Goal: Task Accomplishment & Management: Manage account settings

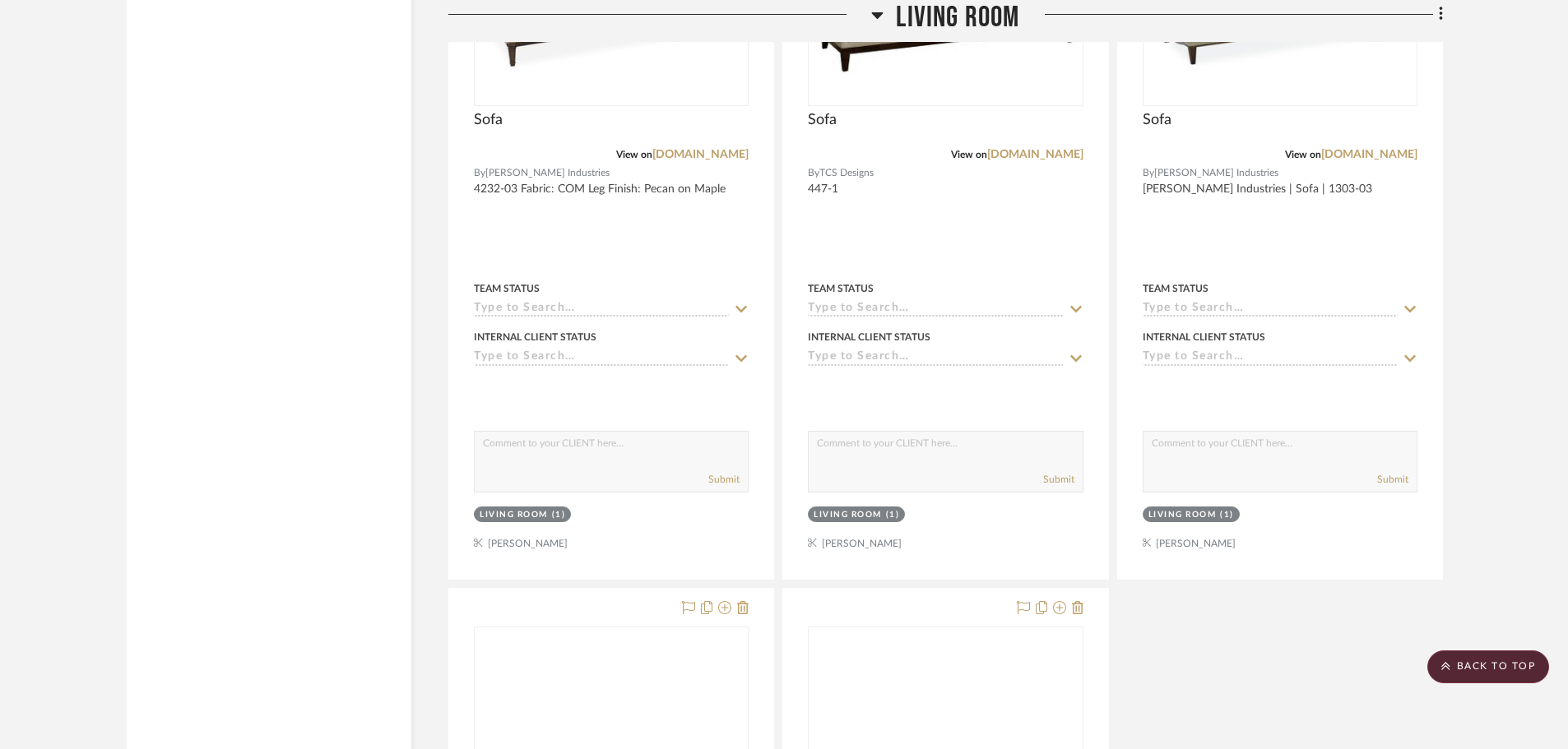
scroll to position [19218, 0]
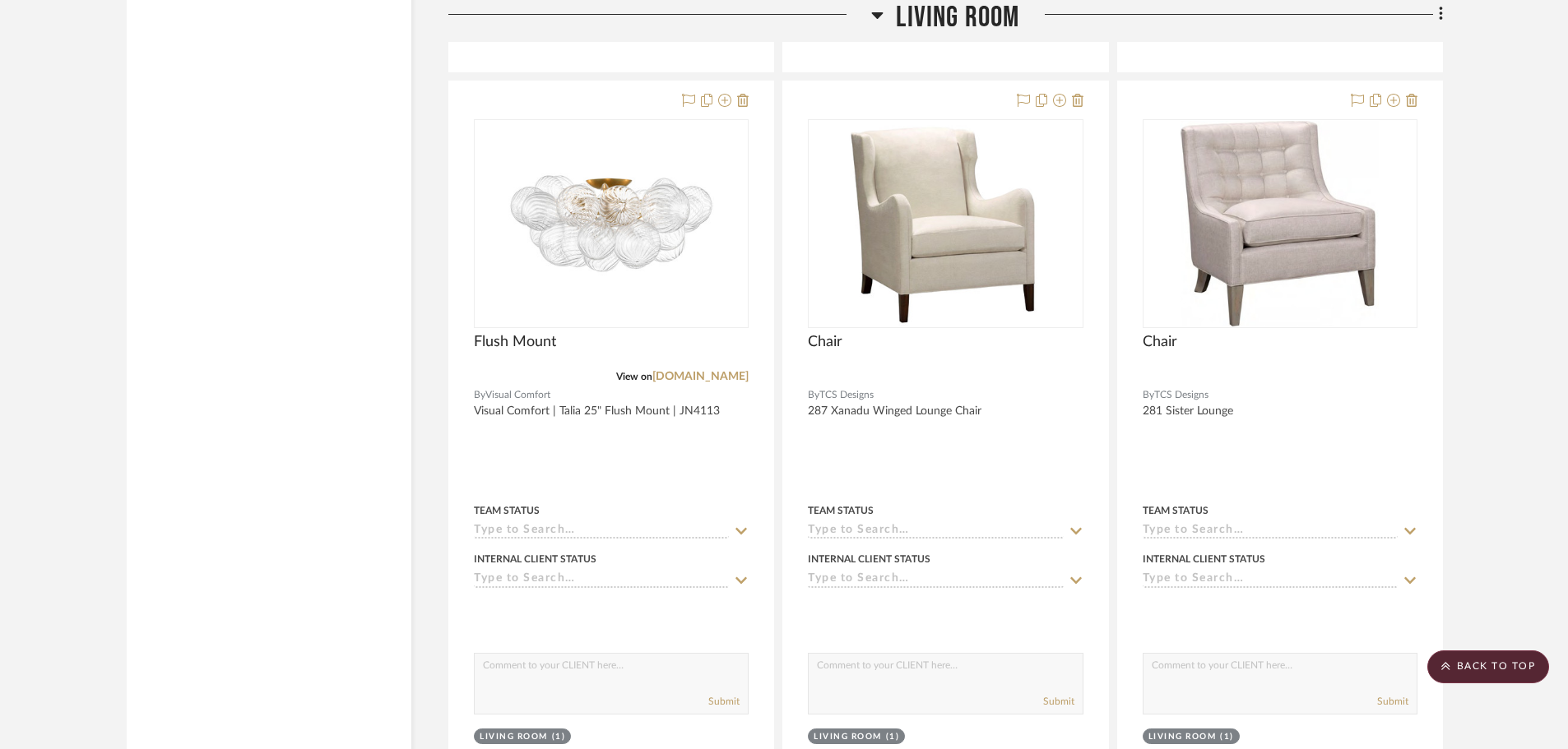
click at [875, 15] on icon at bounding box center [877, 15] width 12 height 6
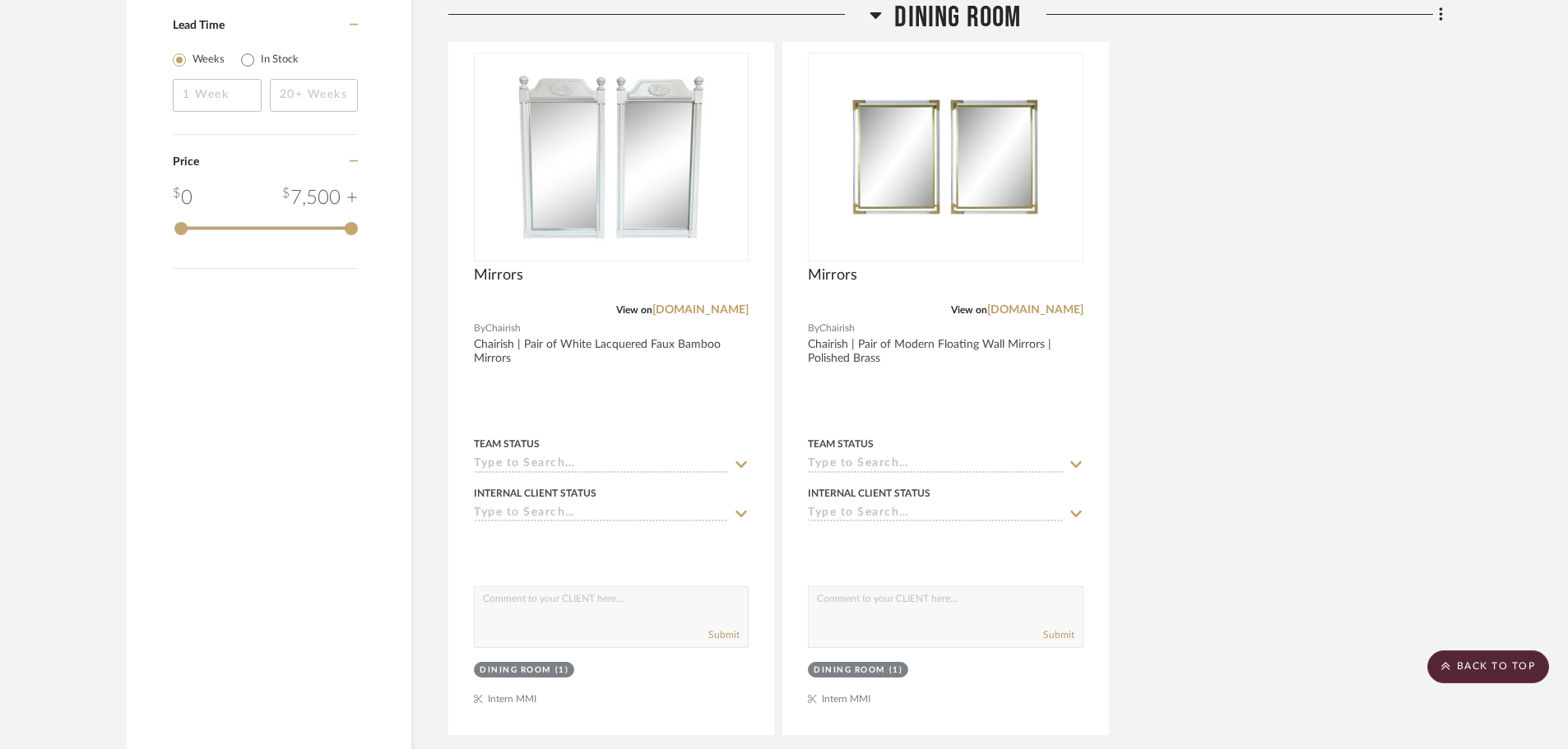
scroll to position [2179, 0]
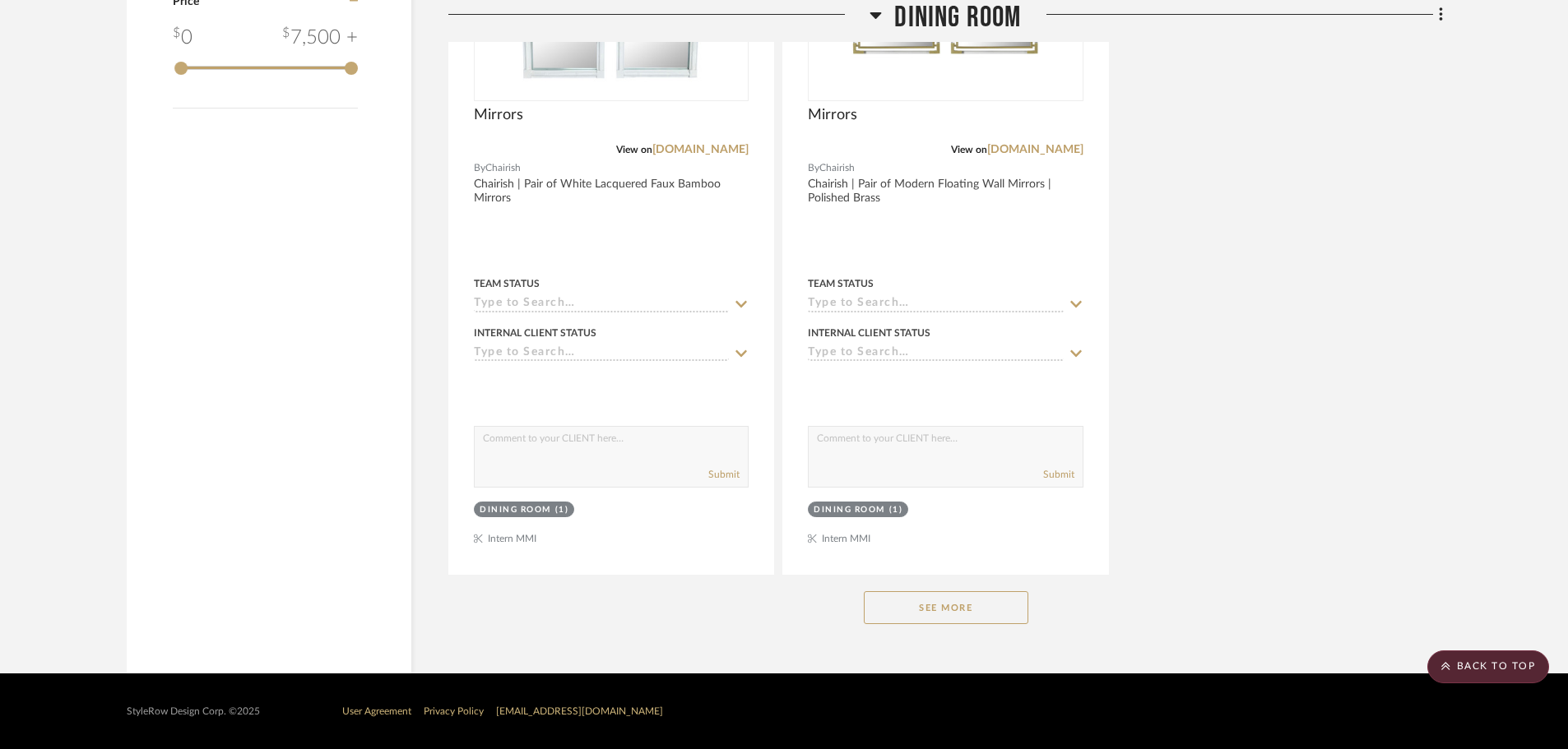
click at [991, 610] on button "See More" at bounding box center [945, 607] width 165 height 33
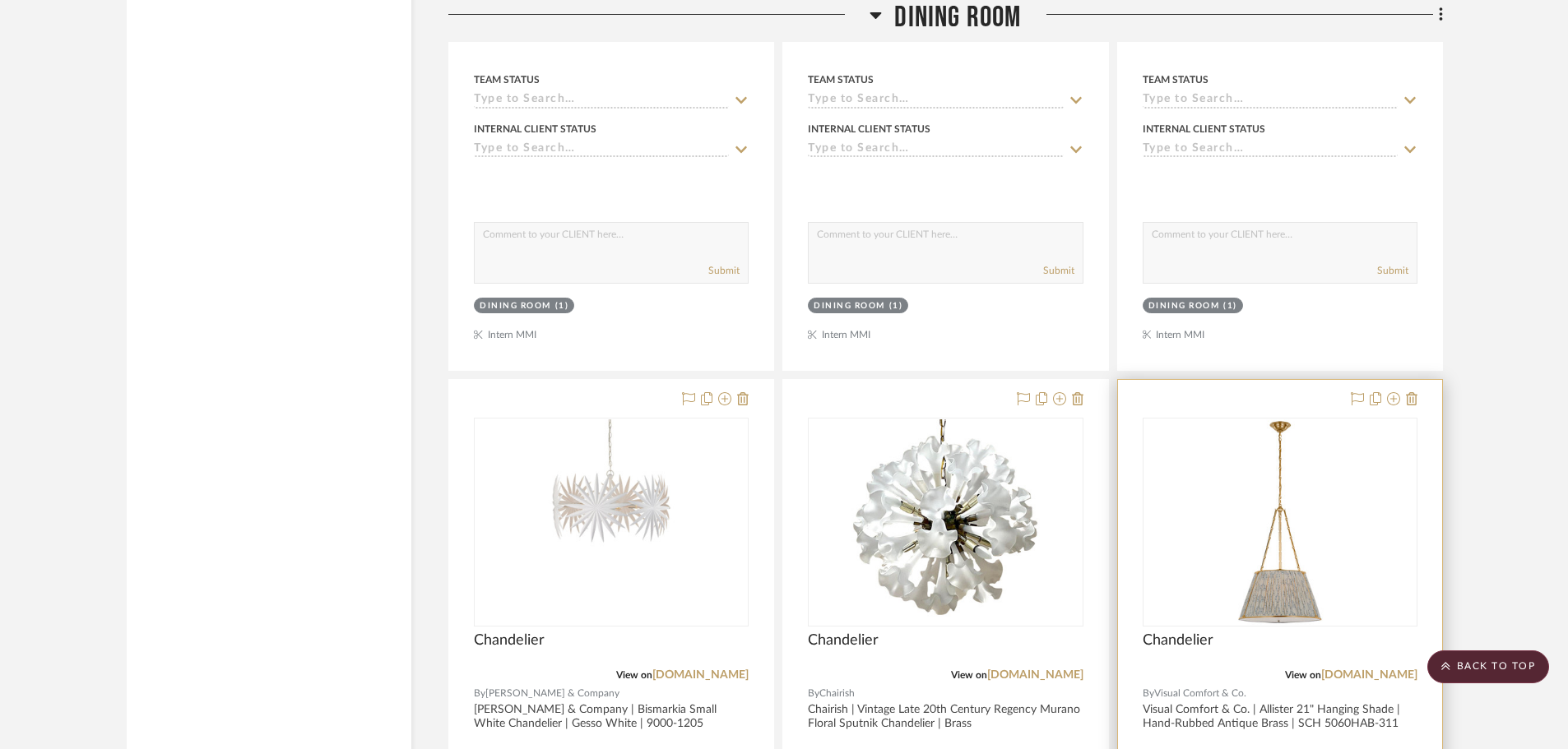
scroll to position [4727, 0]
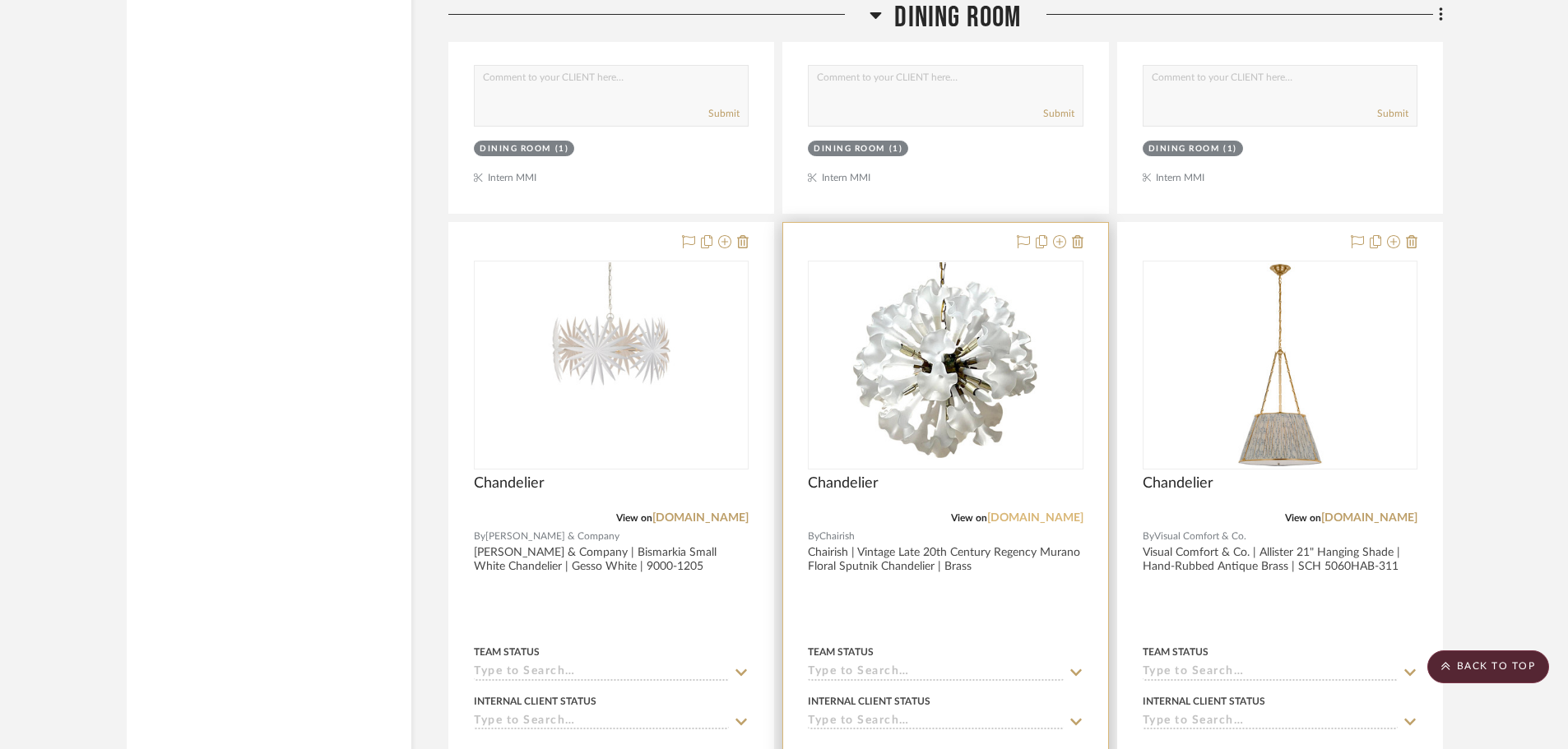
click at [1068, 519] on link "[DOMAIN_NAME]" at bounding box center [1035, 518] width 96 height 12
click at [989, 433] on img "0" at bounding box center [945, 365] width 206 height 206
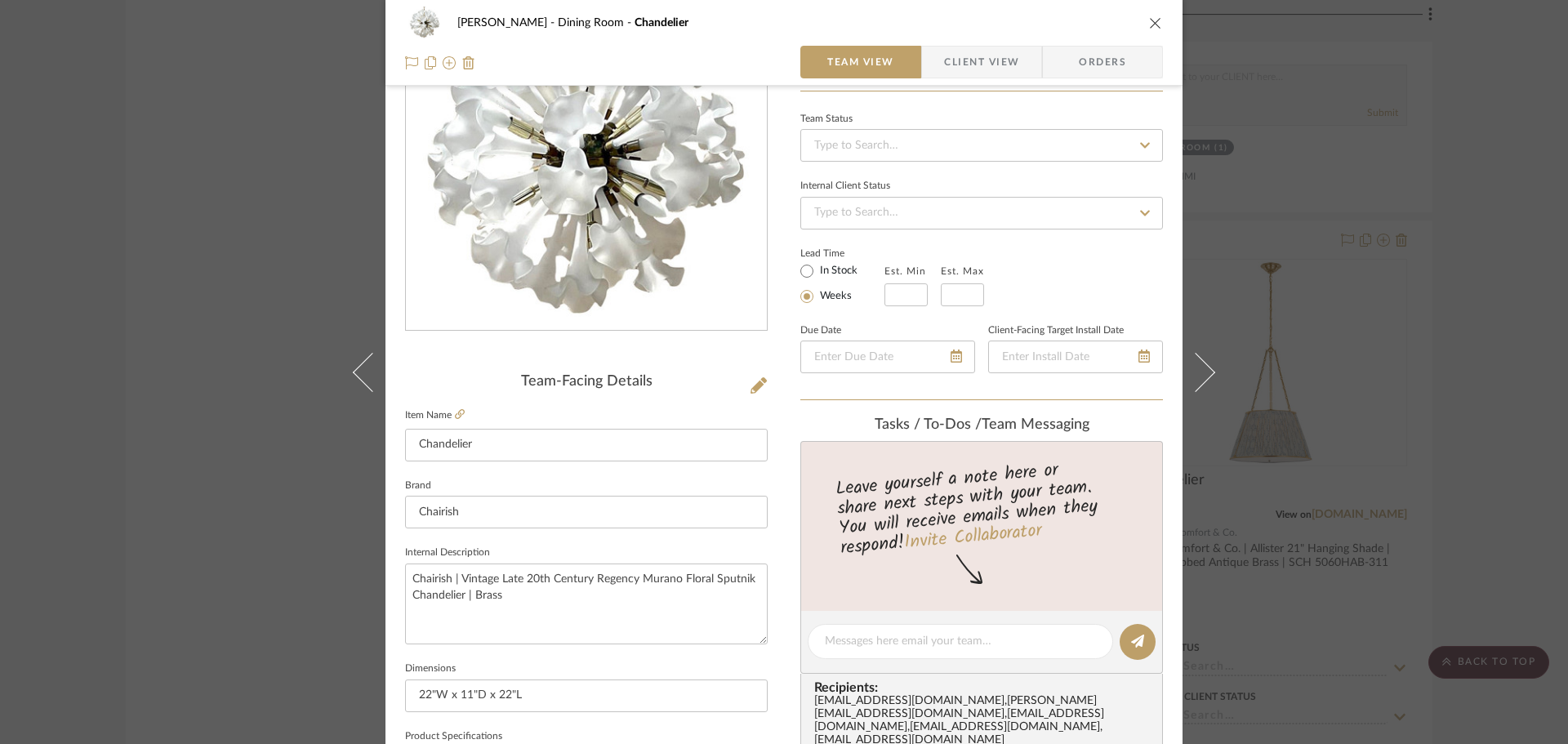
scroll to position [327, 0]
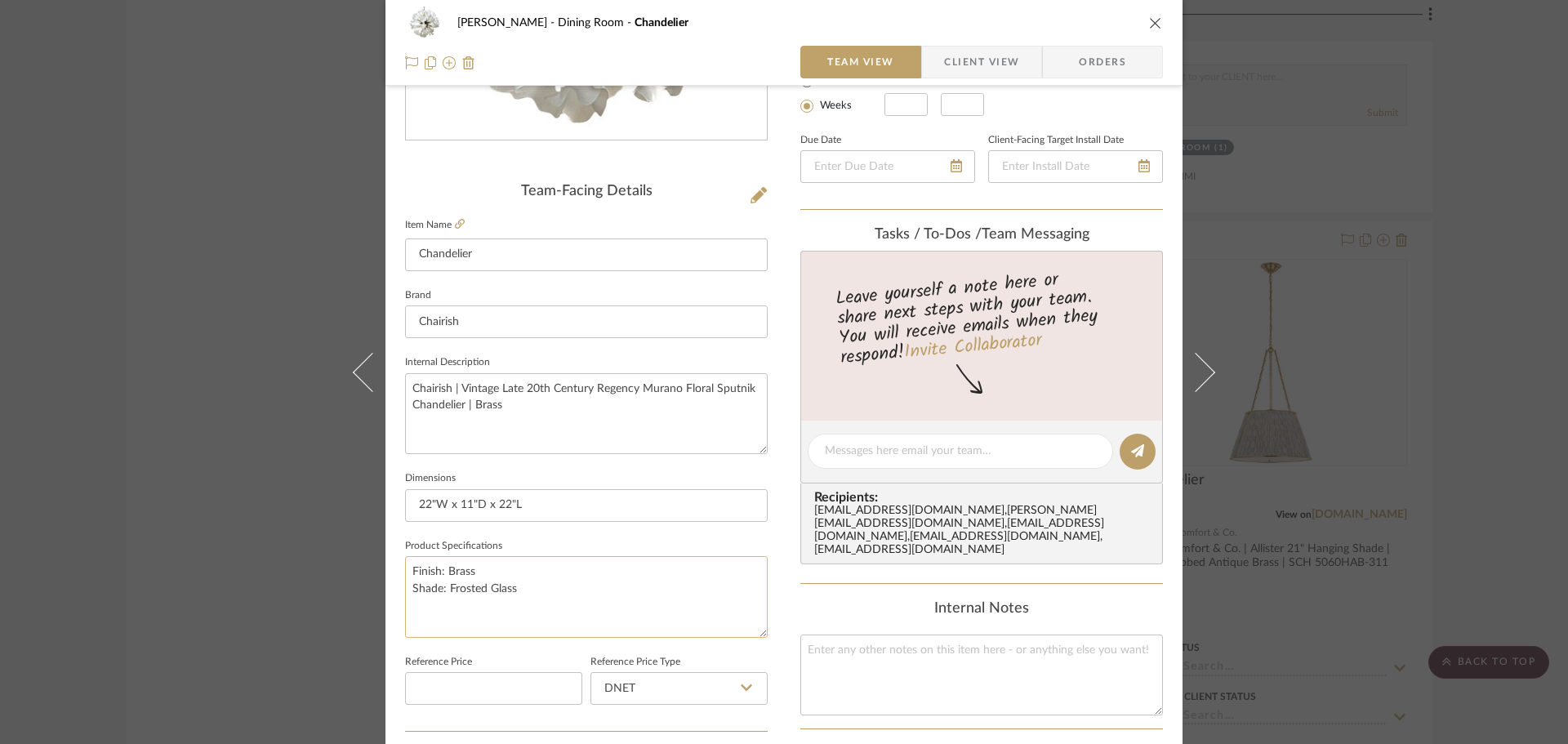
click at [410, 572] on textarea "Finish: Brass Shade: Frosted Glass" at bounding box center [586, 597] width 363 height 81
type textarea "Socket: E12 Candelabra Wattage: Finish: Brass Shade: Frosted Glass"
drag, startPoint x: 440, startPoint y: 581, endPoint x: 394, endPoint y: 564, distance: 49.0
click at [394, 564] on div "[PERSON_NAME] Dining Room Chandelier Team View Client View Orders Team-Facing D…" at bounding box center [784, 439] width 797 height 1509
type textarea "Finish: Brass Shade: Frosted Glass"
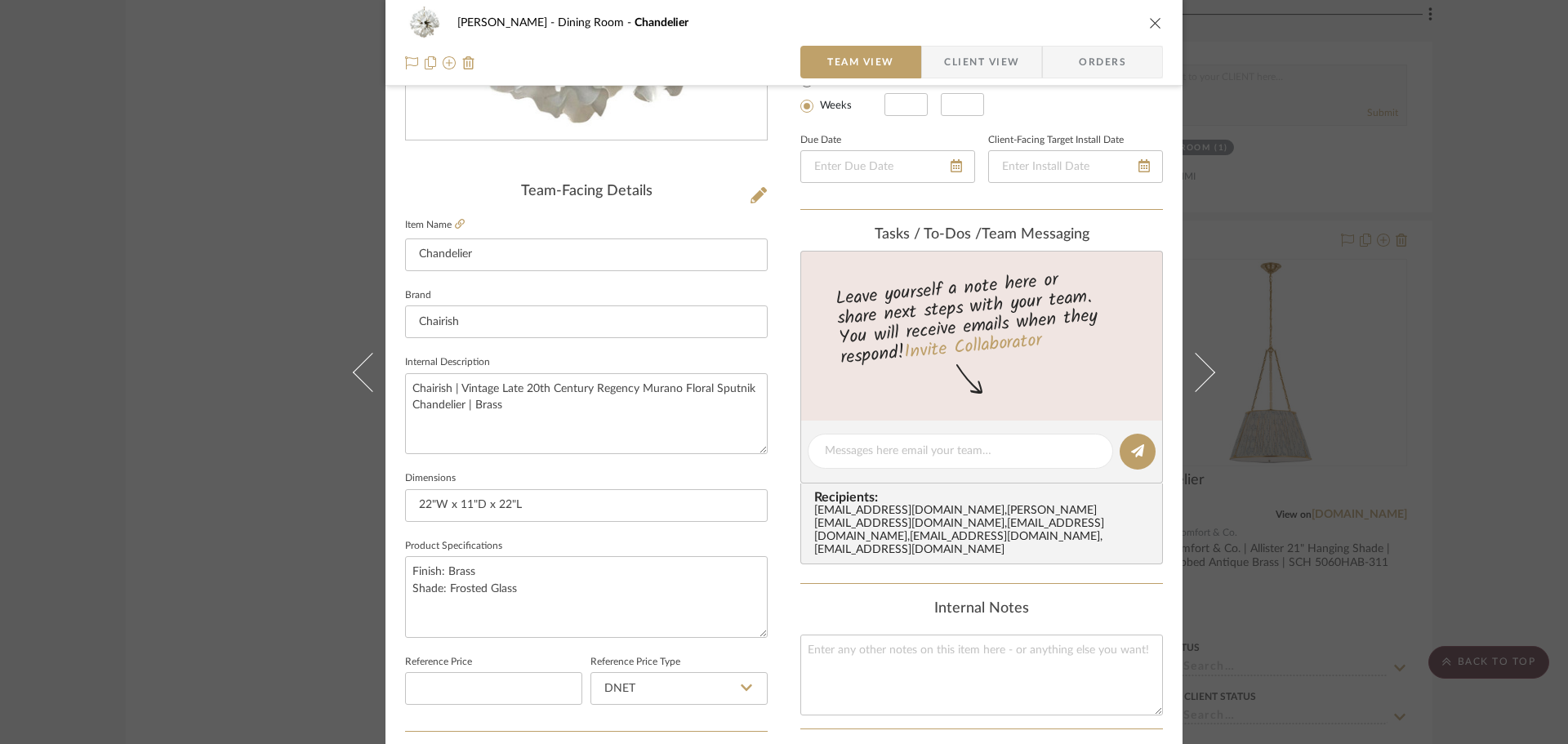
click at [1412, 263] on div "[PERSON_NAME] Dining Room Chandelier Team View Client View Orders Team-Facing D…" at bounding box center [784, 372] width 1568 height 744
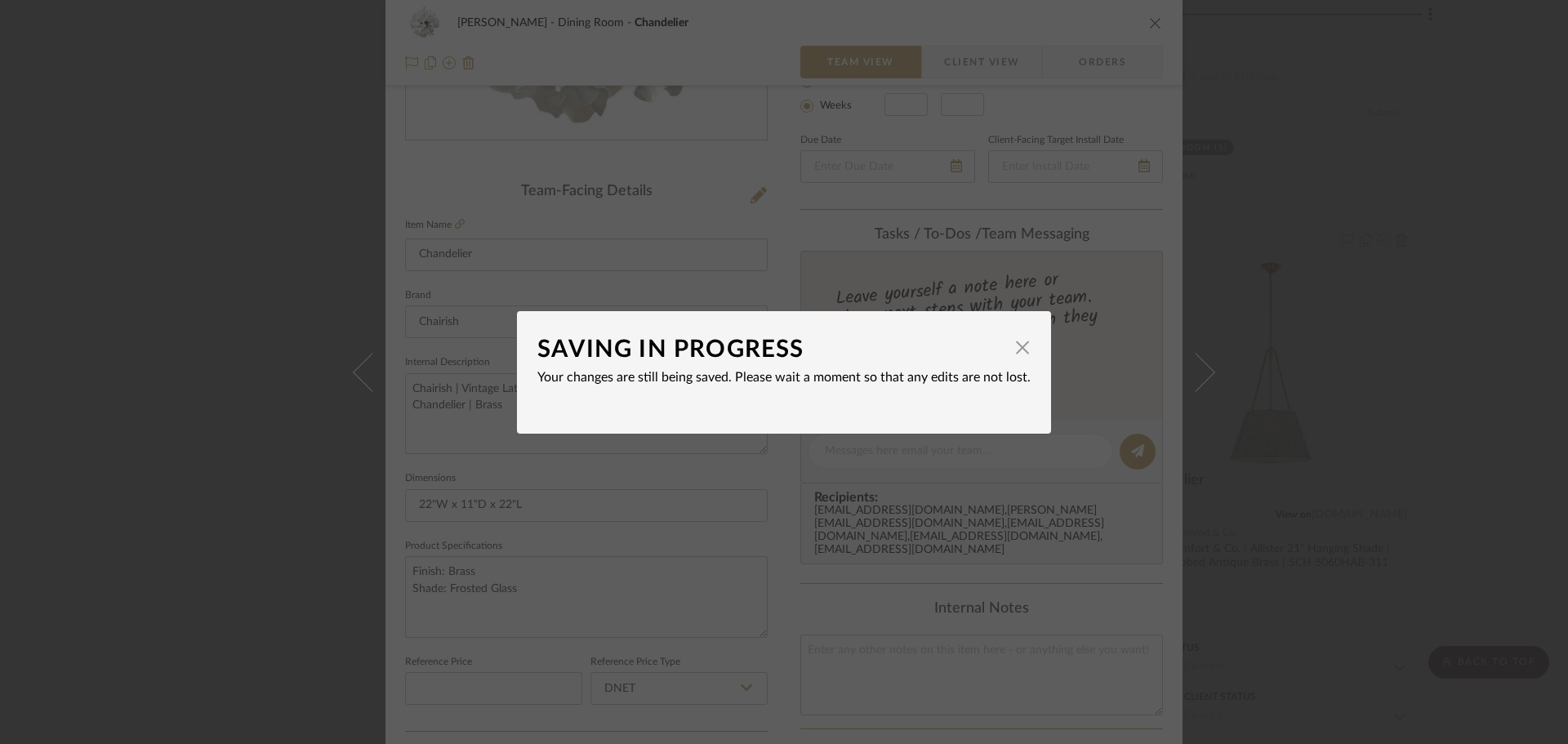
click at [1413, 263] on div "SAVING IN PROGRESS × Your changes are still being saved. Please wait a moment s…" at bounding box center [784, 372] width 1568 height 744
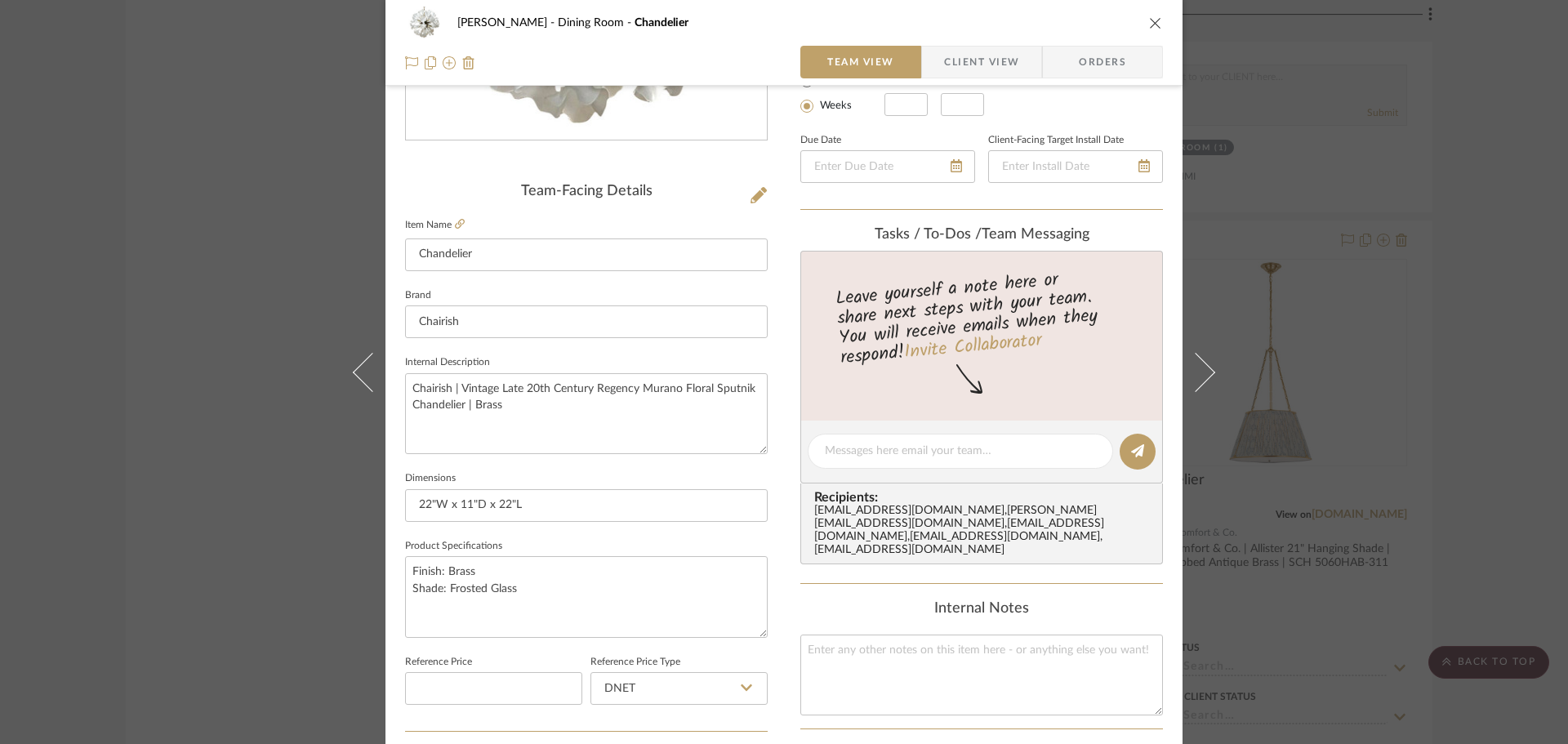
click at [1505, 214] on div "[PERSON_NAME] Dining Room Chandelier Team View Client View Orders Team-Facing D…" at bounding box center [784, 372] width 1568 height 744
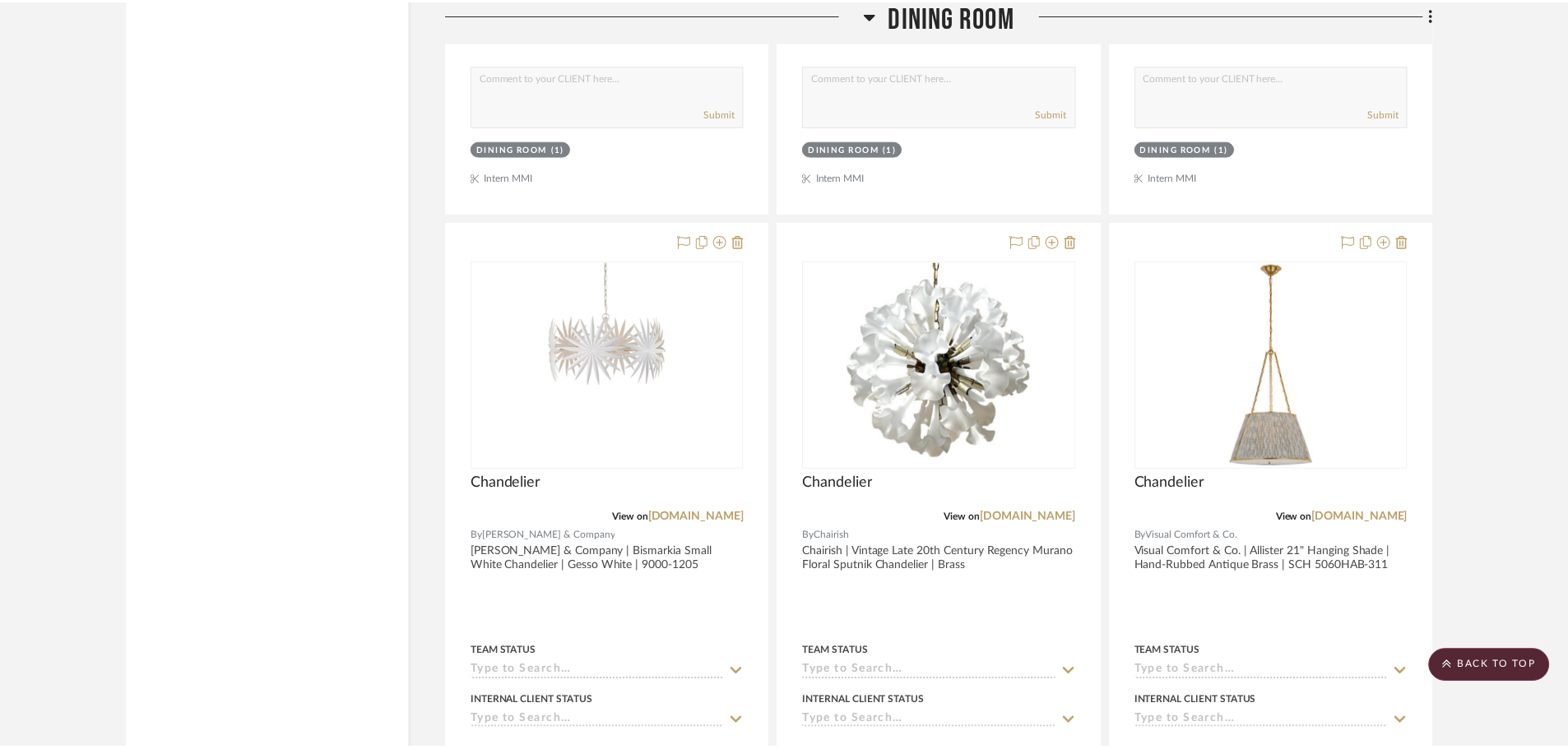
scroll to position [4727, 0]
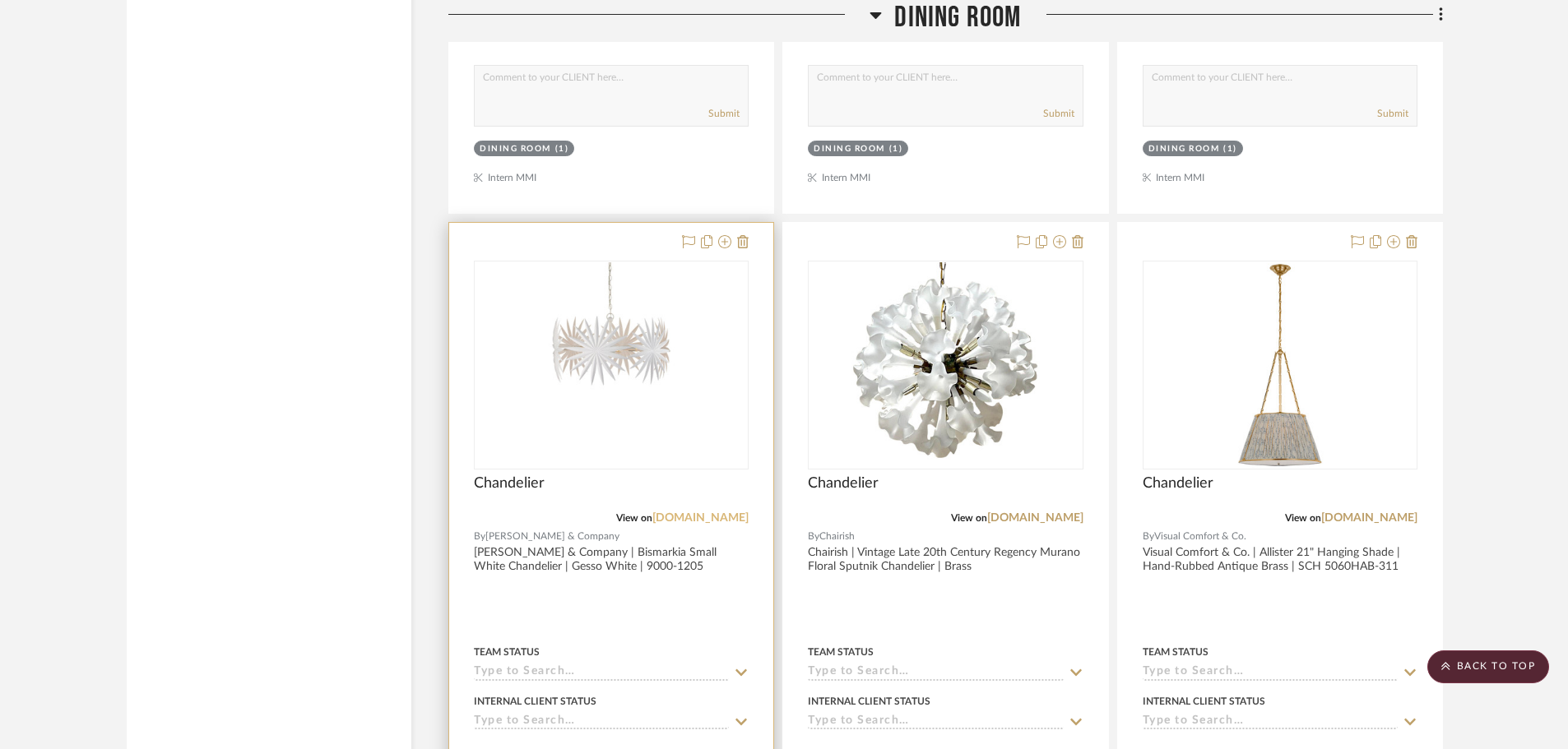
click at [677, 514] on link "[DOMAIN_NAME]" at bounding box center [700, 518] width 96 height 12
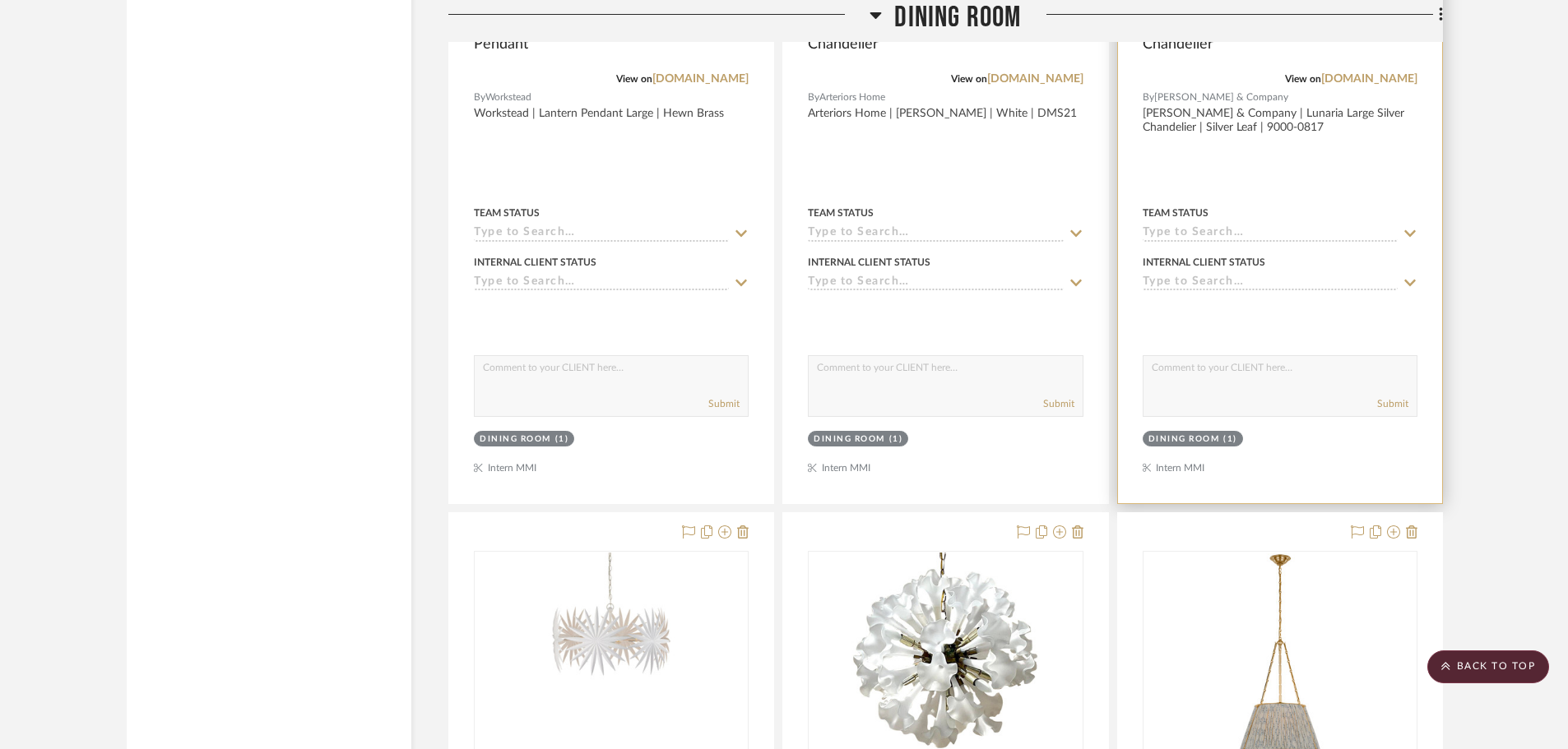
scroll to position [4234, 0]
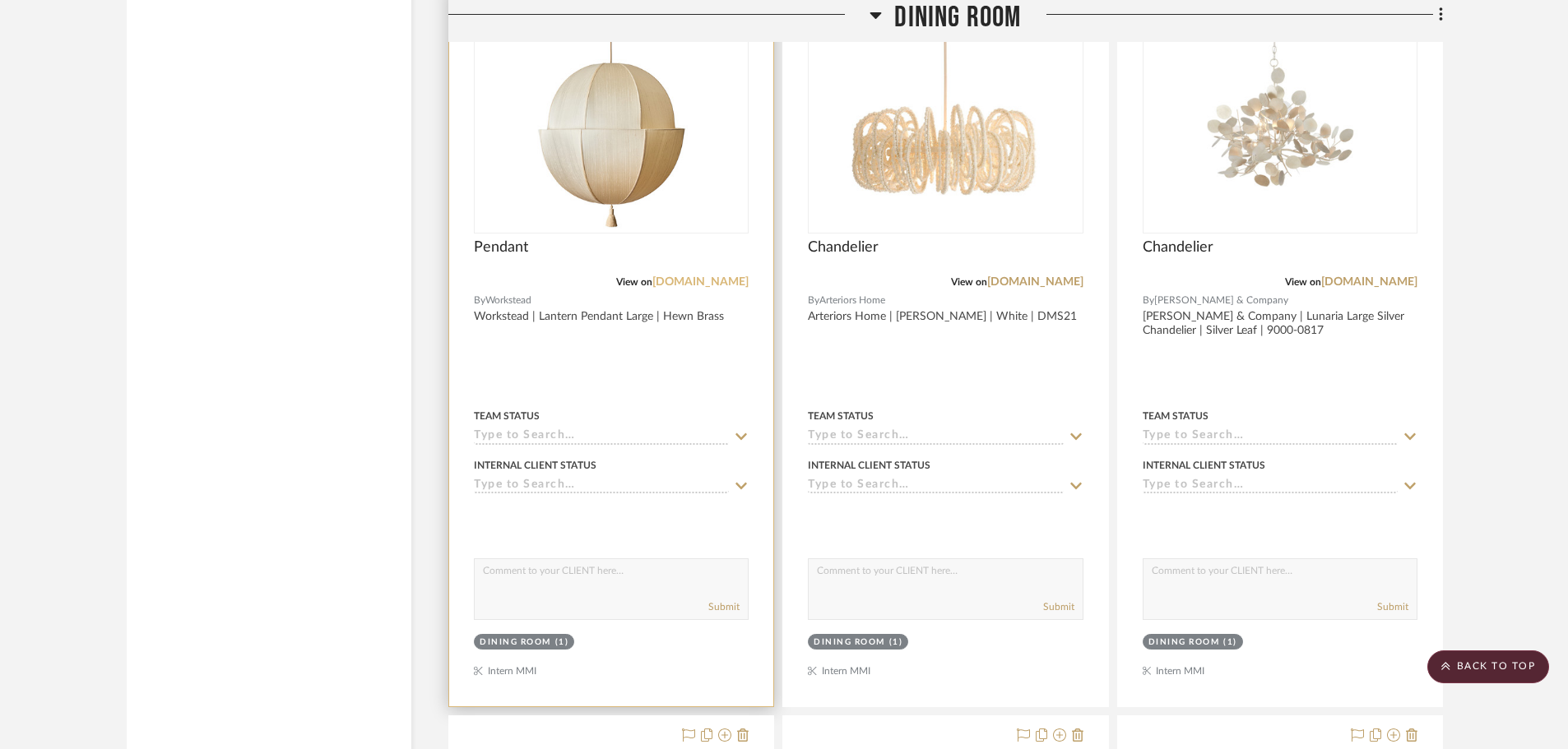
click at [693, 283] on link "[DOMAIN_NAME]" at bounding box center [700, 281] width 96 height 12
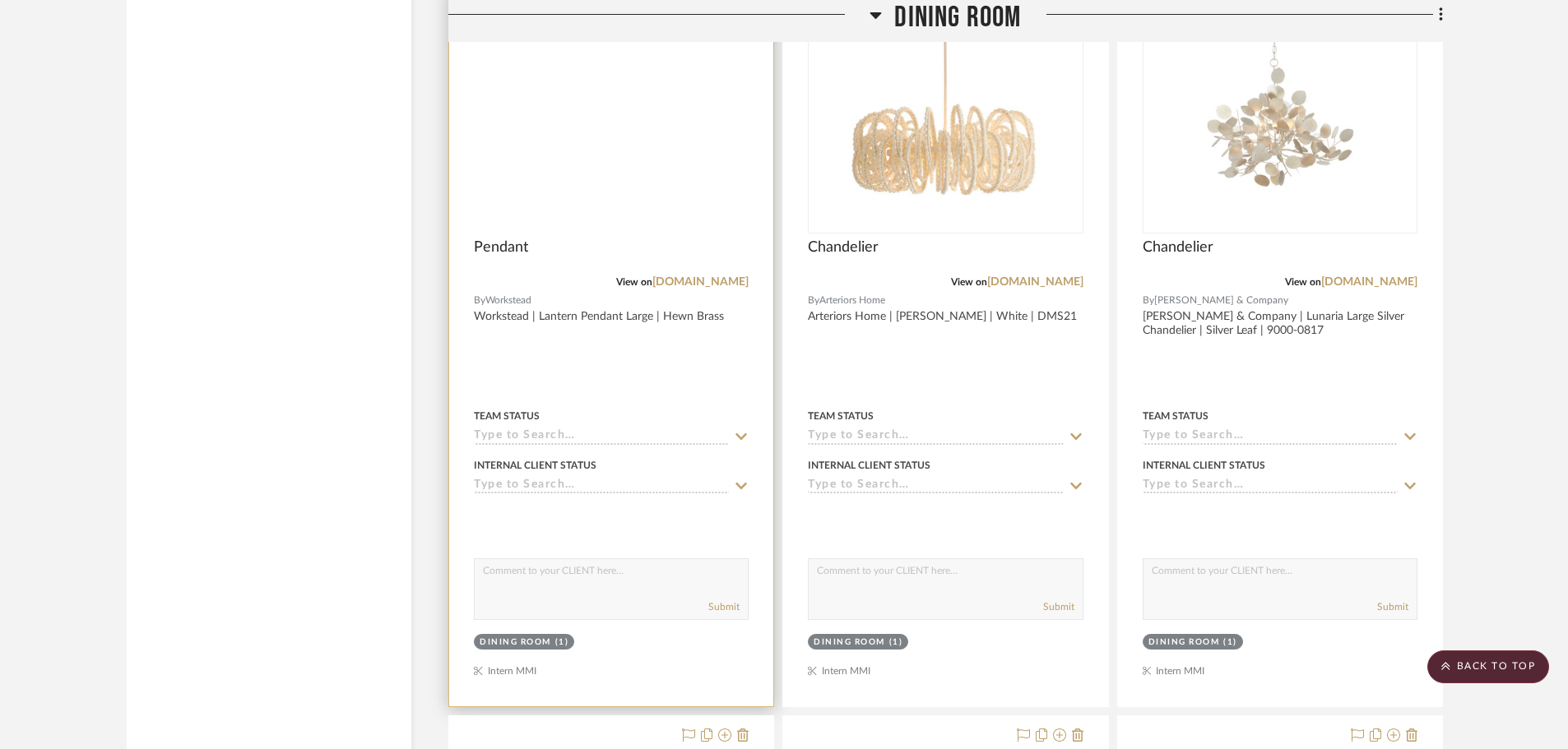
click at [0, 0] on img at bounding box center [0, 0] width 0 height 0
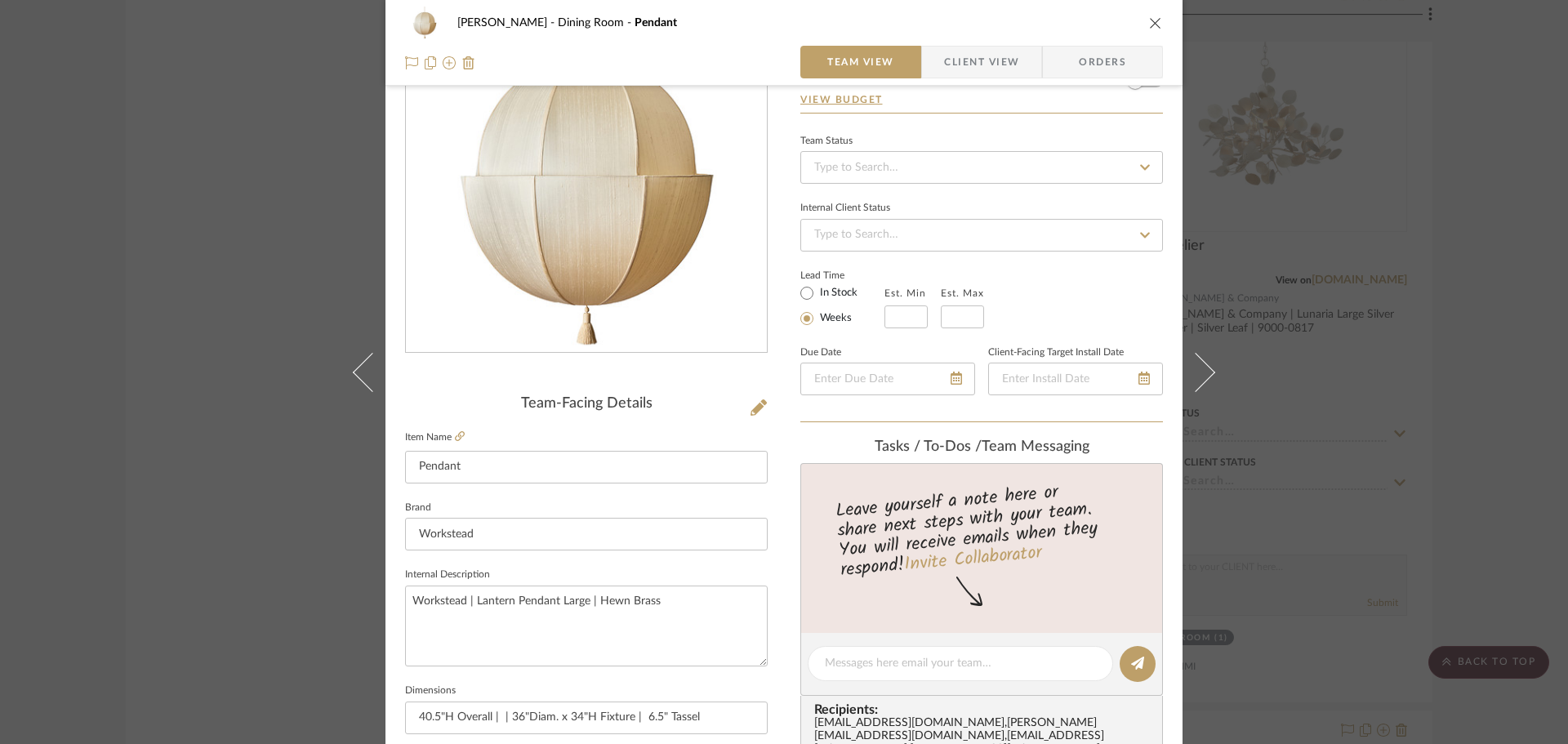
scroll to position [245, 0]
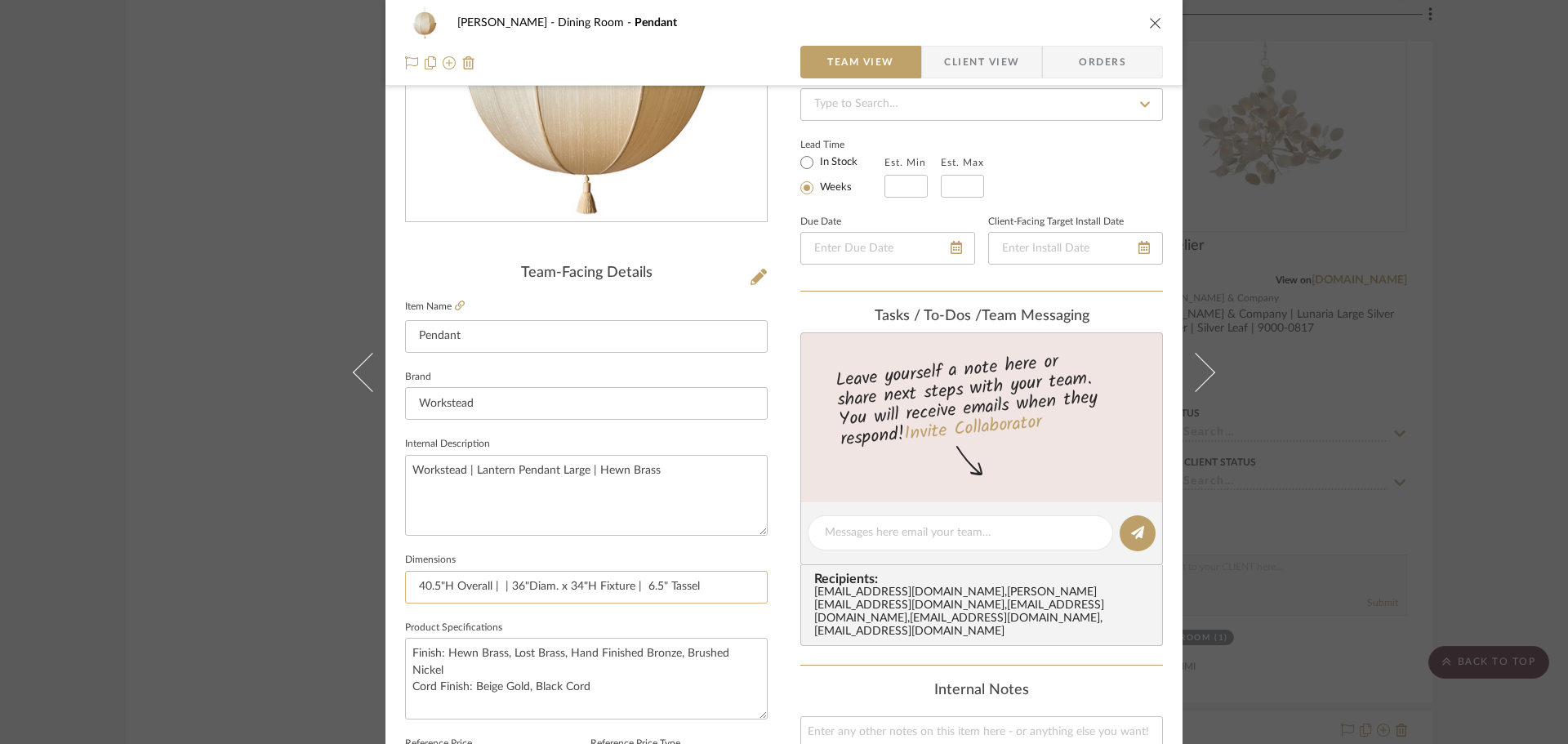
click at [535, 598] on input "40.5"H Overall | | 36"Diam. x 34"H Fixture | 6.5" Tassel" at bounding box center [586, 587] width 363 height 33
drag, startPoint x: 483, startPoint y: 584, endPoint x: 700, endPoint y: 584, distance: 217.0
click at [484, 584] on input "40.5"H Overall | | 36"Diam. x 34"H Fixture | 6.5" Tassel" at bounding box center [586, 587] width 363 height 33
click at [706, 584] on input "40.5"H Overall | | 36"Diam. x 34"H Fixture | 6.5" Tassel" at bounding box center [586, 587] width 363 height 33
click at [1493, 210] on div "[PERSON_NAME] Dining Room Pendant Team View Client View Orders Team-Facing Deta…" at bounding box center [784, 372] width 1568 height 744
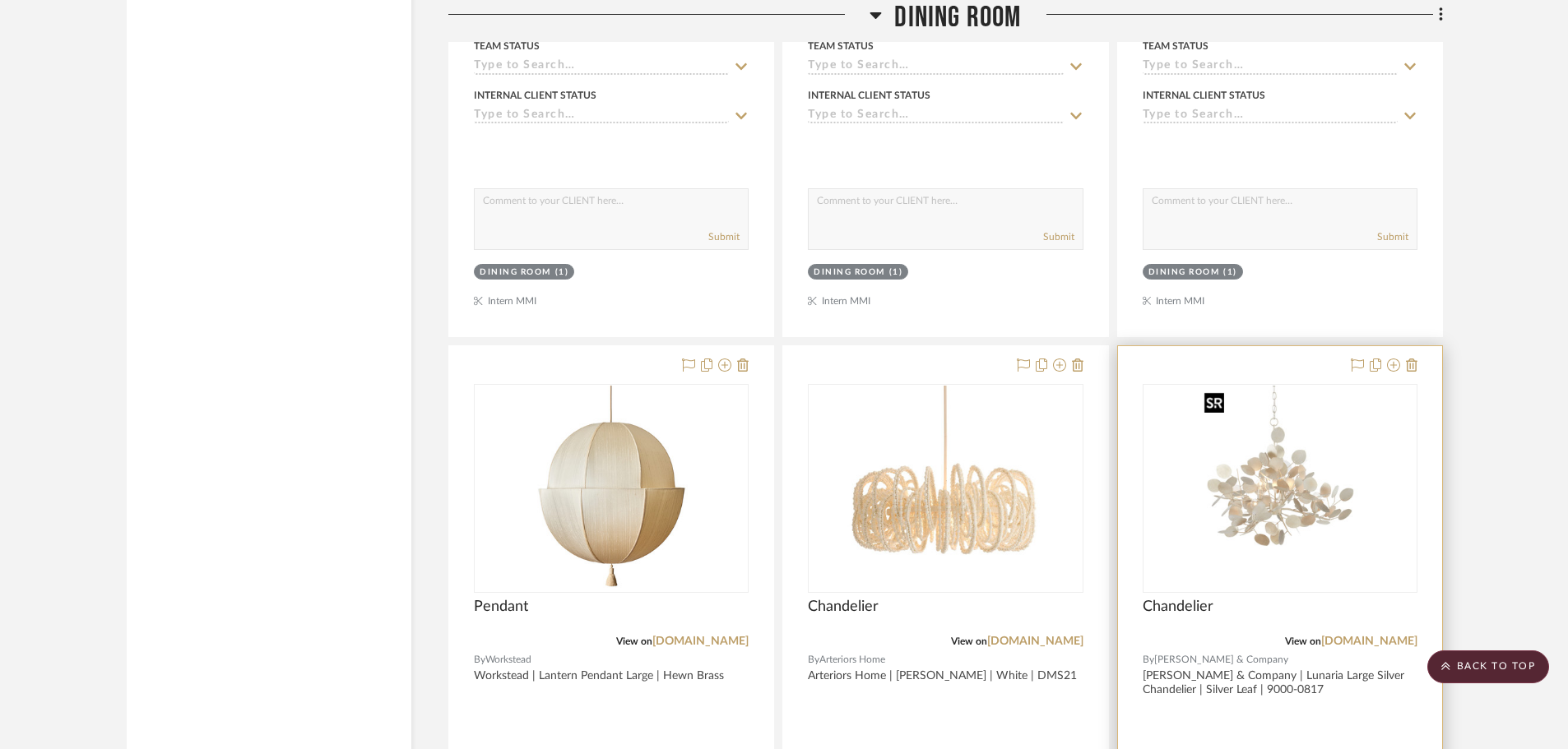
scroll to position [3494, 0]
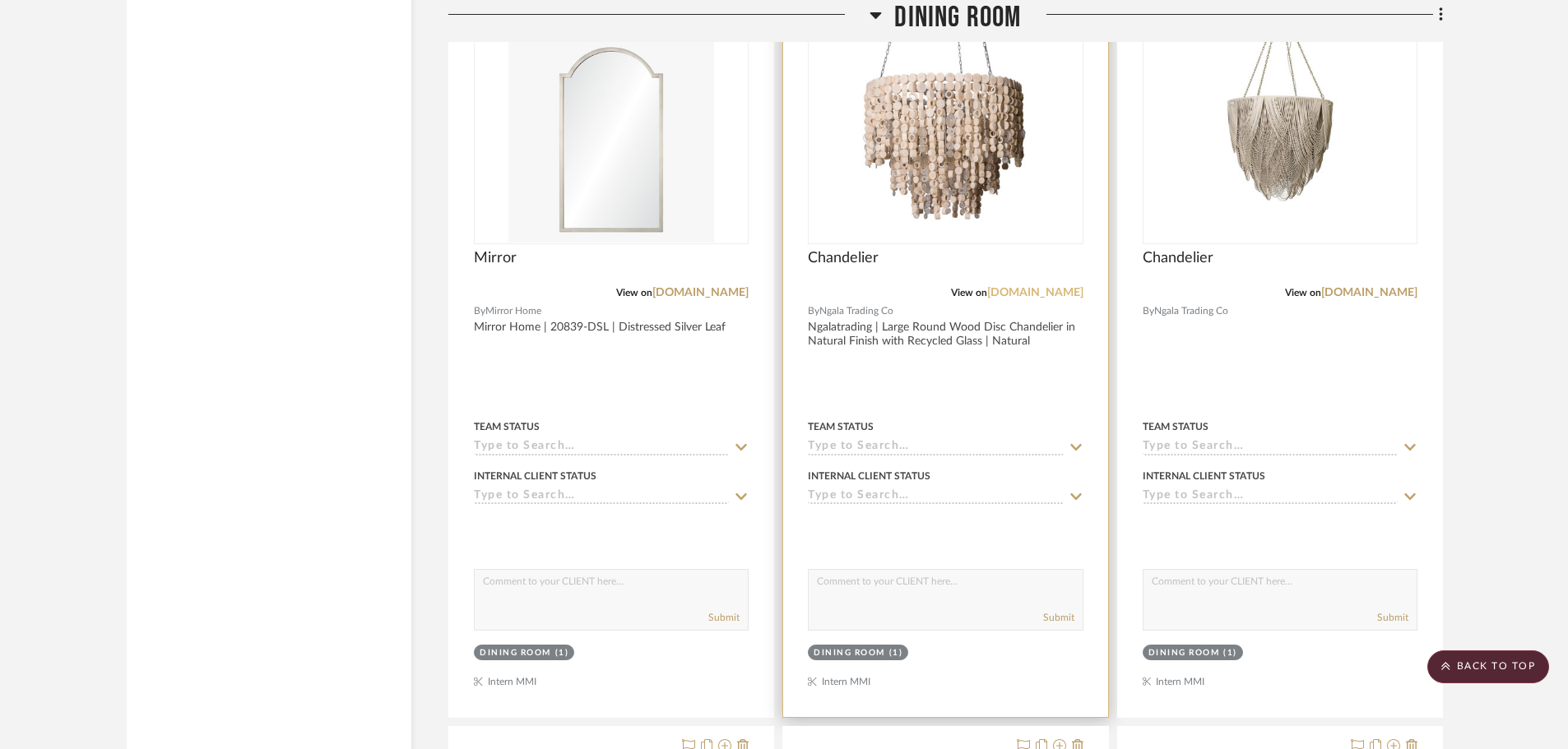
click at [1062, 296] on link "[DOMAIN_NAME]" at bounding box center [1035, 292] width 96 height 12
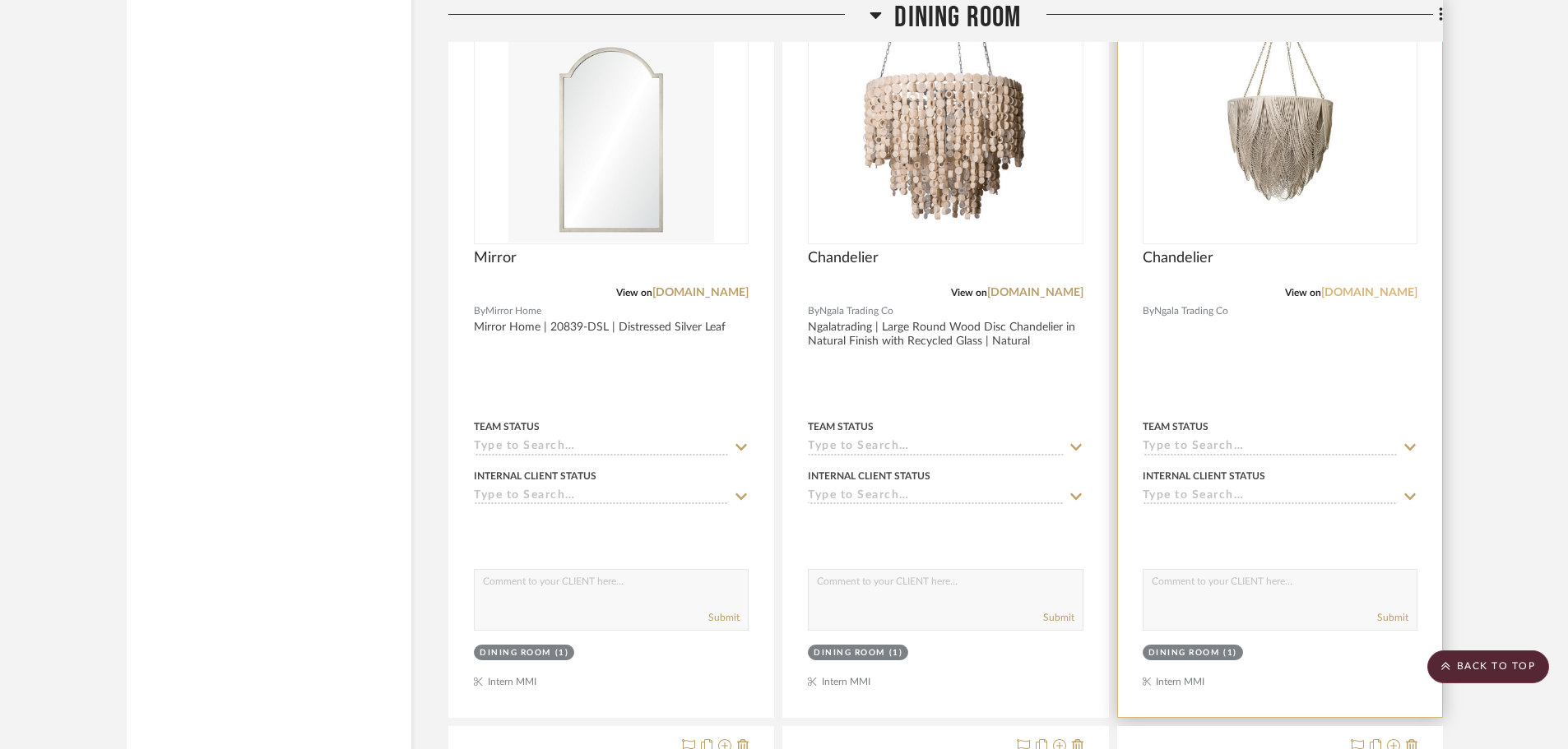
click at [1366, 297] on link "[DOMAIN_NAME]" at bounding box center [1368, 292] width 96 height 12
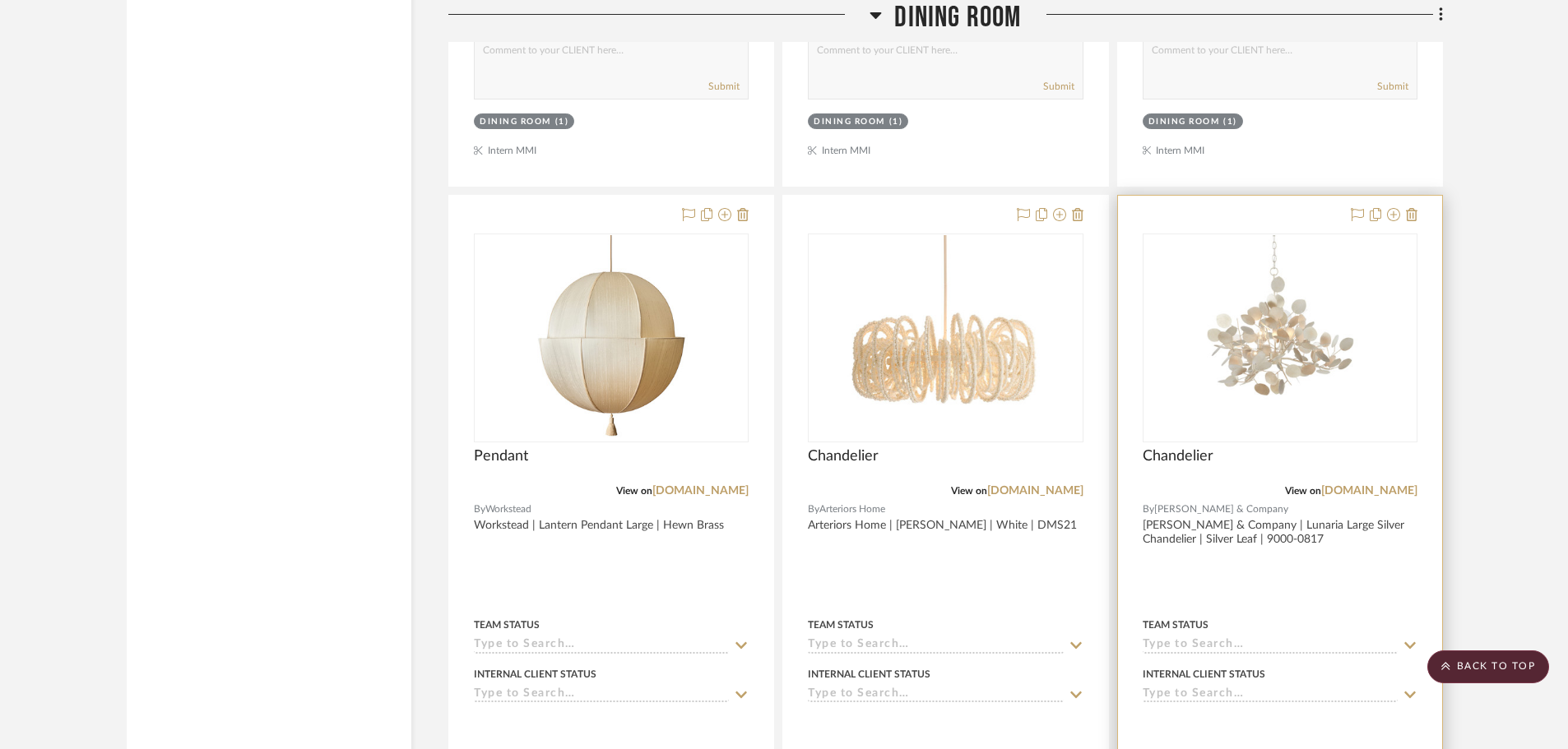
scroll to position [4236, 0]
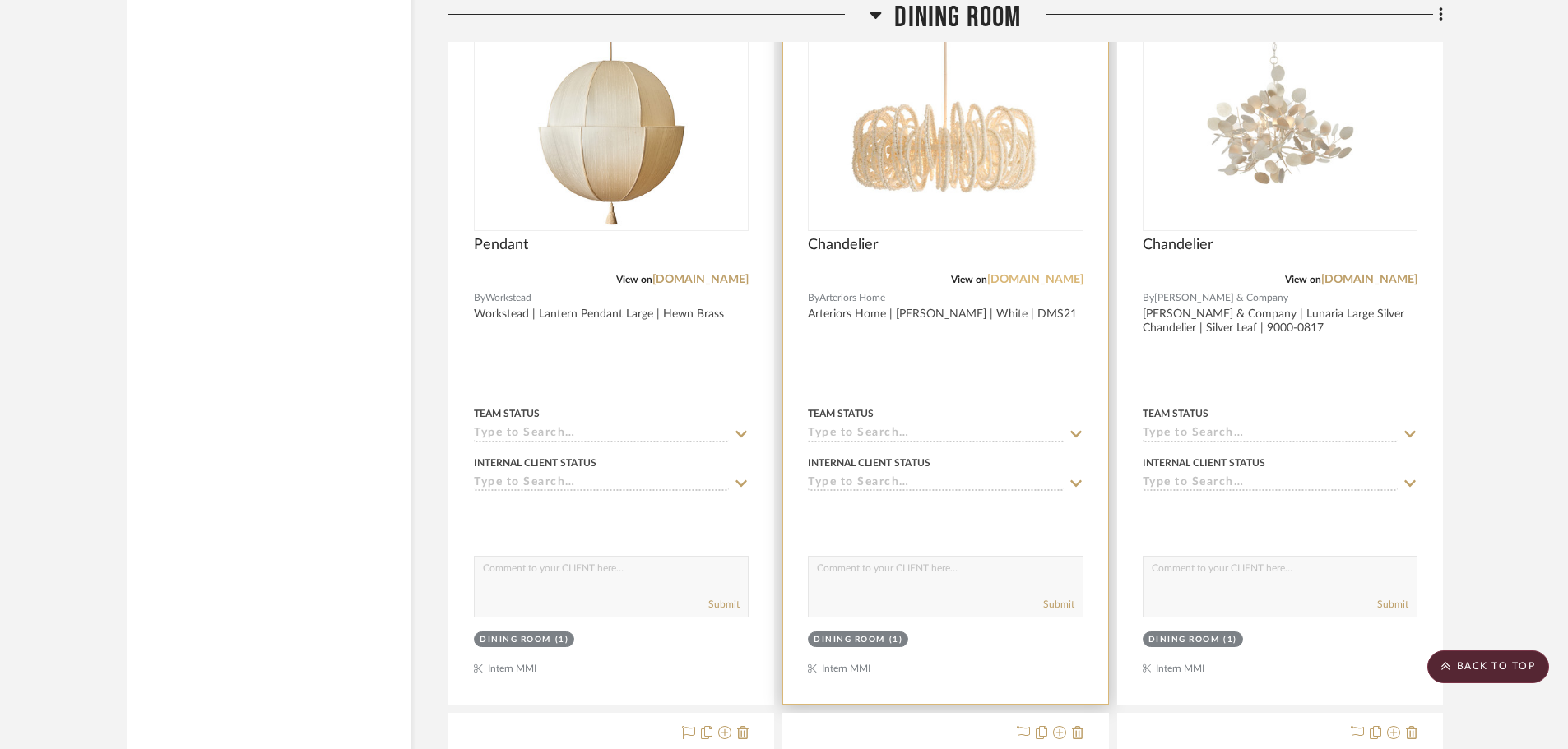
click at [1045, 276] on link "[DOMAIN_NAME]" at bounding box center [1035, 279] width 96 height 12
click at [1036, 273] on div "View on [DOMAIN_NAME]" at bounding box center [945, 280] width 274 height 14
click at [1035, 274] on link "[DOMAIN_NAME]" at bounding box center [1035, 279] width 96 height 12
click at [1043, 175] on img "0" at bounding box center [945, 127] width 206 height 206
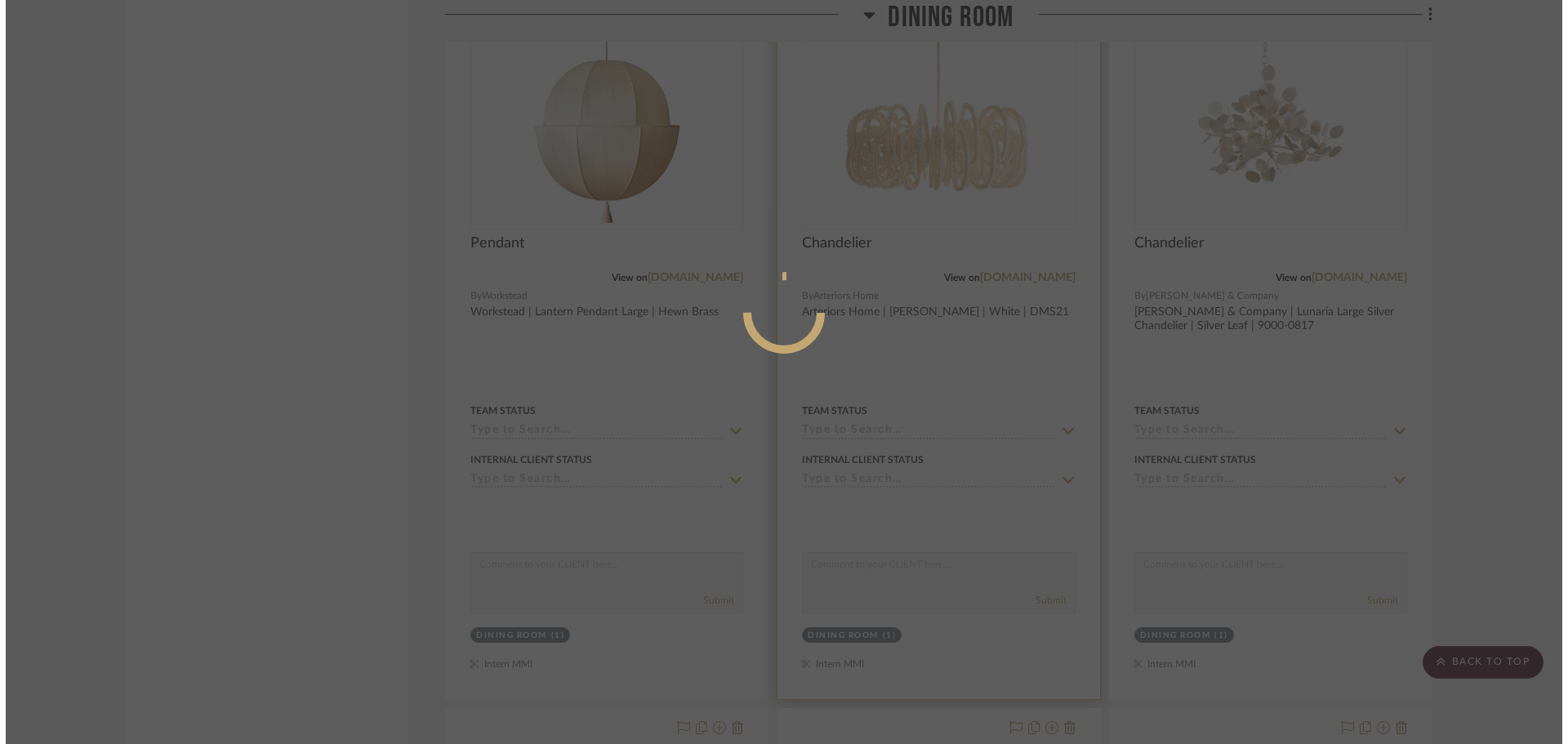
scroll to position [0, 0]
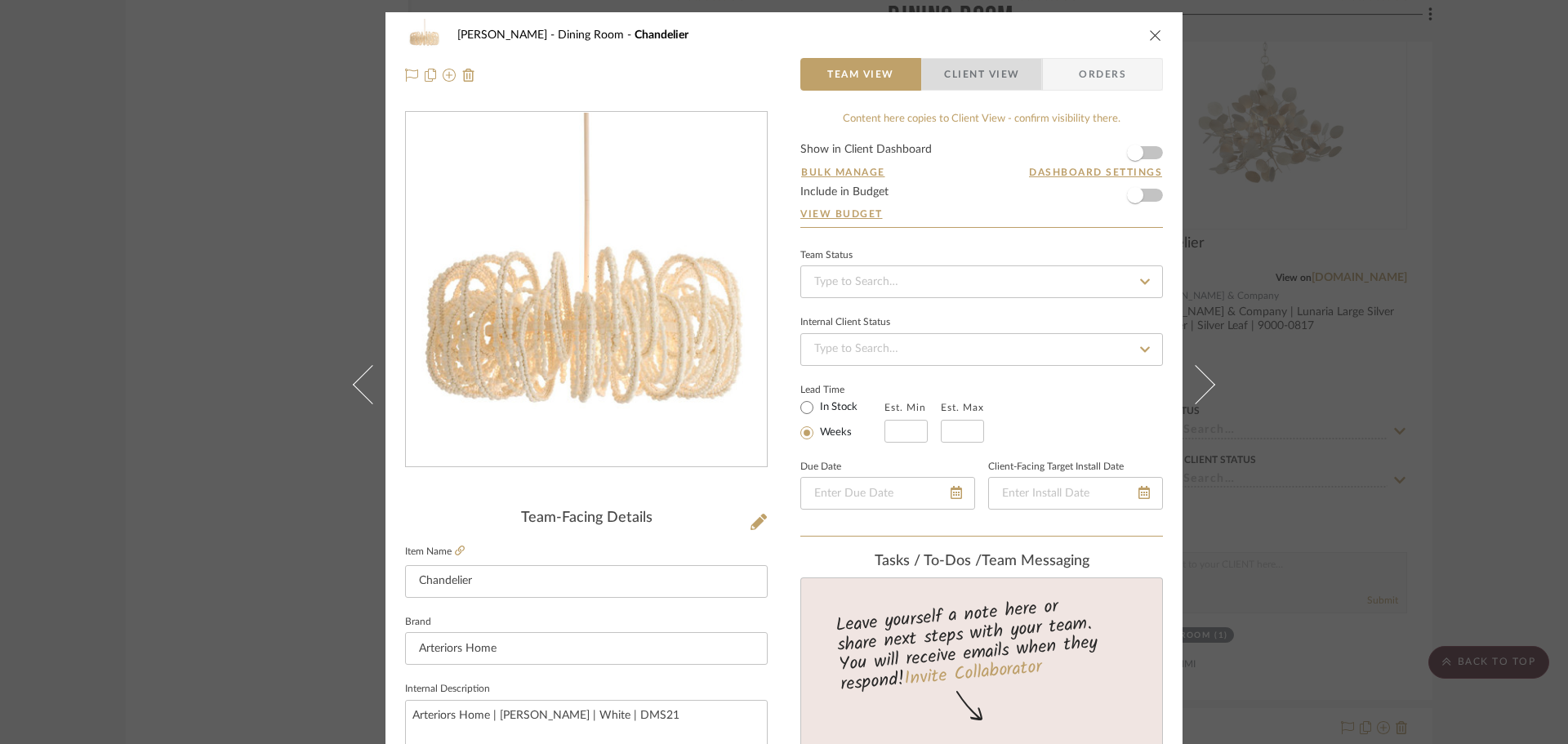
click at [1006, 81] on span "Client View" at bounding box center [982, 74] width 75 height 33
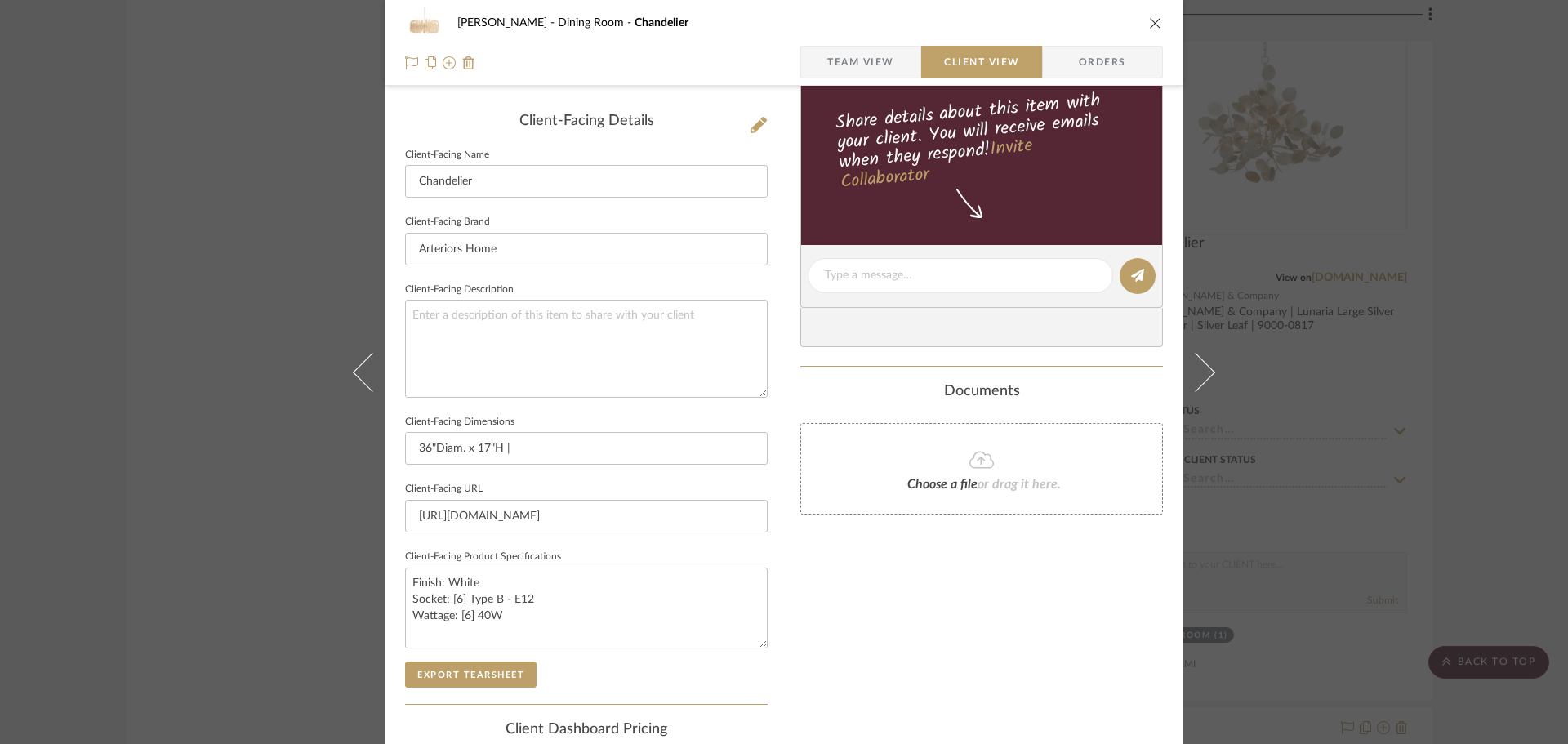
scroll to position [572, 0]
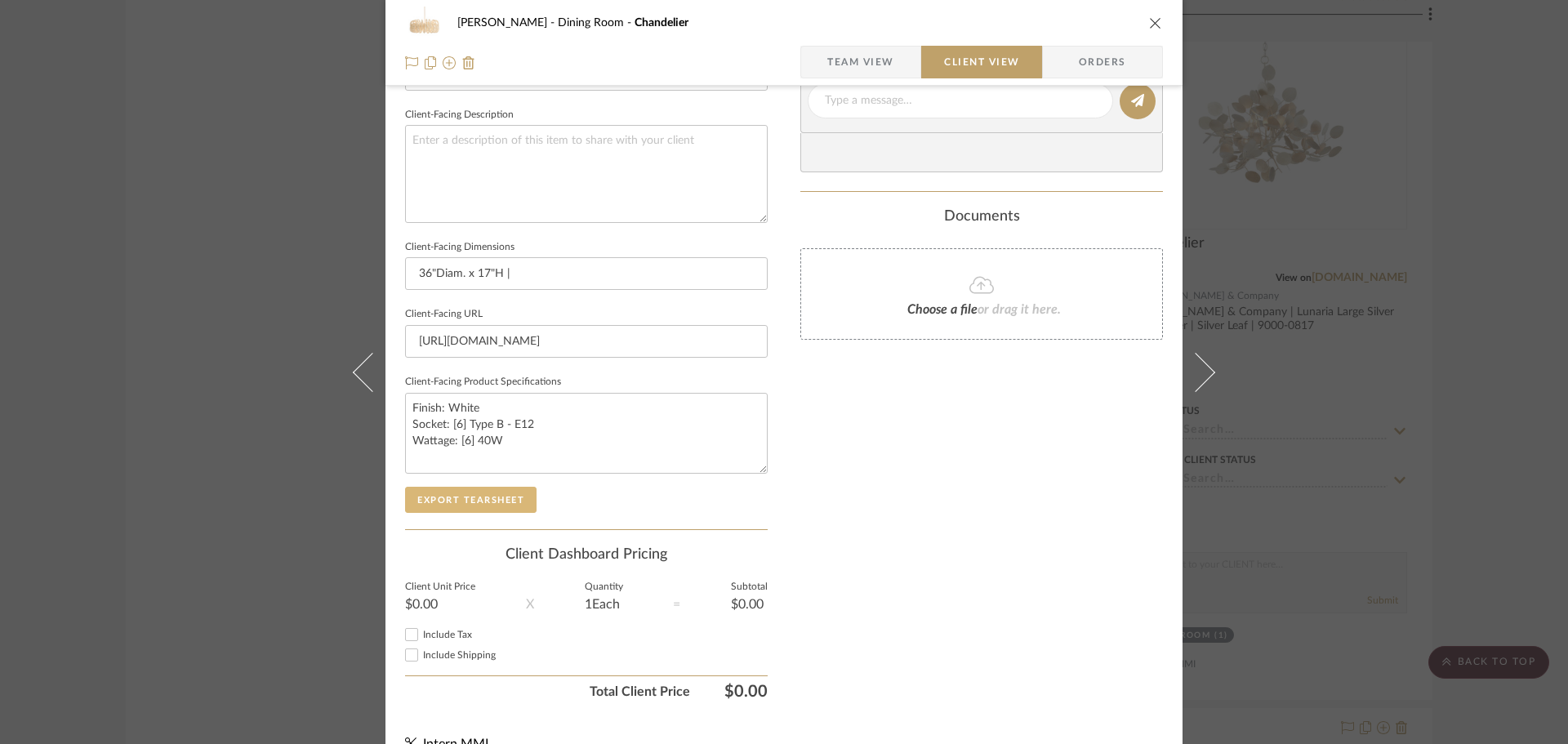
click at [527, 505] on button "Export Tearsheet" at bounding box center [470, 499] width 131 height 26
click at [1289, 376] on div "[PERSON_NAME] Dining Room Chandelier Team View Client View Orders Client-Facing…" at bounding box center [784, 372] width 1568 height 744
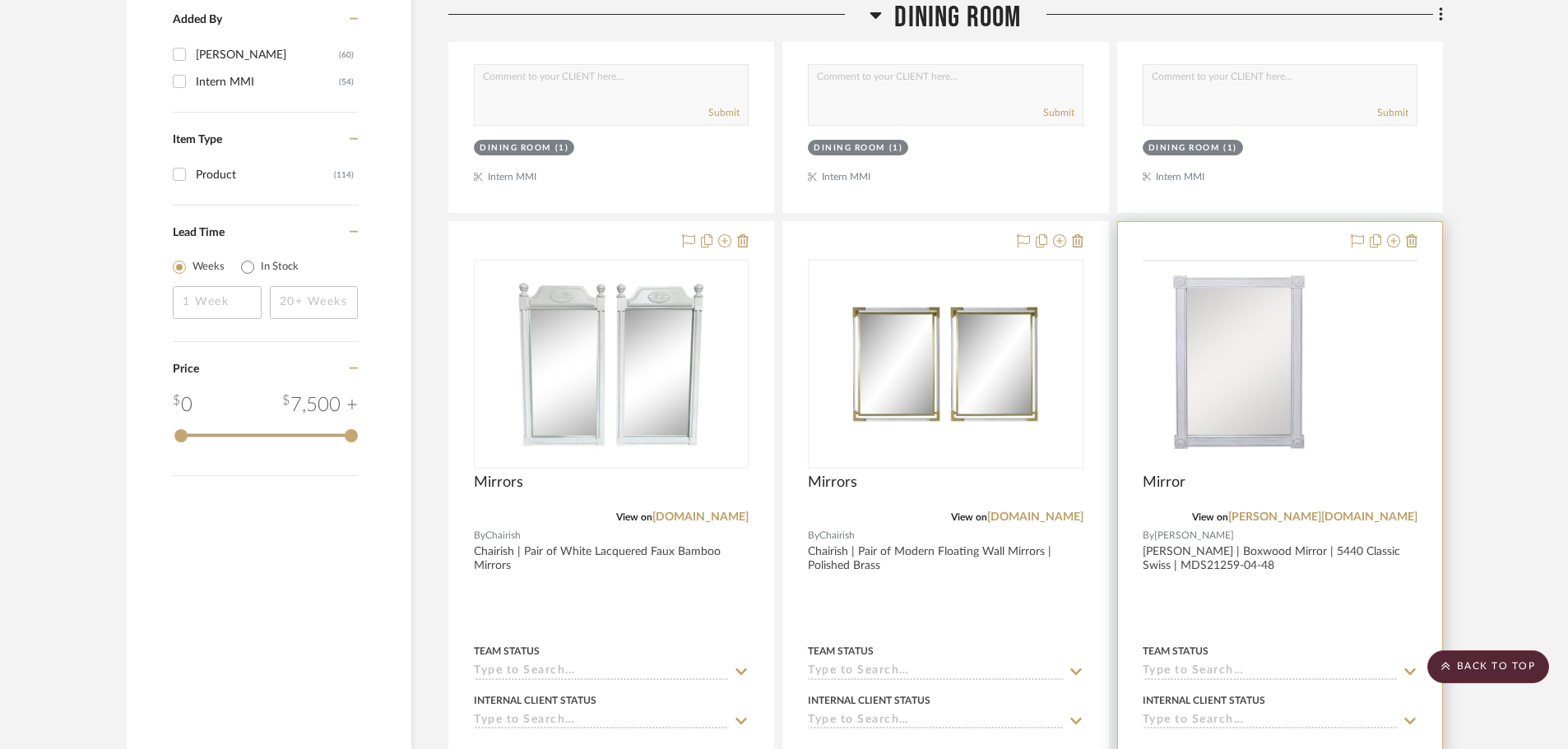
scroll to position [1807, 0]
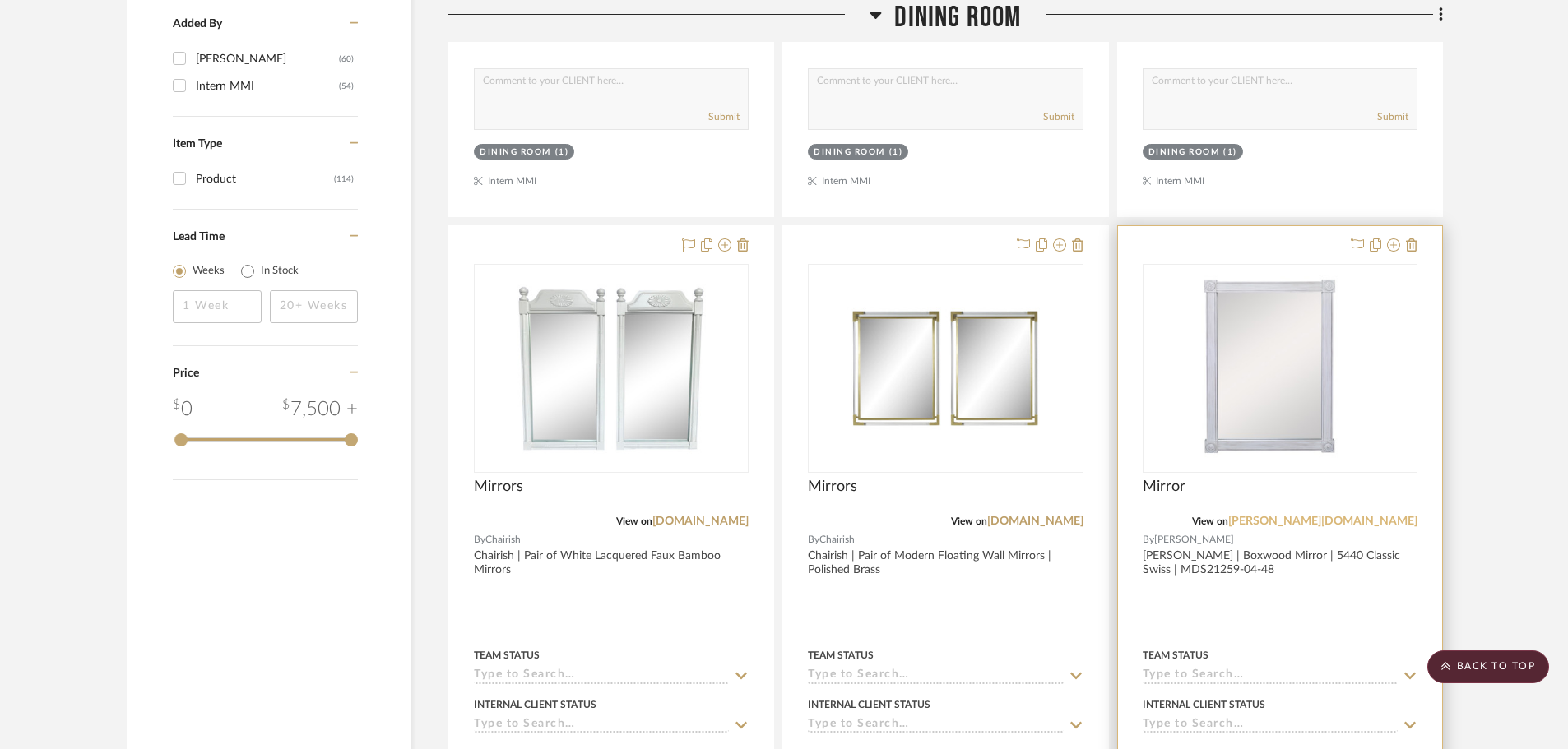
click at [1374, 525] on link "[PERSON_NAME][DOMAIN_NAME]" at bounding box center [1322, 521] width 189 height 12
click at [1286, 447] on img "0" at bounding box center [1279, 368] width 210 height 206
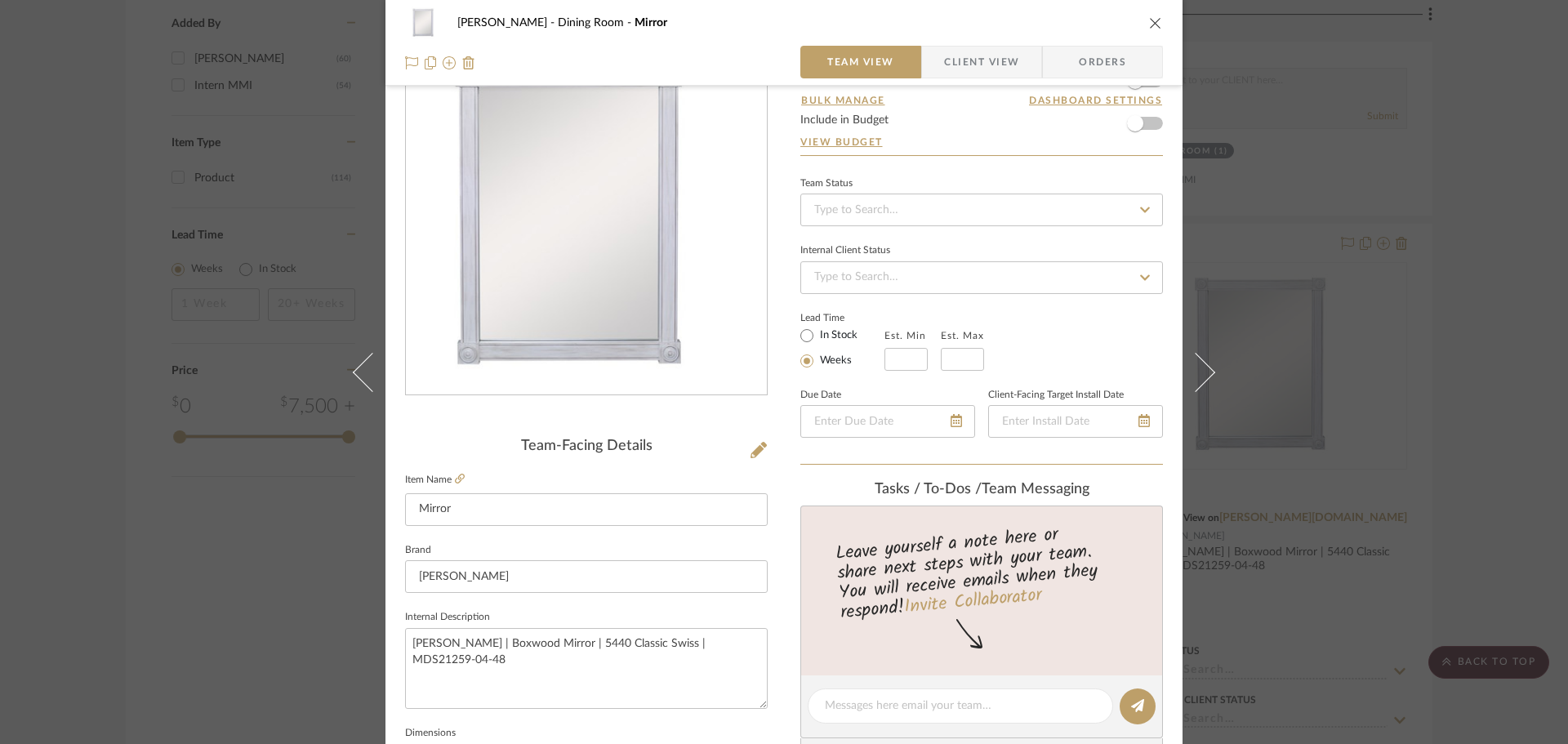
scroll to position [327, 0]
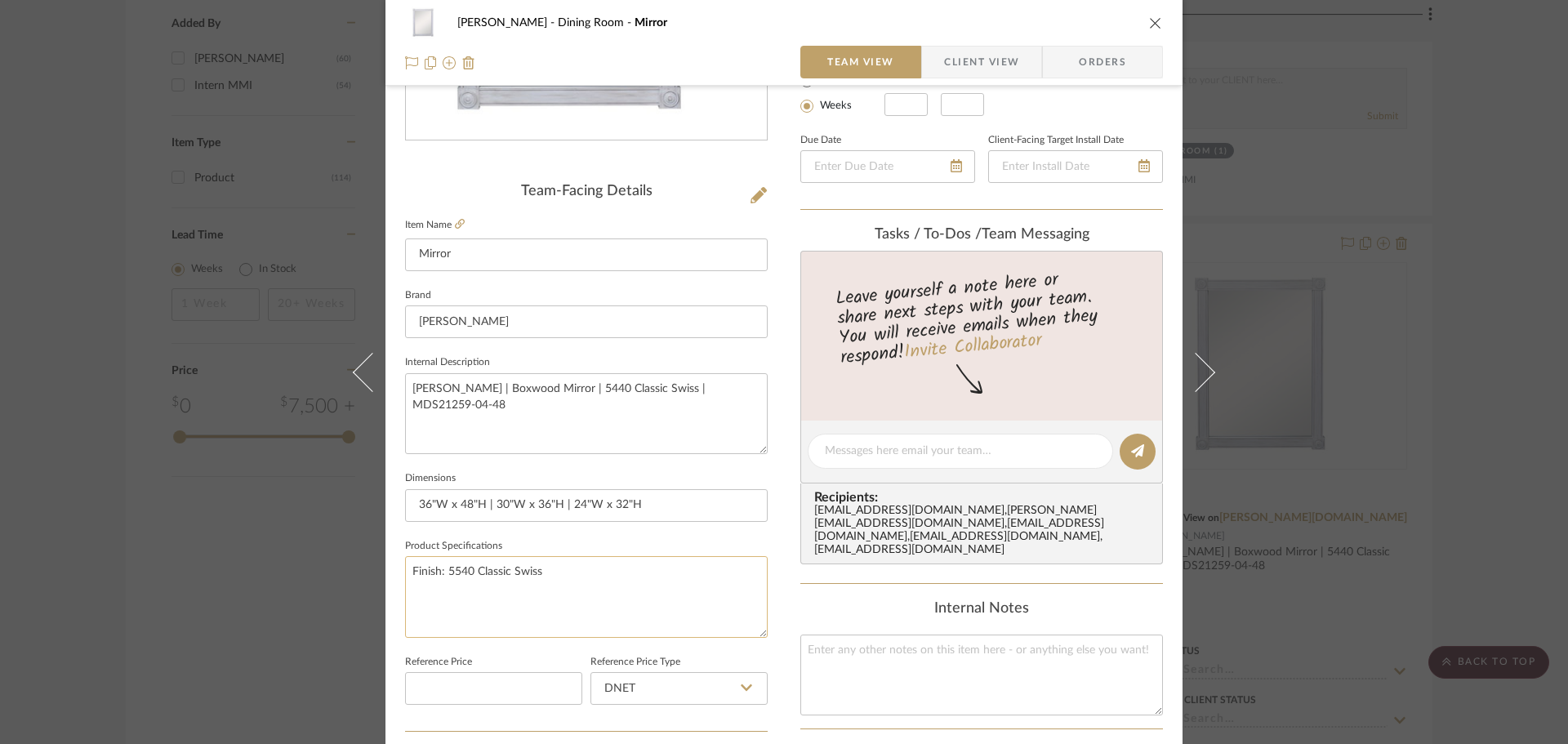
click at [460, 570] on textarea "Finish: 5540 Classic Swiss" at bounding box center [586, 597] width 363 height 81
type textarea "Finish: Classic Swiss"
click at [1019, 67] on span "Client View" at bounding box center [981, 62] width 119 height 33
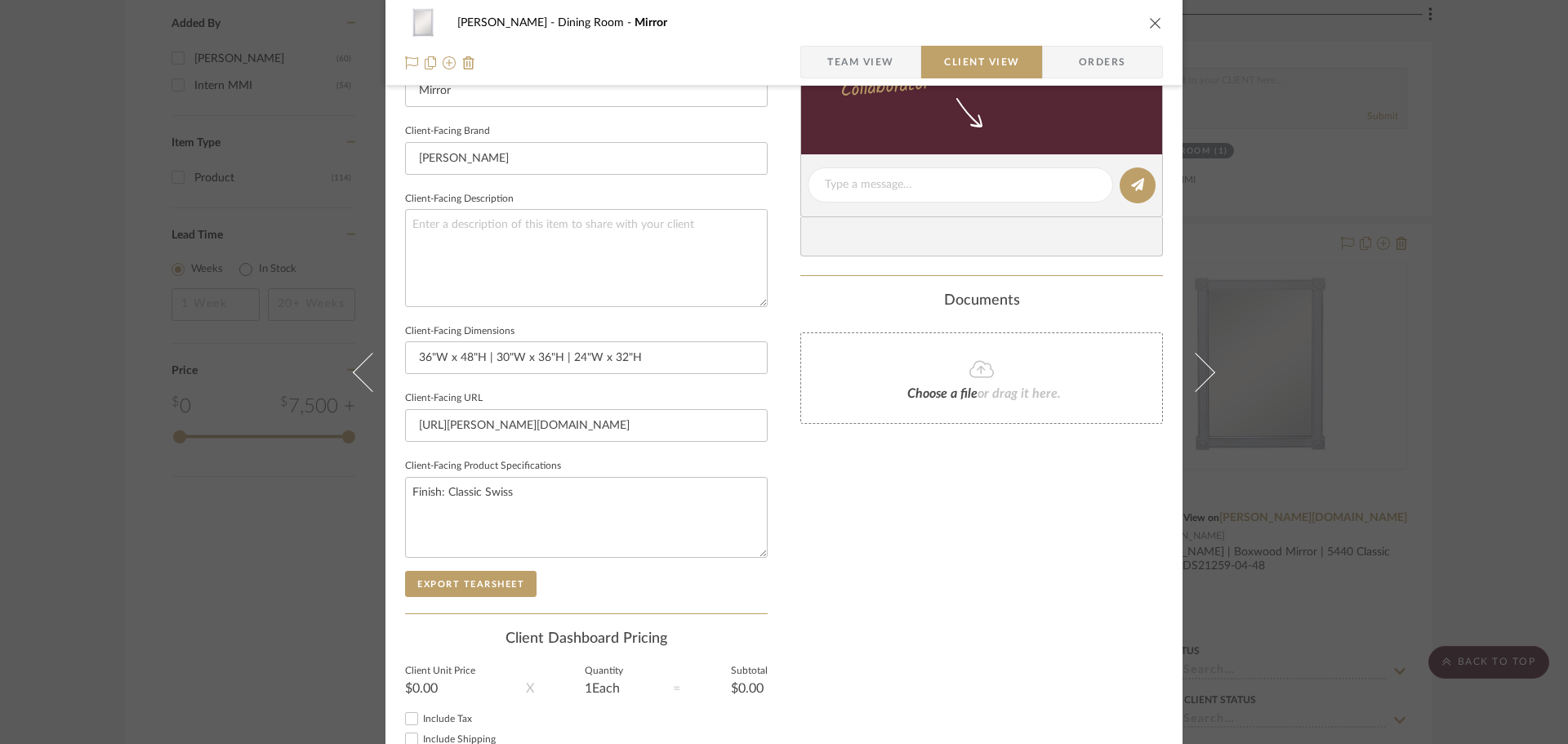
scroll to position [572, 0]
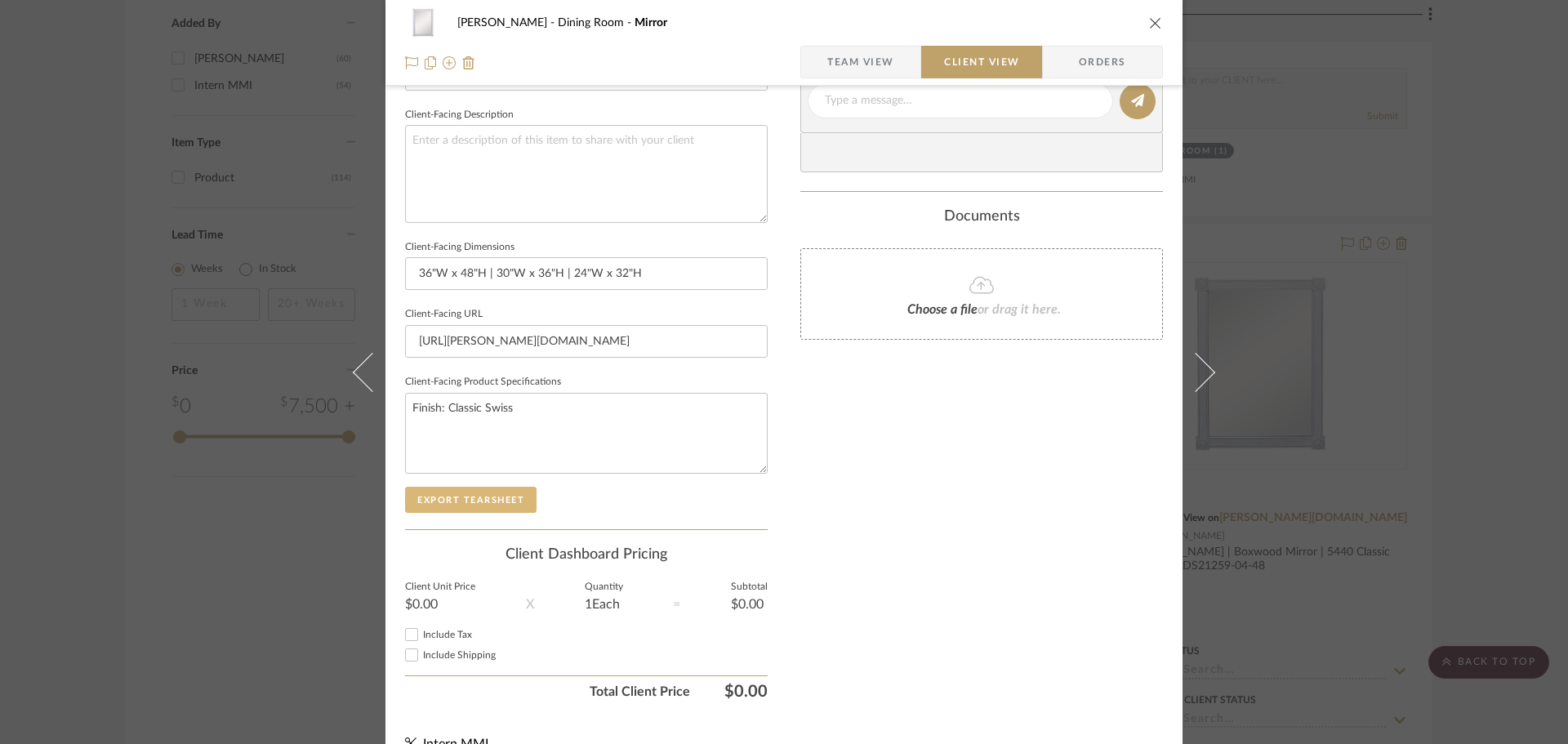
click at [516, 500] on button "Export Tearsheet" at bounding box center [470, 499] width 131 height 26
click at [444, 412] on textarea "Finish: Classic Swiss" at bounding box center [586, 433] width 363 height 81
click at [692, 453] on textarea "Finish: Various finishes available; shown in Classic Swiss" at bounding box center [586, 433] width 363 height 81
type textarea "Finish: Various finishes available; shown in Classic Swiss"
click at [490, 503] on button "Export Tearsheet" at bounding box center [470, 499] width 131 height 26
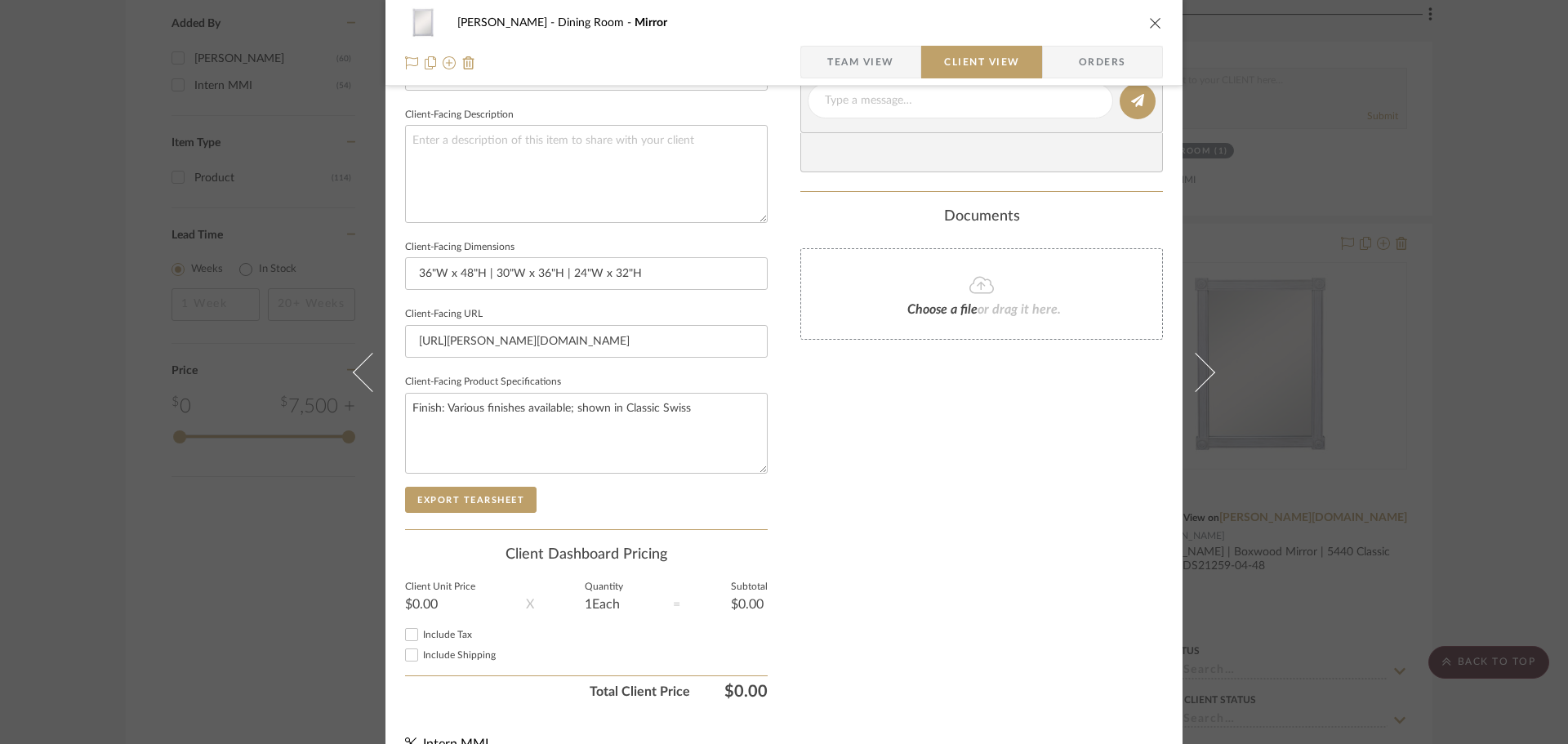
click at [1477, 369] on div "[PERSON_NAME] Dining Room Mirror Team View Client View Orders Client-Facing Det…" at bounding box center [784, 372] width 1568 height 744
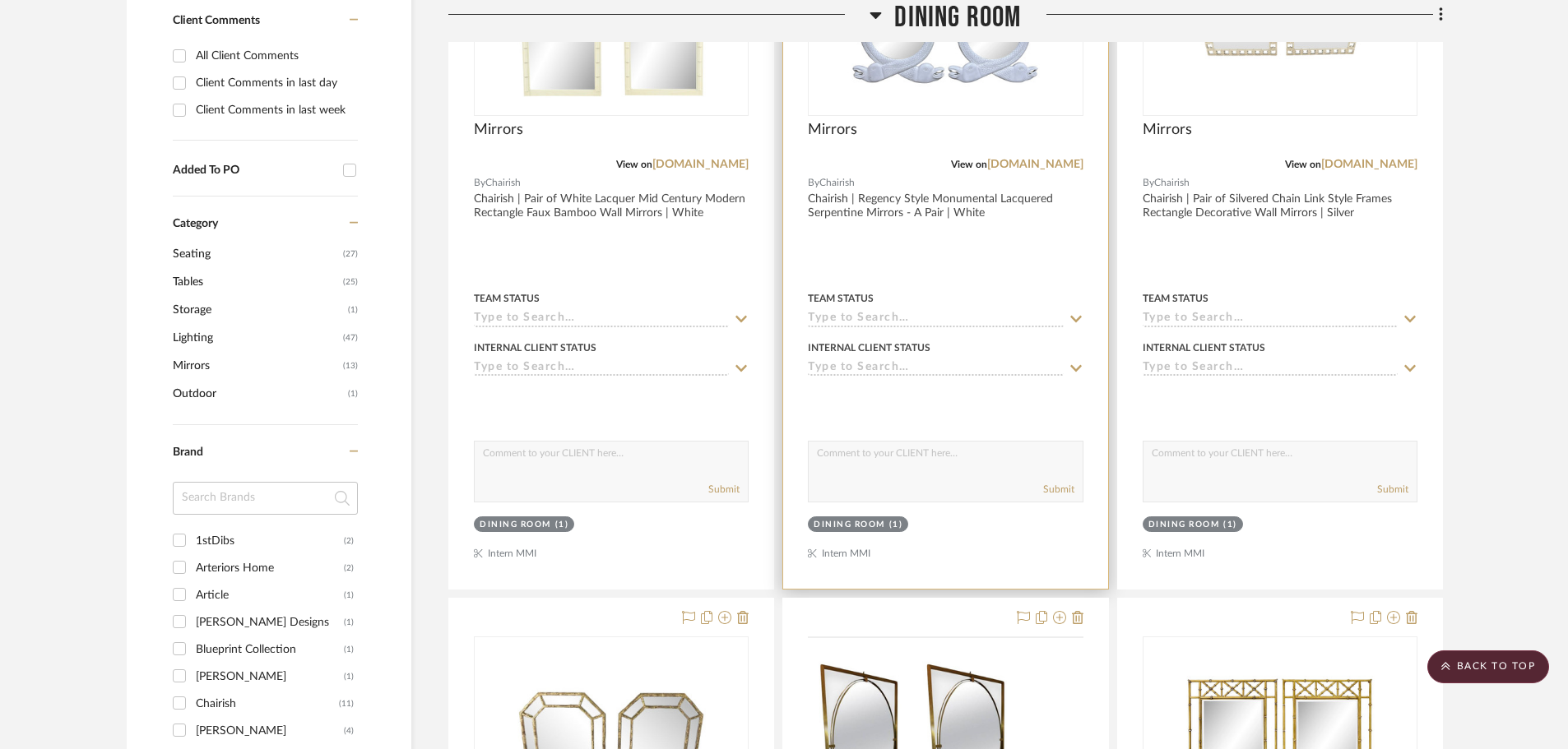
scroll to position [656, 0]
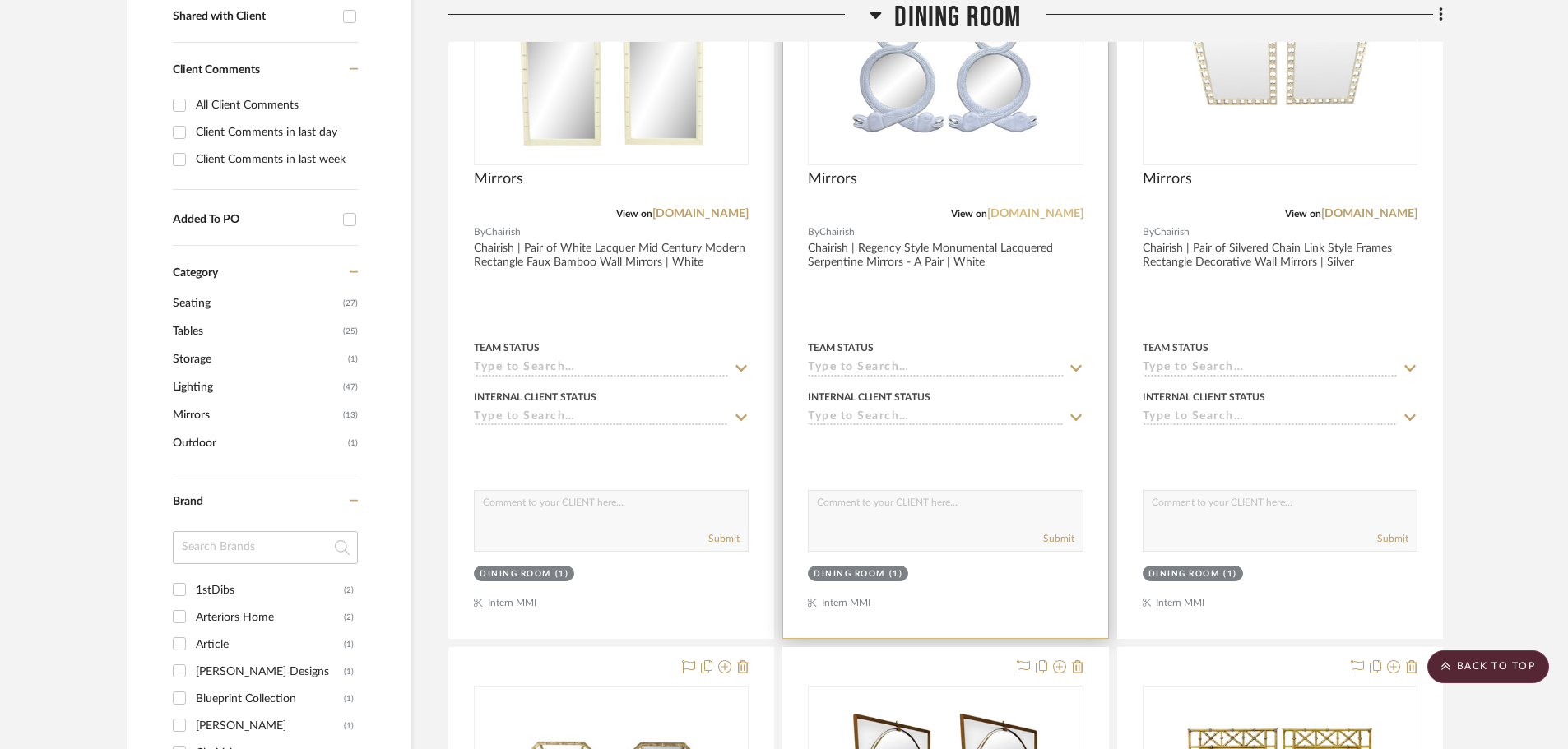
click at [1023, 209] on link "[DOMAIN_NAME]" at bounding box center [1035, 213] width 96 height 12
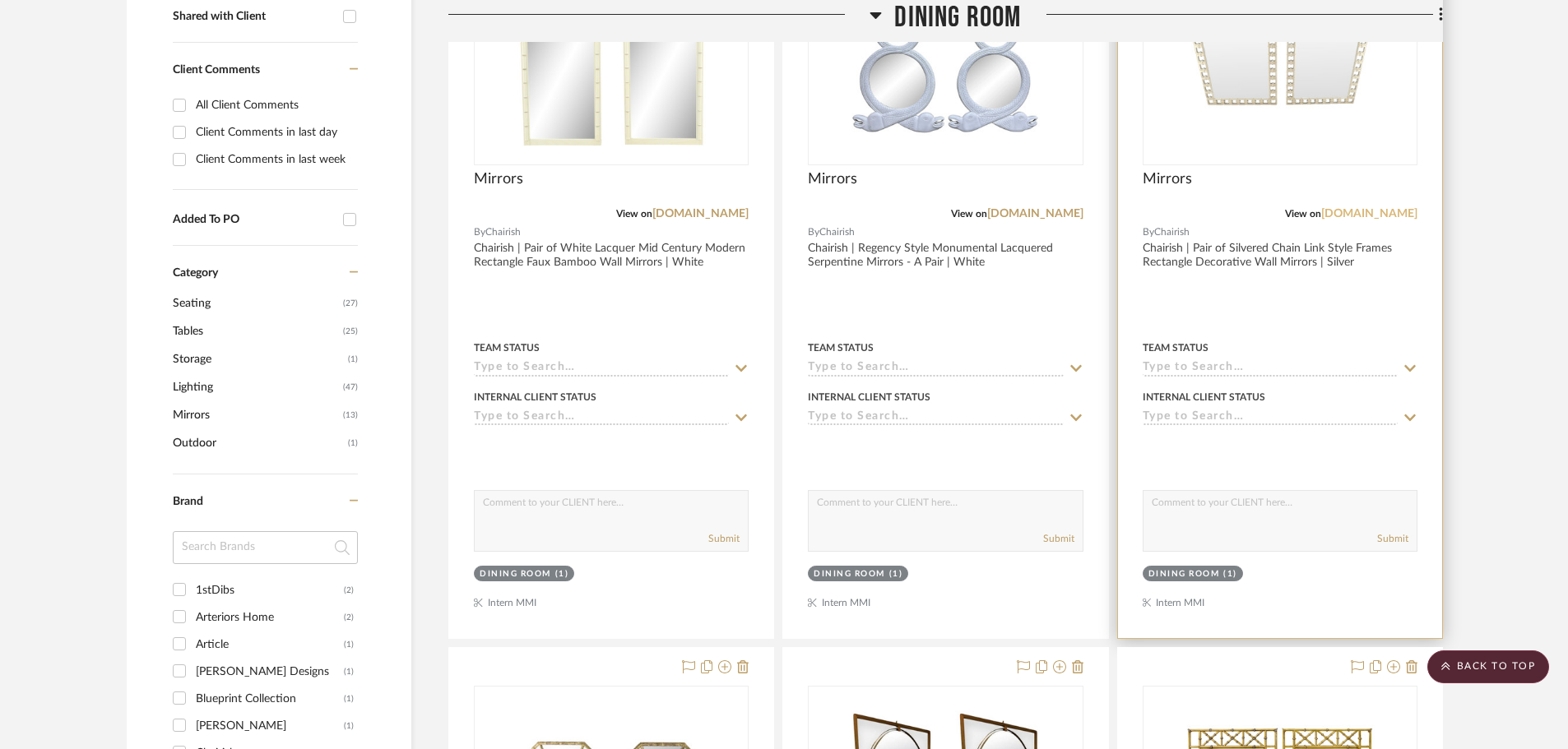
click at [1372, 216] on link "[DOMAIN_NAME]" at bounding box center [1368, 213] width 96 height 12
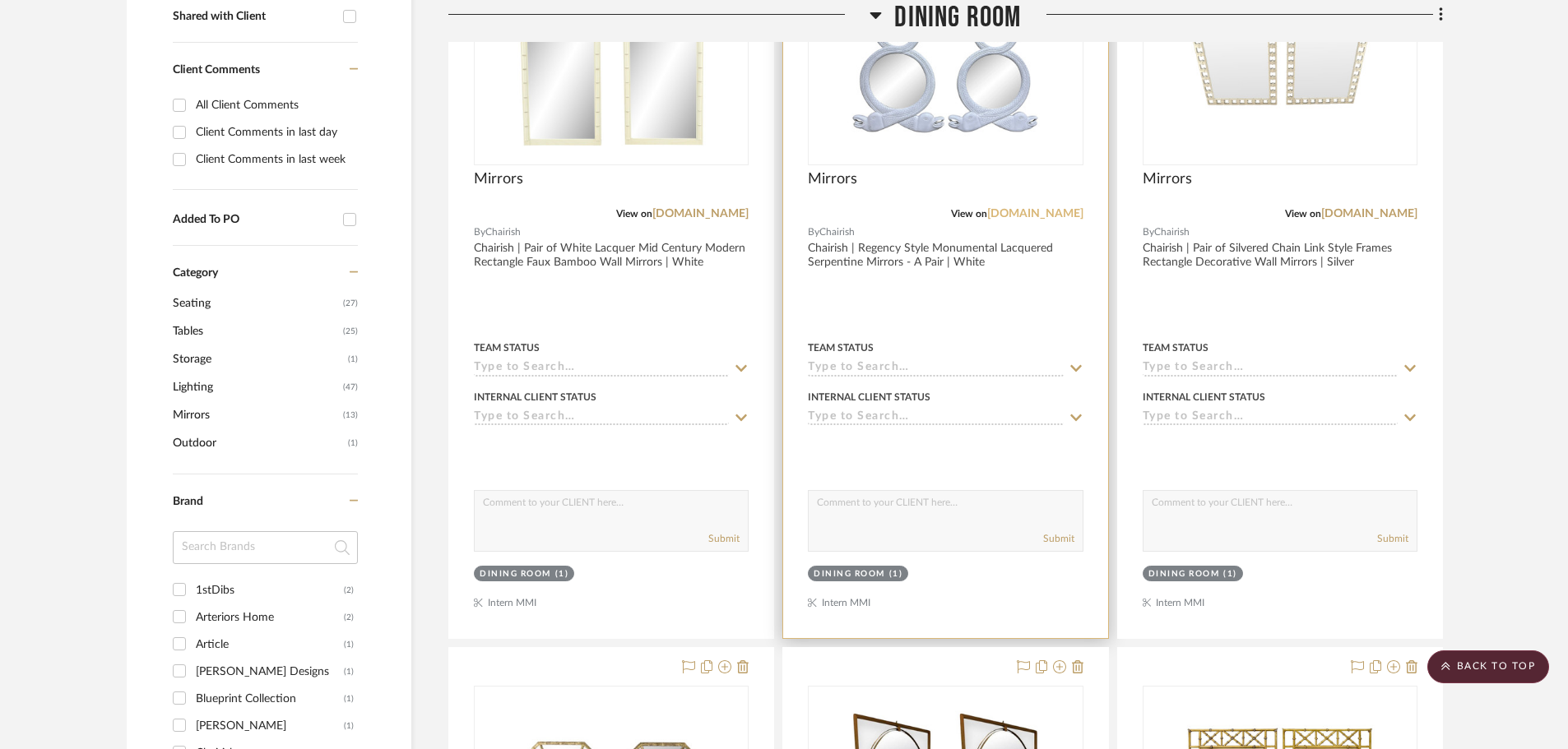
click at [1044, 210] on link "[DOMAIN_NAME]" at bounding box center [1035, 213] width 96 height 12
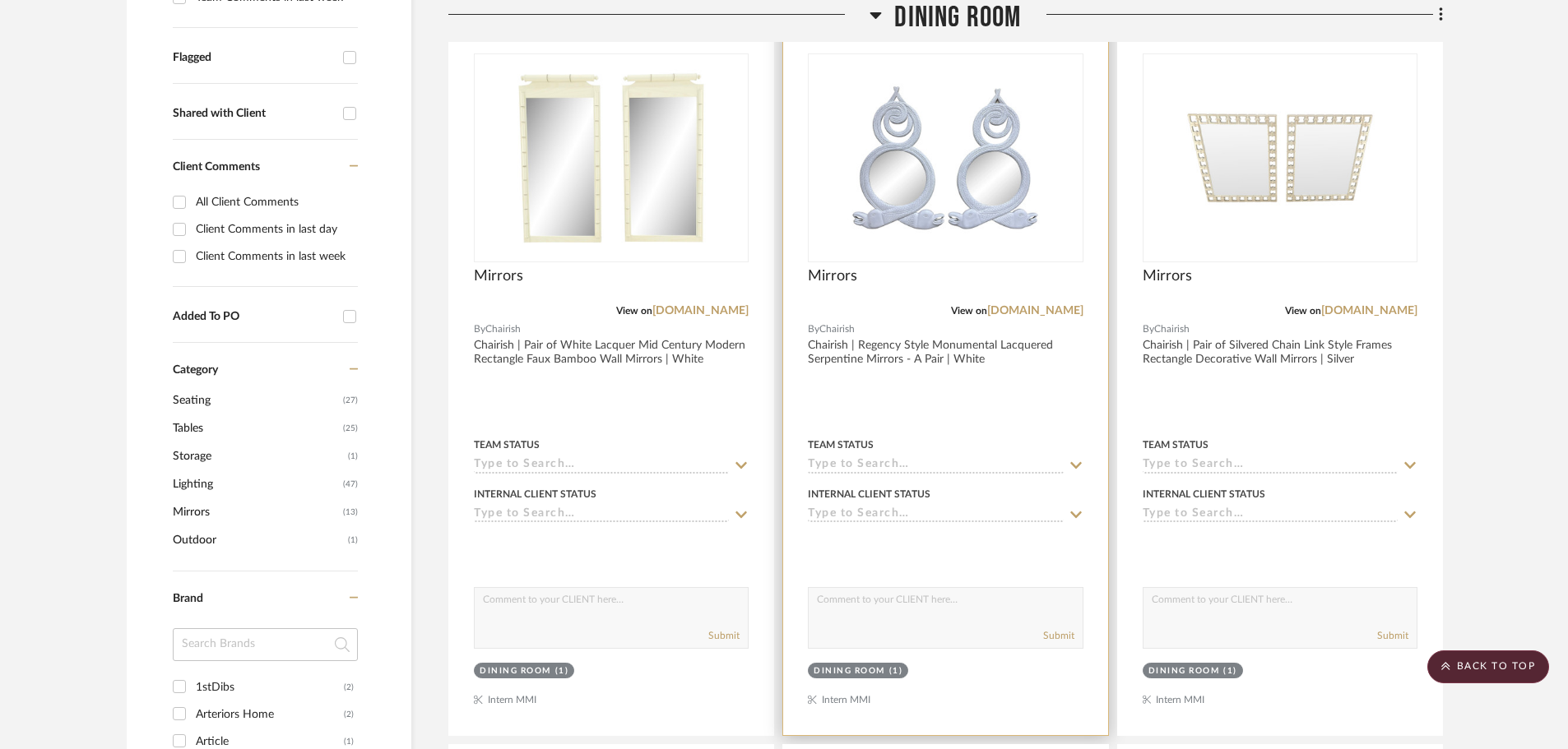
scroll to position [409, 0]
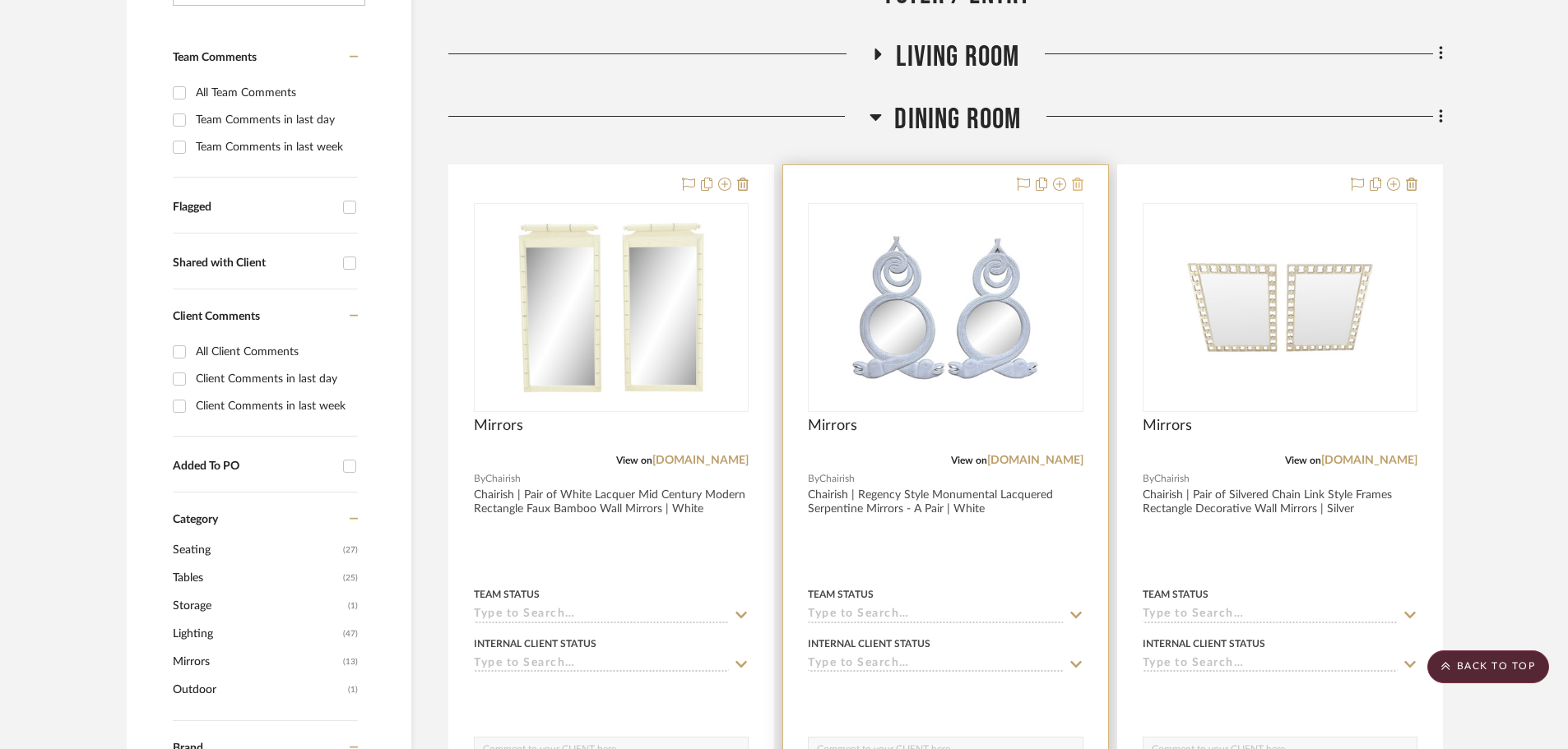
click at [1081, 183] on icon at bounding box center [1077, 183] width 12 height 13
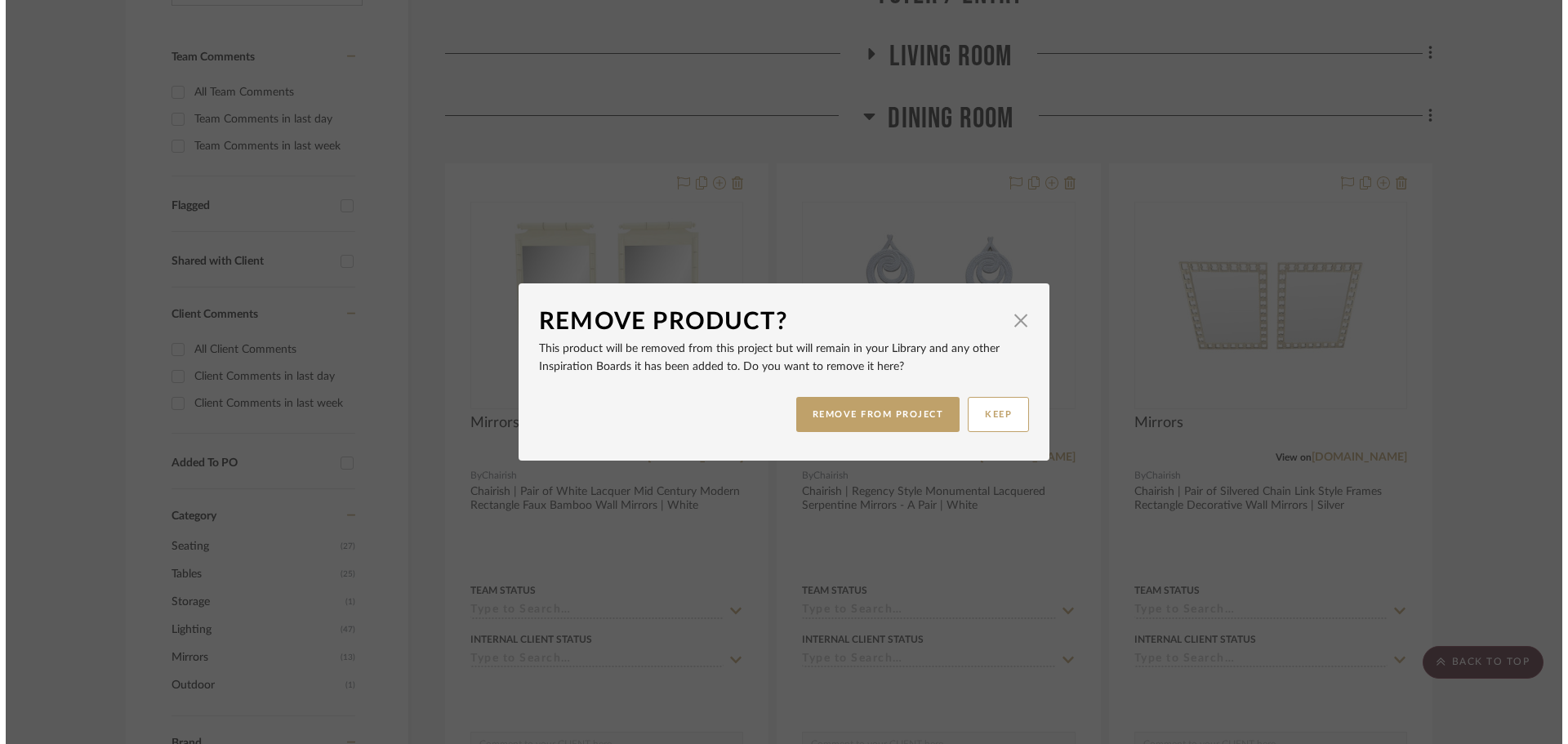
scroll to position [0, 0]
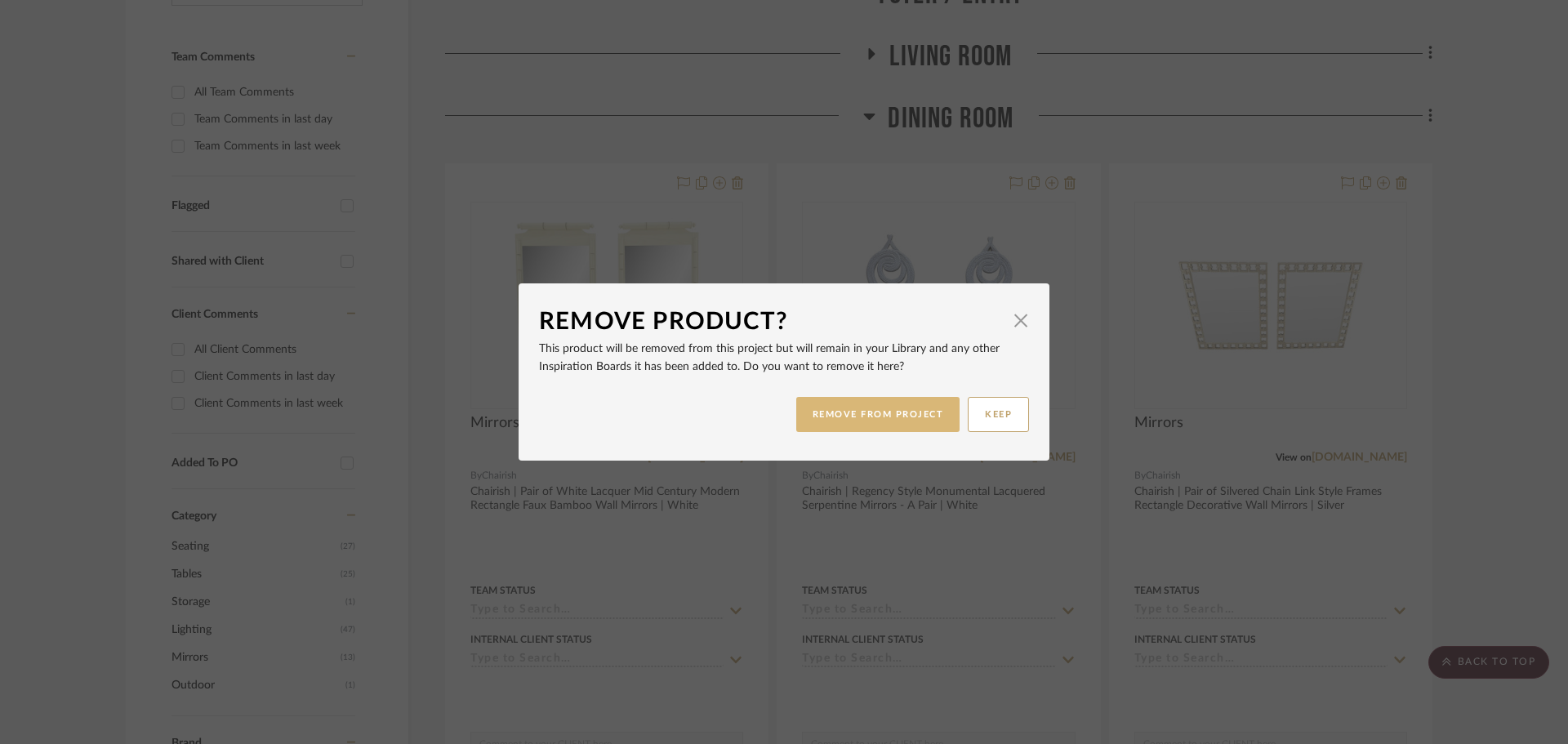
drag, startPoint x: 901, startPoint y: 427, endPoint x: 1144, endPoint y: 4, distance: 487.8
click at [901, 426] on button "REMOVE FROM PROJECT" at bounding box center [878, 414] width 164 height 35
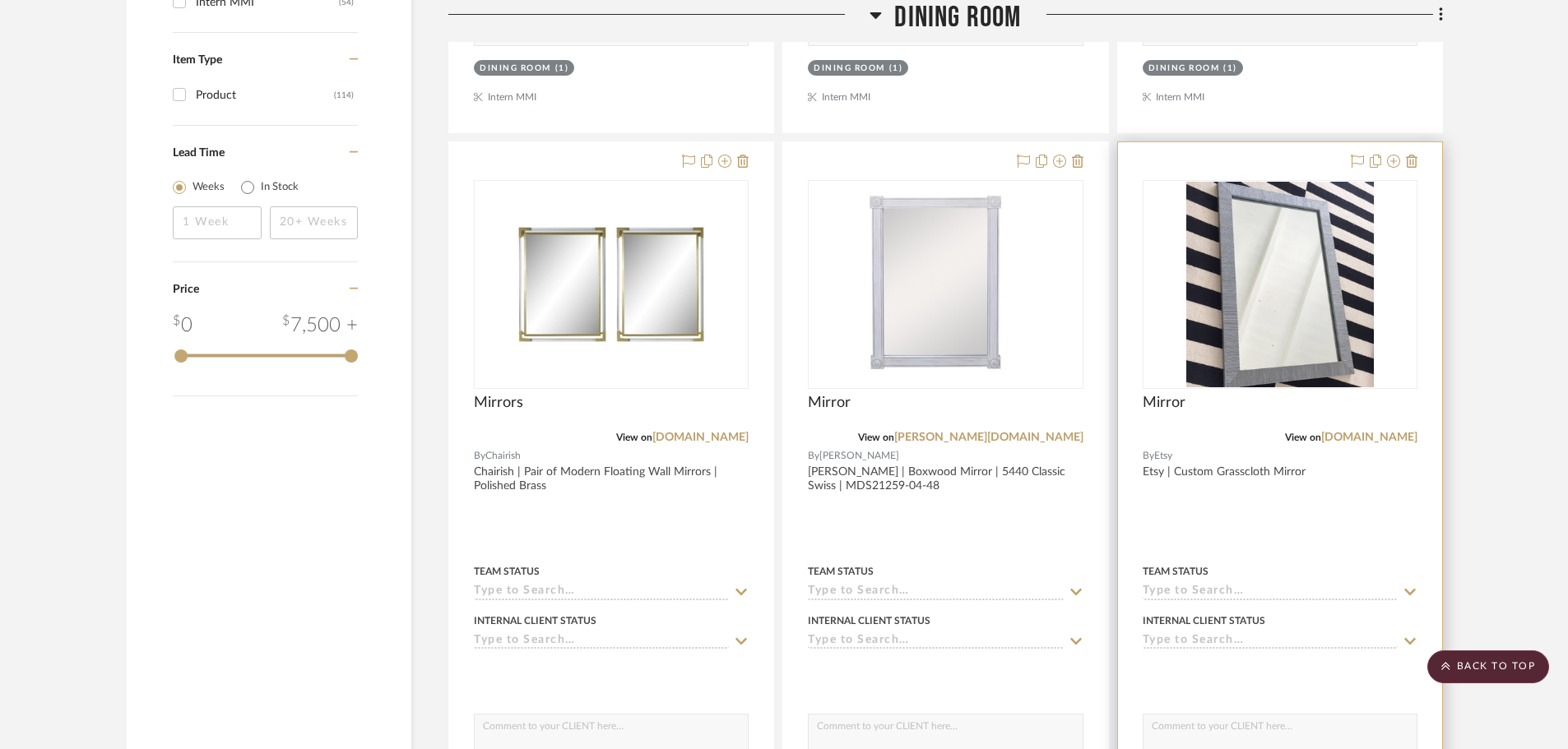
scroll to position [2054, 0]
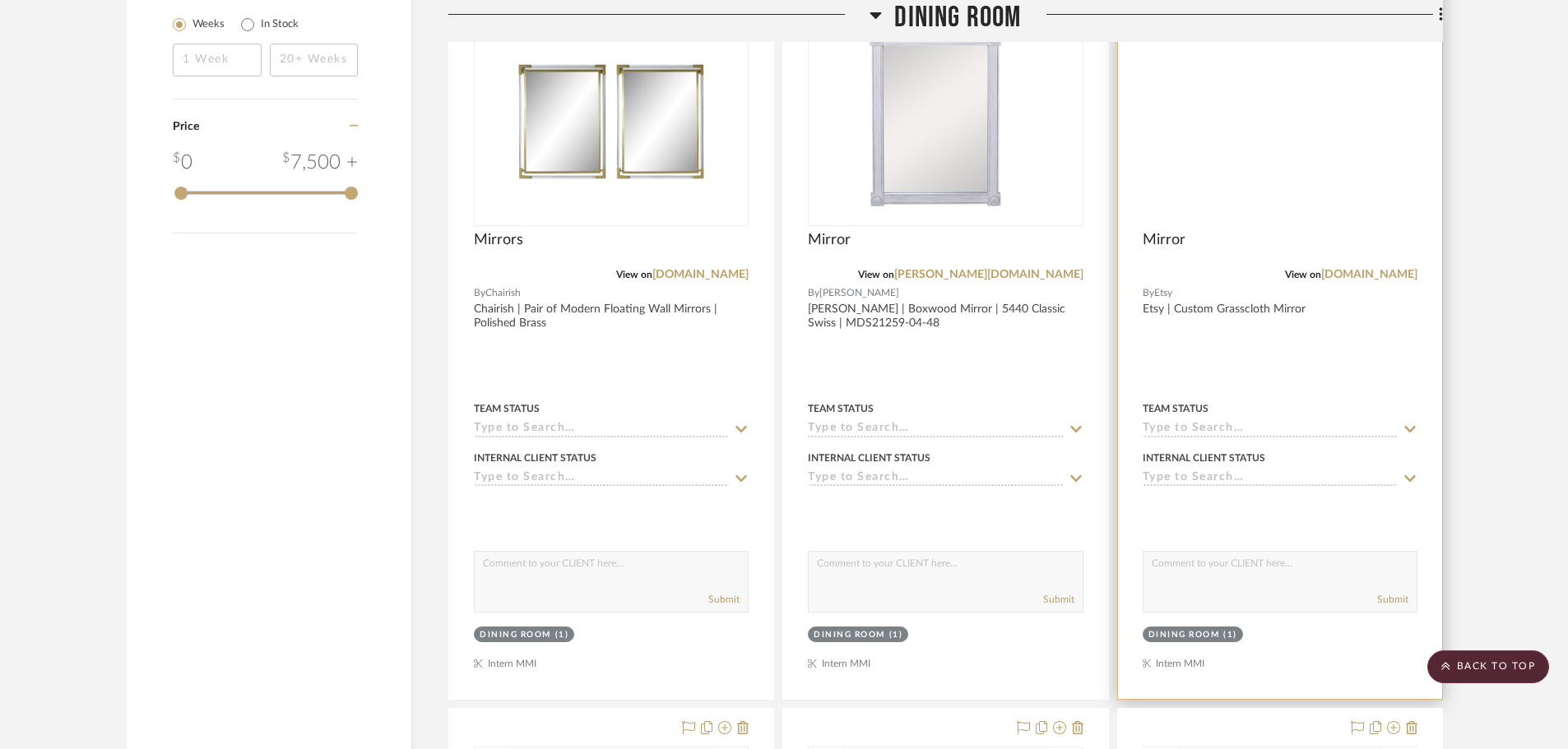
click at [0, 0] on img at bounding box center [0, 0] width 0 height 0
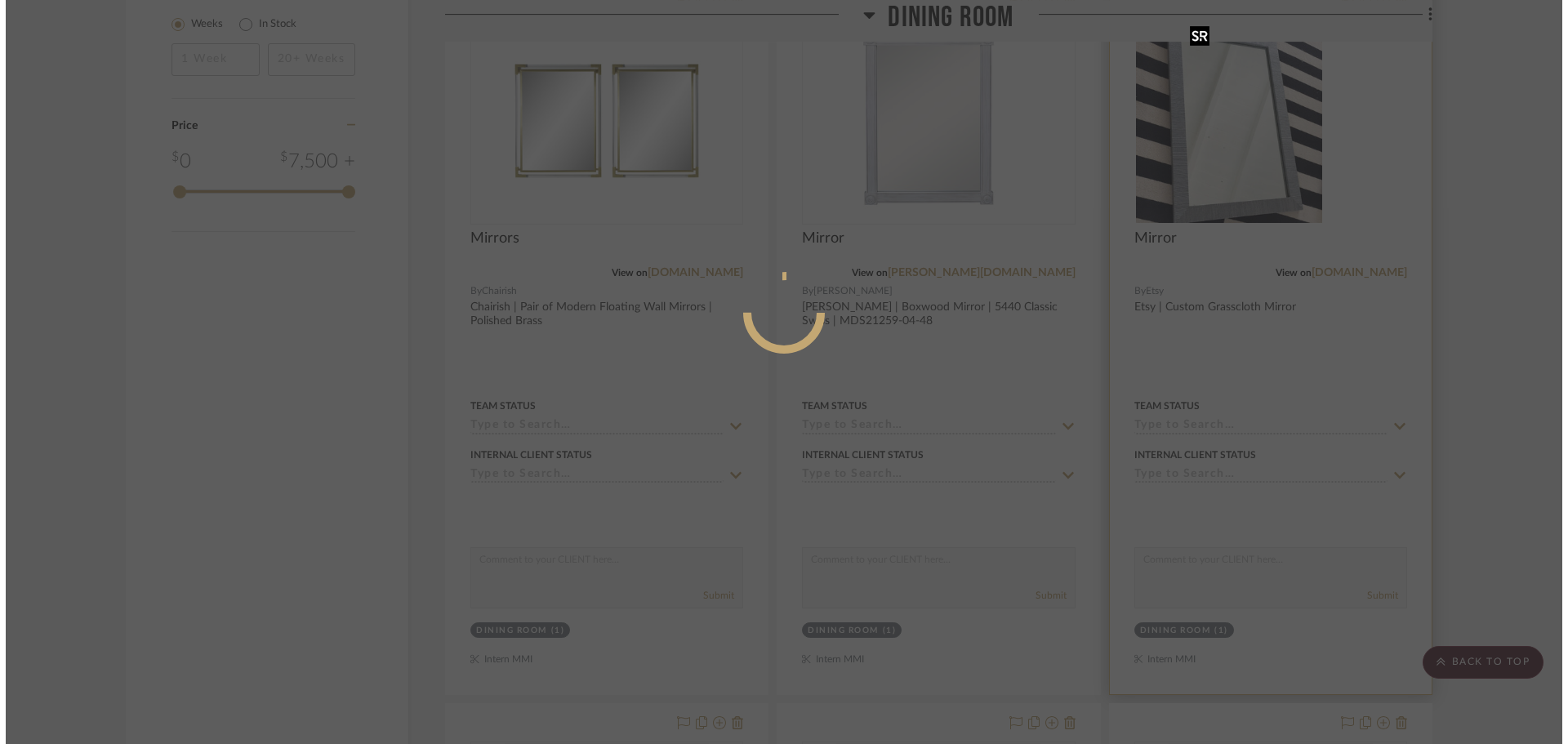
scroll to position [0, 0]
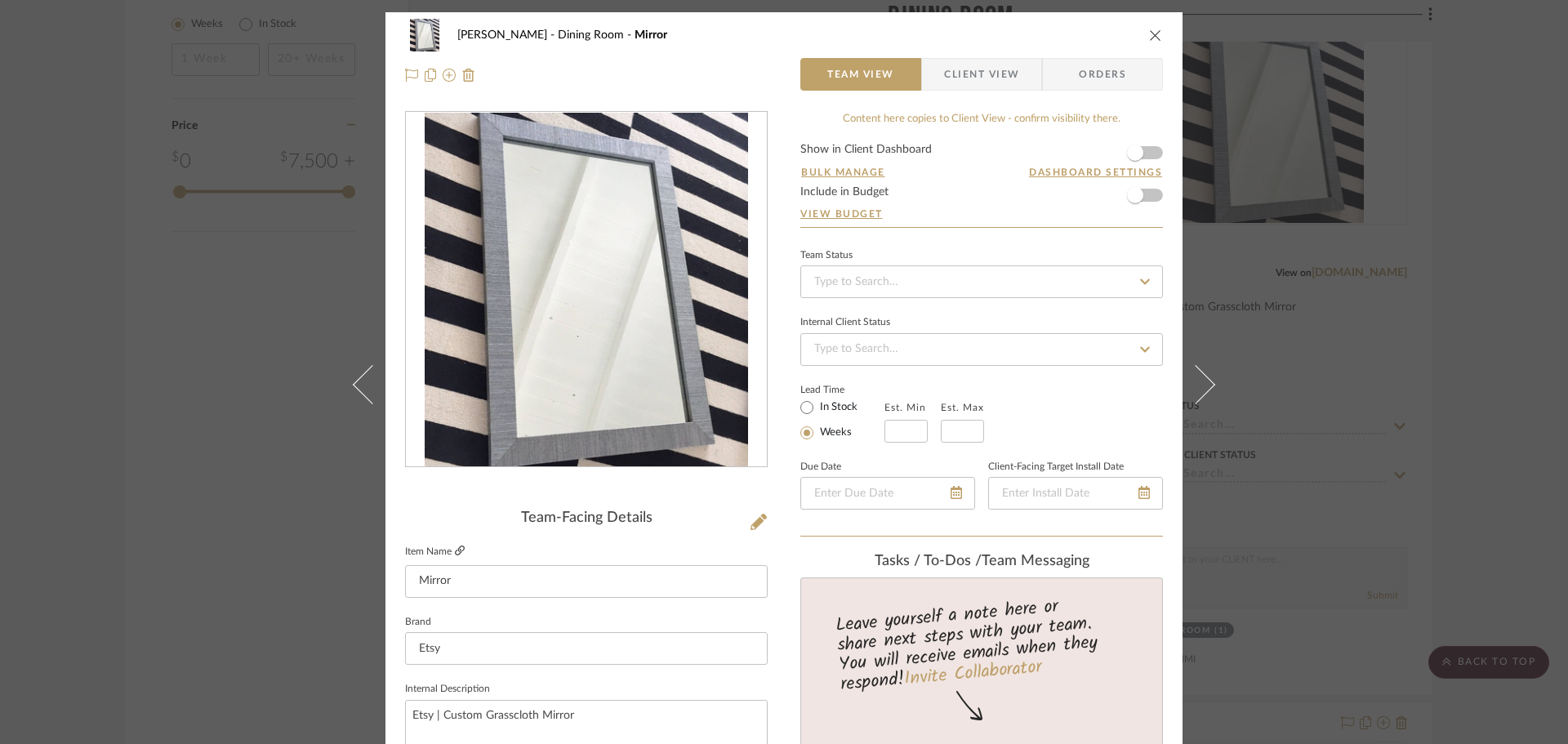
click at [455, 548] on icon at bounding box center [459, 550] width 10 height 10
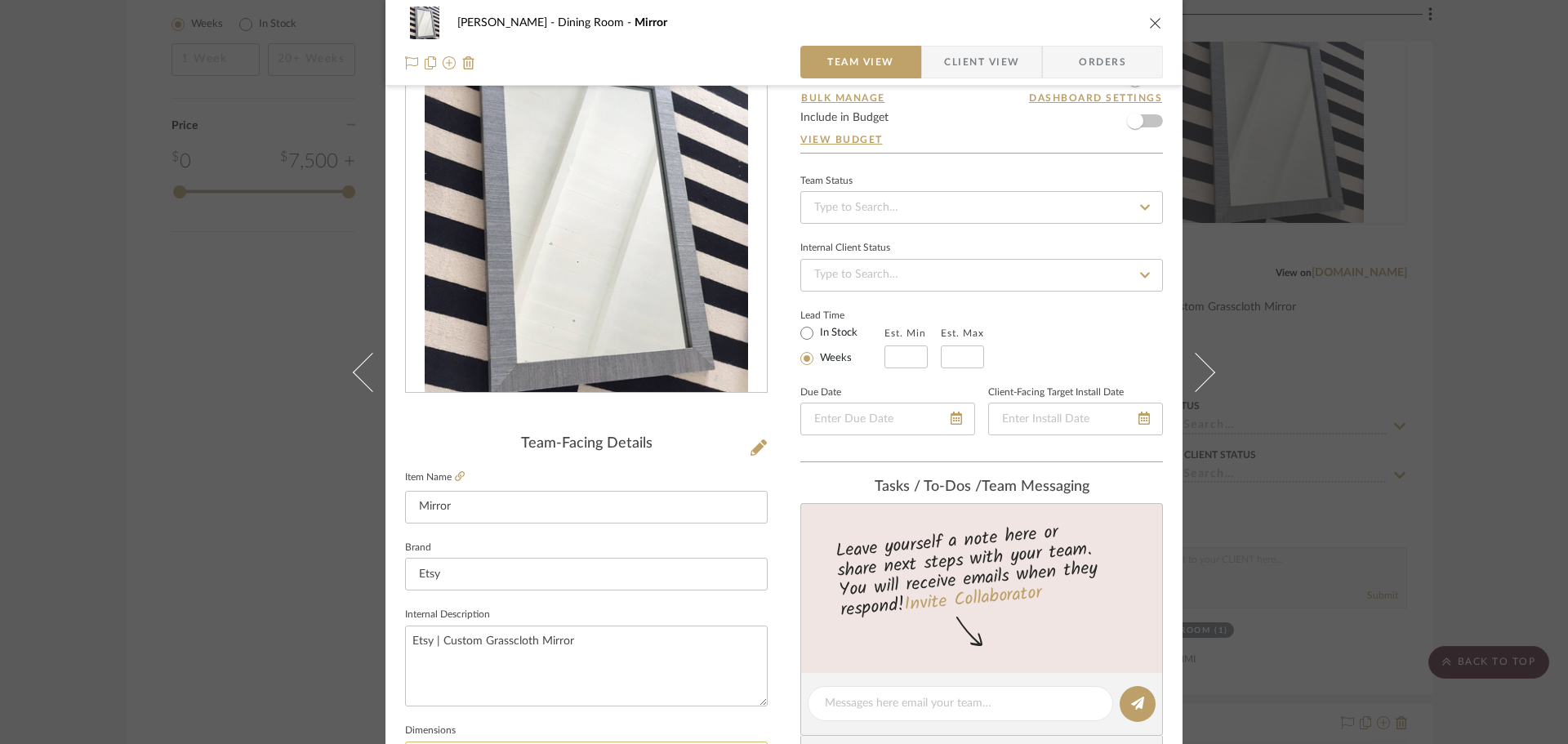
scroll to position [163, 0]
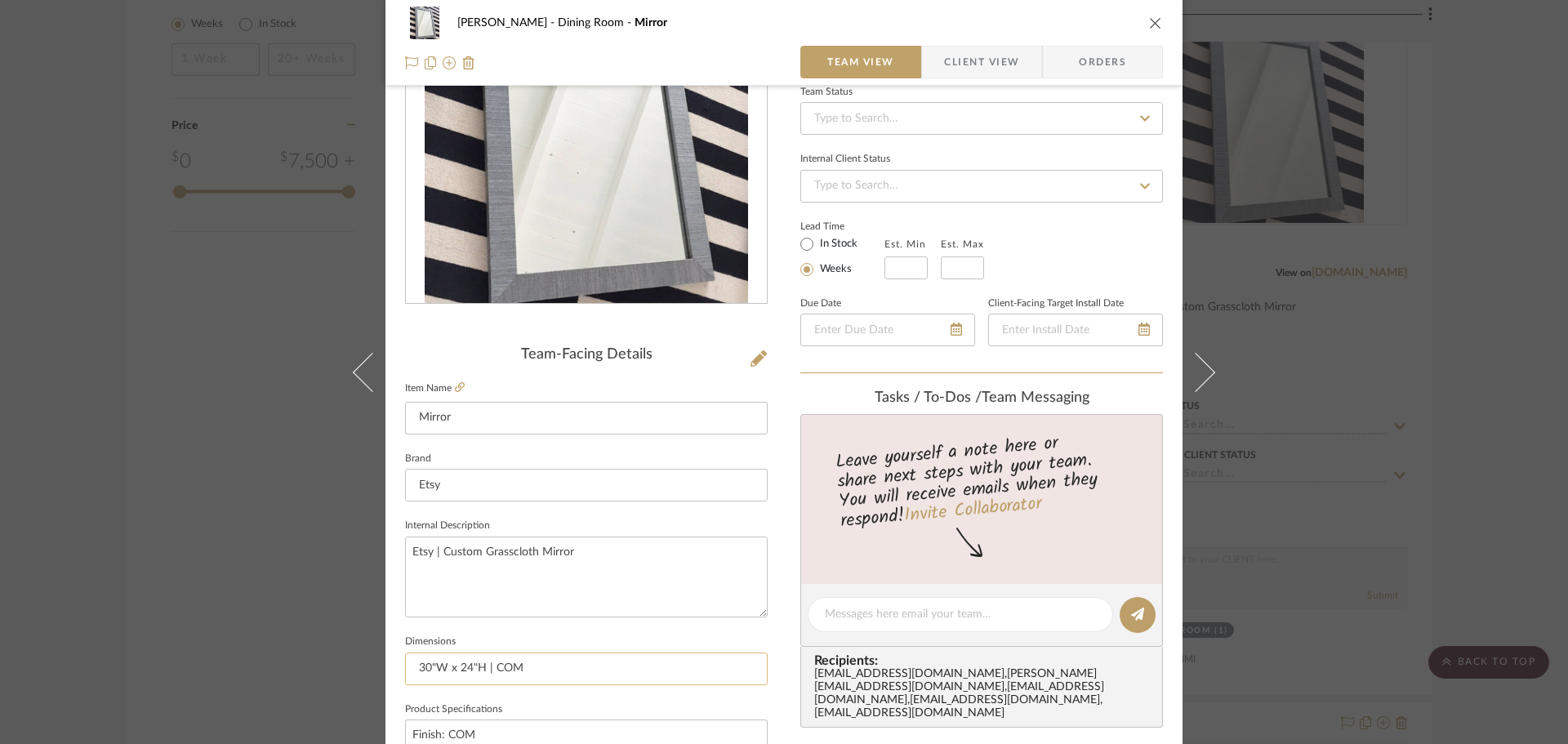
click at [473, 670] on input "30"W x 24"H | COM" at bounding box center [586, 669] width 363 height 33
click at [464, 671] on input "30"W x 24"H | COM" at bounding box center [586, 669] width 363 height 33
type input "30"W x 40"H | COM"
click at [661, 599] on textarea "Etsy | Custom Grasscloth Mirror" at bounding box center [586, 577] width 363 height 81
click at [509, 555] on textarea "Etsy | Custom Grasscloth Mirror" at bounding box center [586, 577] width 363 height 81
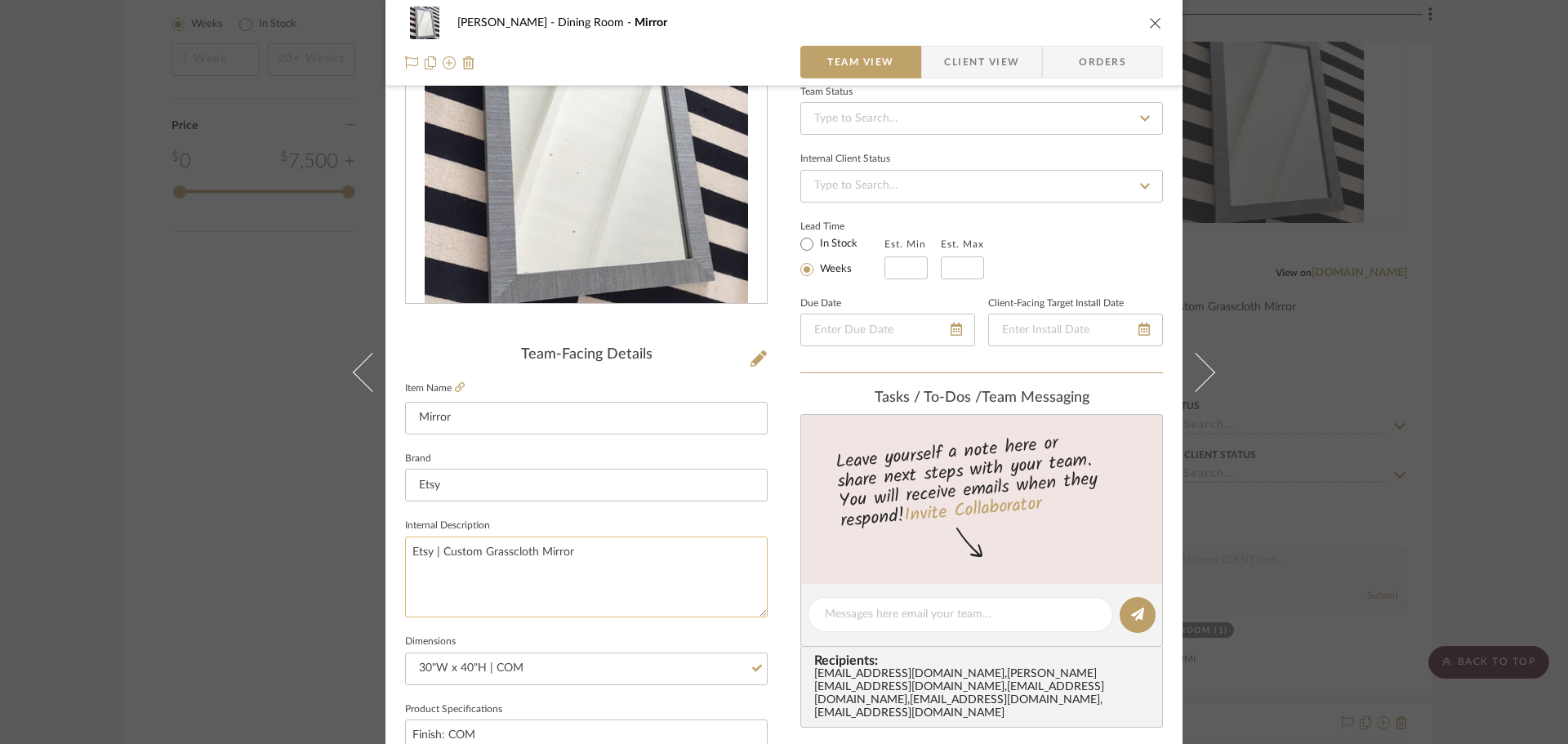
click at [647, 572] on textarea "Etsy | Custom Grasscloth Mirror" at bounding box center [586, 577] width 363 height 81
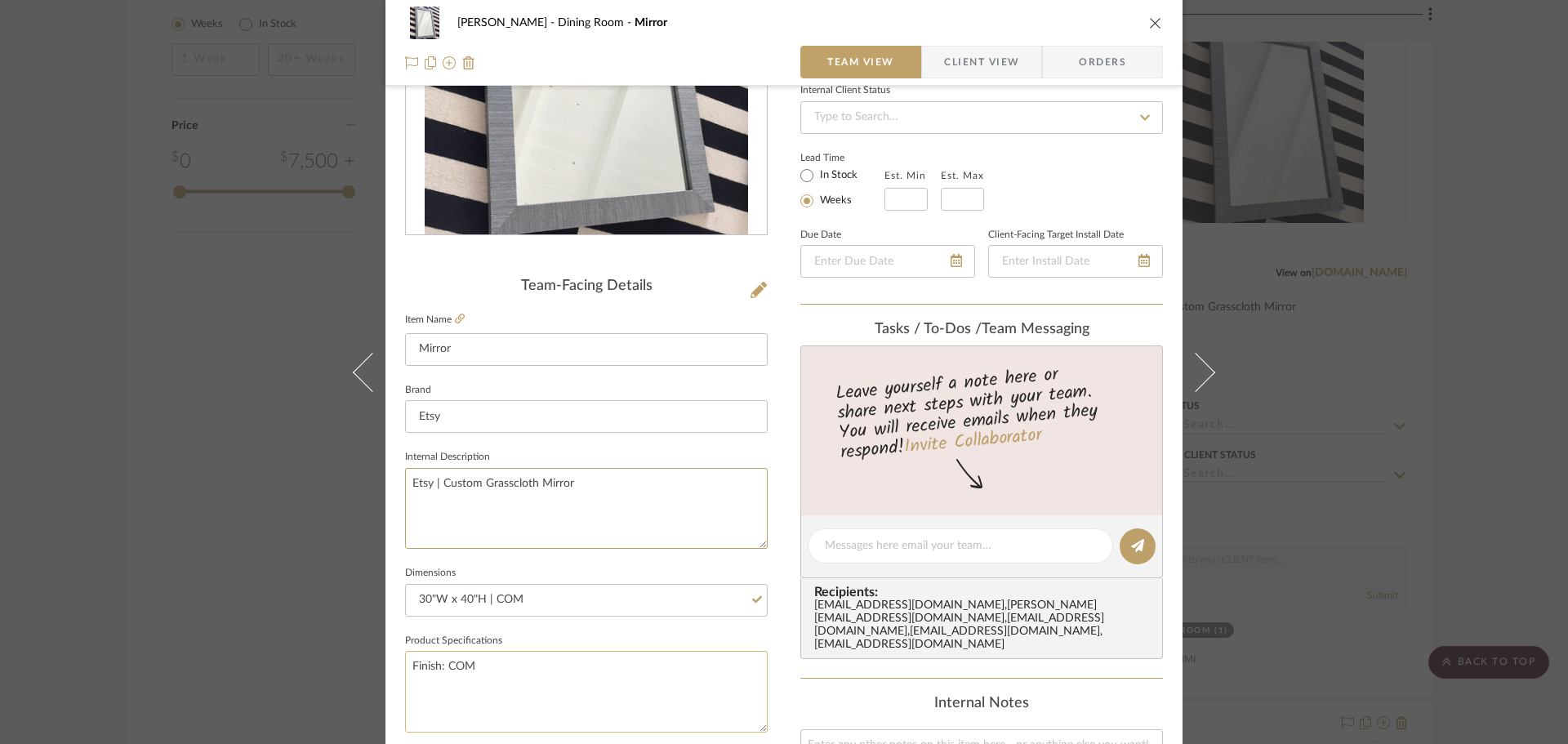
scroll to position [327, 0]
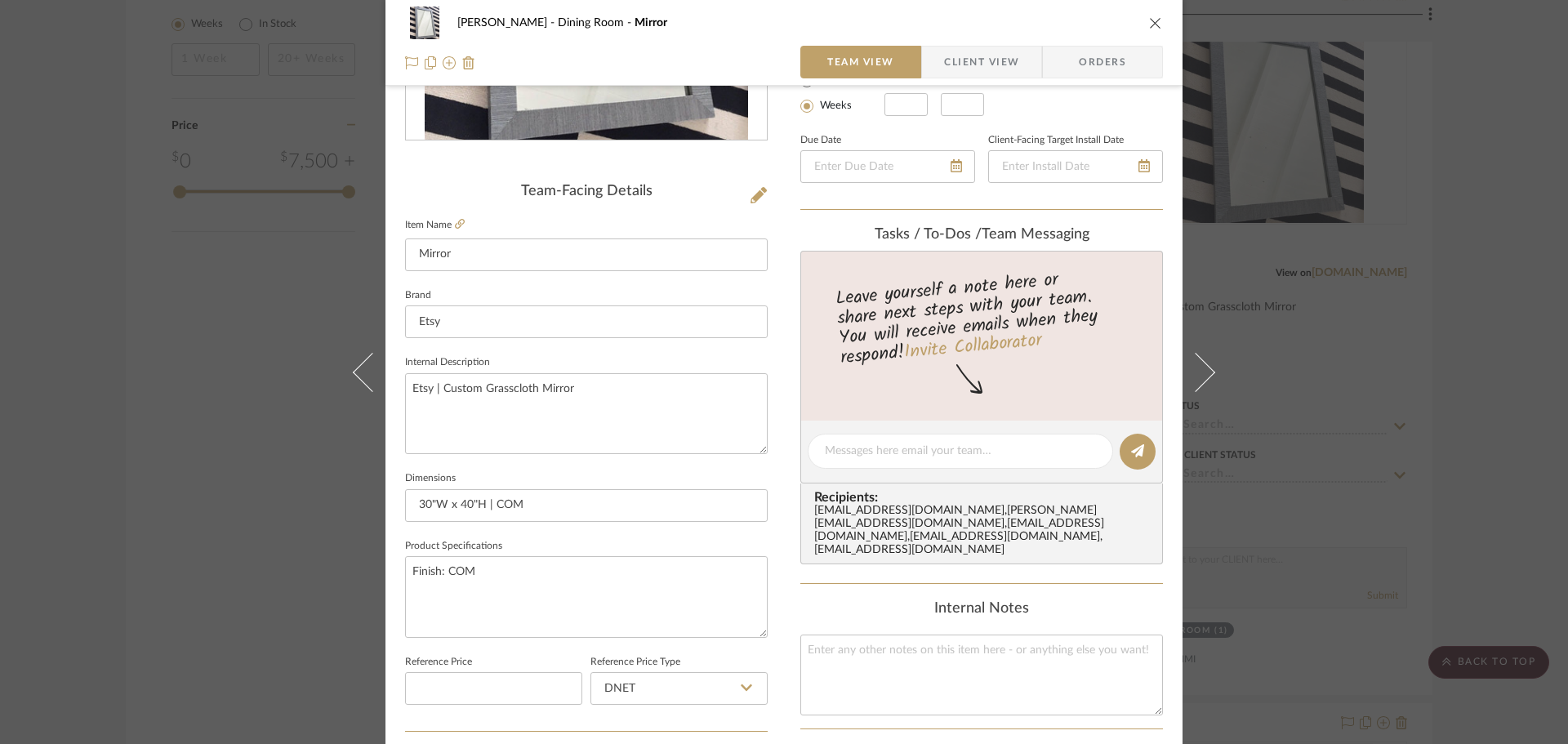
click at [977, 51] on span "Client View" at bounding box center [982, 62] width 75 height 33
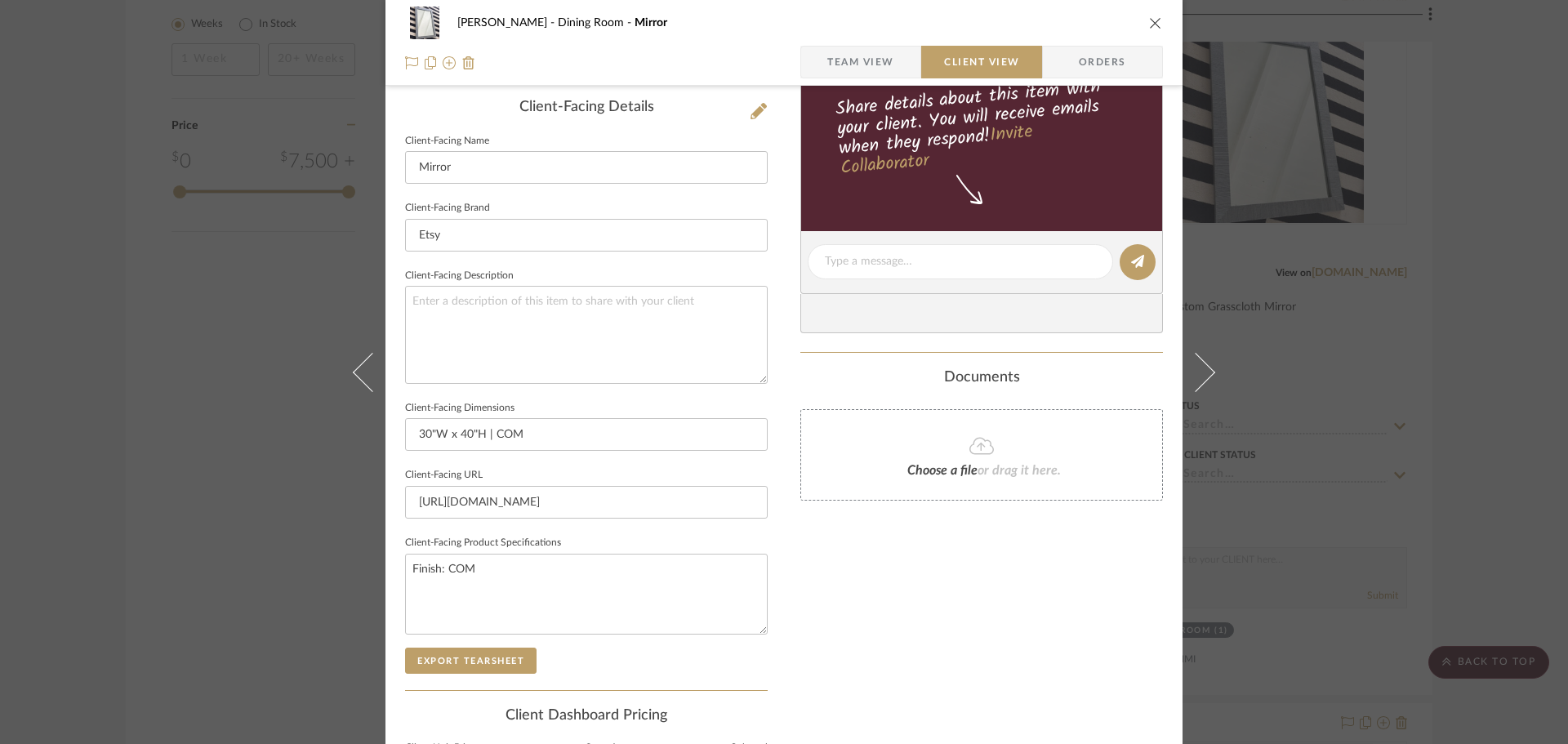
scroll to position [490, 0]
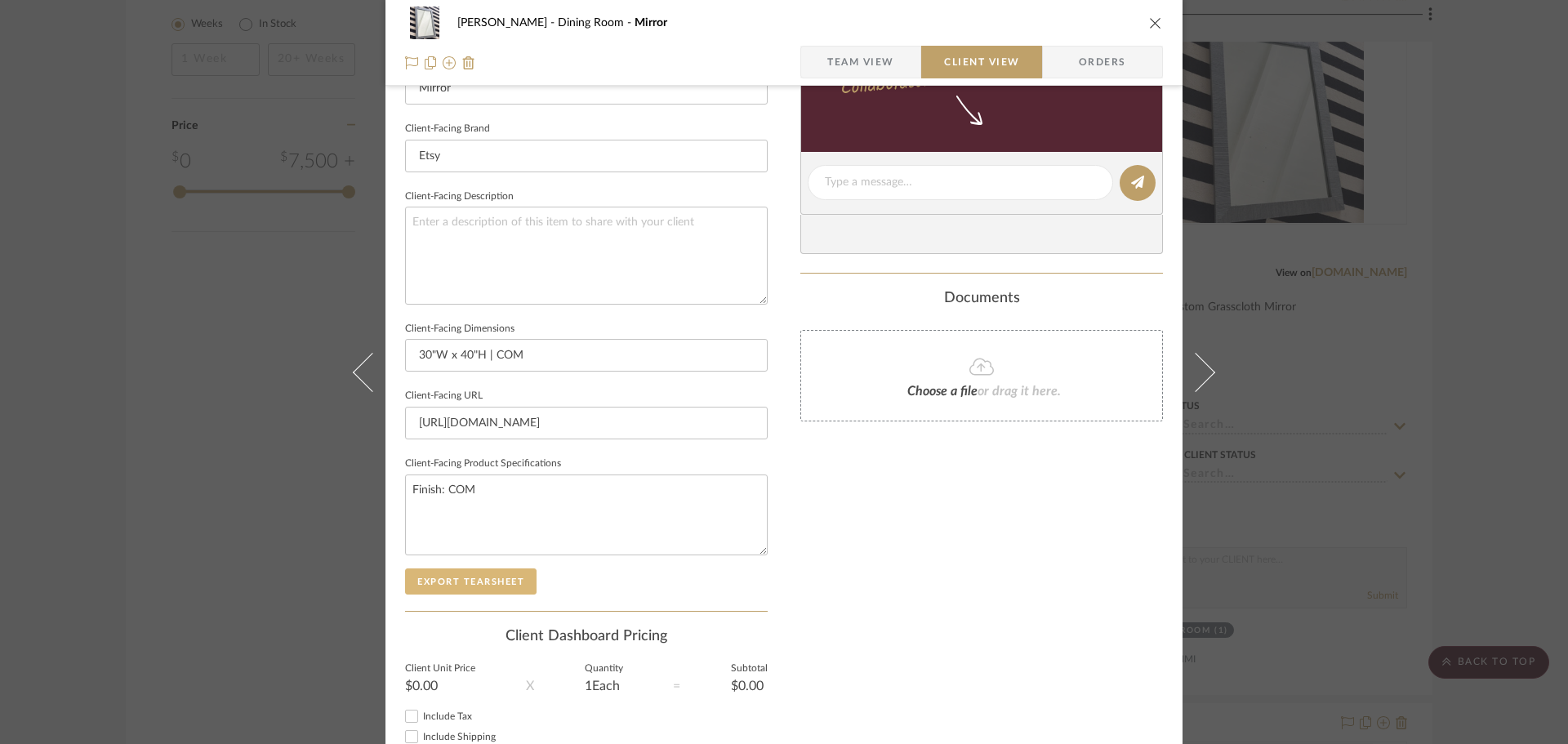
click at [469, 589] on button "Export Tearsheet" at bounding box center [470, 581] width 131 height 26
click at [1334, 191] on div "[PERSON_NAME] Dining Room Mirror Team View Client View Orders Client-Facing Det…" at bounding box center [784, 372] width 1568 height 744
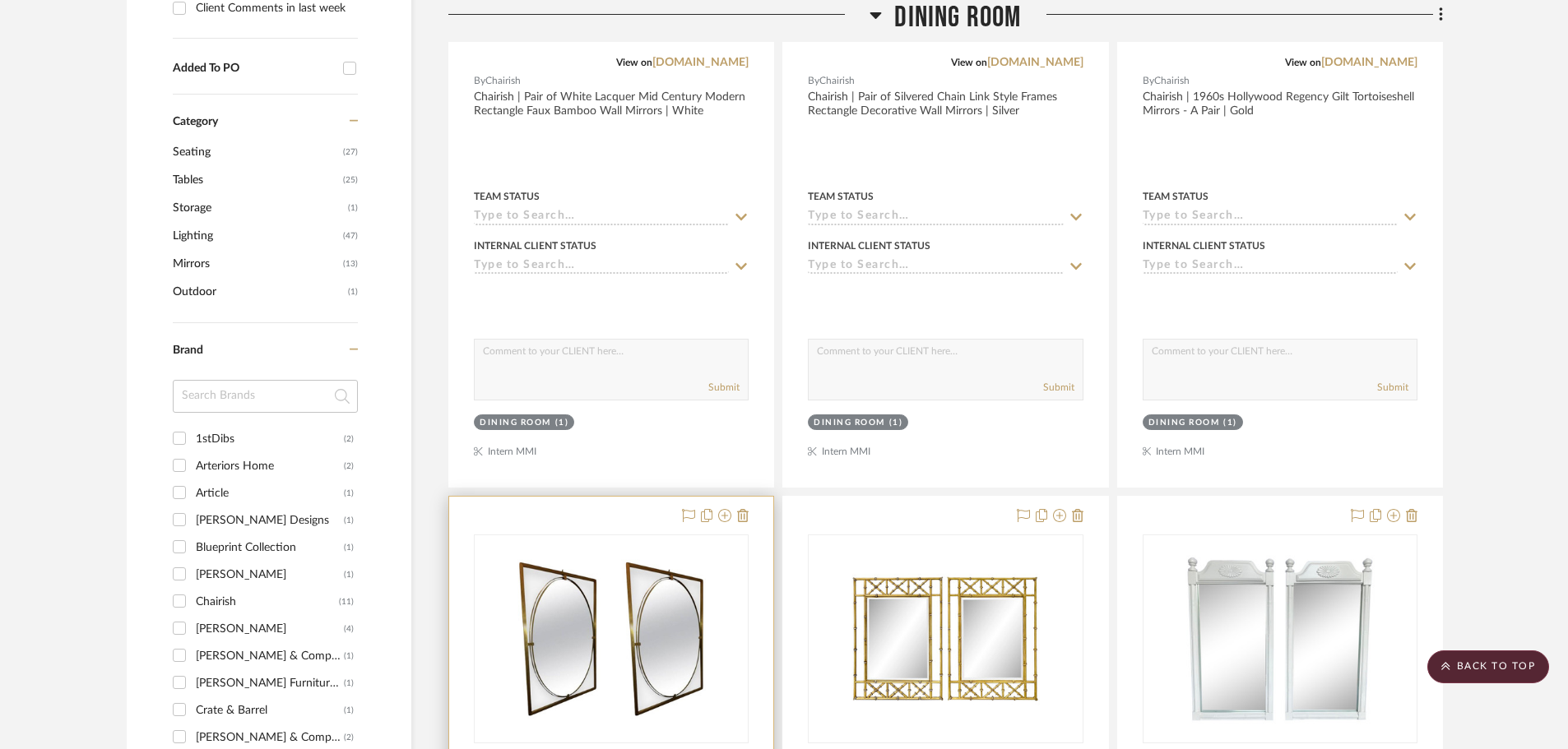
scroll to position [1067, 0]
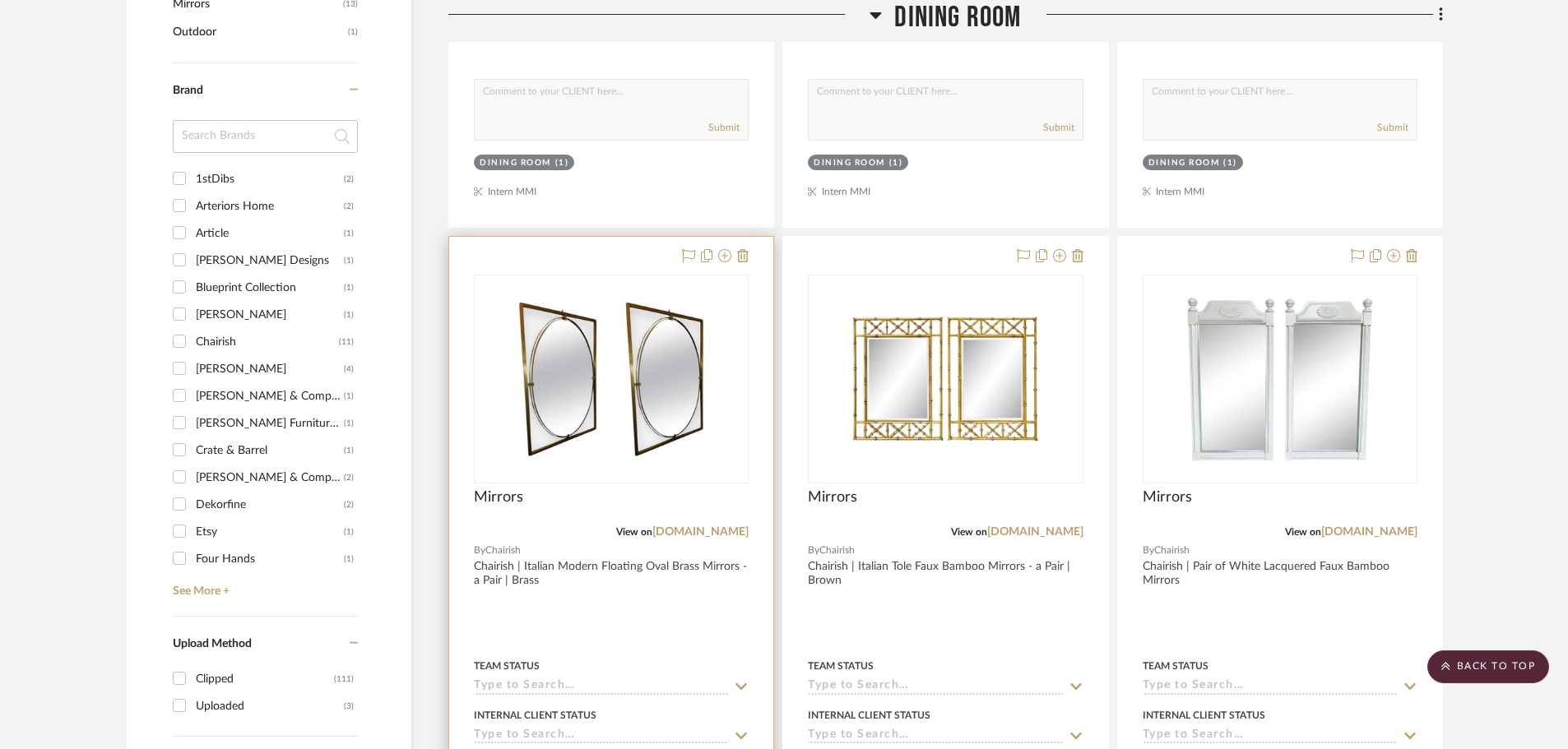
click at [726, 539] on div "View on [DOMAIN_NAME]" at bounding box center [611, 531] width 274 height 14
click at [723, 532] on link "[DOMAIN_NAME]" at bounding box center [700, 531] width 96 height 12
click at [749, 254] on div at bounding box center [611, 596] width 324 height 719
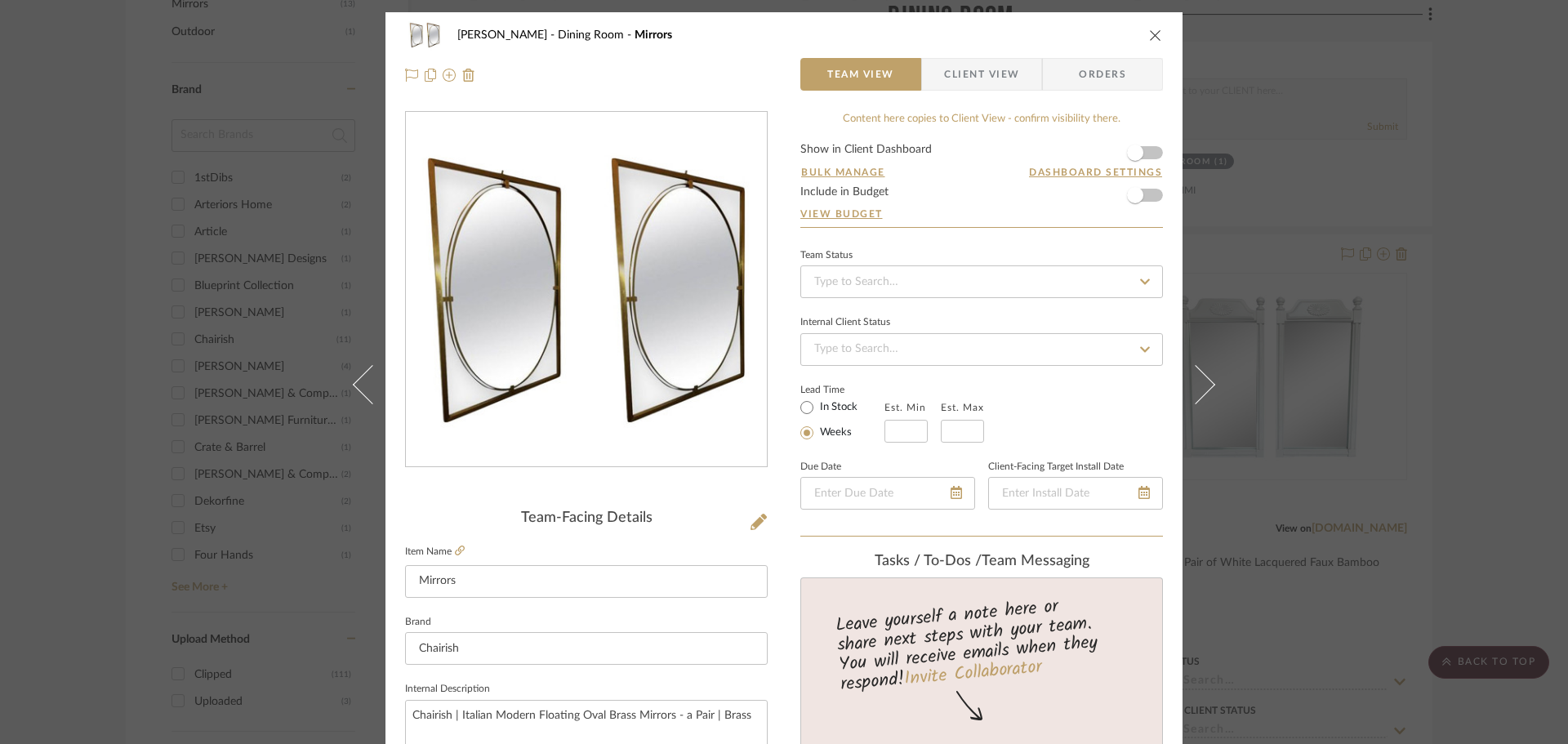
click at [1149, 36] on icon "close" at bounding box center [1155, 35] width 13 height 13
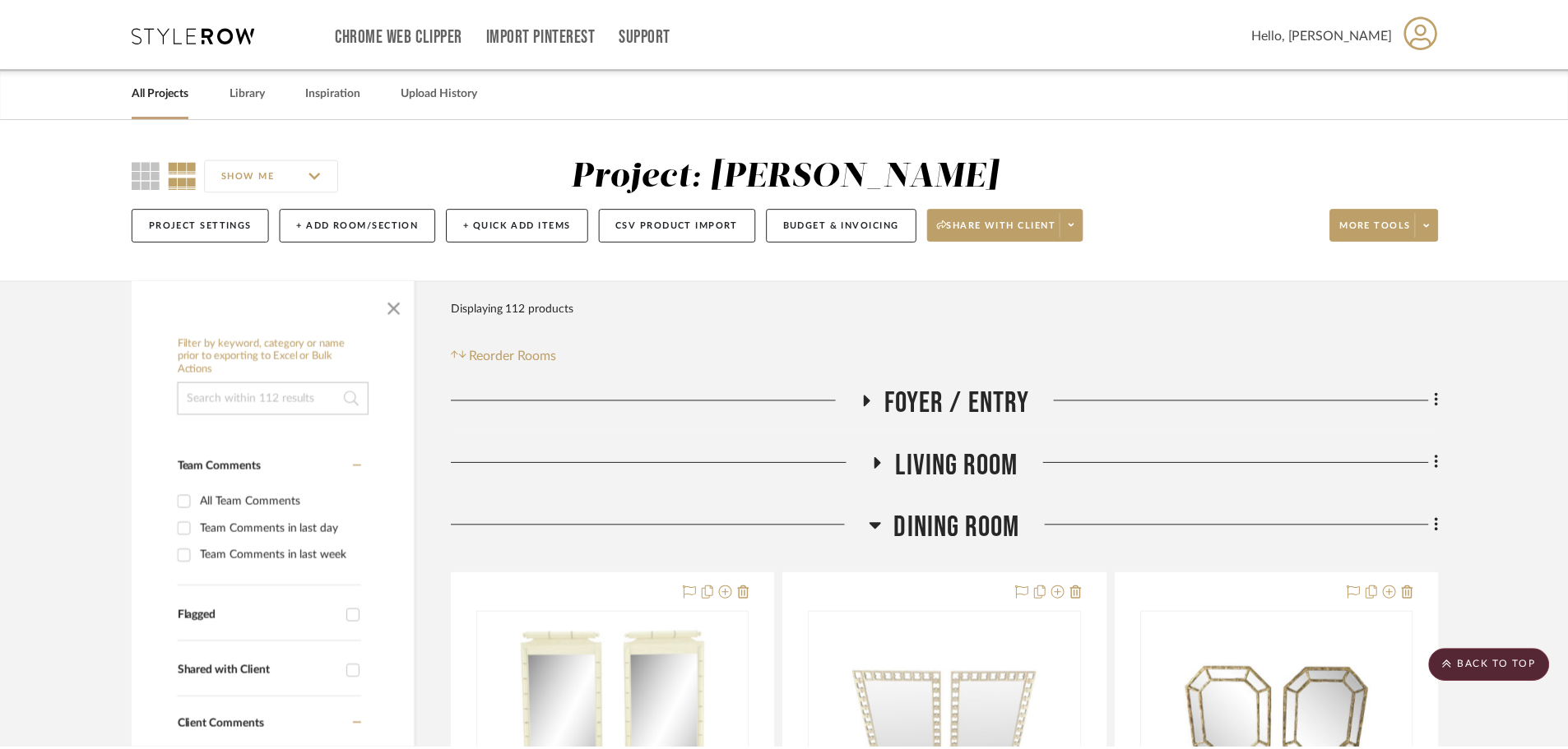
scroll to position [1067, 0]
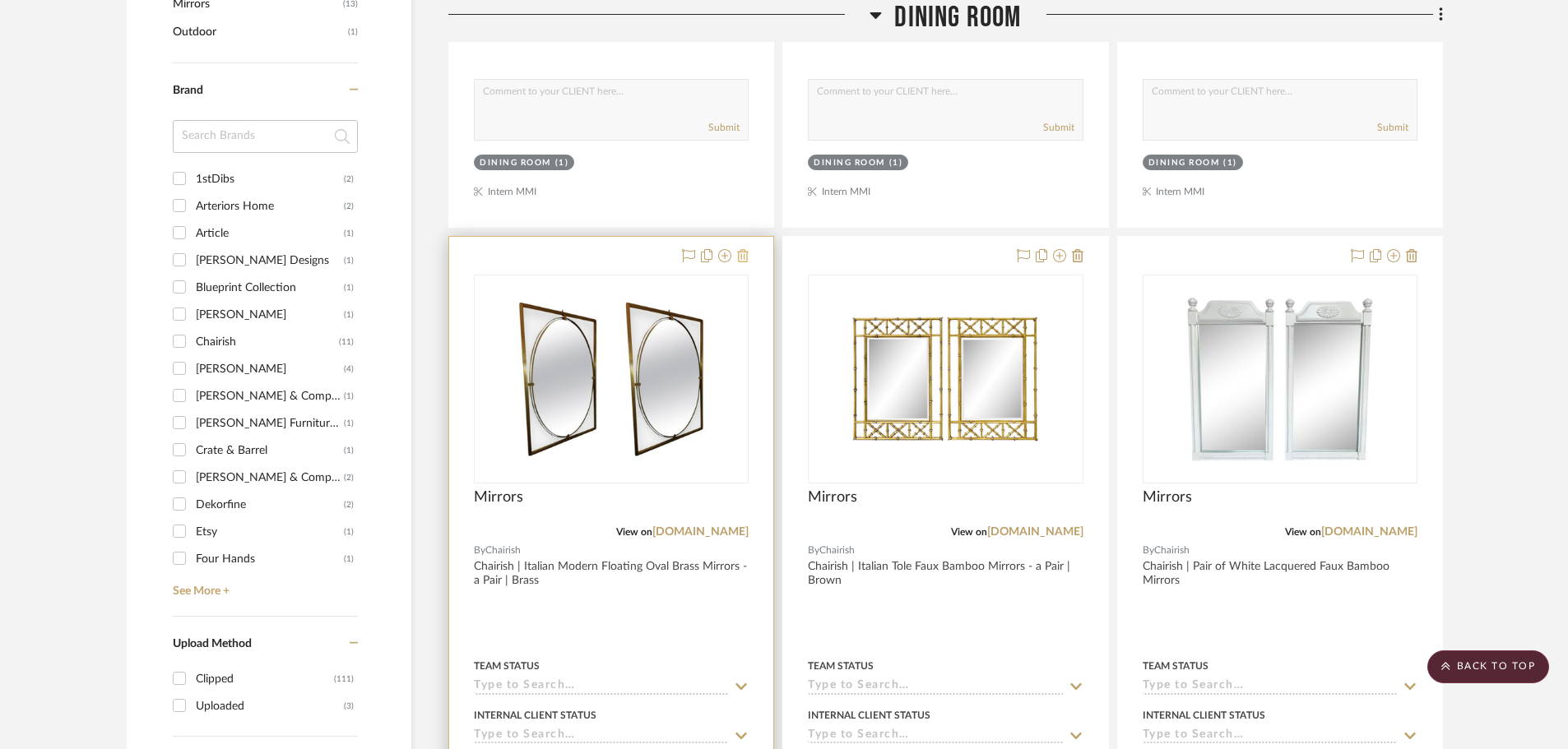
click at [742, 253] on icon at bounding box center [742, 255] width 12 height 13
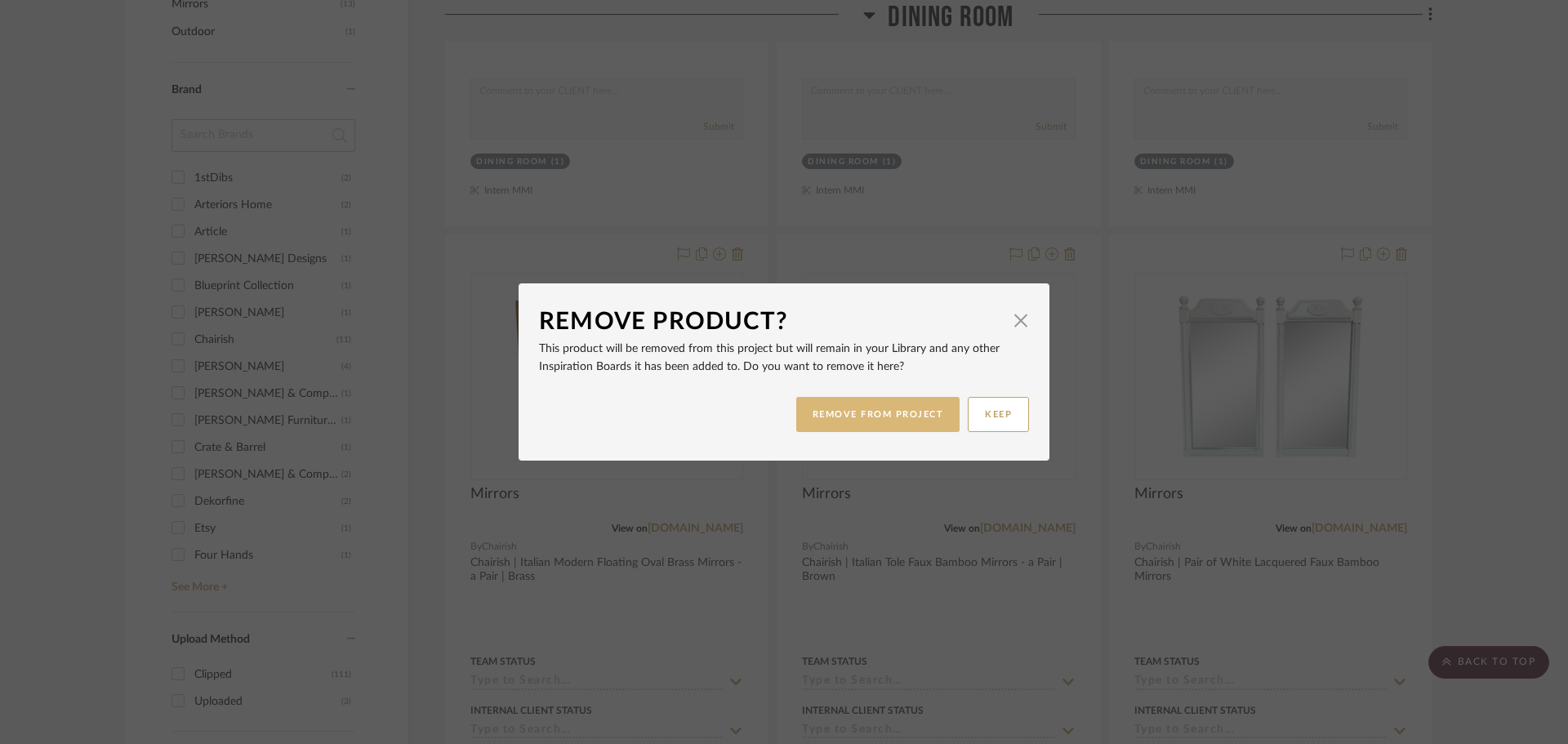
click at [849, 405] on button "REMOVE FROM PROJECT" at bounding box center [878, 414] width 164 height 35
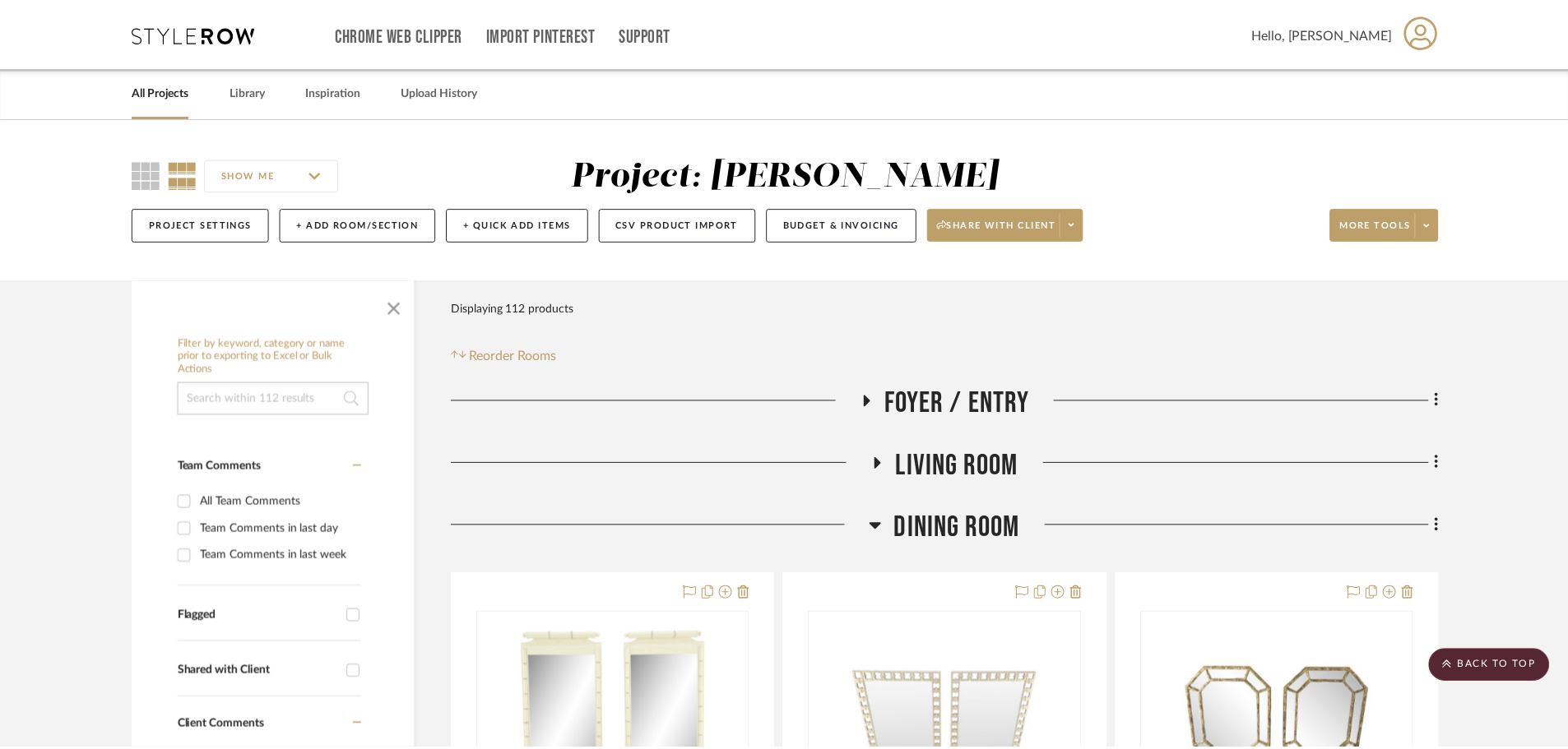
scroll to position [1067, 0]
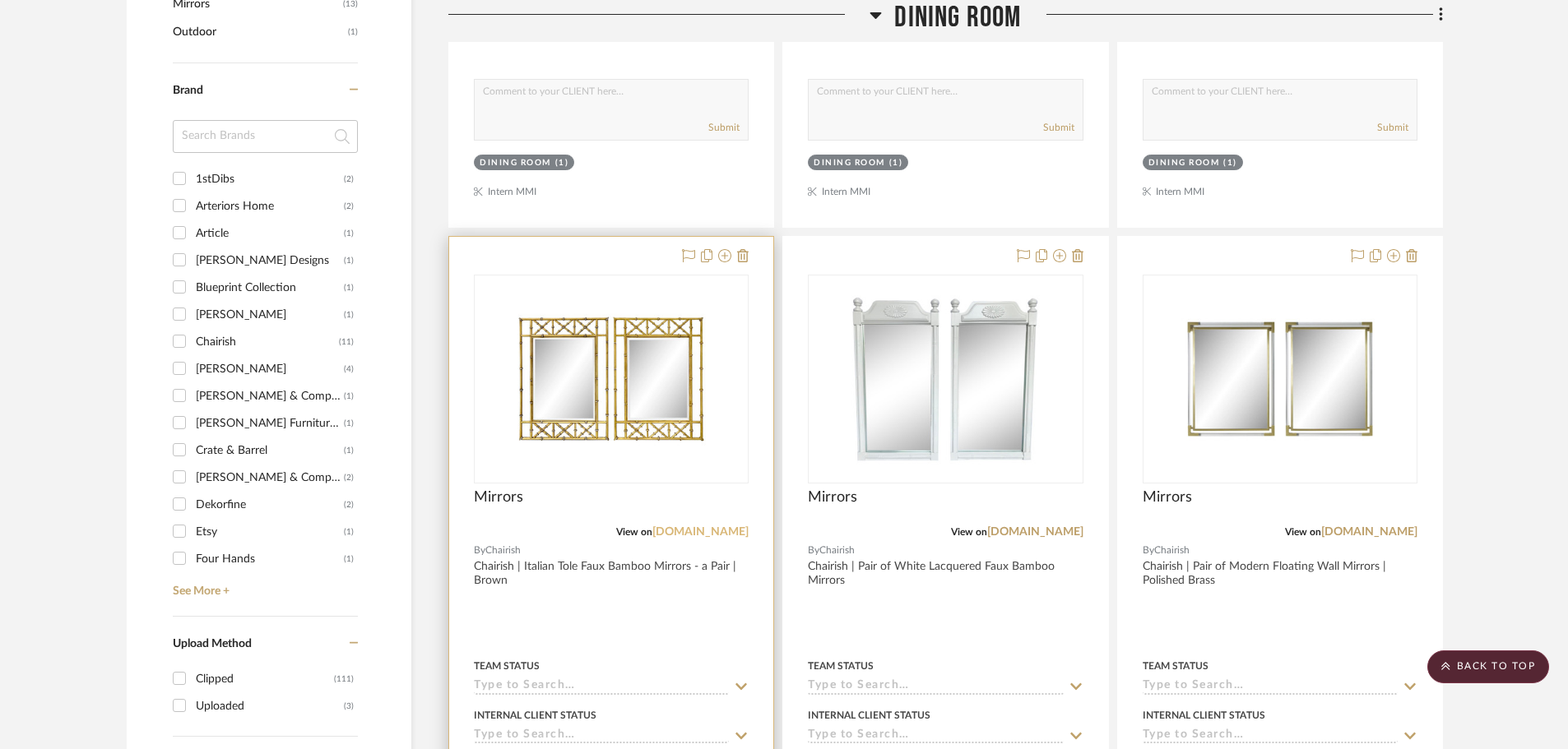
click at [744, 535] on link "[DOMAIN_NAME]" at bounding box center [700, 531] width 96 height 12
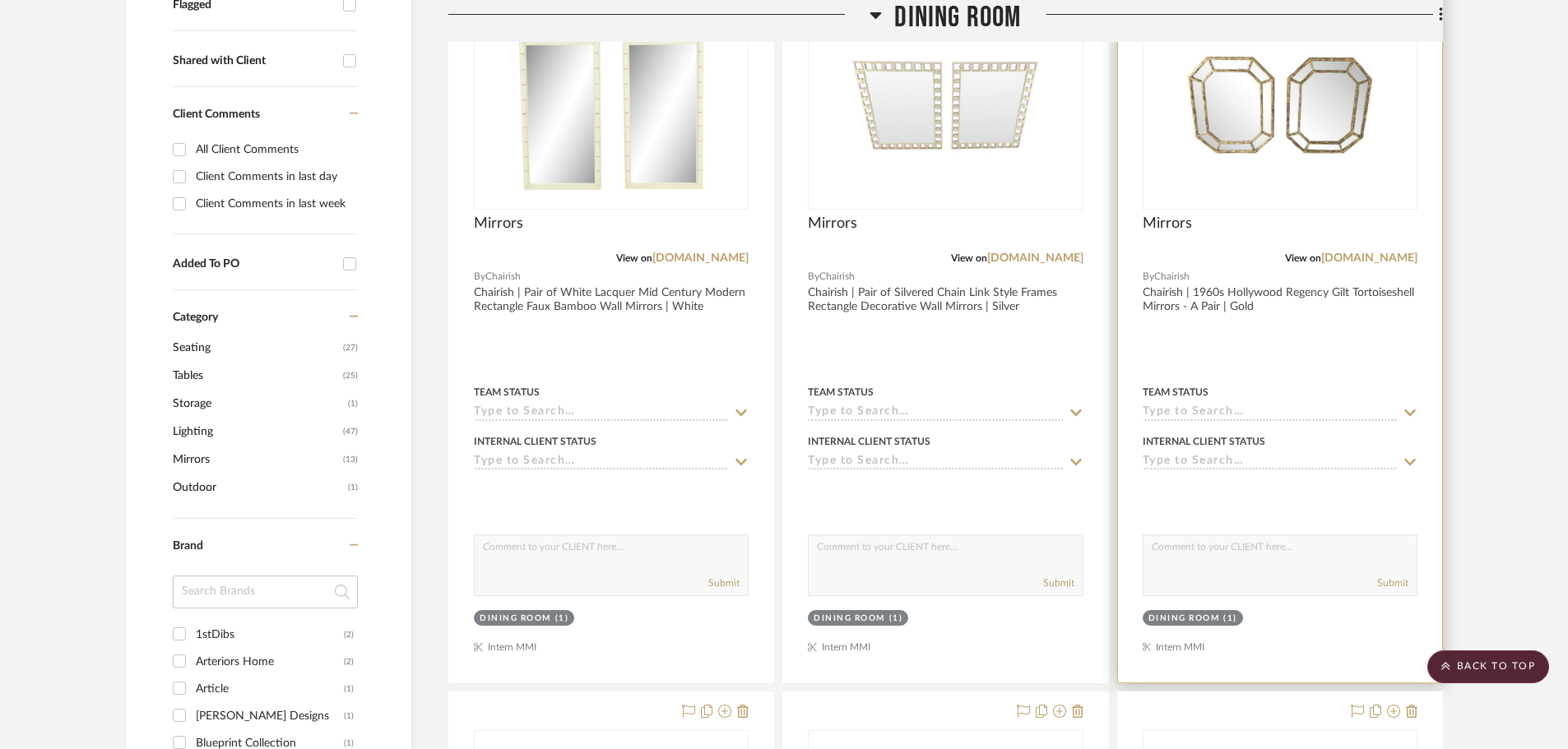
scroll to position [409, 0]
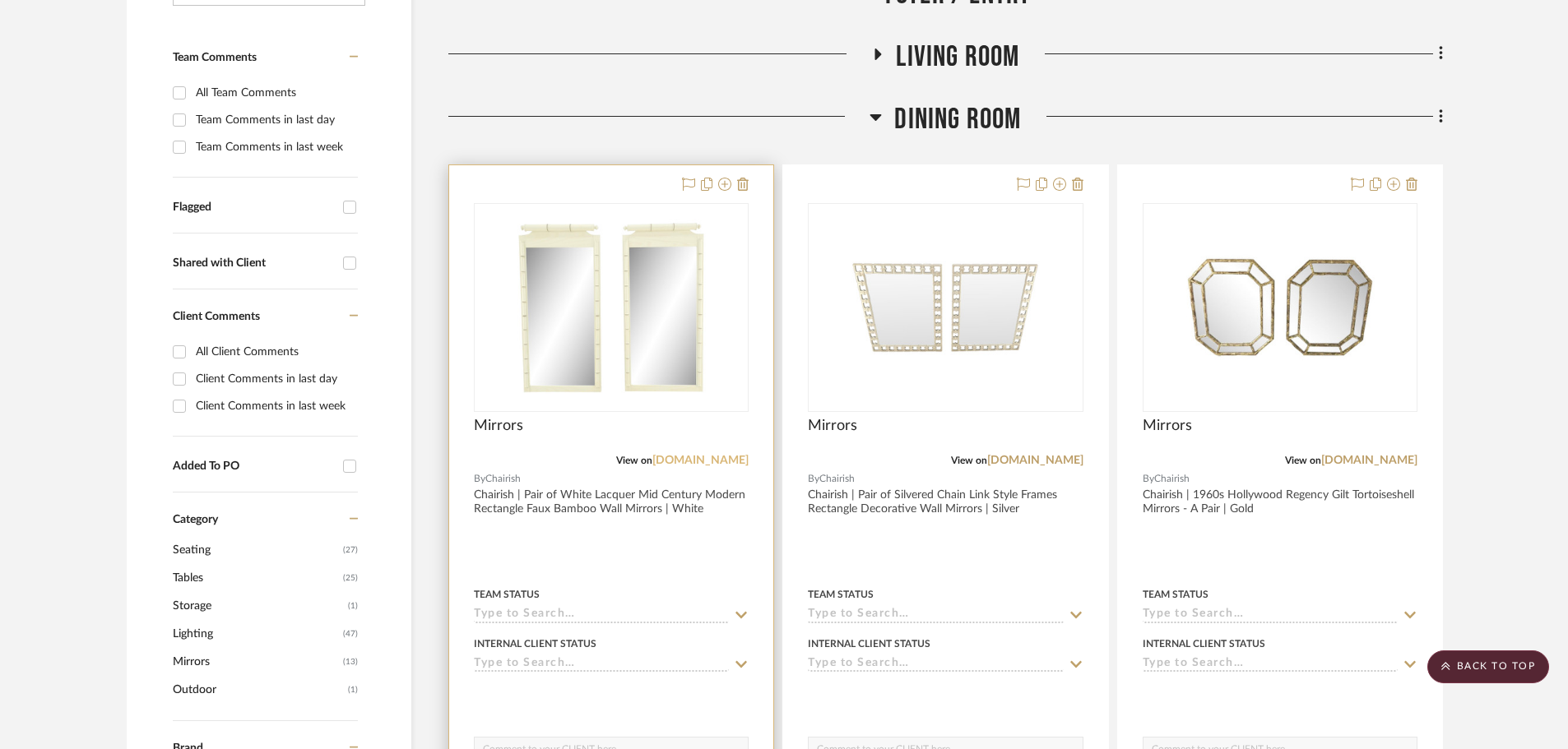
click at [725, 461] on link "[DOMAIN_NAME]" at bounding box center [700, 460] width 96 height 12
click at [593, 368] on img "0" at bounding box center [611, 308] width 206 height 206
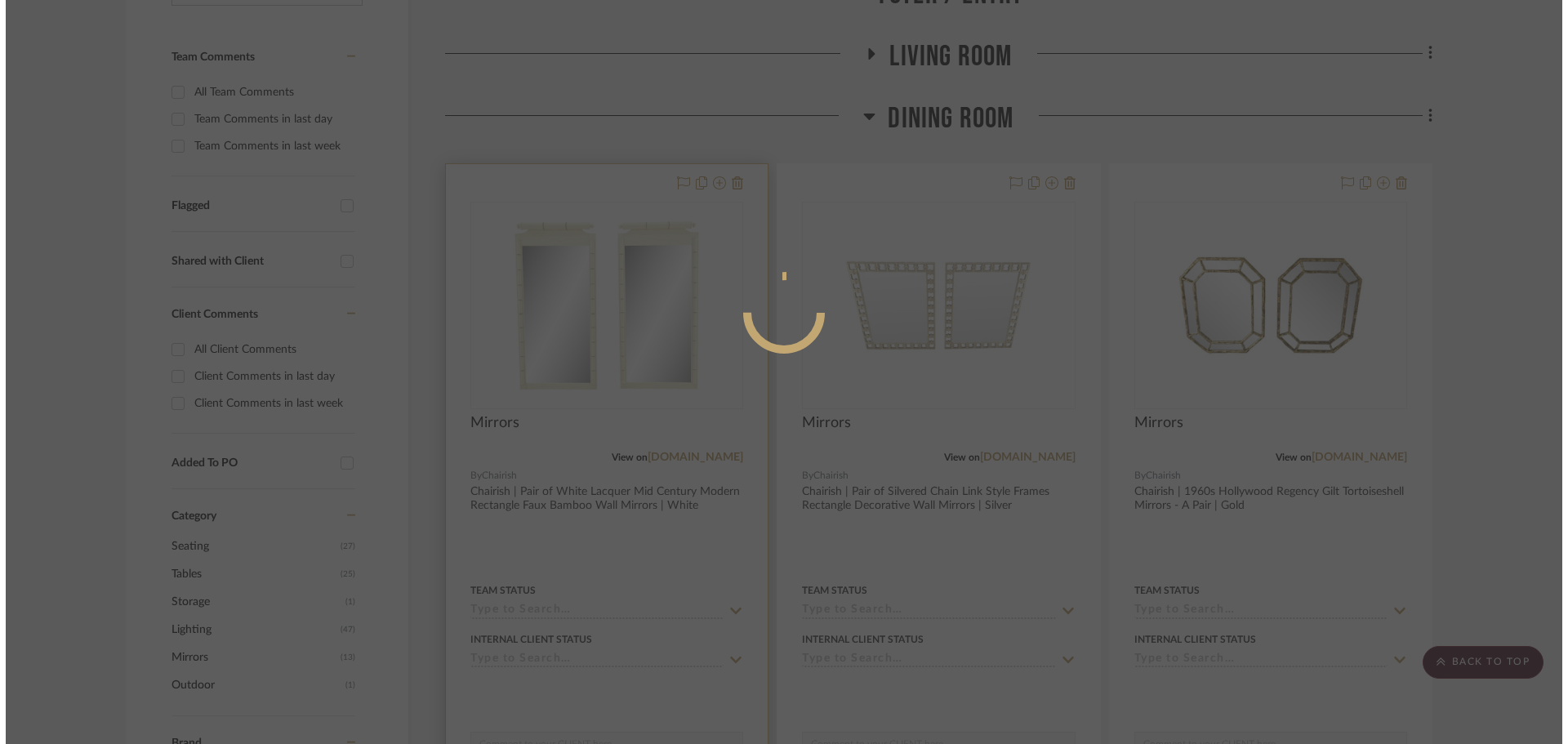
scroll to position [0, 0]
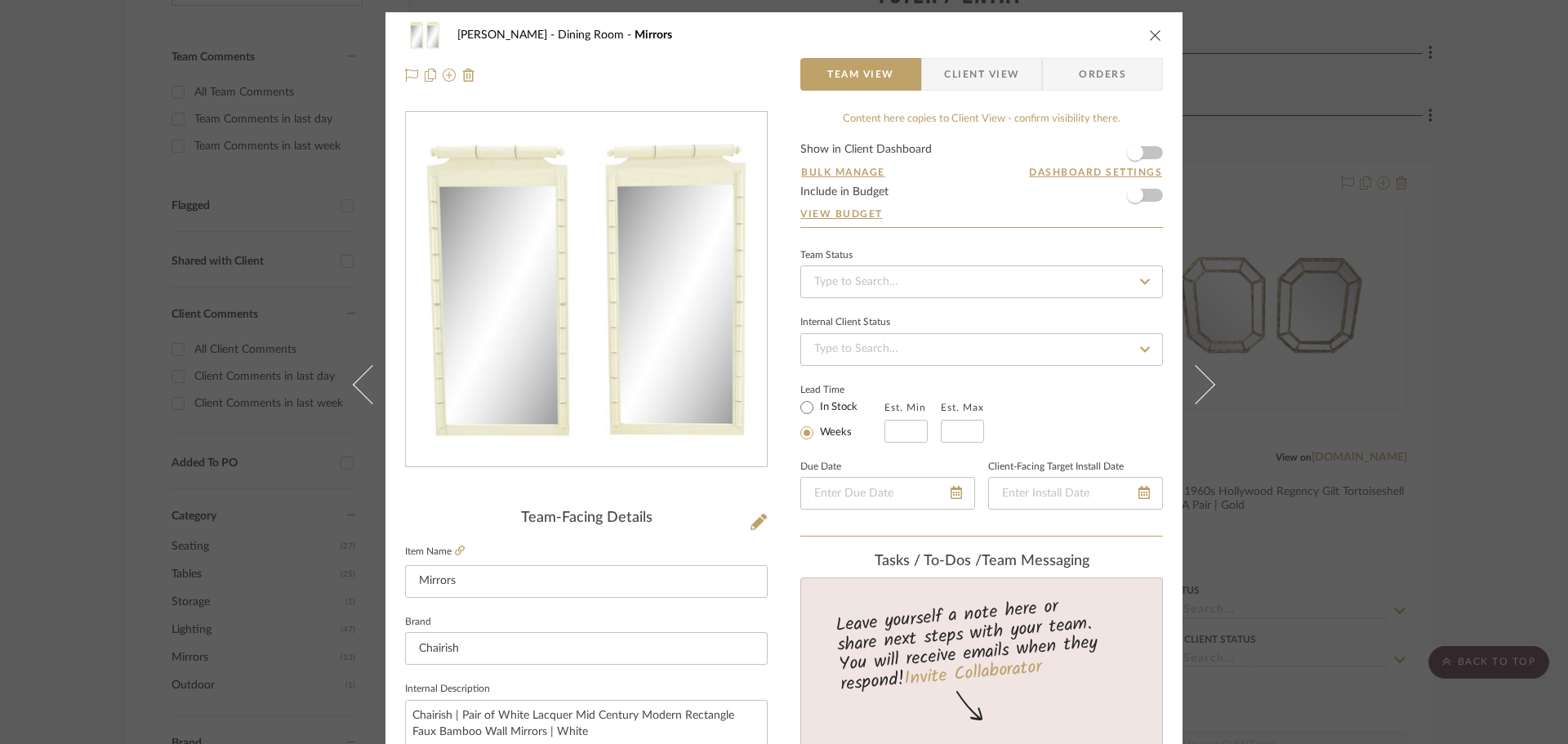
click at [1010, 84] on span "Client View" at bounding box center [982, 74] width 75 height 33
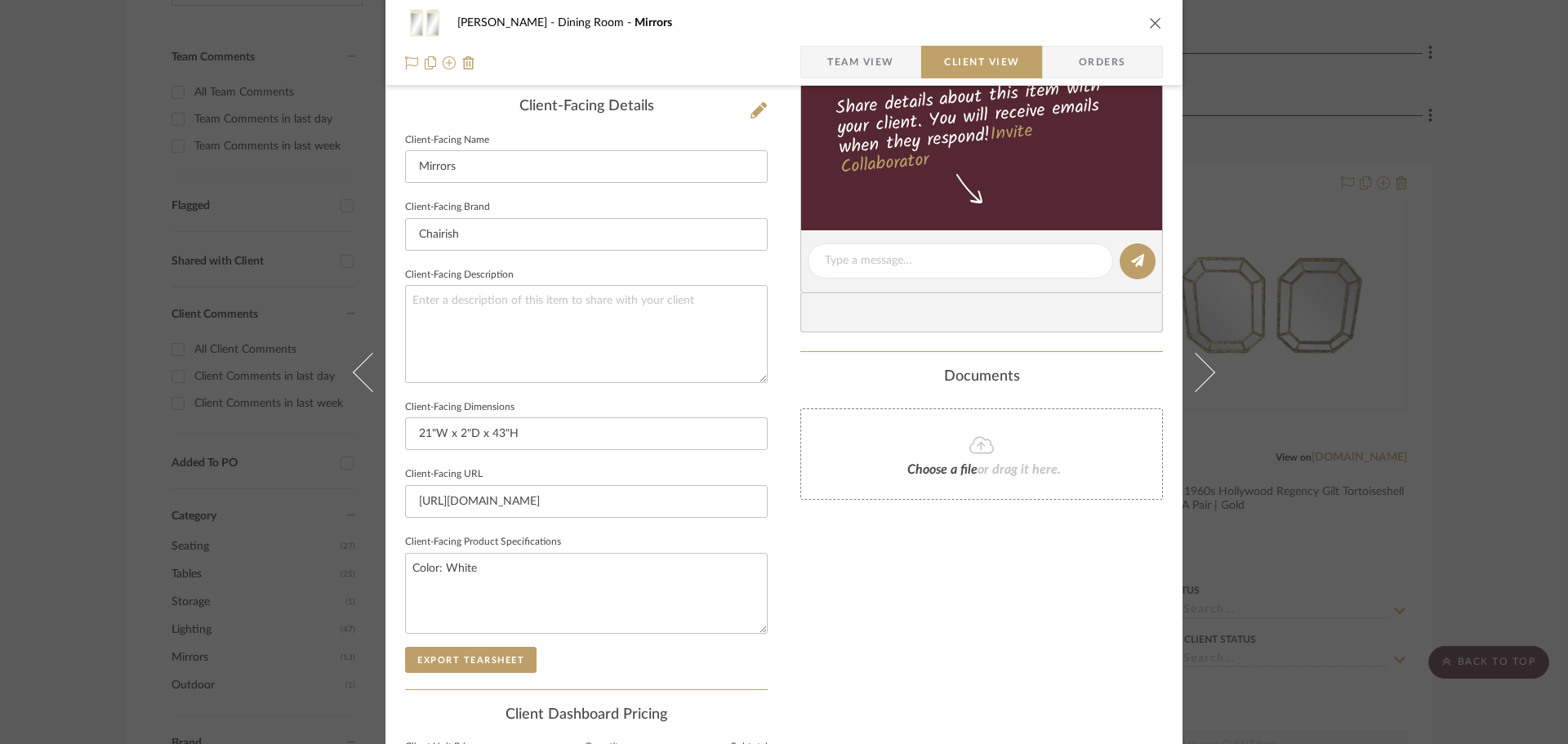
scroll to position [490, 0]
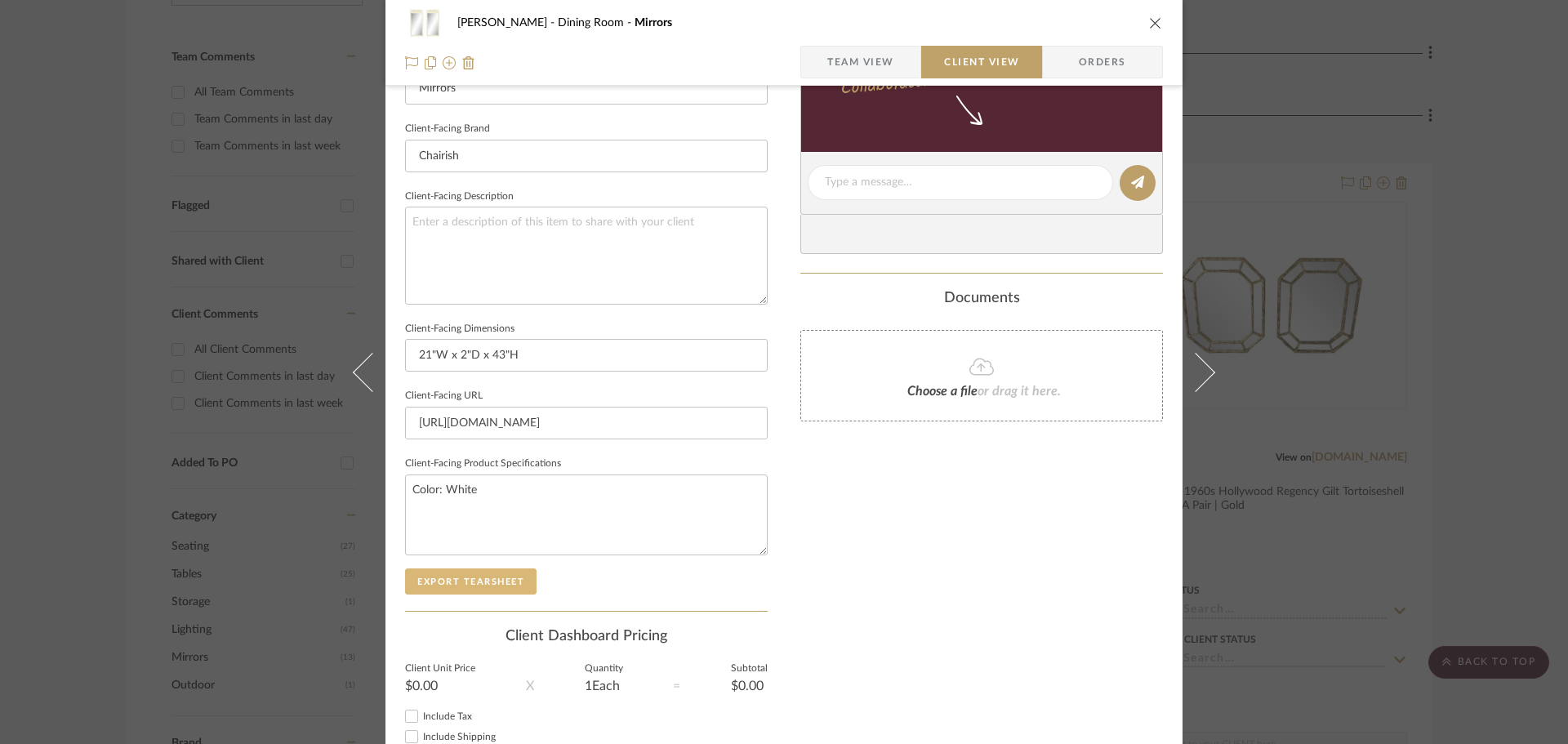
click at [484, 586] on button "Export Tearsheet" at bounding box center [470, 581] width 131 height 26
click at [1439, 339] on div "[PERSON_NAME] Dining Room Mirrors Team View Client View Orders Client-Facing De…" at bounding box center [784, 372] width 1568 height 744
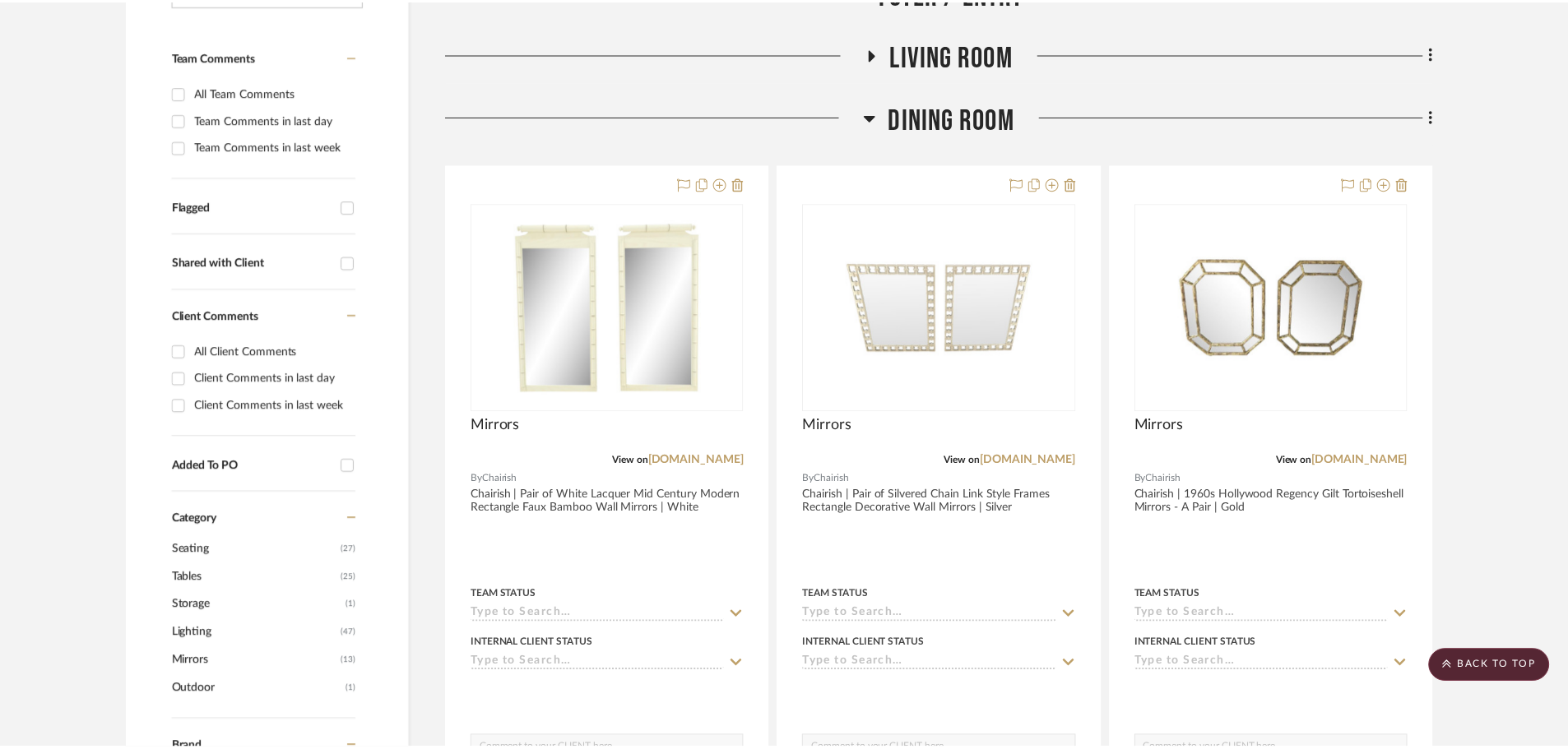
scroll to position [409, 0]
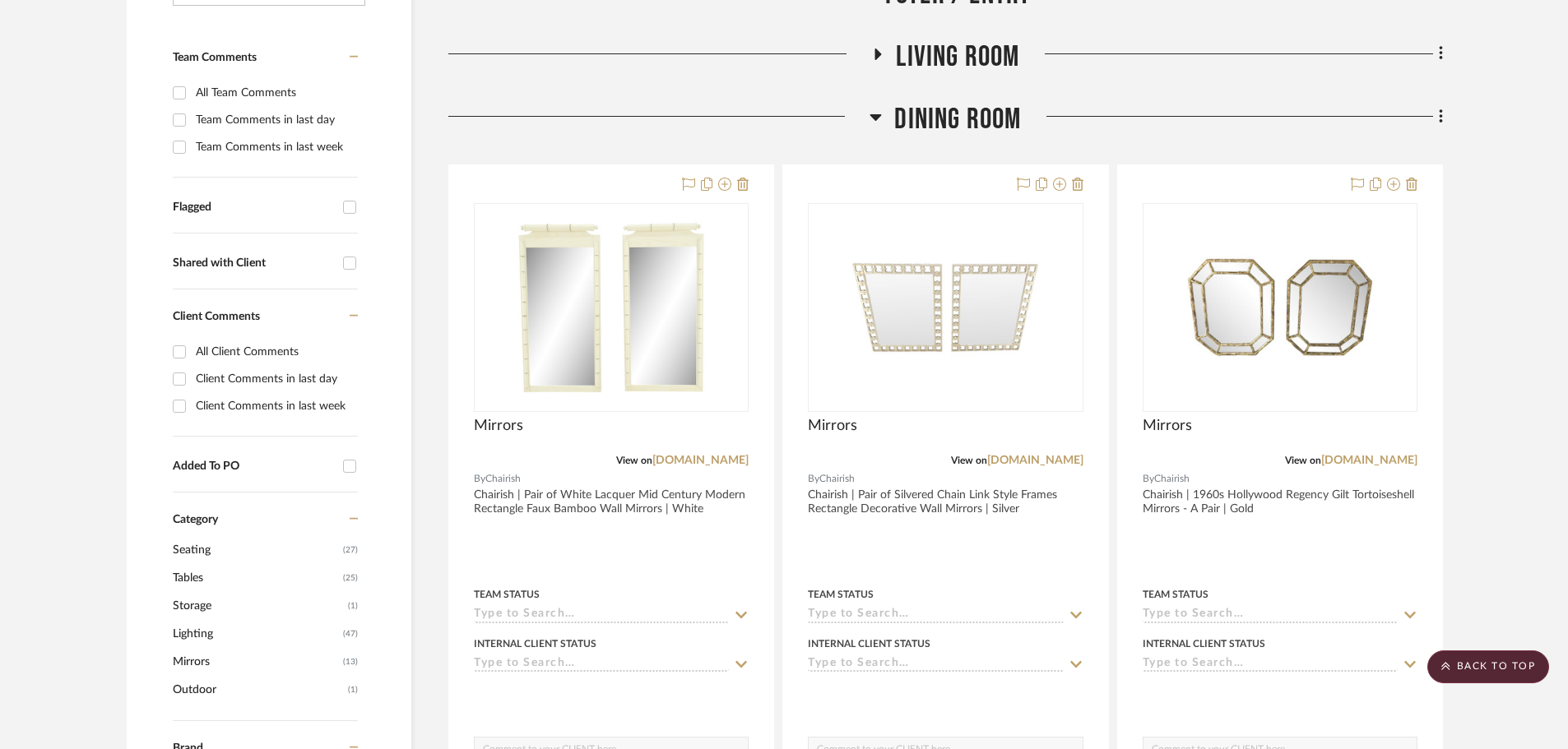
click at [878, 114] on icon at bounding box center [875, 117] width 12 height 6
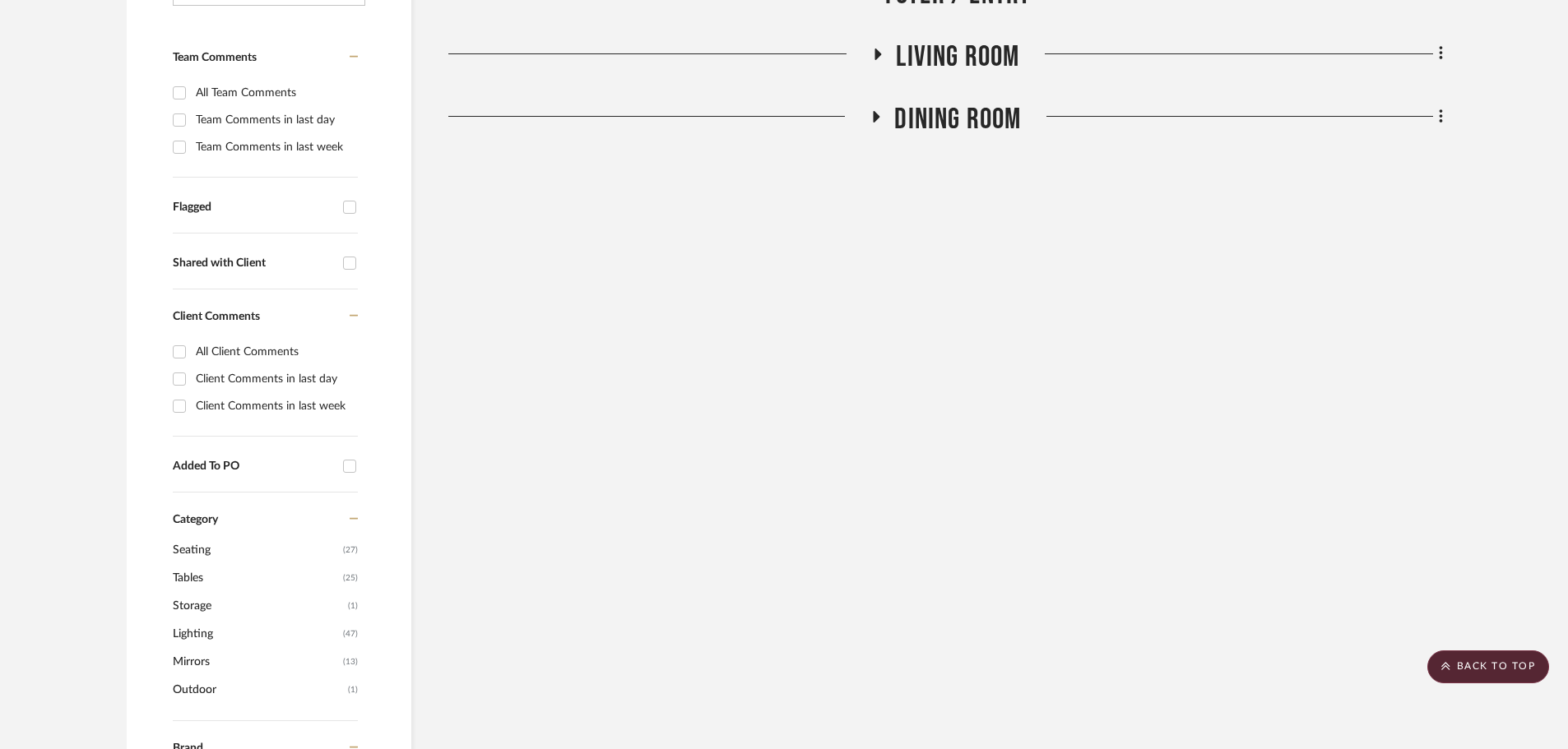
click at [878, 58] on icon at bounding box center [878, 54] width 6 height 12
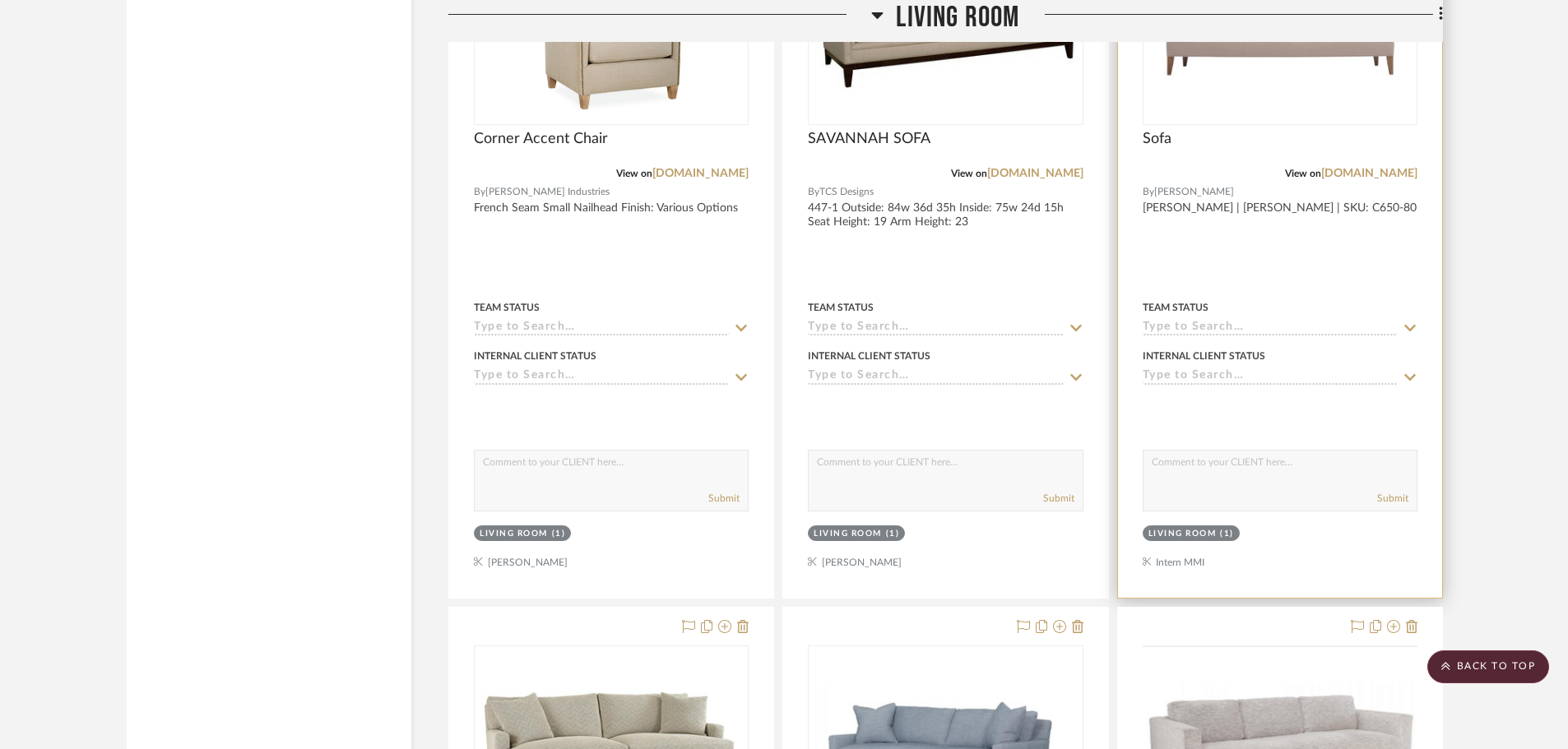
scroll to position [16432, 0]
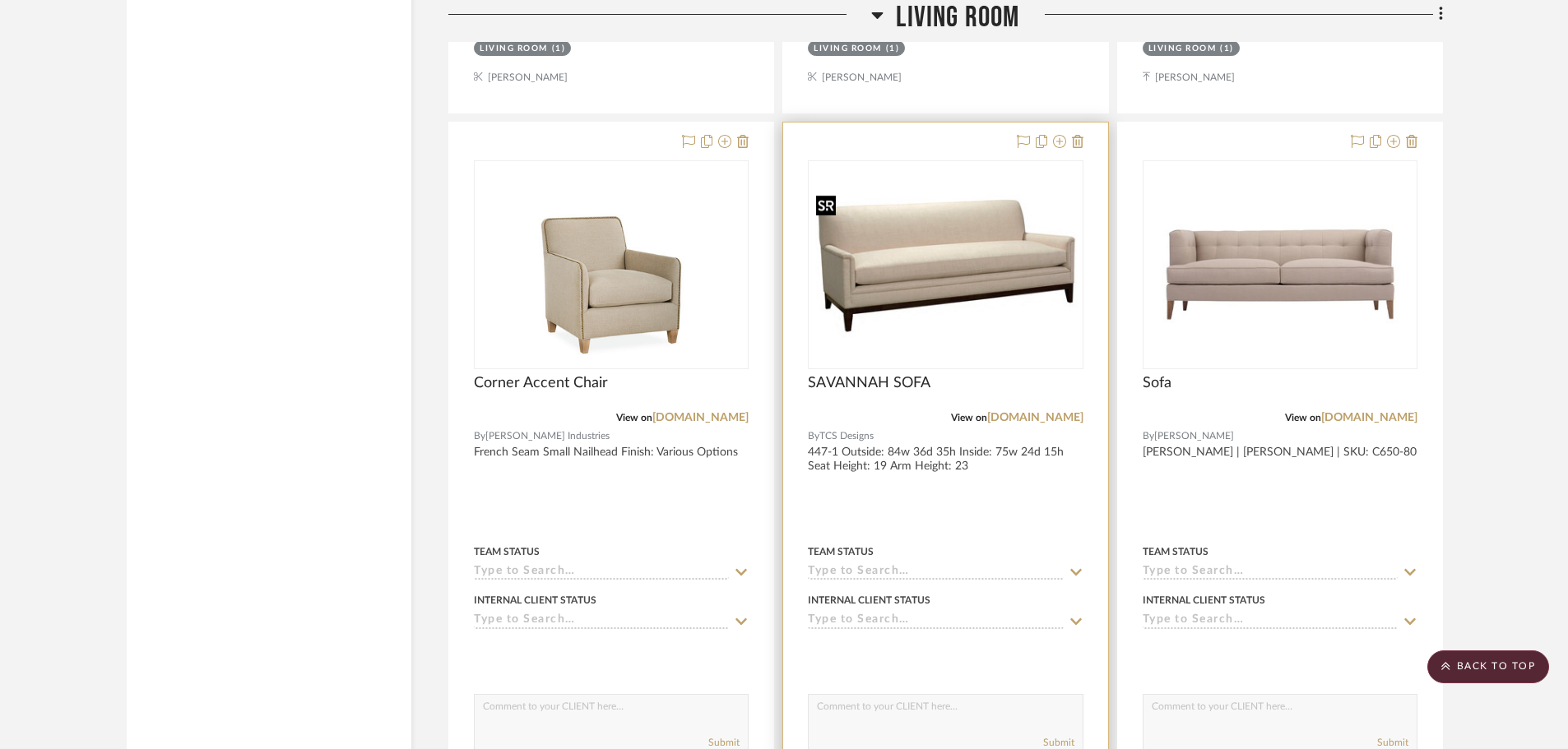
click at [1027, 293] on img "0" at bounding box center [945, 264] width 272 height 153
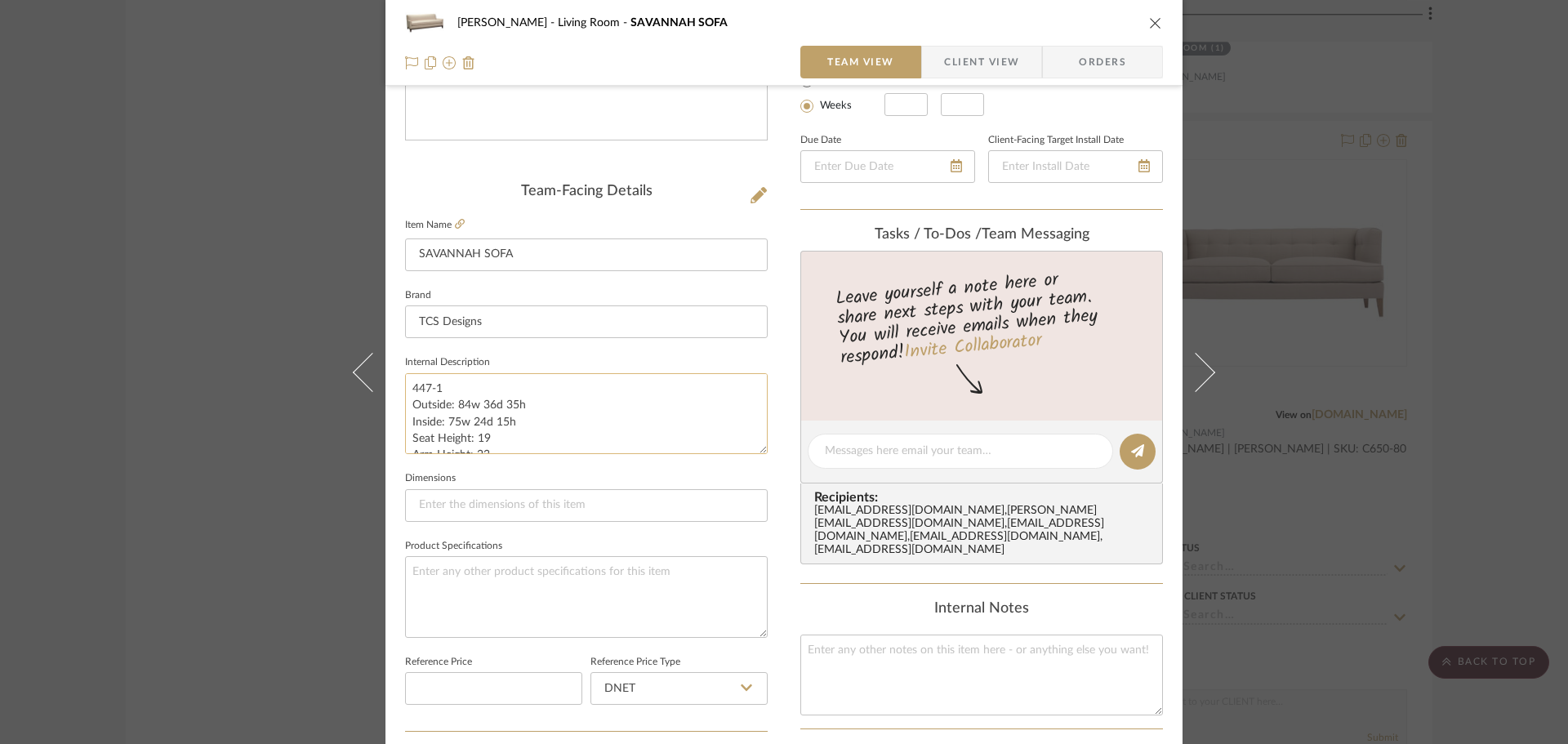
scroll to position [245, 0]
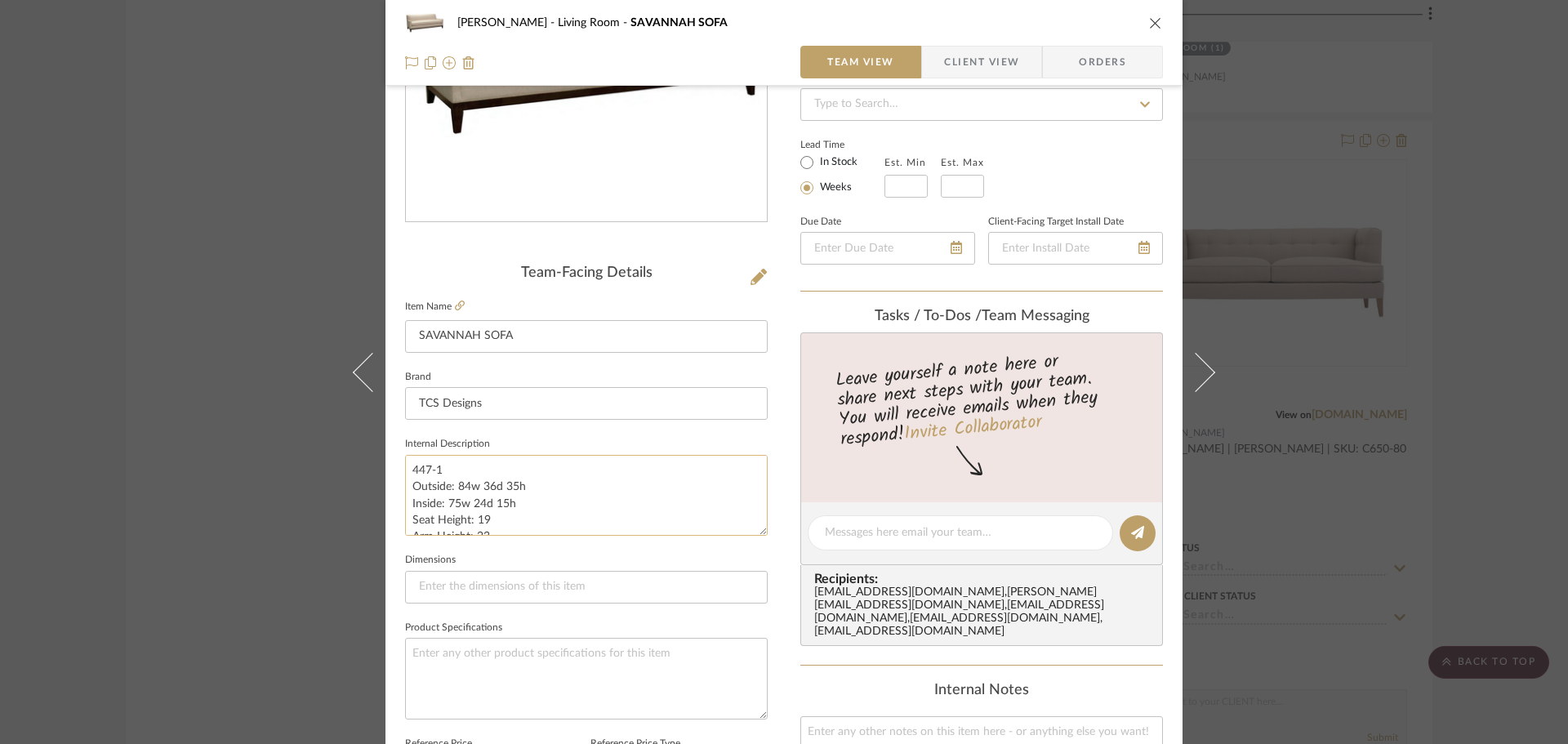
click at [501, 516] on textarea "447-1 Outside: 84w 36d 35h Inside: 75w 24d 15h Seat Height: 19 Arm Height: 23" at bounding box center [586, 495] width 363 height 81
click at [528, 486] on textarea "447-1 Outside: 84w 36d 35h Inside: 75w 24d 15h Seat Height: 19 Arm Height: 23" at bounding box center [586, 495] width 363 height 81
drag, startPoint x: 518, startPoint y: 504, endPoint x: 399, endPoint y: 486, distance: 120.4
click at [405, 486] on textarea "447-1 Outside: 84w 36d 35h Inside: 75w 24d 15h Seat Height: 19 Arm Height: 23" at bounding box center [586, 495] width 363 height 81
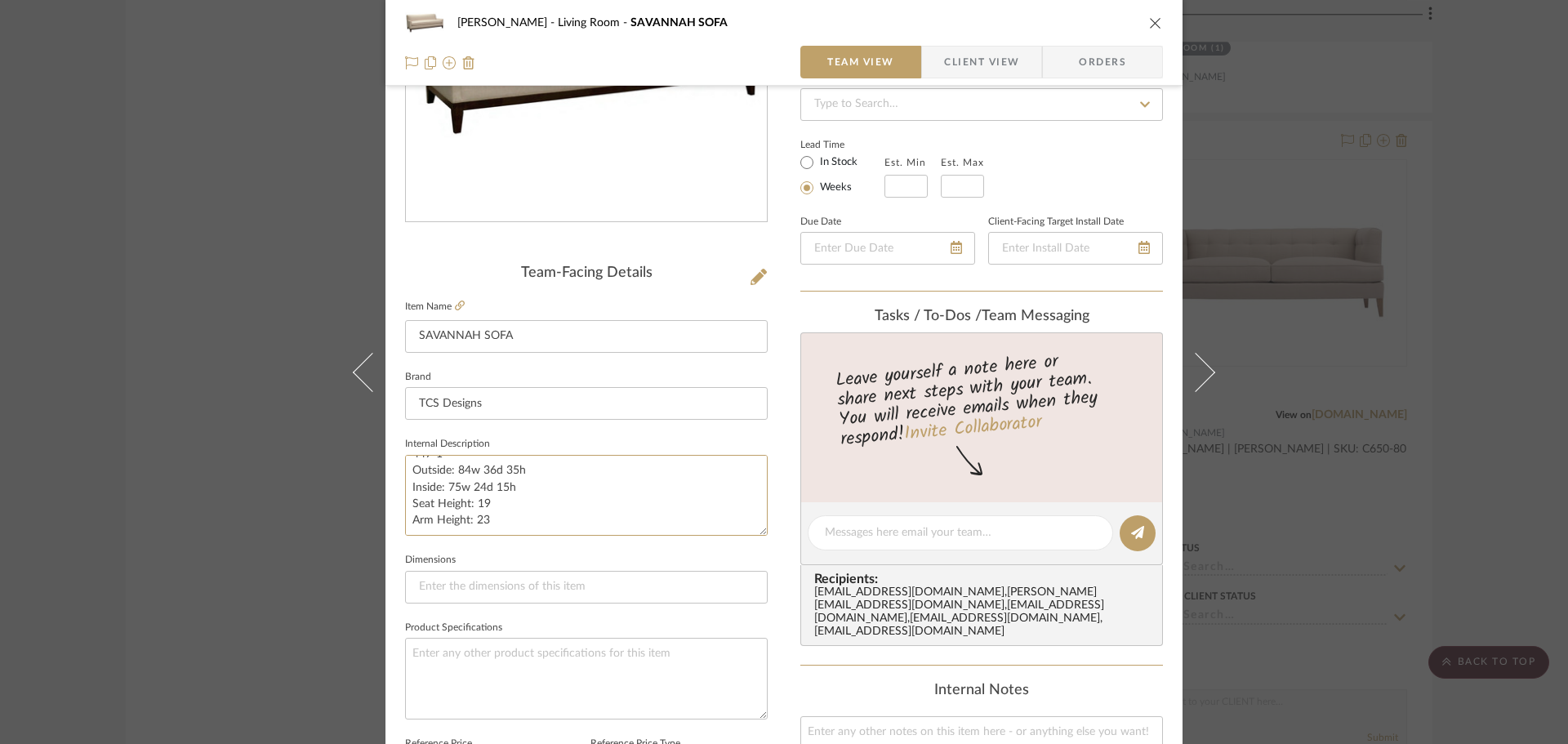
drag, startPoint x: 501, startPoint y: 527, endPoint x: 398, endPoint y: 472, distance: 116.8
click at [398, 472] on div "[PERSON_NAME] Living Room SAVANNAH SOFA Team View Client View Orders Team-Facin…" at bounding box center [784, 521] width 797 height 1509
type textarea "447-1"
click at [479, 673] on textarea at bounding box center [586, 678] width 363 height 81
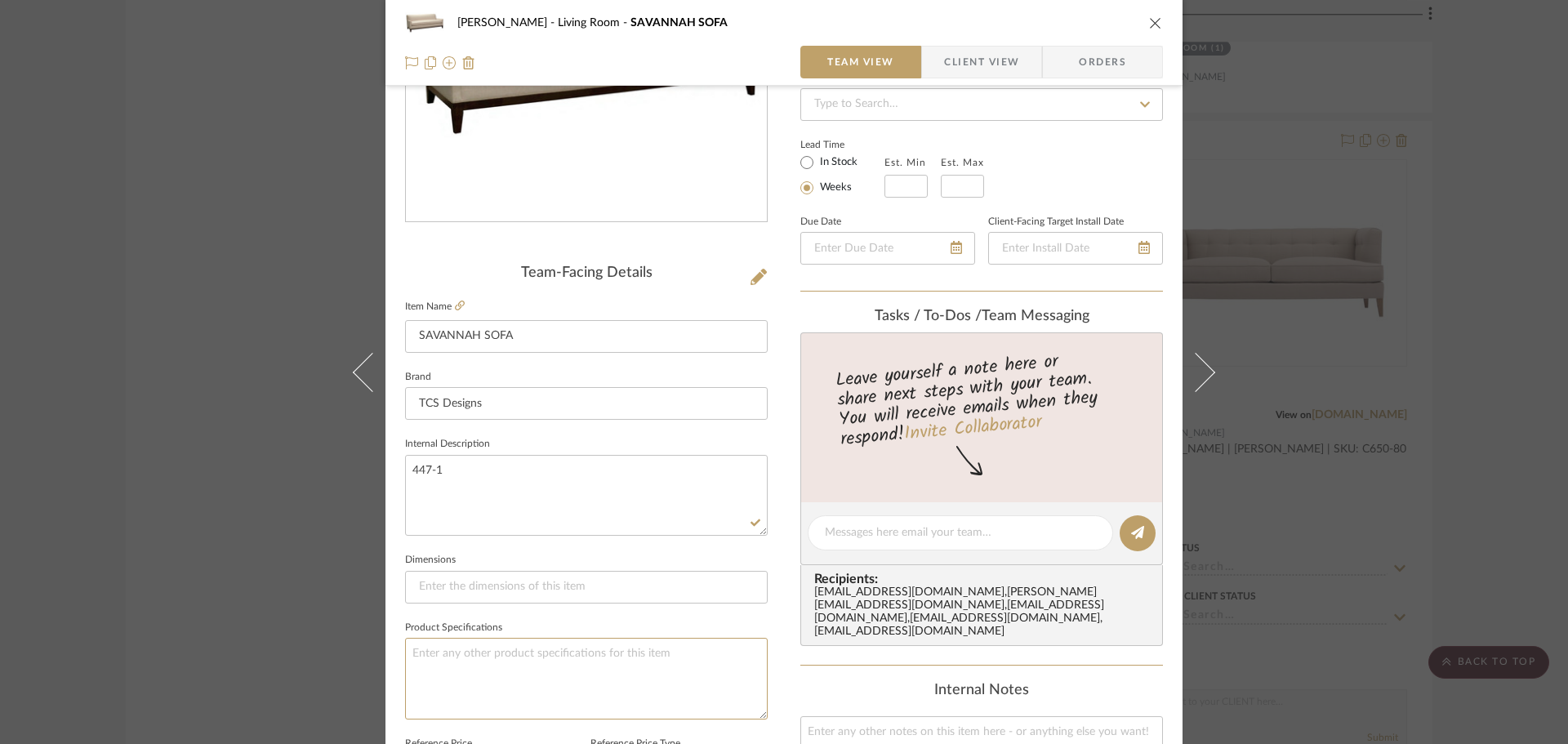
paste textarea "Outside: 84w 36d 35h Inside: 75w 24d 15h Seat Height: 19 Arm Height: 23"
click at [525, 650] on textarea "Outside: 84w 36d 35h Inside: 75w 24d 15h Seat Height: 19 Arm Height: 23" at bounding box center [586, 678] width 363 height 81
click at [456, 655] on textarea "Outside: 84w 36d 35h Inside: 75w 24d 15h Seat Height: 19 Arm Height: 23" at bounding box center [586, 678] width 363 height 81
click at [453, 672] on textarea "Outside: 84"W x 36"D x 35"H Inside: 75w 24"D x 15"H Seat Height: 19 Arm Height:…" at bounding box center [586, 678] width 363 height 81
click at [687, 662] on textarea "Outside: 84"W x 36"D x 35"H Inside: 75"W x 24"D x 15"H Seat Height: 19" Arm Hei…" at bounding box center [586, 678] width 363 height 81
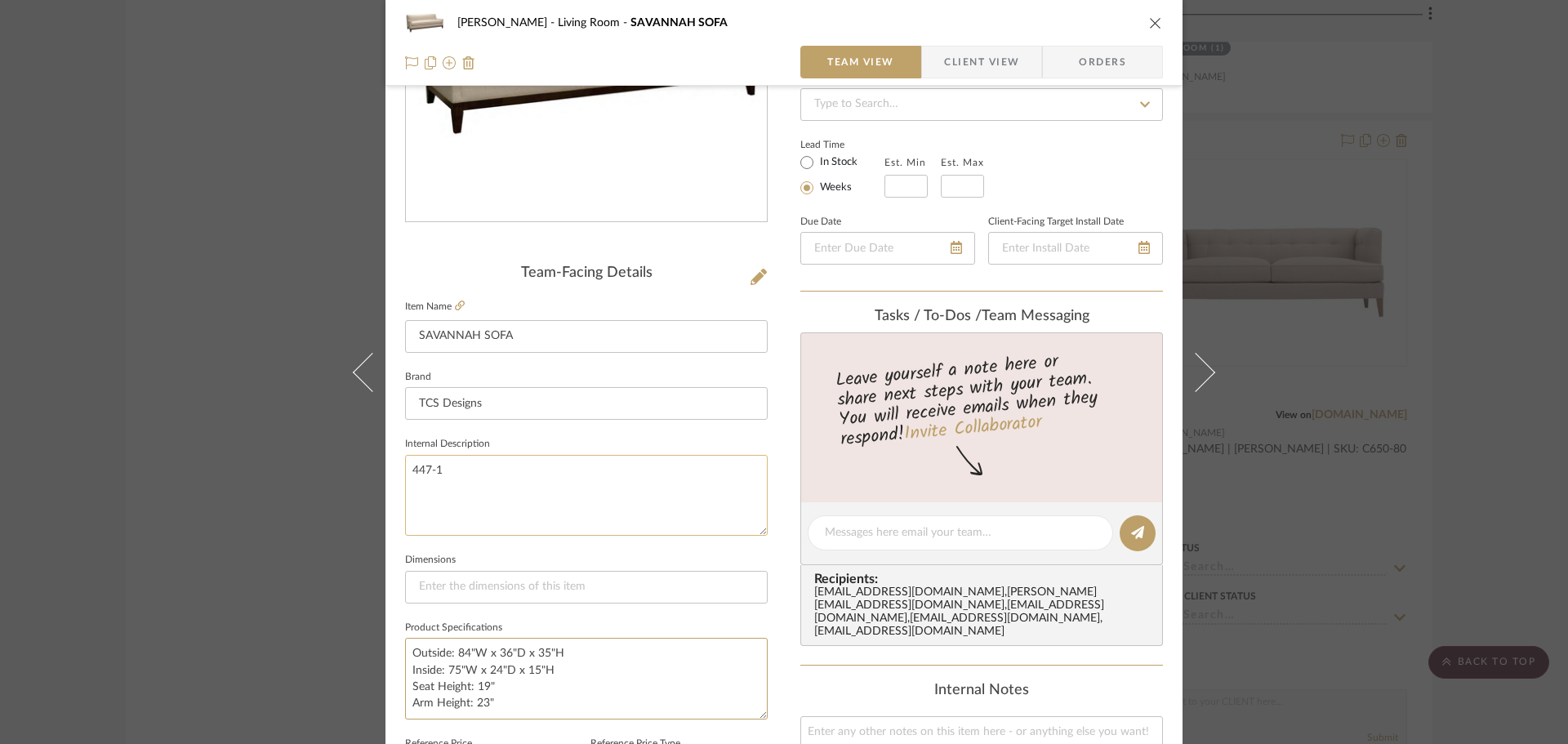
type textarea "Outside: 84"W x 36"D x 35"H Inside: 75"W x 24"D x 15"H Seat Height: 19" Arm Hei…"
click at [652, 519] on textarea "447-1" at bounding box center [586, 495] width 363 height 81
drag, startPoint x: 570, startPoint y: 650, endPoint x: 453, endPoint y: 653, distance: 117.0
click at [453, 653] on textarea "Outside: 84"W x 36"D x 35"H Inside: 75"W x 24"D x 15"H Seat Height: 19" Arm Hei…" at bounding box center [586, 678] width 363 height 81
type textarea "Outside: Inside: 75"W x 24"D x 15"H Seat Height: 19" Arm Height: 23""
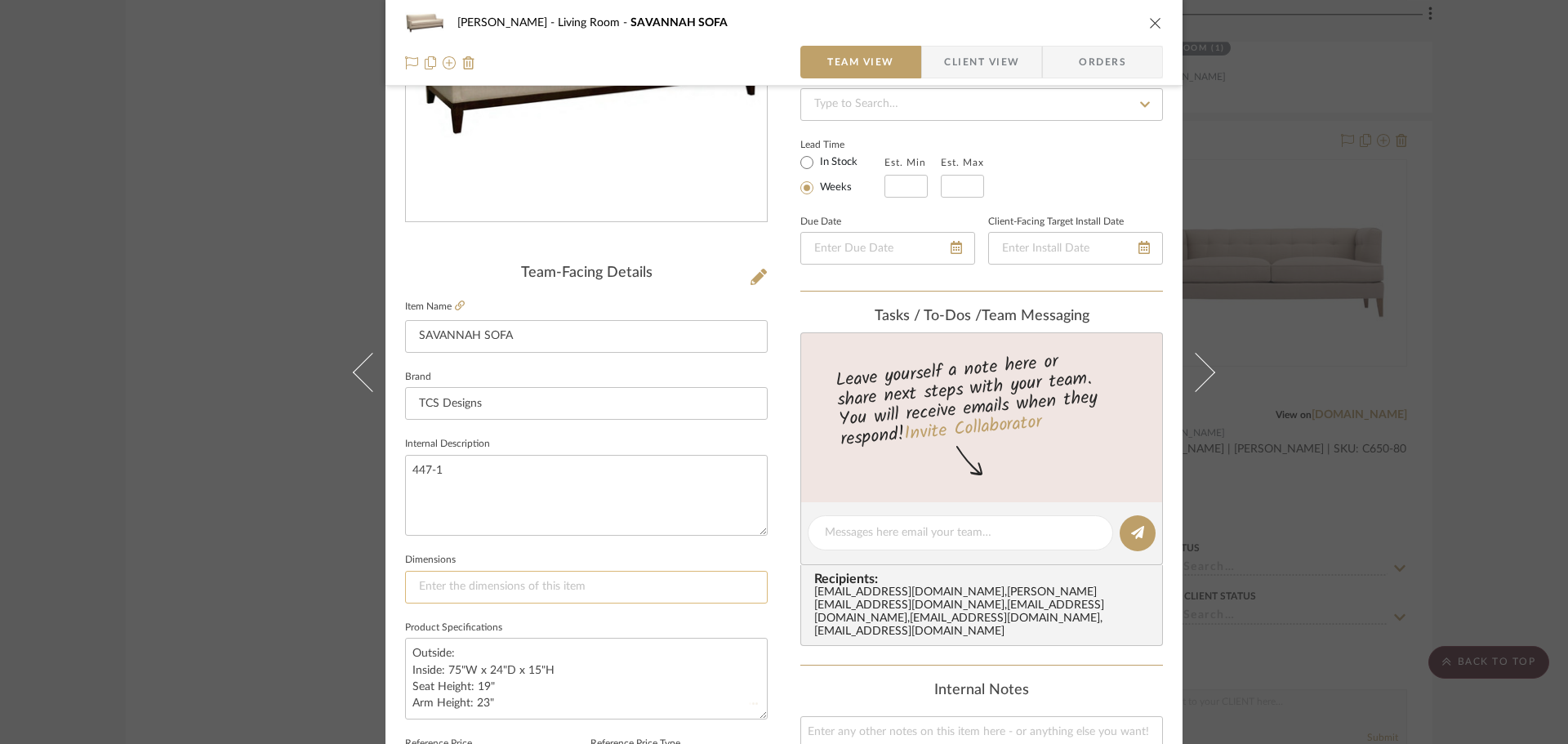
click at [445, 597] on input at bounding box center [586, 587] width 363 height 33
paste input "84"W x 36"D x 35"H"
type input "84"W x 36"D x 35"H |"
drag, startPoint x: 498, startPoint y: 681, endPoint x: 466, endPoint y: 690, distance: 33.2
click at [398, 681] on div "[PERSON_NAME] Living Room SAVANNAH SOFA Team View Client View Orders Team-Facin…" at bounding box center [784, 521] width 797 height 1509
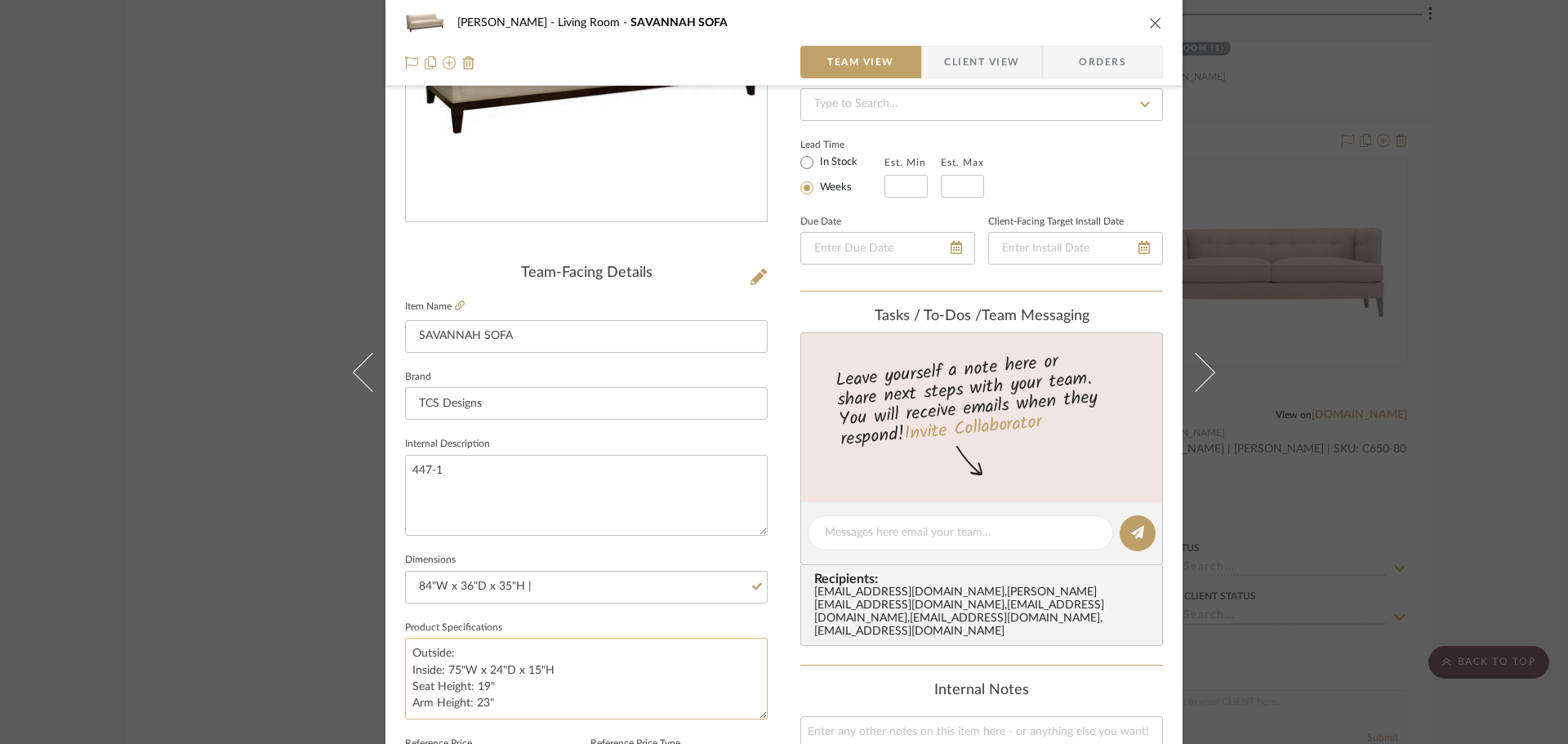
drag, startPoint x: 463, startPoint y: 643, endPoint x: 402, endPoint y: 651, distance: 61.5
click at [405, 651] on textarea "Outside: Inside: 75"W x 24"D x 15"H Seat Height: 19" Arm Height: 23"" at bounding box center [586, 678] width 363 height 81
type textarea "Inside: 75"W x 24"D x 15"H Seat Height: 19" Arm Height: 23""
click at [574, 588] on input "84"W x 36"D x 35"H |" at bounding box center [586, 587] width 363 height 33
click at [545, 506] on textarea "447-1" at bounding box center [586, 495] width 363 height 81
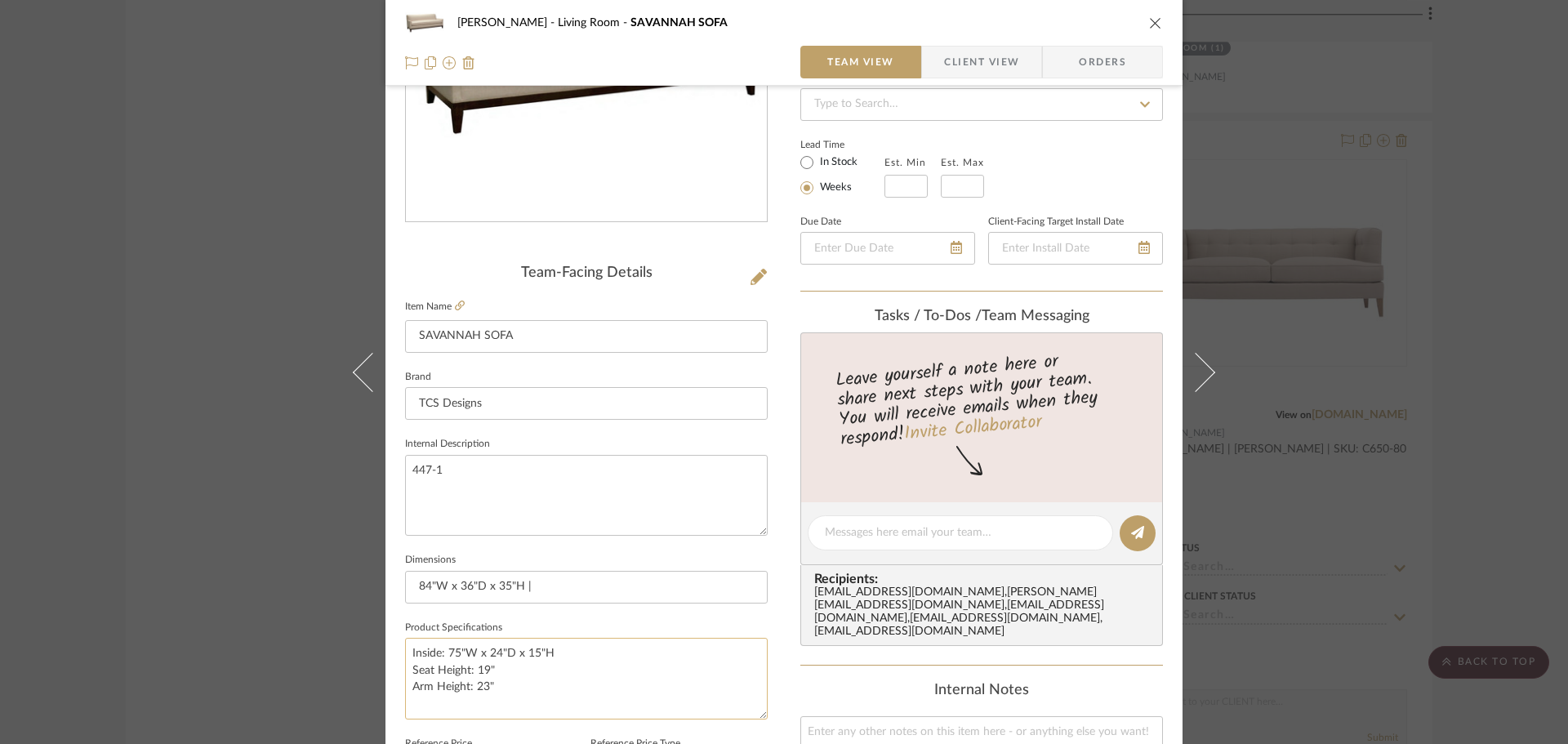
drag, startPoint x: 505, startPoint y: 696, endPoint x: 404, endPoint y: 672, distance: 103.8
click at [405, 672] on textarea "Inside: 75"W x 24"D x 15"H Seat Height: 19" Arm Height: 23"" at bounding box center [586, 678] width 363 height 81
click at [564, 596] on input "84"W x 36"D x 35"H |" at bounding box center [586, 587] width 363 height 33
click at [549, 589] on input "84"W x 36"D x 35"H | Seat: 24"D x 19"H" at bounding box center [586, 587] width 363 height 33
click at [557, 587] on input "84"W x 36"D x 35"H | Seat: 24"D x 19"H" at bounding box center [586, 587] width 363 height 33
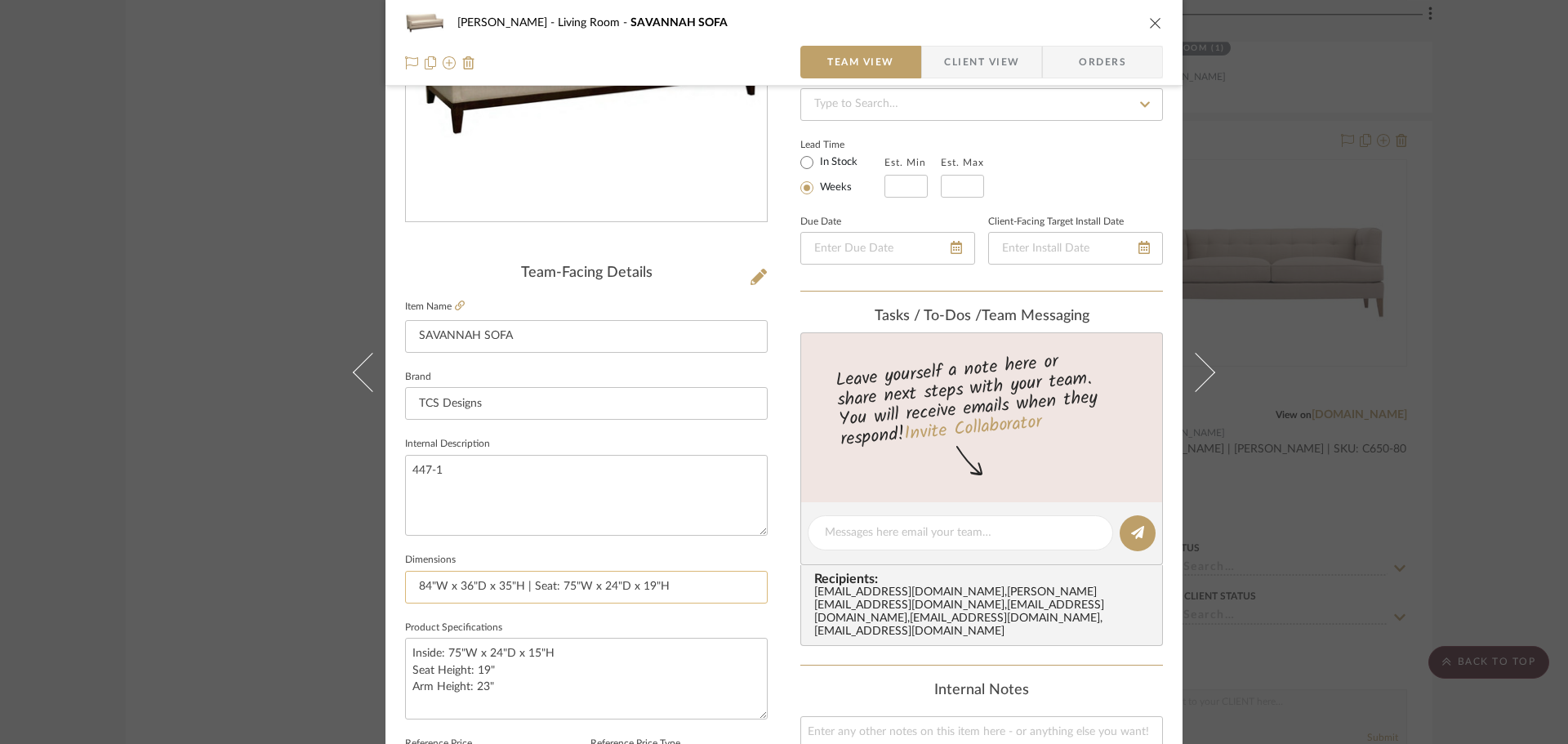
click at [689, 602] on input "84"W x 36"D x 35"H | Seat: 75"W x 24"D x 19"H" at bounding box center [586, 587] width 363 height 33
type input "84"W x 36"D x 35"H | Seat: 75"W x 24"D x 19"H | Arm: 23"H"
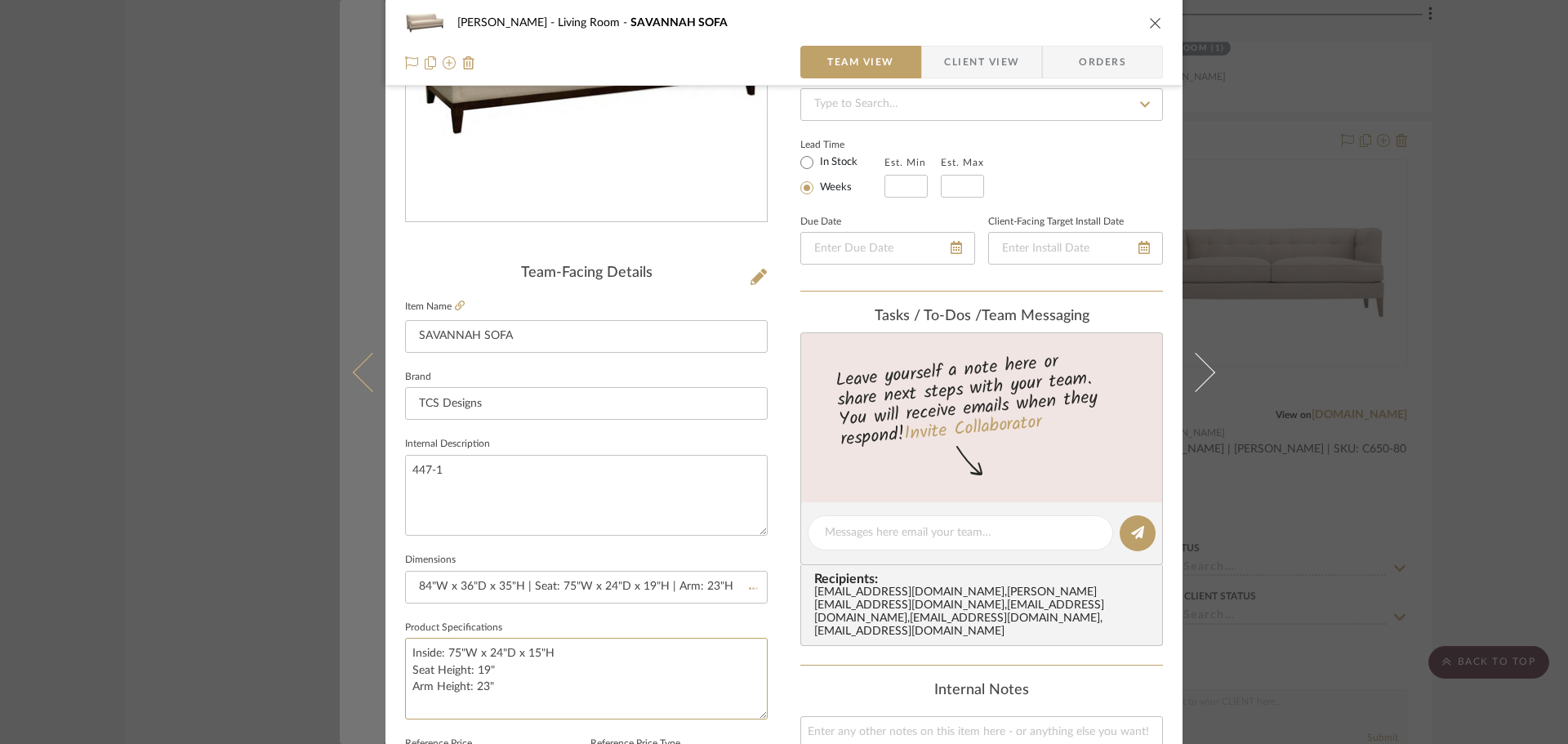
drag, startPoint x: 511, startPoint y: 704, endPoint x: 338, endPoint y: 642, distance: 183.8
click at [340, 642] on mat-dialog-content "[PERSON_NAME] Living Room SAVANNAH SOFA Team View Client View Orders Team-Facin…" at bounding box center [784, 521] width 889 height 1509
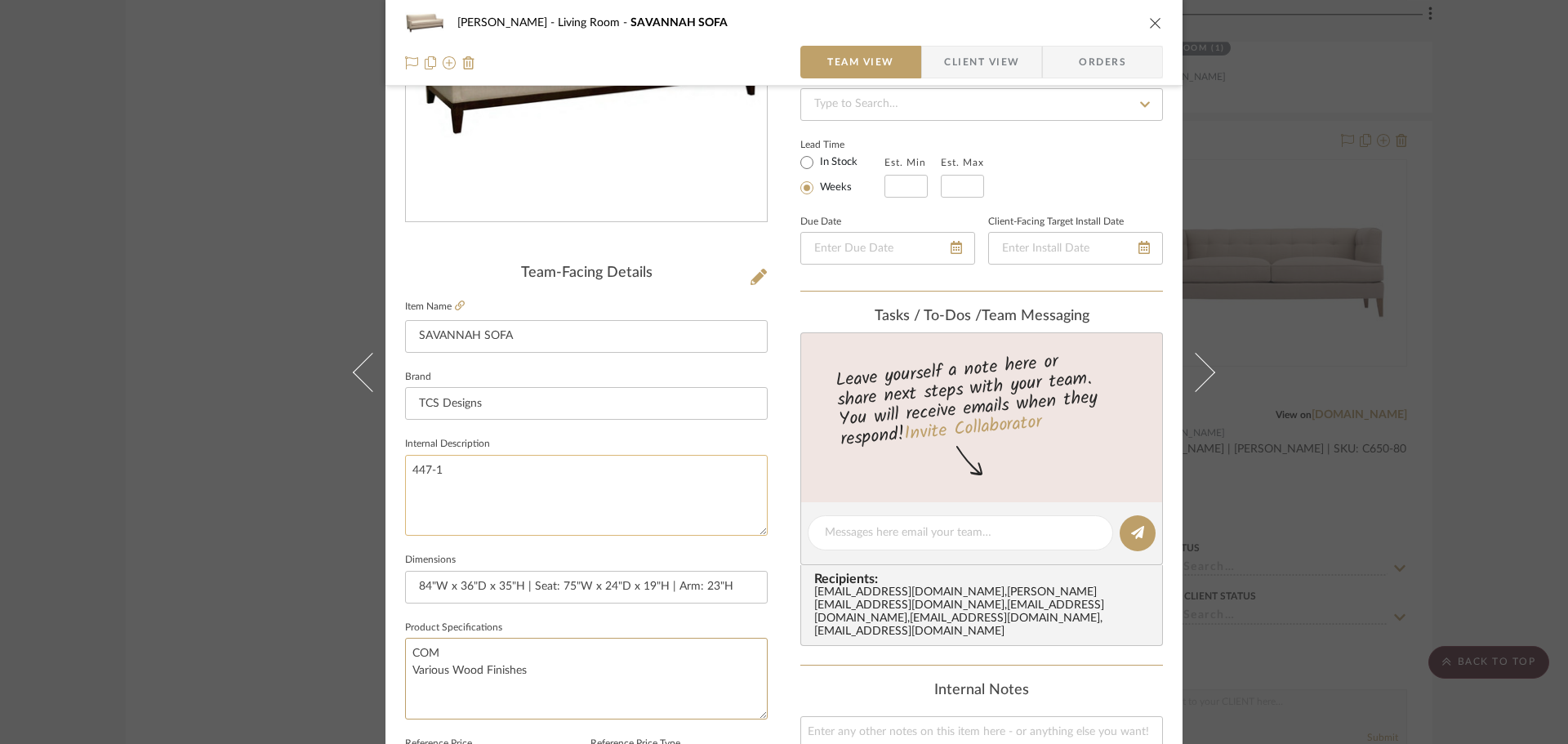
type textarea "COM Various Wood Finishes"
click at [670, 490] on textarea "447-1" at bounding box center [586, 495] width 363 height 81
click at [993, 70] on span "Client View" at bounding box center [982, 62] width 75 height 33
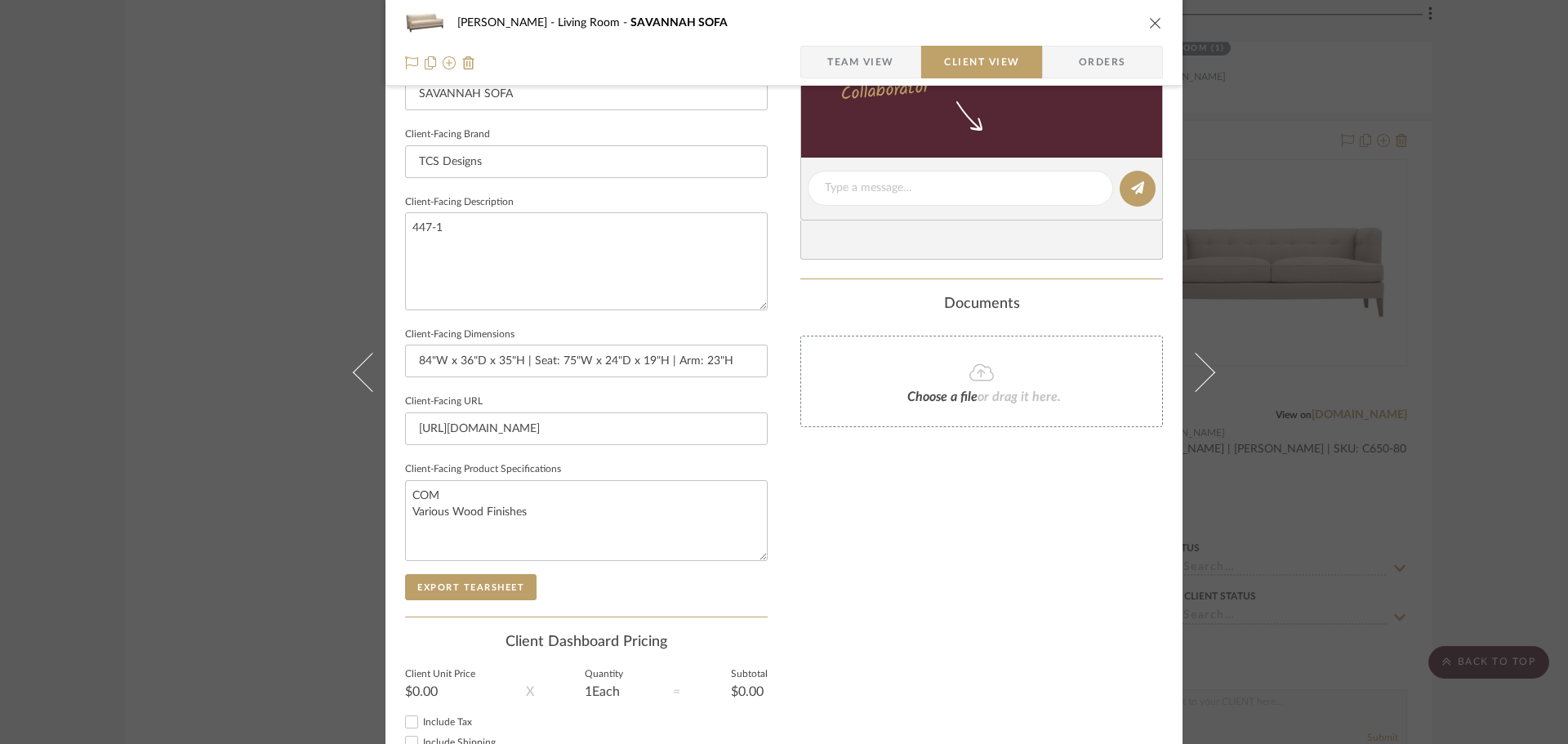
scroll to position [572, 0]
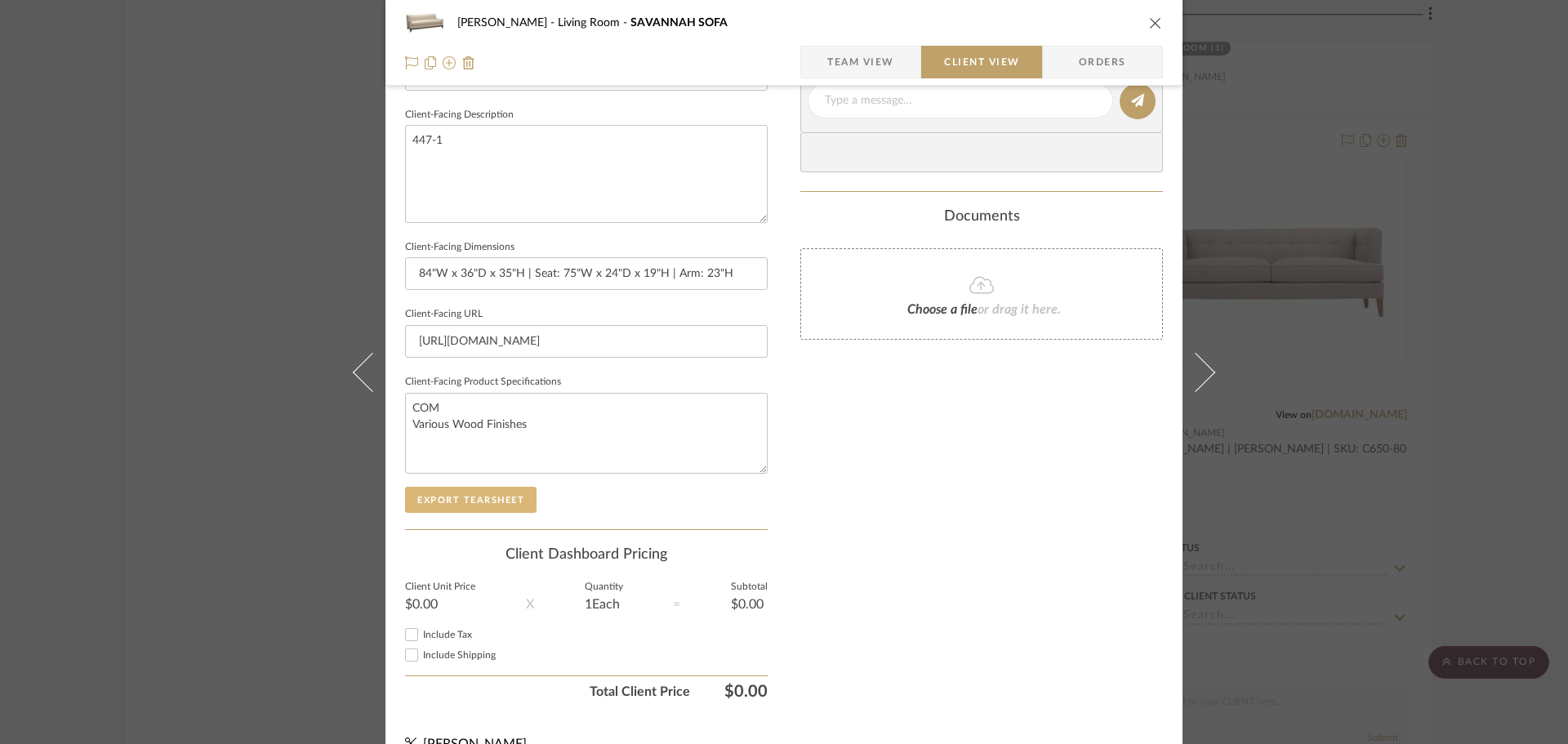
click at [474, 510] on button "Export Tearsheet" at bounding box center [470, 499] width 131 height 26
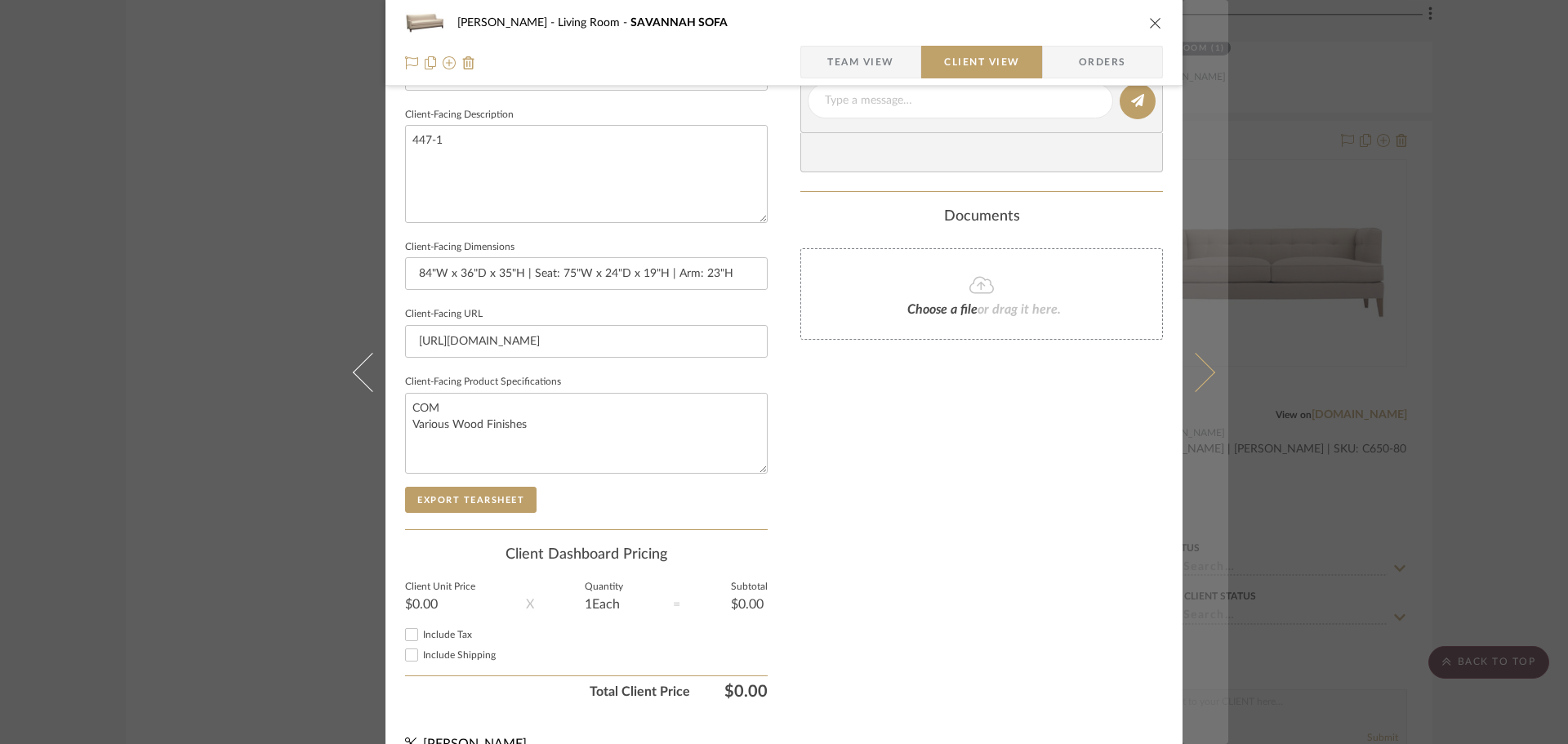
click at [1182, 366] on icon at bounding box center [1196, 372] width 39 height 39
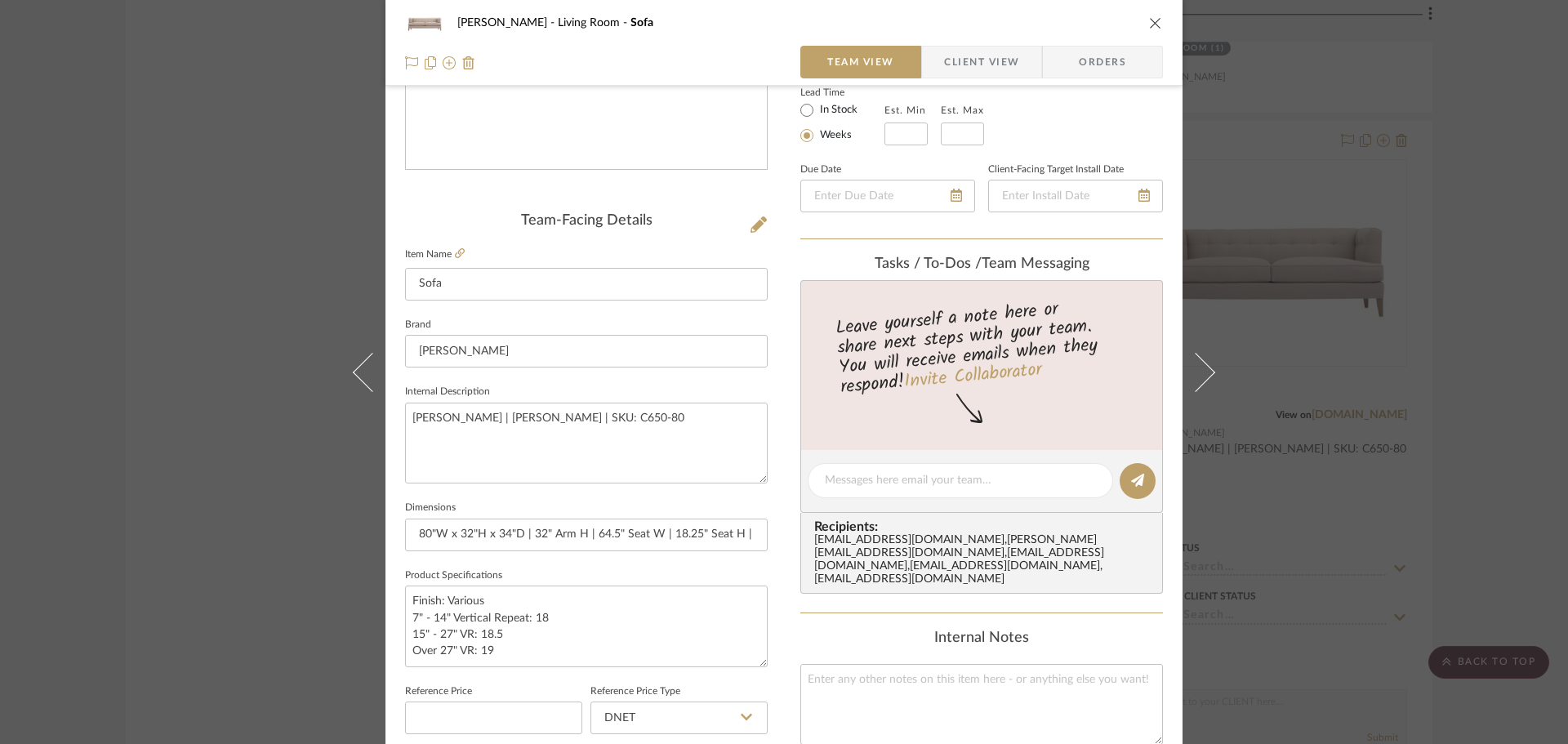
scroll to position [327, 0]
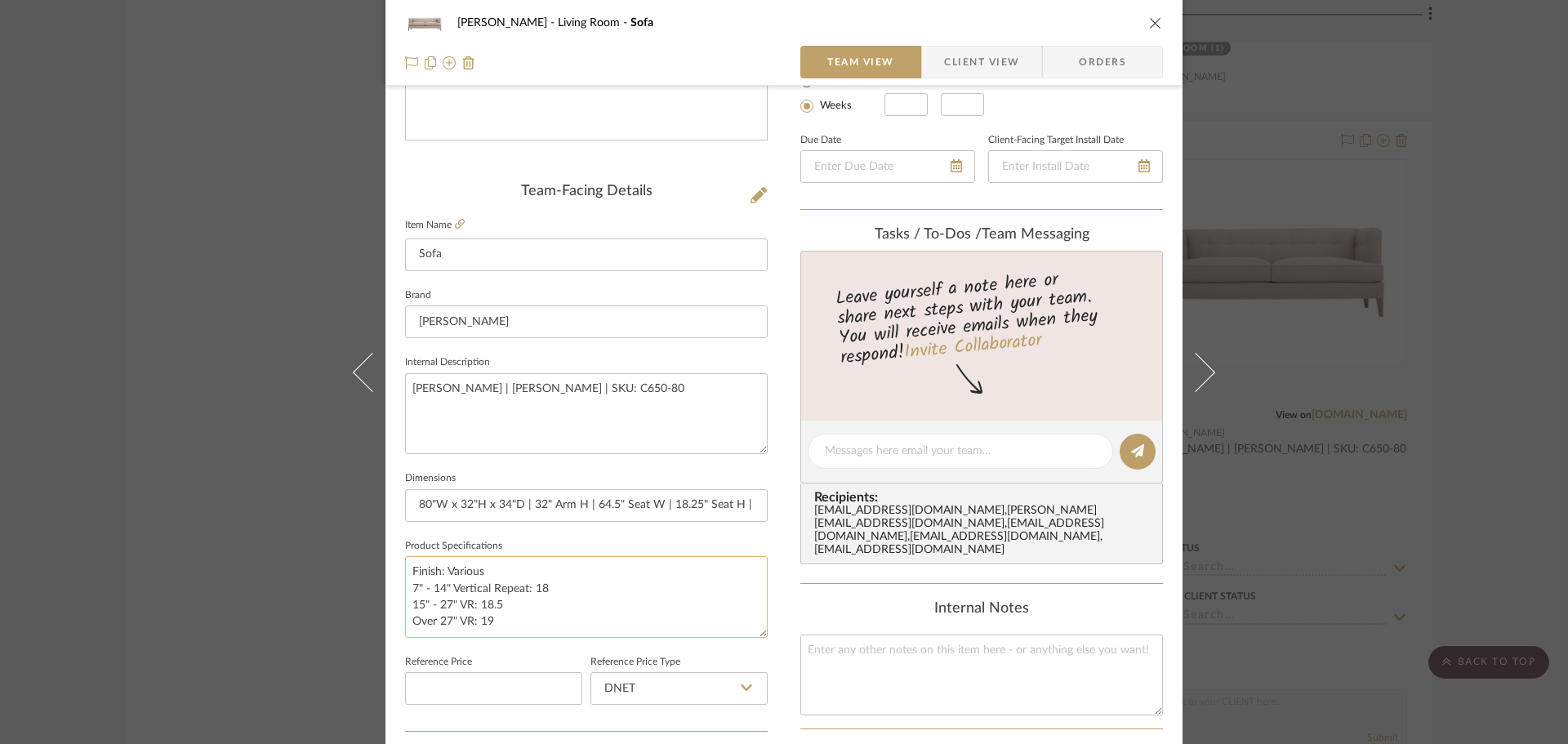
drag, startPoint x: 496, startPoint y: 627, endPoint x: 401, endPoint y: 593, distance: 100.9
click at [405, 593] on textarea "Finish: Various 7" - 14" Vertical Repeat: 18 15" - 27" VR: 18.5 Over 27" VR: 19" at bounding box center [586, 597] width 363 height 81
type textarea "Finish: Various"
click at [983, 61] on span "Client View" at bounding box center [982, 62] width 75 height 33
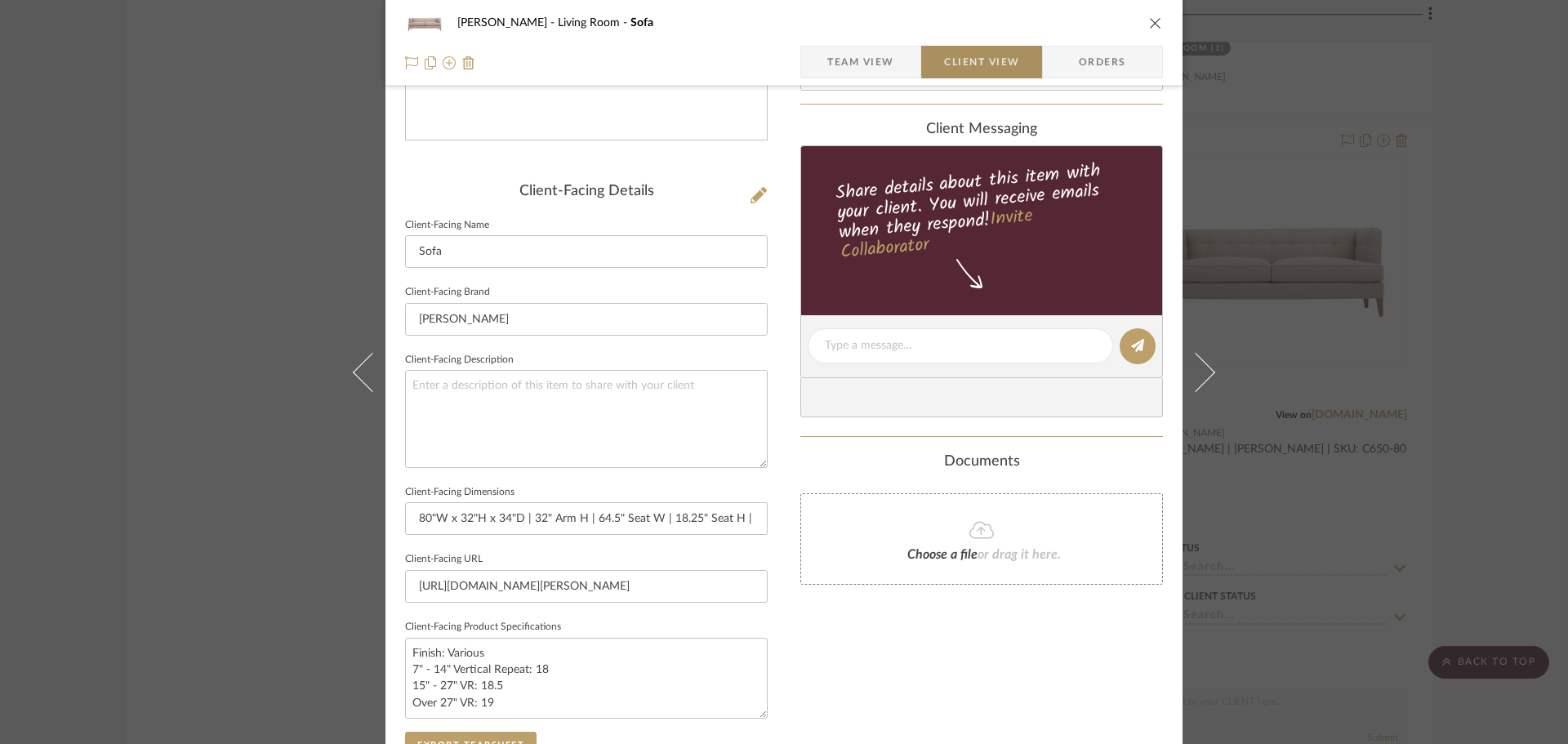
type textarea "Finish: Various"
click at [540, 674] on textarea "Finish: Various" at bounding box center [586, 678] width 363 height 81
click at [405, 654] on textarea "Finish: Various" at bounding box center [586, 678] width 363 height 81
type textarea "COM Leg Finish: Various"
drag, startPoint x: 519, startPoint y: 674, endPoint x: 407, endPoint y: 674, distance: 112.0
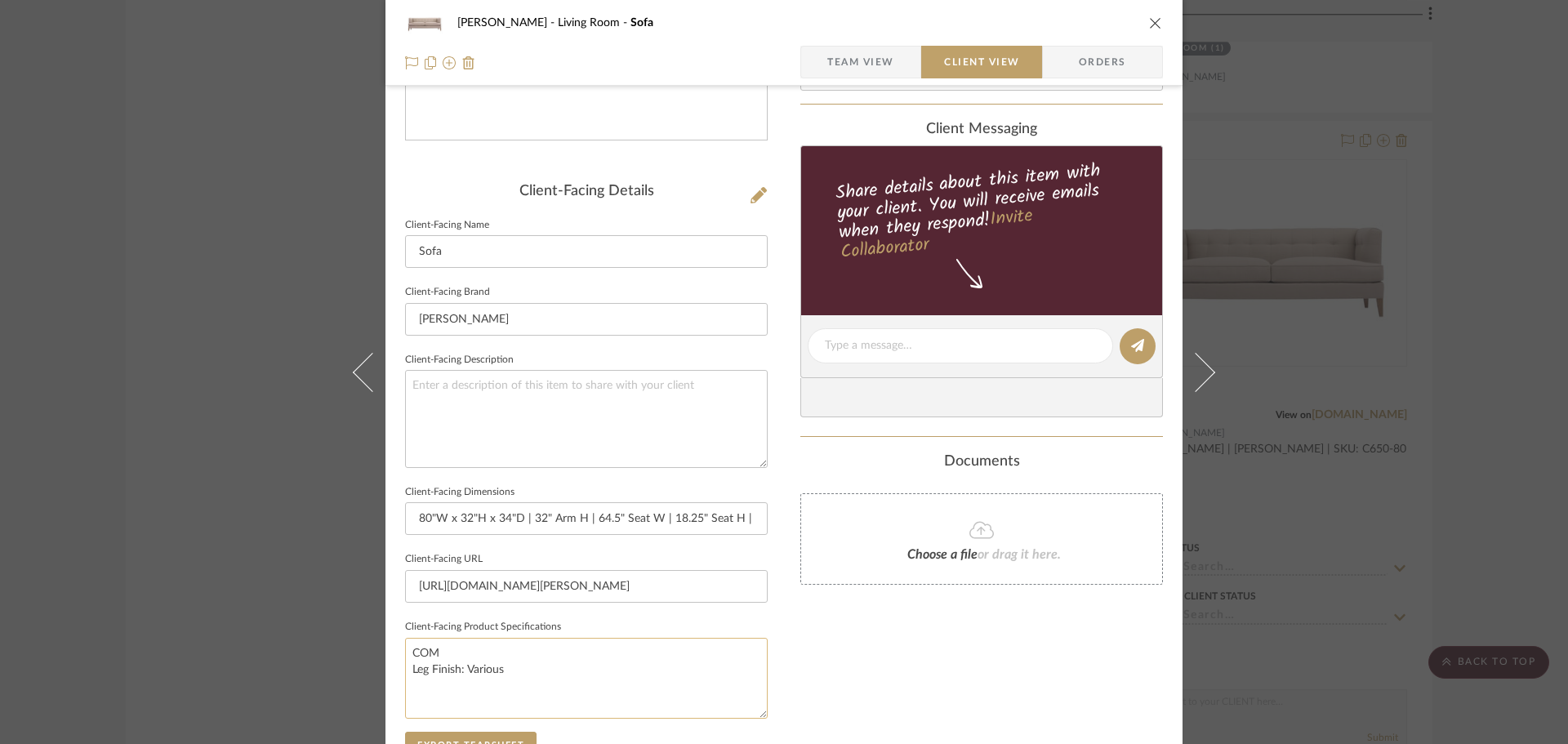
click at [407, 674] on textarea "COM Leg Finish: Various" at bounding box center [586, 678] width 363 height 81
click at [505, 674] on textarea "COM Leg Finish: Various" at bounding box center [586, 678] width 363 height 81
click at [365, 378] on icon at bounding box center [373, 372] width 39 height 39
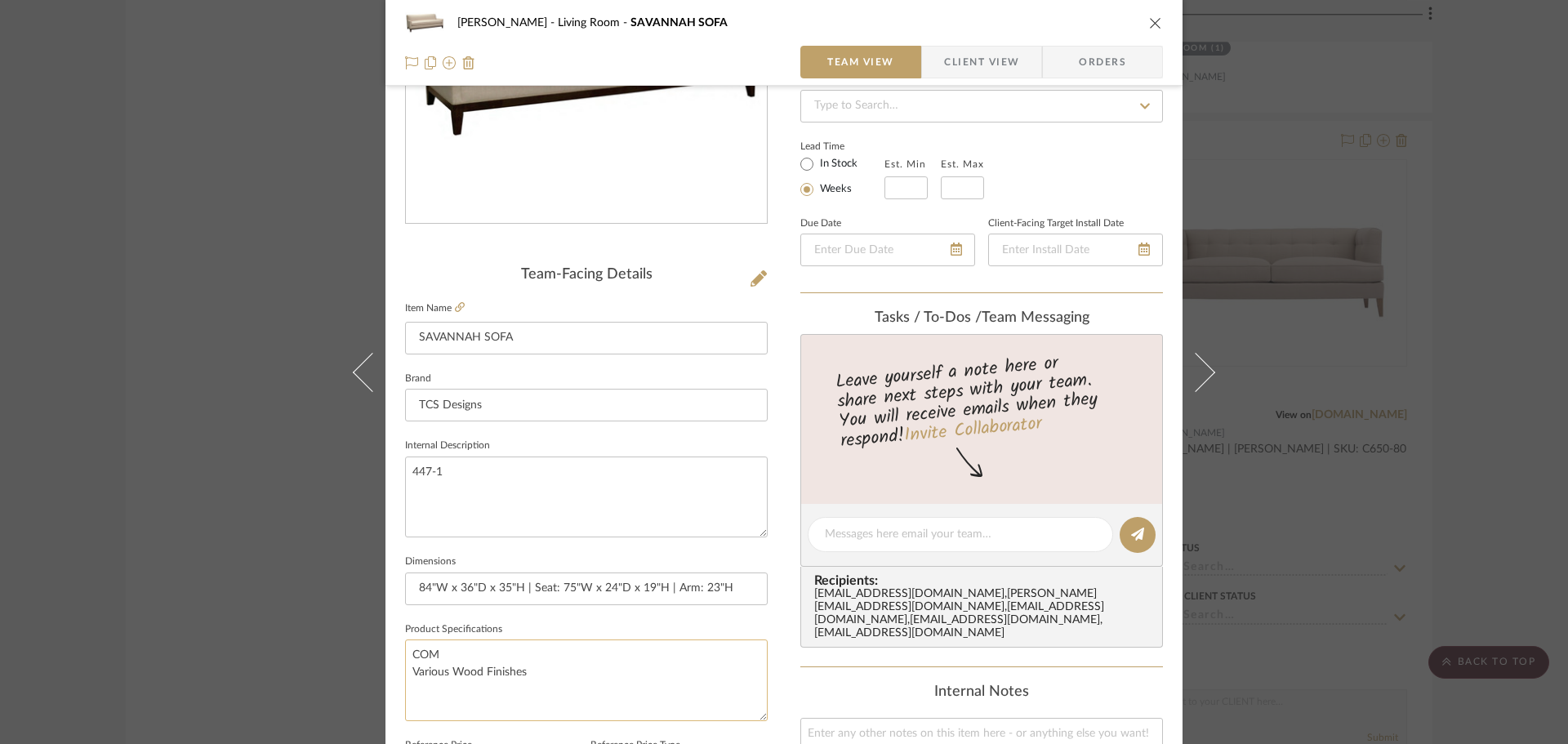
scroll to position [245, 0]
click at [470, 667] on textarea "COM Various Wood Finishes" at bounding box center [586, 678] width 363 height 81
drag, startPoint x: 470, startPoint y: 667, endPoint x: 400, endPoint y: 667, distance: 70.0
click at [405, 667] on textarea "COM Various Wood Finishes" at bounding box center [586, 678] width 363 height 81
click at [504, 673] on textarea "COM Leg Finishes" at bounding box center [586, 678] width 363 height 81
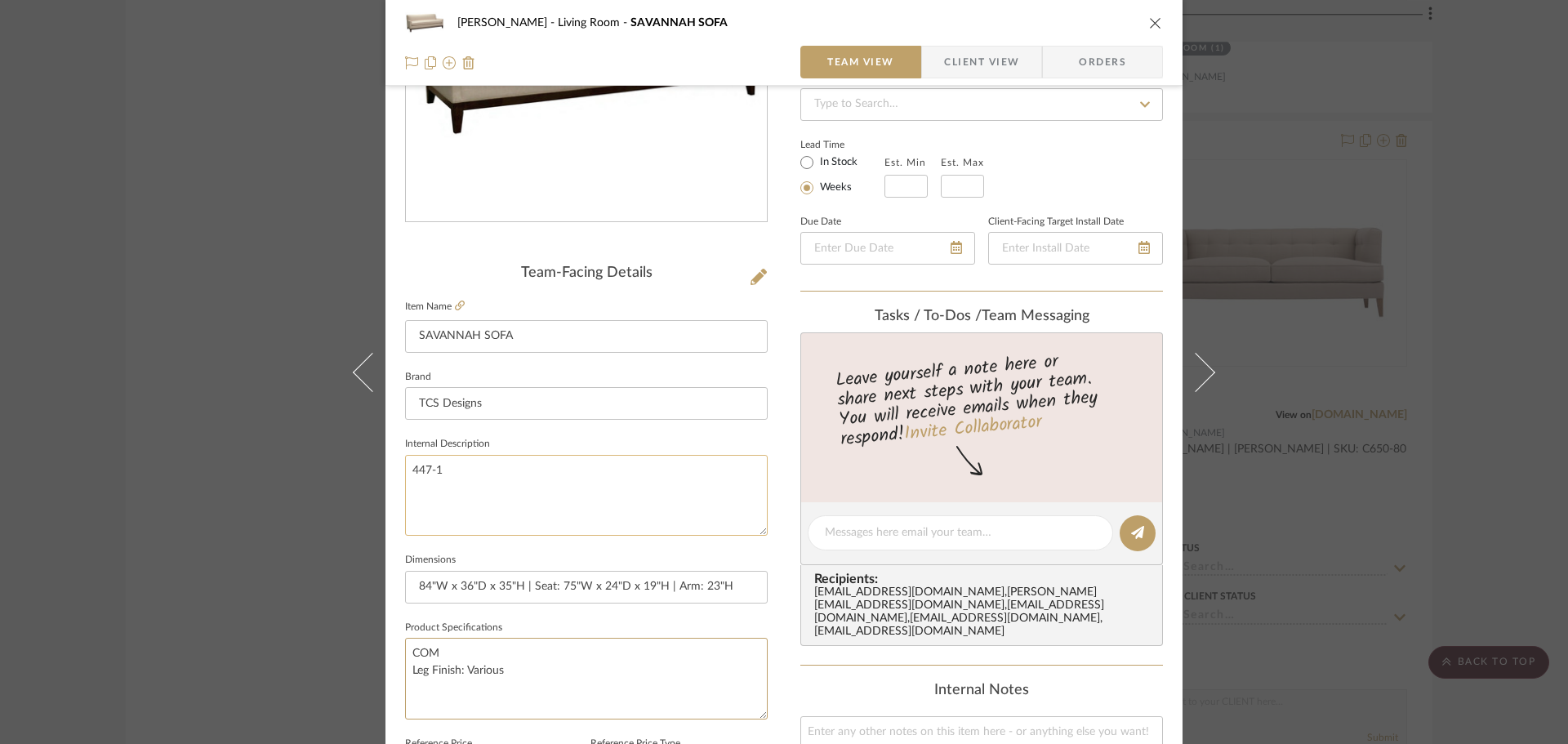
type textarea "COM Leg Finish: Various"
click at [672, 513] on textarea "447-1" at bounding box center [586, 495] width 363 height 81
click at [970, 57] on span "Client View" at bounding box center [982, 62] width 75 height 33
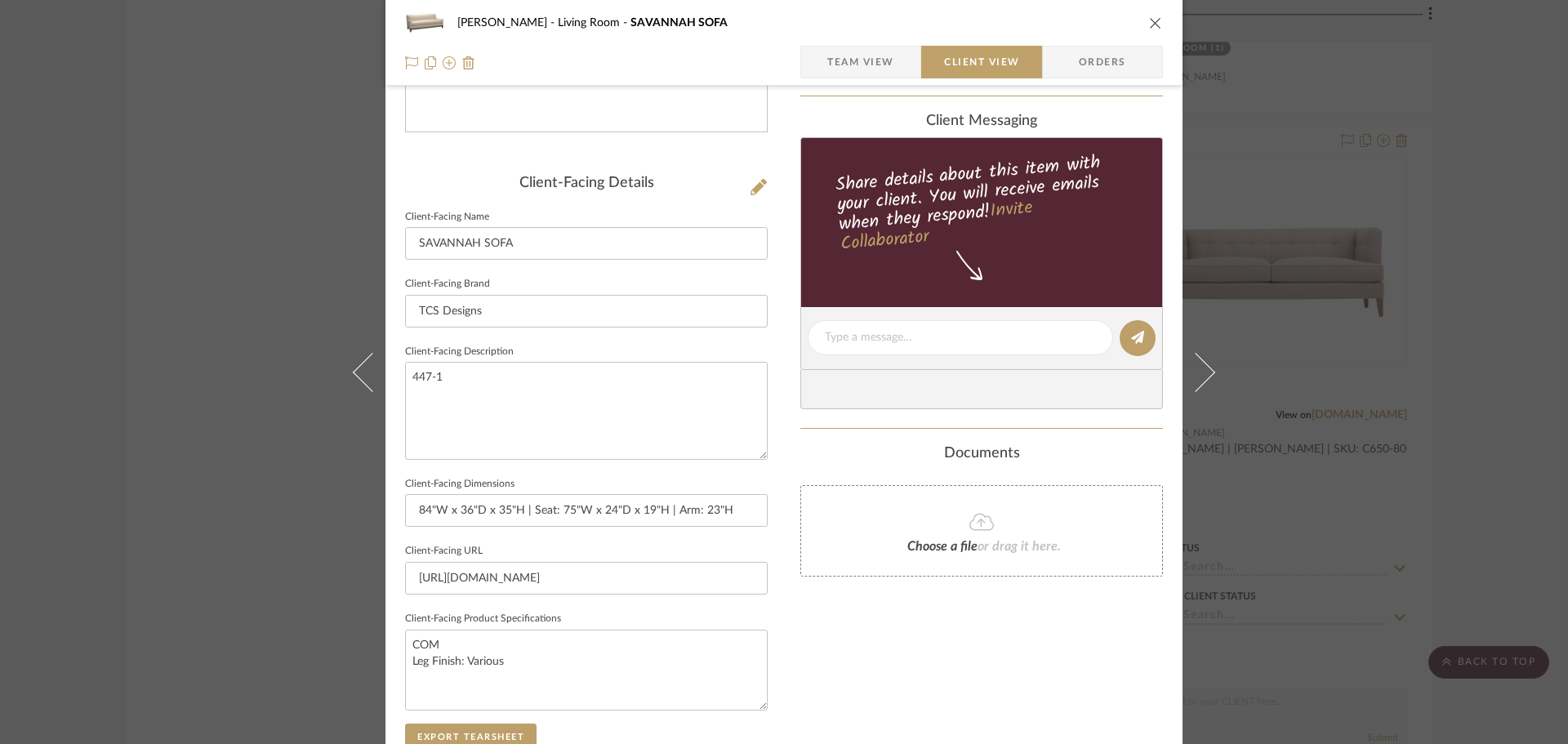
scroll to position [572, 0]
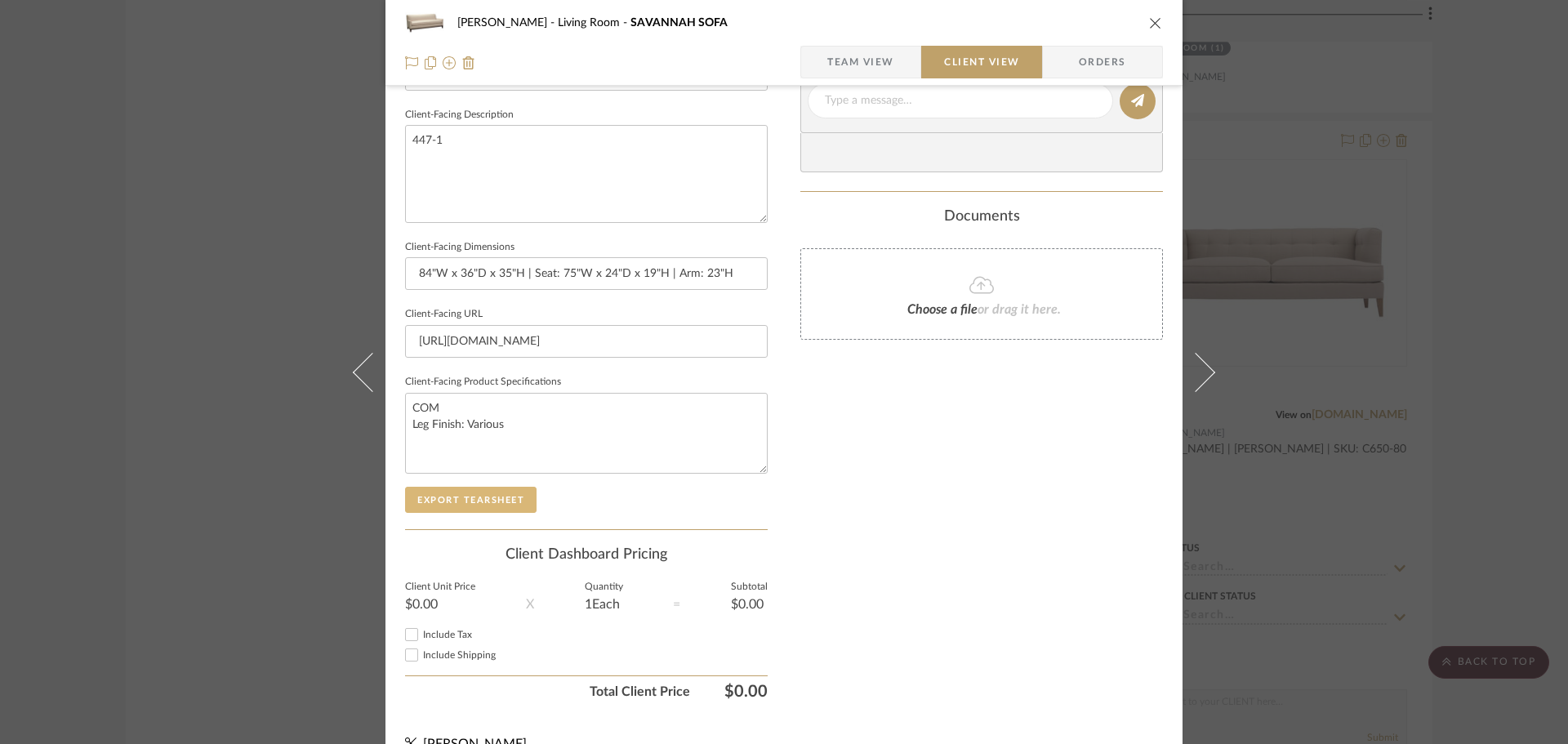
click at [478, 495] on button "Export Tearsheet" at bounding box center [470, 499] width 131 height 26
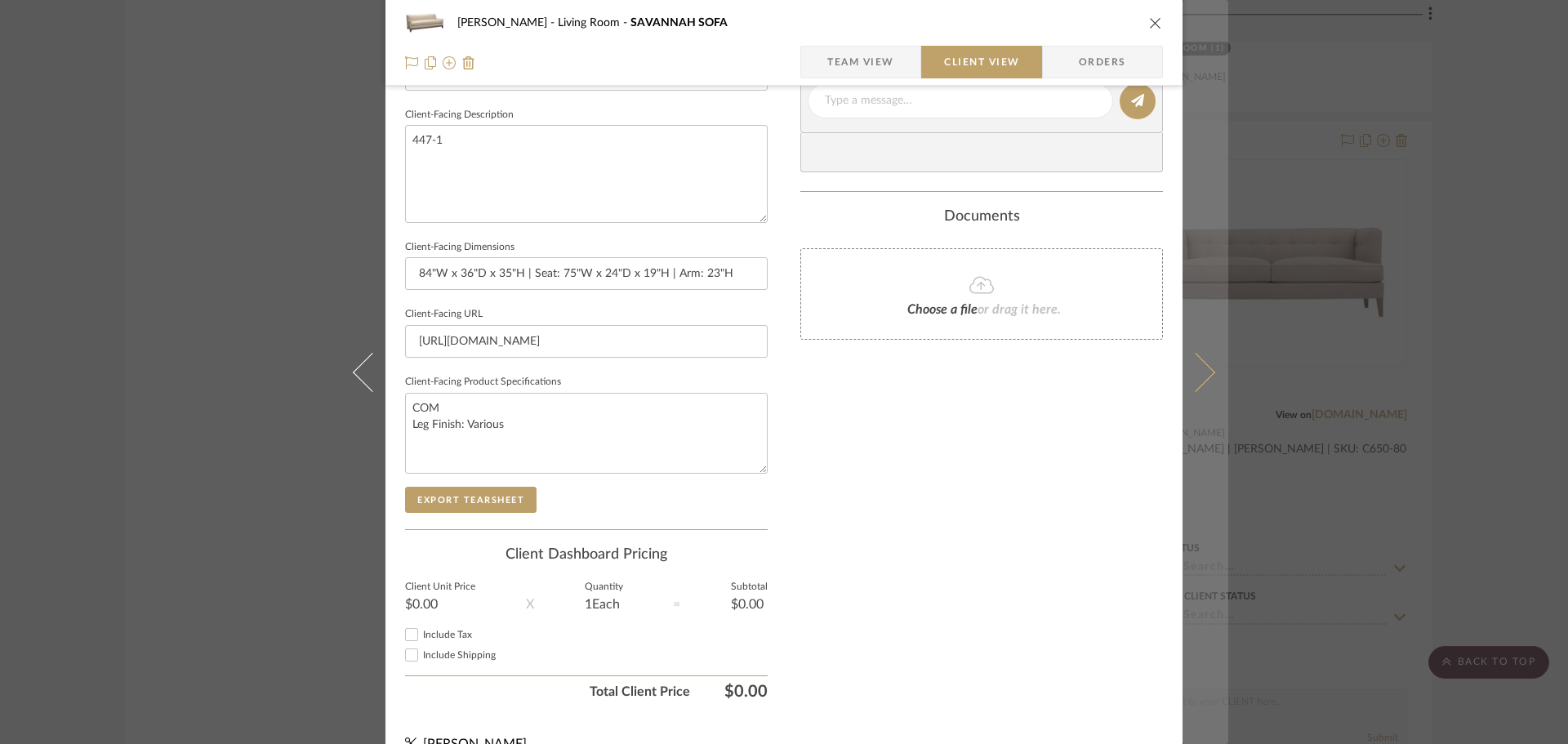
click at [1205, 367] on icon at bounding box center [1196, 372] width 39 height 39
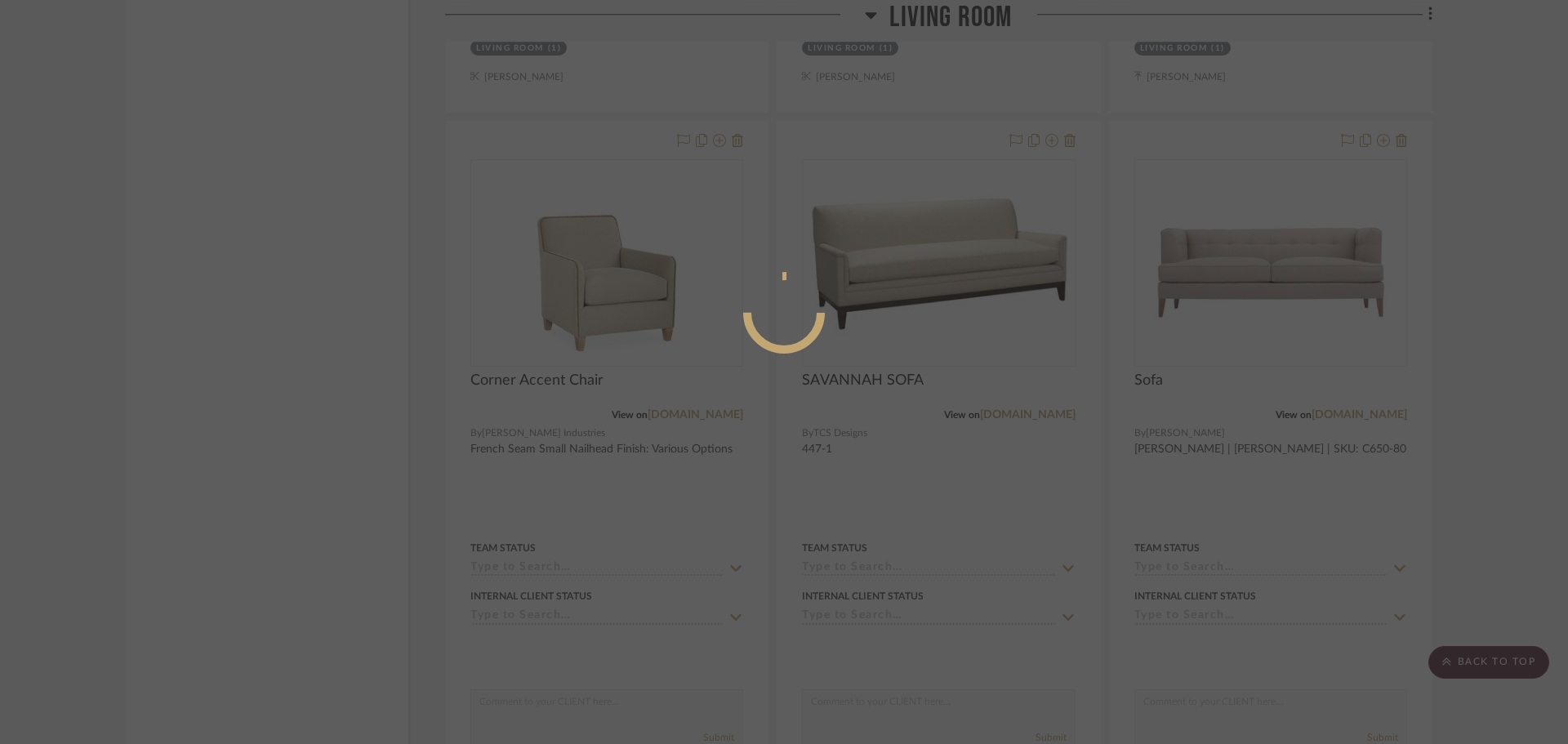
scroll to position [0, 0]
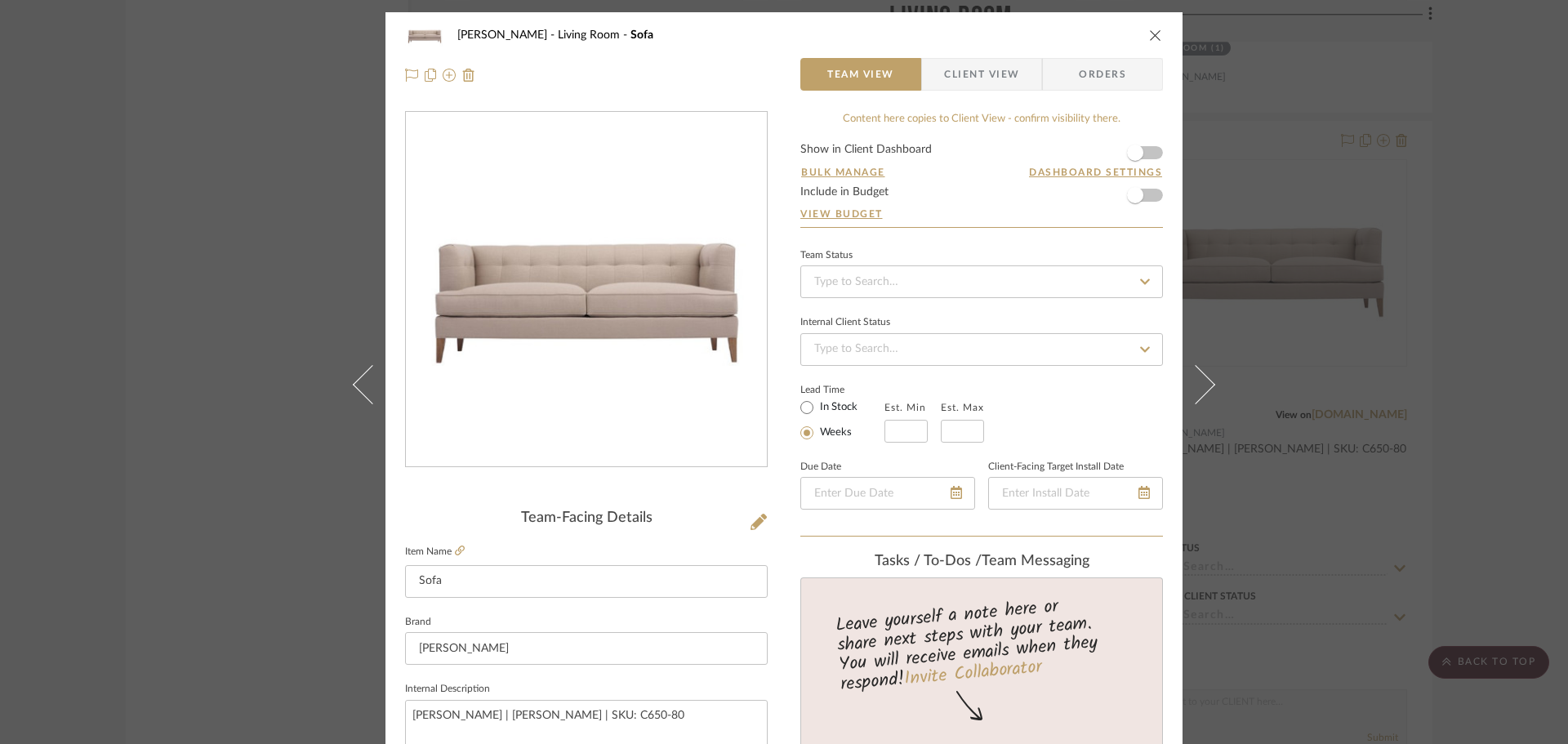
drag, startPoint x: 977, startPoint y: 71, endPoint x: 968, endPoint y: 81, distance: 13.5
click at [977, 71] on span "Client View" at bounding box center [982, 74] width 75 height 33
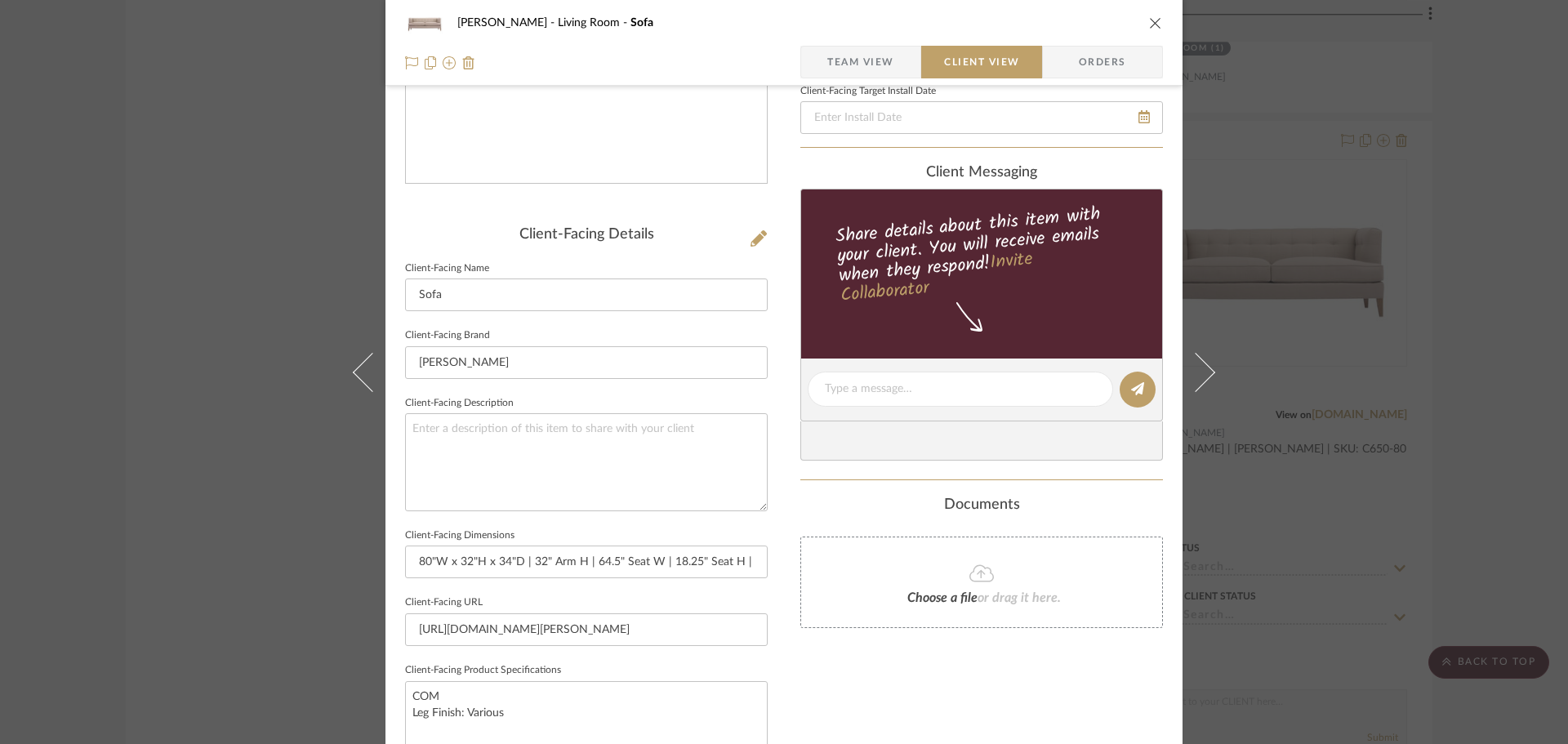
scroll to position [327, 0]
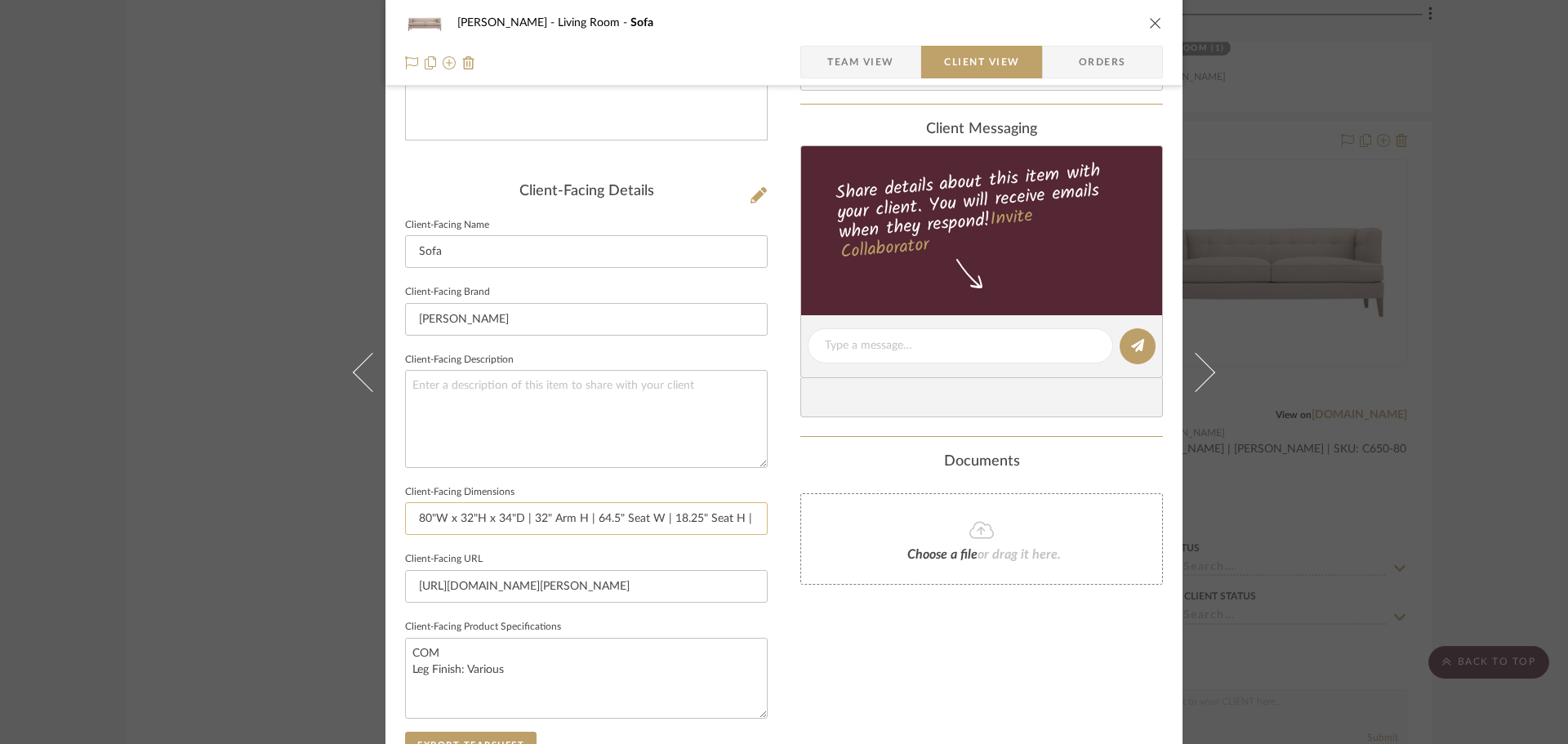
click at [657, 519] on input "80"W x 32"H x 34"D | 32" Arm H | 64.5" Seat W | 18.25" Seat H | 22" Seat D" at bounding box center [586, 518] width 363 height 33
click at [529, 519] on input "80"W x 32"H x 34"D | 32" Arm H | 64.5" Seat W | 18.25" Seat H | 22" Seat D" at bounding box center [586, 518] width 363 height 33
drag, startPoint x: 585, startPoint y: 520, endPoint x: 529, endPoint y: 524, distance: 56.1
click at [529, 524] on input "80"W x 32"H x 34"D | 32" Arm H | 64.5" Seat W | 18.25" Seat H | 22" Seat D" at bounding box center [586, 518] width 363 height 33
click at [529, 519] on input "80"W x 32"H x 34"D | 32" Arm H | 64.5" Seat W | 18.25" Seat H | 22" Seat D" at bounding box center [586, 518] width 363 height 33
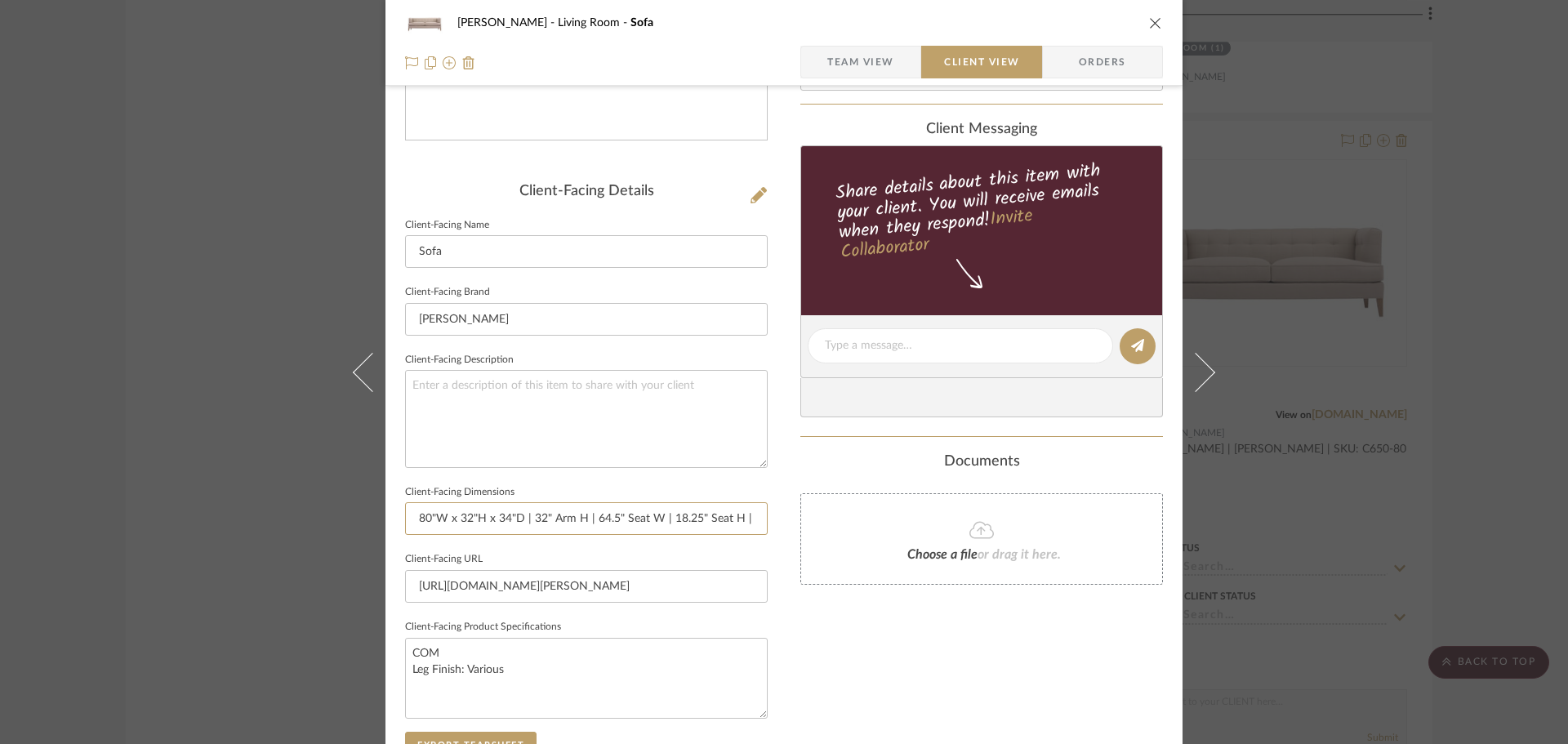
scroll to position [0, 48]
drag, startPoint x: 527, startPoint y: 518, endPoint x: 816, endPoint y: 518, distance: 289.0
click at [816, 518] on div "[PERSON_NAME] Living Room Sofa Team View Client View Orders Client-Facing Detai…" at bounding box center [784, 352] width 797 height 1333
type input "80"W x 32"H x 34"D |"
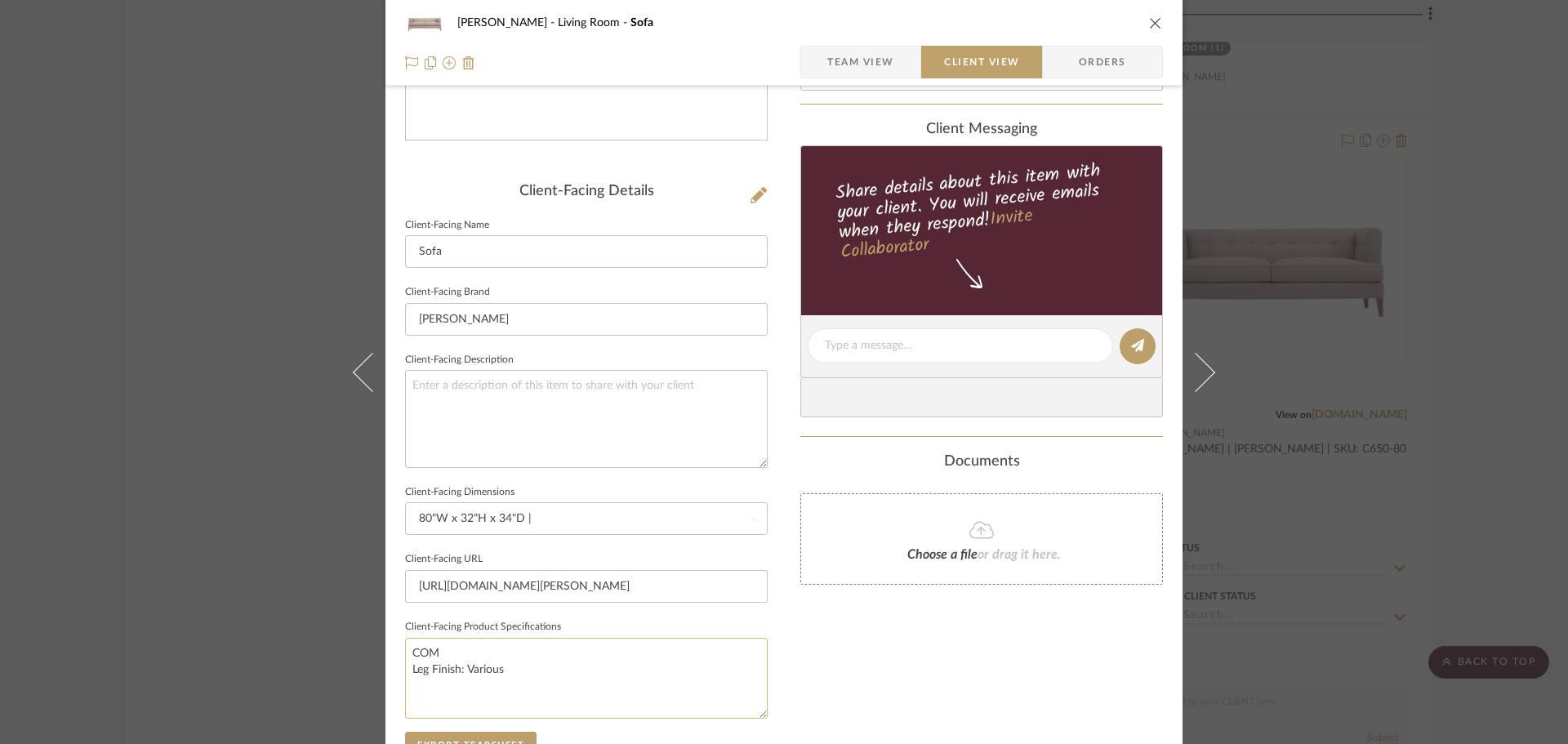
click at [559, 696] on textarea "COM Leg Finish: Various" at bounding box center [586, 678] width 363 height 81
paste textarea "32" Arm H | 64.5" Seat W | 18.25" Seat H | 22" Seat D"
type textarea "COM Leg Finish: Various 32" Arm H | 64.5" Seat W | 18.25" Seat H | 22" Seat D"
click at [574, 524] on input "80"W x 32"H x 34"D |" at bounding box center [586, 518] width 363 height 33
type input "80"W x 32"H x 34"D | Seat: 64.5"W x 22"D x 18.25"H | Arm: 32"H"
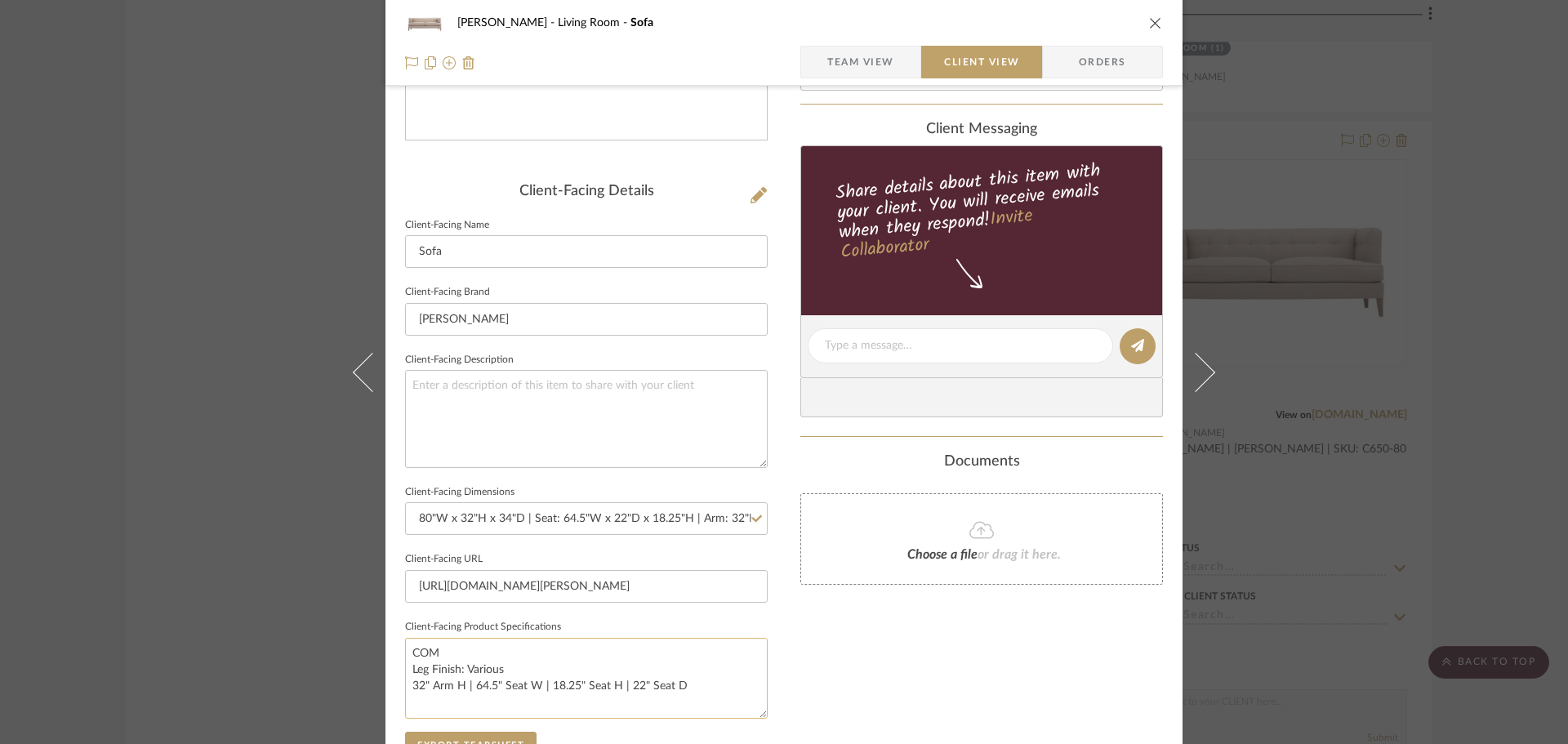
drag, startPoint x: 723, startPoint y: 674, endPoint x: 510, endPoint y: 671, distance: 213.0
click at [423, 648] on textarea "COM Leg Finish: Various 32" Arm H | 64.5" Seat W | 18.25" Seat H | 22" Seat D" at bounding box center [586, 678] width 363 height 81
click at [561, 671] on textarea "COM Leg Finish: Various 32" Arm H | 64.5" Seat W | 18.25" Seat H | 22" Seat D" at bounding box center [586, 678] width 363 height 81
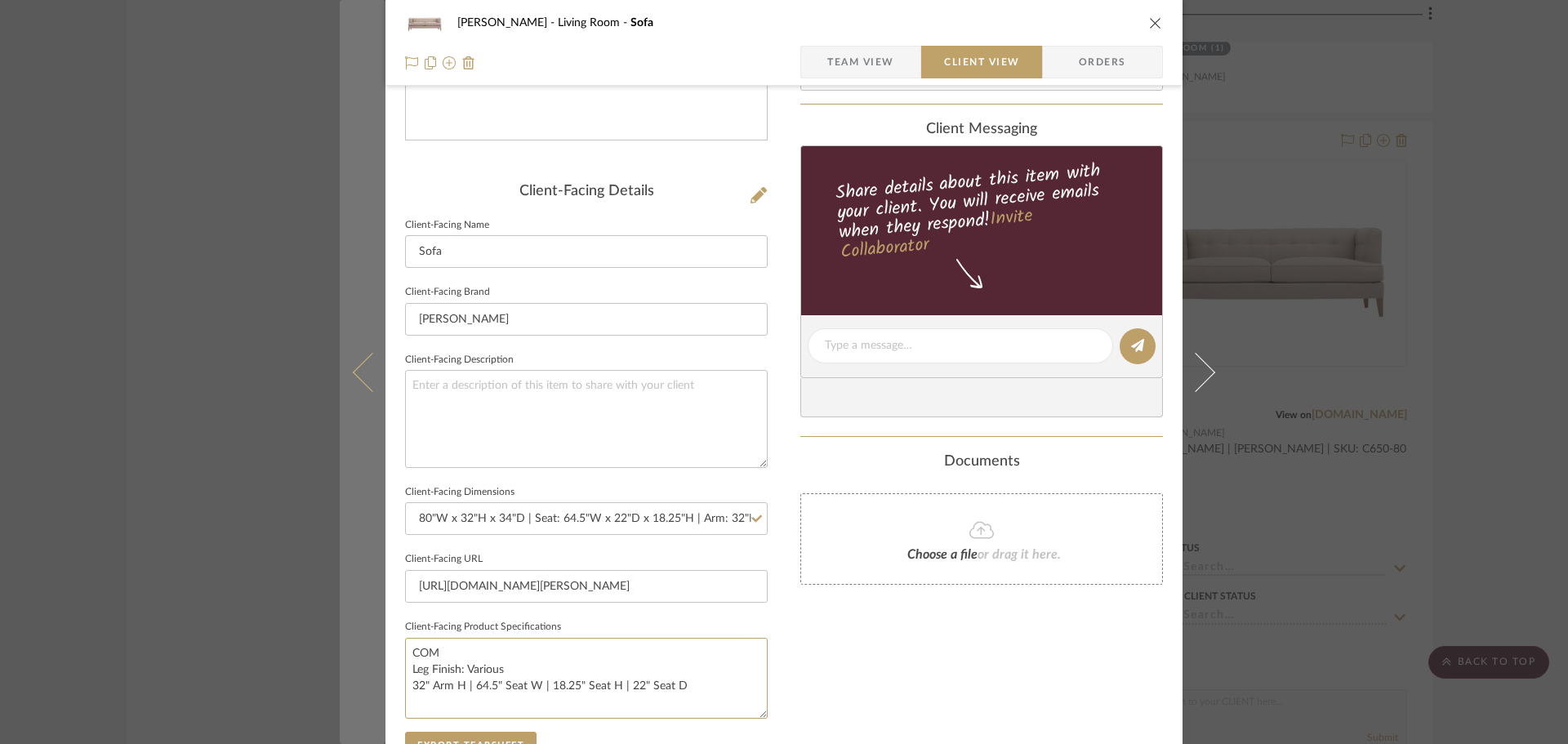
drag, startPoint x: 706, startPoint y: 687, endPoint x: 373, endPoint y: 686, distance: 333.0
click at [373, 686] on mat-dialog-content "[PERSON_NAME] Living Room Sofa Team View Client View Orders Client-Facing Detai…" at bounding box center [784, 352] width 889 height 1333
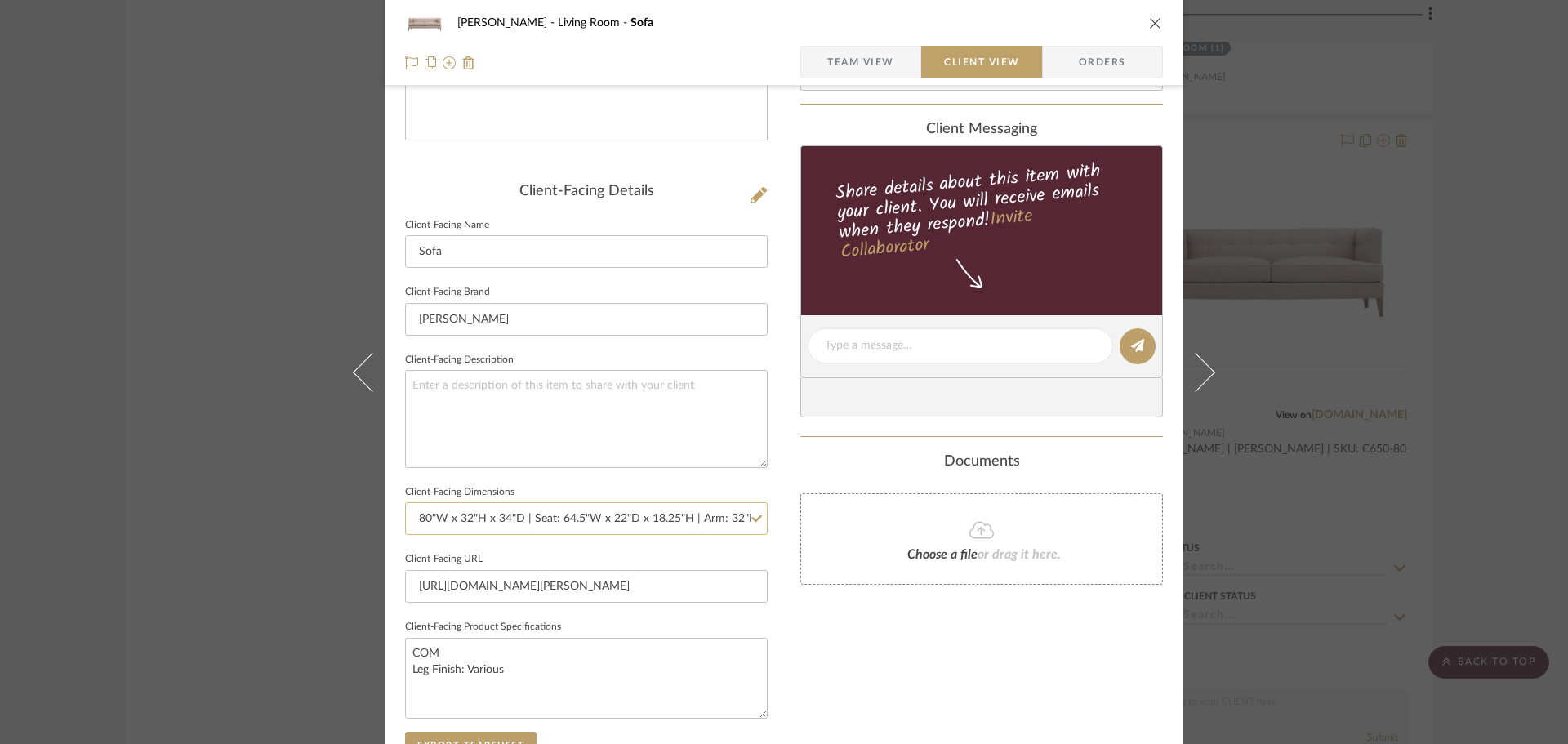
type textarea "COM Leg Finish: Various"
click at [605, 522] on input "80"W x 32"H x 34"D | Seat: 64.5"W x 22"D x 18.25"H | Arm: 32"H" at bounding box center [586, 518] width 363 height 33
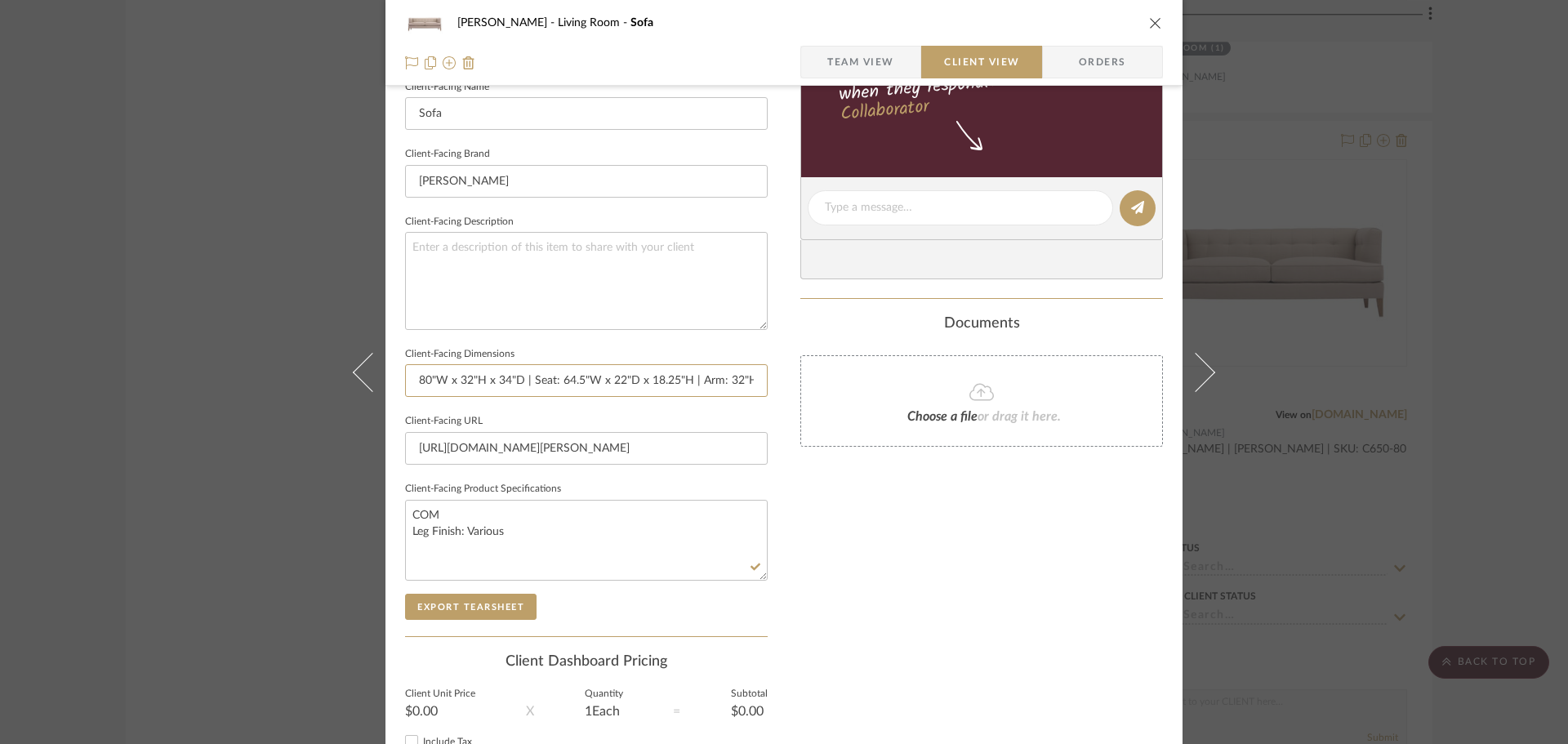
scroll to position [490, 0]
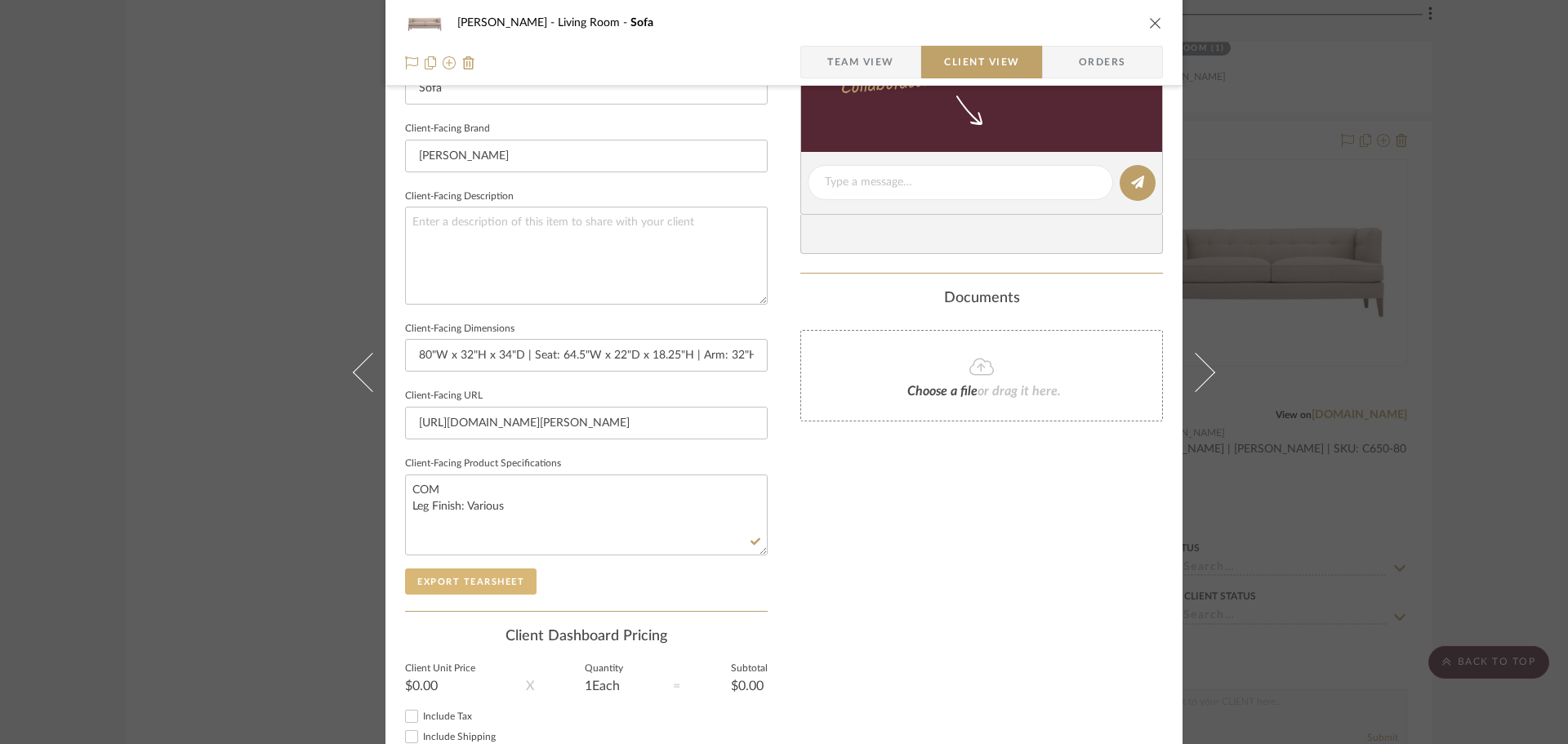
click at [462, 580] on button "Export Tearsheet" at bounding box center [470, 581] width 131 height 26
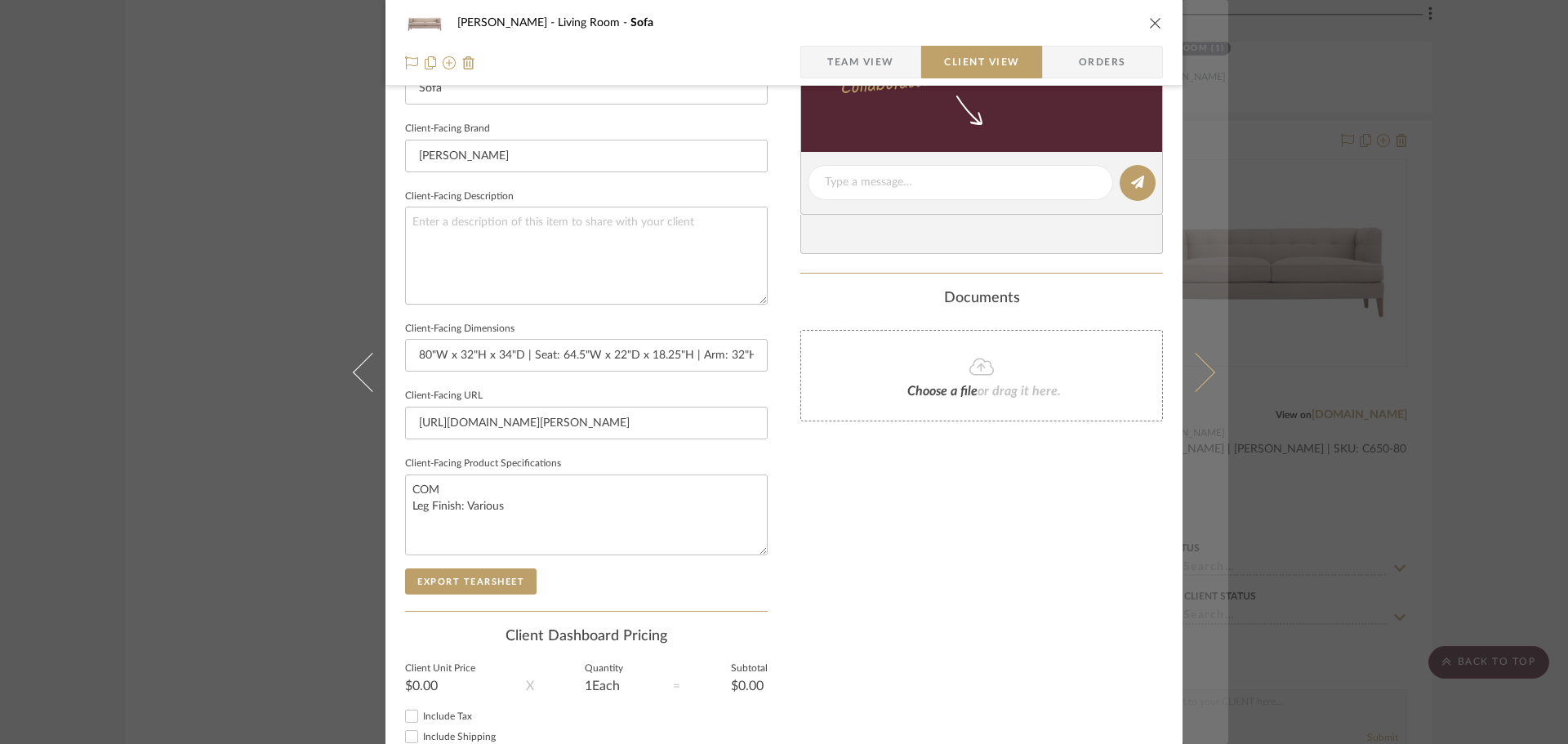
click at [1212, 353] on button at bounding box center [1205, 372] width 46 height 744
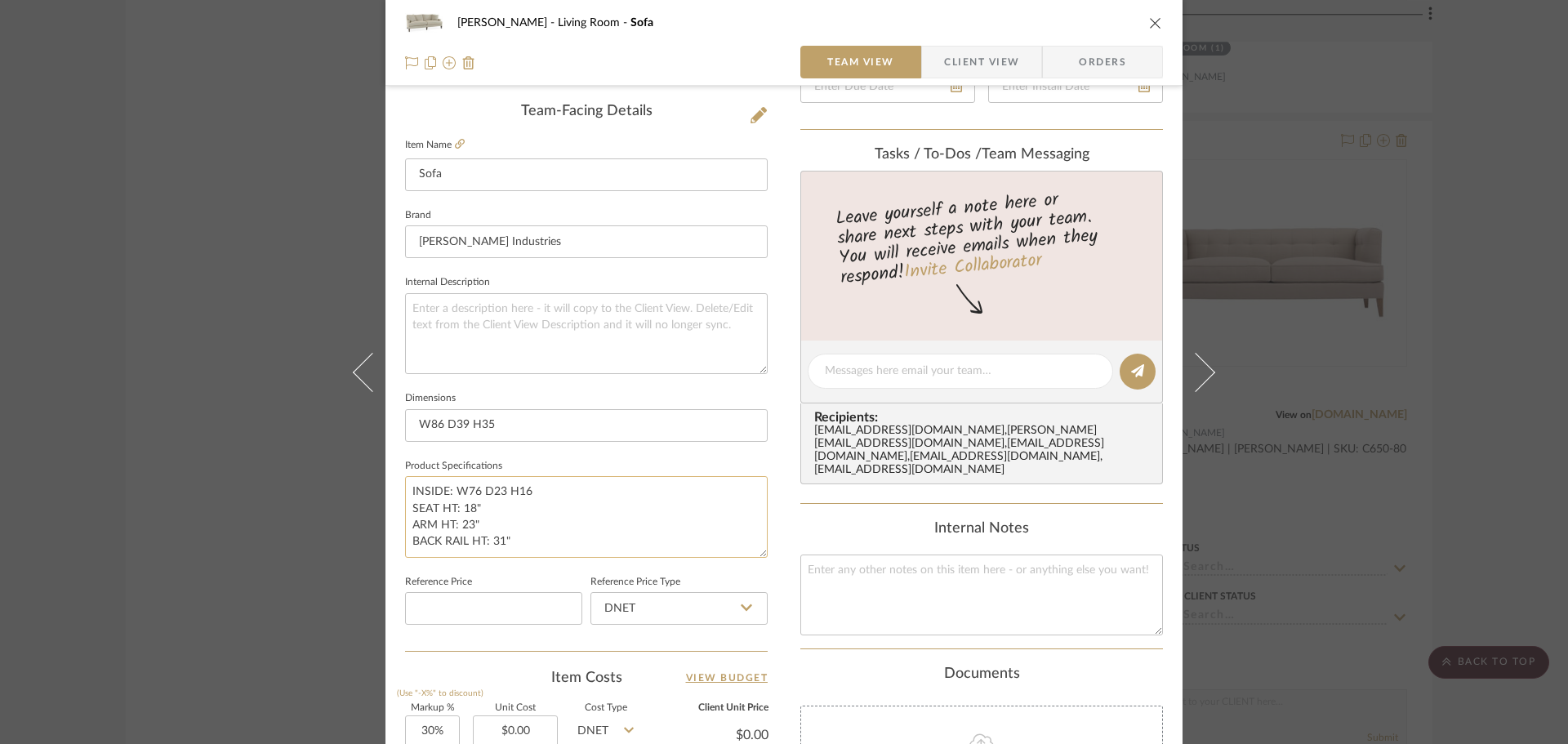
scroll to position [408, 0]
drag, startPoint x: 426, startPoint y: 424, endPoint x: 400, endPoint y: 424, distance: 26.0
click at [405, 424] on input "W86 D39 H35" at bounding box center [586, 423] width 363 height 33
click at [583, 427] on input "86"W x 39"D x 35"H" at bounding box center [586, 423] width 363 height 33
type input "86"W x 39"D x 35"H | Seat: 76"W x 23"D x 18"H | Arm" 23""
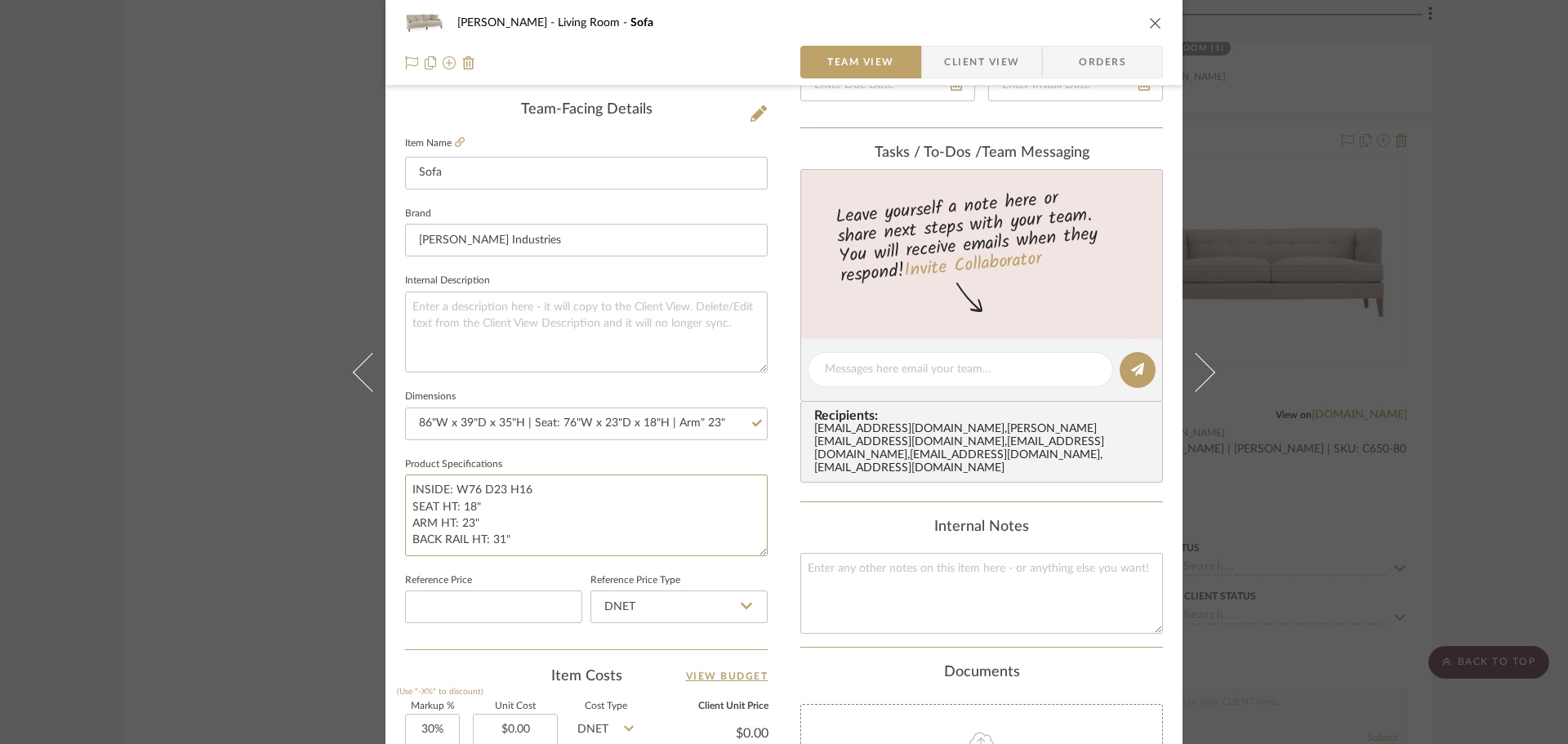
drag, startPoint x: 532, startPoint y: 543, endPoint x: 395, endPoint y: 487, distance: 148.0
click at [395, 487] on div "[PERSON_NAME] Living Room Sofa Team View Client View Orders Team-Facing Details…" at bounding box center [784, 358] width 797 height 1509
drag, startPoint x: 644, startPoint y: 529, endPoint x: 820, endPoint y: 457, distance: 190.2
click at [645, 528] on textarea at bounding box center [586, 514] width 363 height 81
type textarea "COM Leg Finish: Various"
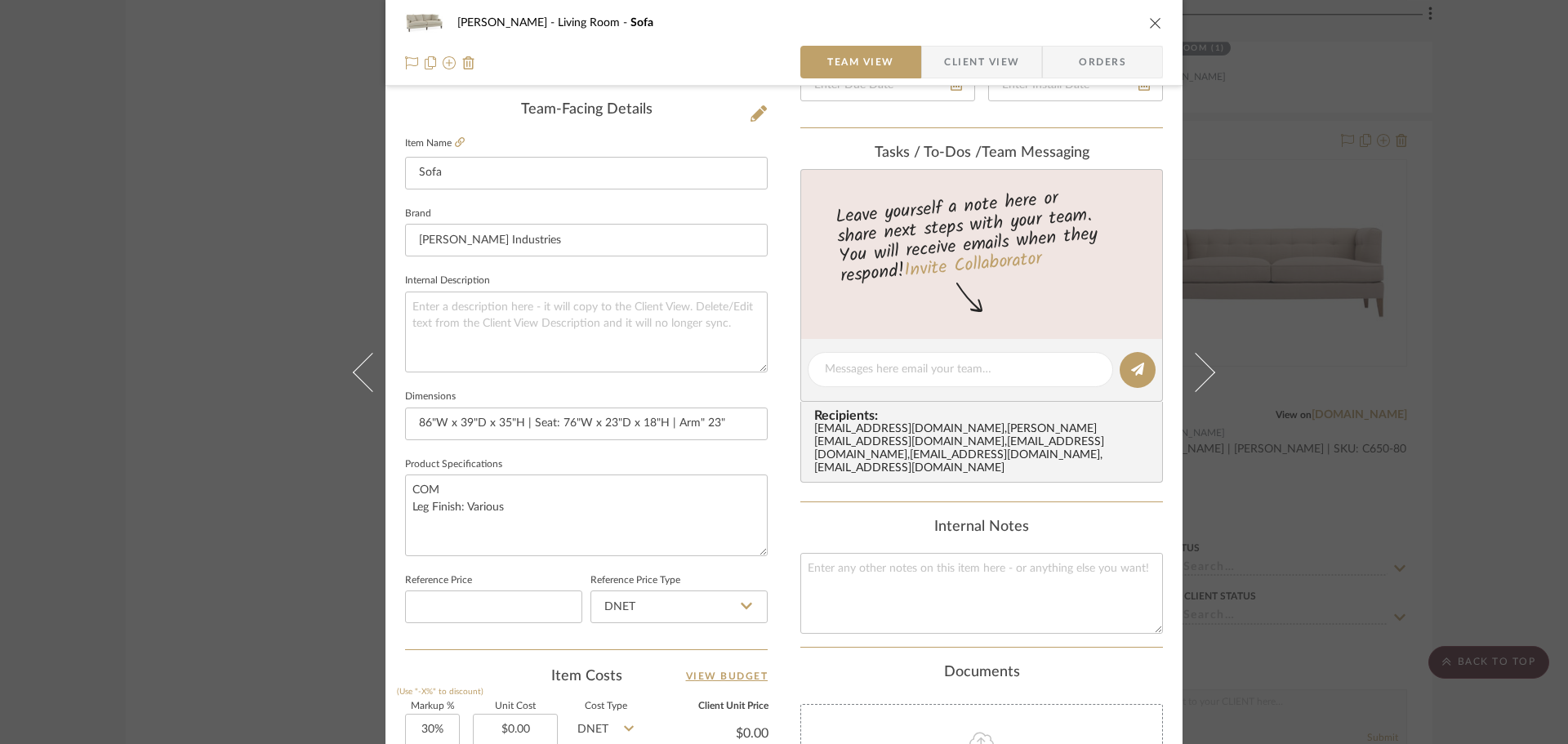
click at [1007, 68] on span "Client View" at bounding box center [982, 62] width 75 height 33
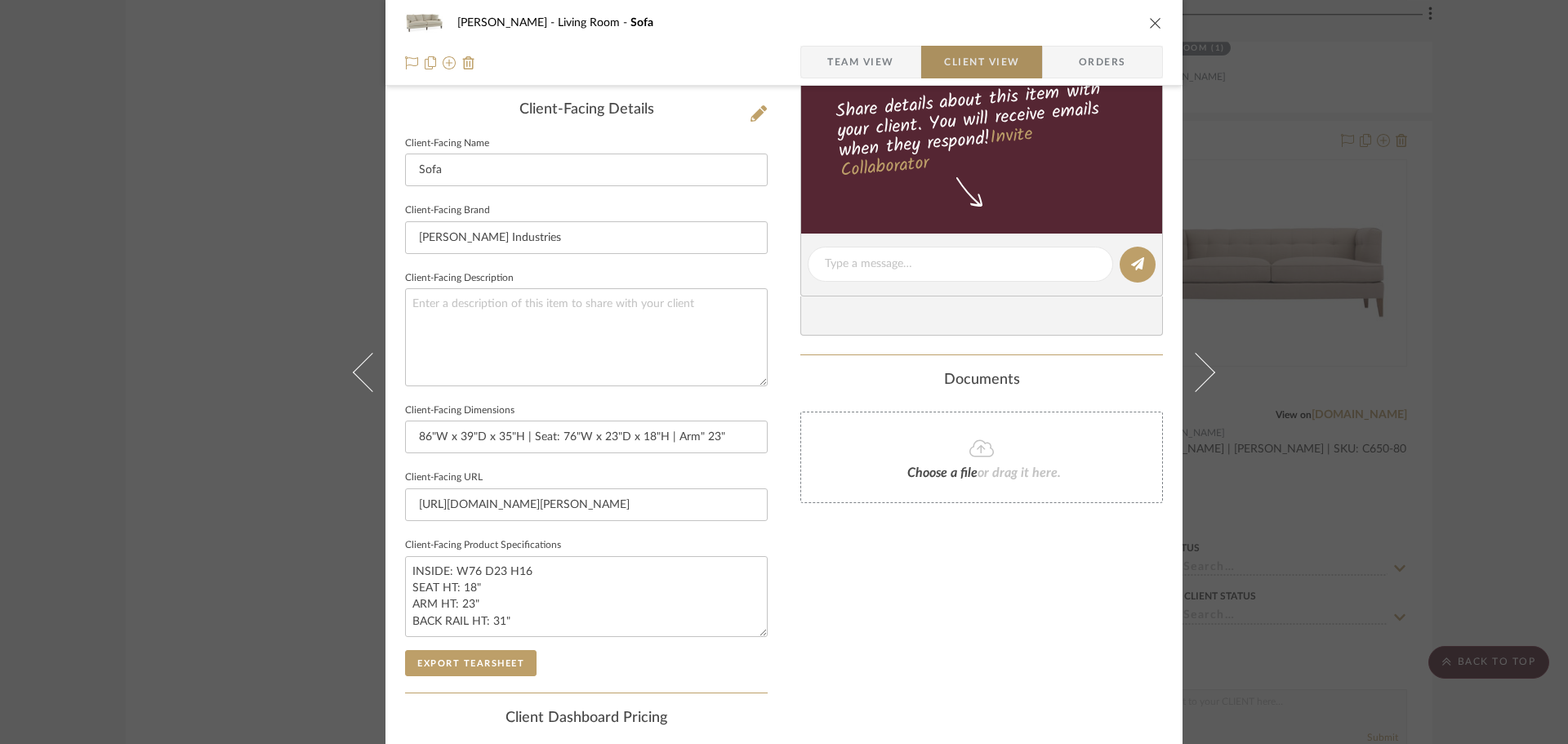
type textarea "COM Leg Finish: Various"
click at [457, 653] on button "Export Tearsheet" at bounding box center [470, 663] width 131 height 26
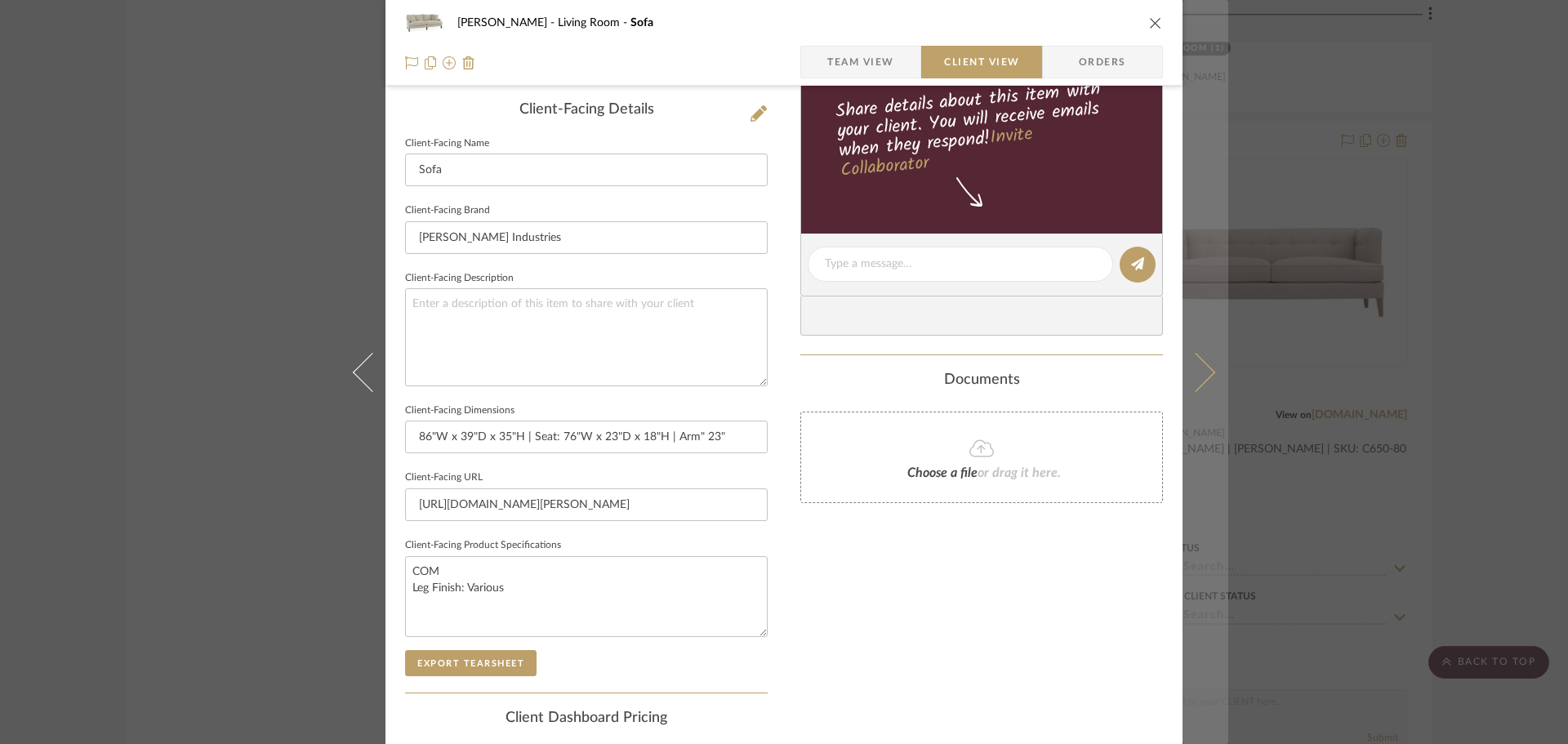
click at [1204, 377] on icon at bounding box center [1196, 372] width 39 height 39
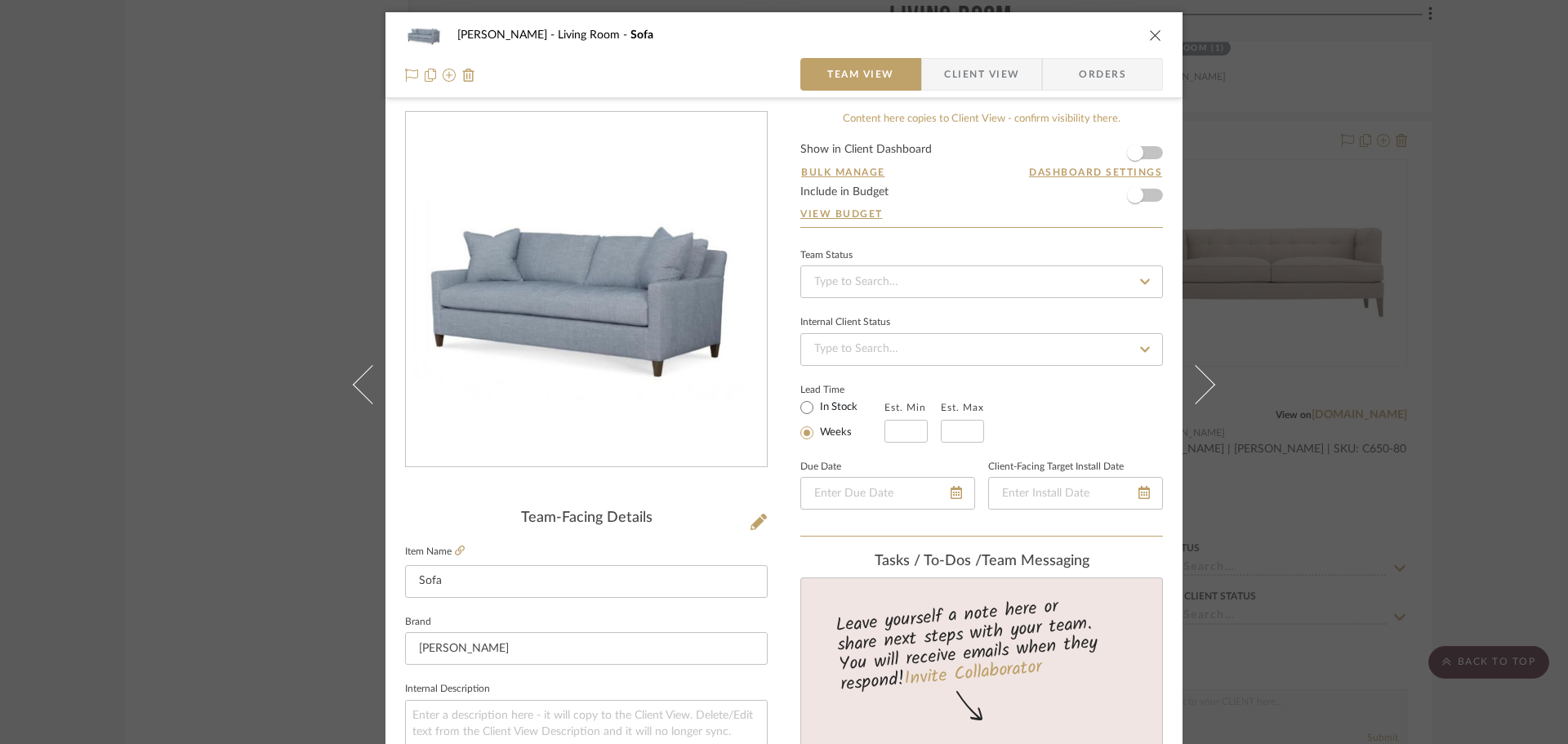
scroll to position [327, 0]
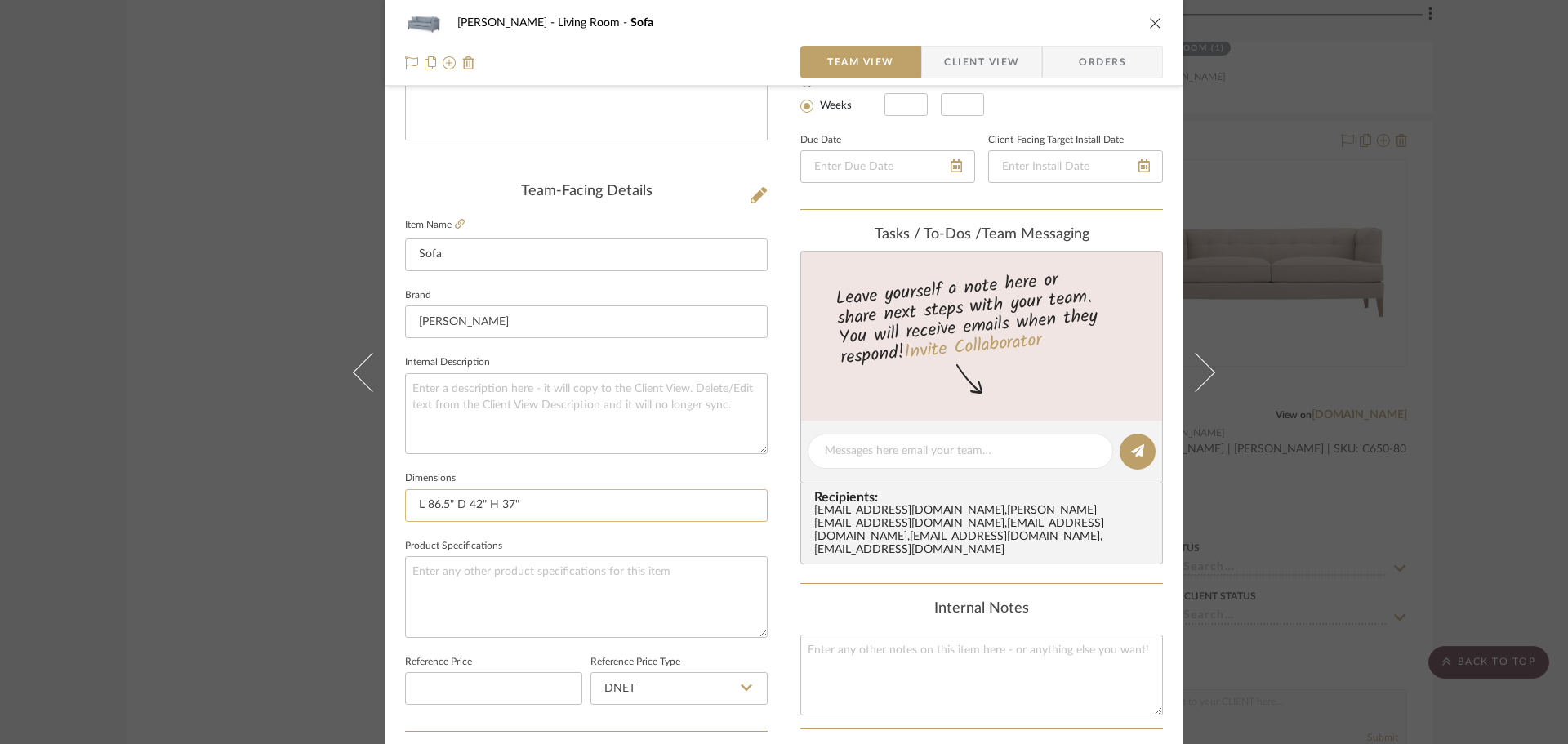
click at [450, 508] on input "L 86.5" D 42" H 37"" at bounding box center [586, 506] width 363 height 33
drag, startPoint x: 423, startPoint y: 506, endPoint x: 399, endPoint y: 506, distance: 24.0
click at [405, 506] on input "L 86.5"W x 42"D x 37"H" at bounding box center [586, 506] width 363 height 33
click at [580, 518] on input "86.5"W x 42"D x 37"H" at bounding box center [586, 506] width 363 height 33
type input "86.5"W x 42"D x 37"H"
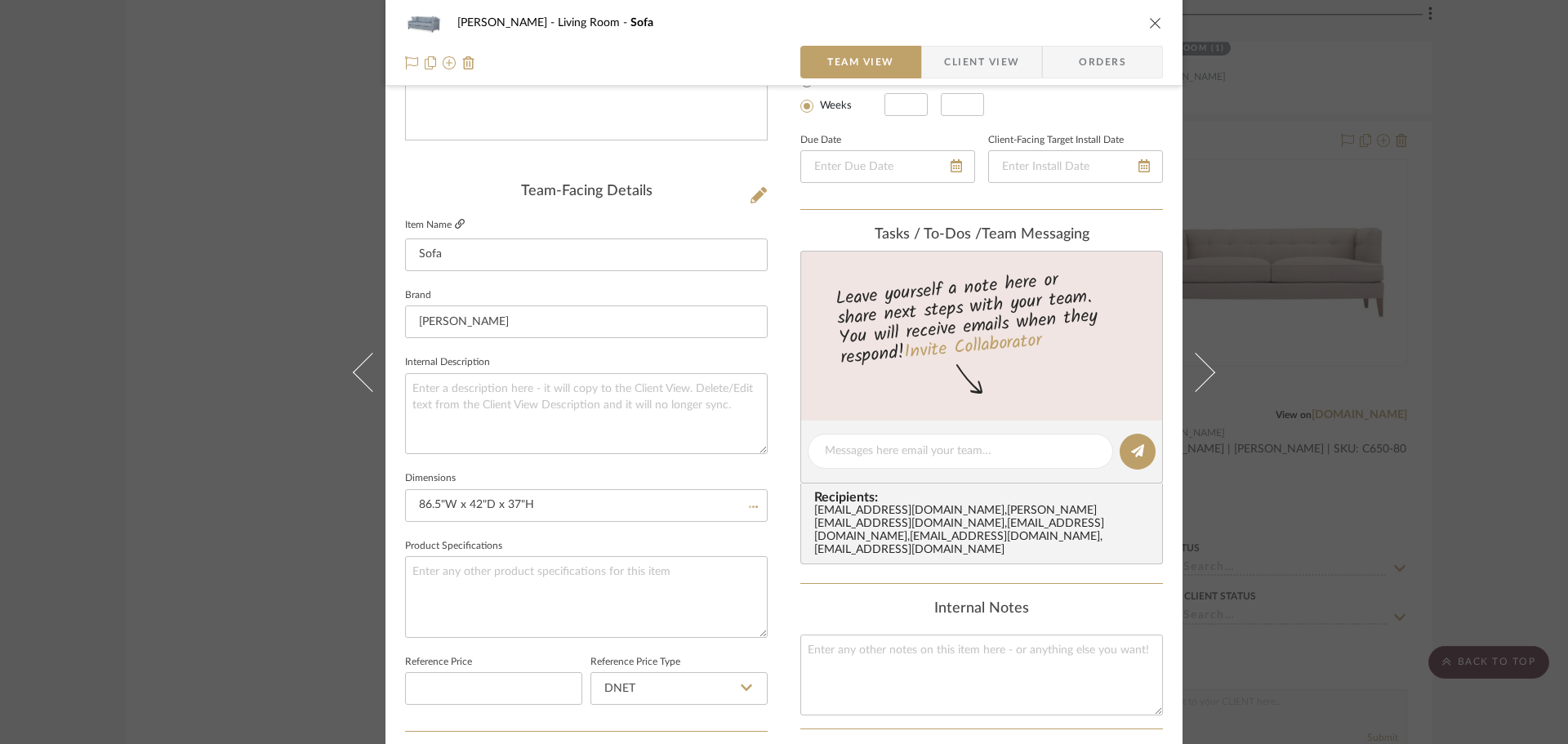
click at [455, 229] on icon at bounding box center [459, 223] width 10 height 10
click at [562, 507] on input "86.5"W x 42"D x 37"H" at bounding box center [586, 506] width 363 height 33
paste input "78" D 23" H 19""
click at [566, 505] on input "86.5"W x 42"D x 37"H | Seat: 78" D 23" H 19"" at bounding box center [586, 506] width 363 height 33
drag, startPoint x: 583, startPoint y: 501, endPoint x: 591, endPoint y: 501, distance: 8.0
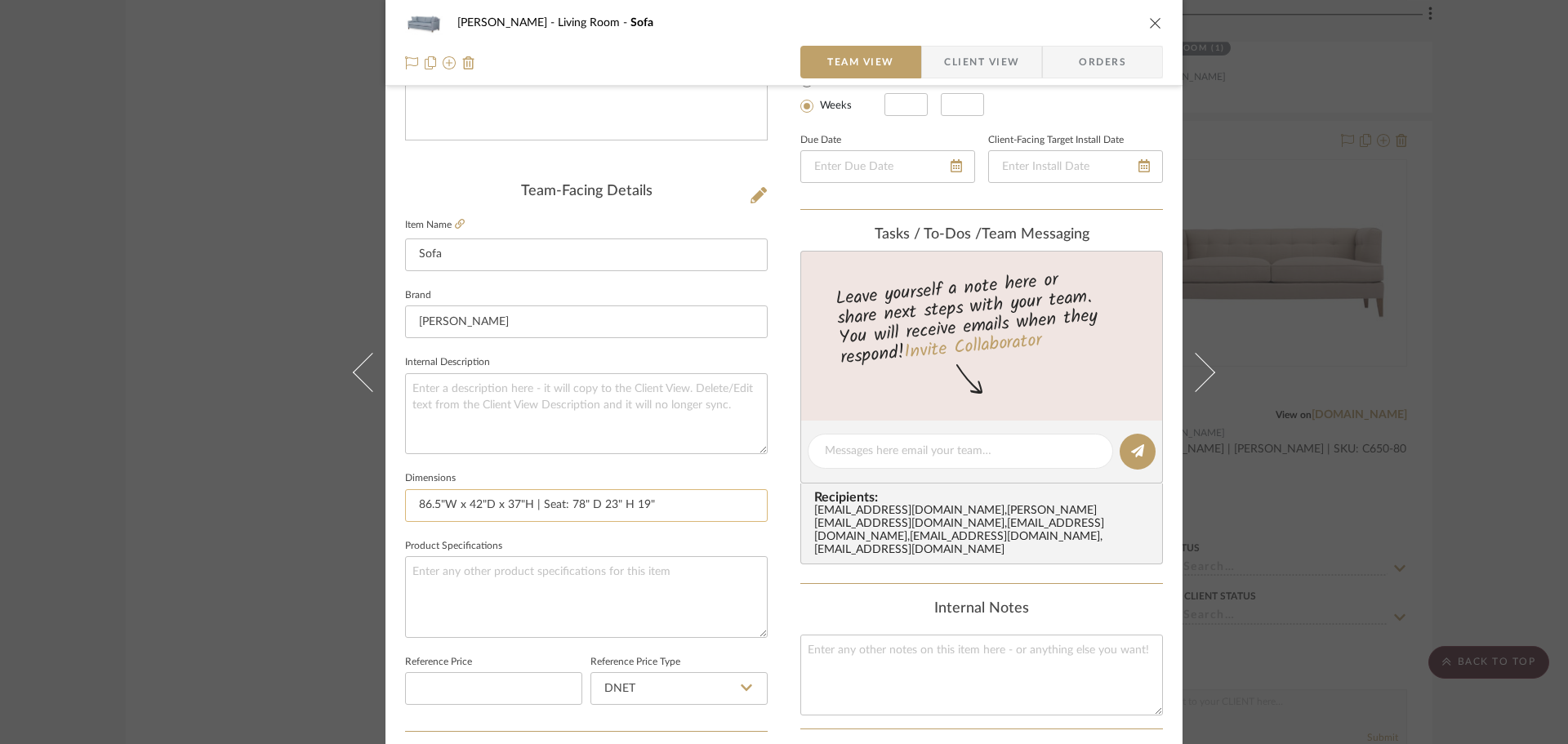
click at [584, 501] on input "86.5"W x 42"D x 37"H | Seat: 78" D 23" H 19"" at bounding box center [586, 506] width 363 height 33
type input "86.5"W x 42"D x 37"H | Seat: 78"W x 23"D x 19"H | Arm:"
type input "86.5"W x 42"D x 37"H | Seat: 78"W x 23"D x 19"H | Arm: 24.5""
click at [646, 575] on textarea at bounding box center [586, 597] width 363 height 81
type textarea "c"
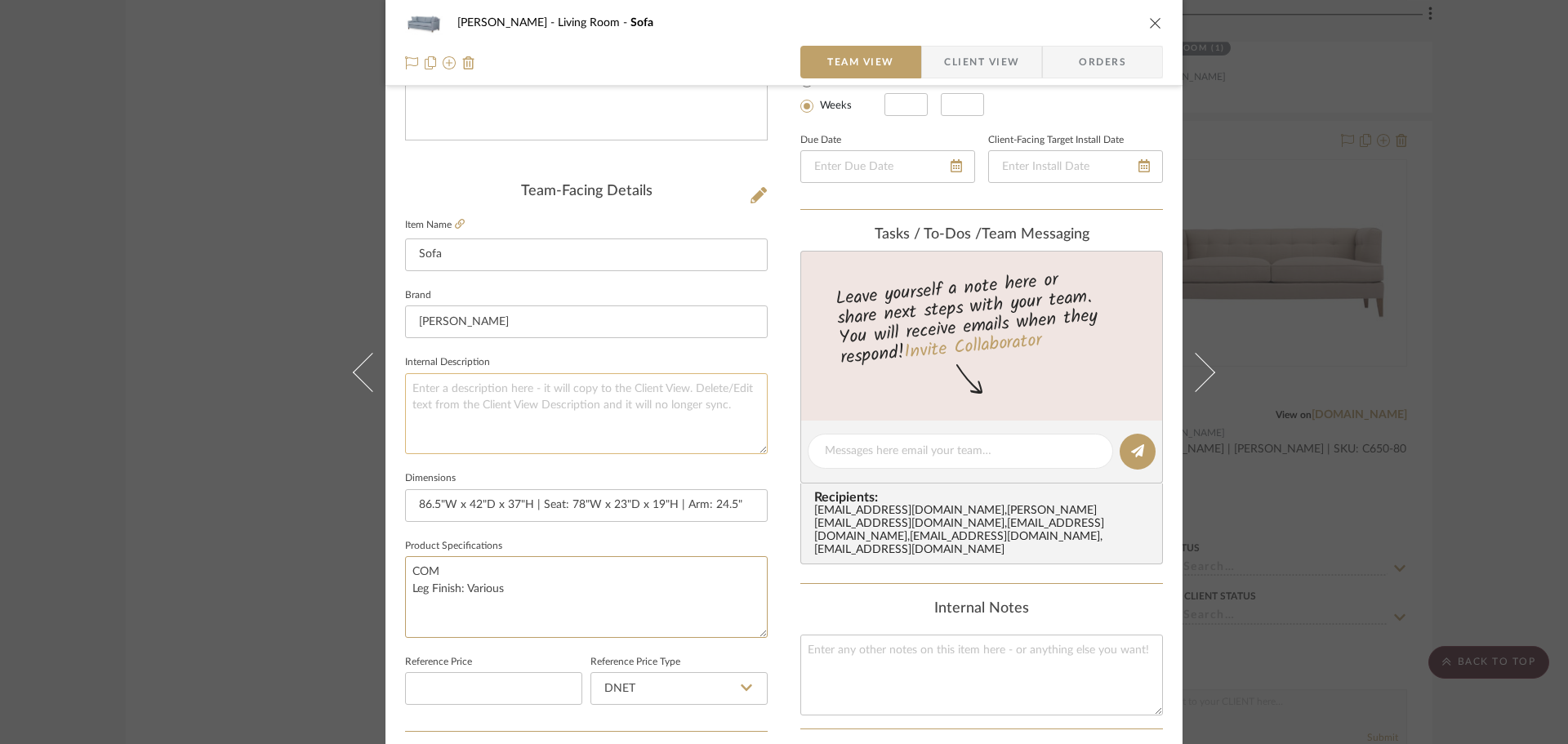
type textarea "COM Leg Finish: Various"
click at [662, 399] on textarea at bounding box center [586, 414] width 363 height 81
click at [985, 62] on span "Client View" at bounding box center [982, 62] width 75 height 33
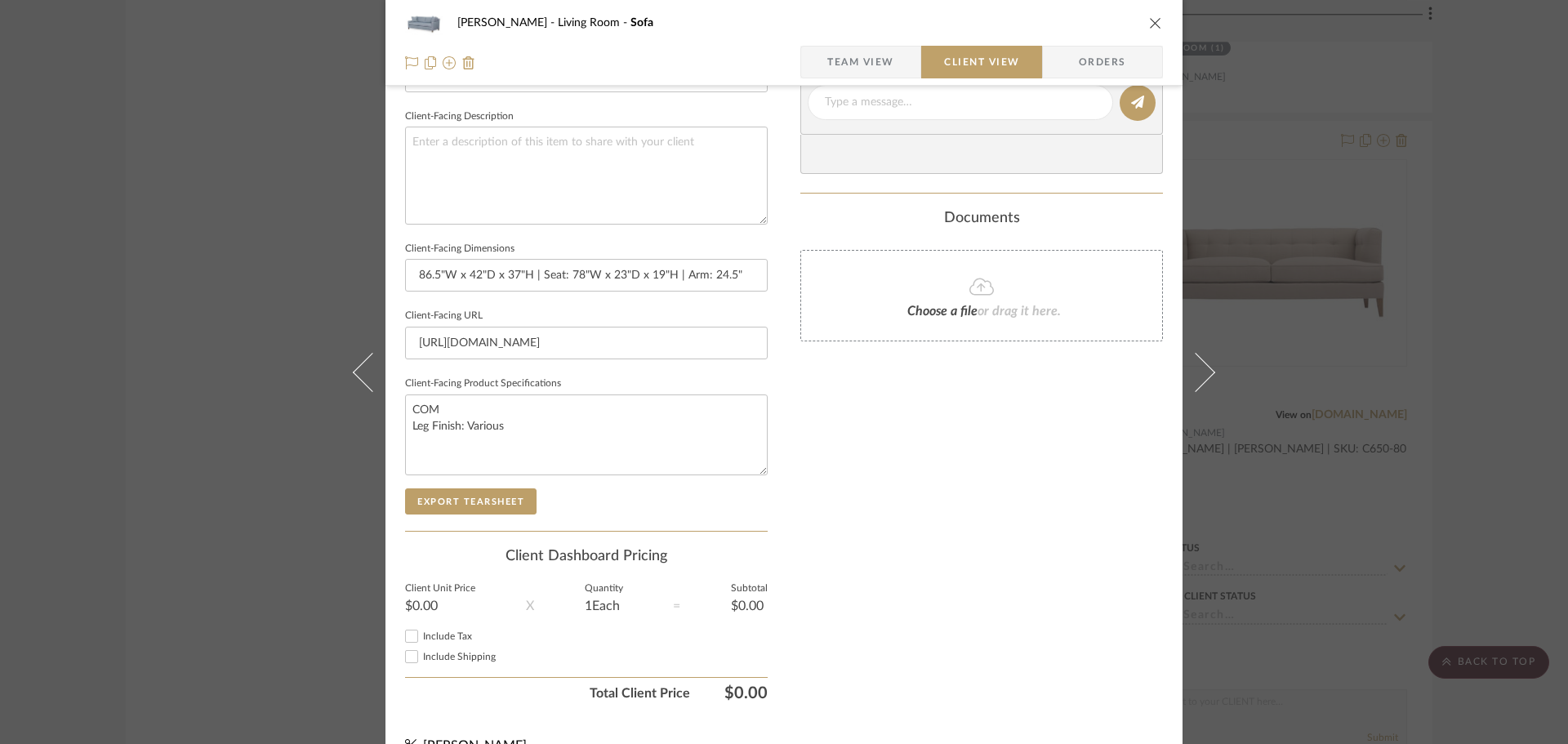
scroll to position [572, 0]
click at [487, 509] on button "Export Tearsheet" at bounding box center [470, 499] width 131 height 26
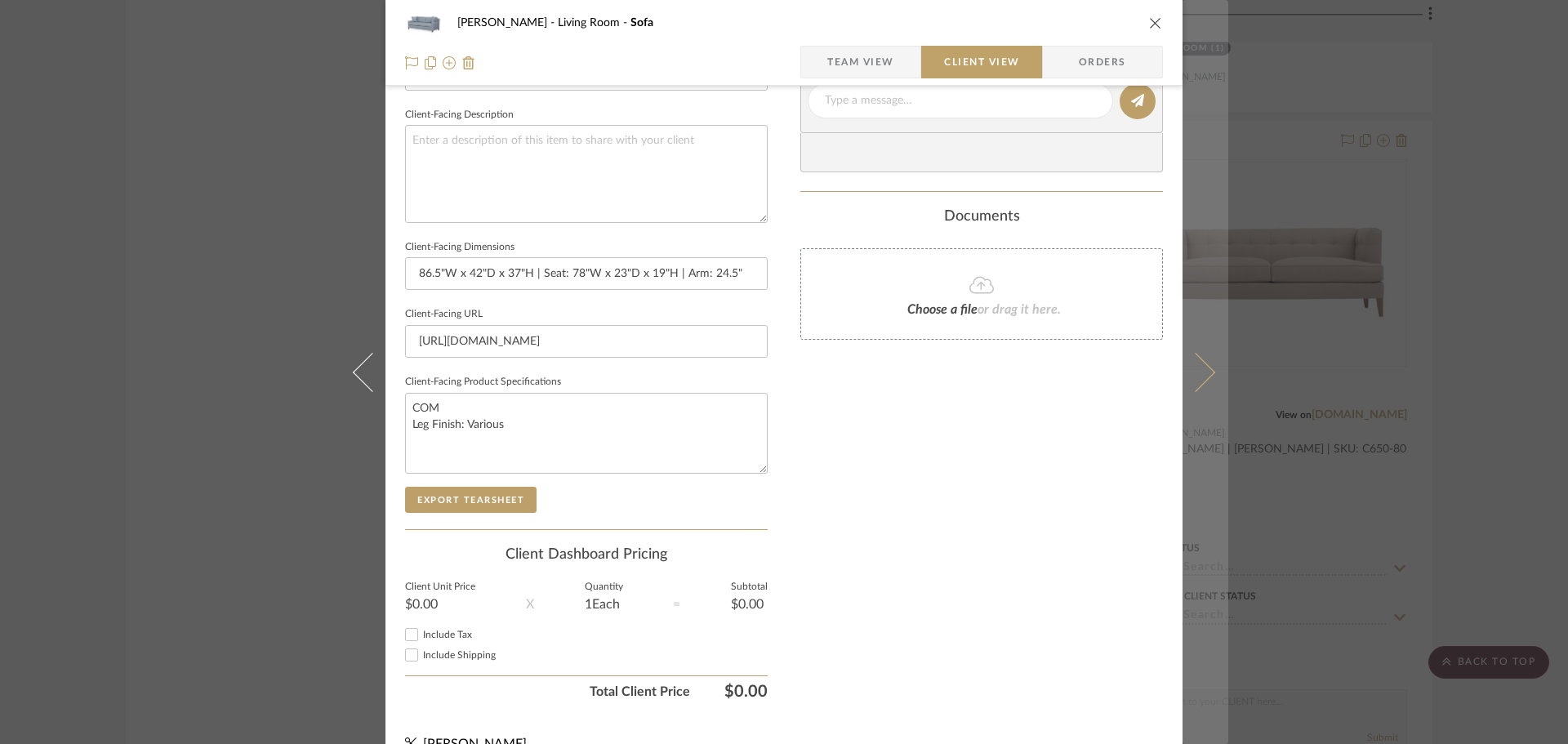
click at [1199, 363] on icon at bounding box center [1196, 372] width 39 height 39
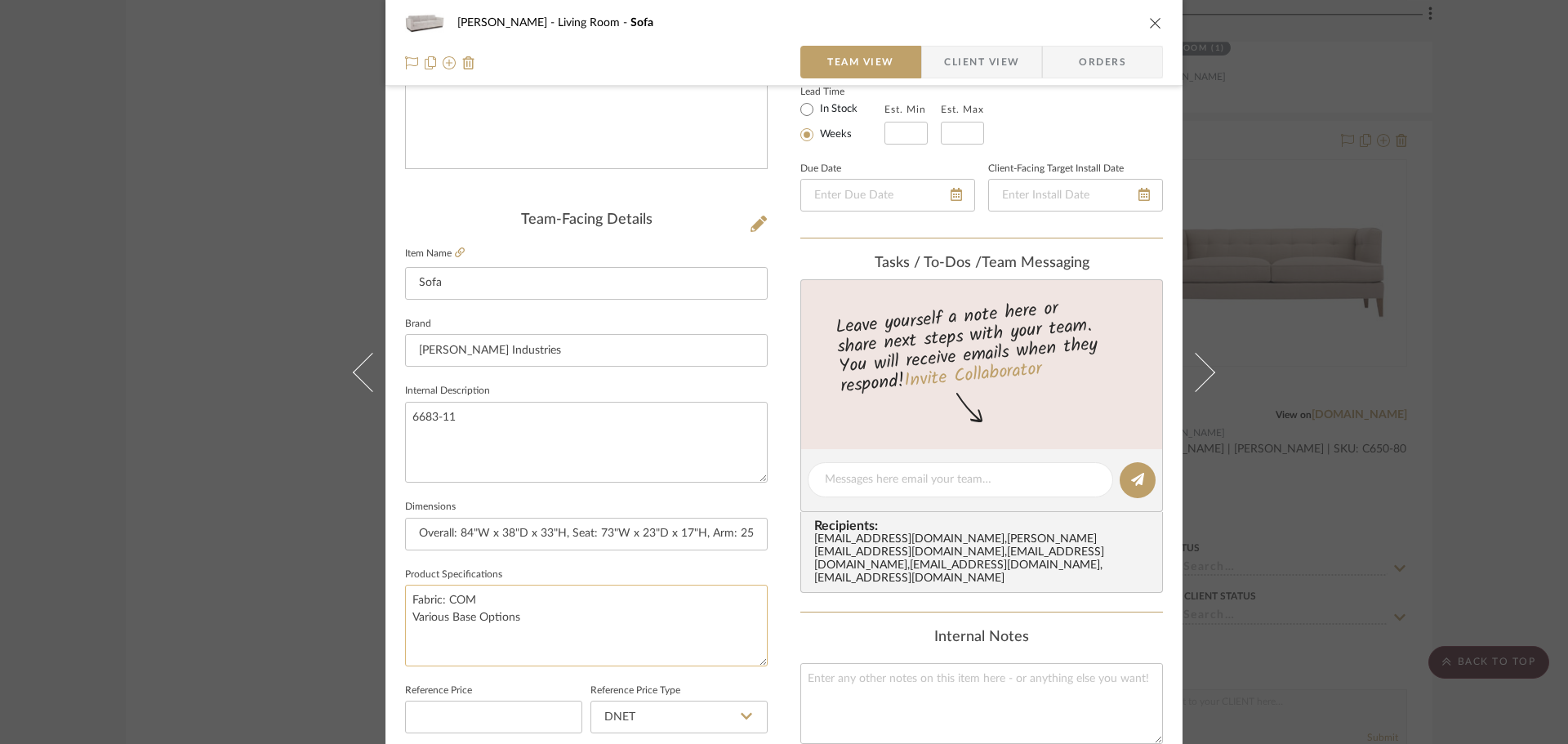
scroll to position [327, 0]
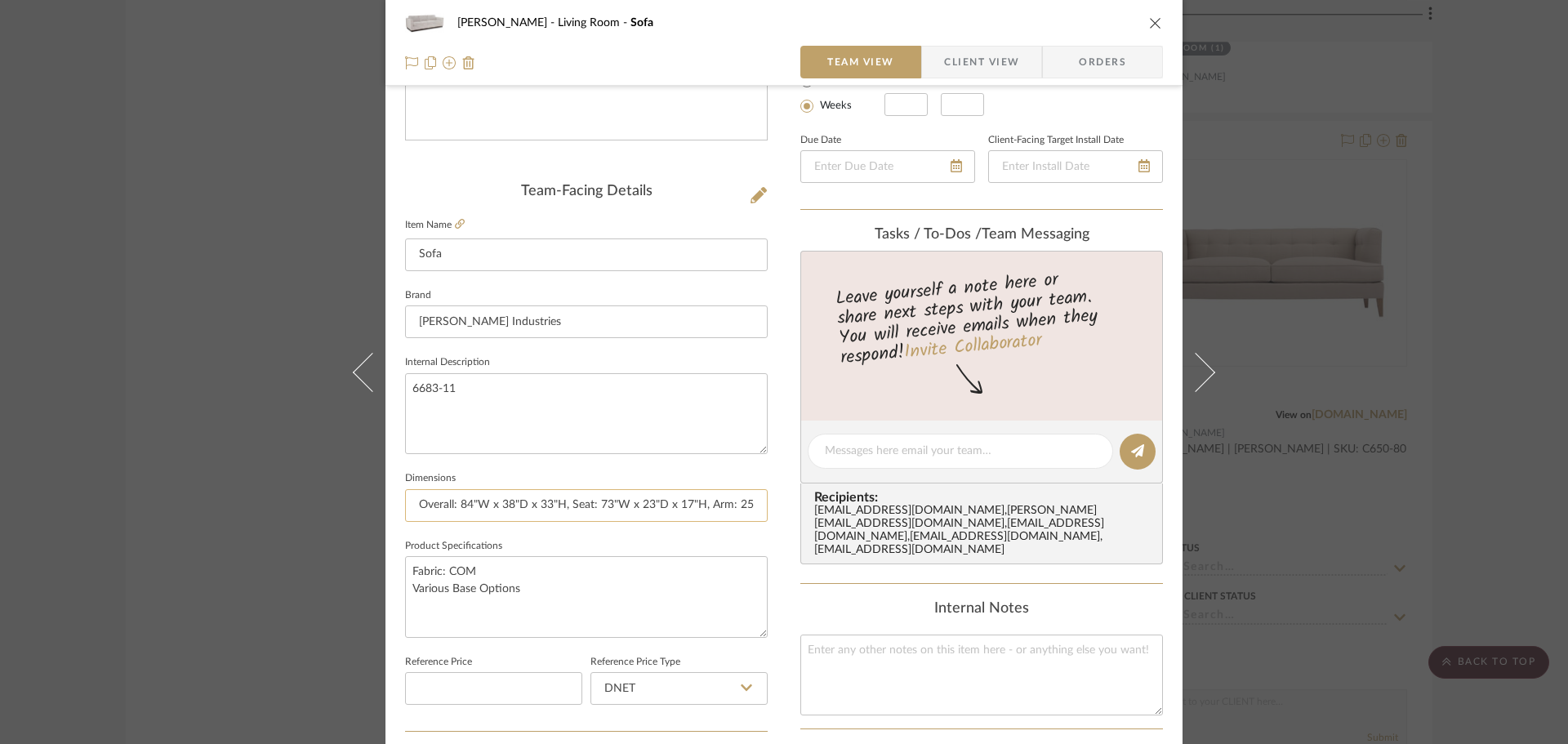
click at [444, 509] on input "Overall: 84"W x 38"D x 33"H, Seat: 73"W x 23"D x 17"H, Arm: 25"H, Back Rail: 25…" at bounding box center [586, 506] width 363 height 33
drag, startPoint x: 452, startPoint y: 510, endPoint x: 380, endPoint y: 509, distance: 72.0
click at [386, 509] on div "[PERSON_NAME] Living Room Sofa Team View Client View Orders Team-Facing Details…" at bounding box center [784, 439] width 797 height 1509
click at [519, 509] on input "84"W x 38"D x 33"H, Seat: 73"W x 23"D x 17"H, Arm: 25"H, Back Rail: 25"H" at bounding box center [586, 506] width 363 height 33
click at [683, 508] on input "84"W x 38"D x 33"H | Seat: 73"W x 23"D x 17"H, Arm: 25"H, Back Rail: 25"H" at bounding box center [586, 506] width 363 height 33
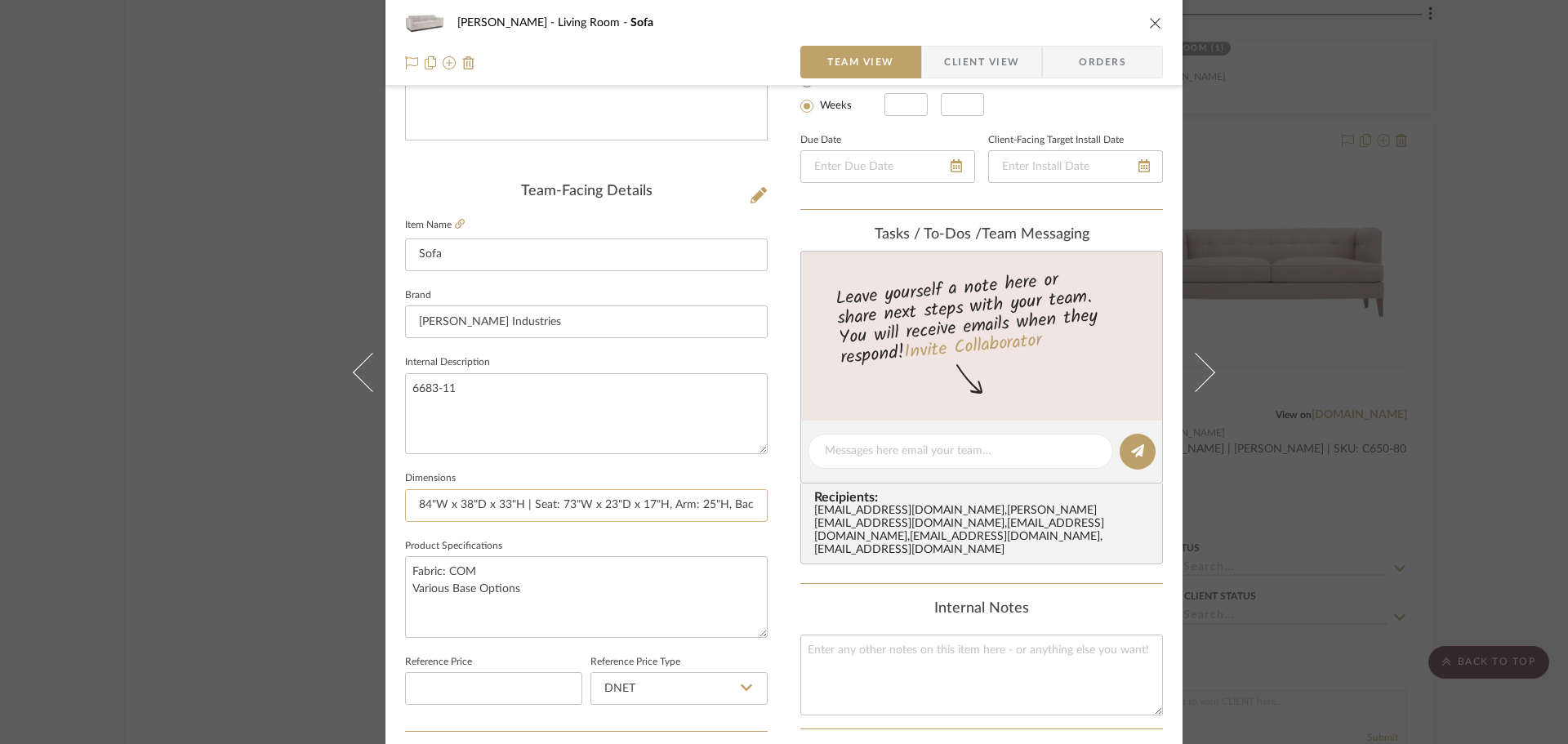
click at [665, 502] on input "84"W x 38"D x 33"H | Seat: 73"W x 23"D x 17"H, Arm: 25"H, Back Rail: 25"H" at bounding box center [586, 506] width 363 height 33
drag, startPoint x: 727, startPoint y: 506, endPoint x: 755, endPoint y: 511, distance: 28.4
click at [755, 511] on input "84"W x 38"D x 33"H | Seat: 73"W x 23"D x 17"H | Arm: 25"H, Back Rail: 25"H" at bounding box center [586, 506] width 363 height 33
click at [672, 499] on input "84"W x 38"D x 33"H | Seat: 73"W x 23"D x 17"H | Arm: 25"H, Back Rail: 25"H" at bounding box center [586, 506] width 363 height 33
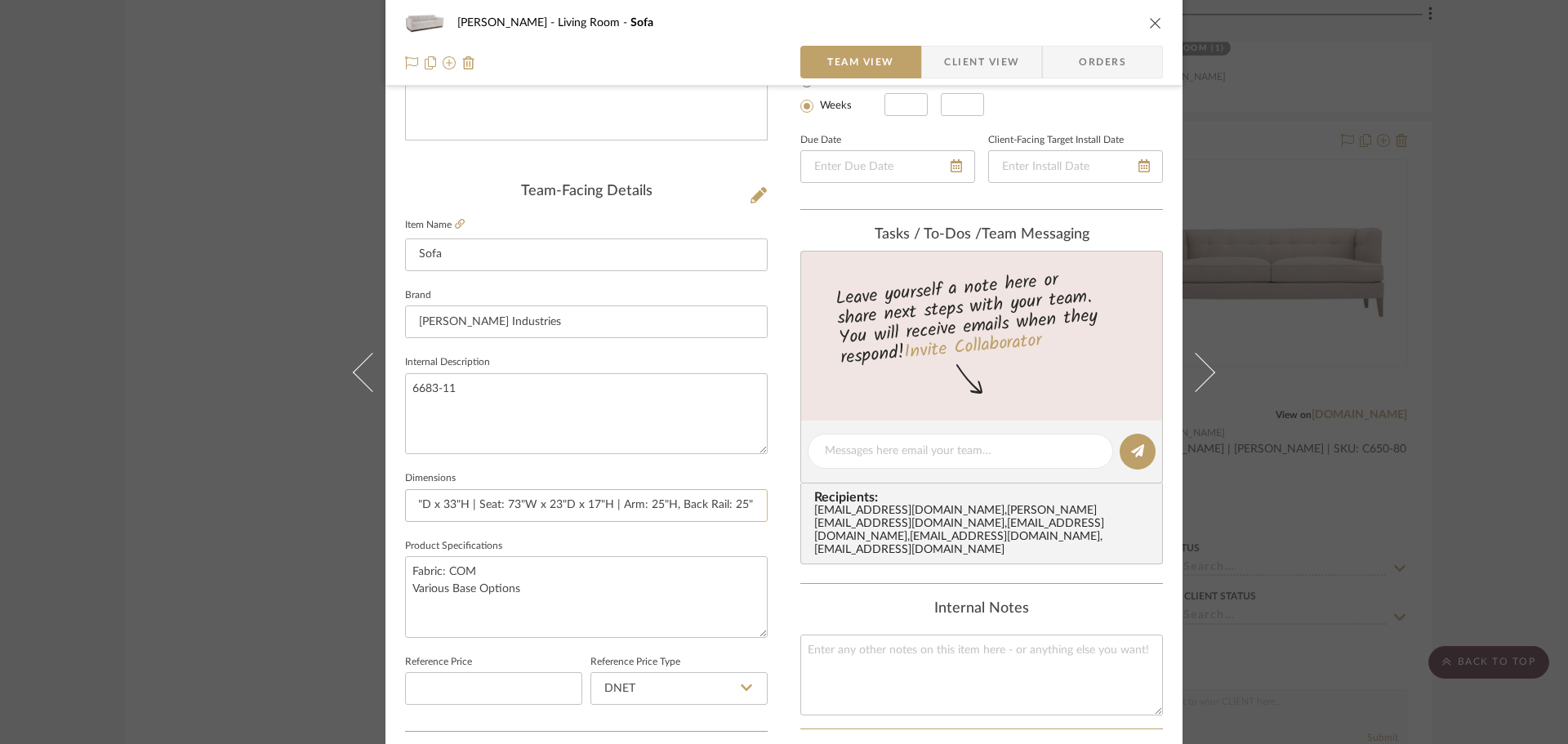
drag, startPoint x: 667, startPoint y: 507, endPoint x: 749, endPoint y: 514, distance: 82.3
click at [756, 511] on input "84"W x 38"D x 33"H | Seat: 73"W x 23"D x 17"H | Arm: 25"H, Back Rail: 25"H" at bounding box center [586, 506] width 363 height 33
click at [674, 505] on input "84"W x 38"D x 33"H | Seat: 73"W x 23"D x 17"H | Arm: 25"H, Back Rail: 25"H" at bounding box center [586, 506] width 363 height 33
type input "84"W x 38"D x 33"H | Seat: 73"W x 23"D x 17"H | Arm: 25"H | Back Rail: 25"H"
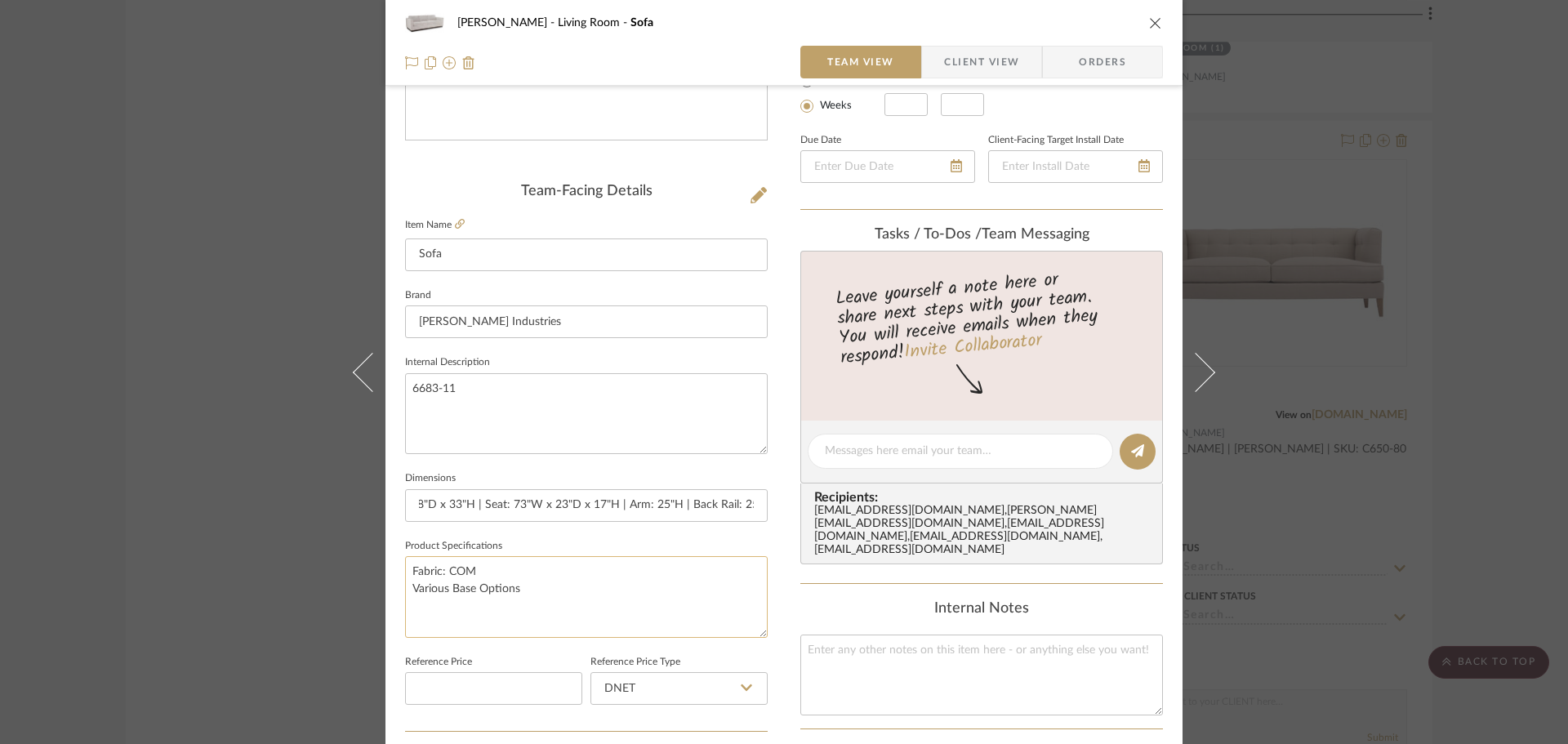
click at [645, 603] on textarea "Fabric: COM Various Base Options" at bounding box center [586, 597] width 363 height 81
click at [415, 587] on textarea "Fabric: COM Various Base Options" at bounding box center [586, 597] width 363 height 81
drag, startPoint x: 415, startPoint y: 587, endPoint x: 517, endPoint y: 587, distance: 102.0
click at [517, 587] on textarea "Fabric: COM Various Base Options" at bounding box center [586, 597] width 363 height 81
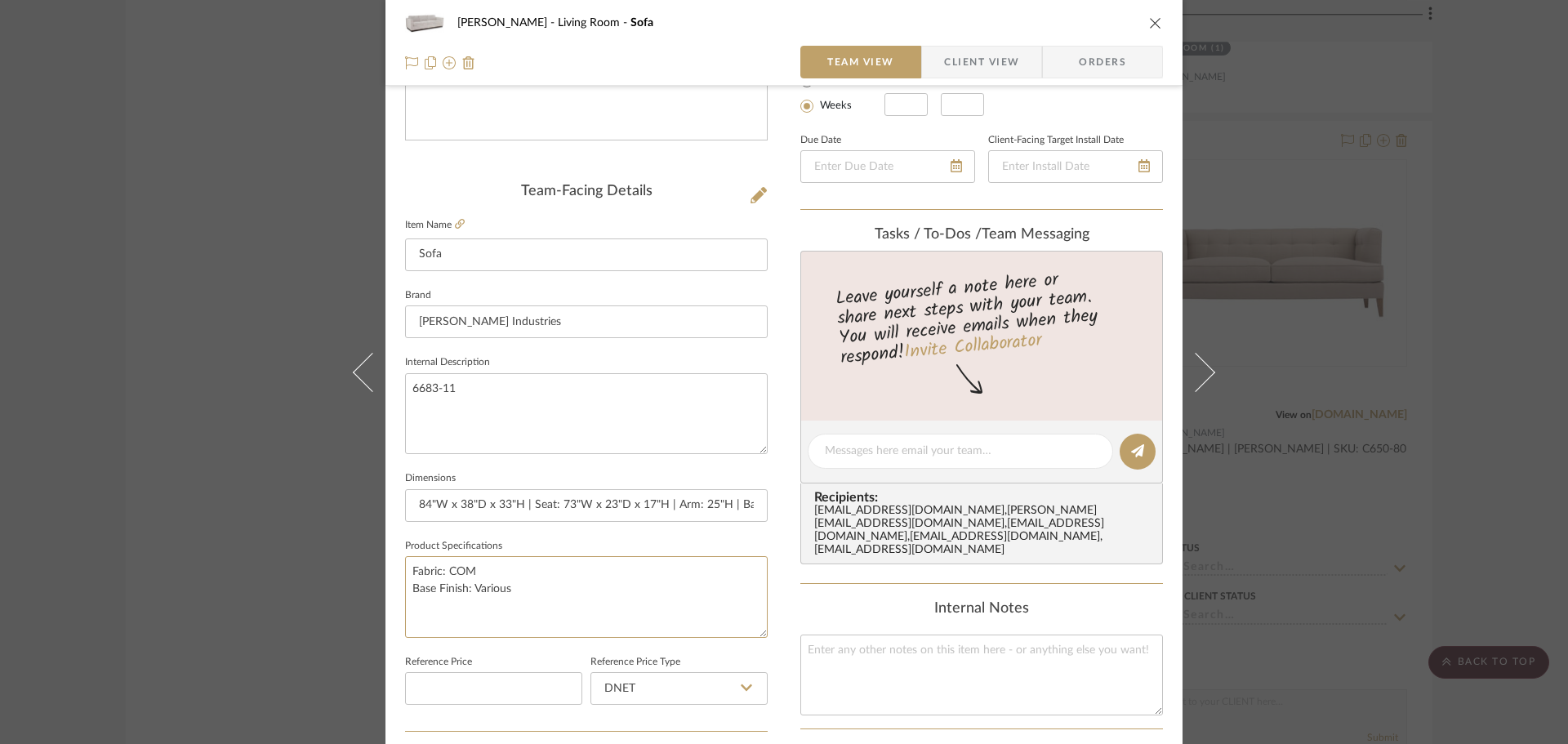
type textarea "Fabric: COM Base Finish: Various"
click at [977, 47] on span "Client View" at bounding box center [982, 62] width 75 height 33
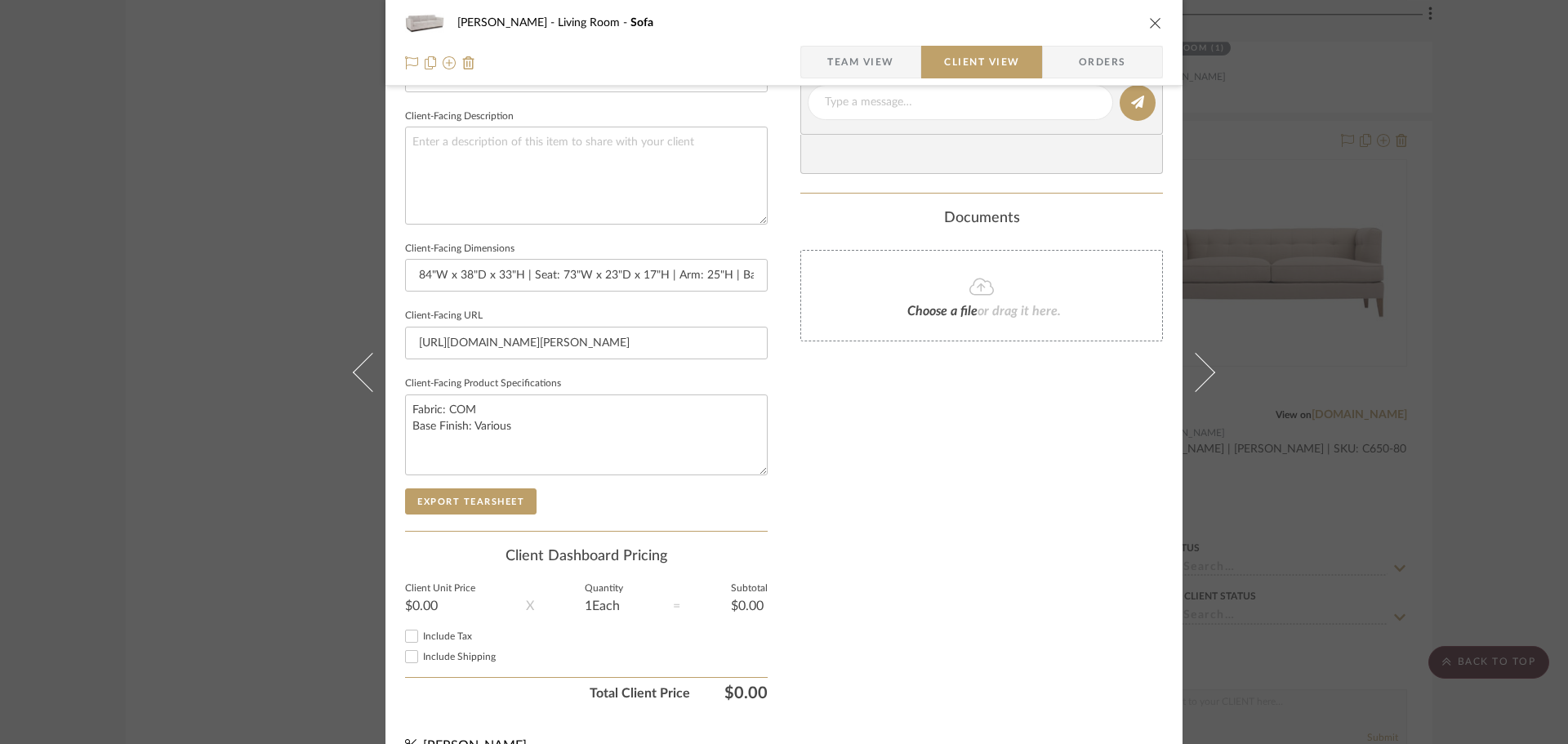
scroll to position [572, 0]
click at [489, 492] on button "Export Tearsheet" at bounding box center [470, 499] width 131 height 26
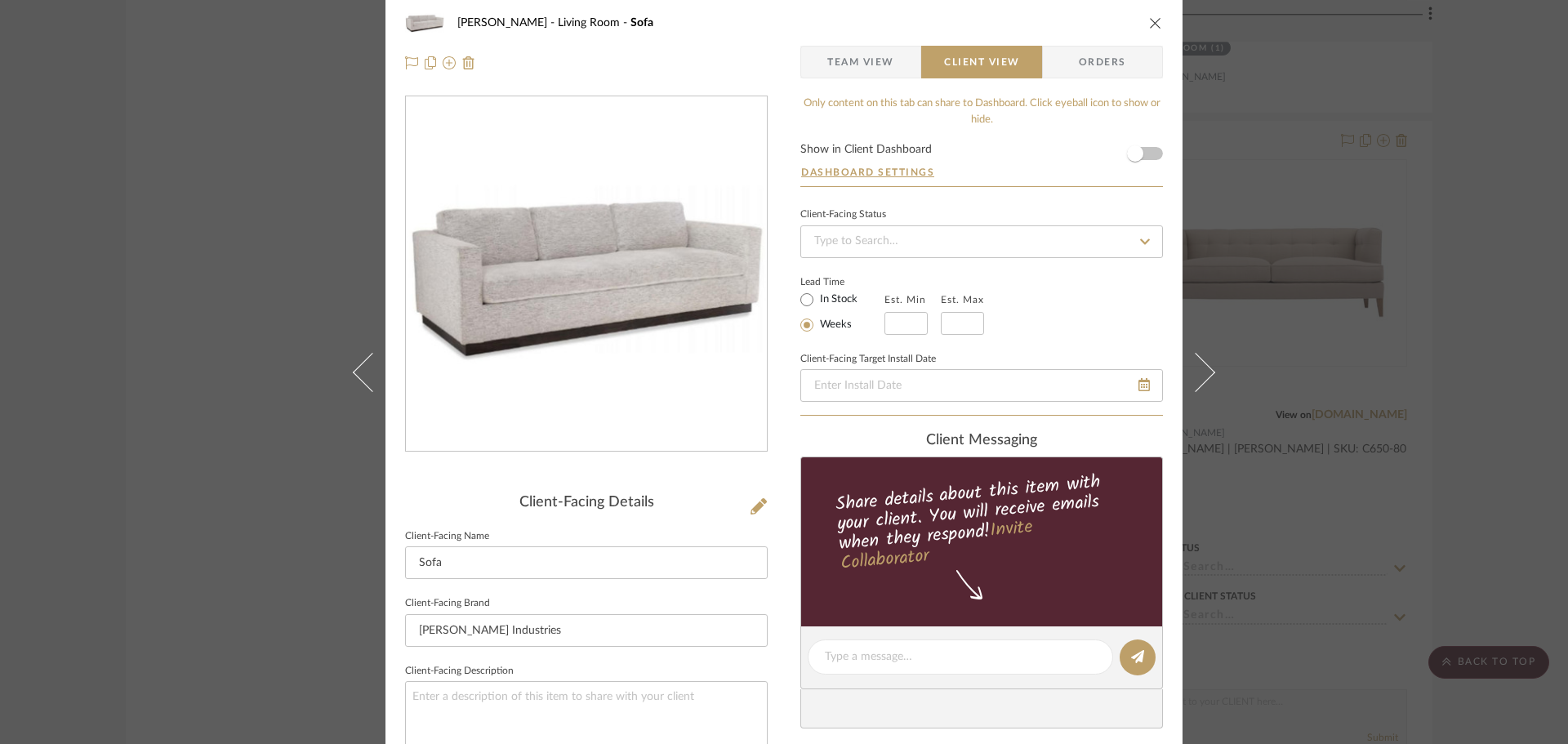
scroll to position [0, 0]
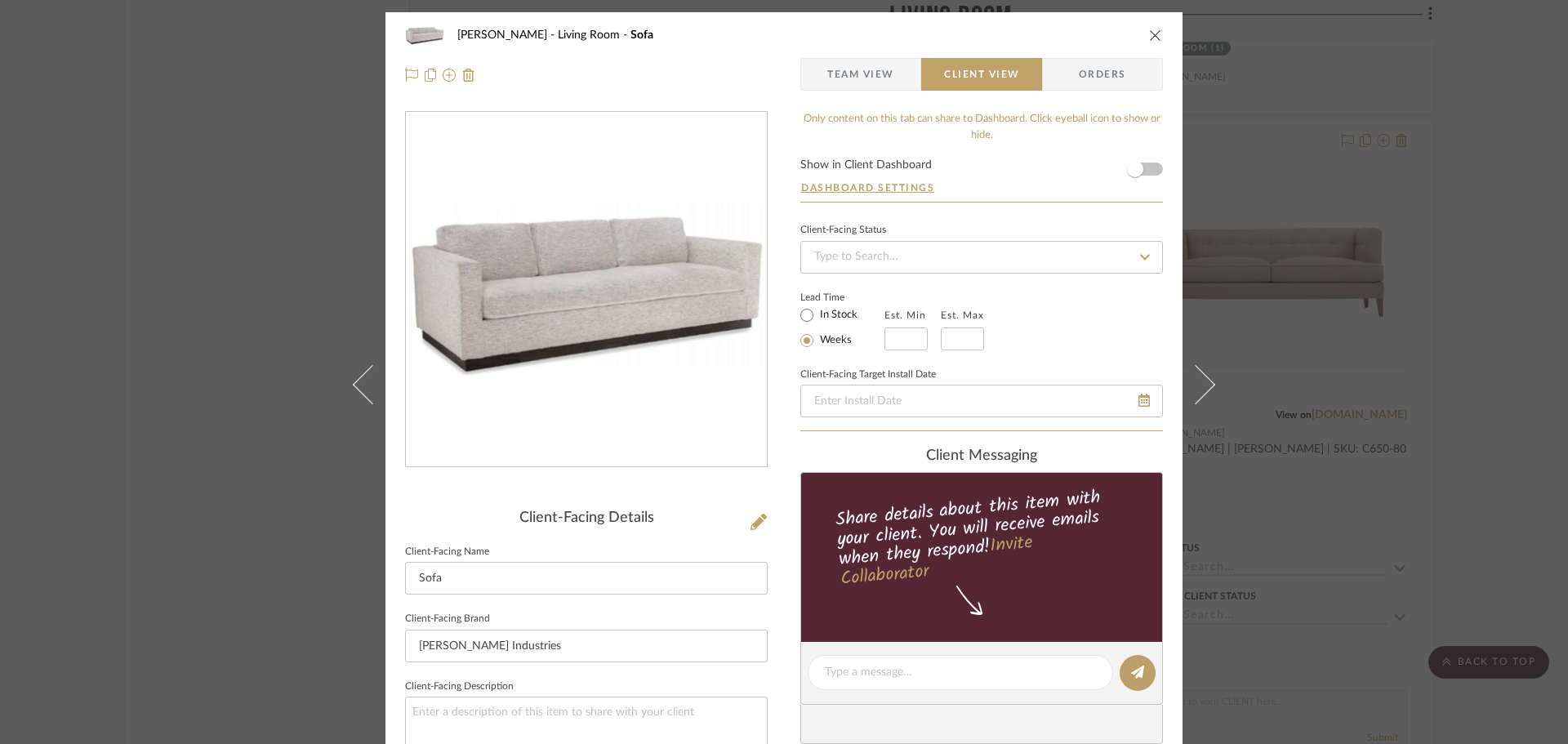
click at [1160, 37] on div "[PERSON_NAME] Living Room Sofa Team View Client View Orders" at bounding box center [784, 55] width 797 height 86
click at [1150, 37] on icon "close" at bounding box center [1155, 35] width 13 height 13
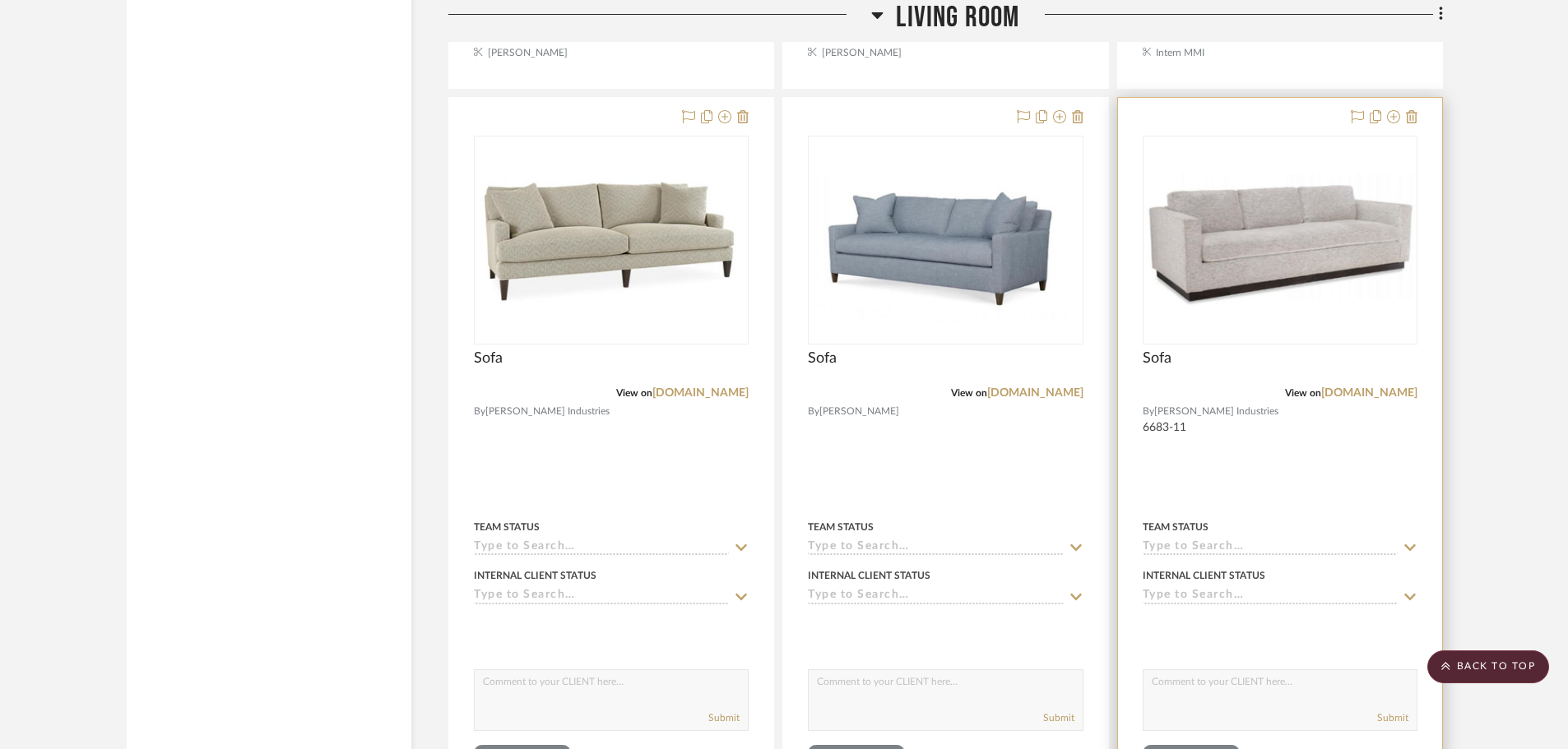
scroll to position [17254, 0]
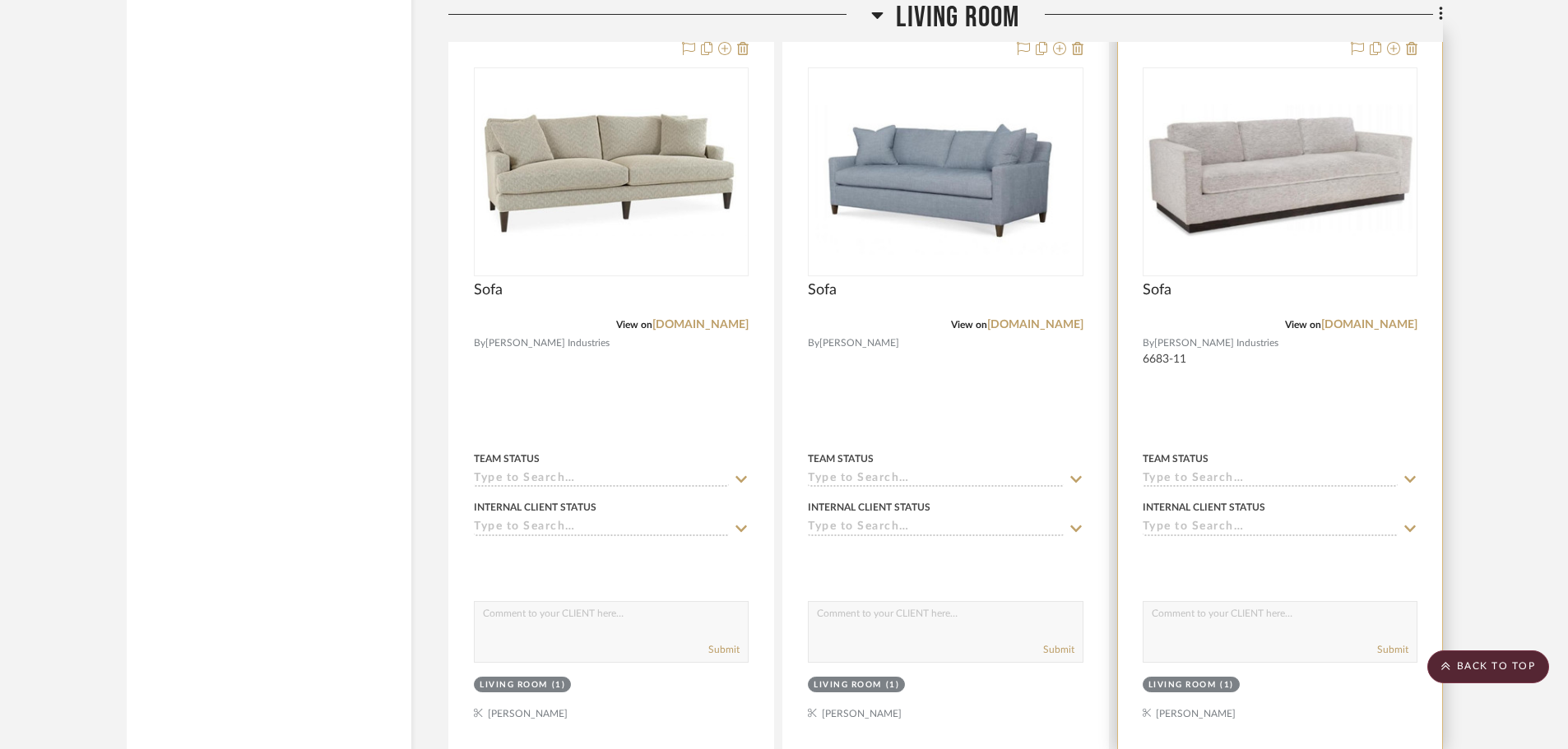
click at [1368, 317] on div "View on [DOMAIN_NAME]" at bounding box center [1279, 325] width 274 height 14
click at [1366, 321] on link "[DOMAIN_NAME]" at bounding box center [1368, 325] width 96 height 12
click at [1332, 281] on div "Sofa" at bounding box center [1279, 299] width 274 height 36
click at [1293, 242] on div "0" at bounding box center [1280, 172] width 273 height 207
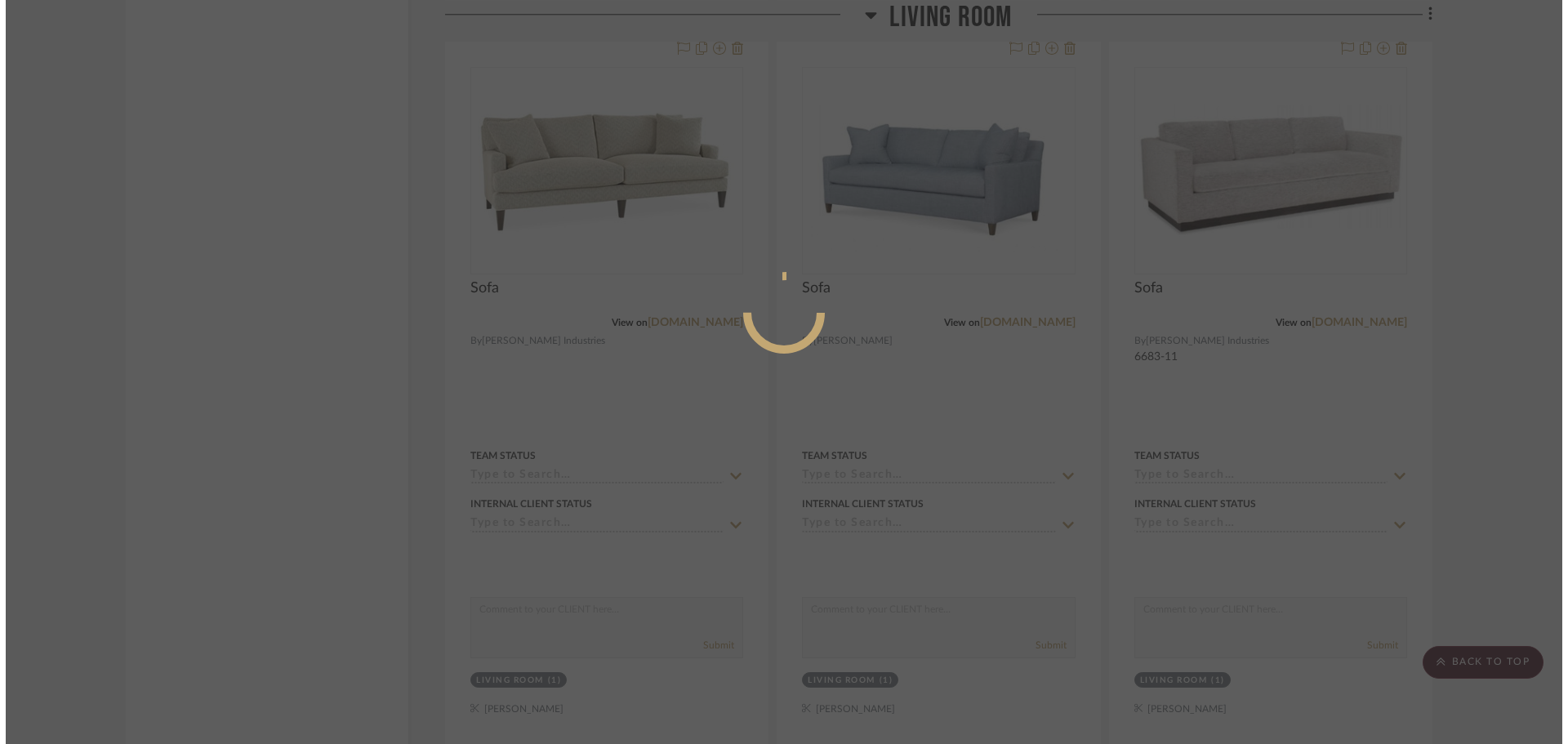
scroll to position [0, 0]
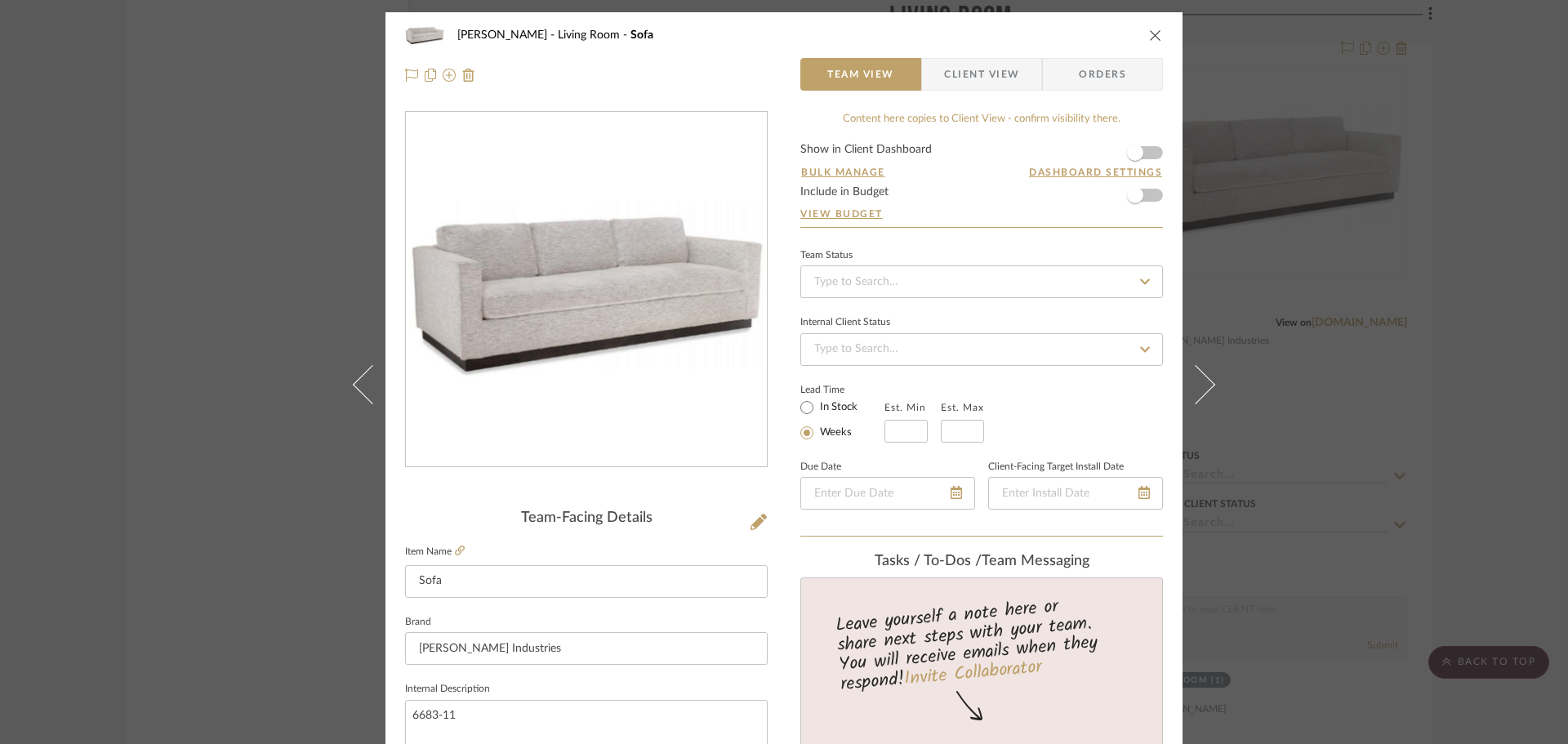
click at [1154, 40] on icon "close" at bounding box center [1155, 35] width 13 height 13
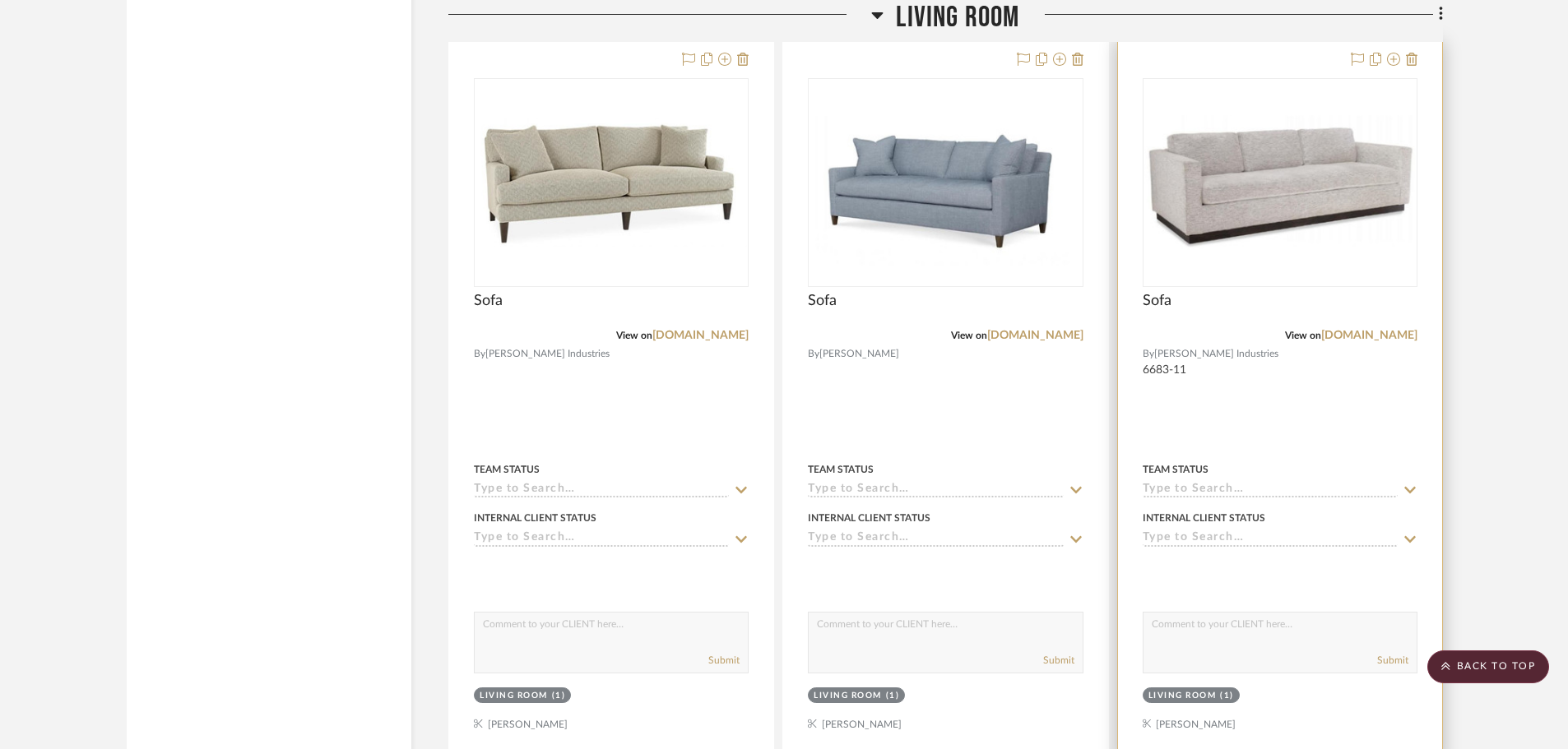
scroll to position [17172, 0]
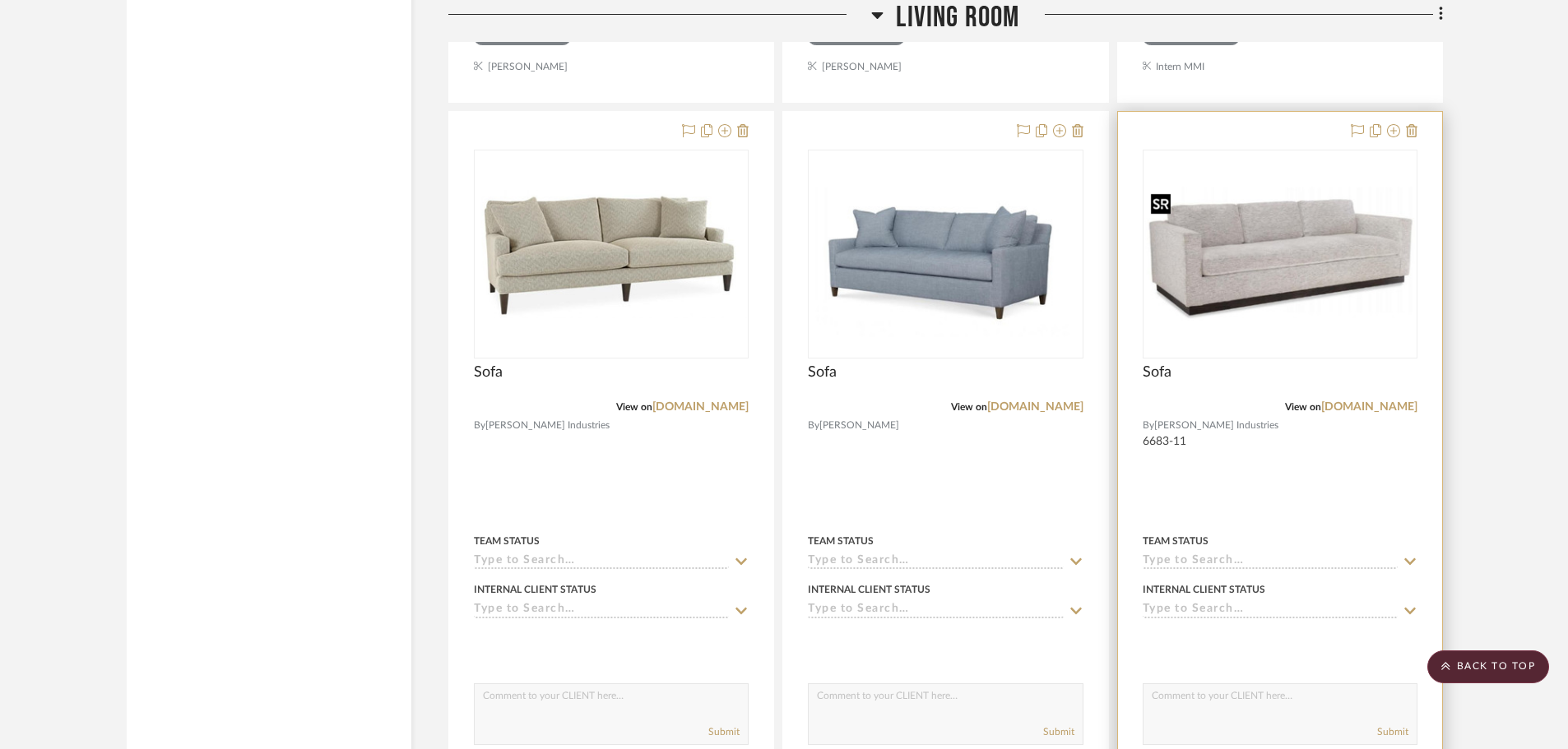
click at [1348, 293] on img "0" at bounding box center [1280, 254] width 272 height 134
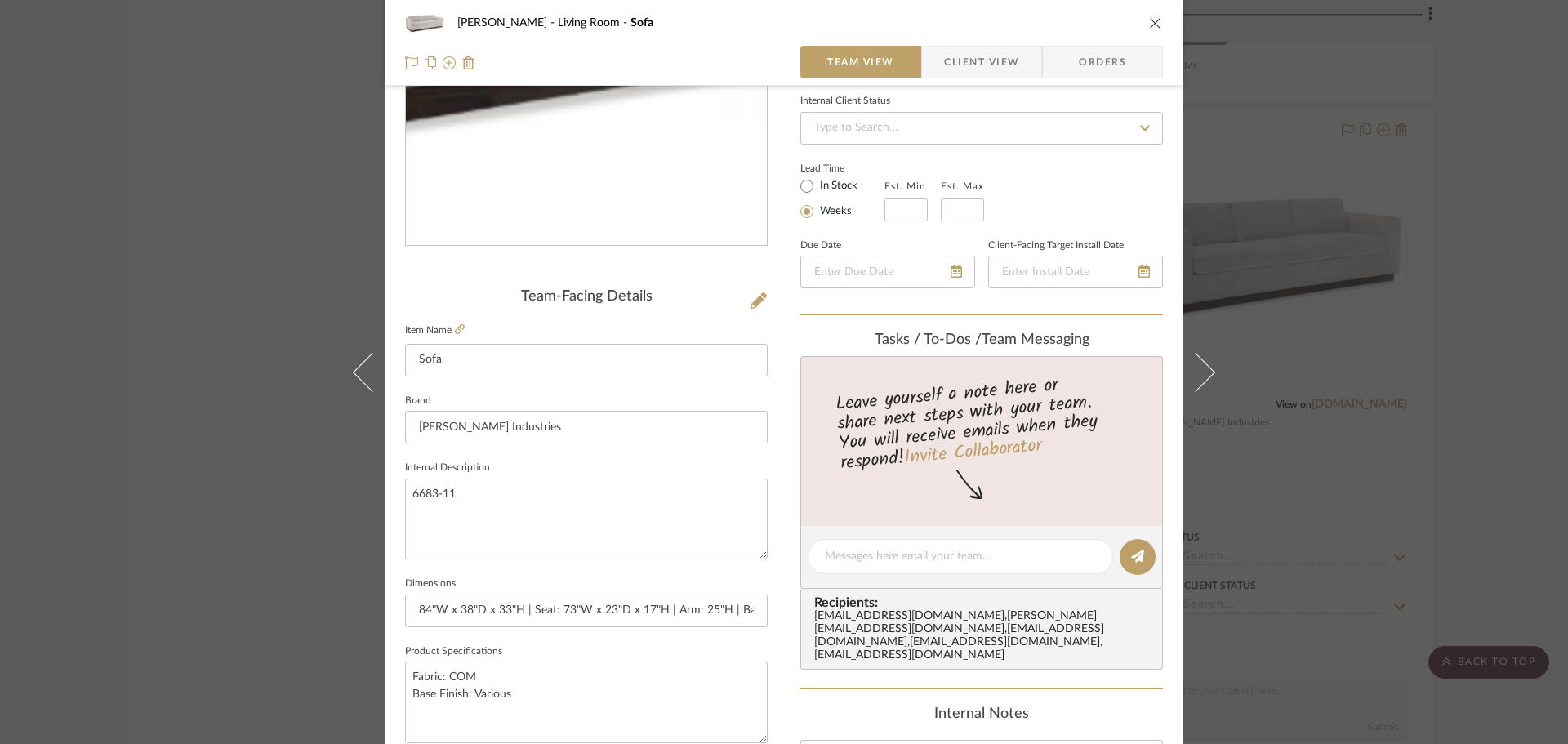
scroll to position [245, 0]
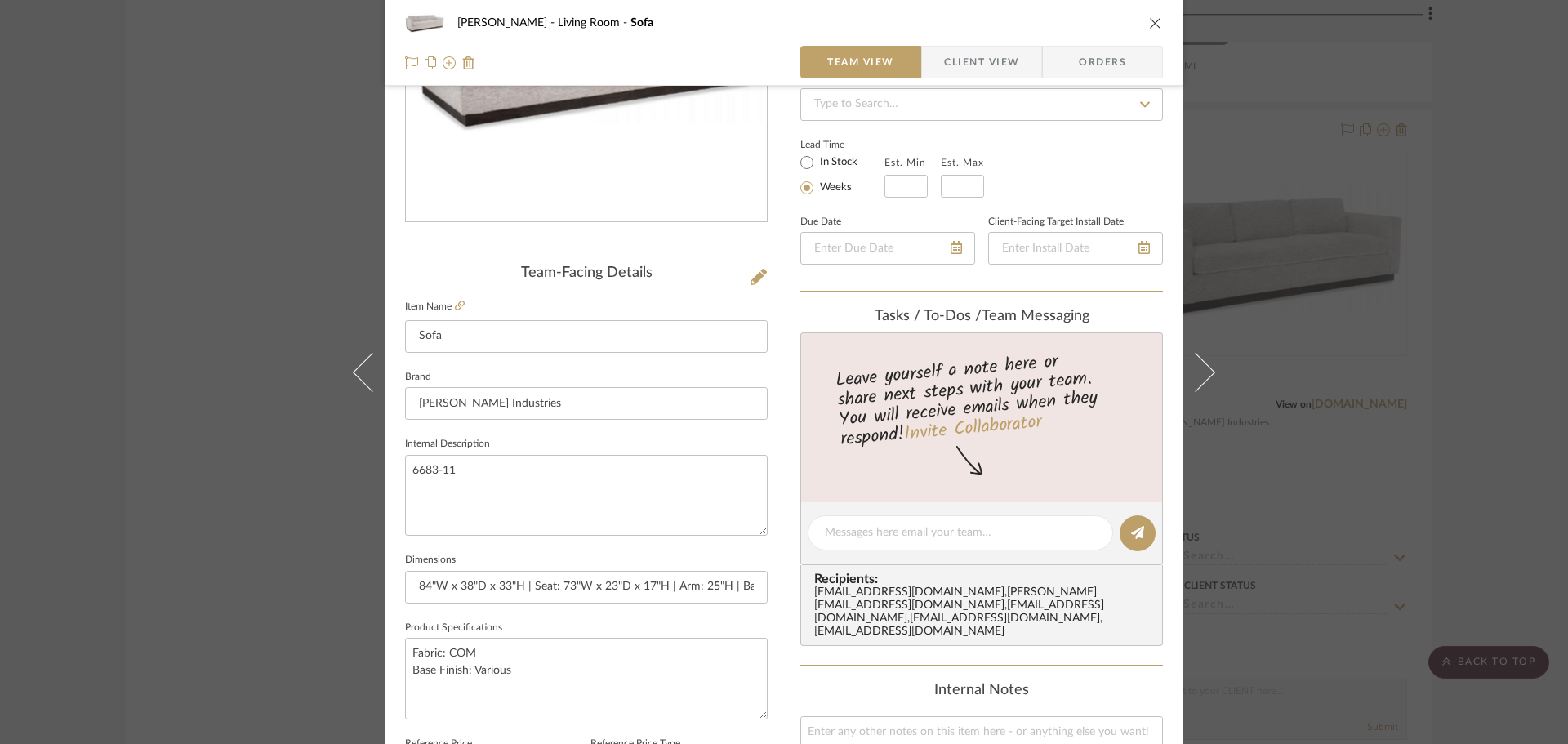
click at [766, 274] on div "[PERSON_NAME] Living Room Sofa Team View Client View Orders Team-Facing Details…" at bounding box center [784, 521] width 797 height 1509
click at [750, 274] on icon at bounding box center [759, 277] width 16 height 16
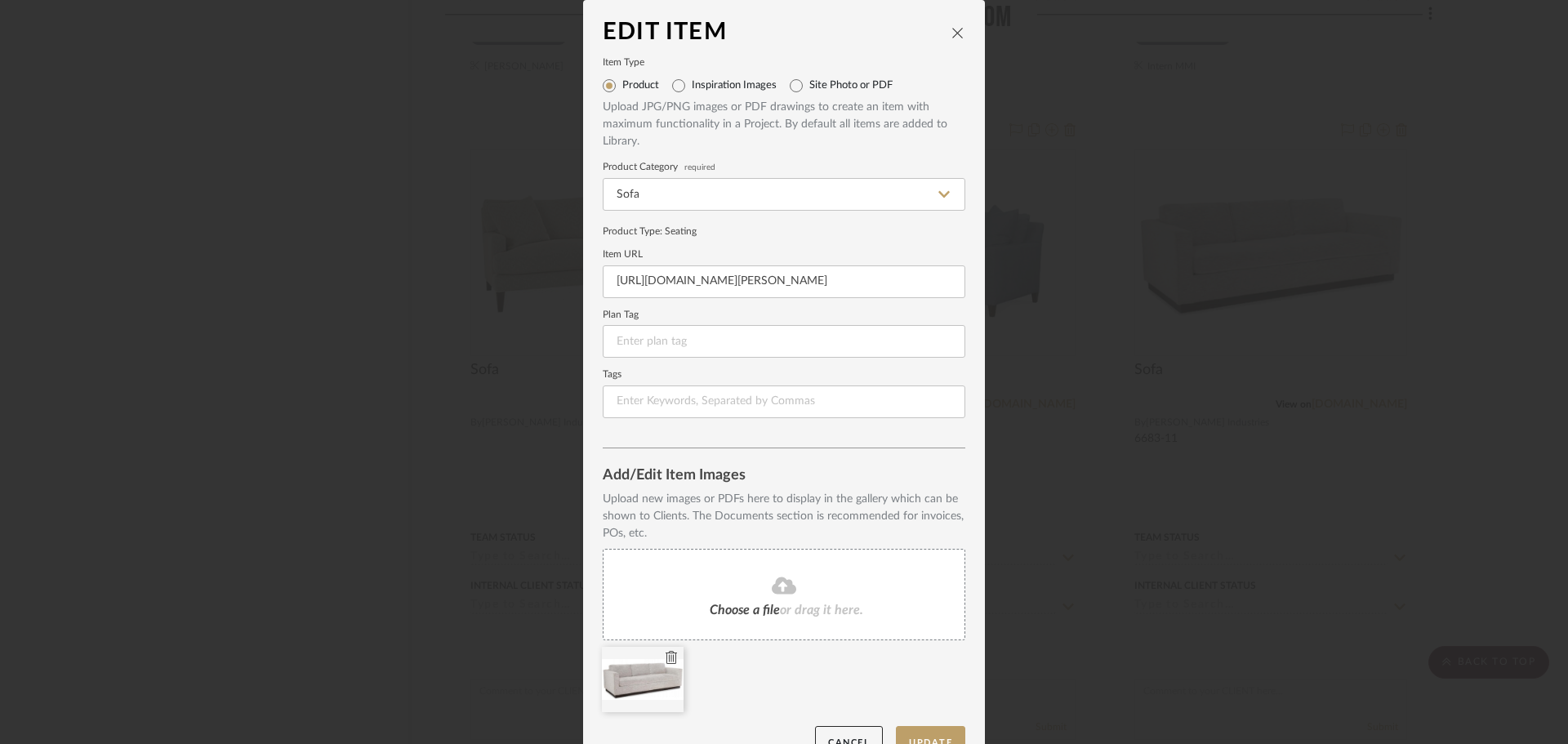
click at [666, 662] on icon at bounding box center [671, 657] width 12 height 13
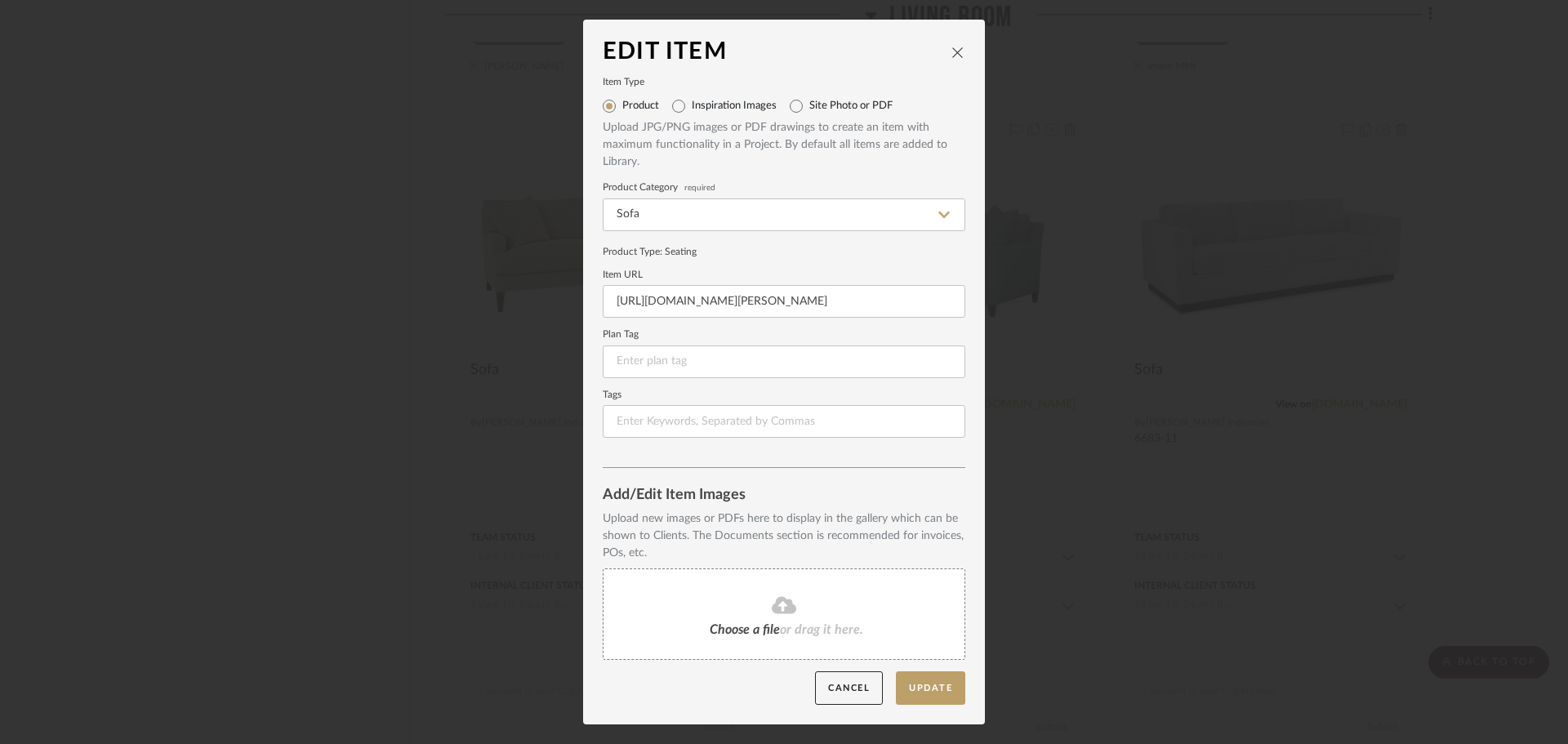
click at [763, 629] on span "Choose a file" at bounding box center [745, 630] width 71 height 13
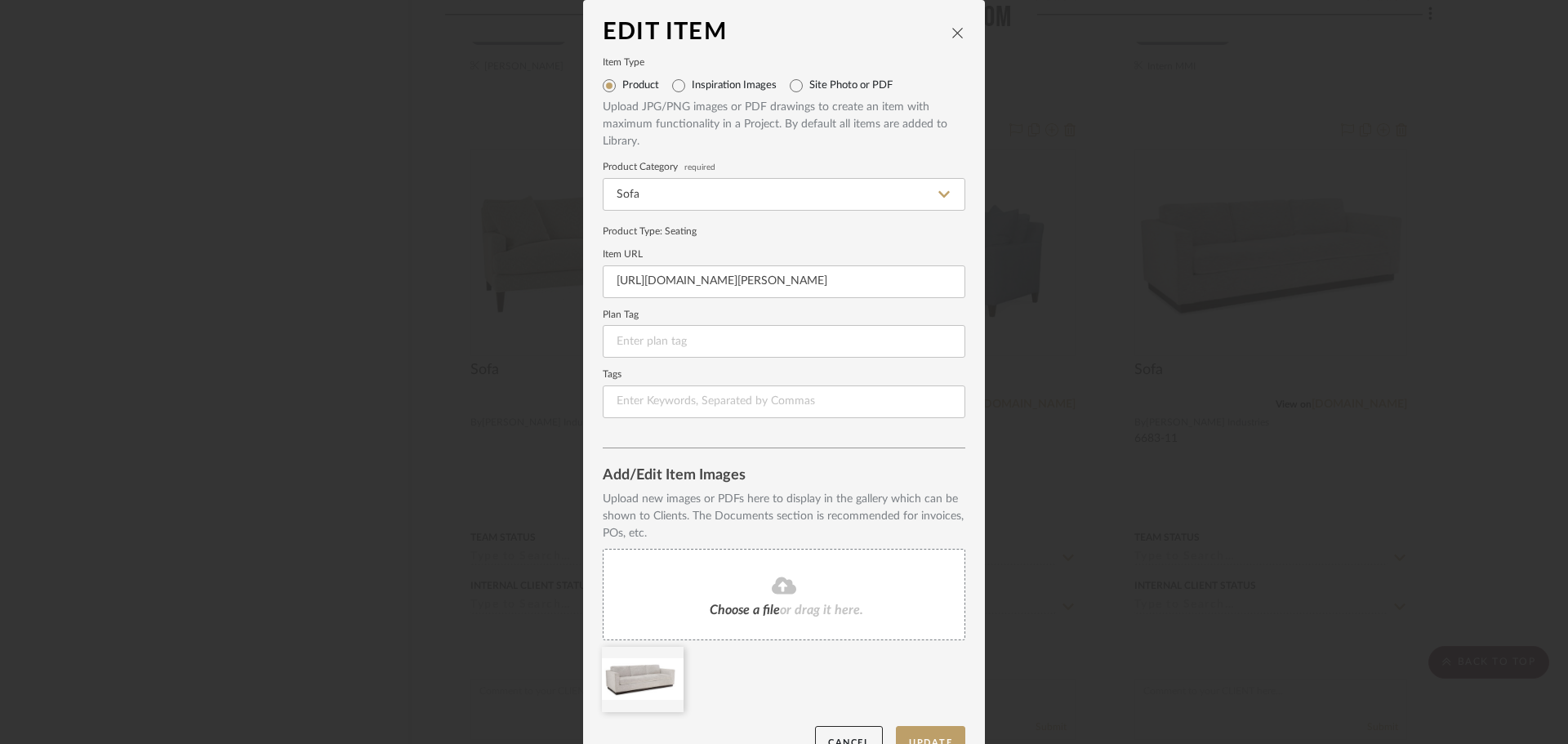
scroll to position [34, 0]
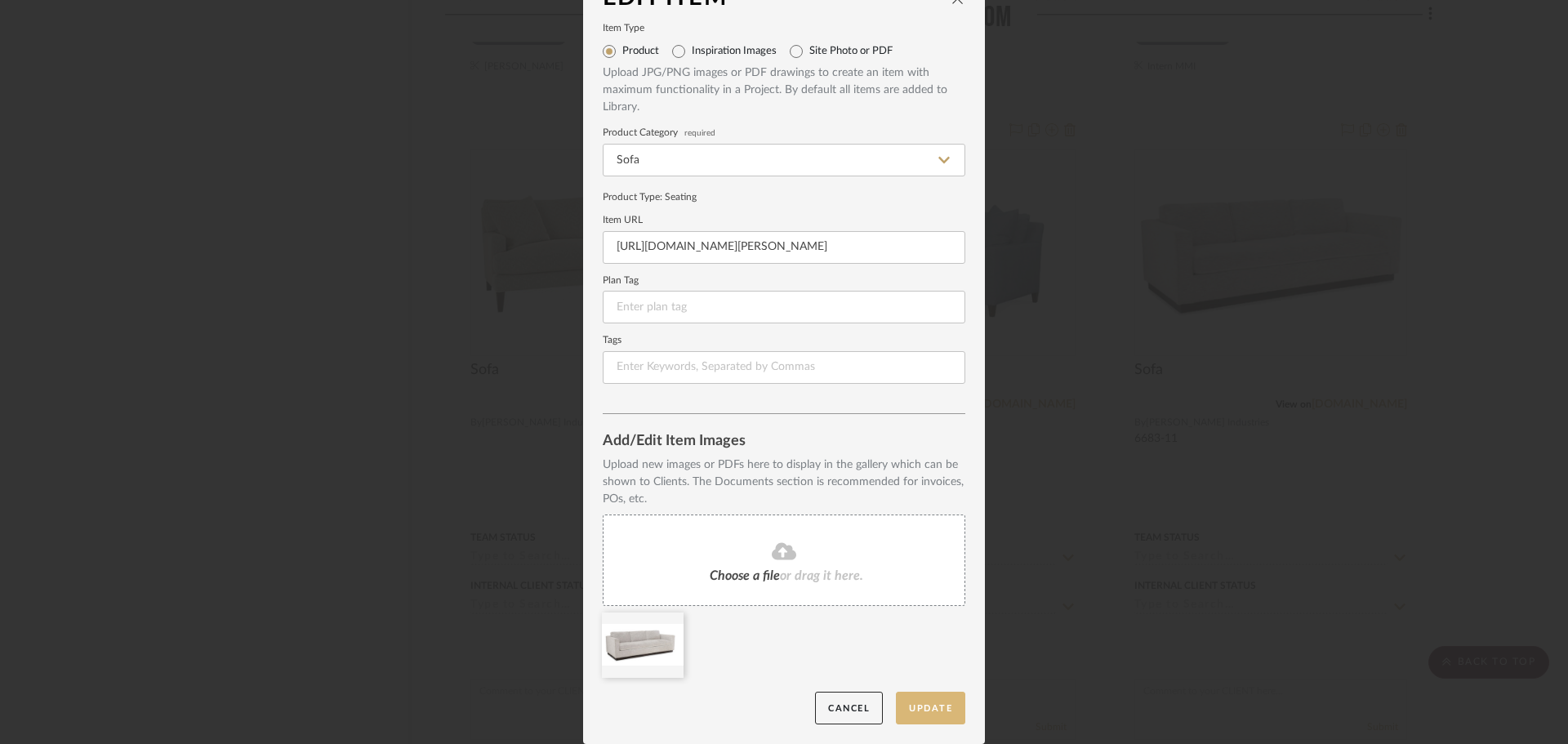
click at [931, 713] on button "Update" at bounding box center [931, 707] width 70 height 33
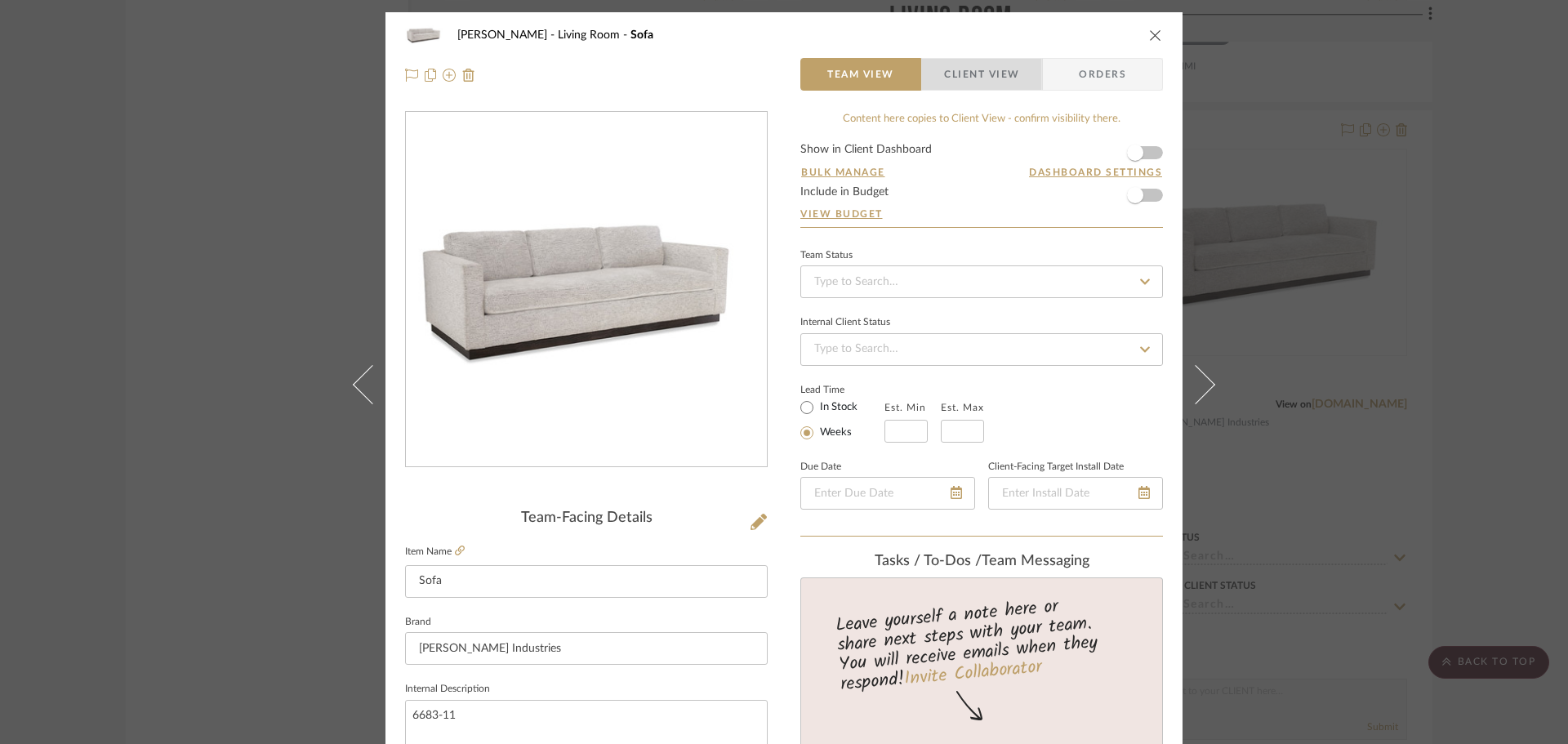
click at [968, 77] on span "Client View" at bounding box center [982, 74] width 75 height 33
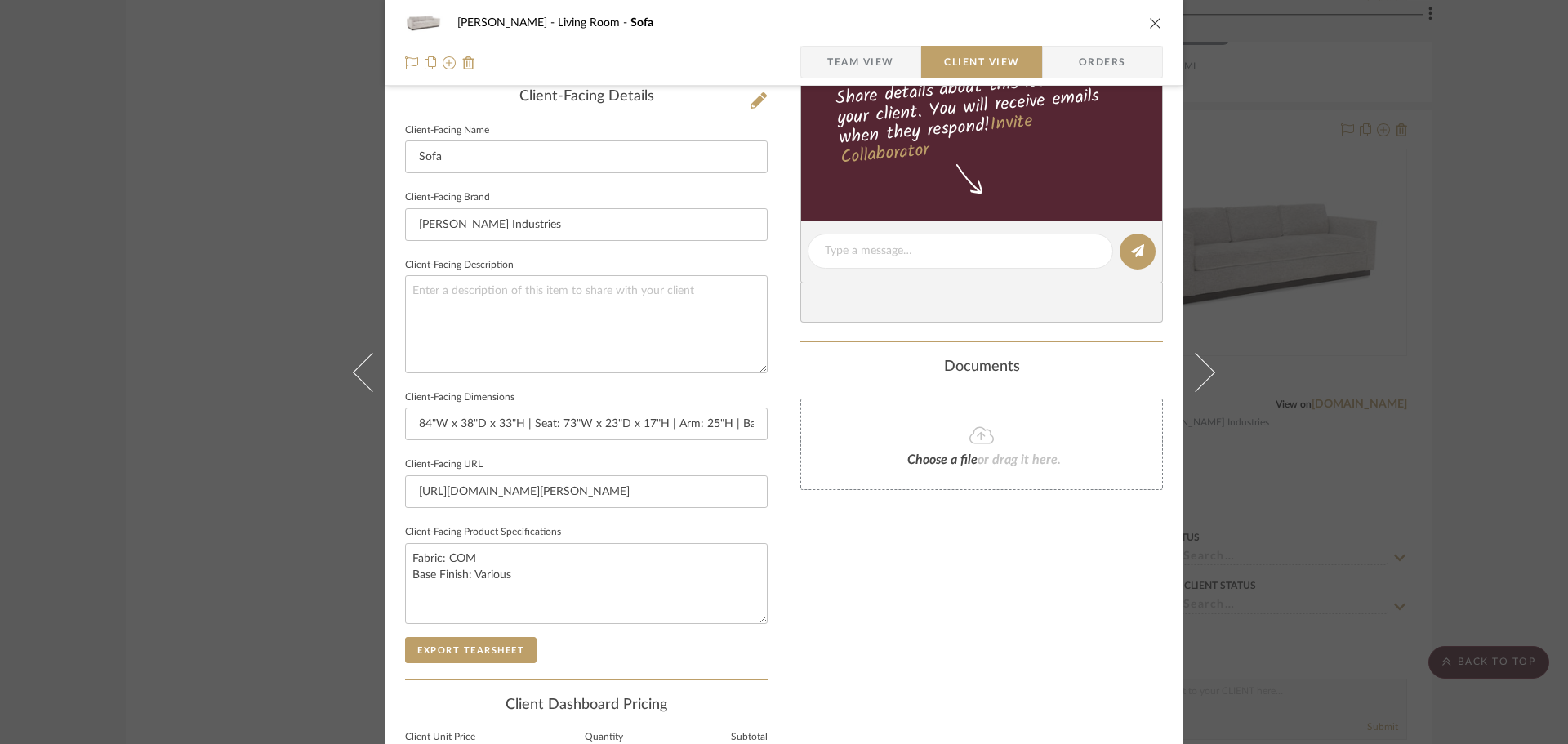
scroll to position [572, 0]
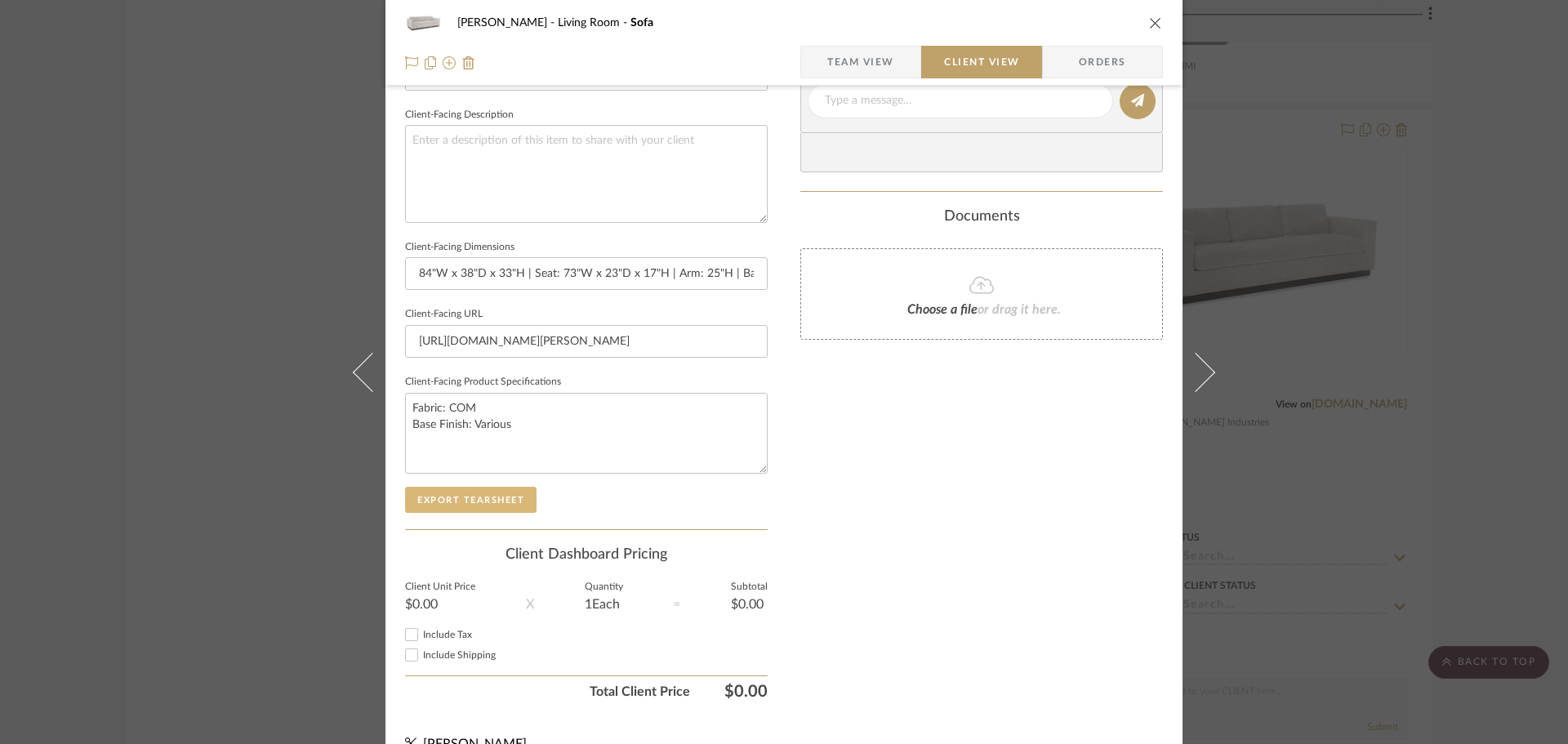
click at [507, 506] on button "Export Tearsheet" at bounding box center [470, 499] width 131 height 26
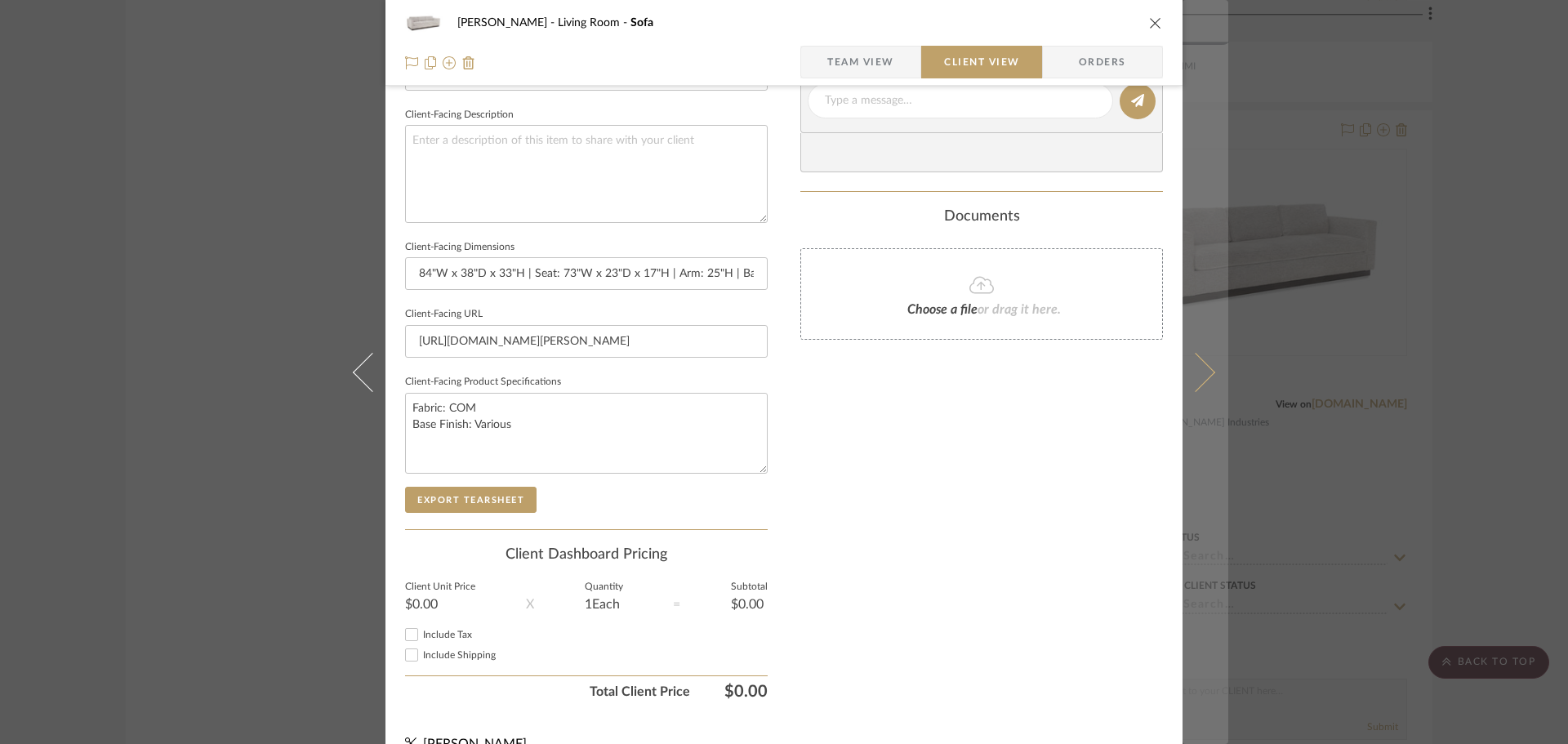
click at [1214, 375] on button at bounding box center [1205, 372] width 46 height 744
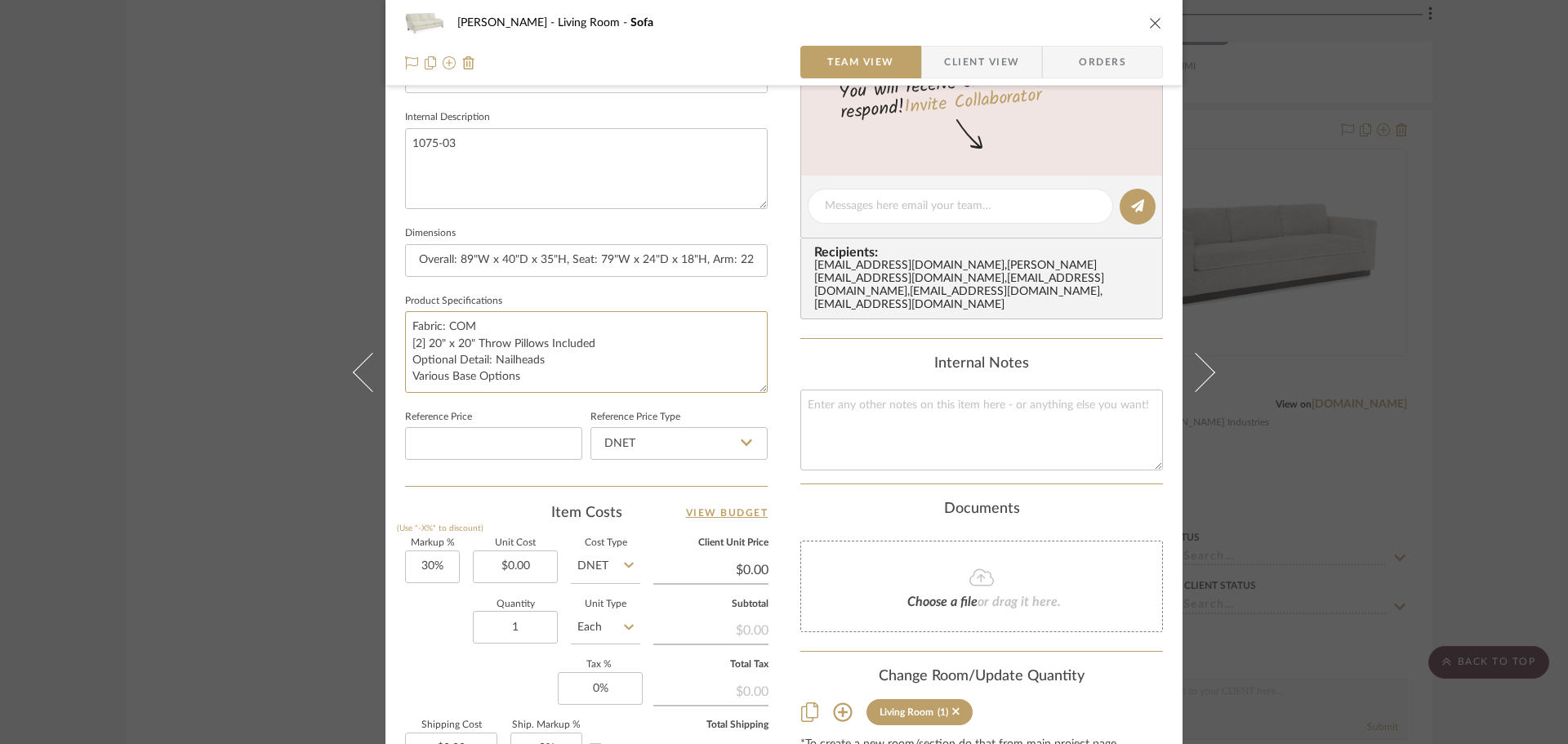
drag, startPoint x: 599, startPoint y: 344, endPoint x: 394, endPoint y: 344, distance: 205.0
click at [394, 344] on div "[PERSON_NAME] Living Room Sofa Team View Client View Orders Team-Facing Details…" at bounding box center [784, 195] width 797 height 1509
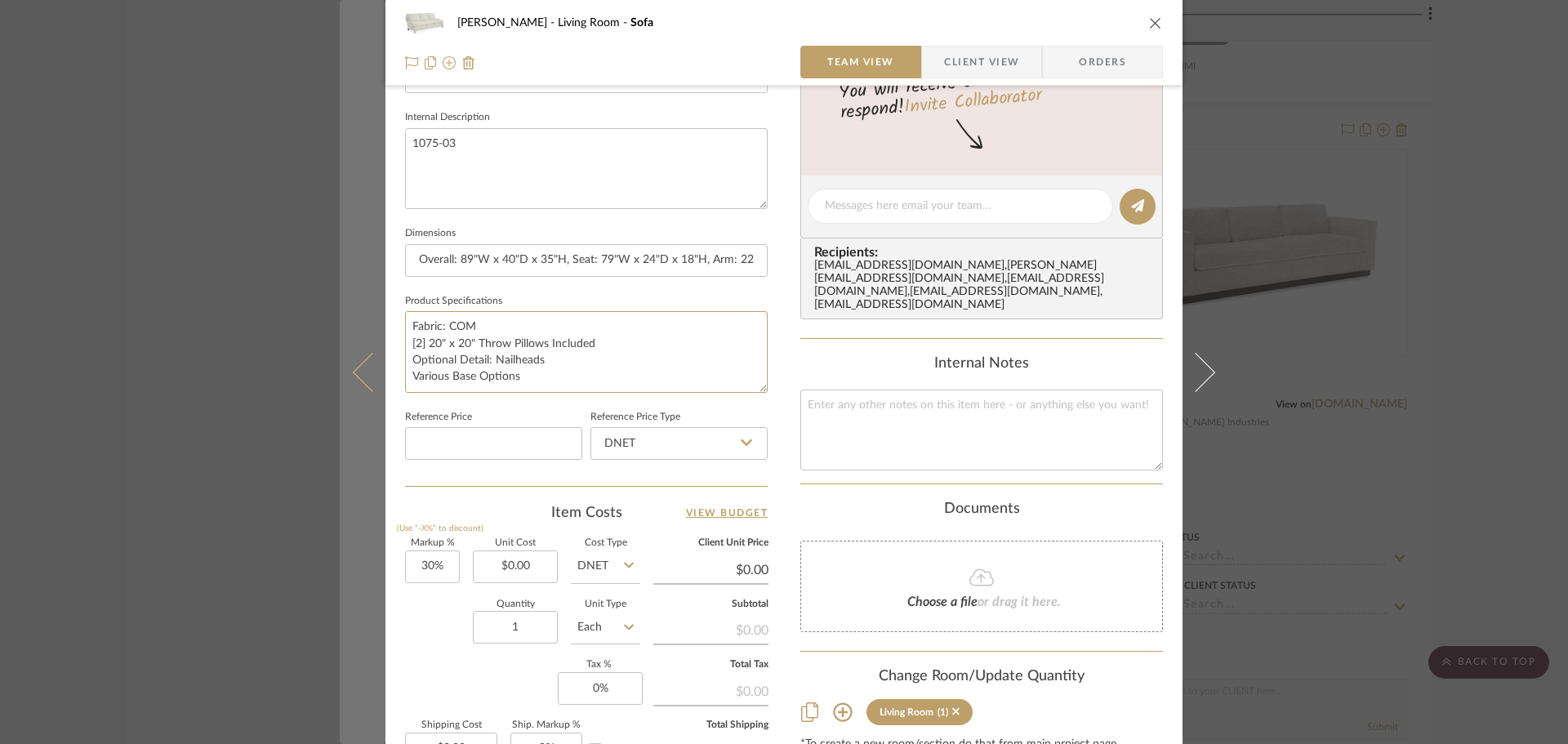
drag, startPoint x: 521, startPoint y: 379, endPoint x: 377, endPoint y: 347, distance: 147.5
click at [377, 347] on mat-dialog-content "[PERSON_NAME] Living Room Sofa Team View Client View Orders Team-Facing Details…" at bounding box center [784, 195] width 889 height 1509
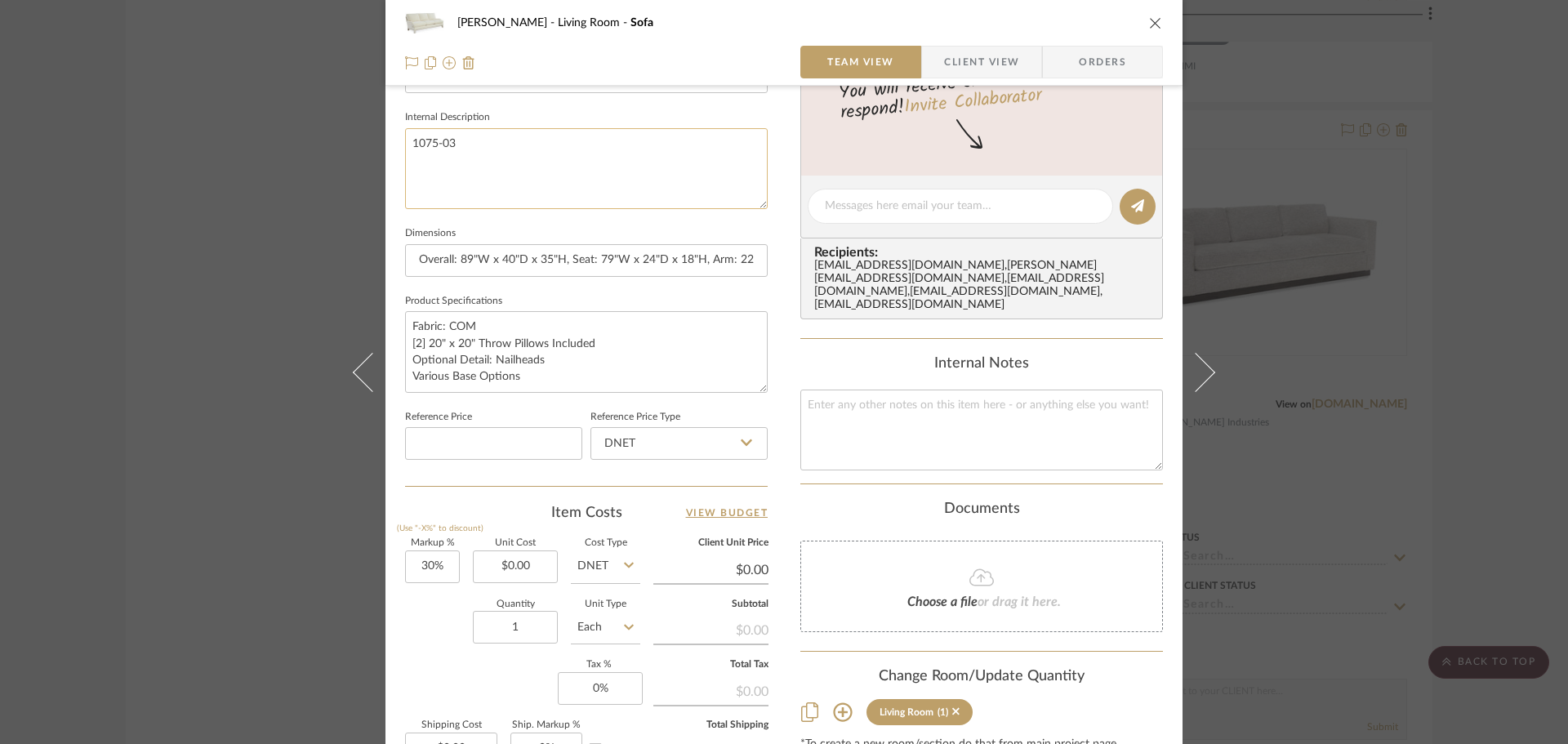
click at [447, 209] on textarea "1075-03" at bounding box center [586, 169] width 363 height 81
click at [489, 163] on textarea "1075-03" at bounding box center [586, 169] width 363 height 81
paste textarea "[2] 20" x 20" Throw Pillows Included Optional Detail: Nailheads Various Base Op…"
type textarea "1075-03 [2] 20" x 20" Throw Pillows Included Optional Detail: Nailheads Various…"
drag, startPoint x: 548, startPoint y: 364, endPoint x: 407, endPoint y: 338, distance: 143.4
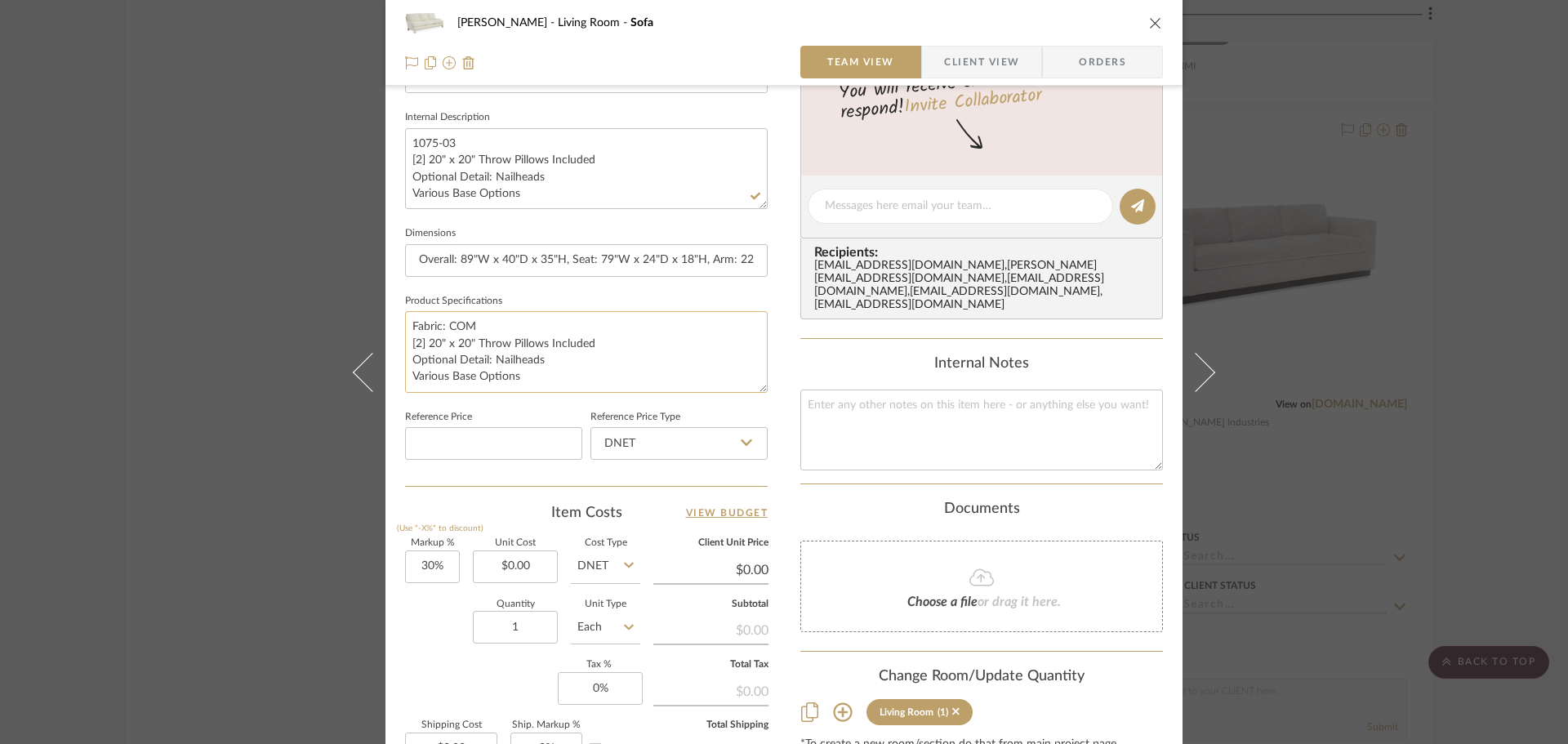
click at [407, 338] on textarea "Fabric: COM [2] 20" x 20" Throw Pillows Included Optional Detail: Nailheads Var…" at bounding box center [586, 351] width 363 height 81
click at [491, 353] on textarea "Fabric: COM [2] 20" x 20" Throw Pillows Included Optional Detail: Nailheads Var…" at bounding box center [586, 351] width 363 height 81
drag, startPoint x: 518, startPoint y: 372, endPoint x: 405, endPoint y: 346, distance: 116.0
click at [405, 346] on textarea "Fabric: COM [2] 20" x 20" Throw Pillows Included Optional Detail: Nailheads Var…" at bounding box center [586, 351] width 363 height 81
click at [439, 320] on textarea "Fabric: COM [2] 20" x 20" Throw Pillows Included Optional Detail: Nailheads Var…" at bounding box center [586, 351] width 363 height 81
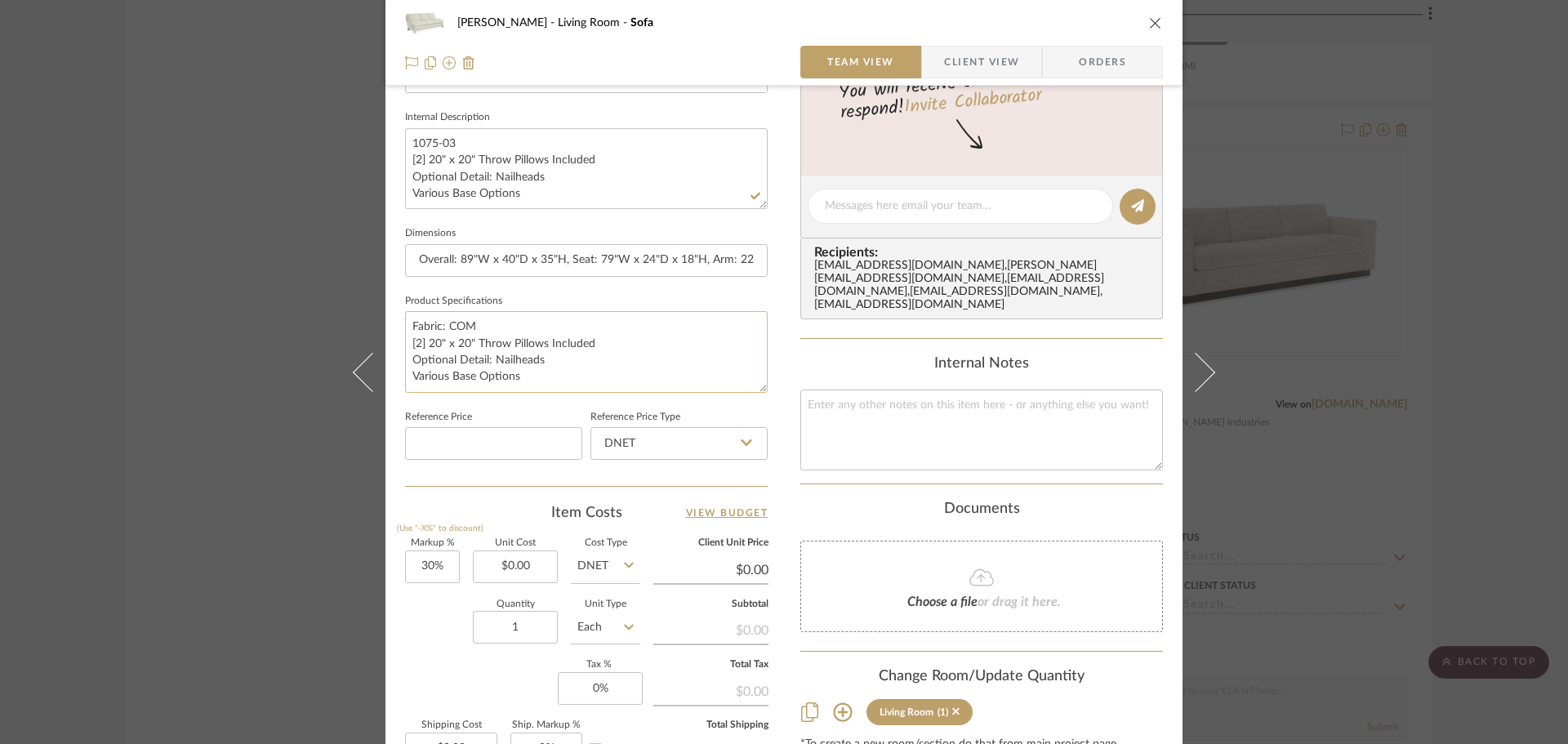
drag, startPoint x: 441, startPoint y: 323, endPoint x: 449, endPoint y: 347, distance: 25.3
click at [405, 333] on textarea "Fabric: COM [2] 20" x 20" Throw Pillows Included Optional Detail: Nailheads Var…" at bounding box center [586, 351] width 363 height 81
drag, startPoint x: 411, startPoint y: 344, endPoint x: 613, endPoint y: 347, distance: 202.0
click at [613, 347] on textarea "COM [2] 20" x 20" Throw Pillows Included Optional Detail: Nailheads Various Bas…" at bounding box center [586, 351] width 363 height 81
click at [514, 347] on textarea "COM Optional Detail: Nailheads Various Base Options" at bounding box center [586, 351] width 363 height 81
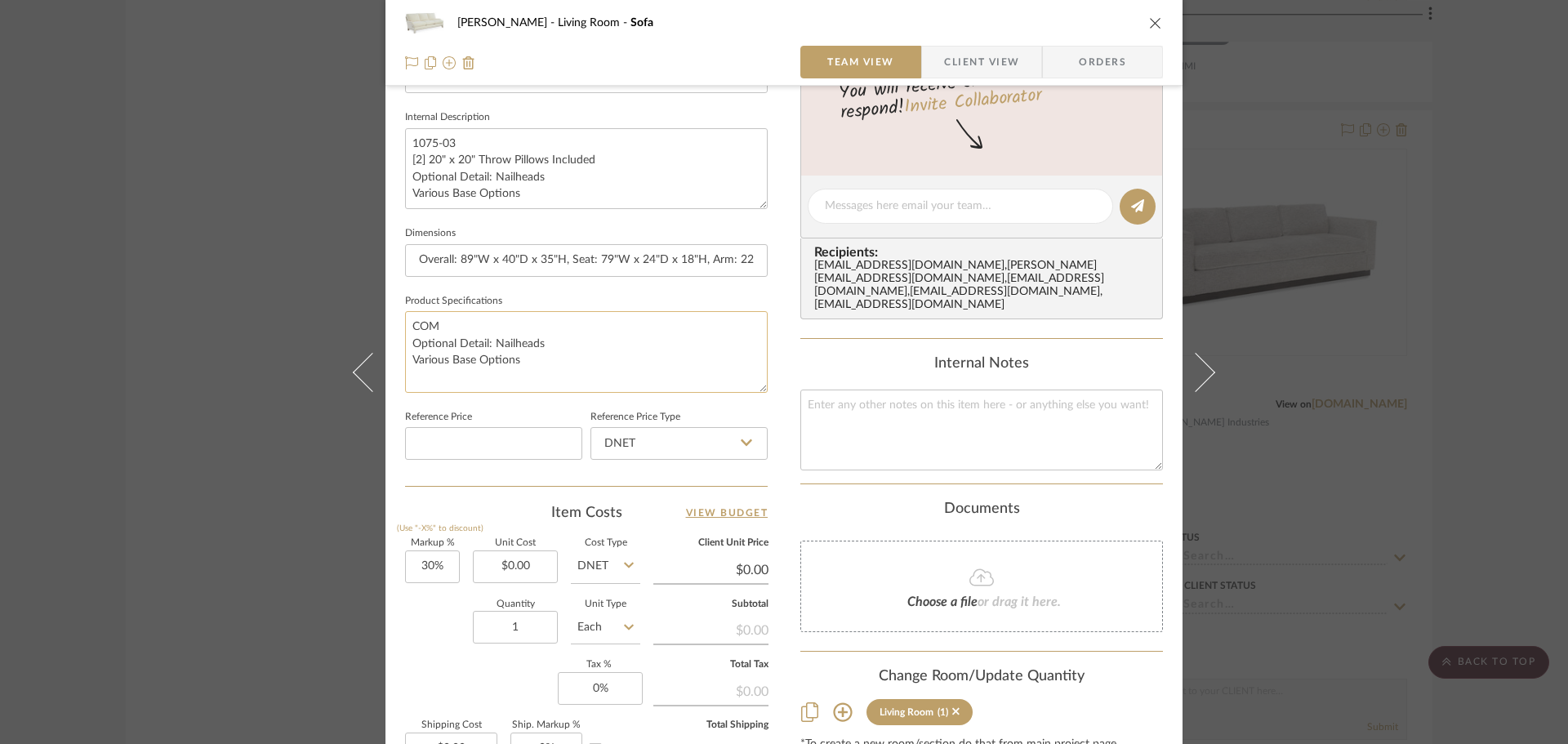
click at [509, 345] on textarea "COM Optional Detail: Nailheads Various Base Options" at bounding box center [586, 351] width 363 height 81
drag, startPoint x: 524, startPoint y: 361, endPoint x: 403, endPoint y: 365, distance: 121.1
click at [405, 365] on textarea "COM Optional Detail: Nailheads Various Base Options" at bounding box center [586, 351] width 363 height 81
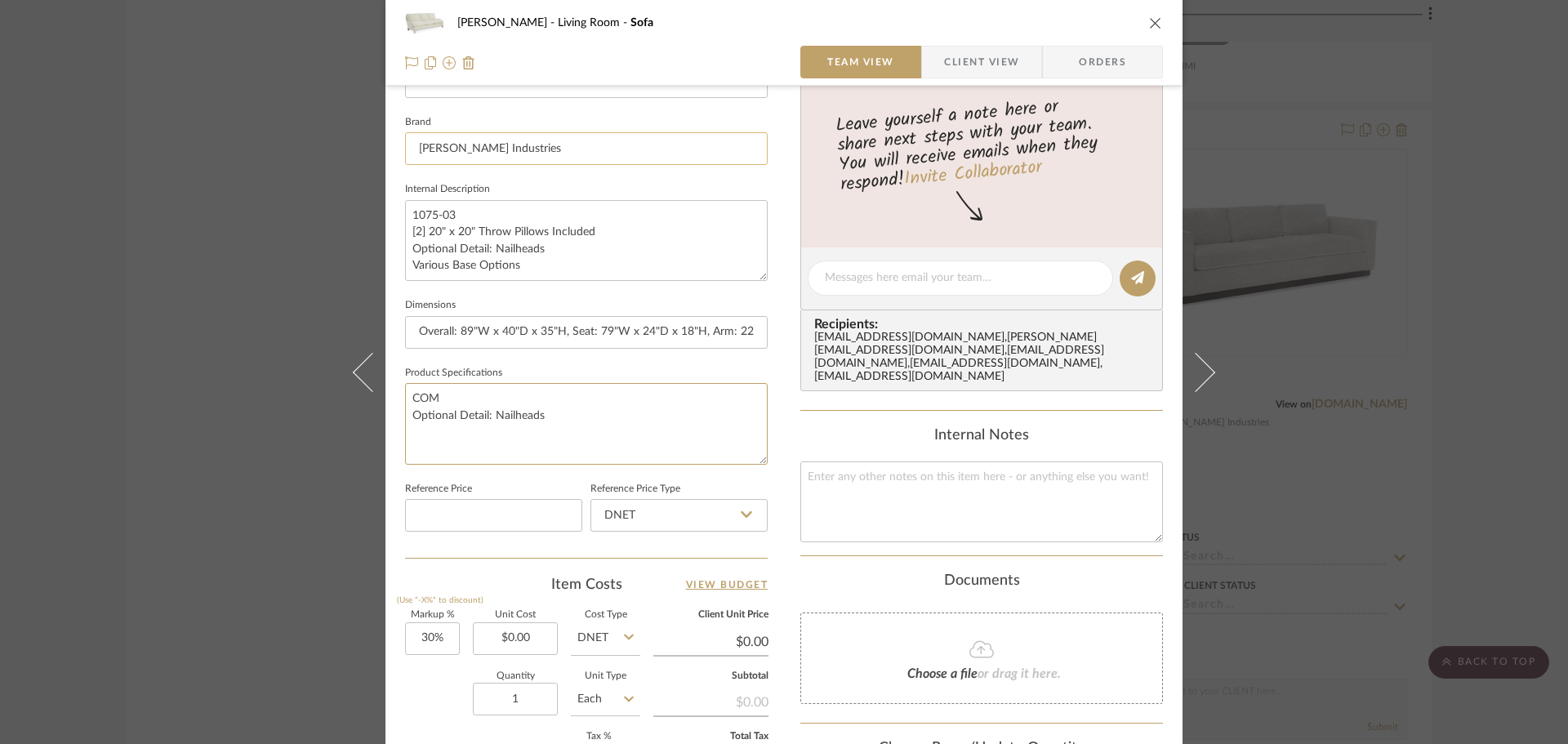
scroll to position [408, 0]
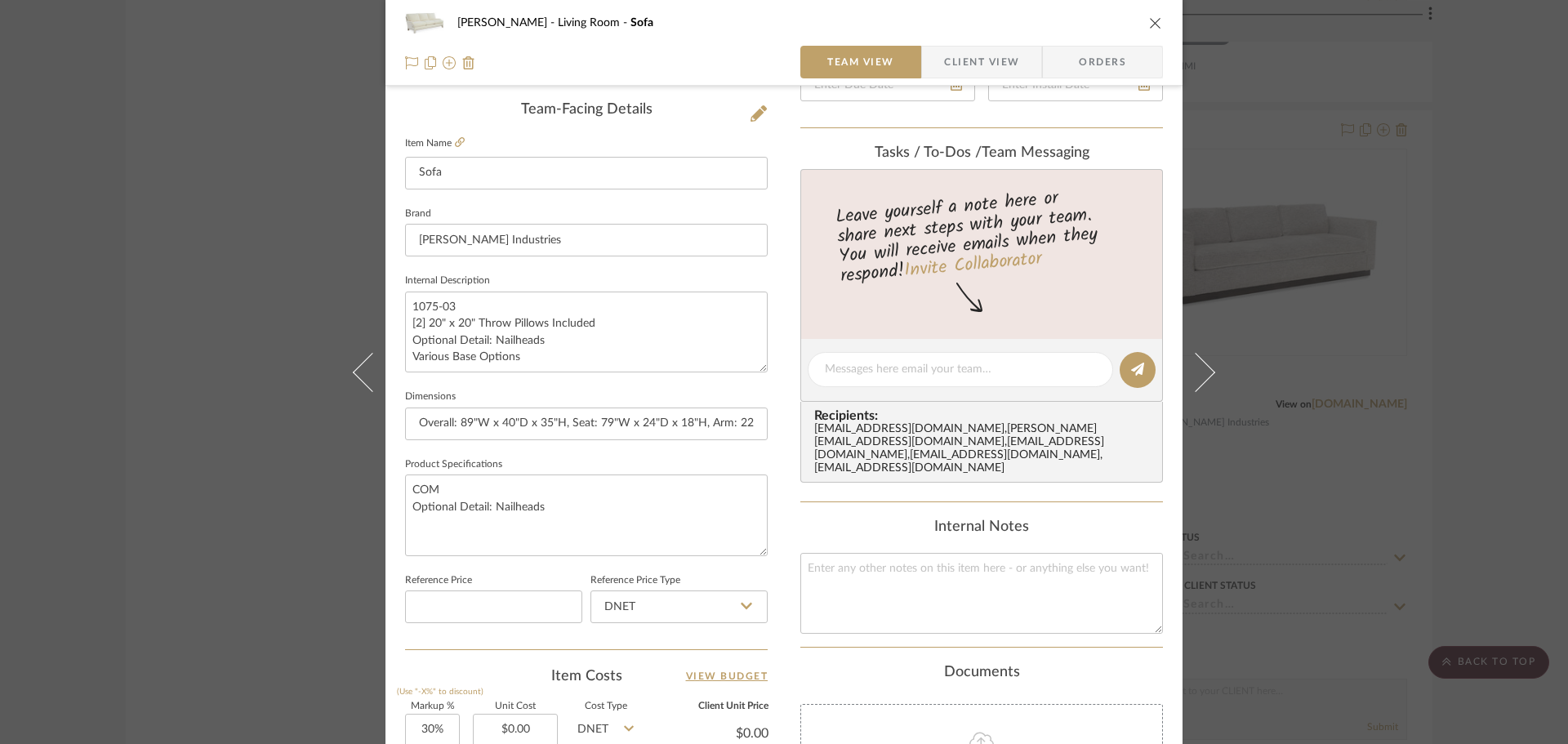
type textarea "COM Optional Detail: Nailheads"
click at [459, 152] on fieldset "Item Name Sofa" at bounding box center [586, 161] width 363 height 57
click at [455, 144] on icon at bounding box center [459, 142] width 10 height 10
click at [600, 511] on textarea "COM Optional Detail: Nailheads" at bounding box center [586, 514] width 363 height 81
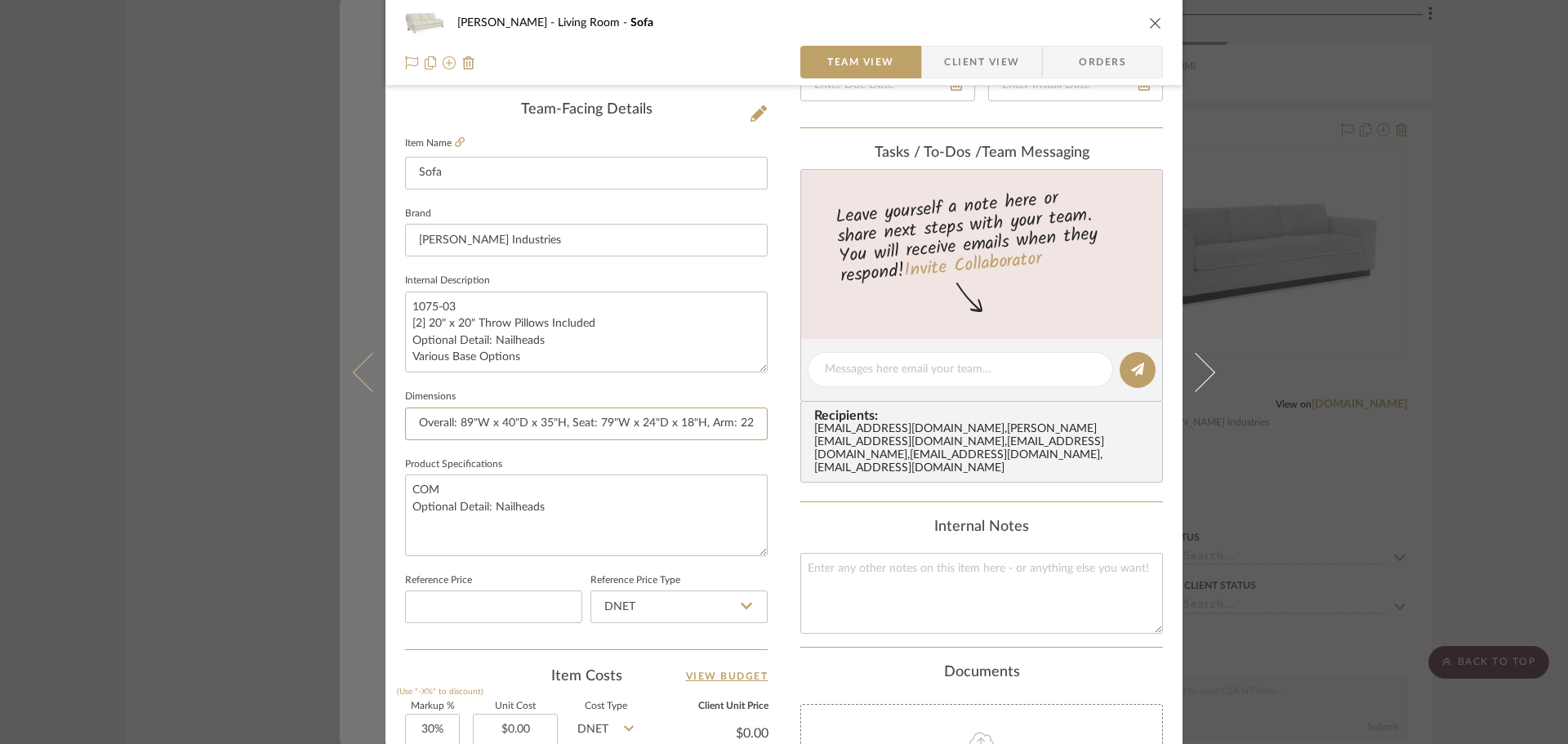
drag, startPoint x: 456, startPoint y: 427, endPoint x: 368, endPoint y: 437, distance: 88.6
click at [368, 437] on mat-dialog-content "[PERSON_NAME] Living Room Sofa Team View Client View Orders Team-Facing Details…" at bounding box center [784, 358] width 889 height 1509
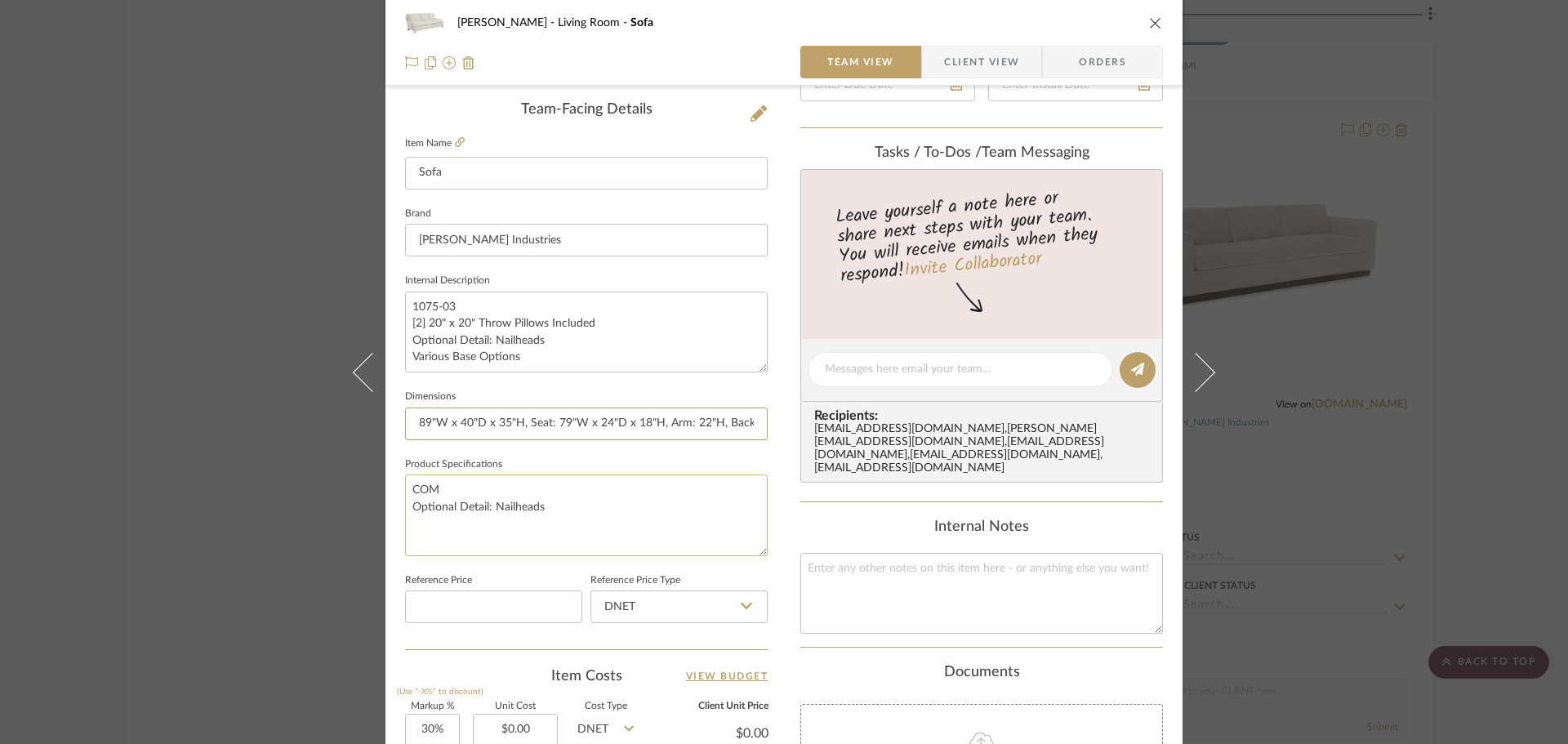
type input "89"W x 40"D x 35"H, Seat: 79"W x 24"D x 18"H, Arm: 22"H, Back Rail: 32"H"
click at [574, 514] on textarea "COM Optional Detail: Nailheads" at bounding box center [586, 514] width 363 height 81
type textarea "COM Optional Detail: Nailheads Available with two seat cushions"
click at [662, 425] on input "89"W x 40"D x 35"H, Seat: 79"W x 24"D x 18"H, Arm: 22"H, Back Rail: 32"H" at bounding box center [586, 423] width 363 height 33
click at [706, 427] on input "89"W x 40"D x 35"H, Seat: 79"W x 24"D x 18"H, Arm: 22"H, Back Rail: 32"H" at bounding box center [586, 423] width 363 height 33
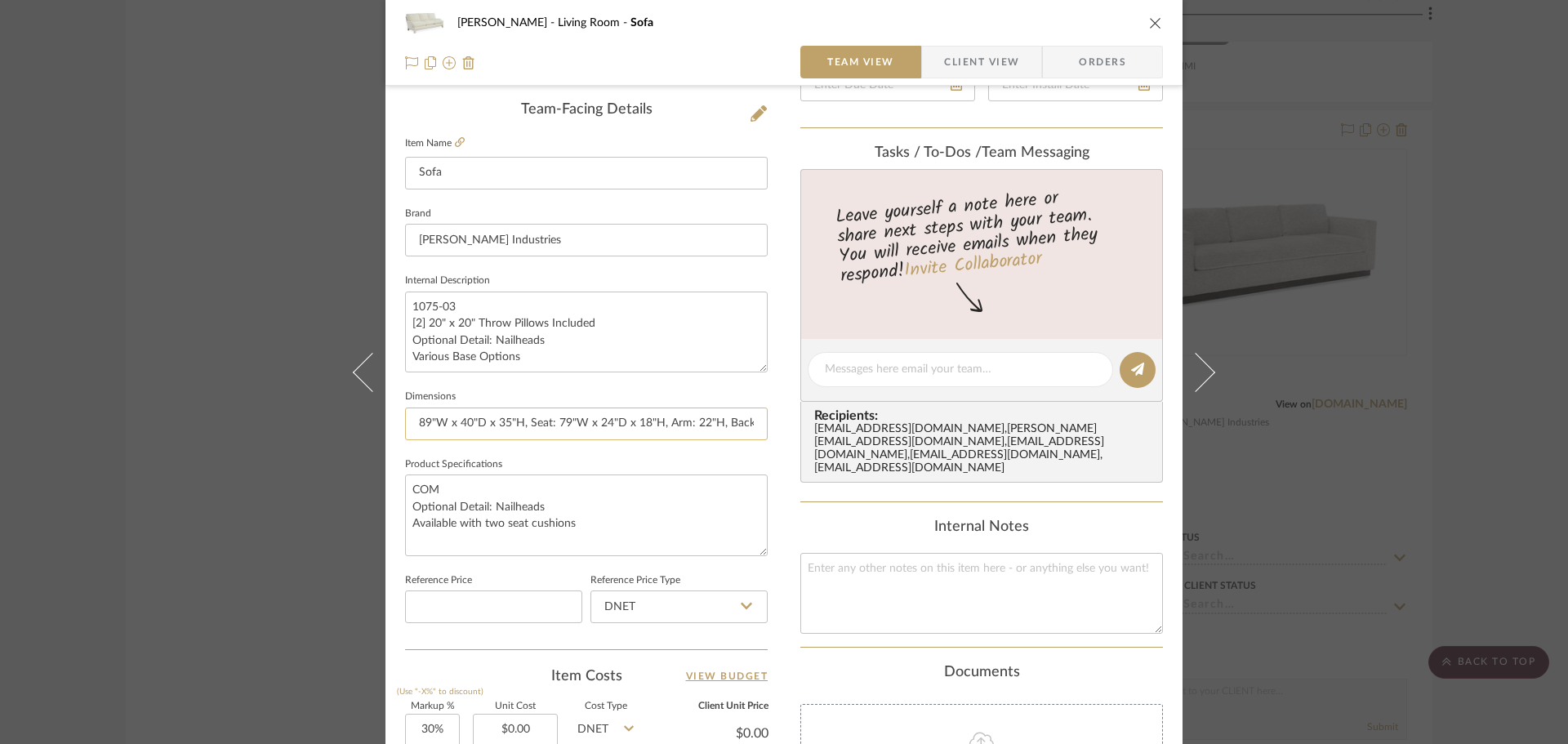
click at [583, 439] on input "89"W x 40"D x 35"H, Seat: 79"W x 24"D x 18"H, Arm: 22"H, Back Rail: 32"H" at bounding box center [586, 423] width 363 height 33
drag, startPoint x: 525, startPoint y: 420, endPoint x: 544, endPoint y: 422, distance: 19.1
click at [526, 421] on input "89"W x 40"D x 35"H, Seat: 79"W x 24"D x 18"H, Arm: 22"H, Back Rail: 32"H" at bounding box center [586, 423] width 363 height 33
drag, startPoint x: 760, startPoint y: 429, endPoint x: 752, endPoint y: 428, distance: 8.1
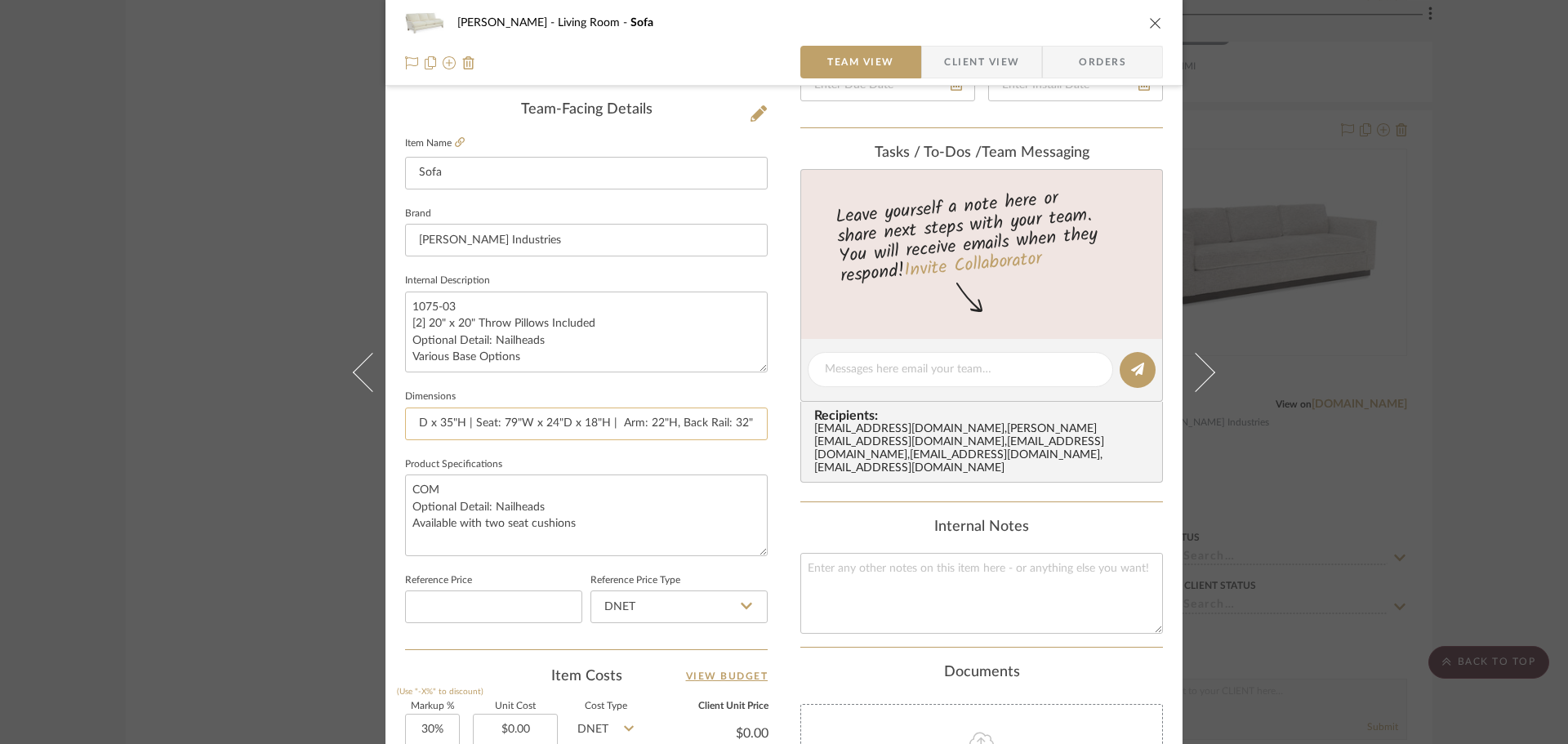
click at [756, 428] on input "89"W x 40"D x 35"H | Seat: 79"W x 24"D x 18"H | Arm: 22"H, Back Rail: 32"H" at bounding box center [586, 423] width 363 height 33
click at [704, 426] on input "89"W x 40"D x 35"H | Seat: 79"W x 24"D x 18"H | Arm: 22"H, Back Rail: 32"H" at bounding box center [586, 423] width 363 height 33
click at [677, 424] on input "89"W x 40"D x 35"H | Seat: 79"W x 24"D x 18"H | Arm: 22"H, Back Rail: 32"H" at bounding box center [586, 423] width 363 height 33
drag, startPoint x: 696, startPoint y: 424, endPoint x: 814, endPoint y: 424, distance: 118.0
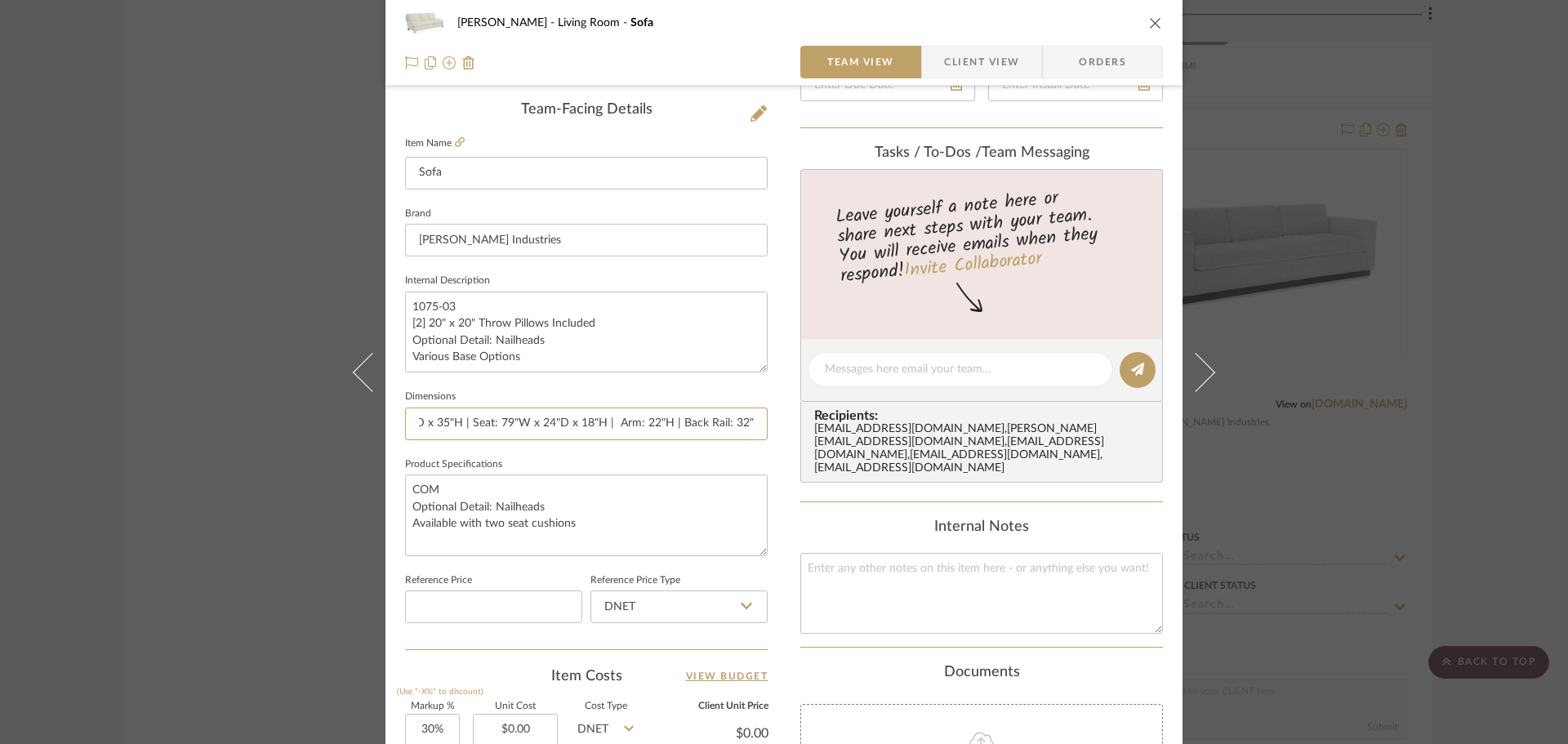
click at [814, 424] on div "[PERSON_NAME] Living Room Sofa Team View Client View Orders Team-Facing Details…" at bounding box center [784, 358] width 797 height 1509
type input "89"W x 40"D x 35"H | Seat: 79"W x 24"D x 18"H | Arm: 22"H | Back Rail: 32"H"
click at [700, 339] on textarea "1075-03 [2] 20" x 20" Throw Pillows Included Optional Detail: Nailheads Various…" at bounding box center [586, 331] width 363 height 81
click at [979, 70] on span "Client View" at bounding box center [982, 62] width 75 height 33
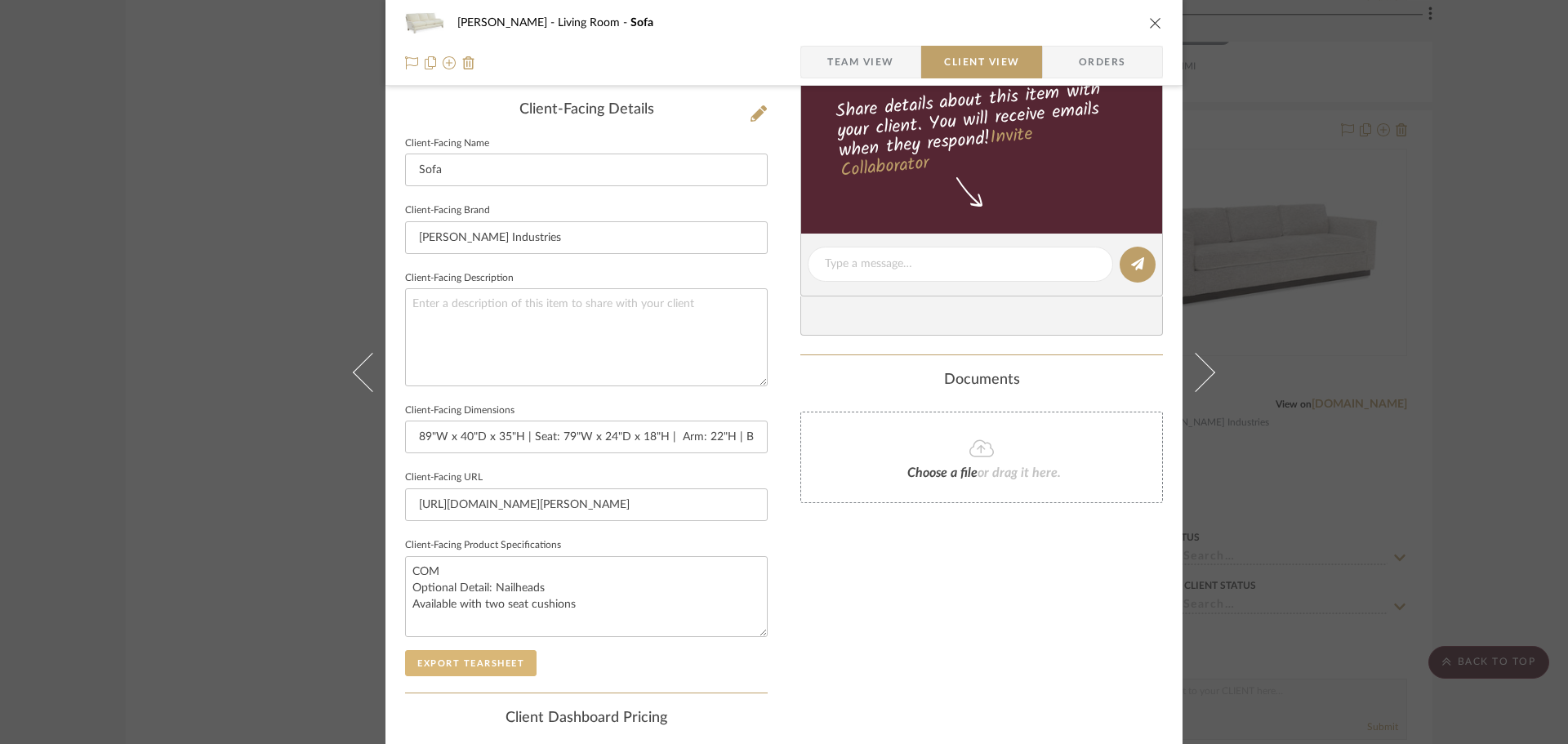
click at [507, 657] on button "Export Tearsheet" at bounding box center [470, 663] width 131 height 26
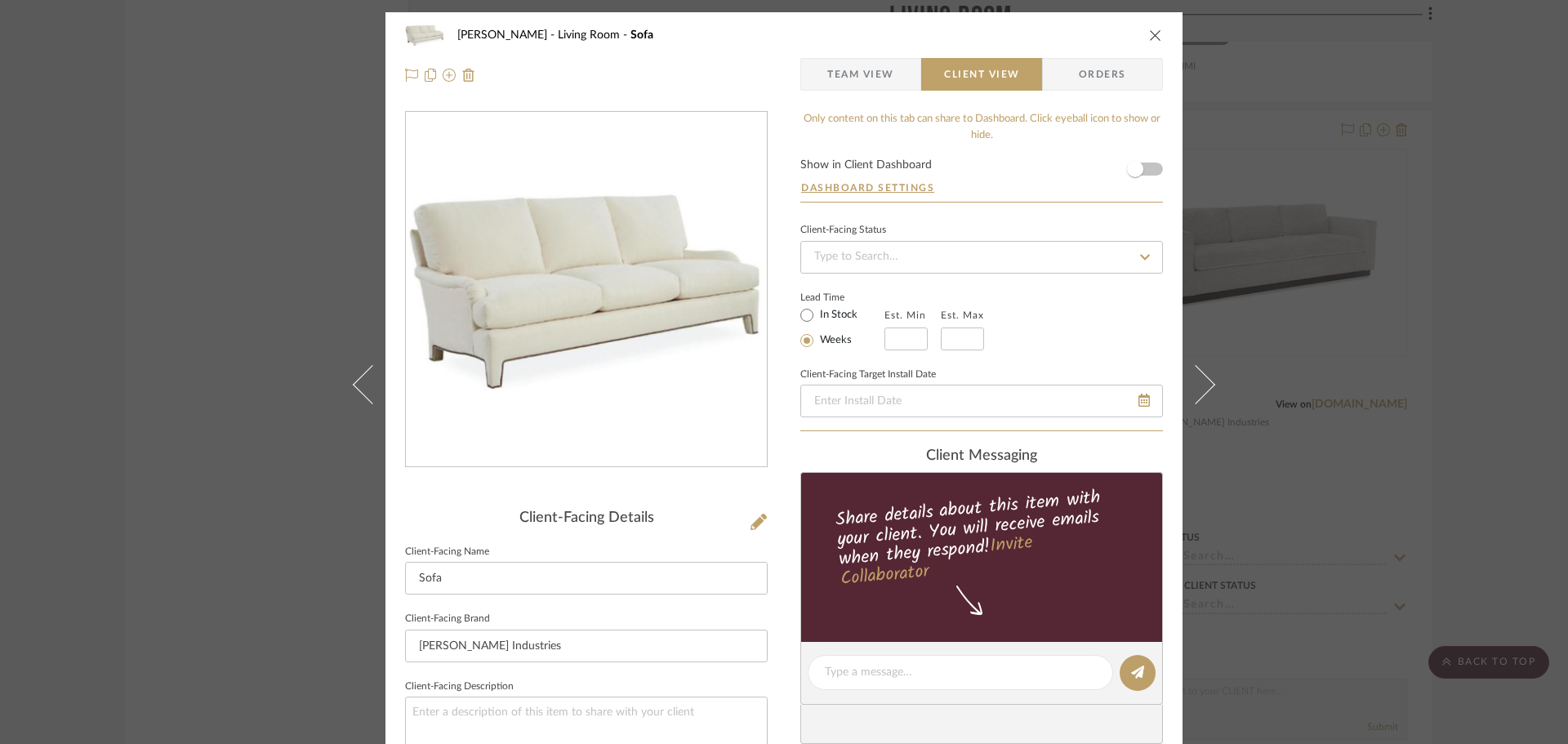
click at [1221, 478] on button at bounding box center [1205, 384] width 46 height 744
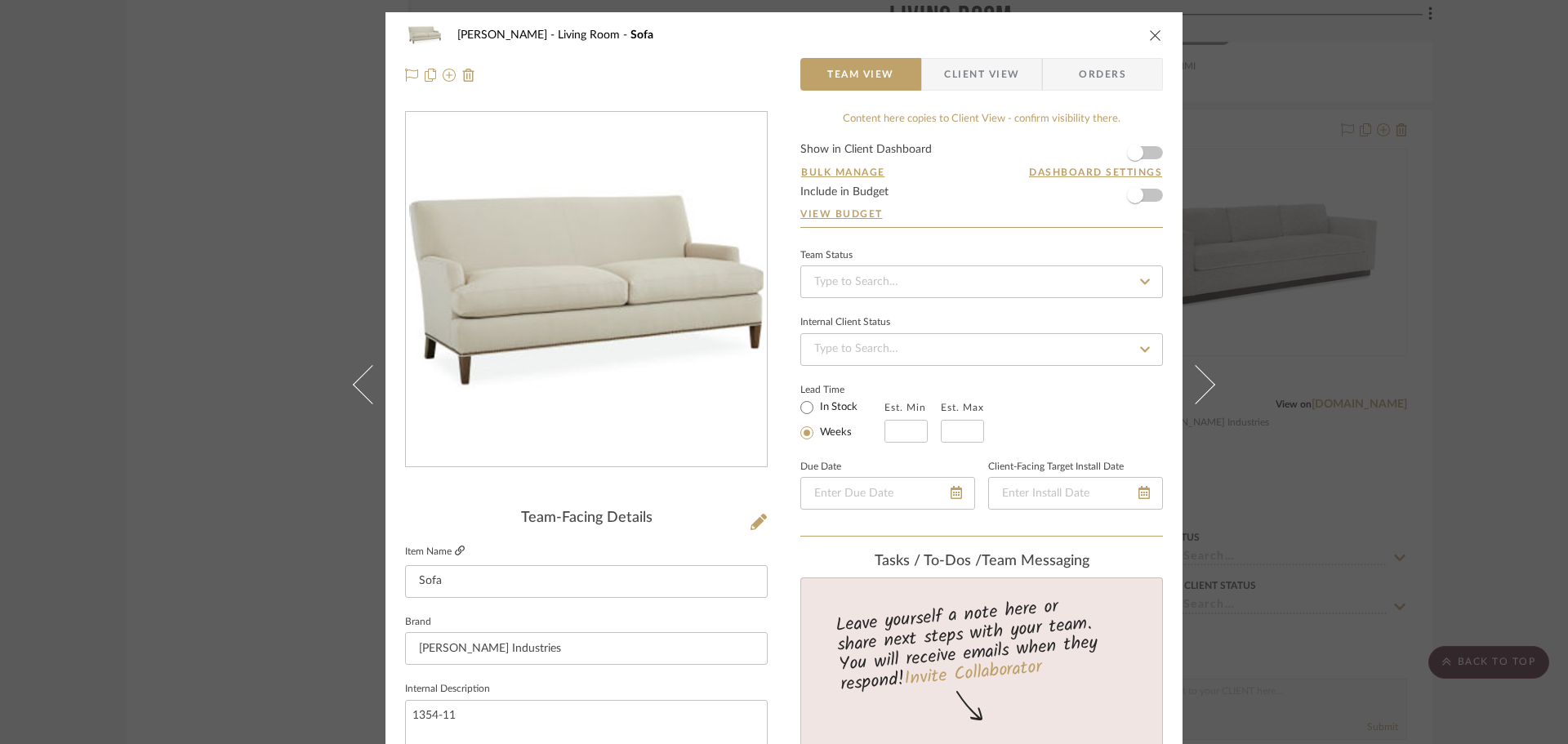
click at [458, 555] on icon at bounding box center [459, 550] width 10 height 10
click at [756, 524] on icon at bounding box center [759, 522] width 16 height 16
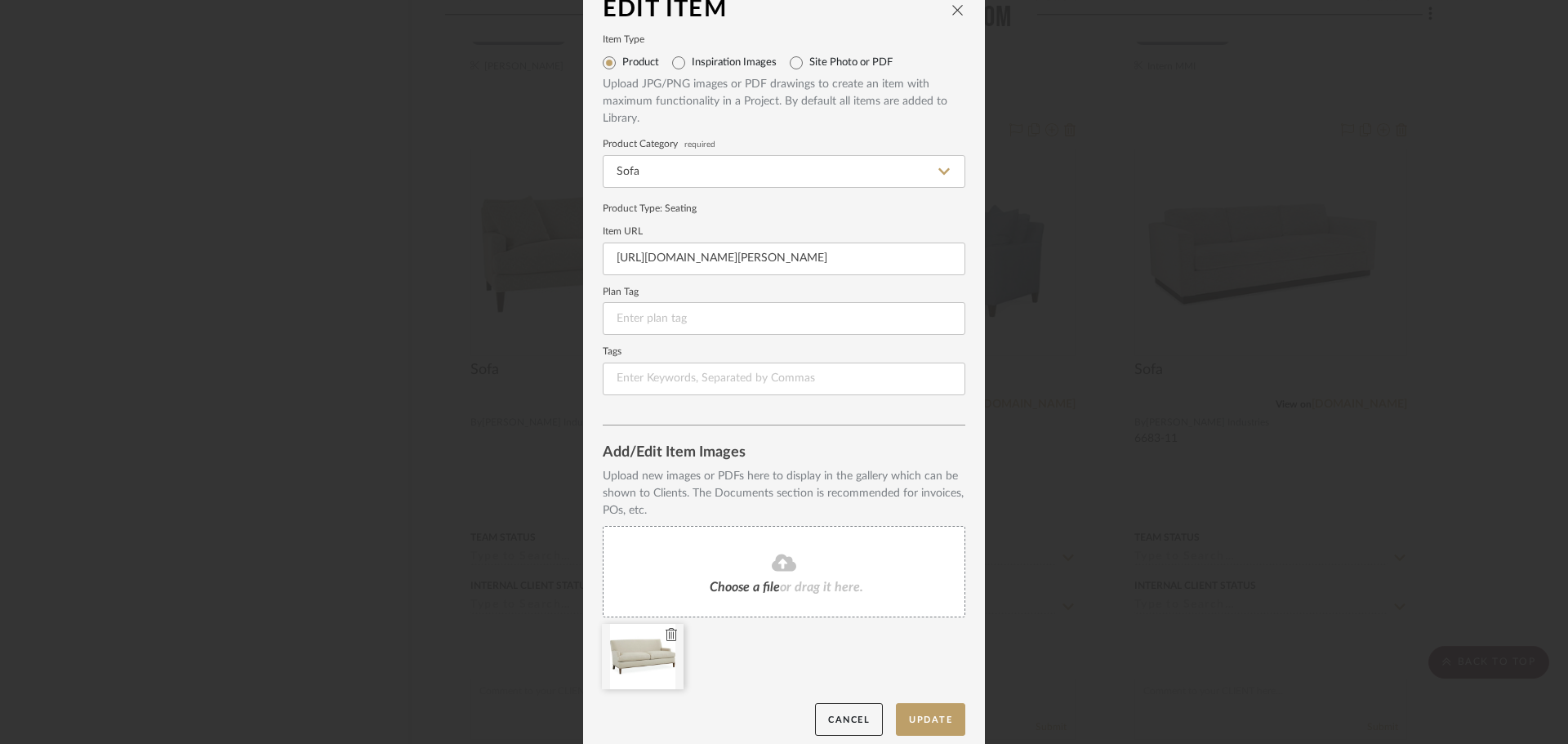
scroll to position [34, 0]
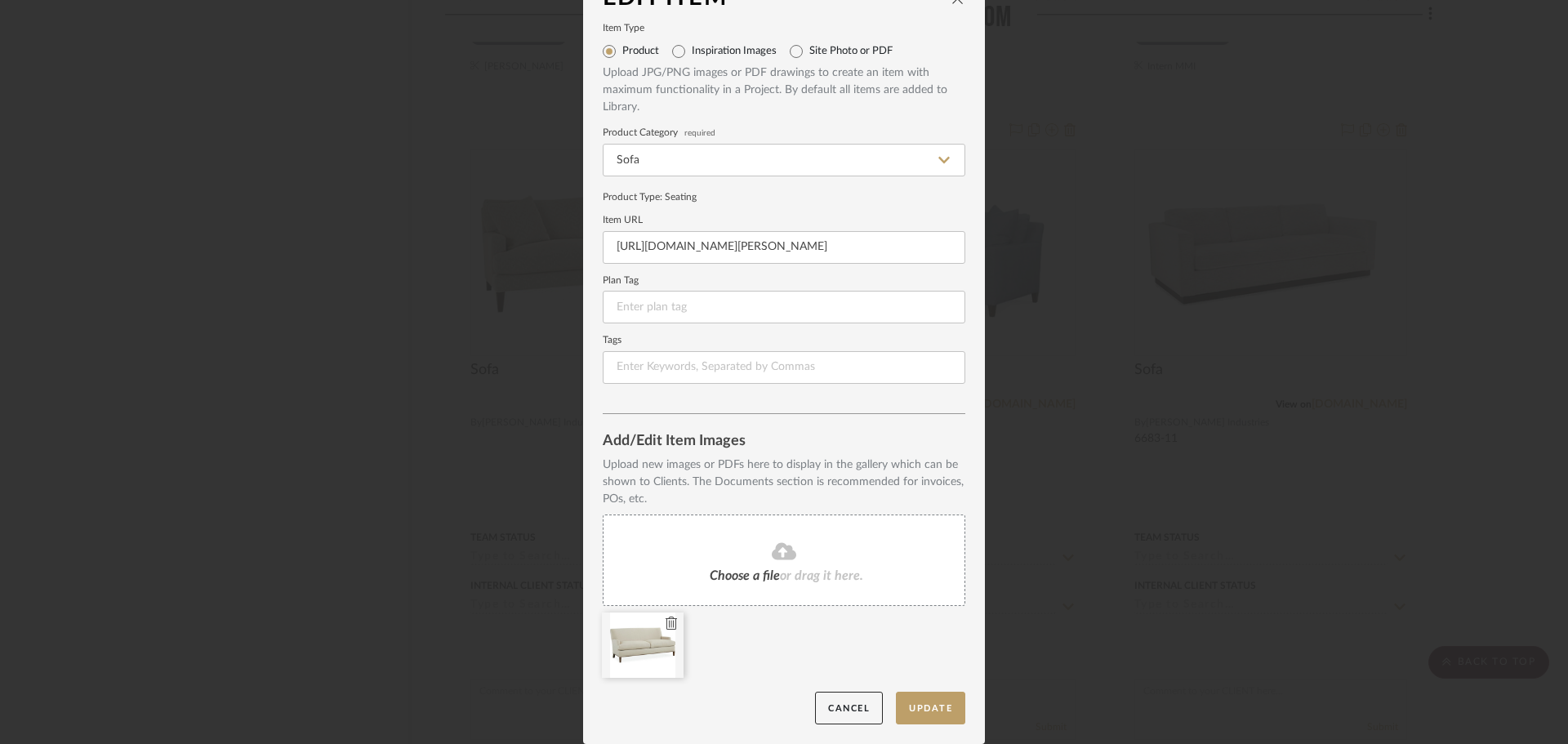
click at [657, 637] on div at bounding box center [642, 645] width 81 height 65
click at [667, 621] on icon at bounding box center [671, 623] width 12 height 13
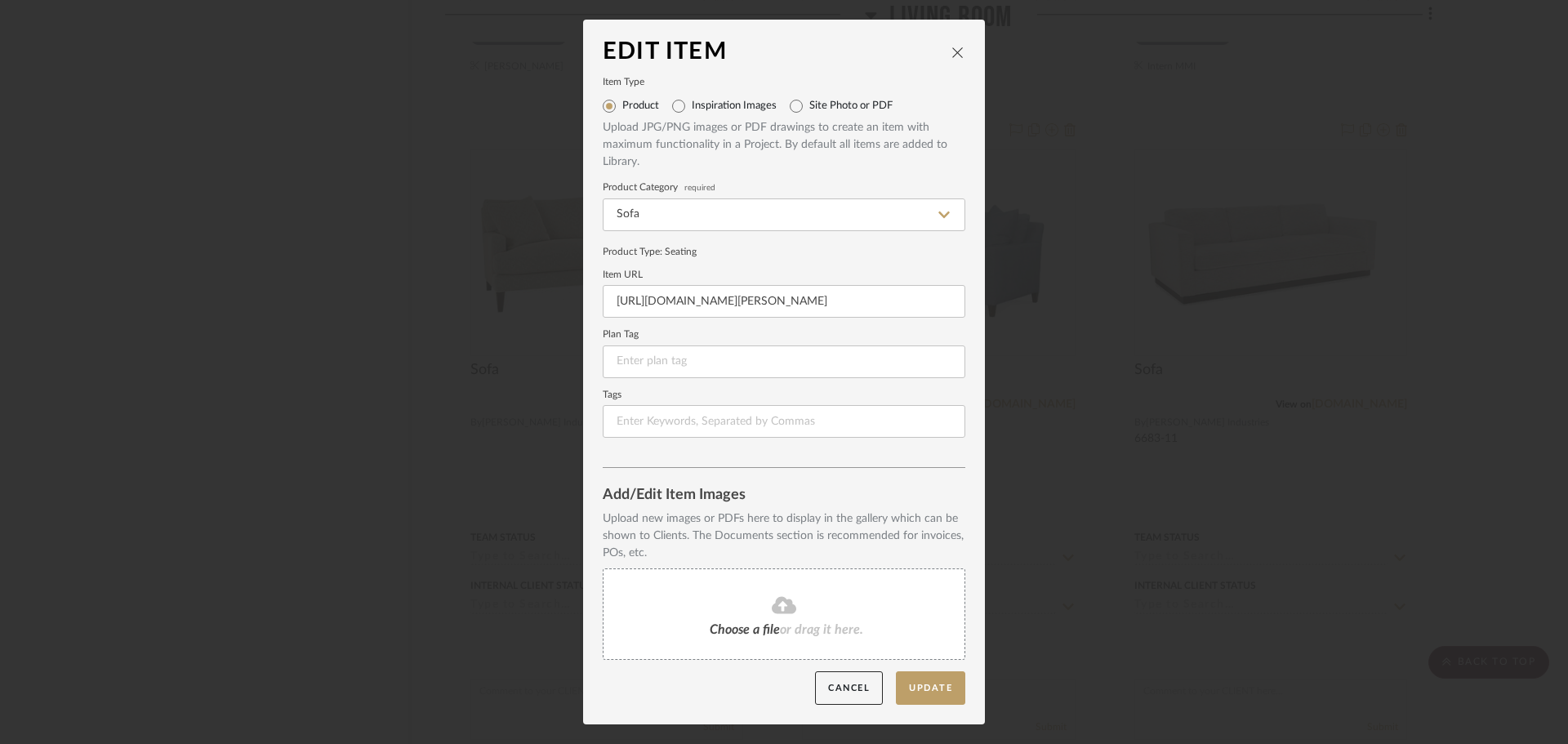
click at [753, 568] on div "Choose a file or drag it here." at bounding box center [784, 614] width 363 height 91
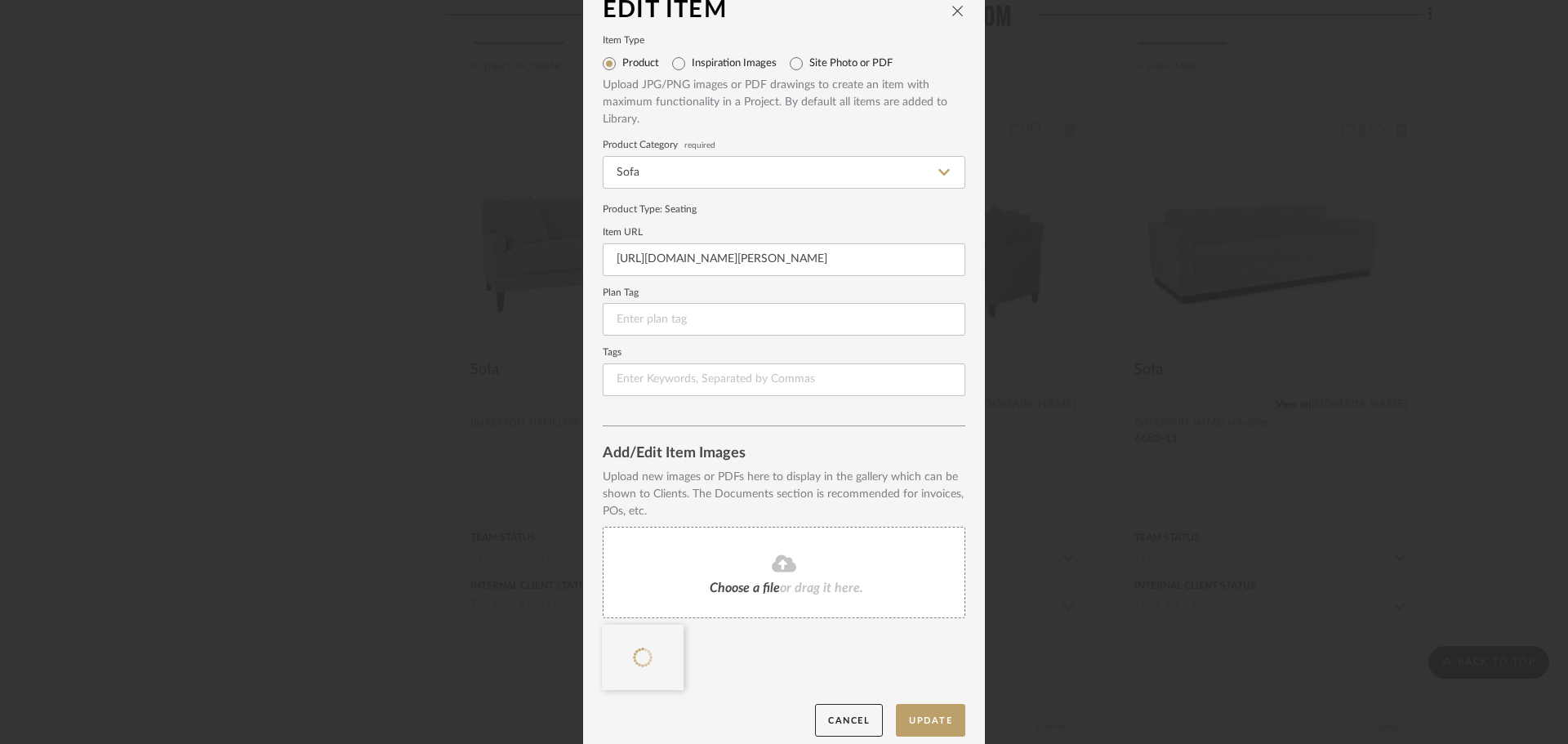
scroll to position [34, 0]
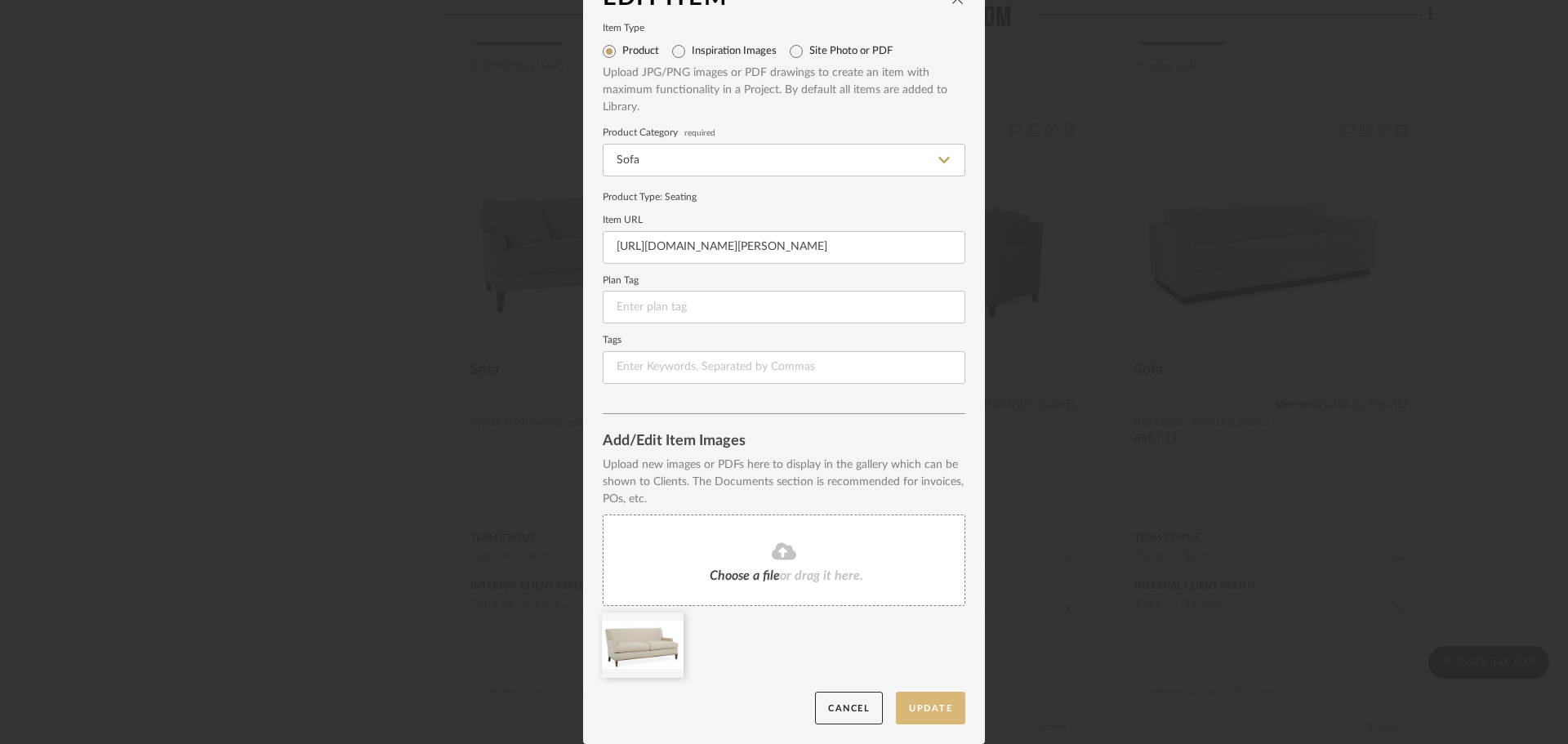
click at [936, 710] on button "Update" at bounding box center [931, 707] width 70 height 33
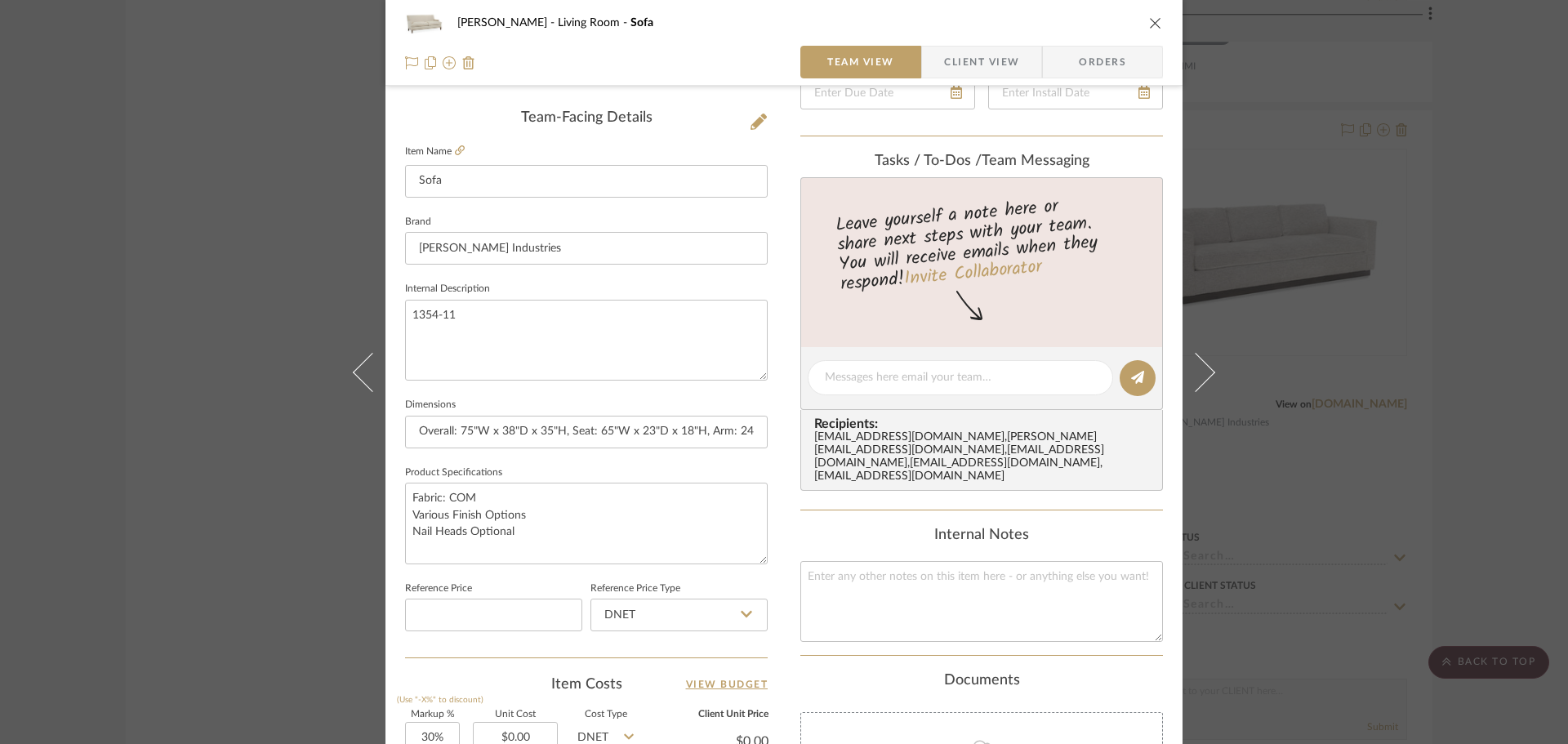
scroll to position [408, 0]
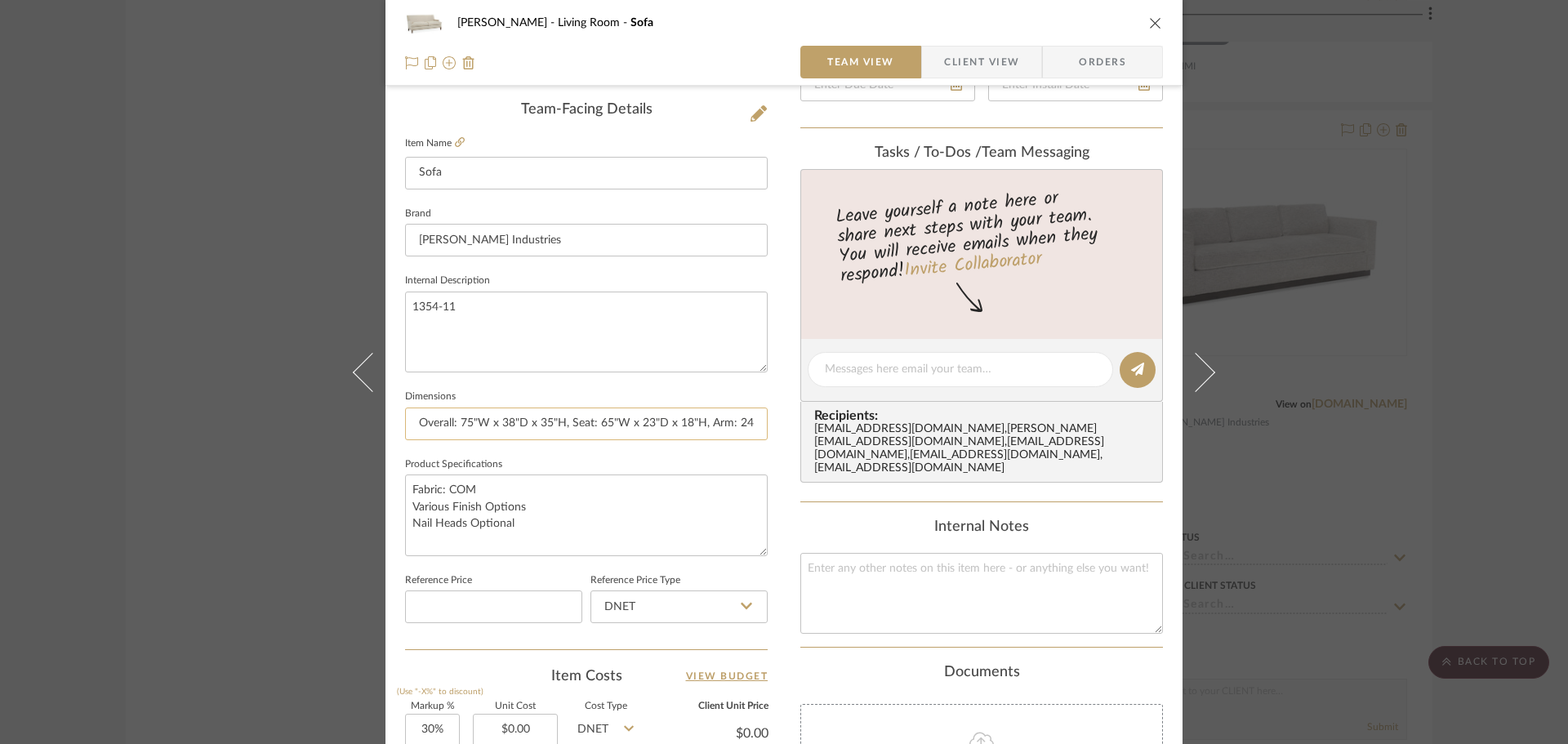
drag, startPoint x: 456, startPoint y: 424, endPoint x: 474, endPoint y: 432, distance: 19.7
click at [390, 425] on div "[PERSON_NAME] Living Room Sofa Team View Client View Orders Team-Facing Details…" at bounding box center [784, 358] width 797 height 1509
click at [482, 424] on input "75"W x 38"D x 35"H, Seat: 65"W x 23"D x 18"H, Arm: 24"H" at bounding box center [586, 423] width 363 height 33
click at [512, 420] on input "75"W x 38"D x 35"H, Seat: 65"W x 23"D x 18"H, Arm: 24"H" at bounding box center [586, 423] width 363 height 33
click at [518, 420] on input "75"W x 38"D x 35"H, Seat: 65"W x 23"D x 18"H, Arm: 24"H" at bounding box center [586, 423] width 363 height 33
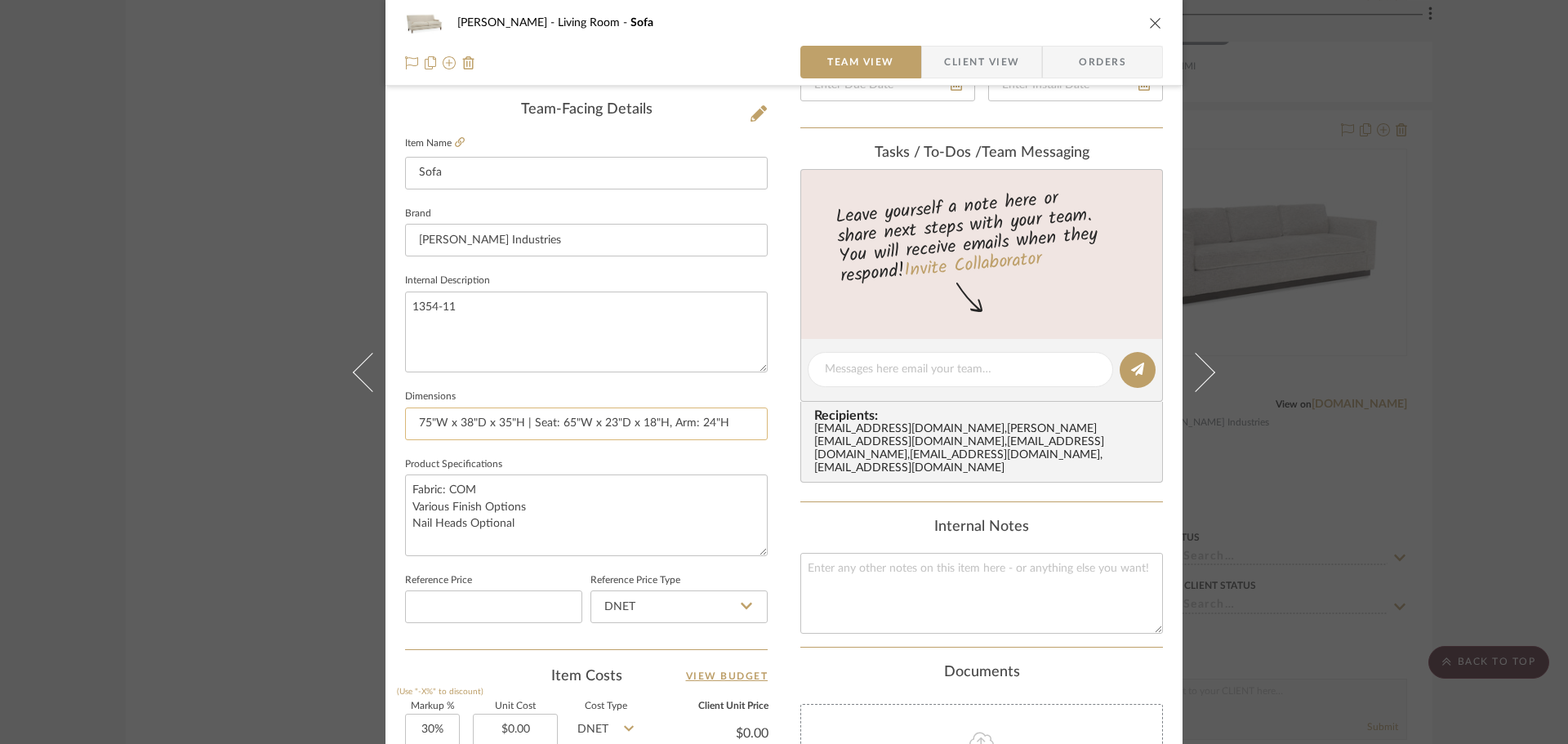
click at [655, 422] on input "75"W x 38"D x 35"H | Seat: 65"W x 23"D x 18"H, Arm: 24"H" at bounding box center [586, 423] width 363 height 33
click at [659, 422] on input "75"W x 38"D x 35"H | Seat: 65"W x 23"D x 18"H, Arm: 24"H" at bounding box center [586, 423] width 363 height 33
type input "75"W x 38"D x 35"H | Seat: 65"W x 23"D x 18"H | Arm: 24"H"
click at [705, 522] on textarea "Fabric: COM Various Finish Options Nail Heads Optional" at bounding box center [586, 514] width 363 height 81
click at [514, 522] on textarea "Fabric: COM Various Finish Options Nail Heads Optional" at bounding box center [586, 514] width 363 height 81
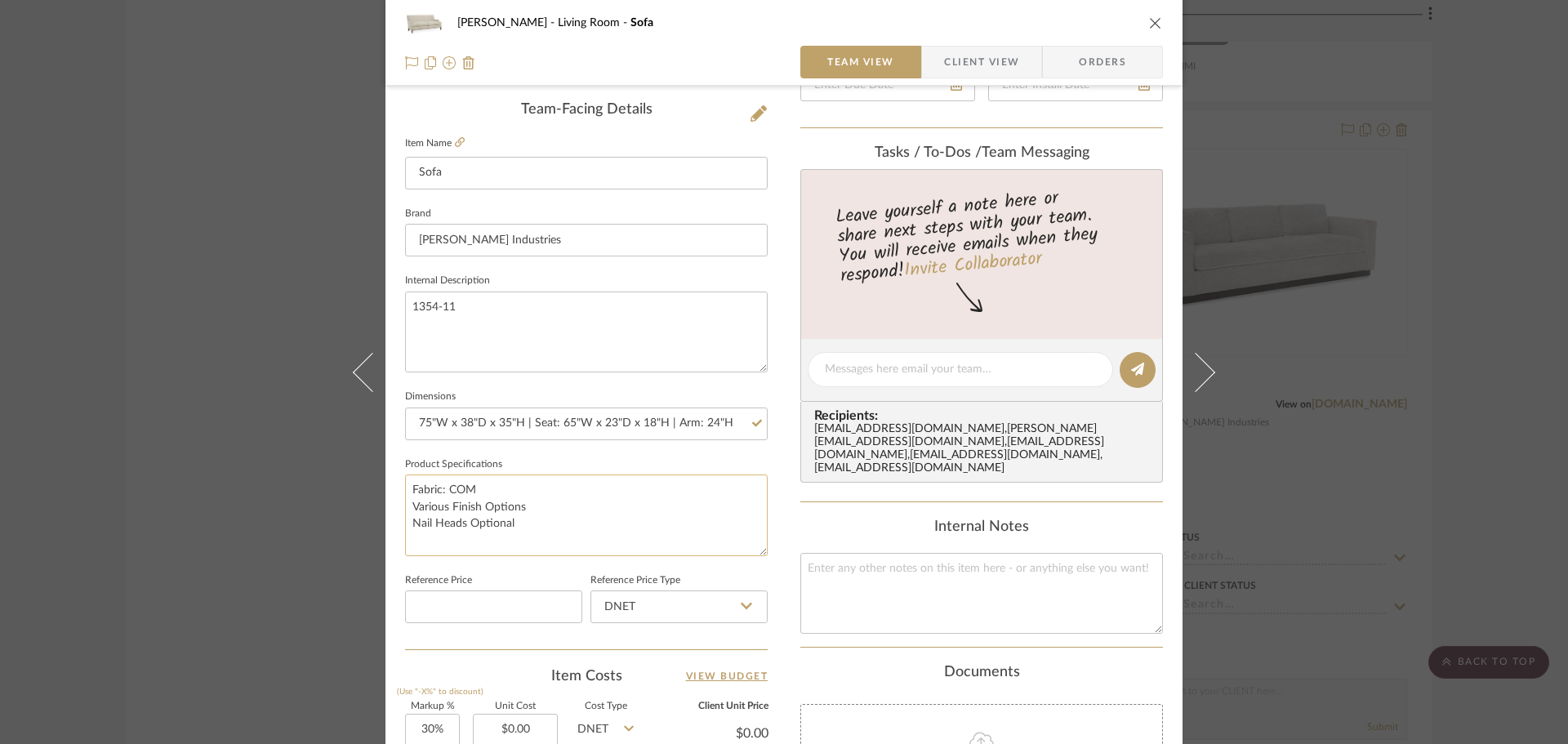
click at [573, 548] on textarea "Fabric: COM Various Finish Options Nail Heads Optional" at bounding box center [586, 514] width 363 height 81
drag, startPoint x: 510, startPoint y: 499, endPoint x: 396, endPoint y: 499, distance: 114.0
click at [396, 499] on div "[PERSON_NAME] Living Room Sofa Team View Client View Orders Team-Facing Details…" at bounding box center [784, 358] width 797 height 1509
click at [453, 514] on textarea "Fabric: COM Various Finish Options Nail Heads Optional" at bounding box center [586, 514] width 363 height 81
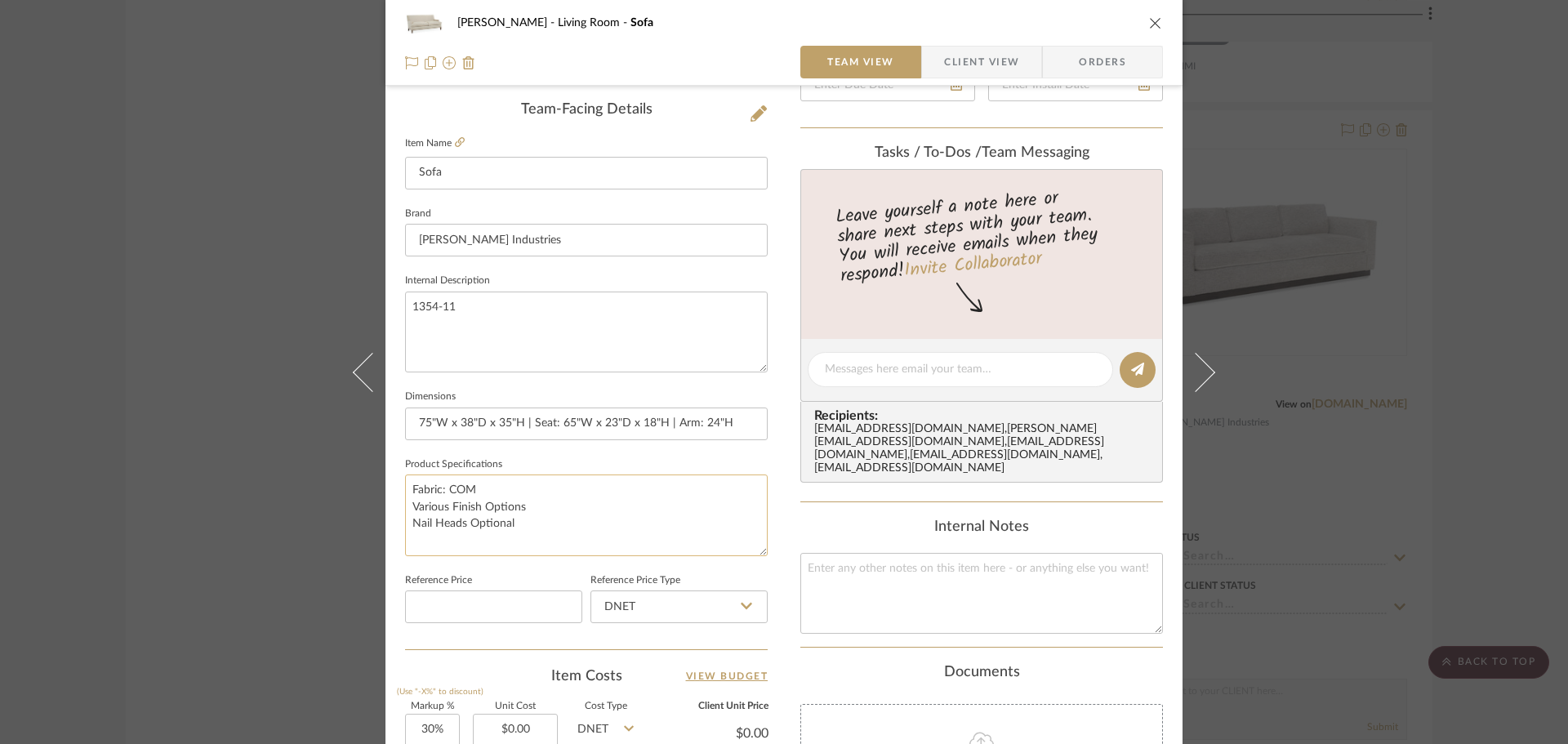
click at [453, 514] on textarea "Fabric: COM Various Finish Options Nail Heads Optional" at bounding box center [586, 514] width 363 height 81
click at [512, 526] on textarea "Fabric: COM Leg Finish: Various Nail Heads Optional" at bounding box center [586, 514] width 363 height 81
type textarea "Fabric: COM Leg Finish: Various Nail Heads Optional"
click at [963, 70] on span "Client View" at bounding box center [982, 62] width 75 height 33
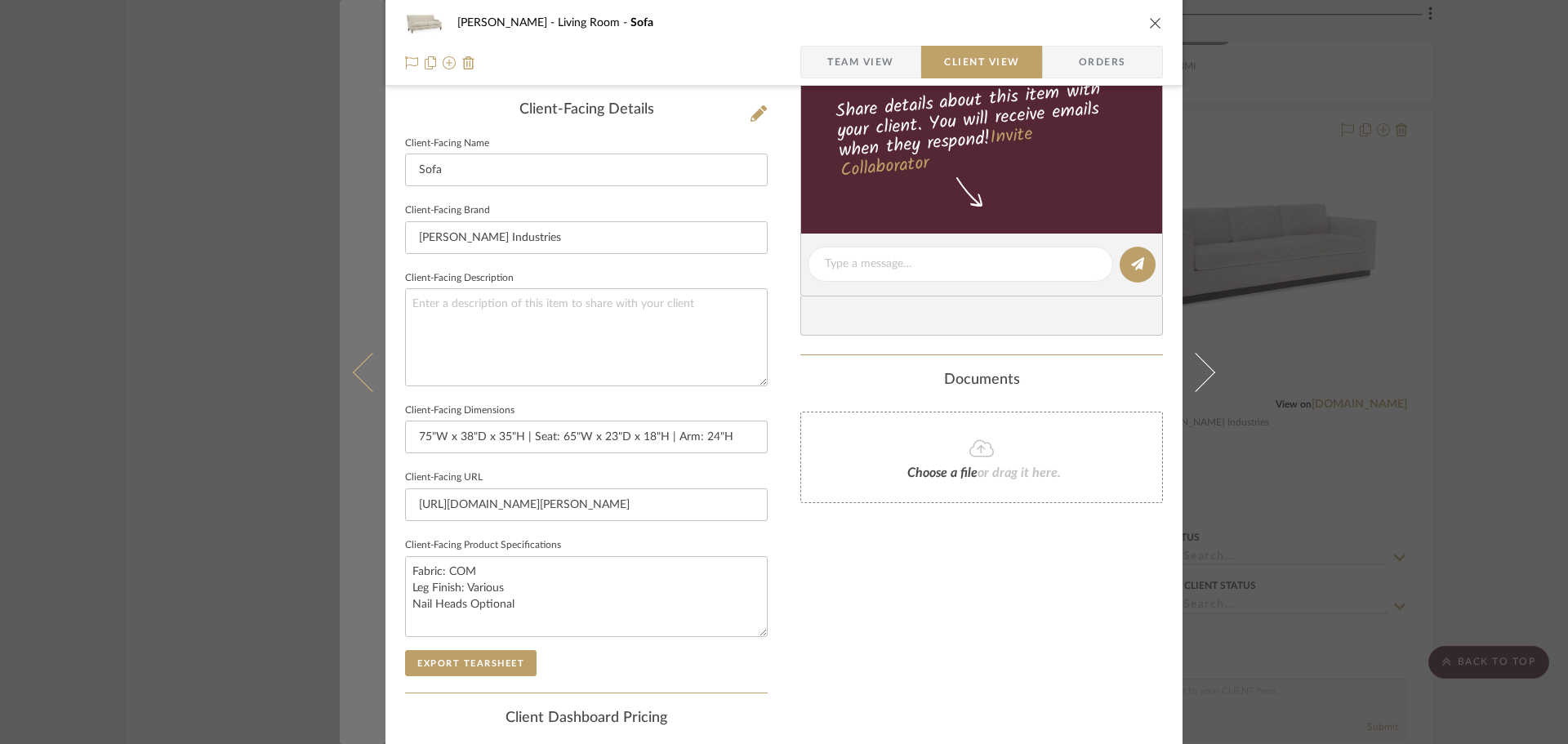
click at [365, 369] on icon at bounding box center [373, 372] width 39 height 39
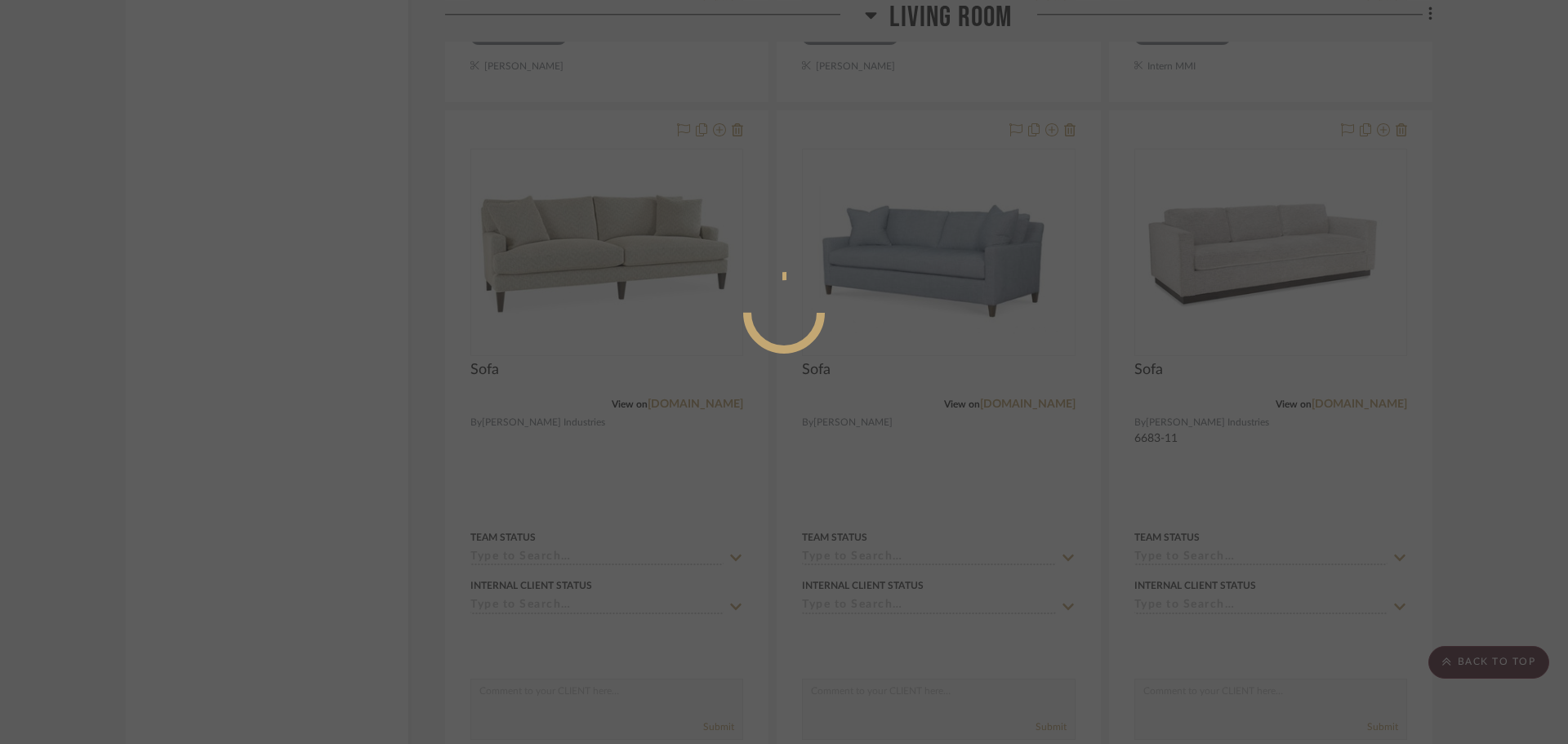
scroll to position [0, 0]
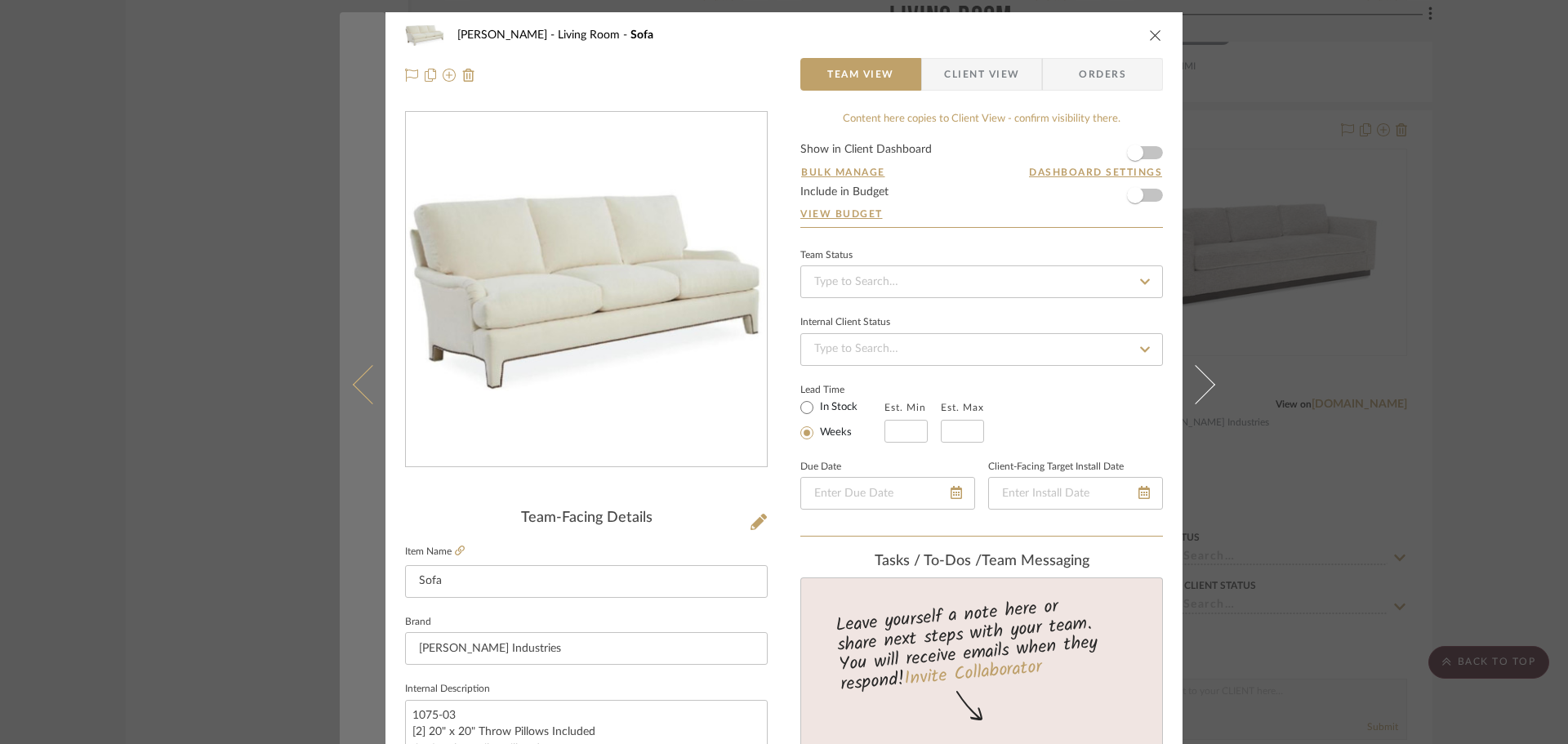
click at [365, 367] on icon at bounding box center [373, 384] width 39 height 39
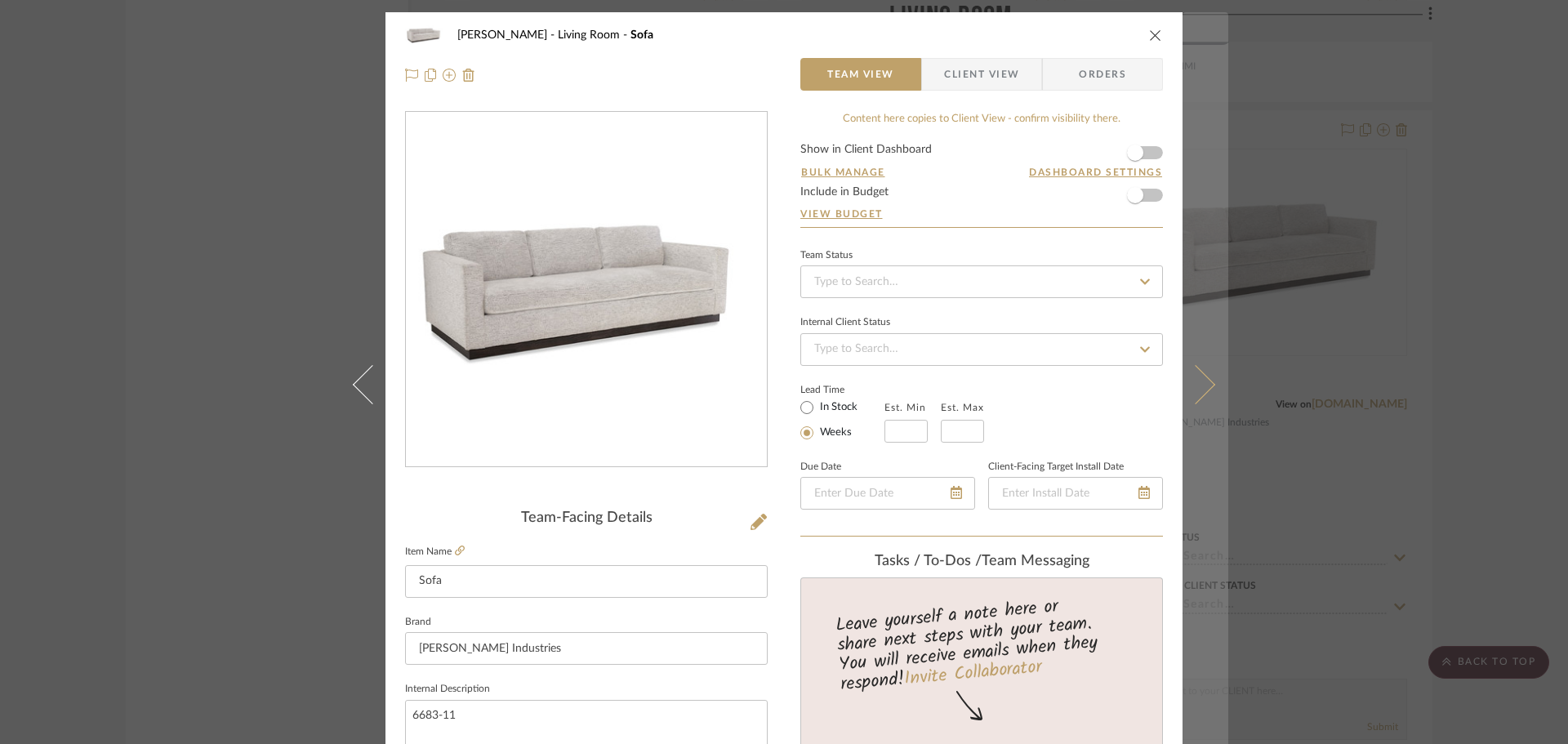
click at [1192, 397] on icon at bounding box center [1196, 384] width 39 height 39
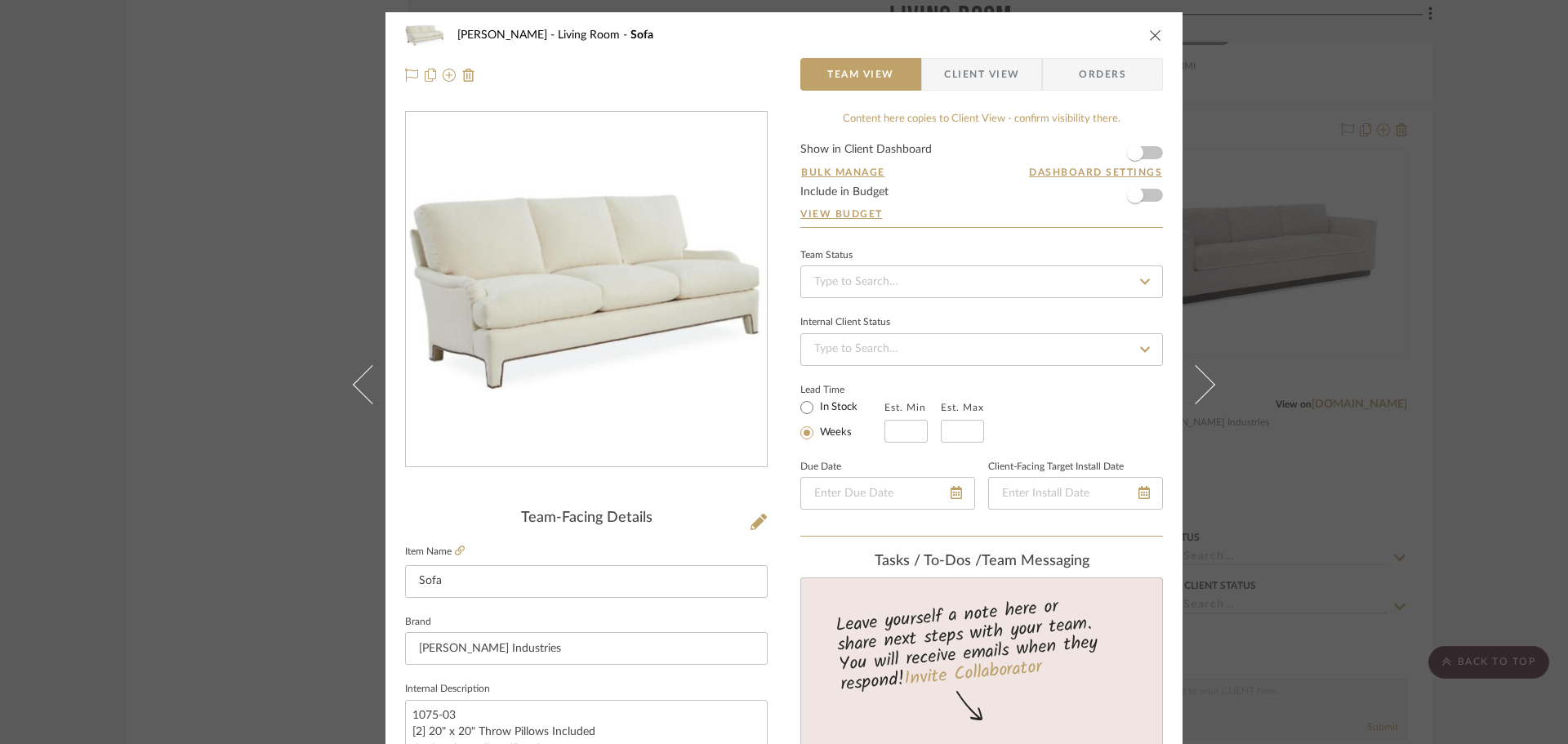
scroll to position [408, 0]
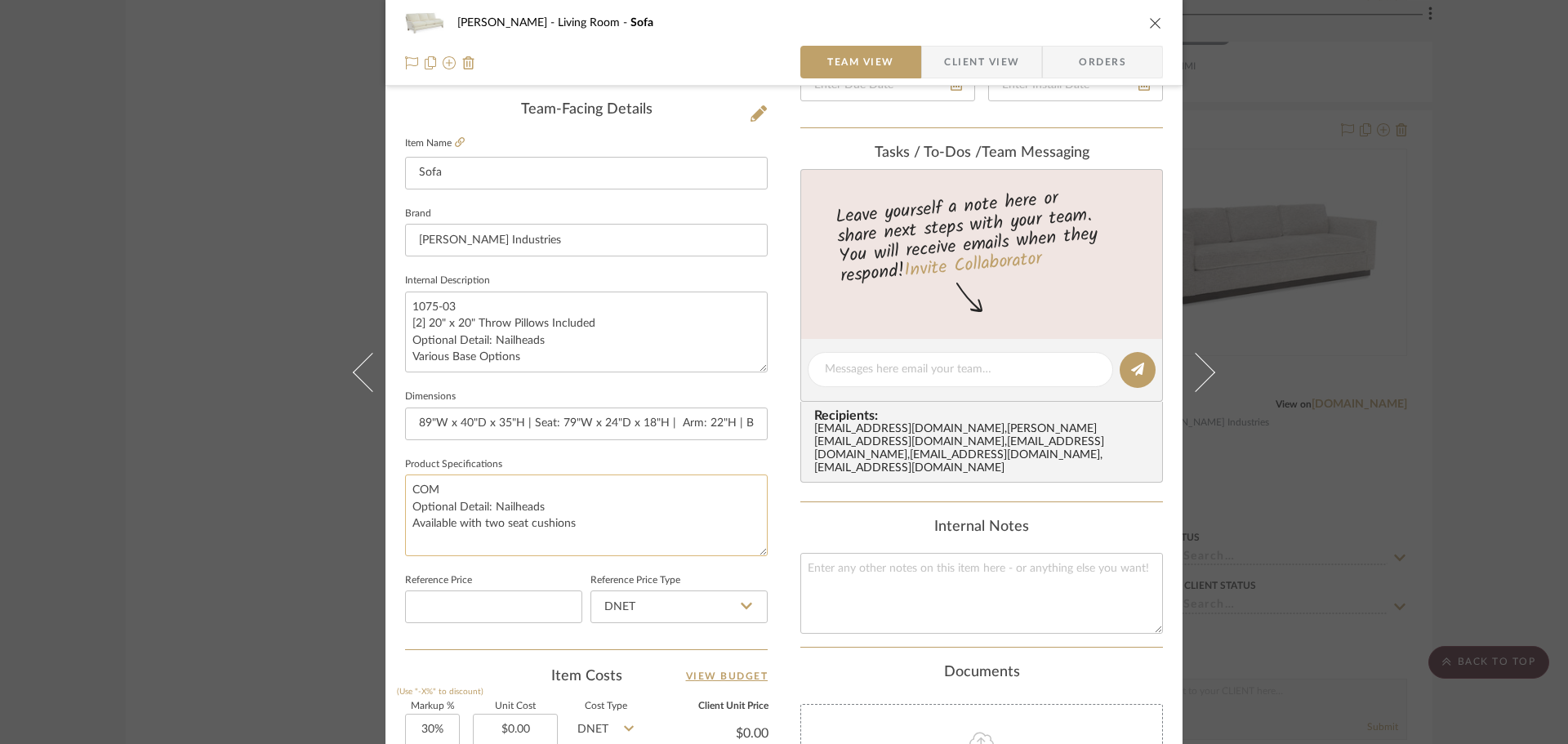
click at [437, 522] on textarea "COM Optional Detail: Nailheads Available with two seat cushions" at bounding box center [586, 514] width 363 height 81
click at [422, 500] on textarea "COM Optional Detail: Nailheads Available with two seat cushions" at bounding box center [586, 514] width 363 height 81
drag, startPoint x: 422, startPoint y: 500, endPoint x: 503, endPoint y: 510, distance: 81.6
click at [503, 510] on textarea "COM Optional Detail: Nailheads Available with two seat cushions" at bounding box center [586, 514] width 363 height 81
click at [508, 508] on textarea "COM Optional Detail: Nailheads Available with two seat cushions" at bounding box center [586, 514] width 363 height 81
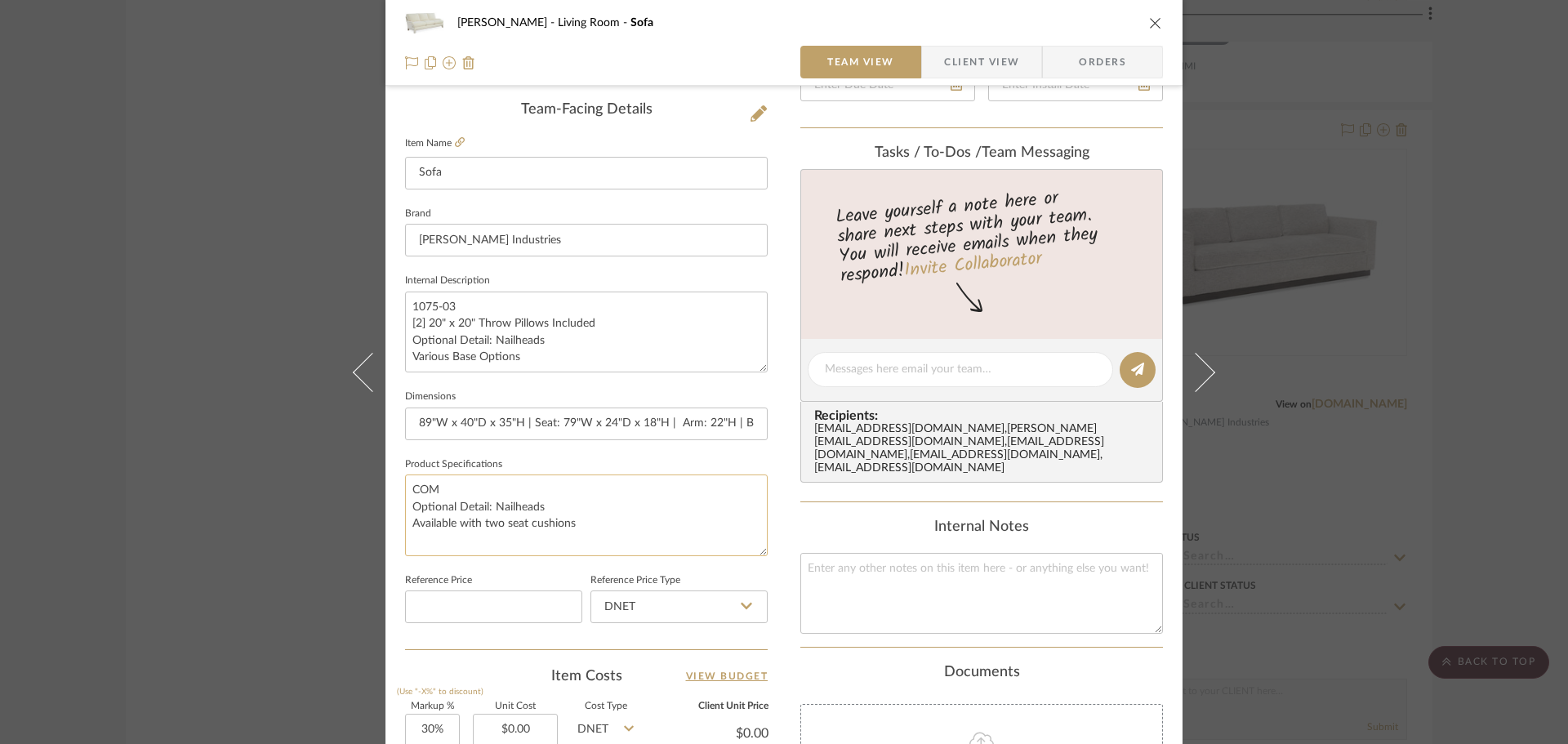
click at [509, 508] on textarea "COM Optional Detail: Nailheads Available with two seat cushions" at bounding box center [586, 514] width 363 height 81
click at [509, 510] on textarea "COM Optional Detail: Nailheads Available with two seat cushions" at bounding box center [586, 514] width 363 height 81
drag, startPoint x: 558, startPoint y: 510, endPoint x: 408, endPoint y: 511, distance: 150.0
click at [408, 511] on textarea "COM Optional Detail: Nailheads Available with two seat cushions" at bounding box center [586, 514] width 363 height 81
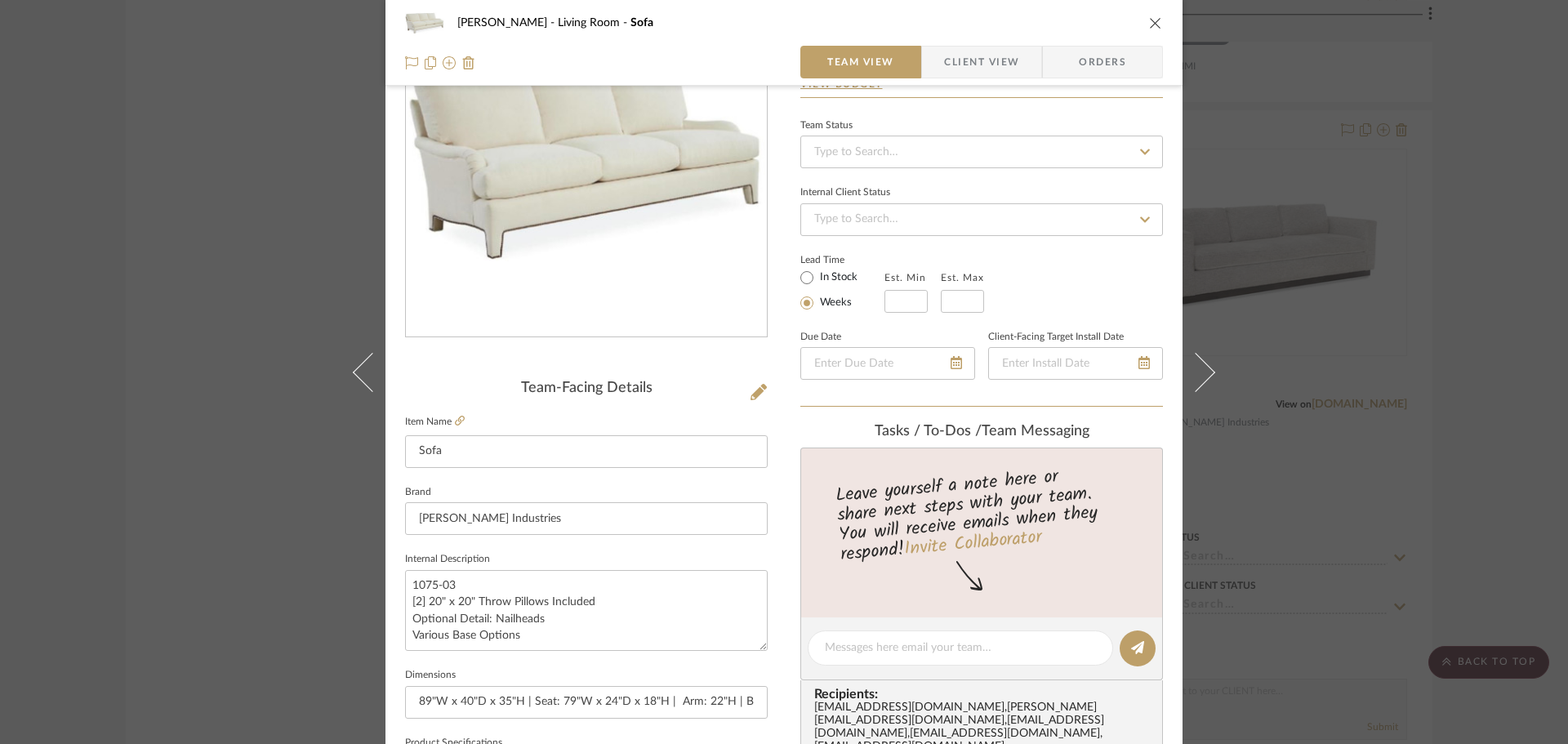
scroll to position [327, 0]
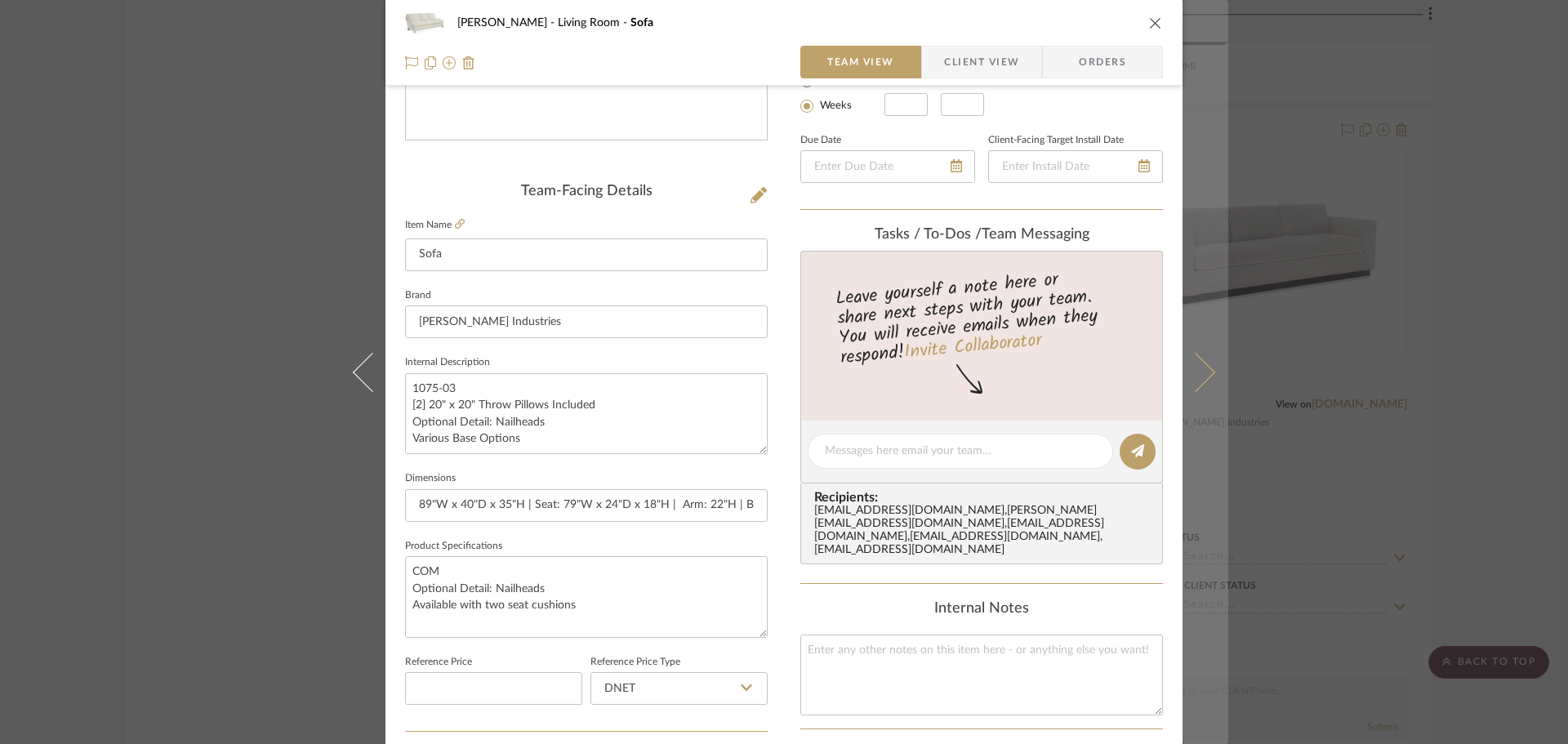
click at [1198, 370] on icon at bounding box center [1196, 372] width 39 height 39
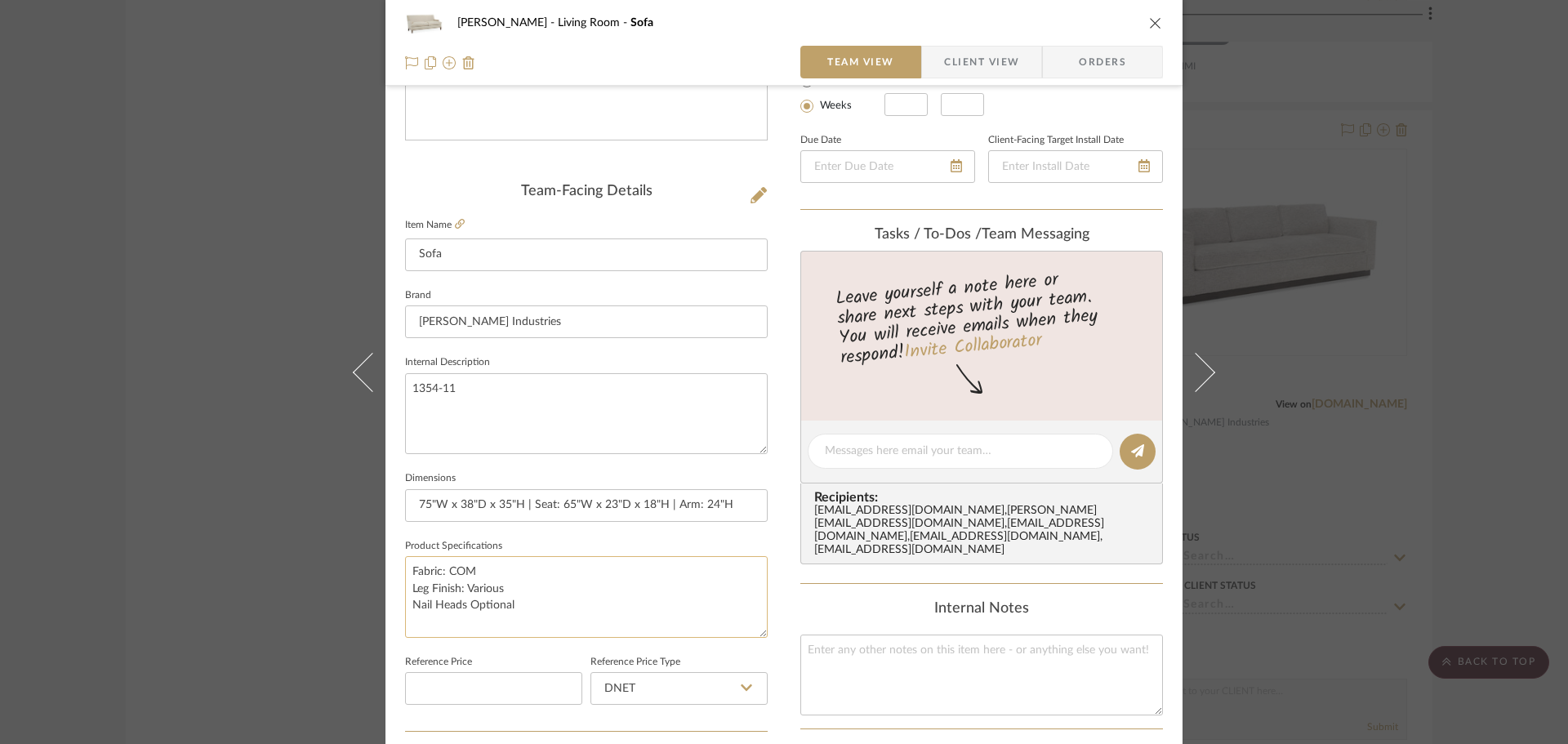
drag, startPoint x: 514, startPoint y: 604, endPoint x: 405, endPoint y: 604, distance: 109.0
click at [405, 604] on textarea "Fabric: COM Leg Finish: Various Nail Heads Optional" at bounding box center [586, 597] width 363 height 81
paste textarea "Optional Detail: Nailheads"
click at [585, 616] on textarea "Fabric: COM Leg Finish: Various Optional Detail: Nailheads" at bounding box center [586, 597] width 363 height 81
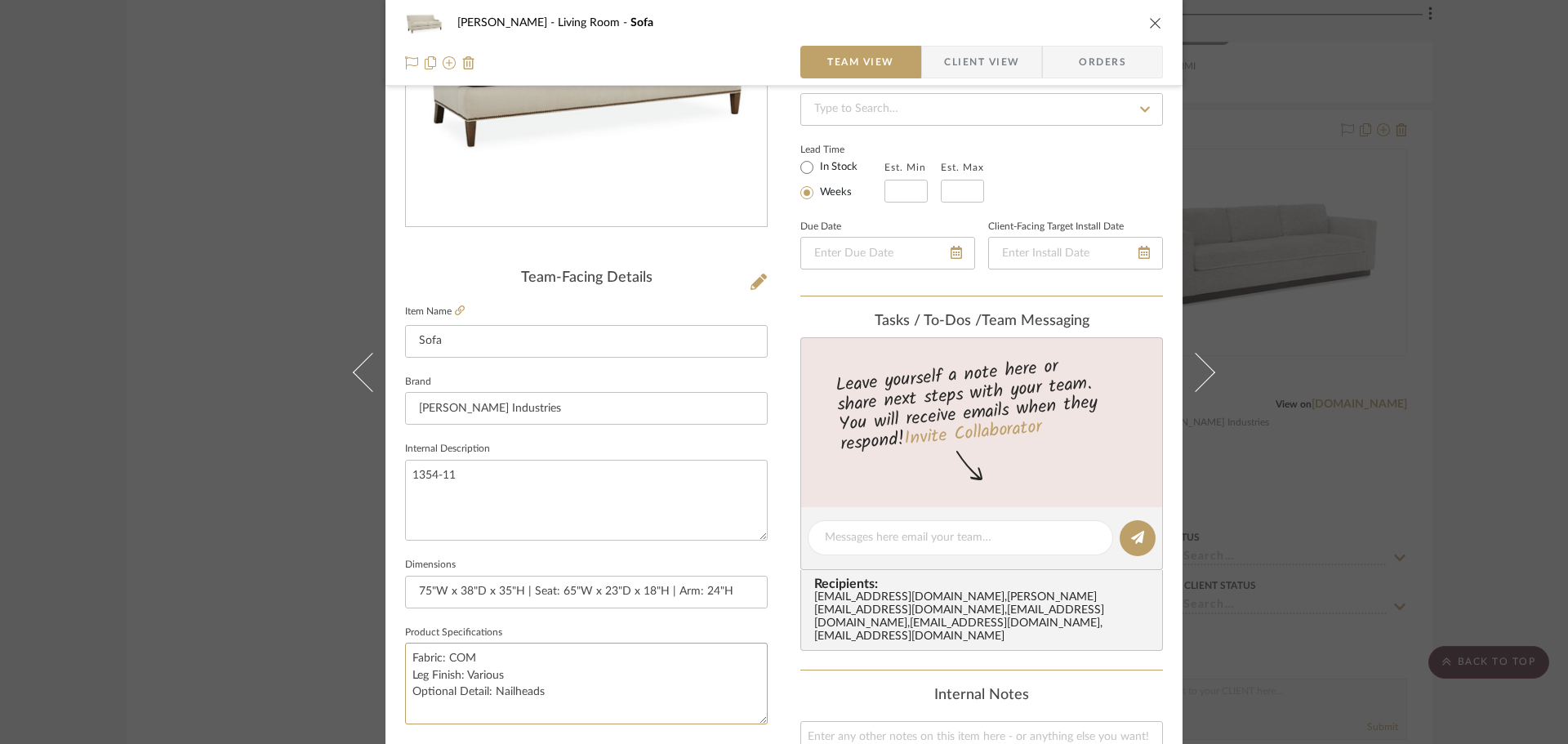
scroll to position [490, 0]
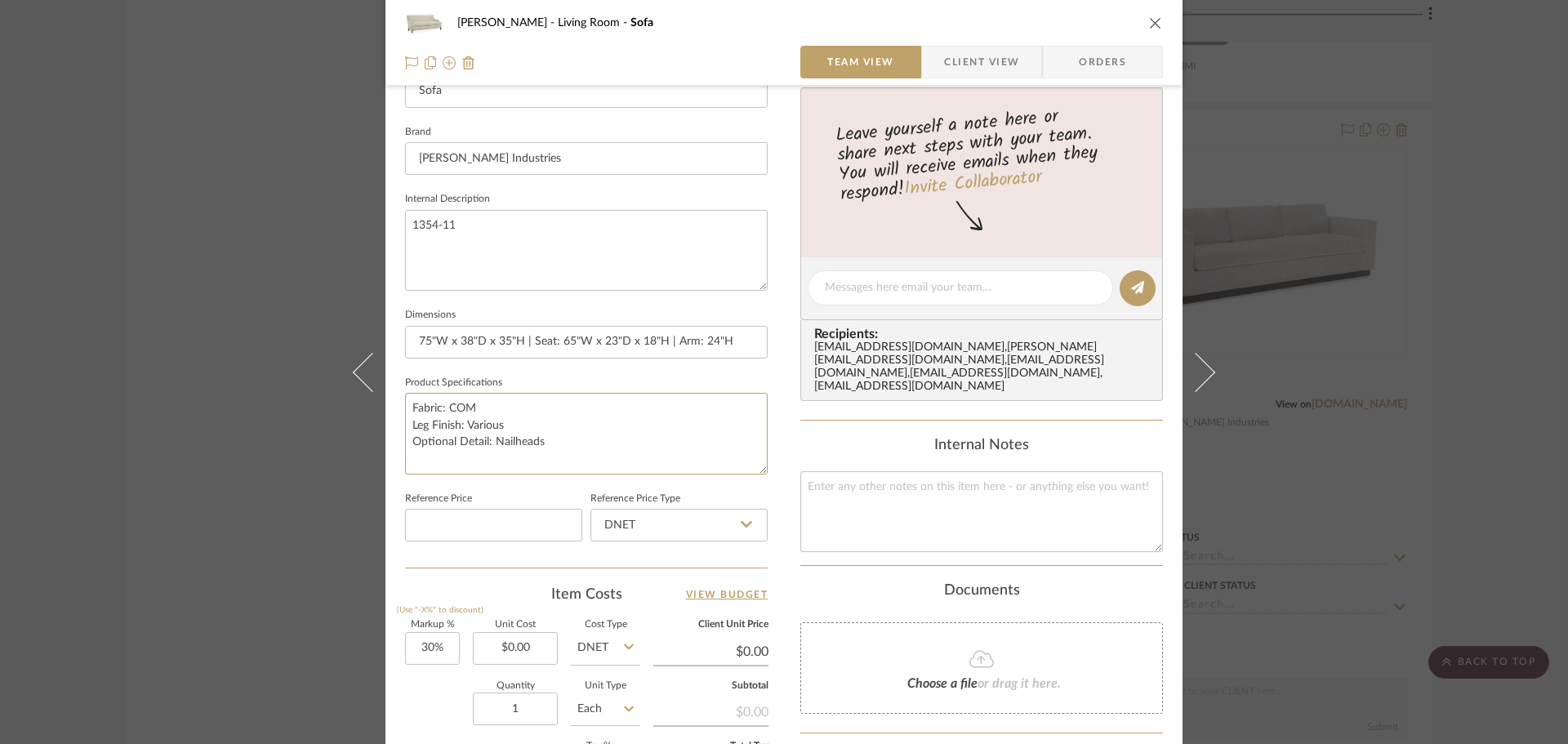
type textarea "Fabric: COM Leg Finish: Various Optional Detail: Nailheads"
click at [977, 56] on span "Client View" at bounding box center [982, 62] width 75 height 33
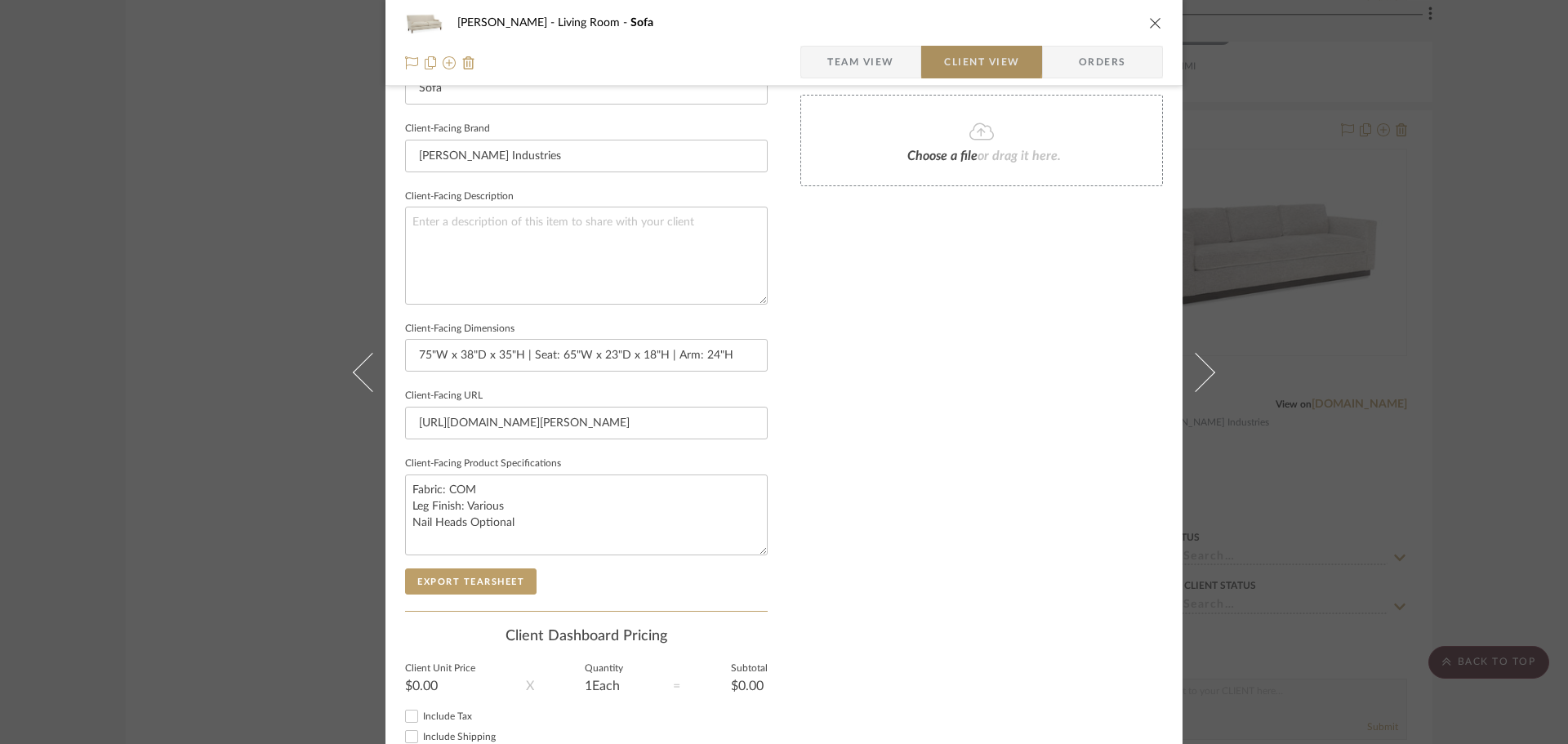
type textarea "Fabric: COM Leg Finish: Various Optional Detail: Nailheads"
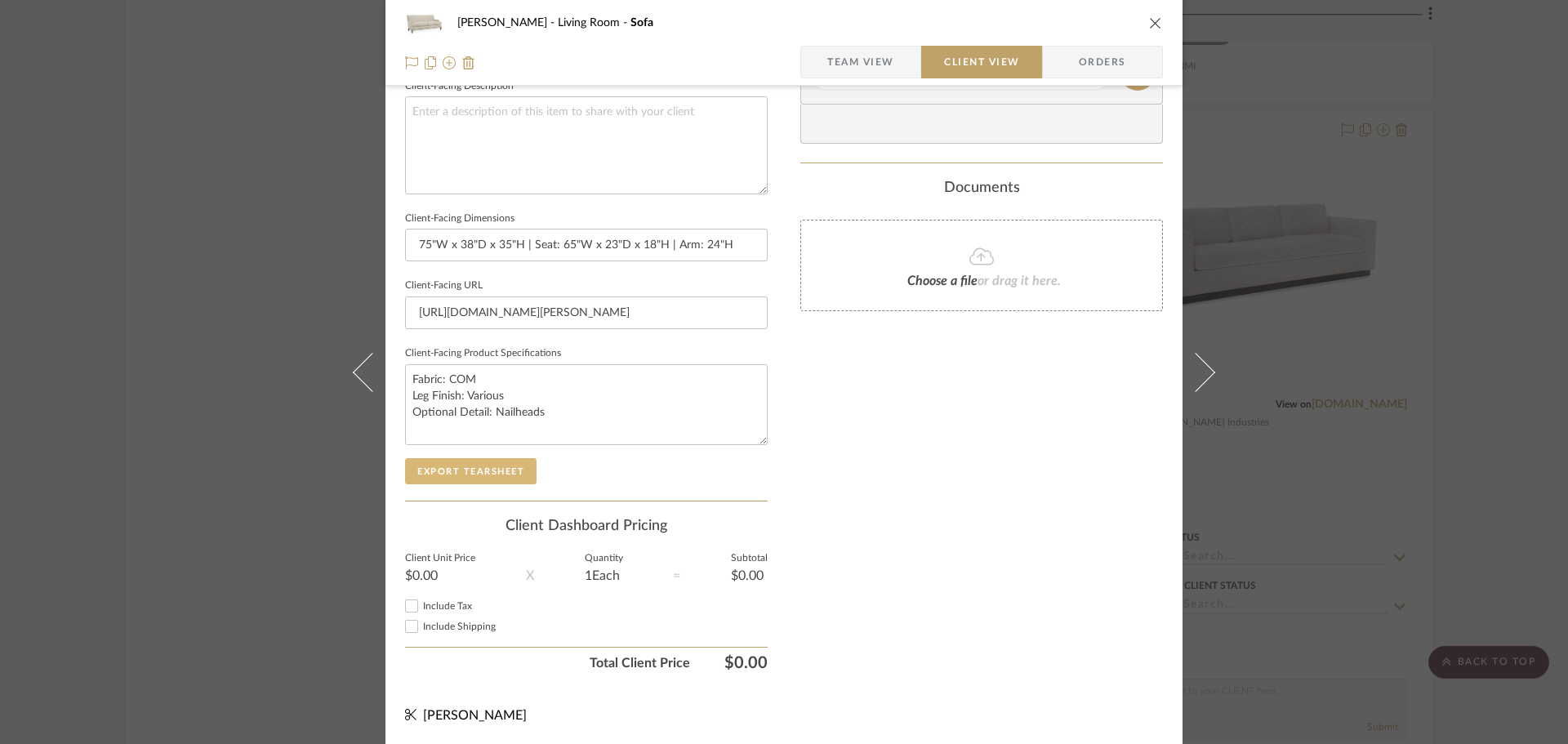
scroll to position [601, 0]
click at [520, 468] on button "Export Tearsheet" at bounding box center [470, 470] width 131 height 26
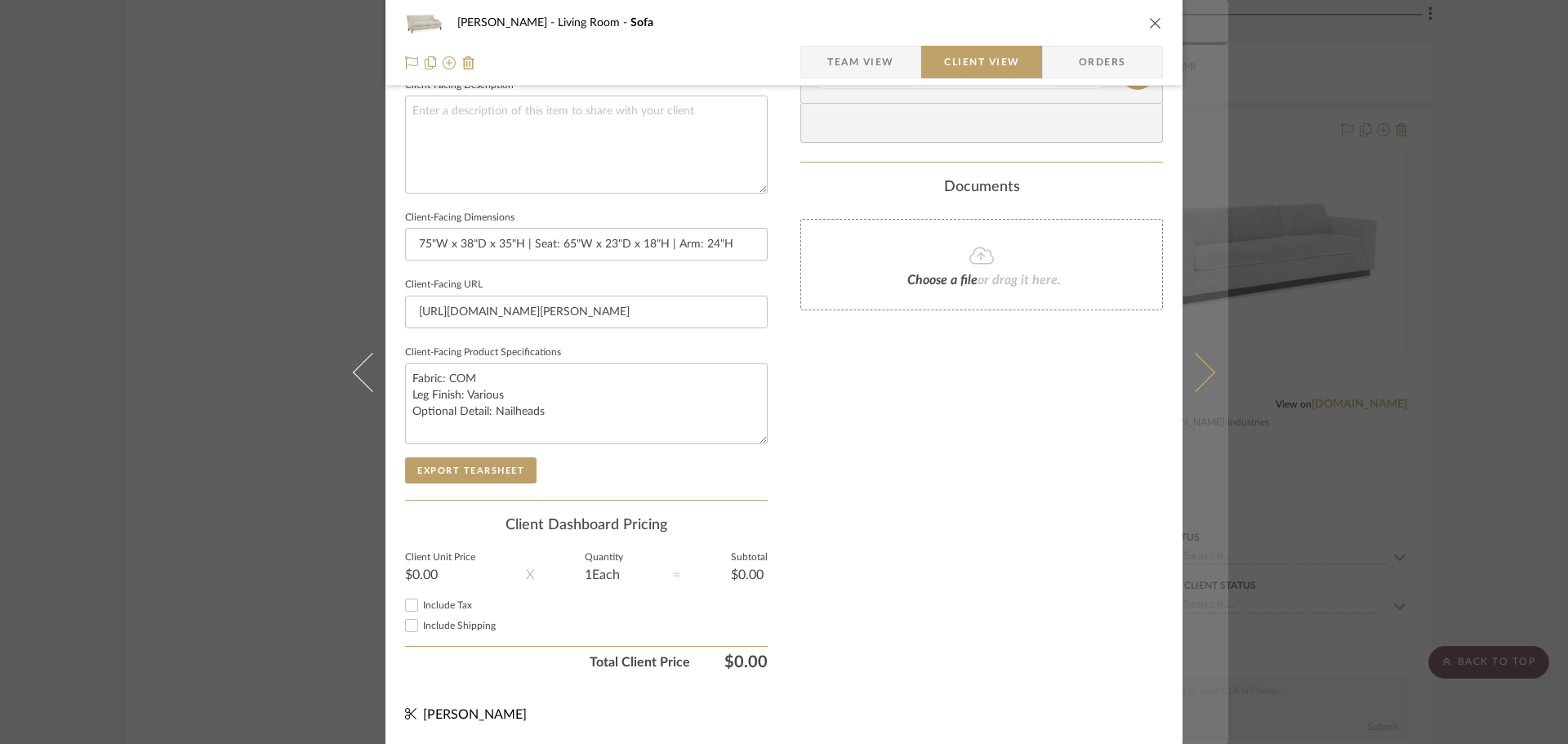
click at [1189, 357] on icon at bounding box center [1196, 372] width 39 height 39
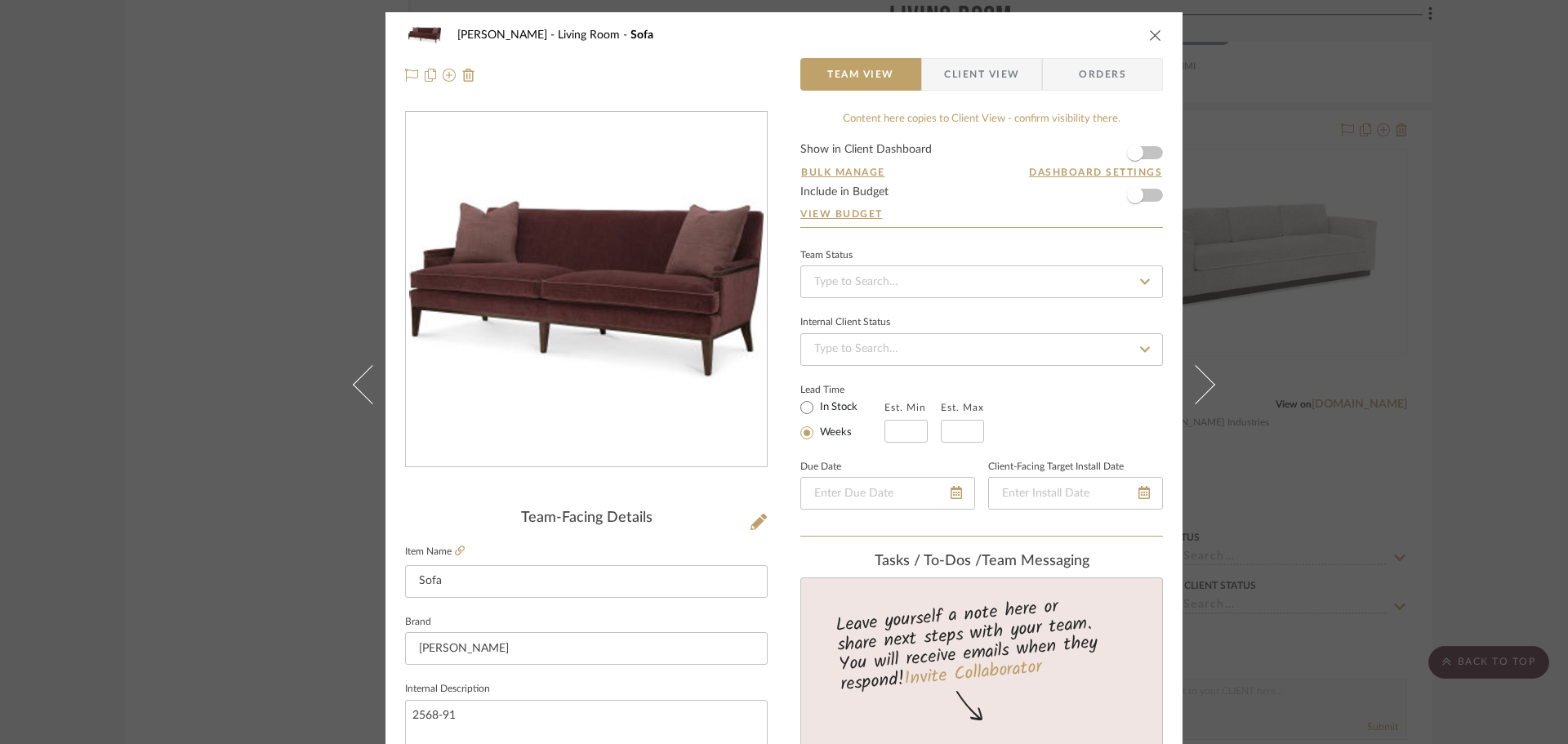
click at [460, 552] on fieldset "Item Name Sofa" at bounding box center [586, 569] width 363 height 57
click at [456, 550] on icon at bounding box center [459, 550] width 10 height 10
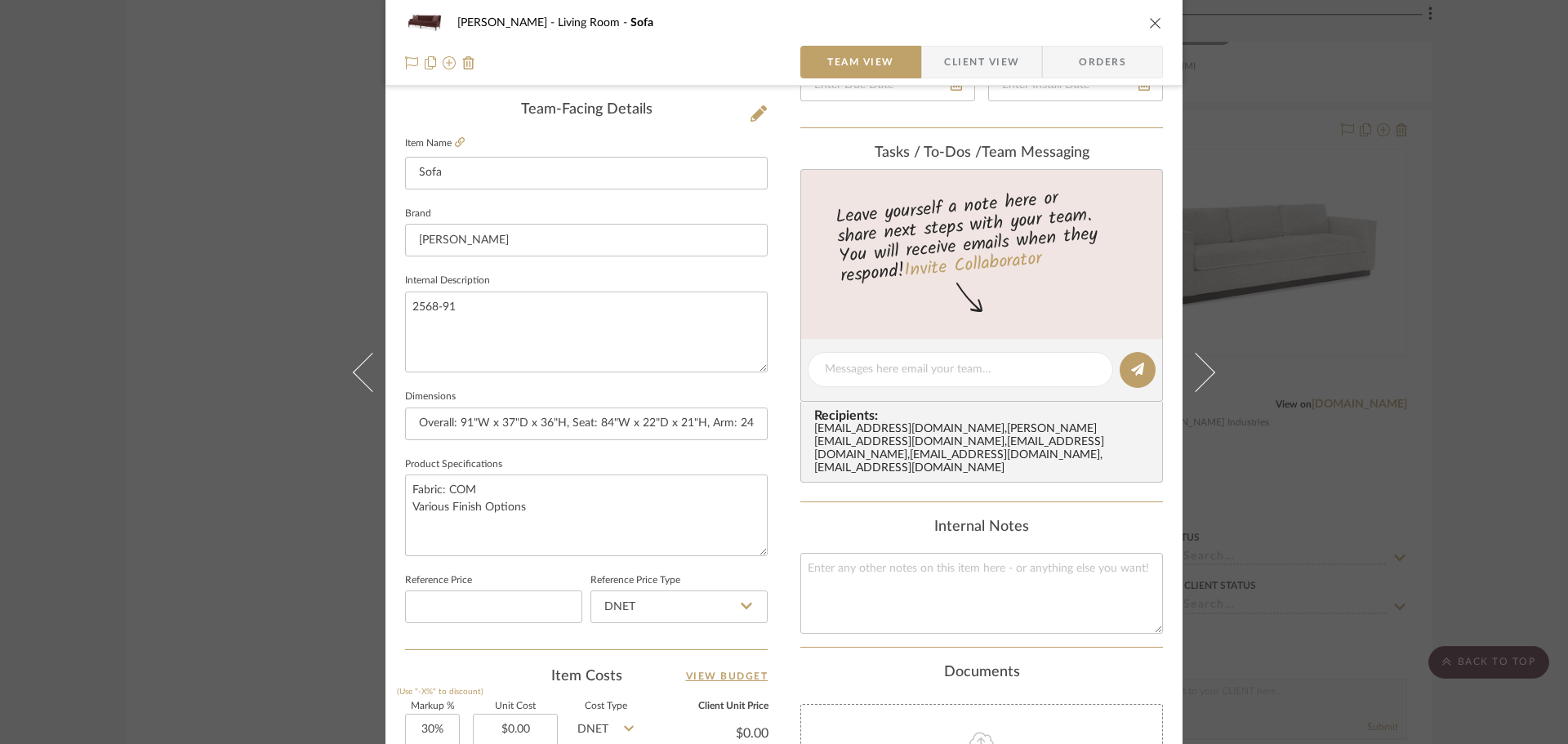
click at [1382, 319] on div "[PERSON_NAME] Living Room Sofa Team View Client View Orders Team-Facing Details…" at bounding box center [784, 372] width 1568 height 744
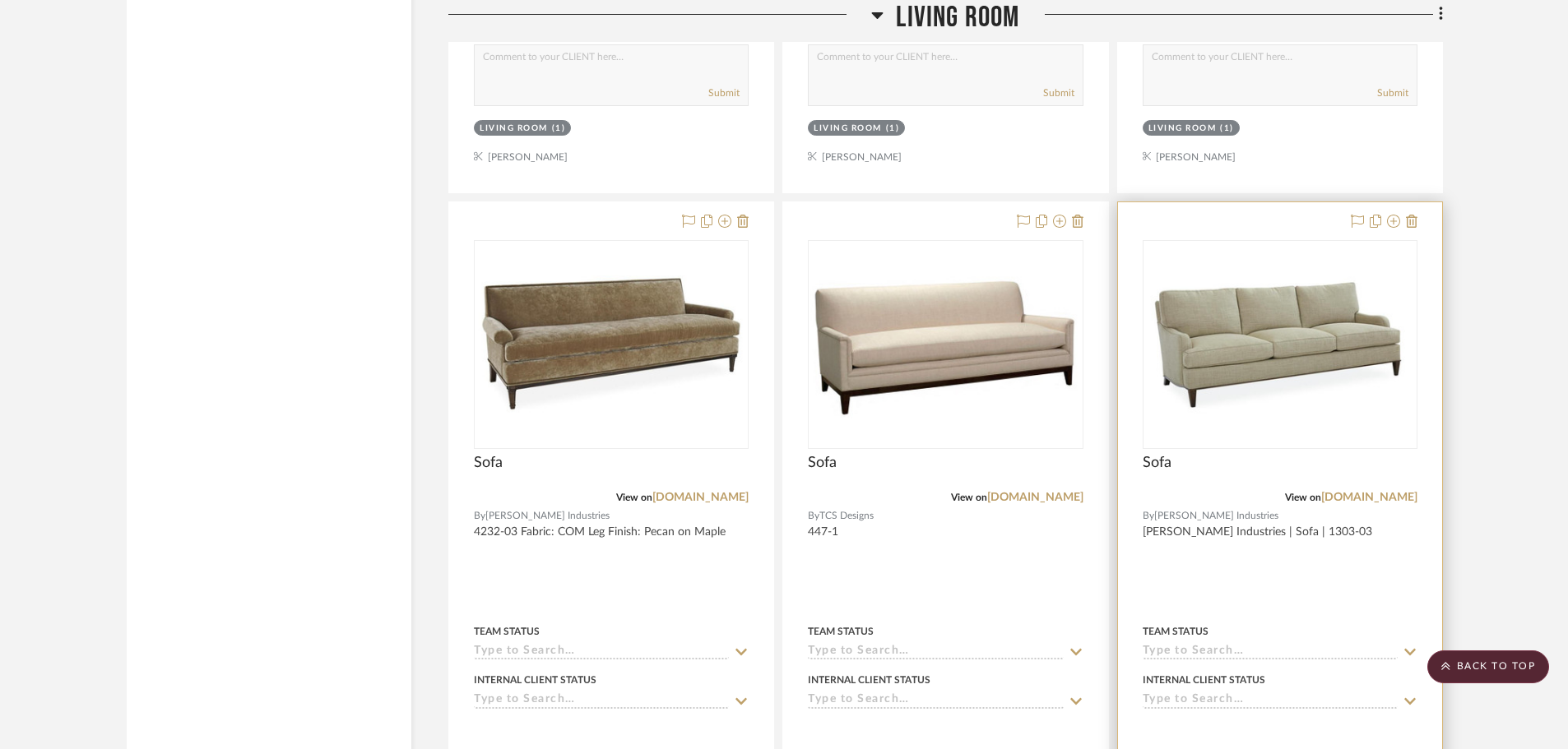
scroll to position [18569, 0]
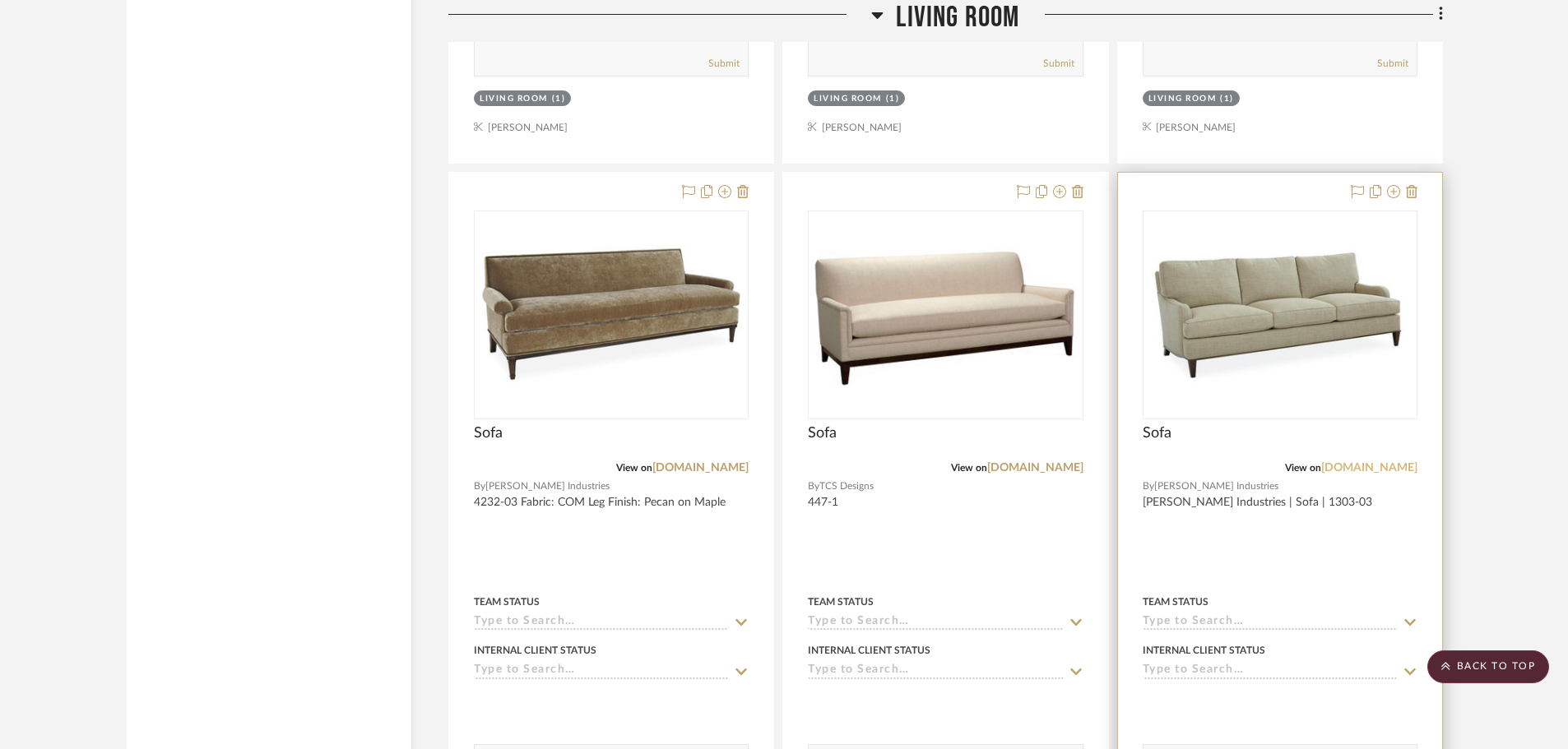
click at [1352, 466] on link "[DOMAIN_NAME]" at bounding box center [1368, 468] width 96 height 12
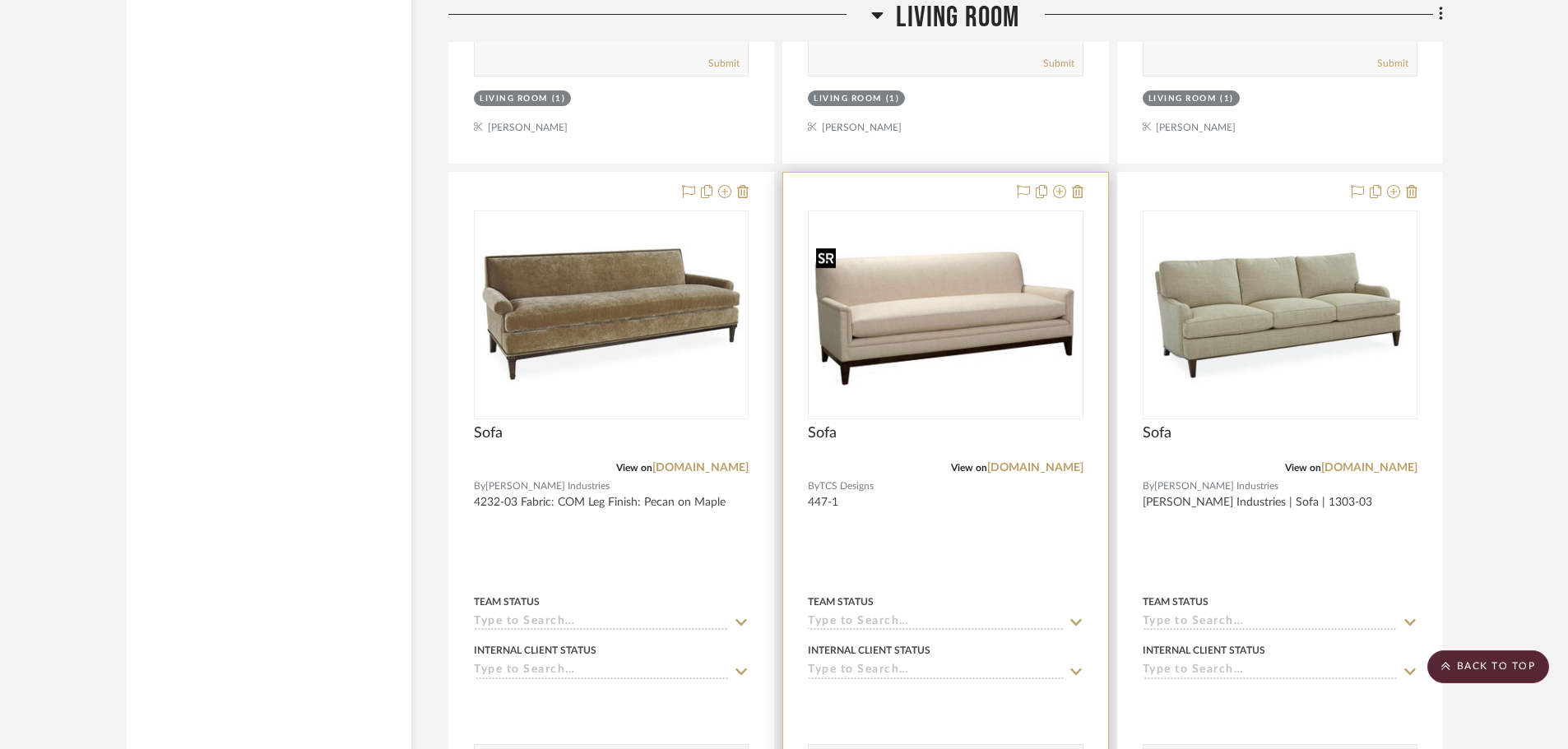
scroll to position [18488, 0]
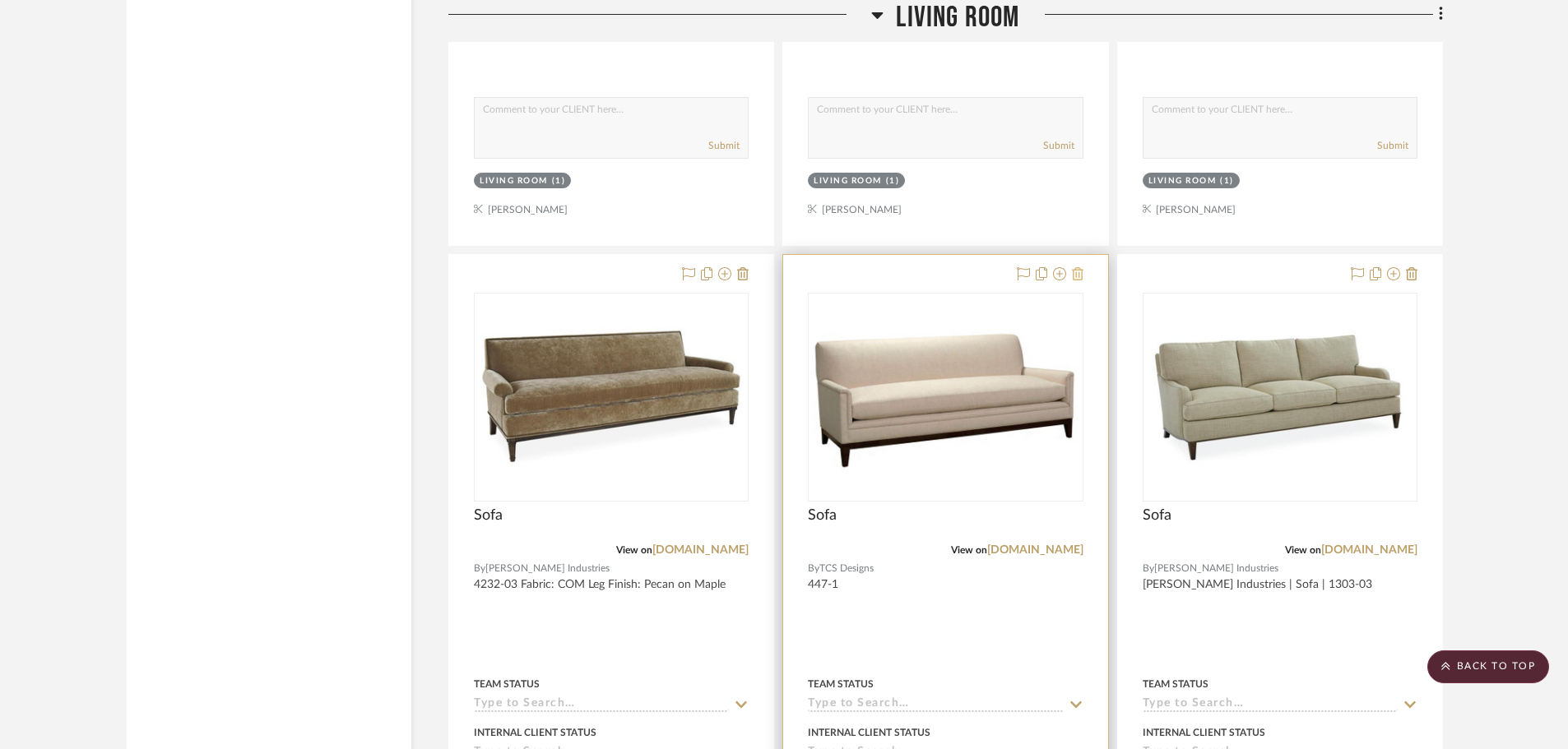
click at [1082, 270] on icon at bounding box center [1077, 273] width 12 height 13
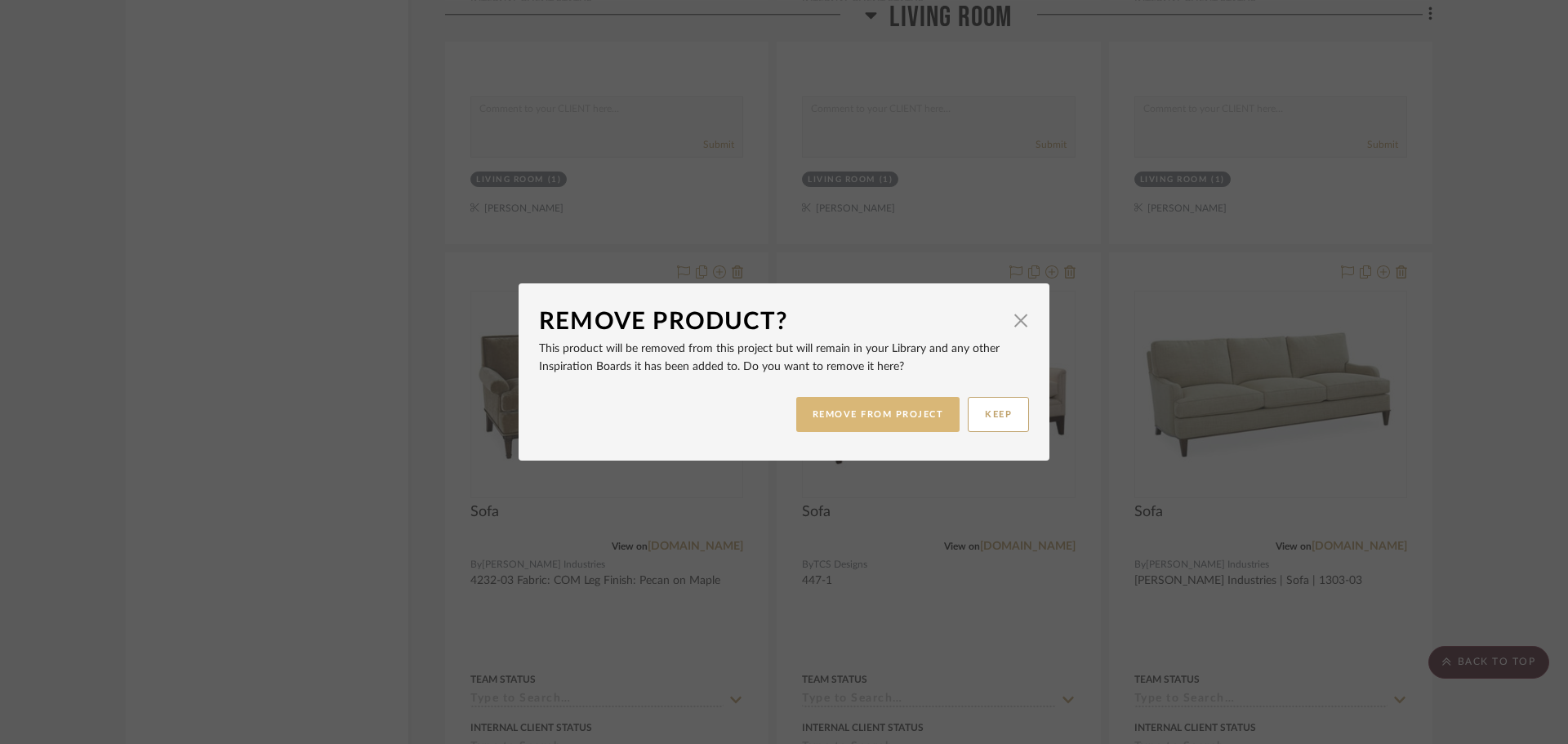
click at [906, 417] on button "REMOVE FROM PROJECT" at bounding box center [878, 414] width 164 height 35
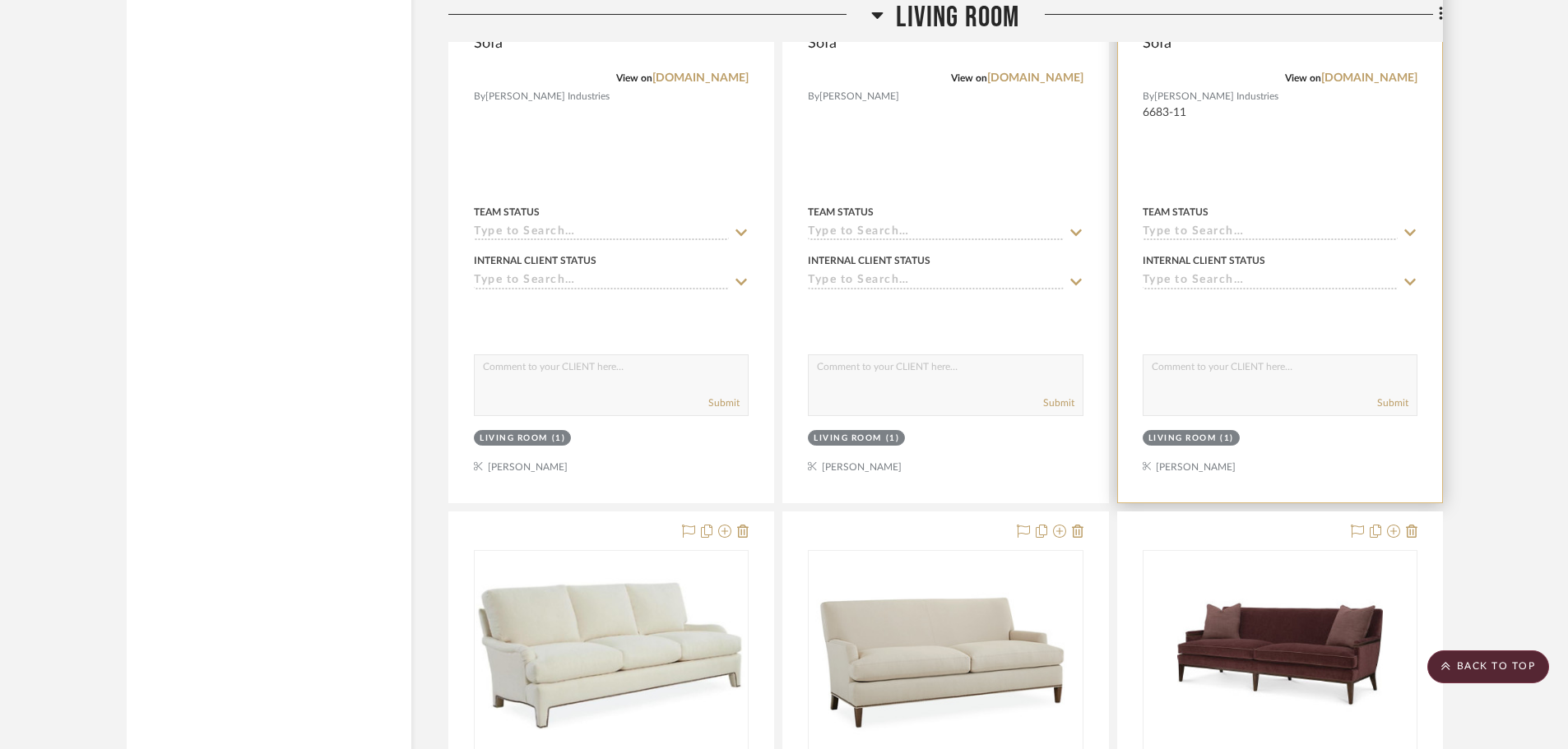
scroll to position [17172, 0]
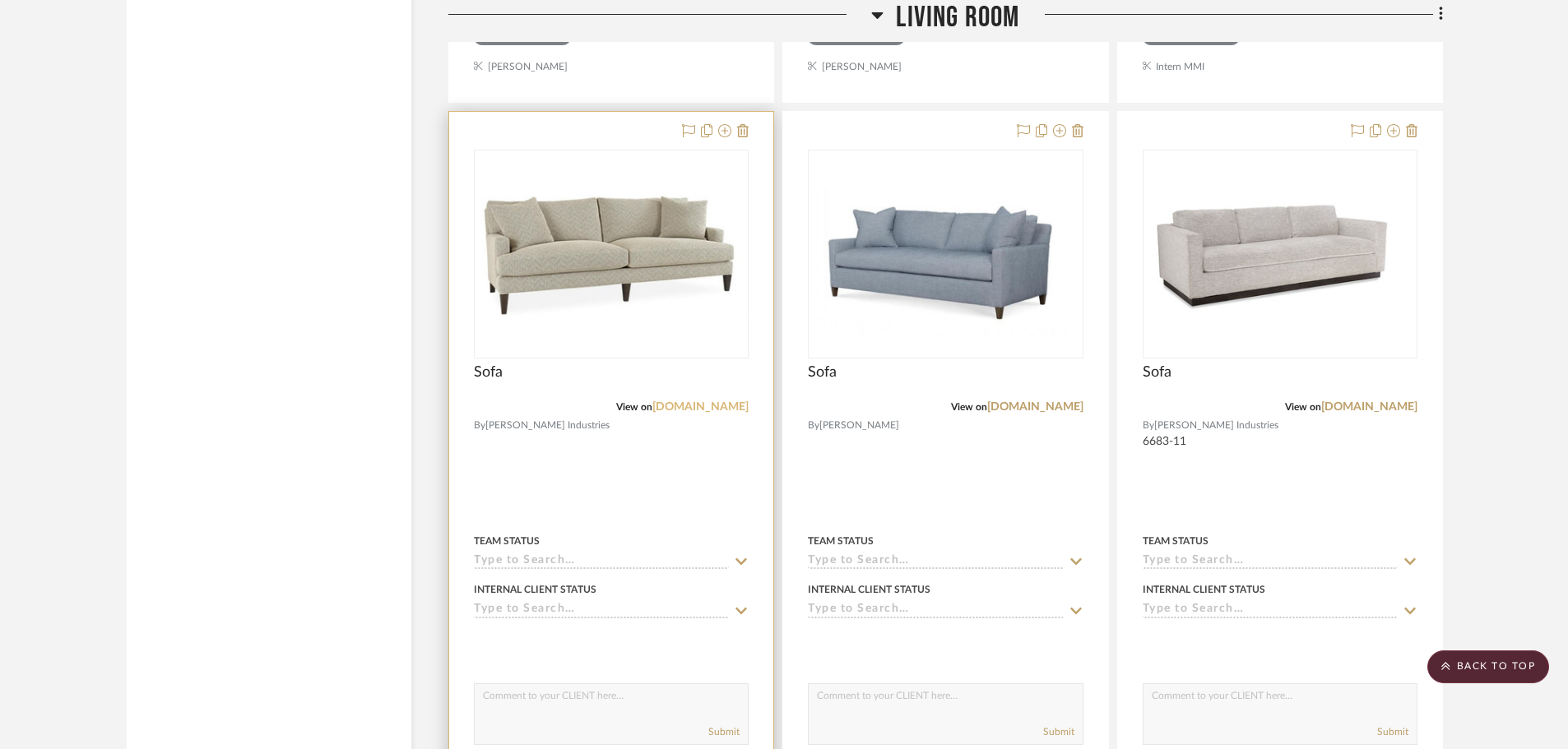
click at [715, 407] on link "[DOMAIN_NAME]" at bounding box center [700, 406] width 96 height 12
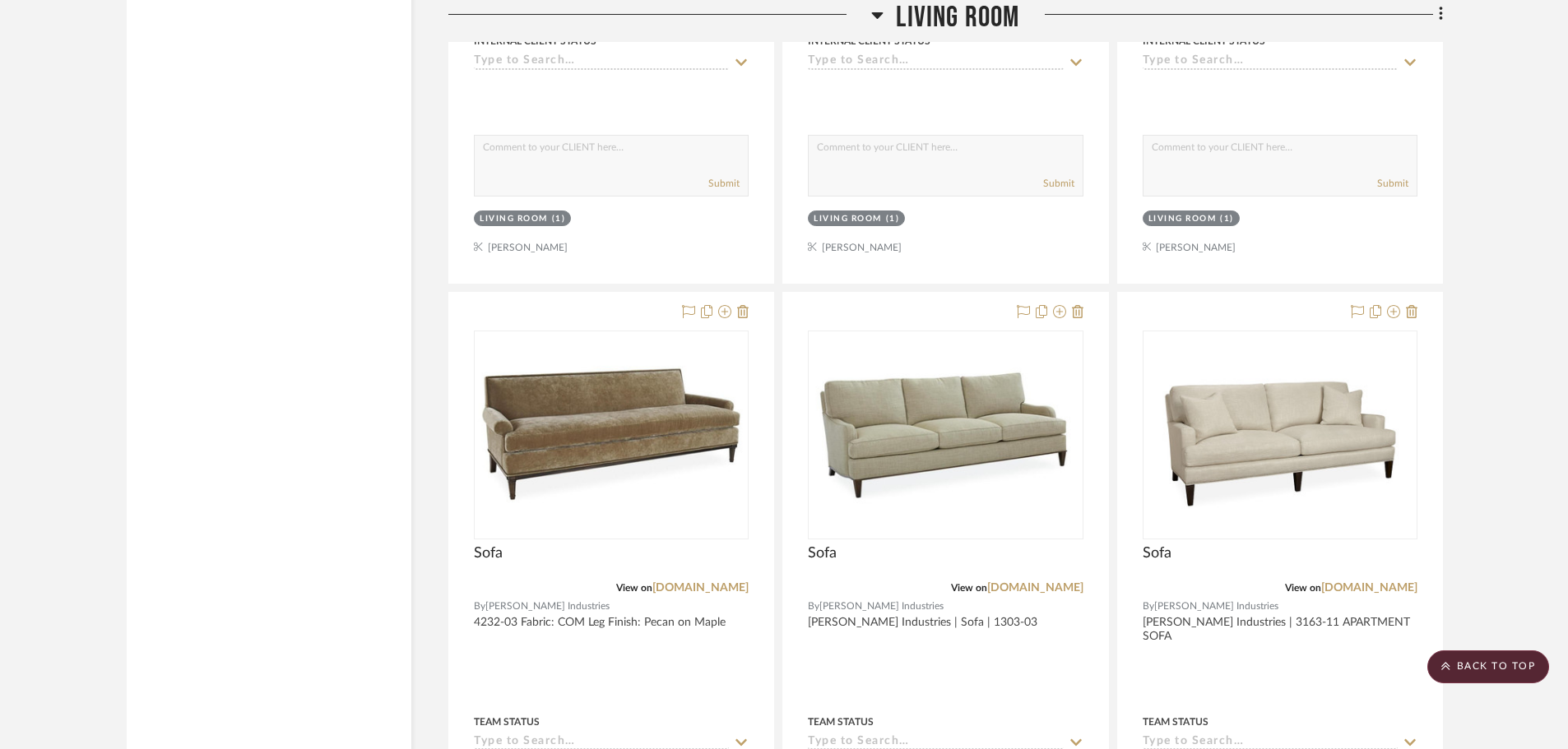
scroll to position [18652, 0]
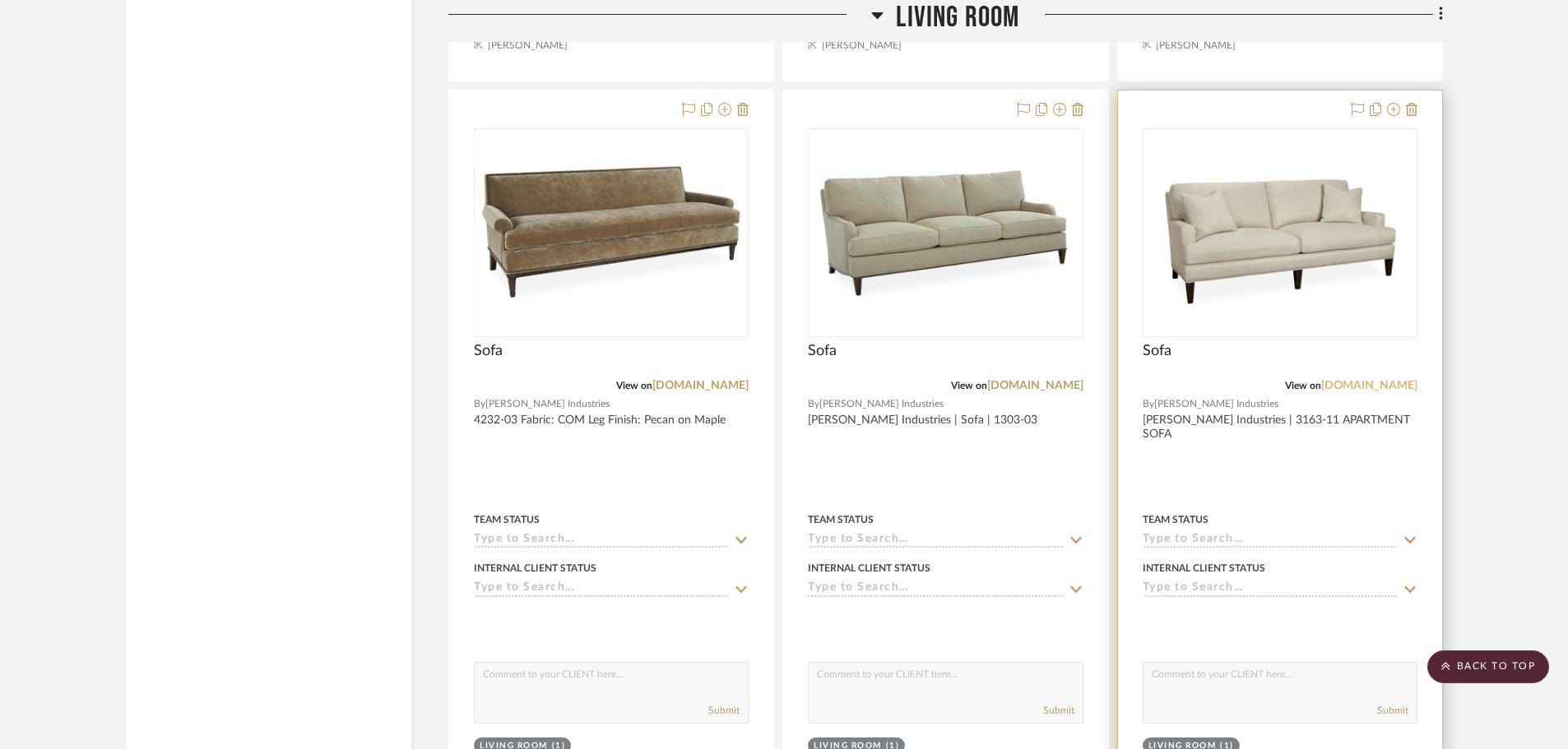
click at [1347, 387] on link "[DOMAIN_NAME]" at bounding box center [1368, 385] width 96 height 12
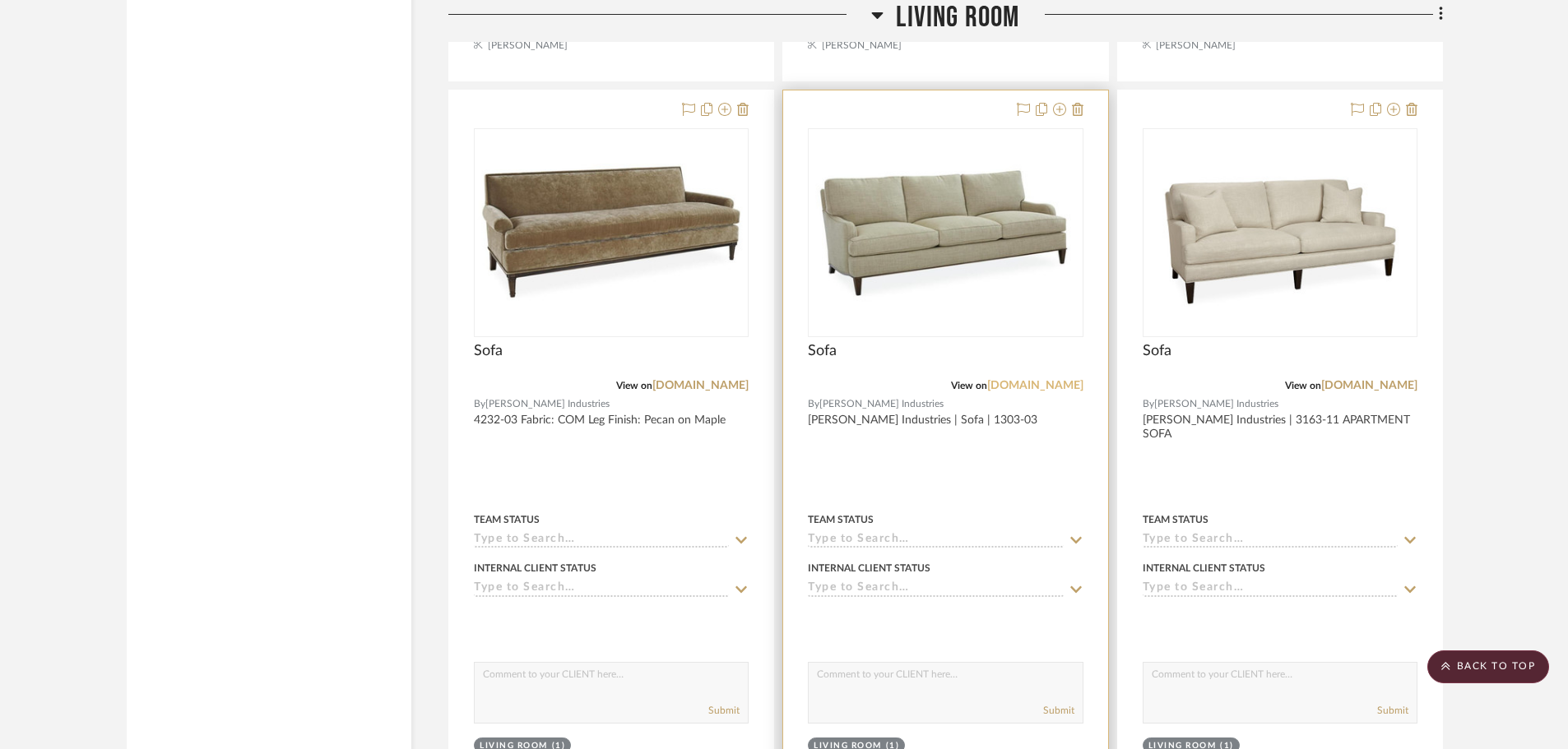
click at [1013, 385] on link "[DOMAIN_NAME]" at bounding box center [1035, 385] width 96 height 12
click at [912, 274] on img "0" at bounding box center [945, 232] width 272 height 148
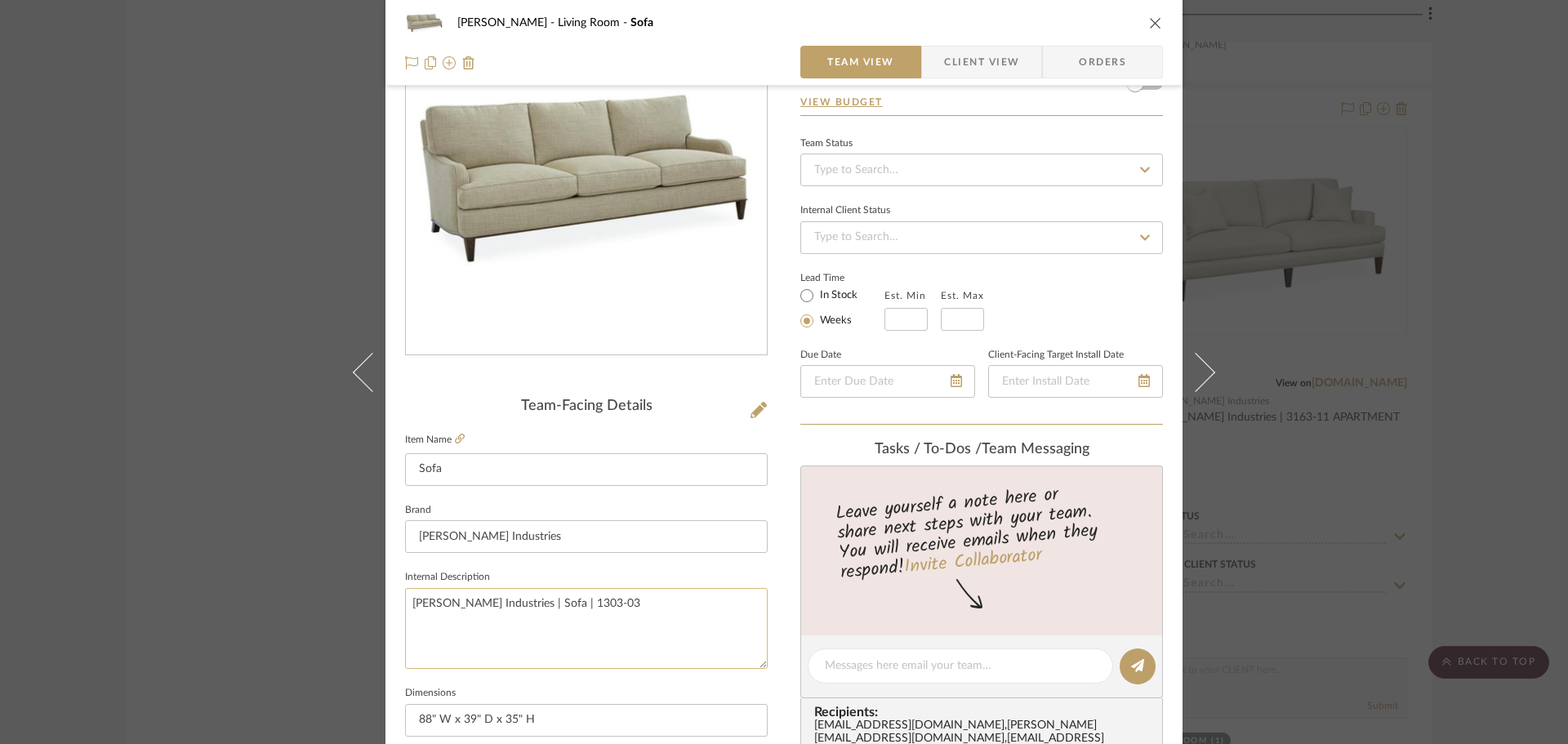
scroll to position [327, 0]
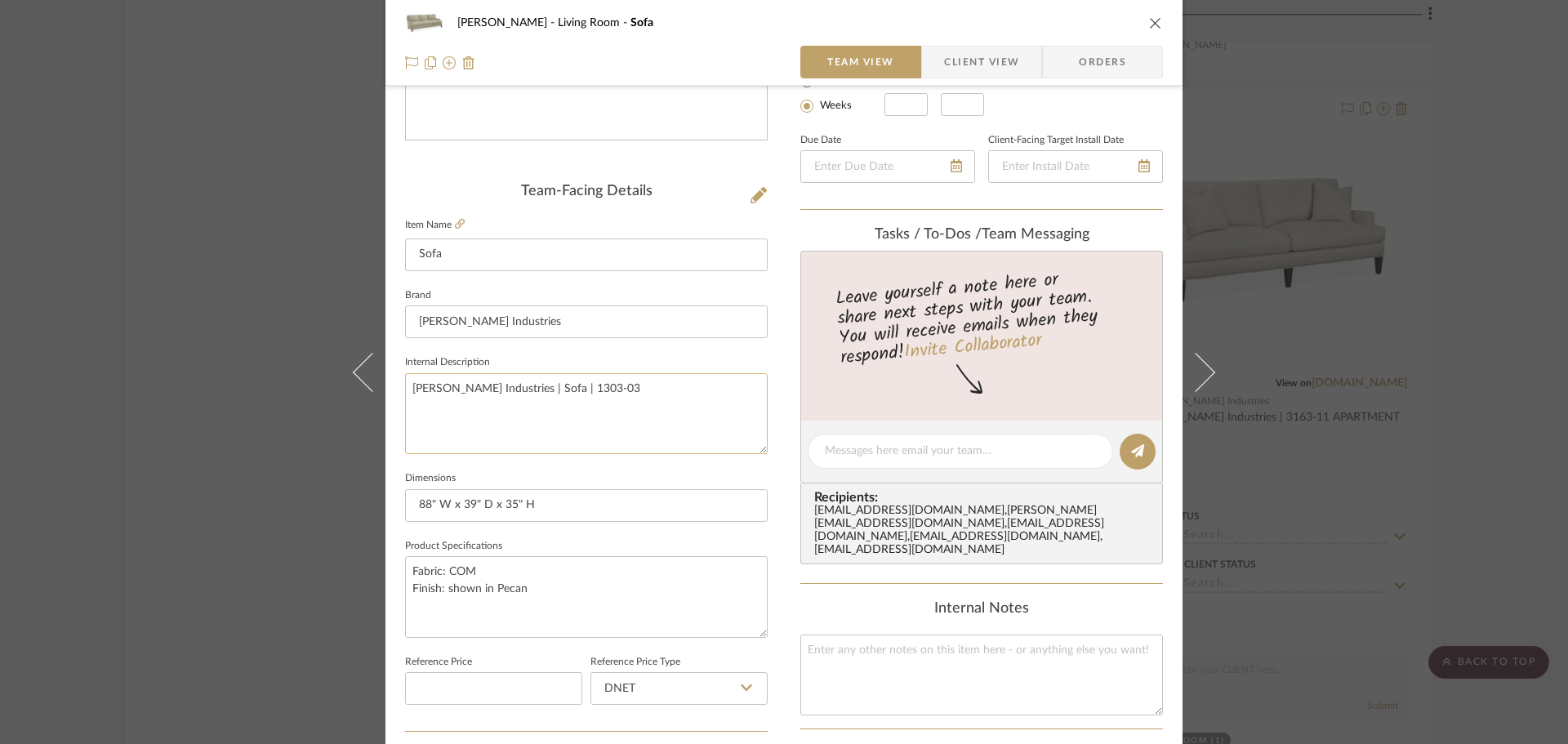
click at [480, 441] on textarea "[PERSON_NAME] Industries | Sofa | 1303-03" at bounding box center [586, 414] width 363 height 81
click at [527, 606] on textarea "Fabric: COM Finish: shown in Pecan" at bounding box center [586, 597] width 363 height 81
click at [407, 591] on textarea "Fabric: COM Finish: shown in Pecan" at bounding box center [586, 597] width 363 height 81
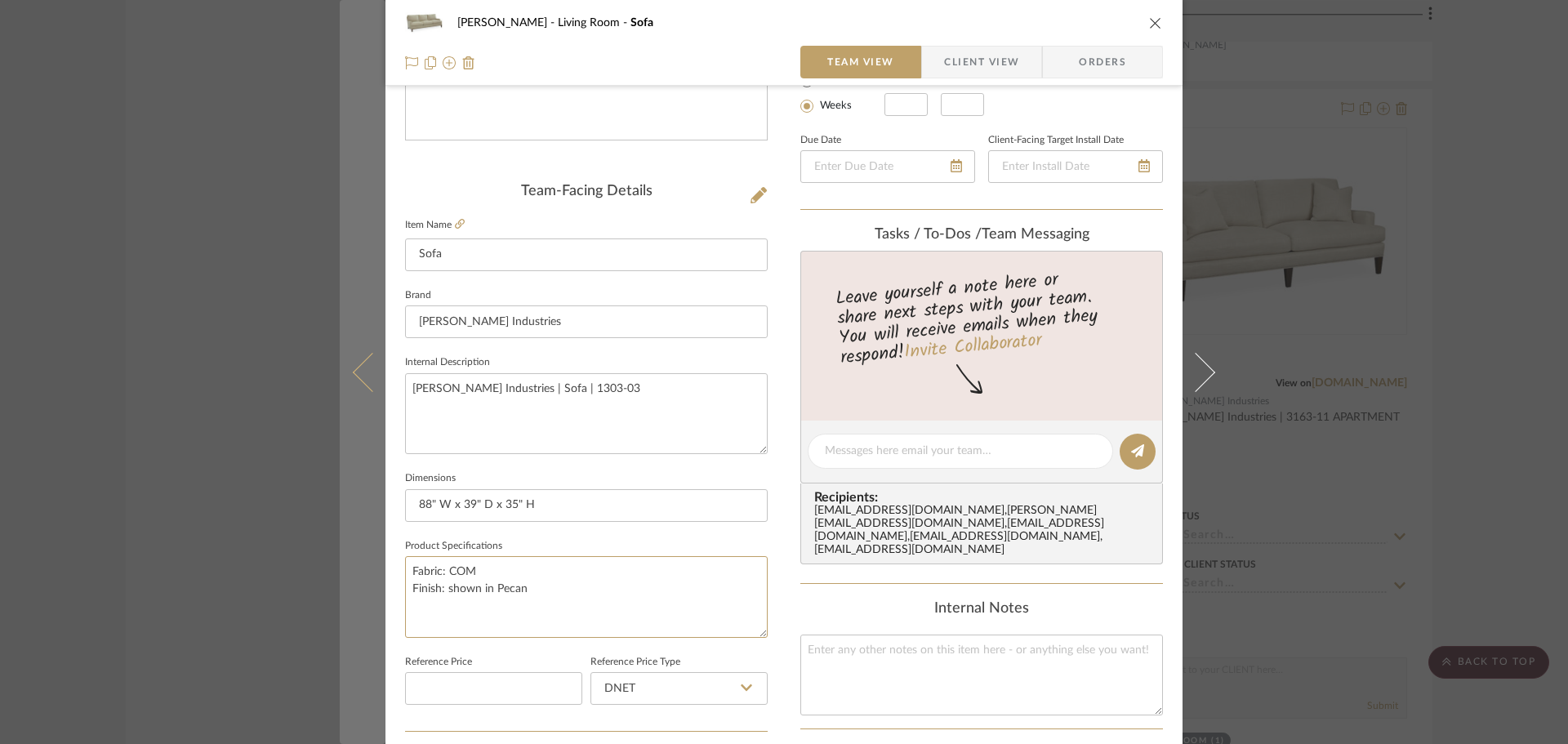
drag, startPoint x: 440, startPoint y: 576, endPoint x: 370, endPoint y: 587, distance: 70.9
click at [370, 587] on mat-dialog-content "[PERSON_NAME] Living Room Sofa Team View Client View Orders Team-Facing Details…" at bounding box center [784, 439] width 889 height 1509
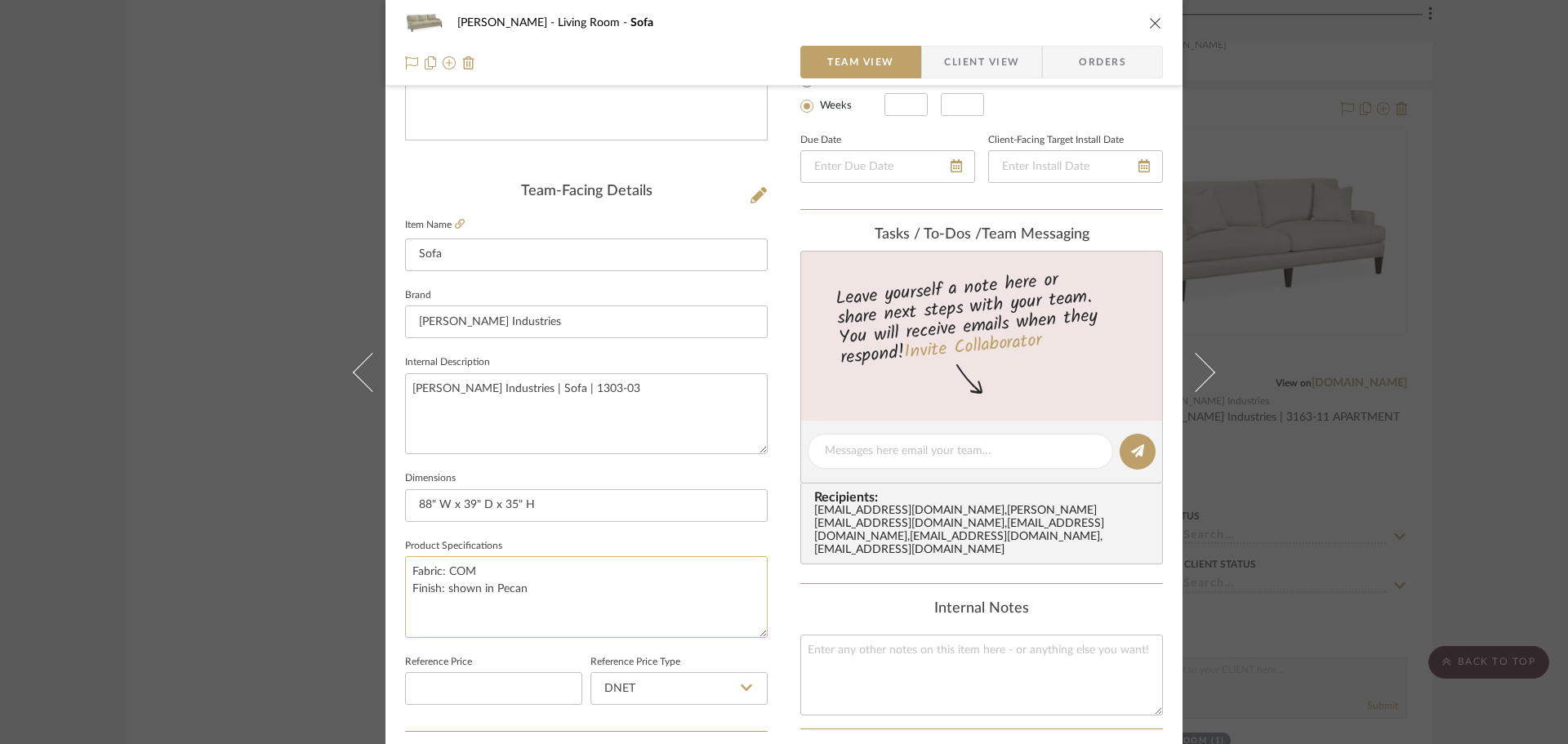
click at [491, 586] on textarea "Fabric: COM Finish: shown in Pecan" at bounding box center [586, 597] width 363 height 81
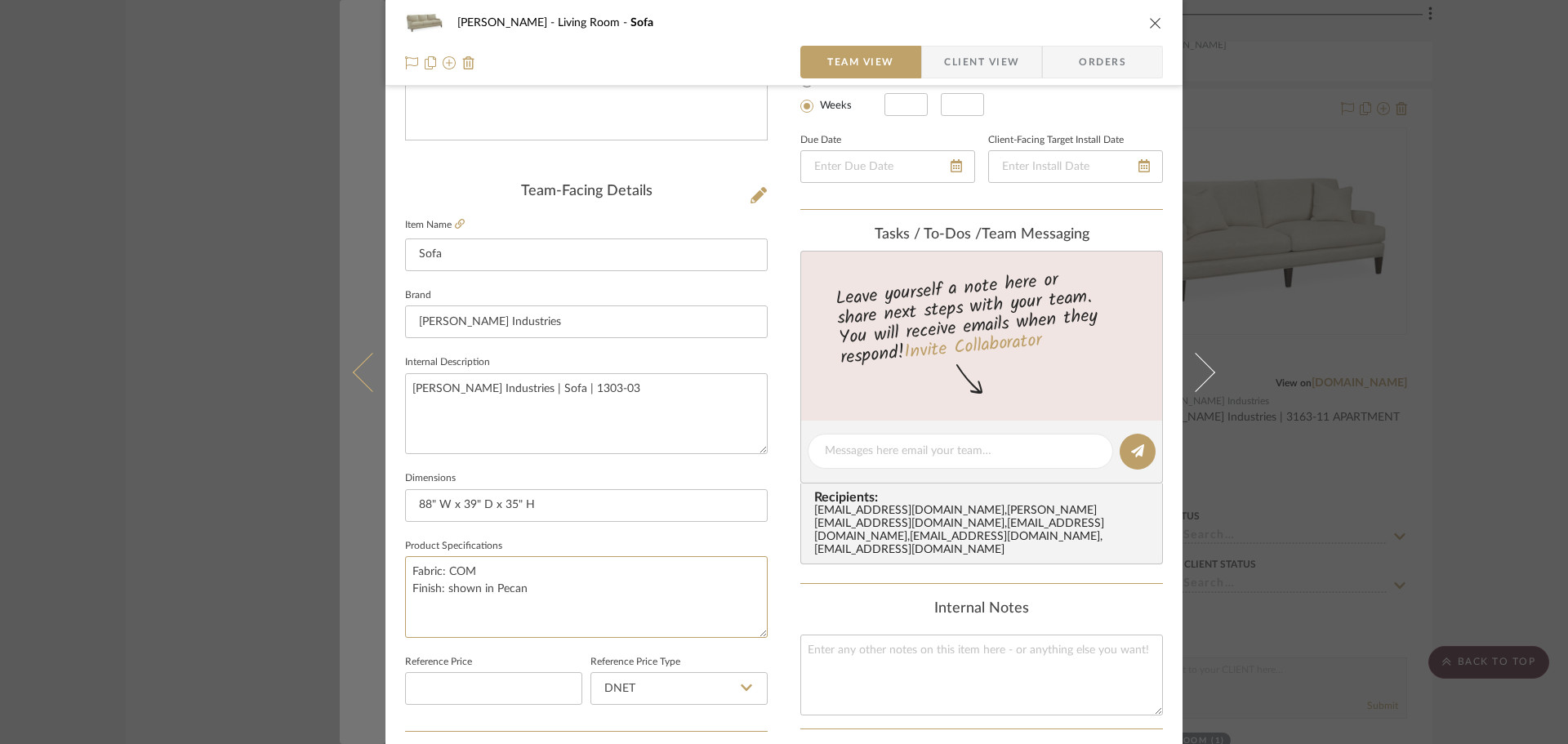
drag, startPoint x: 485, startPoint y: 574, endPoint x: 367, endPoint y: 578, distance: 118.1
click at [367, 578] on mat-dialog-content "[PERSON_NAME] Living Room Sofa Team View Client View Orders Team-Facing Details…" at bounding box center [784, 439] width 889 height 1509
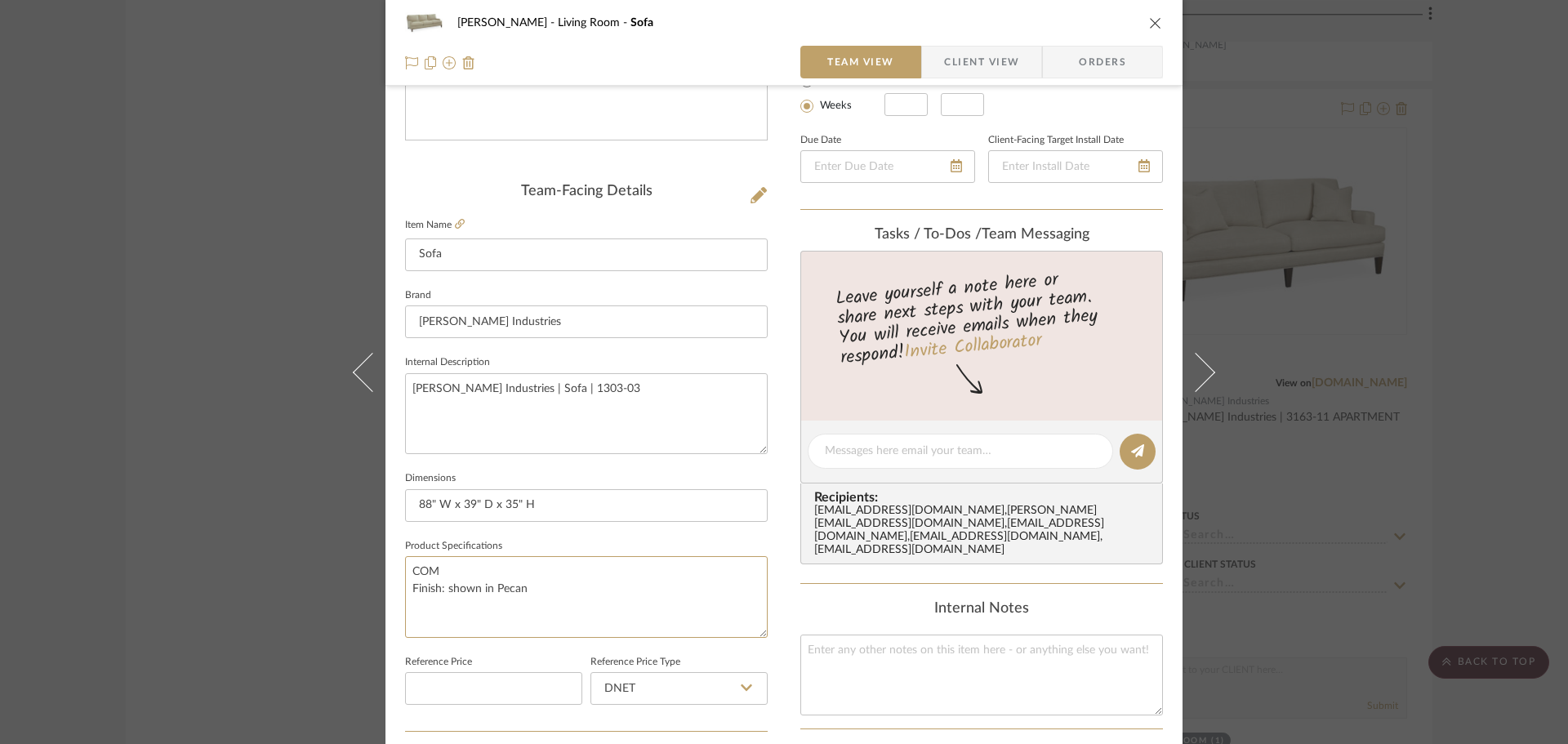
drag, startPoint x: 532, startPoint y: 591, endPoint x: 386, endPoint y: 589, distance: 146.0
click at [386, 589] on div "[PERSON_NAME] Living Room Sofa Team View Client View Orders Team-Facing Details…" at bounding box center [784, 439] width 797 height 1509
type textarea "COM Leg Finish: Various"
click at [615, 514] on input "88" W x 39" D x 35" H" at bounding box center [586, 506] width 363 height 33
type input "88" W x 39" D x 35" H | Seat:"
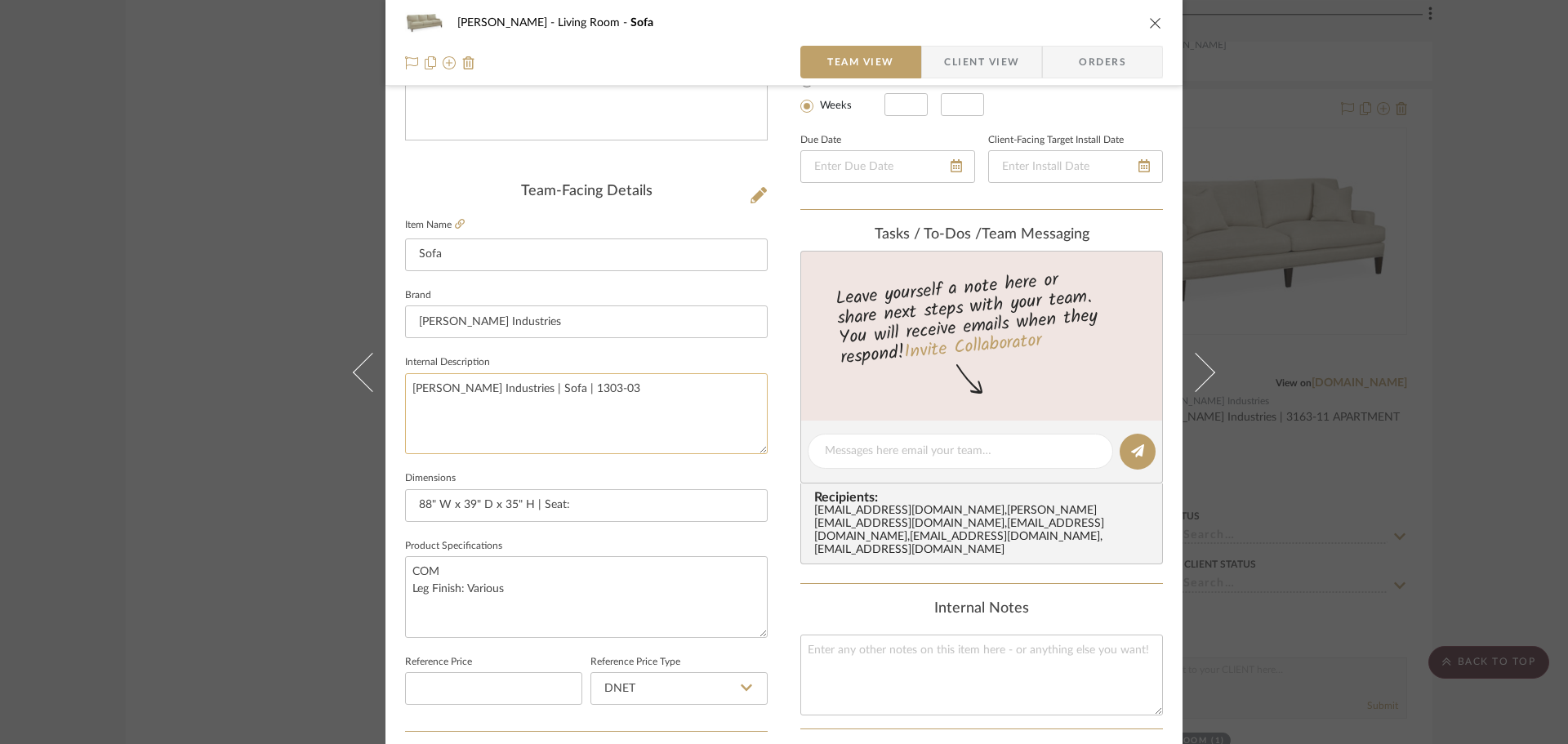
click at [536, 382] on textarea "[PERSON_NAME] Industries | Sofa | 1303-03" at bounding box center [586, 414] width 363 height 81
drag, startPoint x: 536, startPoint y: 382, endPoint x: 562, endPoint y: 386, distance: 26.3
click at [562, 386] on textarea "[PERSON_NAME] Industries | Sofa | 1303-03" at bounding box center [586, 414] width 363 height 81
click at [960, 49] on span "Client View" at bounding box center [982, 62] width 75 height 33
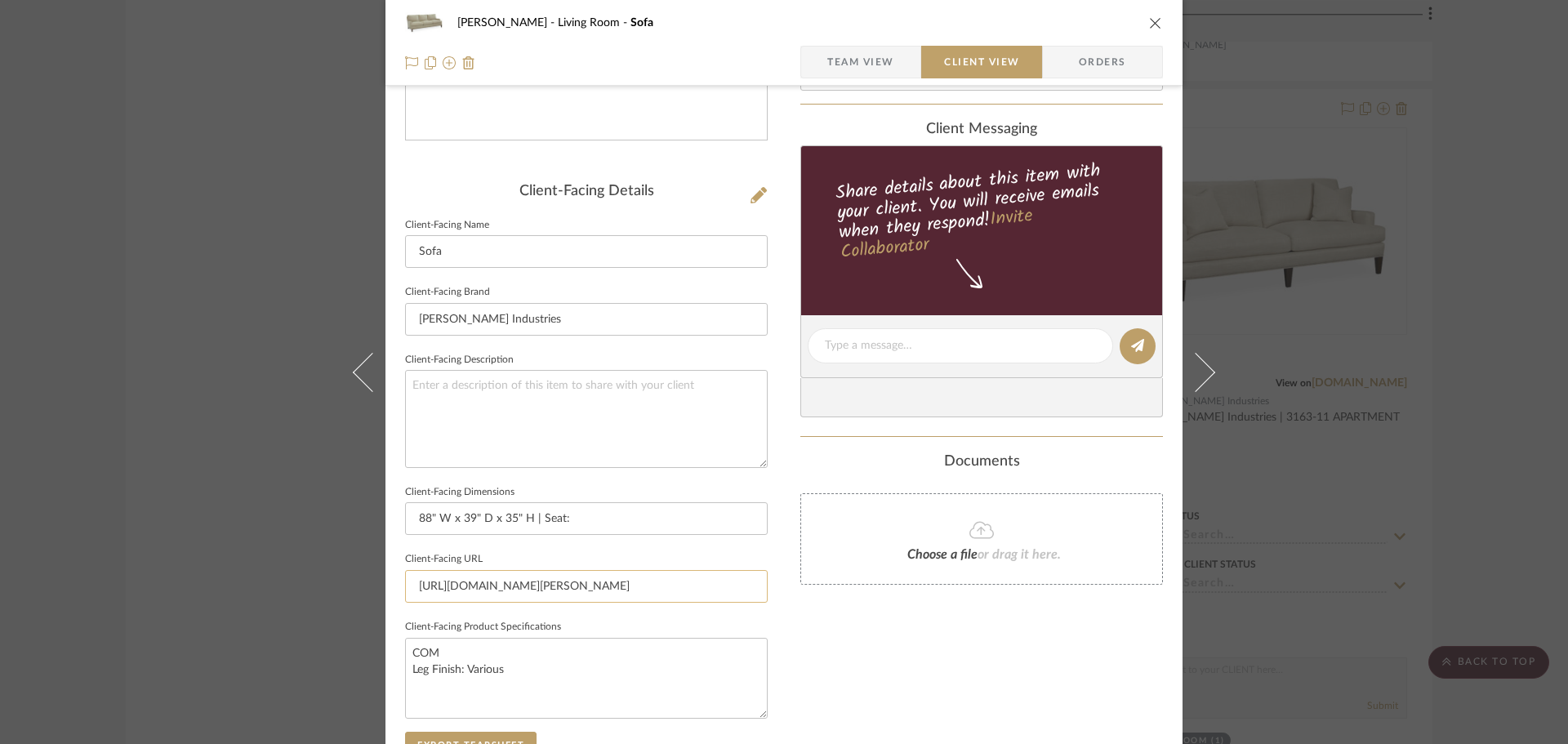
click at [634, 602] on input "[URL][DOMAIN_NAME][PERSON_NAME]" at bounding box center [586, 586] width 363 height 33
paste input "[URL][DOMAIN_NAME]"
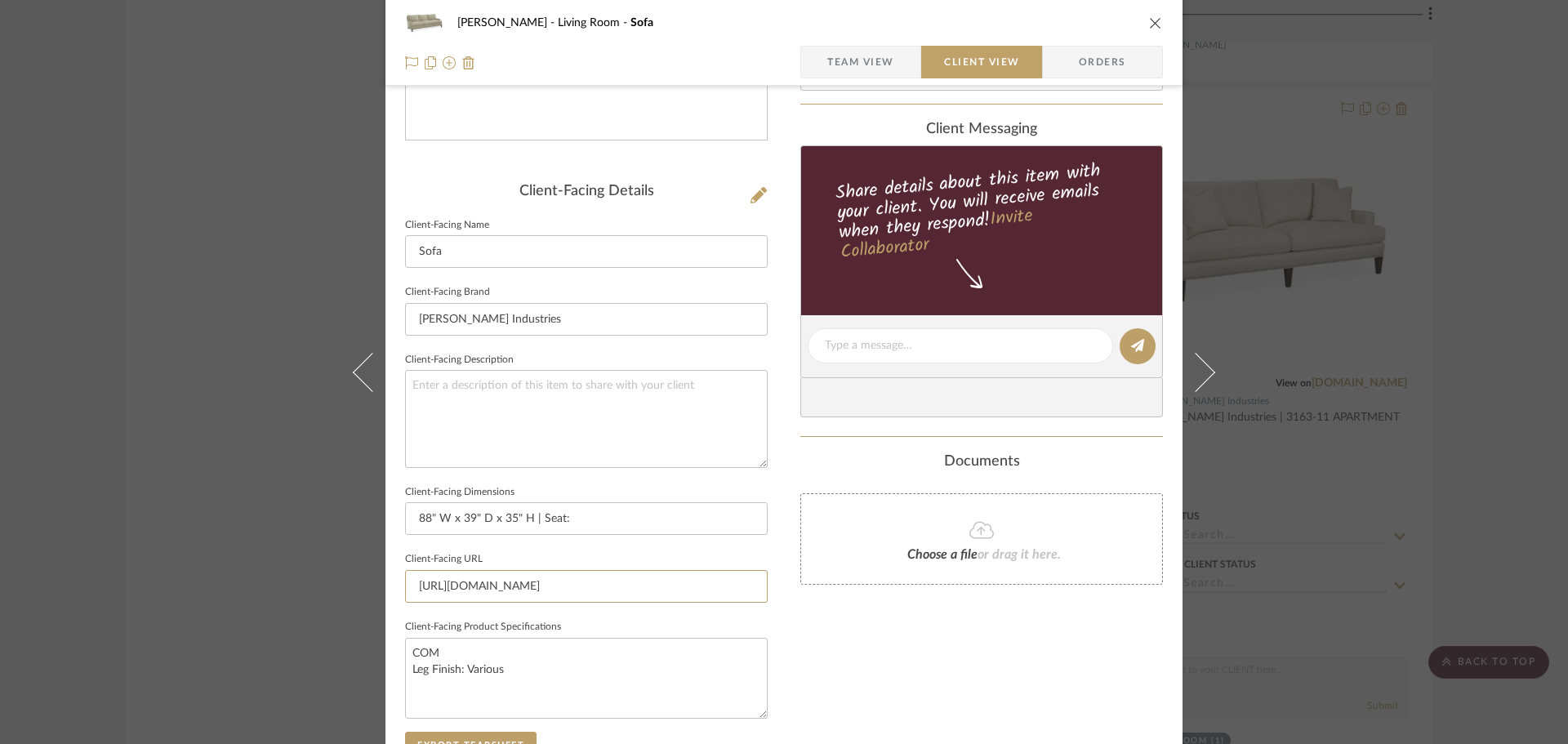
type input "[URL][DOMAIN_NAME]"
click at [860, 62] on span "Team View" at bounding box center [860, 62] width 67 height 33
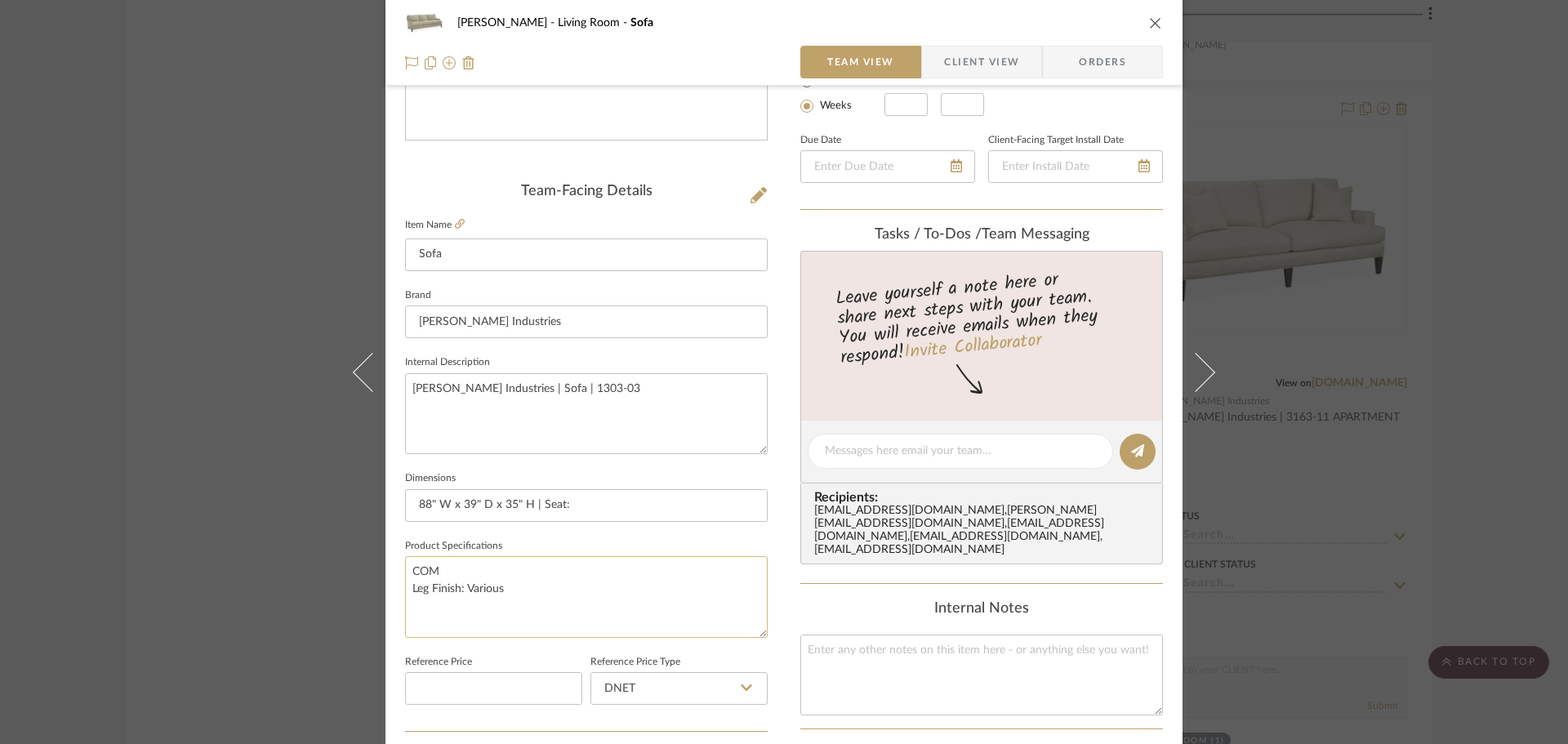
click at [649, 607] on textarea "COM Leg Finish: Various" at bounding box center [586, 597] width 363 height 81
click at [659, 504] on input "88" W x 39" D x 35" H | Seat:" at bounding box center [586, 506] width 363 height 33
paste input "W80 D22 H18"
click at [640, 501] on input "88" W x 39" D x 35" H | Seat: W80 D22 H18 | Arm : 22"H" at bounding box center [586, 506] width 363 height 33
click at [636, 507] on input "88" W x 39" D x 35" H | Seat: W80 D22 H18 | Arm : 22"H" at bounding box center [586, 506] width 363 height 33
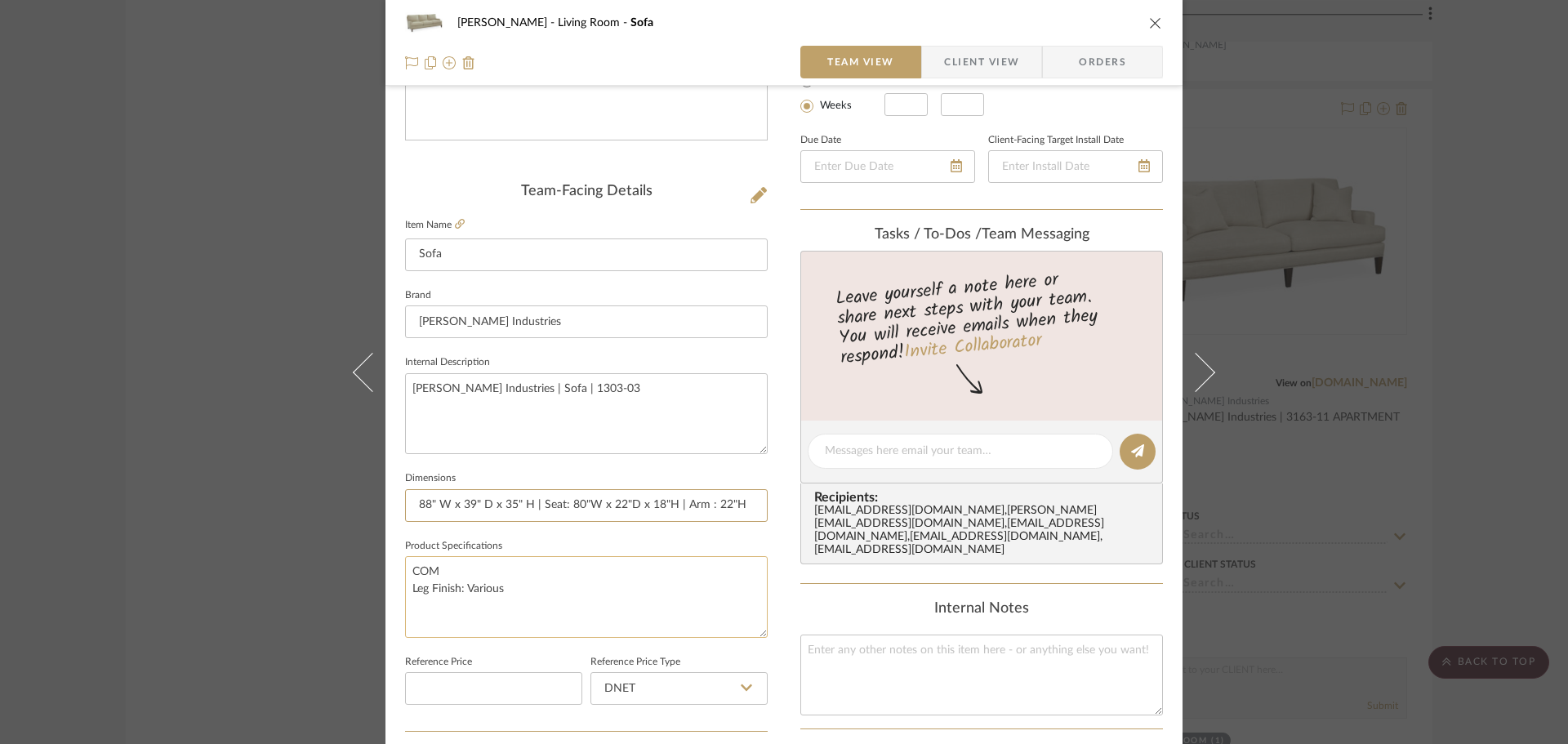
type input "88" W x 39" D x 35" H | Seat: 80"W x 22"D x 18"H | Arm : 22"H"
click at [651, 583] on textarea "COM Leg Finish: Various" at bounding box center [586, 597] width 363 height 81
click at [967, 64] on span "Client View" at bounding box center [982, 62] width 75 height 33
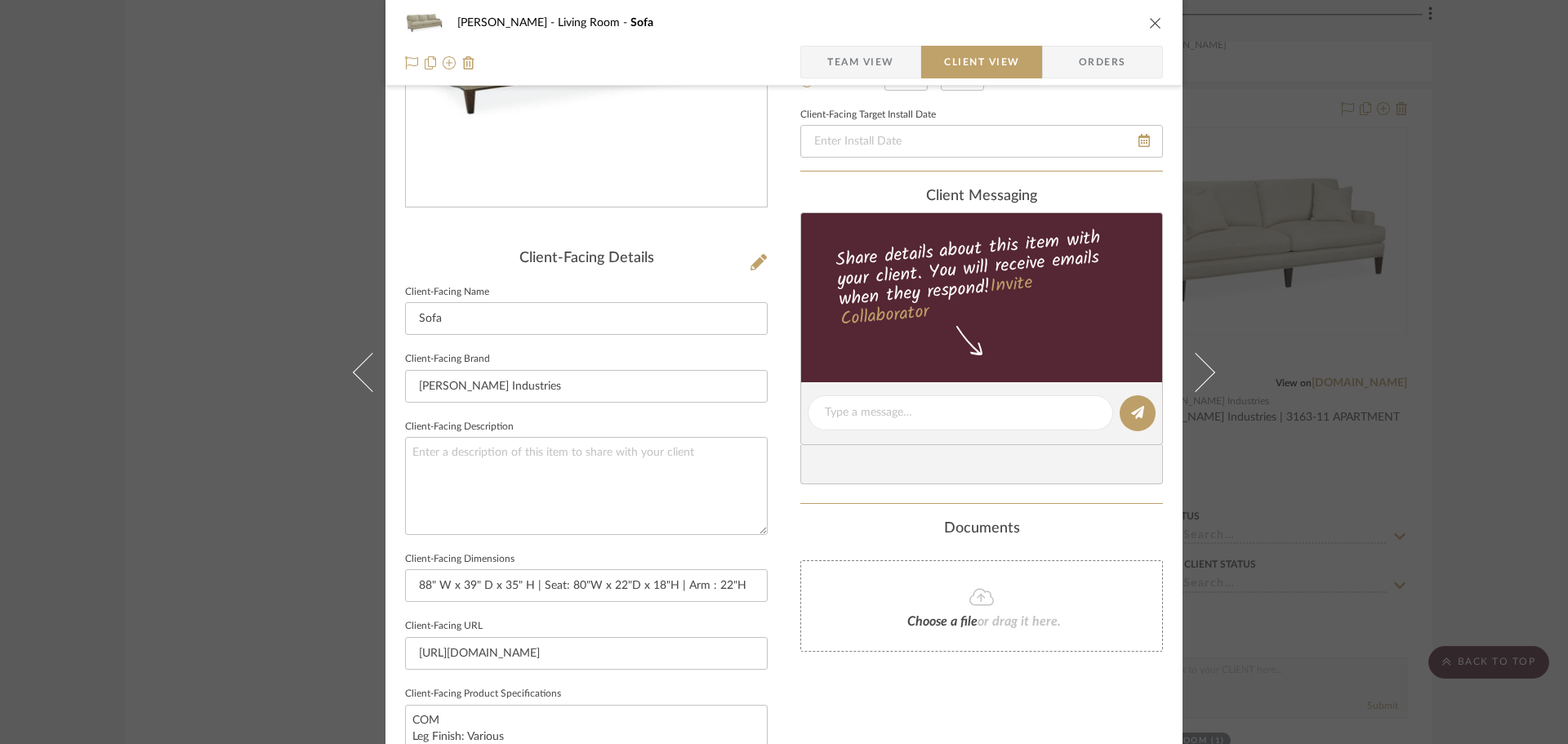
scroll to position [408, 0]
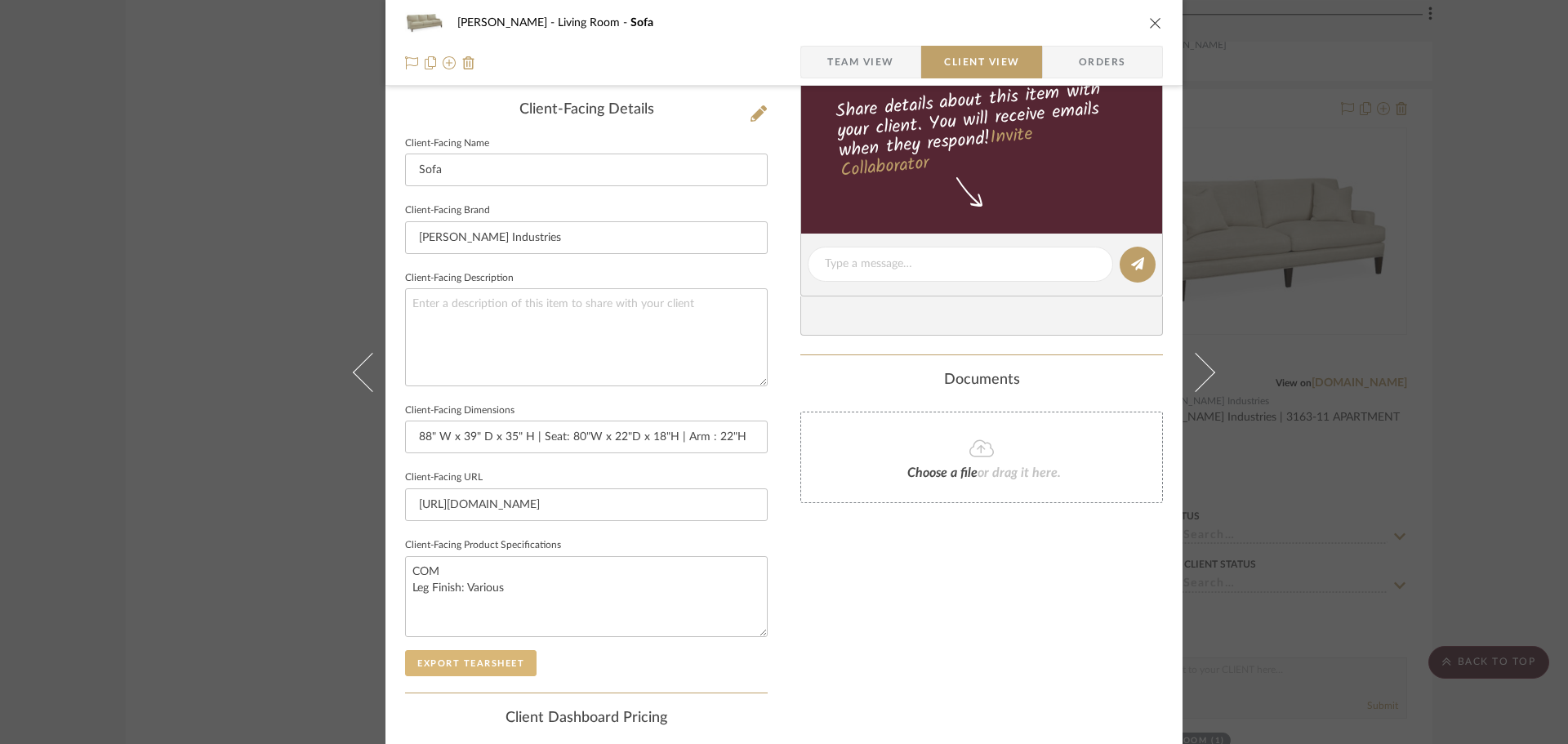
click at [489, 670] on button "Export Tearsheet" at bounding box center [470, 663] width 131 height 26
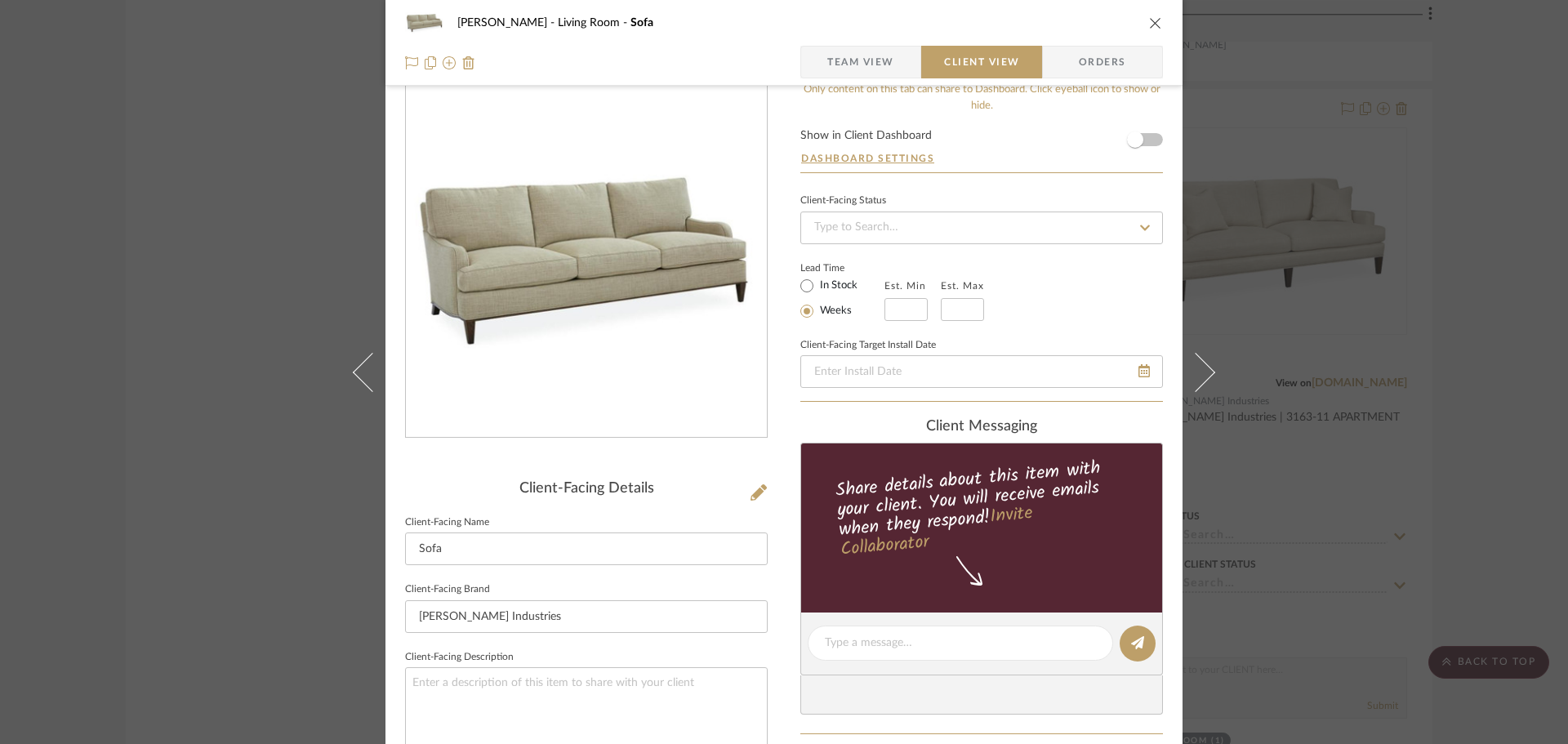
scroll to position [0, 0]
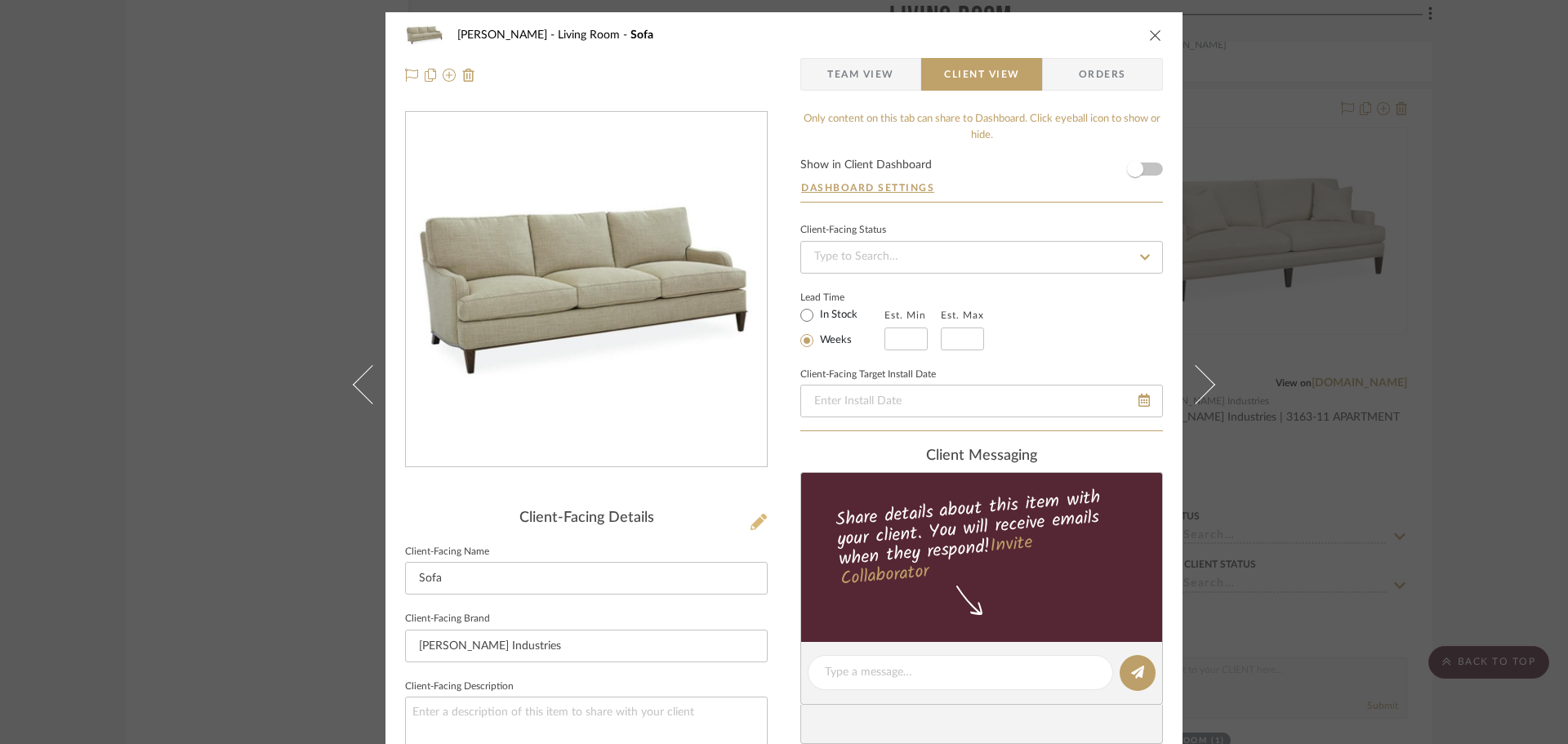
click at [751, 516] on icon at bounding box center [759, 522] width 16 height 16
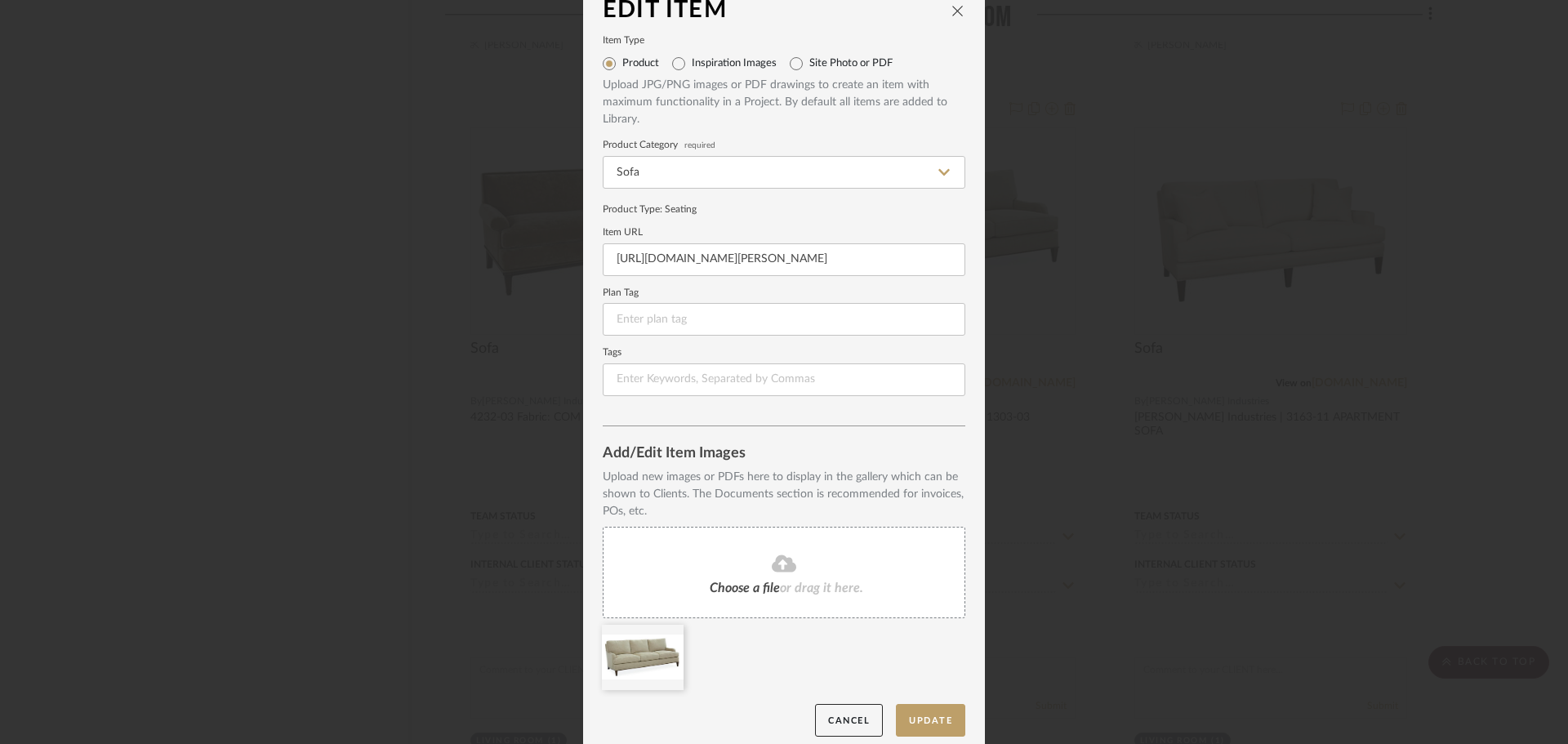
scroll to position [34, 0]
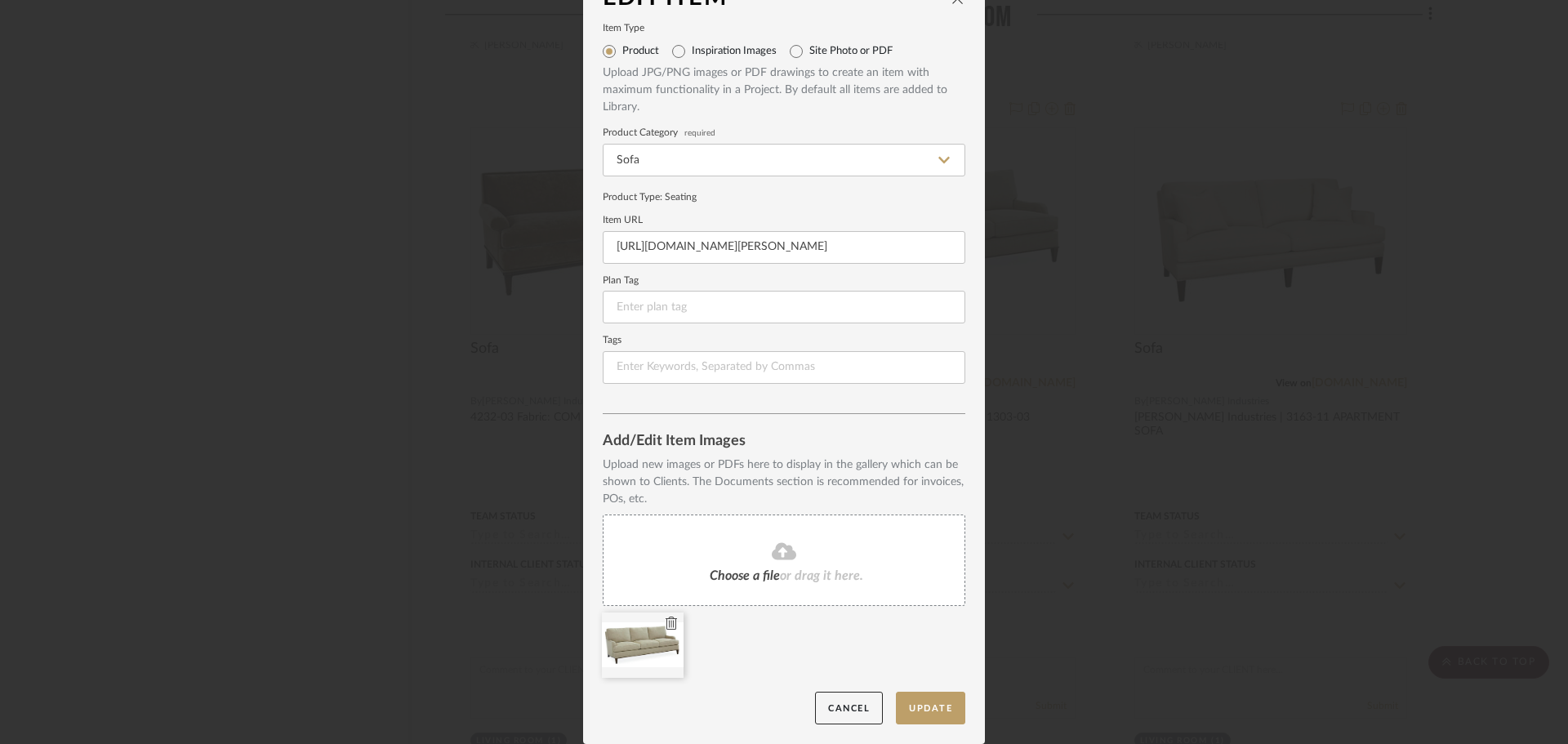
click at [667, 622] on icon at bounding box center [671, 623] width 12 height 13
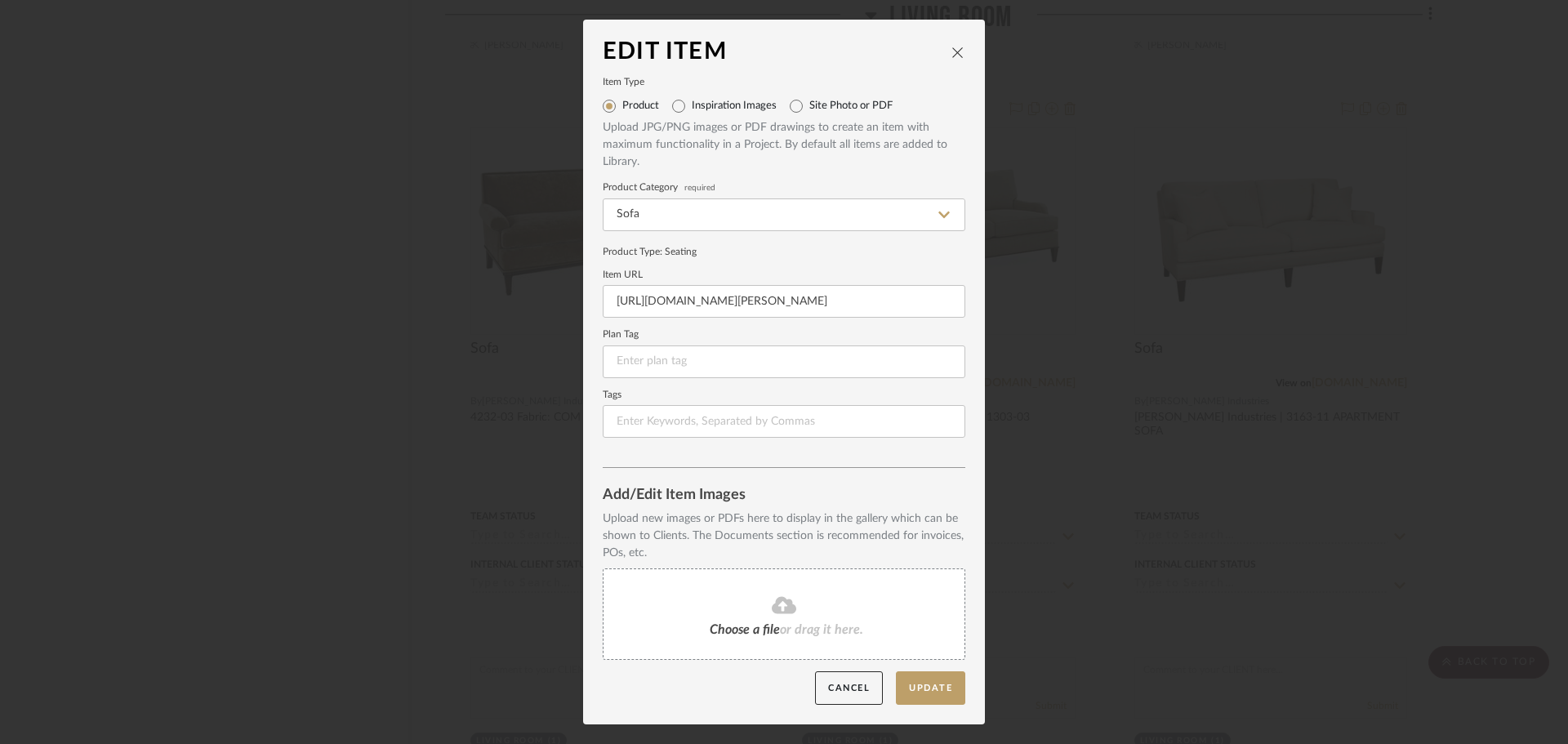
click at [770, 574] on div "Choose a file or drag it here." at bounding box center [784, 614] width 363 height 91
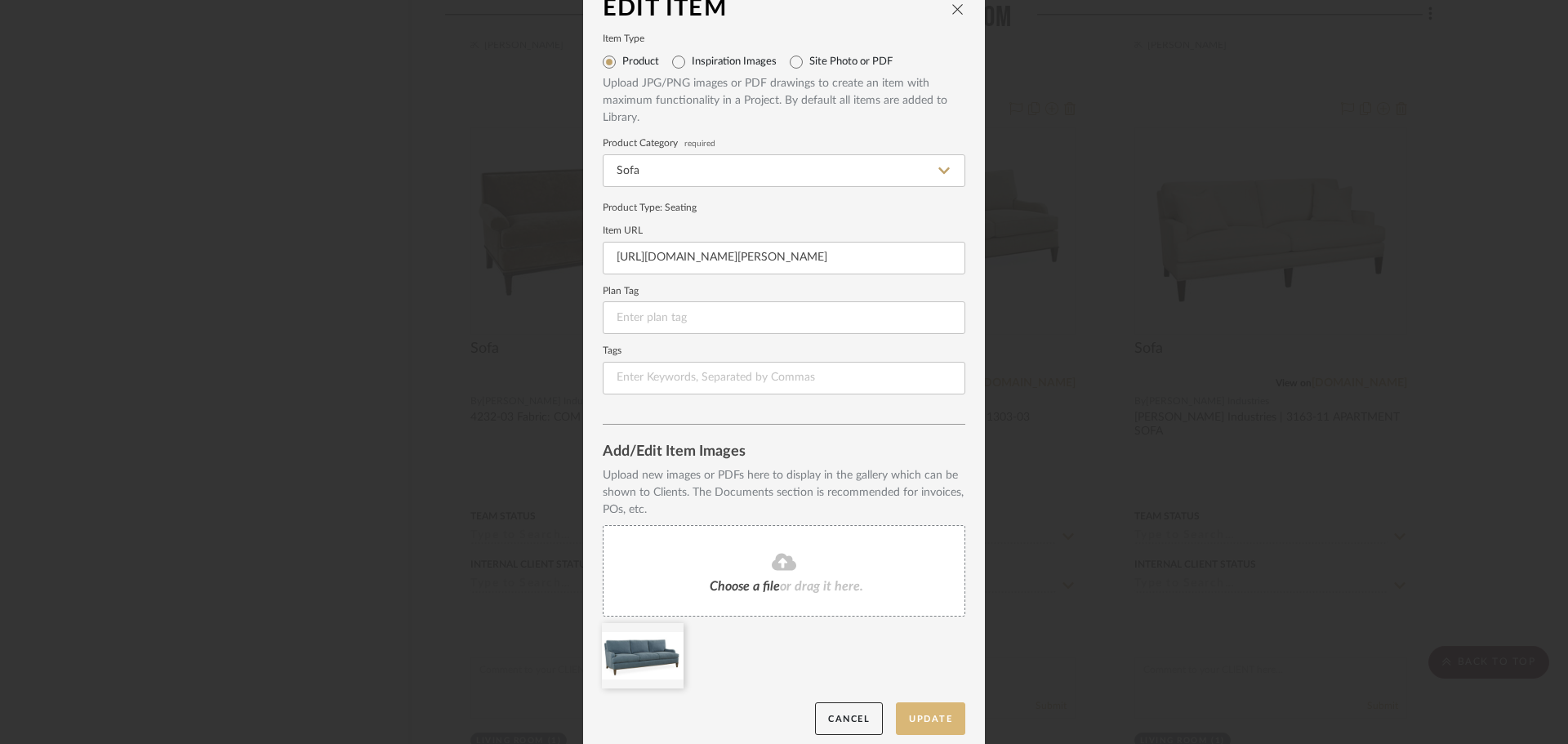
scroll to position [34, 0]
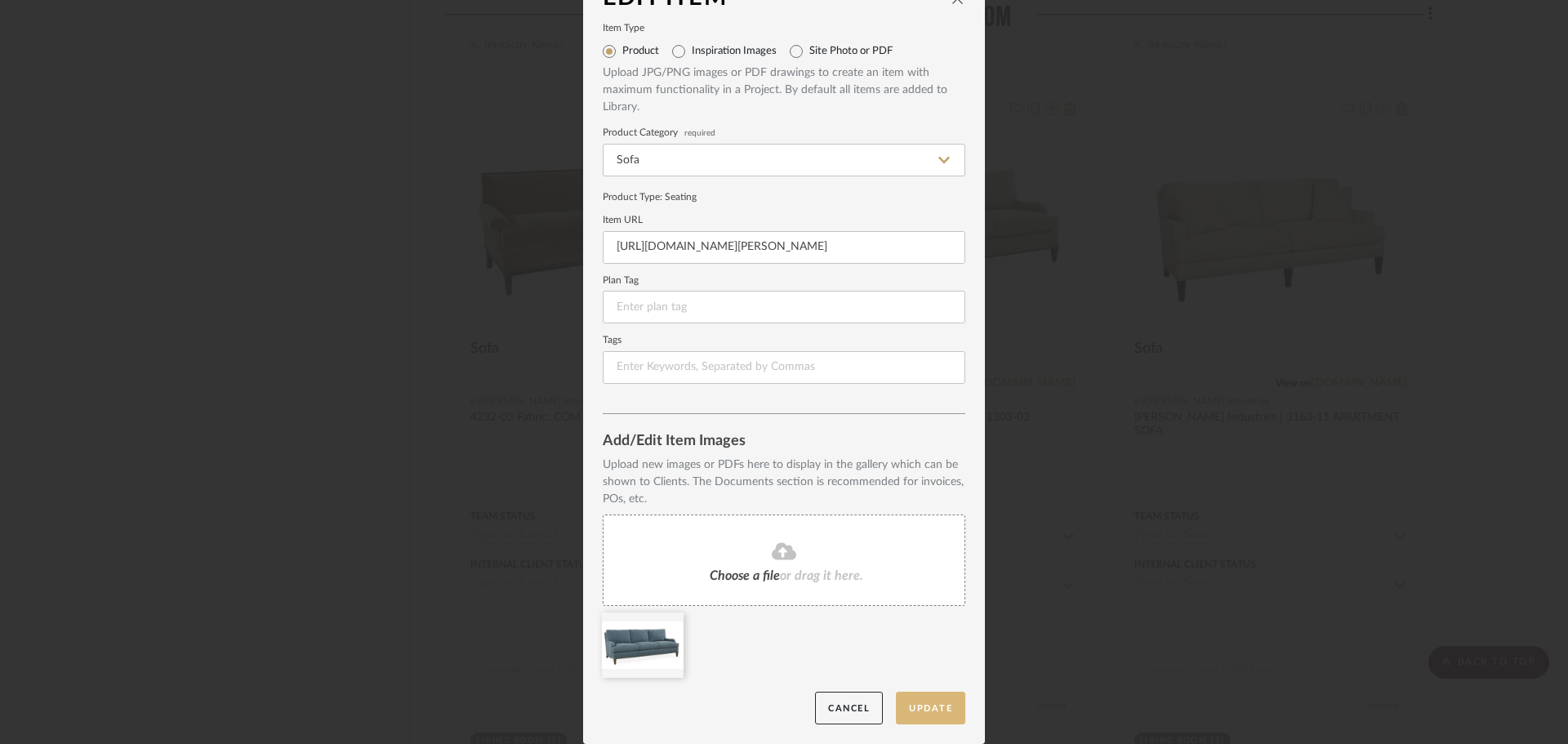
click at [938, 707] on button "Update" at bounding box center [931, 707] width 70 height 33
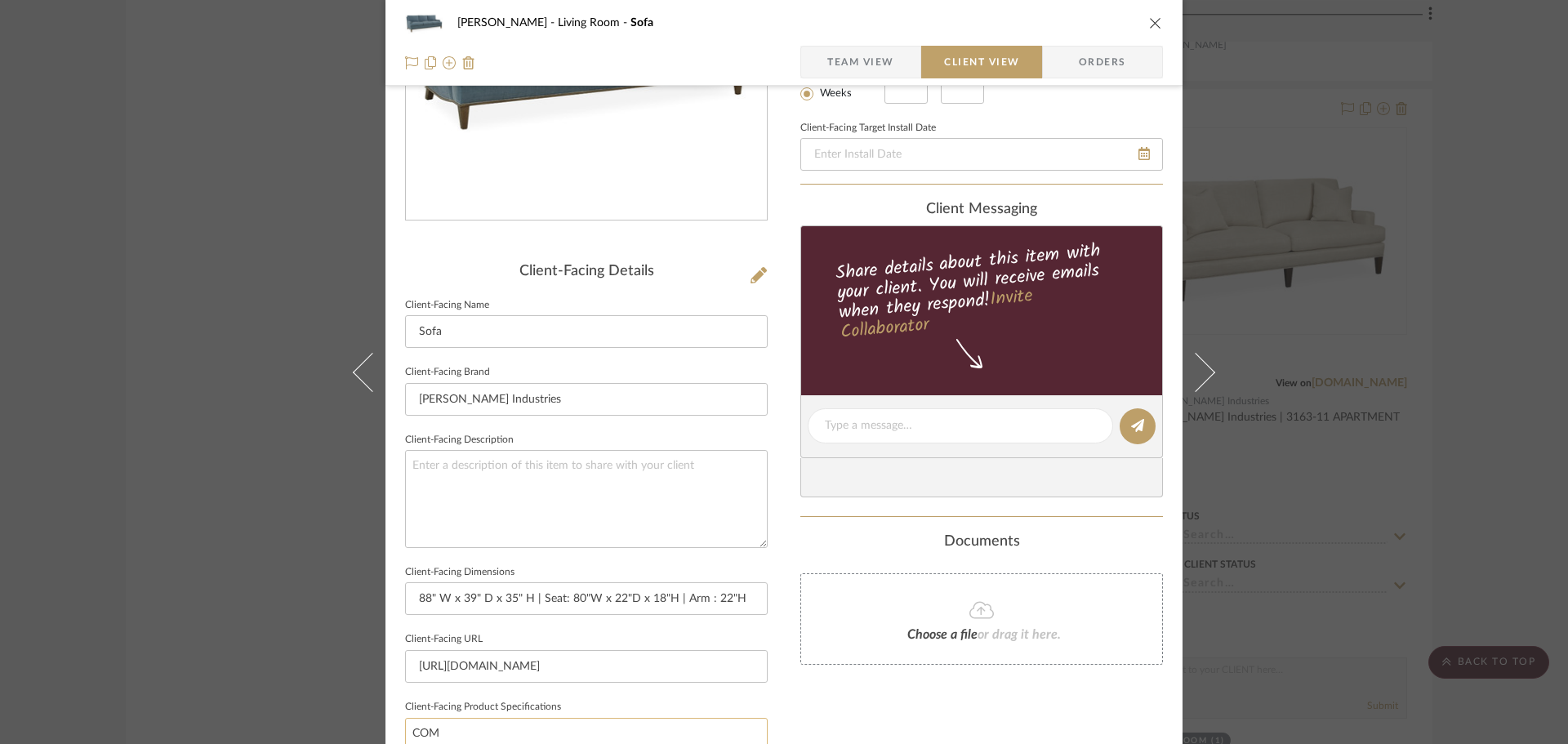
scroll to position [490, 0]
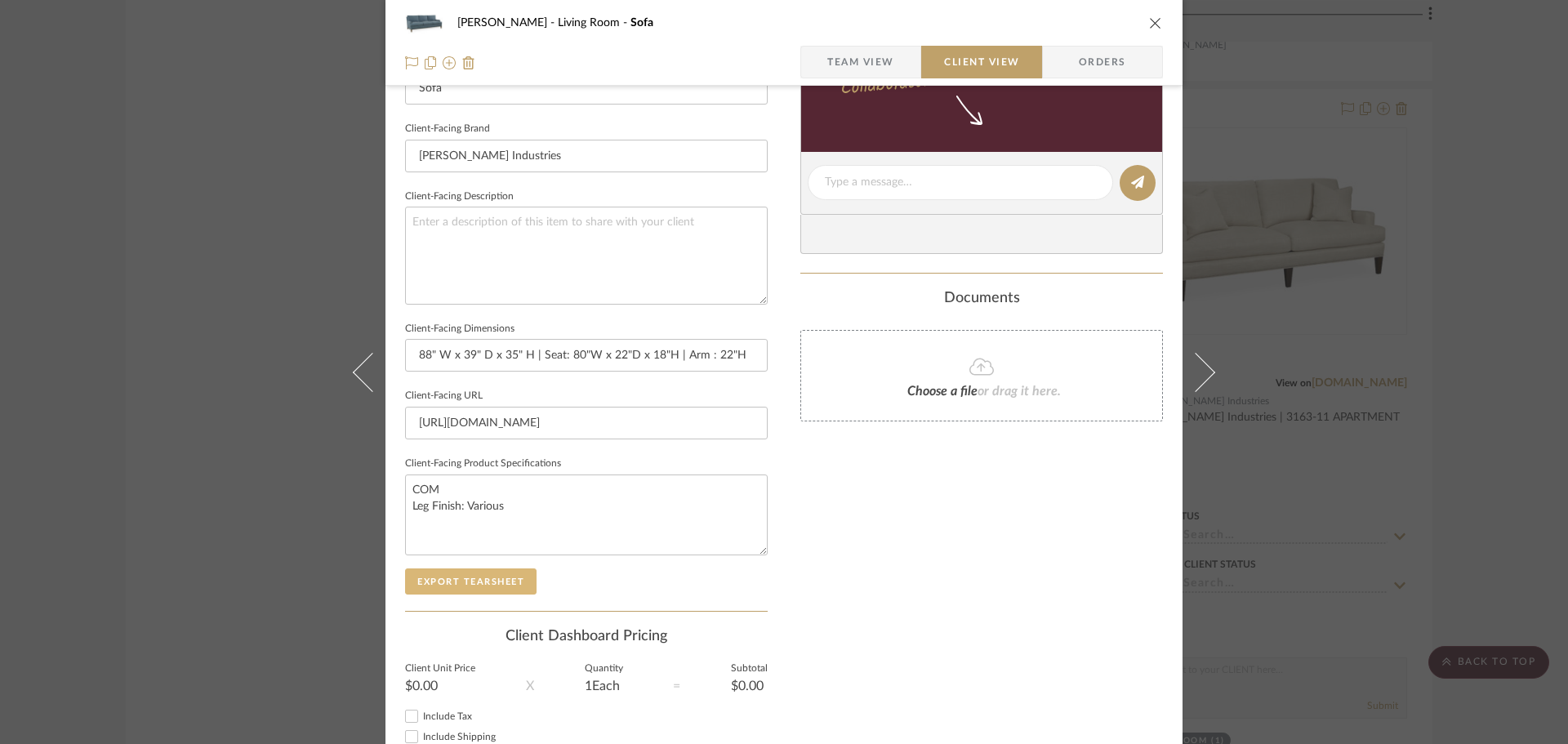
click at [512, 570] on button "Export Tearsheet" at bounding box center [470, 581] width 131 height 26
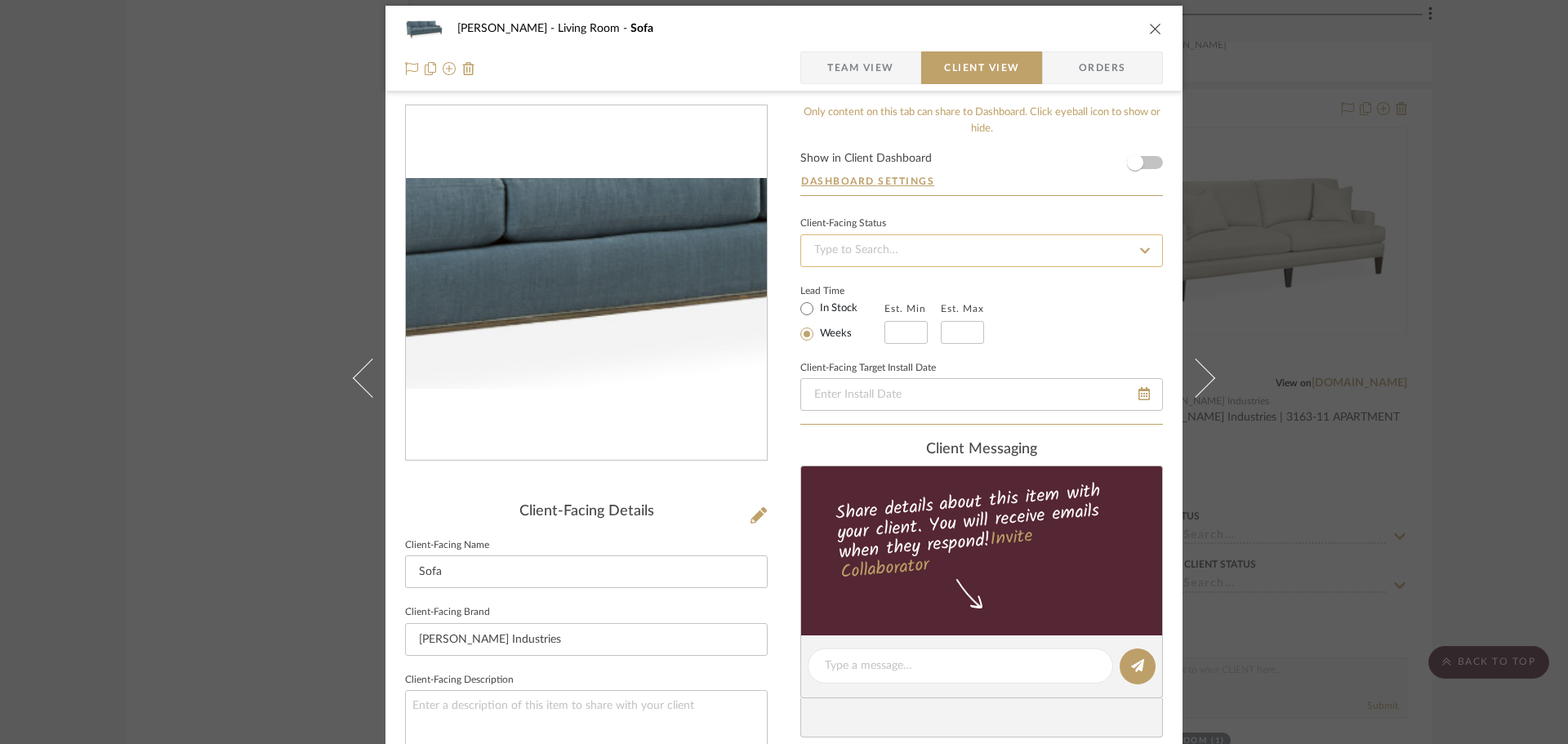
scroll to position [0, 0]
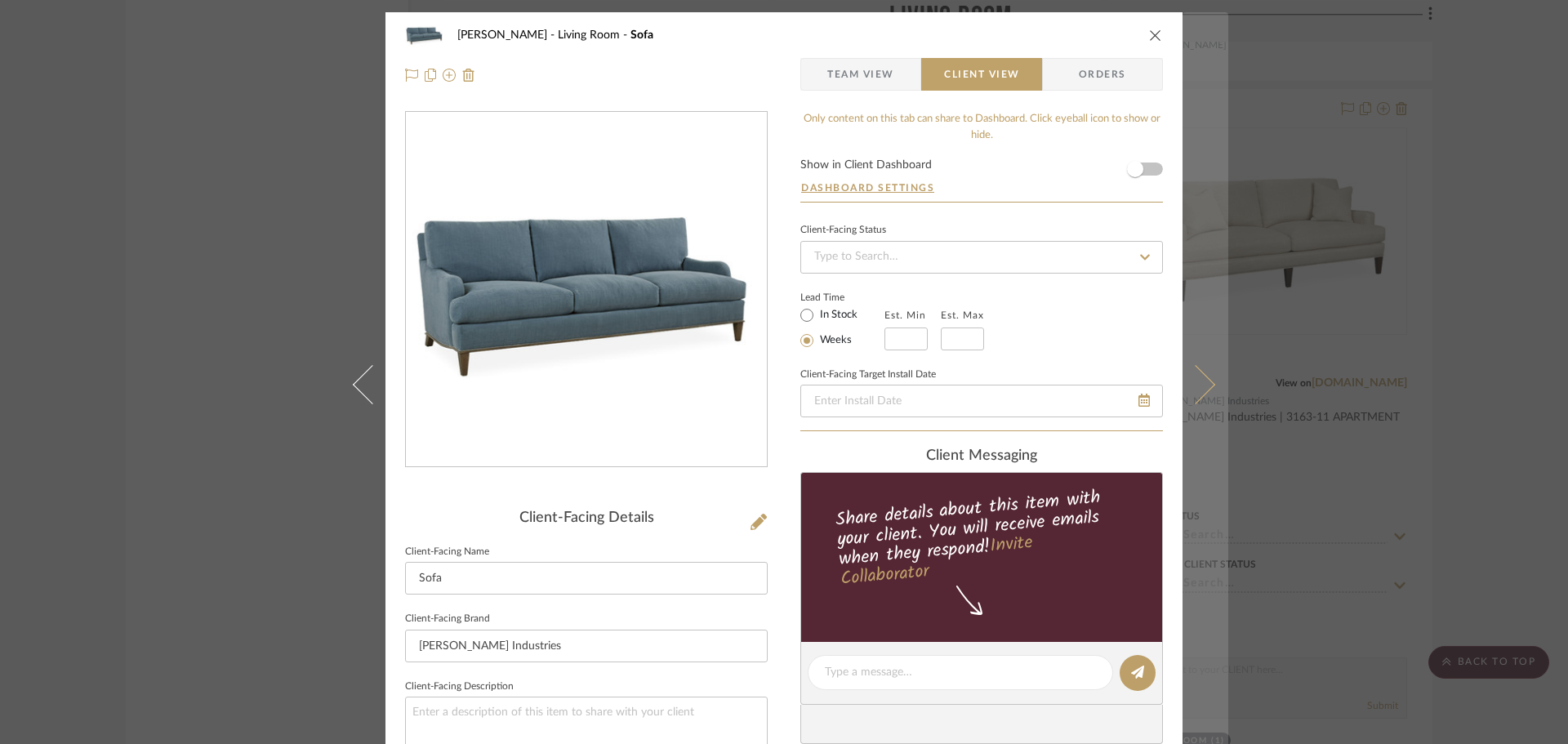
click at [1202, 390] on icon at bounding box center [1196, 384] width 39 height 39
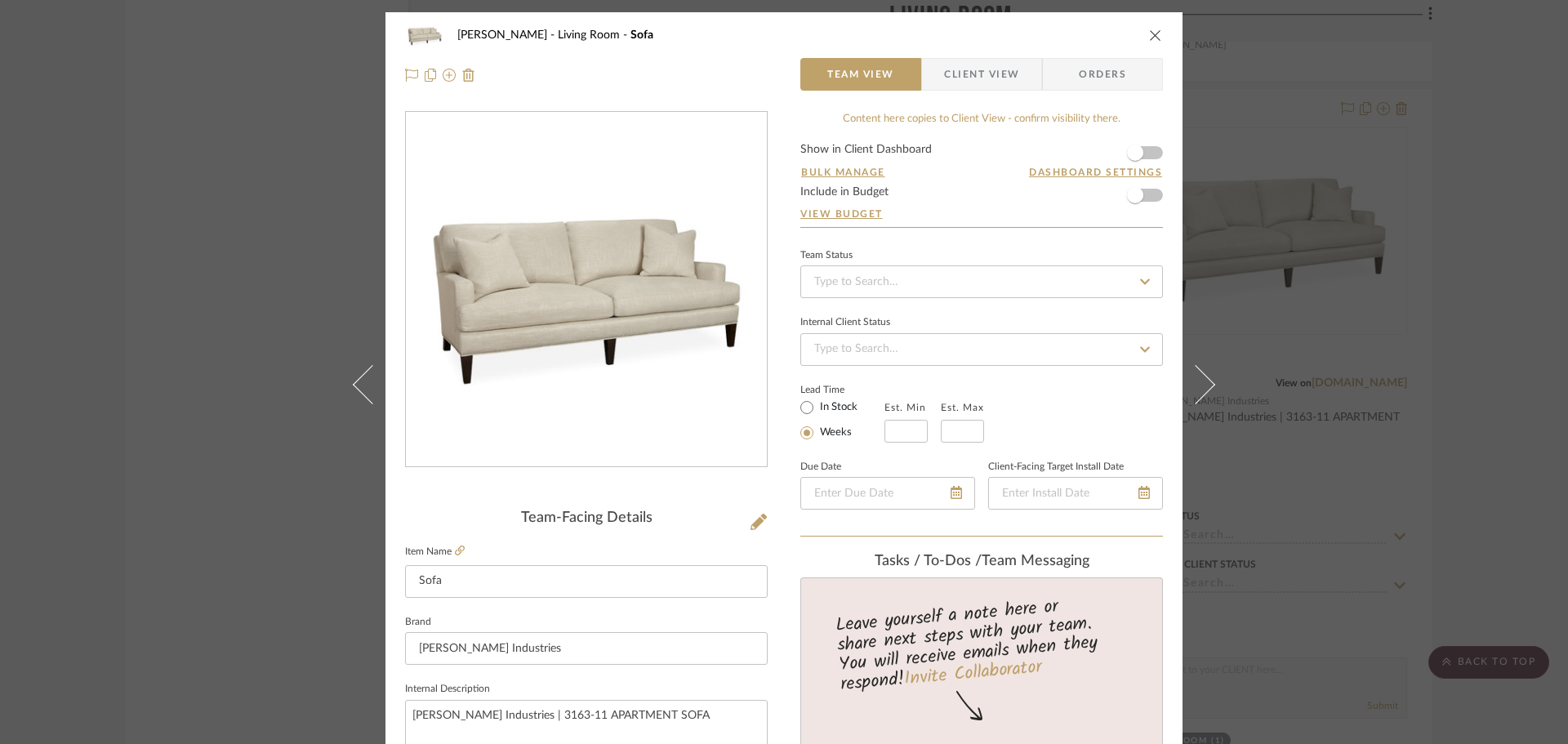
click at [1201, 390] on icon at bounding box center [1196, 384] width 39 height 39
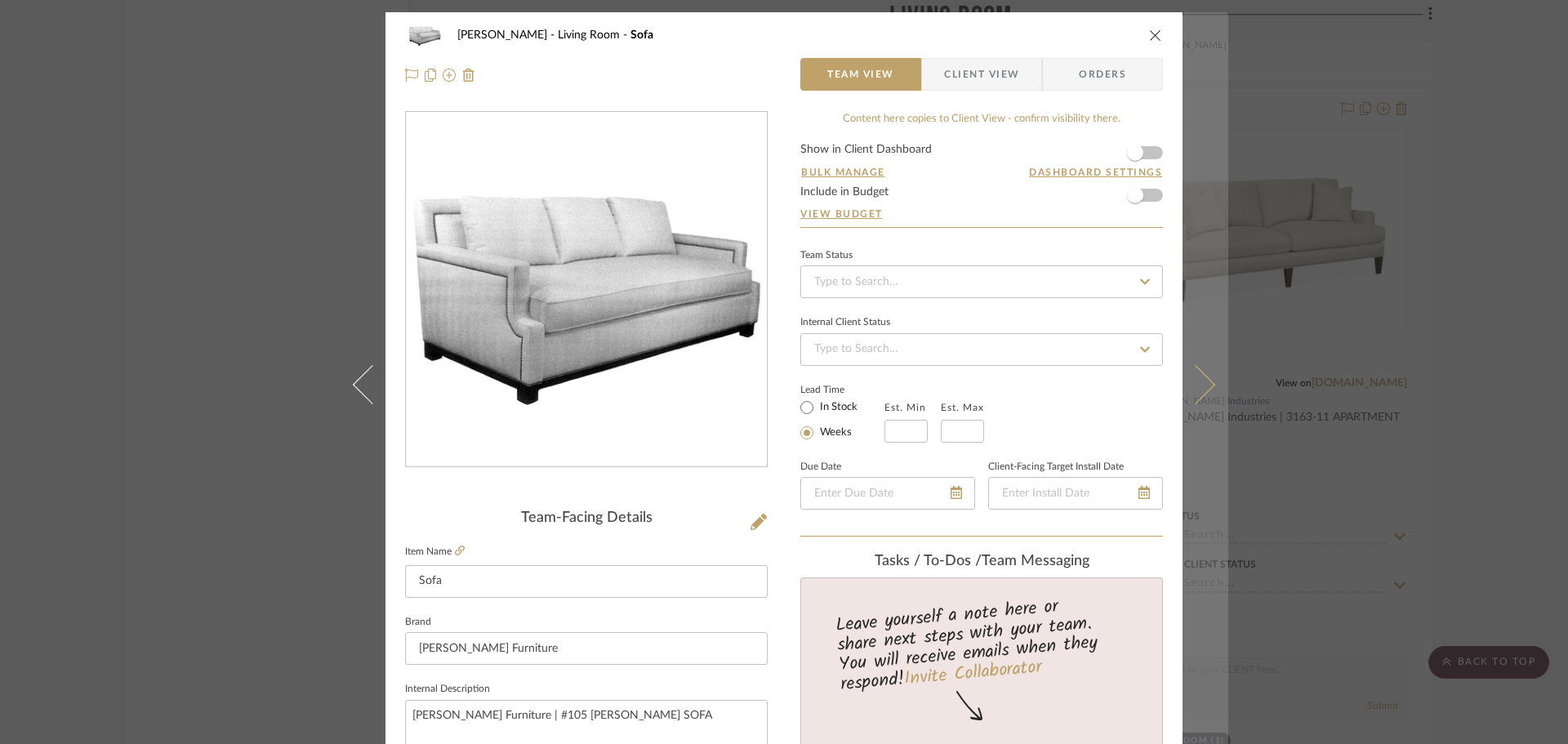
click at [1200, 395] on icon at bounding box center [1196, 384] width 39 height 39
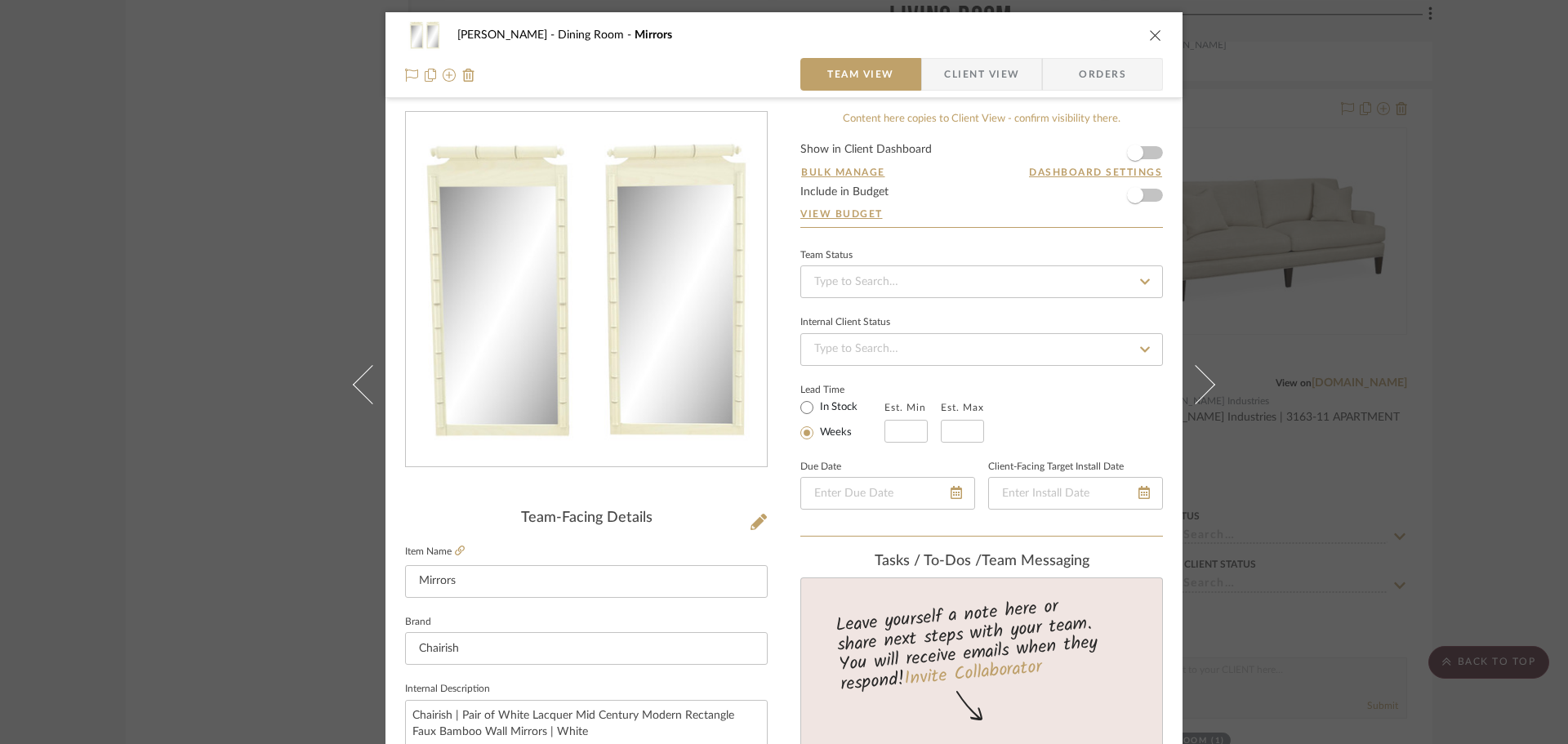
scroll to position [651, 0]
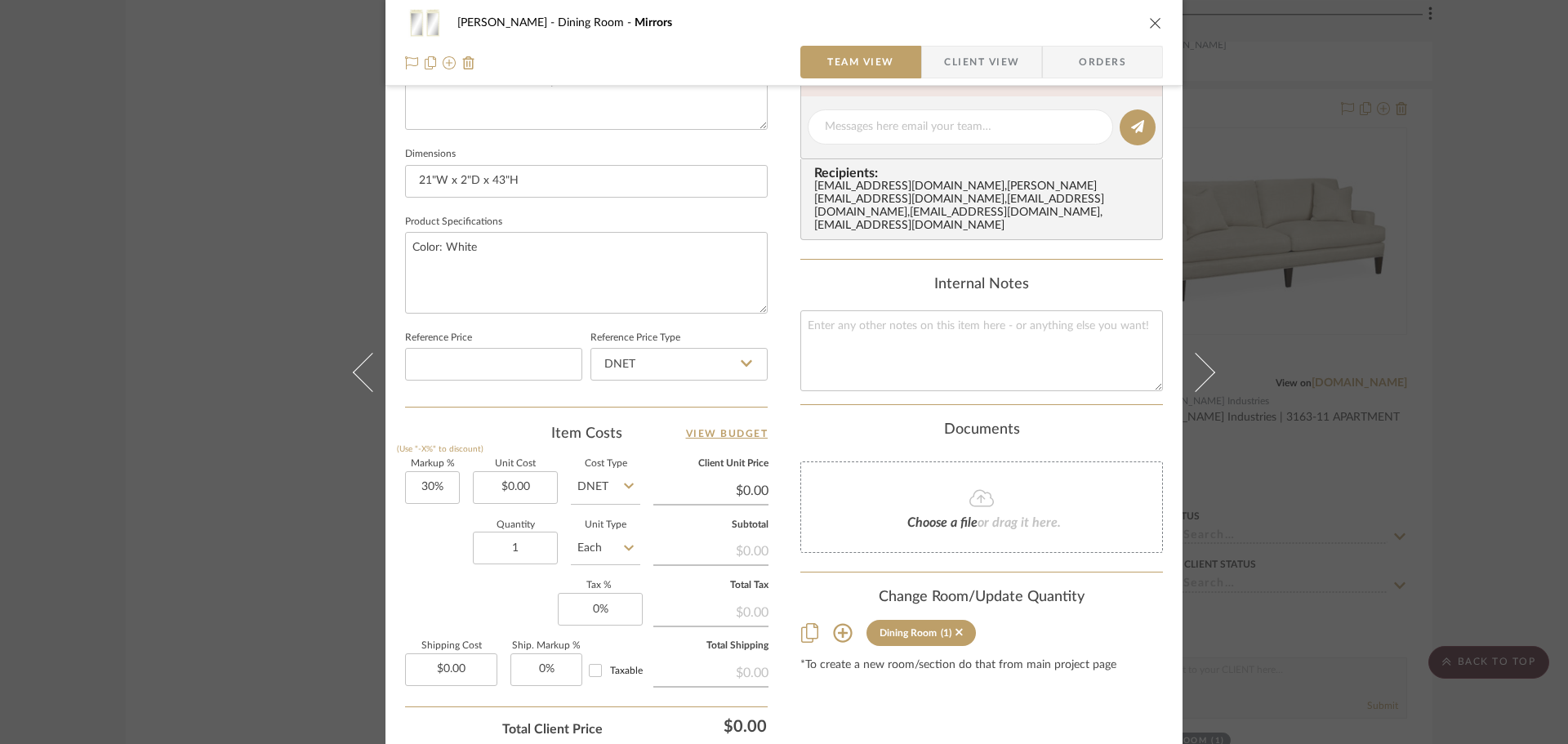
click at [1388, 389] on div "[PERSON_NAME] Dining Room Mirrors Team View Client View Orders Team-Facing Deta…" at bounding box center [784, 372] width 1568 height 744
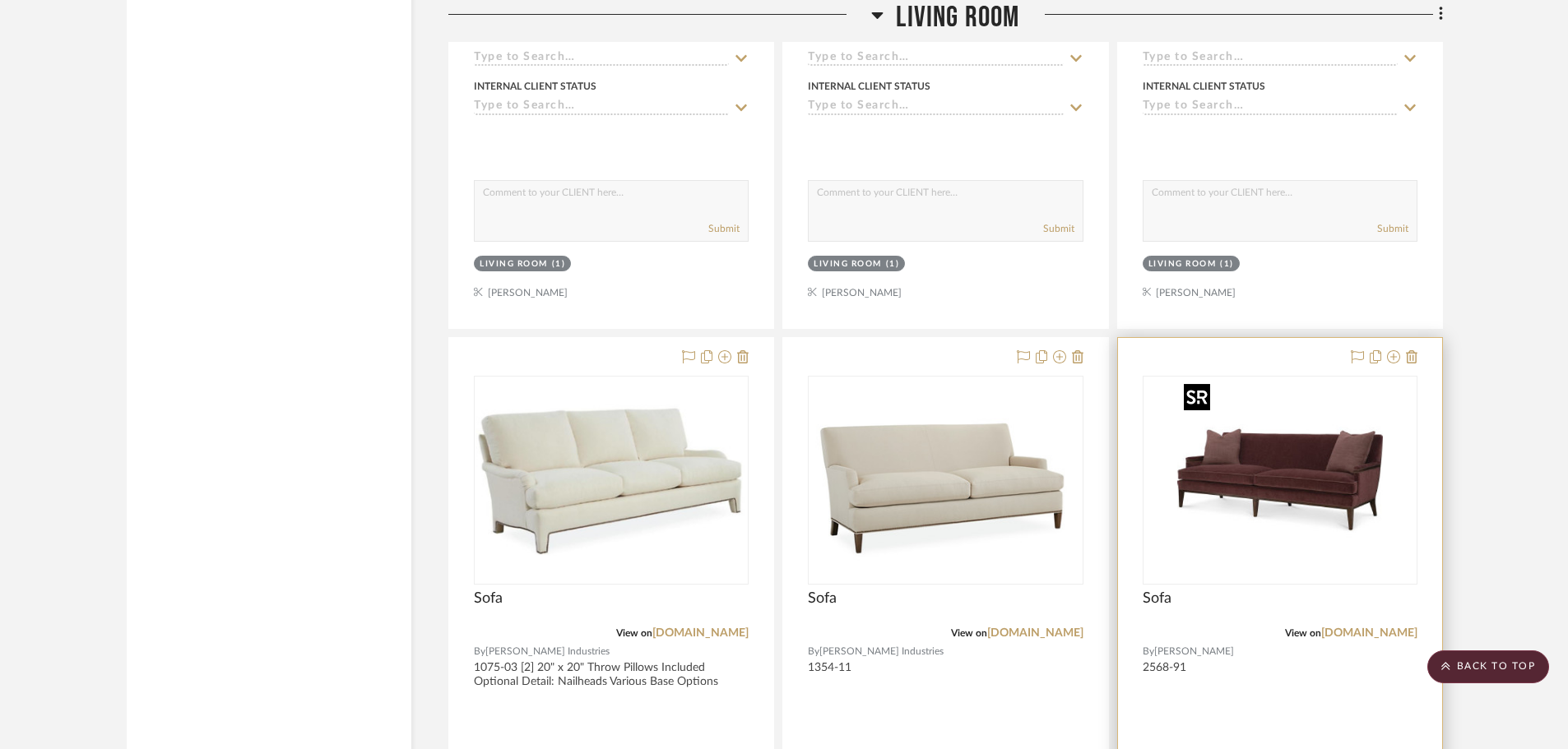
scroll to position [17665, 0]
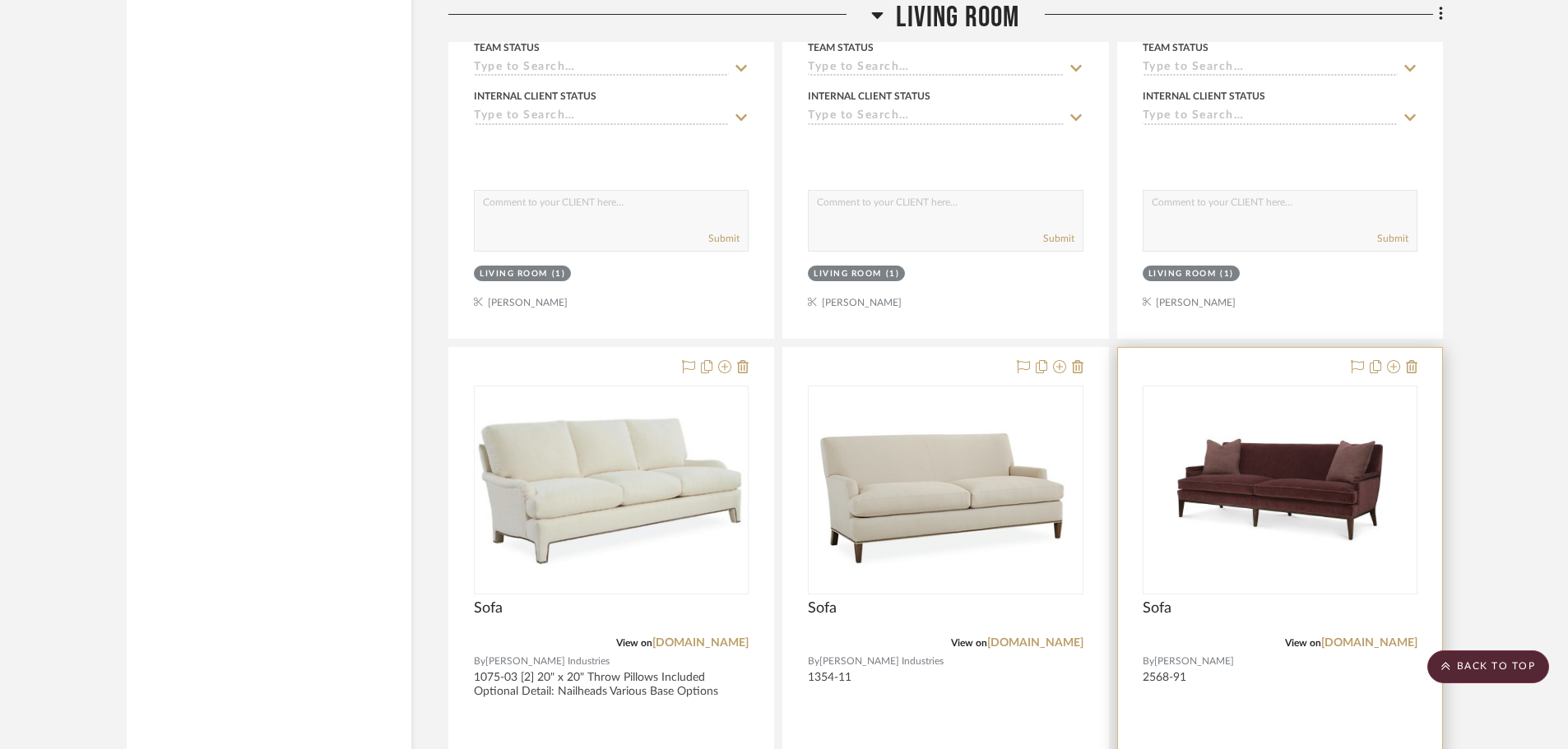
click at [1228, 380] on div at bounding box center [1280, 708] width 324 height 719
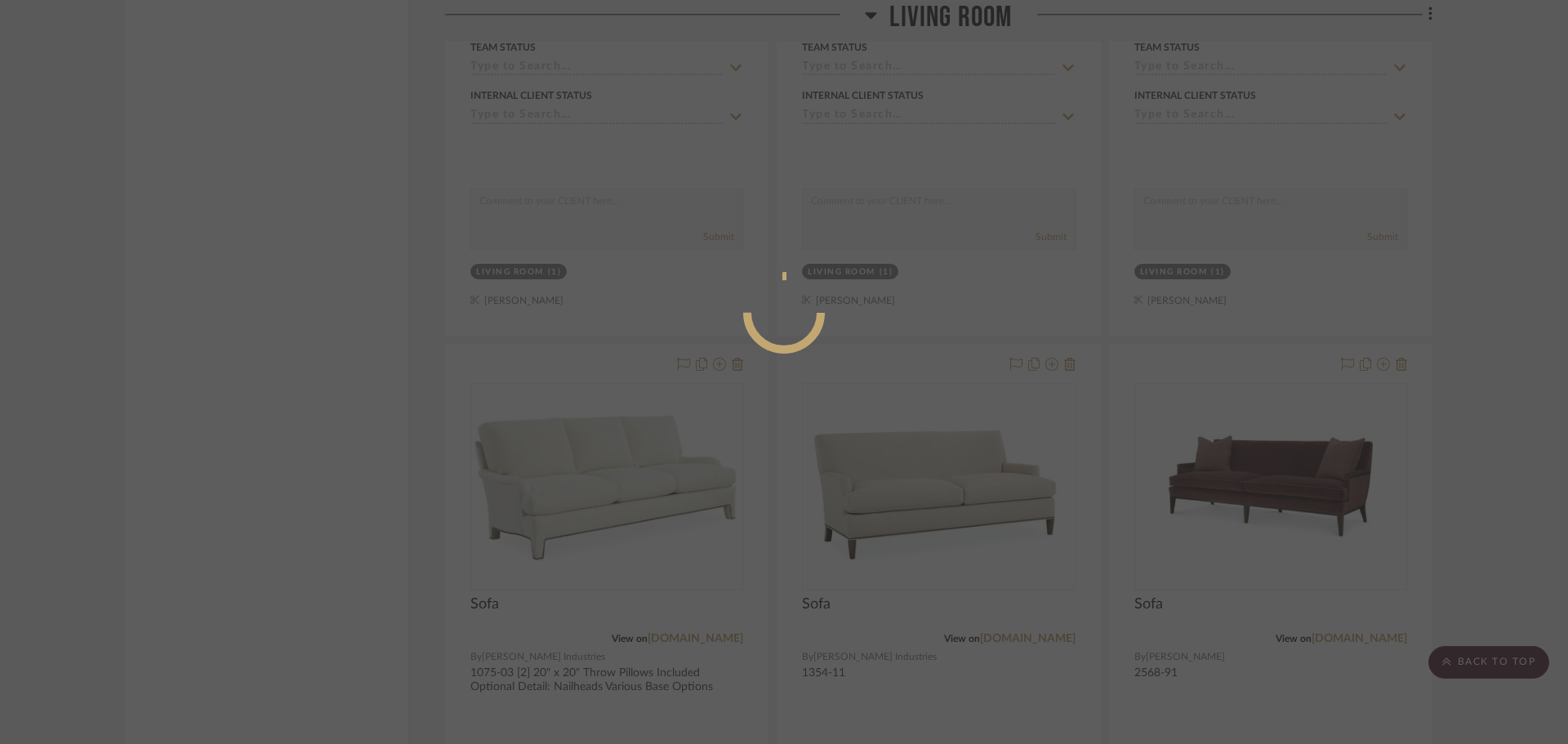
click at [1239, 424] on div at bounding box center [784, 372] width 1568 height 744
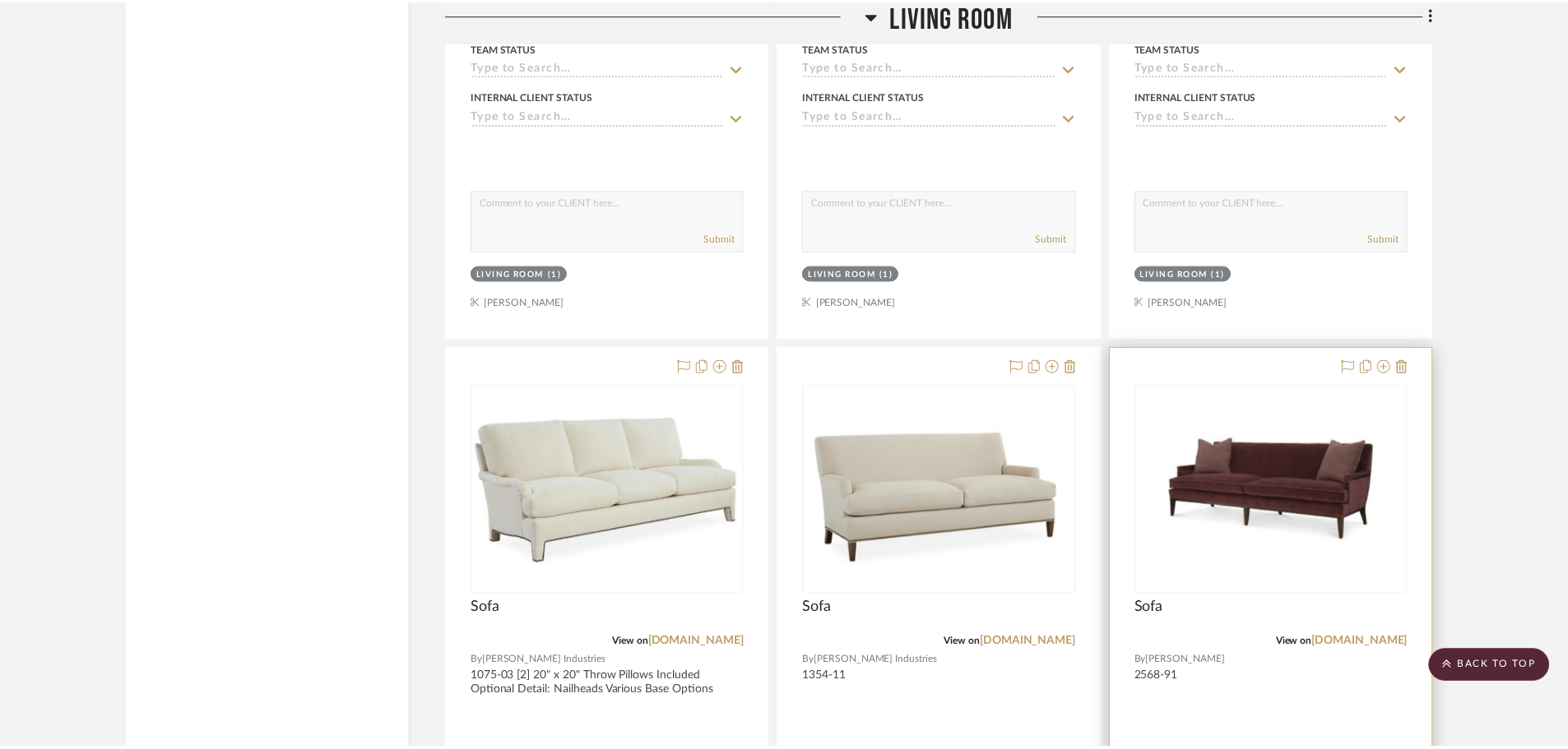
scroll to position [17665, 0]
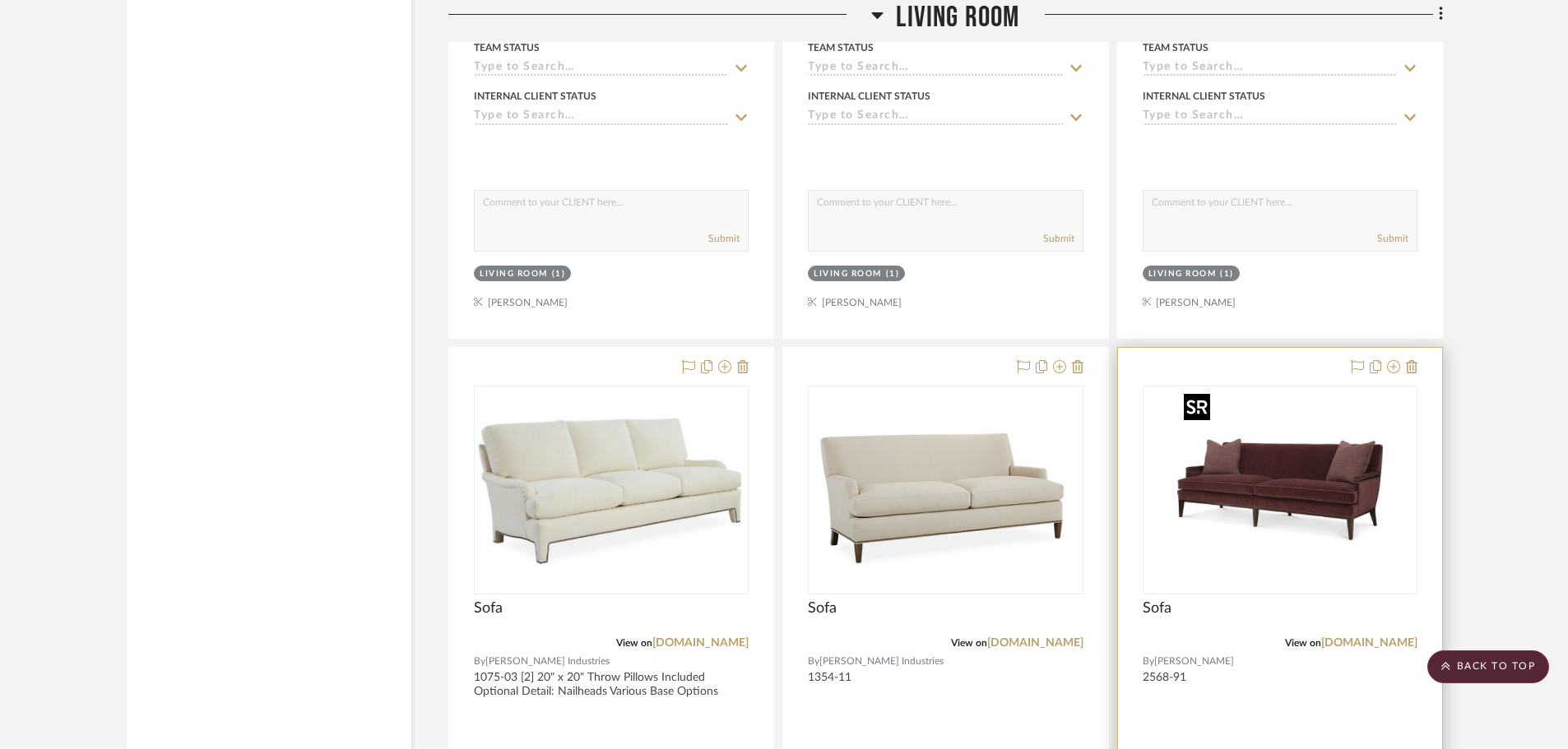
click at [1348, 543] on img "0" at bounding box center [1279, 490] width 206 height 206
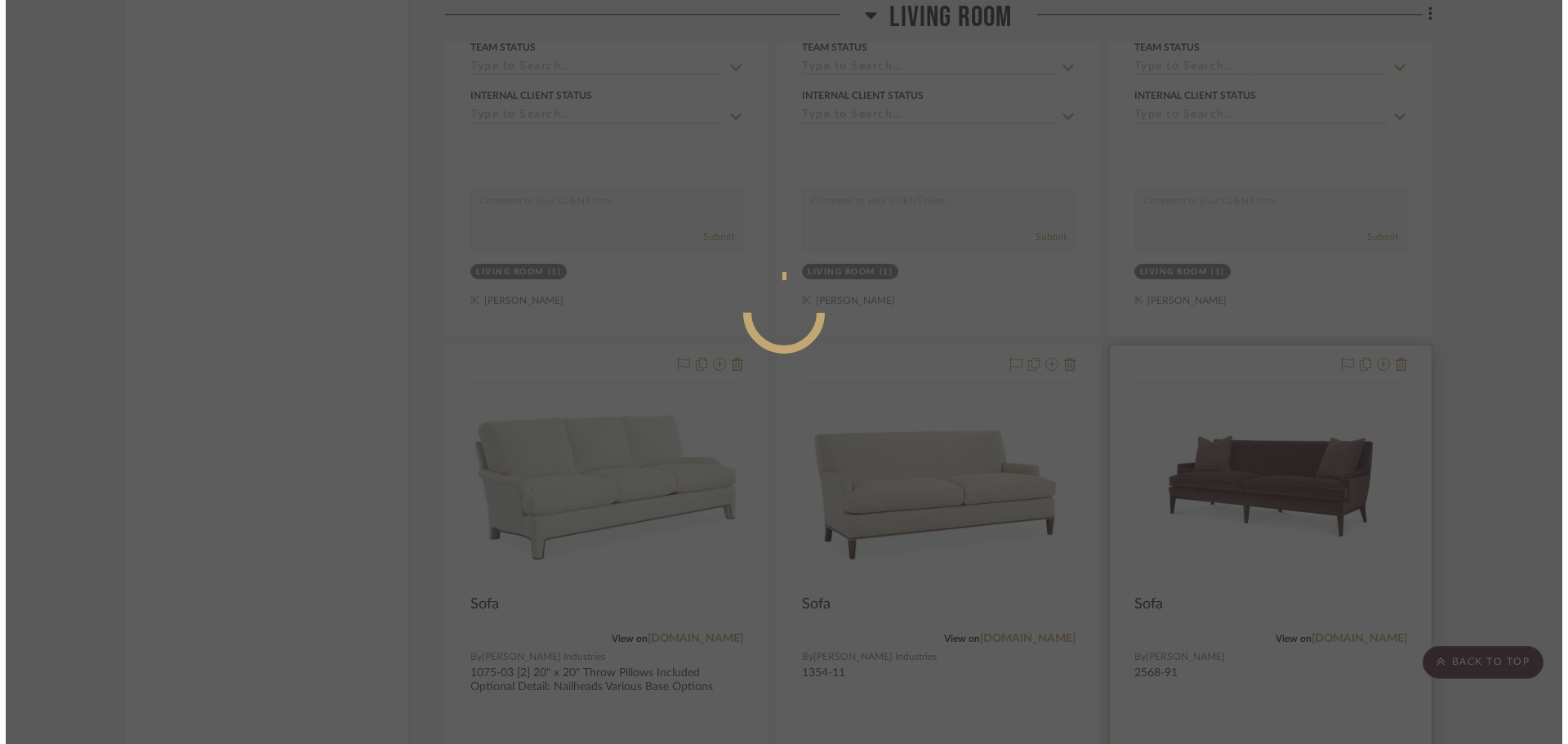
scroll to position [0, 0]
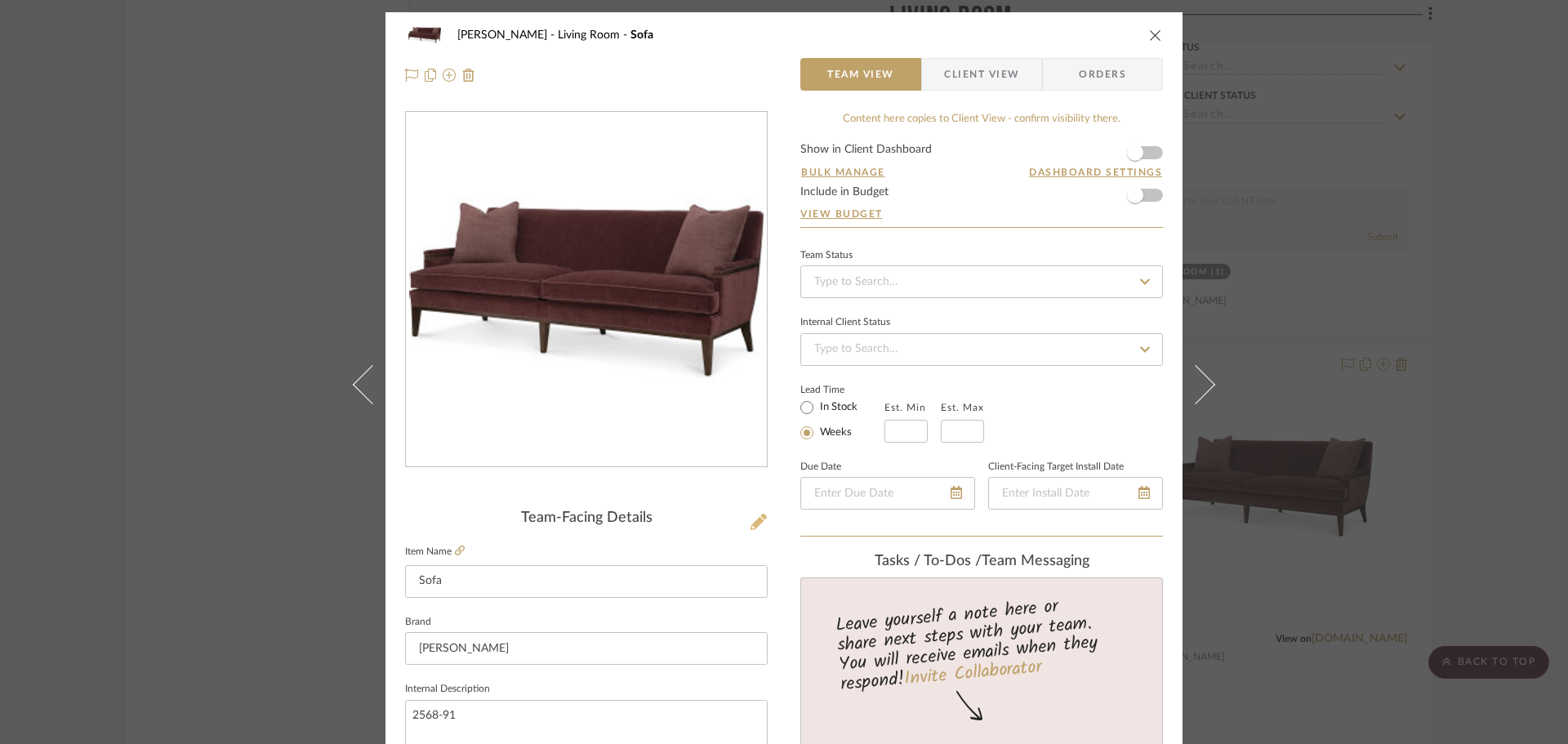
click at [759, 517] on icon at bounding box center [759, 522] width 16 height 16
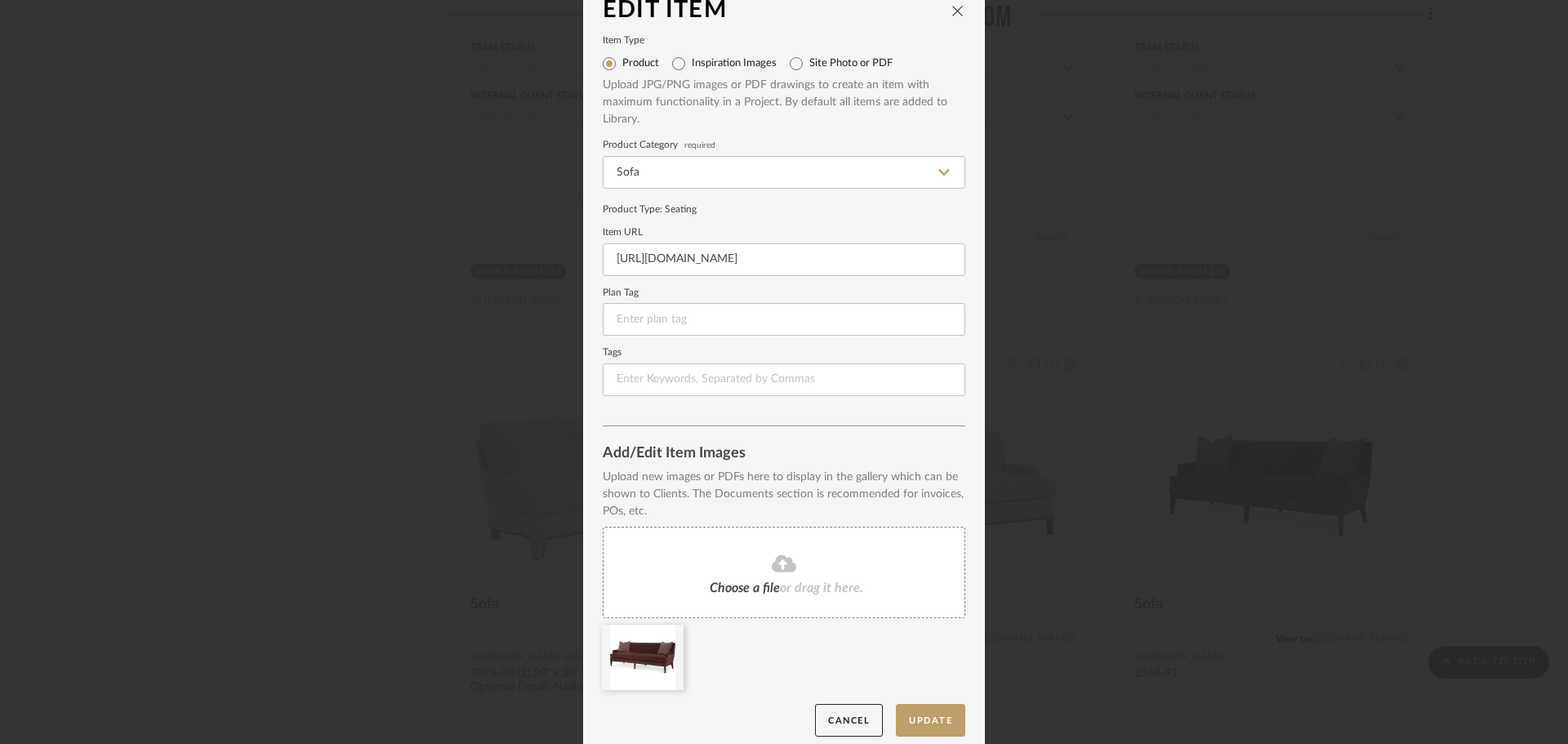
scroll to position [34, 0]
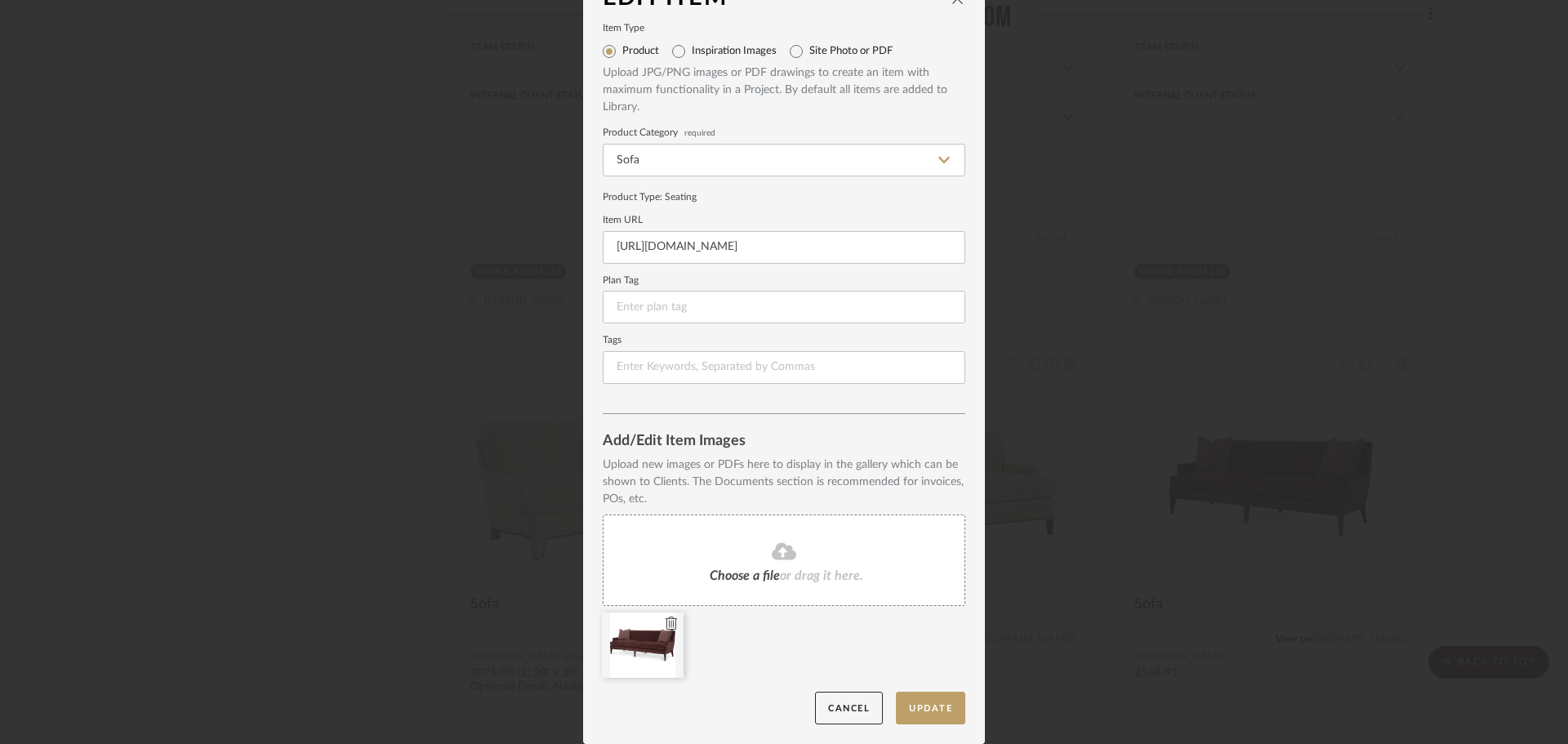
click at [666, 624] on icon at bounding box center [671, 623] width 12 height 13
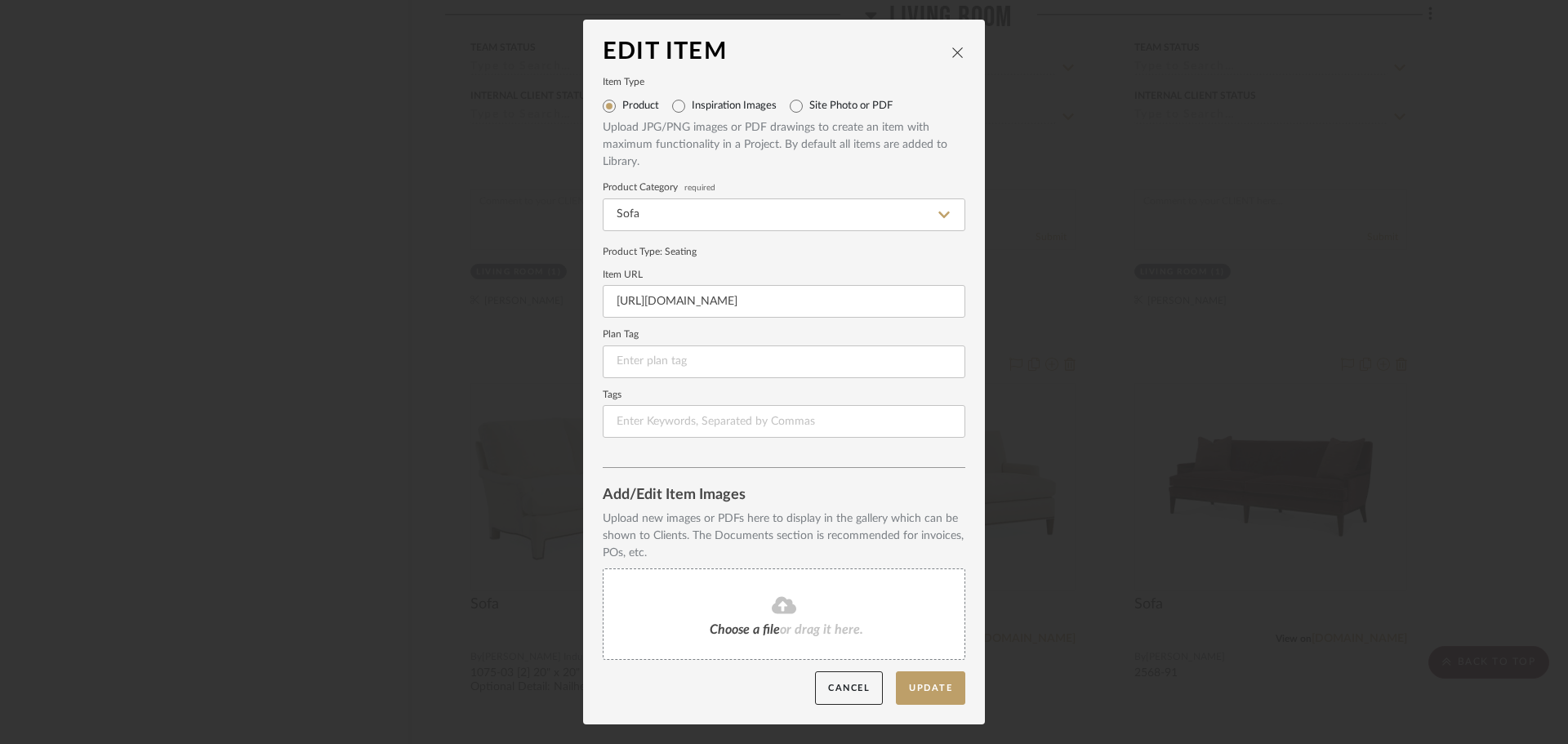
scroll to position [0, 0]
click at [772, 606] on icon at bounding box center [784, 605] width 24 height 17
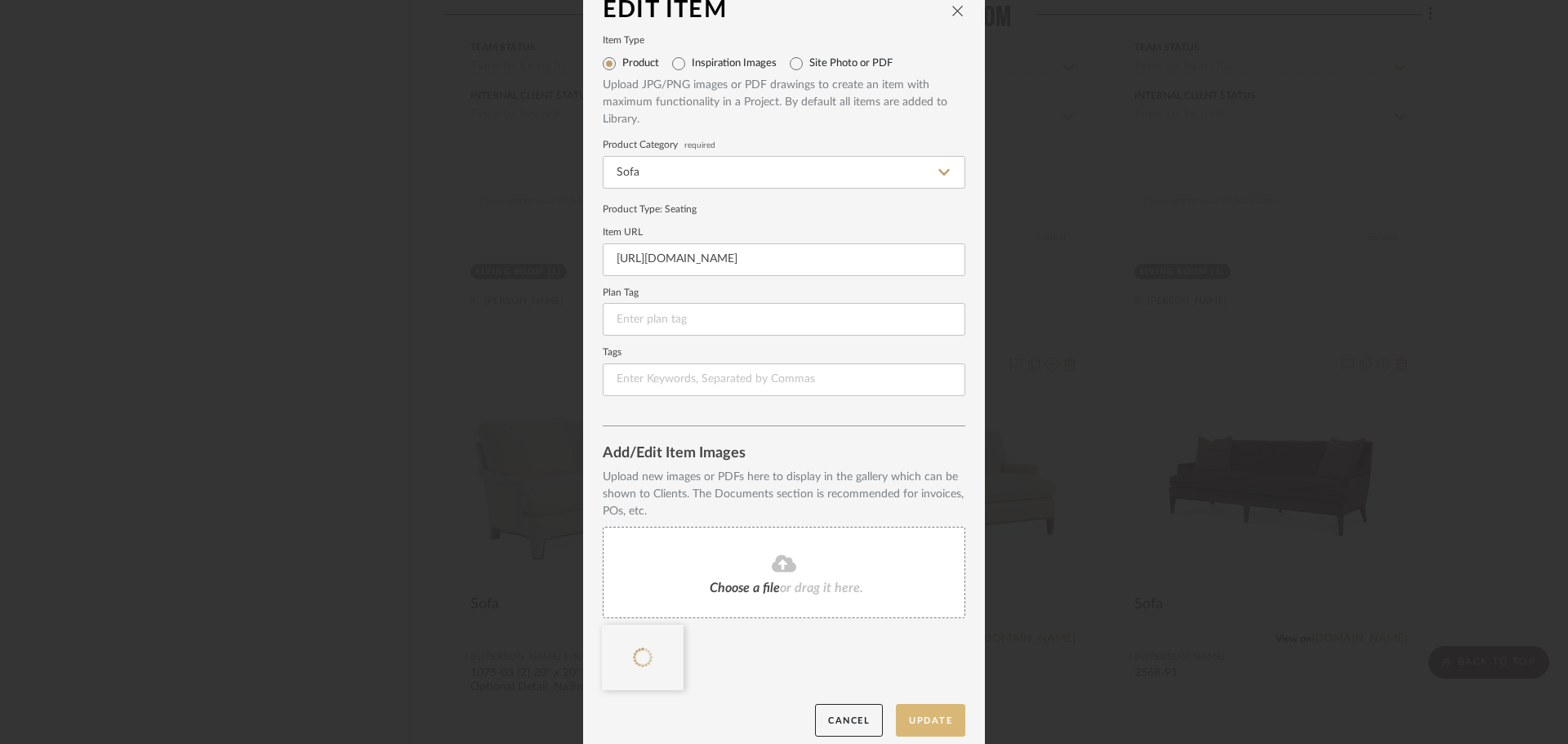
scroll to position [34, 0]
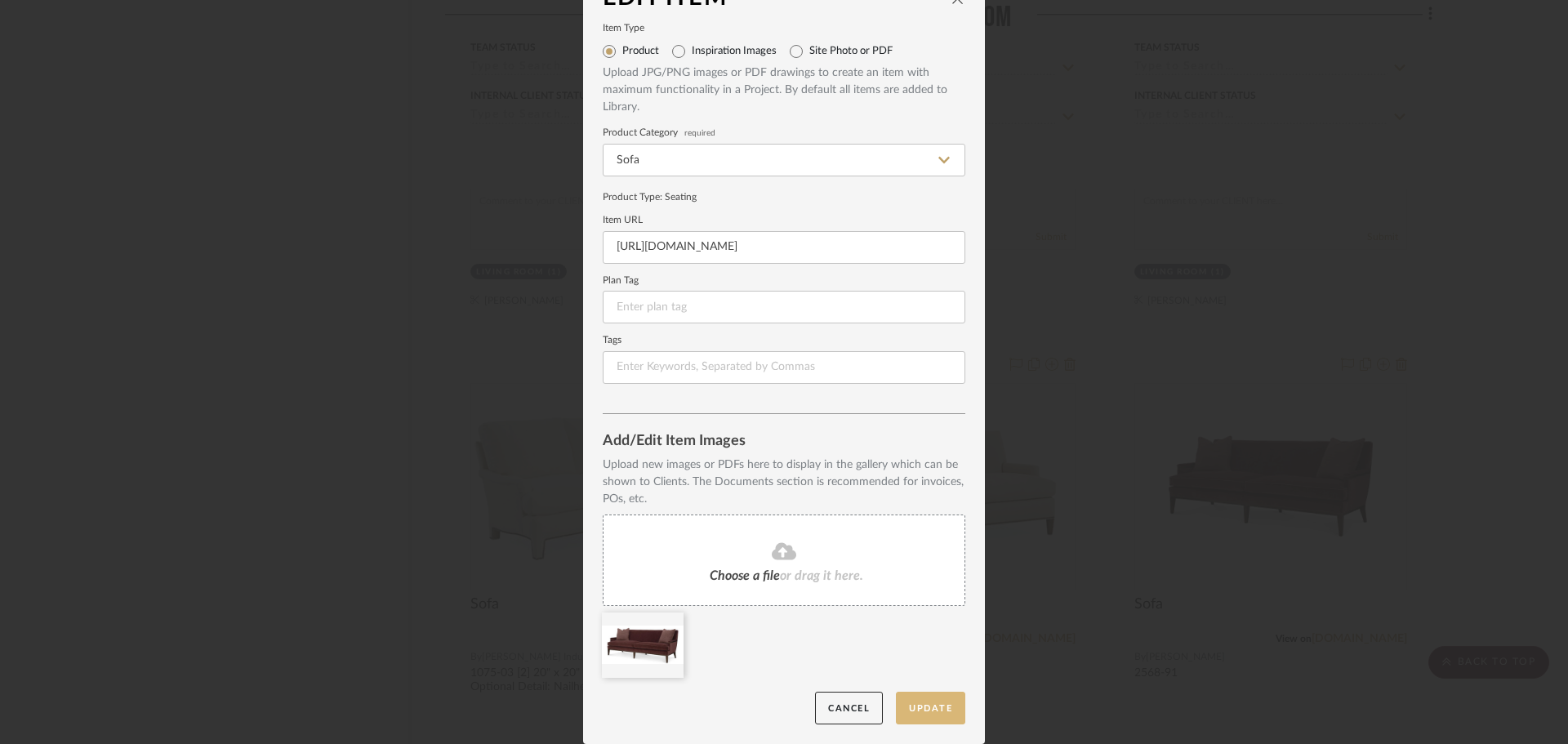
click at [936, 700] on button "Update" at bounding box center [931, 707] width 70 height 33
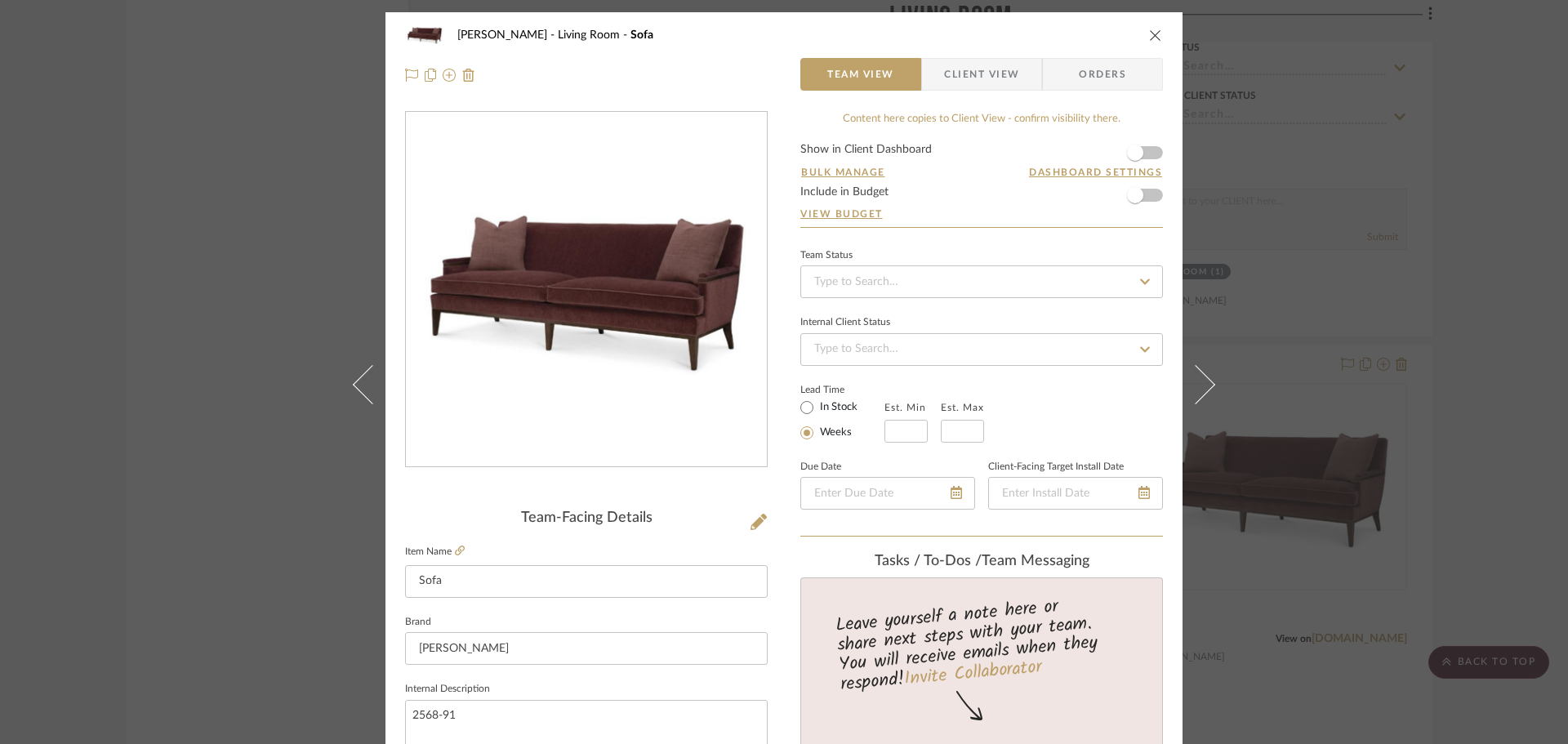
click at [985, 65] on span "Client View" at bounding box center [982, 74] width 75 height 33
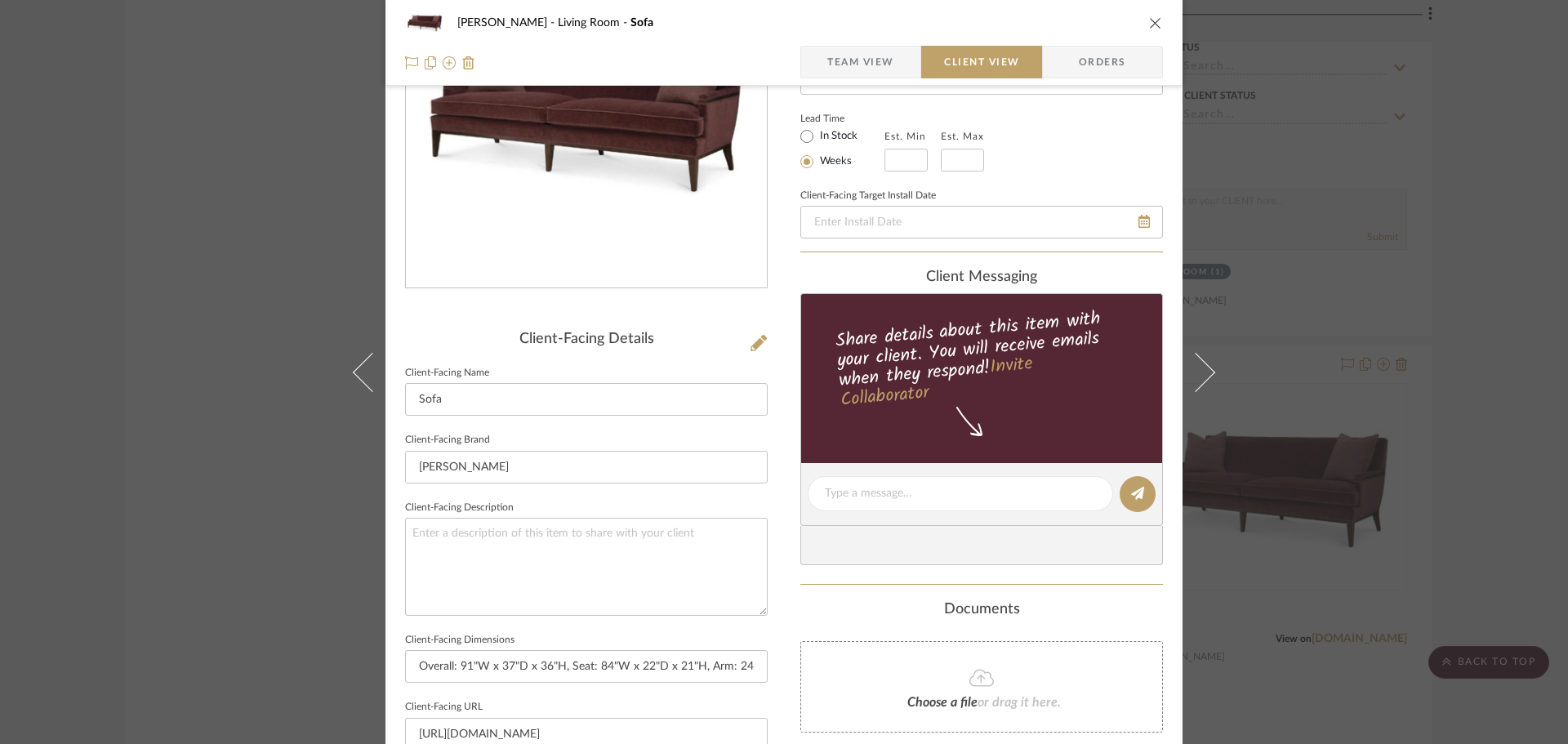
scroll to position [408, 0]
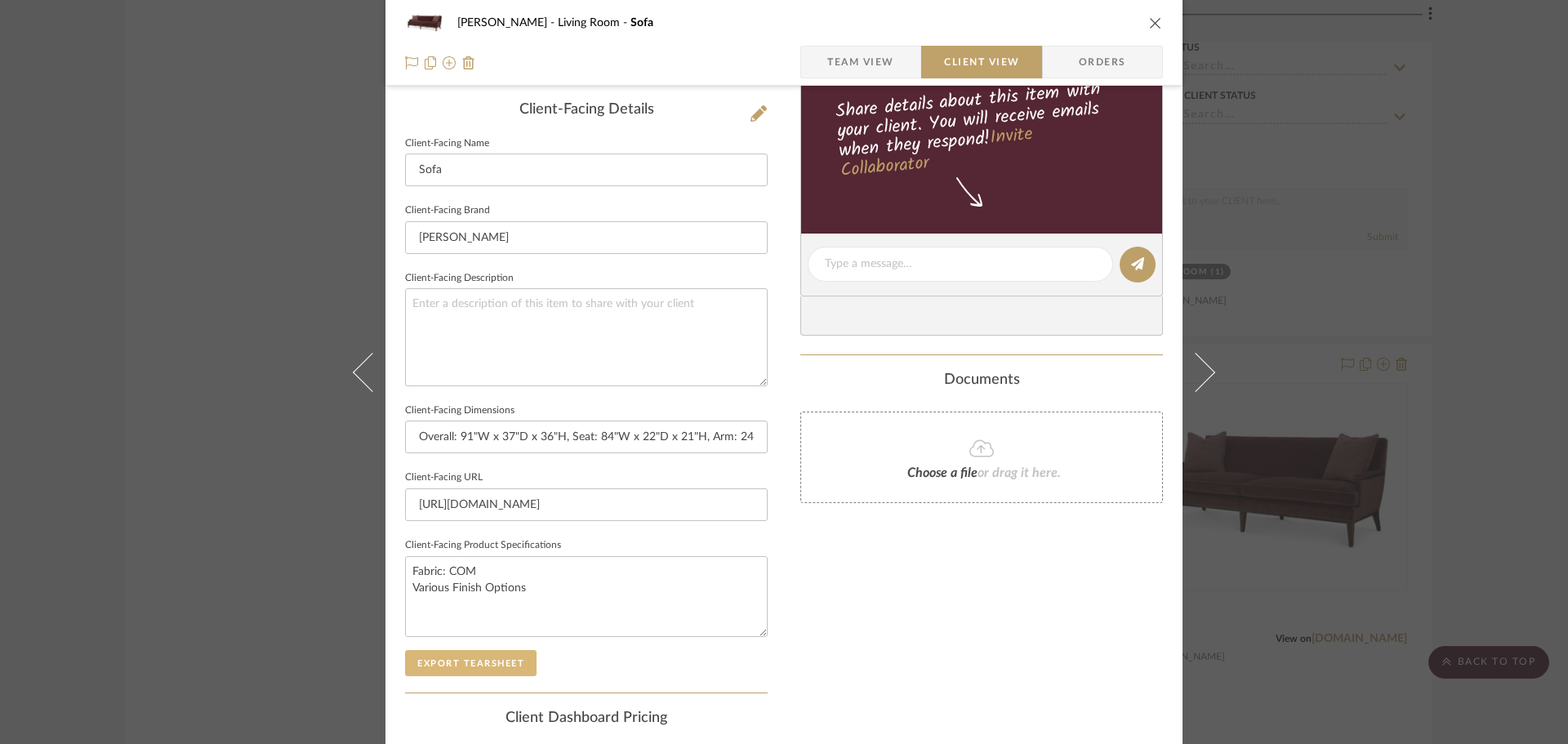
click at [469, 649] on div "Client-Facing Details Client-Facing Name Sofa Client-Facing Brand [PERSON_NAME]…" at bounding box center [586, 397] width 363 height 591
click at [474, 664] on button "Export Tearsheet" at bounding box center [470, 663] width 131 height 26
click at [1376, 333] on div "[PERSON_NAME] Living Room Sofa Team View Client View Orders Client-Facing Detai…" at bounding box center [784, 372] width 1568 height 744
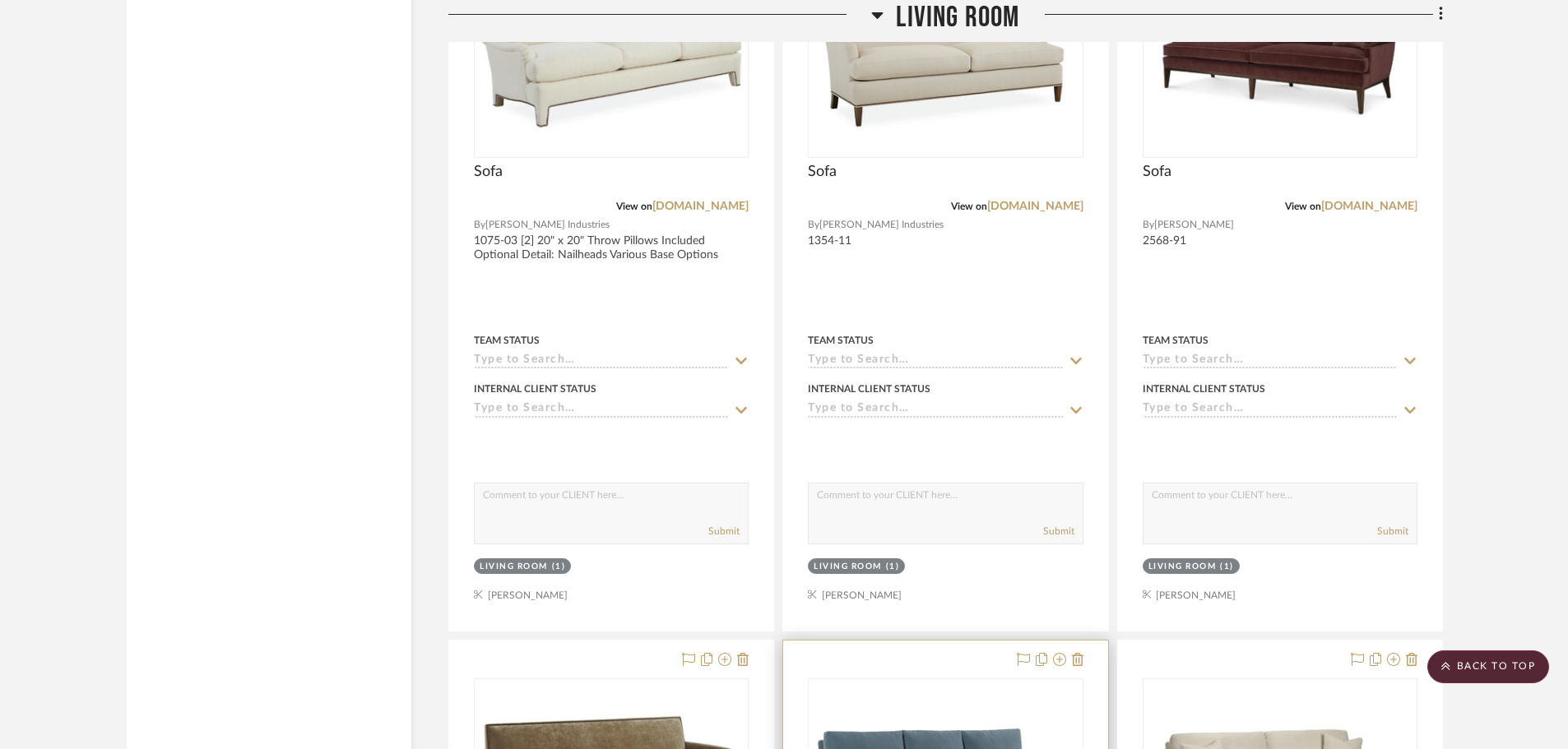
scroll to position [18488, 0]
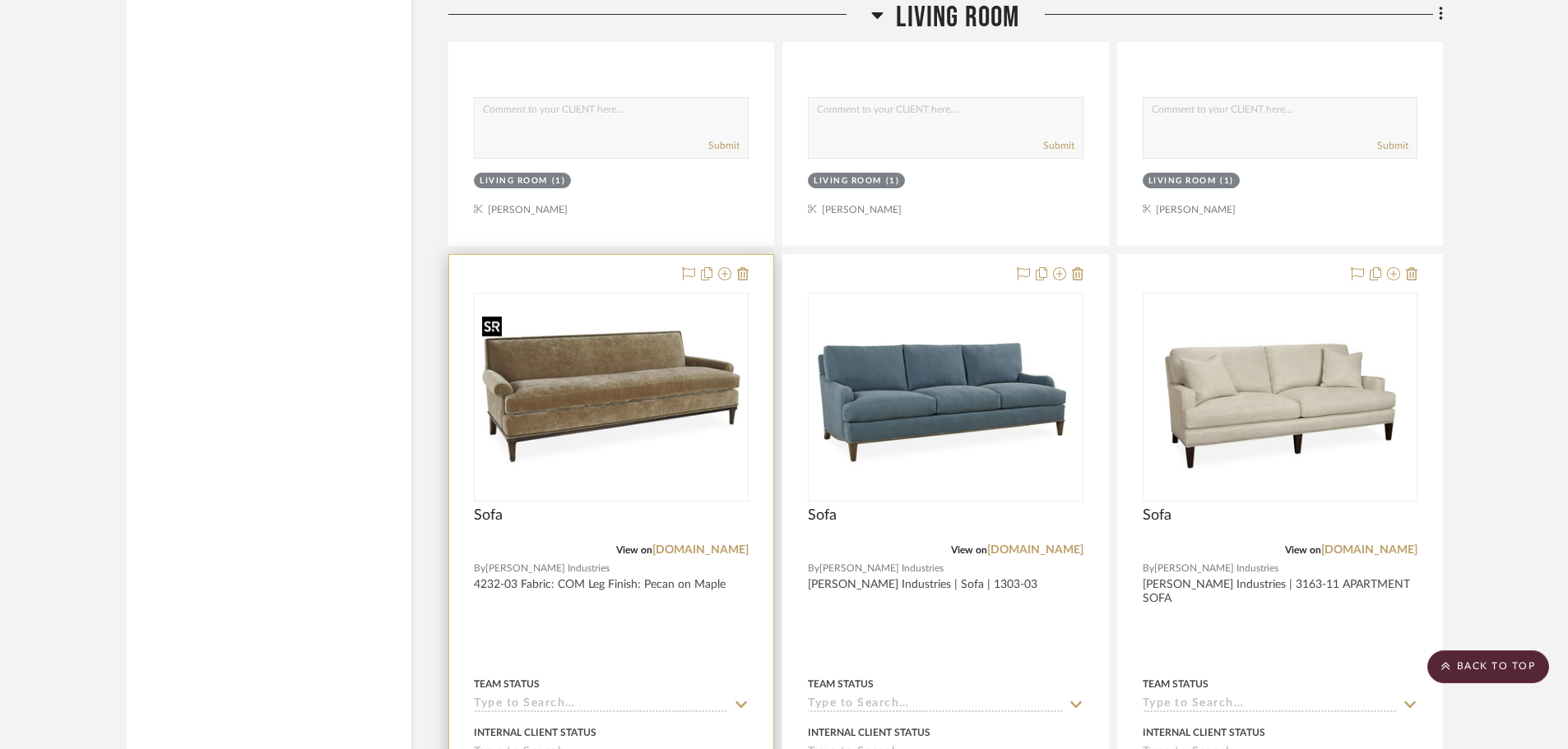
click at [658, 461] on img "0" at bounding box center [611, 397] width 272 height 175
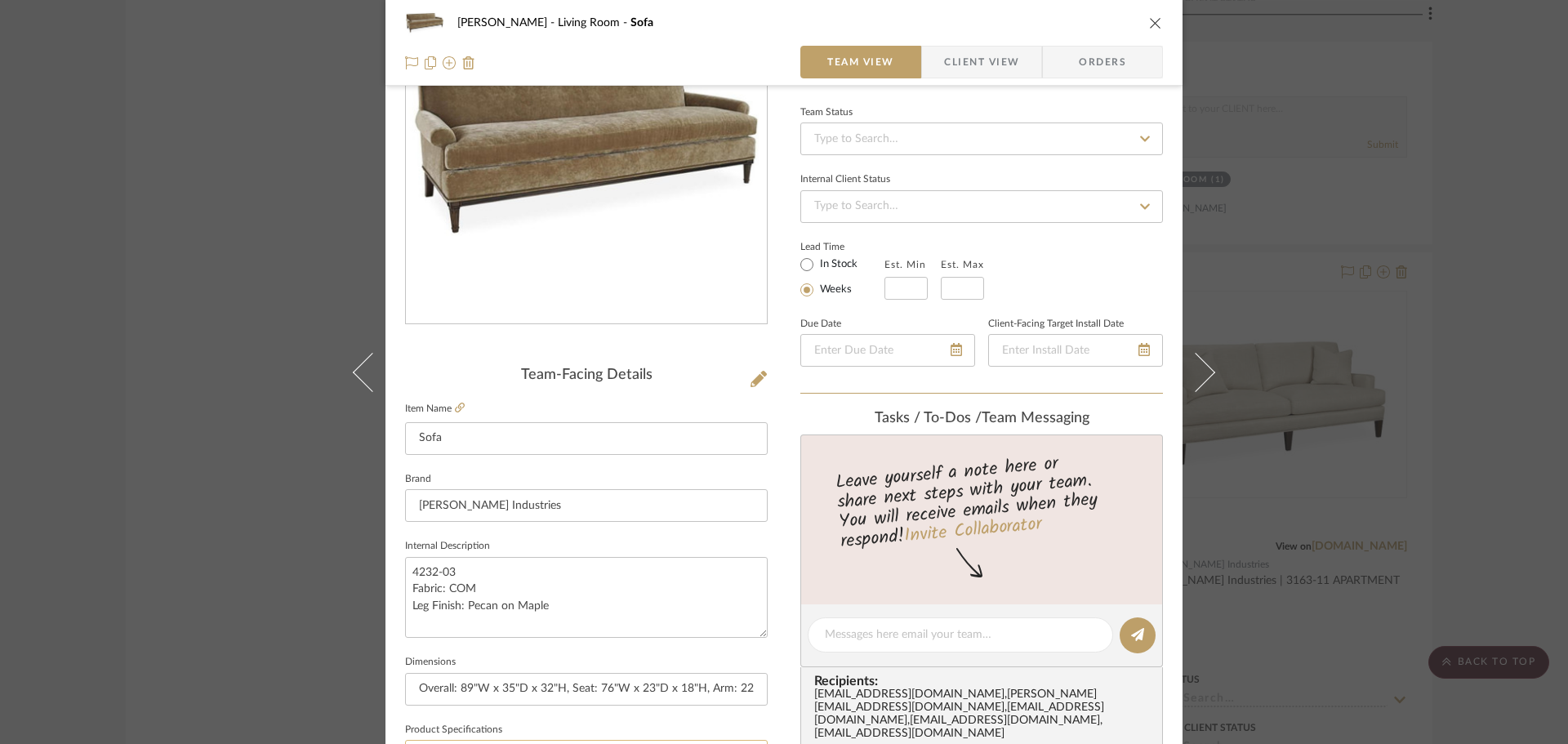
scroll to position [408, 0]
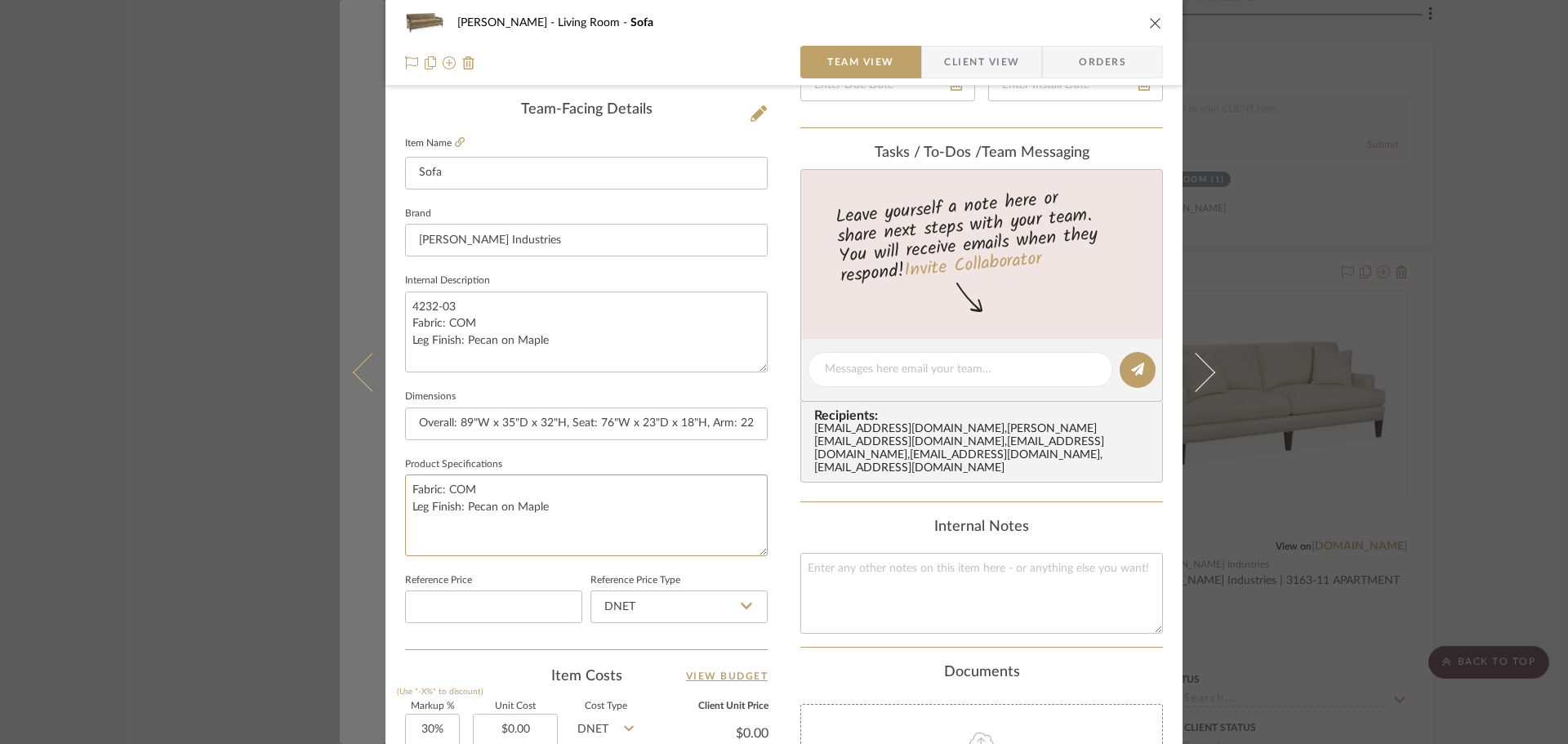
drag, startPoint x: 443, startPoint y: 496, endPoint x: 378, endPoint y: 492, distance: 65.1
click at [378, 492] on mat-dialog-content "[PERSON_NAME] Living Room Sofa Team View Client View Orders Team-Facing Details…" at bounding box center [784, 358] width 889 height 1509
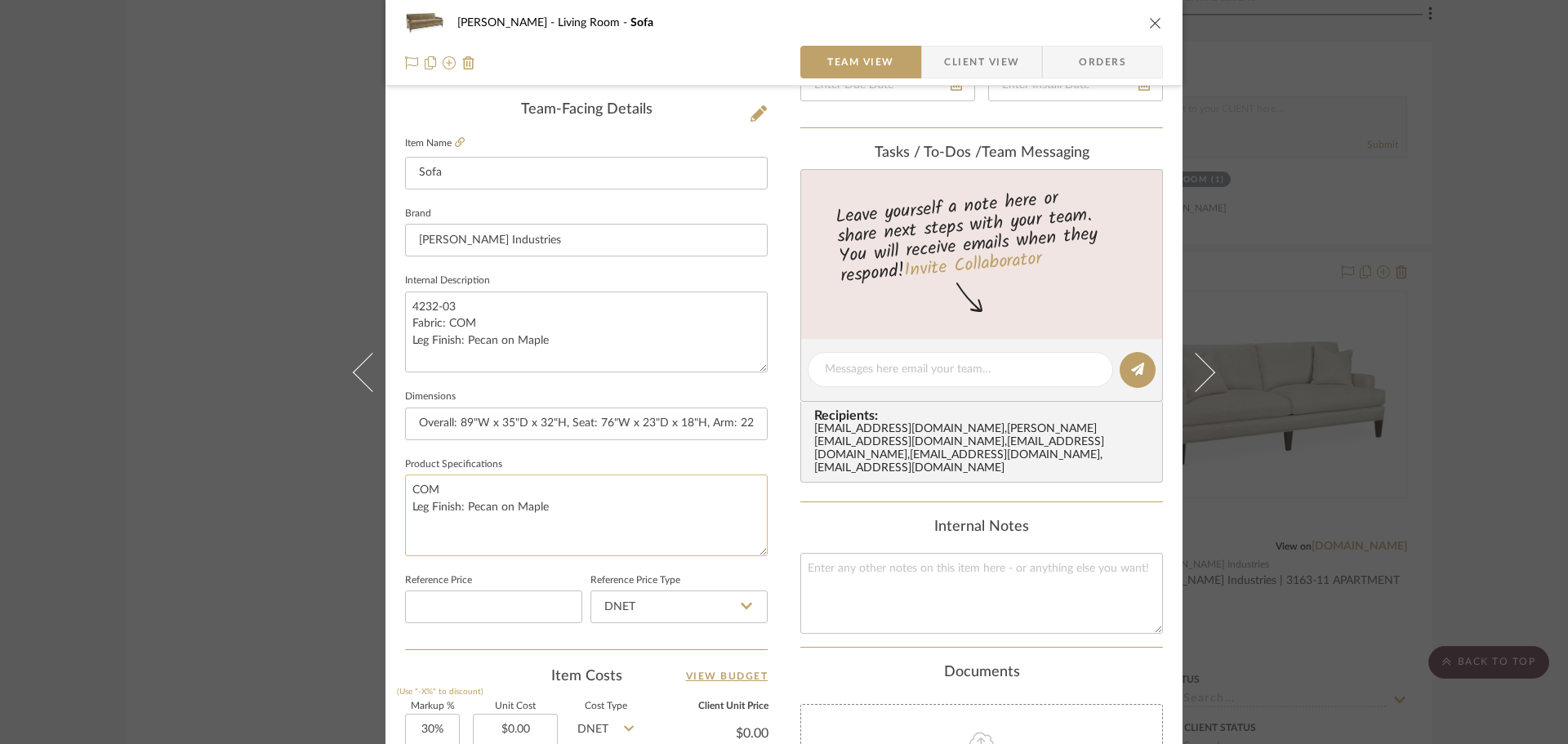
drag, startPoint x: 469, startPoint y: 506, endPoint x: 600, endPoint y: 507, distance: 131.0
click at [600, 507] on textarea "COM Leg Finish: Pecan on Maple" at bounding box center [586, 514] width 363 height 81
type textarea "COM Leg Finish: Various"
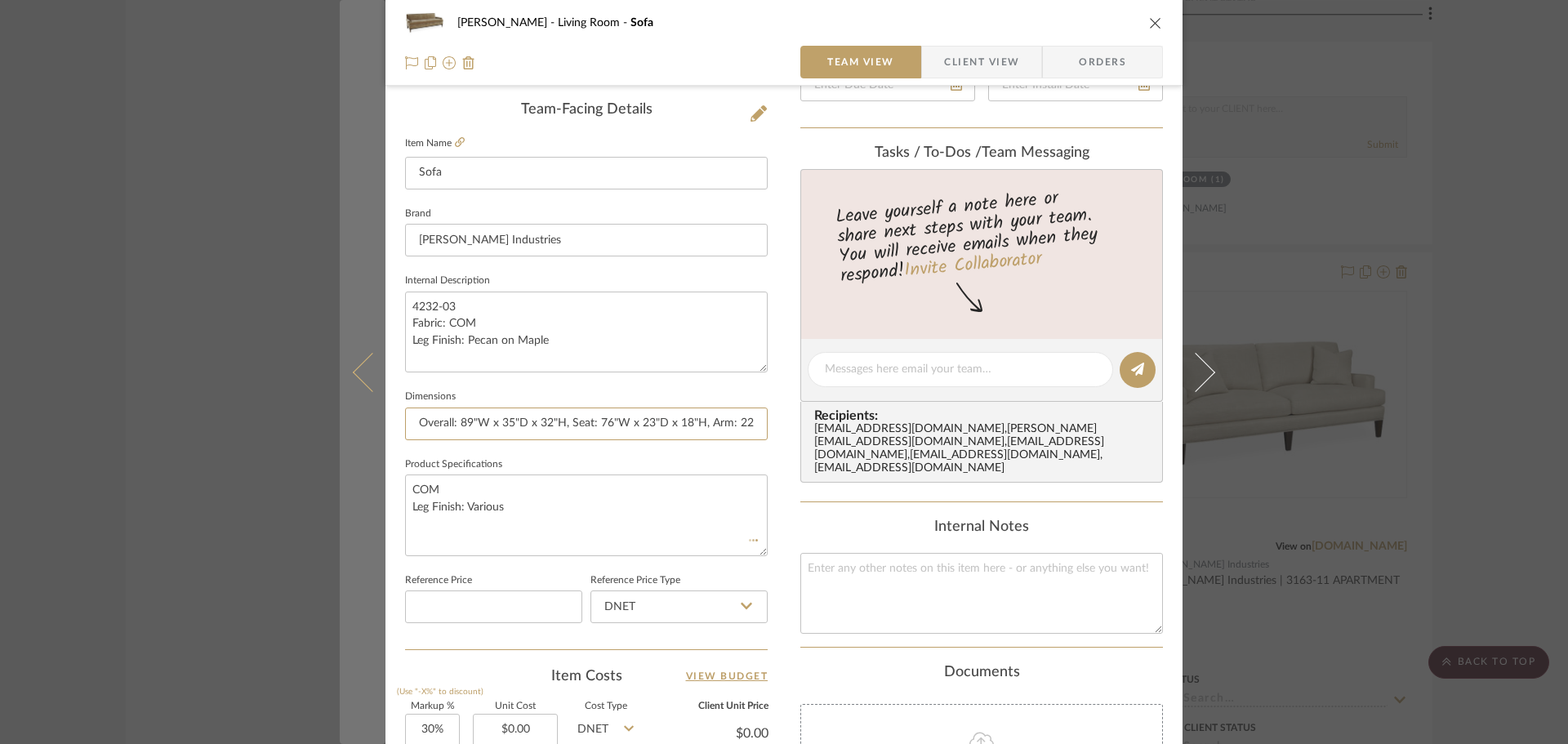
drag, startPoint x: 454, startPoint y: 423, endPoint x: 376, endPoint y: 429, distance: 78.2
click at [376, 429] on mat-dialog-content "[PERSON_NAME] Living Room Sofa Team View Client View Orders Team-Facing Details…" at bounding box center [784, 358] width 889 height 1509
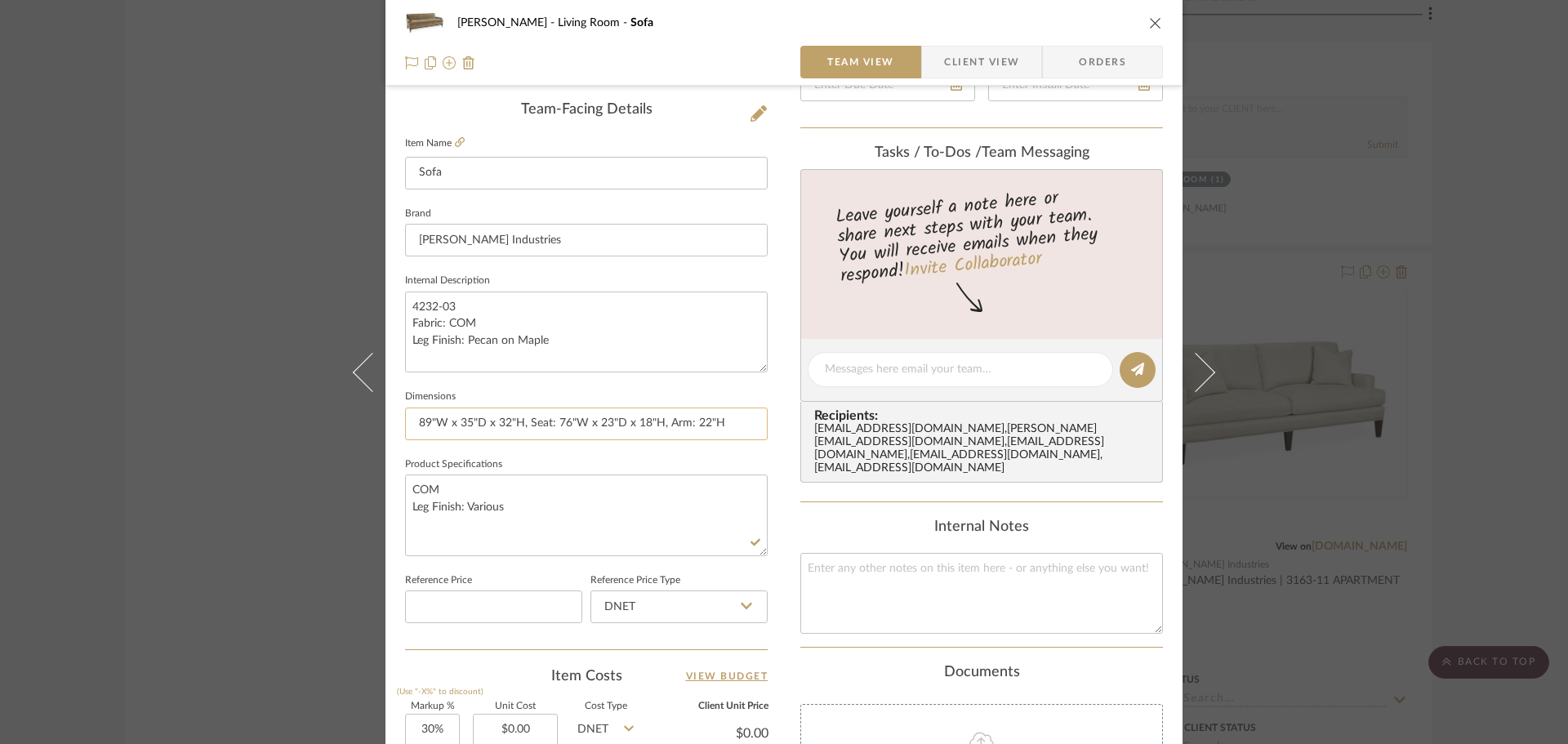
click at [546, 423] on input "89"W x 35"D x 32"H, Seat: 76"W x 23"D x 18"H, Arm: 22"H" at bounding box center [586, 423] width 363 height 33
click at [527, 422] on input "89"W x 35"D x 32"H, Seat: 76"W x 23"D x 18"H, Arm: 22"H" at bounding box center [586, 423] width 363 height 33
click at [661, 422] on input "89"W x 35"D x 32"H | Seat: 76"W x 23"D x 18"H, Arm: 22"H" at bounding box center [586, 423] width 363 height 33
type input "89"W x 35"D x 32"H | Seat: 76"W x 23"D x 18"H | Arm: 22"H"
click at [683, 539] on textarea "COM Leg Finish: Various" at bounding box center [586, 514] width 363 height 81
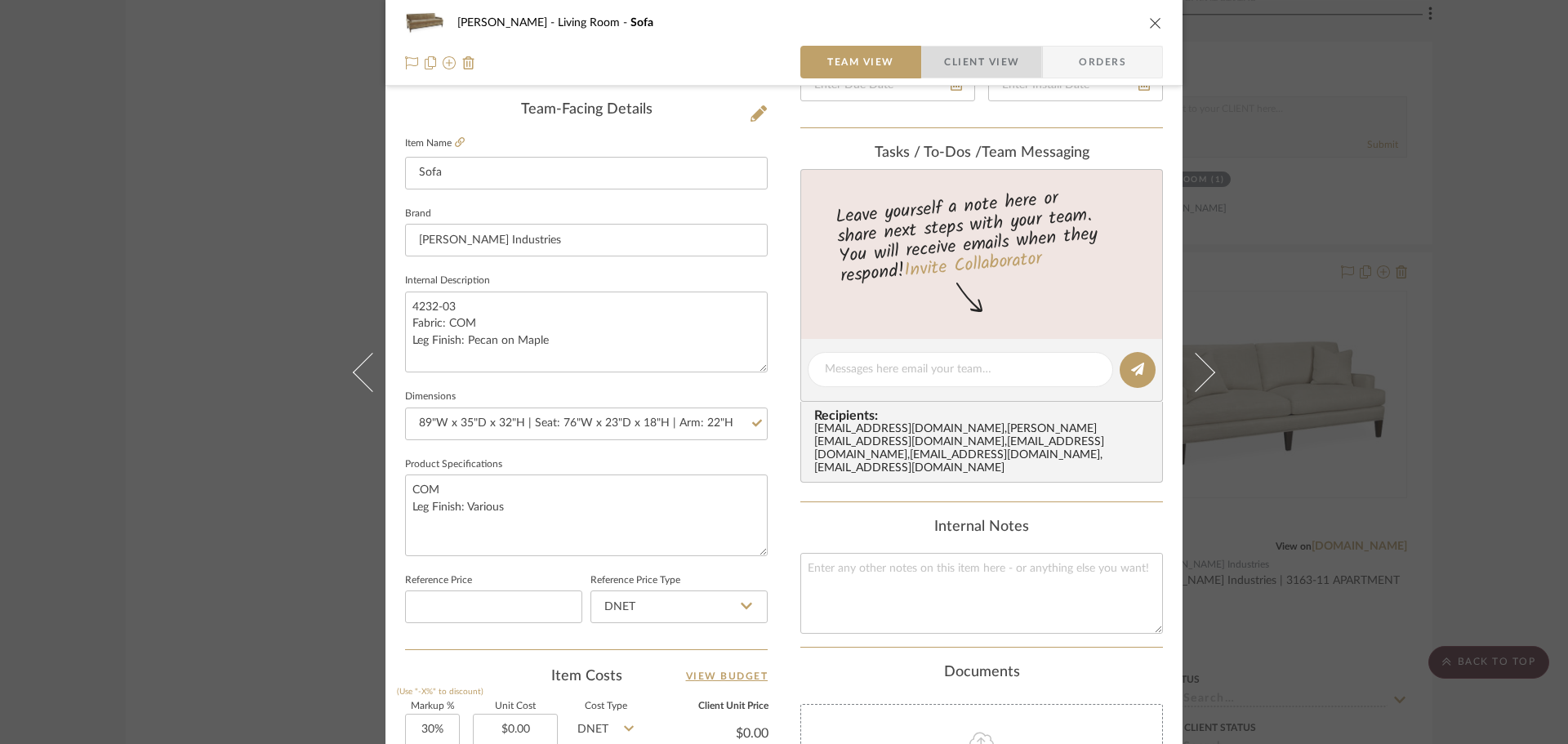
click at [994, 51] on span "Client View" at bounding box center [982, 62] width 75 height 33
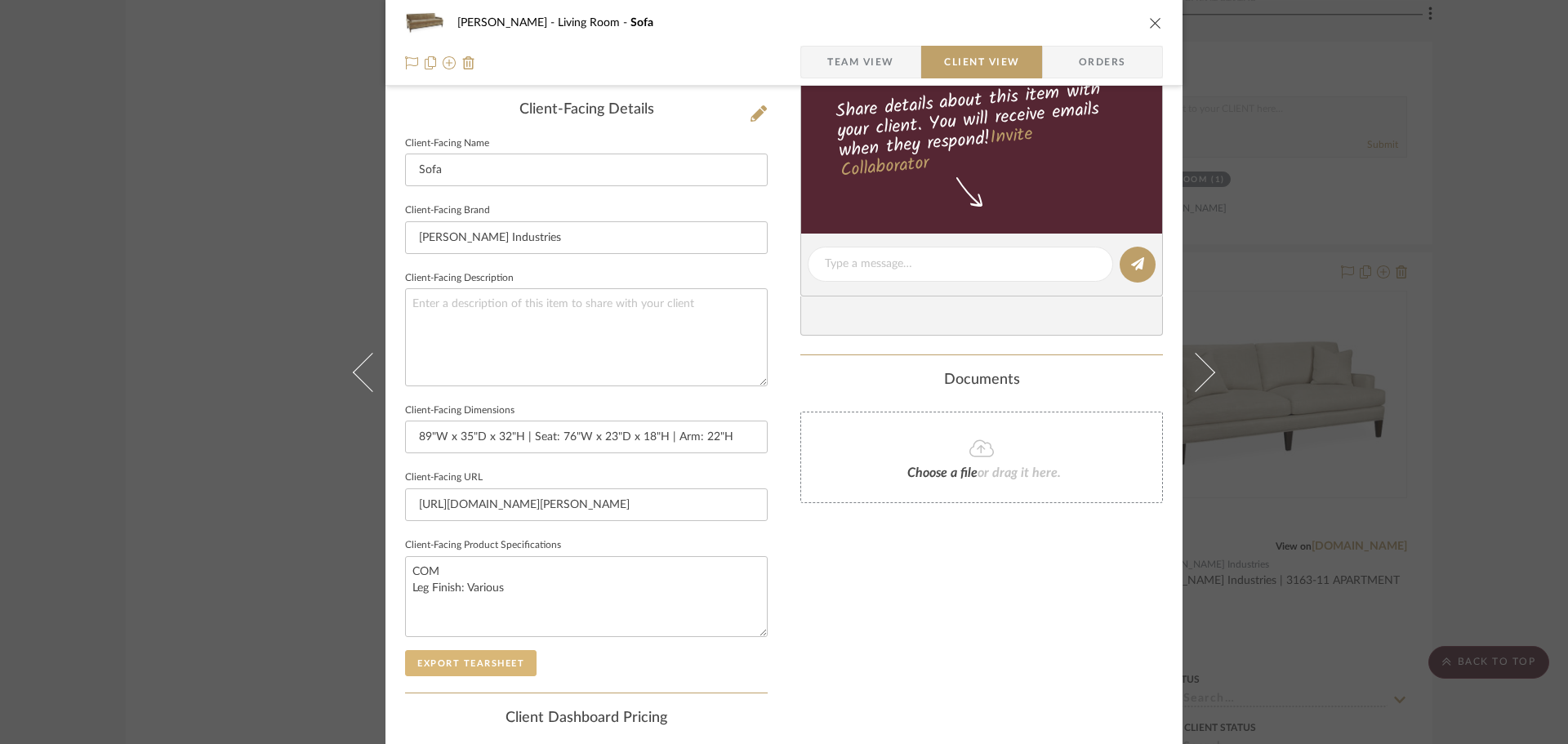
click at [482, 657] on button "Export Tearsheet" at bounding box center [470, 663] width 131 height 26
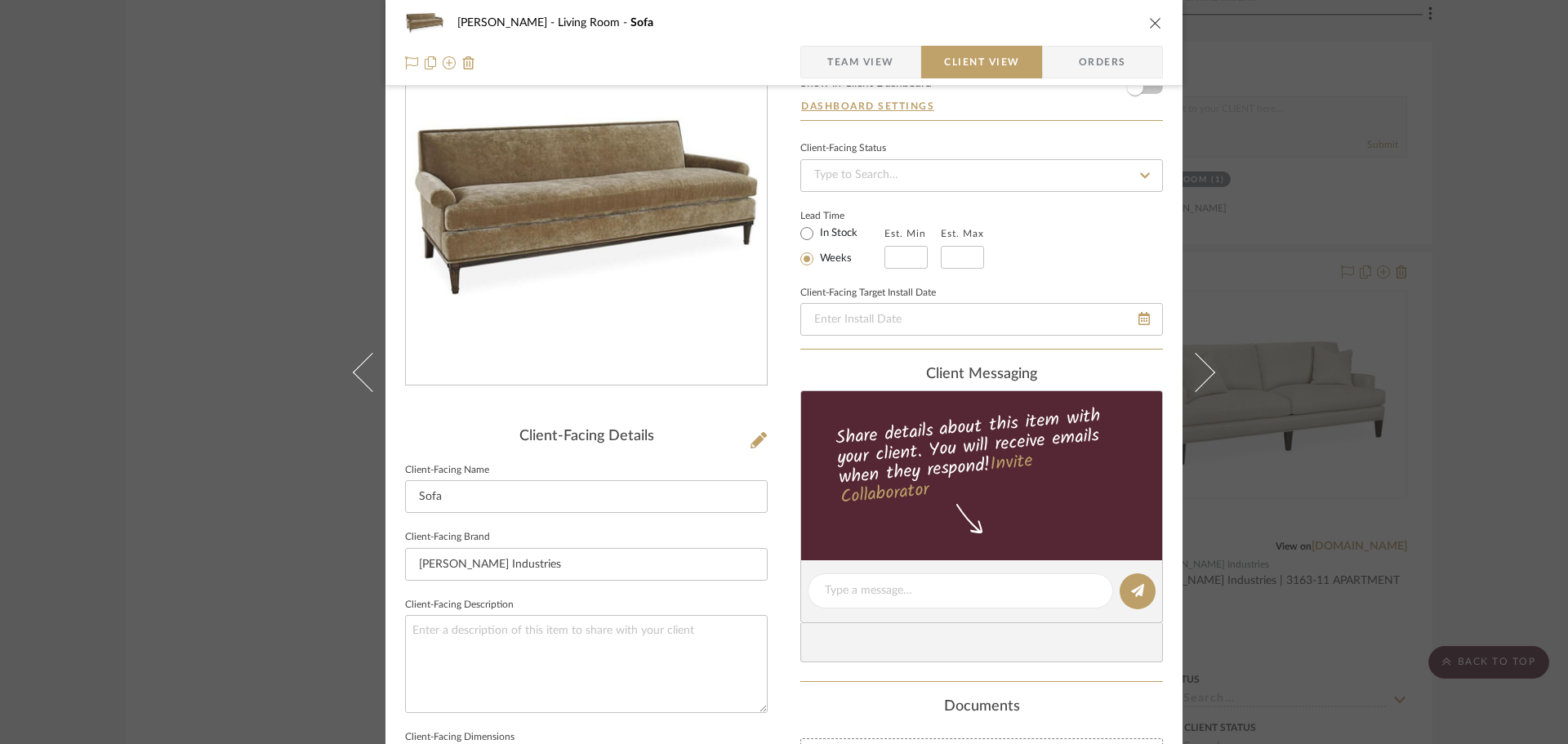
click at [1391, 309] on div "[PERSON_NAME] Living Room Sofa Team View Client View Orders Client-Facing Detai…" at bounding box center [784, 372] width 1568 height 744
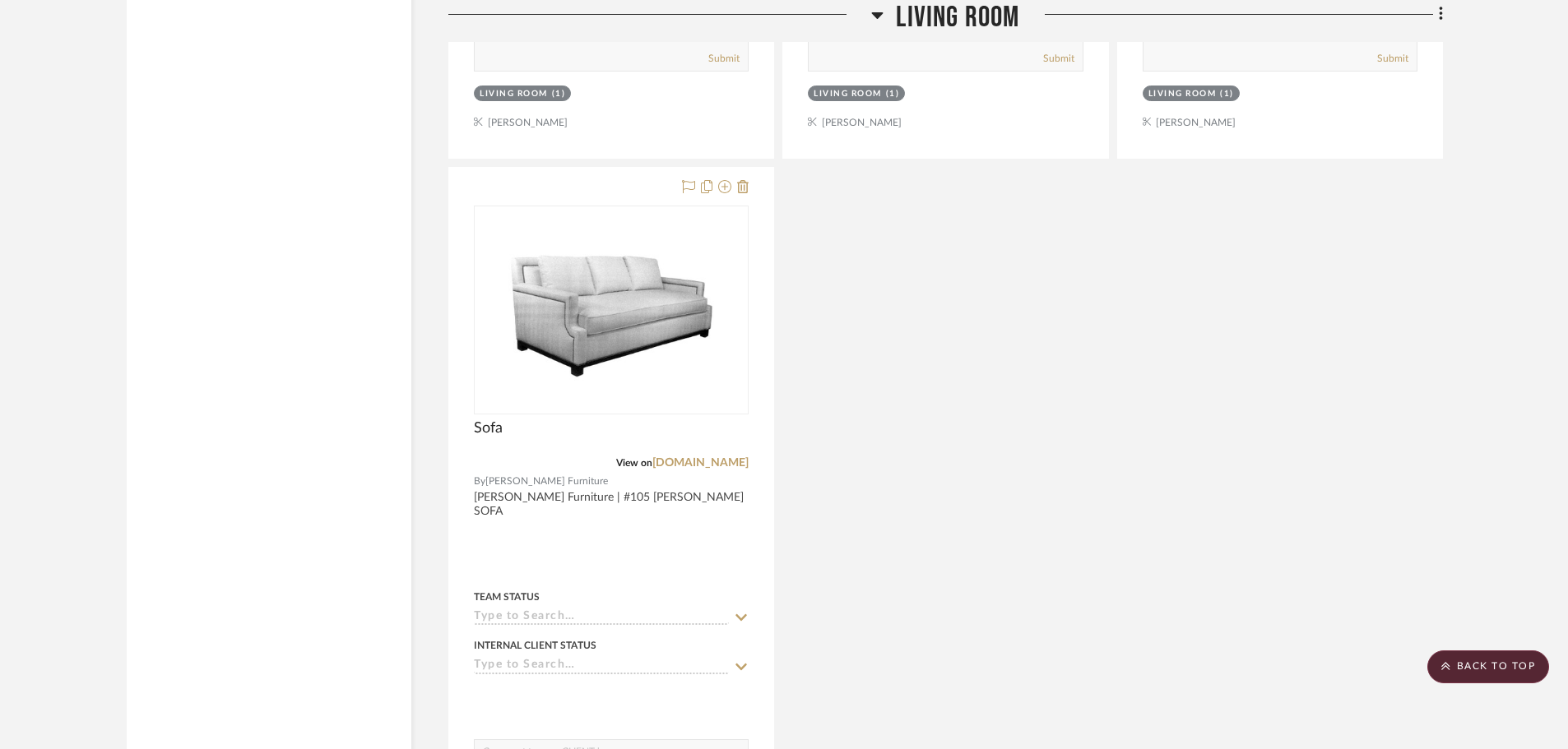
scroll to position [19556, 0]
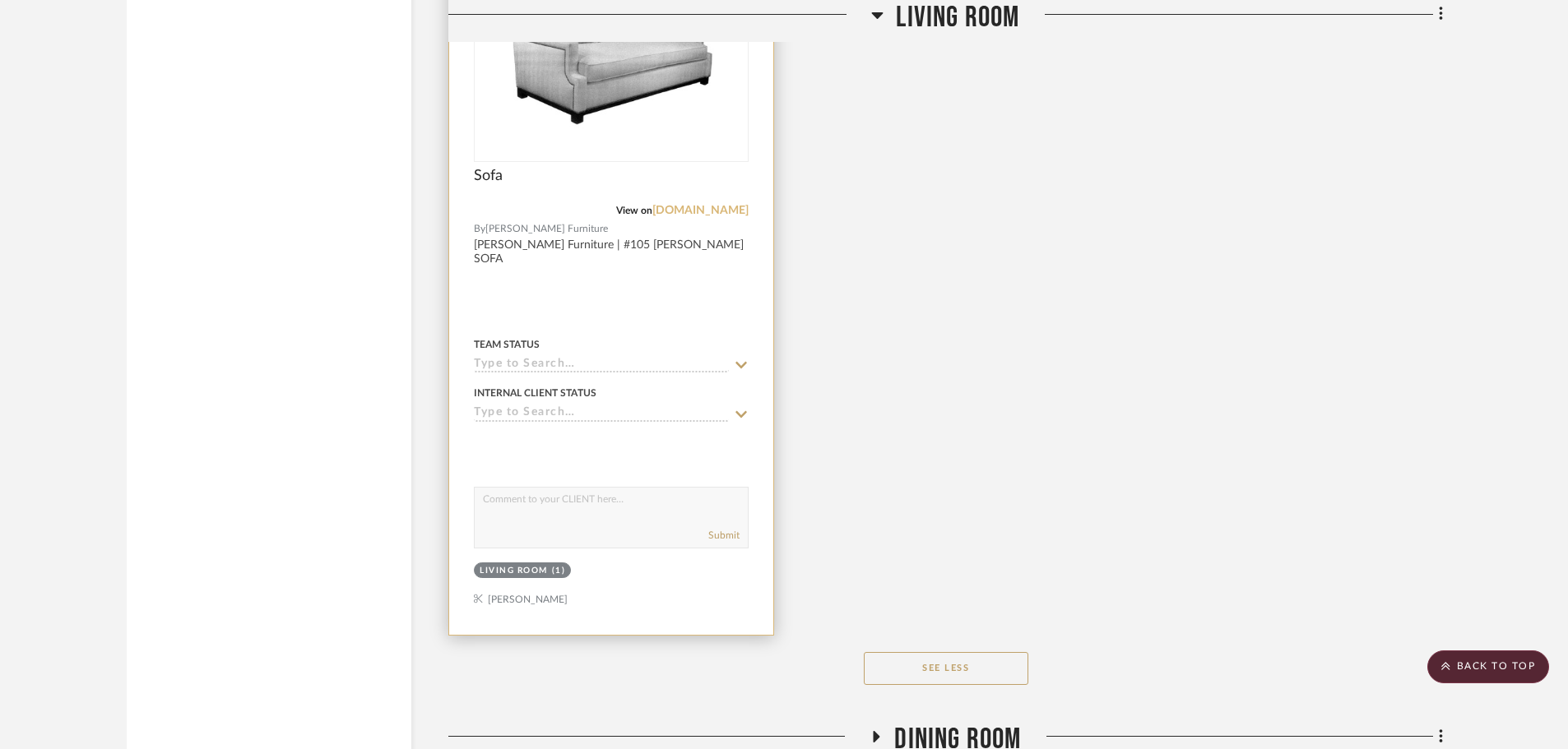
click at [712, 212] on link "[DOMAIN_NAME]" at bounding box center [700, 210] width 96 height 12
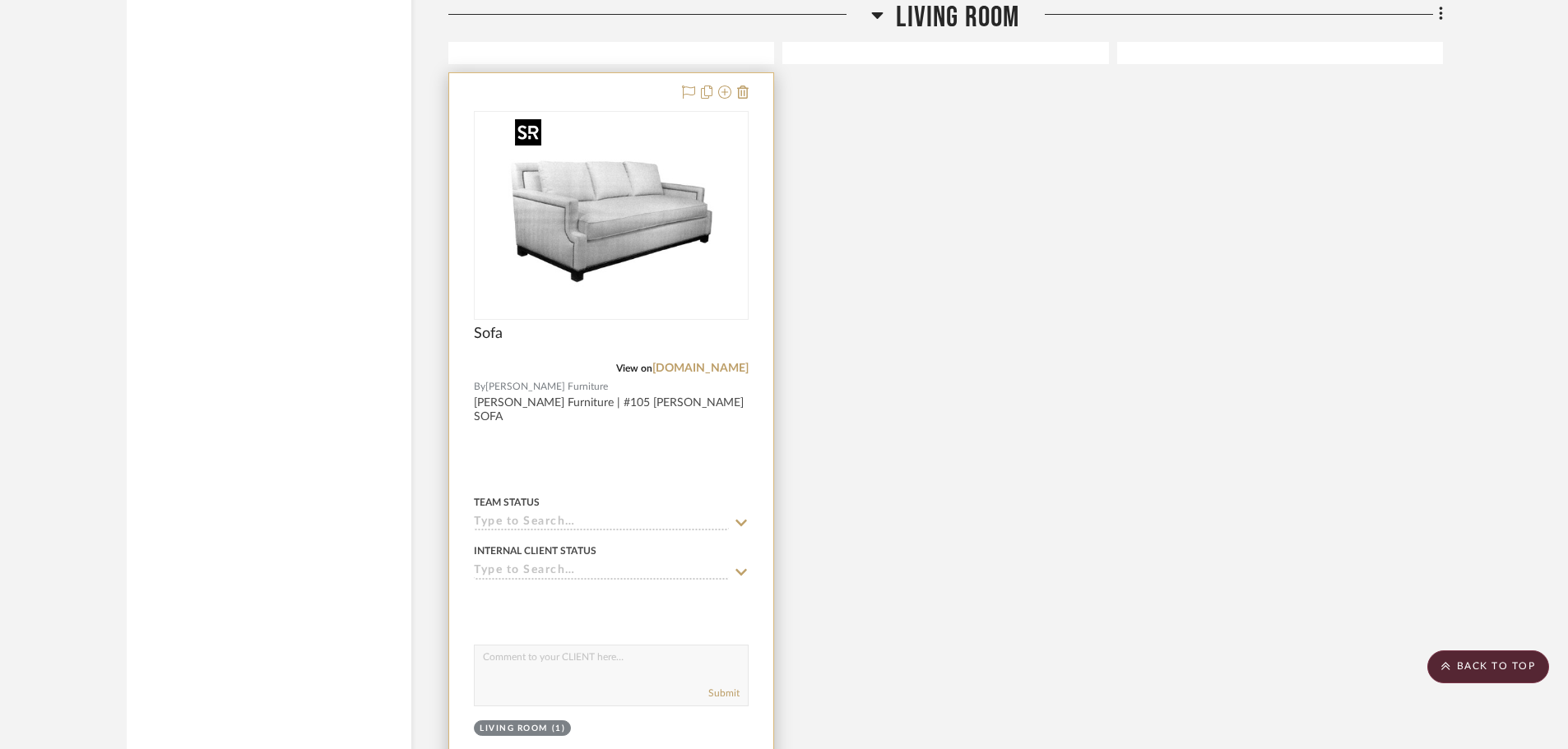
scroll to position [19391, 0]
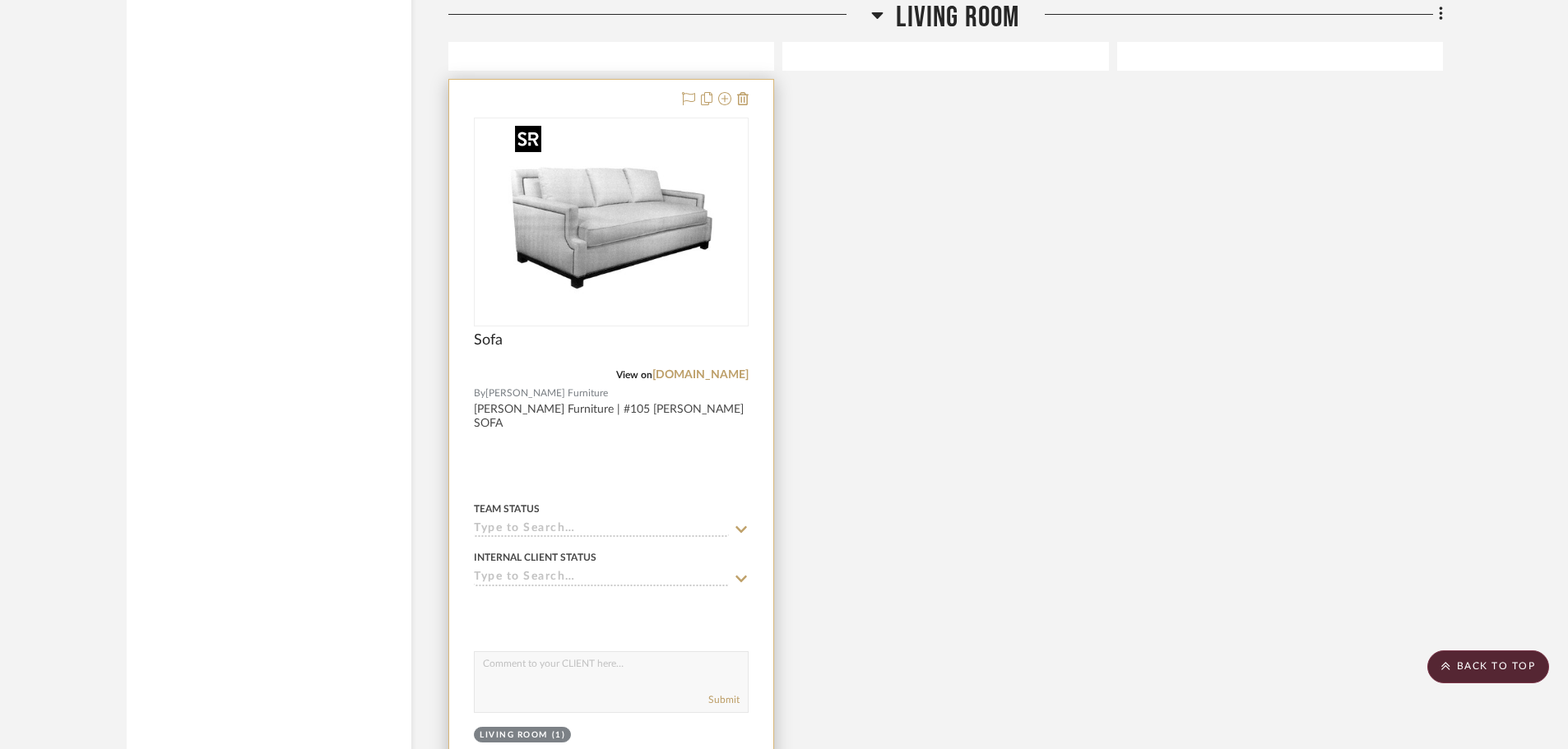
click at [601, 241] on img "0" at bounding box center [611, 222] width 206 height 206
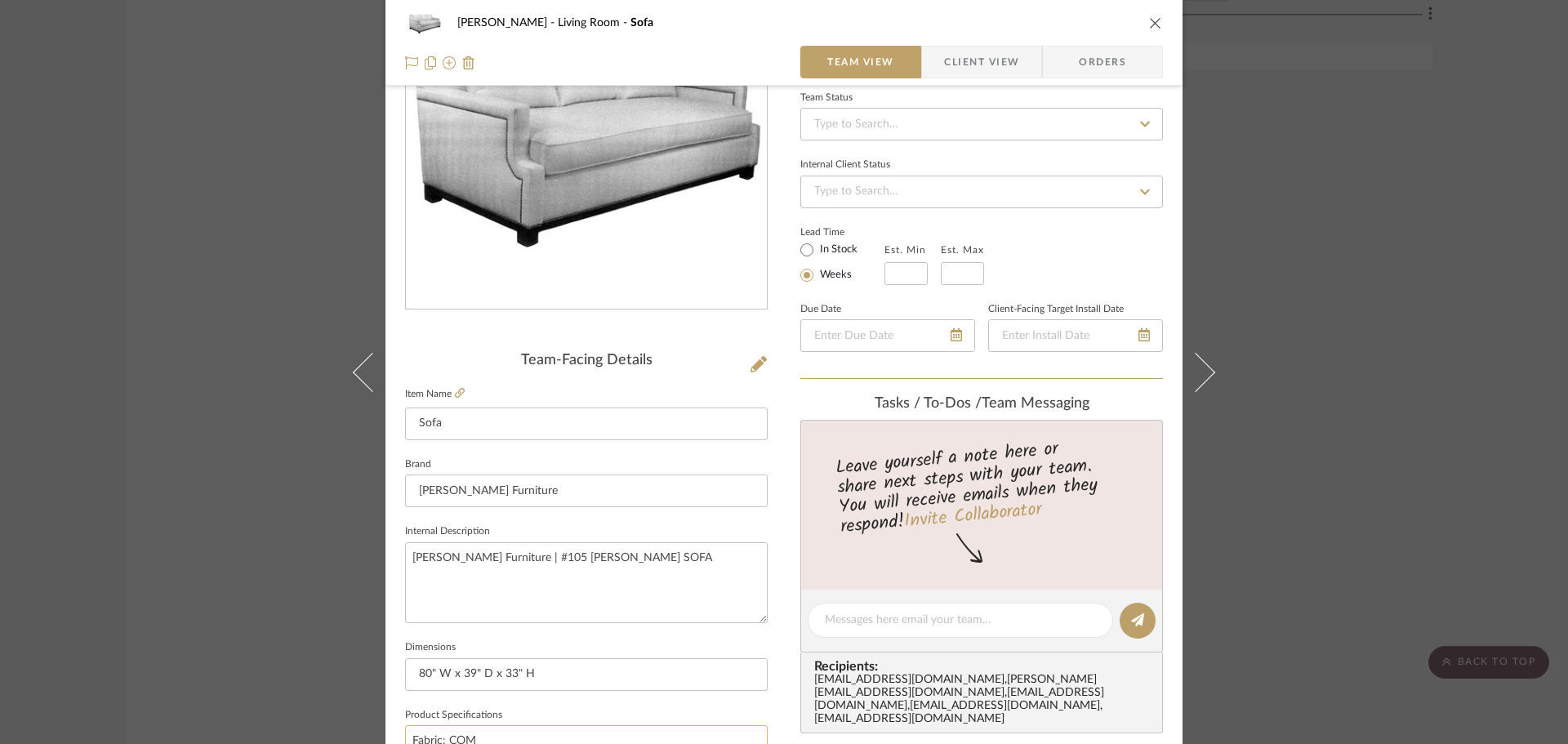
scroll to position [490, 0]
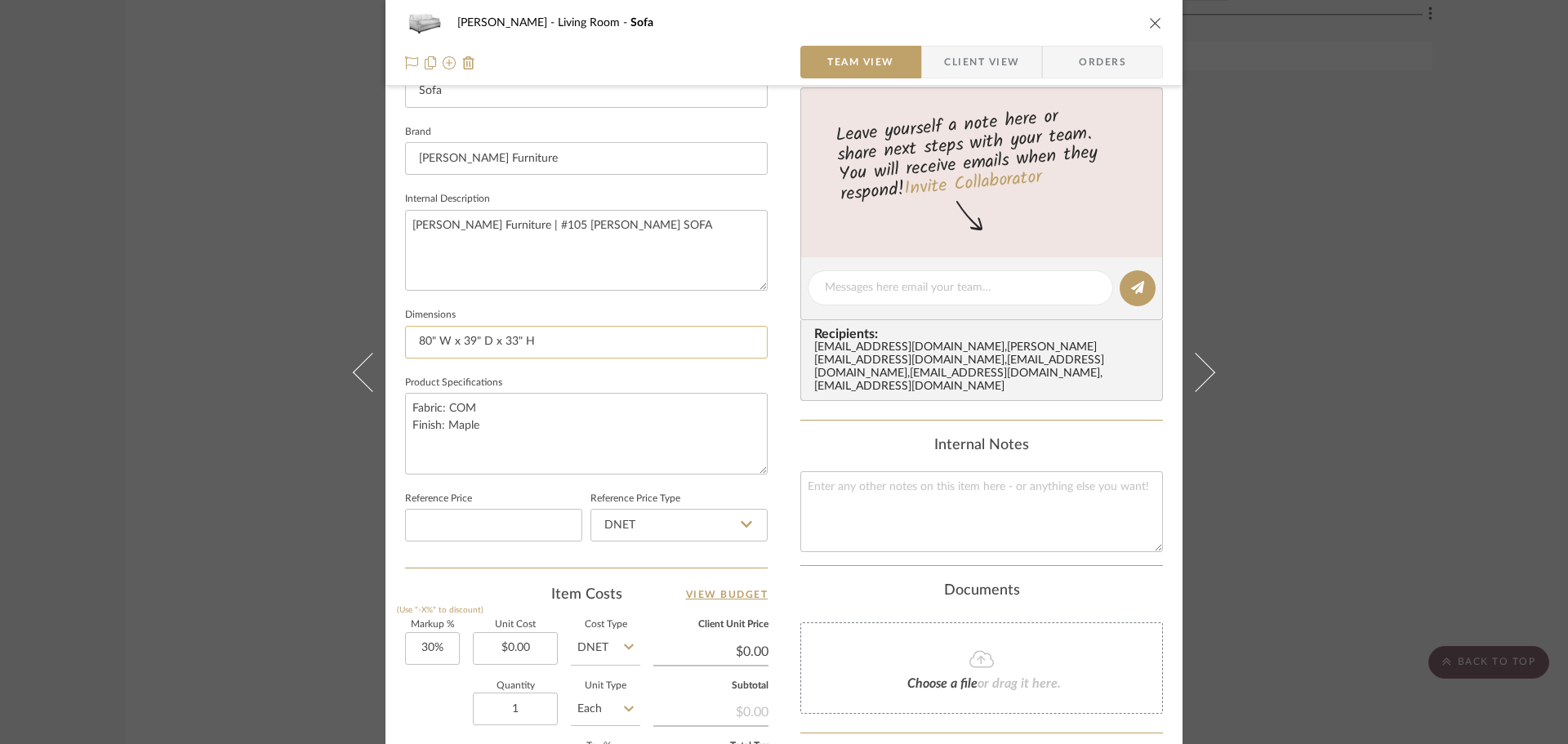
click at [578, 338] on input "80" W x 39" D x 33" H" at bounding box center [586, 342] width 363 height 33
type input "80" W x 39" D x 33" H | Seat:"
click at [558, 341] on input "80" W x 39" D x 33" H | Seat:24"D" at bounding box center [586, 342] width 363 height 33
type input "80" W x 39" D x 33" H | Seat :24"D"
click at [568, 343] on input "80" W x 39" D x 33" H | Seat :24"D | Arm: 24"H" at bounding box center [586, 342] width 363 height 33
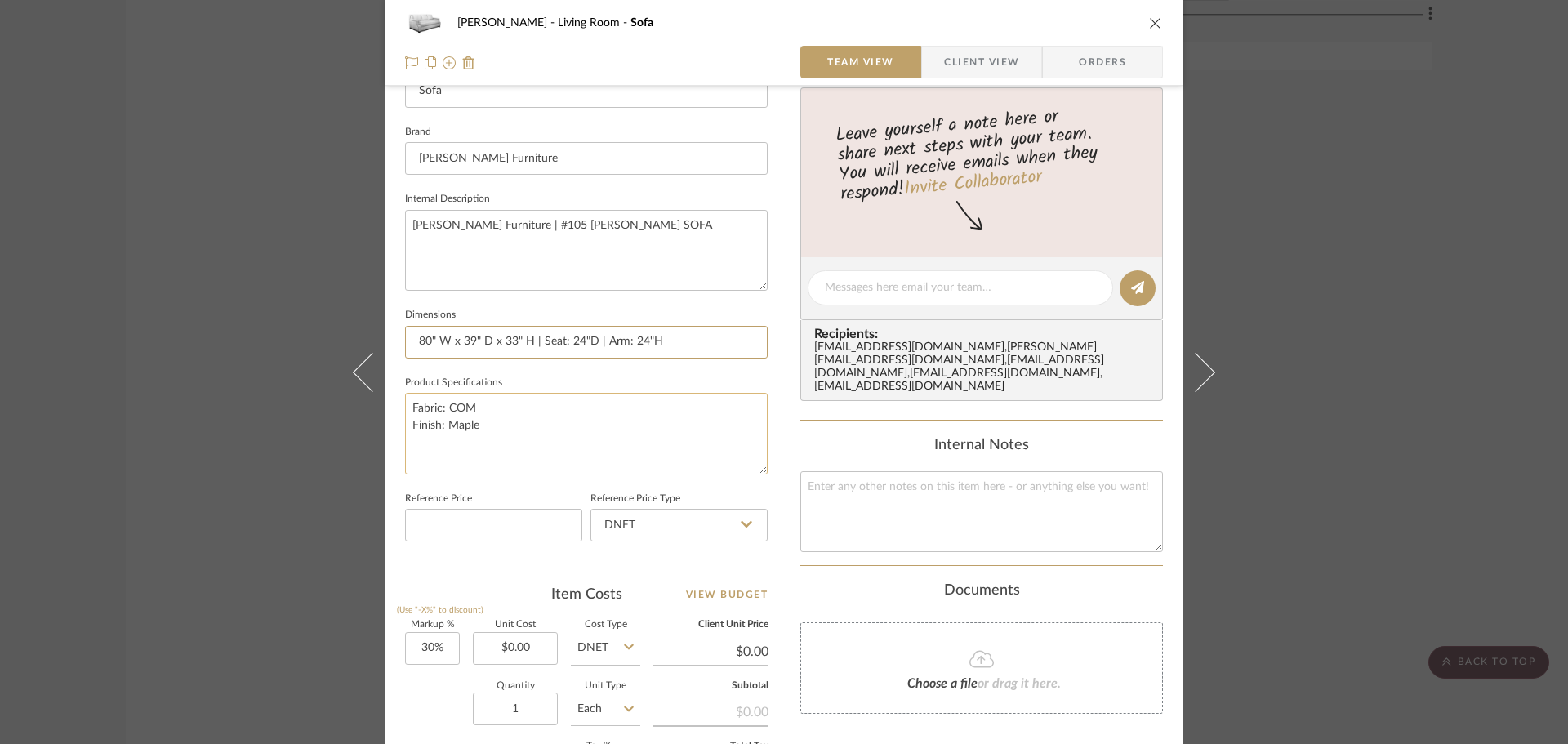
type input "80" W x 39" D x 33" H | Seat: 24"D | Arm: 24"H"
click at [586, 398] on textarea "Fabric: COM Finish: Maple" at bounding box center [586, 433] width 363 height 81
click at [448, 417] on textarea "Fabric: COM Finish: Maple" at bounding box center [586, 433] width 363 height 81
click at [422, 424] on textarea "Fabric: COM Finish: Maple" at bounding box center [586, 433] width 363 height 81
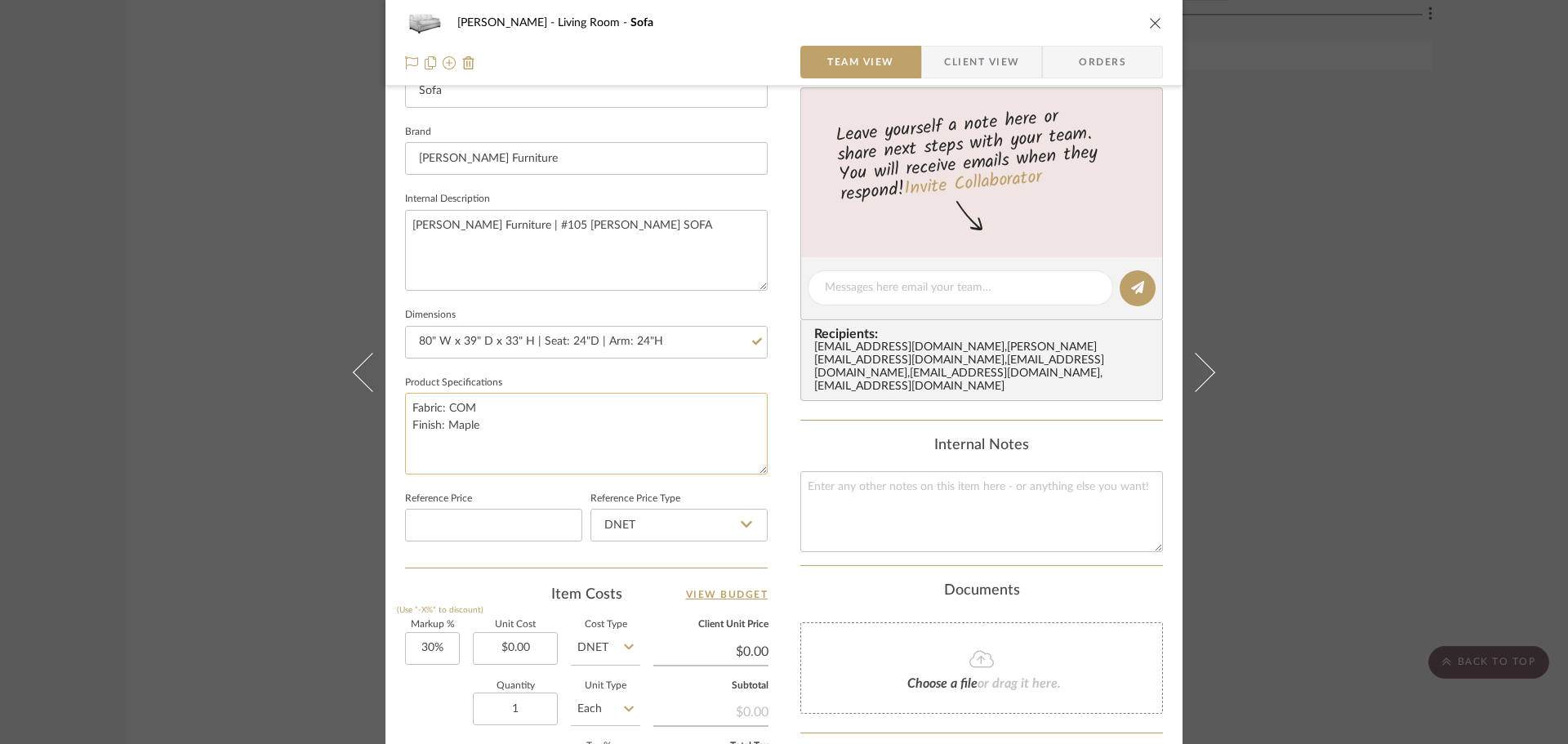
click at [409, 424] on textarea "Fabric: COM Finish: Maple" at bounding box center [586, 433] width 363 height 81
click at [474, 422] on textarea "Fabric: COM Leg Finish: Maple" at bounding box center [586, 433] width 363 height 81
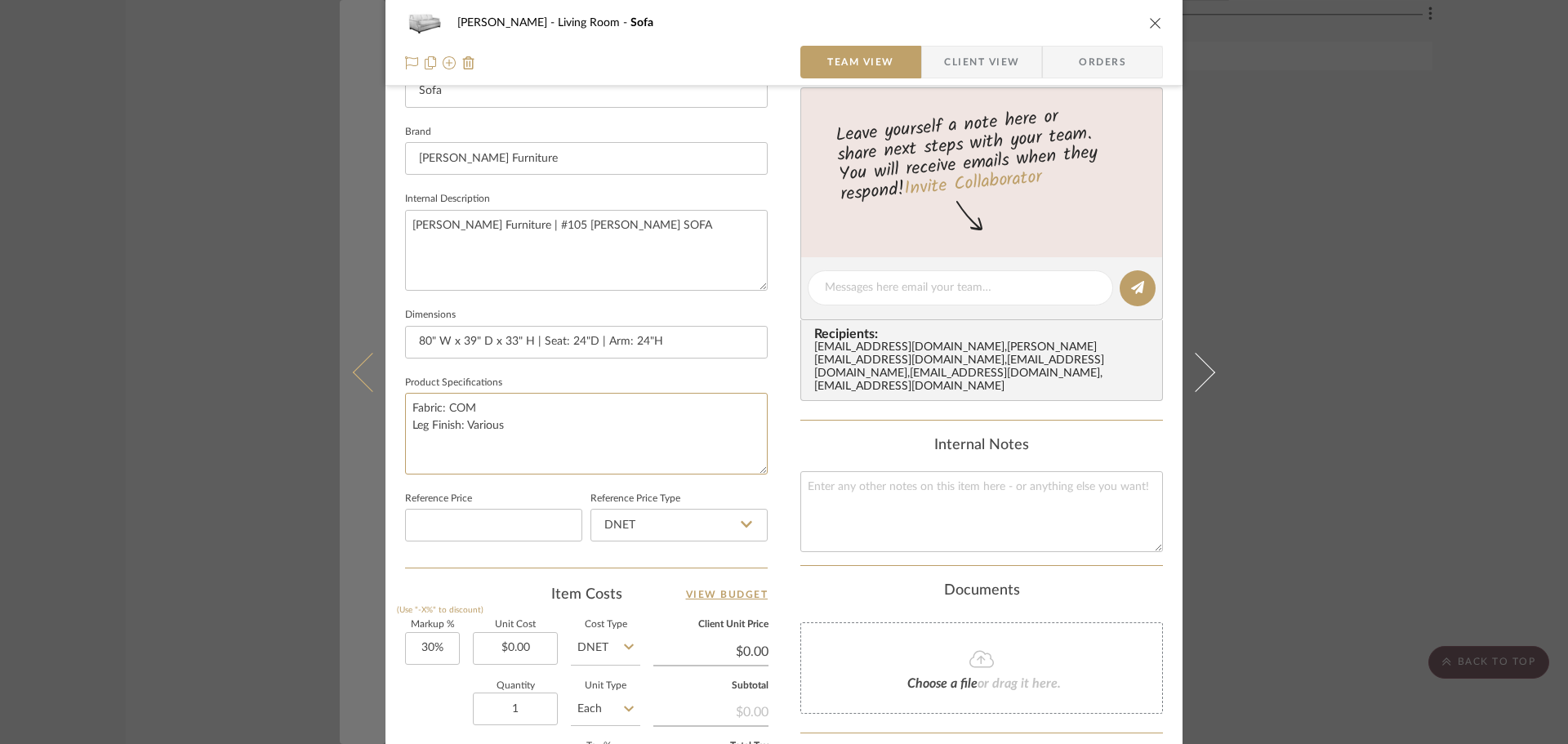
drag, startPoint x: 442, startPoint y: 408, endPoint x: 348, endPoint y: 408, distance: 94.0
click at [348, 408] on mat-dialog-content "[PERSON_NAME] Living Room Sofa Team View Client View Orders Team-Facing Details…" at bounding box center [784, 276] width 889 height 1509
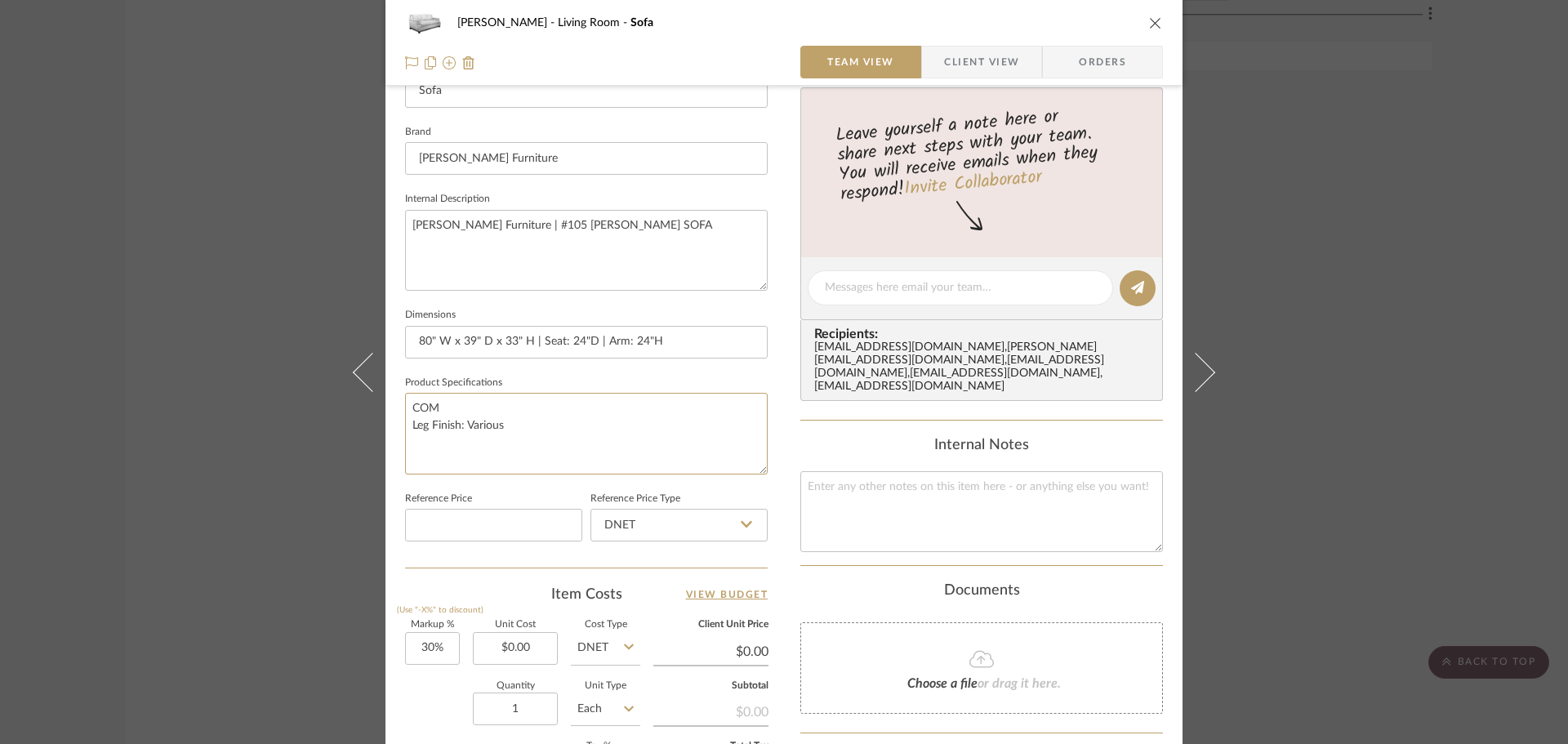
type textarea "COM Leg Finish: Various"
click at [1012, 53] on span "Client View" at bounding box center [982, 62] width 75 height 33
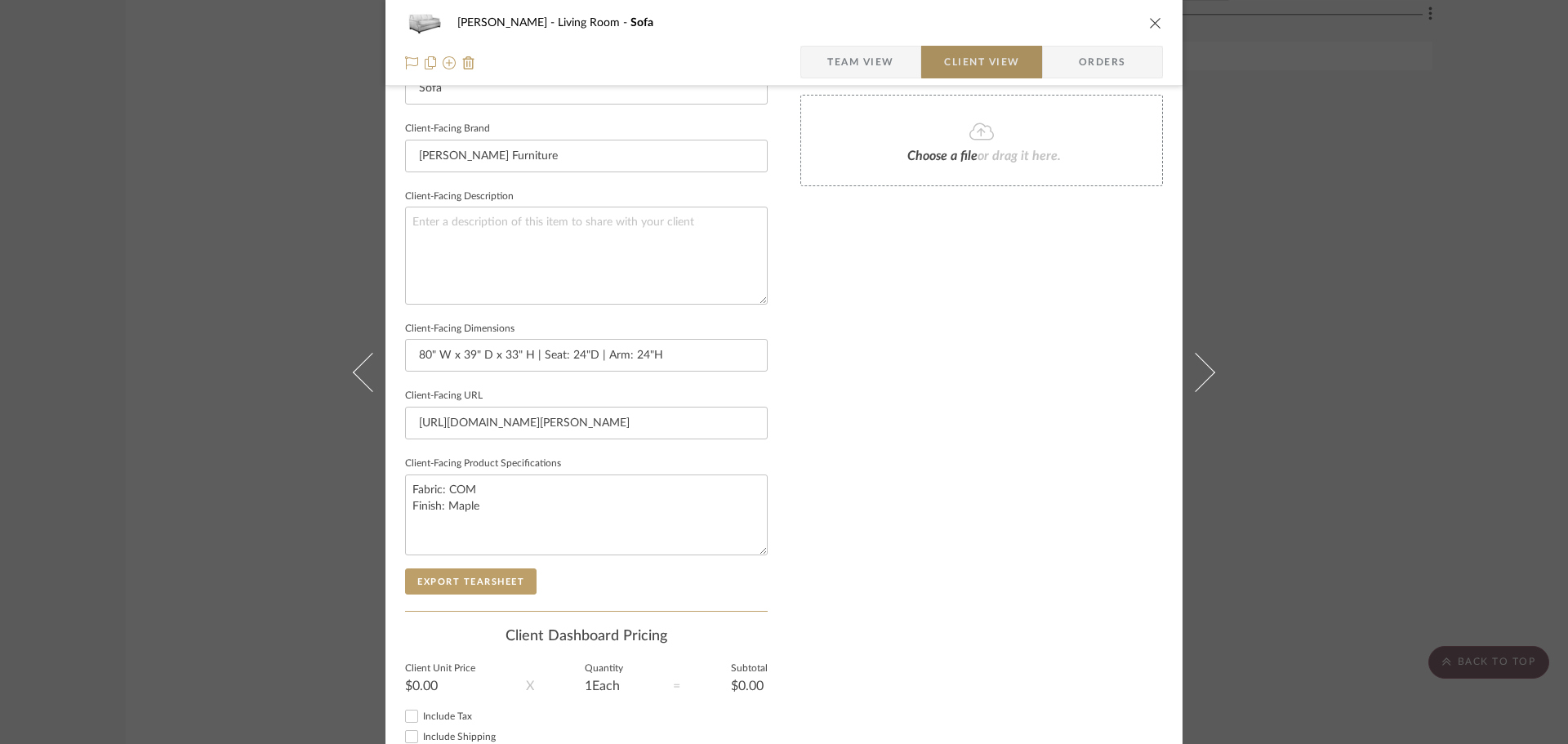
type textarea "COM Leg Finish: Various"
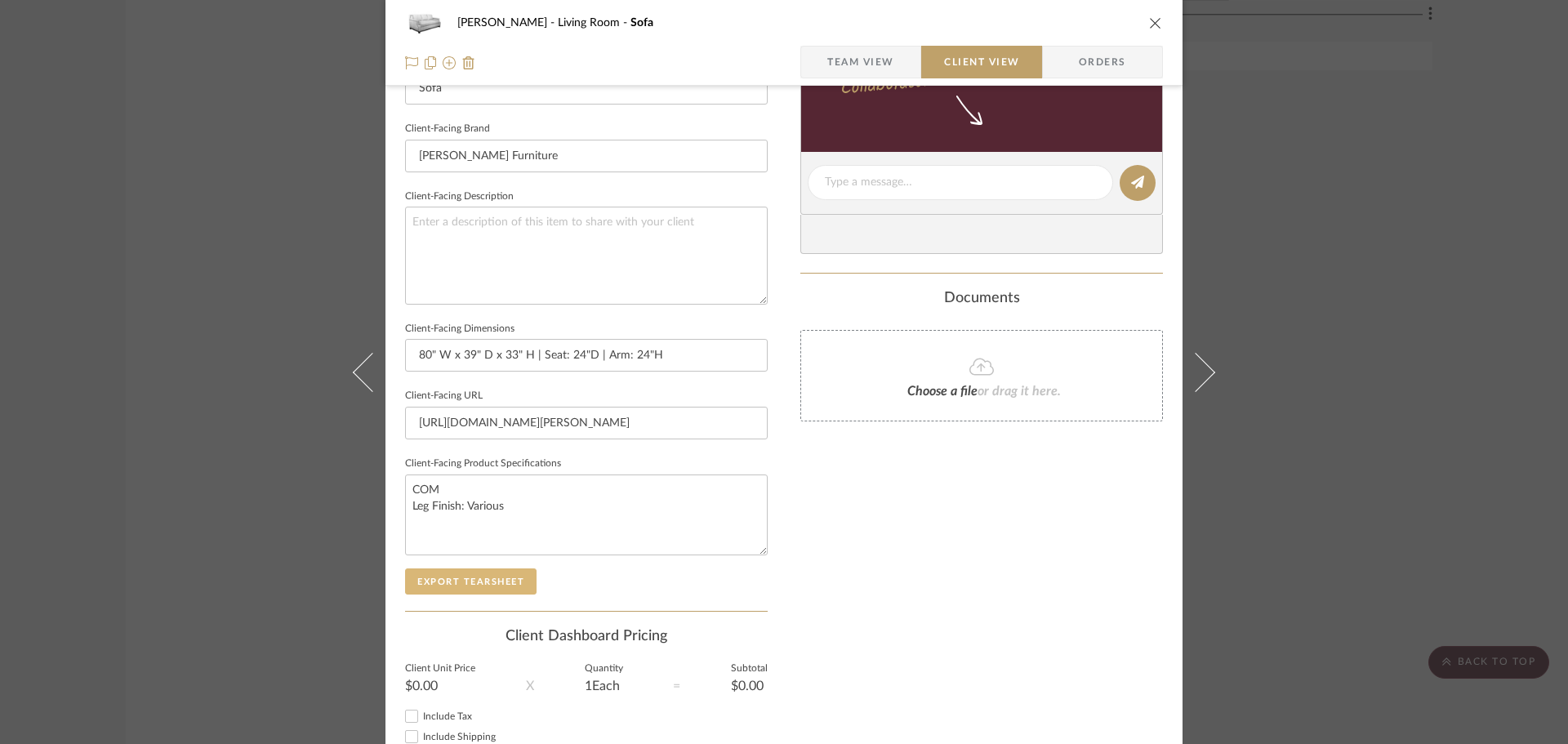
click at [465, 583] on button "Export Tearsheet" at bounding box center [470, 581] width 131 height 26
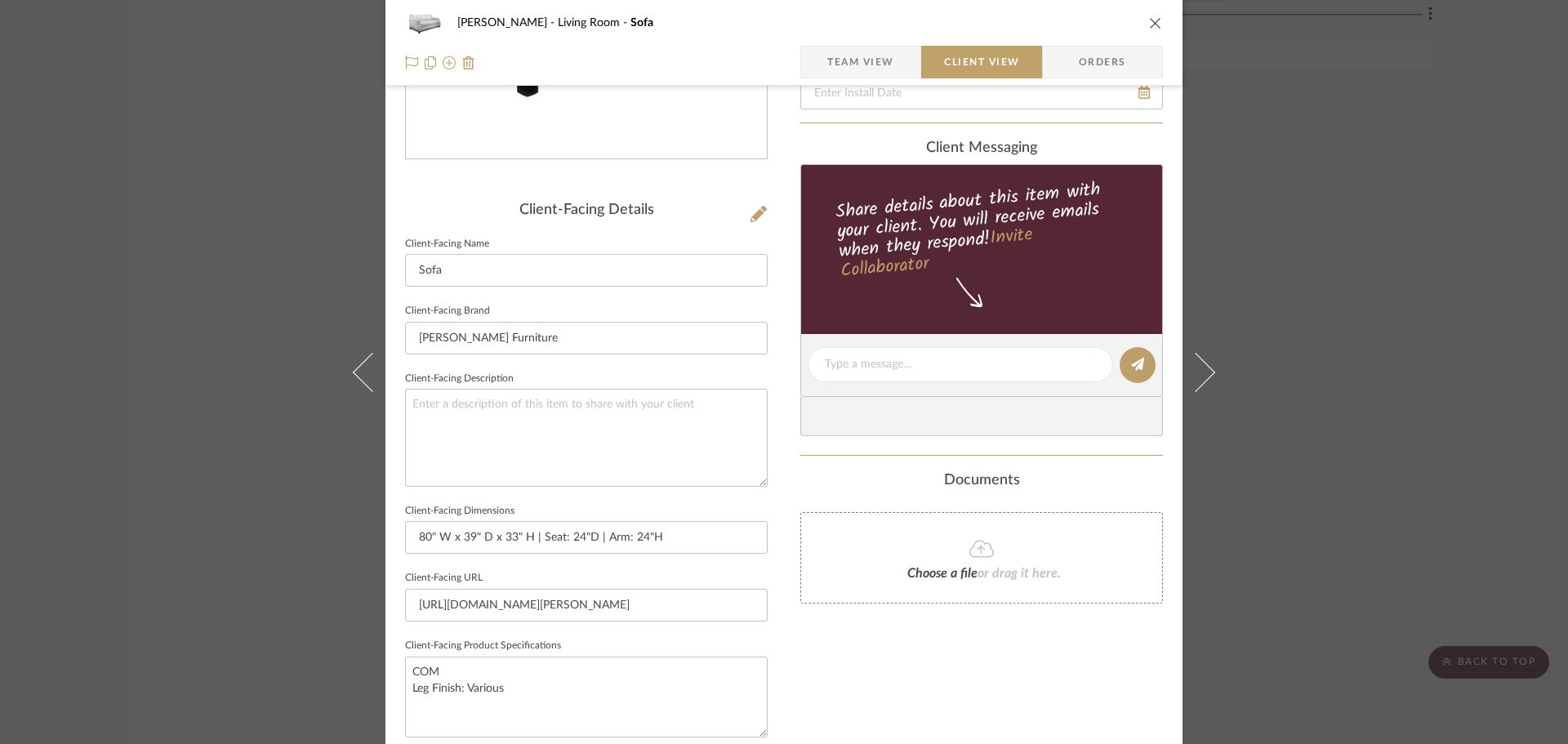
scroll to position [163, 0]
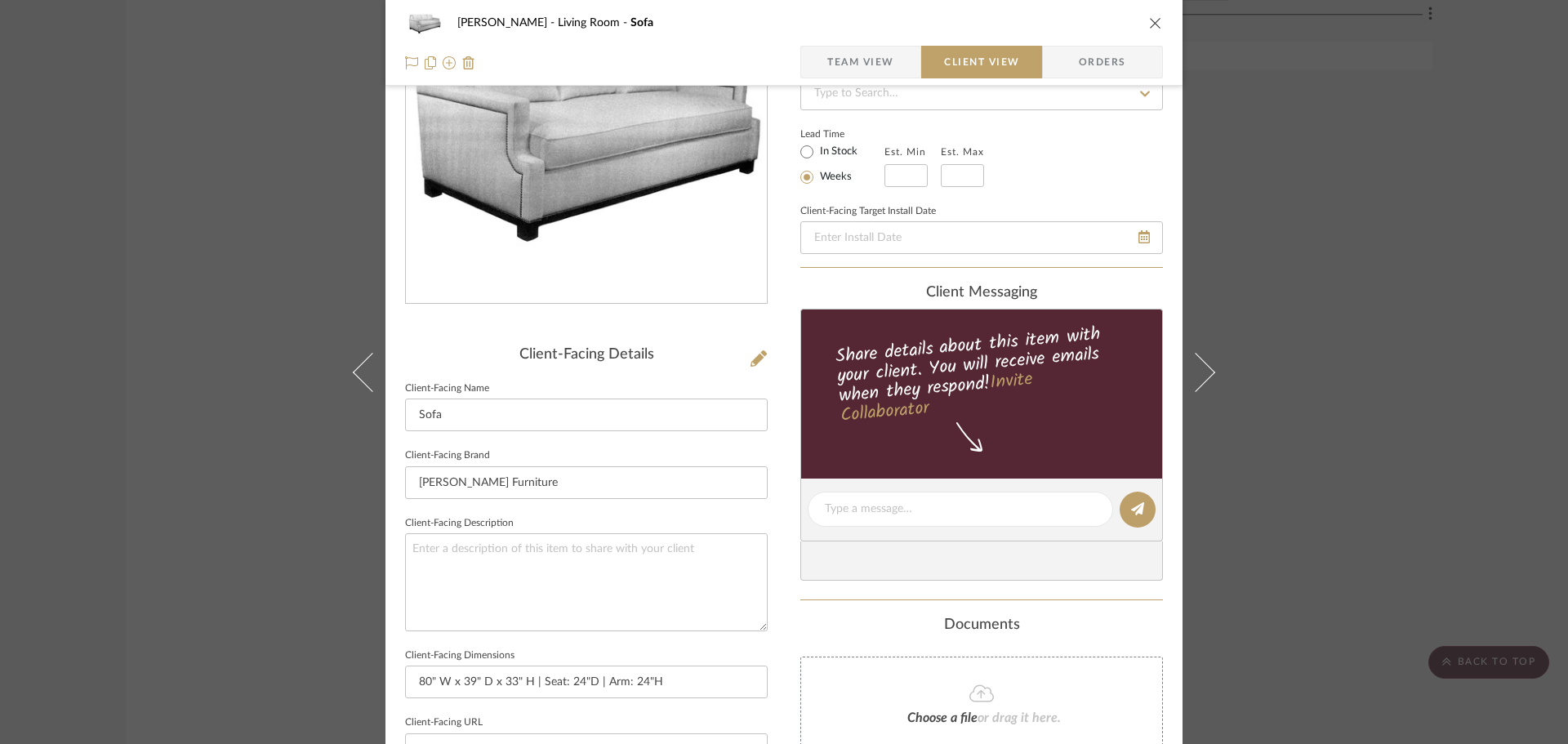
drag, startPoint x: 1312, startPoint y: 309, endPoint x: 1293, endPoint y: 329, distance: 27.6
click at [1311, 310] on div "[PERSON_NAME] Living Room Sofa Team View Client View Orders Client-Facing Detai…" at bounding box center [784, 372] width 1568 height 744
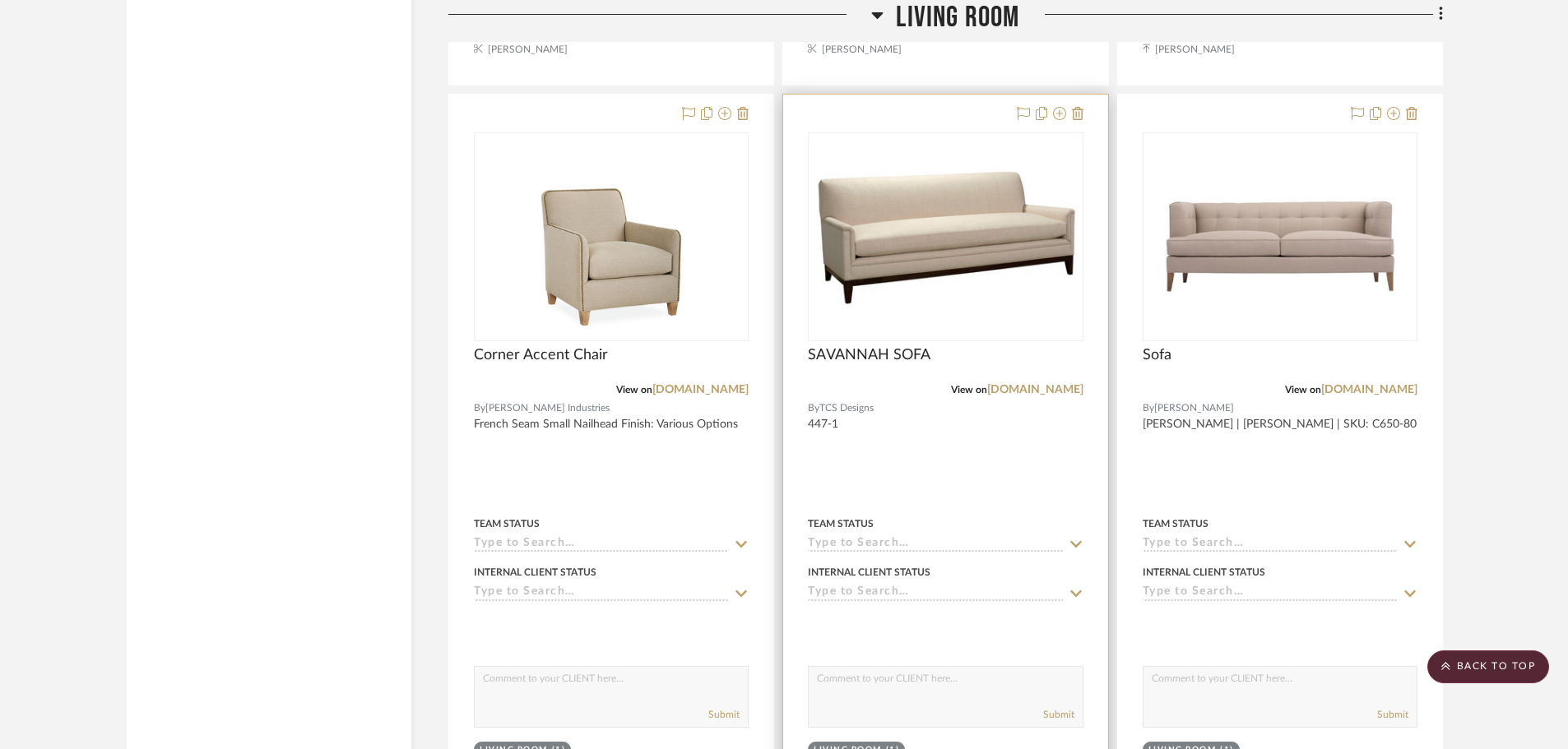
scroll to position [16432, 0]
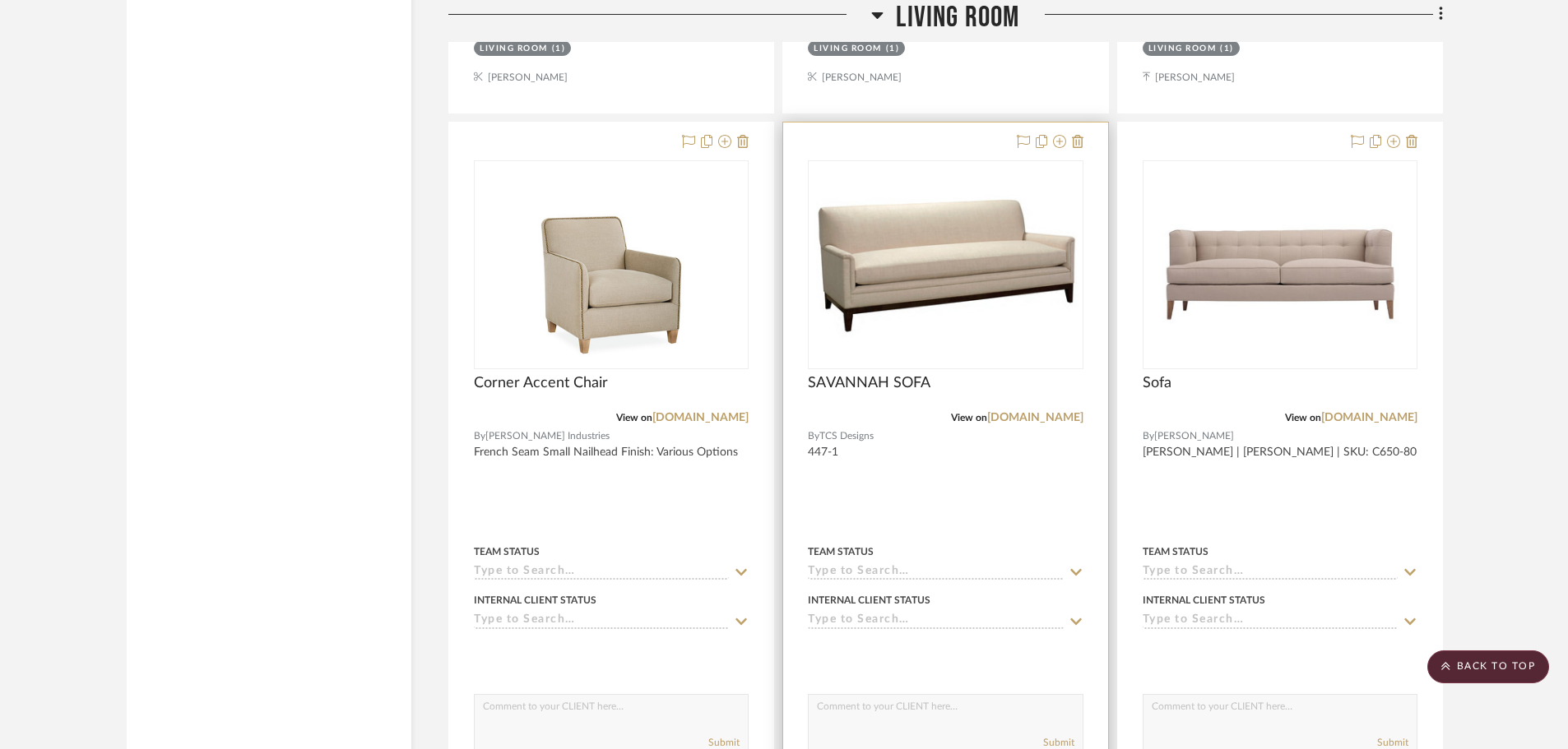
click at [988, 390] on div "SAVANNAH SOFA" at bounding box center [945, 392] width 274 height 36
click at [986, 340] on img "0" at bounding box center [945, 264] width 272 height 153
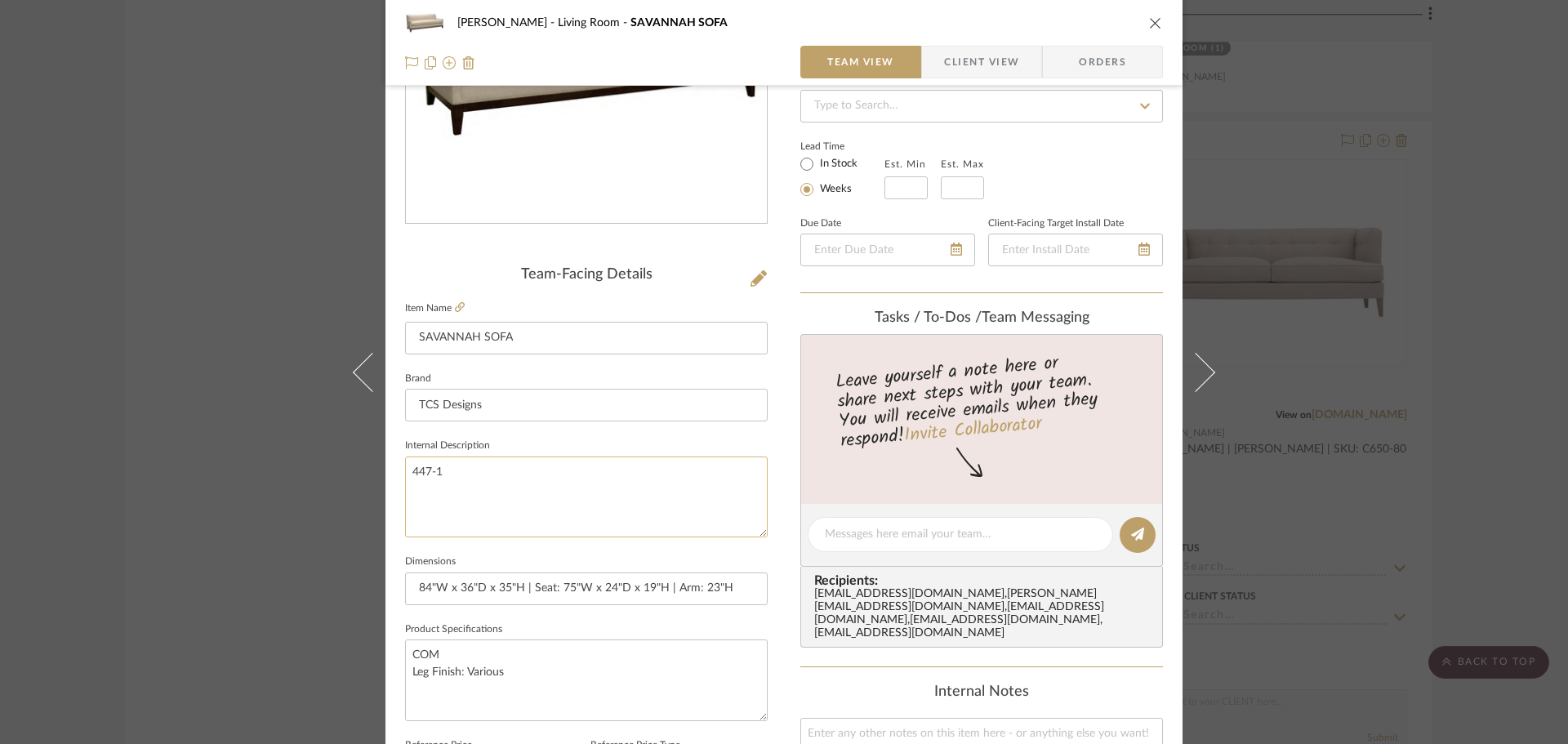
scroll to position [245, 0]
click at [948, 65] on span "Client View" at bounding box center [982, 62] width 75 height 33
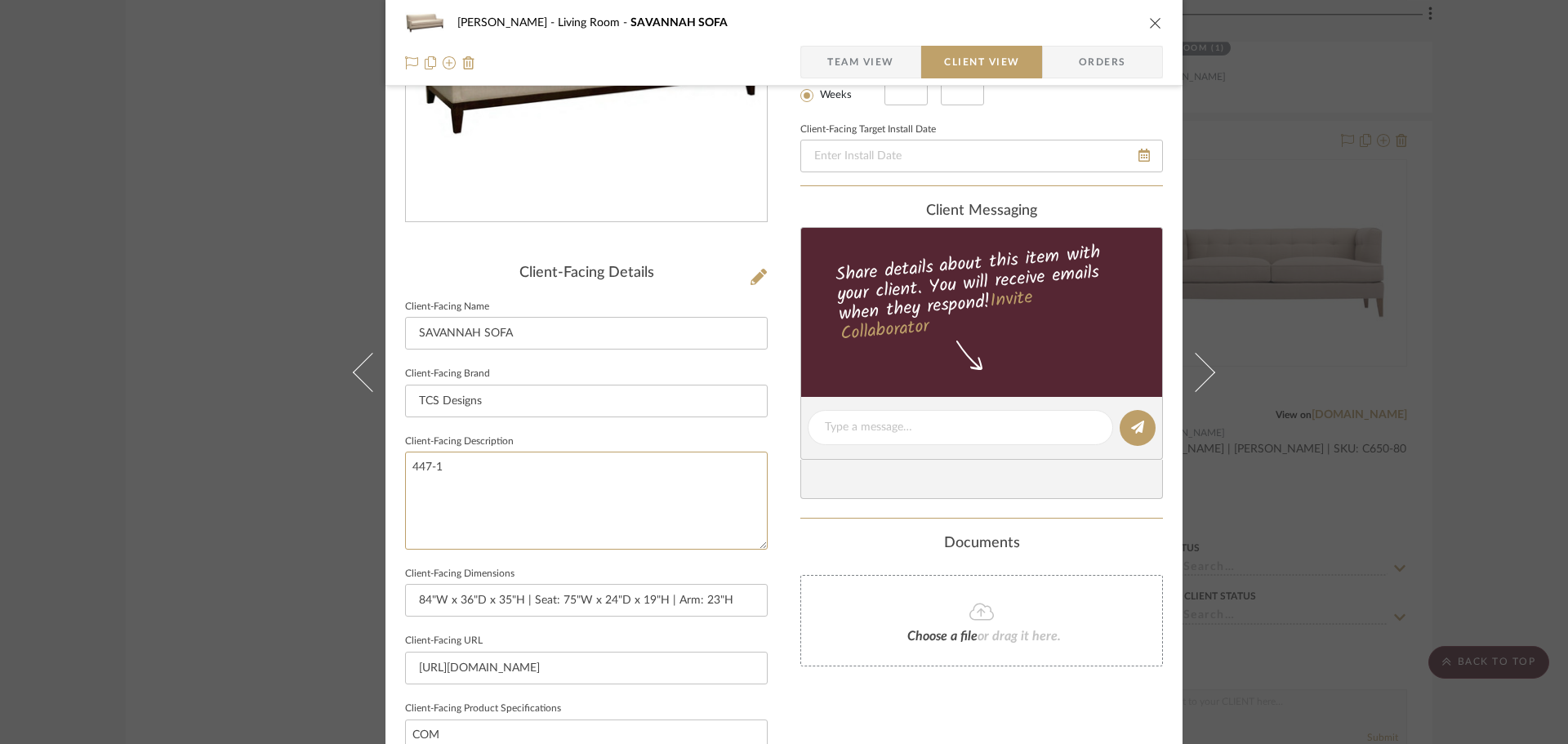
drag, startPoint x: 558, startPoint y: 456, endPoint x: 409, endPoint y: 538, distance: 170.1
click at [386, 477] on div "[PERSON_NAME] Living Room SAVANNAH SOFA Team View Client View Orders Client-Fac…" at bounding box center [784, 433] width 797 height 1333
click at [519, 615] on input "84"W x 36"D x 35"H | Seat: 75"W x 24"D x 19"H | Arm: 23"H" at bounding box center [586, 600] width 363 height 33
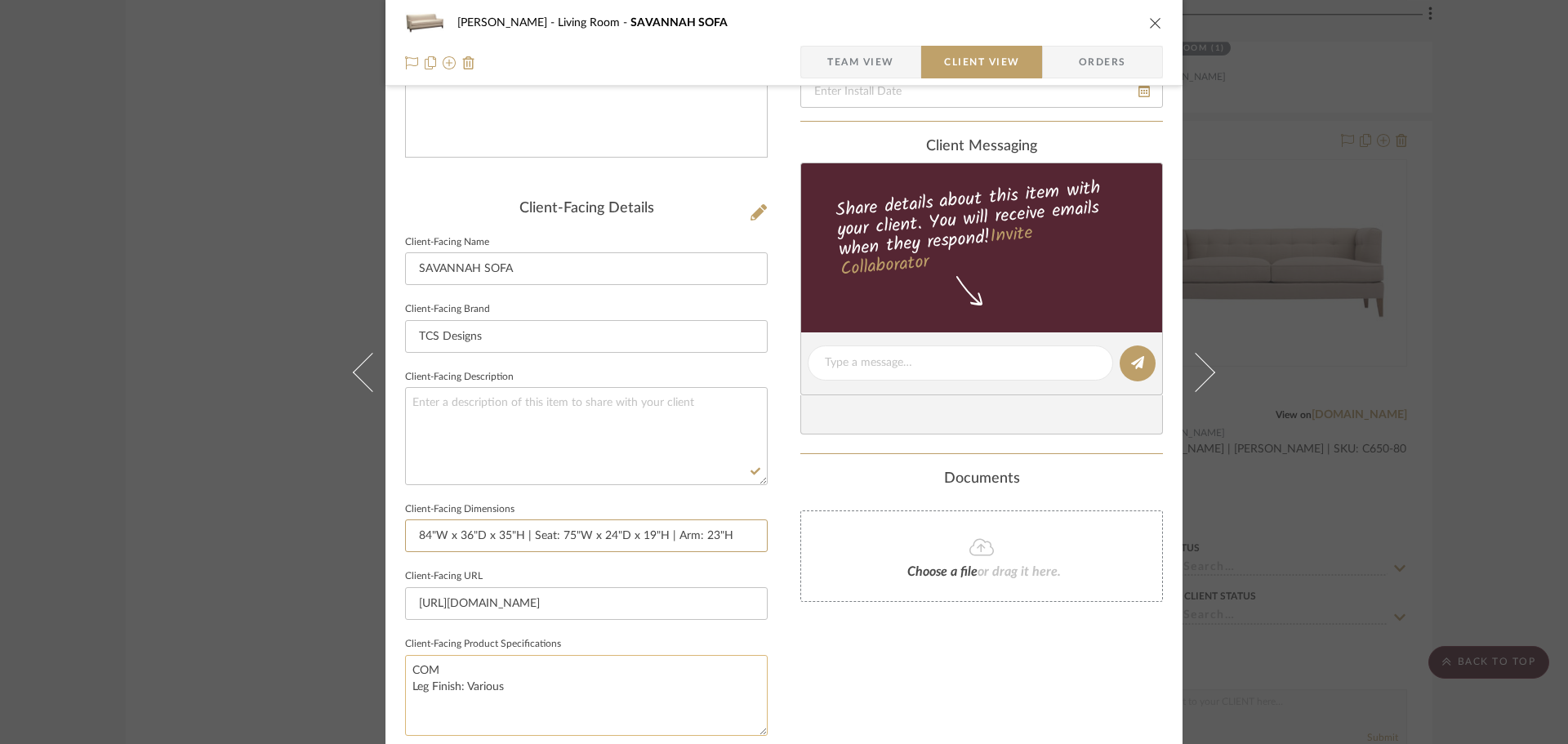
scroll to position [408, 0]
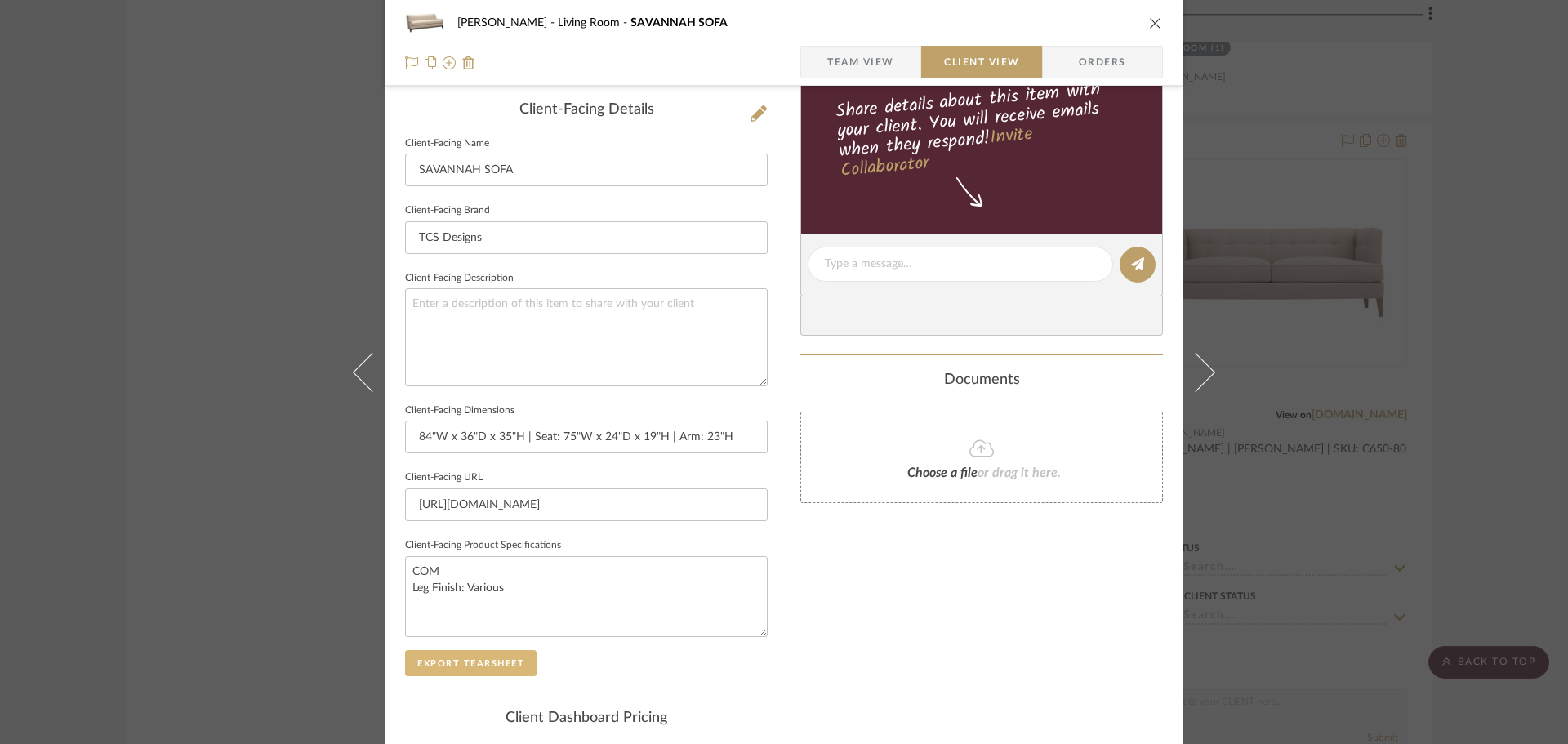
click at [485, 670] on button "Export Tearsheet" at bounding box center [470, 663] width 131 height 26
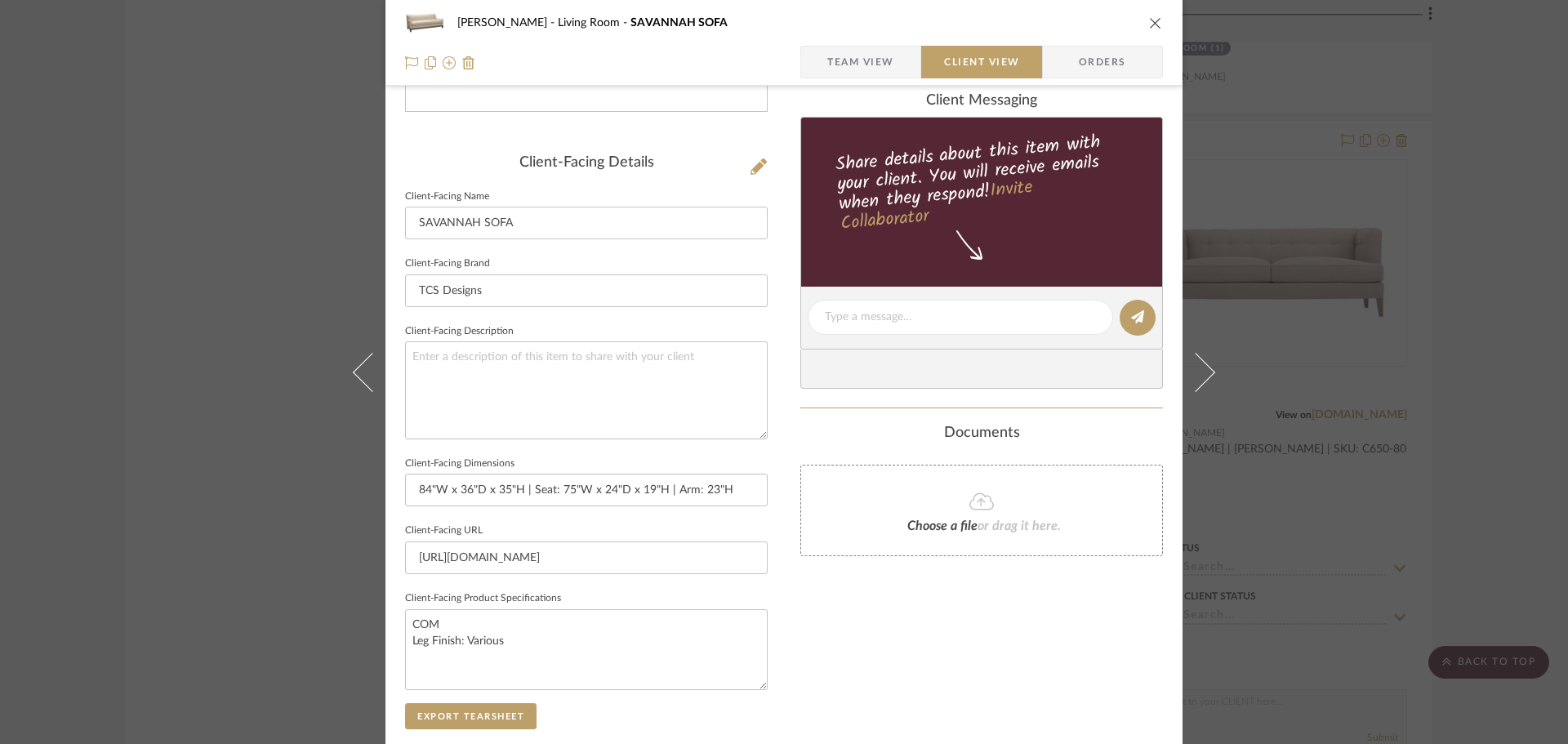
scroll to position [327, 0]
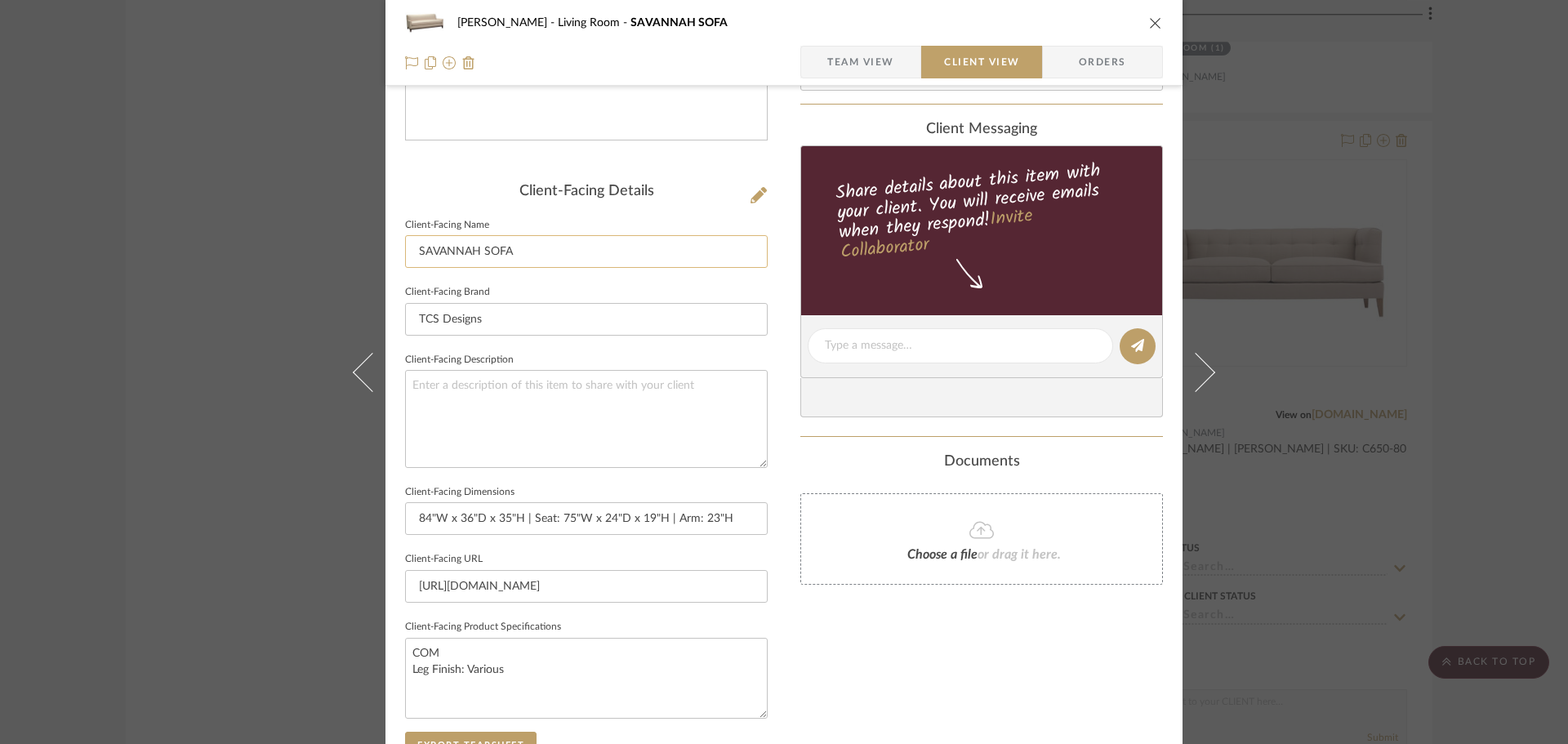
drag, startPoint x: 482, startPoint y: 250, endPoint x: 468, endPoint y: 250, distance: 14.0
click at [468, 250] on input "SAVANNAH SOFA" at bounding box center [586, 251] width 363 height 33
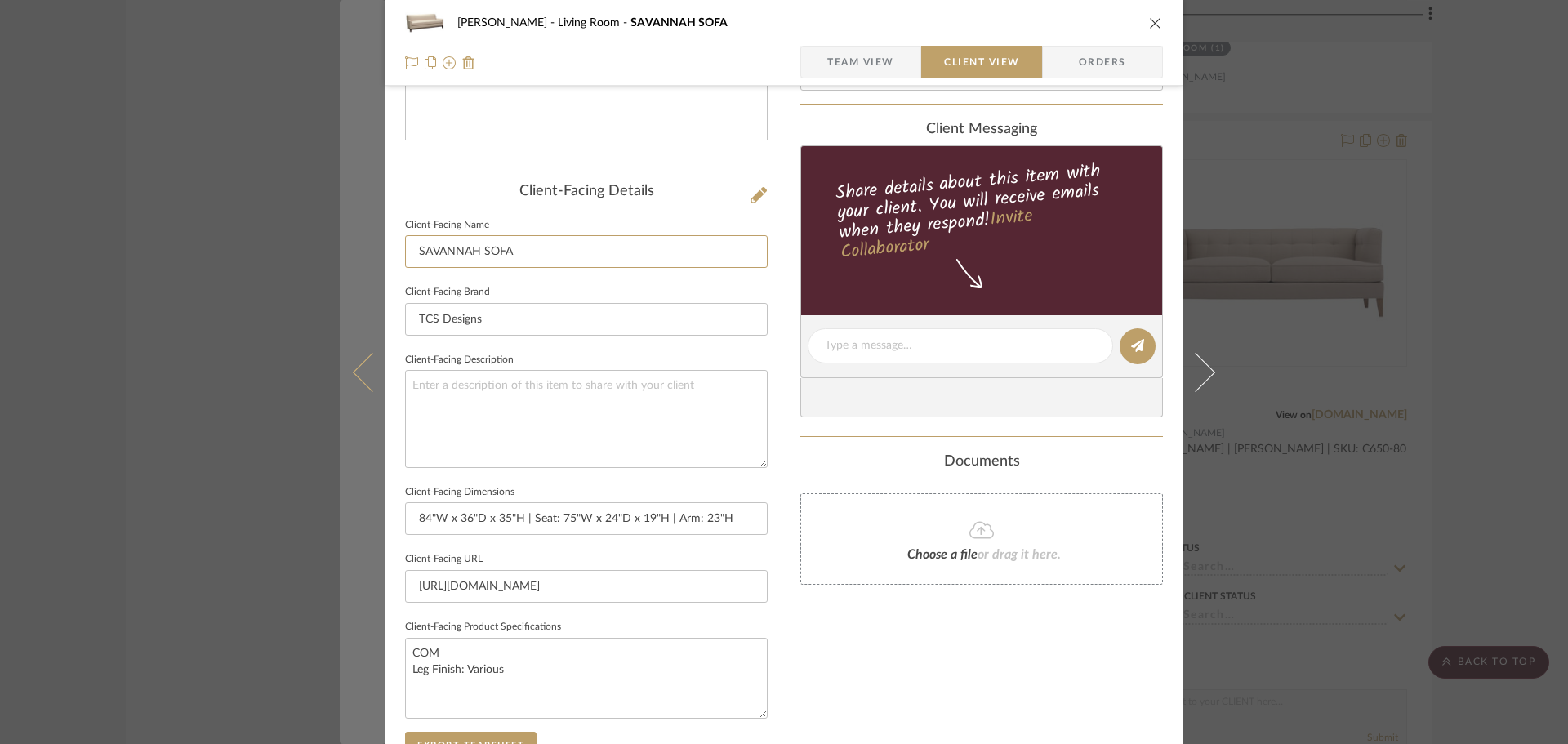
drag, startPoint x: 367, startPoint y: 251, endPoint x: 376, endPoint y: 249, distance: 9.2
click at [356, 253] on mat-dialog-content "[PERSON_NAME] Living Room SAVANNAH SOFA Team View Client View Orders Client-Fac…" at bounding box center [784, 352] width 889 height 1333
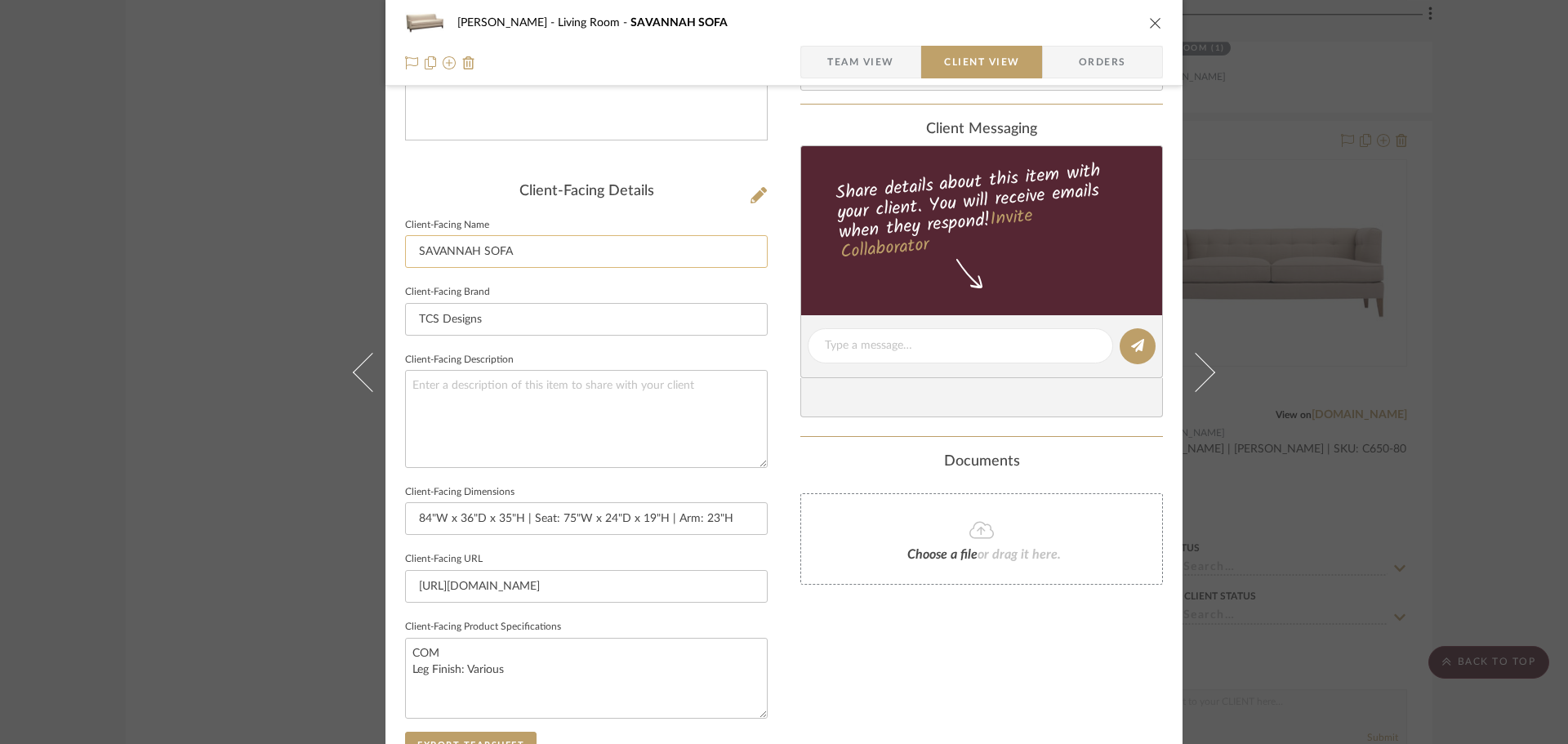
click at [443, 249] on input "SAVANNAH SOFA" at bounding box center [586, 251] width 363 height 33
type input "SOFA"
click at [620, 450] on textarea at bounding box center [586, 418] width 363 height 97
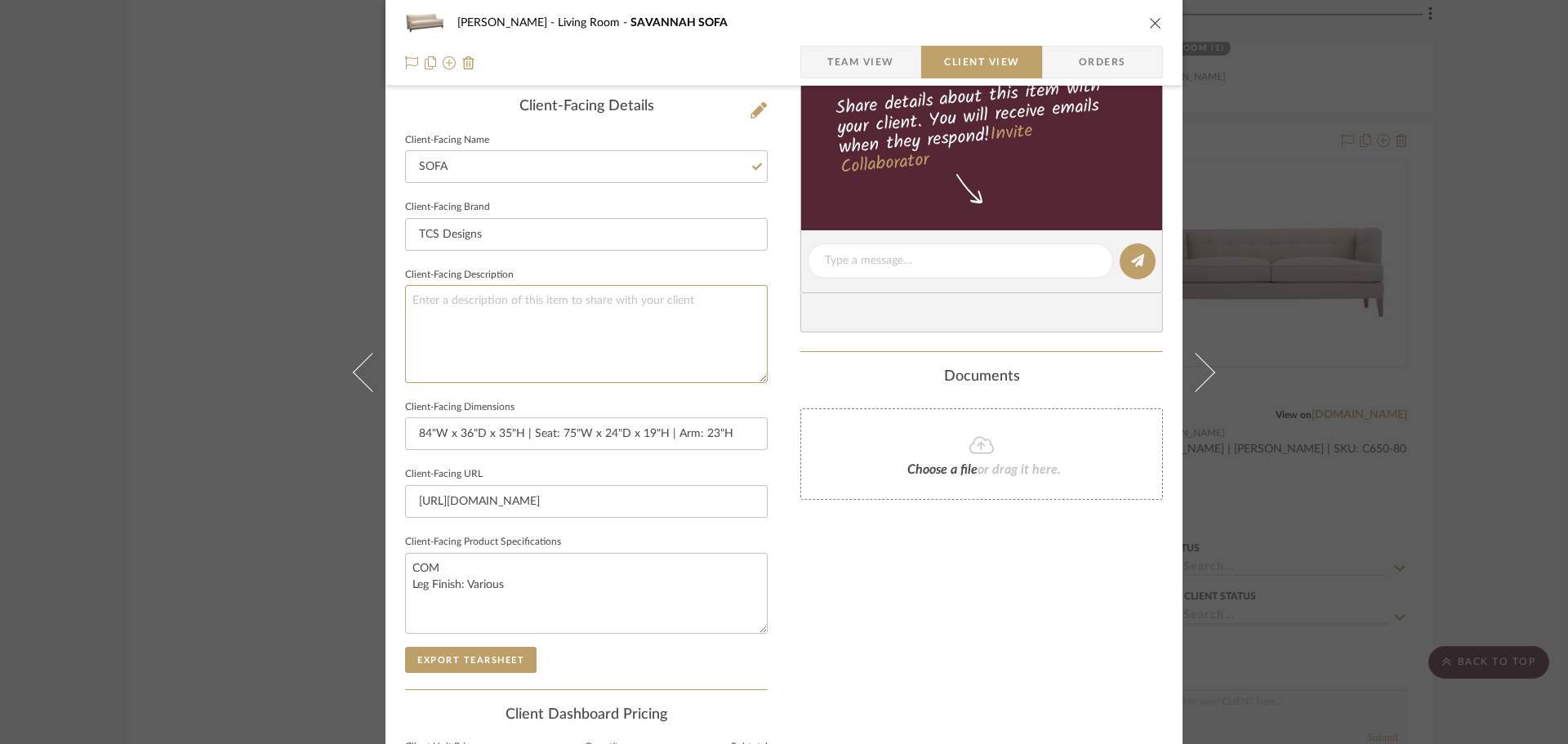
scroll to position [490, 0]
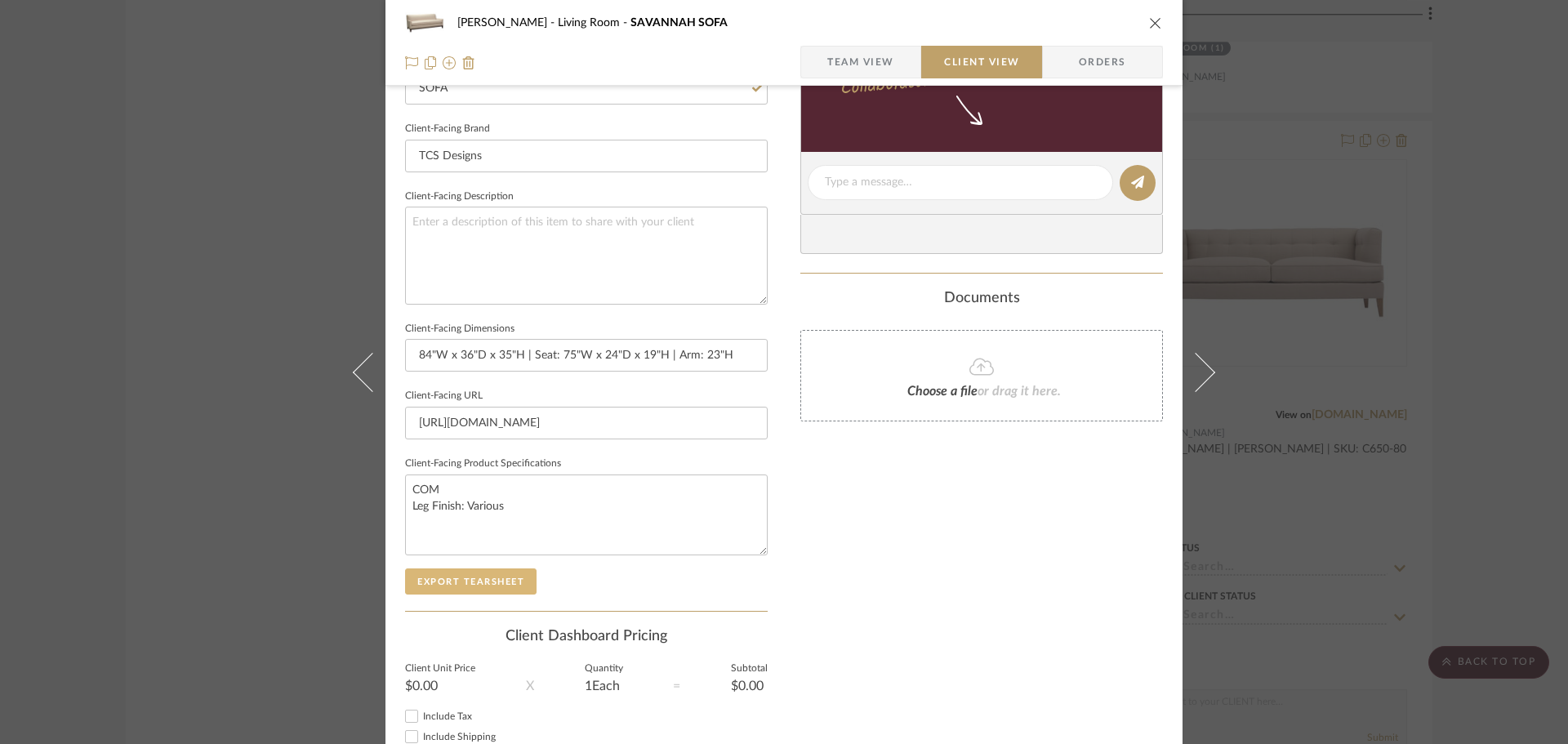
click at [491, 580] on button "Export Tearsheet" at bounding box center [470, 581] width 131 height 26
click at [1287, 242] on div "[PERSON_NAME] Living Room SAVANNAH SOFA Team View Client View Orders Client-Fac…" at bounding box center [784, 372] width 1568 height 744
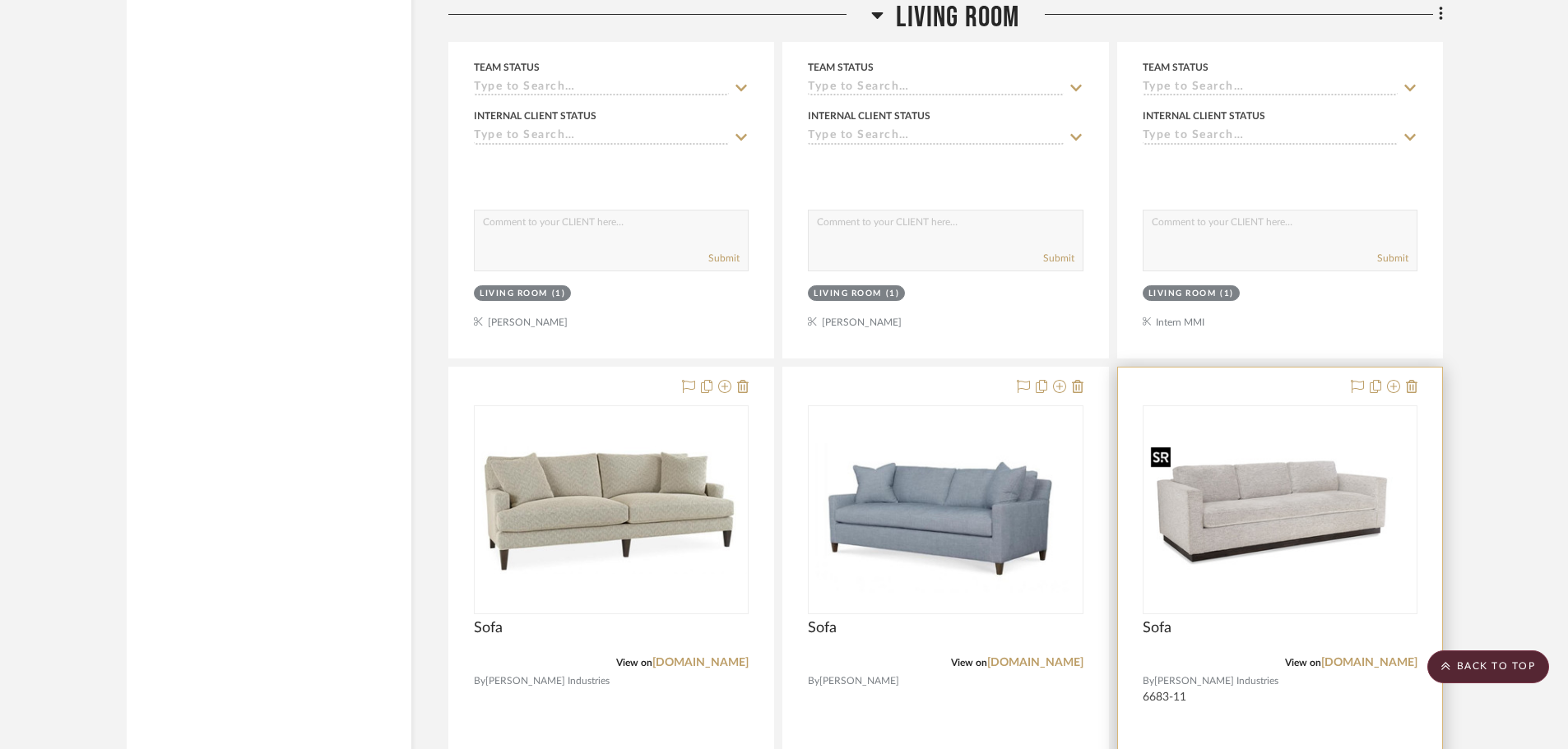
scroll to position [17008, 0]
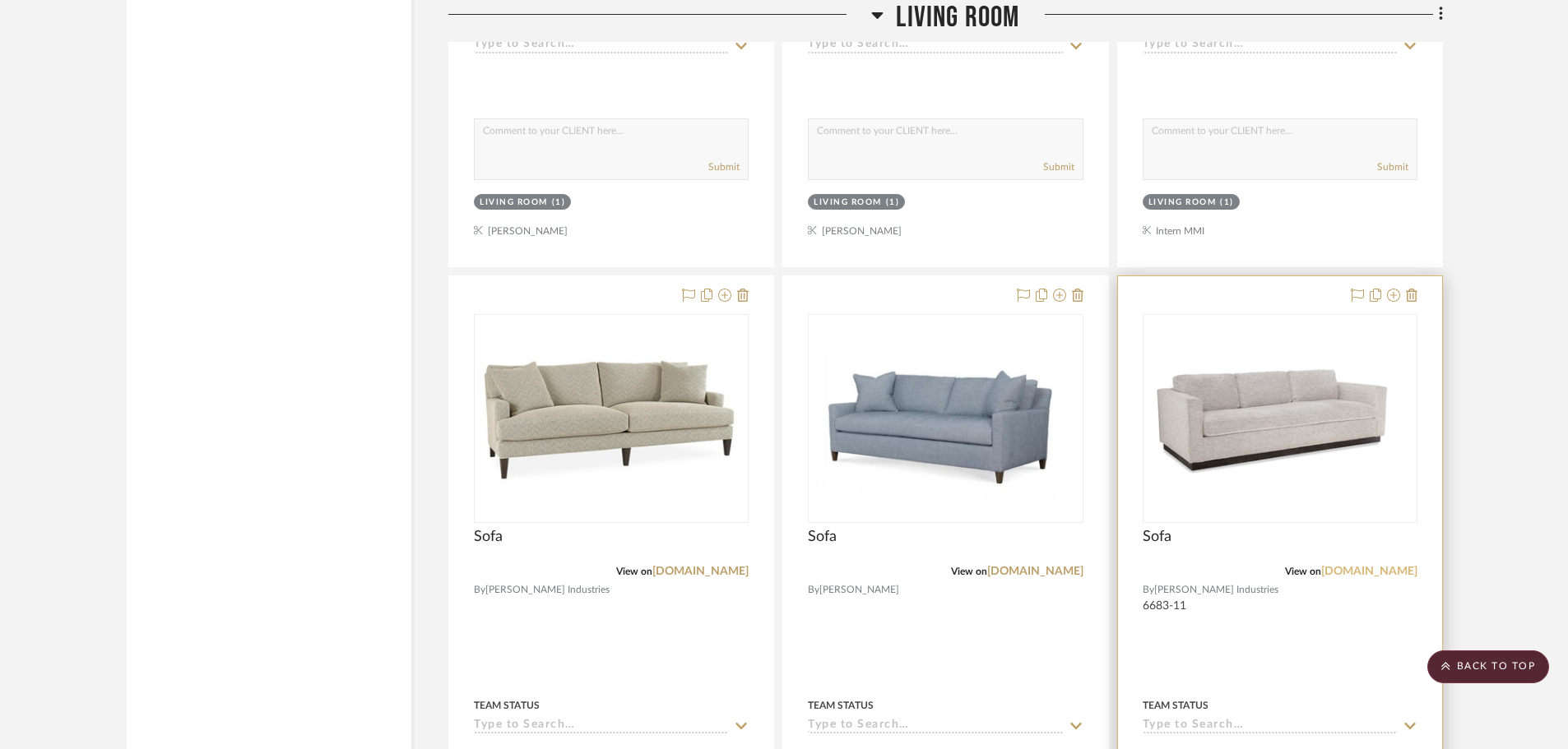
click at [1348, 571] on link "[DOMAIN_NAME]" at bounding box center [1368, 571] width 96 height 12
click at [1257, 443] on img "0" at bounding box center [1280, 418] width 272 height 139
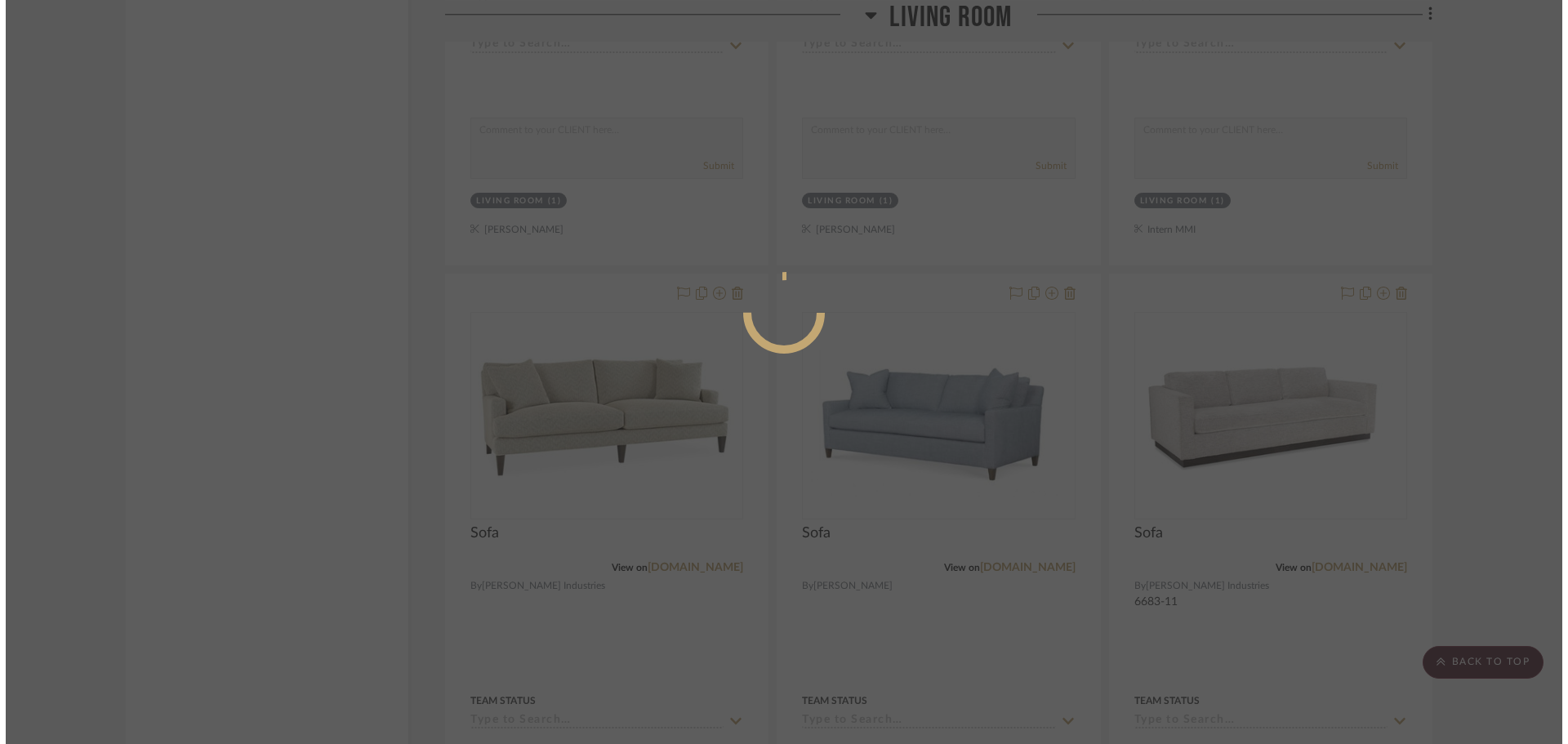
scroll to position [0, 0]
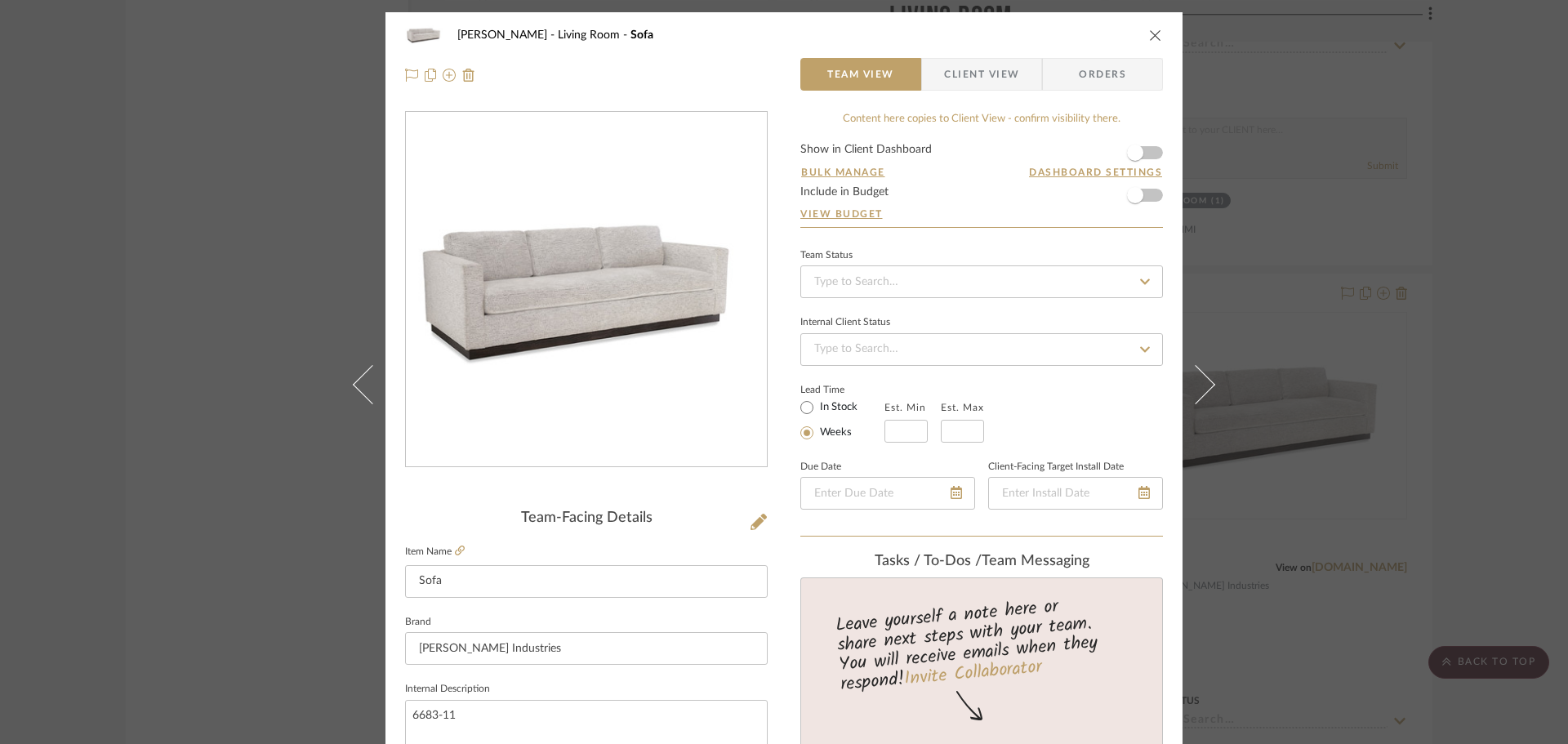
drag, startPoint x: 1013, startPoint y: 78, endPoint x: 948, endPoint y: 136, distance: 87.1
click at [1011, 79] on span "Client View" at bounding box center [982, 74] width 75 height 33
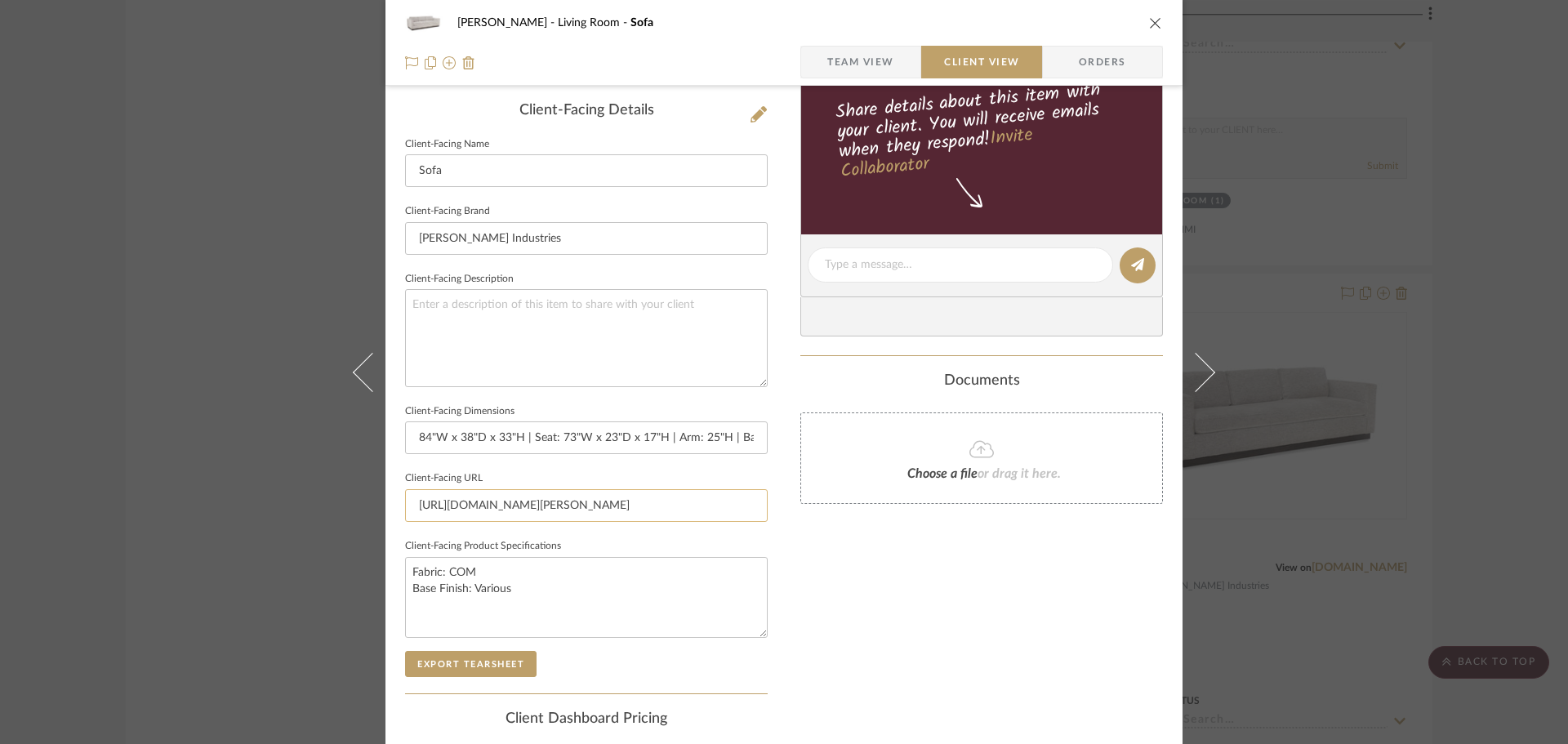
scroll to position [408, 0]
click at [581, 451] on input "84"W x 38"D x 33"H | Seat: 73"W x 23"D x 17"H | Arm: 25"H | Back Rail: 25"H" at bounding box center [586, 437] width 363 height 33
click at [596, 510] on input "[URL][DOMAIN_NAME][PERSON_NAME]" at bounding box center [586, 505] width 363 height 33
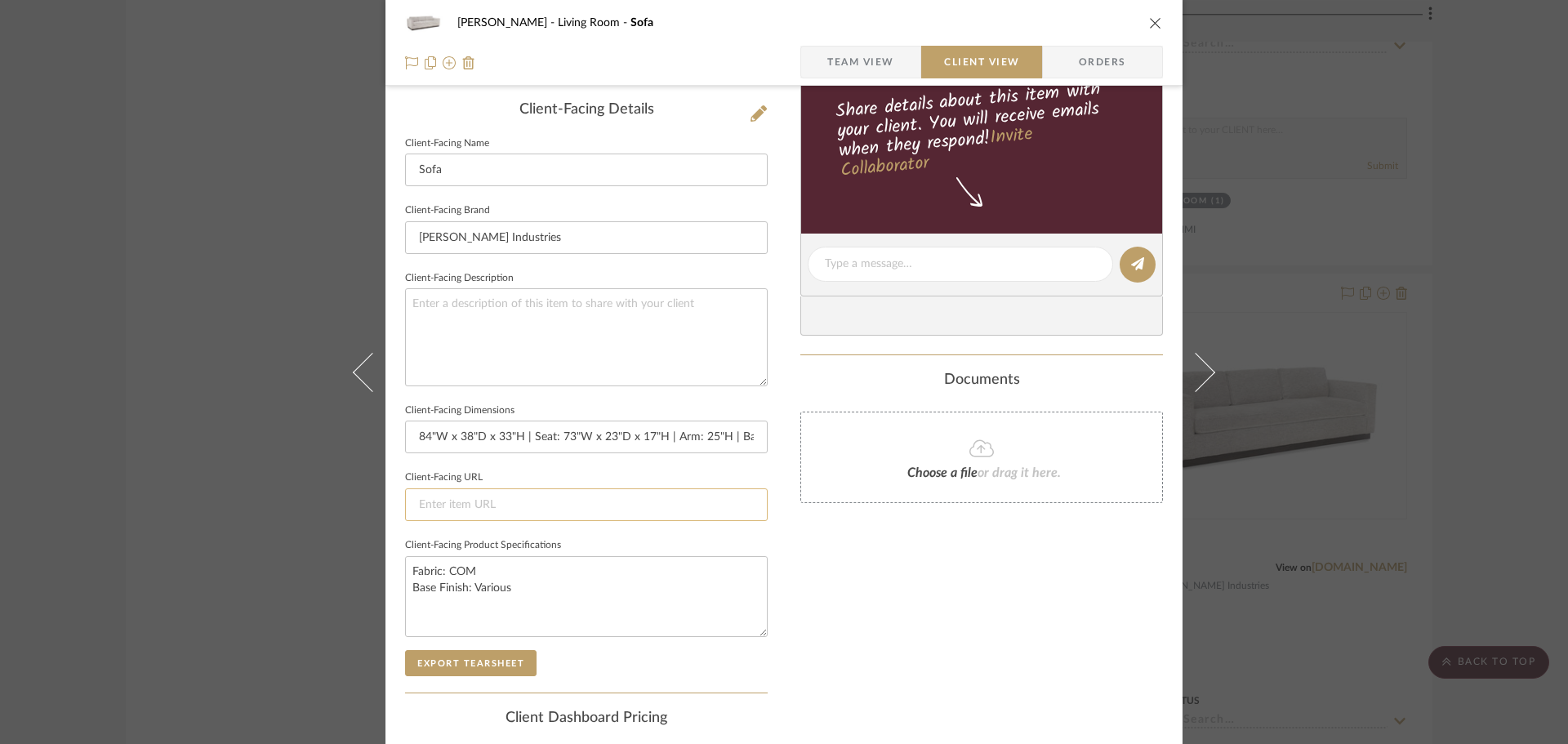
paste input "[URL][DOMAIN_NAME]"
type input "[URL][DOMAIN_NAME]"
click at [597, 587] on textarea "Fabric: COM Base Finish: Various" at bounding box center [586, 597] width 363 height 81
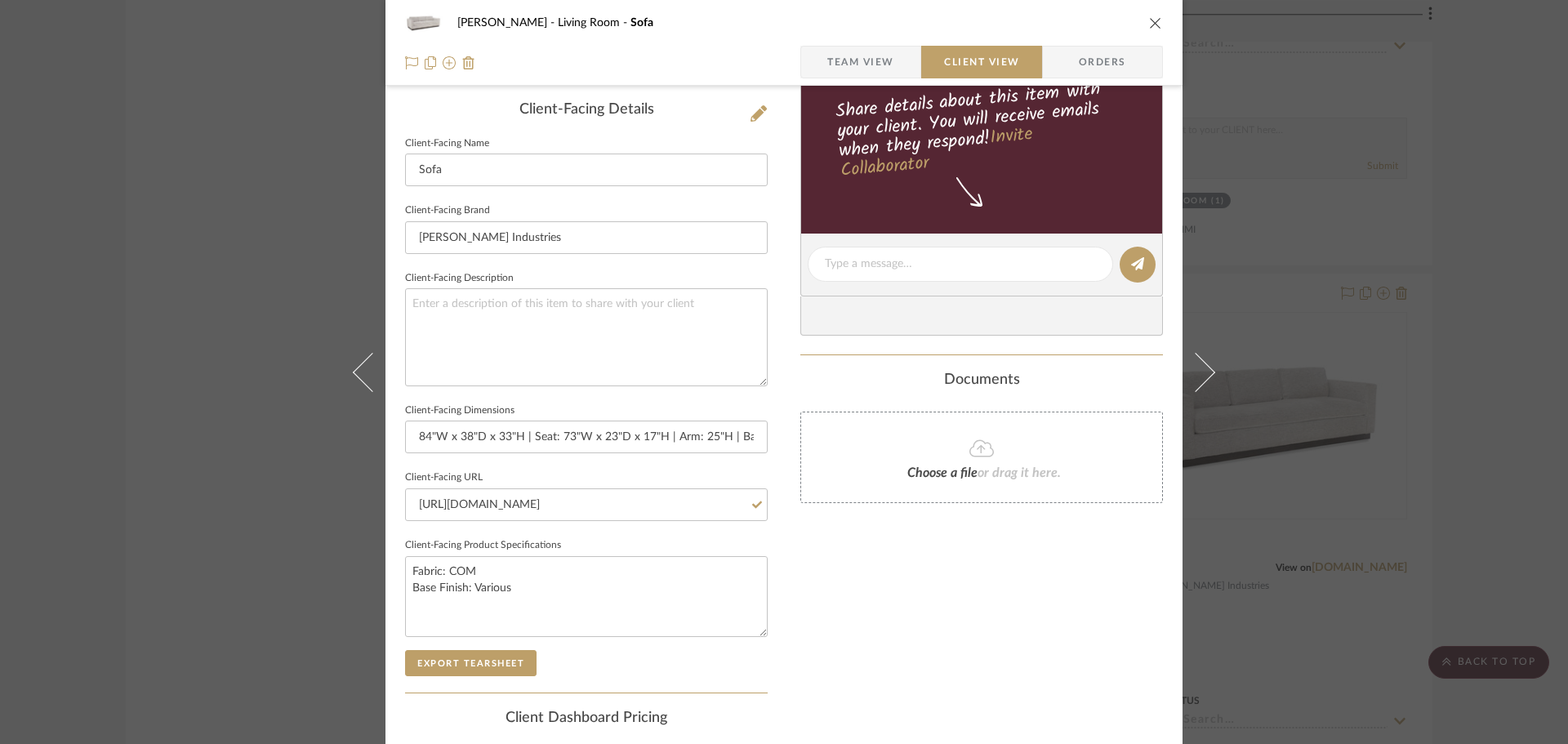
click at [1336, 215] on div "[PERSON_NAME] Living Room Sofa Team View Client View Orders Client-Facing Detai…" at bounding box center [784, 372] width 1568 height 744
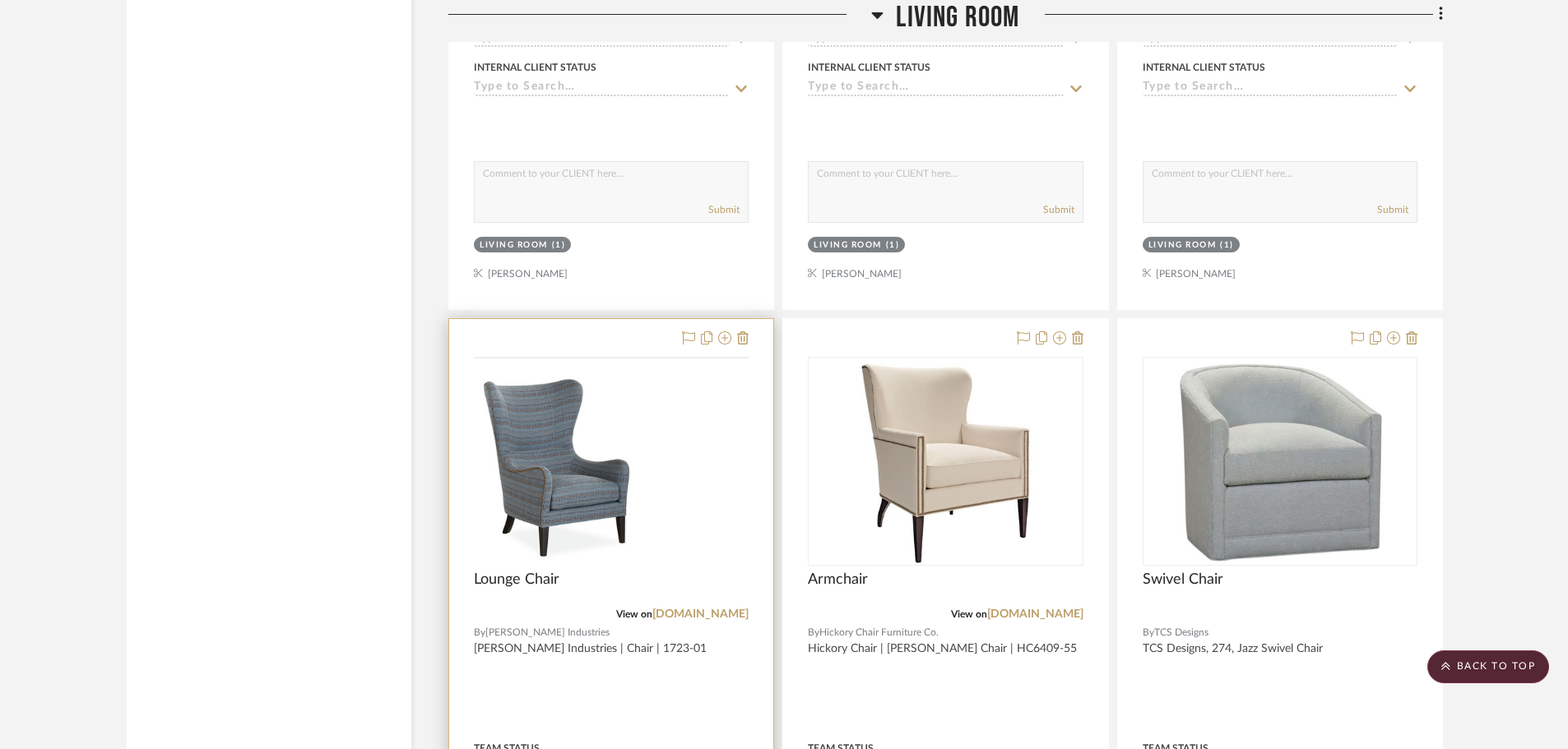
scroll to position [15528, 0]
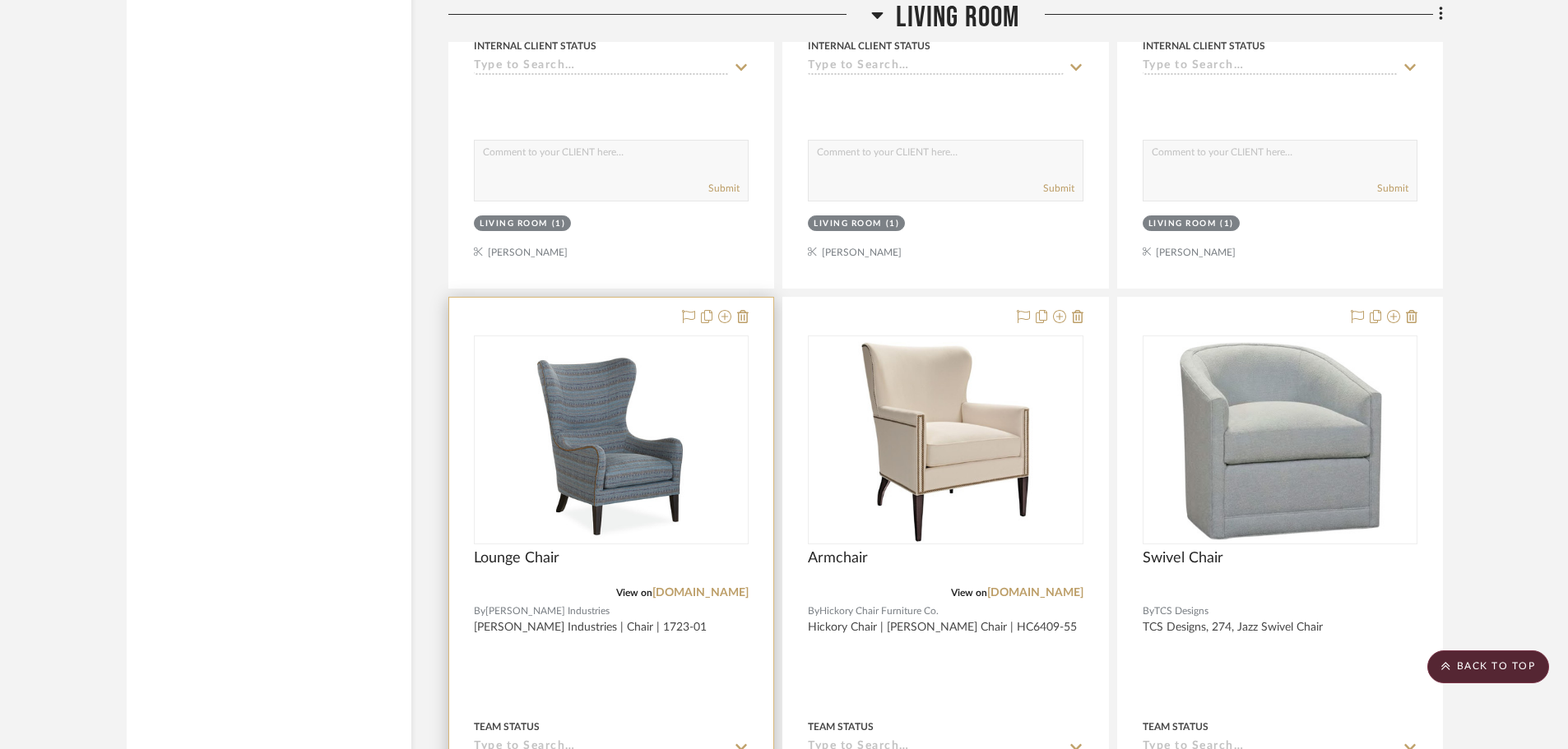
click at [615, 544] on div at bounding box center [611, 657] width 324 height 719
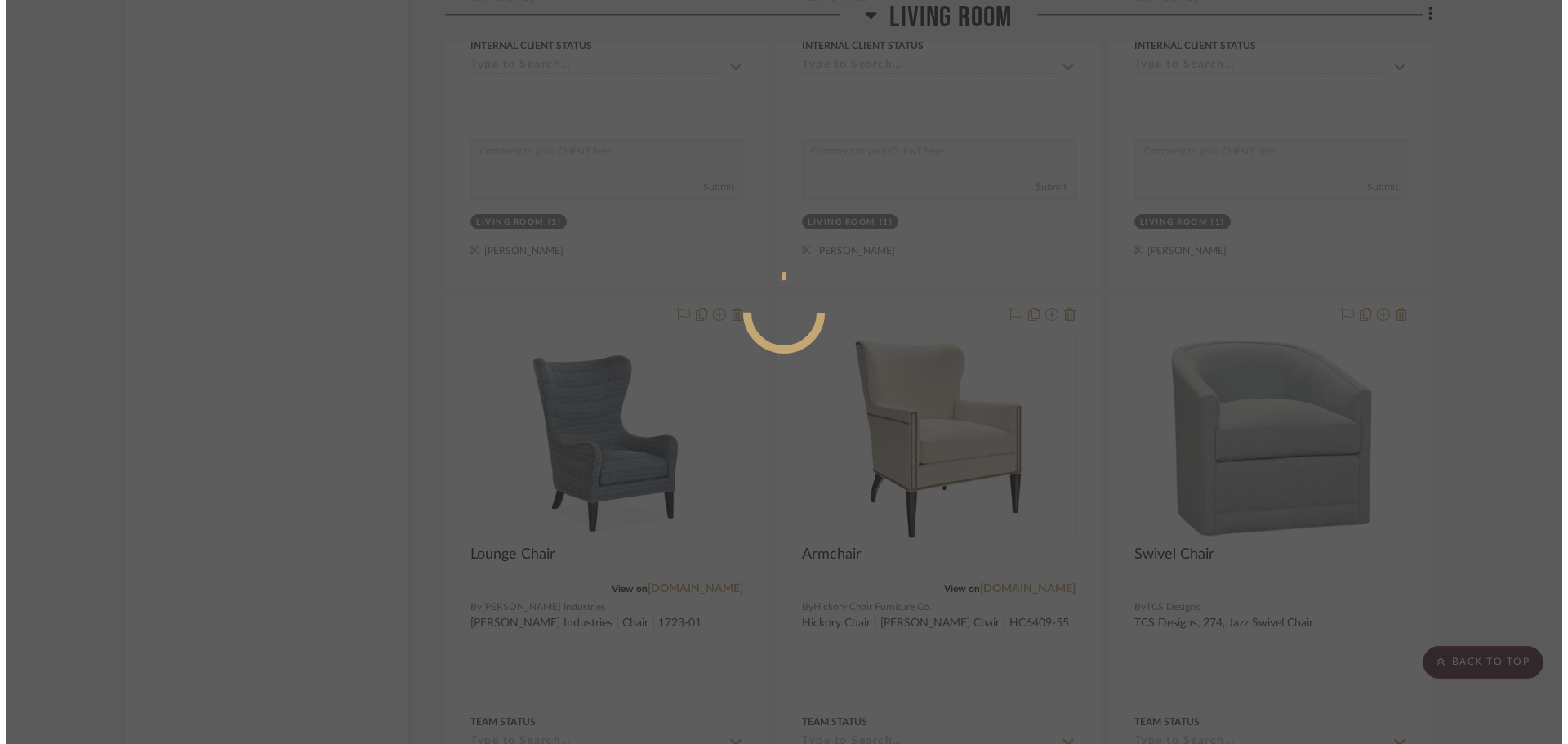
scroll to position [0, 0]
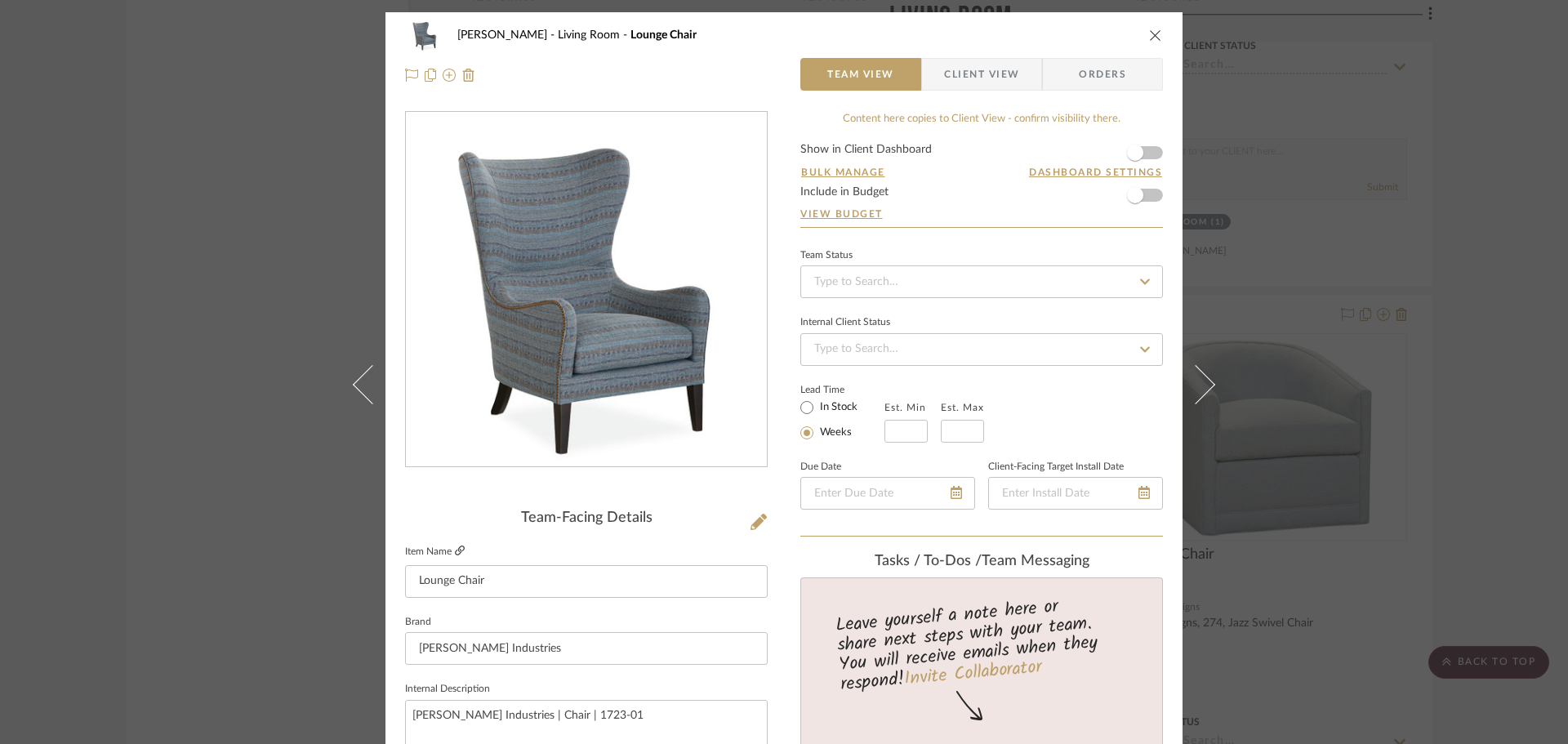
click at [455, 549] on icon at bounding box center [459, 550] width 10 height 10
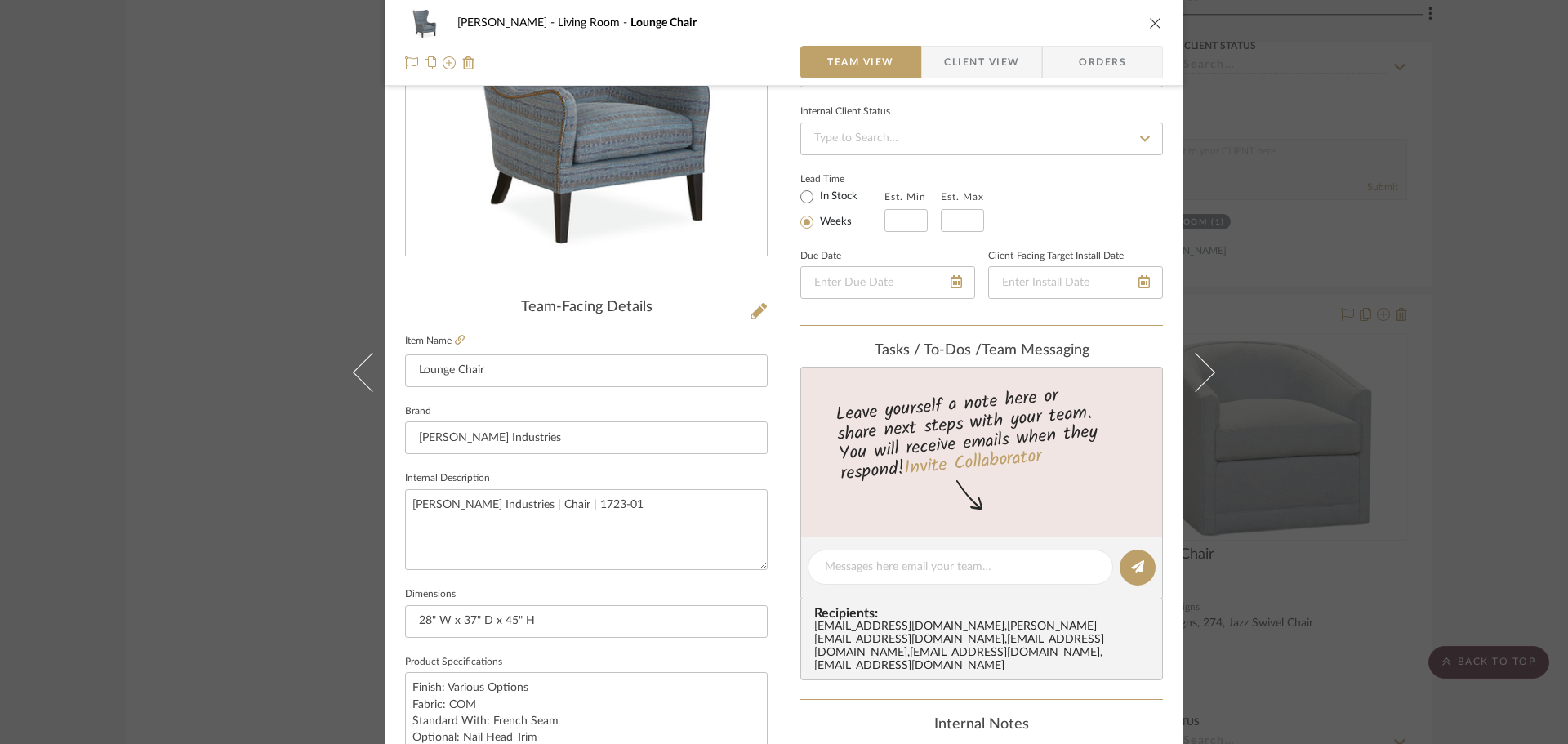
scroll to position [408, 0]
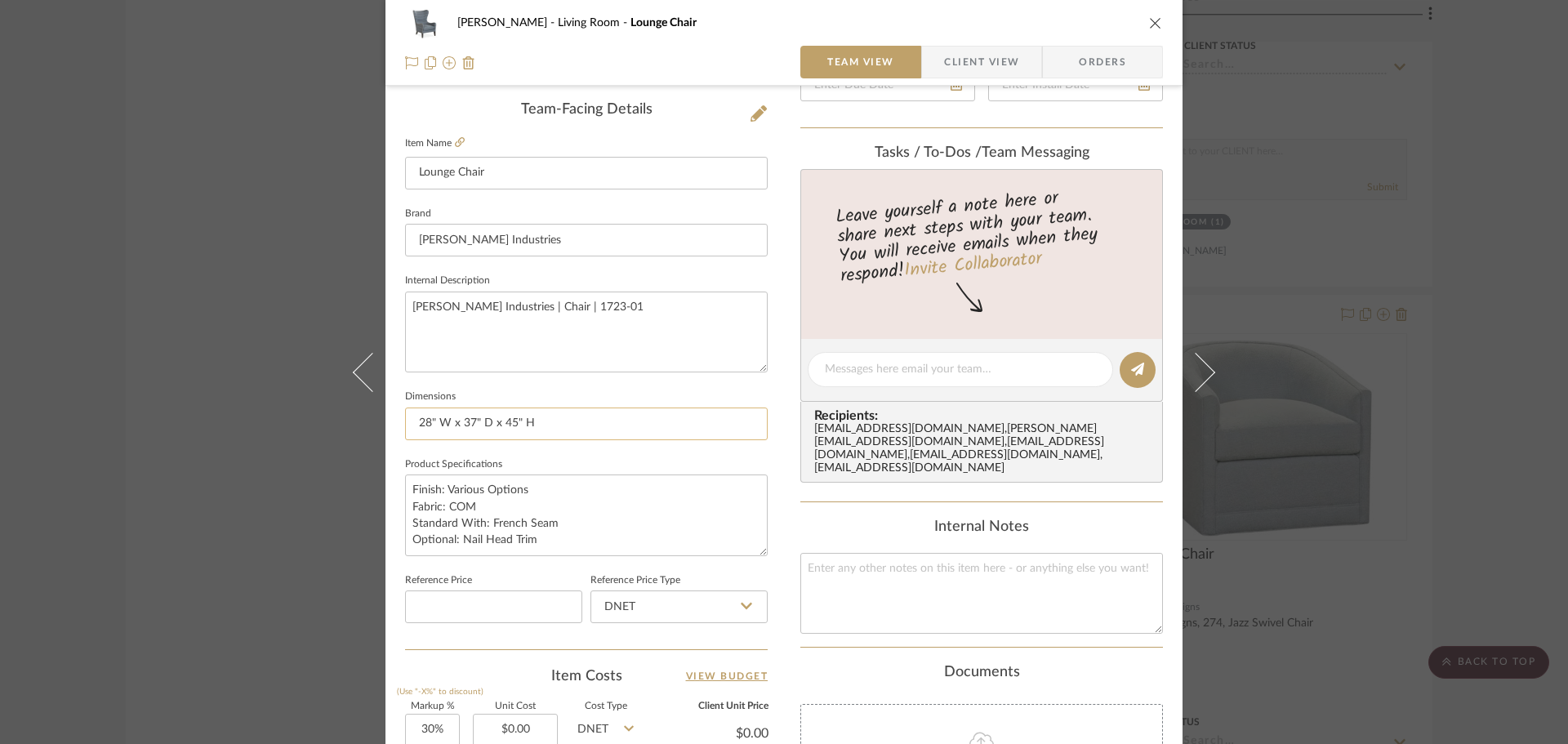
click at [579, 419] on input "28" W x 37" D x 45" H" at bounding box center [586, 423] width 363 height 33
type input "28" W x 37" D x 45" H | Arm: 24"H"
click at [537, 422] on input "28" W x 37" D x 45" H | Arm: 24"H" at bounding box center [586, 423] width 363 height 33
type input "28" W x 37" D x 45" H | Seat: 21"W x 23"D | Arm: 24"H"
click at [529, 567] on sr-form-field "Product Specifications Finish: Various Options Fabric: COM Standard With: Frenc…" at bounding box center [586, 511] width 363 height 116
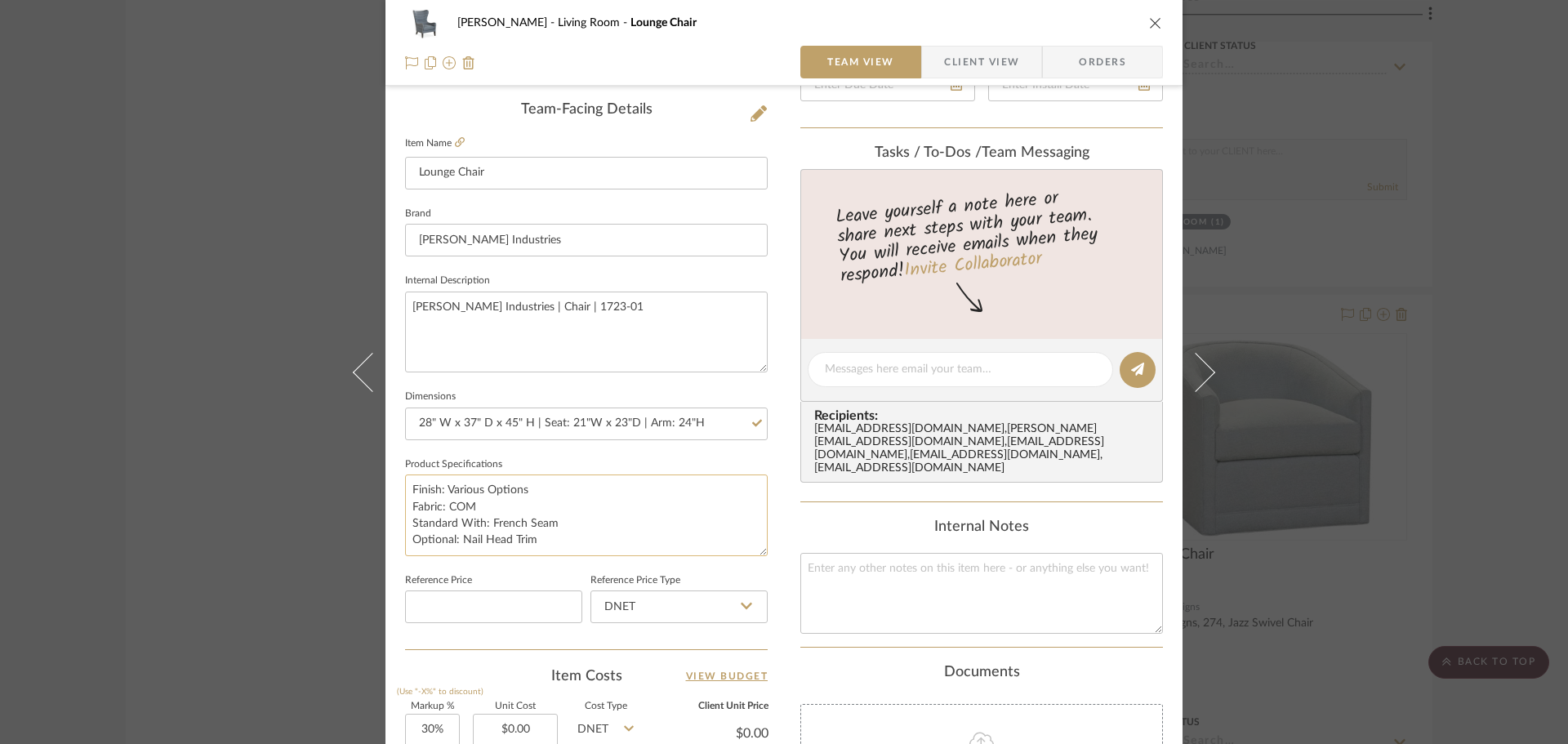
click at [542, 552] on textarea "Finish: Various Options Fabric: COM Standard With: French Seam Optional: Nail H…" at bounding box center [586, 514] width 363 height 81
drag, startPoint x: 528, startPoint y: 525, endPoint x: 398, endPoint y: 531, distance: 130.1
click at [398, 531] on div "[PERSON_NAME] Living Room Lounge Chair Team View Client View Orders Team-Facing…" at bounding box center [784, 358] width 797 height 1509
click at [434, 490] on textarea "Finish: Various Options Fabric: COM Optional: Nail Head Trim" at bounding box center [586, 514] width 363 height 81
click at [582, 519] on textarea "Finish: Various Options Fabric: COM Optional: Nail Head Trim" at bounding box center [586, 514] width 363 height 81
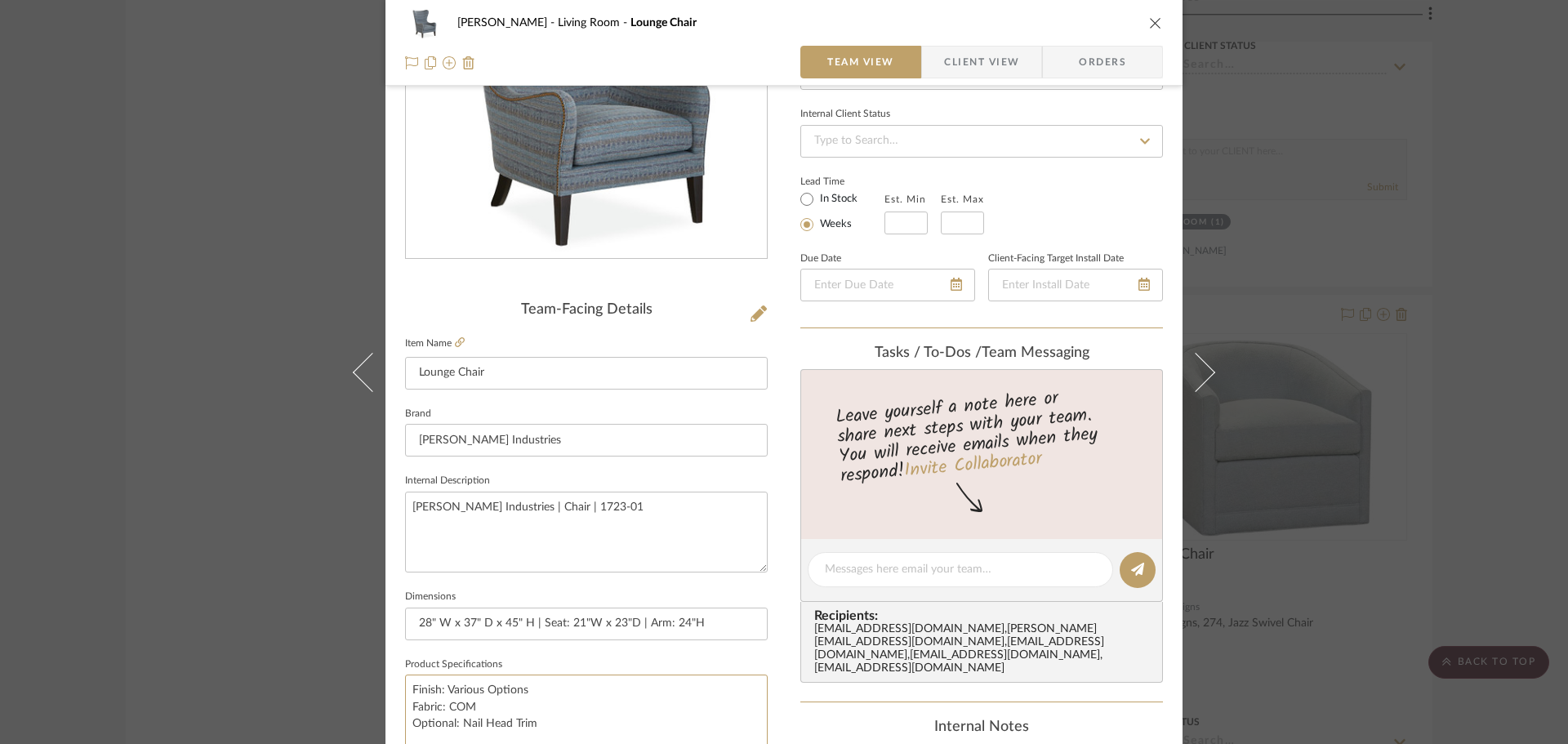
scroll to position [0, 0]
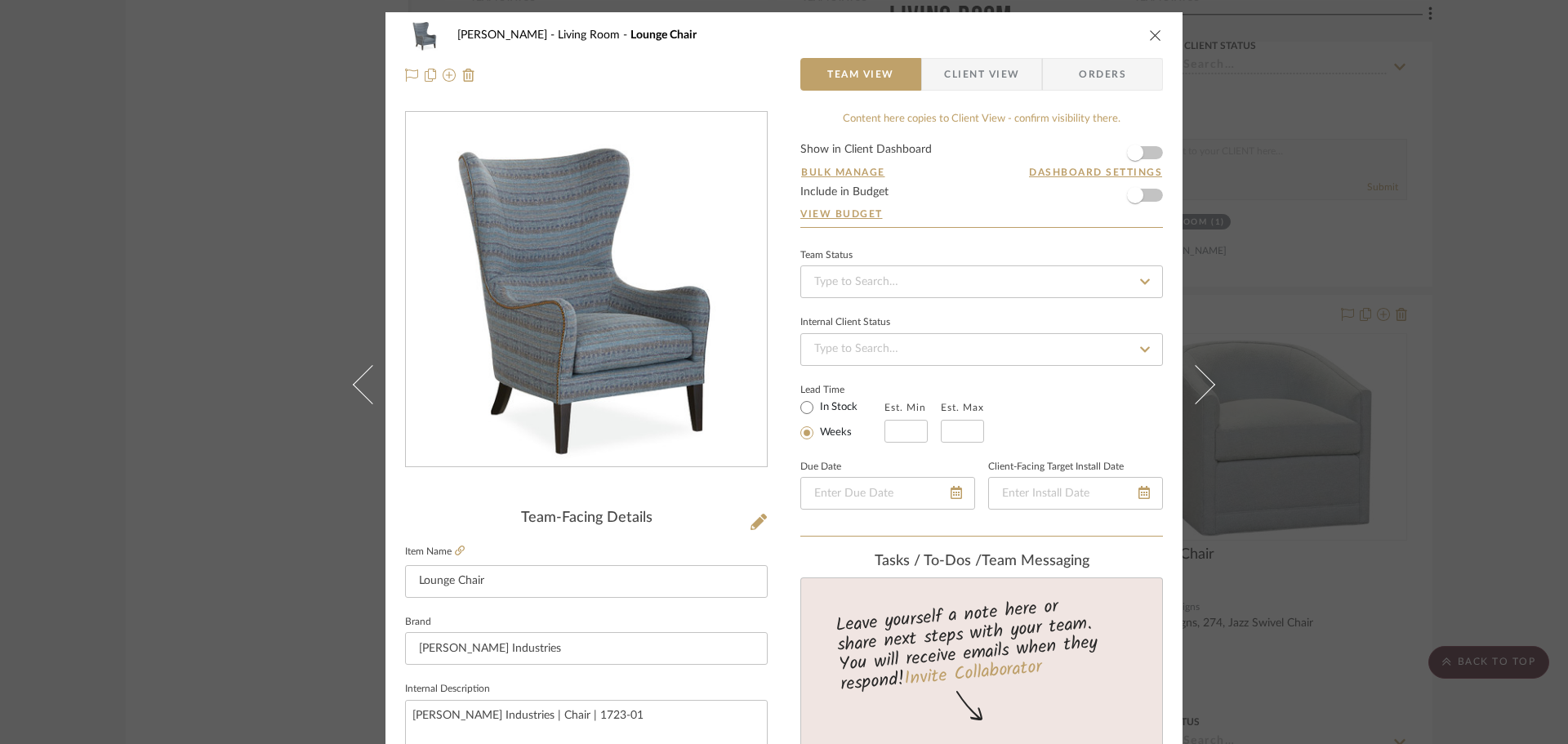
type textarea "Finish: Various Options Fabric: COM Optional: Nail Head Trim"
click at [755, 522] on icon at bounding box center [759, 522] width 16 height 16
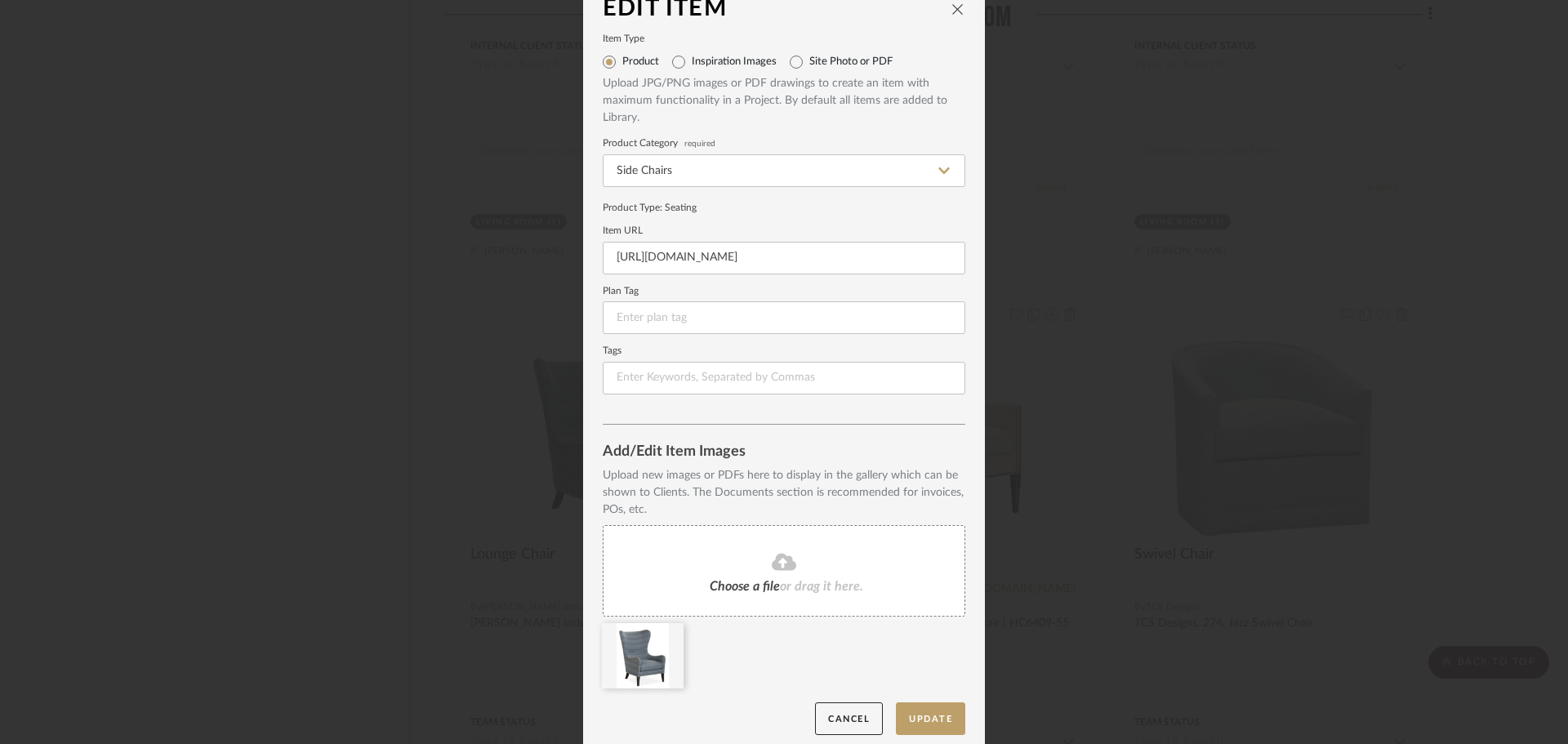
scroll to position [34, 0]
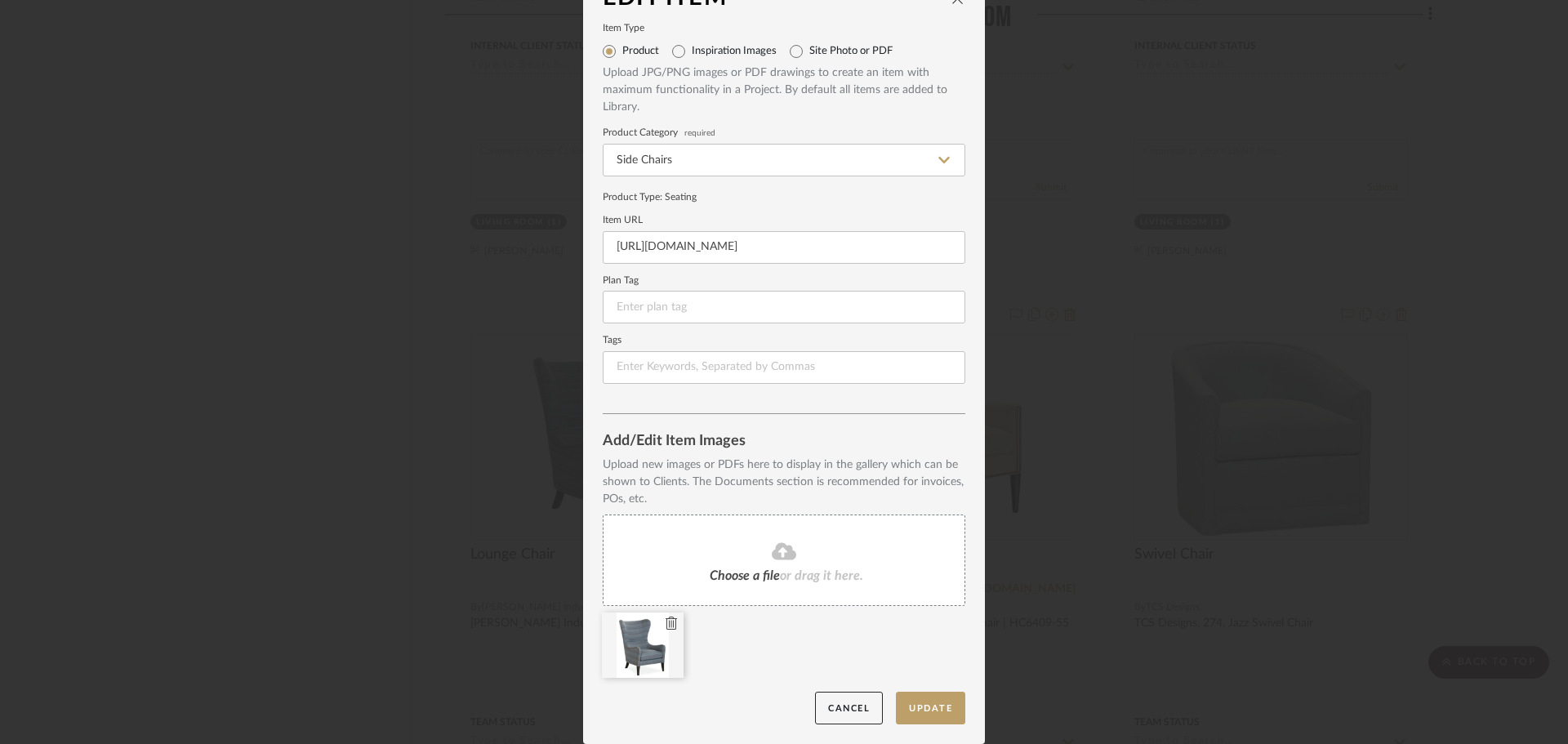
click at [666, 623] on icon at bounding box center [671, 623] width 12 height 13
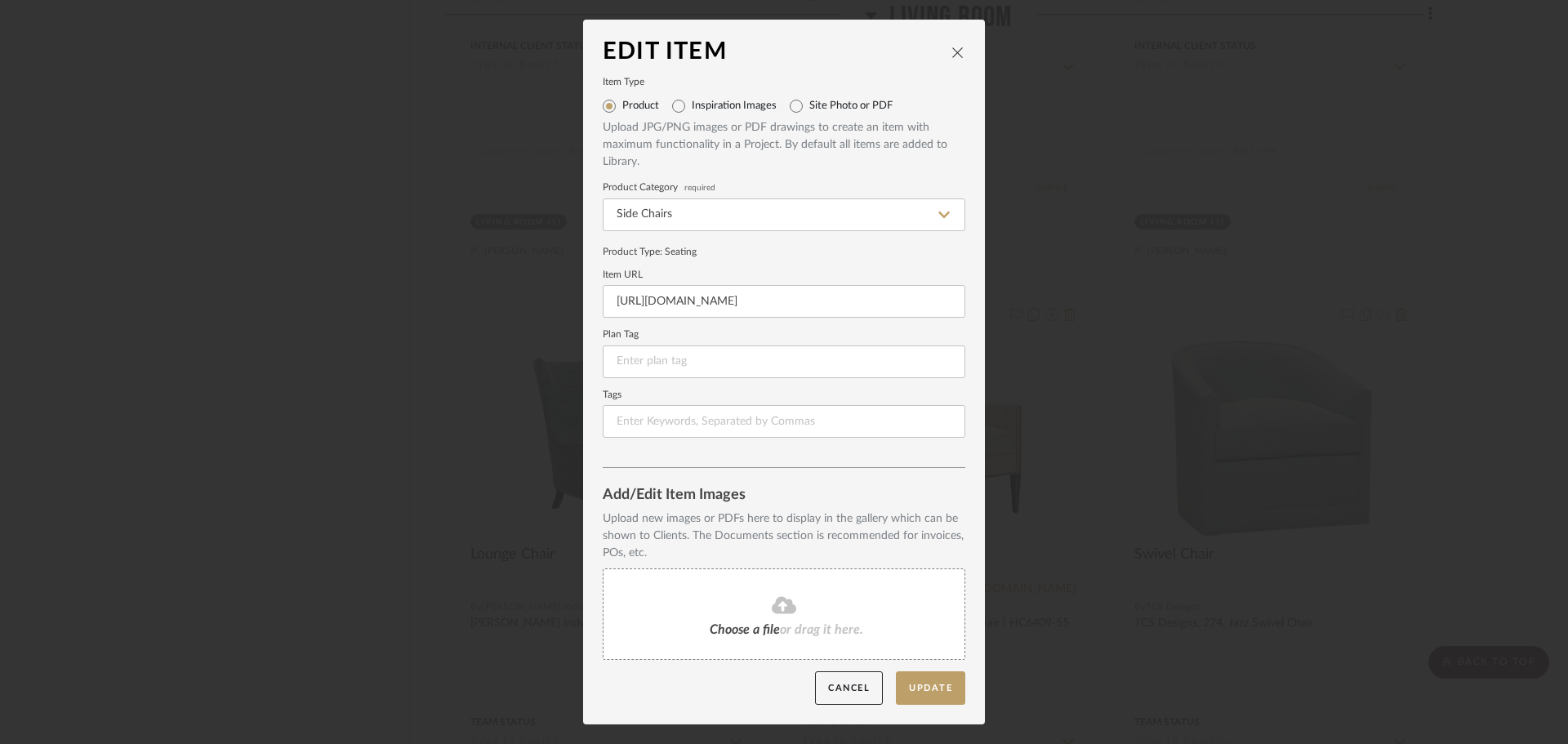
click at [793, 594] on div "Choose a file or drag it here." at bounding box center [784, 614] width 363 height 91
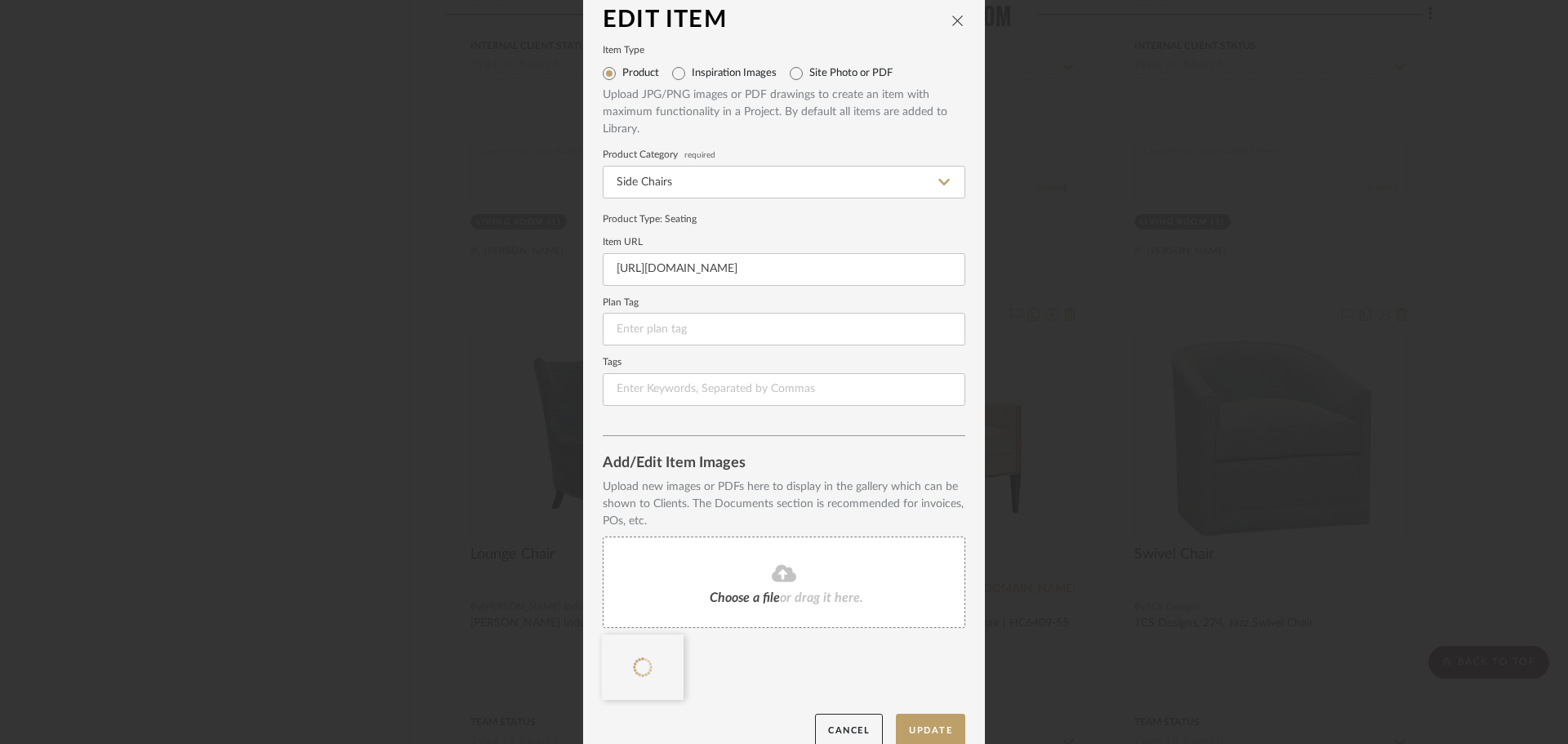
scroll to position [34, 0]
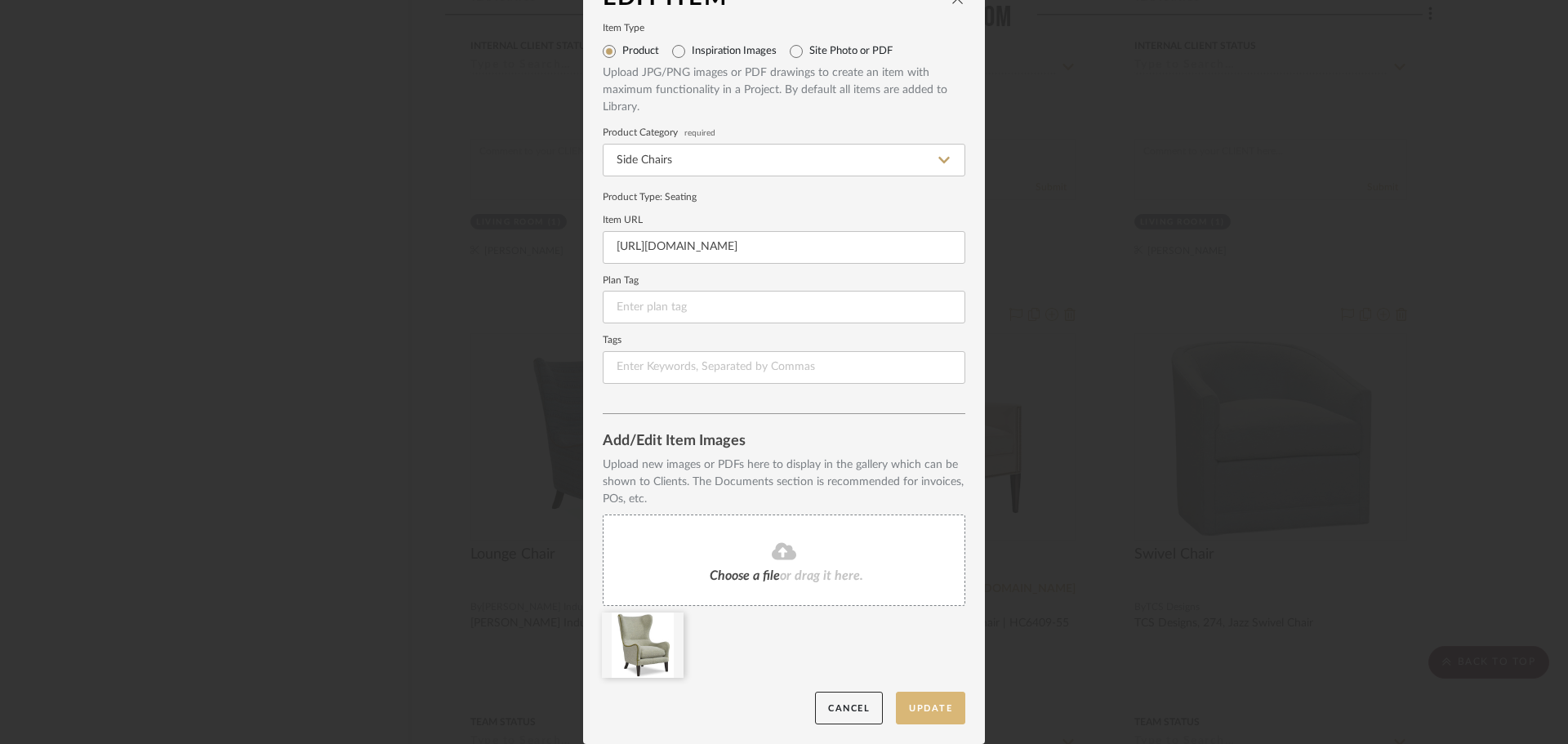
click at [927, 700] on button "Update" at bounding box center [931, 707] width 70 height 33
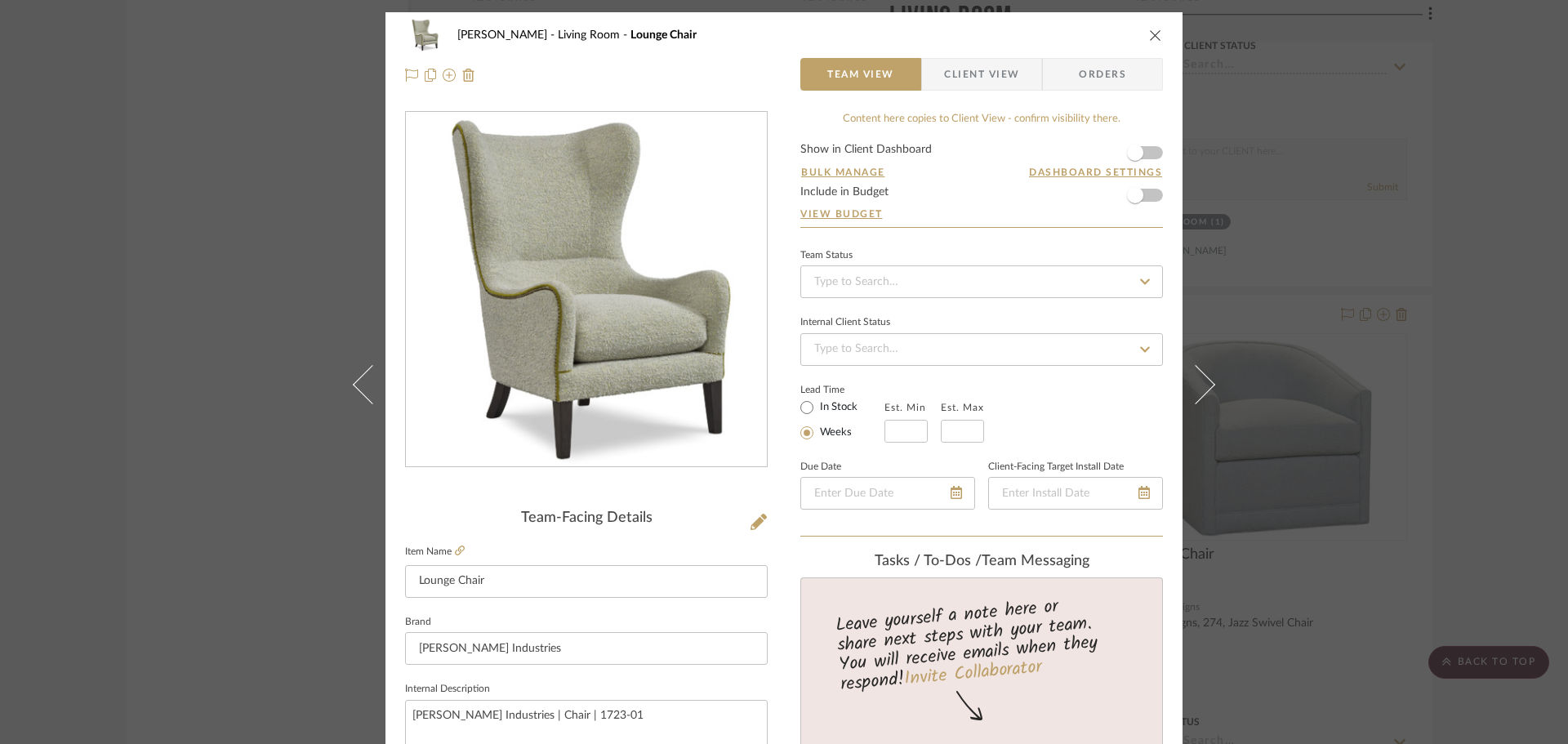
click at [944, 79] on span "Client View" at bounding box center [982, 74] width 75 height 33
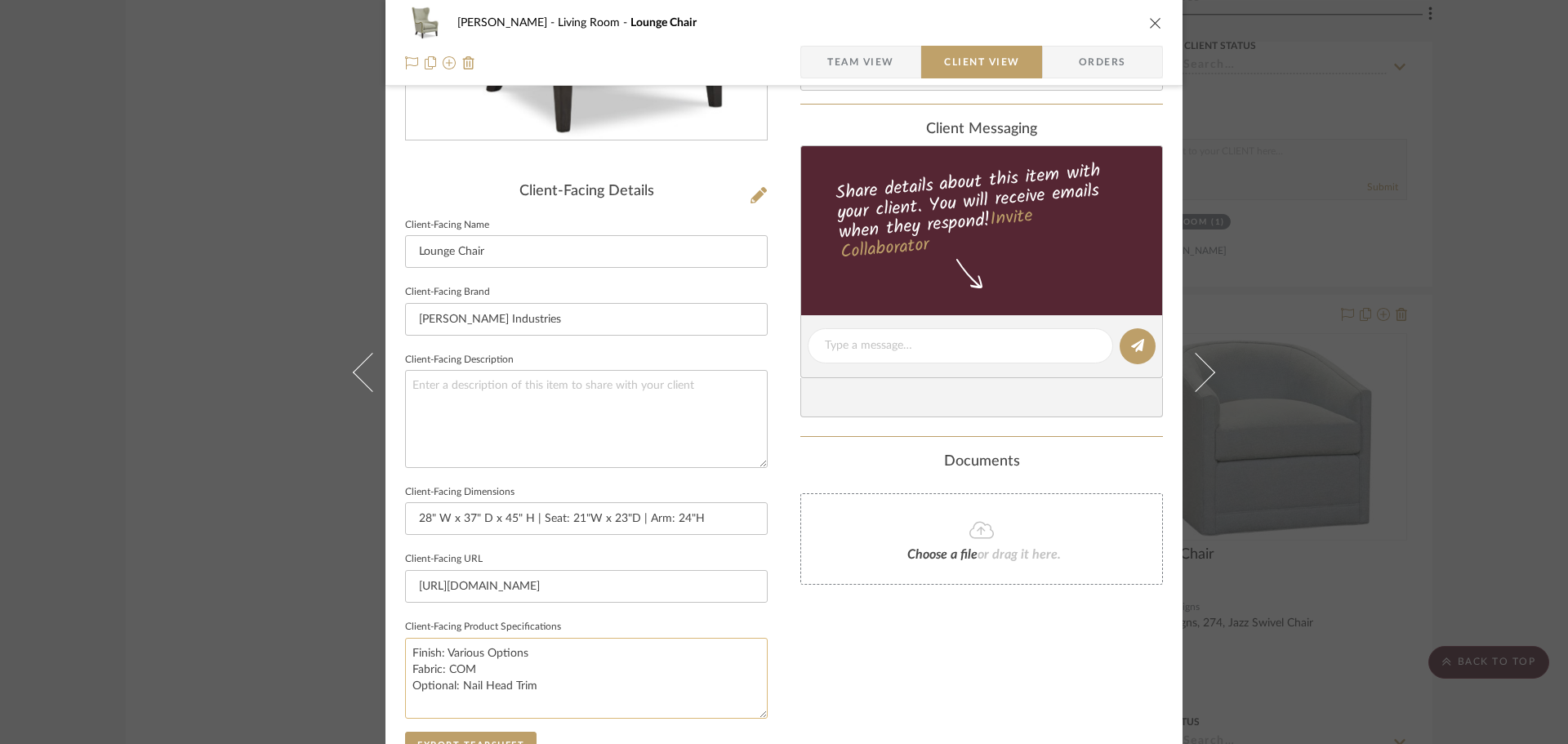
scroll to position [490, 0]
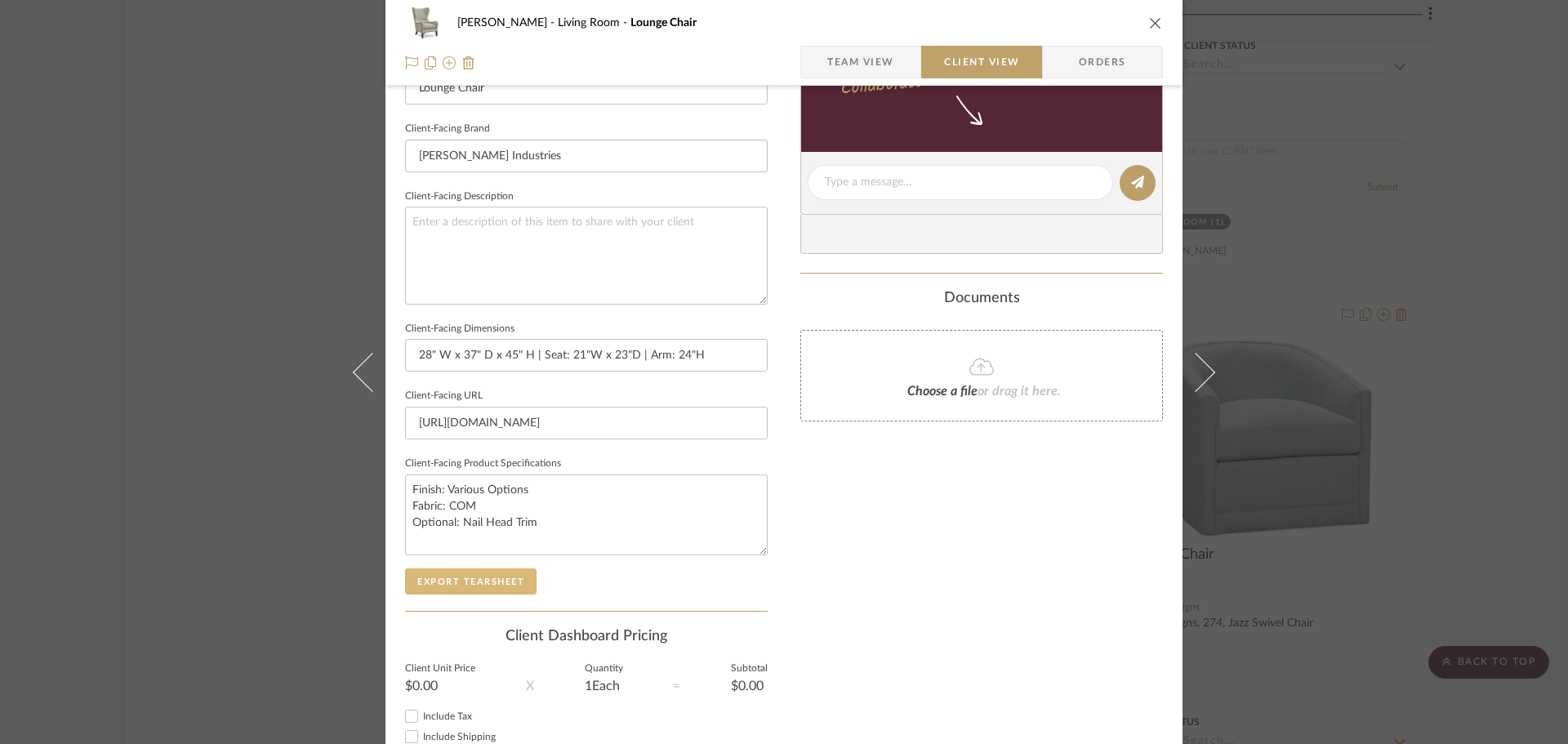
click at [500, 575] on button "Export Tearsheet" at bounding box center [470, 581] width 131 height 26
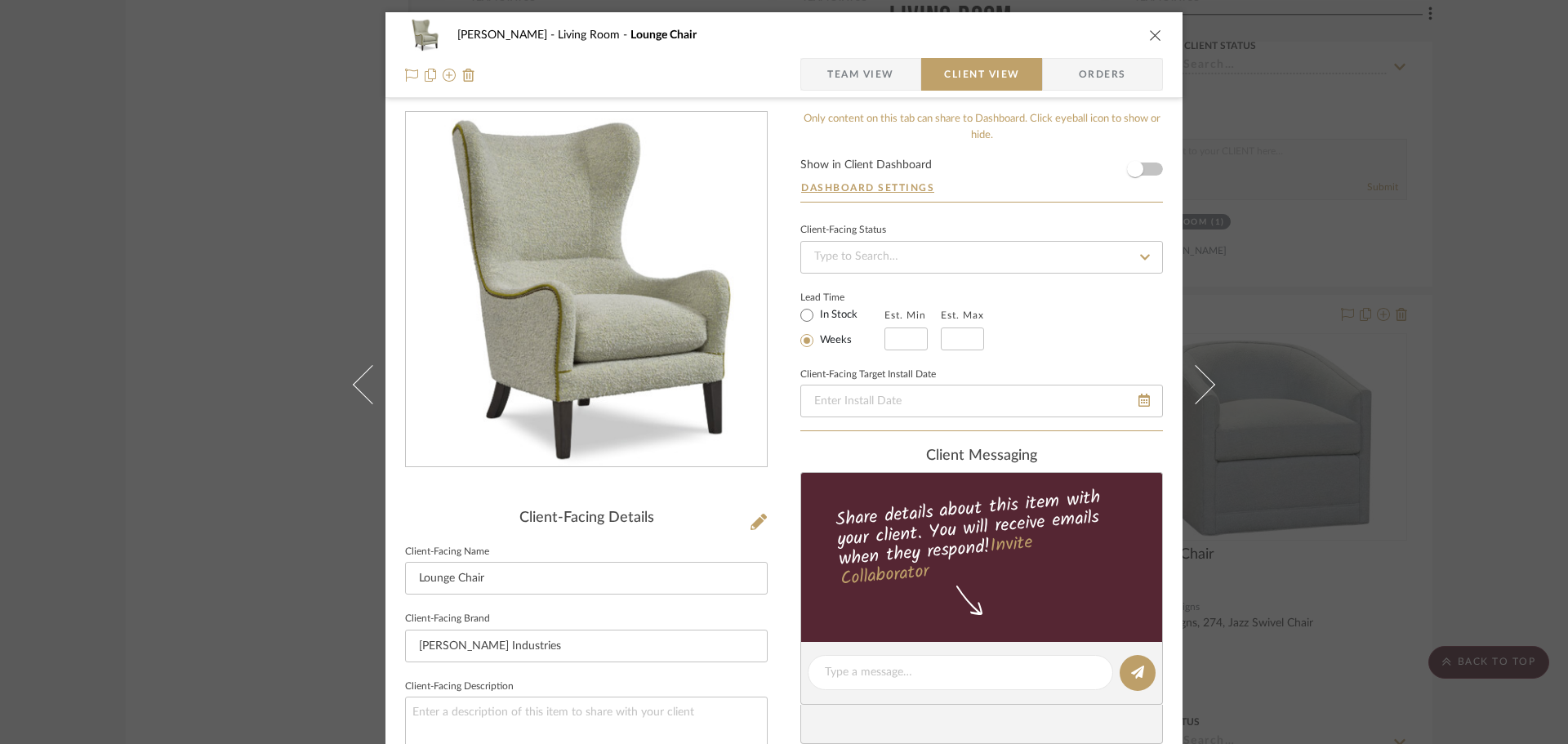
scroll to position [490, 0]
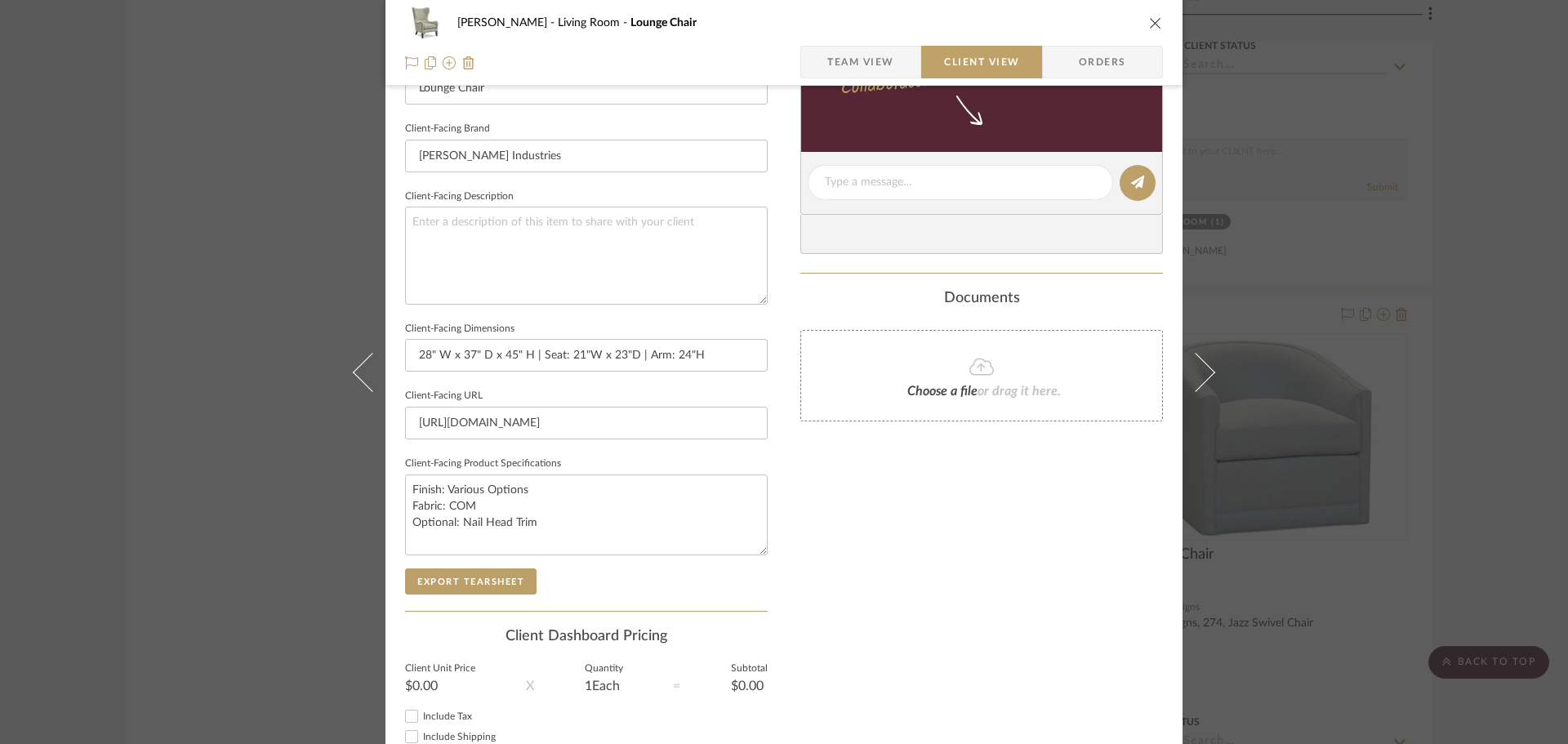
click at [1386, 302] on div "DOOLEY Living Room Lounge Chair Team View Client View Orders Client-Facing Deta…" at bounding box center [784, 372] width 1568 height 744
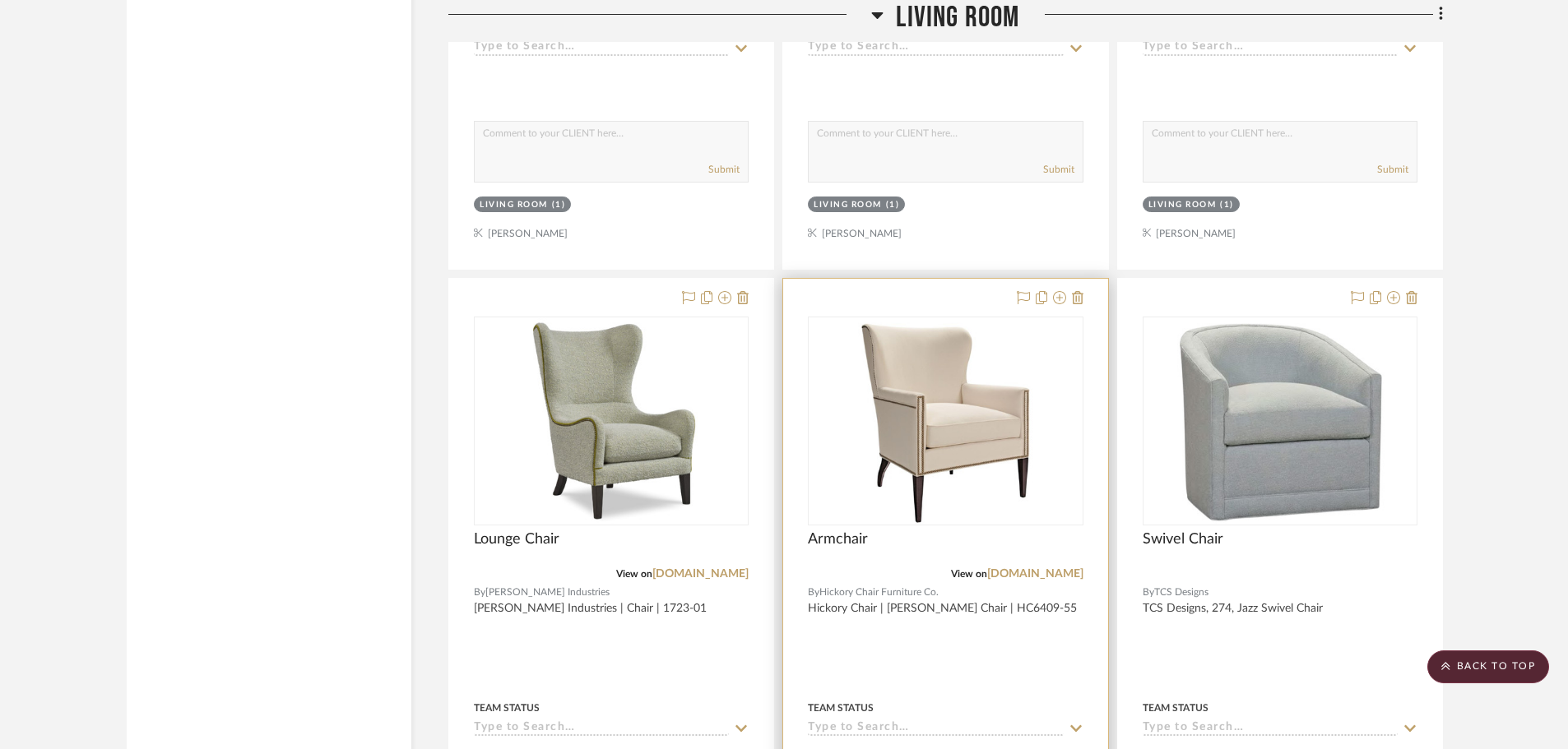
scroll to position [15692, 0]
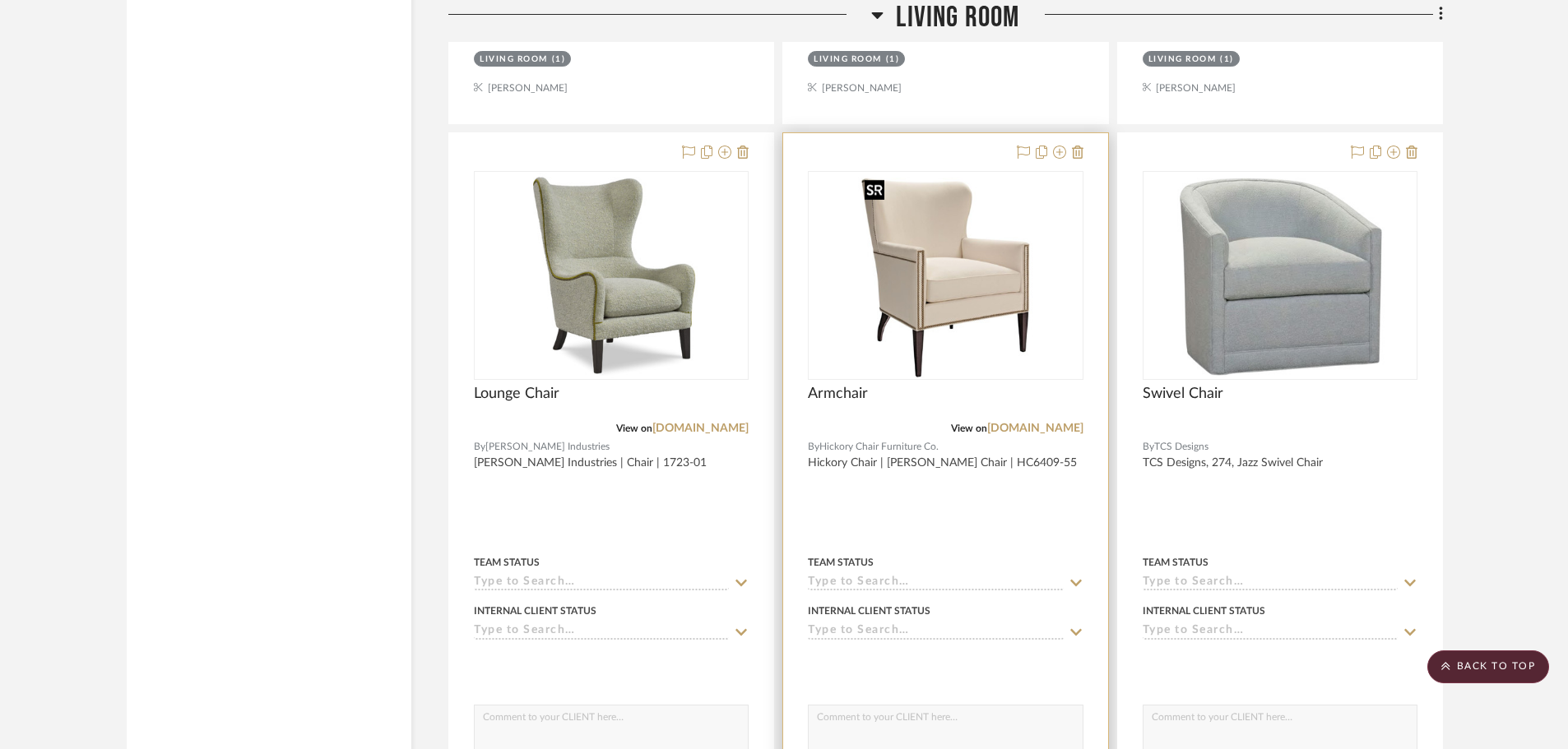
click at [932, 354] on img "0" at bounding box center [945, 275] width 175 height 206
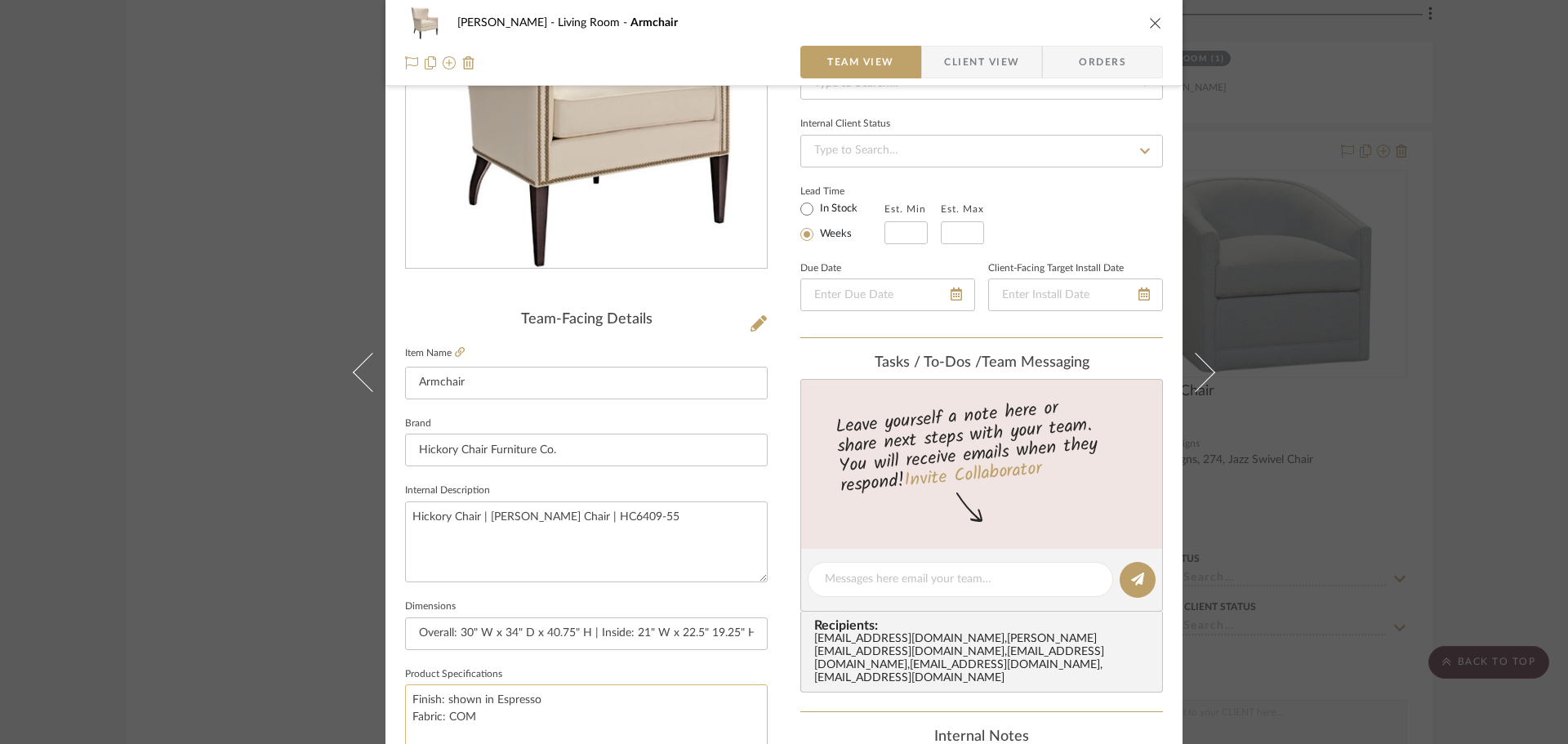
scroll to position [408, 0]
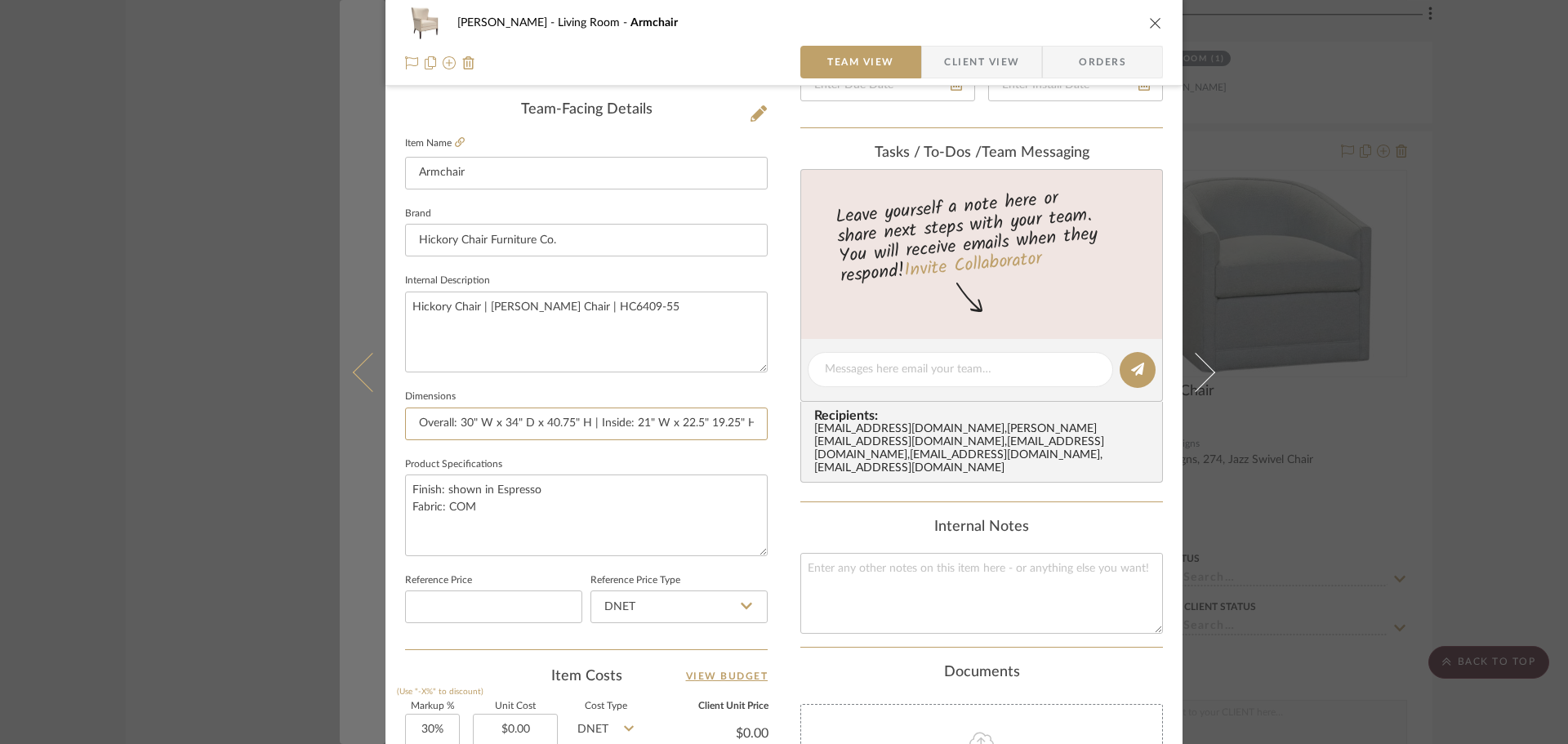
drag, startPoint x: 453, startPoint y: 422, endPoint x: 376, endPoint y: 418, distance: 77.1
click at [376, 418] on mat-dialog-content "DOOLEY Living Room Armchair Team View Client View Orders Team-Facing Details It…" at bounding box center [784, 358] width 889 height 1509
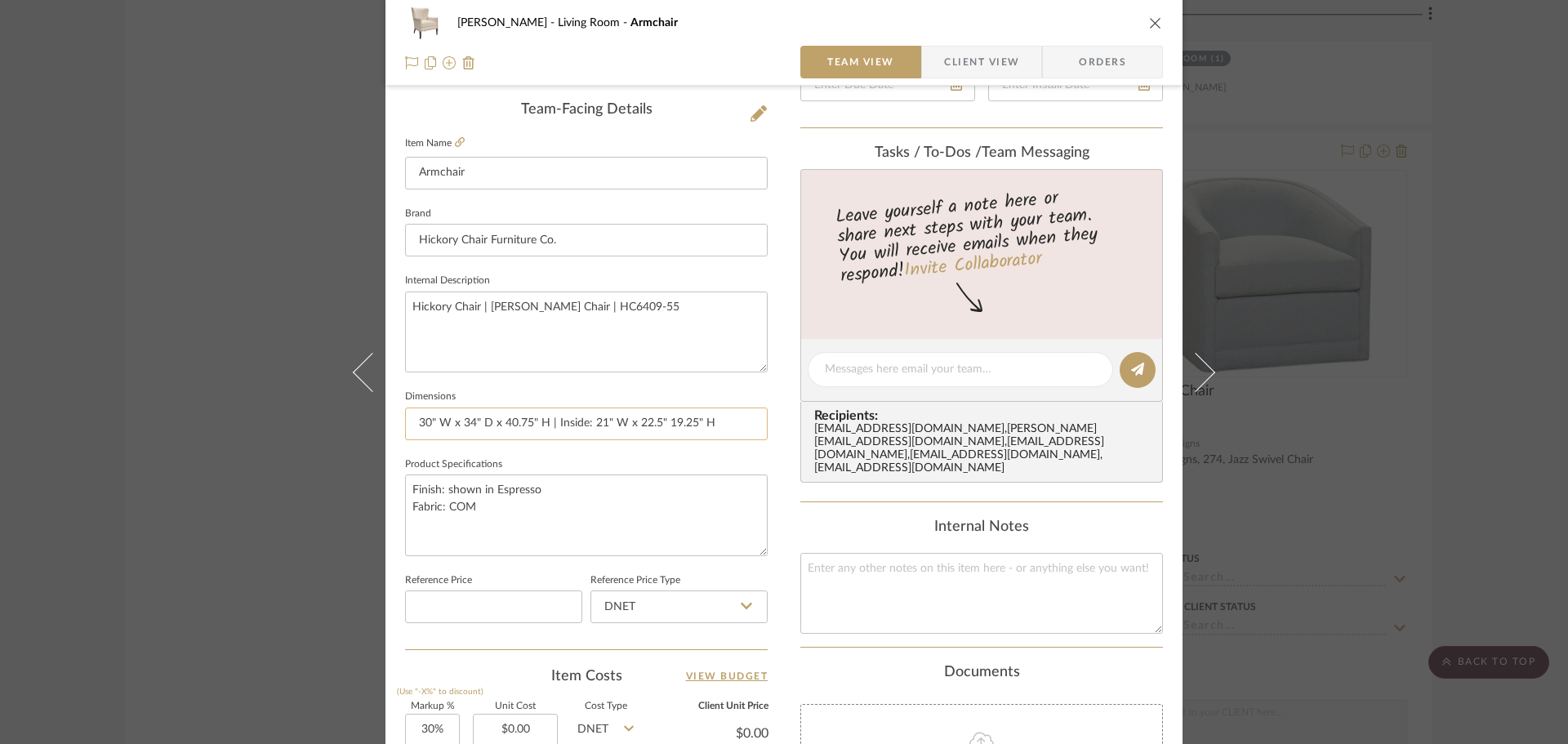
drag, startPoint x: 550, startPoint y: 420, endPoint x: 586, endPoint y: 423, distance: 36.1
click at [586, 423] on input "30" W x 34" D x 40.75" H | Inside: 21" W x 22.5" 19.25" H" at bounding box center [586, 423] width 363 height 33
click at [730, 417] on input "30" W x 34" D x 40.75" H | Seat: 21" W x 22.5" 19.25" H" at bounding box center [586, 423] width 363 height 33
type input "30" W x 34" D x 40.75" H | Seat: 21" W x 22.5" 19.25" H | Arm:"
click at [455, 146] on icon at bounding box center [459, 142] width 10 height 10
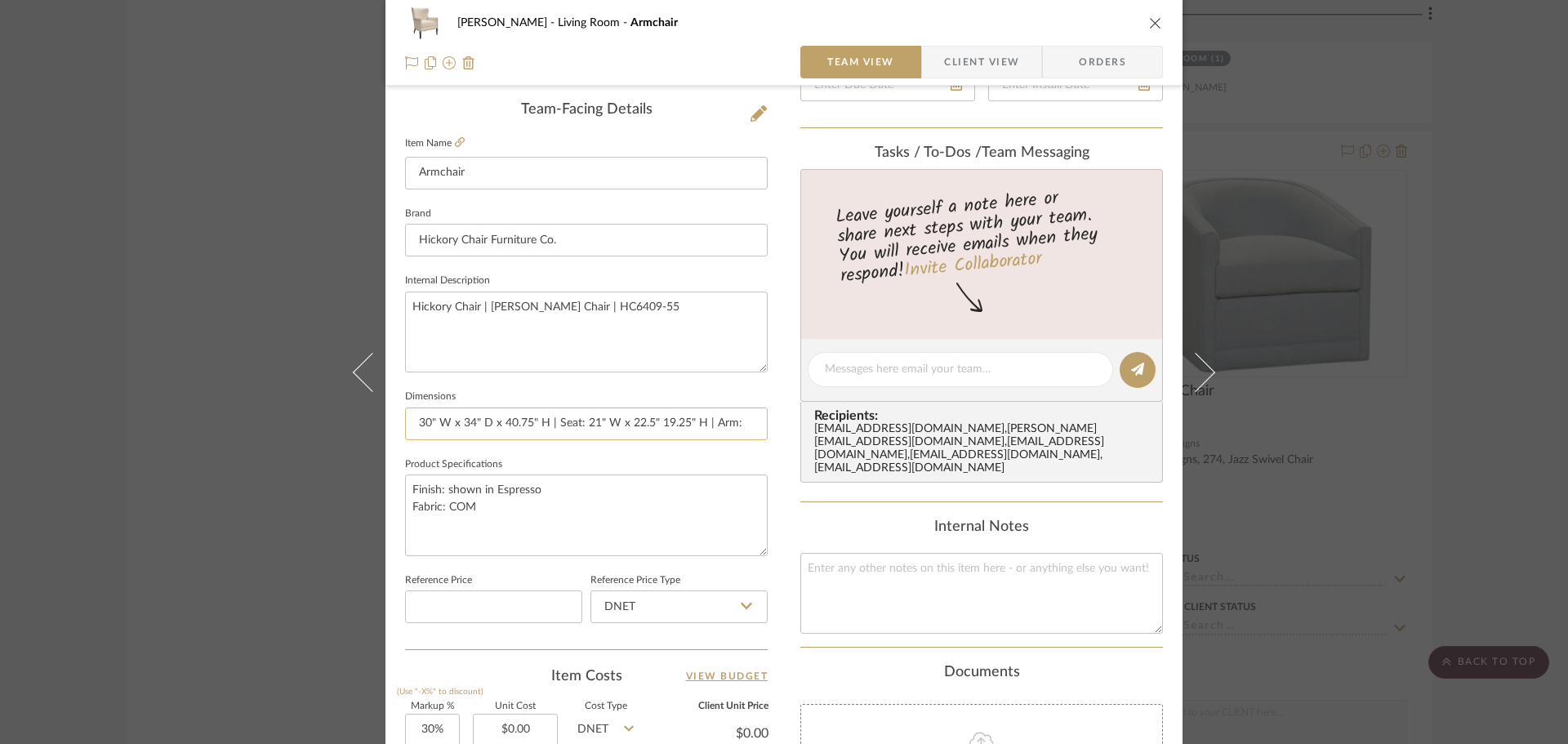
click at [747, 423] on input "30" W x 34" D x 40.75" H | Seat: 21" W x 22.5" 19.25" H | Arm:" at bounding box center [586, 423] width 363 height 33
type input "30" W x 34" D x 40.75" H | Seat: 21" W x 22.5" 19.25" H | Arm: 25.75"H"
click at [495, 516] on textarea "Finish: shown in Espresso Fabric: COM" at bounding box center [586, 514] width 363 height 81
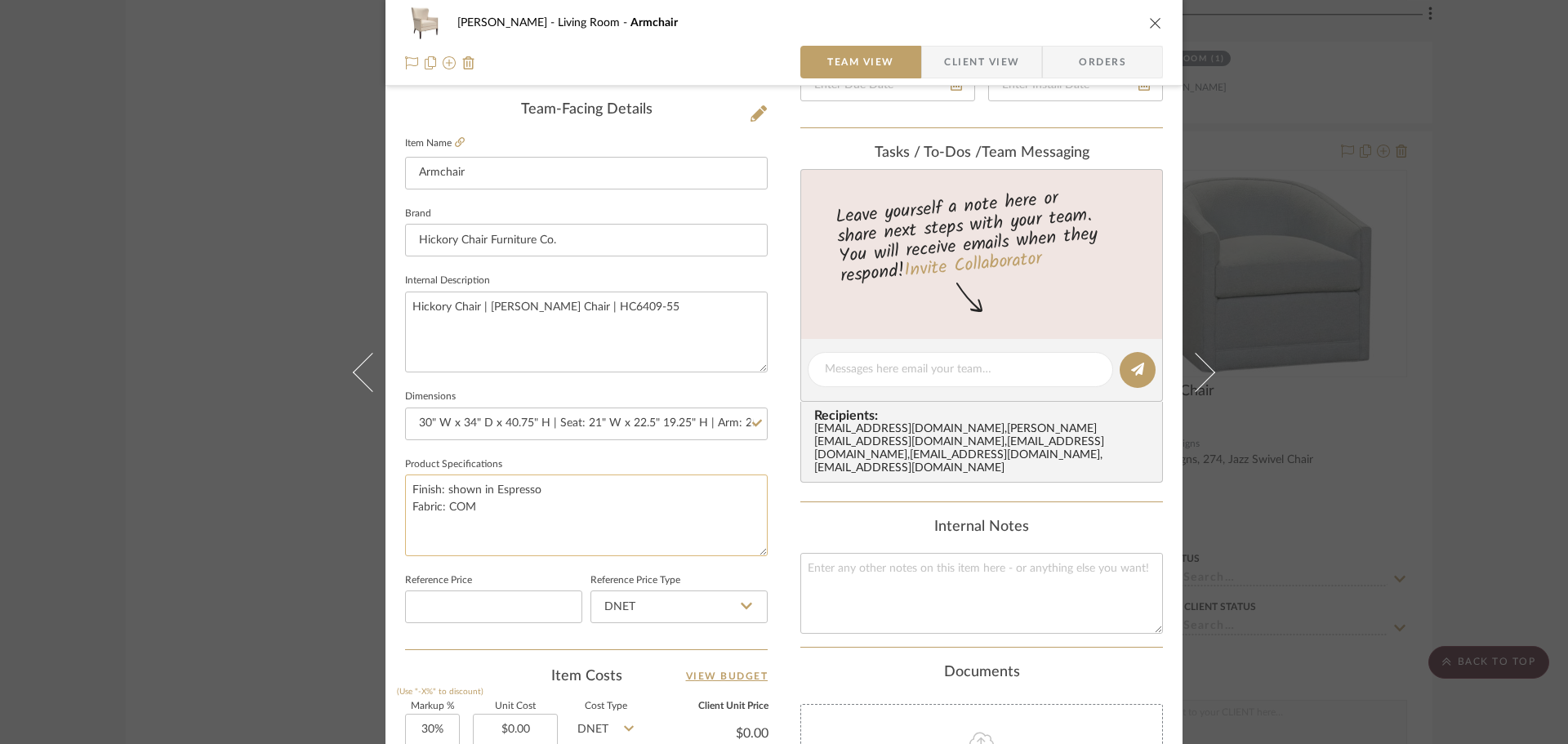
drag, startPoint x: 407, startPoint y: 489, endPoint x: 539, endPoint y: 511, distance: 133.8
click at [539, 511] on textarea "Finish: shown in Espresso Fabric: COM" at bounding box center [586, 514] width 363 height 81
click at [480, 543] on textarea "COM Leg Finish: Various" at bounding box center [586, 514] width 363 height 81
type textarea "COM Leg Finish: Various"
drag, startPoint x: 927, startPoint y: 76, endPoint x: 935, endPoint y: 75, distance: 8.1
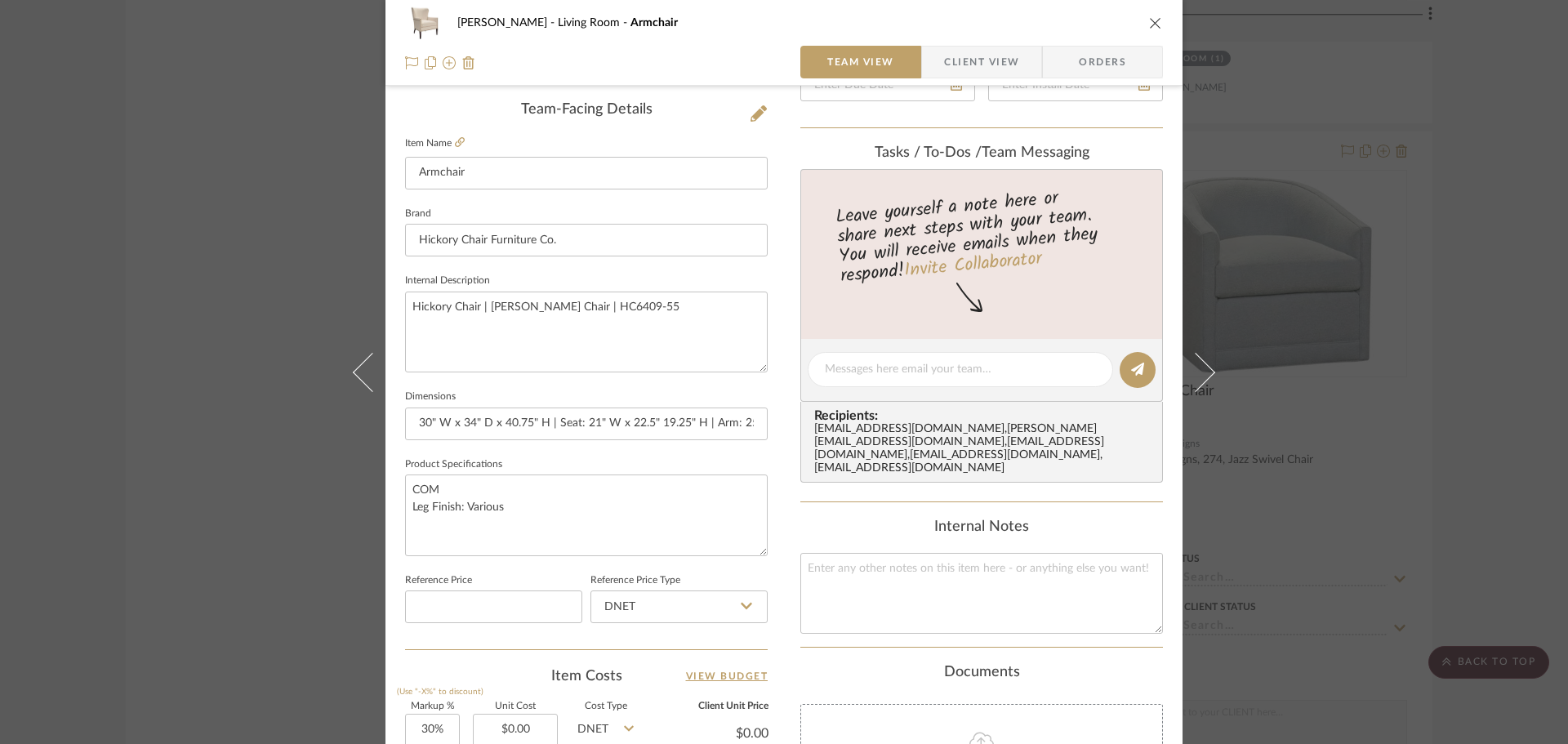
click at [927, 76] on span "button" at bounding box center [933, 62] width 22 height 33
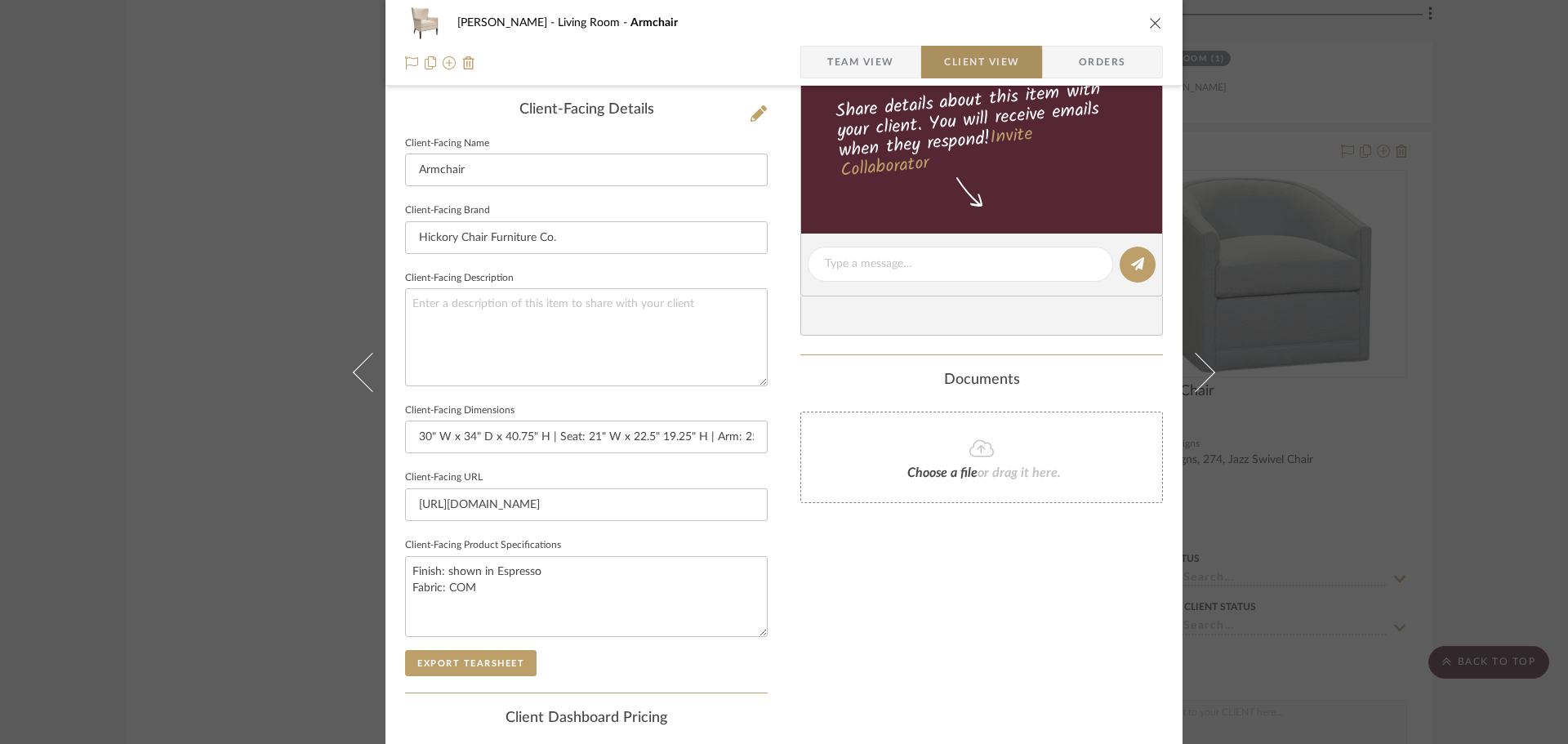
type textarea "COM Leg Finish: Various"
click at [520, 582] on textarea "COM Leg Finish: Various" at bounding box center [586, 597] width 363 height 81
type textarea "COM Leg Finish: Various Optional: Nail Head"
click at [457, 669] on button "Export Tearsheet" at bounding box center [470, 663] width 131 height 26
click at [1413, 292] on div "DOOLEY Living Room Armchair Team View Client View Orders Client-Facing Details …" at bounding box center [784, 372] width 1568 height 744
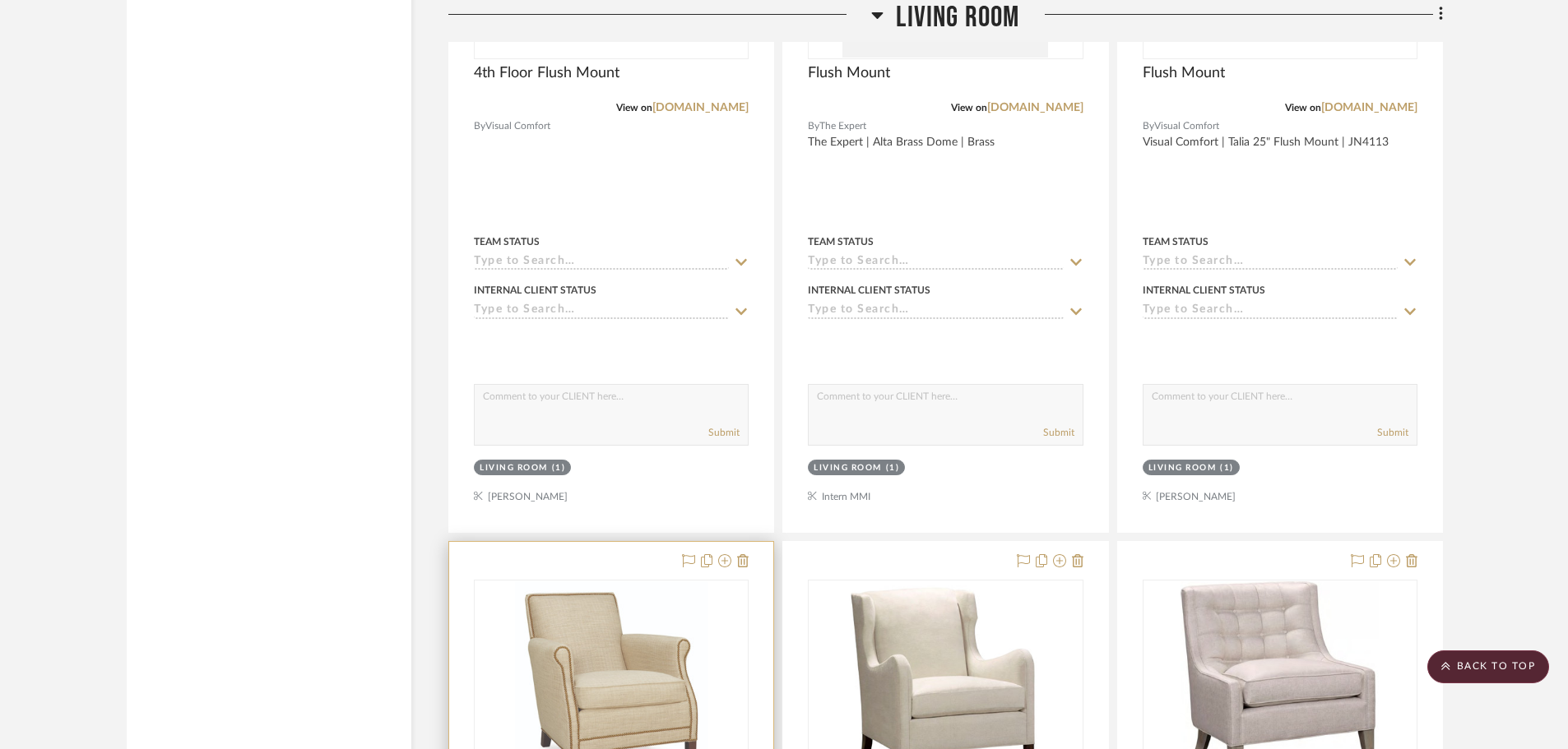
scroll to position [13966, 0]
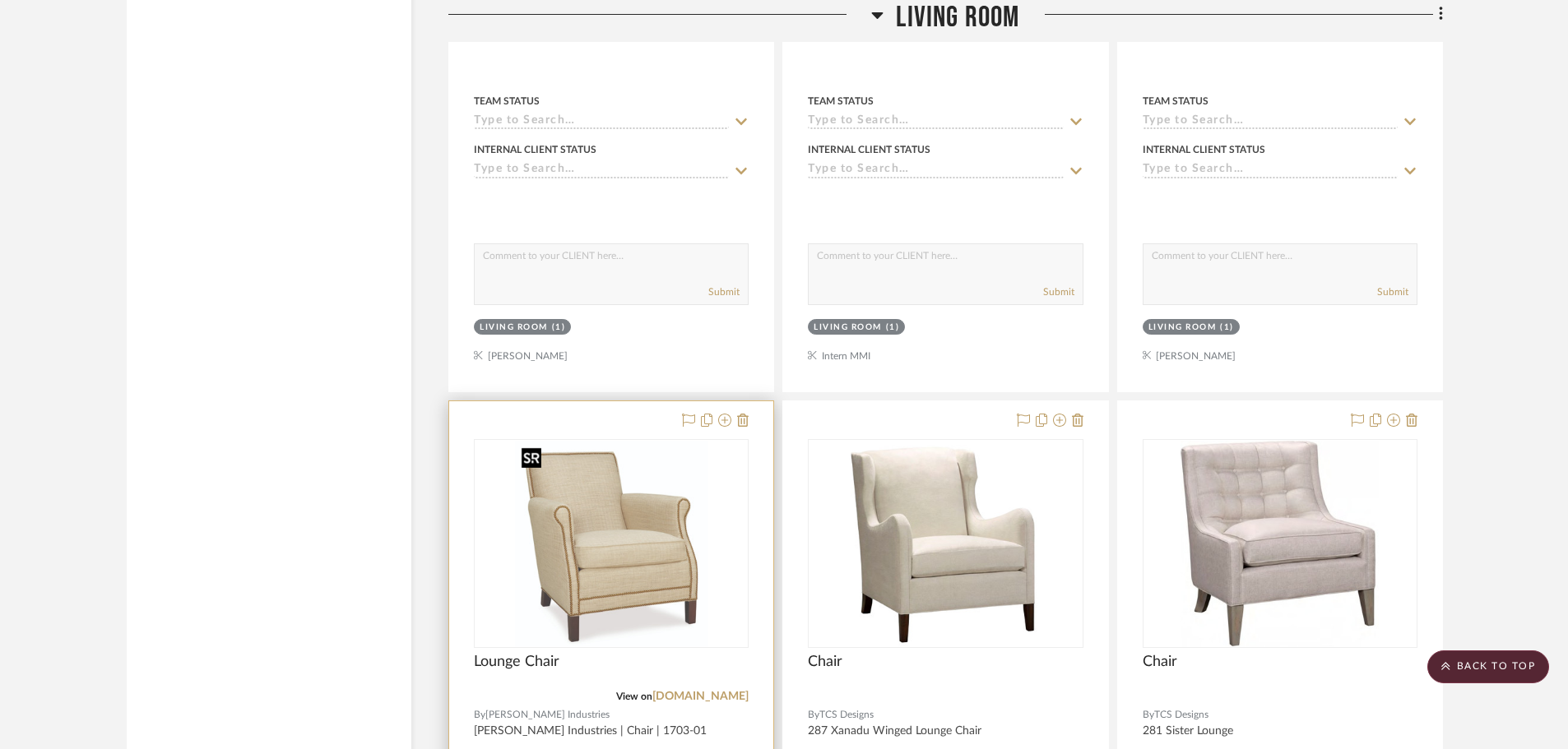
click at [632, 547] on img "0" at bounding box center [611, 543] width 193 height 206
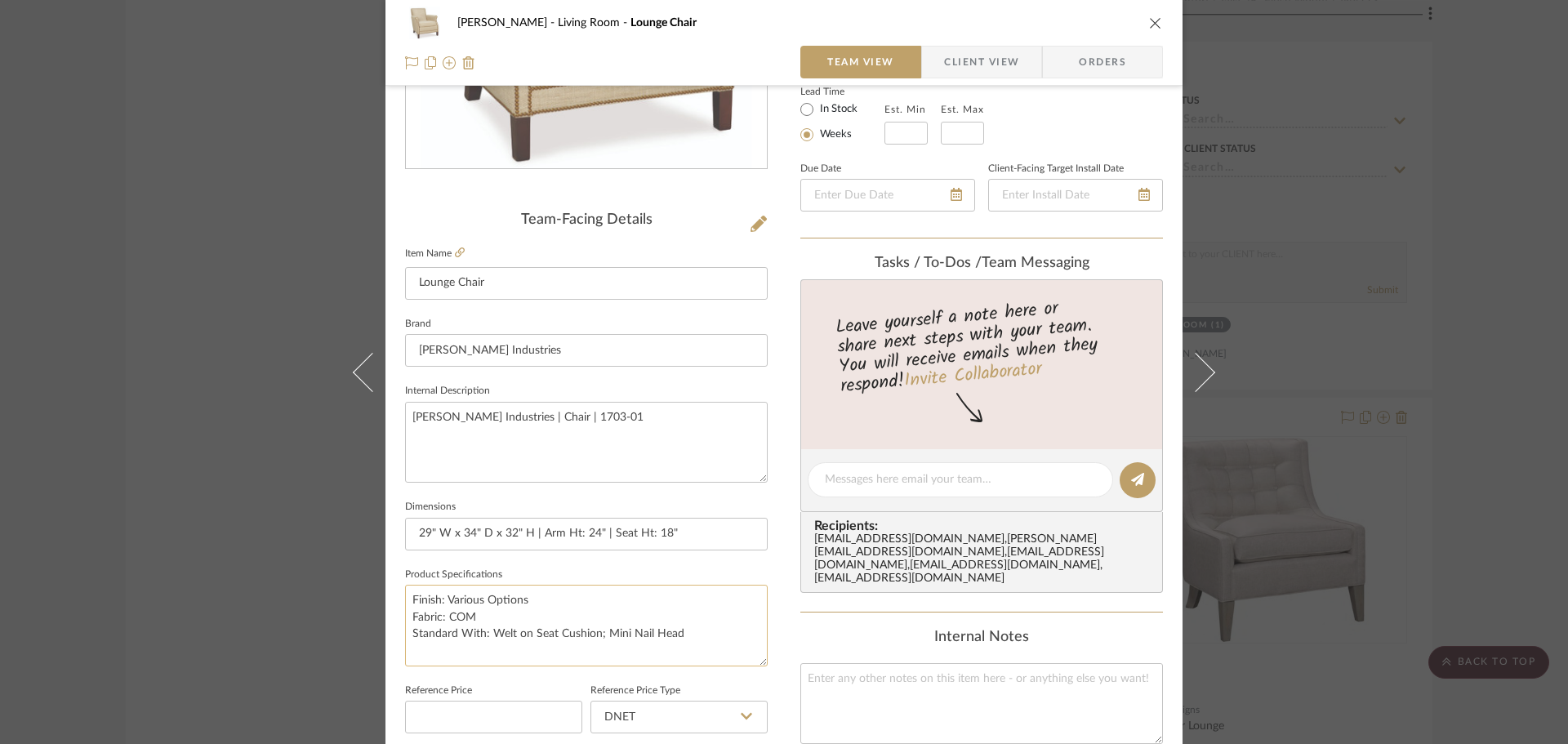
scroll to position [327, 0]
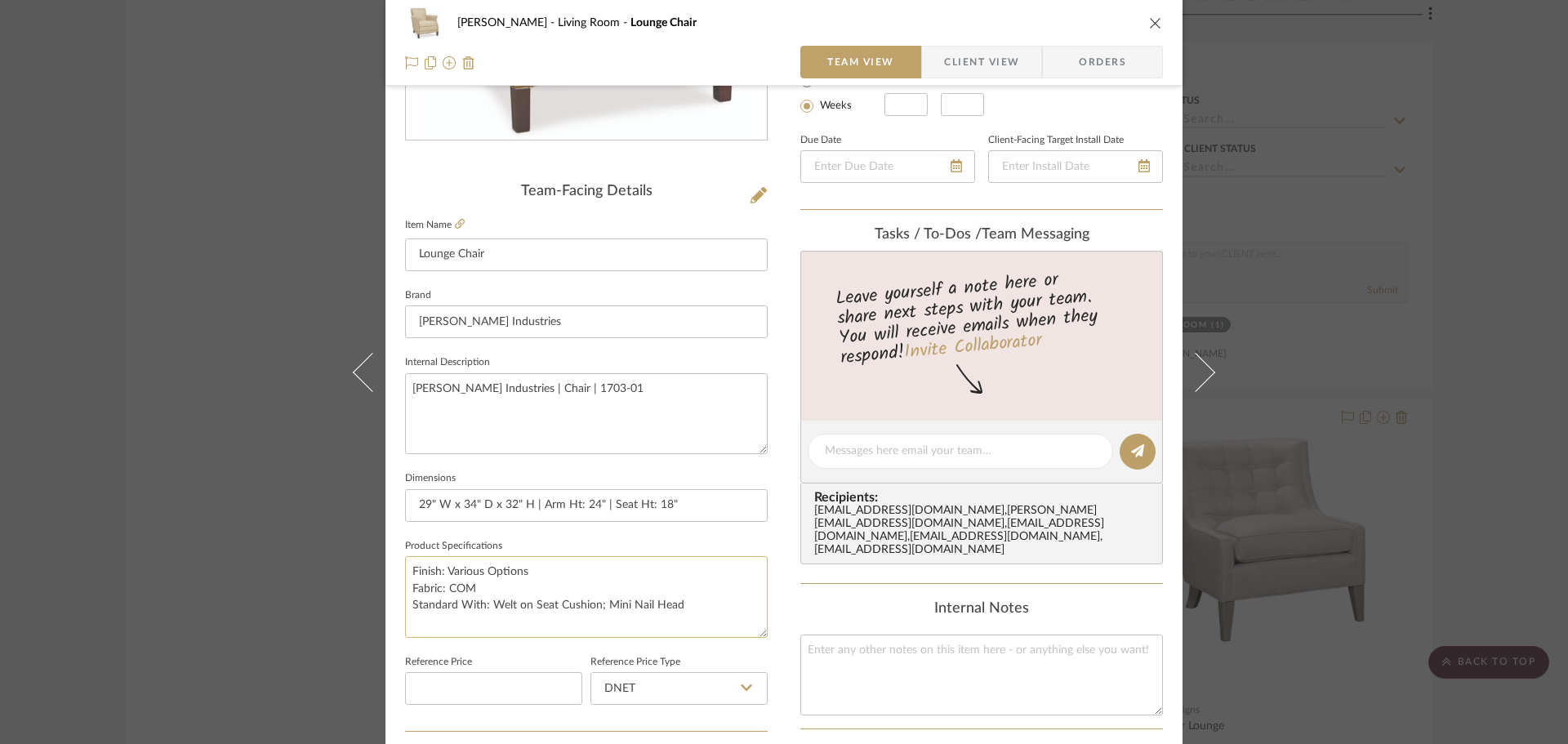
drag, startPoint x: 482, startPoint y: 590, endPoint x: 411, endPoint y: 574, distance: 72.8
click at [407, 574] on textarea "Finish: Various Options Fabric: COM Standard With: Welt on Seat Cushion; Mini N…" at bounding box center [586, 597] width 363 height 81
click at [537, 620] on textarea "COM Leg Finish: Various Optional: Nail Head Standard With: Welt on Seat Cushion…" at bounding box center [586, 597] width 363 height 81
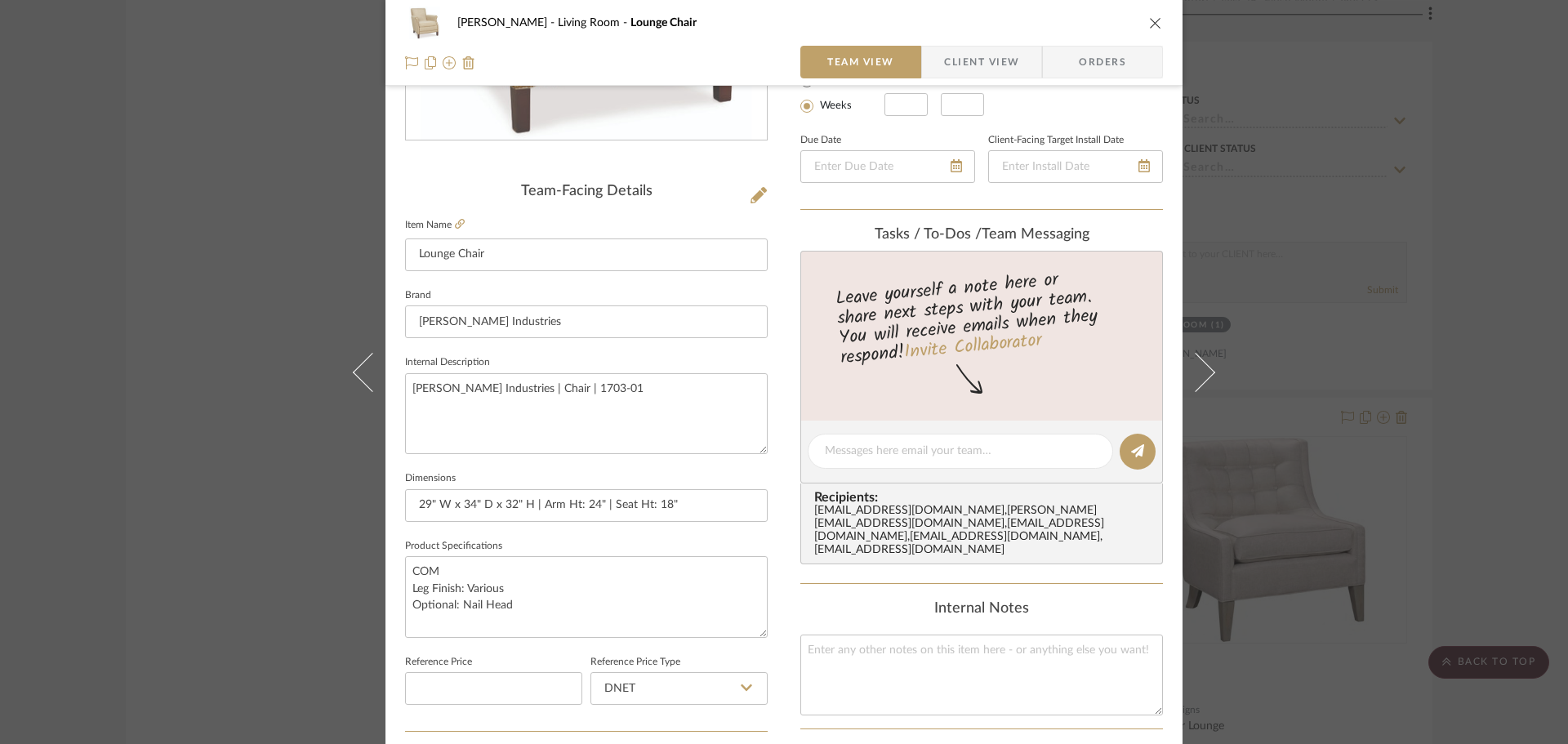
type textarea "COM Leg Finish: Various Optional: Nail Head"
click at [966, 64] on span "Client View" at bounding box center [982, 62] width 75 height 33
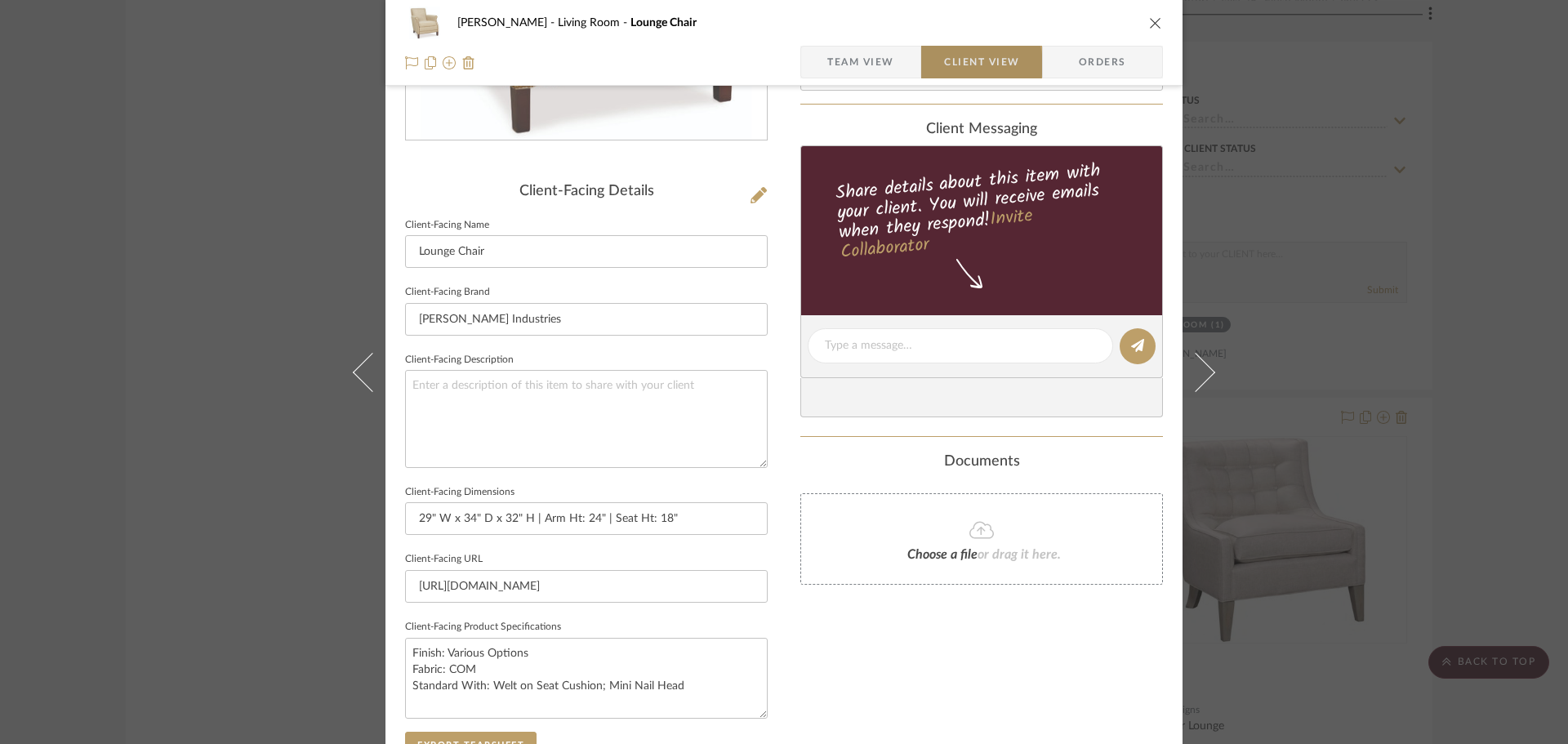
type textarea "COM Leg Finish: Various Optional: Nail Head"
click at [629, 586] on input "https://www.leeindustries.com/Product/Detail/CHAIR/CHAIR/1703-01" at bounding box center [586, 586] width 363 height 33
click at [629, 585] on input "https://www.leeindustries.com/Product/Detail/CHAIR/CHAIR/1703-01" at bounding box center [586, 586] width 363 height 33
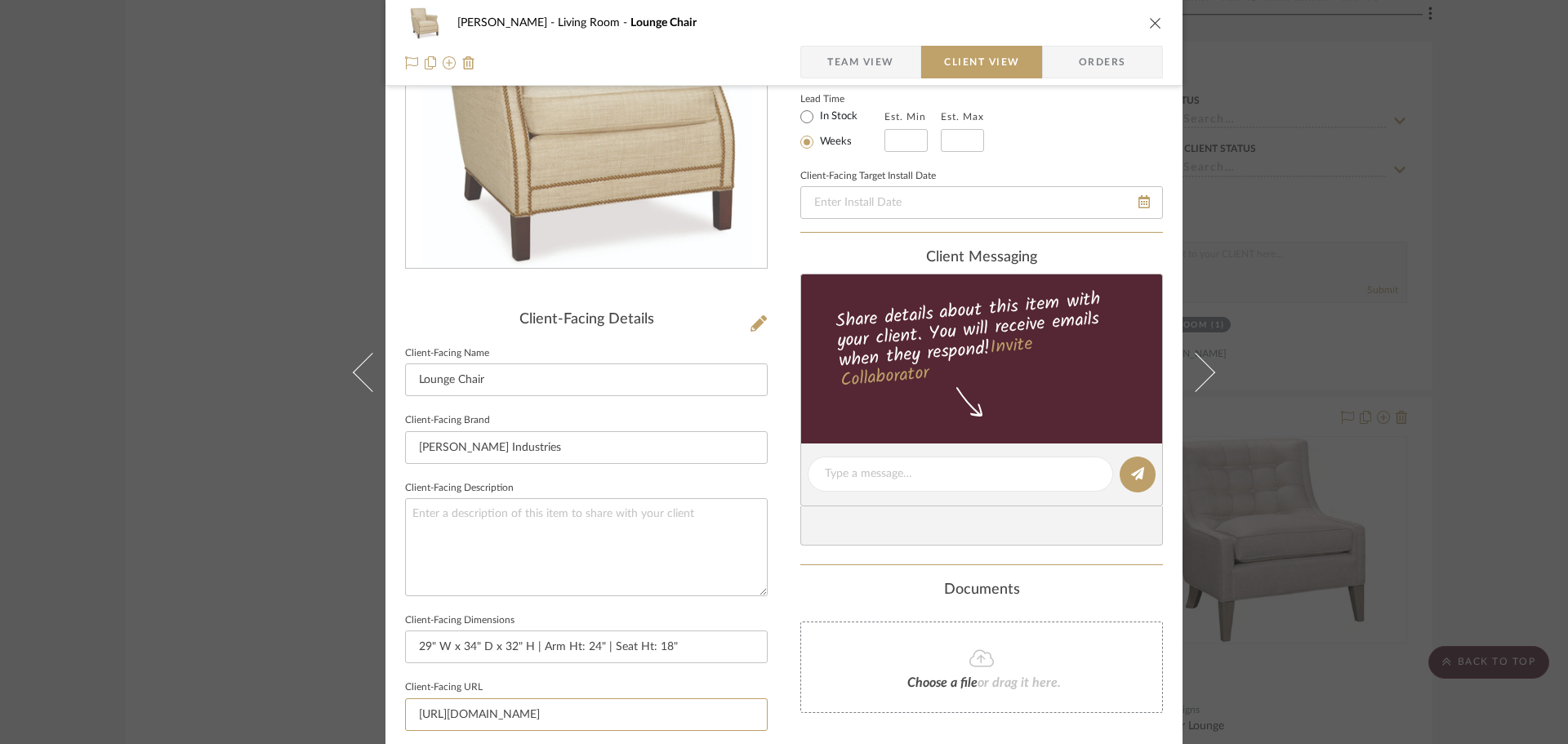
scroll to position [0, 0]
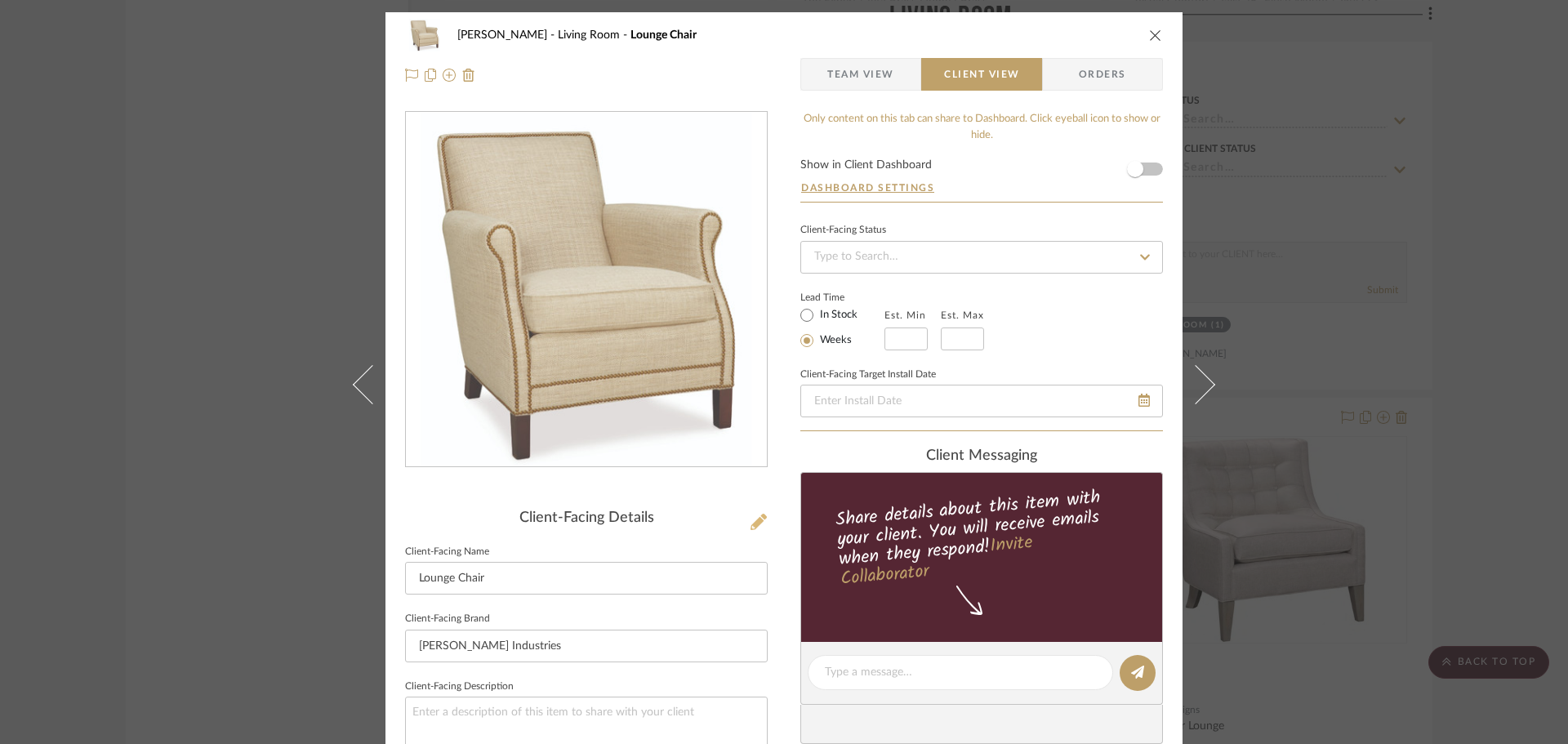
click at [751, 518] on icon at bounding box center [759, 522] width 16 height 16
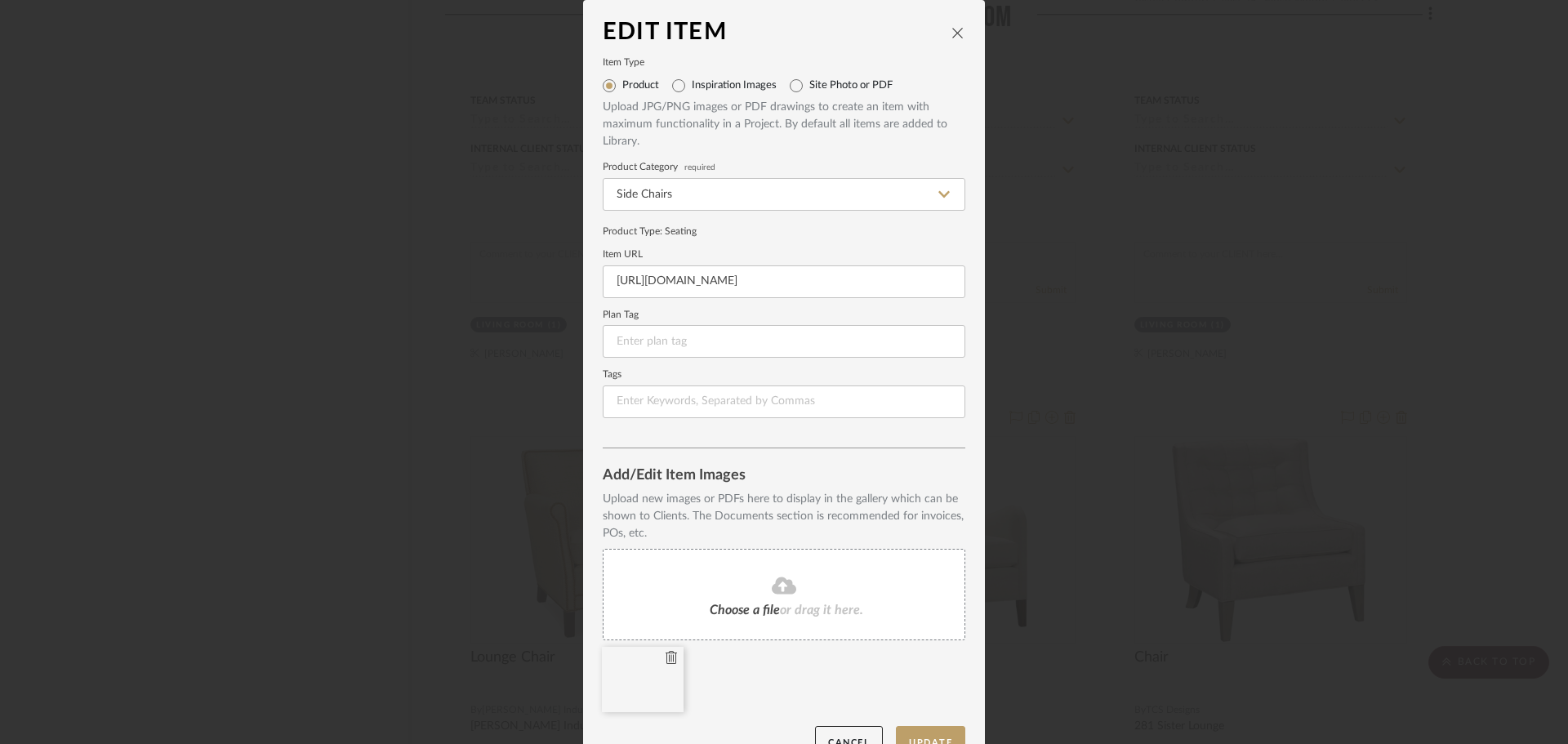
click at [667, 654] on icon at bounding box center [671, 657] width 12 height 13
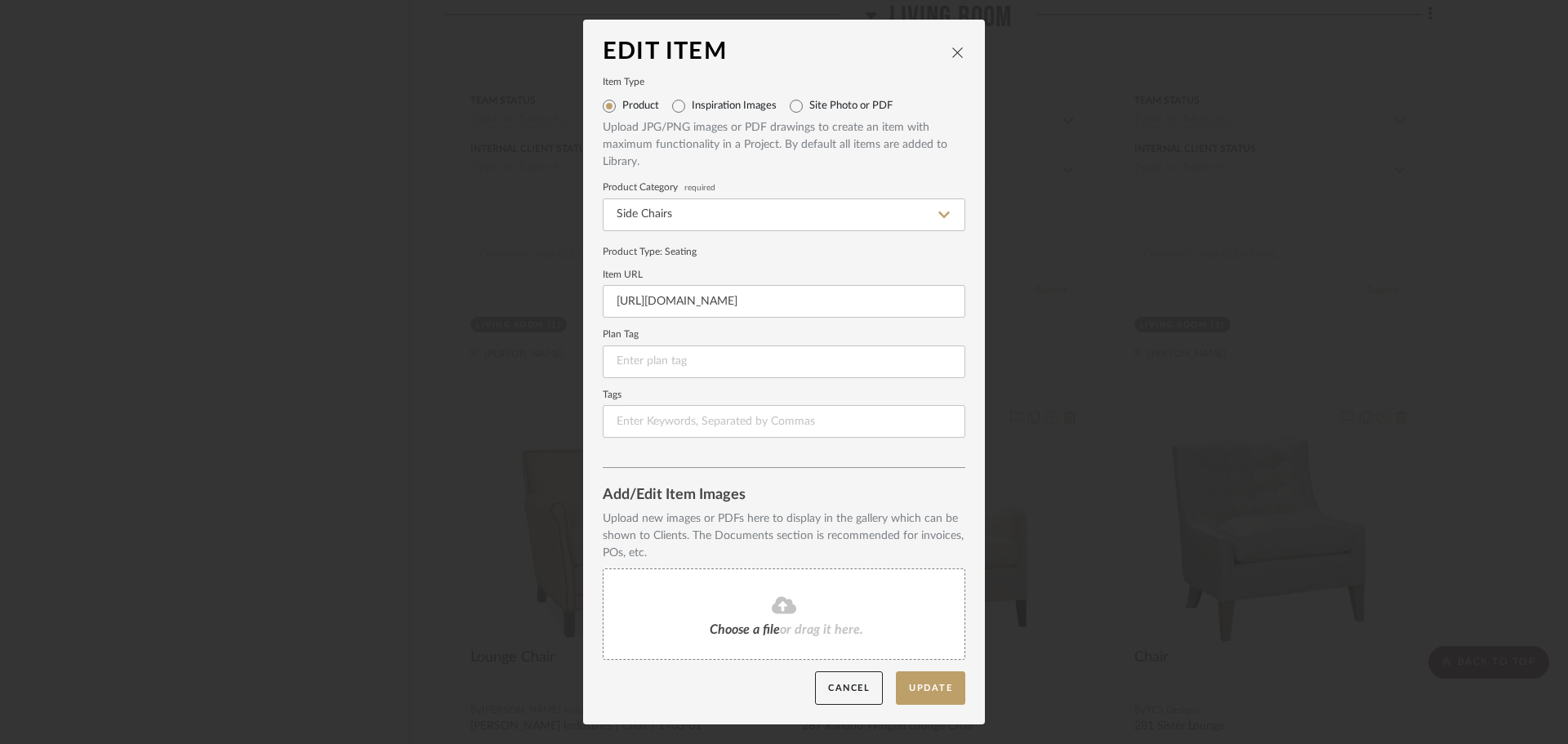
click at [798, 625] on span "or drag it here." at bounding box center [821, 630] width 83 height 13
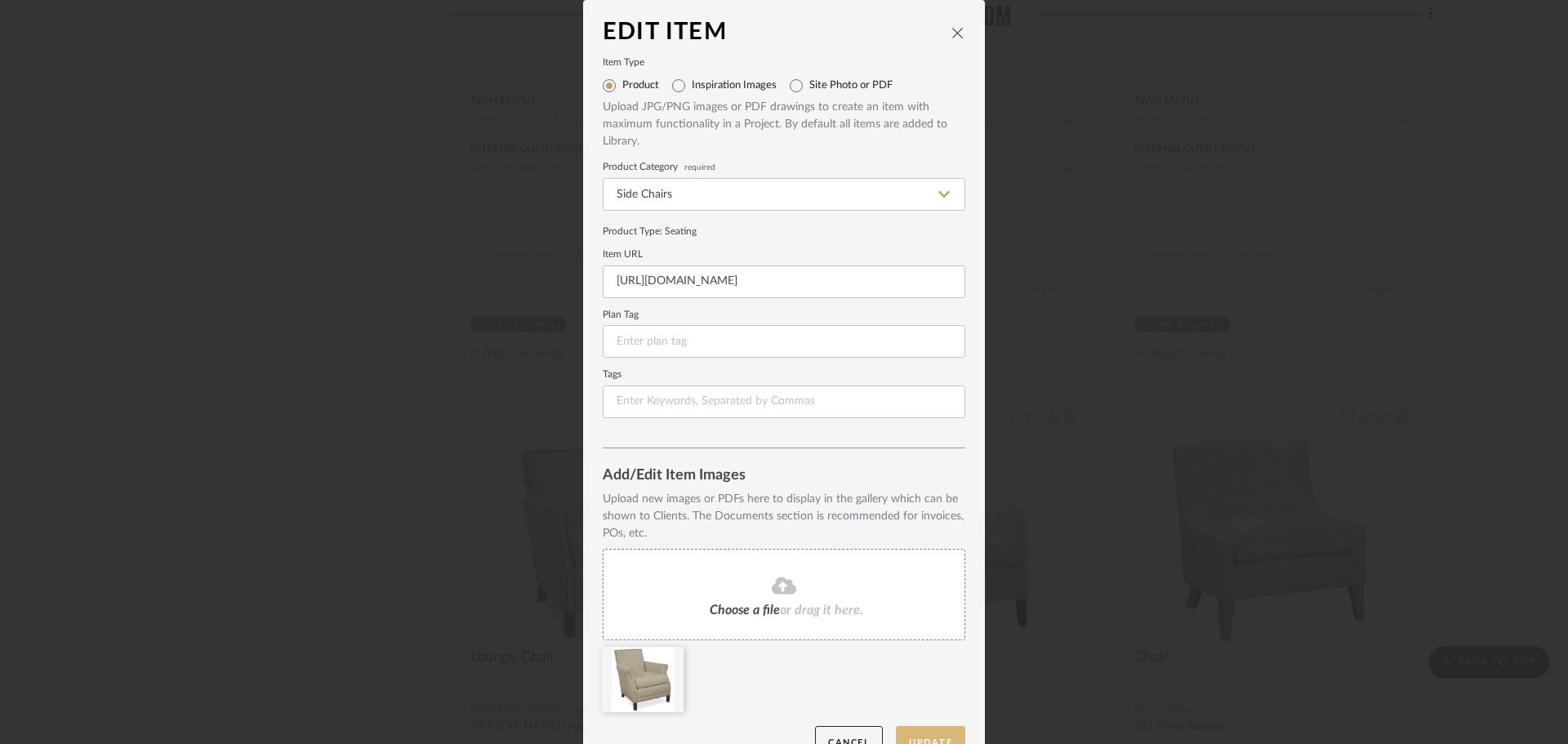
click at [946, 735] on button "Update" at bounding box center [931, 742] width 70 height 33
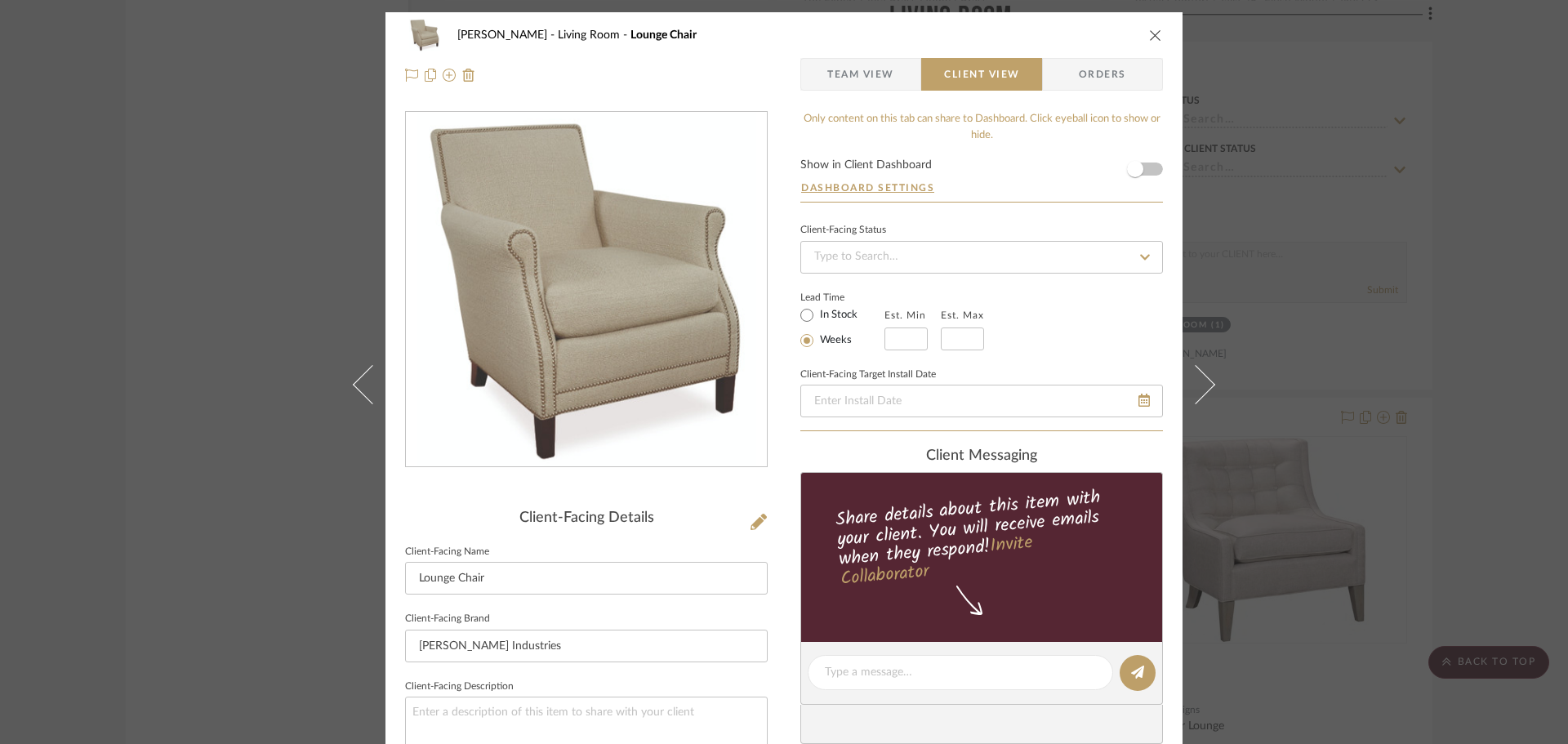
click at [958, 79] on span "Client View" at bounding box center [982, 74] width 75 height 33
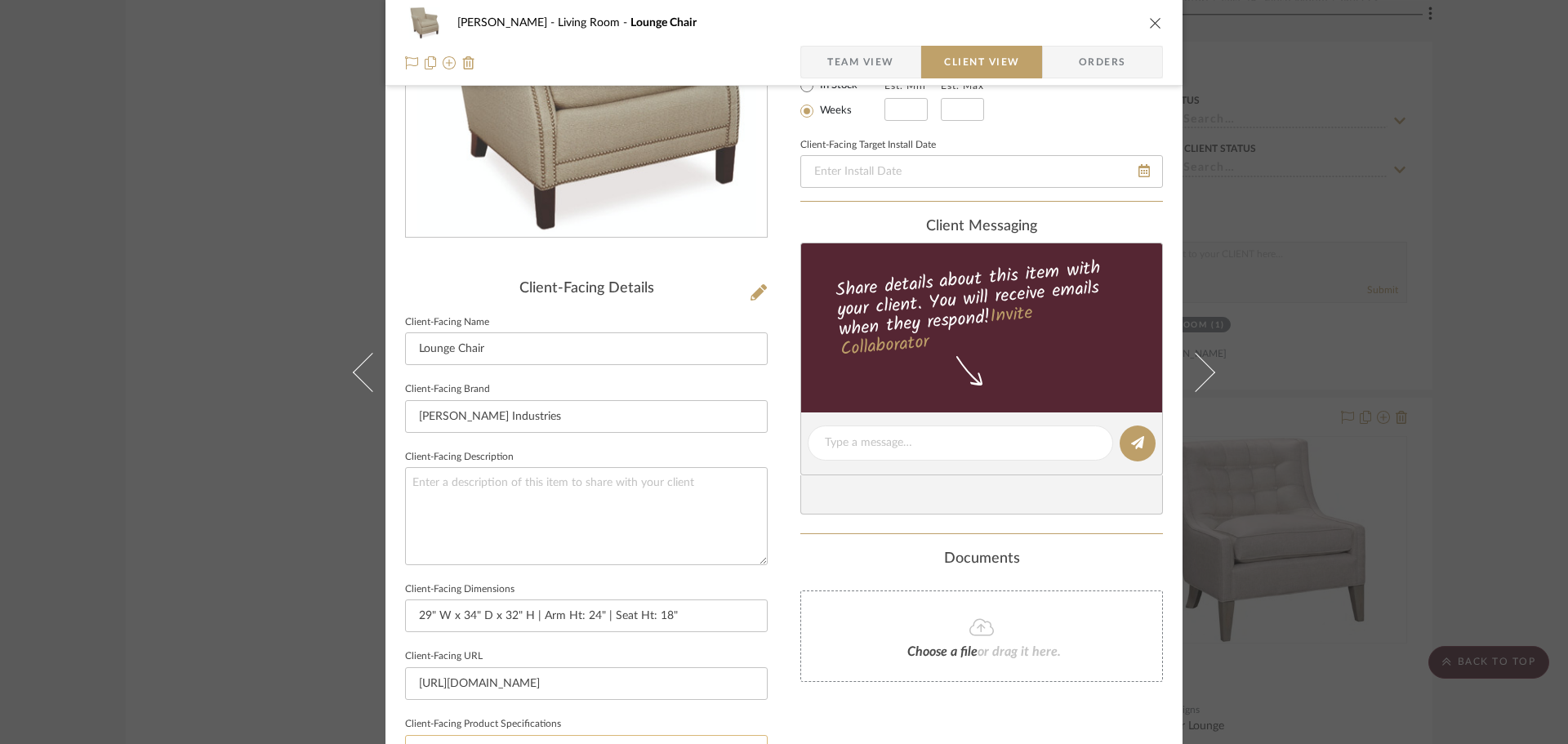
scroll to position [490, 0]
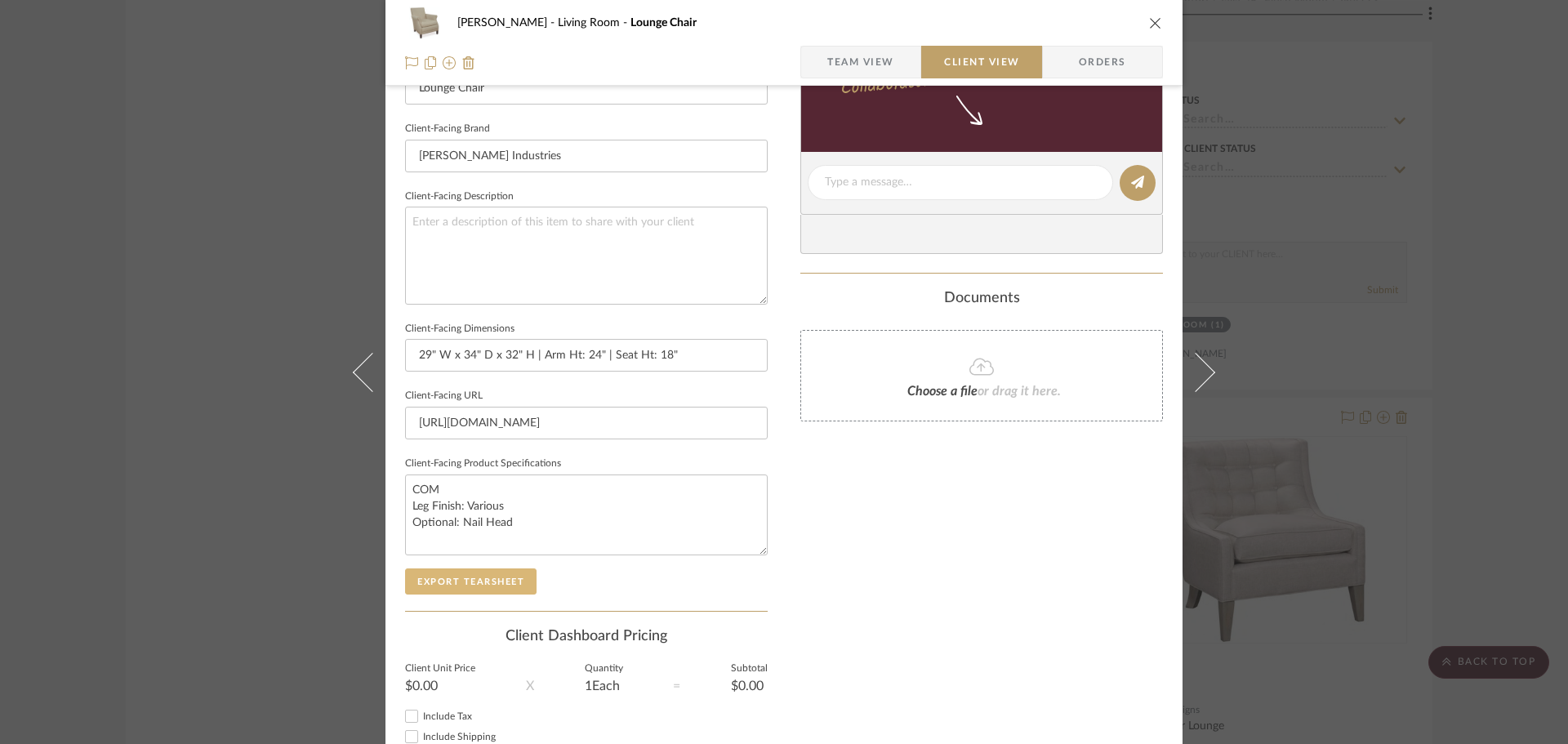
click at [491, 581] on button "Export Tearsheet" at bounding box center [470, 581] width 131 height 26
click at [1465, 355] on div "DOOLEY Living Room Lounge Chair Team View Client View Orders Client-Facing Deta…" at bounding box center [784, 372] width 1568 height 744
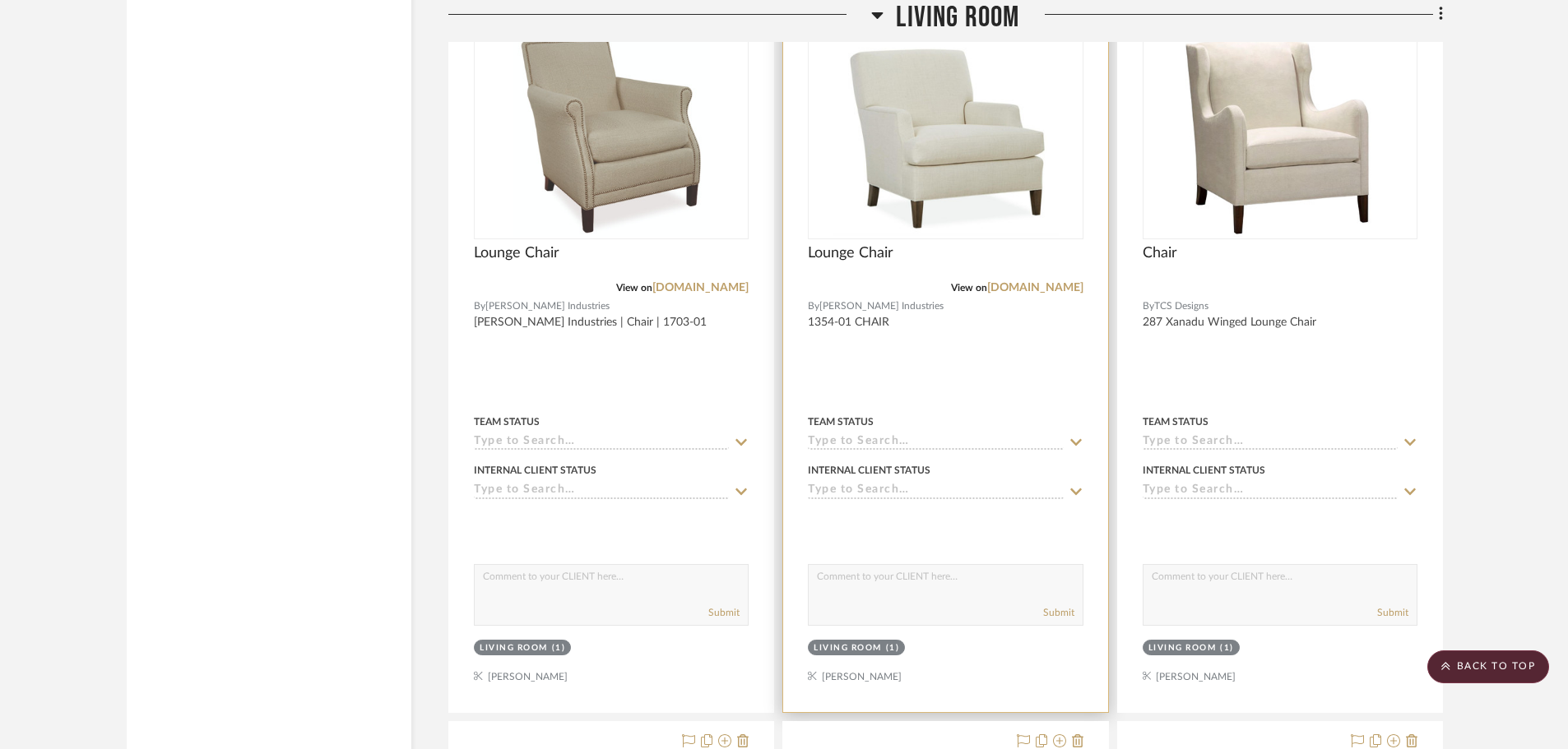
scroll to position [14295, 0]
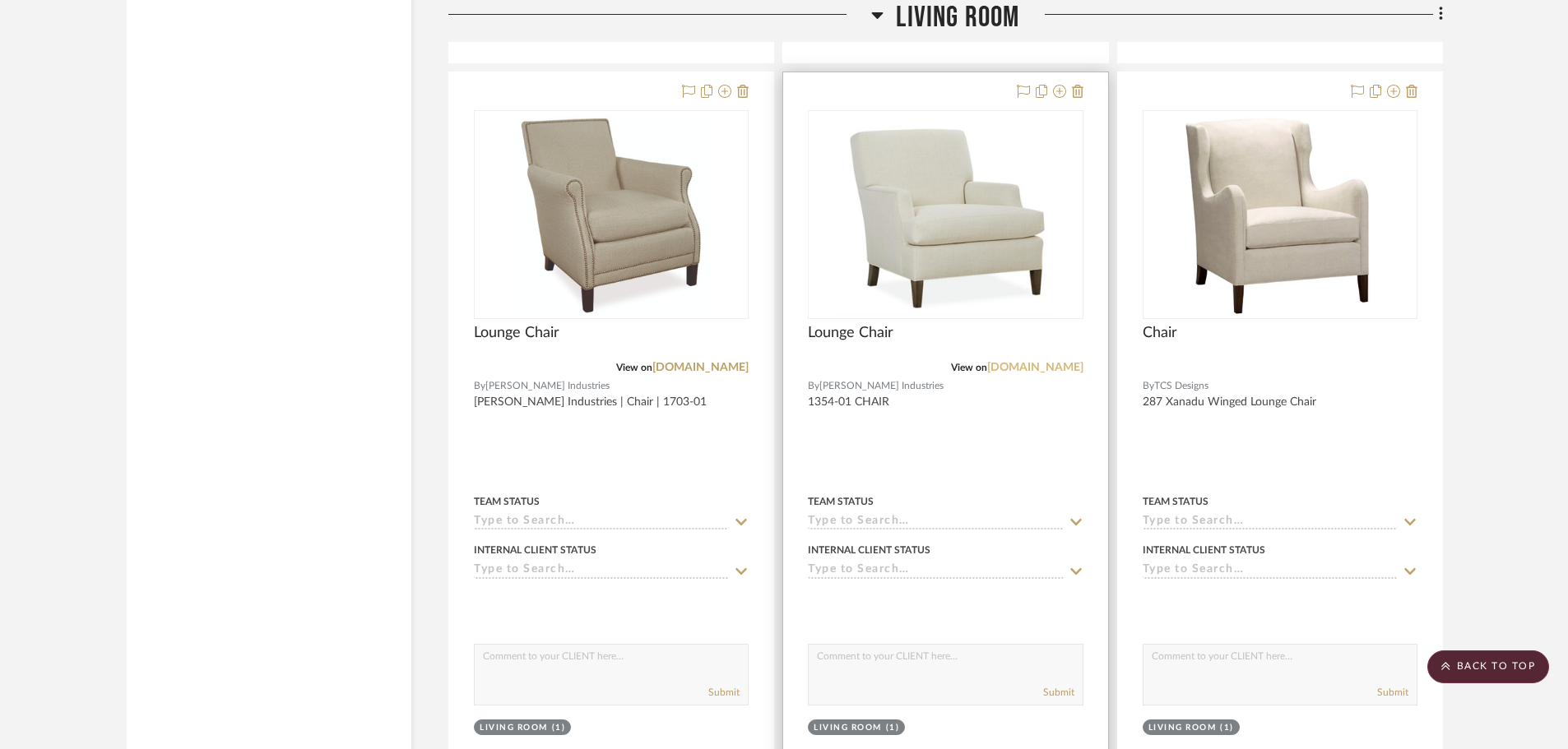
click at [1027, 370] on link "[DOMAIN_NAME]" at bounding box center [1035, 367] width 96 height 12
click at [877, 290] on img "0" at bounding box center [945, 214] width 226 height 206
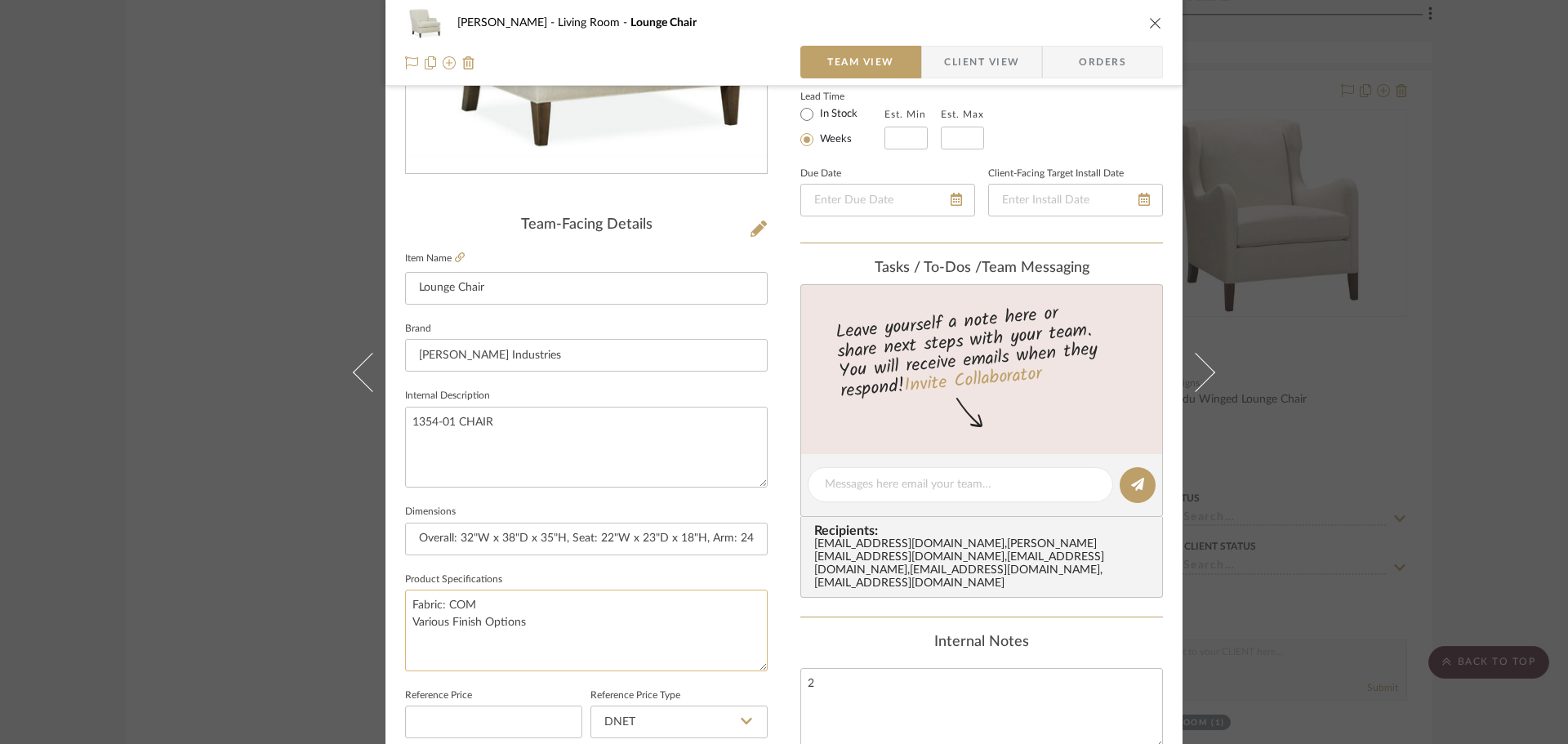
scroll to position [327, 0]
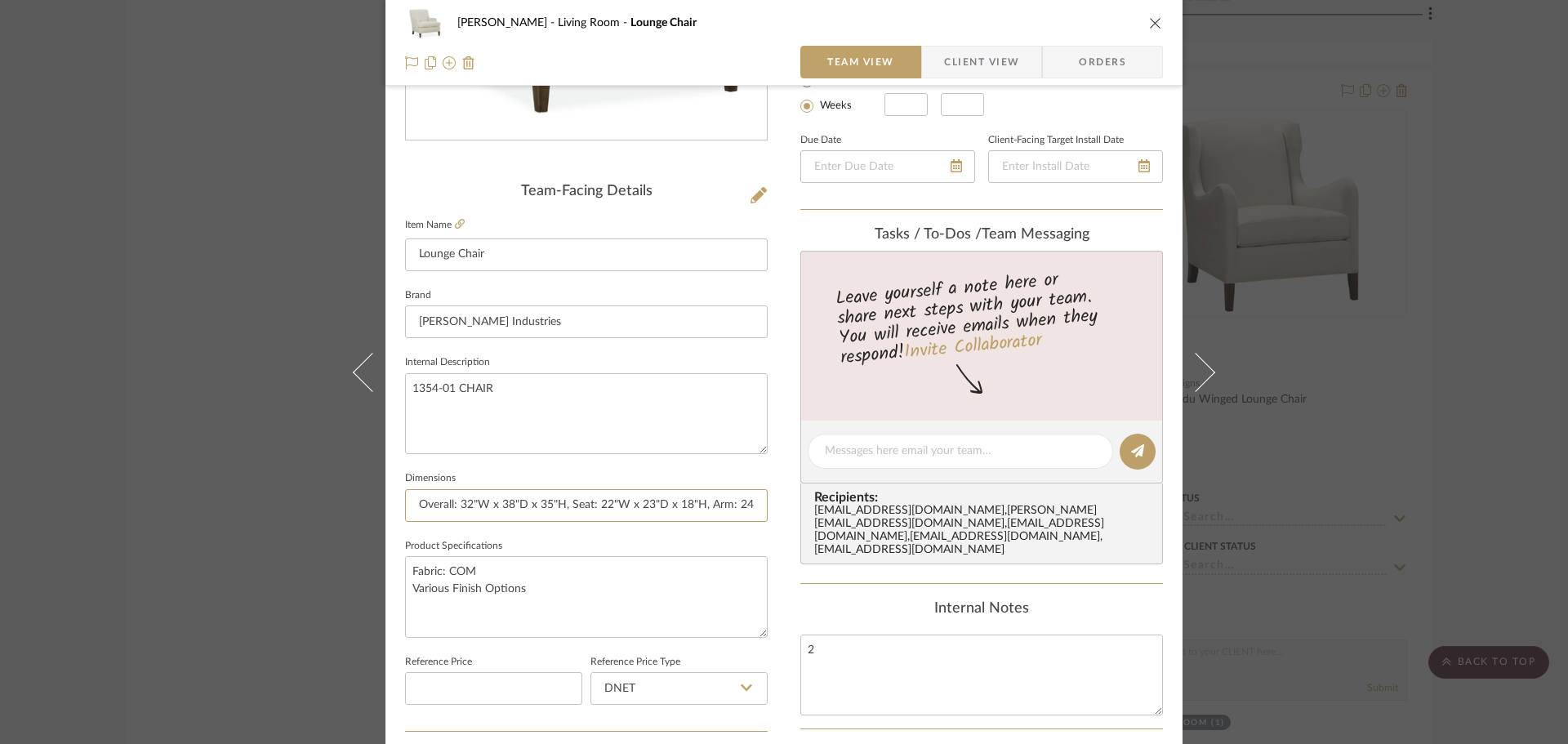
drag, startPoint x: 457, startPoint y: 508, endPoint x: 465, endPoint y: 529, distance: 22.5
click at [396, 513] on div "DOOLEY Living Room Lounge Chair Team View Client View Orders Team-Facing Detail…" at bounding box center [784, 439] width 797 height 1509
click at [512, 506] on input "32"W x 38"D x 35"H, Seat: 22"W x 23"D x 18"H, Arm: 24"H" at bounding box center [586, 506] width 363 height 33
click at [525, 506] on input "32"W x 38"D x 35"H, Seat: 22"W x 23"D x 18"H, Arm: 24"H" at bounding box center [586, 506] width 363 height 33
click at [658, 500] on input "32"W x 38"D x 35"H | Seat: 22"W x 23"D x 18"H, Arm: 24"H" at bounding box center [586, 506] width 363 height 33
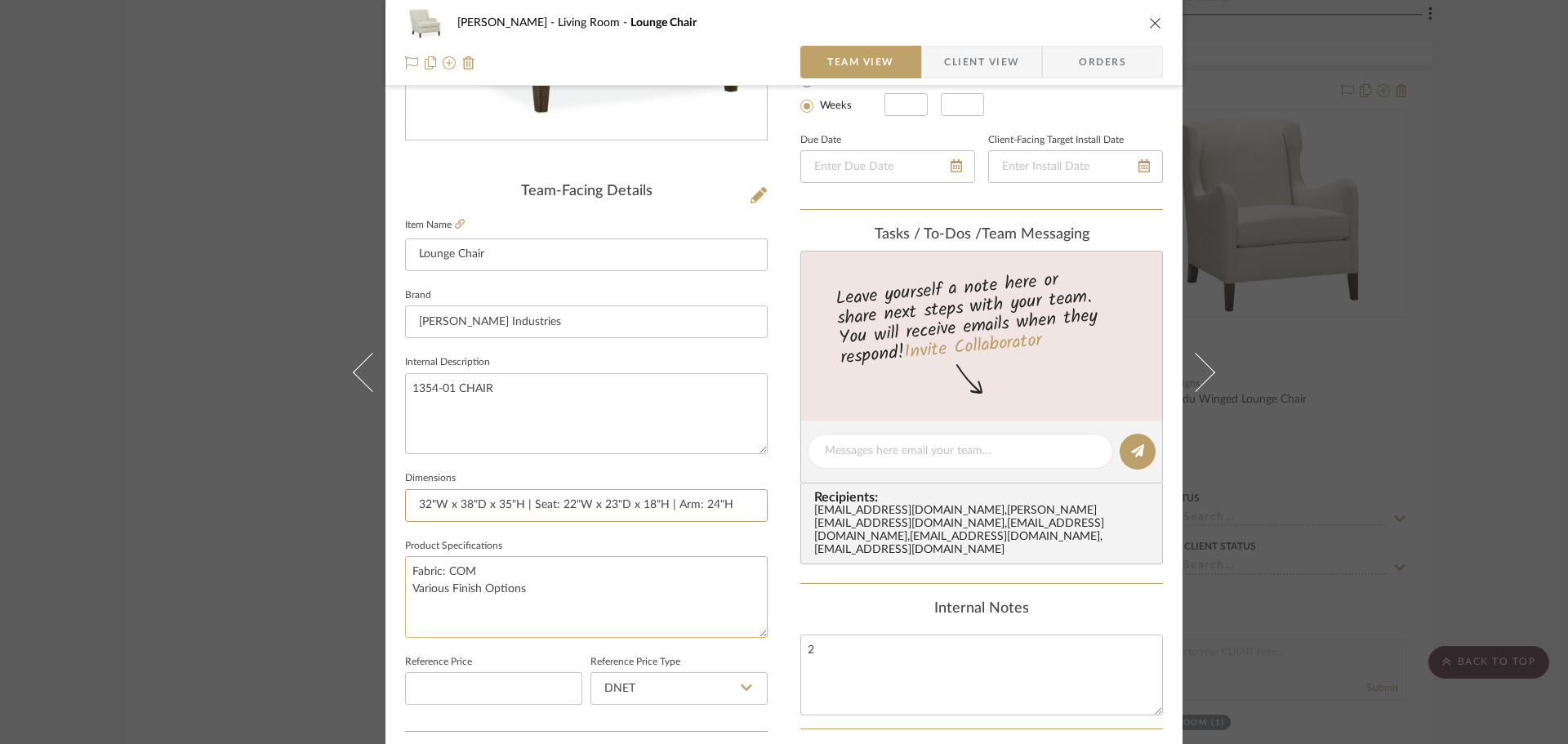
type input "32"W x 38"D x 35"H | Seat: 22"W x 23"D x 18"H | Arm: 24"H"
click at [611, 610] on textarea "Fabric: COM Various Finish Options" at bounding box center [586, 597] width 363 height 81
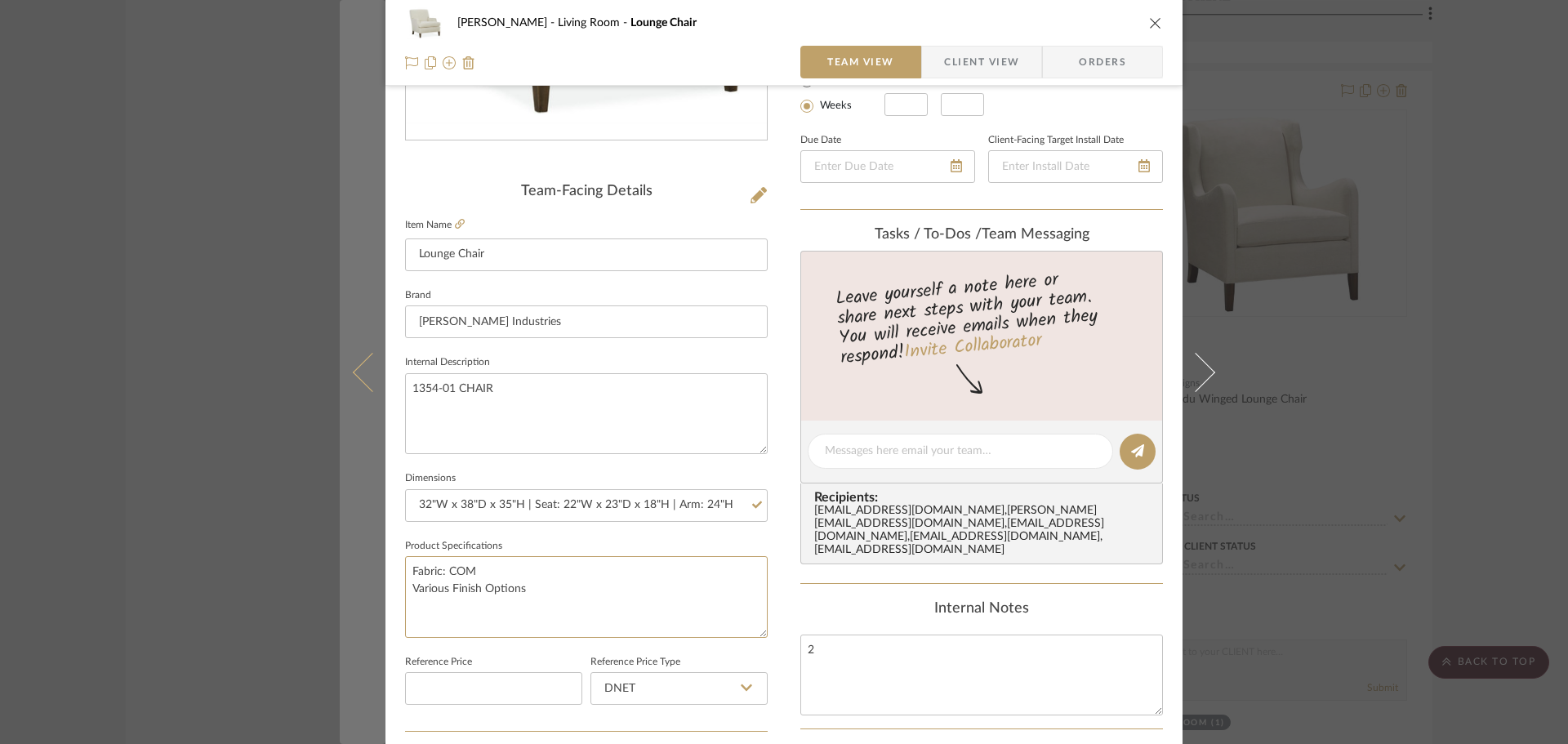
drag, startPoint x: 443, startPoint y: 572, endPoint x: 379, endPoint y: 580, distance: 64.5
click at [378, 577] on mat-dialog-content "DOOLEY Living Room Lounge Chair Team View Client View Orders Team-Facing Detail…" at bounding box center [784, 439] width 889 height 1509
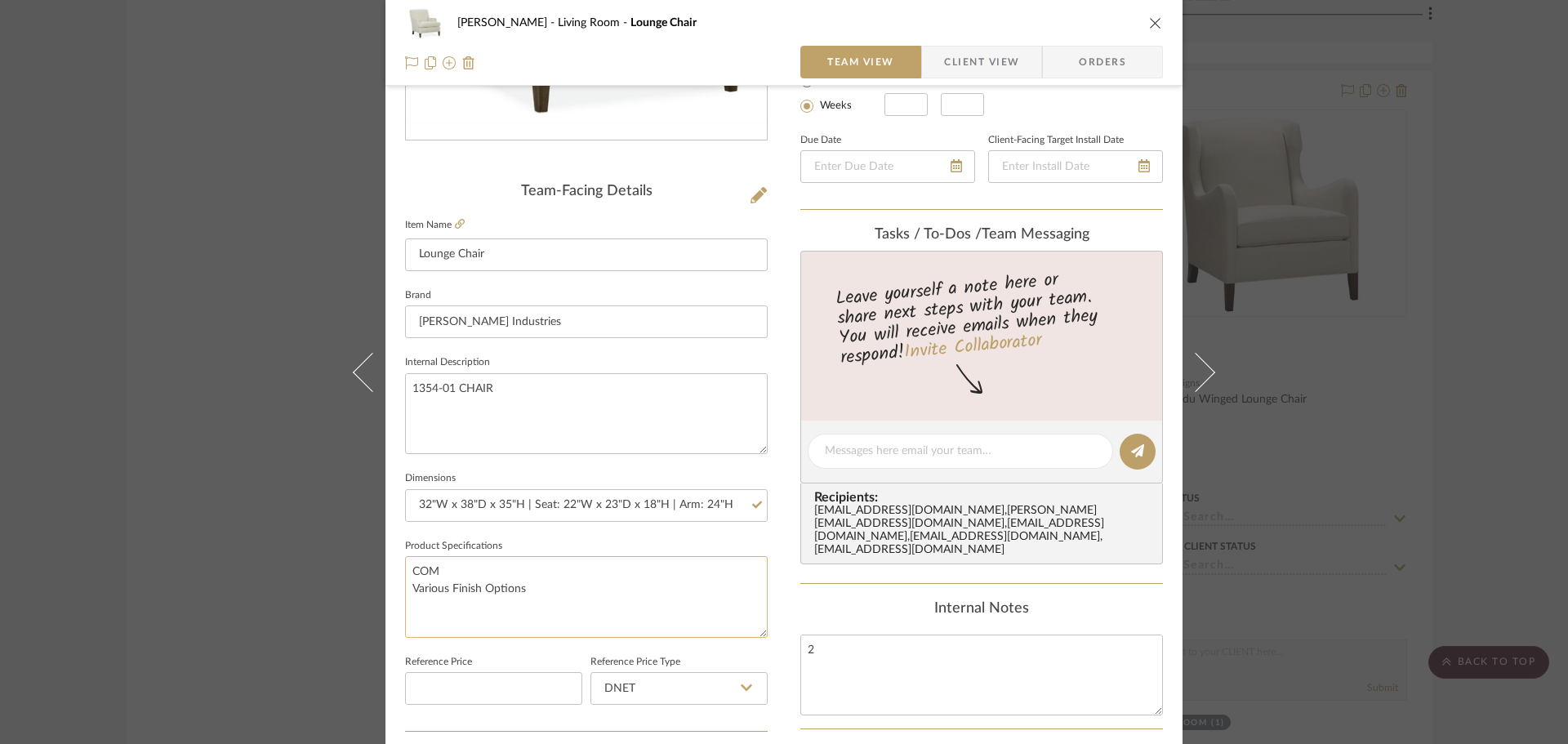
click at [407, 586] on textarea "COM Various Finish Options" at bounding box center [586, 597] width 363 height 81
click at [461, 589] on textarea "COM Leg Finish Options" at bounding box center [586, 597] width 363 height 81
drag, startPoint x: 501, startPoint y: 590, endPoint x: 577, endPoint y: 591, distance: 76.0
click at [577, 591] on textarea "COM Leg Finish: Various Options" at bounding box center [586, 597] width 363 height 81
click at [554, 601] on textarea "COM Leg Finish: Various Options" at bounding box center [586, 597] width 363 height 81
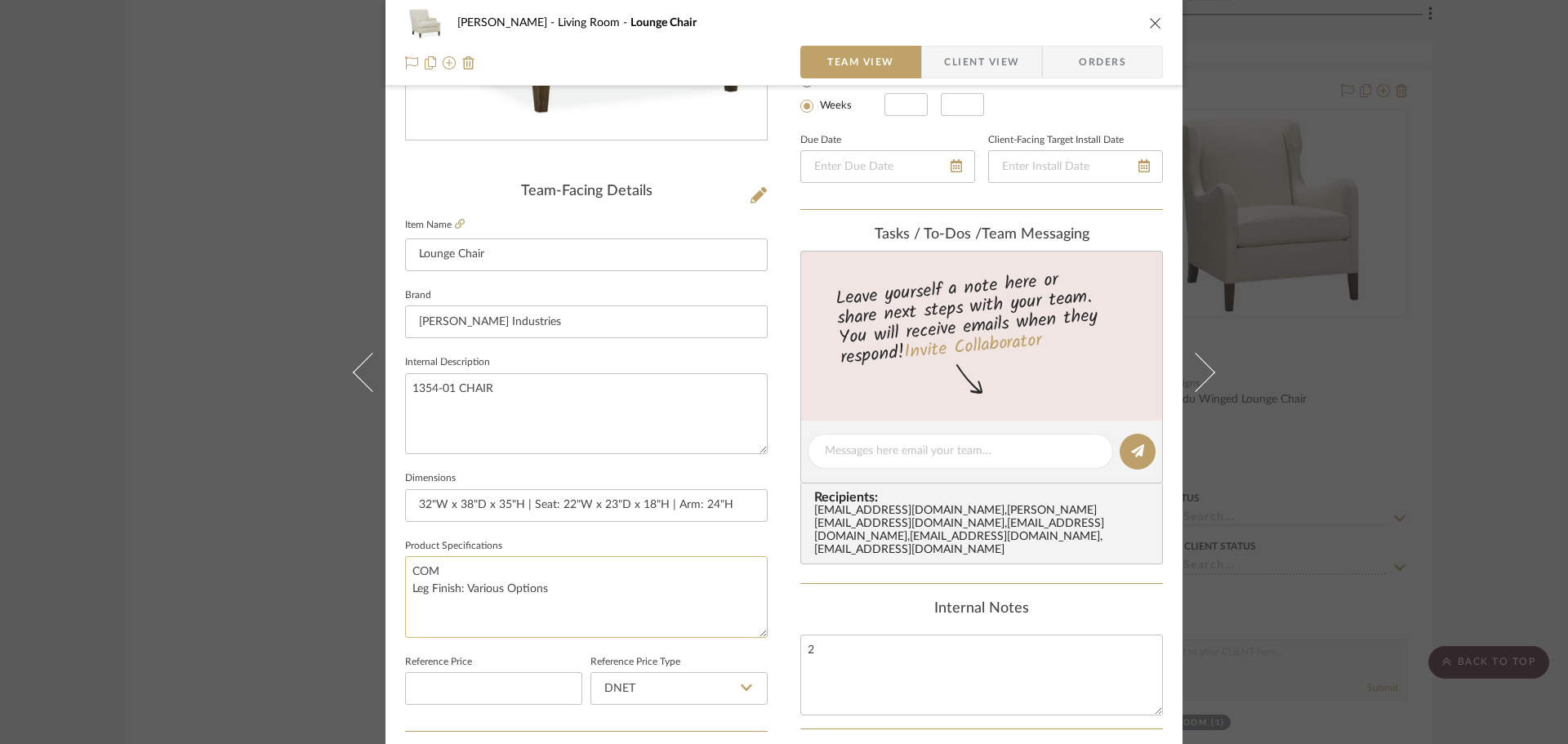
click at [576, 619] on textarea "COM Leg Finish: Various Options" at bounding box center [586, 597] width 363 height 81
type textarea "COM Leg Finish: Various Options"
click at [985, 68] on span "Client View" at bounding box center [982, 62] width 75 height 33
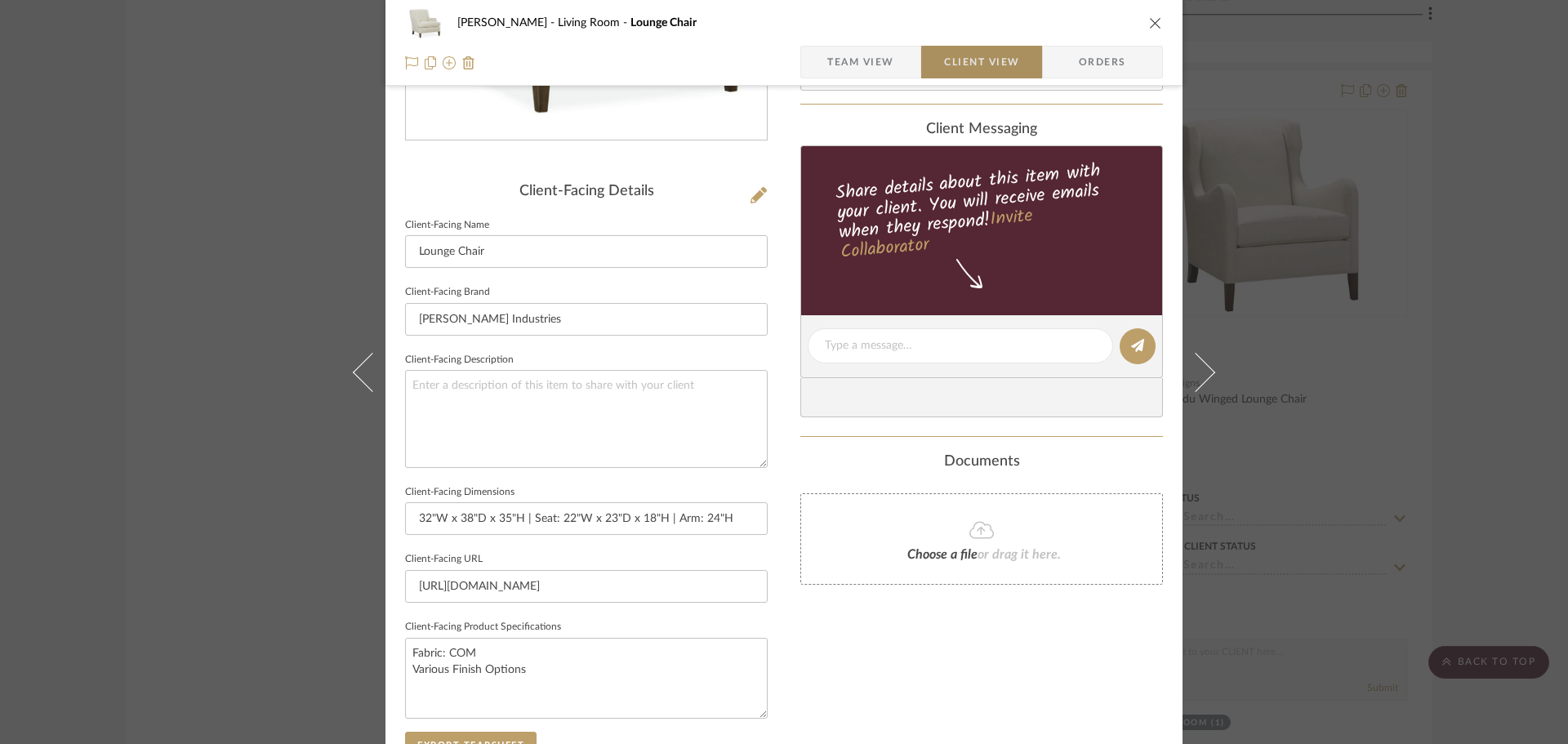
type textarea "COM Leg Finish: Various Options"
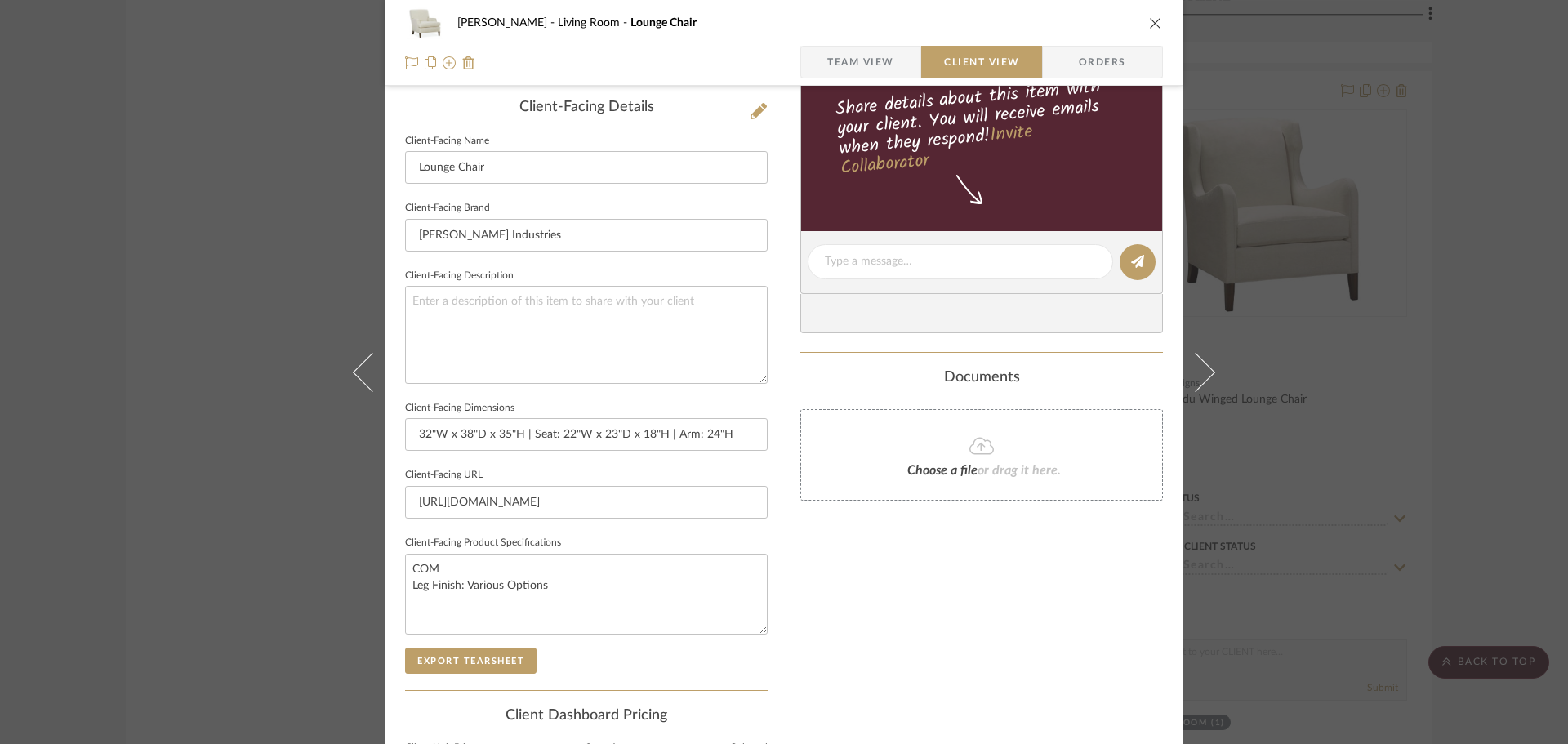
scroll to position [490, 0]
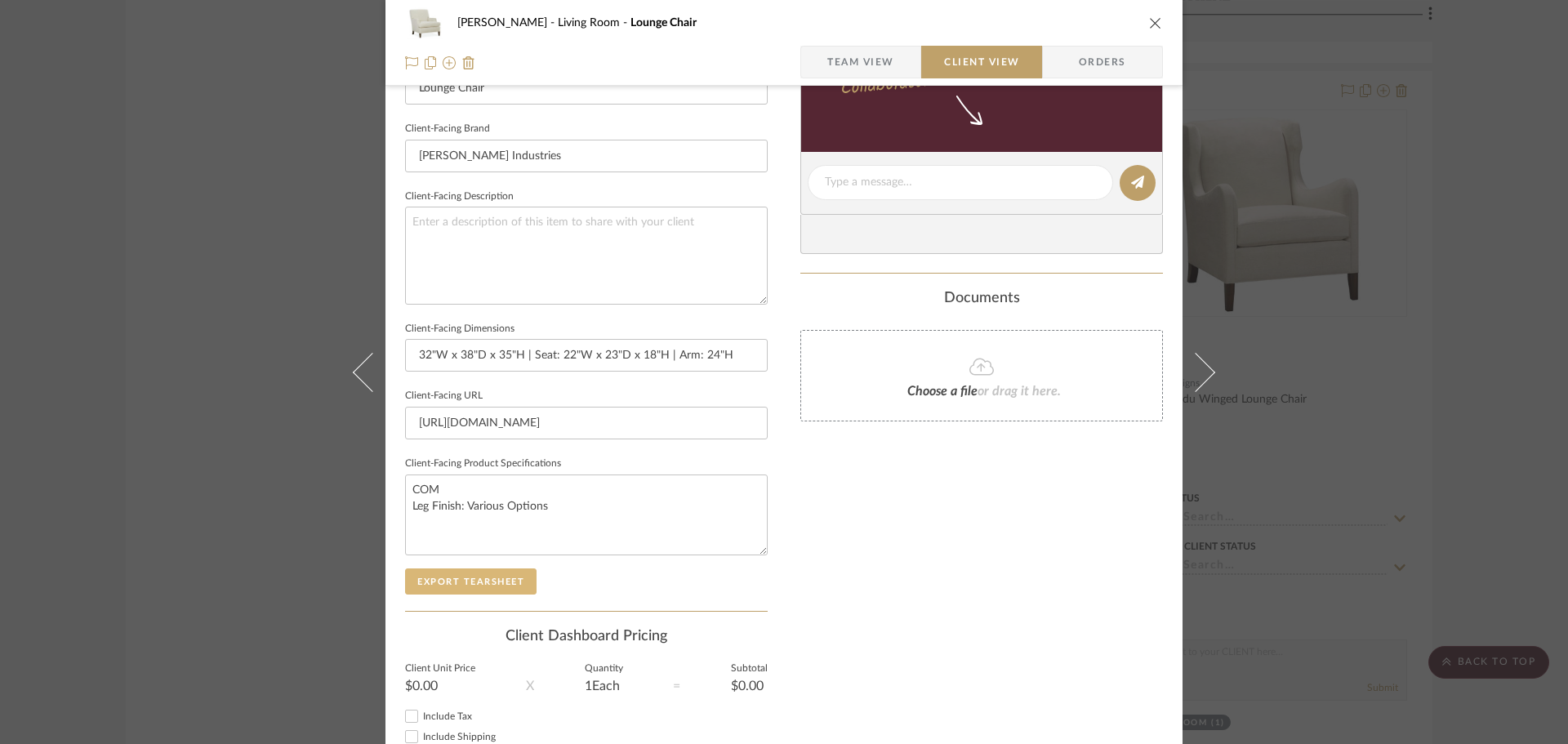
click at [491, 582] on button "Export Tearsheet" at bounding box center [470, 581] width 131 height 26
click at [1307, 257] on div "DOOLEY Living Room Lounge Chair Team View Client View Orders Client-Facing Deta…" at bounding box center [784, 372] width 1568 height 744
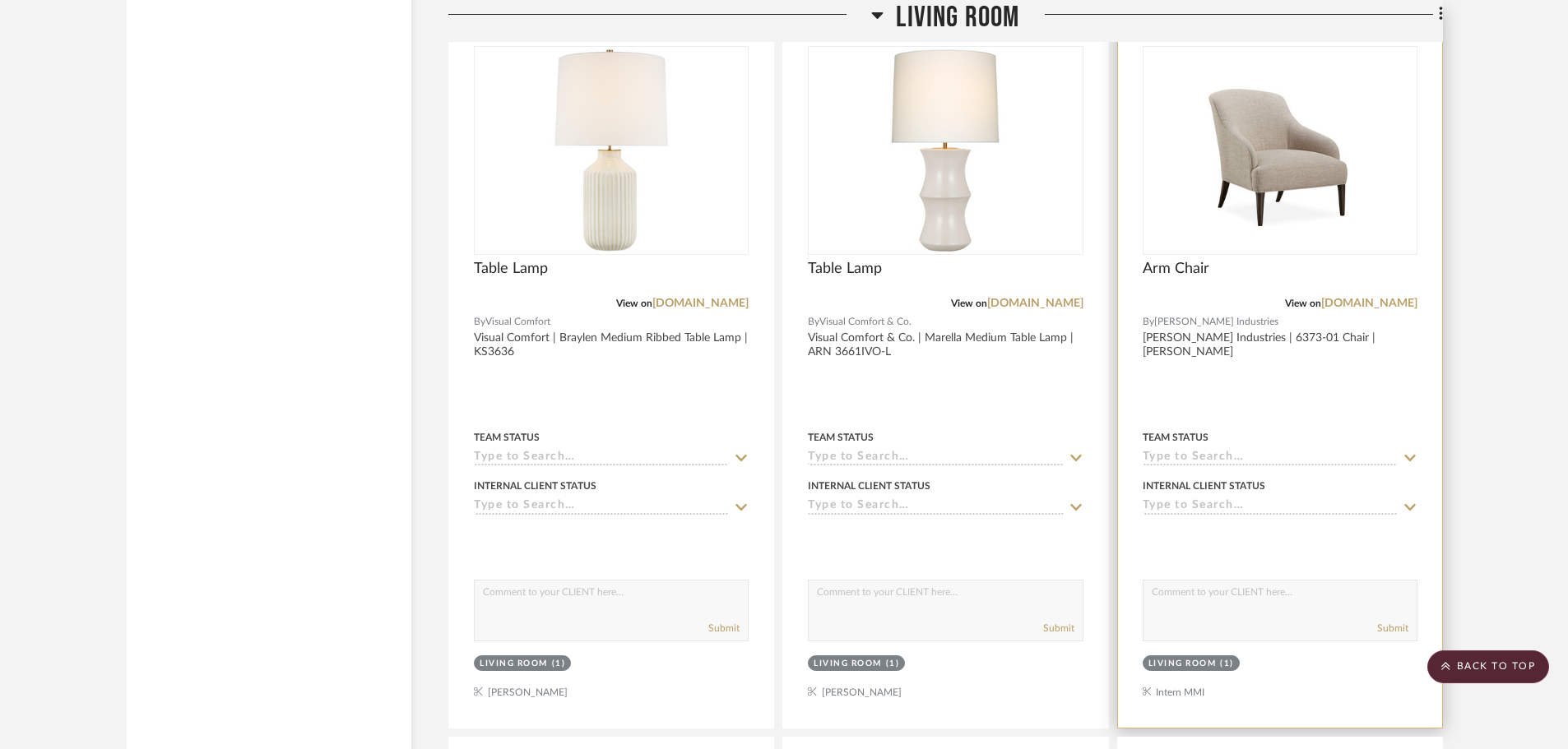
scroll to position [8727, 0]
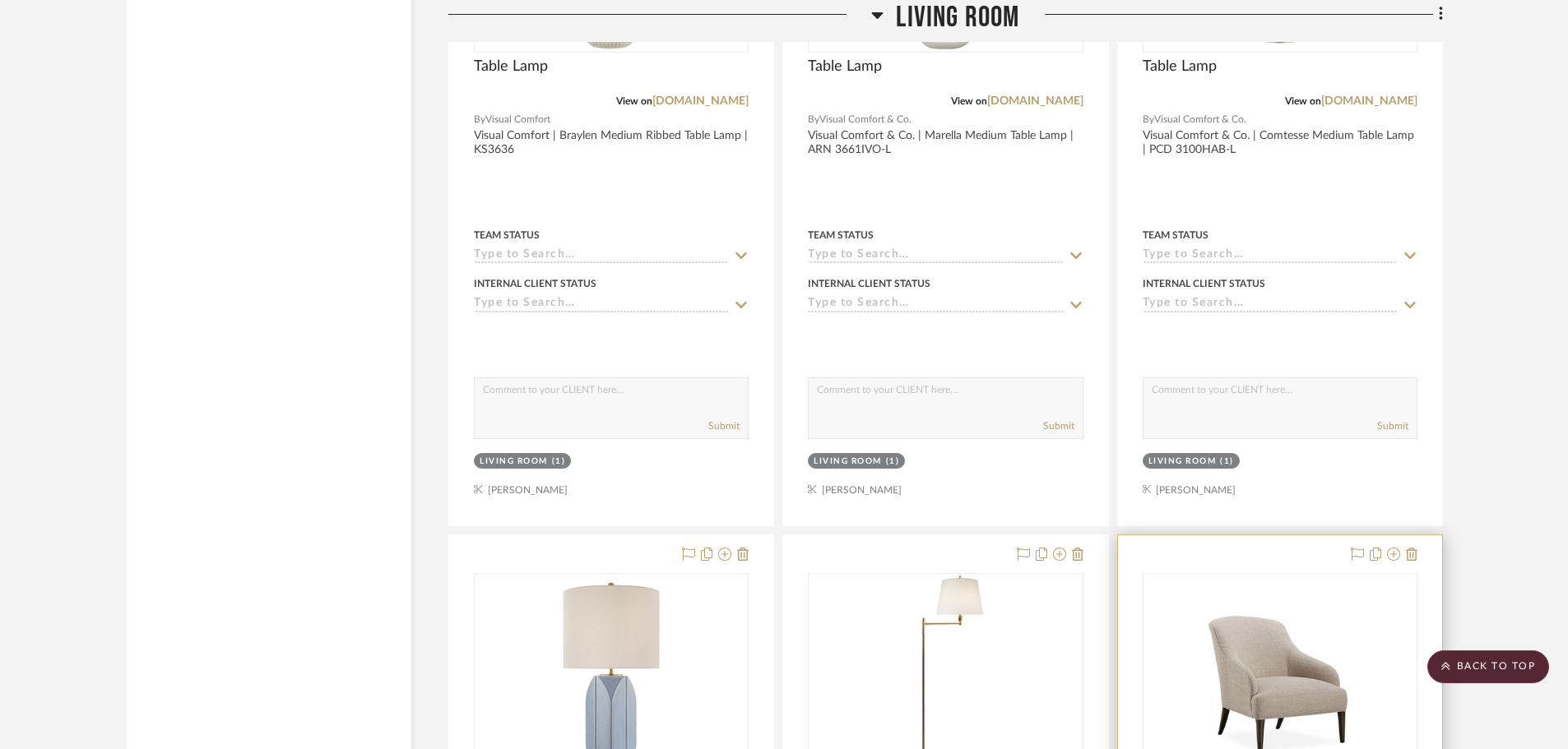
click at [1197, 724] on img "0" at bounding box center [1279, 677] width 165 height 206
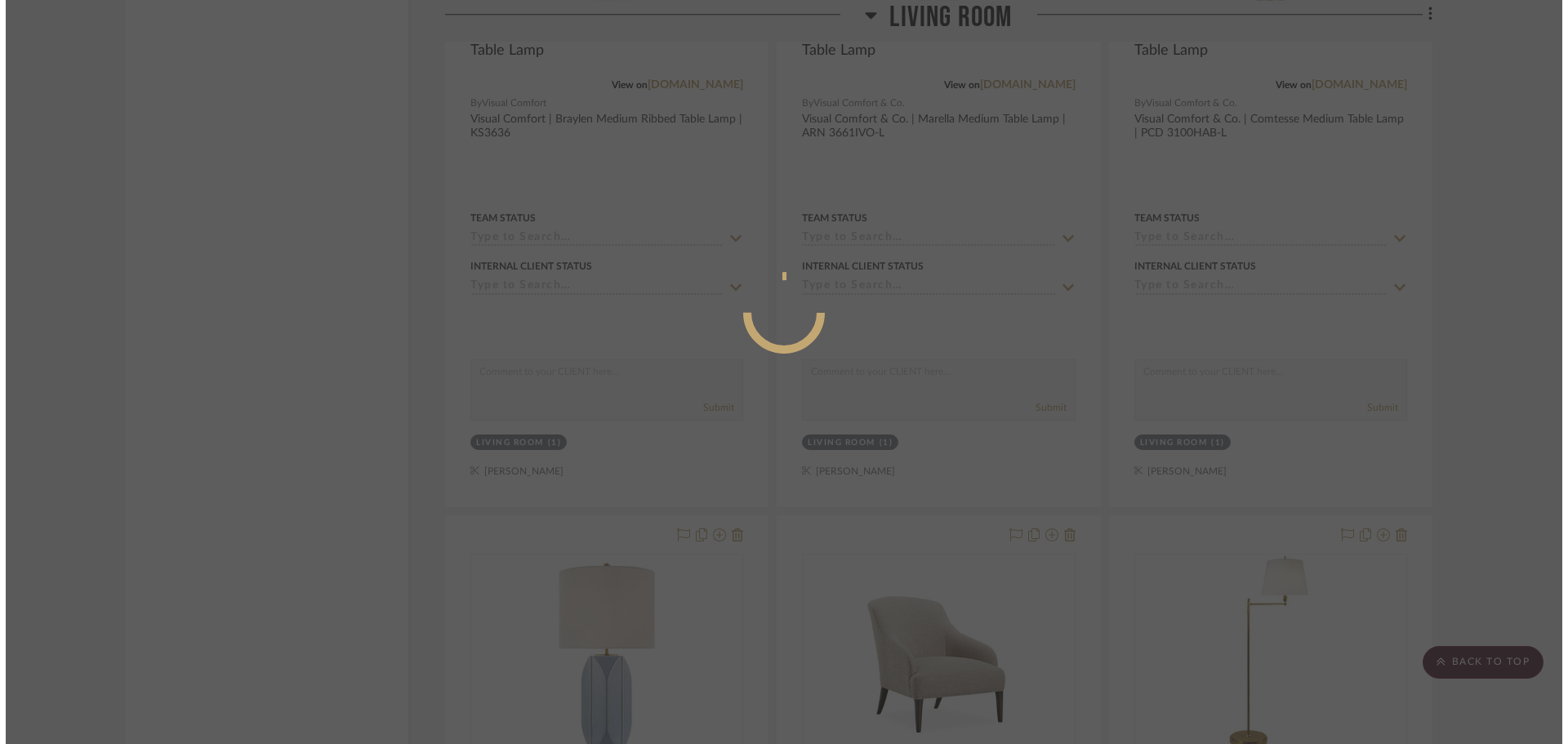
scroll to position [0, 0]
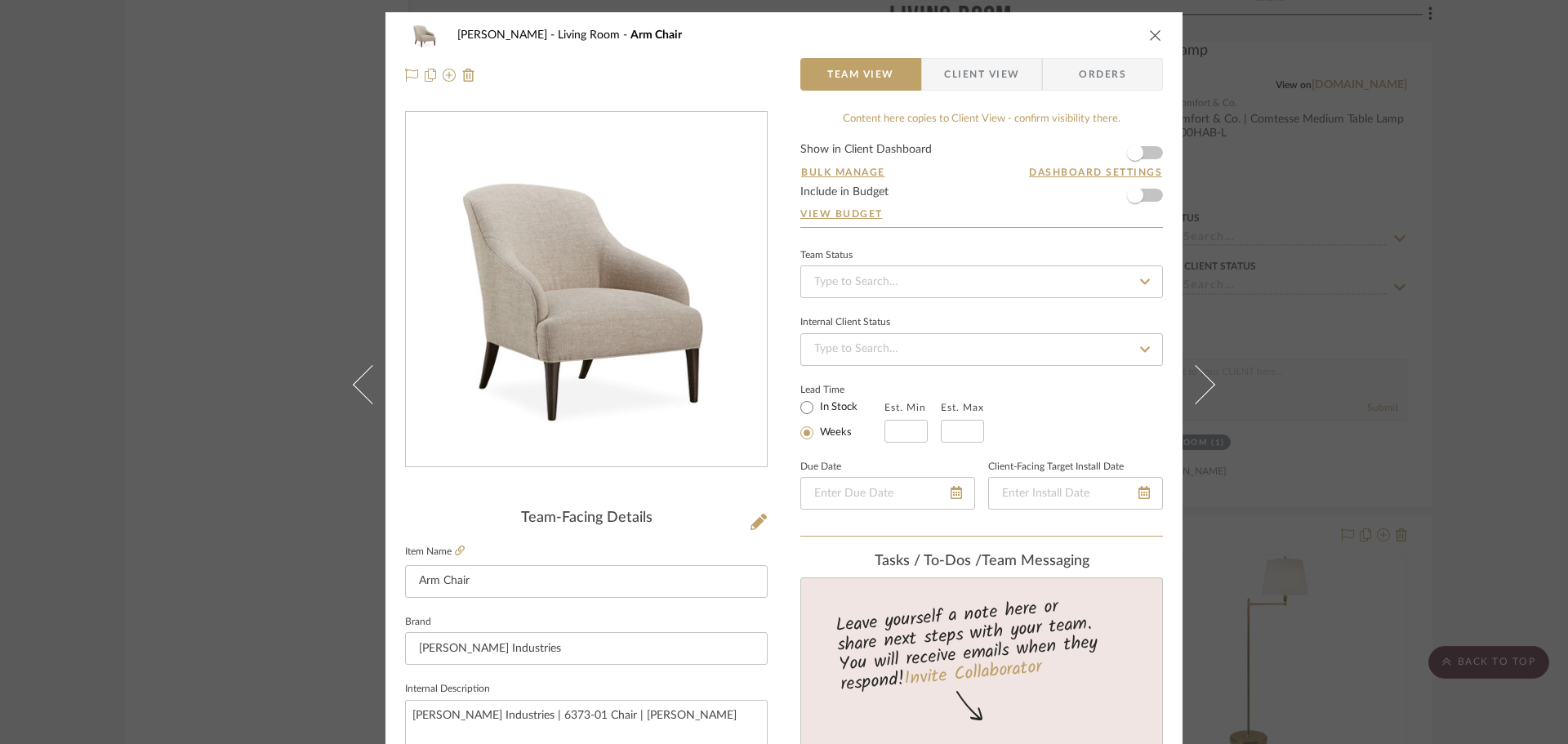
click at [1253, 266] on div "DOOLEY Living Room Arm Chair Team View Client View Orders Team-Facing Details I…" at bounding box center [784, 372] width 1568 height 744
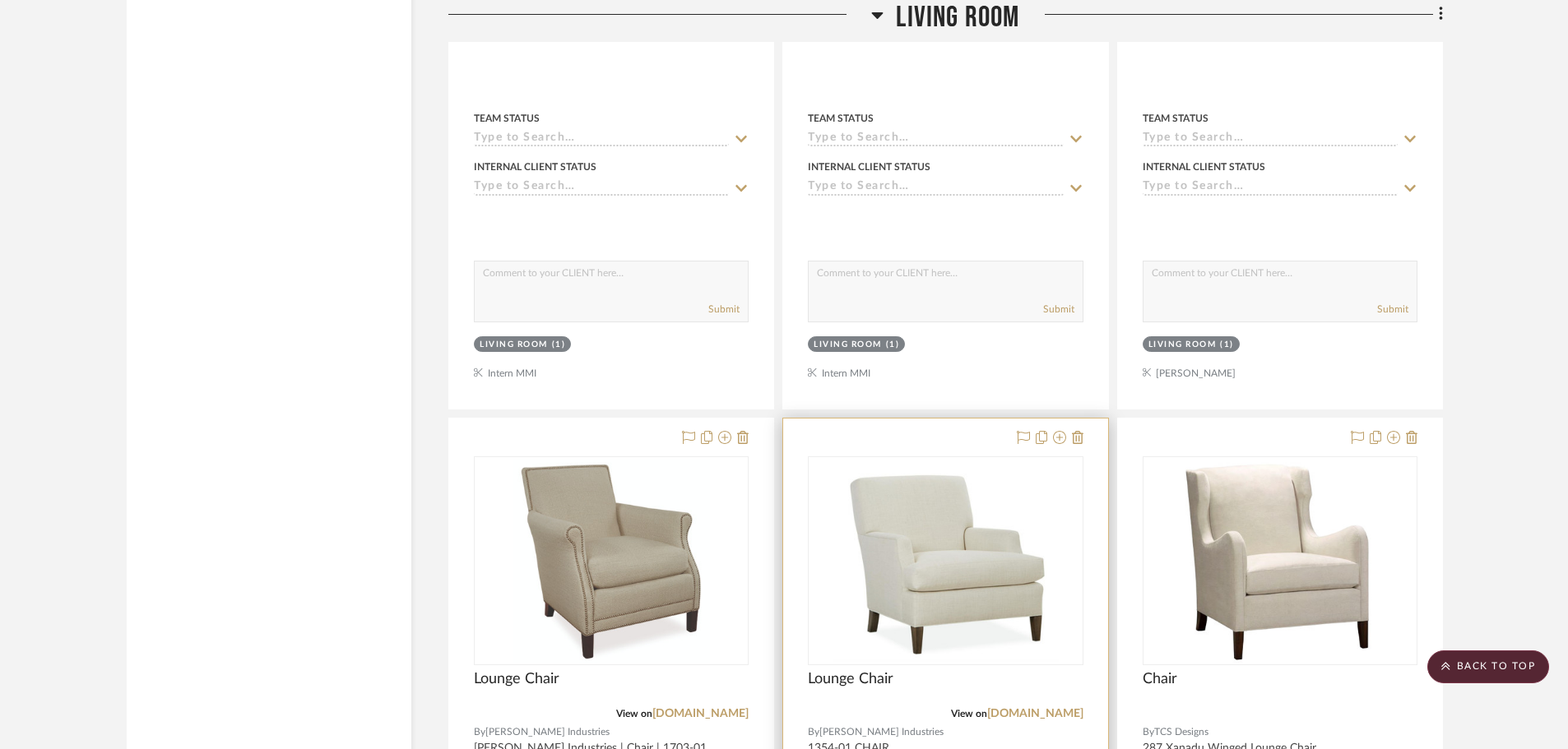
scroll to position [14123, 0]
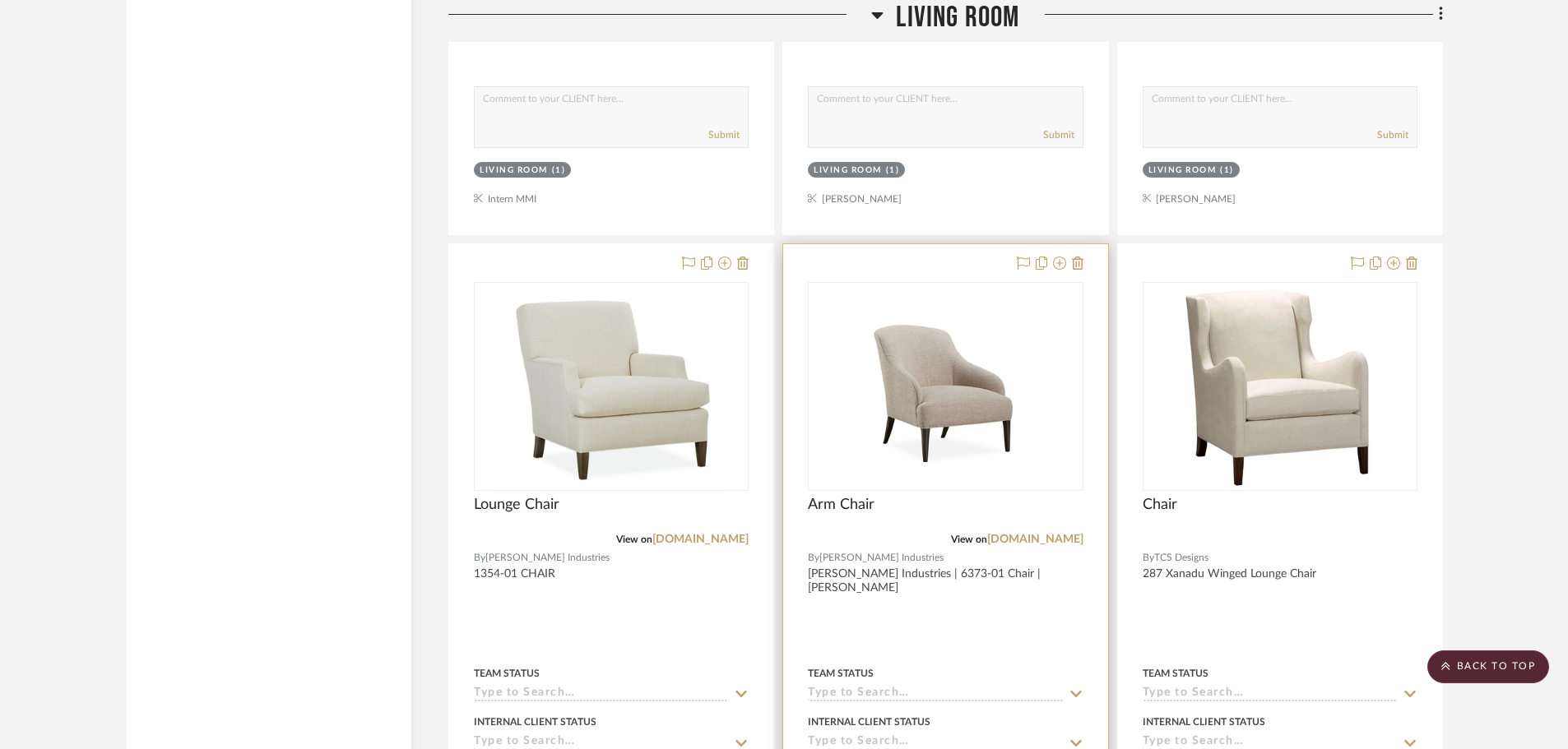
click at [929, 650] on div at bounding box center [945, 604] width 324 height 719
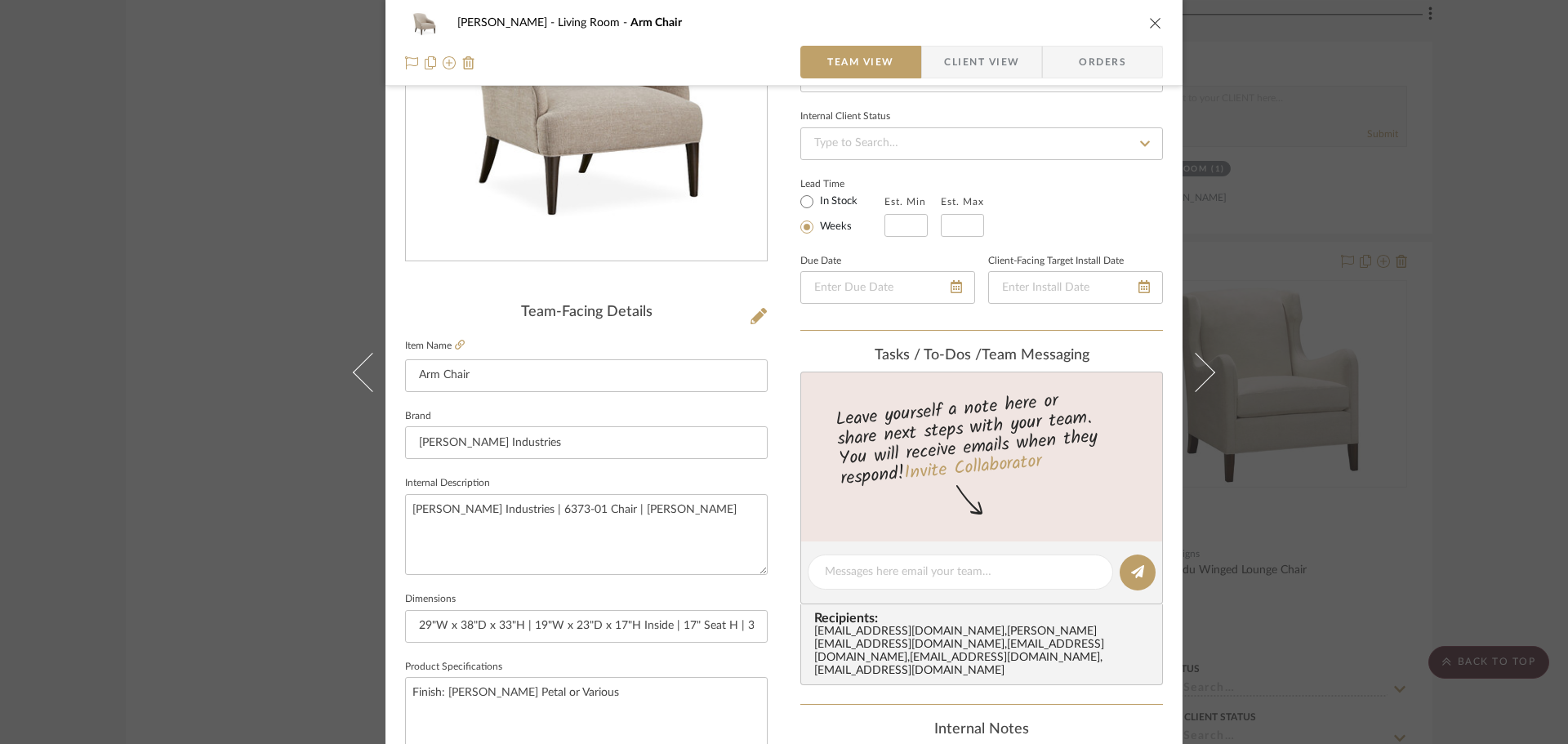
scroll to position [327, 0]
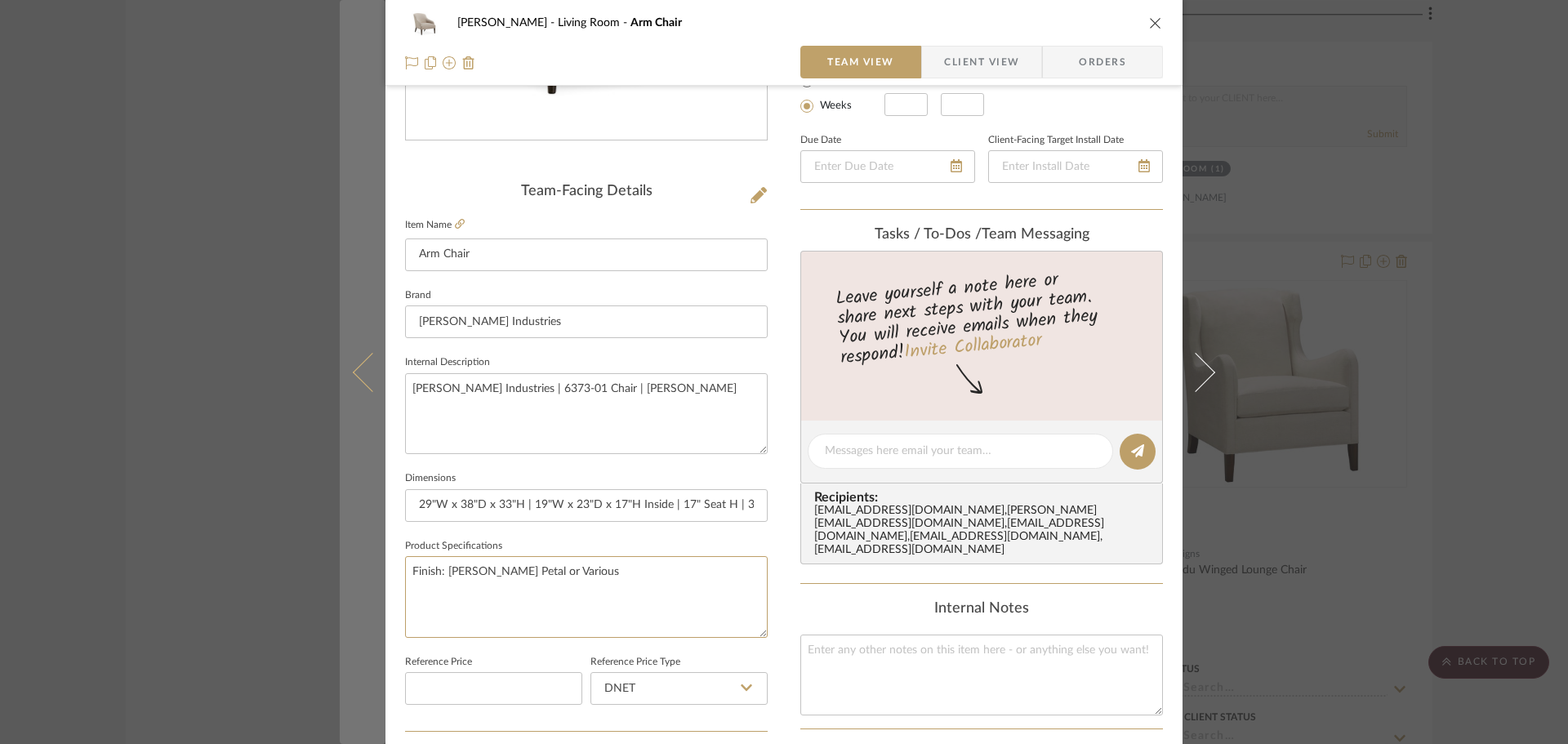
drag, startPoint x: 598, startPoint y: 567, endPoint x: 371, endPoint y: 575, distance: 227.1
click at [371, 575] on mat-dialog-content "DOOLEY Living Room Arm Chair Team View Client View Orders Team-Facing Details I…" at bounding box center [784, 439] width 889 height 1509
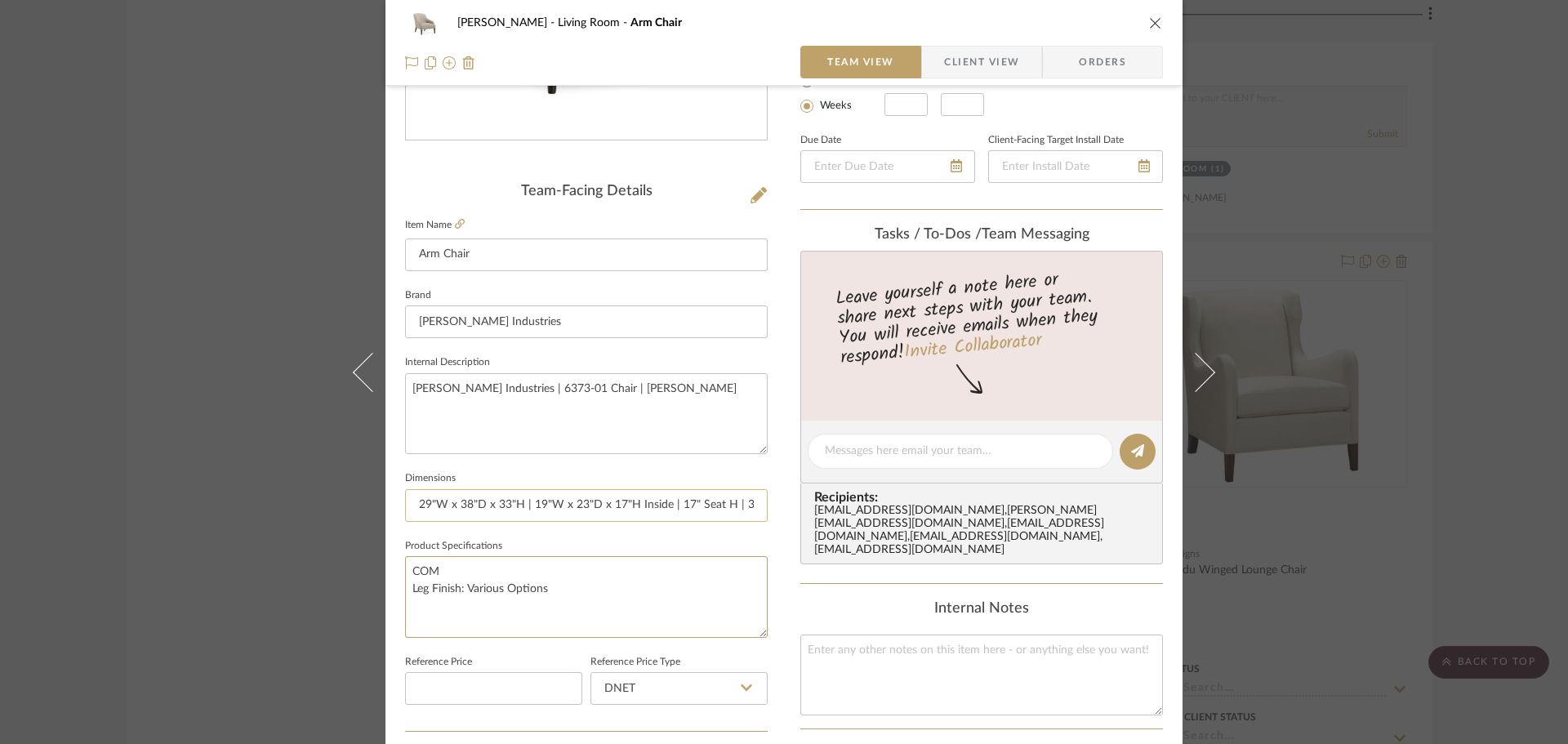
type textarea "COM Leg Finish: Various Options"
click at [547, 499] on input "29"W x 38"D x 33"H | 19"W x 23"D x 17"H Inside | 17" Seat H | 33" Back Rail H |…" at bounding box center [586, 506] width 363 height 33
click at [621, 507] on input "29"W x 38"D x 33"H | 19"W x 23"D x 17"H Inside | 17" Seat H | 33" Back Rail H |…" at bounding box center [586, 506] width 363 height 33
click at [533, 502] on input "29"W x 38"D x 33"H | 19"W x 23"D x 17"H Inside | 17" Seat H | 33" Back Rail H |…" at bounding box center [586, 506] width 363 height 33
click at [671, 507] on input "29"W x 38"D x 33"H | Seat: 19"W x 23"D x 17"H Inside | 17" Seat H | 33" Back Ra…" at bounding box center [586, 506] width 363 height 33
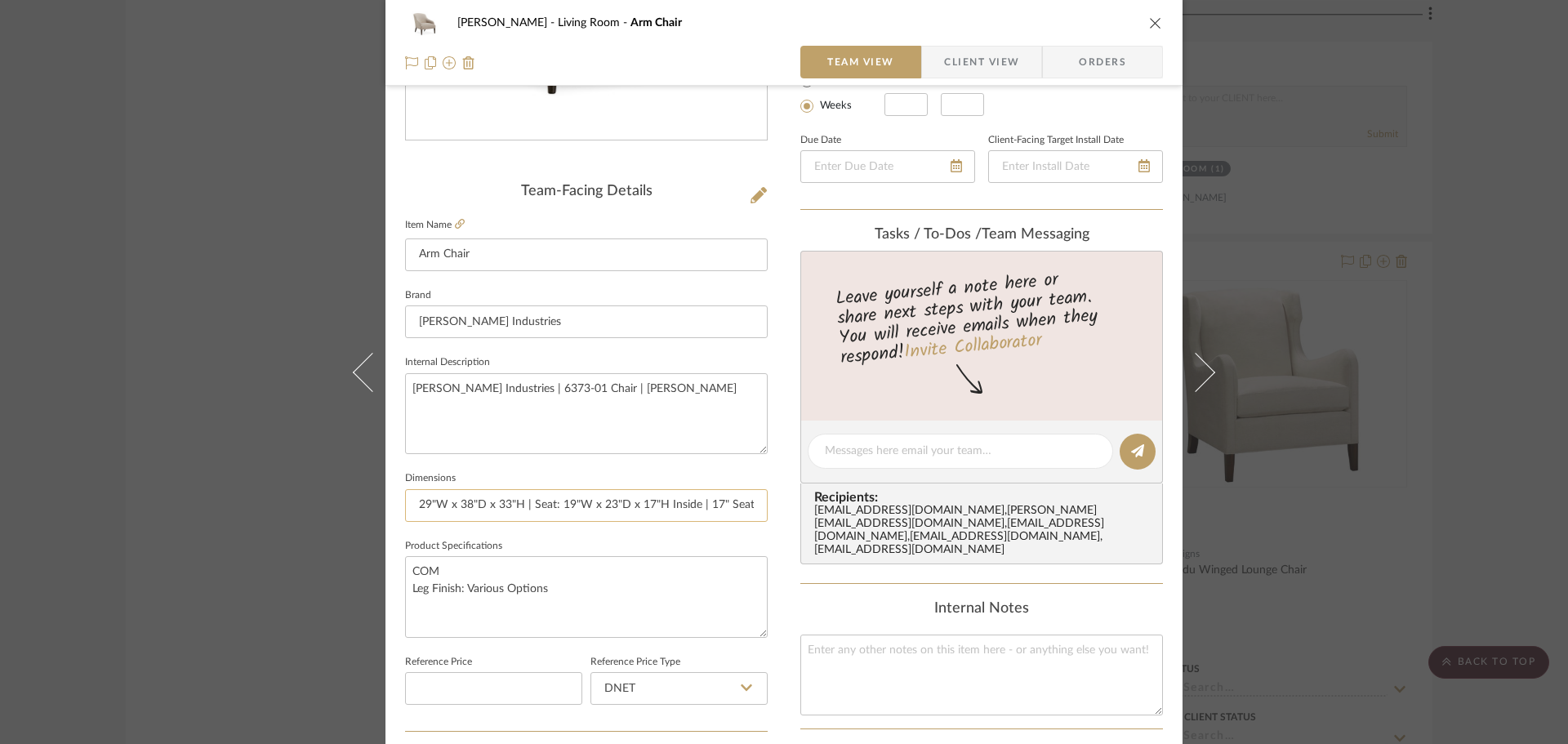
click at [671, 507] on input "29"W x 38"D x 33"H | Seat: 19"W x 23"D x 17"H Inside | 17" Seat H | 33" Back Ra…" at bounding box center [586, 506] width 363 height 33
drag, startPoint x: 670, startPoint y: 507, endPoint x: 690, endPoint y: 508, distance: 20.0
click at [690, 508] on input "29"W x 38"D x 33"H | Seat: 19"W x 23"D x 17"H | 17" Seat H | 33" Back Rail H | …" at bounding box center [586, 506] width 363 height 33
click at [692, 503] on input "29"W x 38"D x 33"H | Seat: 19"W x 23"D x 17"H | Seat H | 33" Back Rail H | 22" …" at bounding box center [586, 506] width 363 height 33
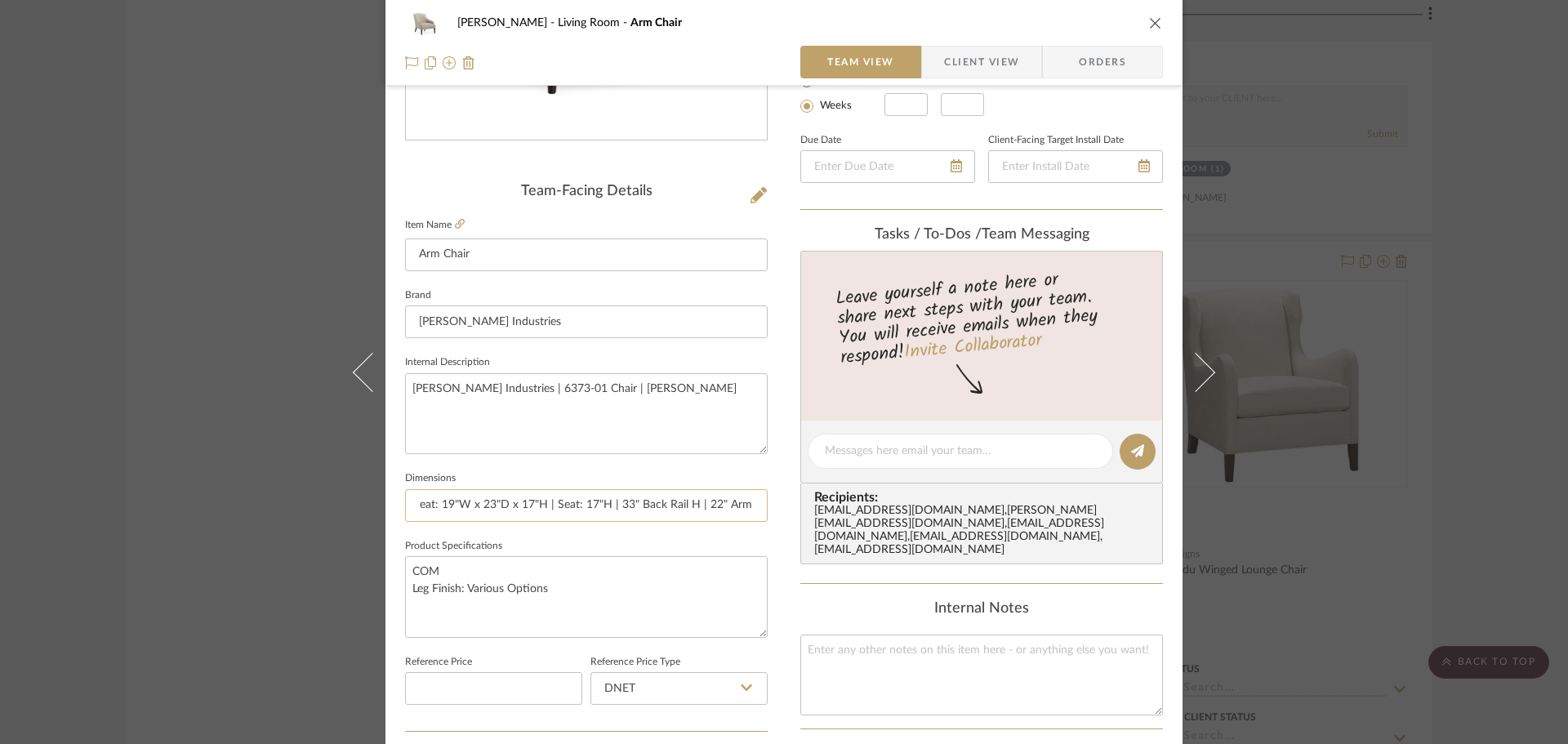
drag, startPoint x: 729, startPoint y: 502, endPoint x: 693, endPoint y: 514, distance: 37.9
click at [693, 514] on input "29"W x 38"D x 33"H | Seat: 19"W x 23"D x 17"H | Seat: 17"H | 33" Back Rail H | …" at bounding box center [586, 506] width 363 height 33
click at [706, 511] on input "29"W x 38"D x 33"H | Seat: 19"W x 23"D x 17"H | Seat: 17"H | 22" Arm H" at bounding box center [586, 506] width 363 height 33
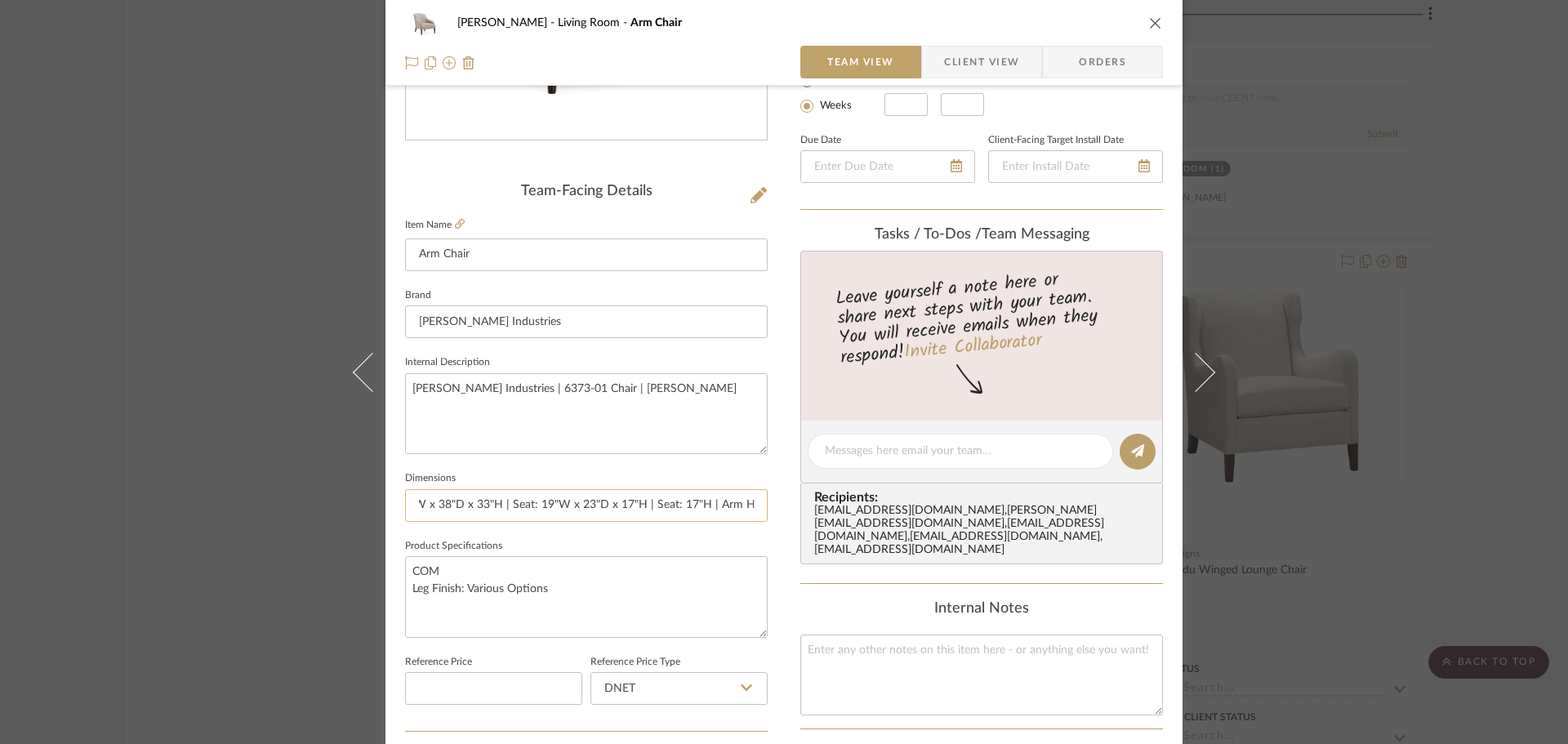
scroll to position [0, 14]
drag, startPoint x: 738, startPoint y: 506, endPoint x: 787, endPoint y: 513, distance: 49.5
click at [739, 506] on input "29"W x 38"D x 33"H | Seat: 19"W x 23"D x 17"H | Seat: 17"H | Arm H" at bounding box center [586, 506] width 363 height 33
type input "29"W x 38"D x 33"H | Seat: 19"W x 23"D x 17"H | Seat: 17"H | Arm: 22"H"
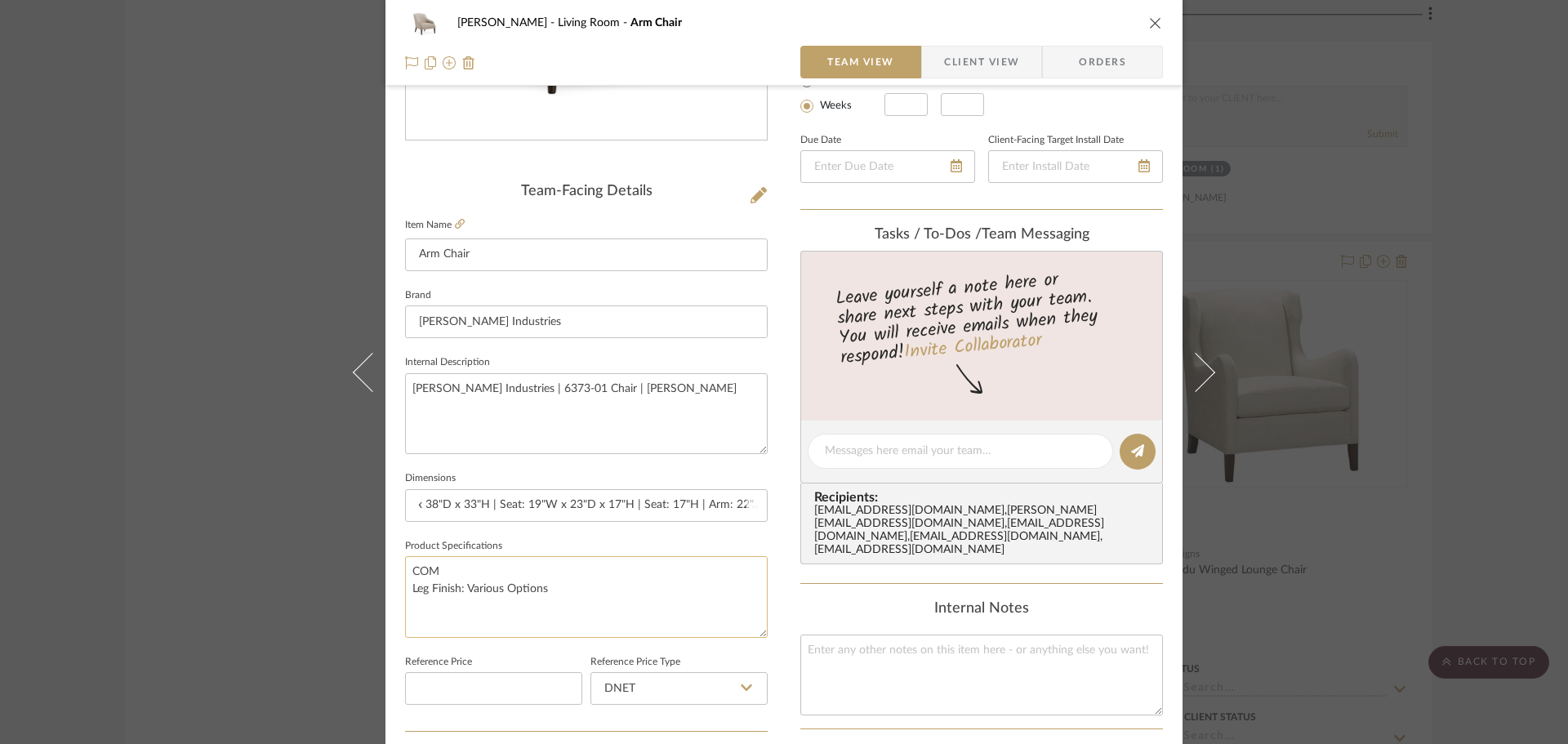
click at [696, 569] on textarea "COM Leg Finish: Various Options" at bounding box center [586, 597] width 363 height 81
click at [650, 607] on textarea "COM Leg Finish: Various Options" at bounding box center [586, 597] width 363 height 81
click at [954, 68] on span "Client View" at bounding box center [982, 62] width 75 height 33
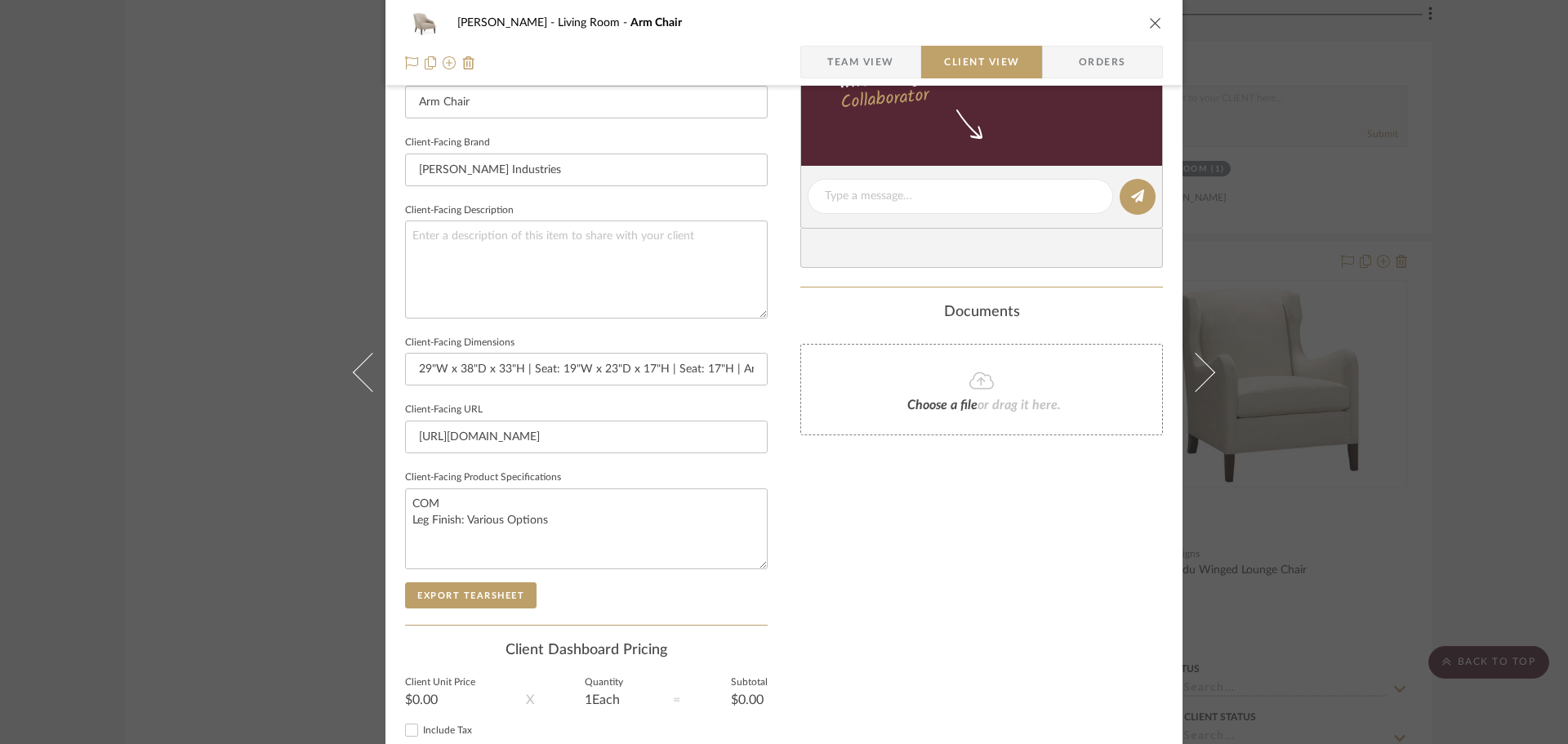
scroll to position [490, 0]
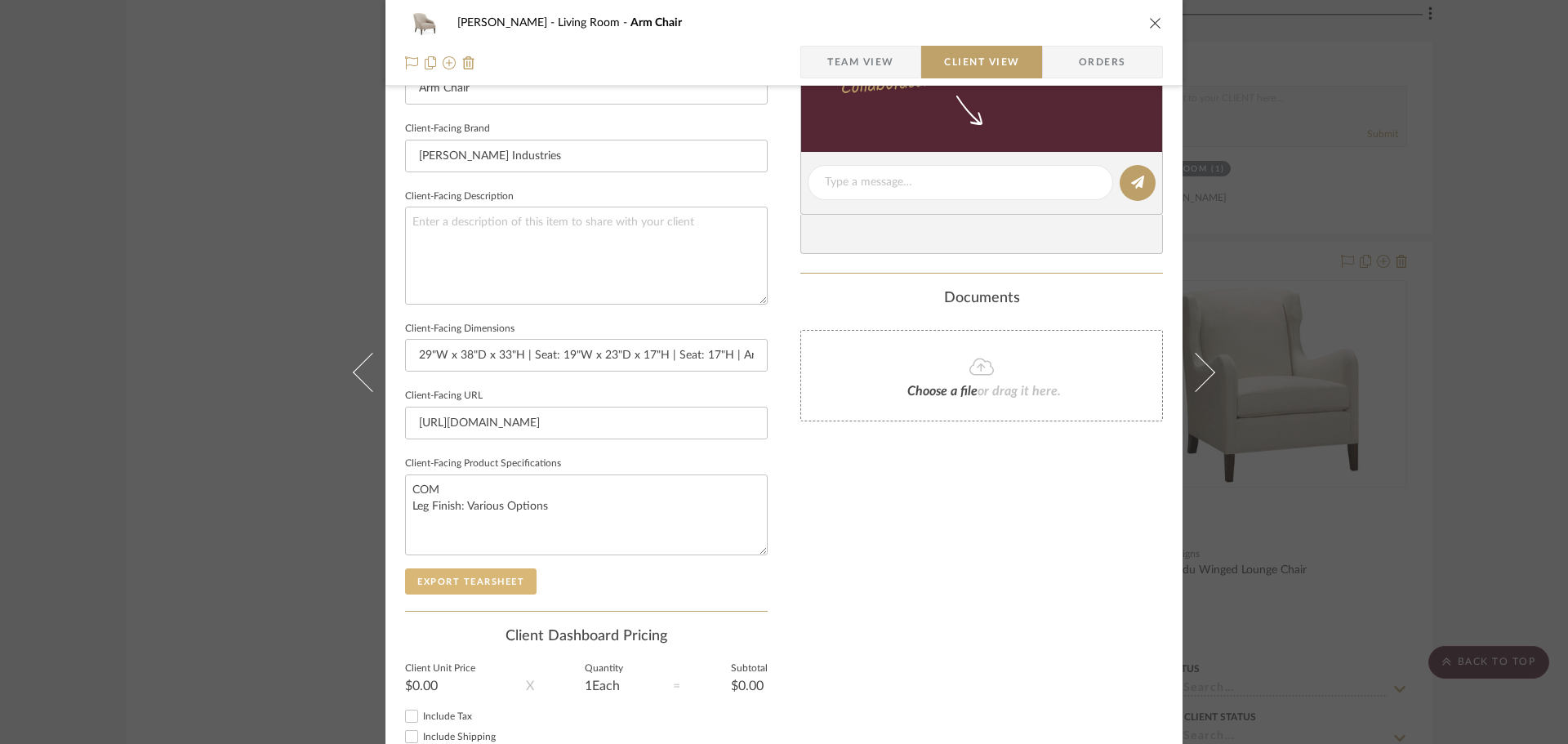
click at [501, 579] on button "Export Tearsheet" at bounding box center [470, 581] width 131 height 26
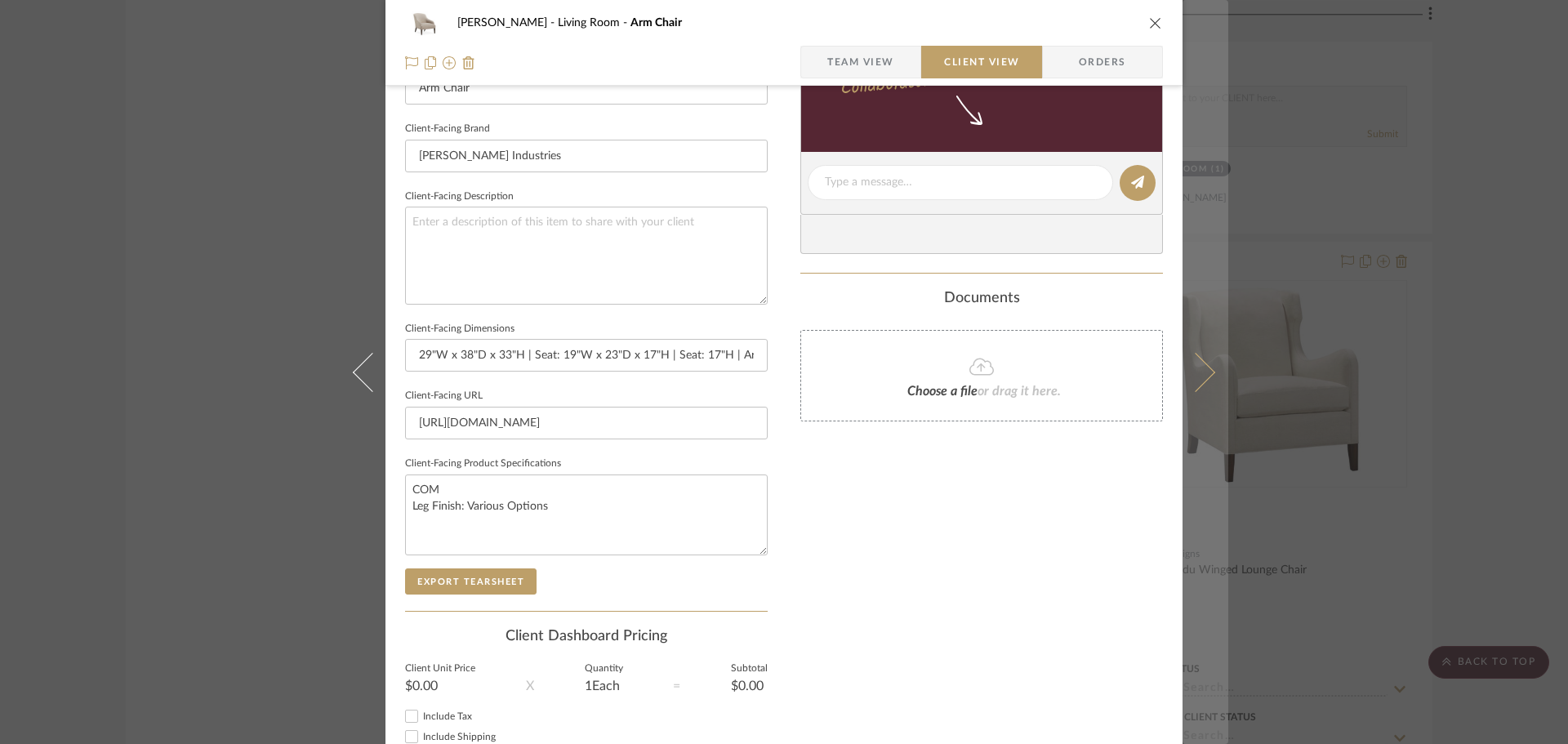
click at [1195, 367] on icon at bounding box center [1196, 372] width 39 height 39
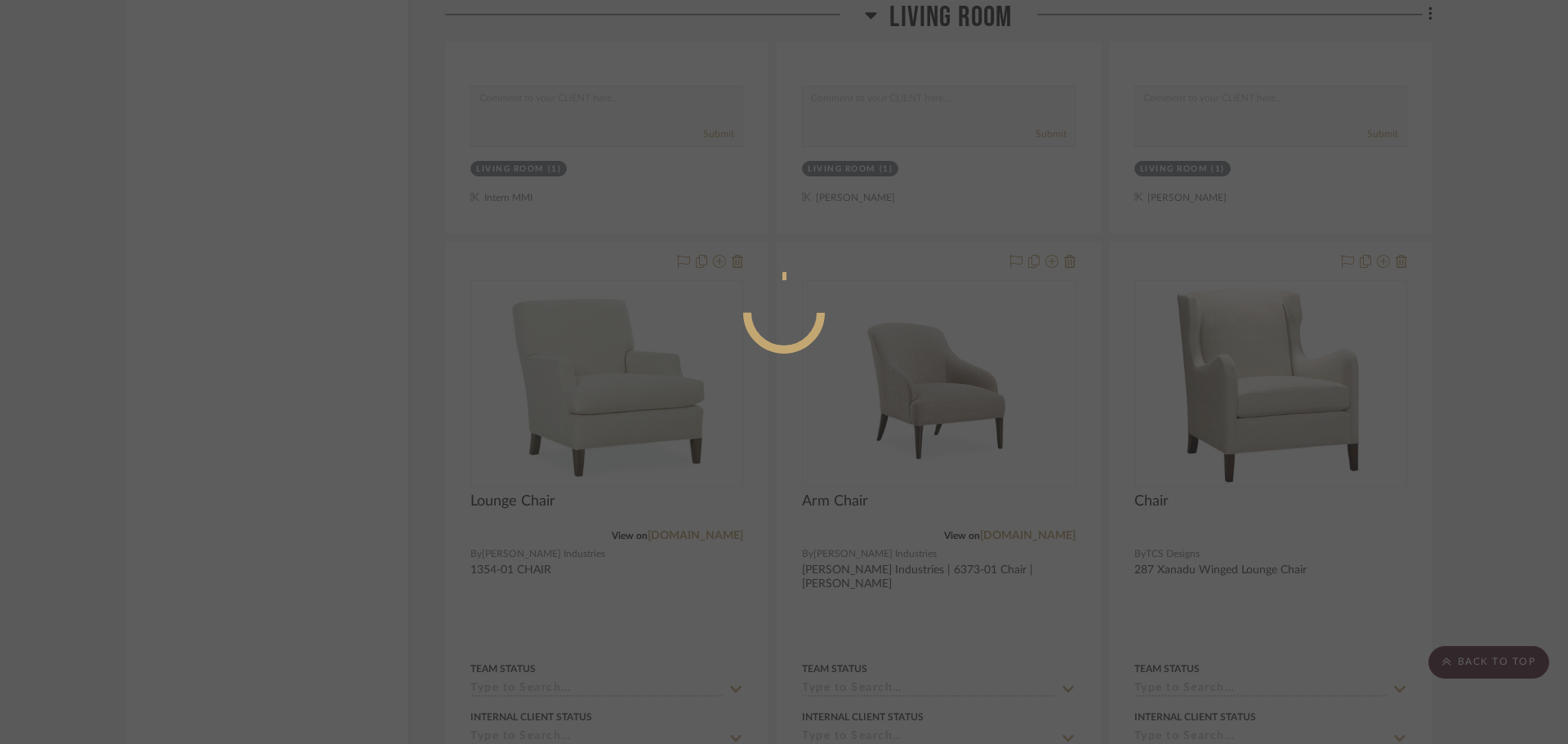
scroll to position [0, 0]
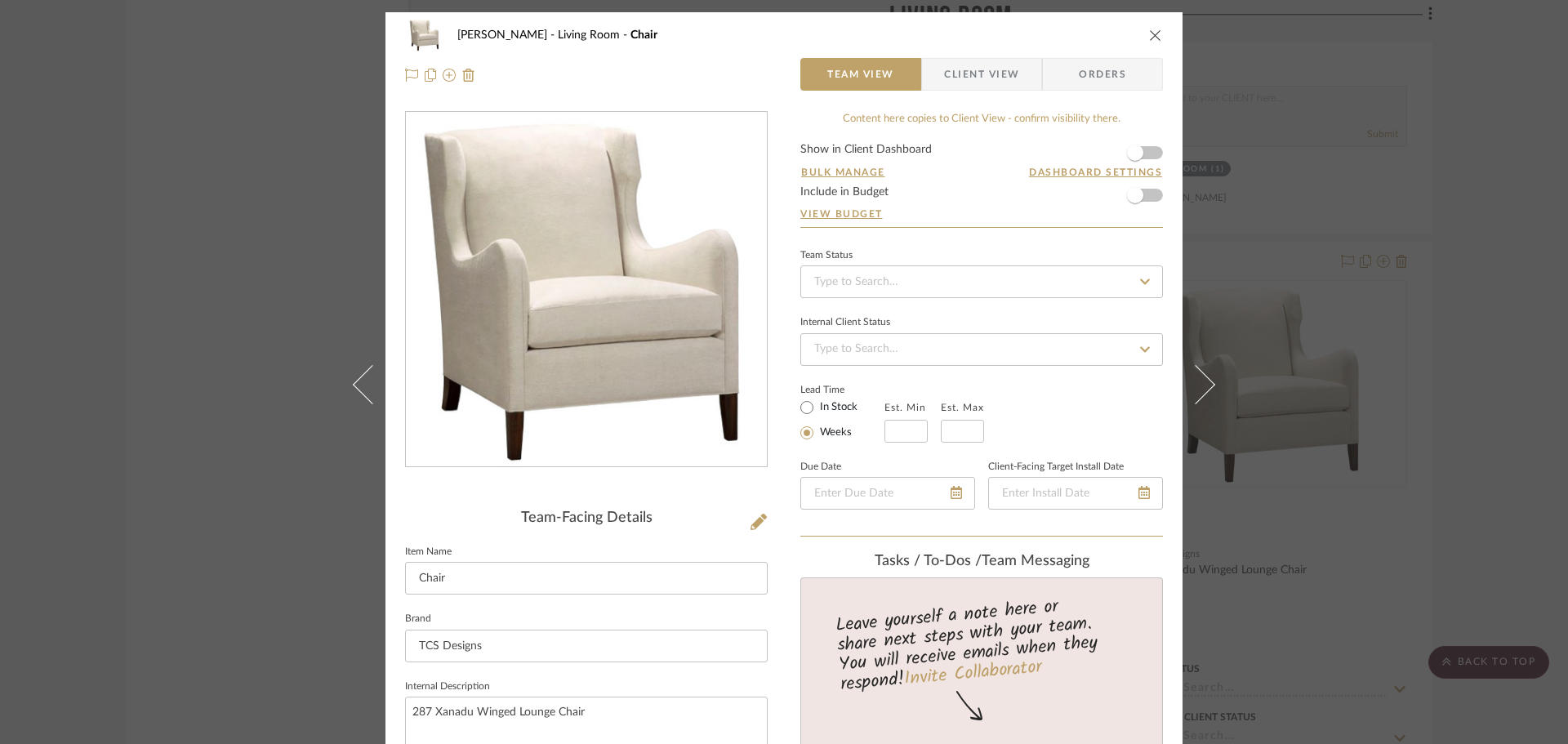
click at [1434, 193] on div "DOOLEY Living Room Chair Team View Client View Orders Team-Facing Details Item …" at bounding box center [784, 372] width 1568 height 744
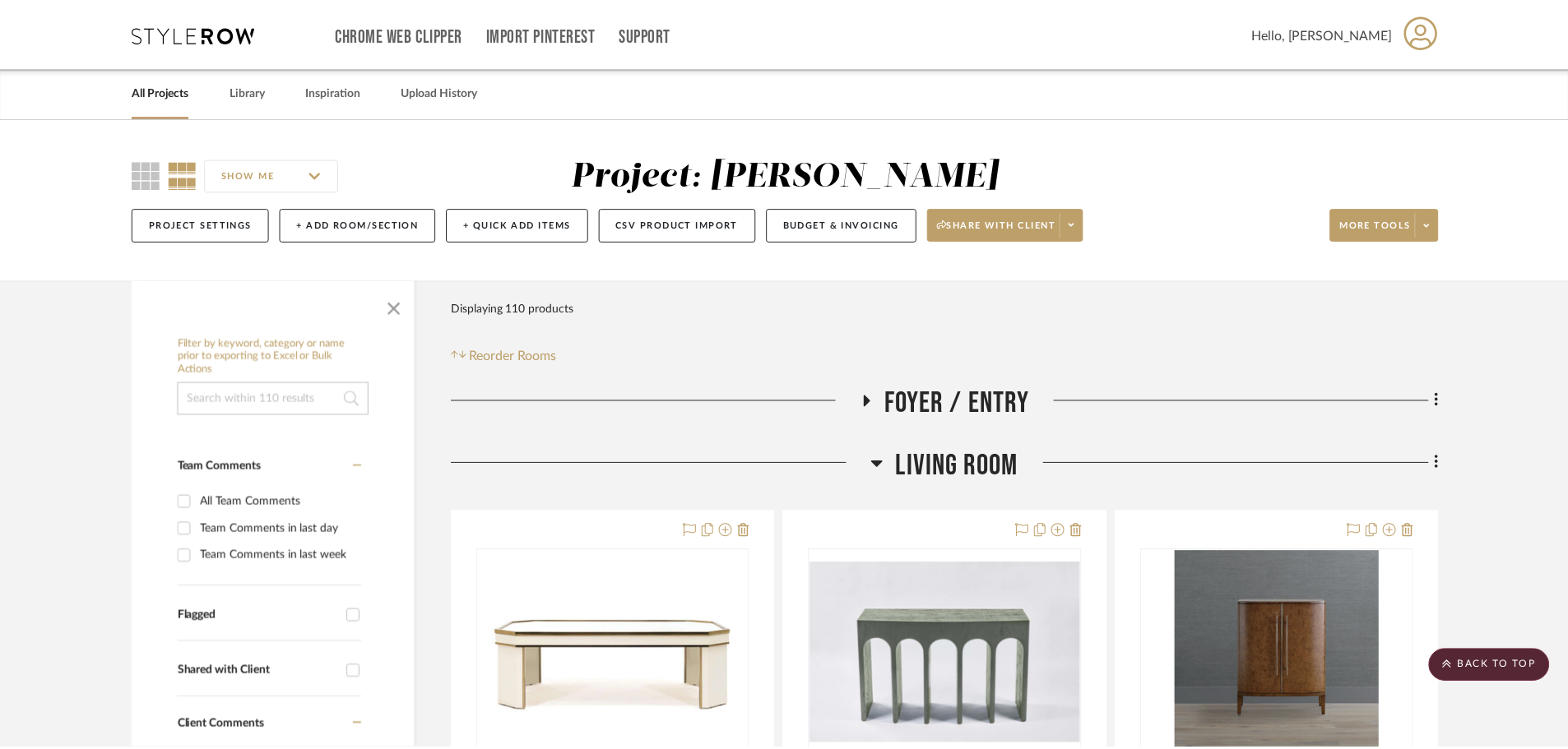
scroll to position [14123, 0]
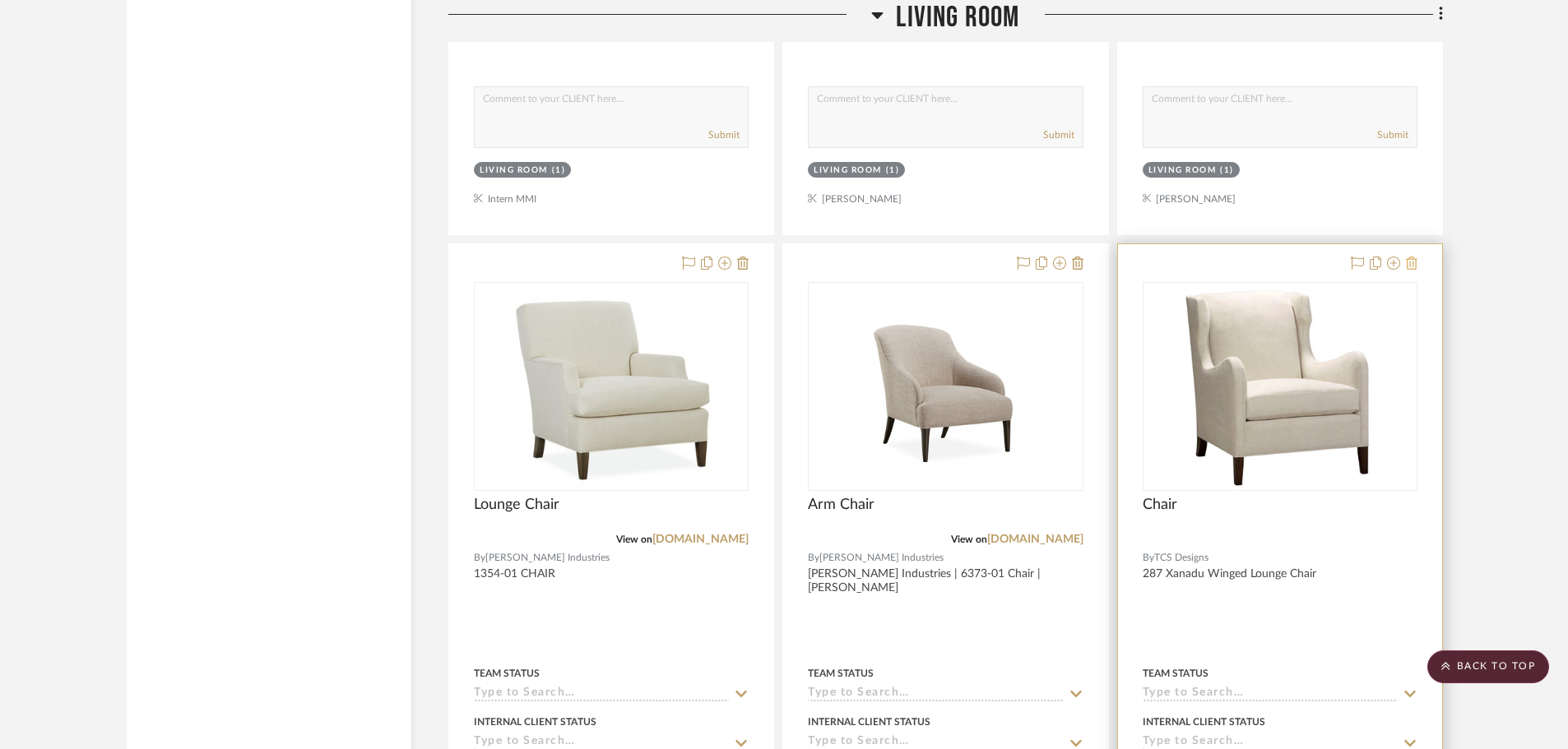
click at [1414, 263] on icon at bounding box center [1411, 263] width 12 height 13
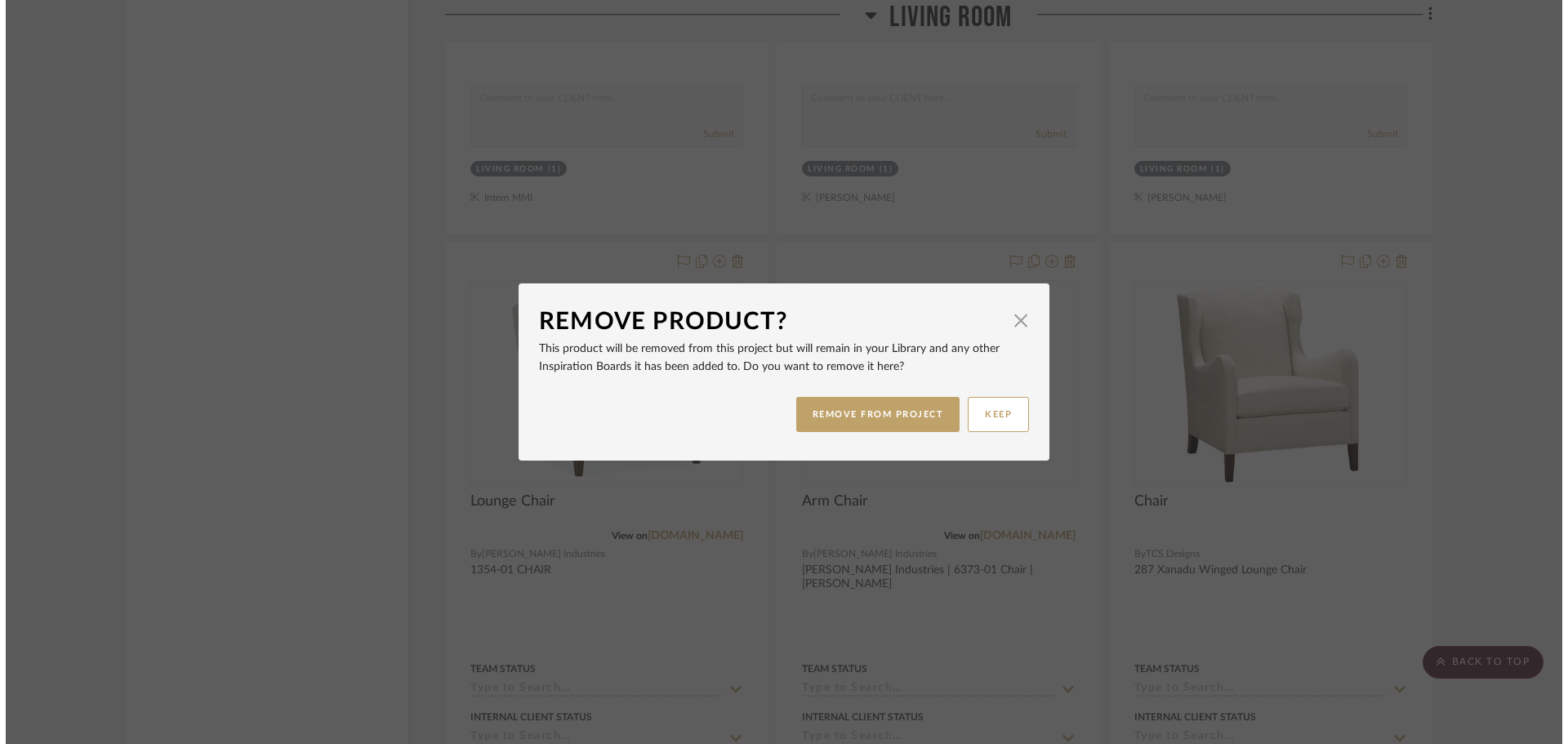
scroll to position [0, 0]
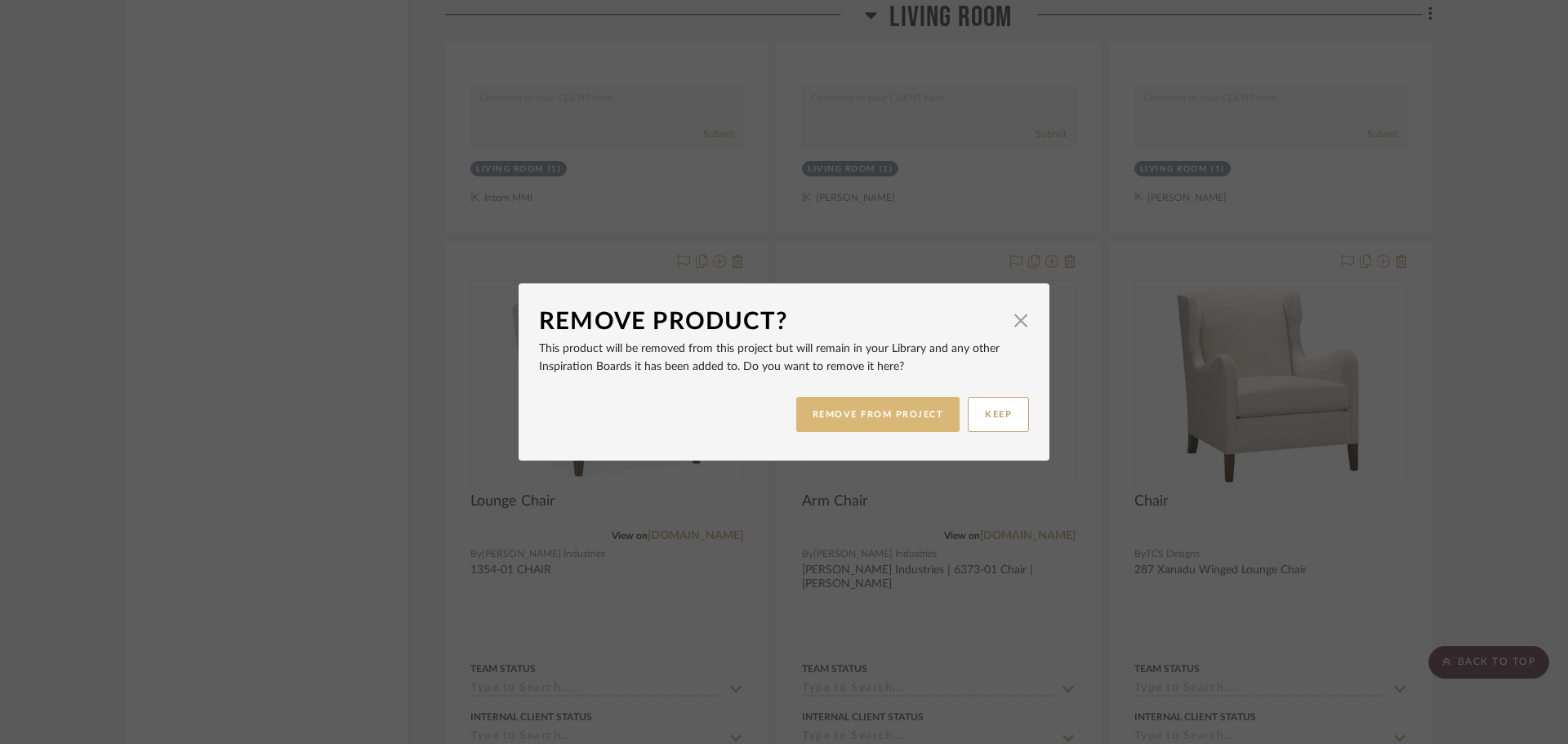
click at [915, 421] on button "REMOVE FROM PROJECT" at bounding box center [878, 414] width 164 height 35
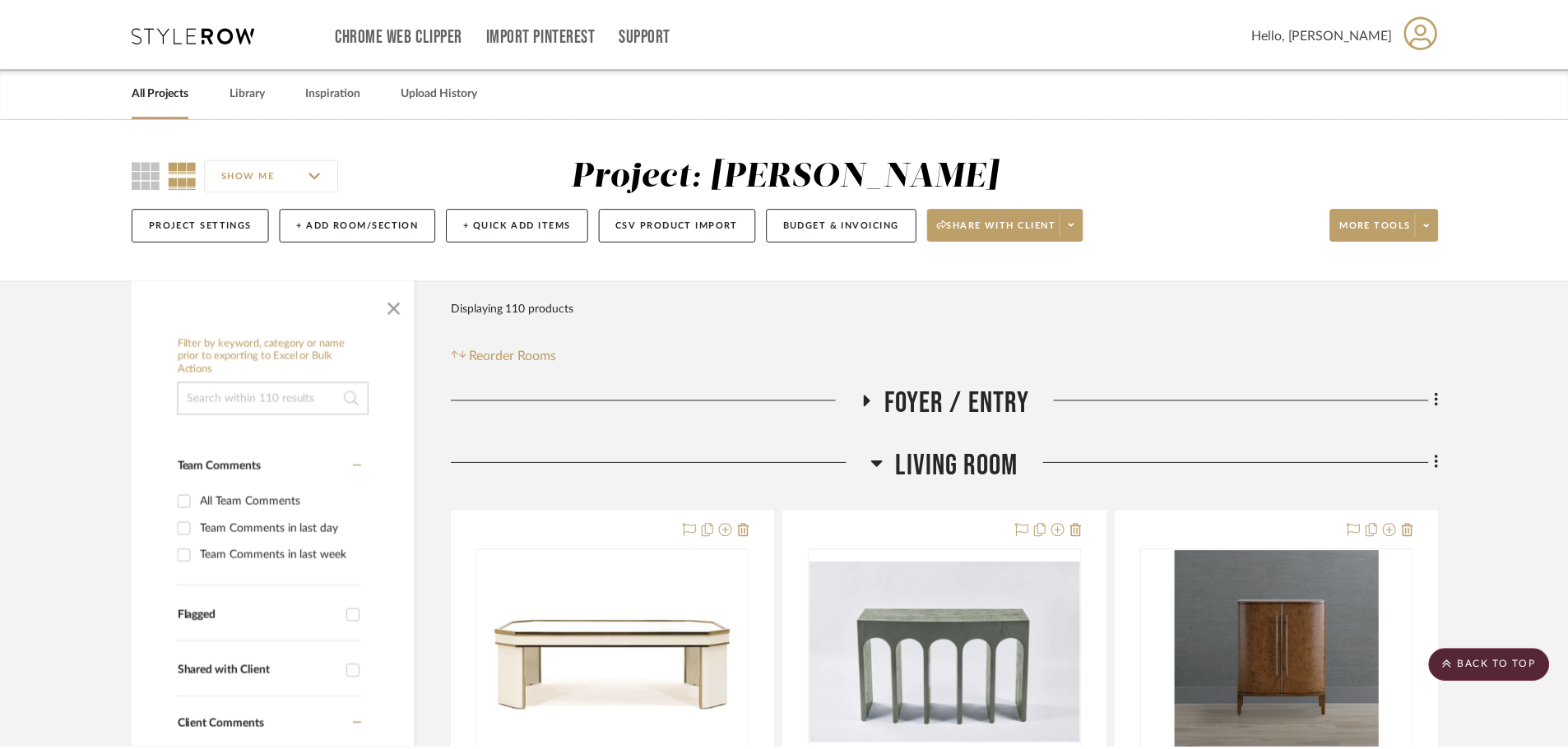
scroll to position [14123, 0]
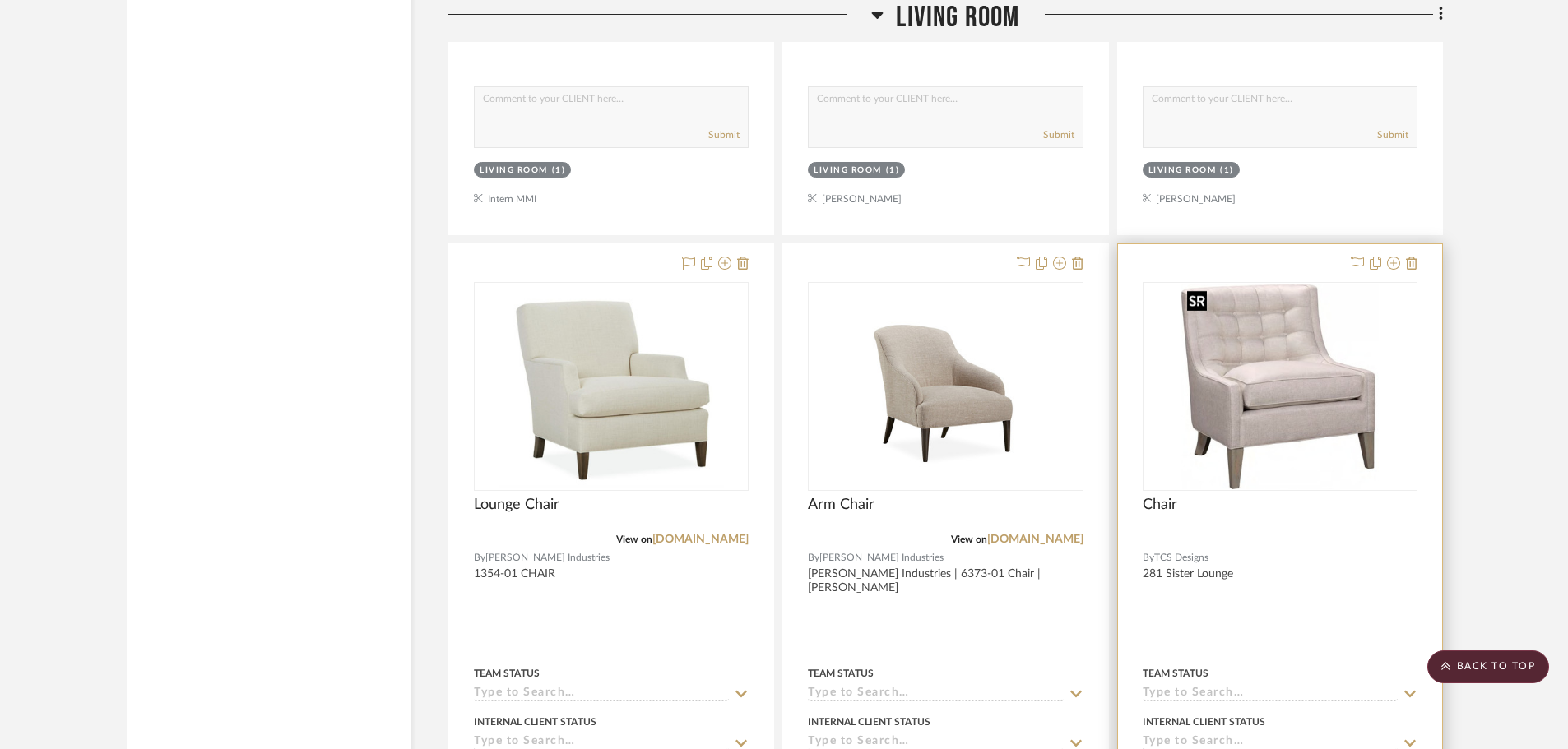
click at [1300, 475] on img "0" at bounding box center [1279, 386] width 198 height 206
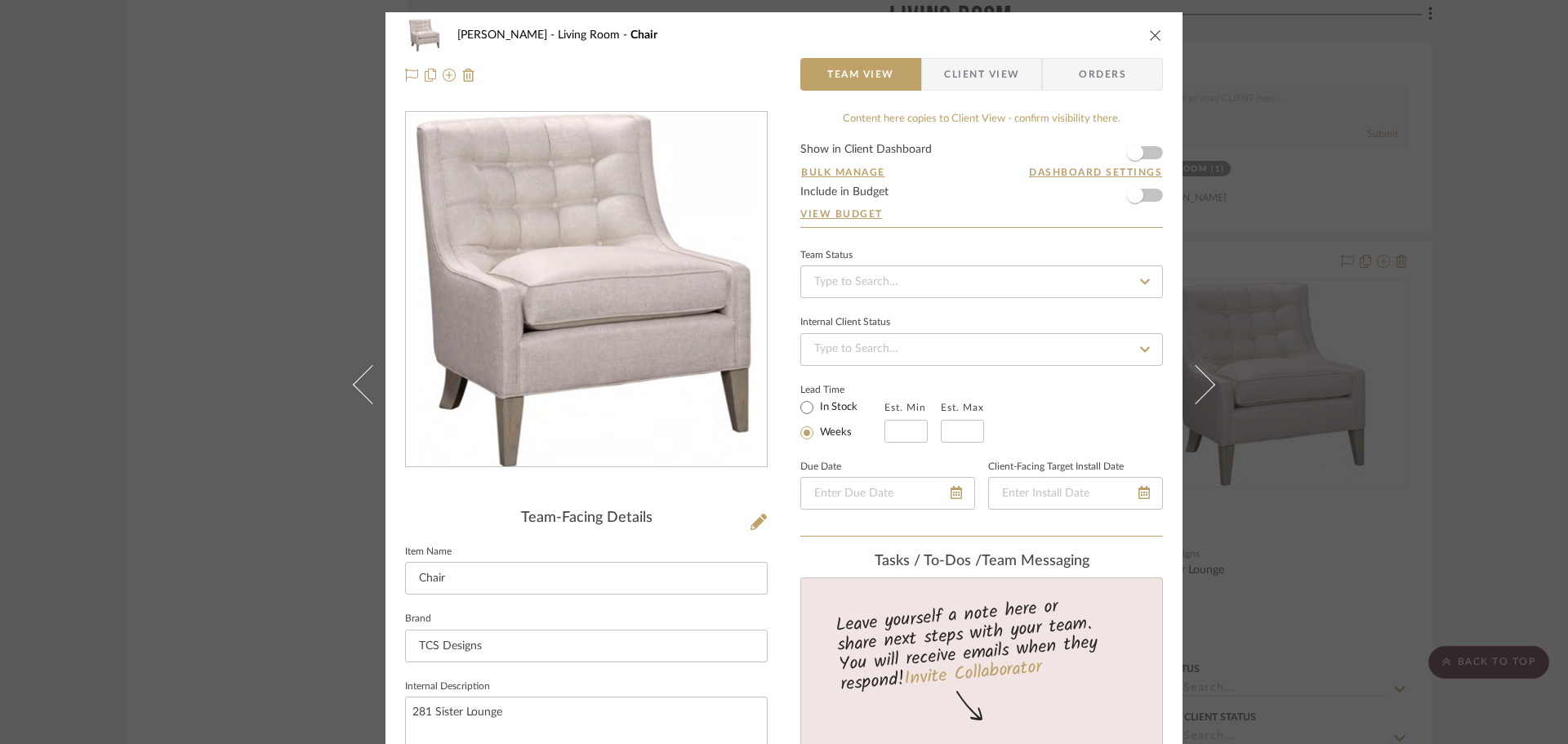
scroll to position [327, 0]
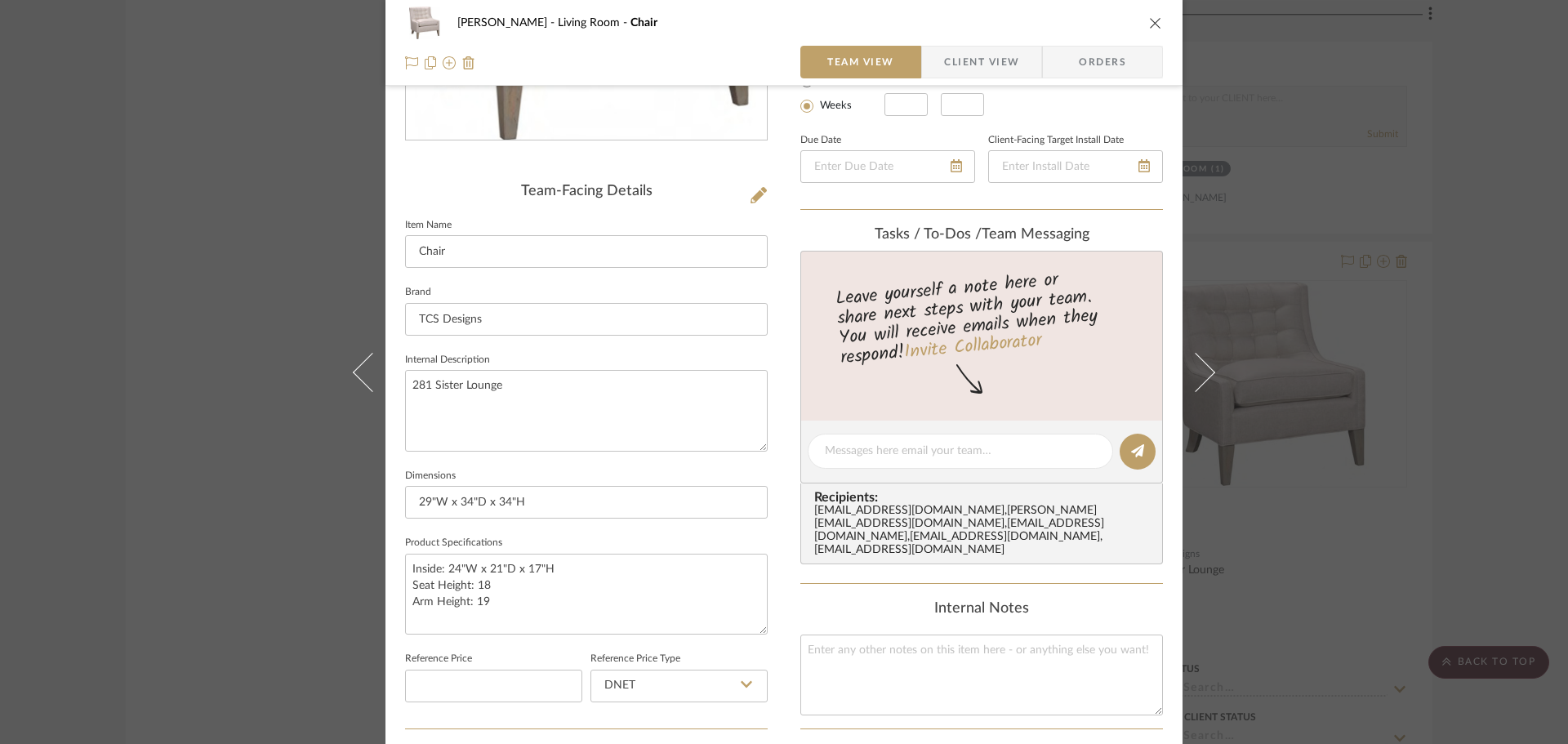
click at [957, 62] on span "Client View" at bounding box center [982, 62] width 75 height 33
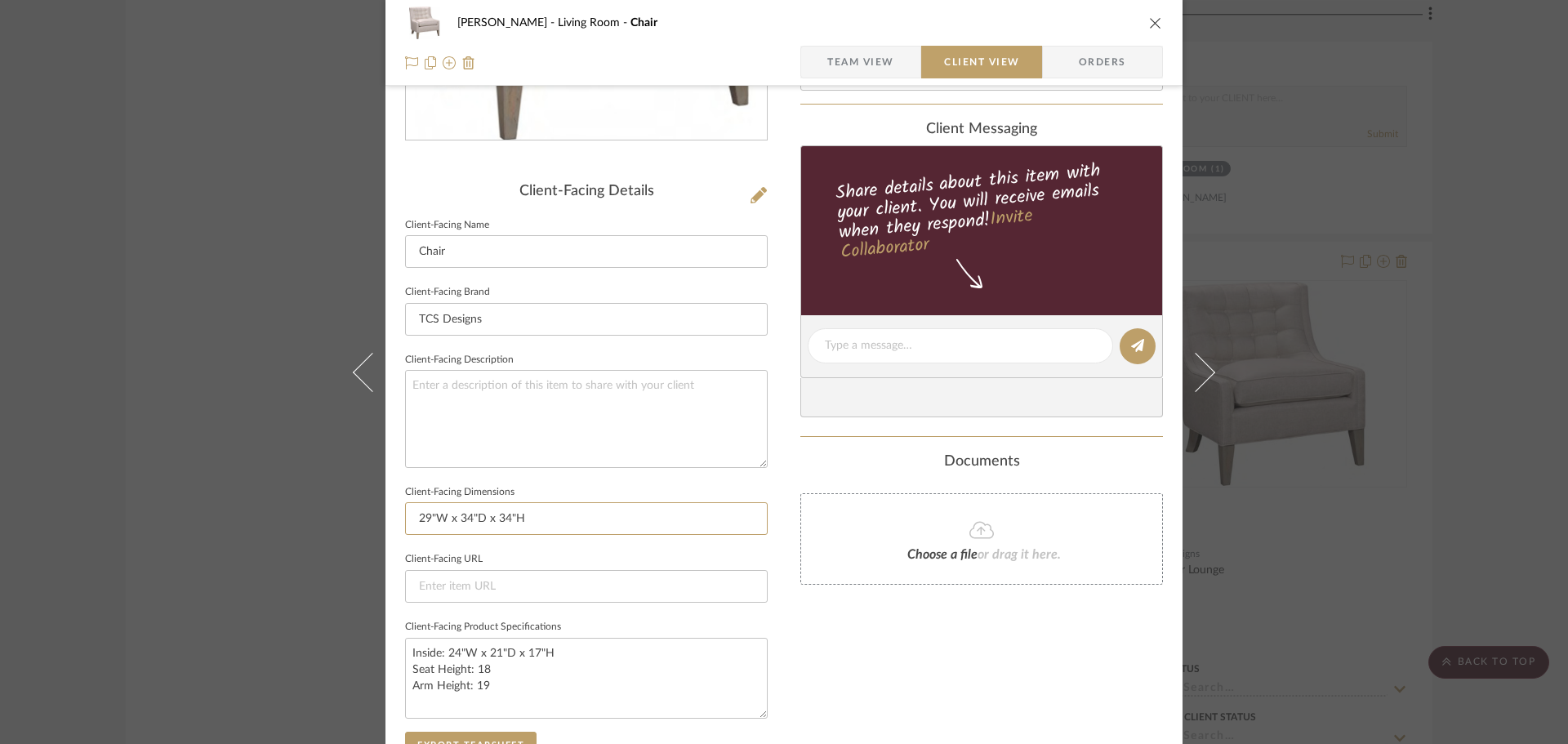
drag, startPoint x: 551, startPoint y: 515, endPoint x: 472, endPoint y: 512, distance: 79.1
click at [282, 514] on div "DOOLEY Living Room Chair Team View Client View Orders Client-Facing Details Cli…" at bounding box center [784, 372] width 1568 height 744
click at [511, 512] on input "29"W x 34"D x 34"H" at bounding box center [586, 518] width 363 height 33
click at [565, 521] on input "29"W x 34"D x 34"H" at bounding box center [586, 518] width 363 height 33
type input "29"W x 34"D x 34"H | Seat: 24"W x 21"D x 18"H | Arm: 19"H"
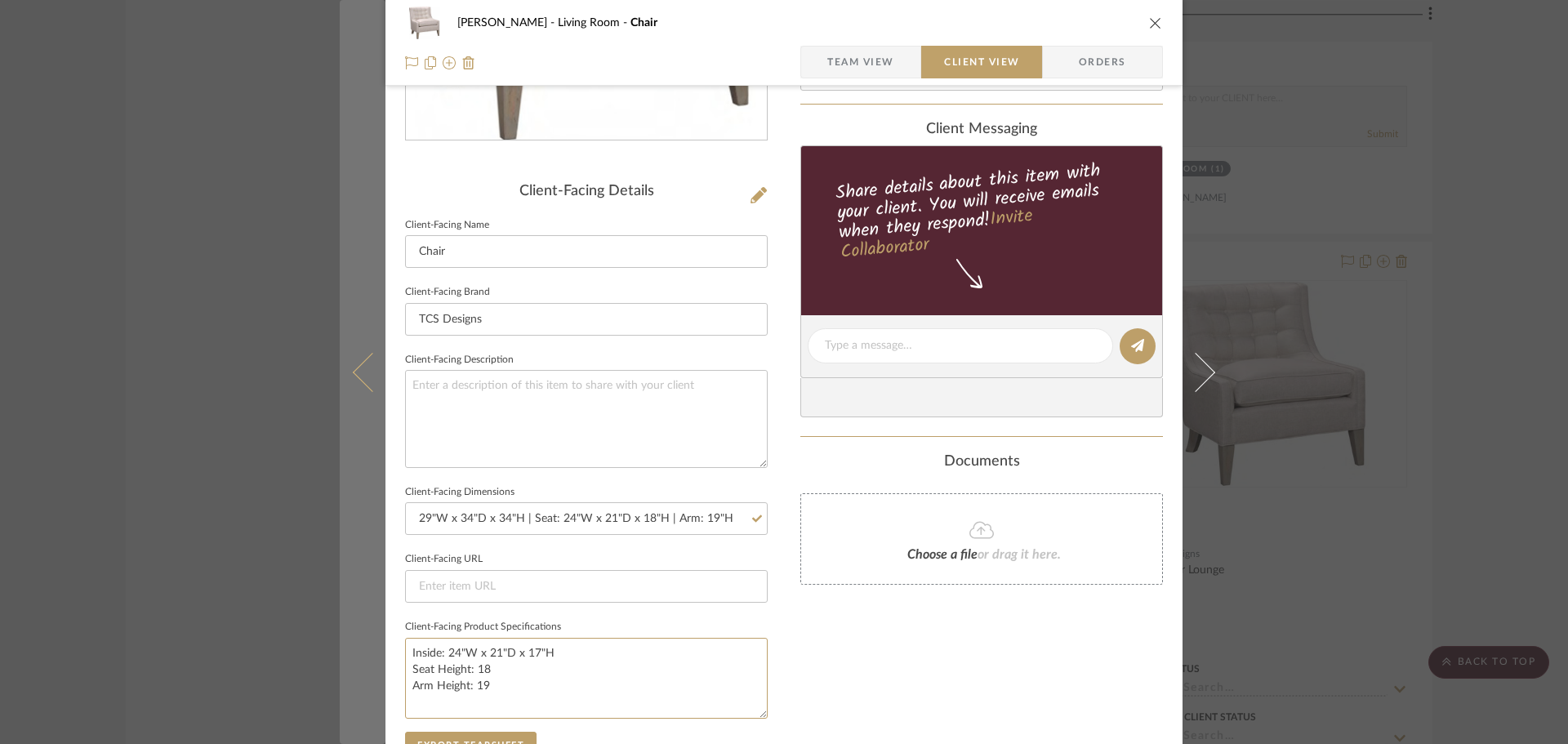
drag, startPoint x: 520, startPoint y: 687, endPoint x: 347, endPoint y: 631, distance: 181.8
click at [347, 631] on mat-dialog-content "DOOLEY Living Room Chair Team View Client View Orders Client-Facing Details Cli…" at bounding box center [784, 352] width 889 height 1333
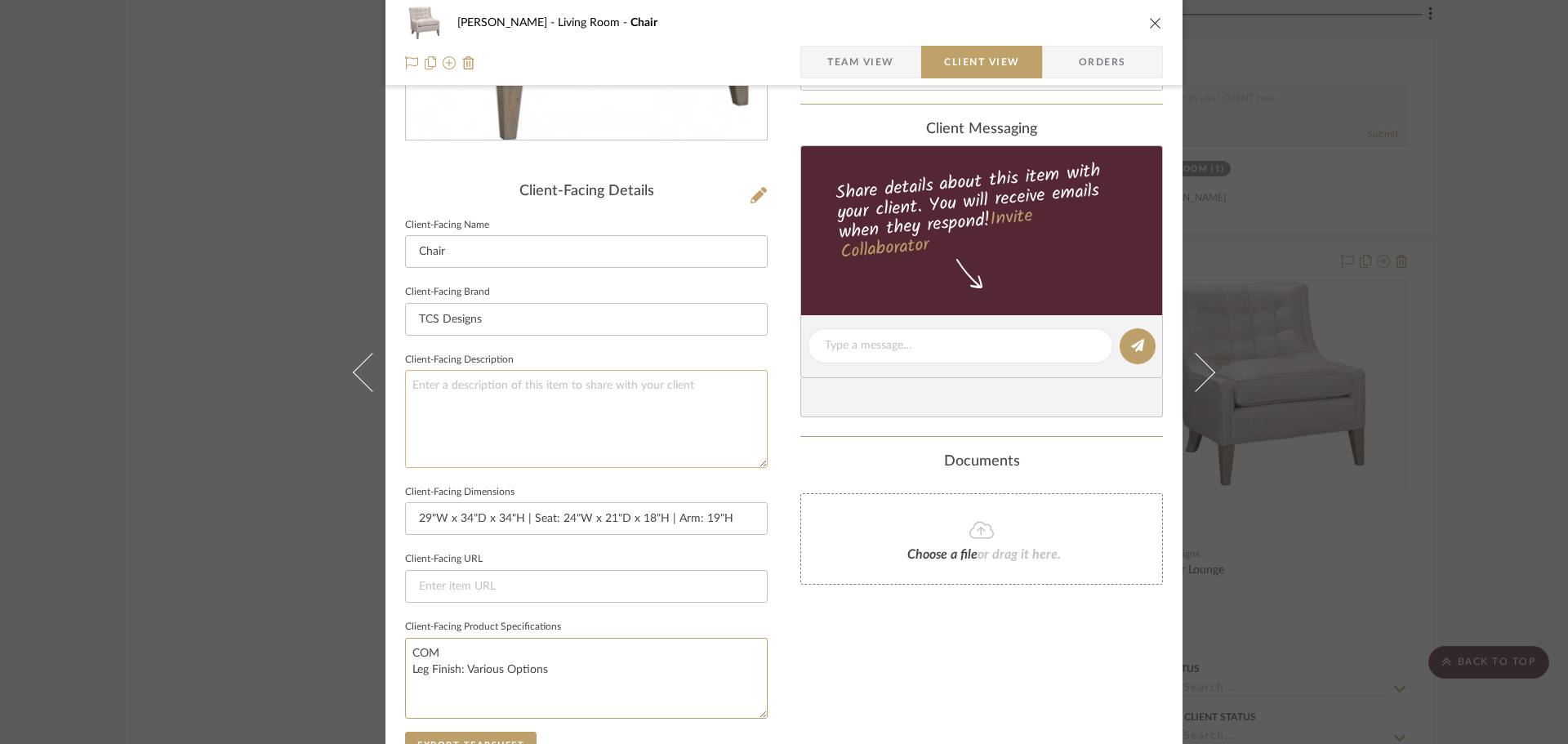
type textarea "COM Leg Finish: Various Options"
click at [539, 466] on textarea at bounding box center [586, 418] width 363 height 97
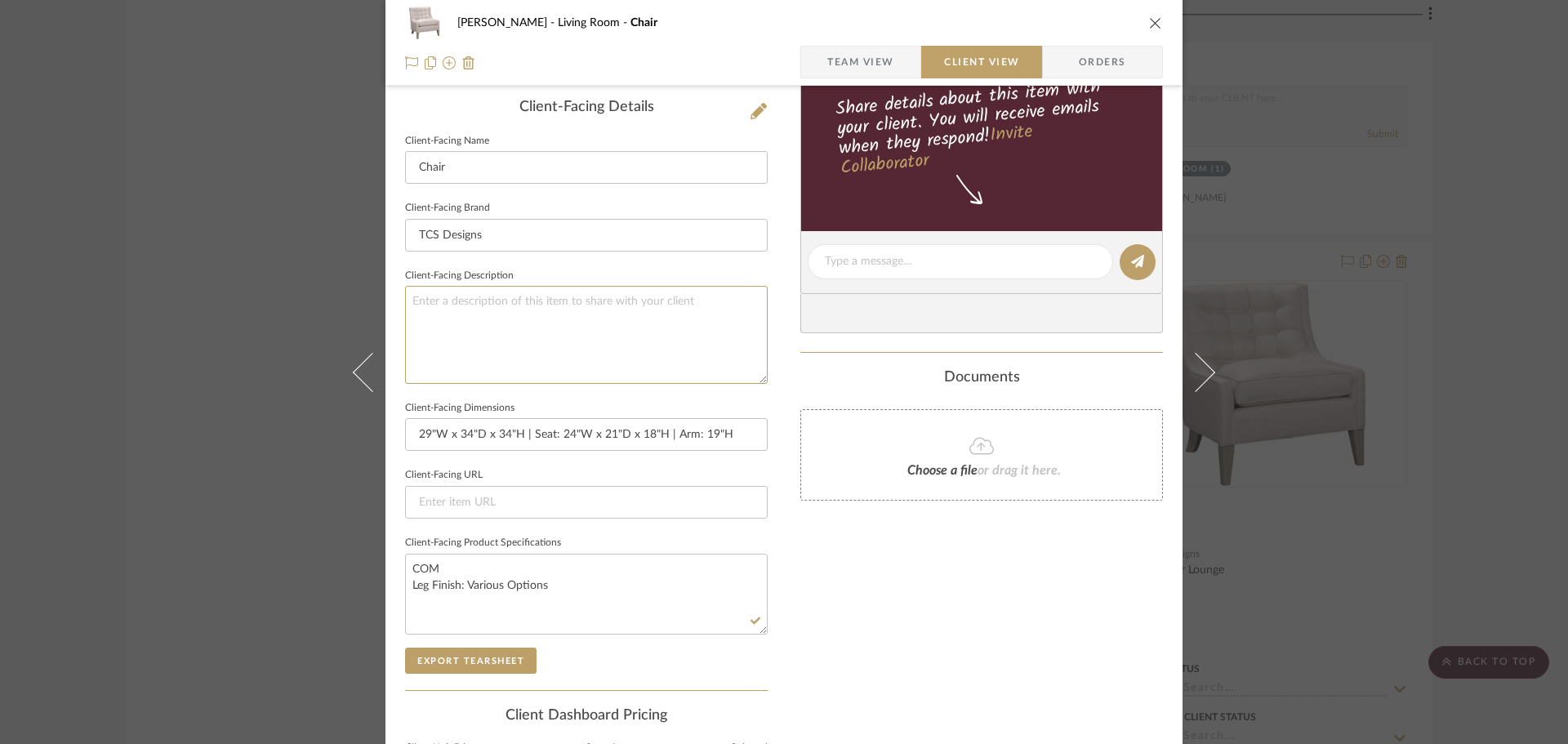
scroll to position [490, 0]
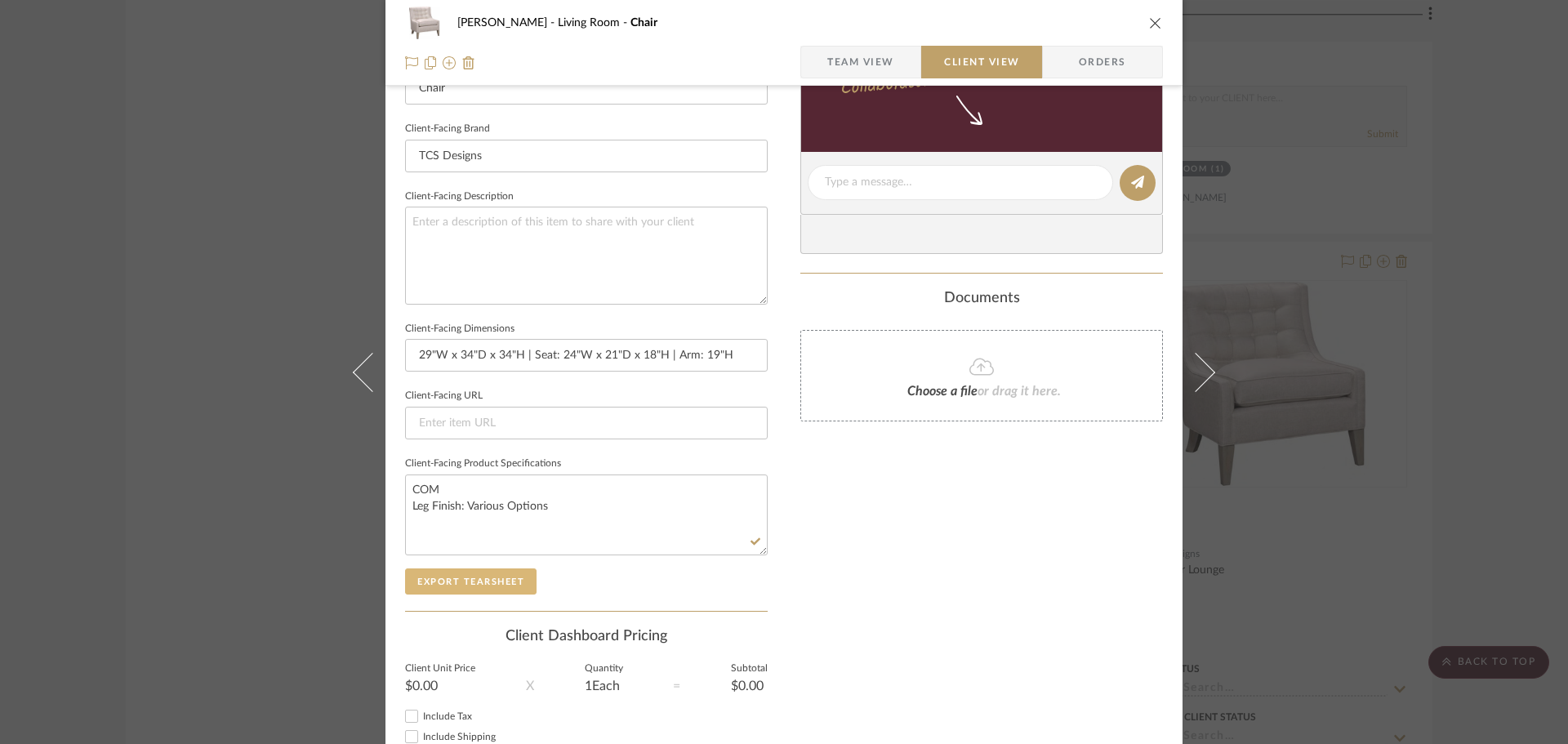
click at [501, 583] on button "Export Tearsheet" at bounding box center [470, 581] width 131 height 26
click at [1368, 242] on div "DOOLEY Living Room Chair Team View Client View Orders Client-Facing Details Cli…" at bounding box center [784, 372] width 1568 height 744
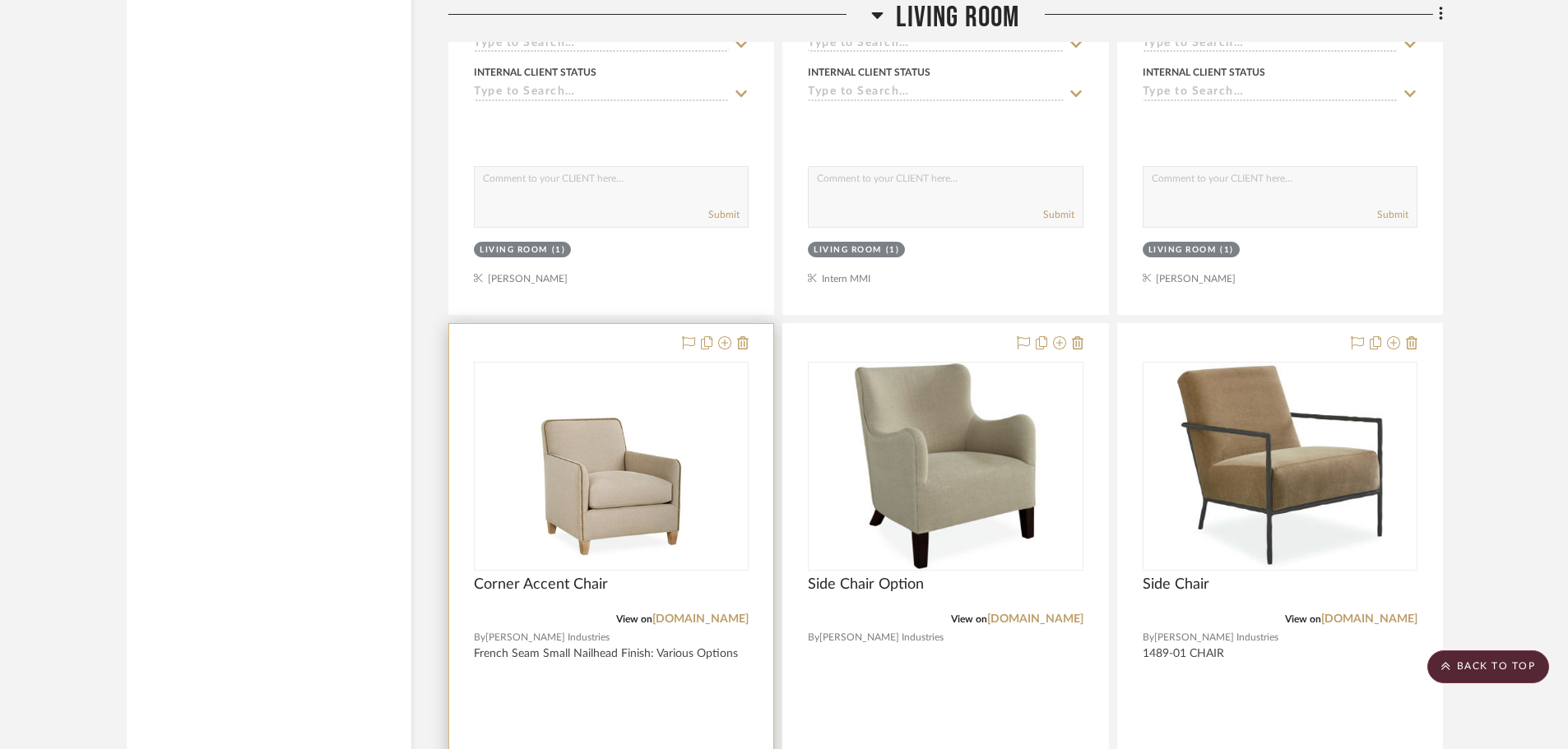
scroll to position [14945, 0]
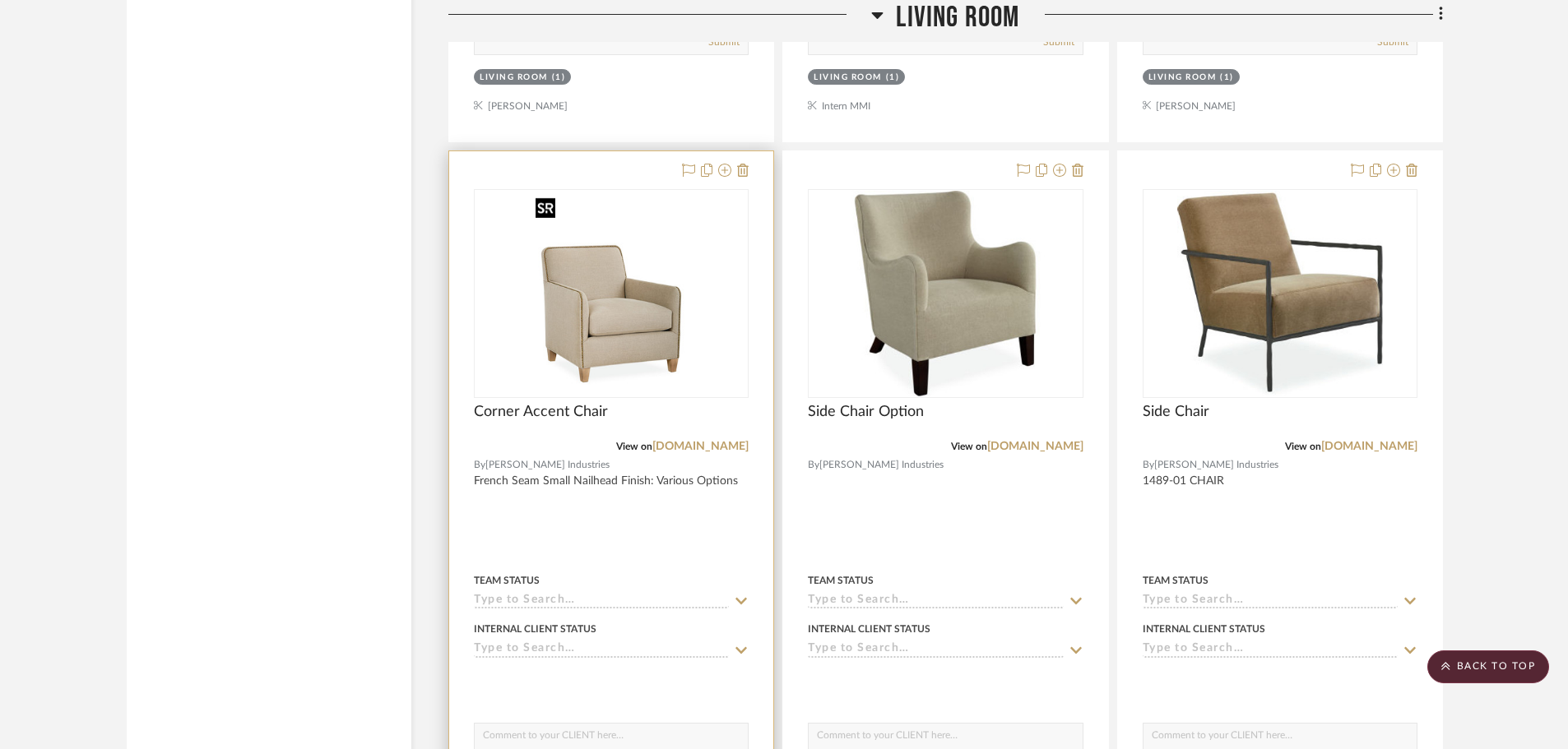
click at [607, 270] on img "0" at bounding box center [611, 293] width 165 height 206
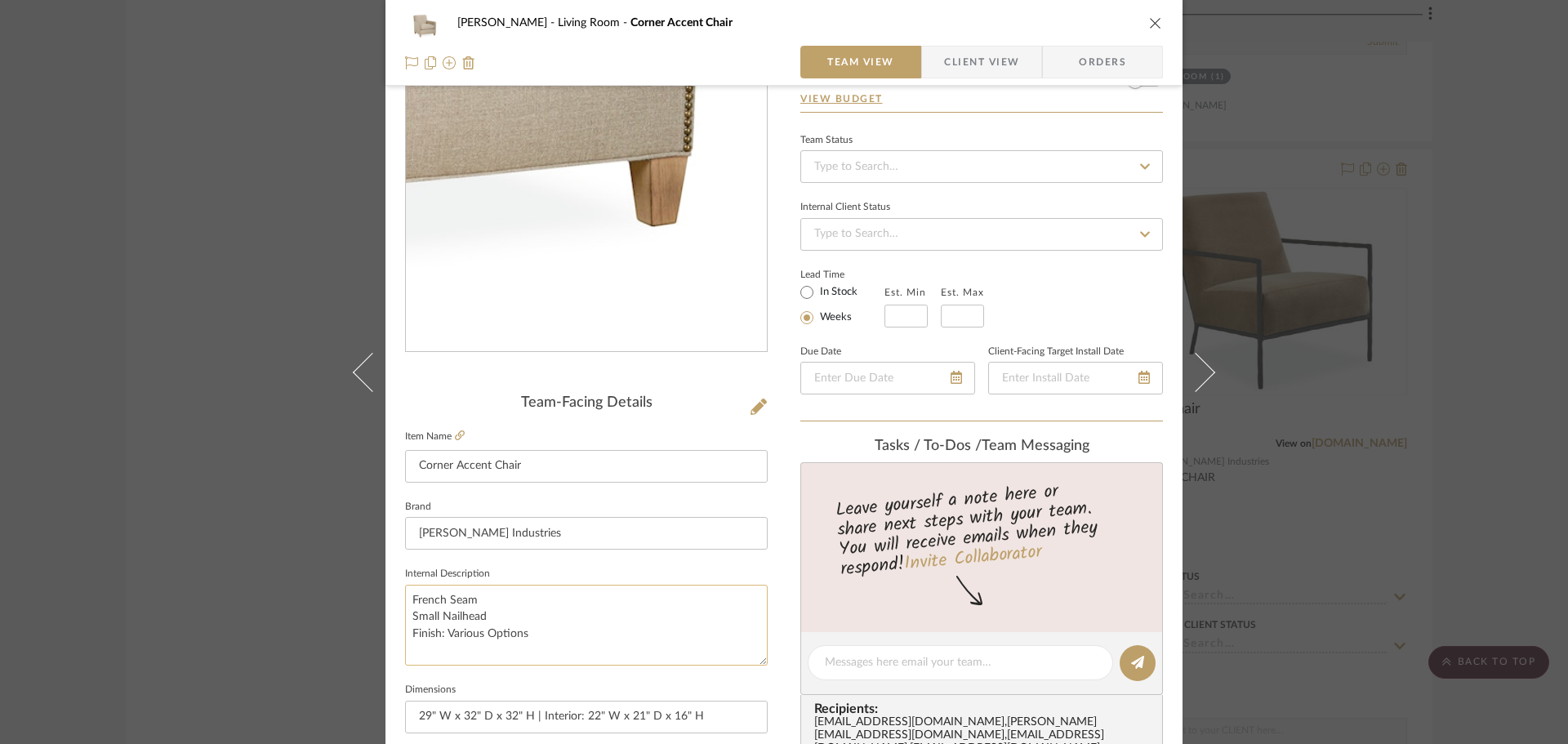
scroll to position [327, 0]
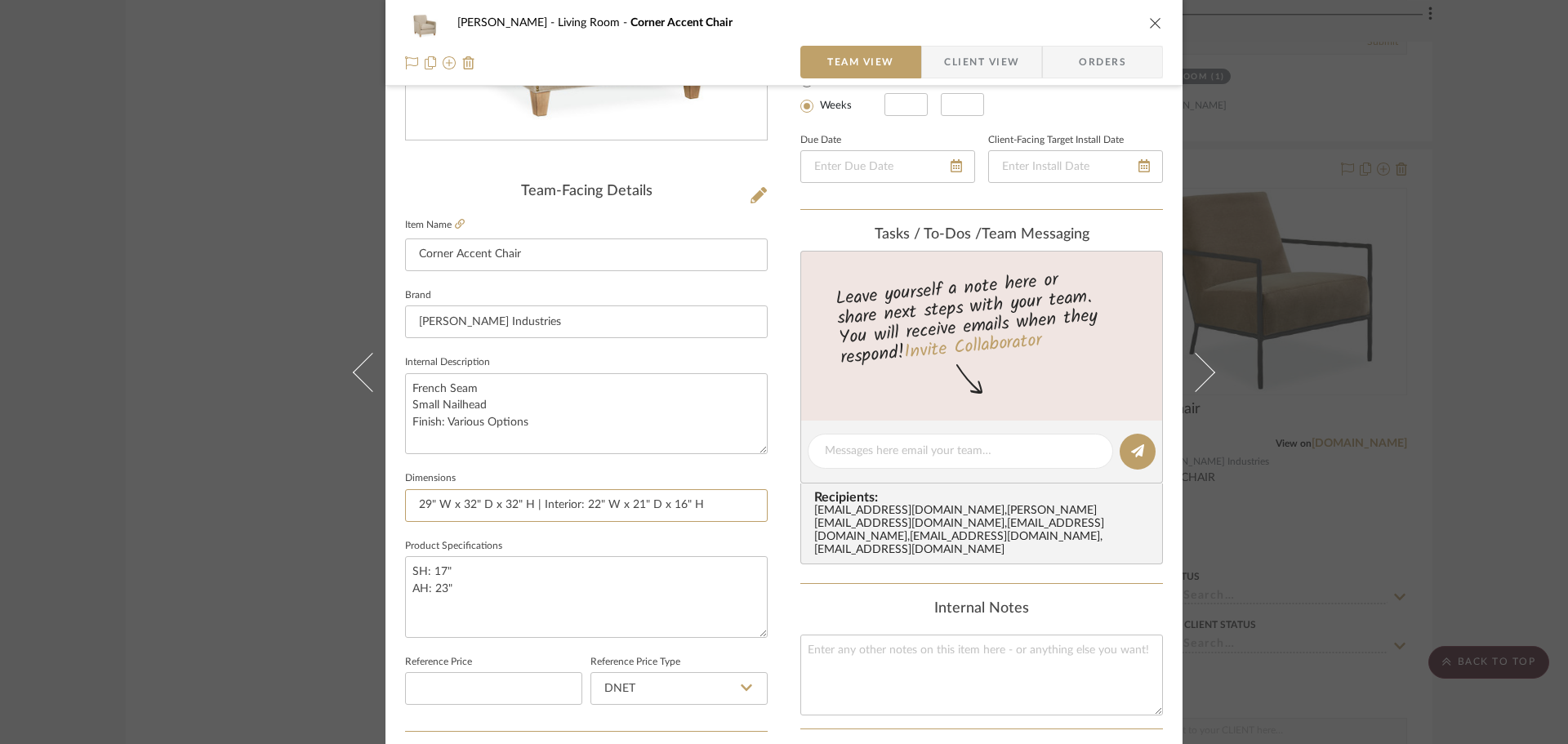
drag, startPoint x: 415, startPoint y: 509, endPoint x: 389, endPoint y: 510, distance: 26.0
click at [389, 510] on div "DOOLEY Living Room Corner Accent Chair Team View Client View Orders Team-Facing…" at bounding box center [784, 439] width 797 height 1509
click at [534, 507] on input "29" W x 32" D x 32" H | Interior: 22" W x 21" D x 16" H" at bounding box center [586, 506] width 363 height 33
click at [539, 502] on input "29" W x 32" D x 32" H | Interior: 22" W x 21" D x 16" H" at bounding box center [586, 506] width 363 height 33
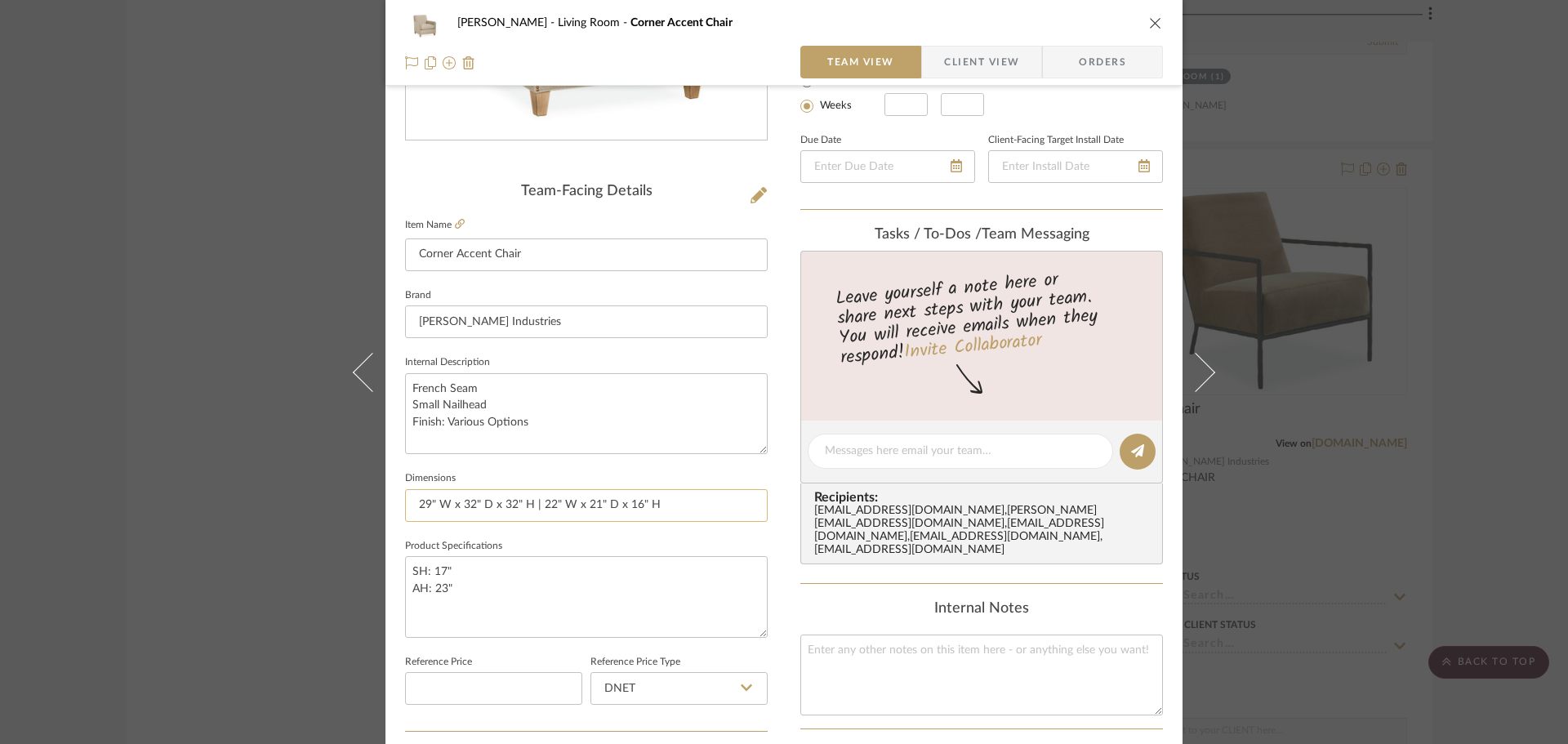
click at [712, 510] on input "29" W x 32" D x 32" H | 22" W x 21" D x 16" H" at bounding box center [586, 506] width 363 height 33
click at [643, 506] on input "29" W x 32" D x 32" H | 22" W x 21" D x 16" H |" at bounding box center [586, 506] width 363 height 33
click at [720, 512] on input "29"W x 32"D x 32"H | 22"W x 21"D x 16"H |" at bounding box center [586, 506] width 363 height 33
click at [526, 499] on input "29"W x 32"D x 32"H | 22"W x 21"D x 16"H | Arm: 23"H" at bounding box center [586, 506] width 363 height 33
type input "29"W x 32"D x 32"H | Seat: 22"W x 21"D x 16"H | Arm: 23"H"
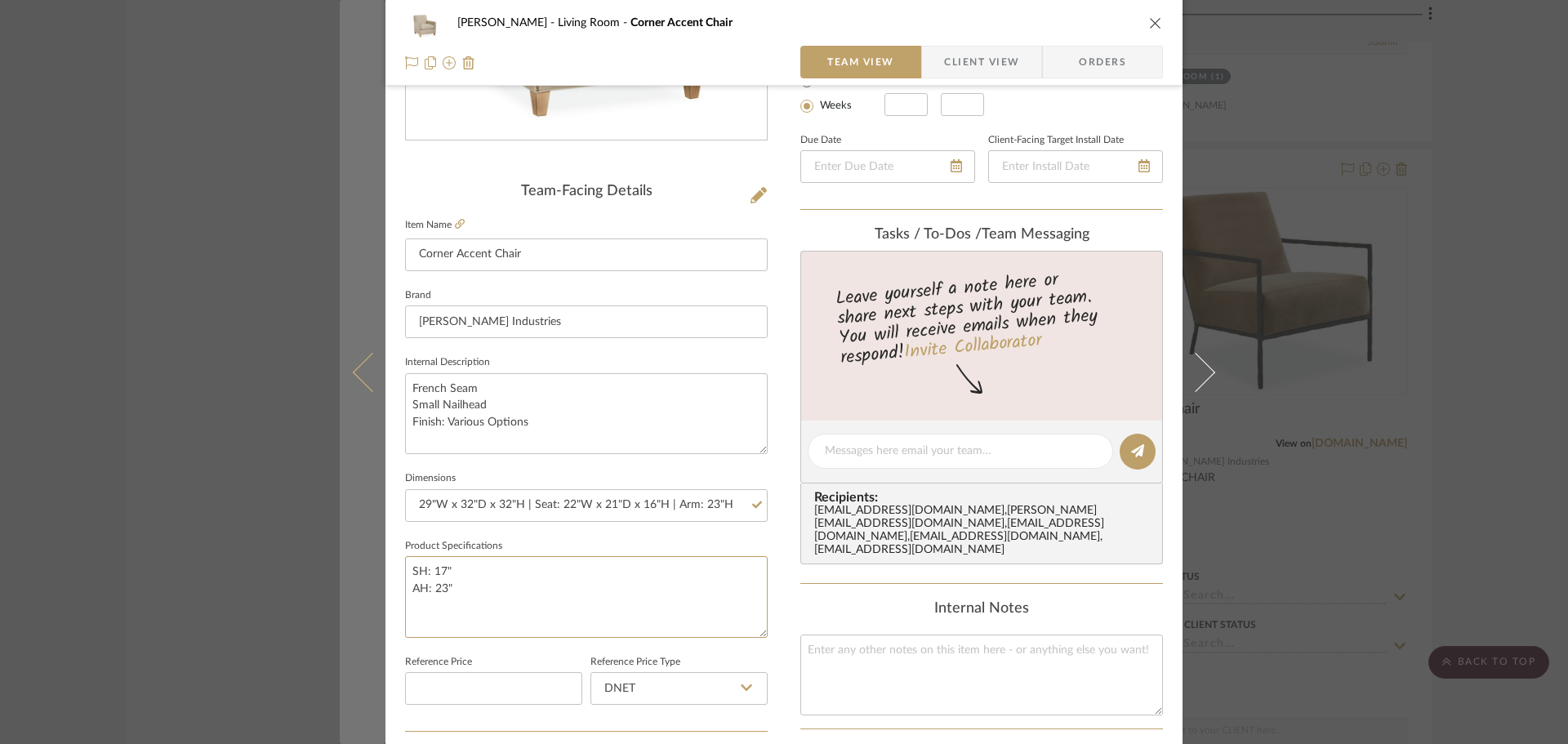
drag, startPoint x: 503, startPoint y: 610, endPoint x: 365, endPoint y: 562, distance: 146.1
click at [365, 562] on mat-dialog-content "DOOLEY Living Room Corner Accent Chair Team View Client View Orders Team-Facing…" at bounding box center [784, 439] width 889 height 1509
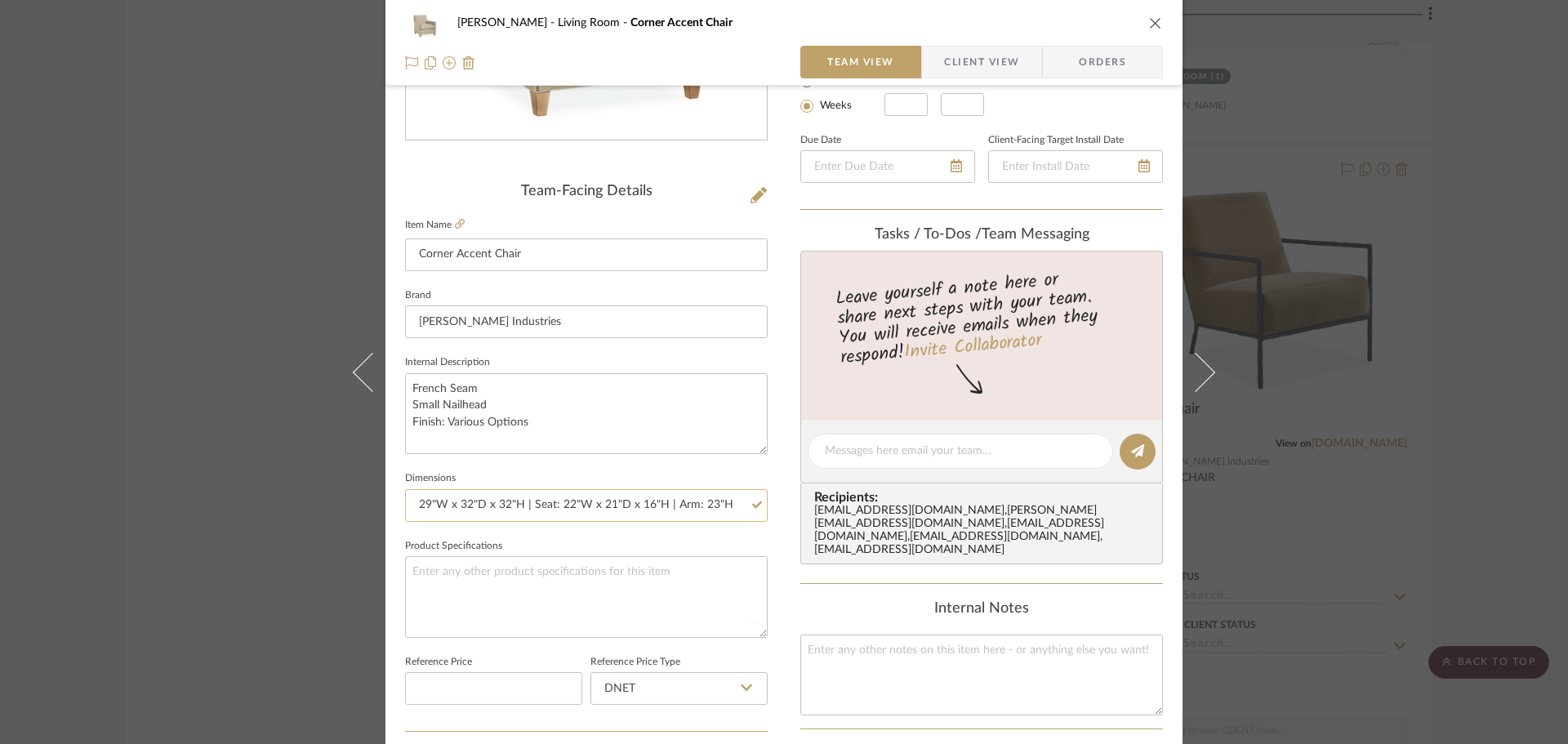
click at [622, 514] on input "29"W x 32"D x 32"H | Seat: 22"W x 21"D x 16"H | Arm: 23"H" at bounding box center [586, 506] width 363 height 33
click at [707, 514] on input "29"W x 32"D x 32"H | Seat: 22"W x 21"D x 16"H | Arm: 23"H" at bounding box center [586, 506] width 363 height 33
click at [449, 219] on label "Item Name" at bounding box center [434, 225] width 60 height 14
click at [457, 225] on icon at bounding box center [459, 223] width 10 height 10
click at [642, 499] on input "29"W x 32"D x 32"H | Seat: 22"W x 21"D x 16"H | Arm: 23"H" at bounding box center [586, 506] width 363 height 33
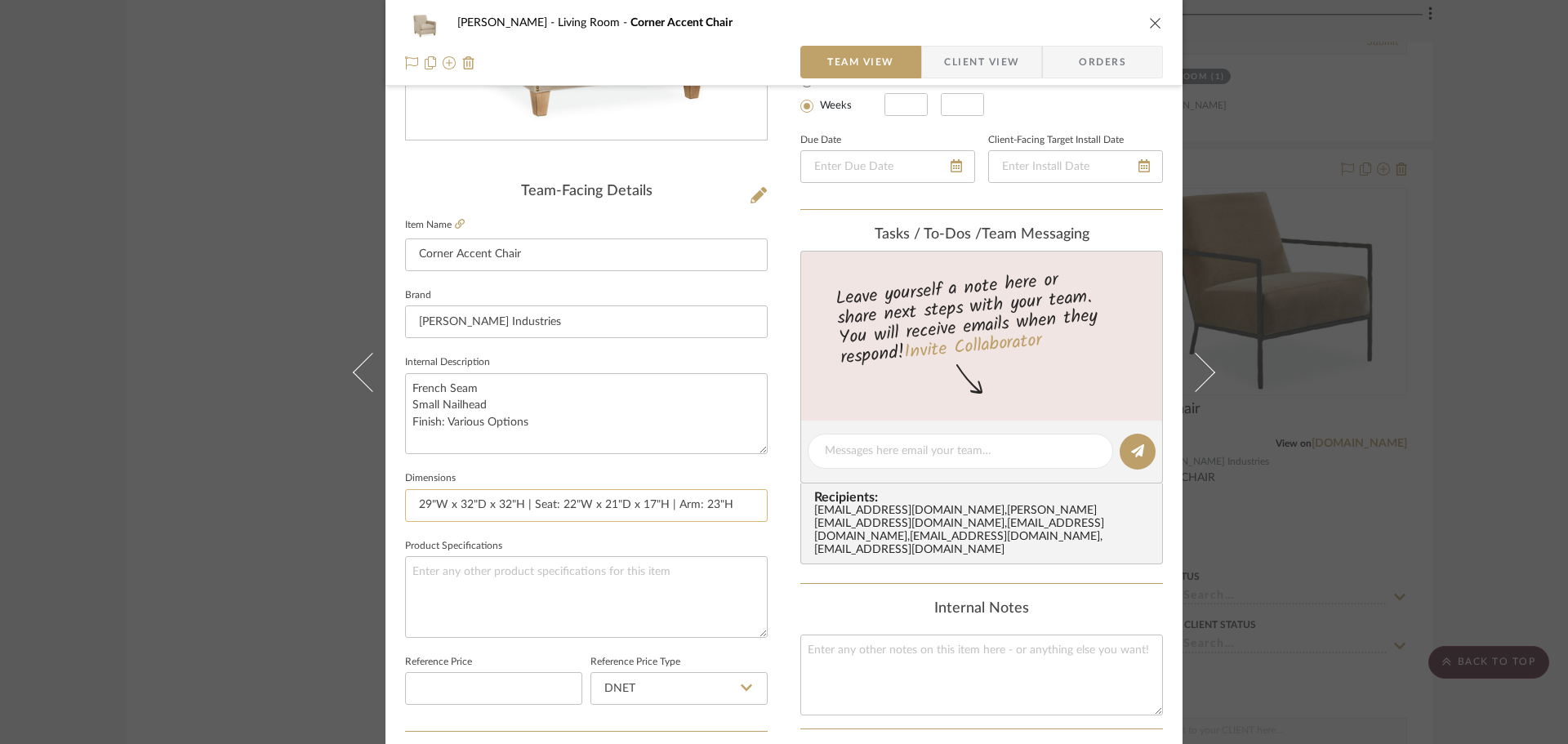
click at [740, 495] on input "29"W x 32"D x 32"H | Seat: 22"W x 21"D x 17"H | Arm: 23"H" at bounding box center [586, 506] width 363 height 33
type input "29"W x 32"D x 32"H | Seat: 22"W x 21"D x 17"H | Arm: 23"H"
click at [666, 592] on textarea at bounding box center [586, 597] width 363 height 81
type textarea "COM Leg Finish: Various Options Optional: Nail Head"
click at [951, 71] on span "Client View" at bounding box center [982, 62] width 75 height 33
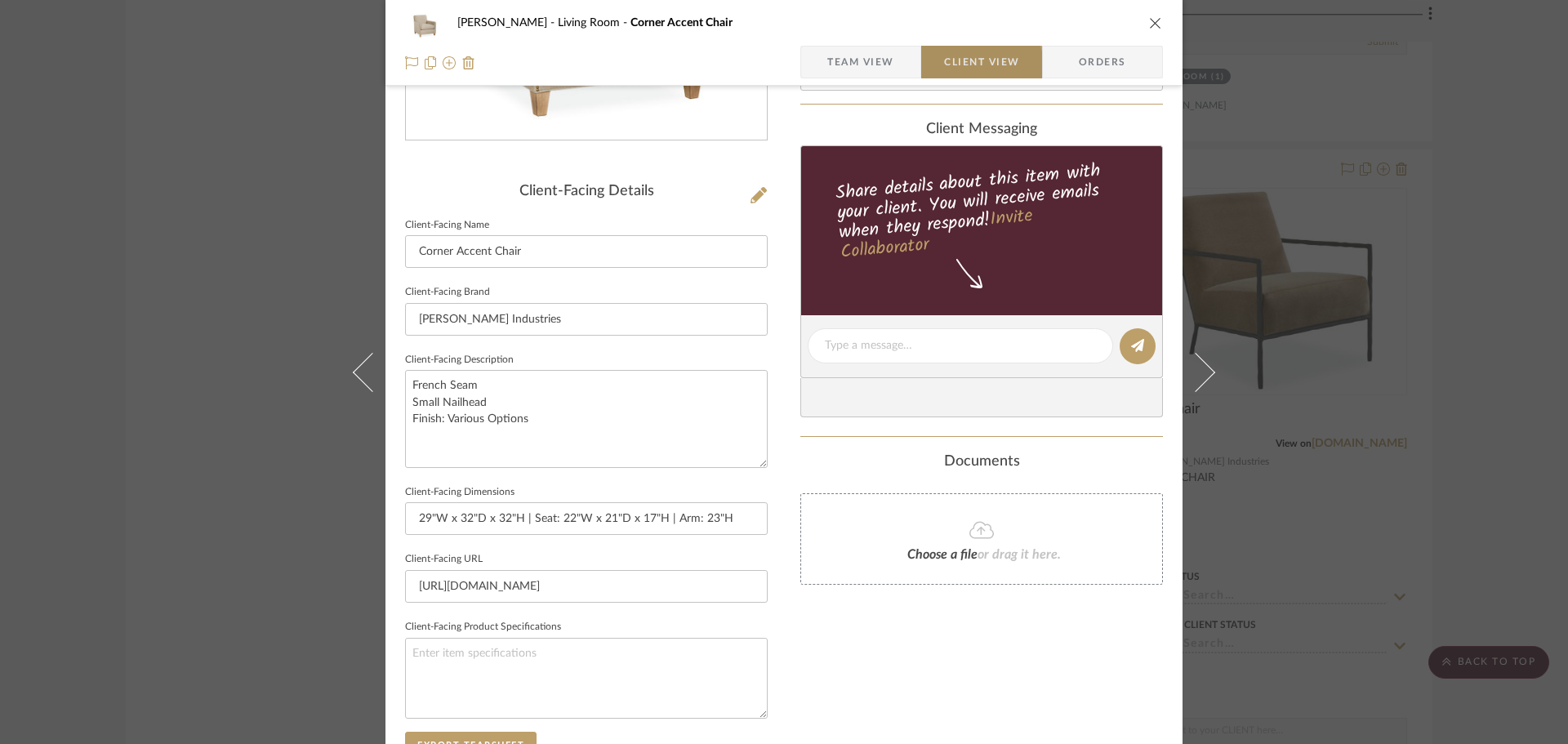
type textarea "COM Leg Finish: Various Options Optional: Nail Head"
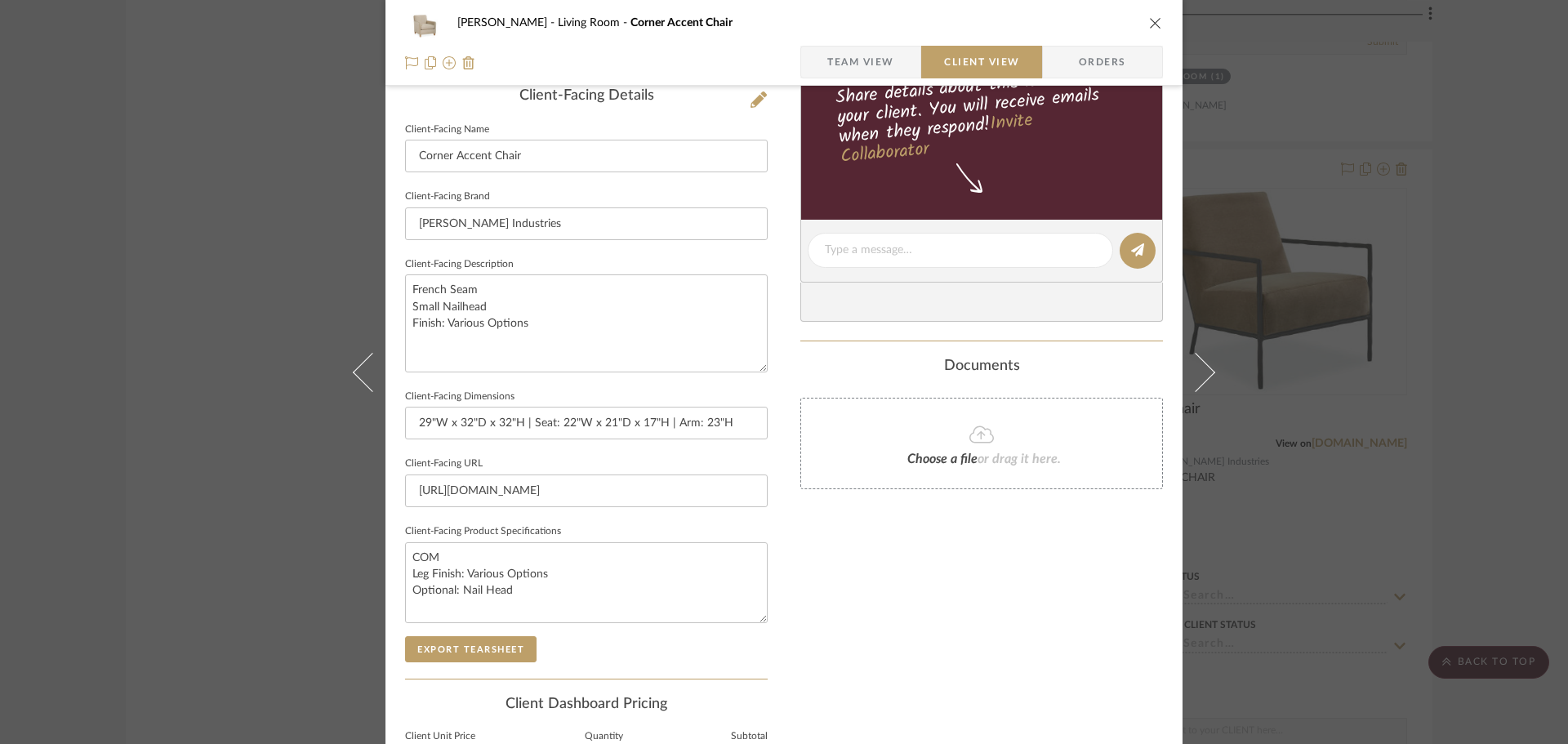
scroll to position [572, 0]
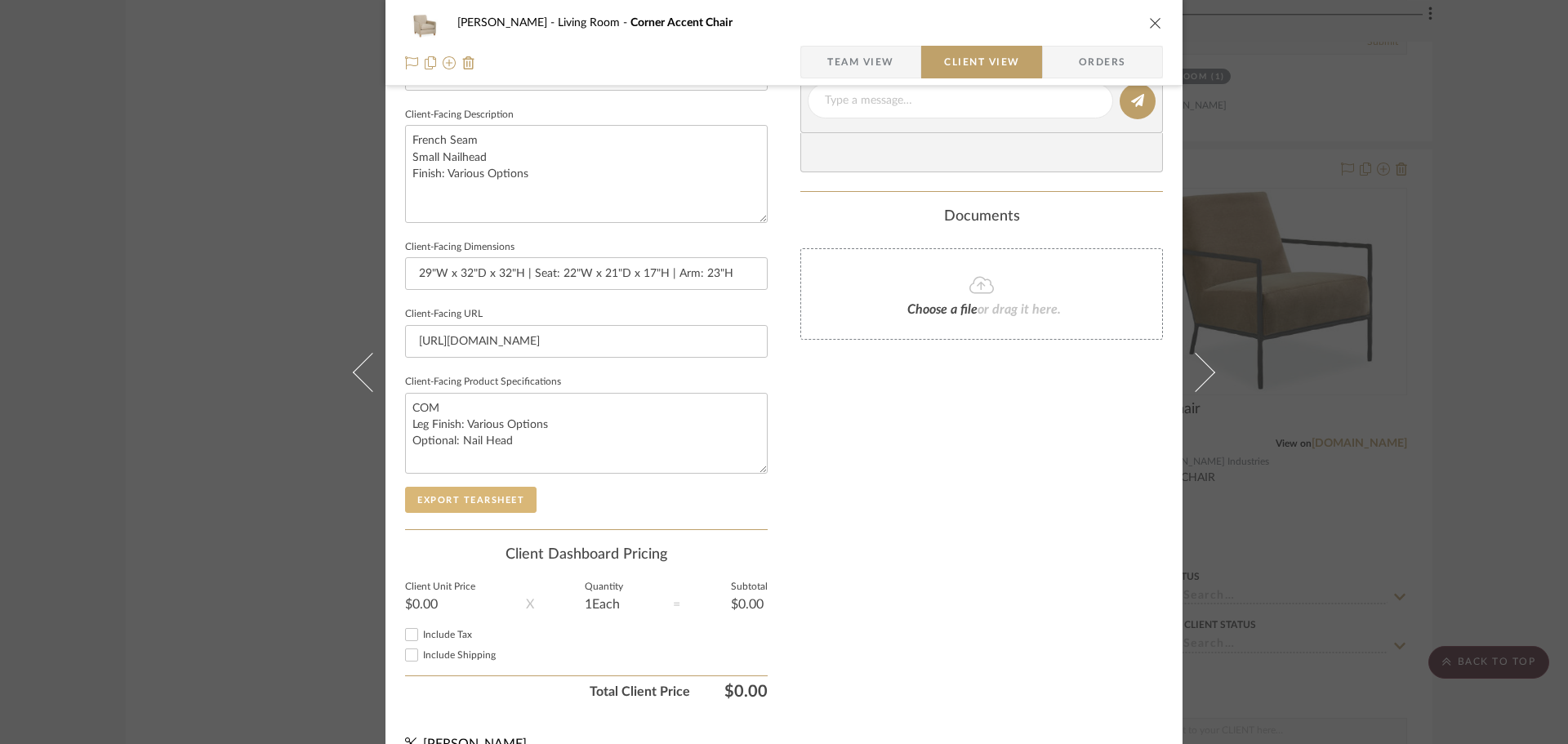
click at [491, 504] on button "Export Tearsheet" at bounding box center [470, 499] width 131 height 26
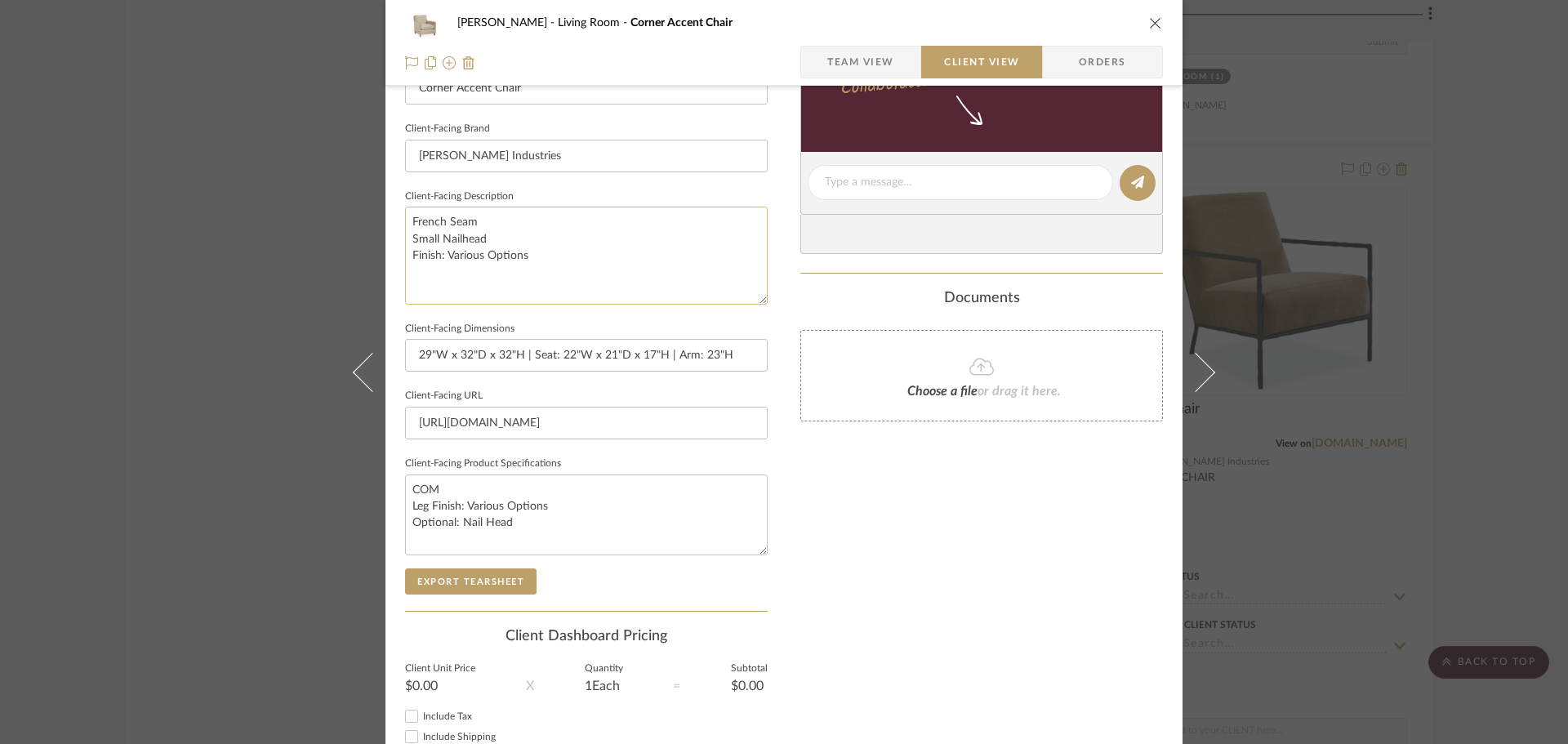
scroll to position [245, 0]
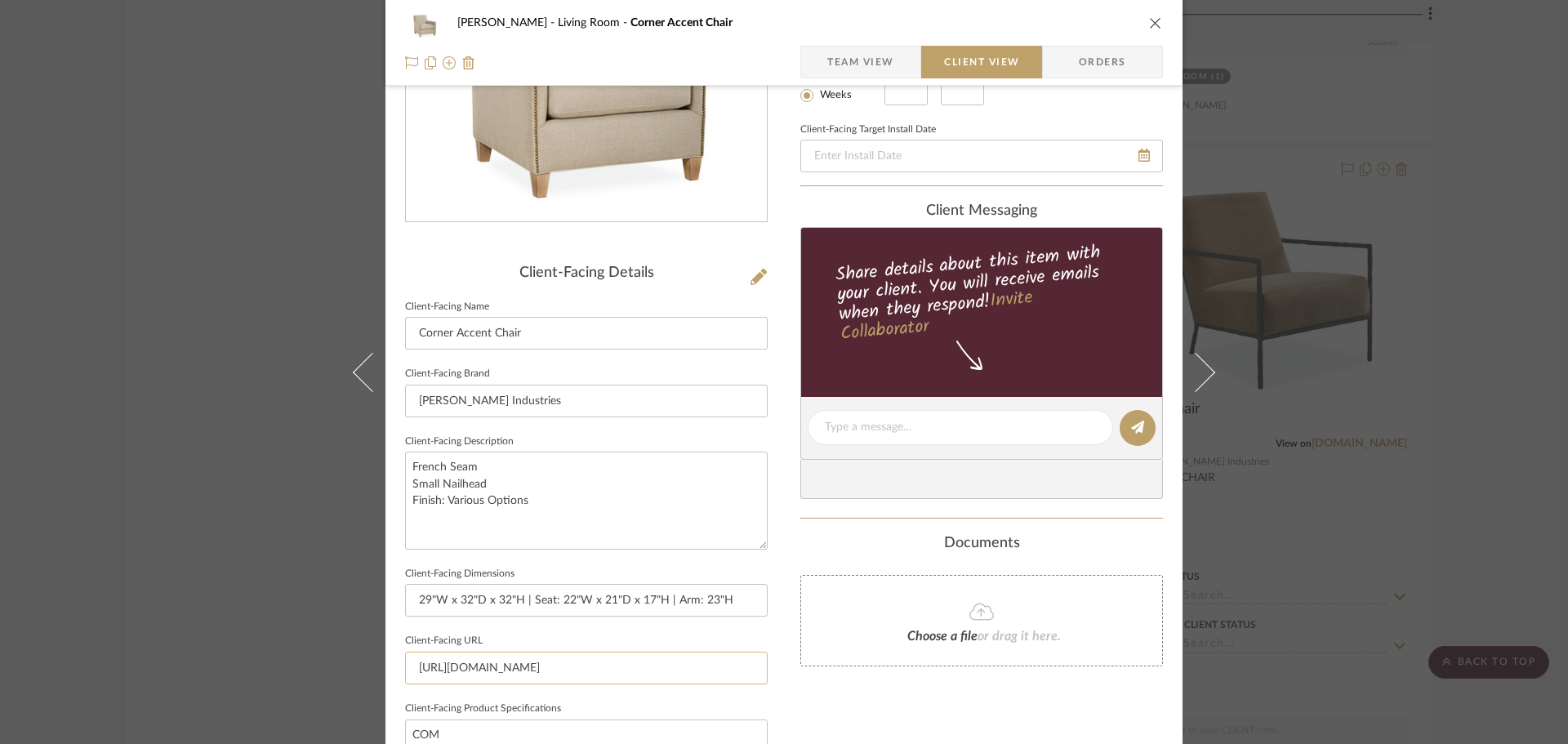
click at [619, 660] on input "https://www.leeindustries.com/Product/Detail/CHAIR/CHAIR/1908-01" at bounding box center [586, 668] width 363 height 33
click at [994, 59] on span "Client View" at bounding box center [982, 62] width 75 height 33
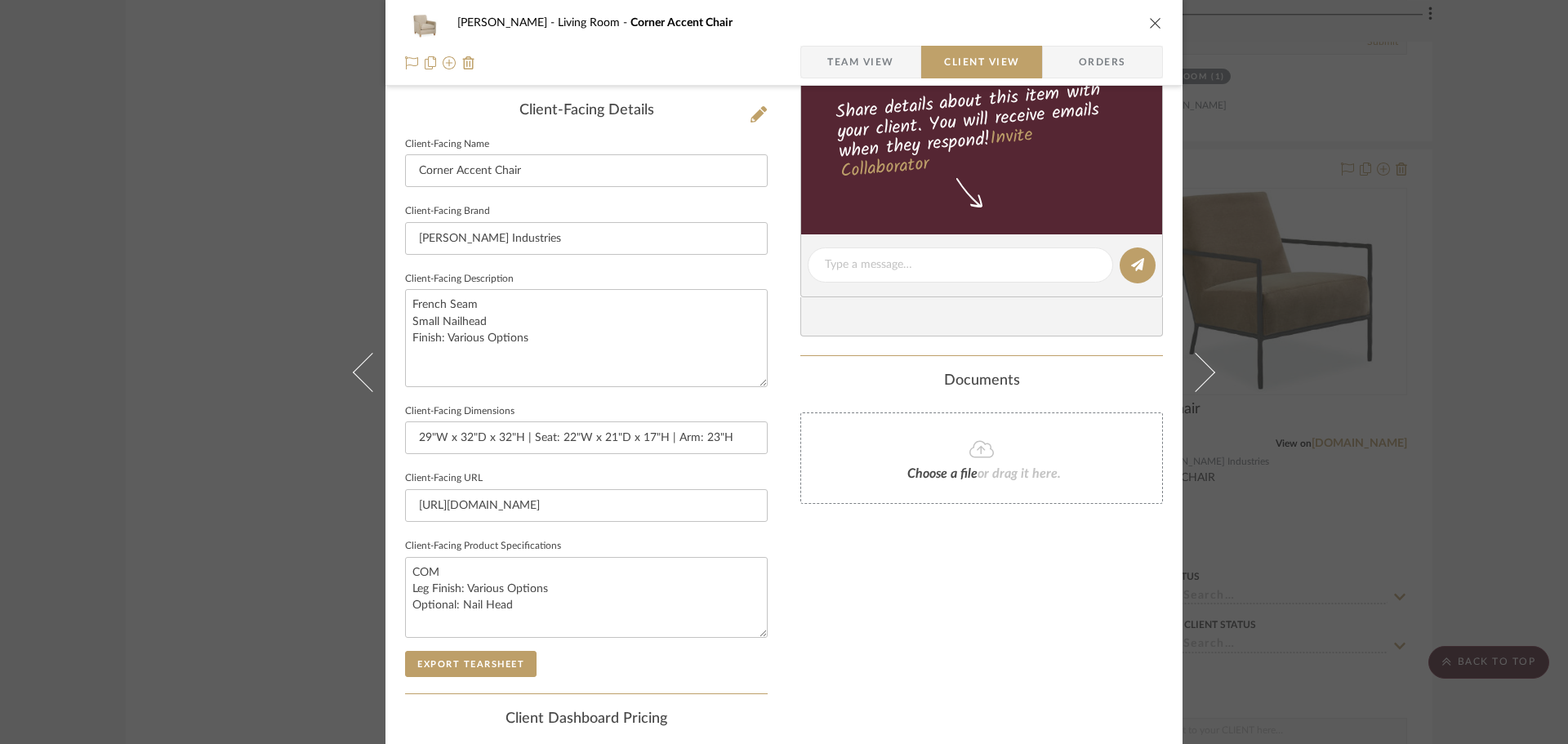
scroll to position [601, 0]
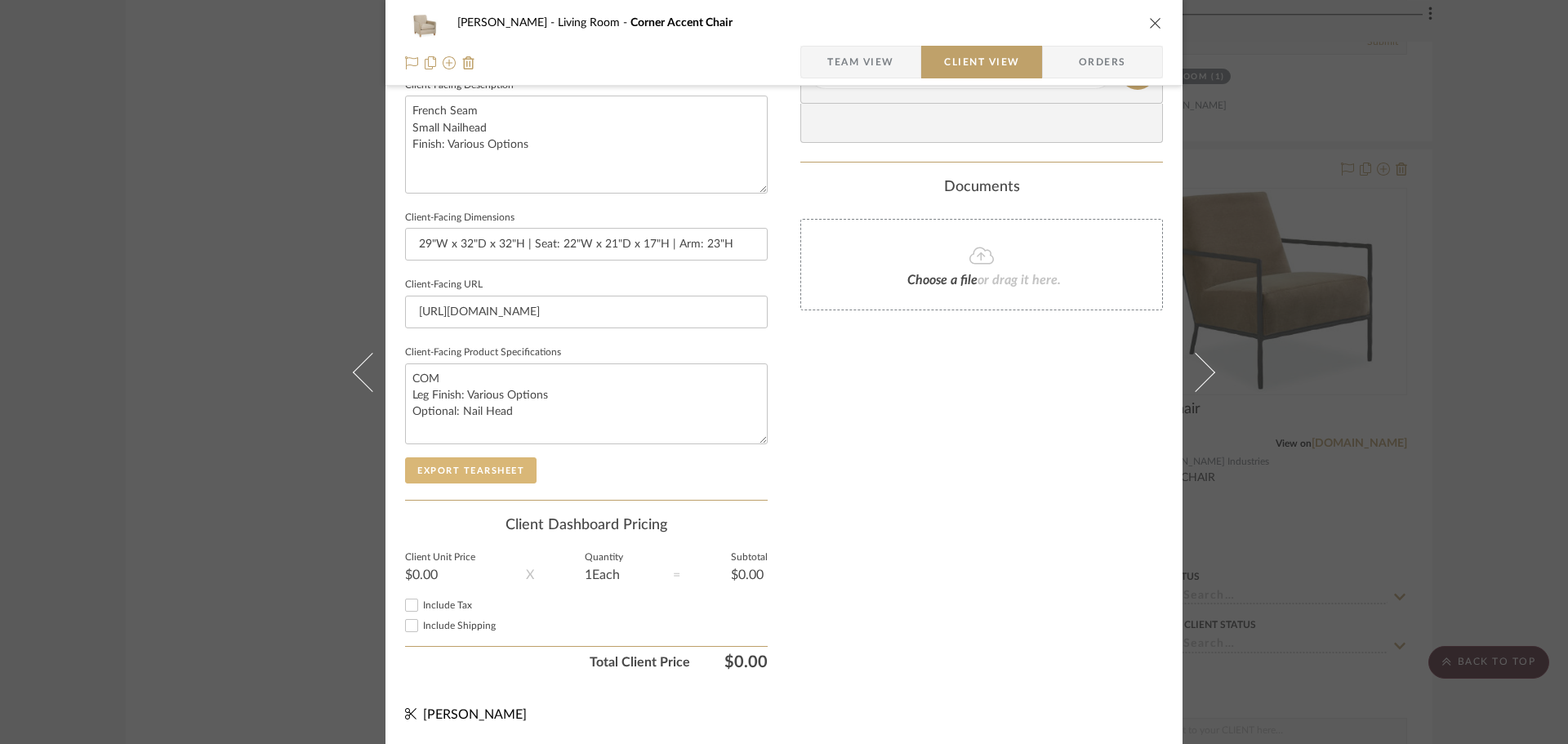
click at [475, 468] on button "Export Tearsheet" at bounding box center [470, 470] width 131 height 26
click at [1437, 266] on div "DOOLEY Living Room Corner Accent Chair Team View Client View Orders Client-Faci…" at bounding box center [784, 372] width 1568 height 744
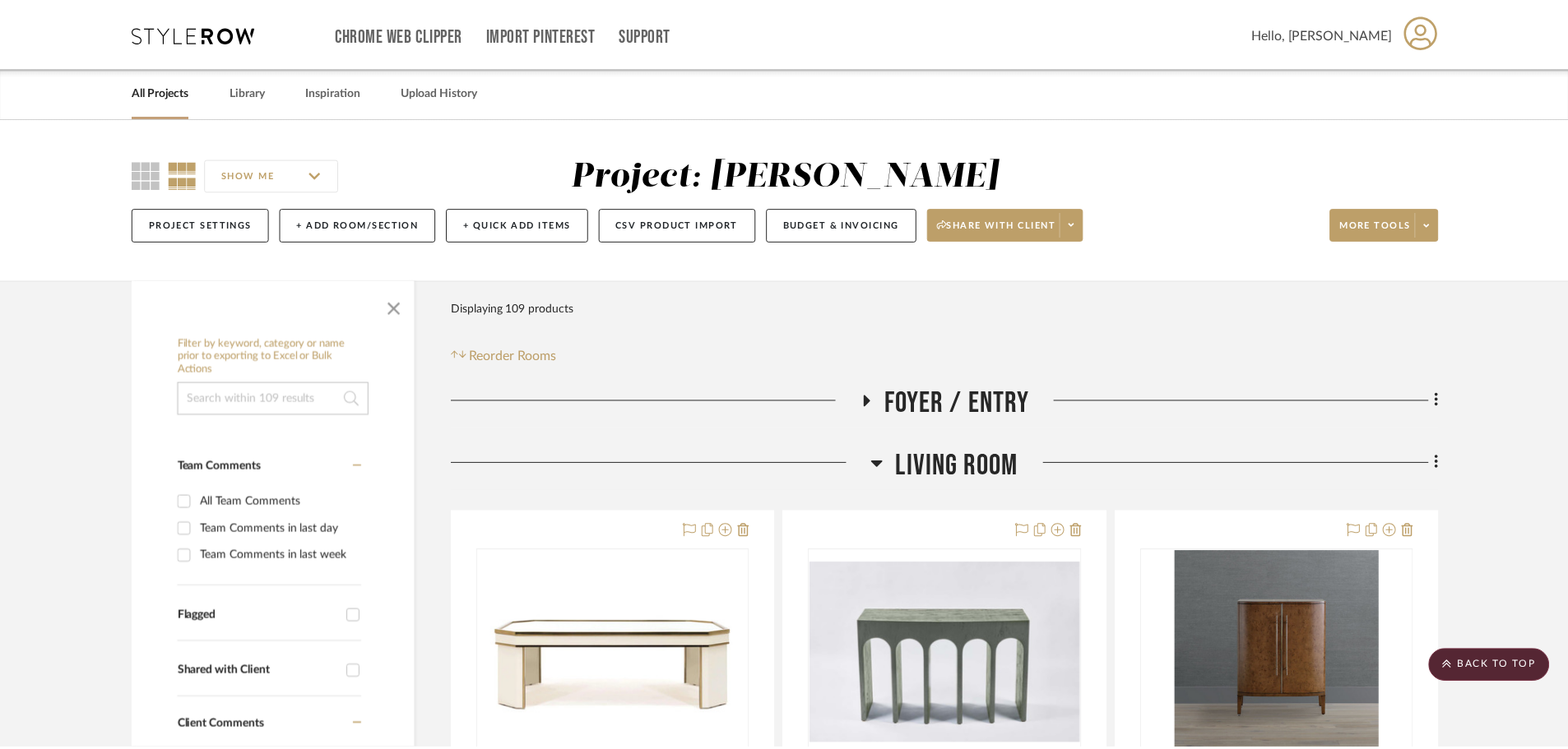
scroll to position [14945, 0]
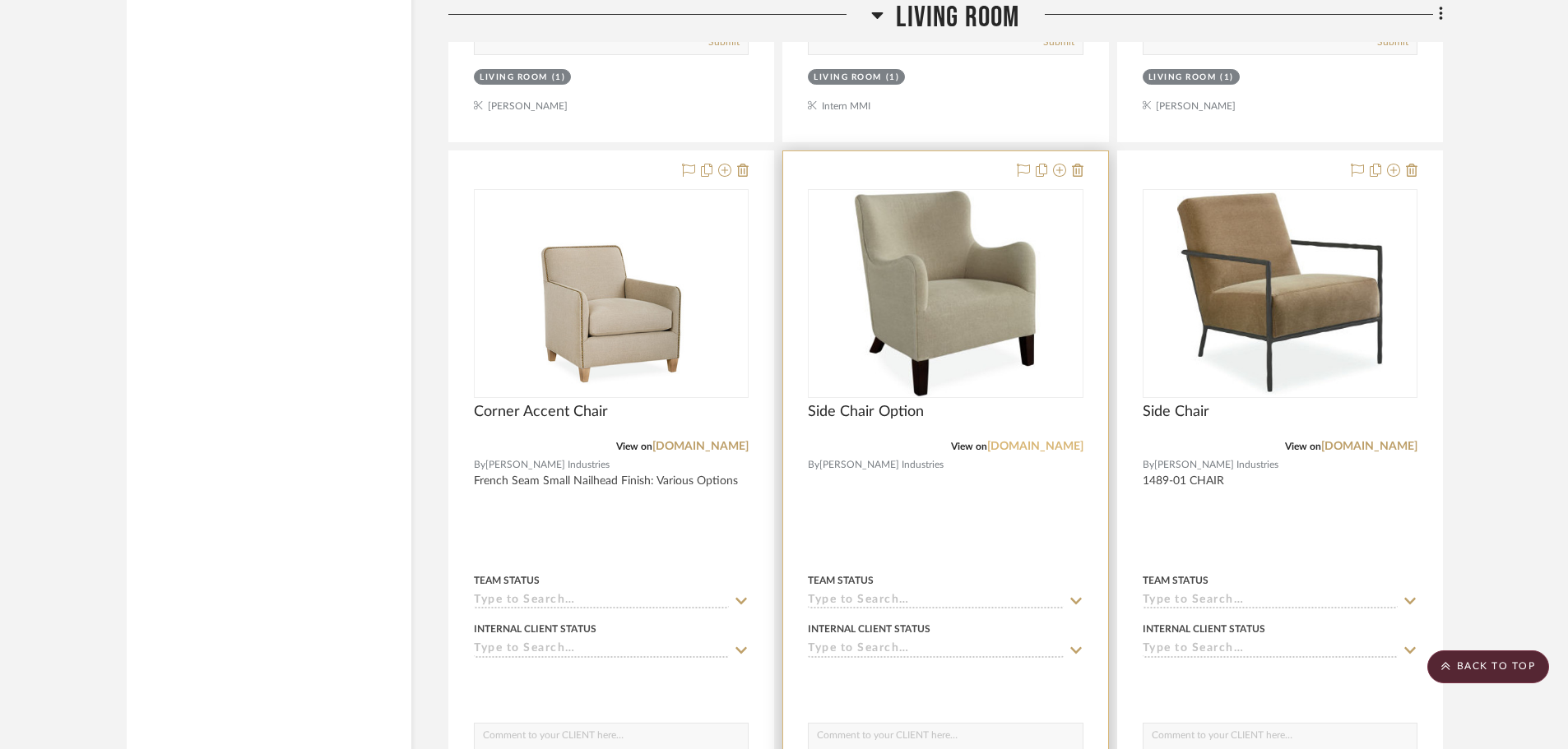
click at [1025, 447] on link "[DOMAIN_NAME]" at bounding box center [1035, 446] width 96 height 12
click at [1080, 174] on icon at bounding box center [1077, 170] width 12 height 13
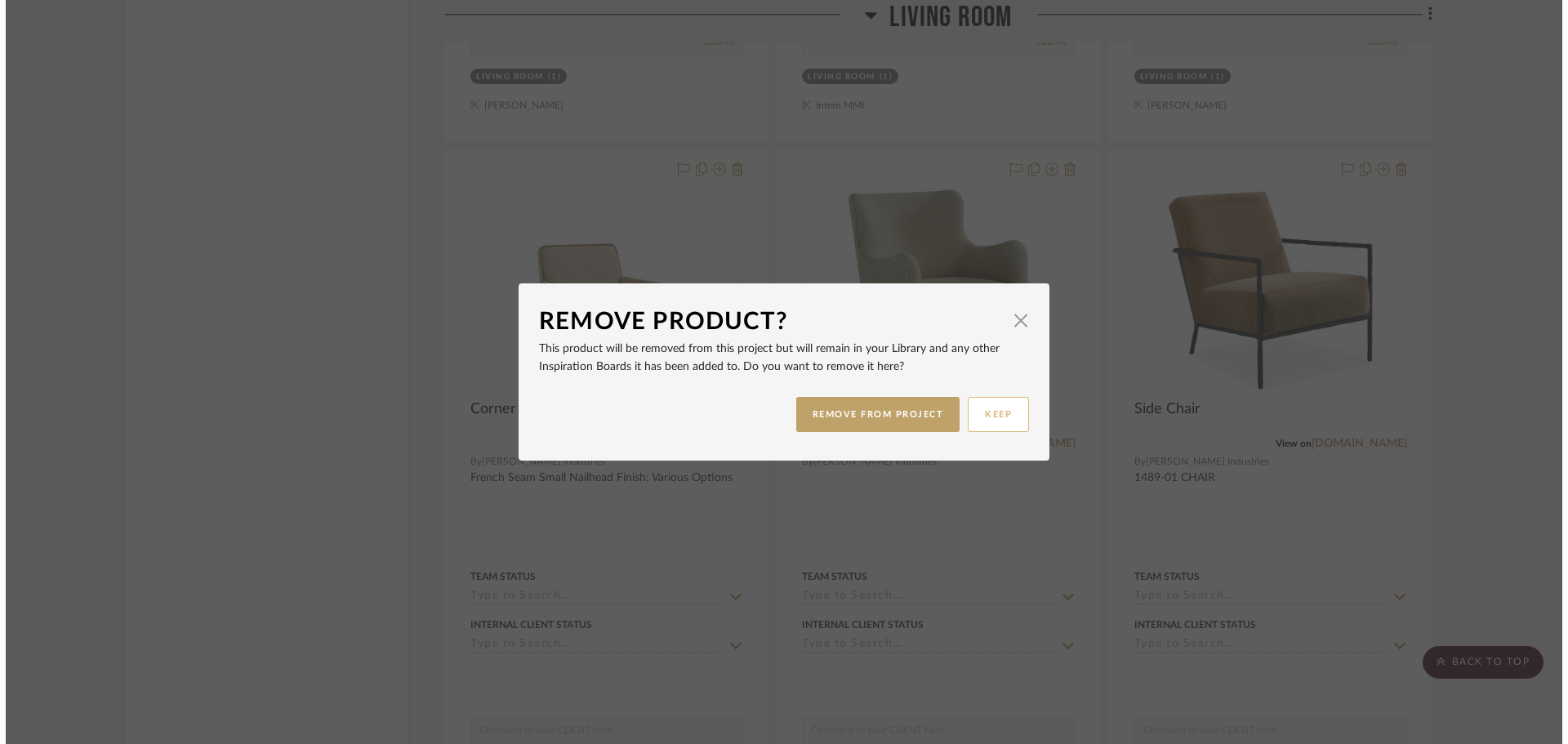
scroll to position [0, 0]
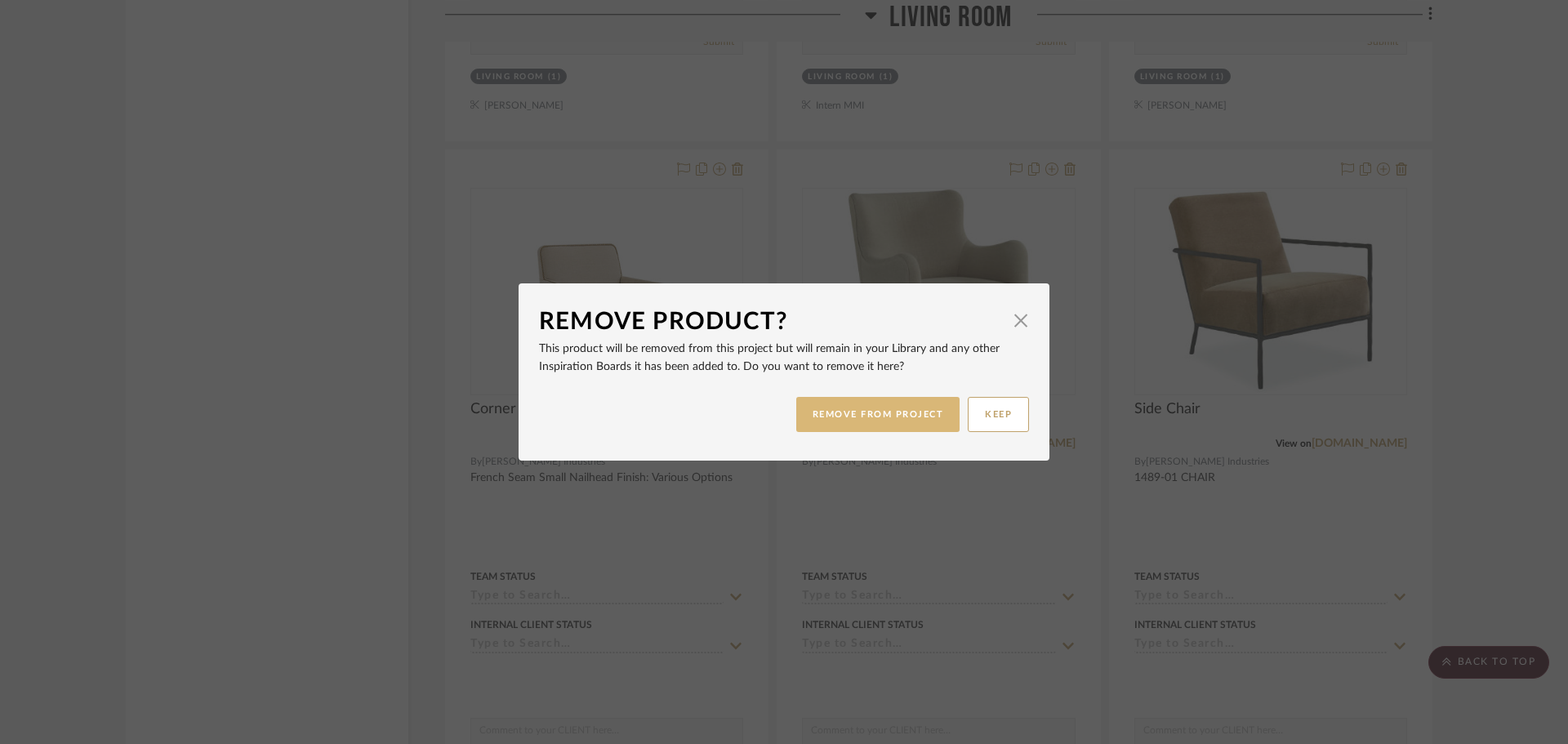
click at [932, 408] on button "REMOVE FROM PROJECT" at bounding box center [878, 414] width 164 height 35
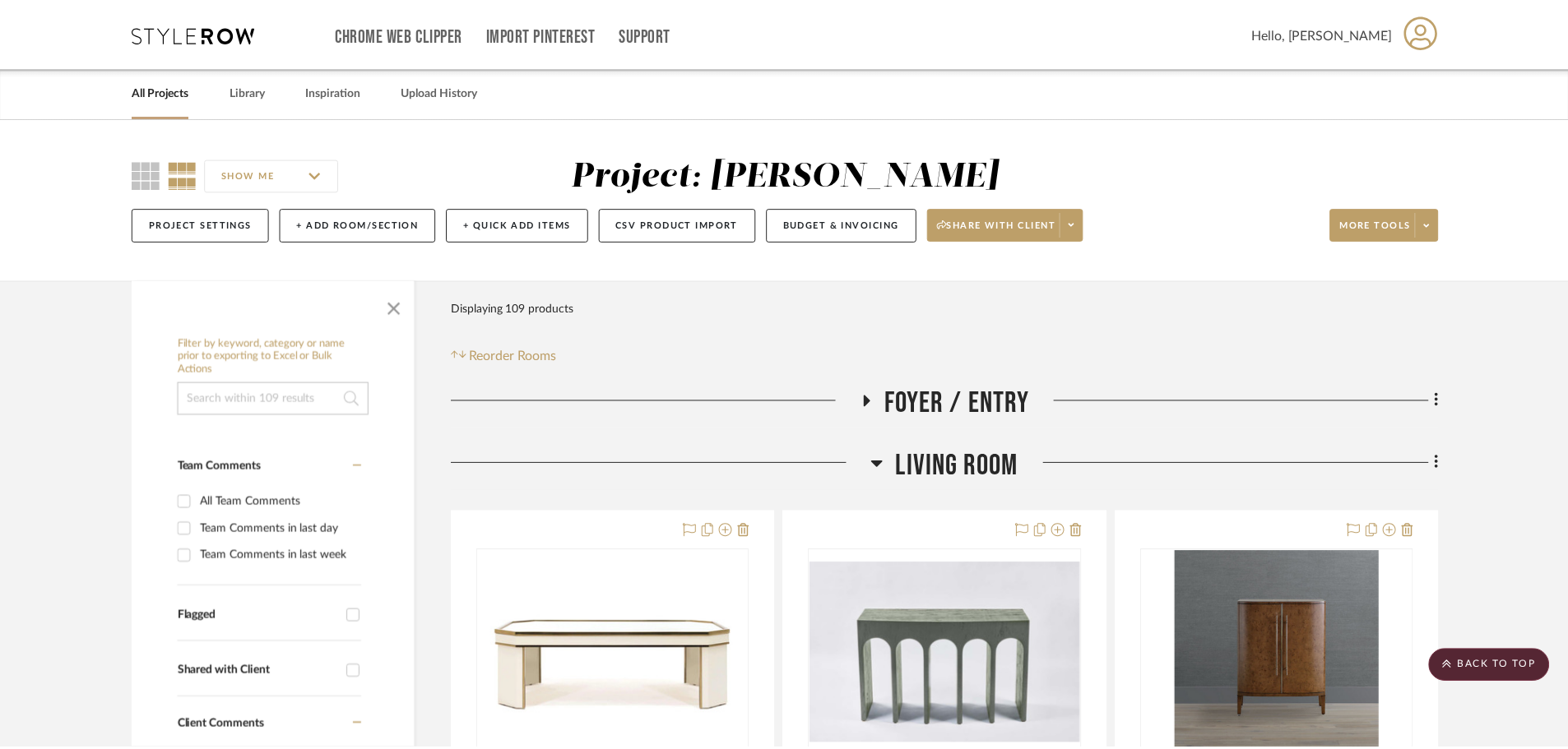
scroll to position [14945, 0]
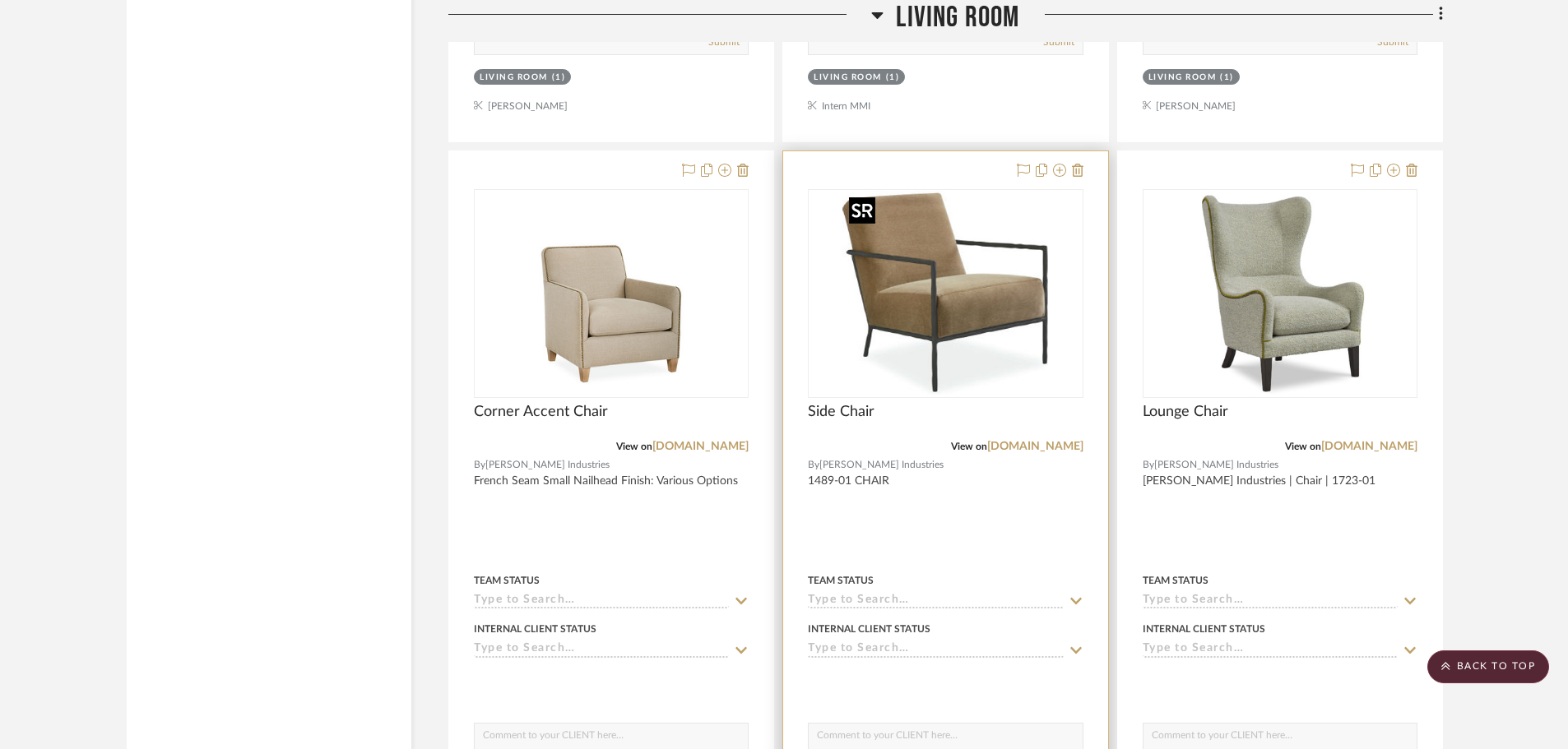
click at [992, 387] on img "0" at bounding box center [945, 293] width 206 height 206
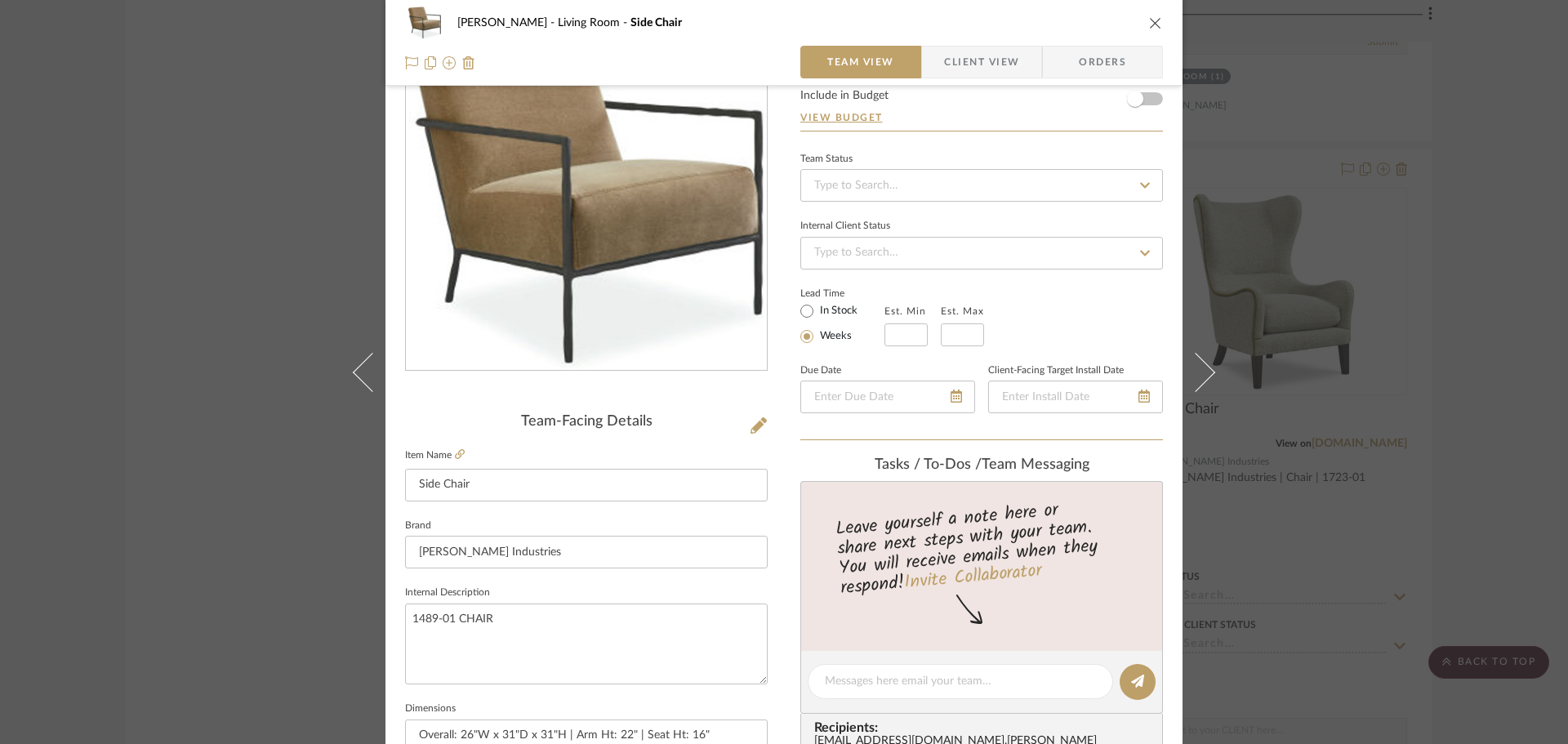
scroll to position [327, 0]
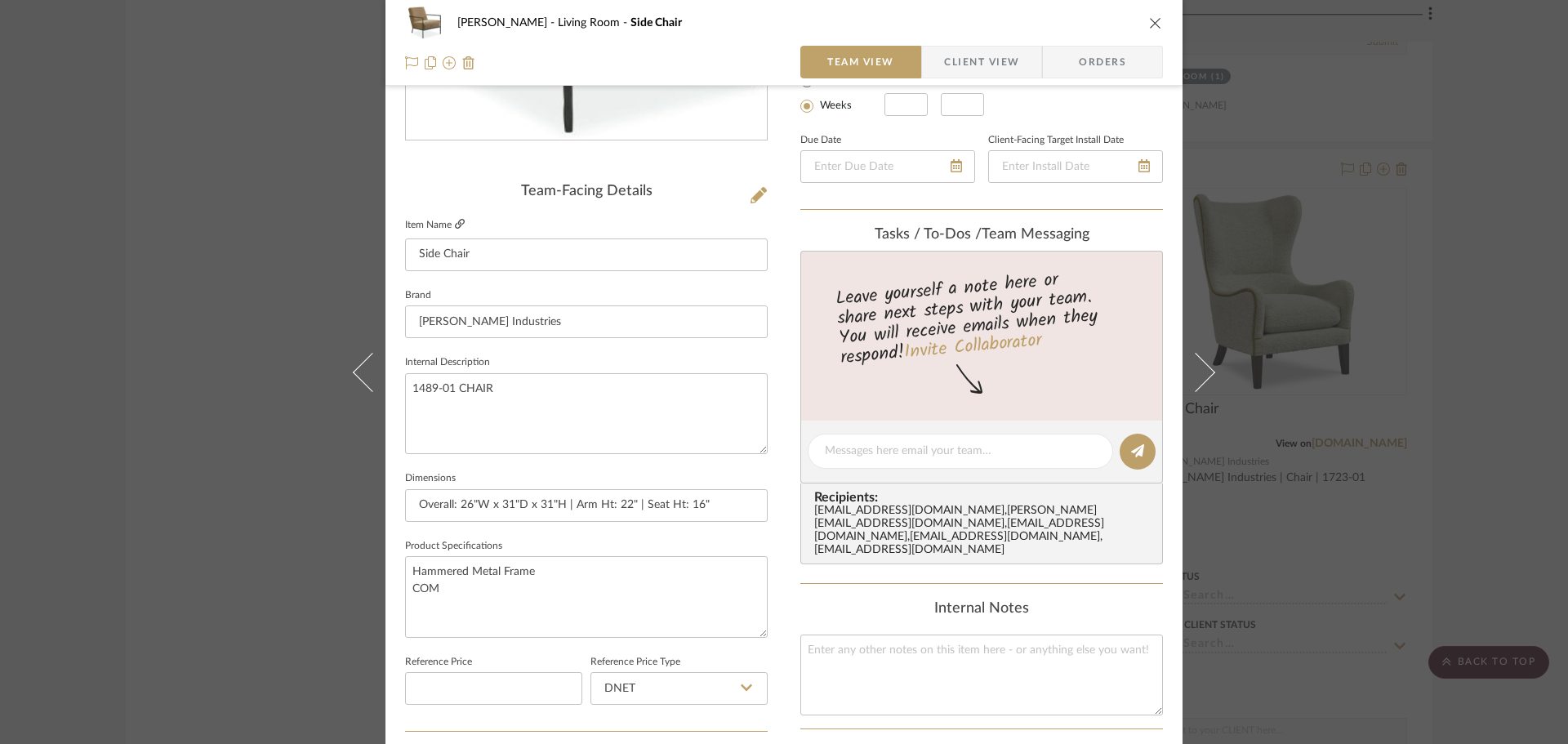
click at [455, 222] on icon at bounding box center [459, 223] width 10 height 10
click at [571, 506] on input "Overall: 26"W x 31"D x 31"H | Arm Ht: 22" | Seat Ht: 16"" at bounding box center [586, 506] width 363 height 33
paste input "W24 D21 H16"
click at [717, 510] on input "Overall: 26"W x 31"D x 31"H | Seat: W24 D21 H16"H | Arm Ht: 22" | Seat Ht: 16"" at bounding box center [586, 506] width 363 height 33
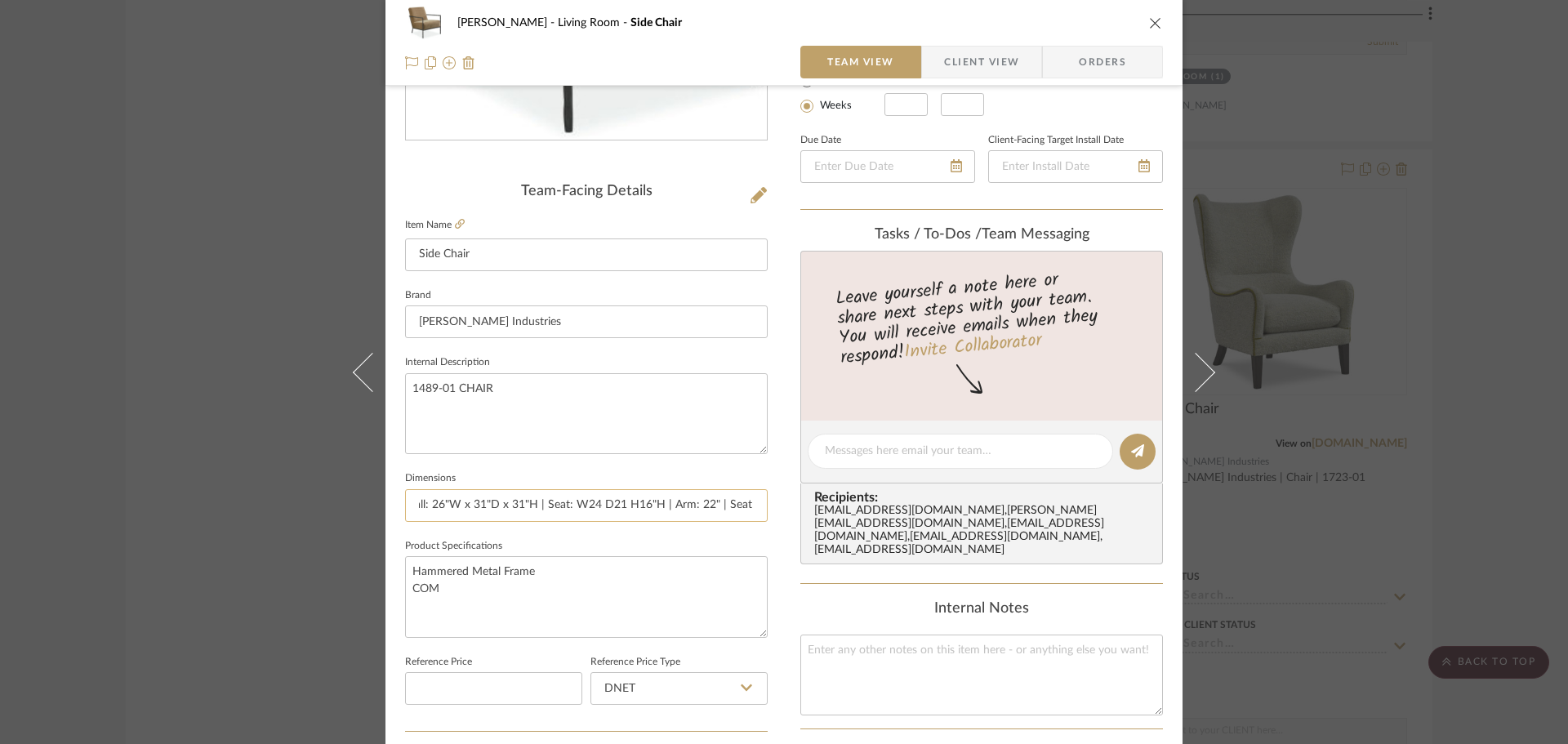
click at [735, 501] on input "Overall: 26"W x 31"D x 31"H | Seat: W24 D21 H16"H | Arm: 22" | Seat Ht: 16"" at bounding box center [586, 506] width 363 height 33
click at [722, 497] on input "Overall: 26"W x 31"D x 31"H | Seat: W24 D21 H16"H | Arm: 22" | Seat Ht: 16"" at bounding box center [586, 506] width 363 height 33
drag, startPoint x: 698, startPoint y: 506, endPoint x: 958, endPoint y: 506, distance: 260.0
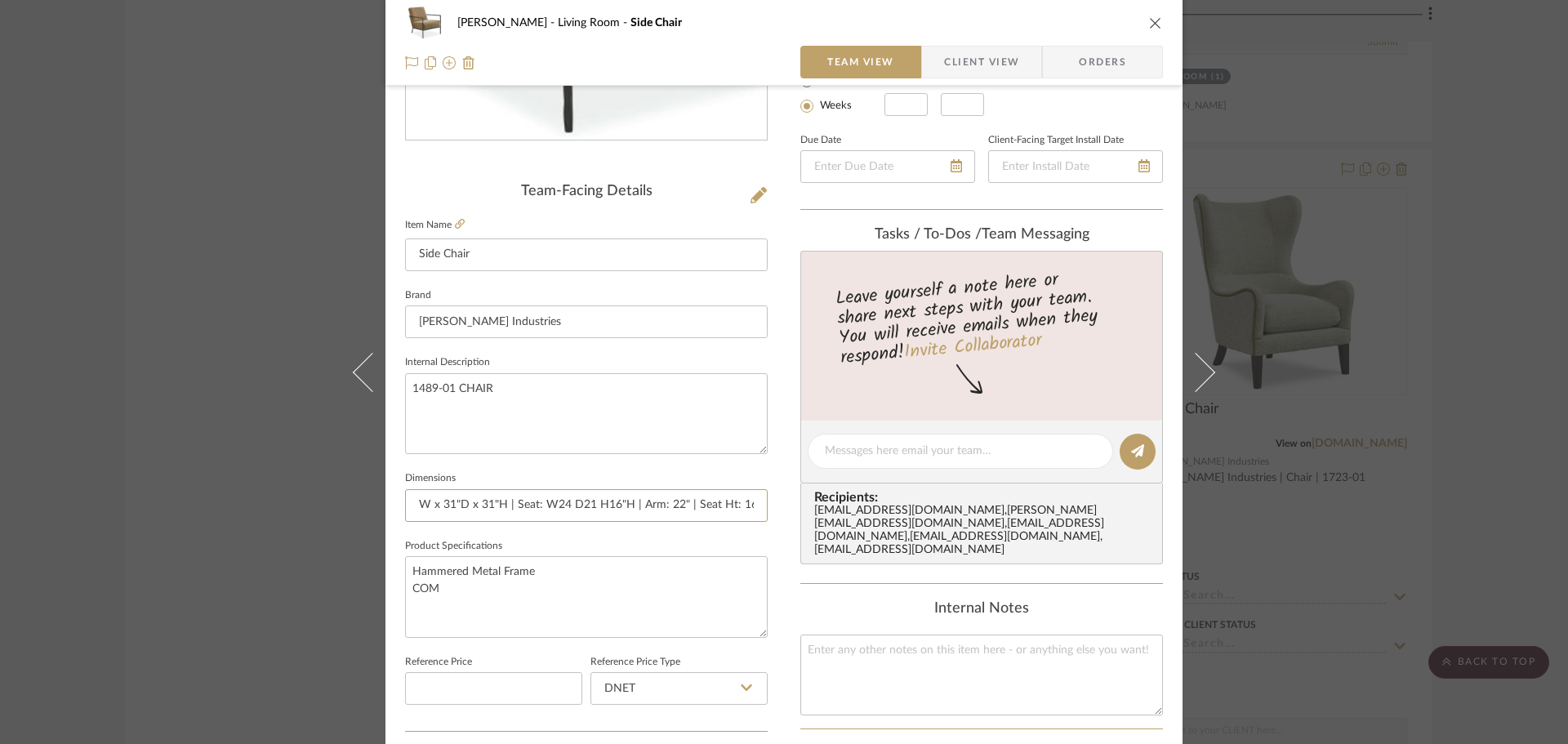
click at [956, 506] on div "DOOLEY Living Room Side Chair Team View Client View Orders Team-Facing Details …" at bounding box center [784, 439] width 797 height 1509
drag, startPoint x: 455, startPoint y: 500, endPoint x: 388, endPoint y: 500, distance: 67.0
click at [397, 500] on div "DOOLEY Living Room Side Chair Team View Client View Orders Team-Facing Details …" at bounding box center [784, 439] width 797 height 1509
type input "26"W x 31"D x 31"H | Seat: 24"W x 21"D x 16"H | Arm: 22"H"
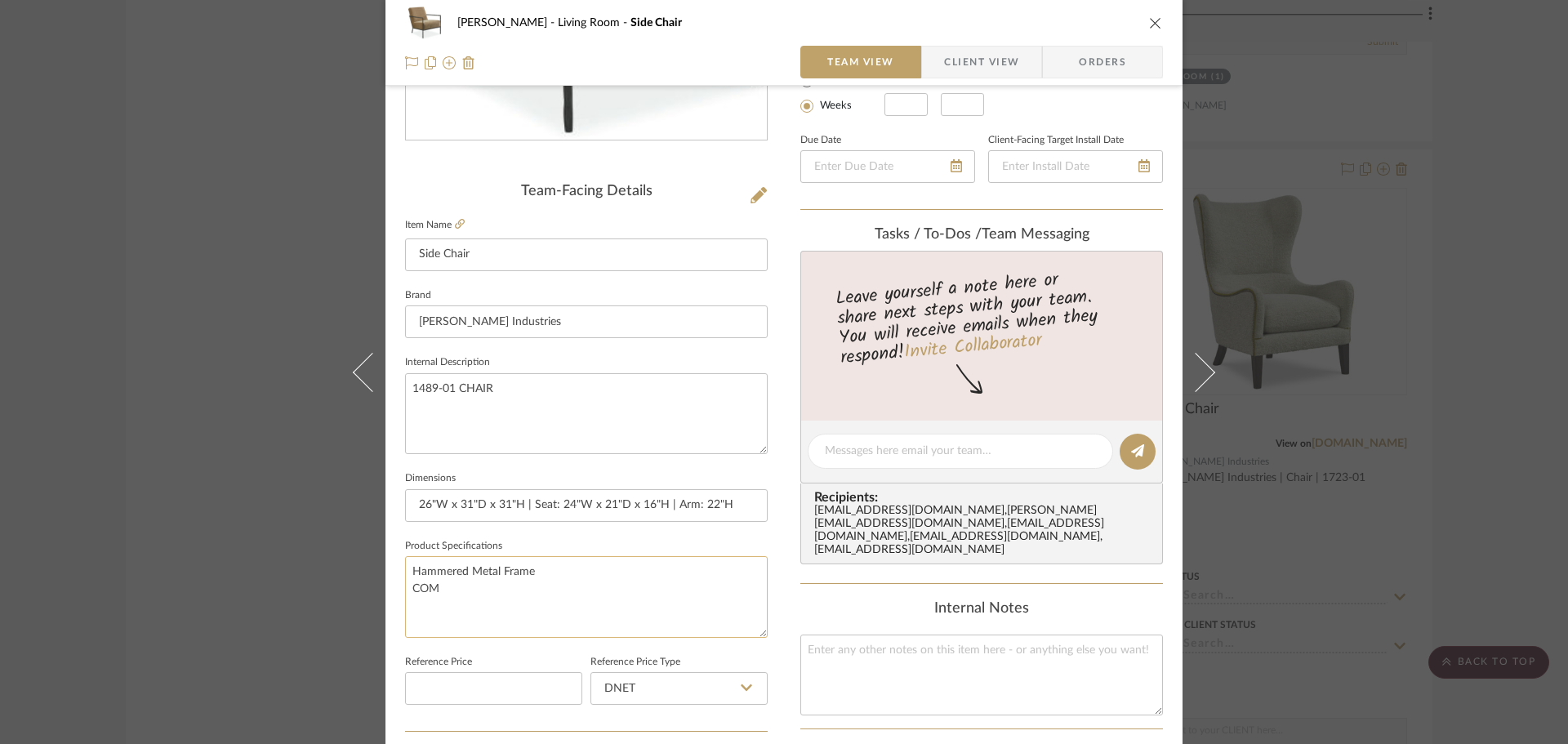
click at [556, 582] on textarea "Hammered Metal Frame COM" at bounding box center [586, 597] width 363 height 81
click at [971, 66] on span "Client View" at bounding box center [982, 62] width 75 height 33
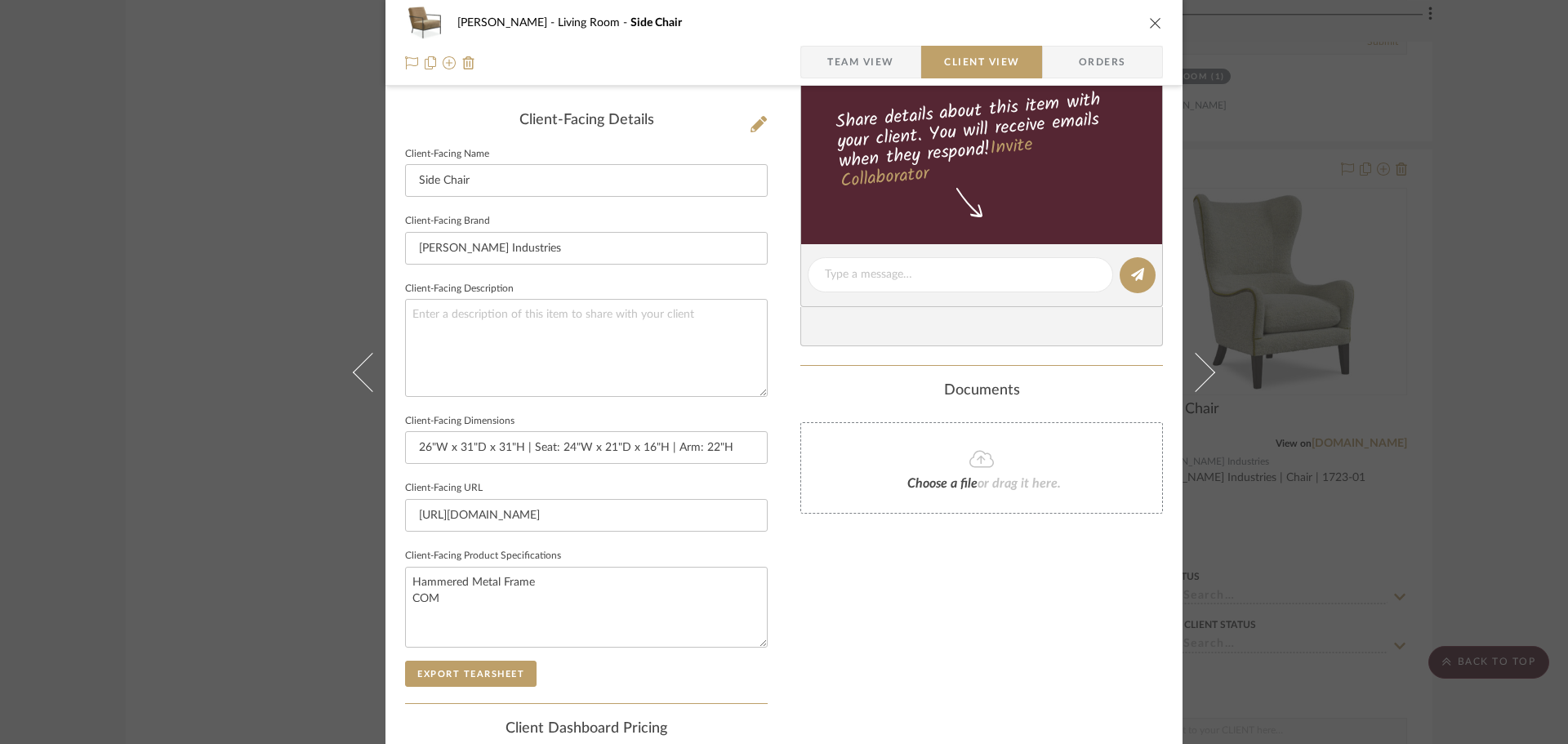
scroll to position [490, 0]
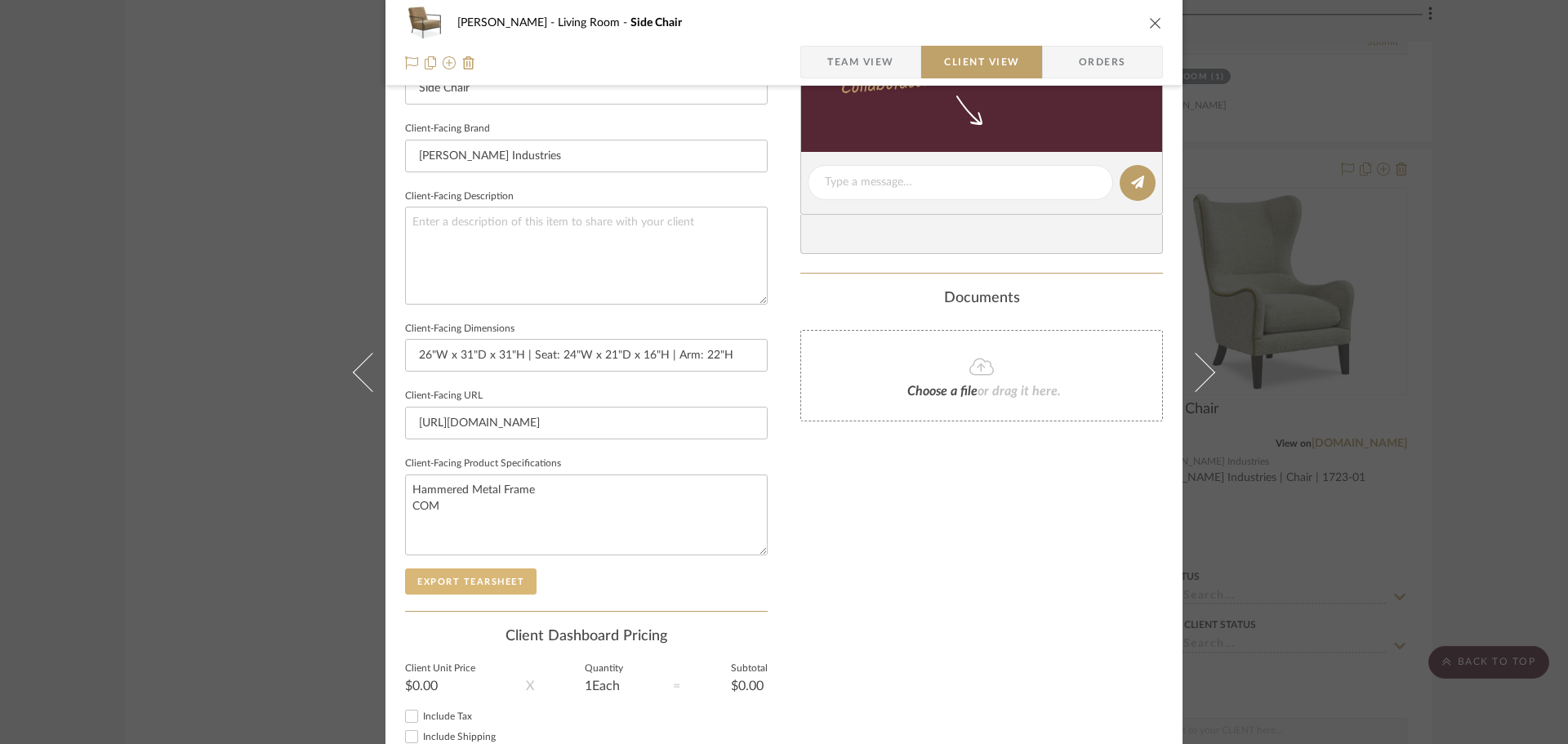
click at [473, 578] on button "Export Tearsheet" at bounding box center [470, 581] width 131 height 26
click at [1404, 464] on div "DOOLEY Living Room Side Chair Team View Client View Orders Client-Facing Detail…" at bounding box center [784, 372] width 1568 height 744
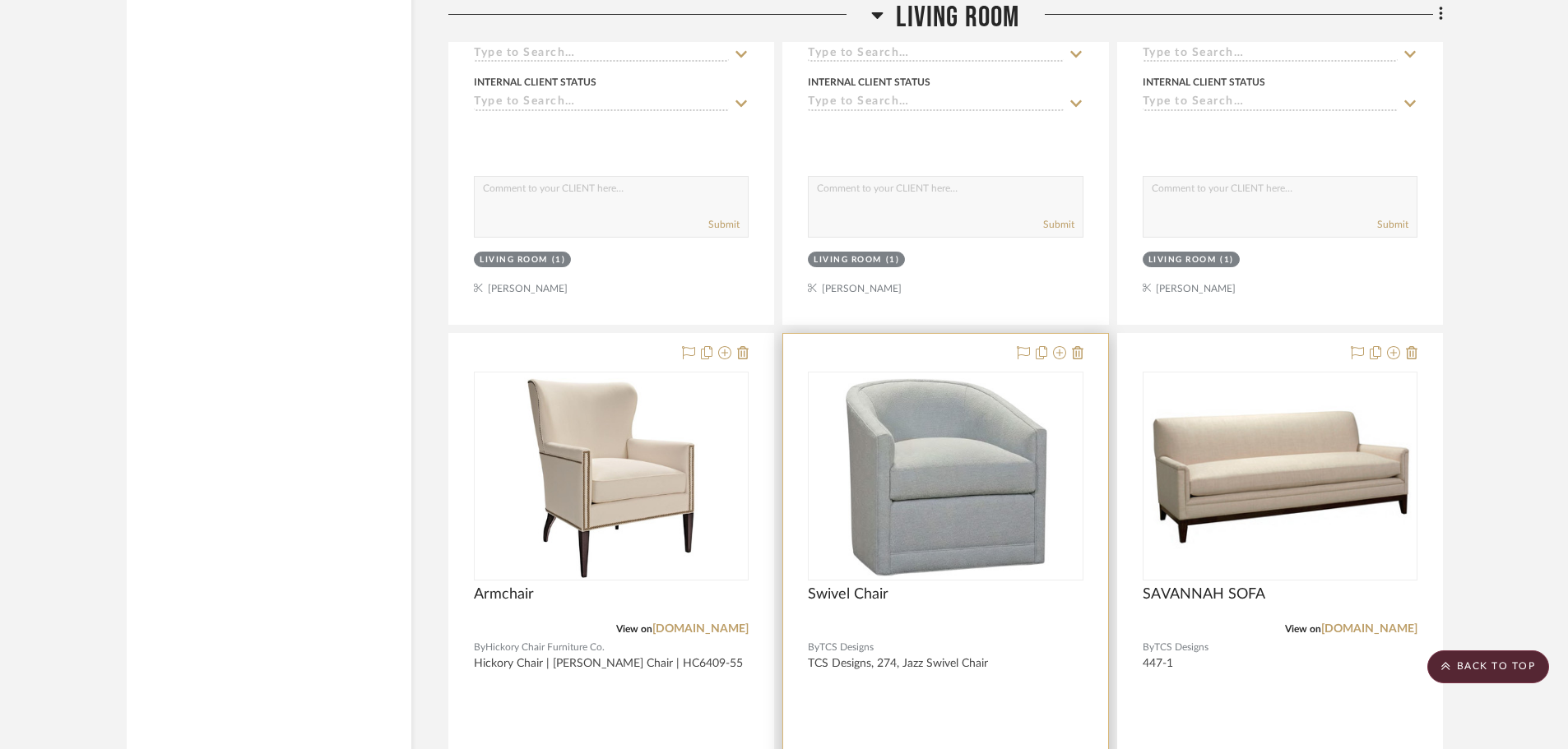
scroll to position [15520, 0]
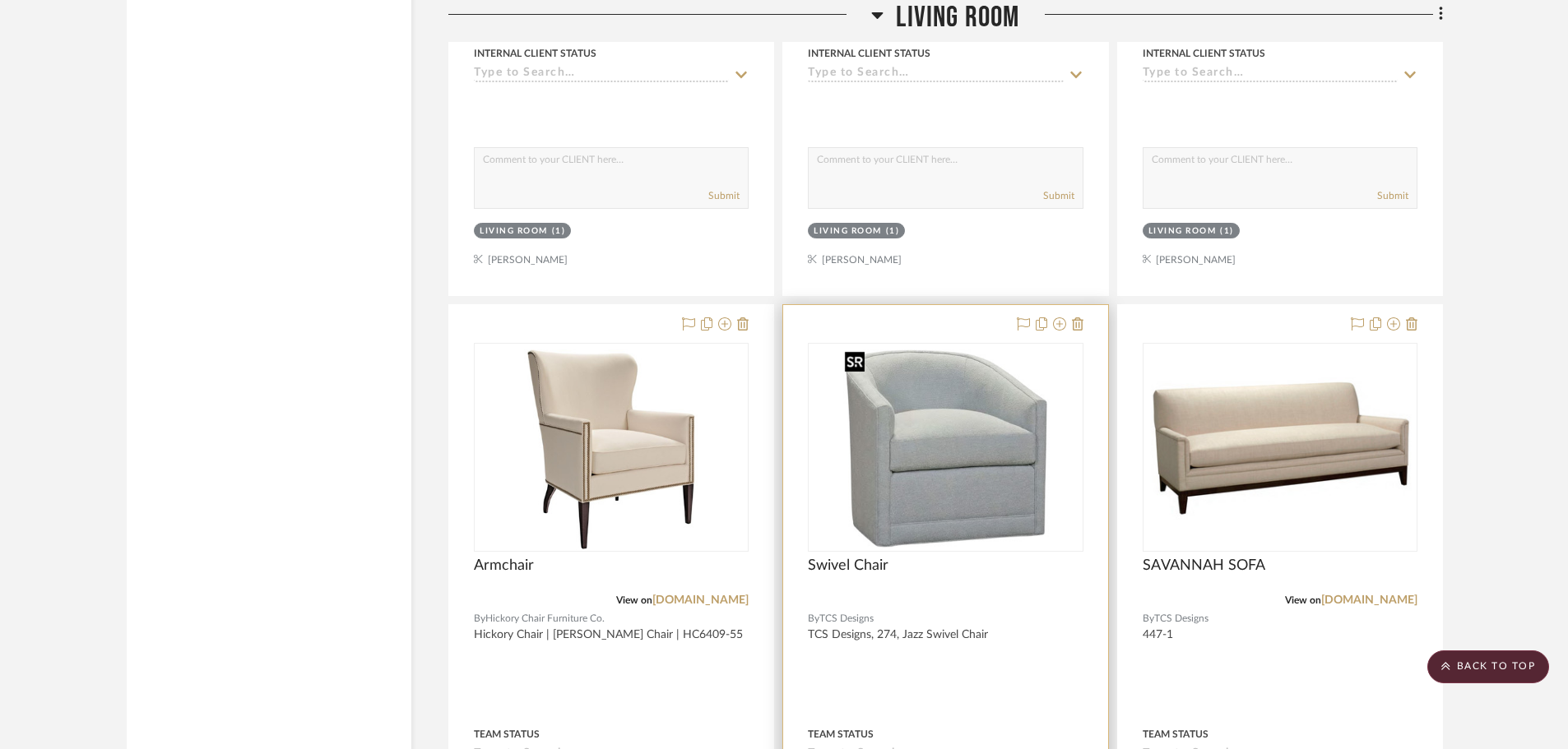
click at [940, 520] on img "0" at bounding box center [946, 447] width 216 height 206
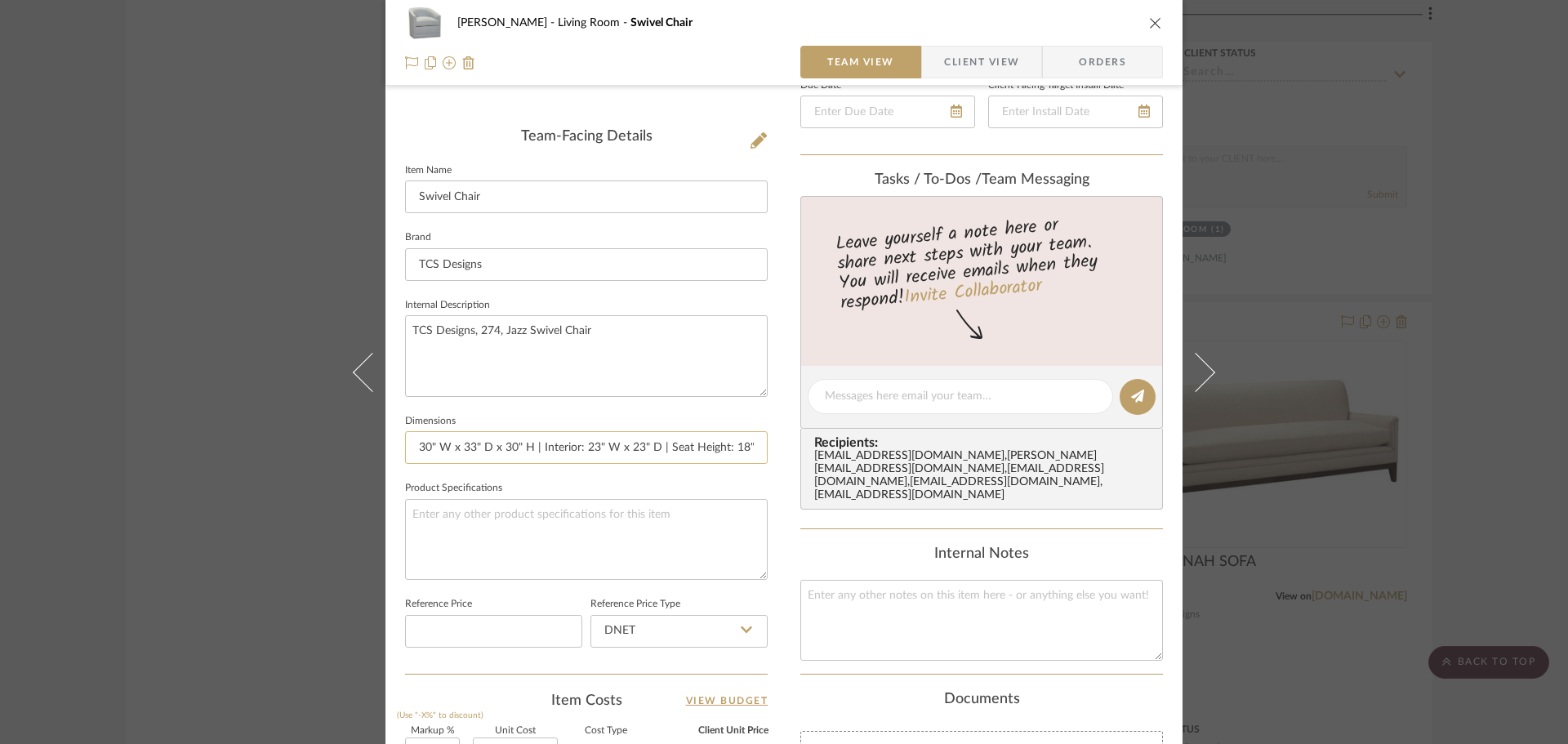
scroll to position [408, 0]
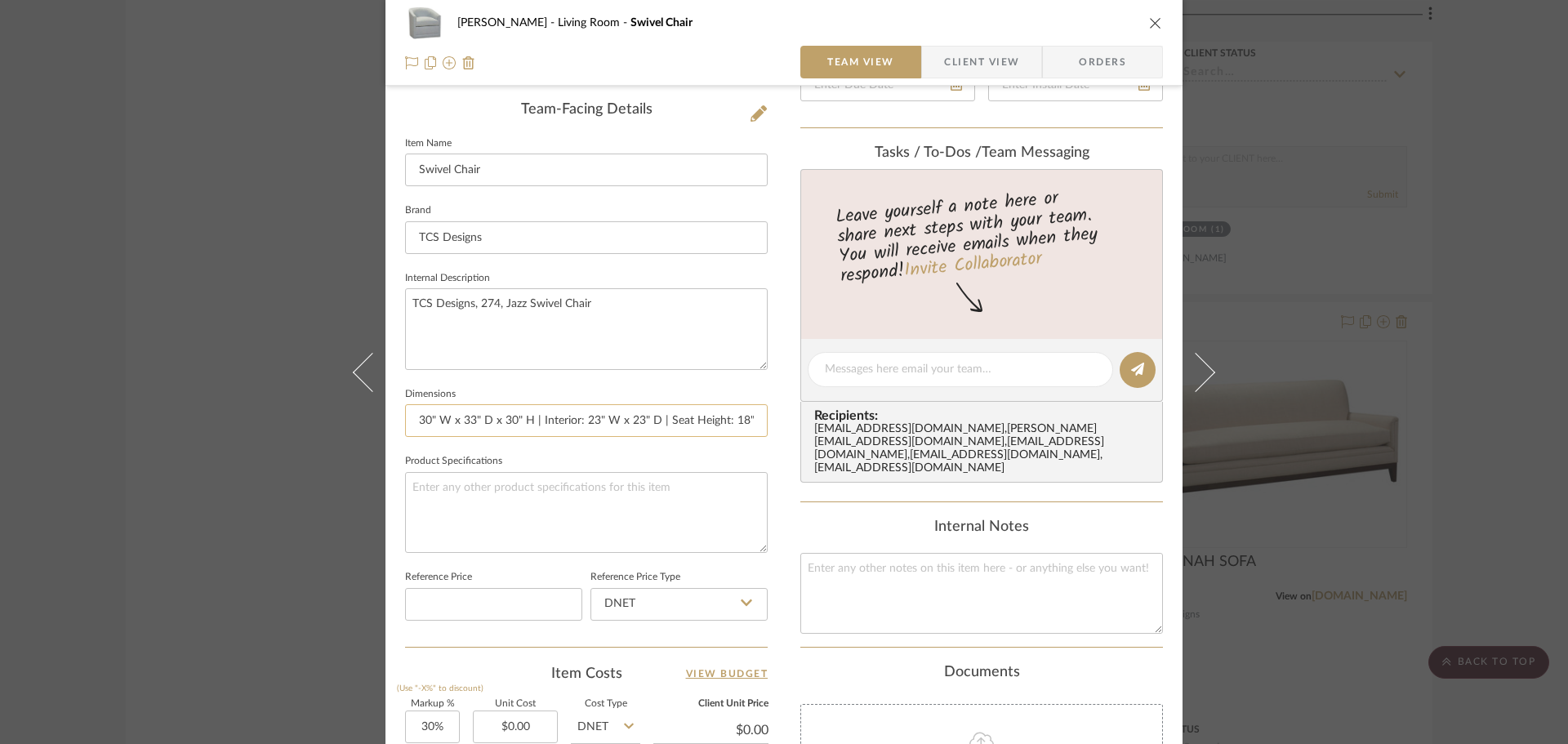
click at [539, 422] on input "30" W x 33" D x 30" H | Interior: 23" W x 23" D | Seat Height: 18" | Arm Height…" at bounding box center [586, 421] width 363 height 33
type input "30" W x 33" D x 30" H | Seat: 23" W x 23" D x 18"H | Arm: 23"H"
drag, startPoint x: 605, startPoint y: 539, endPoint x: 614, endPoint y: 541, distance: 9.2
click at [608, 540] on textarea at bounding box center [586, 512] width 363 height 81
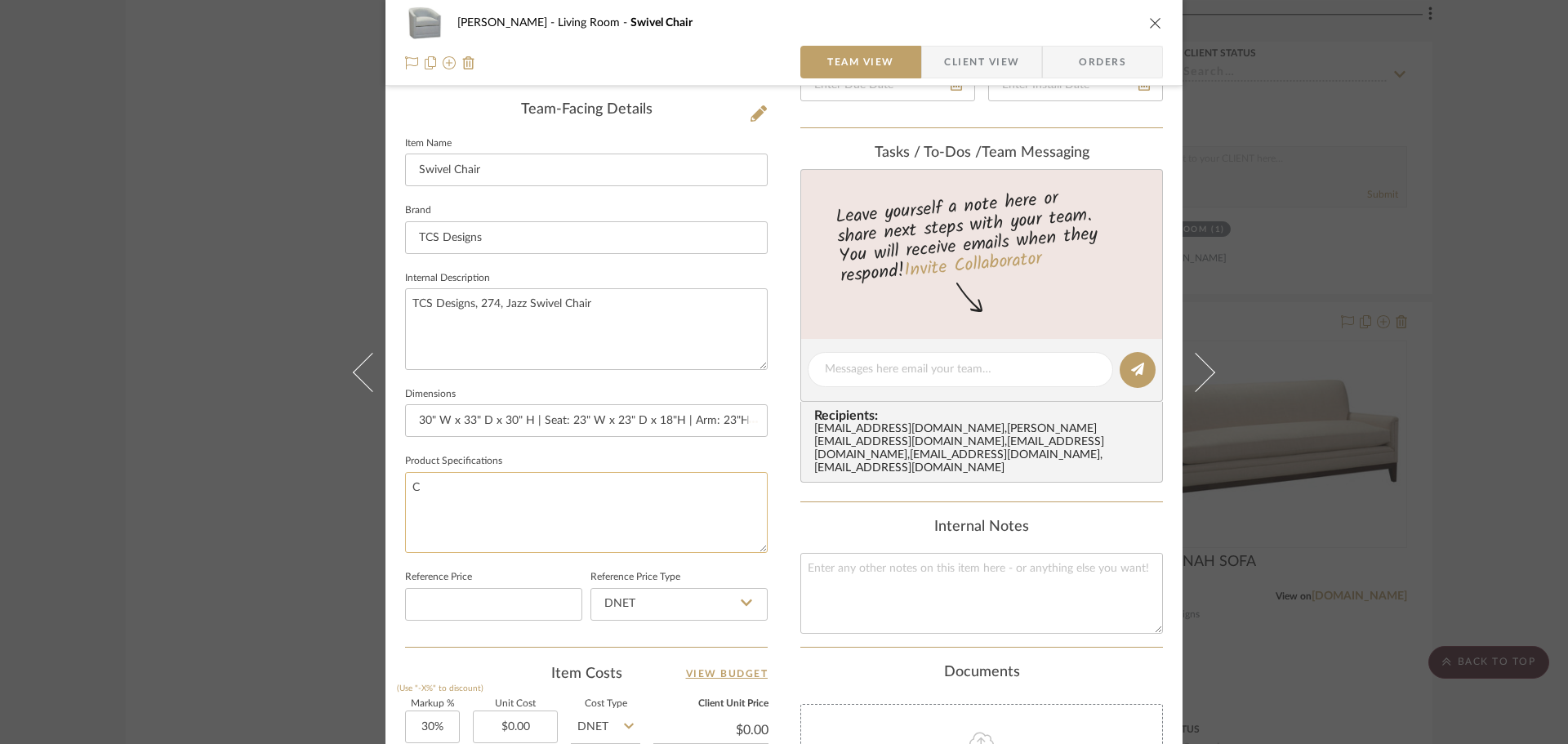
type textarea "CO"
click at [626, 529] on textarea at bounding box center [586, 512] width 363 height 81
click at [641, 489] on textarea "COM" at bounding box center [586, 512] width 363 height 81
type textarea "COM"
click at [991, 67] on span "Client View" at bounding box center [982, 62] width 75 height 33
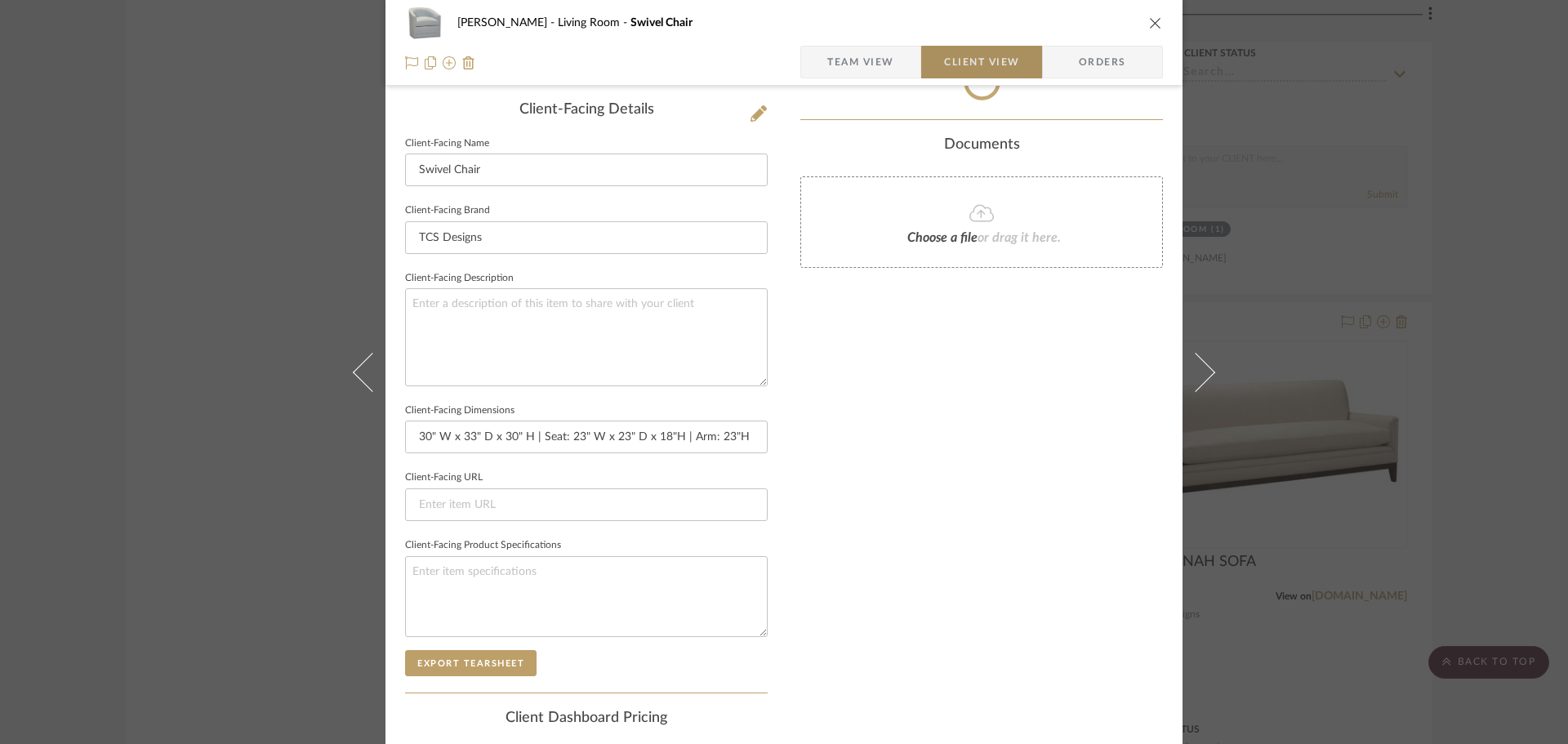
type textarea "COM"
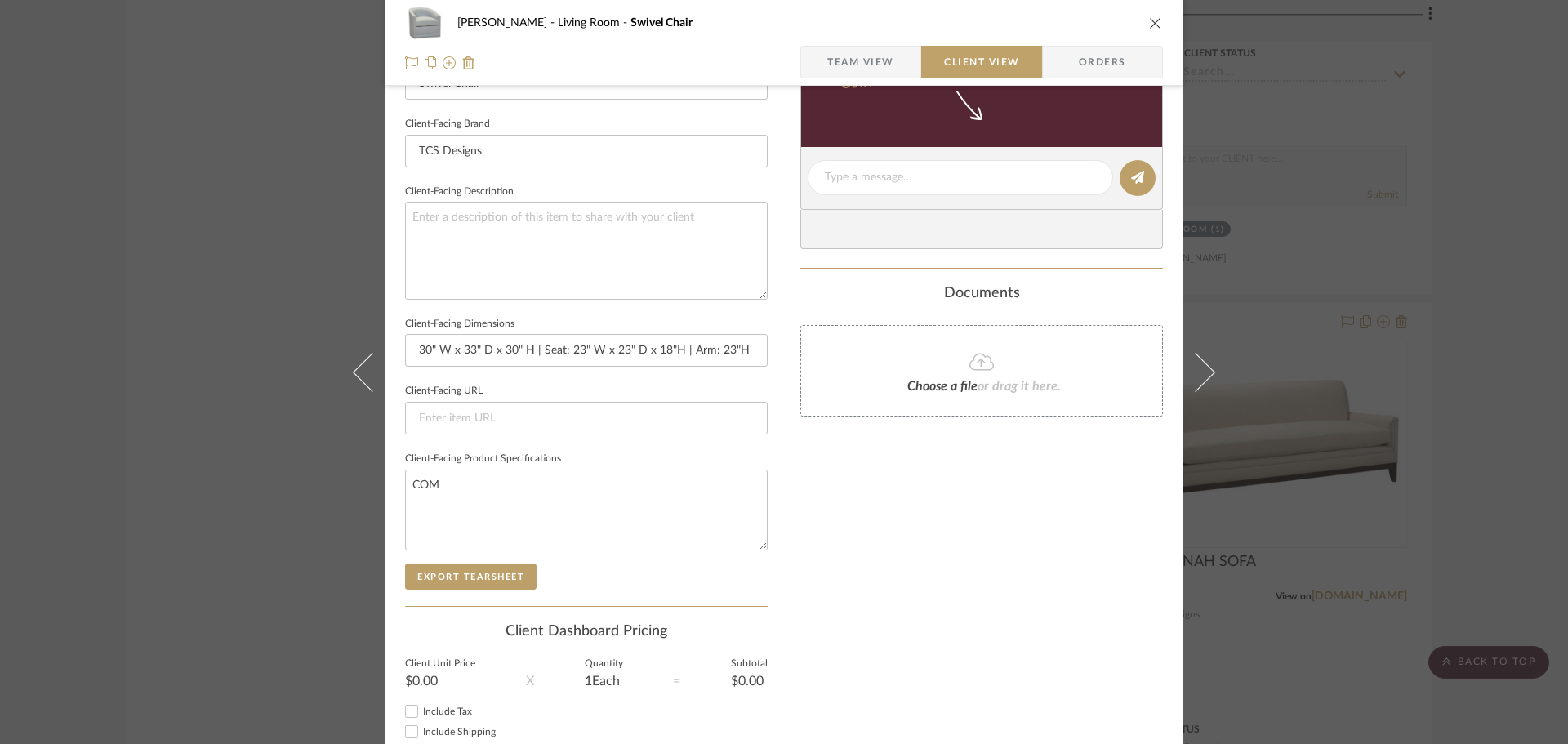
scroll to position [601, 0]
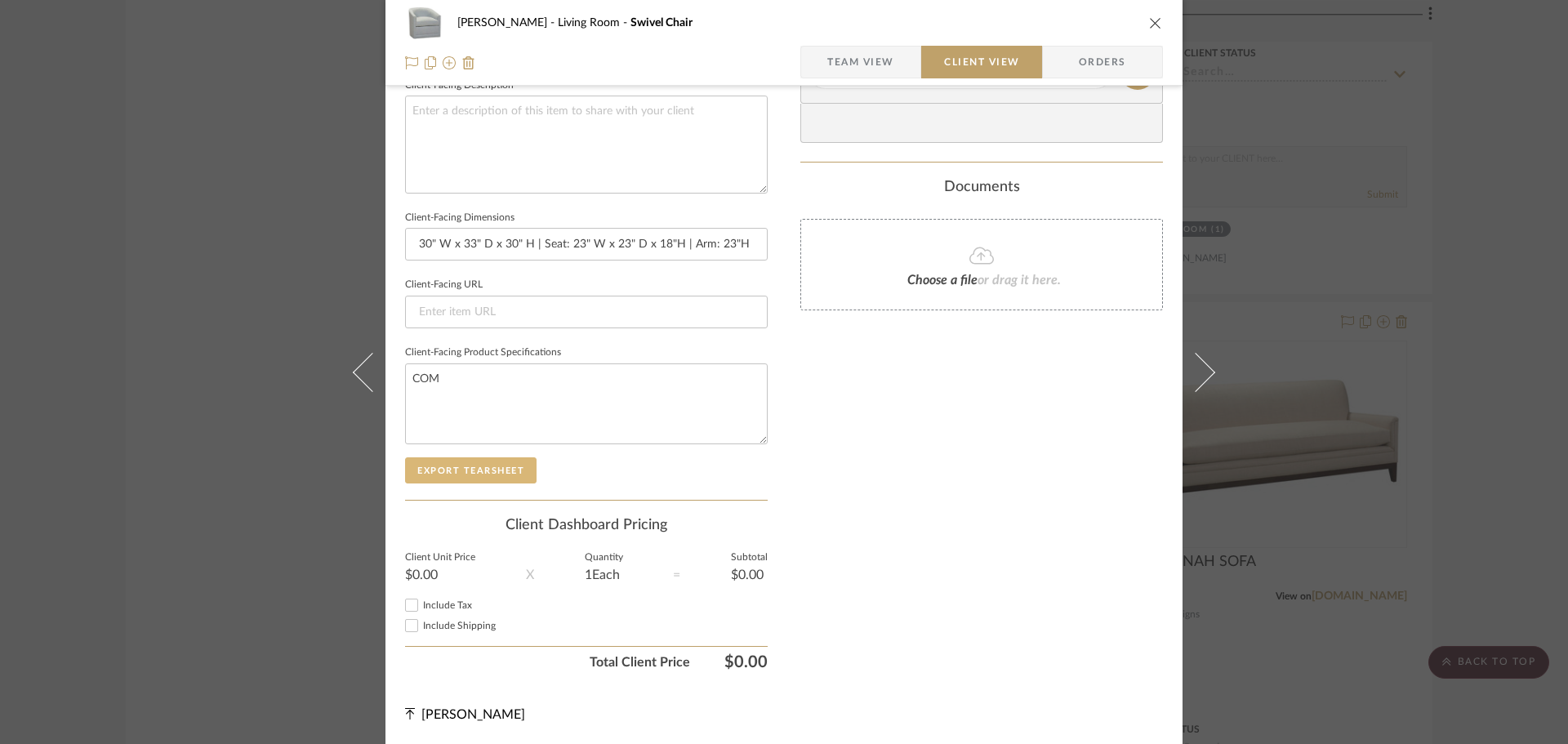
click at [490, 476] on button "Export Tearsheet" at bounding box center [470, 470] width 131 height 26
click at [472, 467] on button "Export Tearsheet" at bounding box center [470, 470] width 131 height 26
drag, startPoint x: 871, startPoint y: 66, endPoint x: 910, endPoint y: 65, distance: 39.0
click at [870, 65] on span "Team View" at bounding box center [860, 62] width 67 height 33
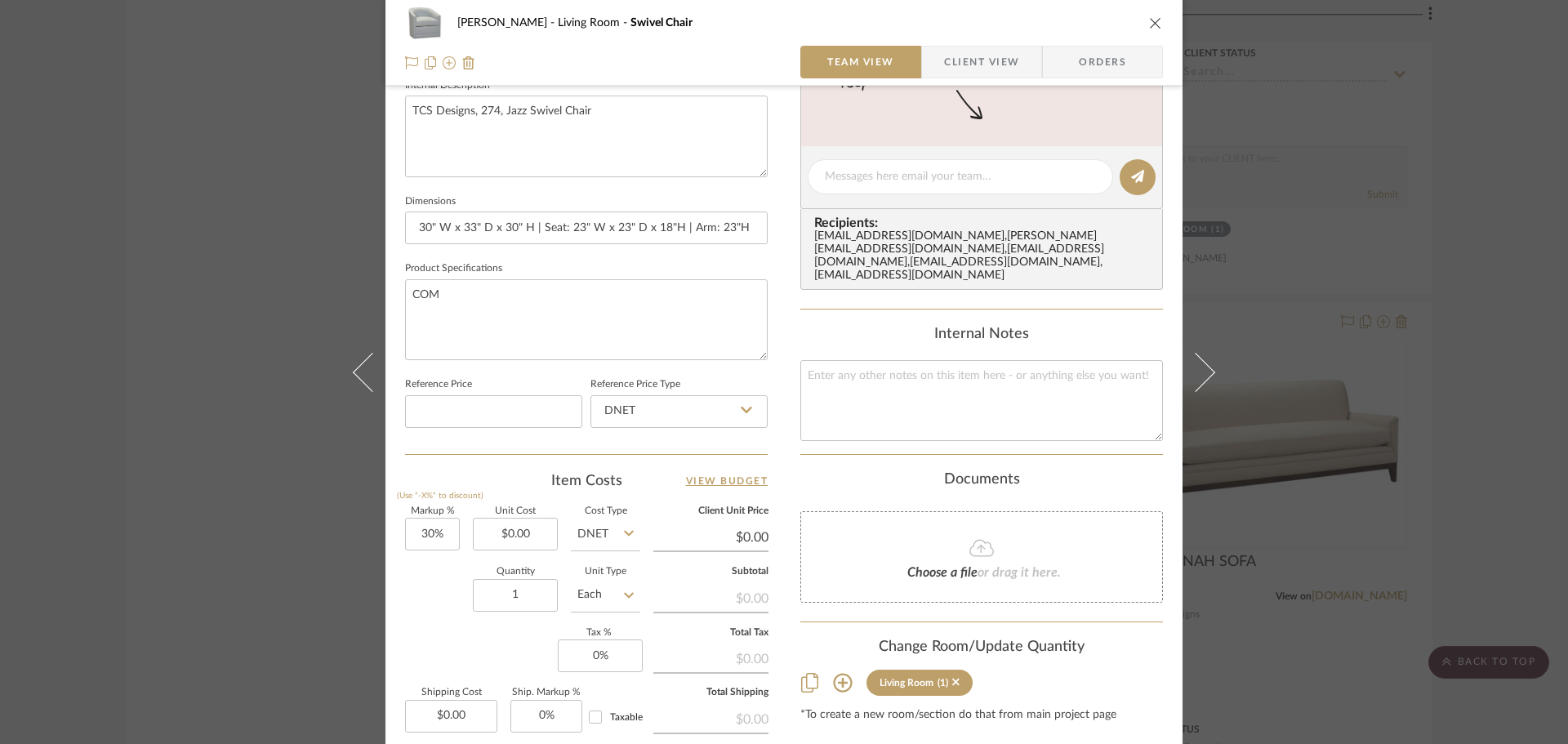
click at [973, 74] on span "Client View" at bounding box center [982, 62] width 75 height 33
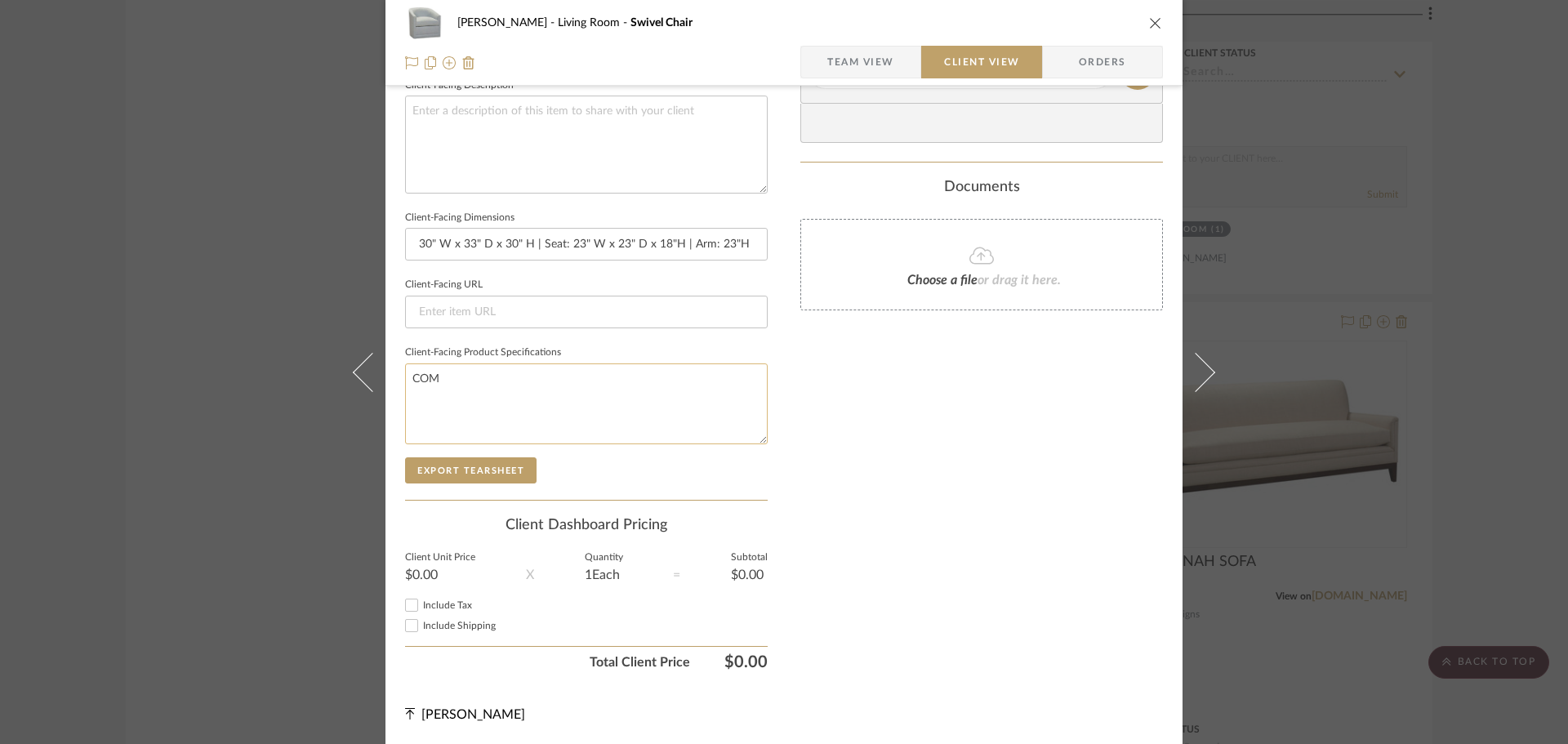
click at [576, 414] on textarea "COM" at bounding box center [586, 404] width 363 height 81
click at [695, 267] on sr-form-field "Client-Facing Dimensions 30" W x 33" D x 30" H | Seat: 23" W x 23" D x 18"H | A…" at bounding box center [586, 240] width 363 height 68
click at [709, 245] on input "30" W x 33" D x 30" H | Seat: 23" W x 23" D x 18"H | Arm: 23"H" at bounding box center [586, 244] width 363 height 33
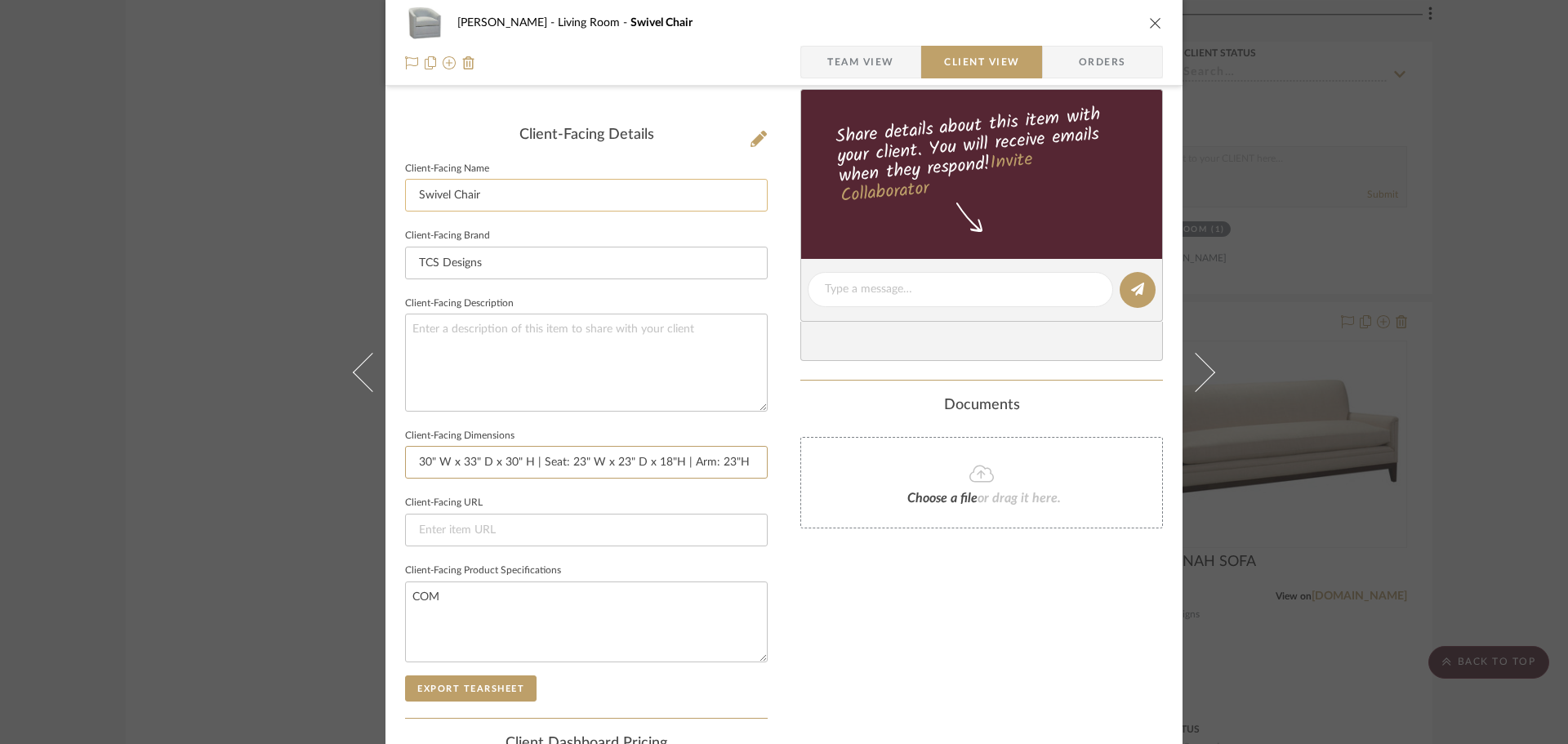
scroll to position [193, 0]
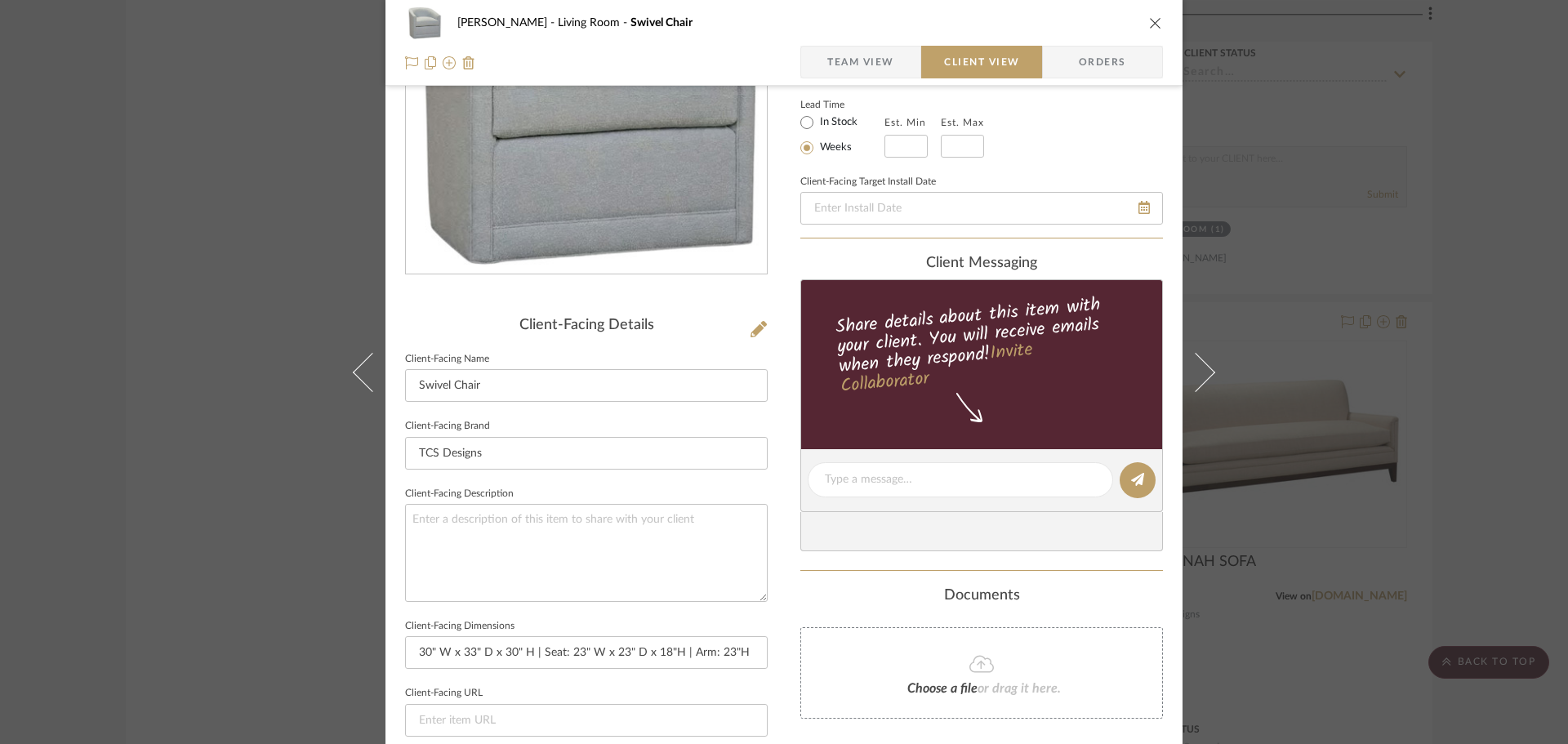
click at [588, 110] on img "0" at bounding box center [586, 97] width 361 height 345
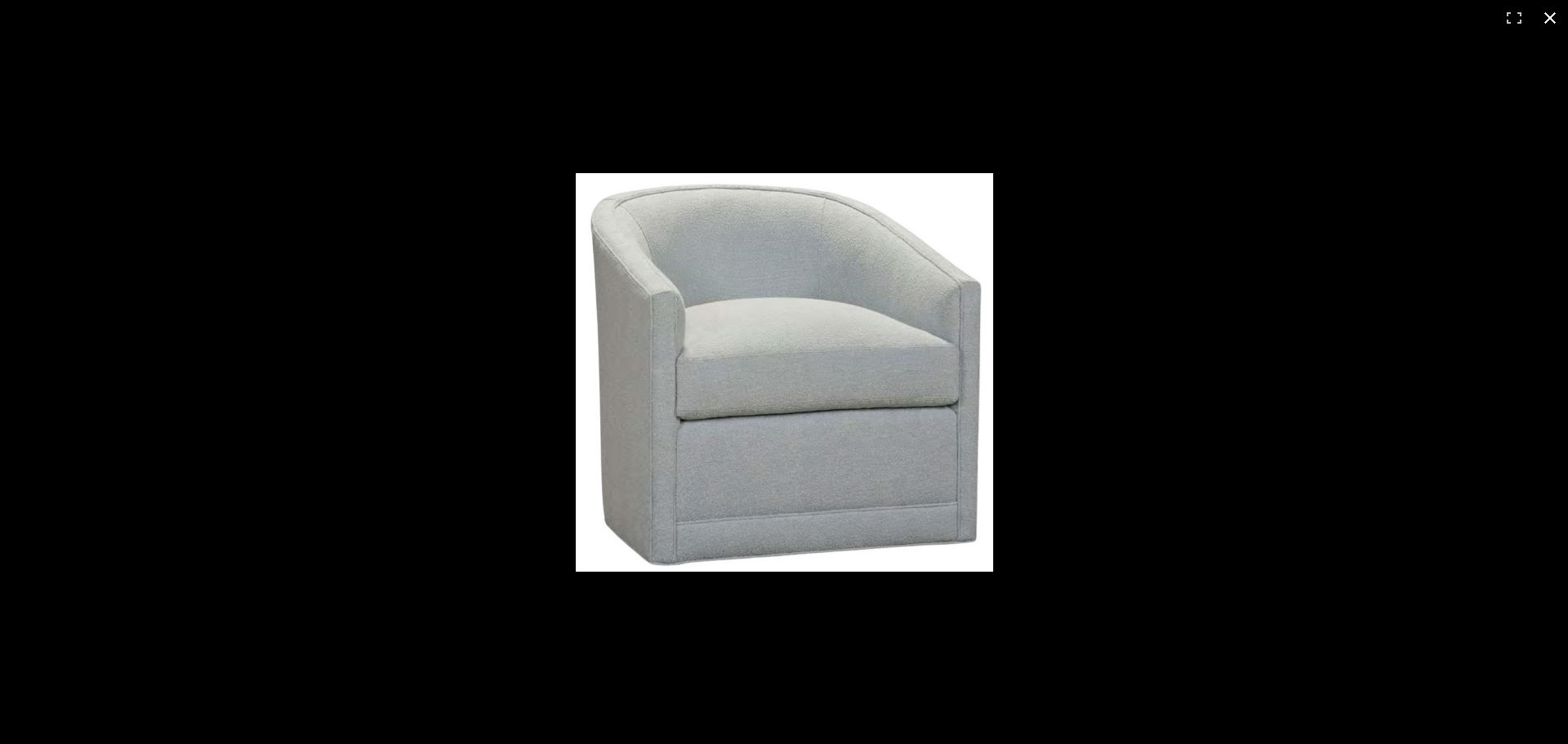
click at [1148, 204] on div at bounding box center [1041, 394] width 929 height 441
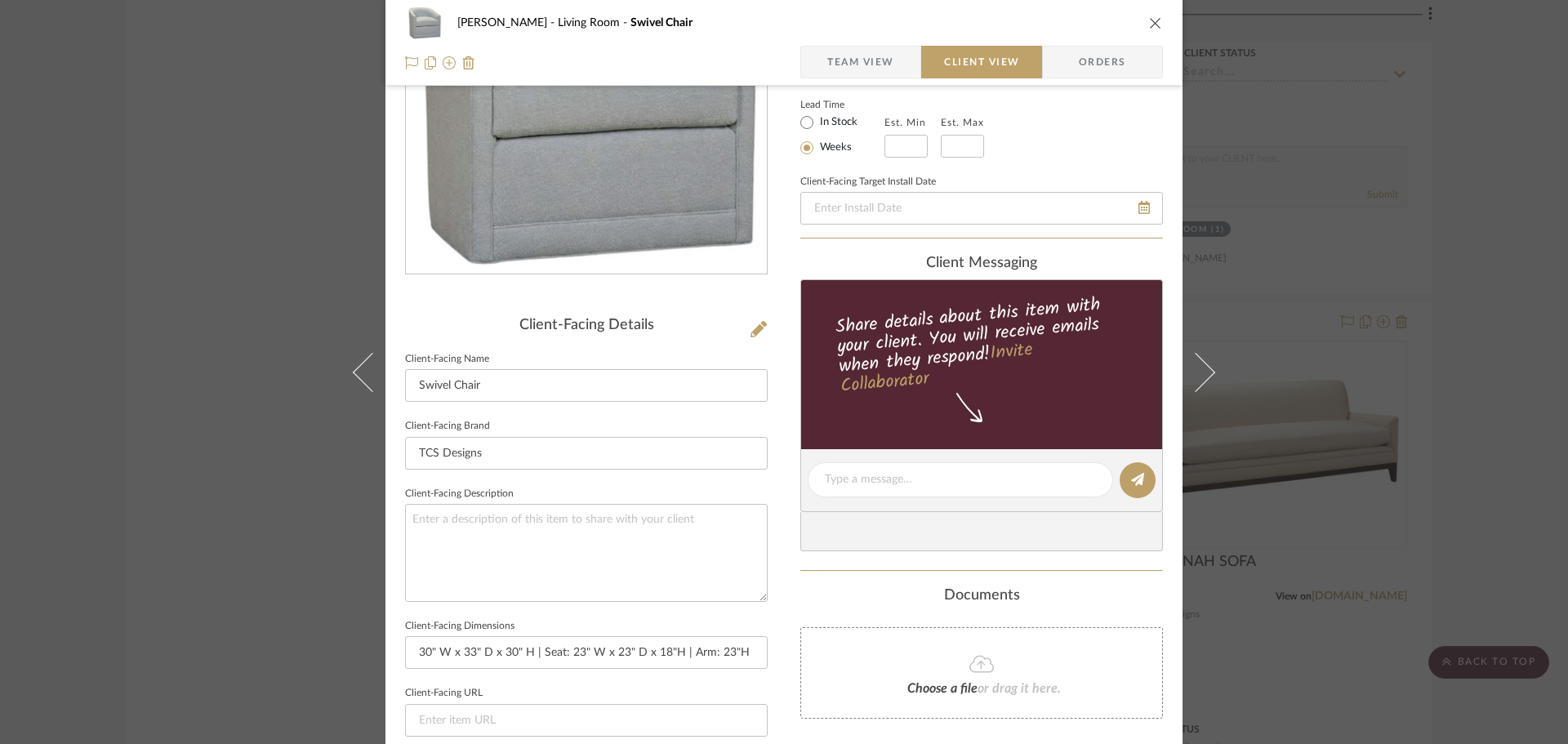
scroll to position [438, 0]
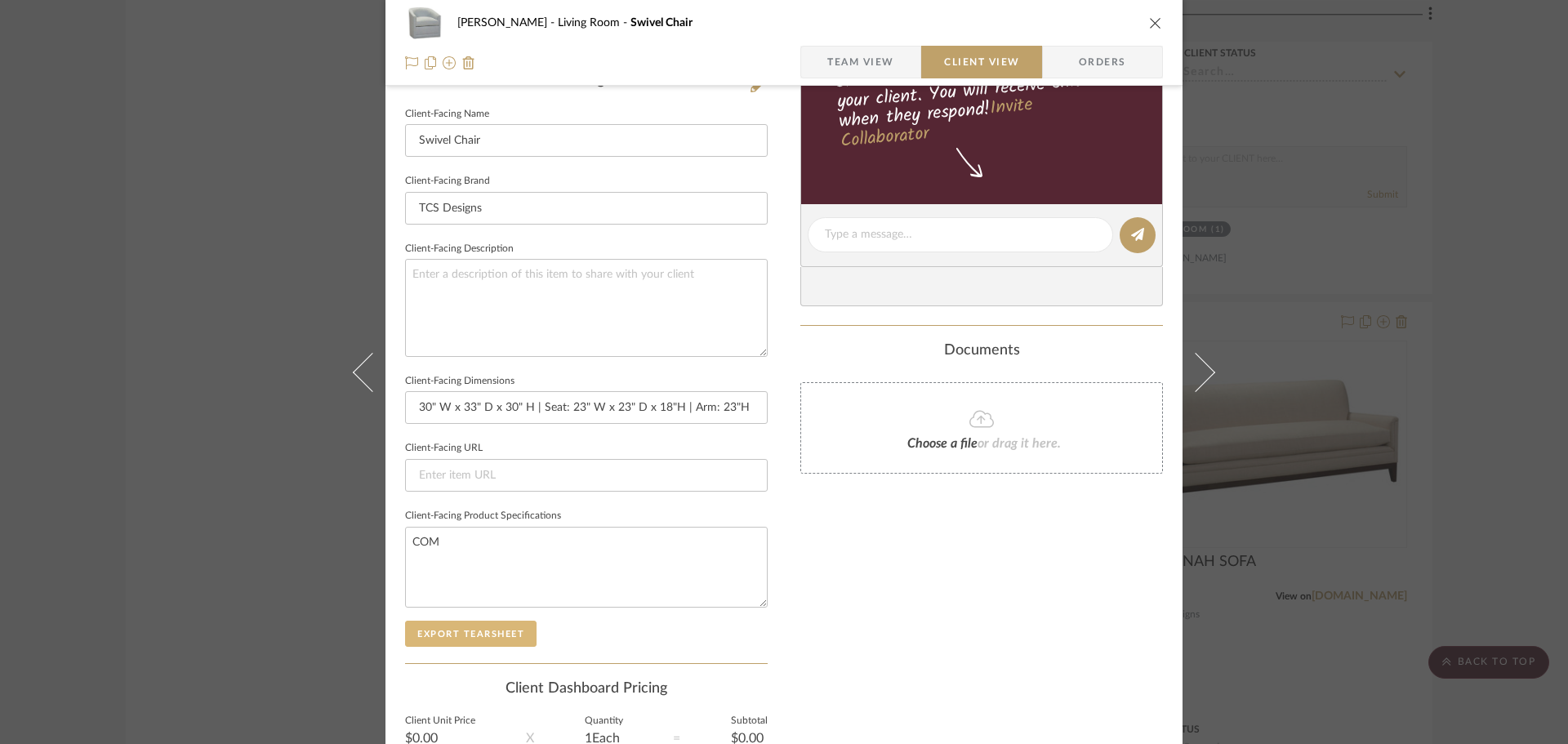
click at [472, 632] on button "Export Tearsheet" at bounding box center [470, 633] width 131 height 26
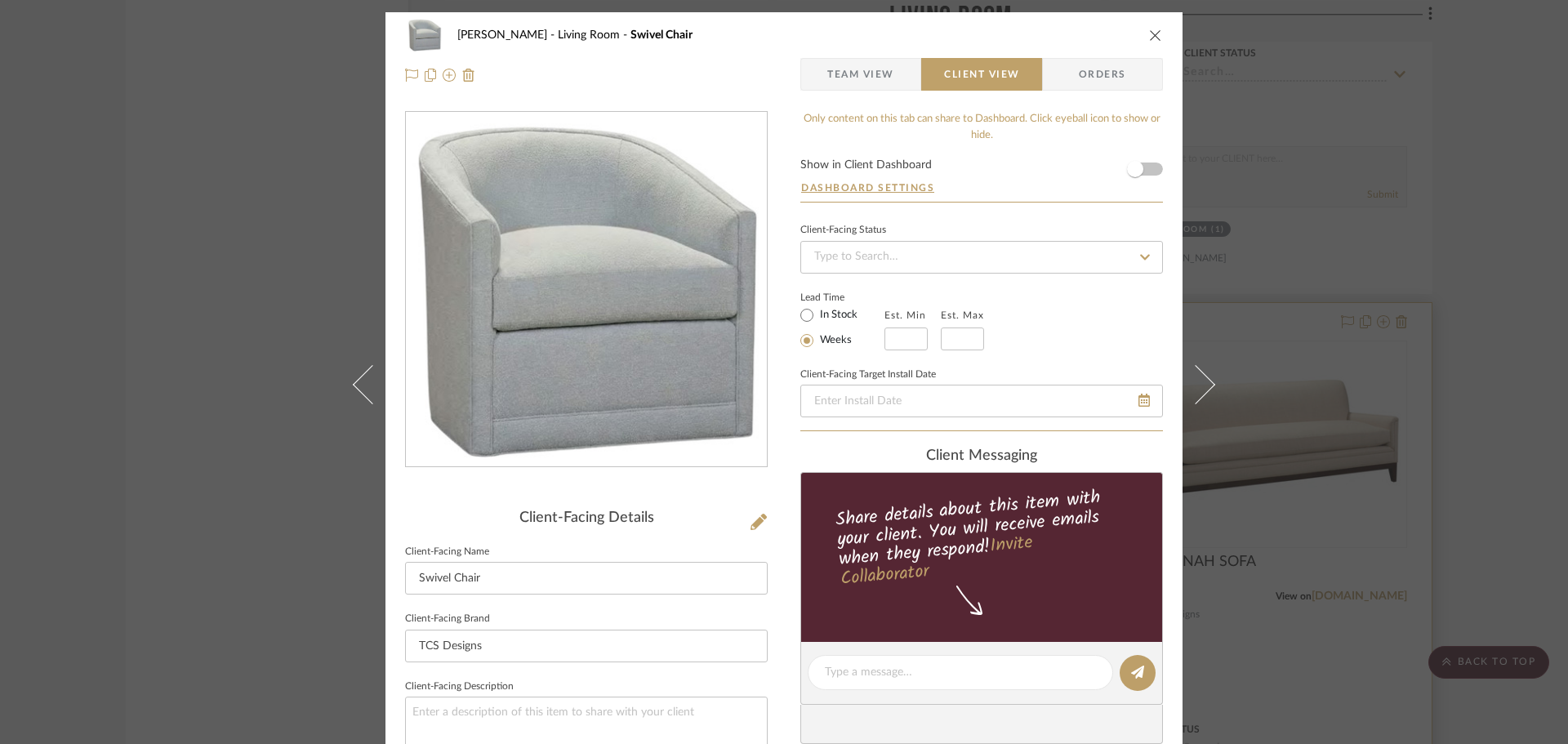
drag, startPoint x: 1434, startPoint y: 386, endPoint x: 1416, endPoint y: 395, distance: 20.1
click at [1435, 386] on div "DOOLEY Living Room Swivel Chair Team View Client View Orders Client-Facing Deta…" at bounding box center [784, 372] width 1568 height 744
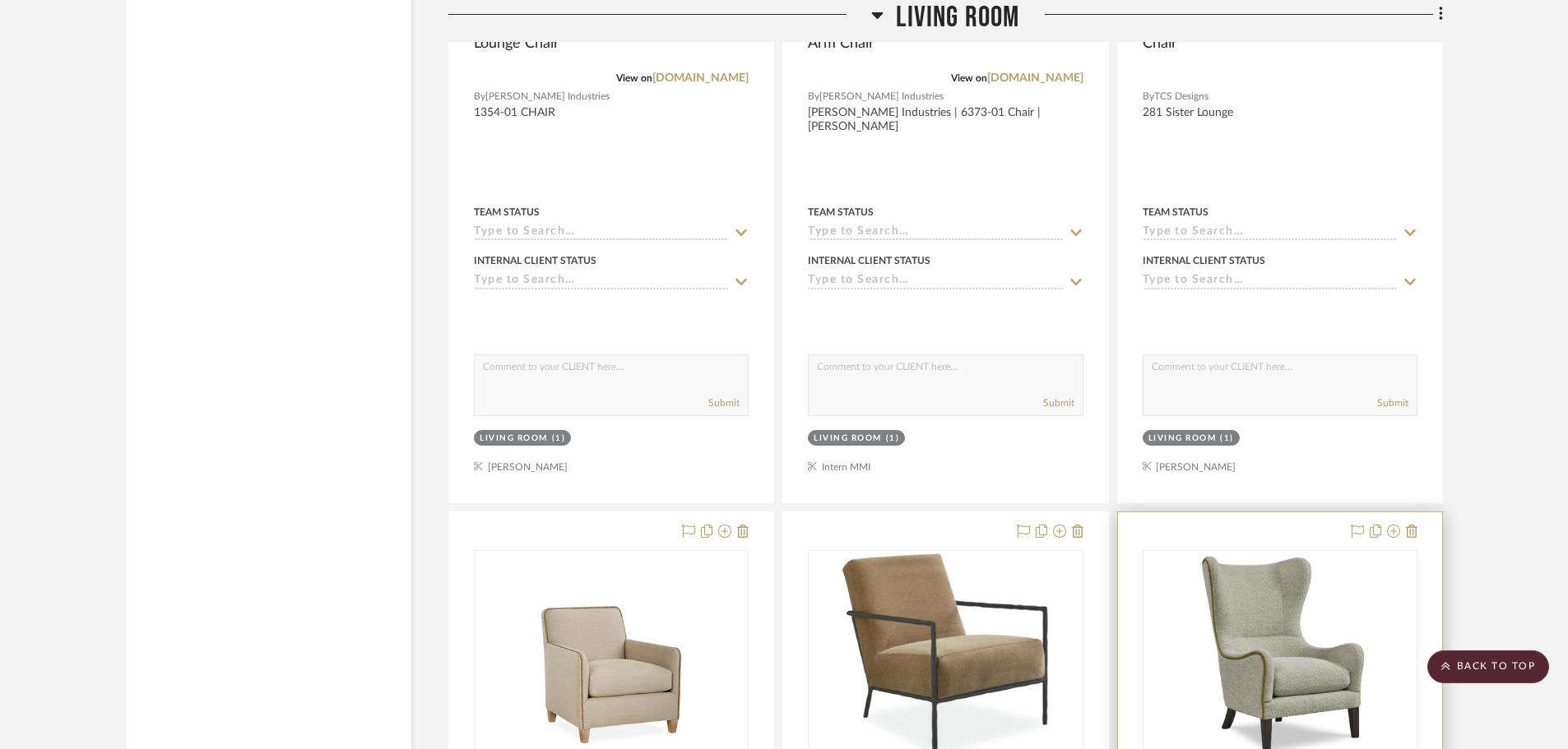
scroll to position [14945, 0]
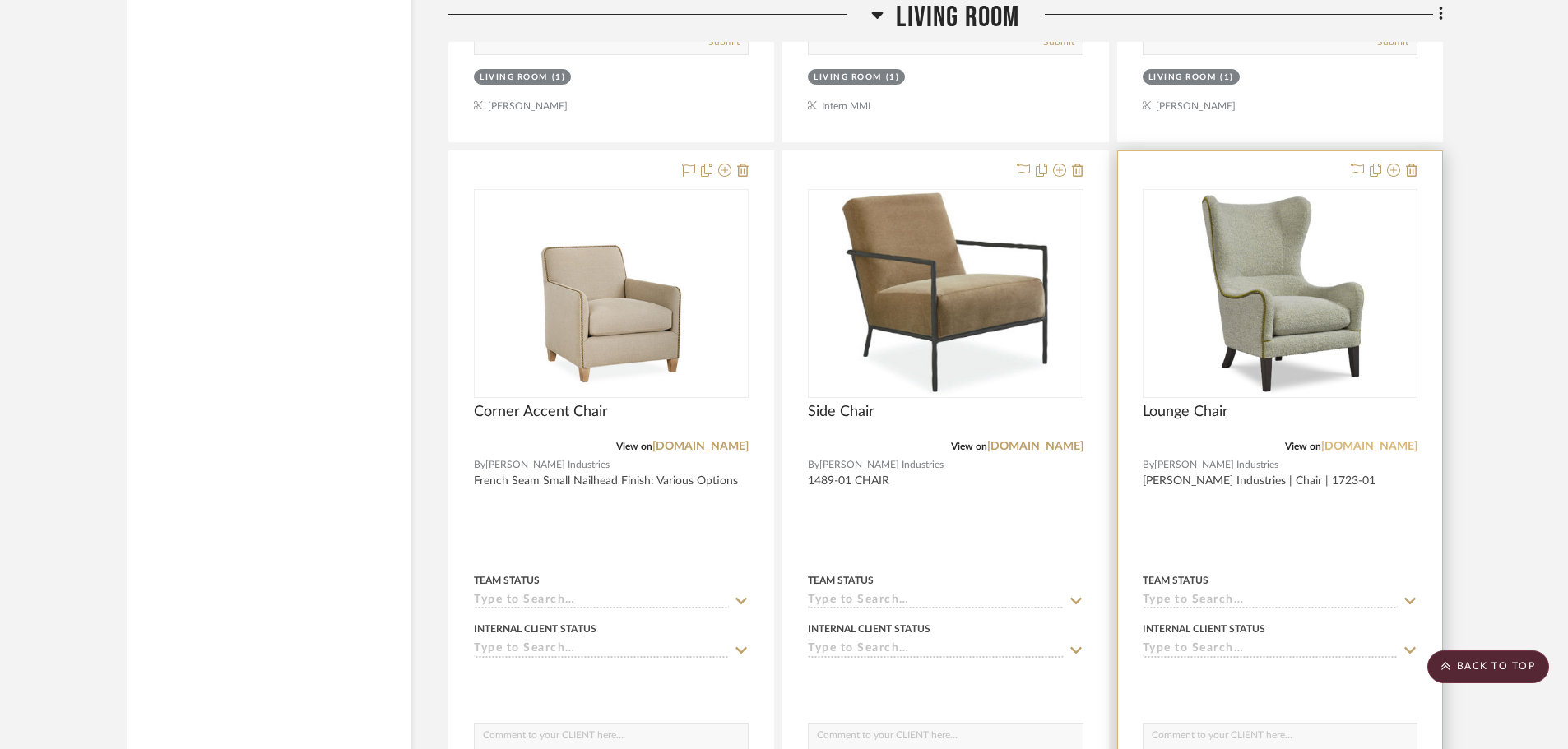
click at [1392, 446] on link "[DOMAIN_NAME]" at bounding box center [1368, 446] width 96 height 12
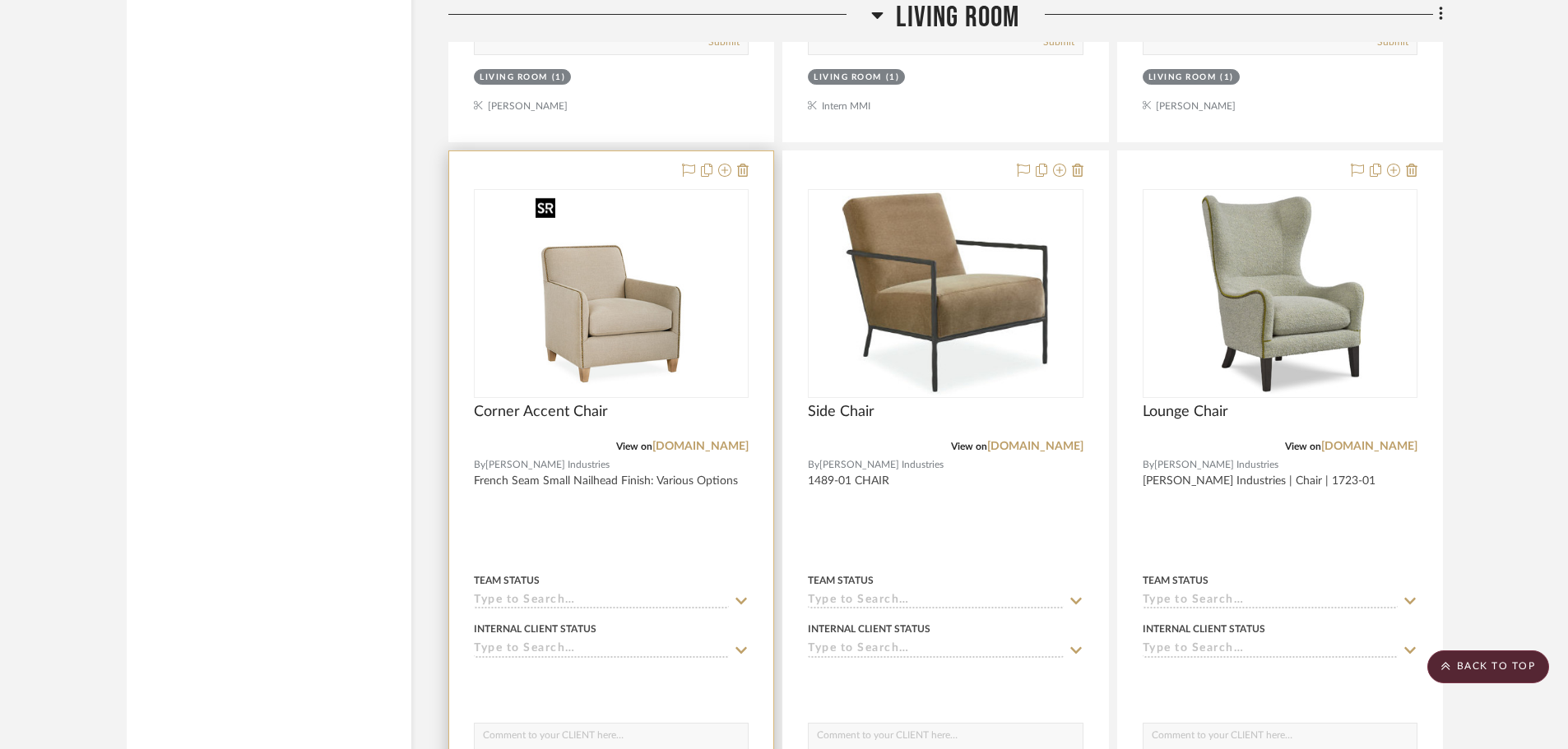
click at [659, 350] on img "0" at bounding box center [611, 293] width 165 height 206
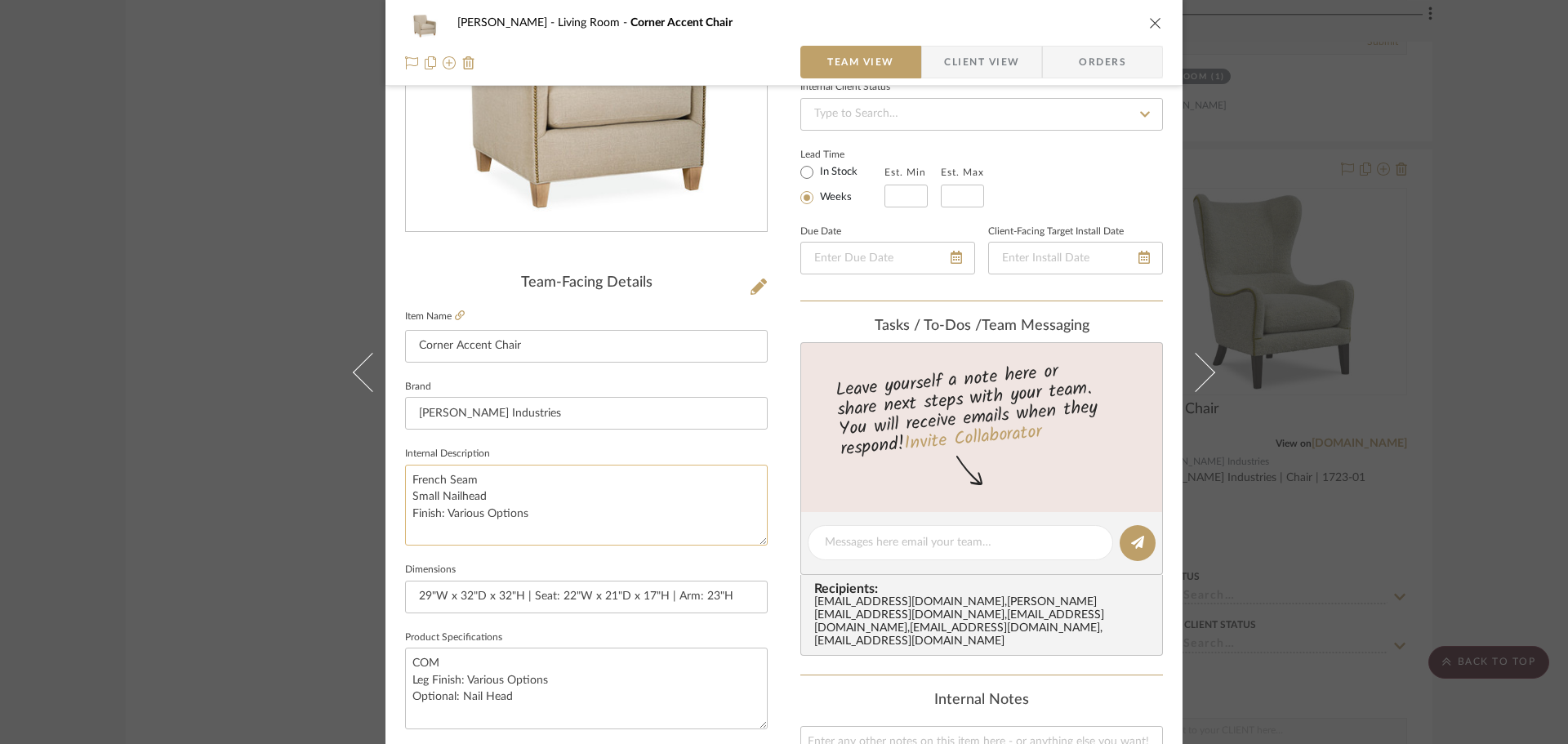
scroll to position [245, 0]
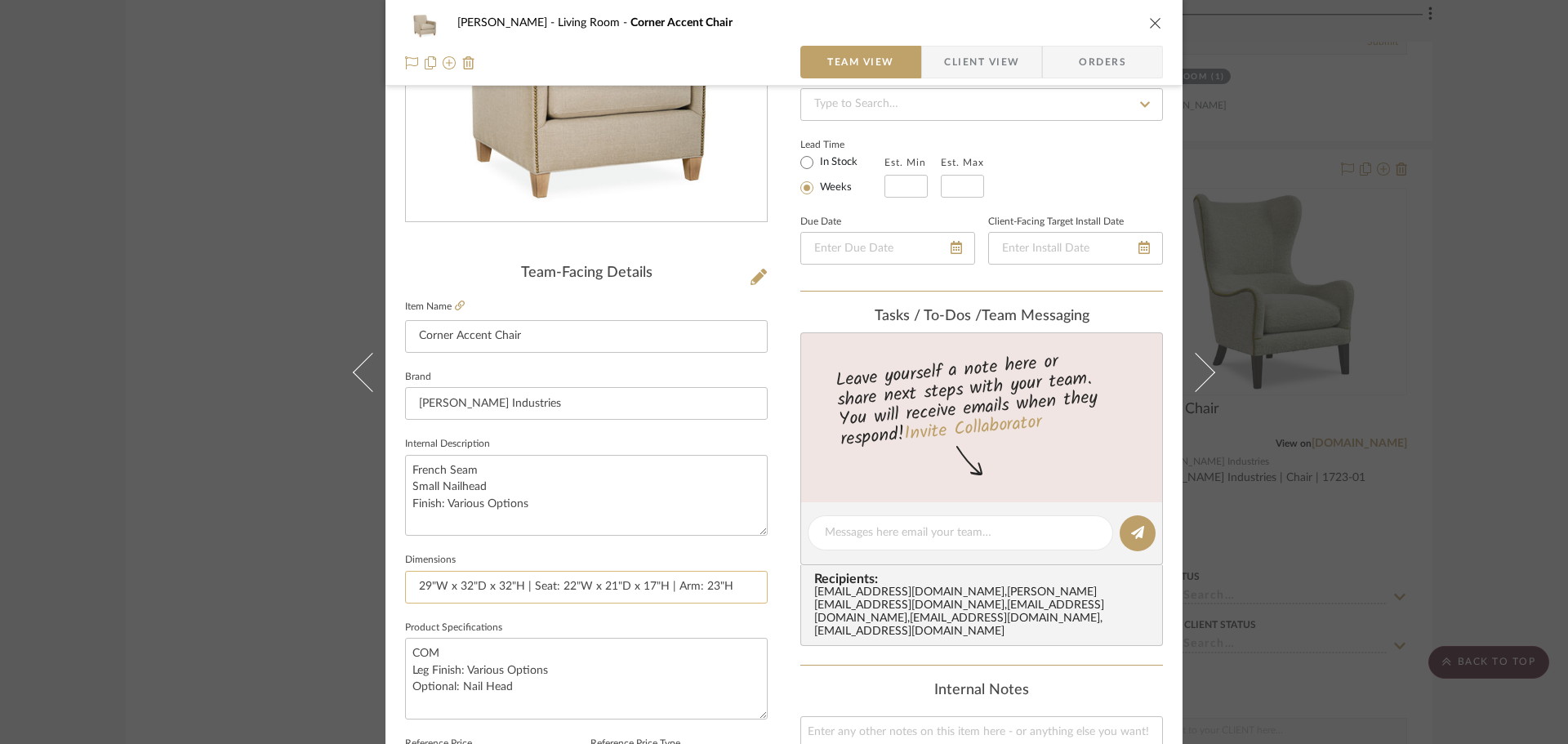
click at [558, 586] on input "29"W x 32"D x 32"H | Seat: 22"W x 21"D x 17"H | Arm: 23"H" at bounding box center [586, 587] width 363 height 33
click at [671, 586] on input "29"W x 32"D x 32"H | Seat: 22"W x 21"D x 17"H | Arm: 23"H" at bounding box center [586, 587] width 363 height 33
click at [717, 587] on input "29"W x 32"D x 32"H | Seat: 22"W x 21"D x 17"H | Arm: 23"H" at bounding box center [586, 587] width 363 height 33
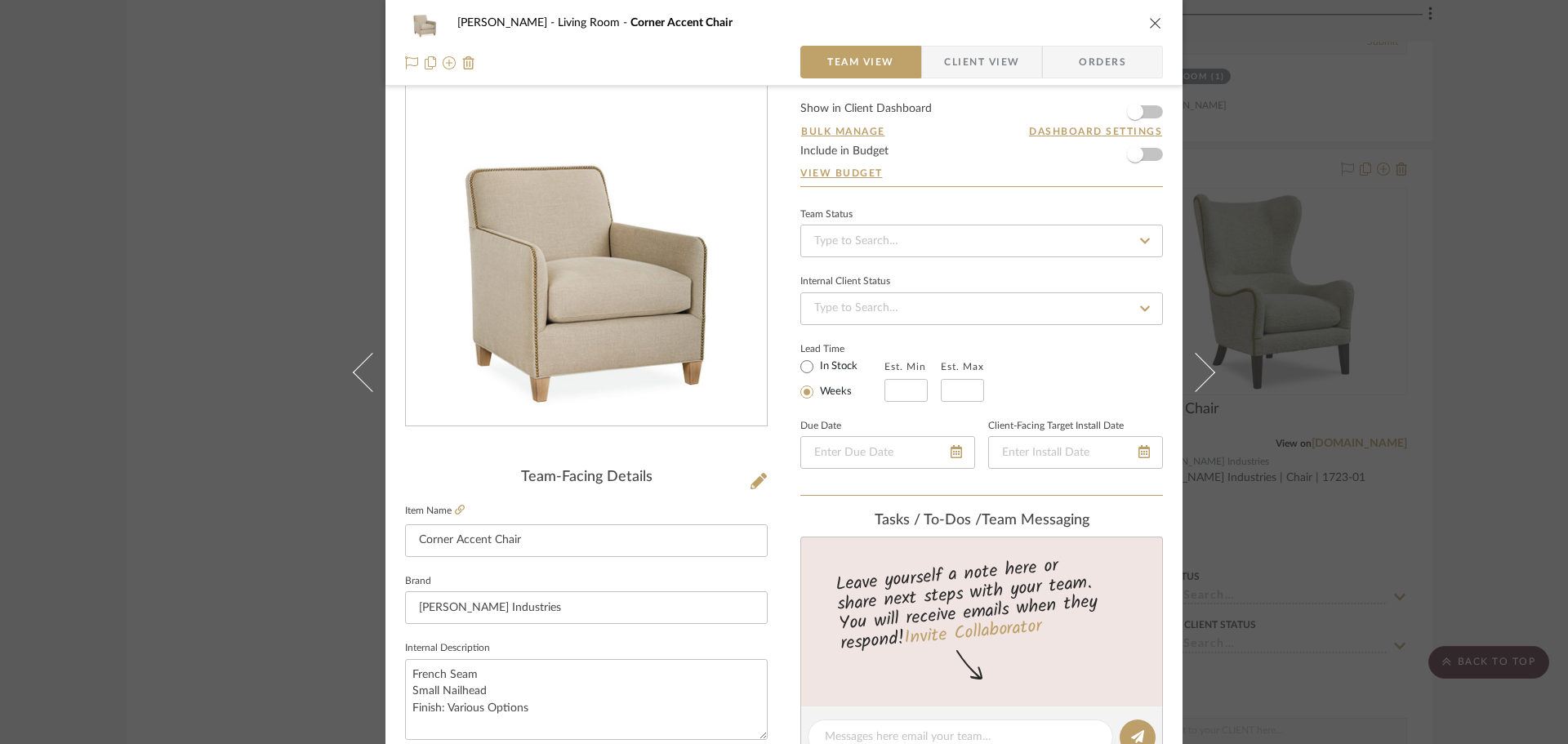
scroll to position [0, 0]
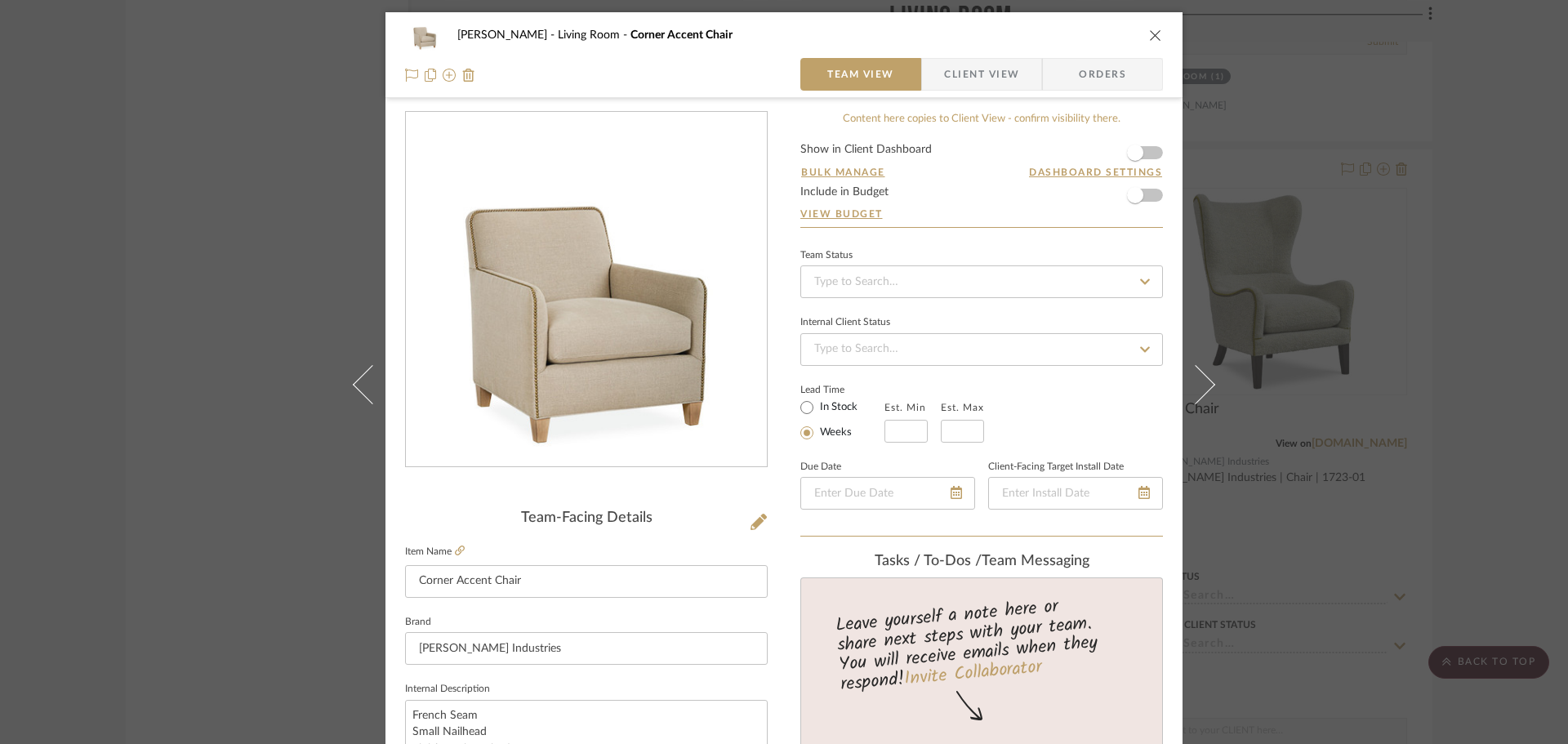
click at [1359, 427] on div "DOOLEY Living Room Corner Accent Chair Team View Client View Orders Team-Facing…" at bounding box center [784, 372] width 1568 height 744
click at [1474, 339] on div "DOOLEY Living Room Corner Accent Chair Team View Client View Orders Team-Facing…" at bounding box center [784, 372] width 1568 height 744
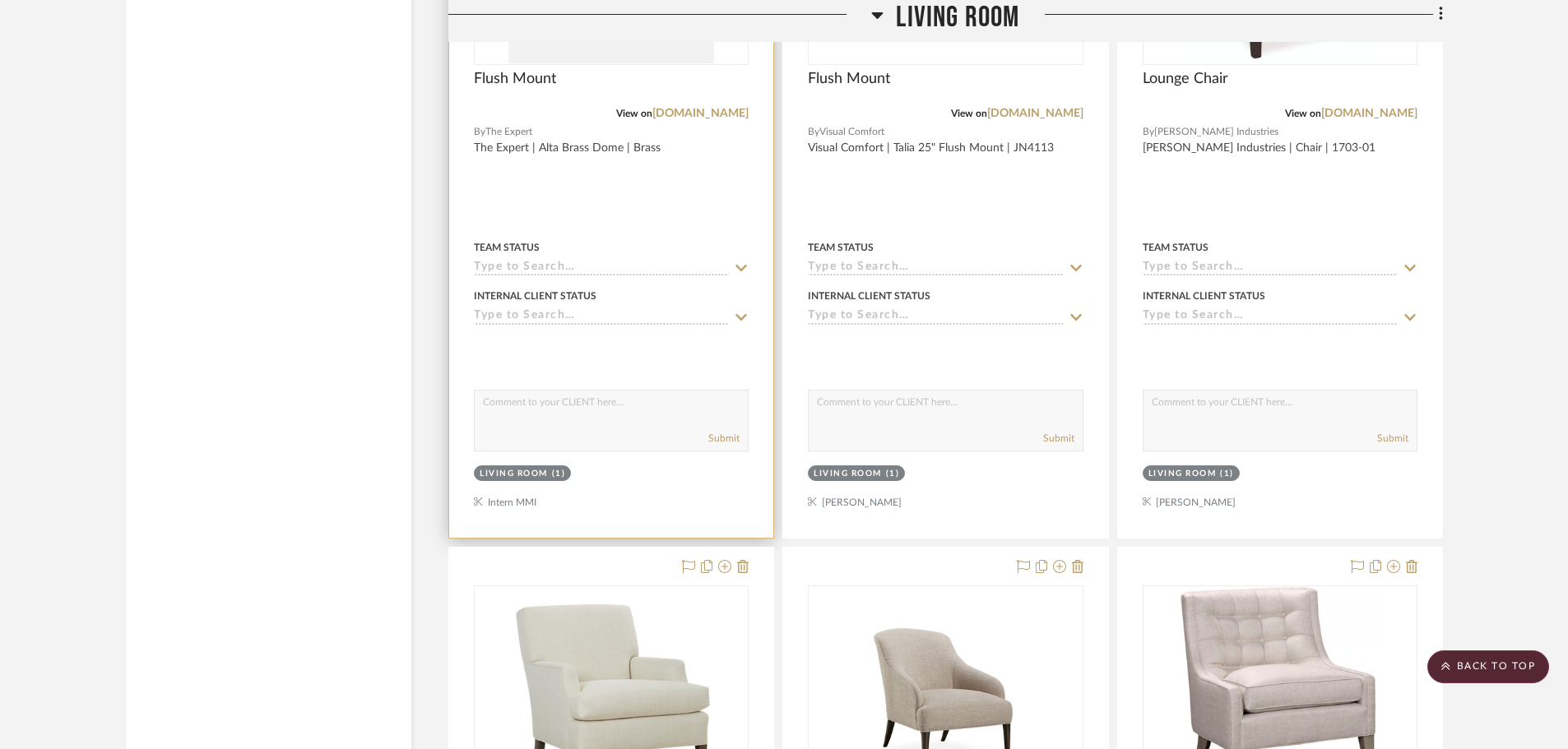
scroll to position [13629, 0]
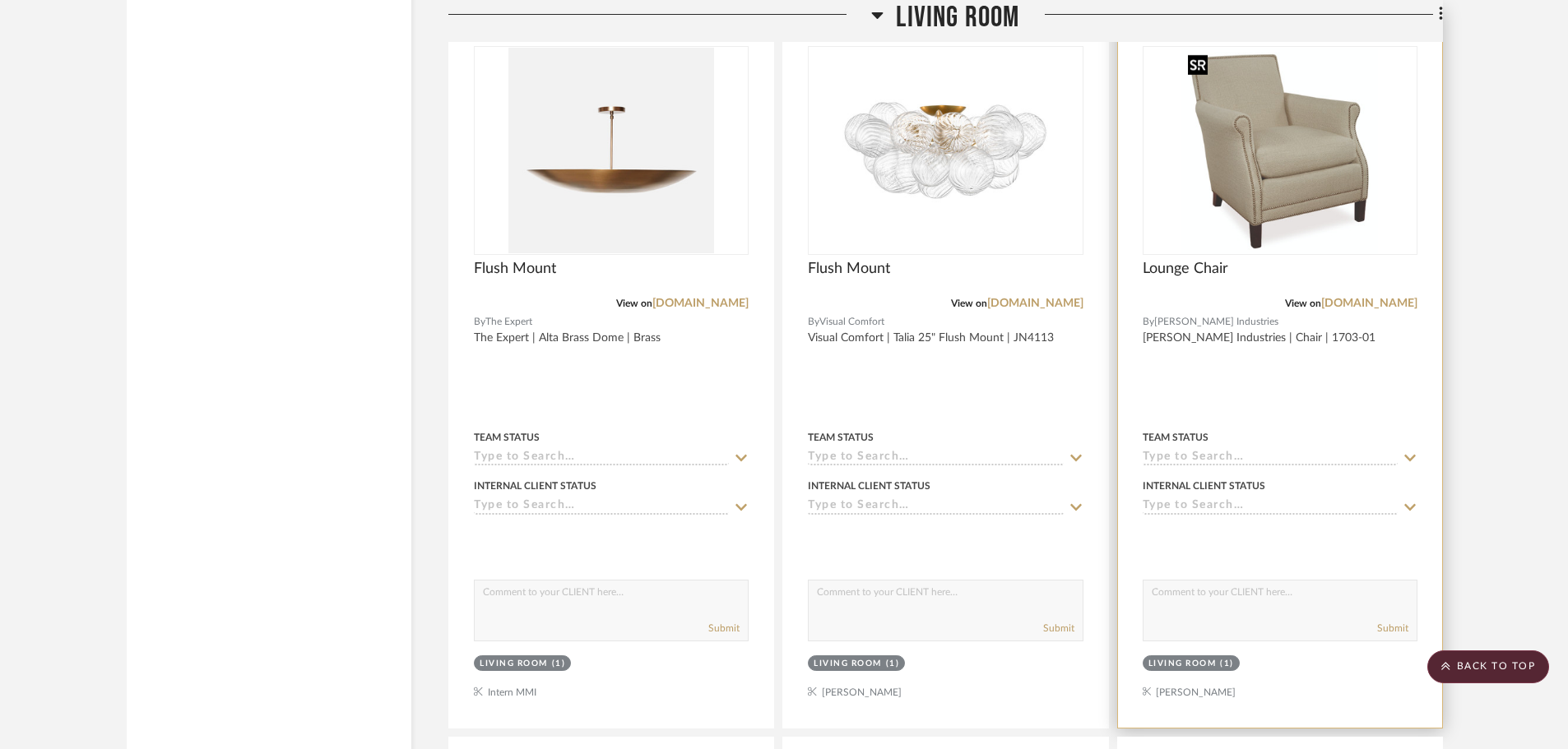
click at [1266, 227] on img "0" at bounding box center [1279, 150] width 197 height 206
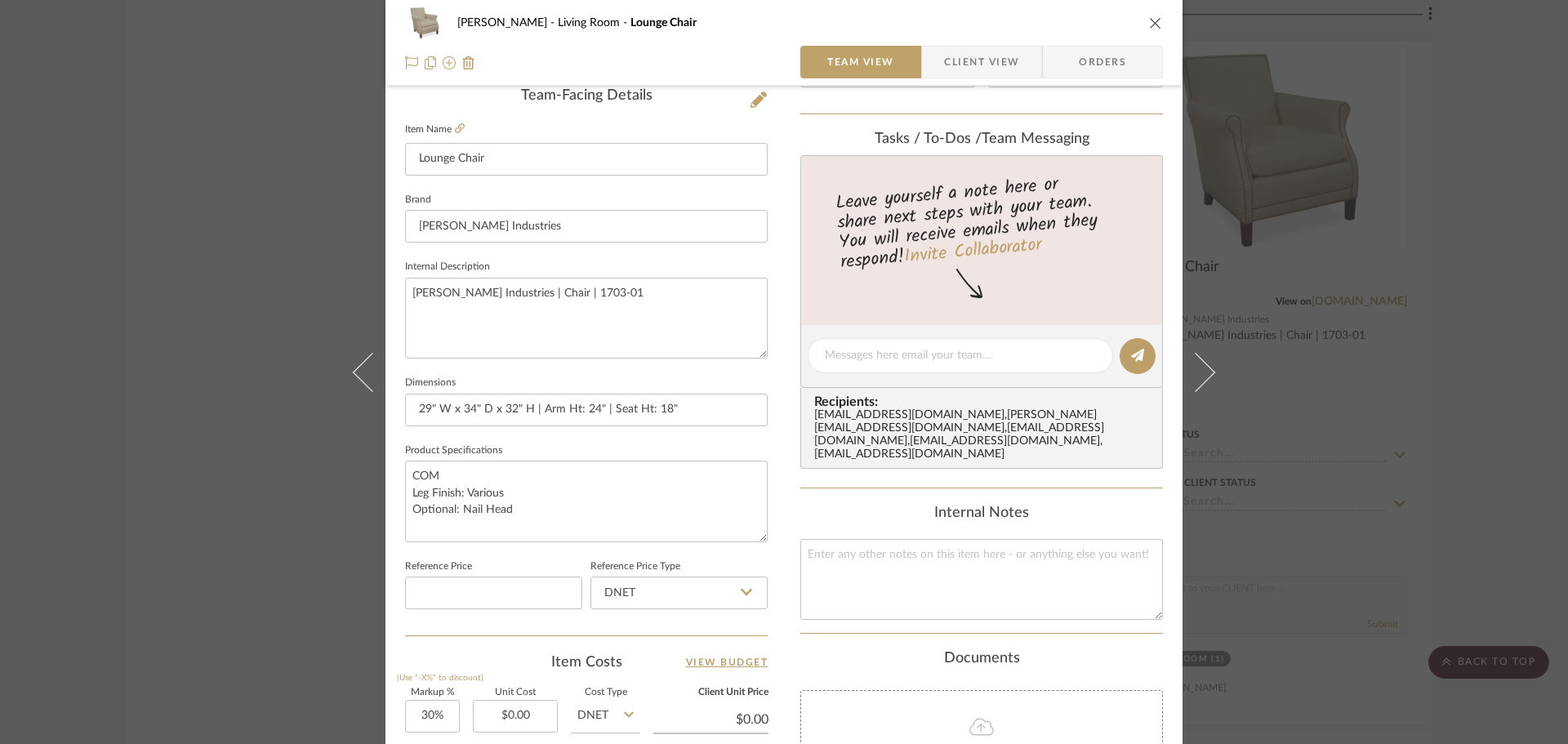
scroll to position [490, 0]
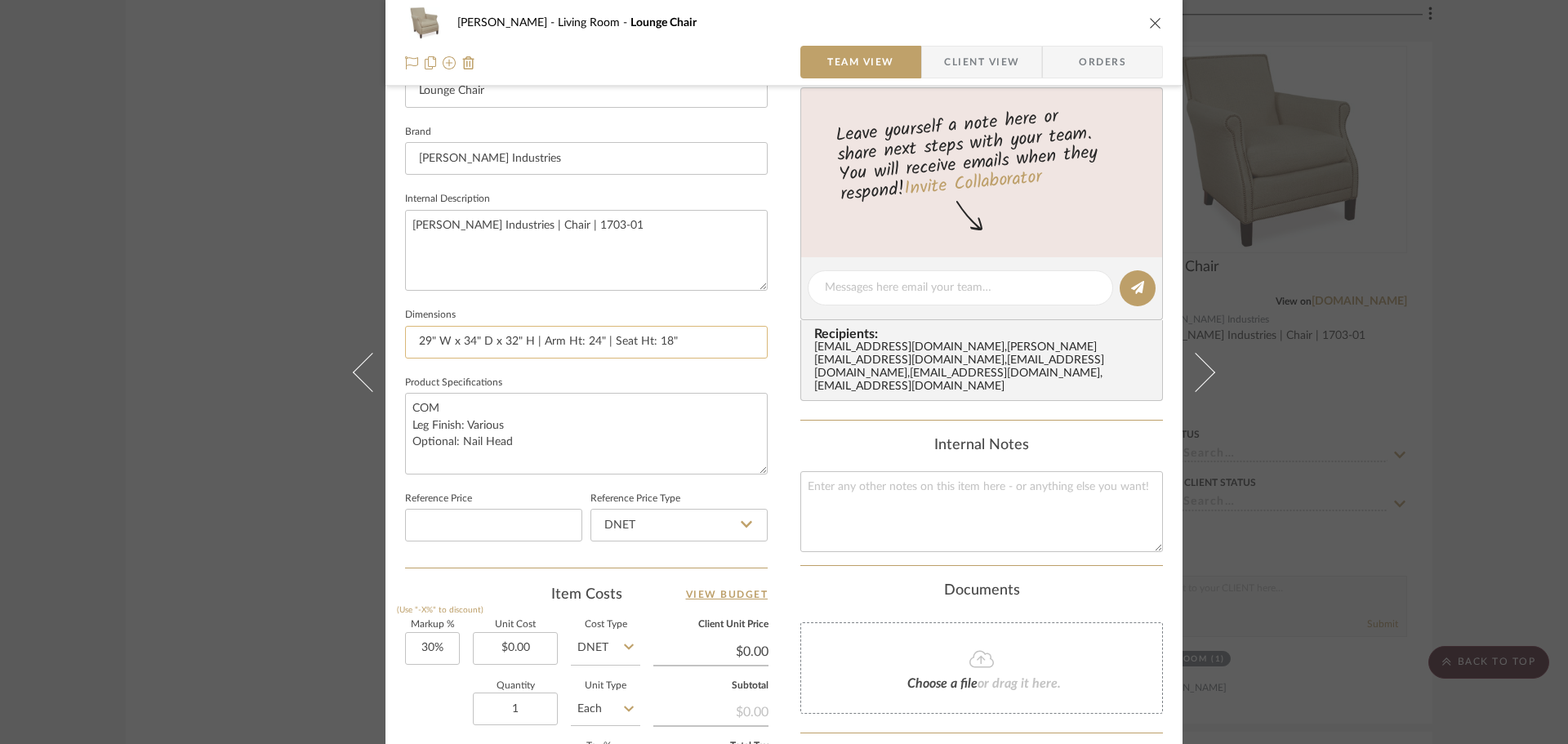
click at [541, 347] on input "29" W x 34" D x 32" H | Arm Ht: 24" | Seat Ht: 18"" at bounding box center [586, 342] width 363 height 33
click at [534, 339] on input "29" W x 34" D x 32" H | Arm Ht: 24" | Seat Ht: 18"" at bounding box center [586, 342] width 363 height 33
drag, startPoint x: 601, startPoint y: 339, endPoint x: 750, endPoint y: 338, distance: 149.0
click at [750, 338] on input "29" W x 34" D x 32" H | Arm Ht: 24" | Seat Ht: 18"" at bounding box center [586, 342] width 363 height 33
click at [539, 339] on input "29" W x 34" D x 32" H | Arm Ht: 24"" at bounding box center [586, 342] width 363 height 33
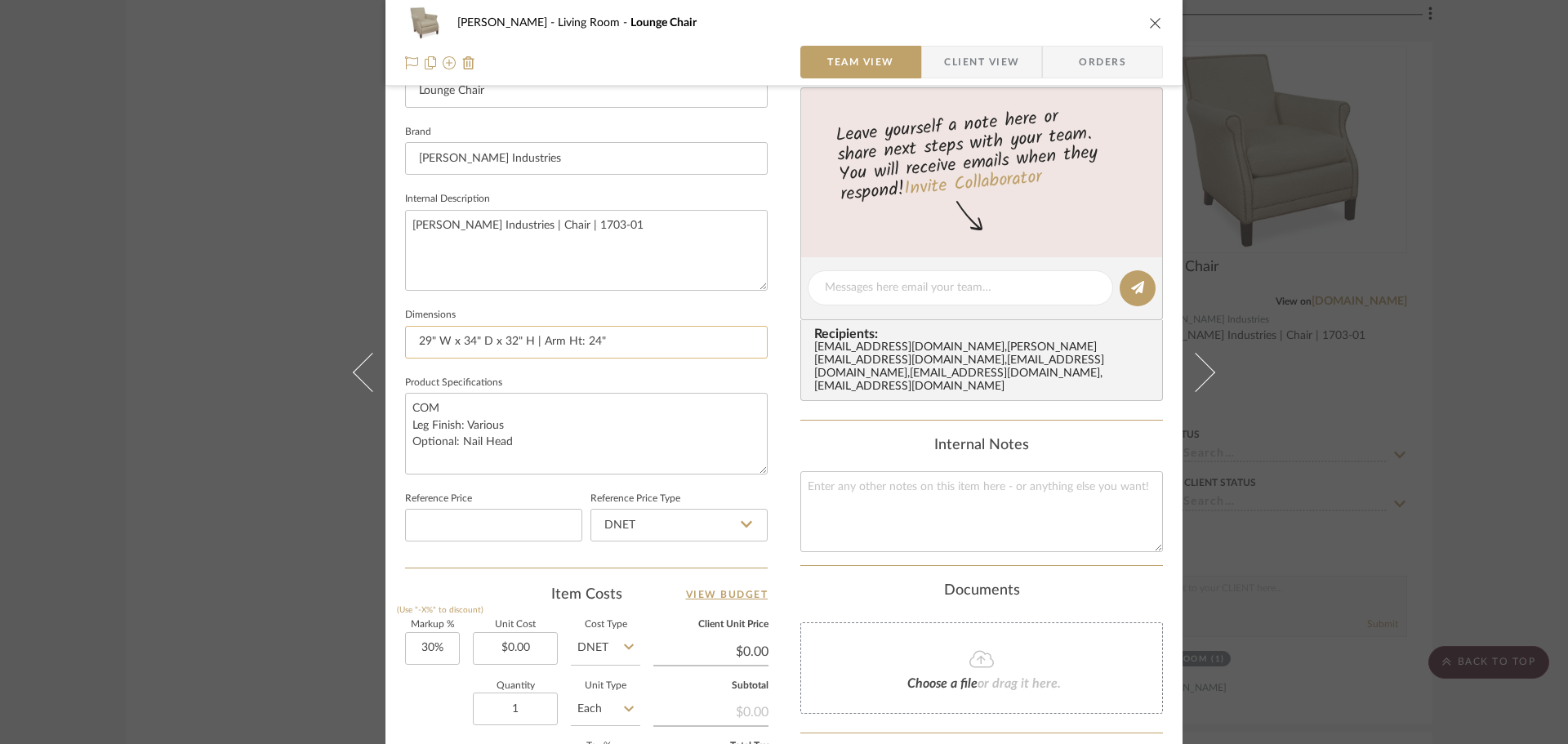
click at [533, 336] on input "29" W x 34" D x 32" H | Arm Ht: 24"" at bounding box center [586, 342] width 363 height 33
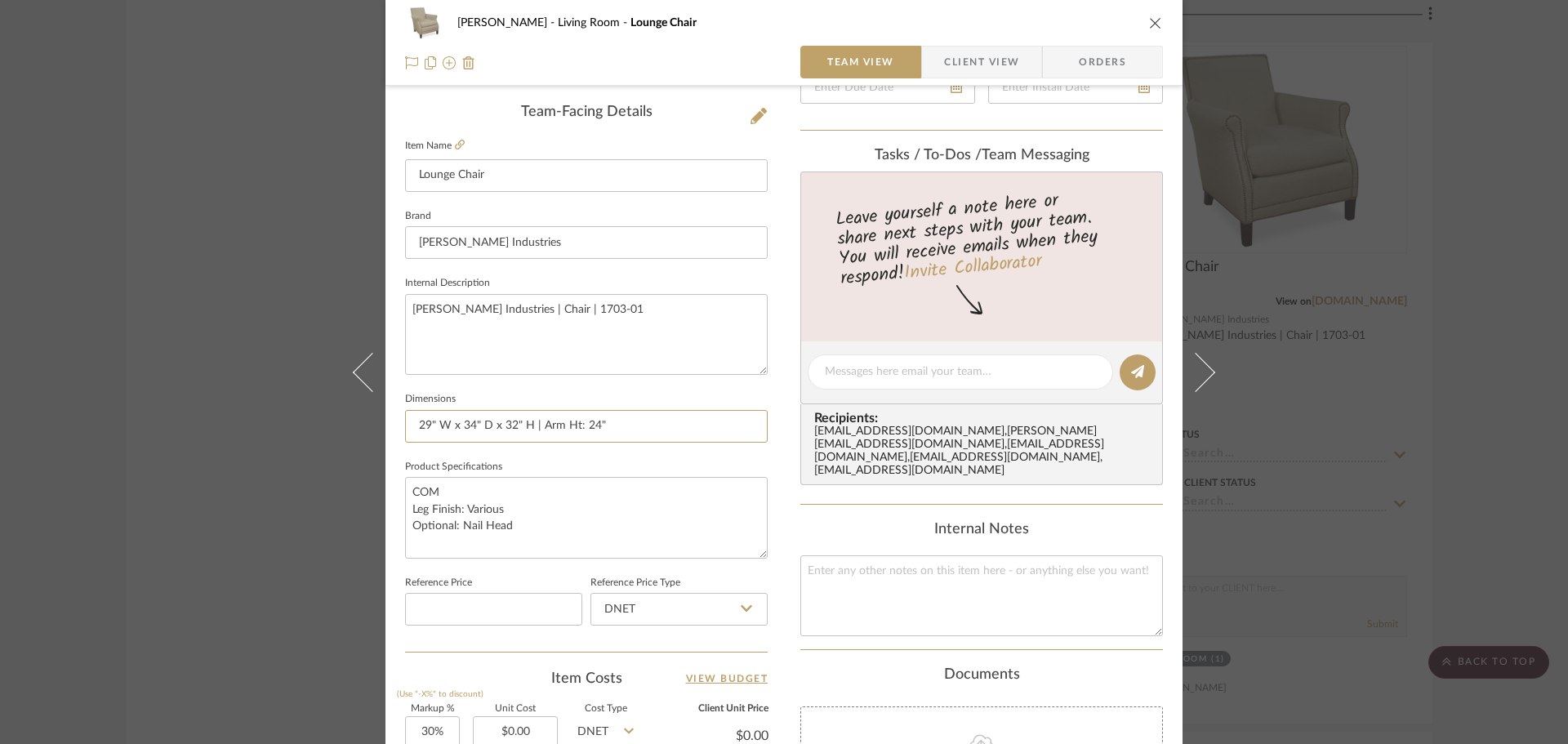
scroll to position [327, 0]
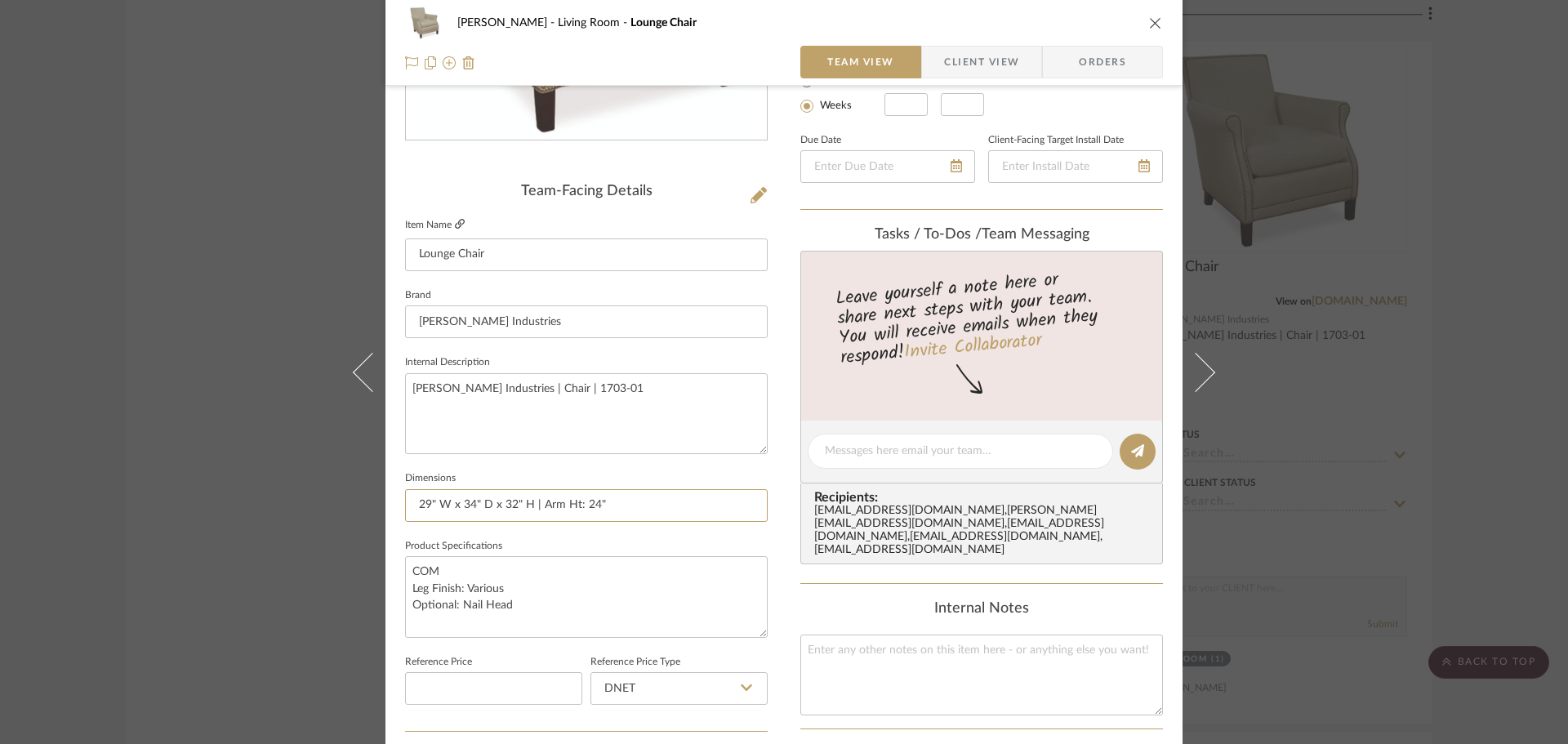
type input "29" W x 34" D x 32" H | Arm Ht: 24""
click at [455, 222] on icon at bounding box center [459, 223] width 10 height 10
click at [532, 506] on input "29" W x 34" D x 32" H | Arm Ht: 24"" at bounding box center [586, 506] width 363 height 33
paste input "W20 D22 H16"
click at [566, 505] on input "29" W x 34" D x 32" H | Seat" W20 D22 H16 Arm Ht: 24"" at bounding box center [586, 506] width 363 height 33
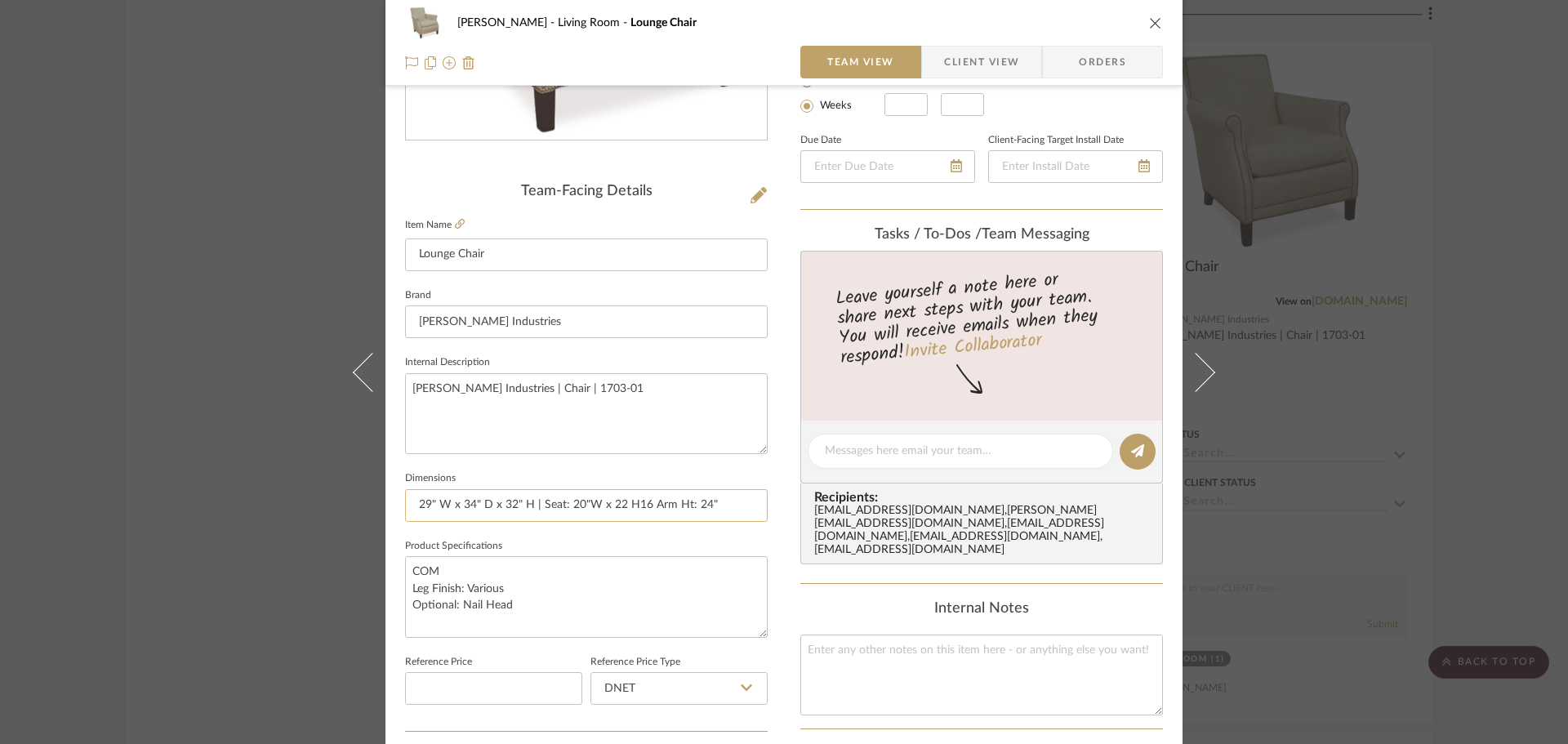
click at [618, 505] on input "29" W x 34" D x 32" H | Seat: 20"W x 22 H16 Arm Ht: 24"" at bounding box center [586, 506] width 363 height 33
type input "29" W x 34" D x 32" H | Seat: 20"W x 22"D x 18"H | Arm Ht: 24""
click at [576, 594] on textarea "COM Leg Finish: Various Optional: Nail Head" at bounding box center [586, 597] width 363 height 81
click at [992, 63] on span "Client View" at bounding box center [982, 62] width 75 height 33
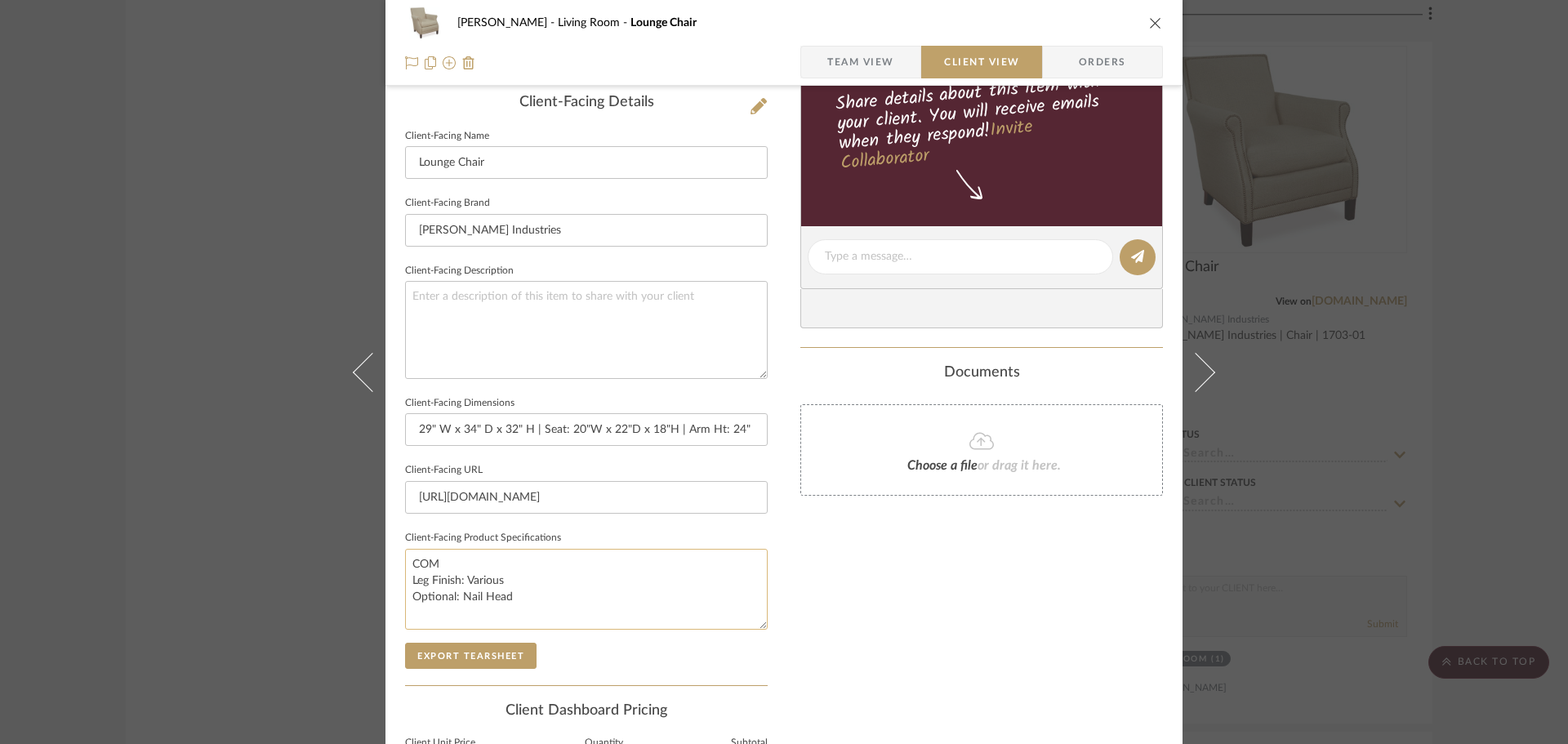
scroll to position [572, 0]
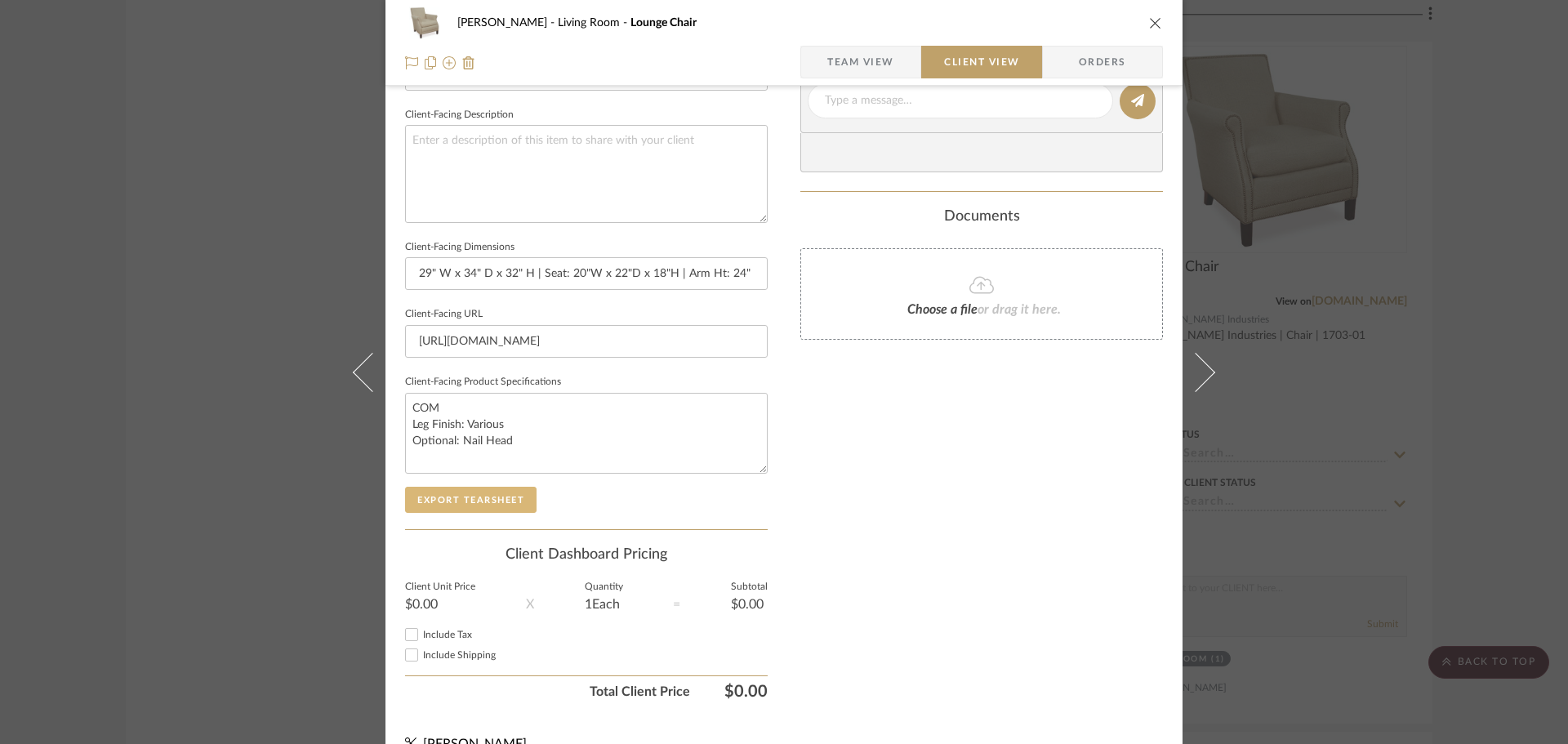
click at [472, 511] on button "Export Tearsheet" at bounding box center [470, 499] width 131 height 26
click at [1430, 301] on div "DOOLEY Living Room Lounge Chair Team View Client View Orders Client-Facing Deta…" at bounding box center [784, 372] width 1568 height 744
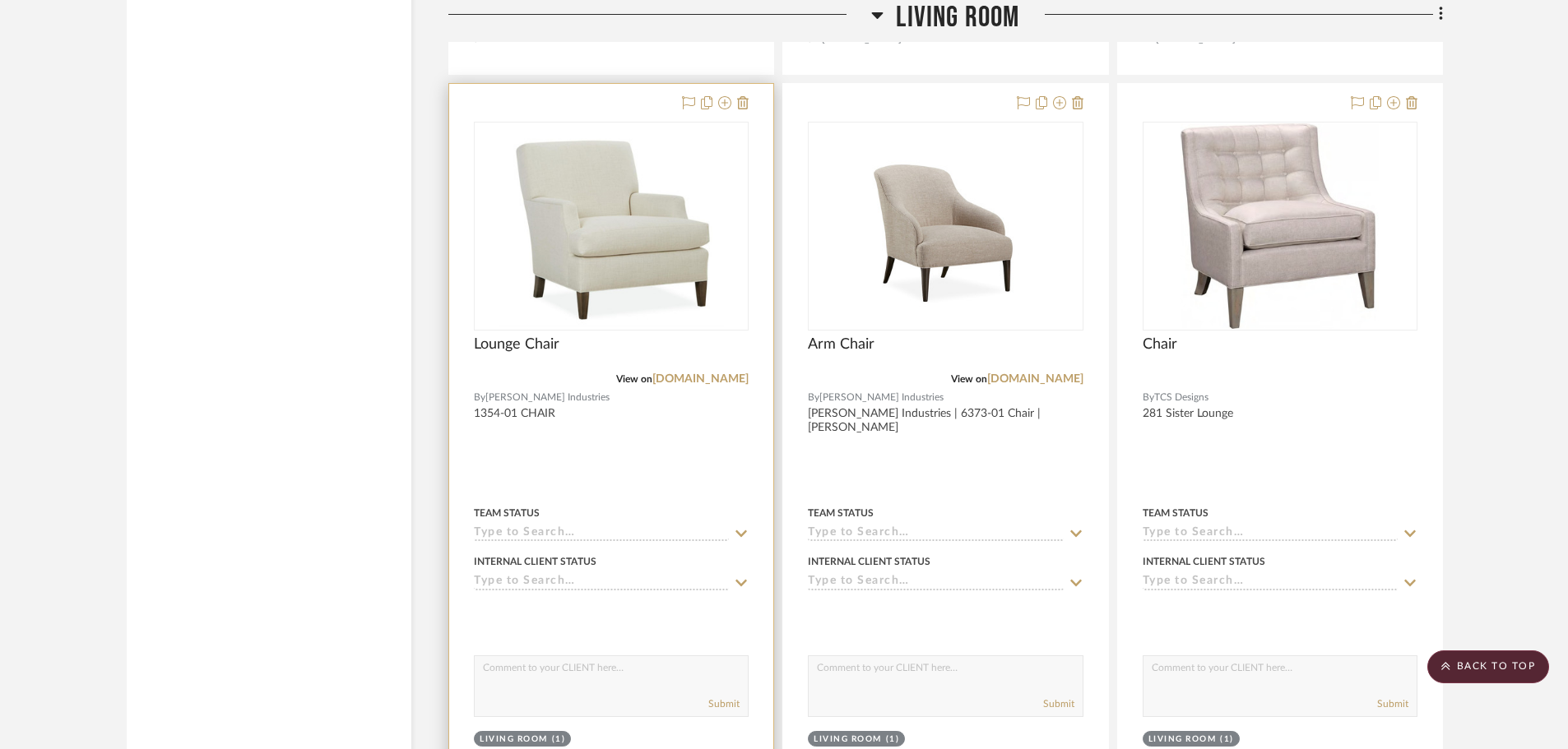
scroll to position [14369, 0]
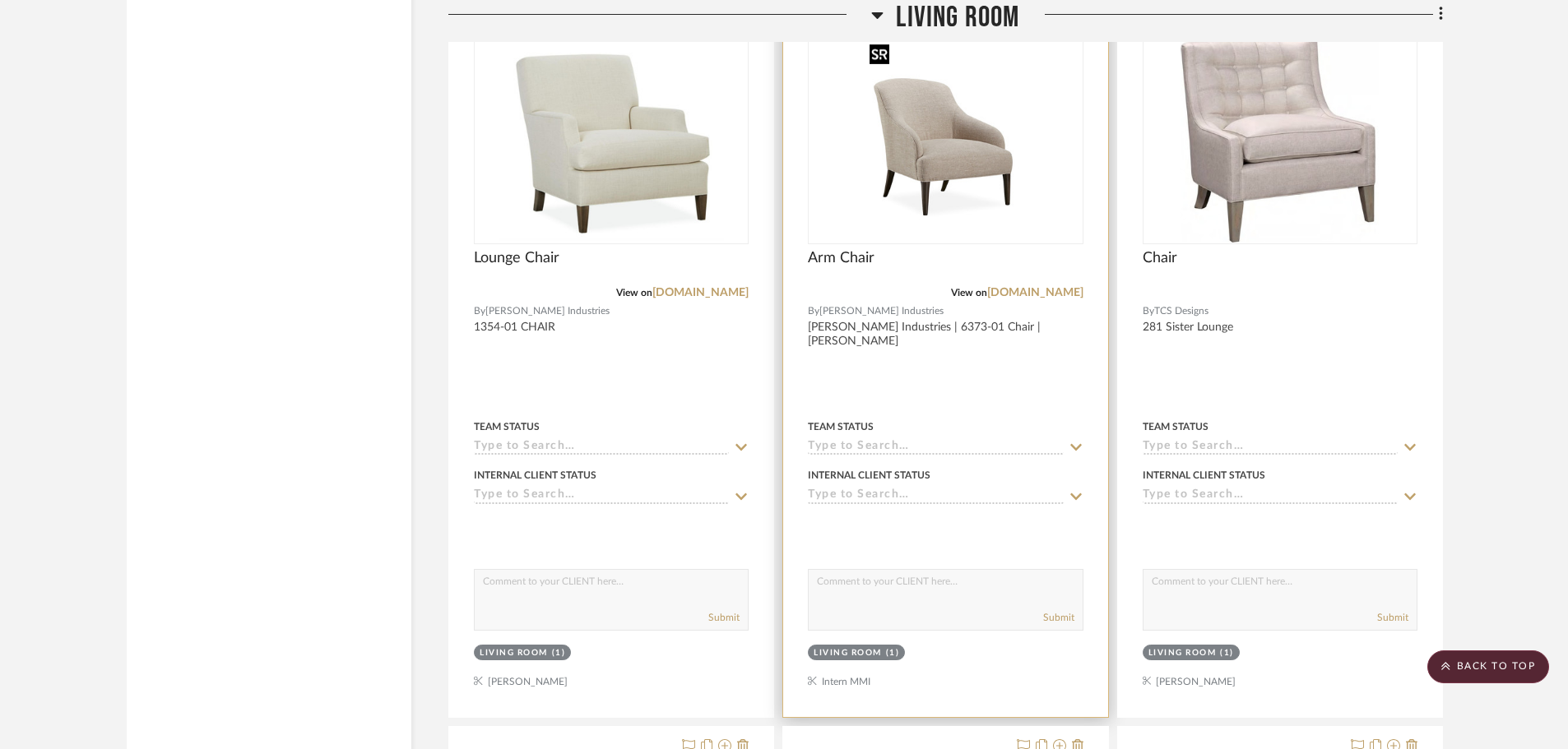
click at [999, 231] on img "0" at bounding box center [945, 139] width 165 height 206
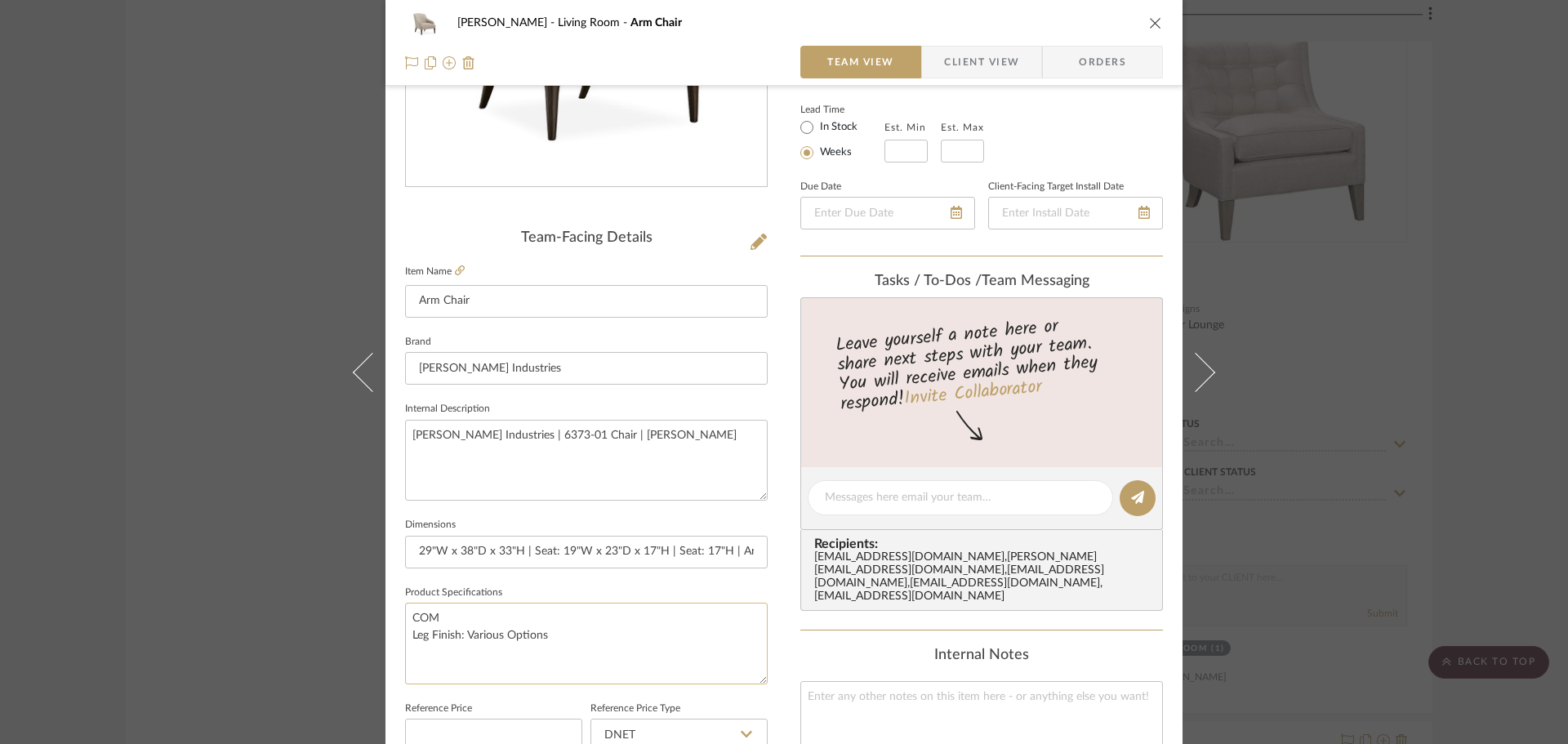
scroll to position [327, 0]
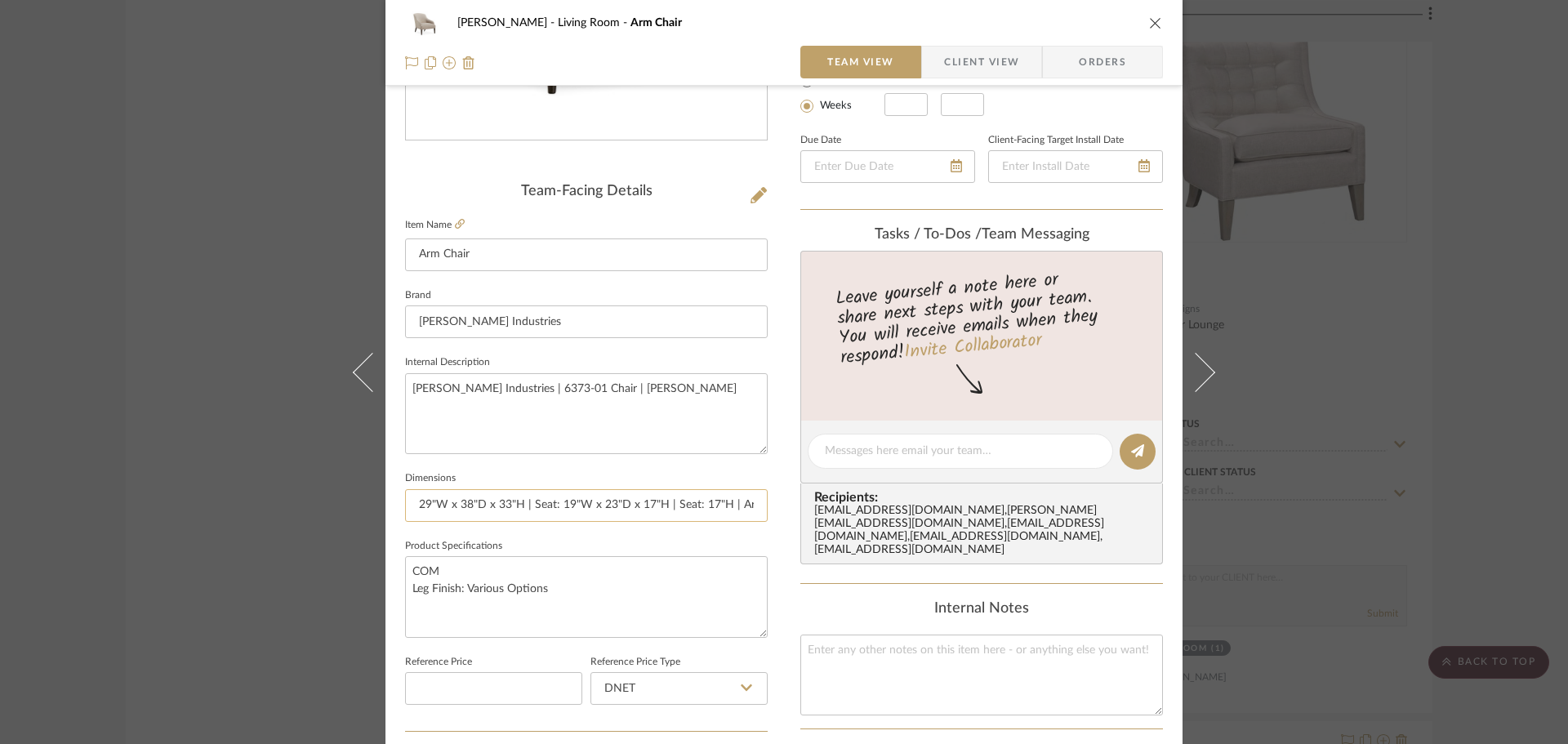
click at [715, 508] on input "29"W x 38"D x 33"H | Seat: 19"W x 23"D x 17"H | Seat: 17"H | Arm: 22"H" at bounding box center [586, 506] width 363 height 33
type input "29"W x 38"D x 33"H | Seat: 19"W x 23"D x 17"H | Arm: 22"H"
click at [687, 603] on textarea "COM Leg Finish: Various Options" at bounding box center [586, 597] width 363 height 81
click at [958, 59] on span "Client View" at bounding box center [982, 62] width 75 height 33
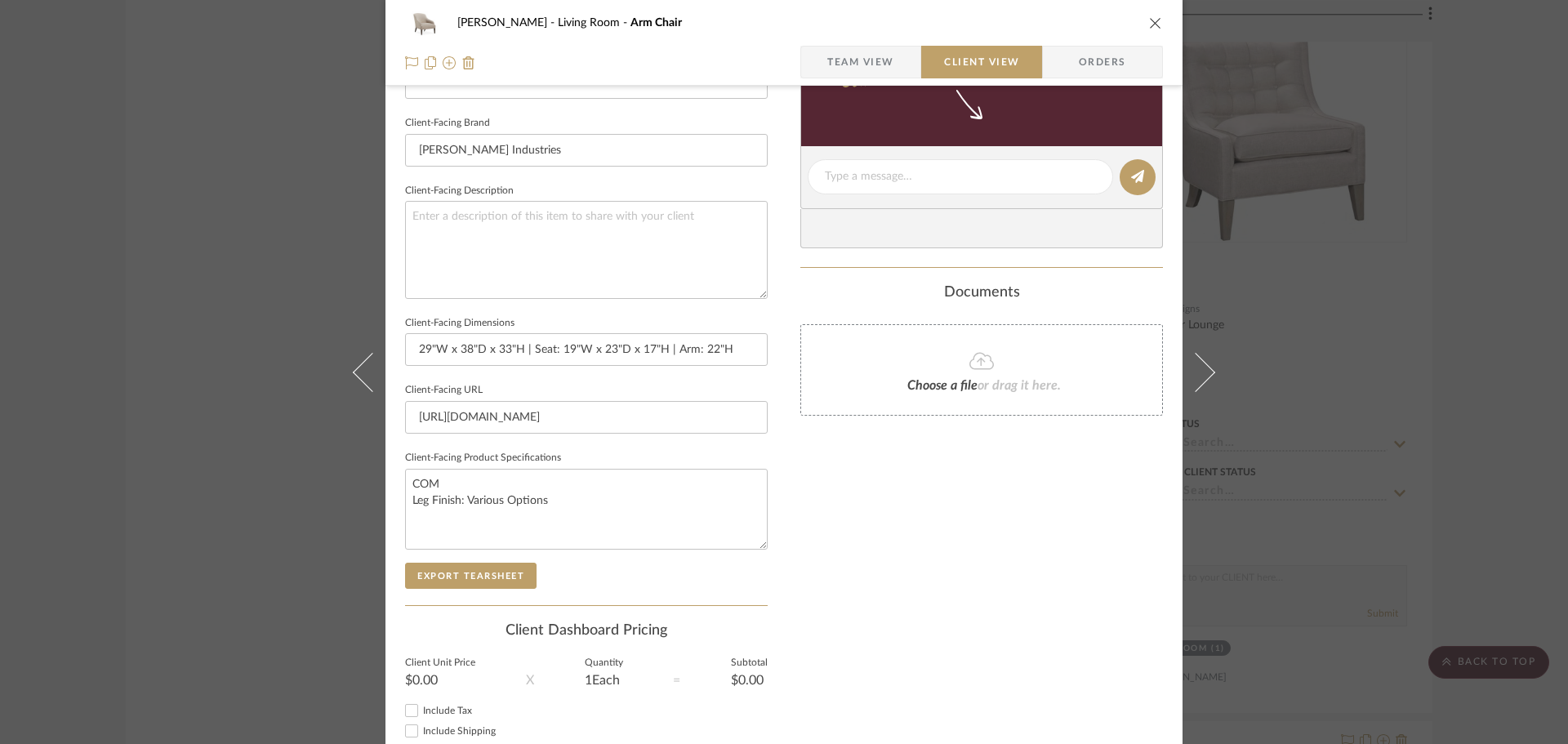
scroll to position [601, 0]
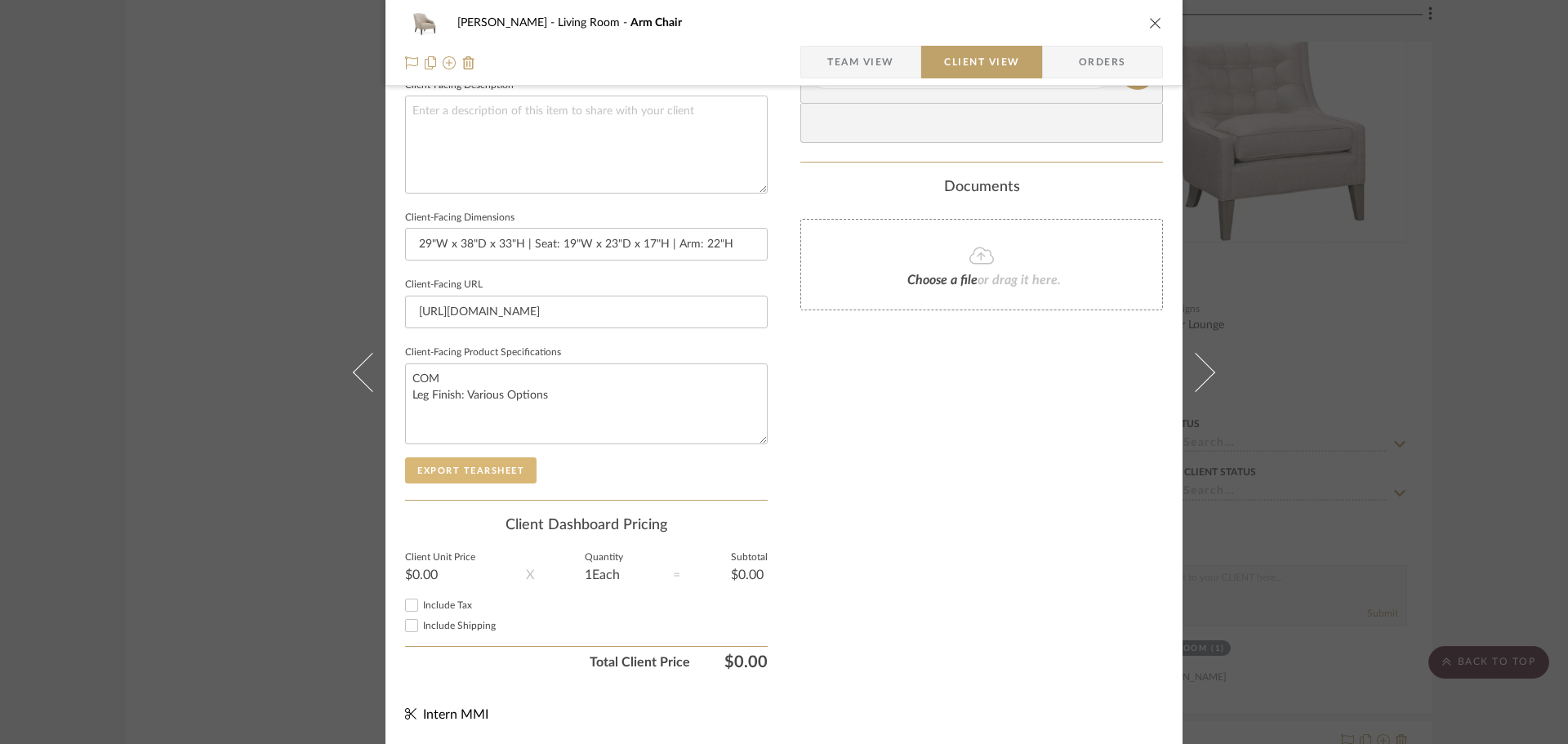
click at [465, 472] on button "Export Tearsheet" at bounding box center [470, 470] width 131 height 26
click at [1387, 206] on div "DOOLEY Living Room Arm Chair Team View Client View Orders Client-Facing Details…" at bounding box center [784, 372] width 1568 height 744
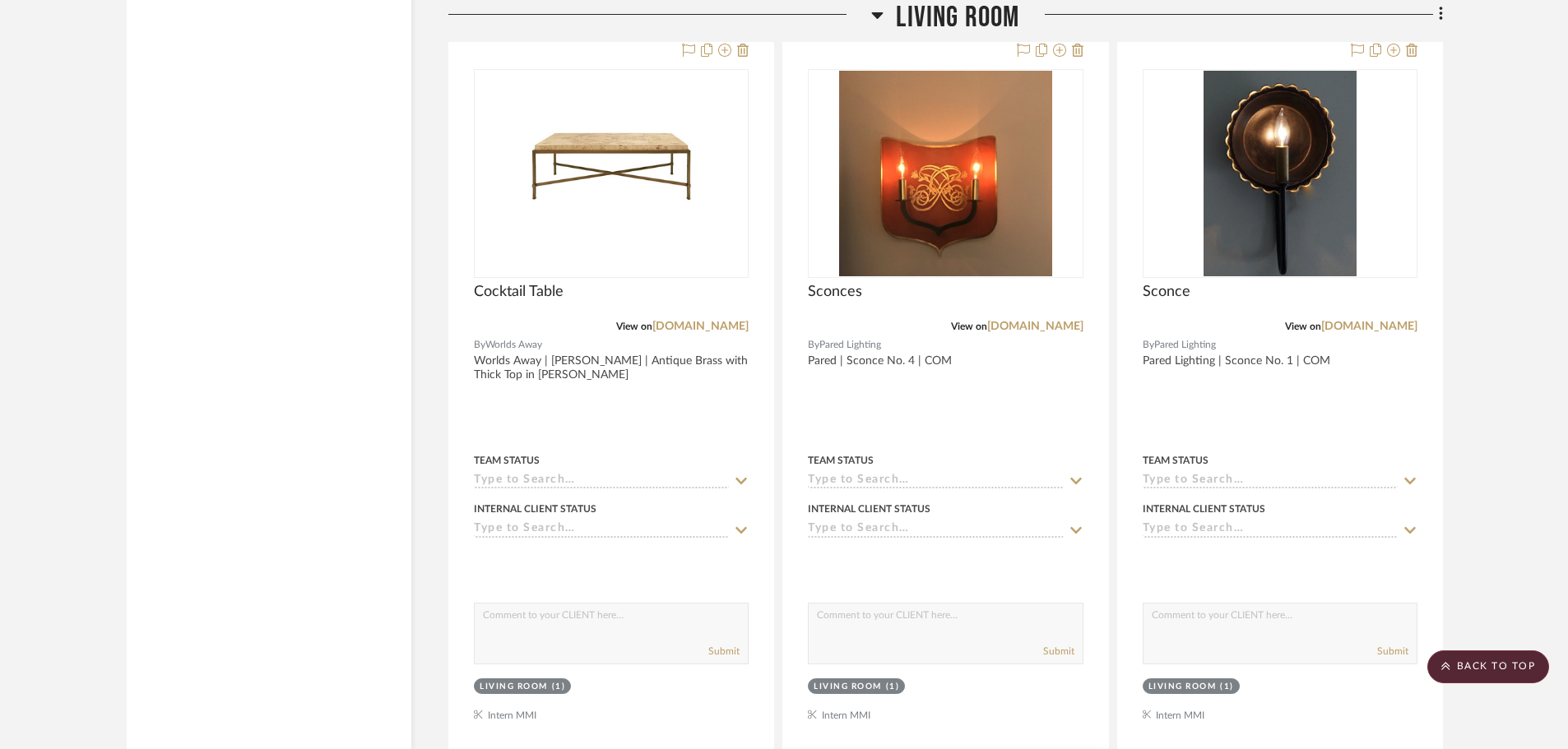
scroll to position [3766, 0]
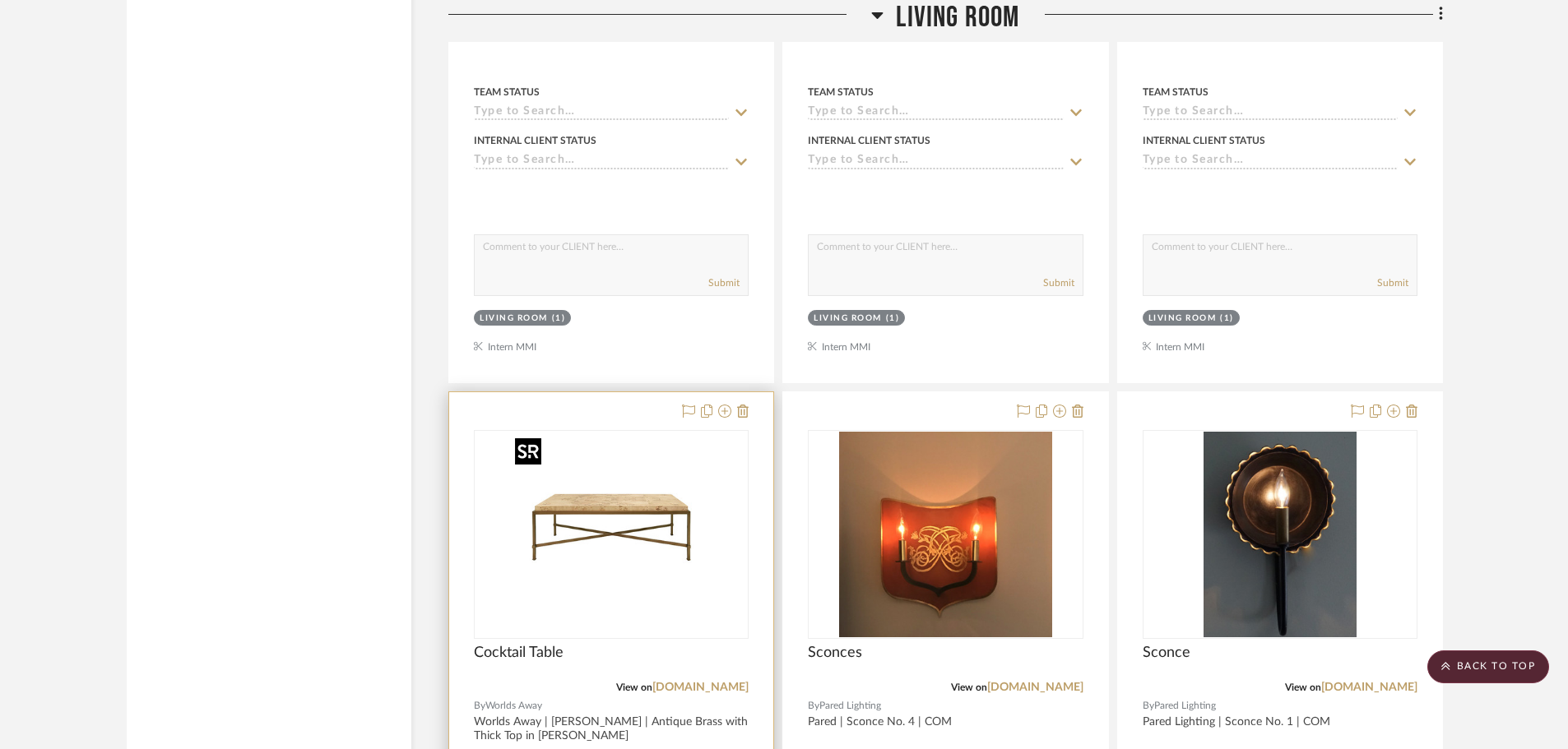
click at [638, 548] on img "0" at bounding box center [611, 534] width 206 height 206
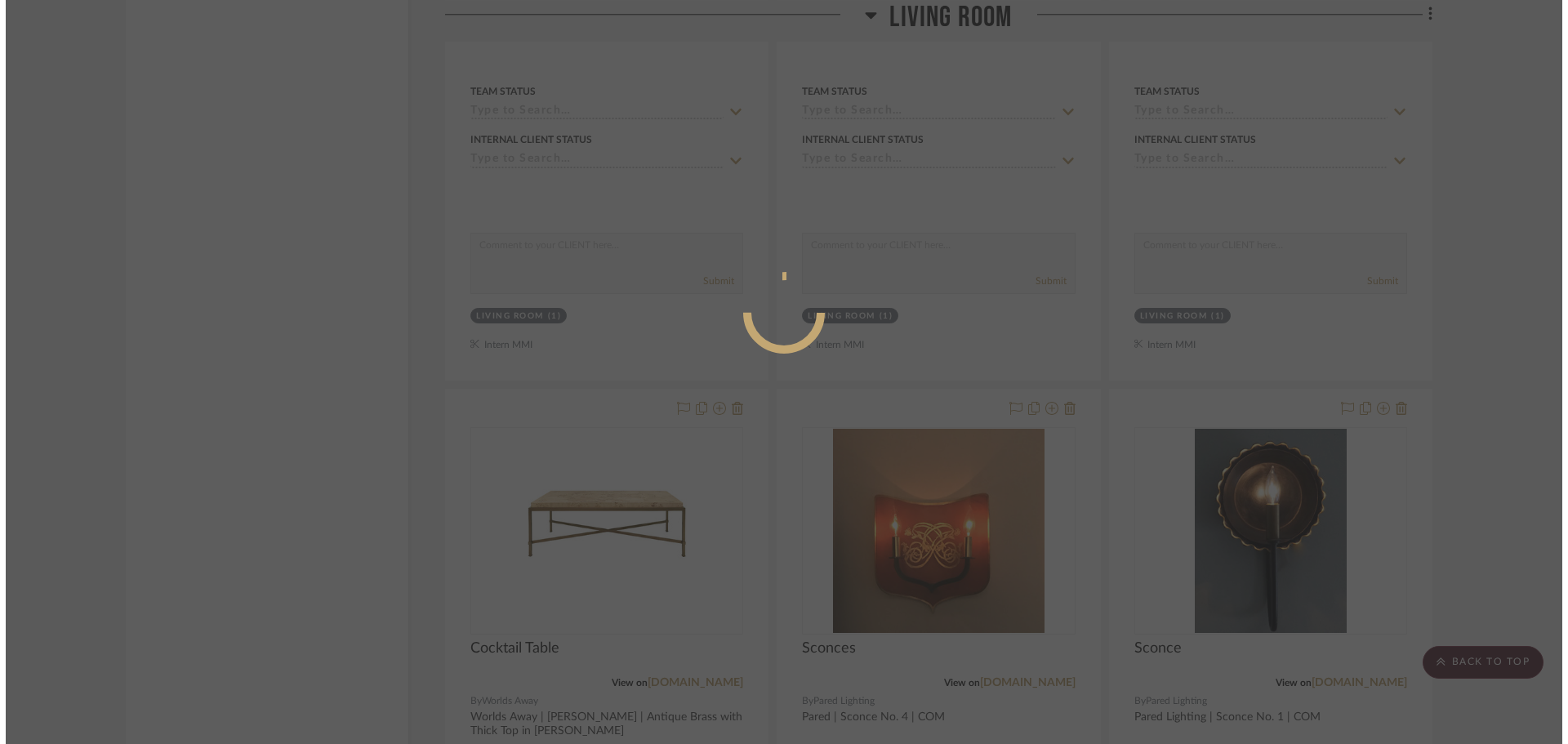
scroll to position [0, 0]
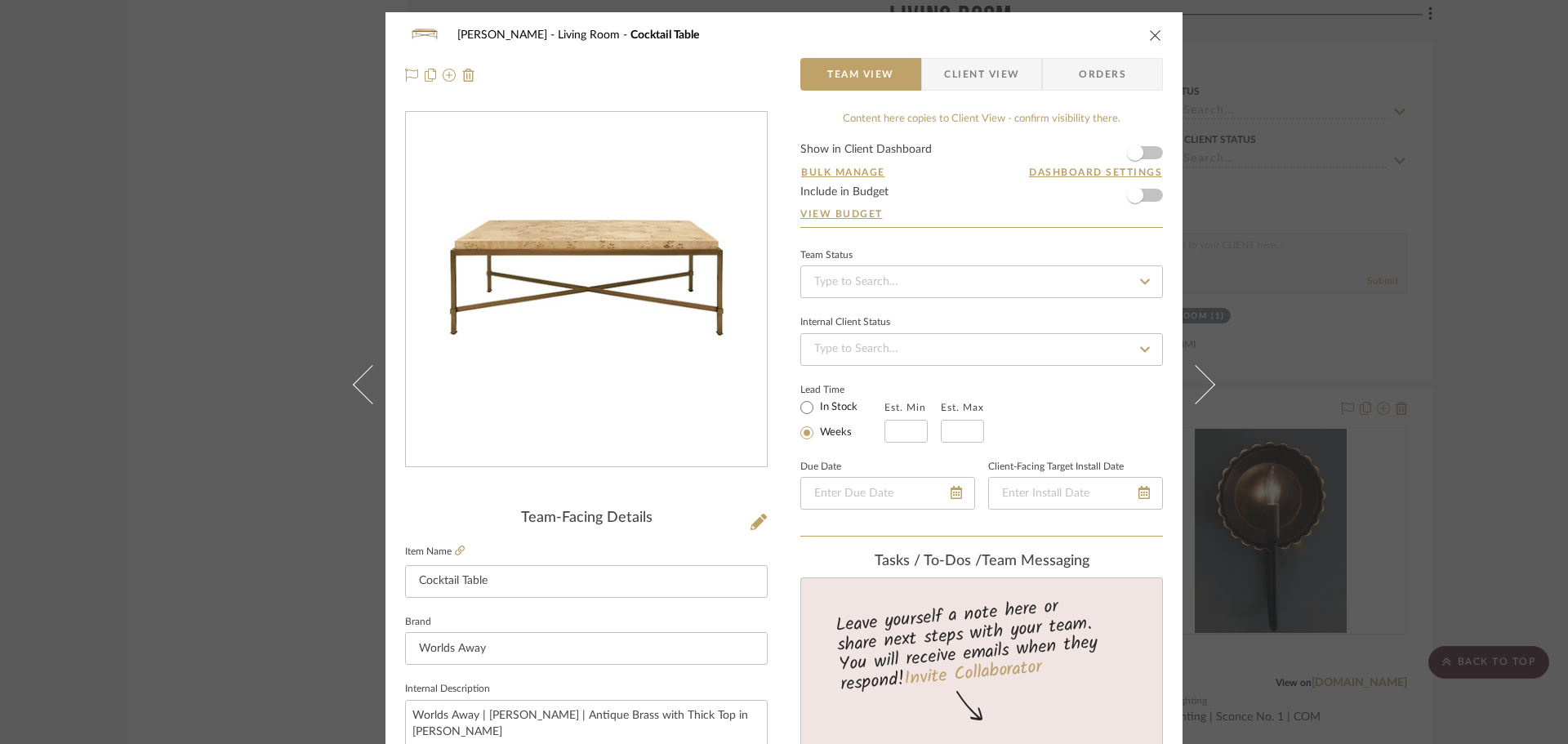
drag, startPoint x: 260, startPoint y: 467, endPoint x: 329, endPoint y: 487, distance: 71.8
click at [260, 467] on div "DOOLEY Living Room Cocktail Table Team View Client View Orders Team-Facing Deta…" at bounding box center [784, 372] width 1568 height 744
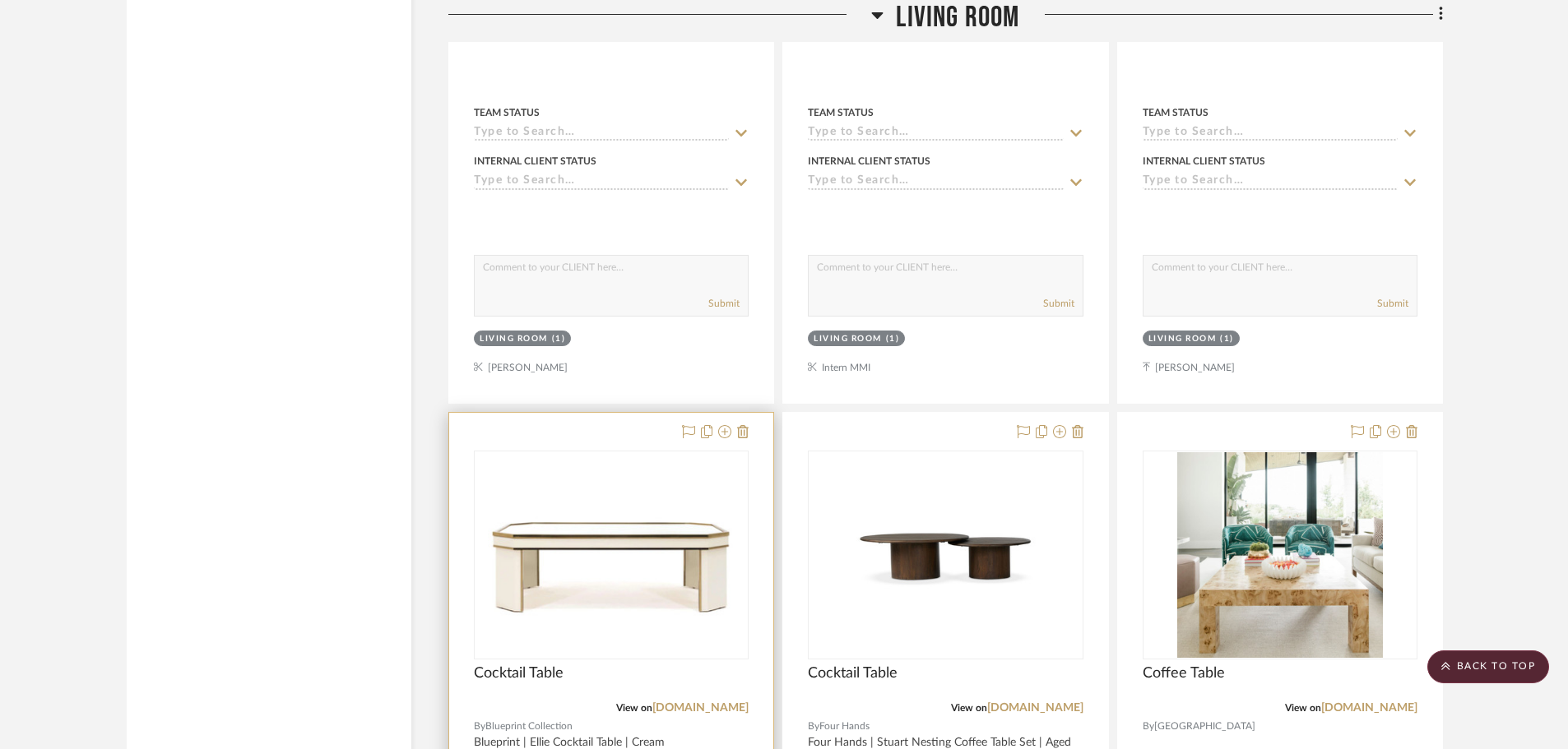
scroll to position [10432, 0]
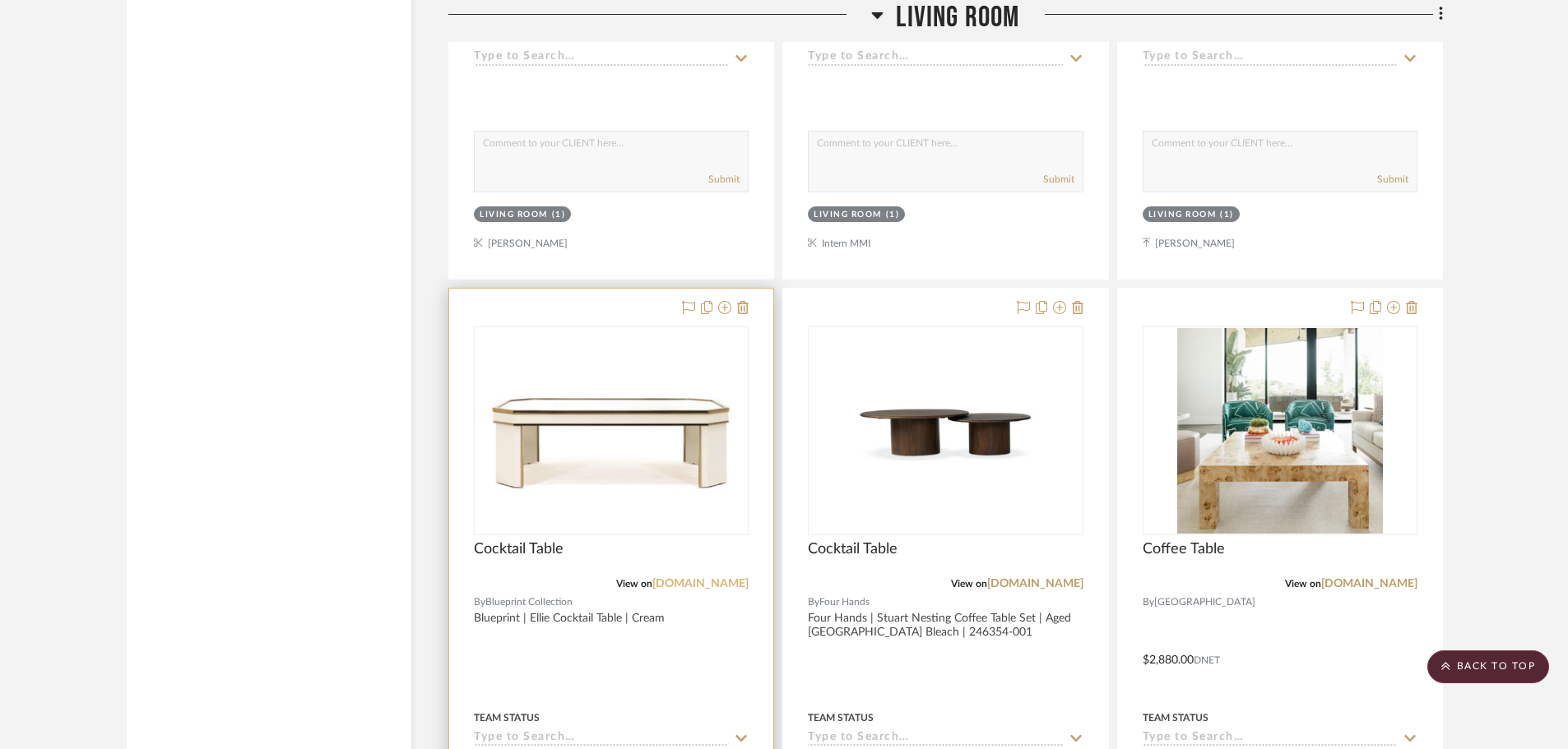
click at [690, 582] on link "[DOMAIN_NAME]" at bounding box center [700, 584] width 96 height 12
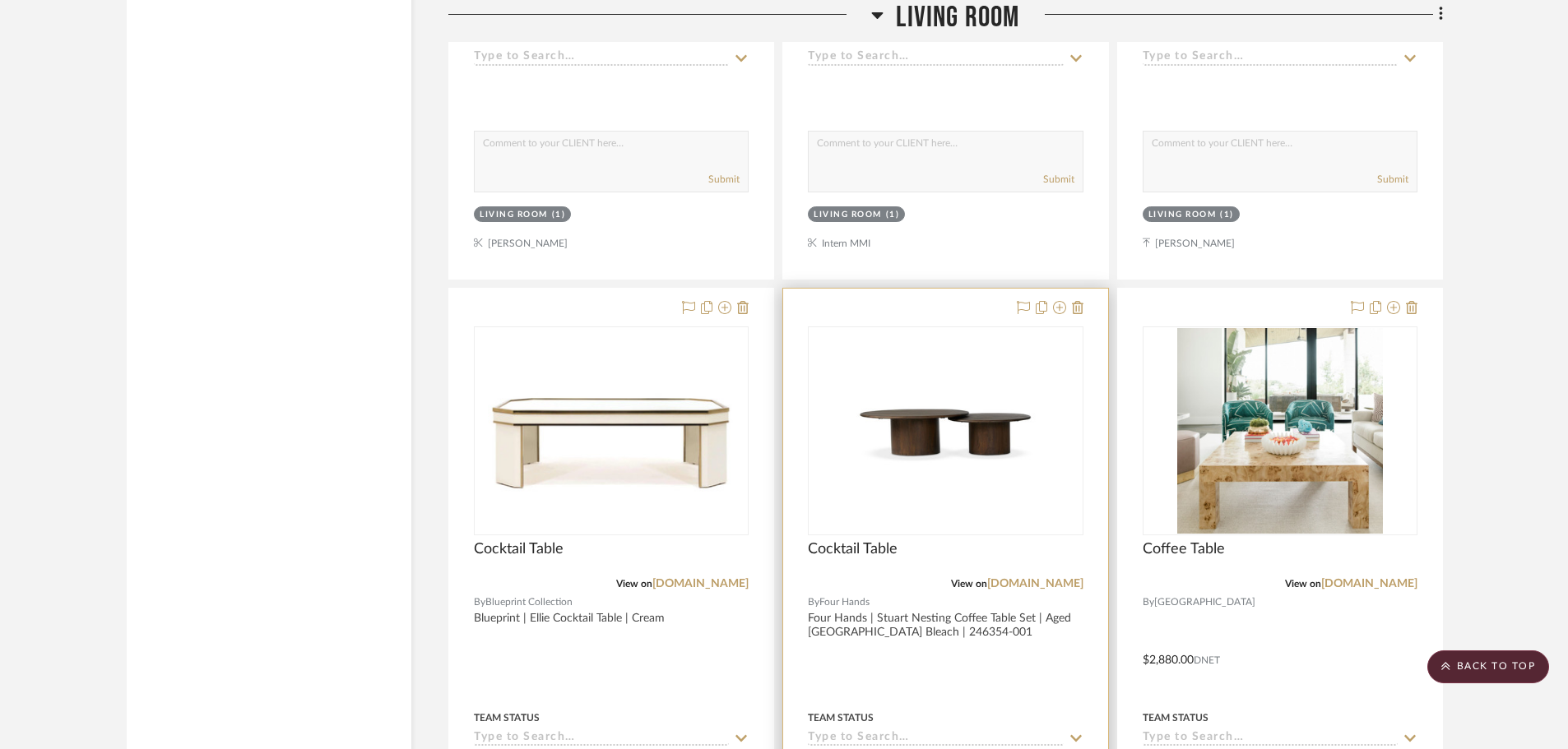
click at [1043, 573] on div "Cocktail Table" at bounding box center [945, 558] width 274 height 36
click at [1043, 578] on link "[DOMAIN_NAME]" at bounding box center [1035, 584] width 96 height 12
click at [1077, 311] on icon at bounding box center [1077, 308] width 12 height 13
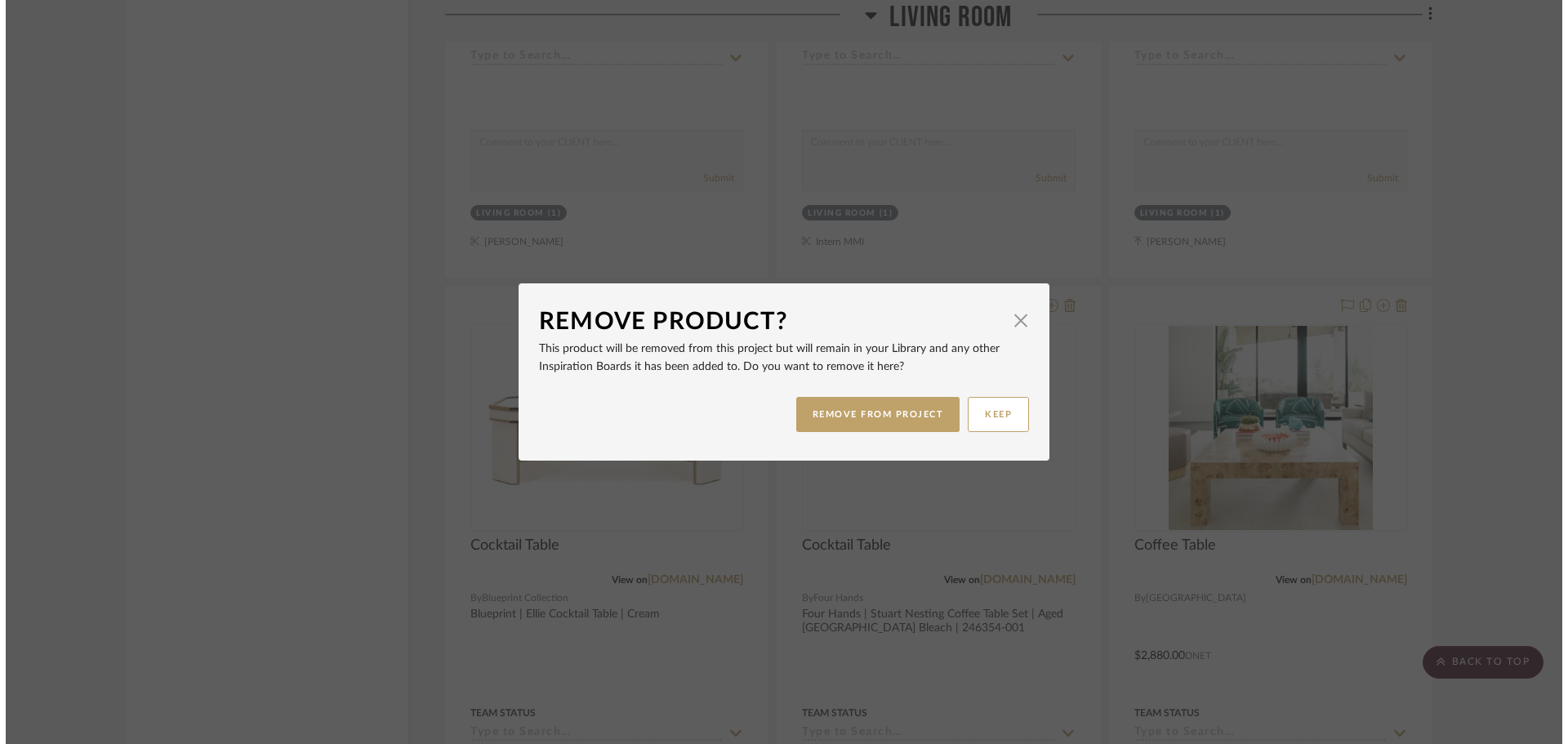
scroll to position [0, 0]
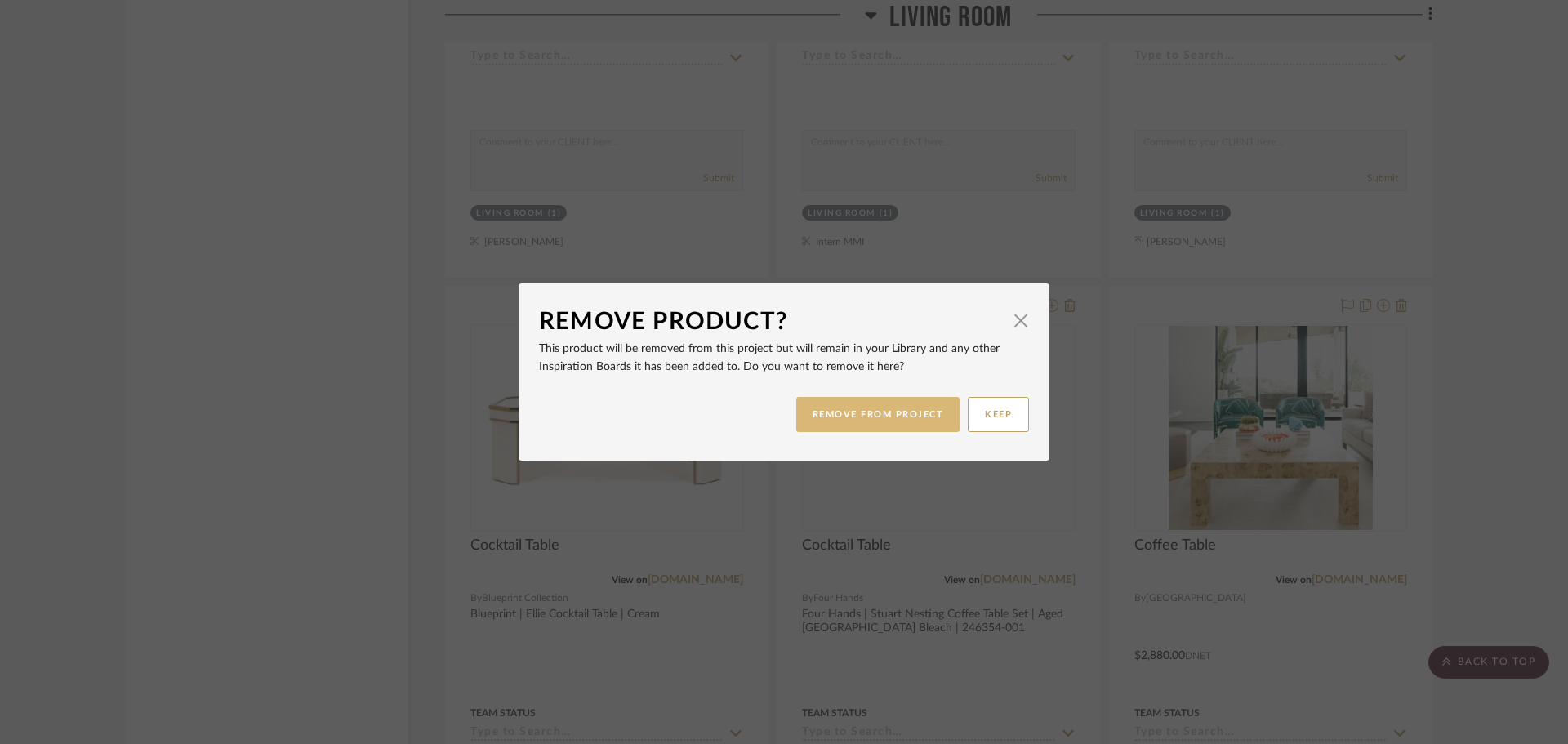
click at [904, 422] on button "REMOVE FROM PROJECT" at bounding box center [878, 414] width 164 height 35
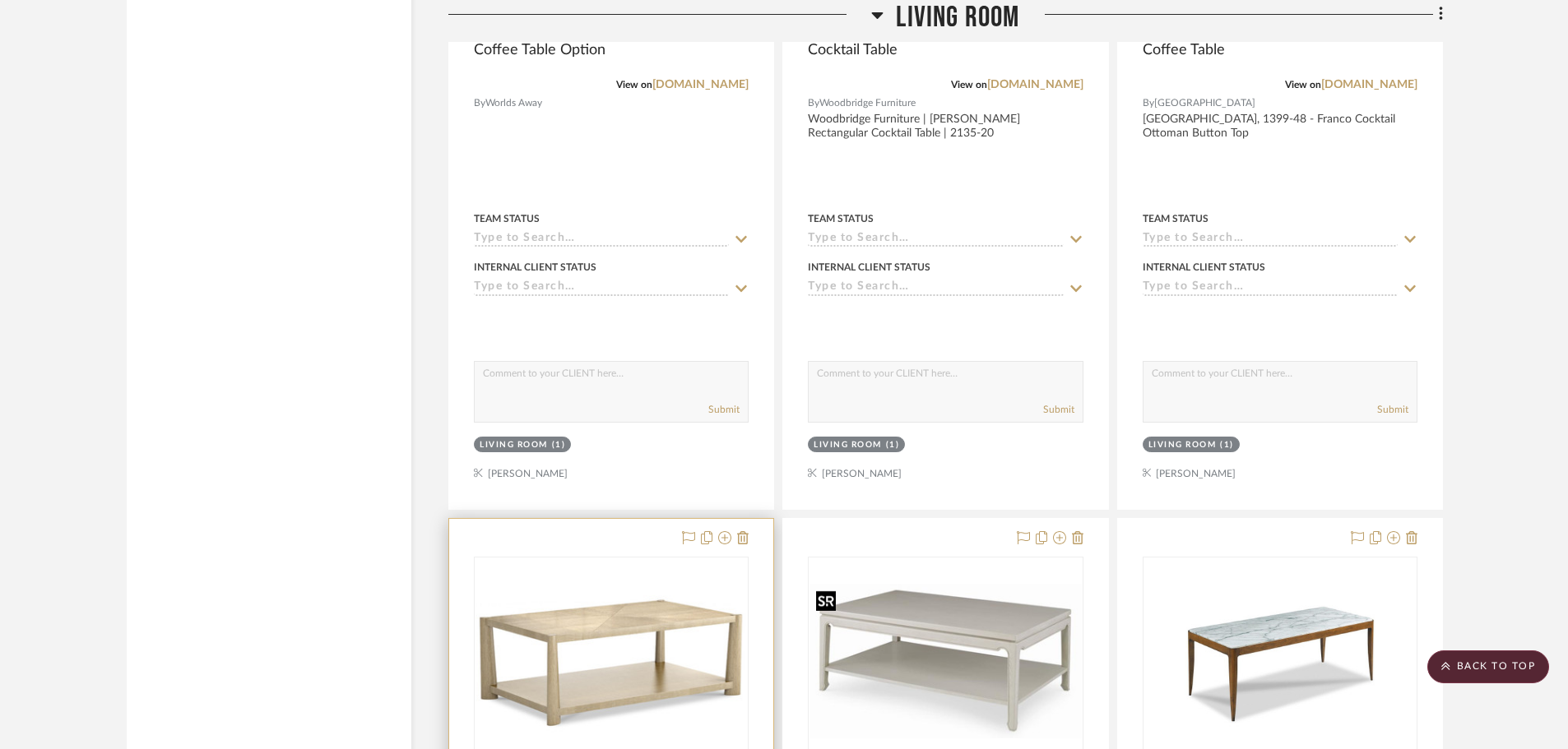
scroll to position [11995, 0]
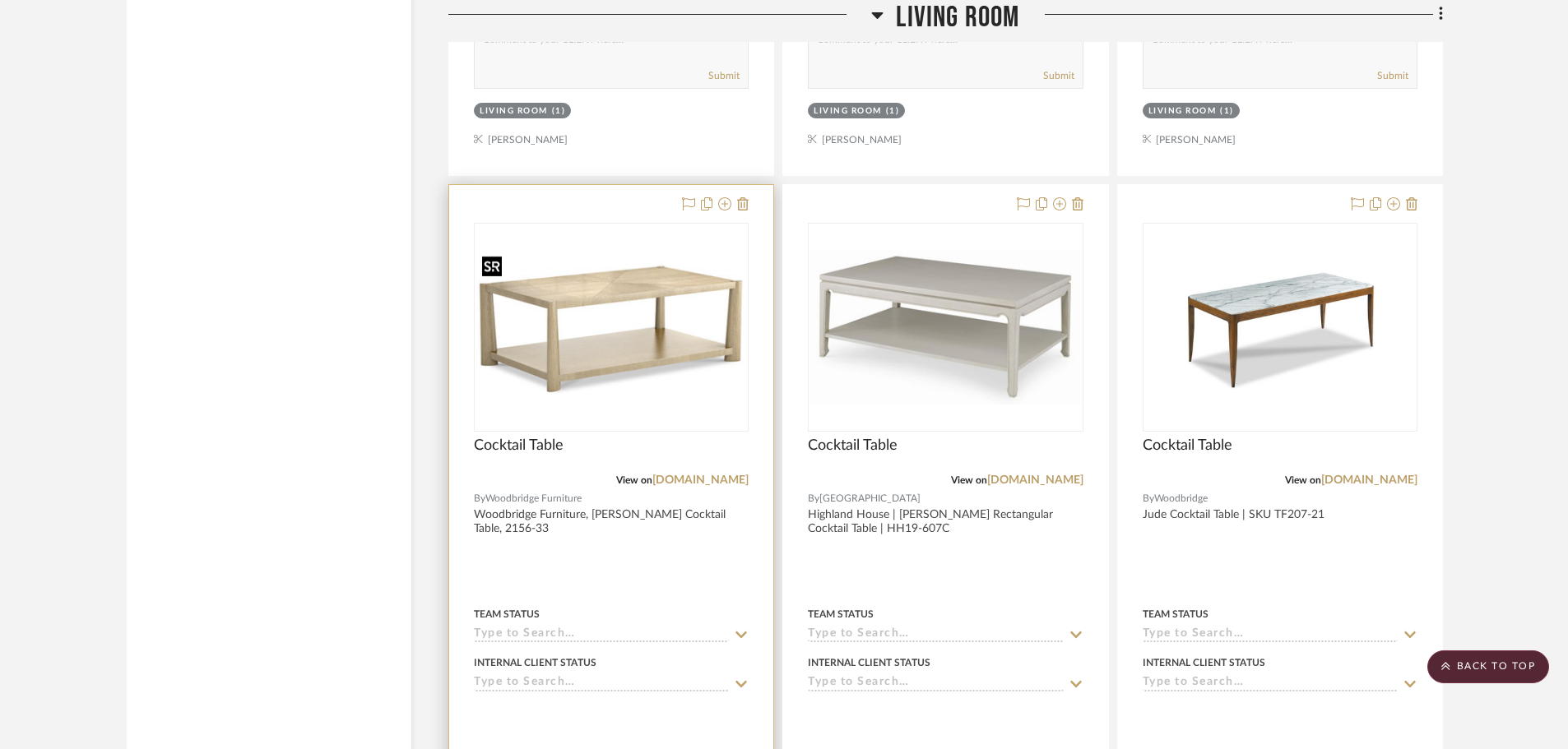
click at [617, 339] on img "0" at bounding box center [611, 327] width 272 height 156
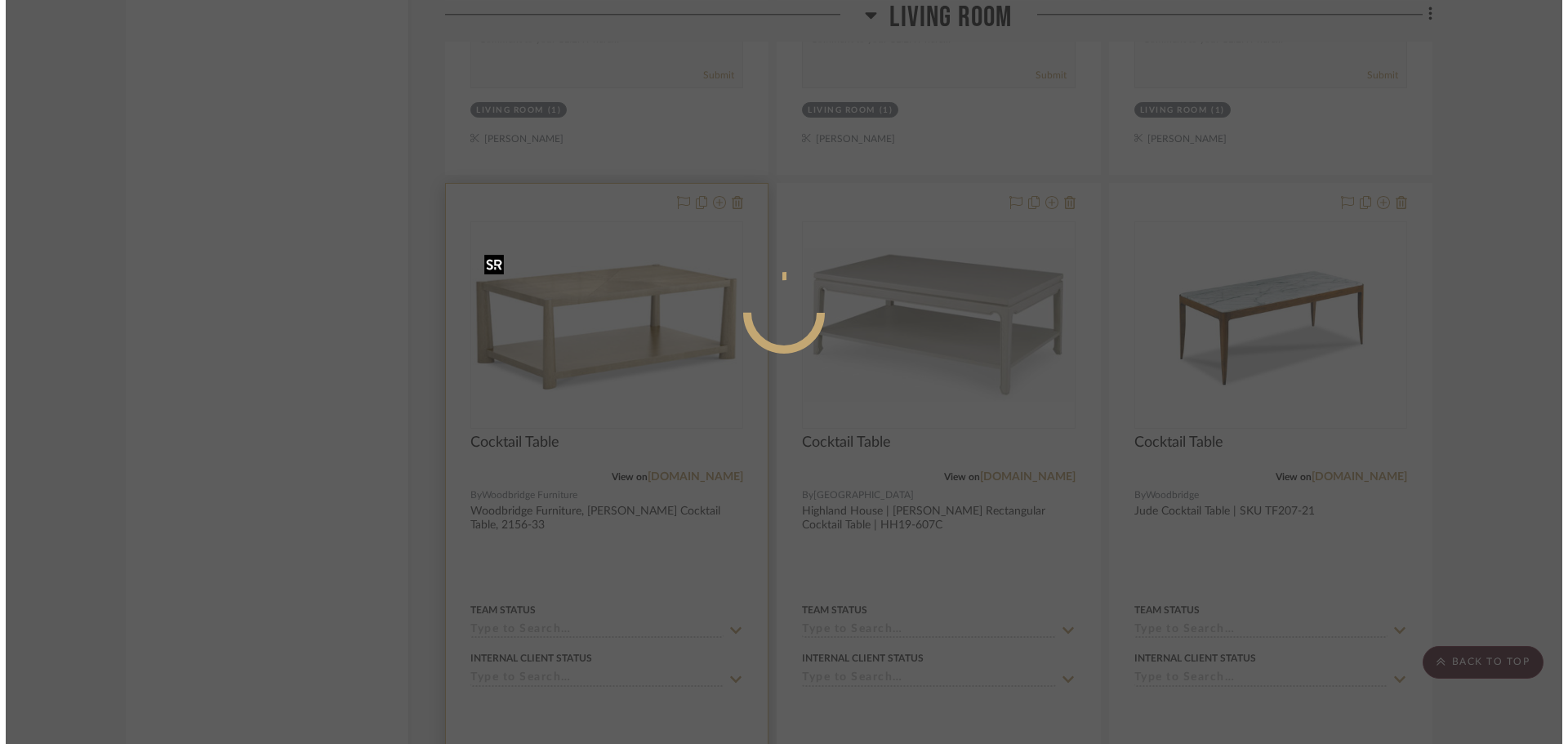
scroll to position [0, 0]
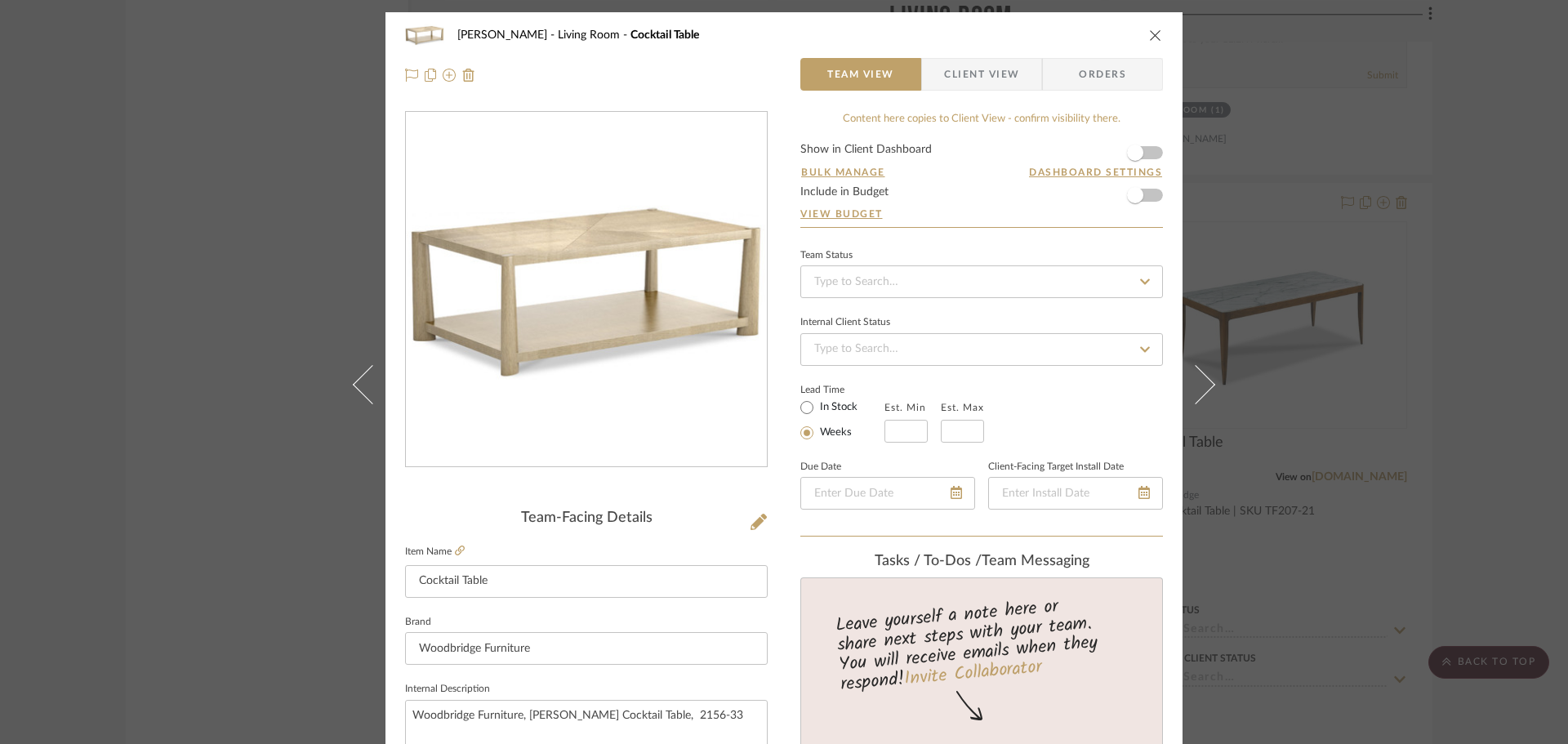
click at [1367, 224] on div "DOOLEY Living Room Cocktail Table Team View Client View Orders Team-Facing Deta…" at bounding box center [784, 372] width 1568 height 744
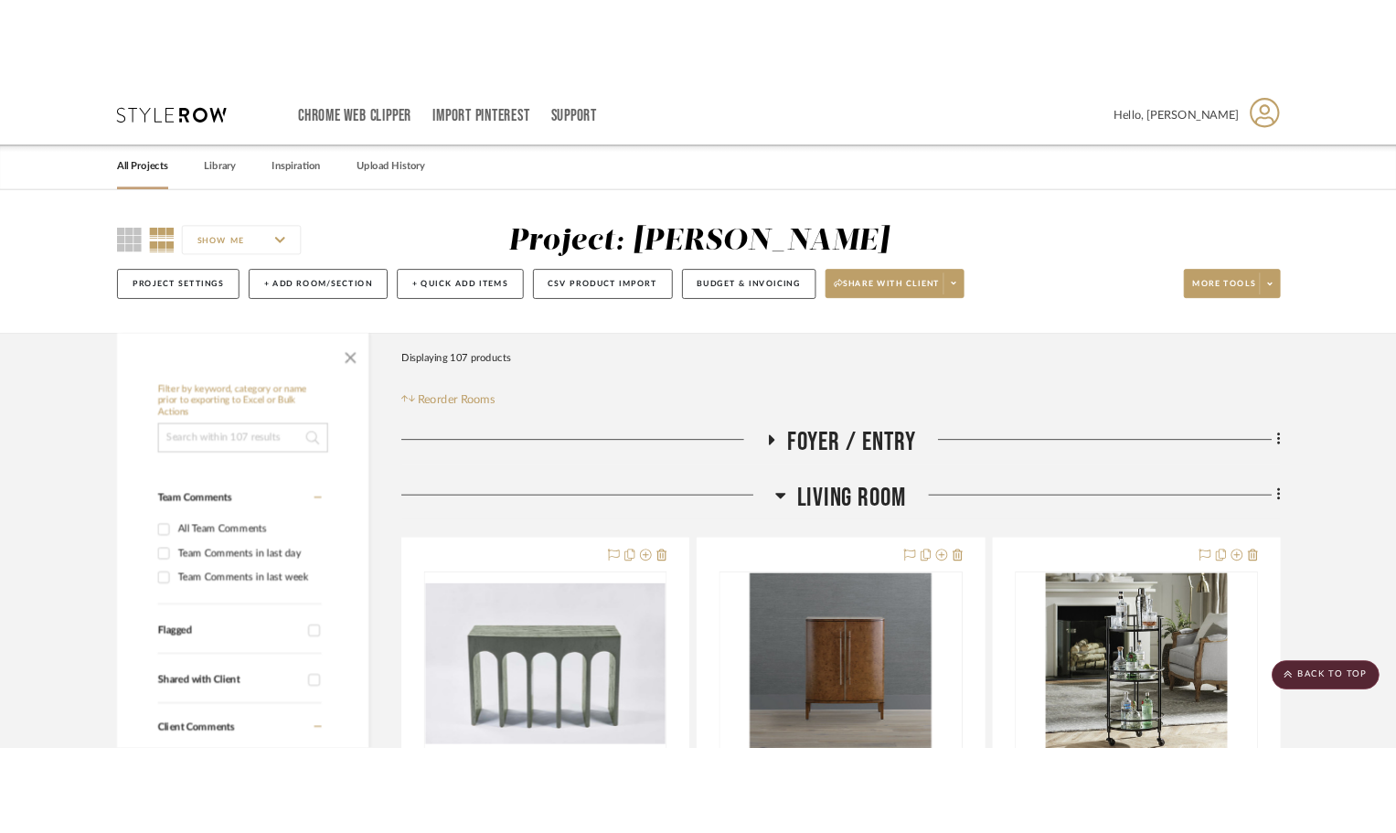
scroll to position [13340, 0]
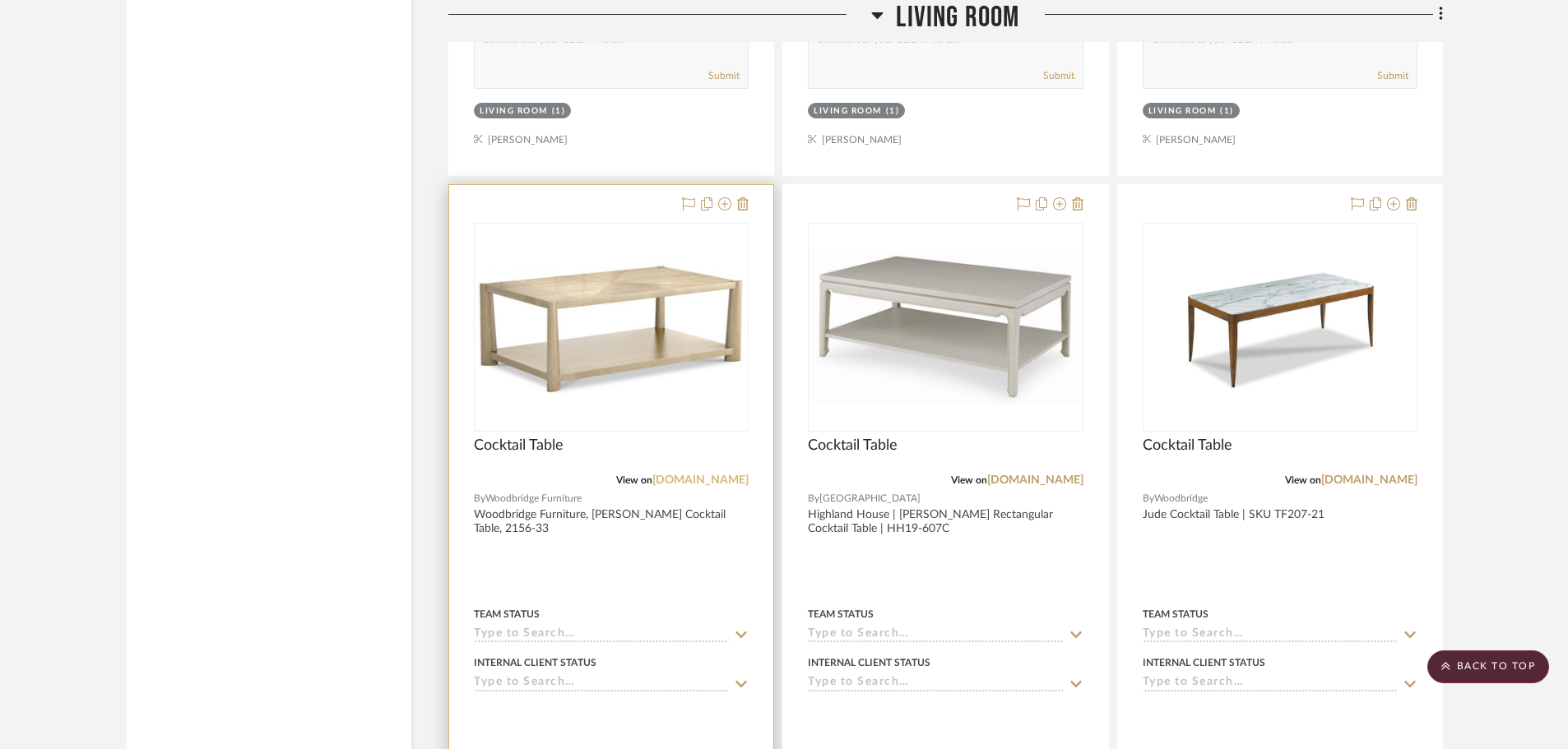
click at [722, 481] on link "[DOMAIN_NAME]" at bounding box center [700, 480] width 96 height 12
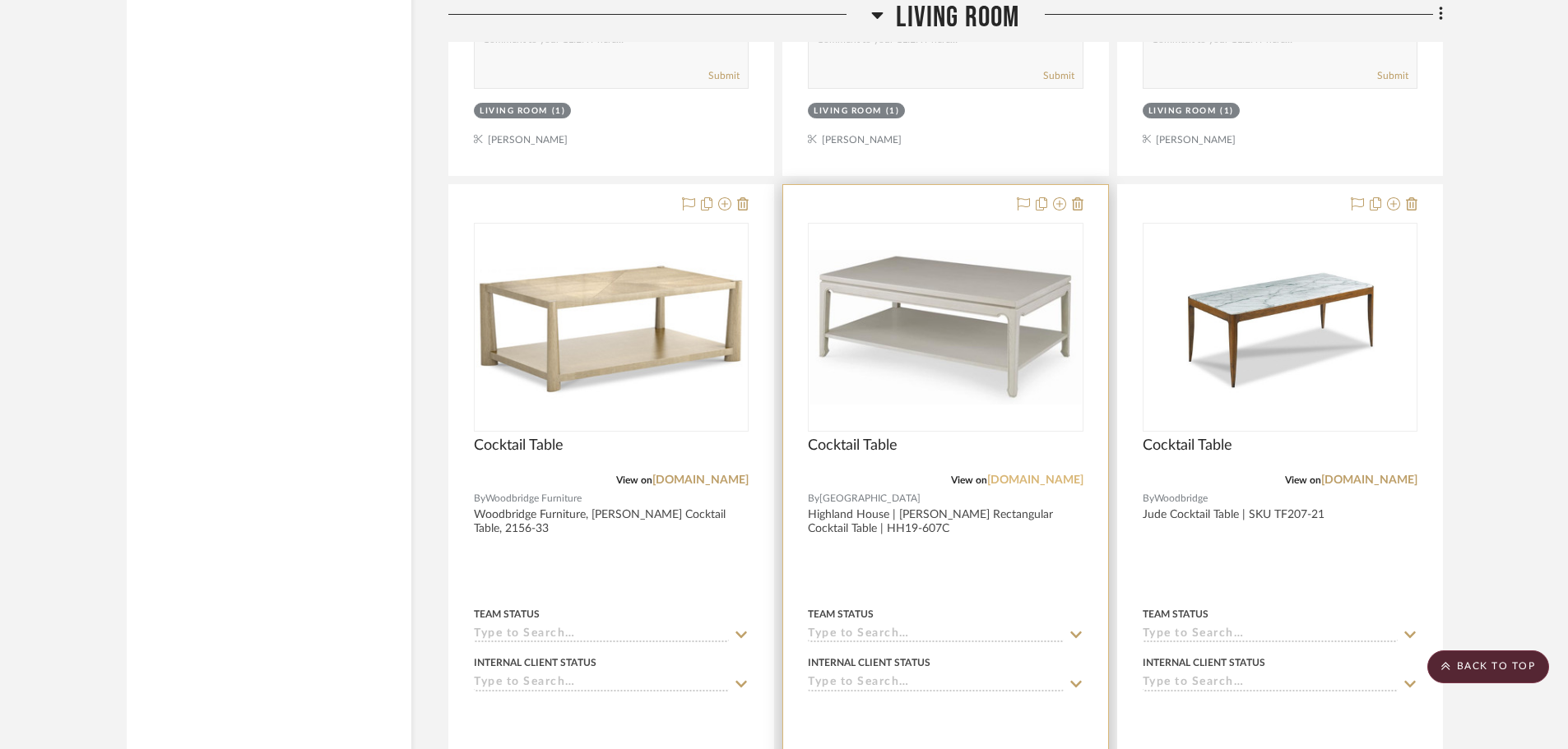
click at [1029, 480] on link "[DOMAIN_NAME]" at bounding box center [1035, 480] width 96 height 12
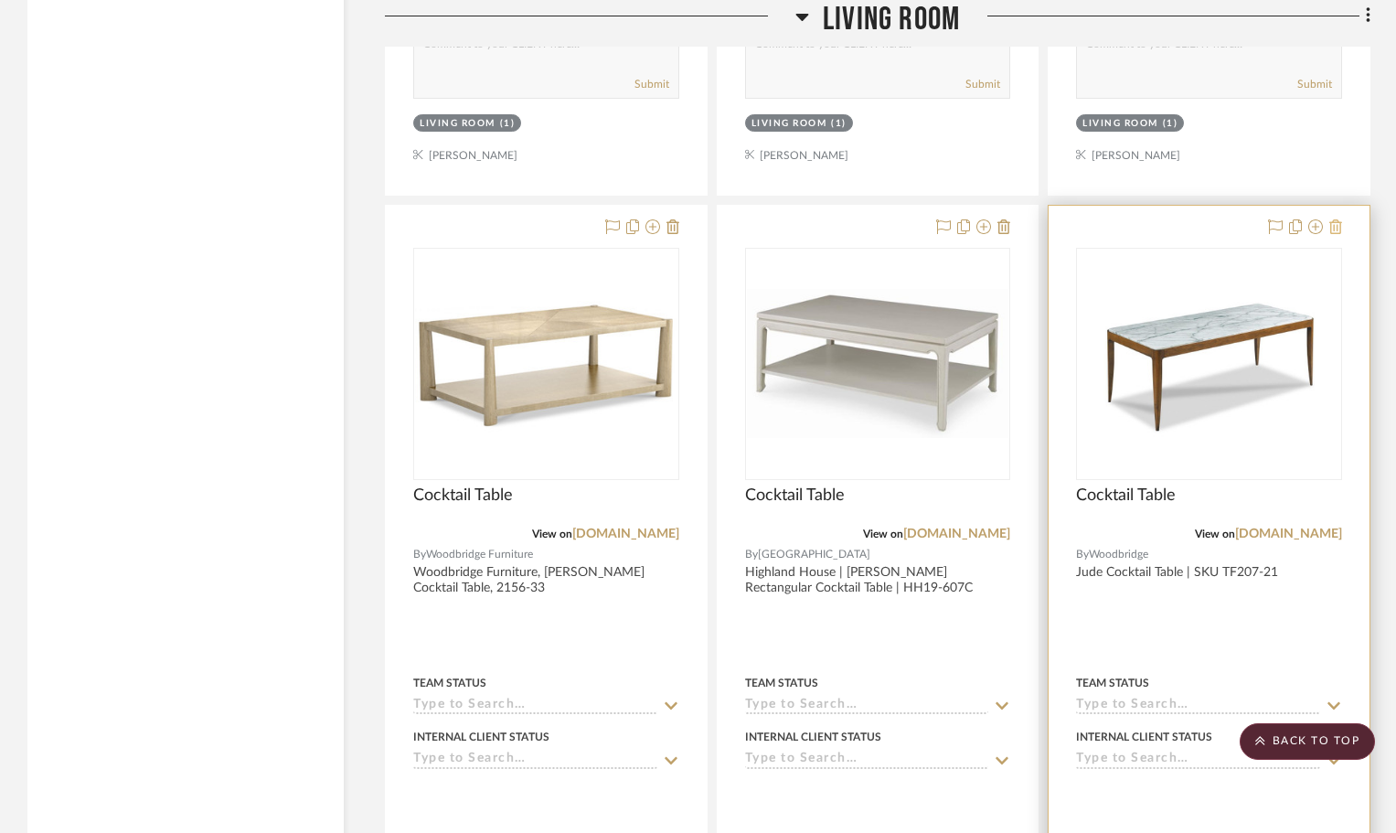
click at [1339, 236] on button at bounding box center [1335, 228] width 13 height 22
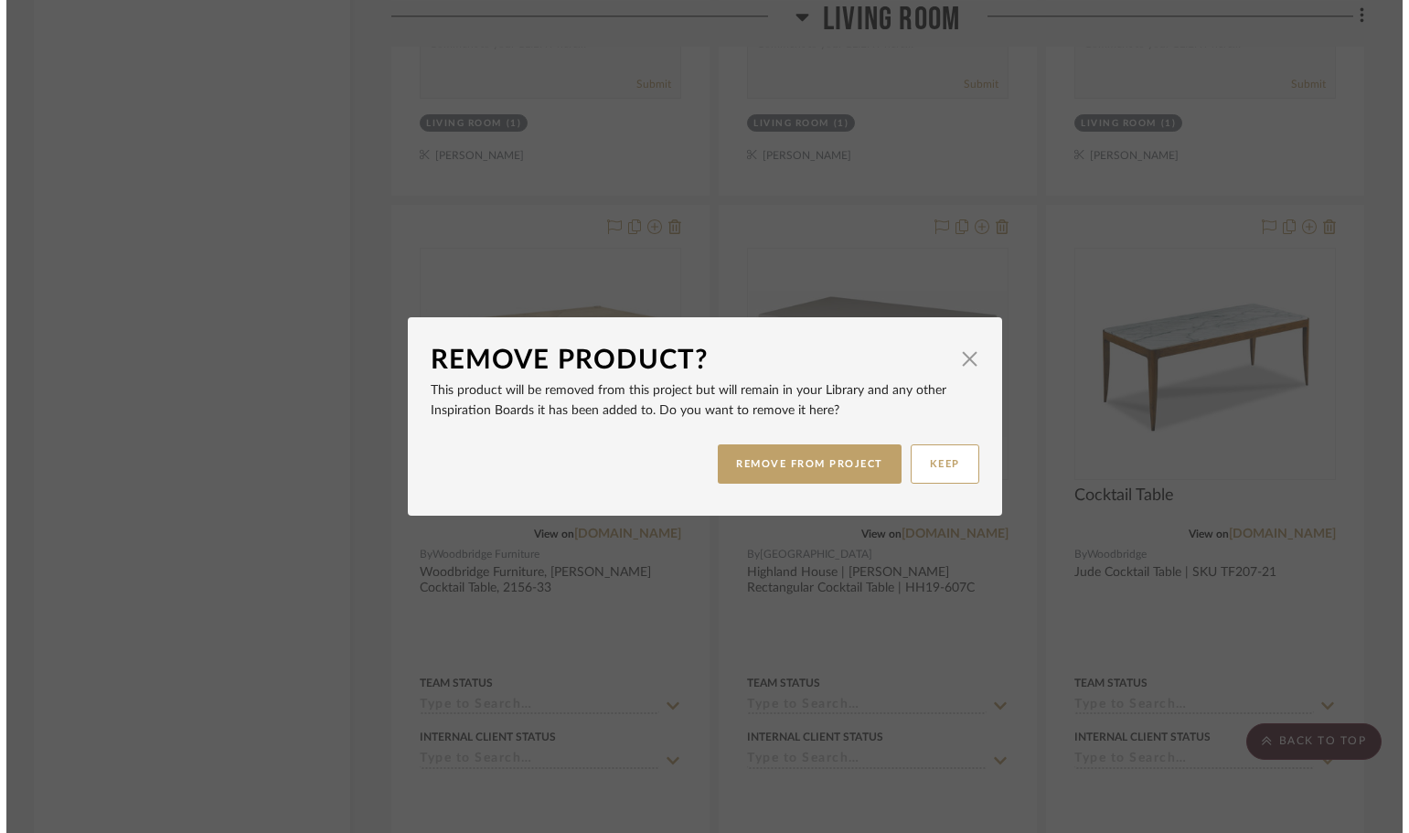
scroll to position [0, 0]
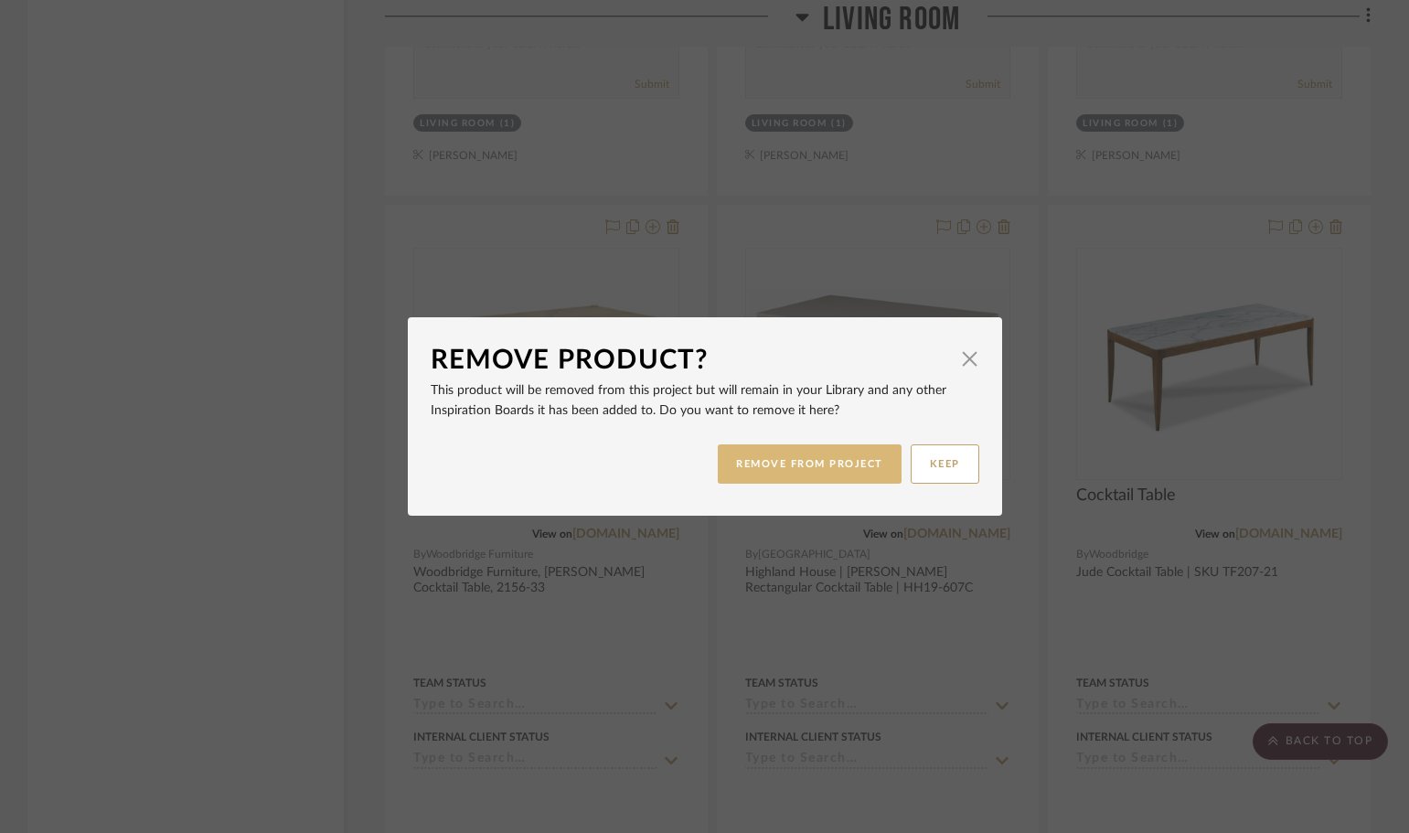
click at [820, 462] on button "REMOVE FROM PROJECT" at bounding box center [810, 463] width 184 height 39
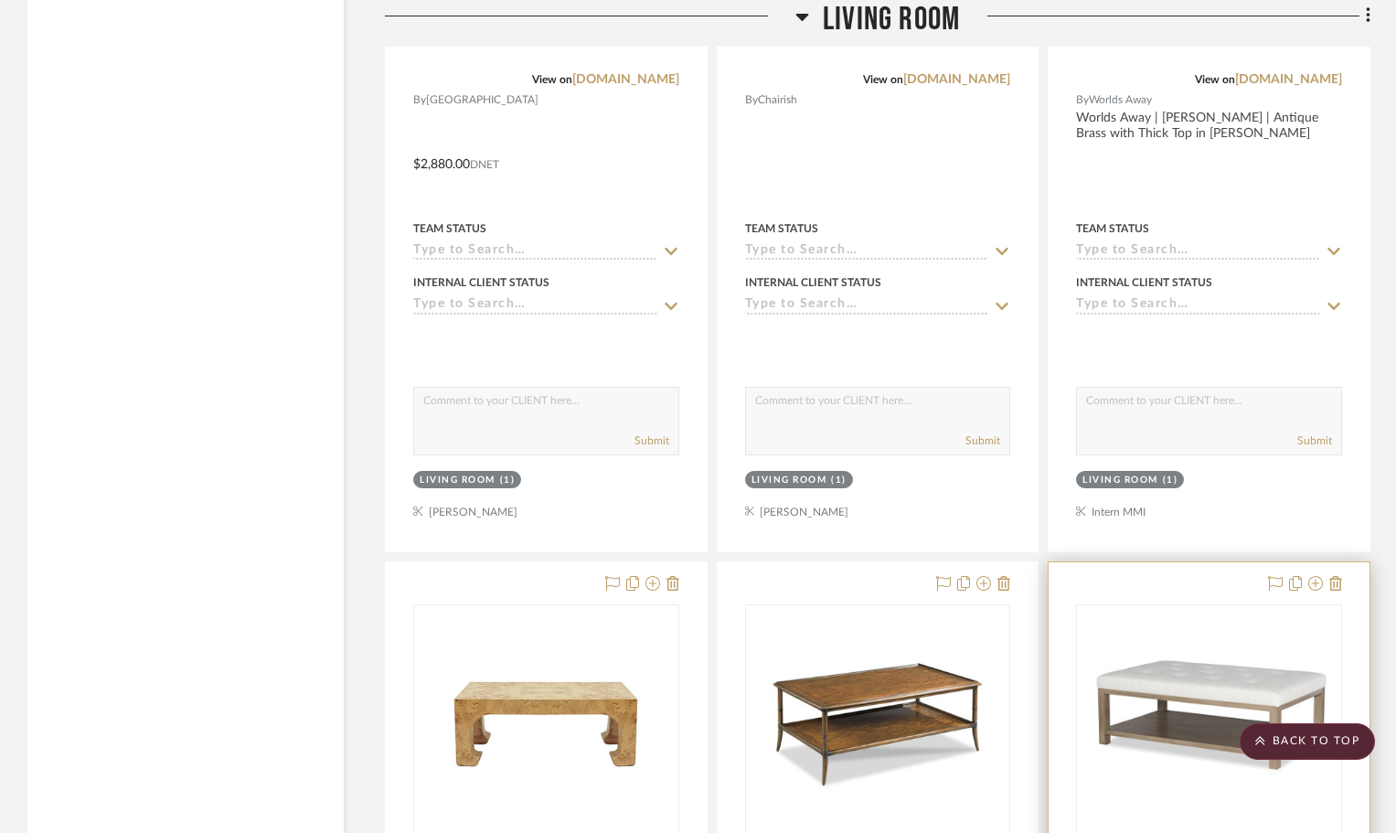
scroll to position [12425, 0]
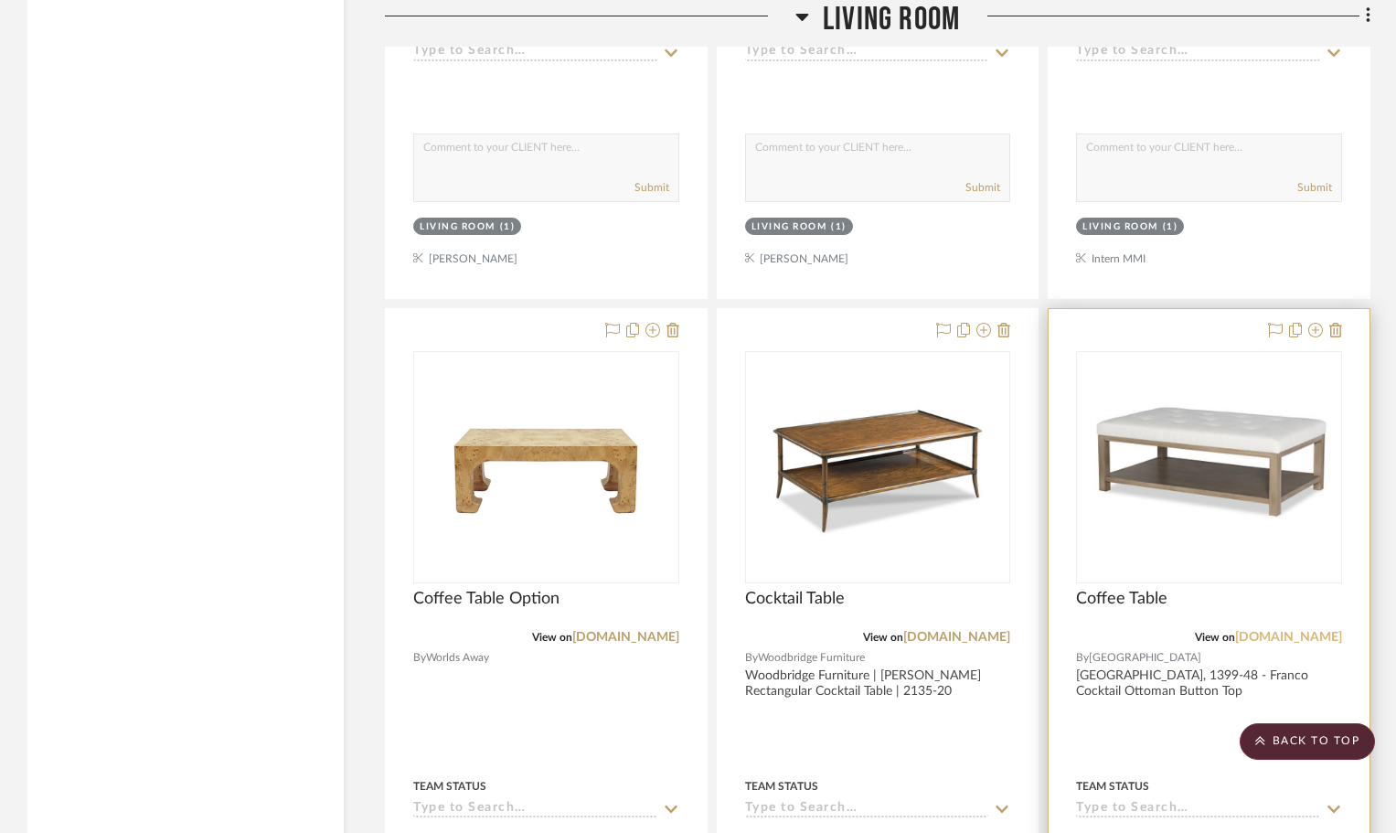
click at [1255, 636] on link "[DOMAIN_NAME]" at bounding box center [1288, 637] width 107 height 13
click at [1333, 328] on icon at bounding box center [1335, 330] width 13 height 15
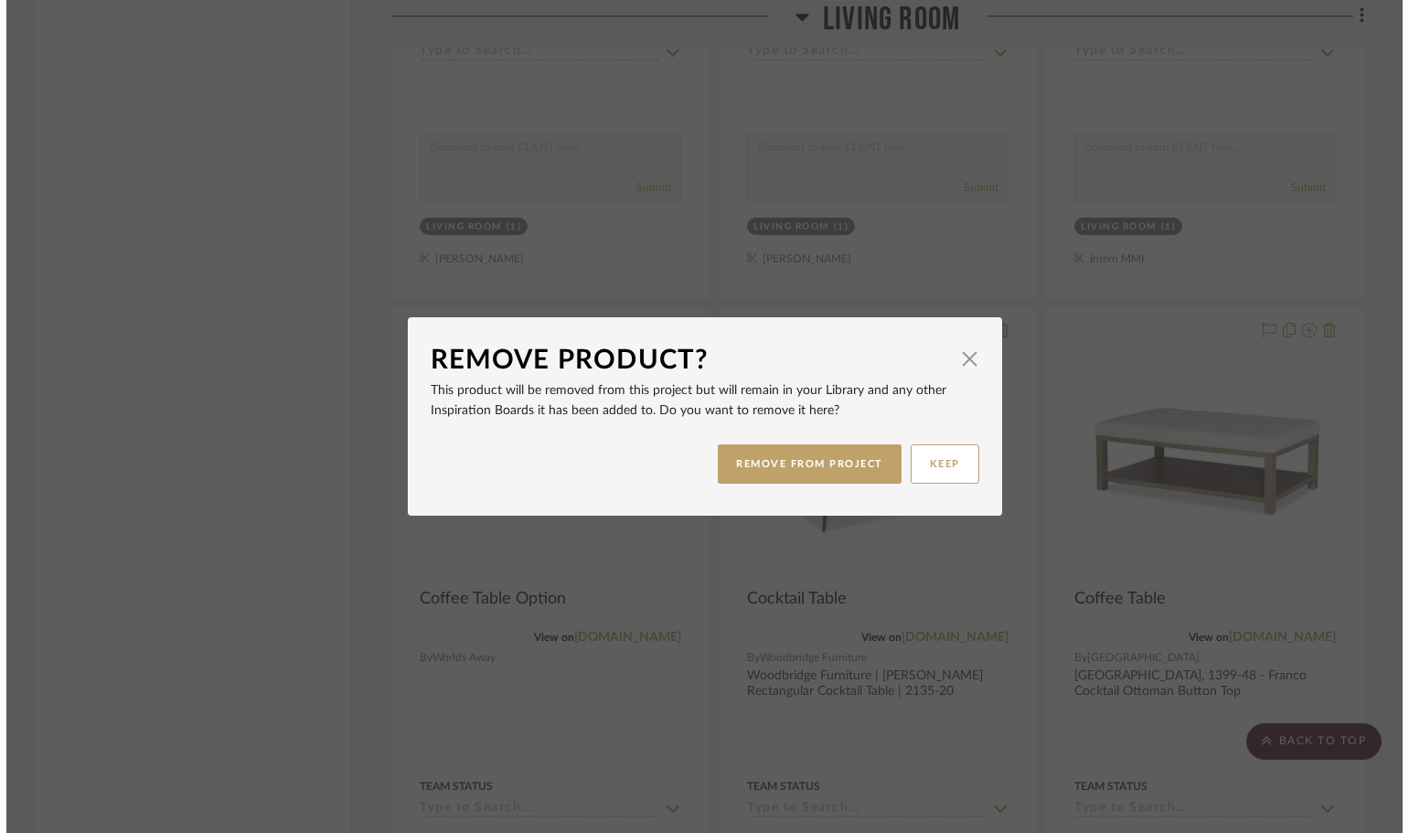
scroll to position [0, 0]
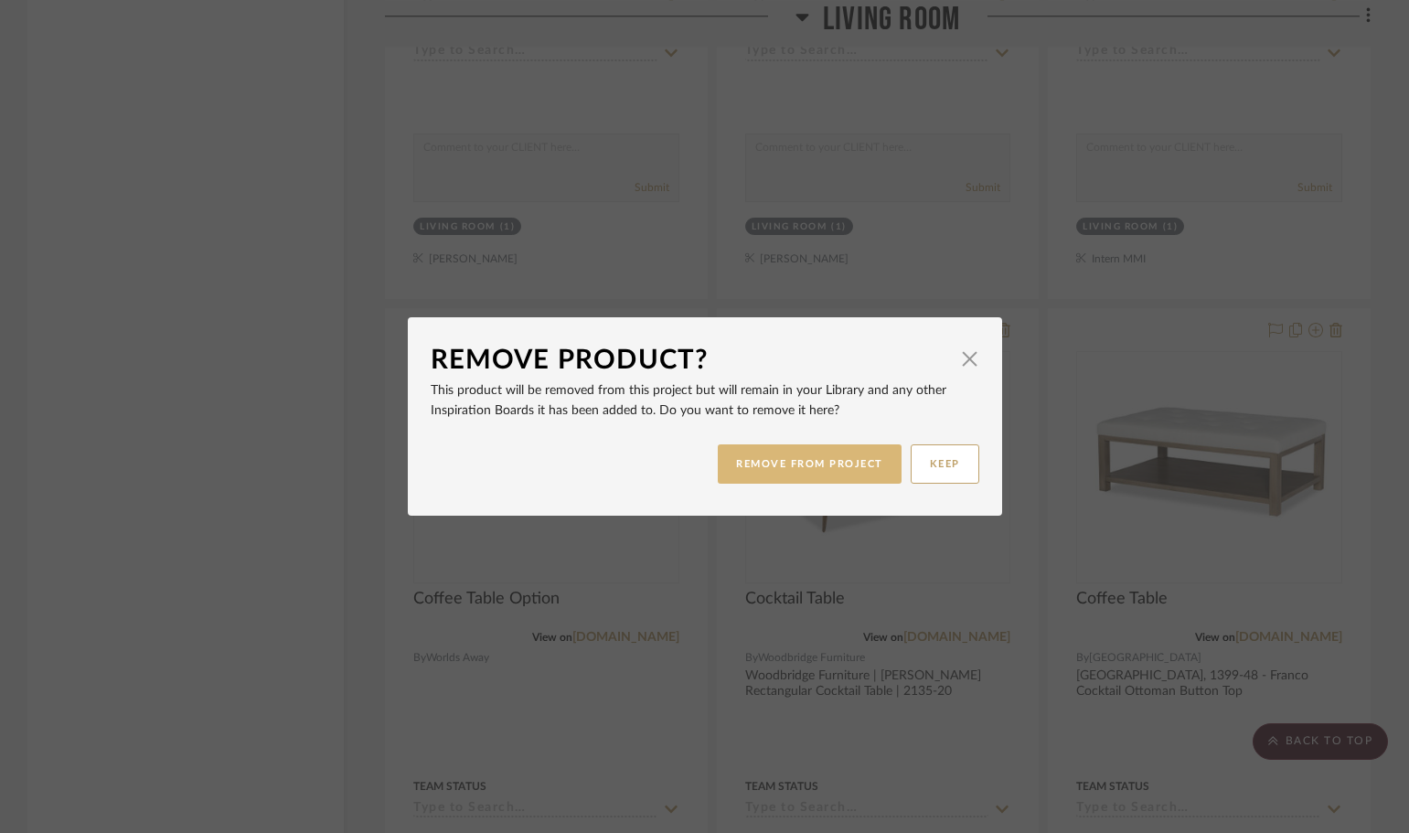
click at [841, 461] on button "REMOVE FROM PROJECT" at bounding box center [810, 463] width 184 height 39
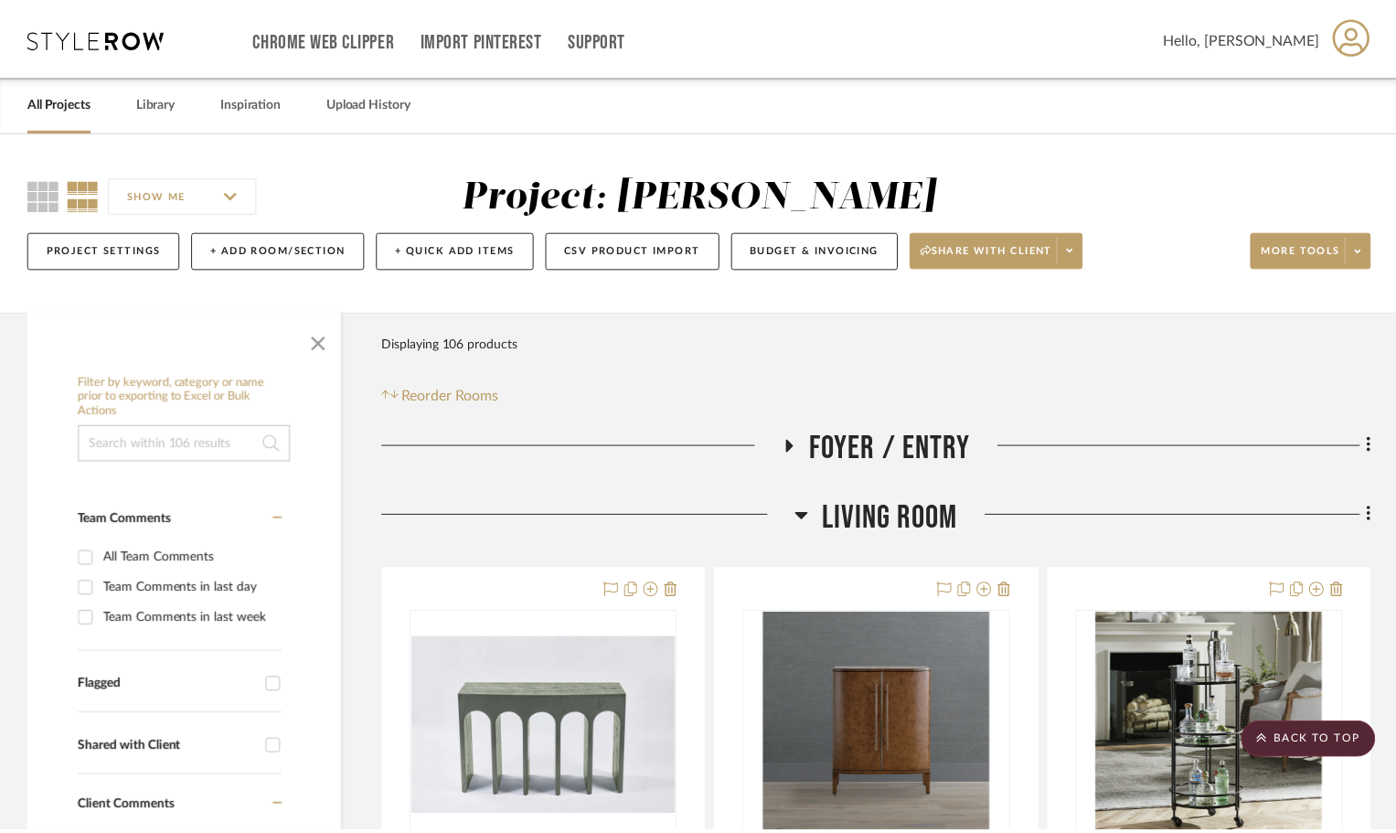
scroll to position [12425, 0]
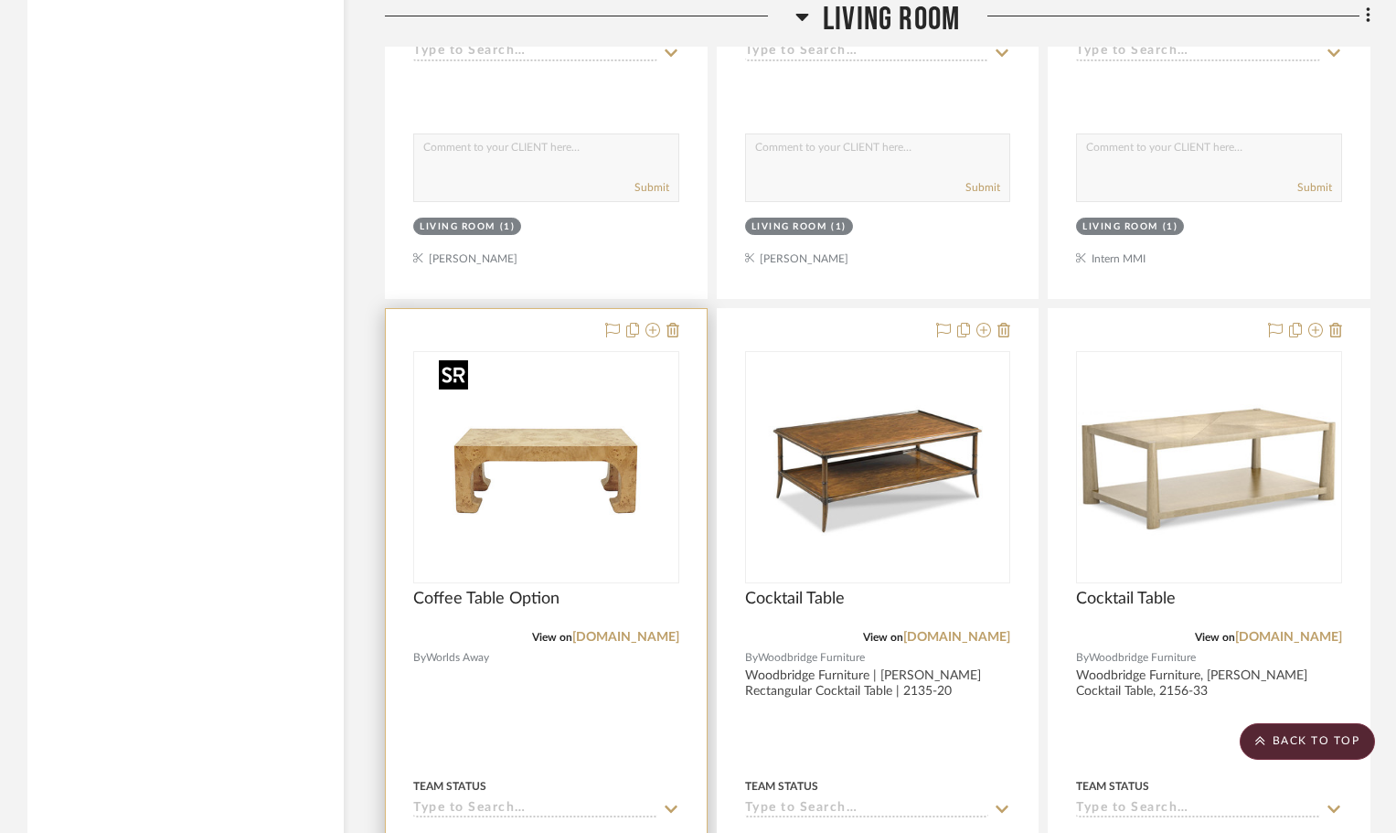
click at [568, 529] on img "0" at bounding box center [546, 467] width 229 height 229
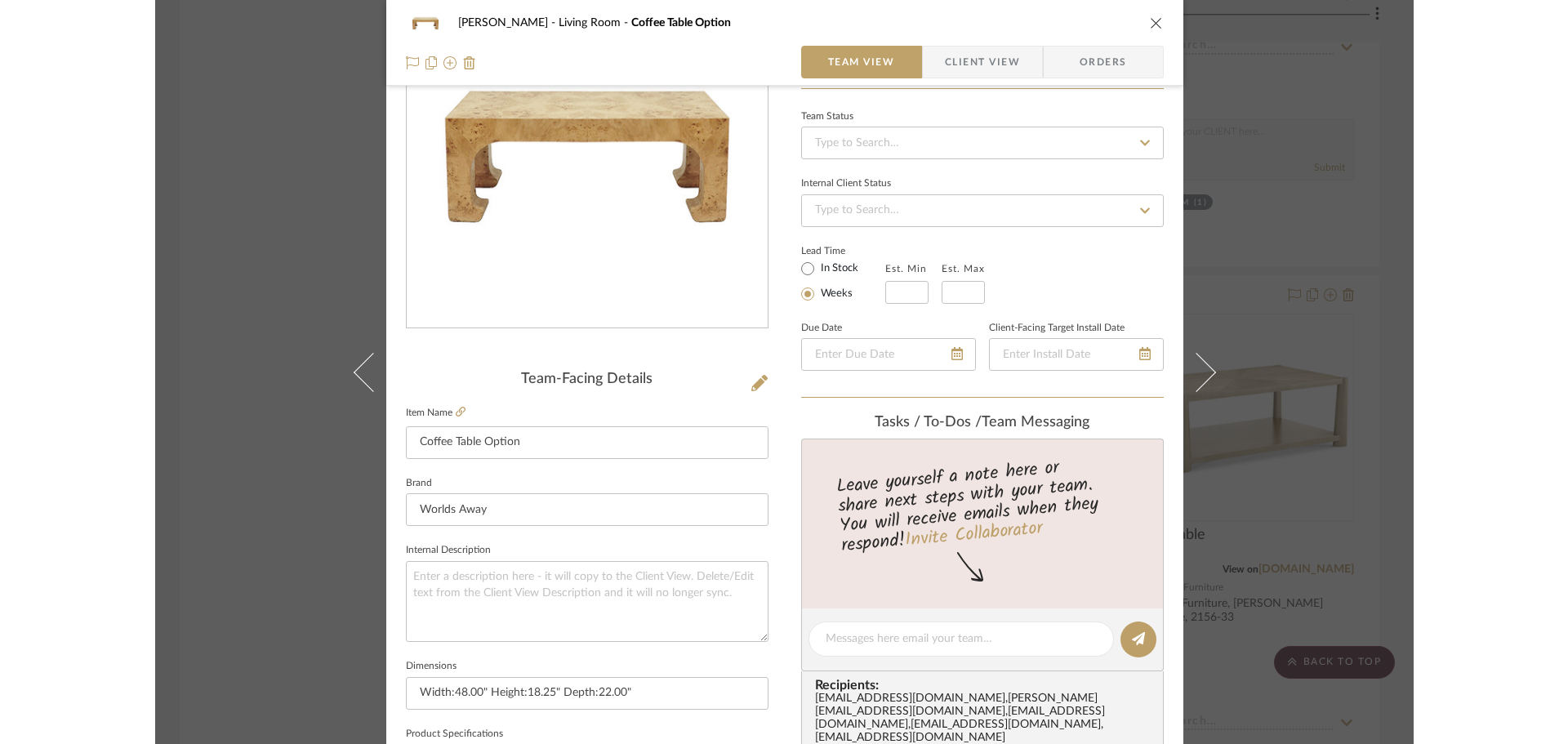
scroll to position [408, 0]
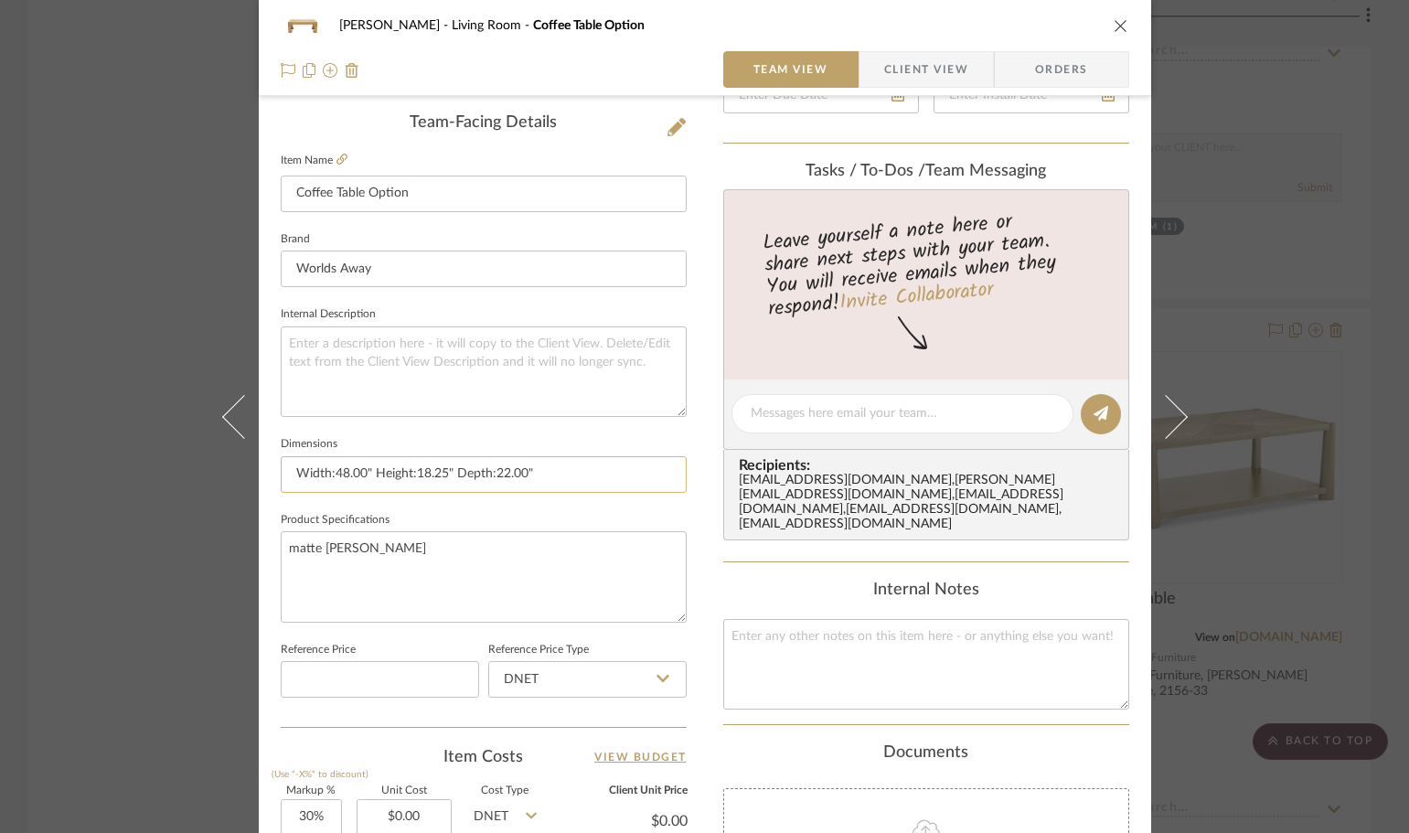
click at [346, 473] on input "Width:48.00" Height:18.25" Depth:22.00"" at bounding box center [484, 474] width 406 height 37
drag, startPoint x: 572, startPoint y: 471, endPoint x: 121, endPoint y: 471, distance: 451.7
click at [121, 471] on div "DOOLEY Living Room Coffee Table Option Team View Client View Orders Team-Facing…" at bounding box center [704, 416] width 1409 height 833
type input "48"W x 22"D x 18.25"H"
click at [323, 608] on textarea "matte burl wood" at bounding box center [484, 576] width 406 height 91
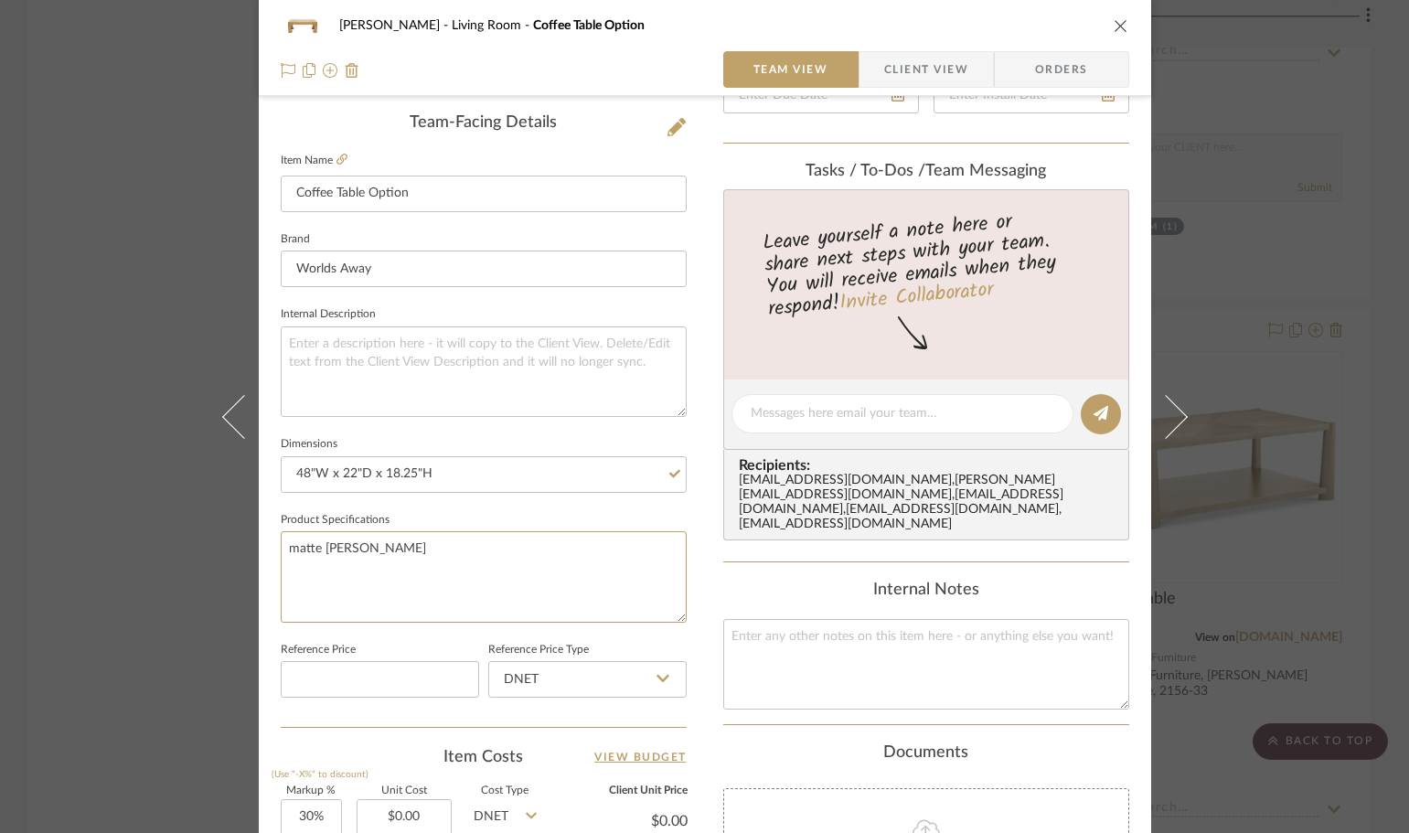
drag, startPoint x: 303, startPoint y: 556, endPoint x: 255, endPoint y: 556, distance: 47.5
click at [259, 556] on div "DOOLEY Living Room Coffee Table Option Team View Client View Orders Team-Facing…" at bounding box center [705, 401] width 892 height 1689
click at [495, 619] on textarea "Burl Wood" at bounding box center [484, 576] width 406 height 91
type textarea "Burl Wood"
click at [468, 355] on textarea at bounding box center [484, 371] width 406 height 91
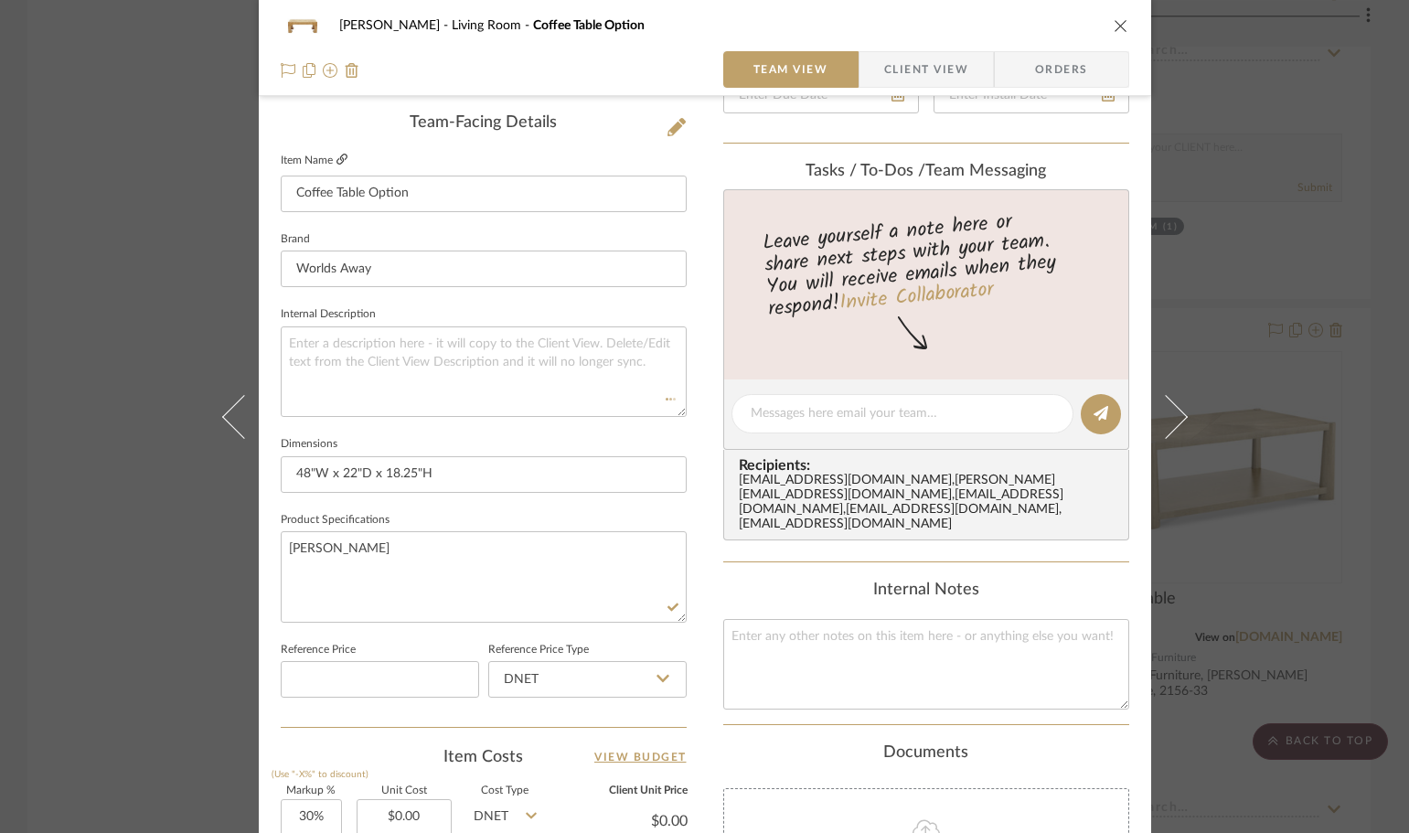
click at [336, 158] on icon at bounding box center [341, 159] width 11 height 11
click at [514, 314] on fieldset "Internal Description" at bounding box center [484, 359] width 406 height 115
click at [956, 80] on span "Client View" at bounding box center [926, 69] width 84 height 37
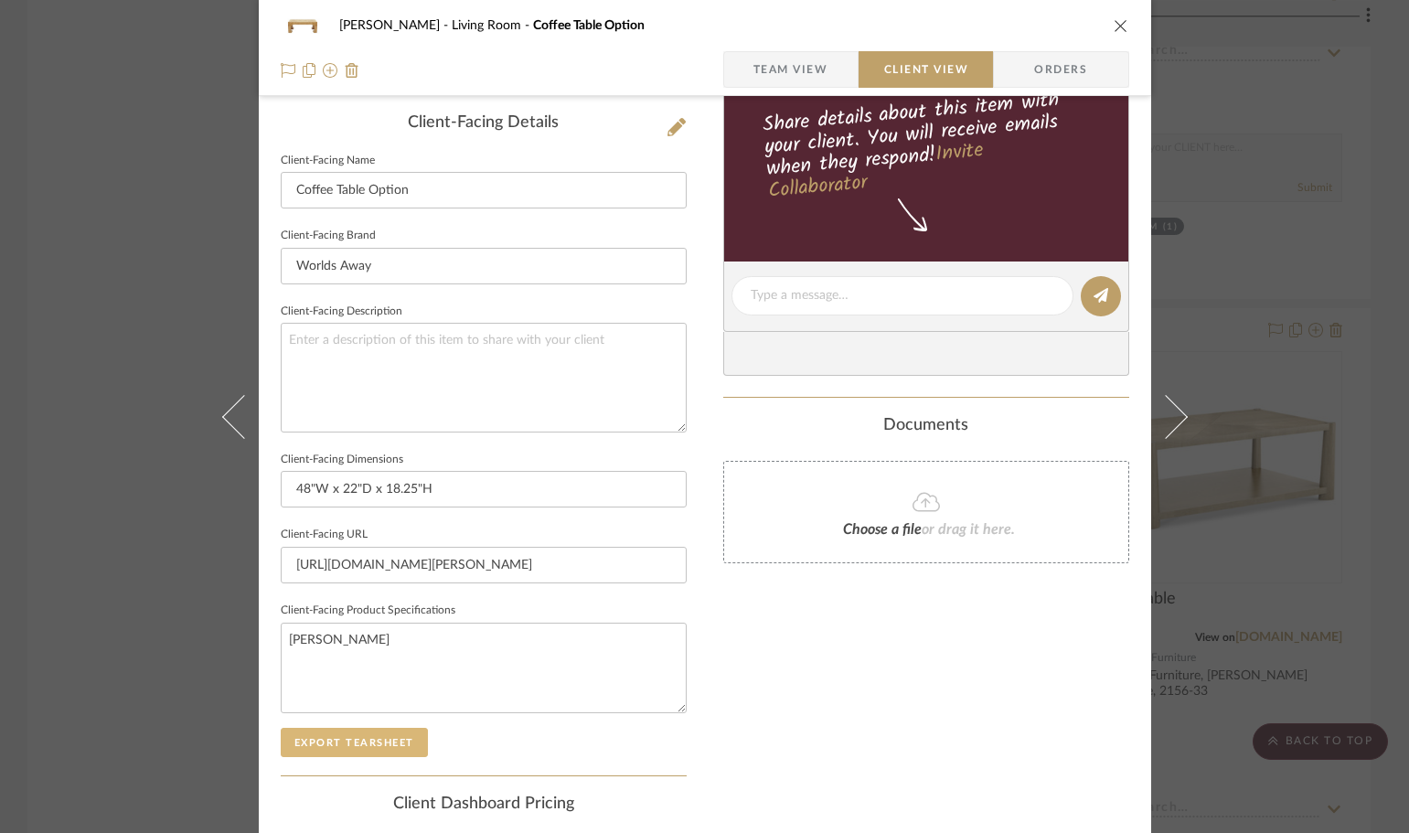
click at [358, 744] on button "Export Tearsheet" at bounding box center [354, 742] width 147 height 29
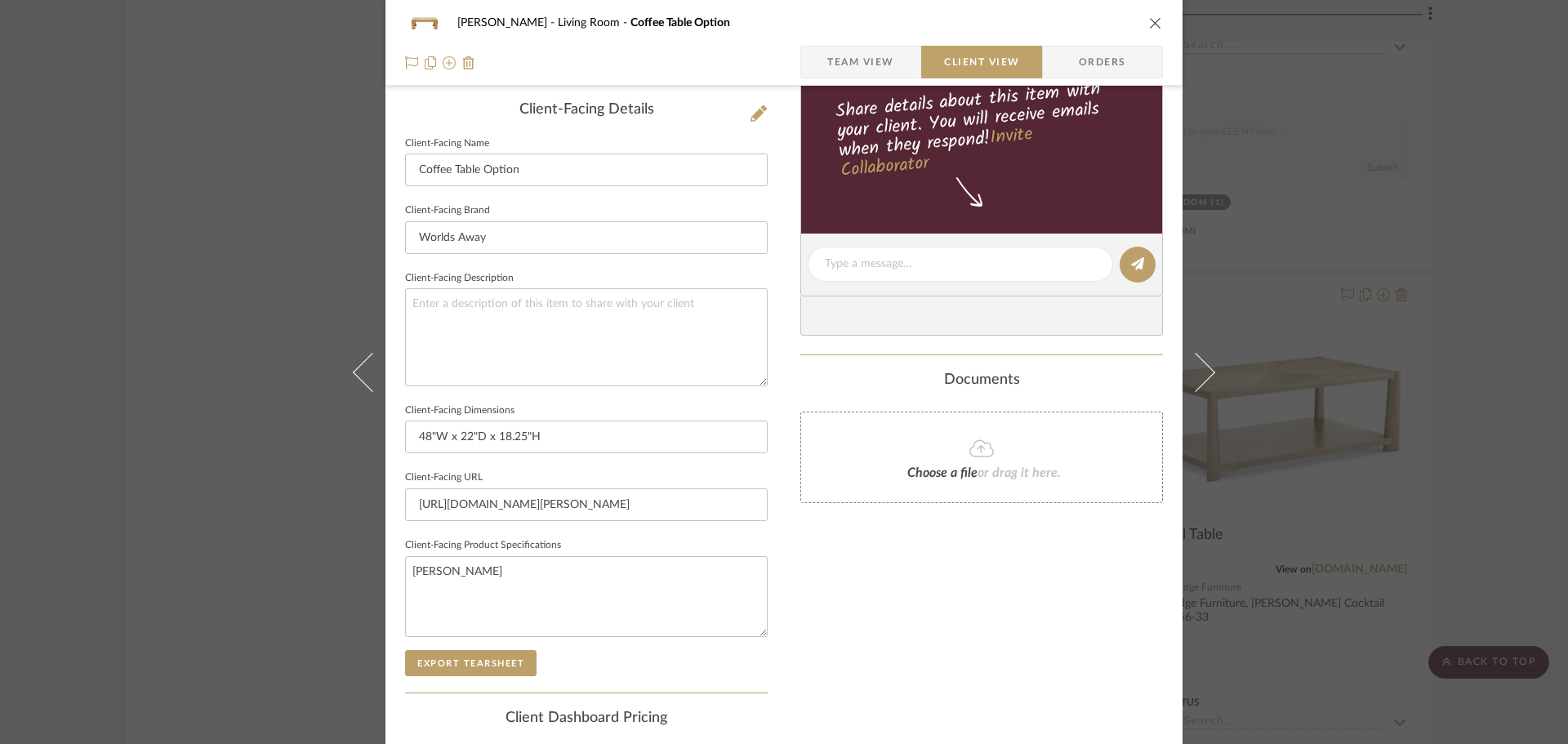
click at [1305, 289] on div "DOOLEY Living Room Coffee Table Option Team View Client View Orders Client-Faci…" at bounding box center [784, 372] width 1568 height 744
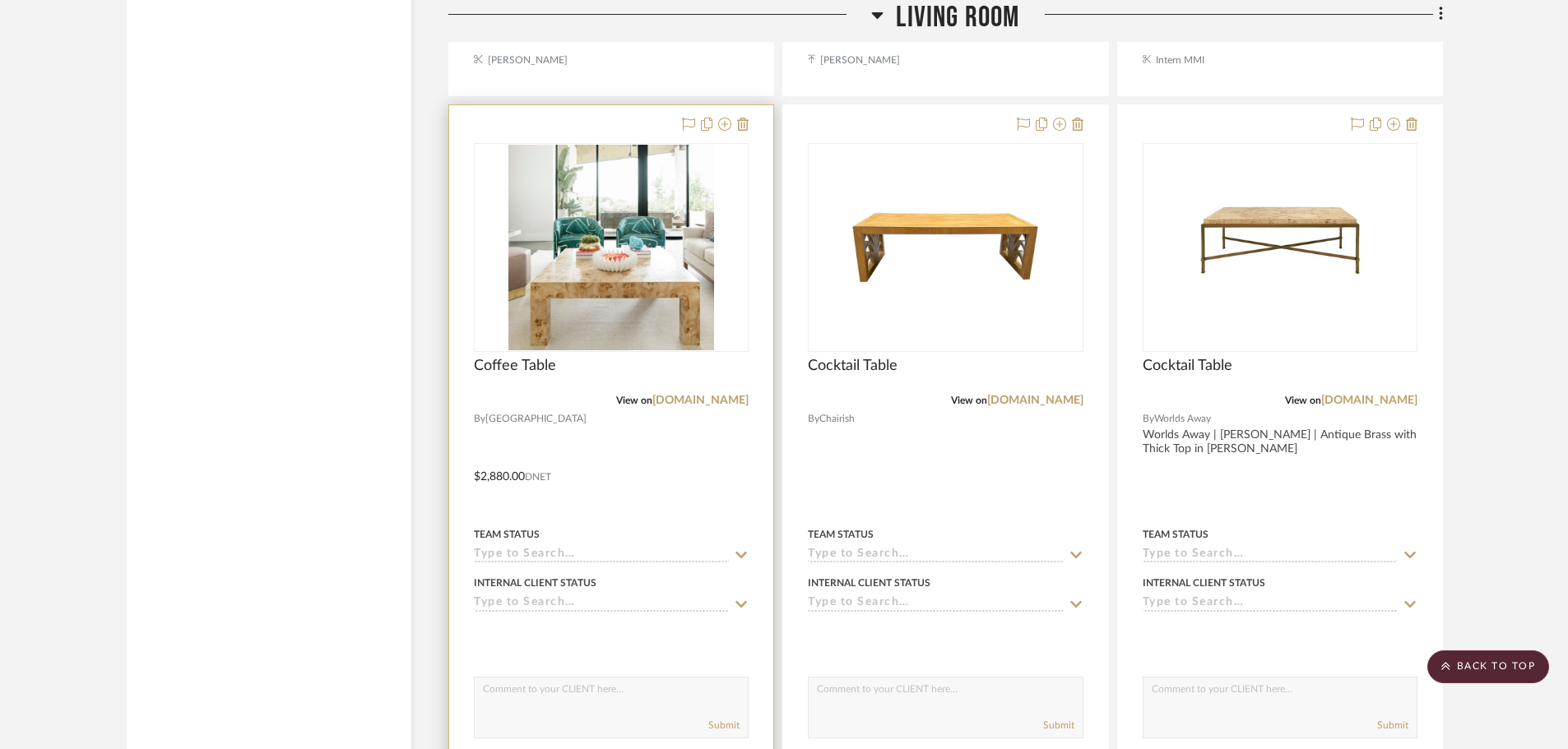
scroll to position [10597, 0]
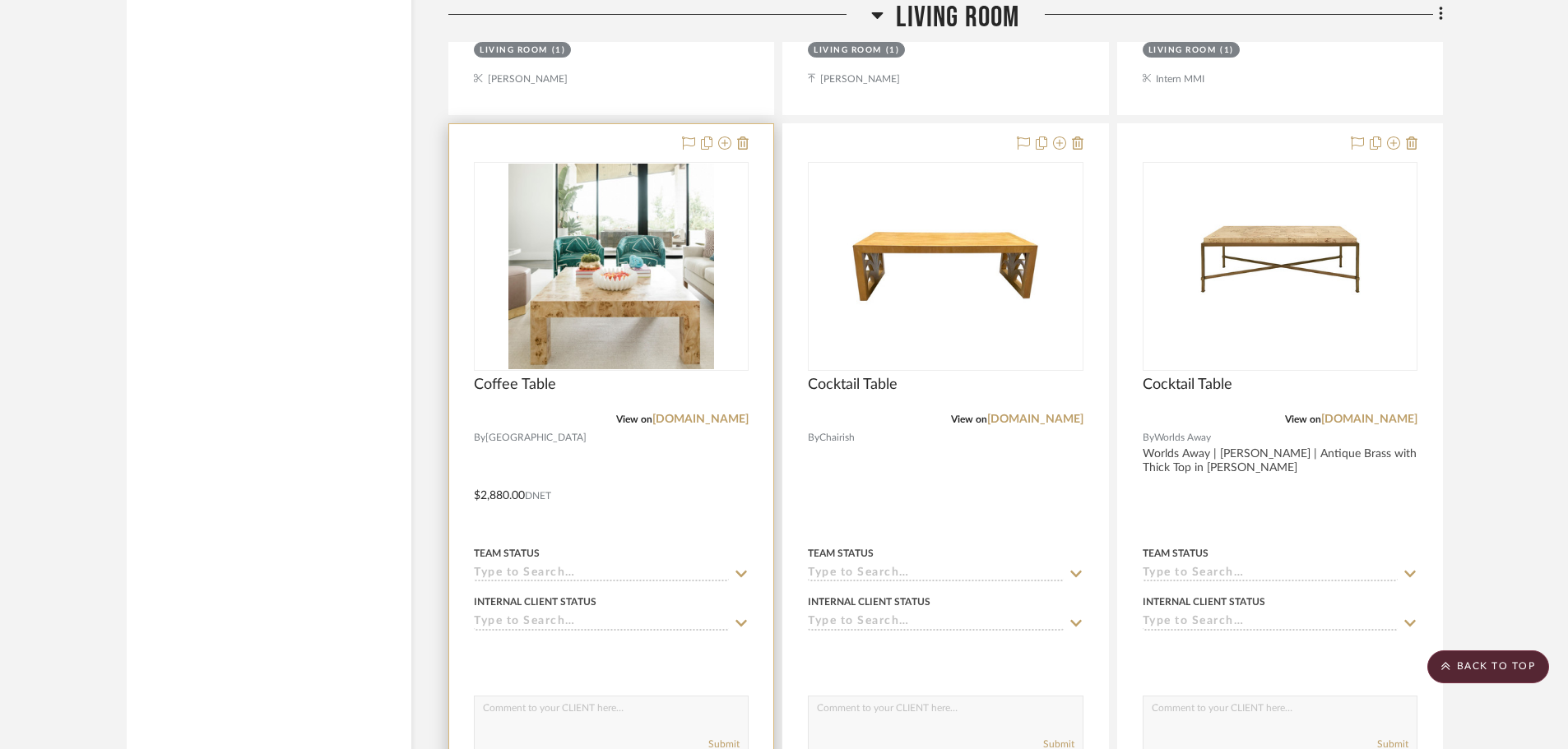
click at [651, 407] on div "Coffee Table" at bounding box center [611, 394] width 274 height 36
click at [652, 418] on link "[DOMAIN_NAME]" at bounding box center [700, 419] width 96 height 12
click at [668, 337] on img "0" at bounding box center [611, 266] width 206 height 206
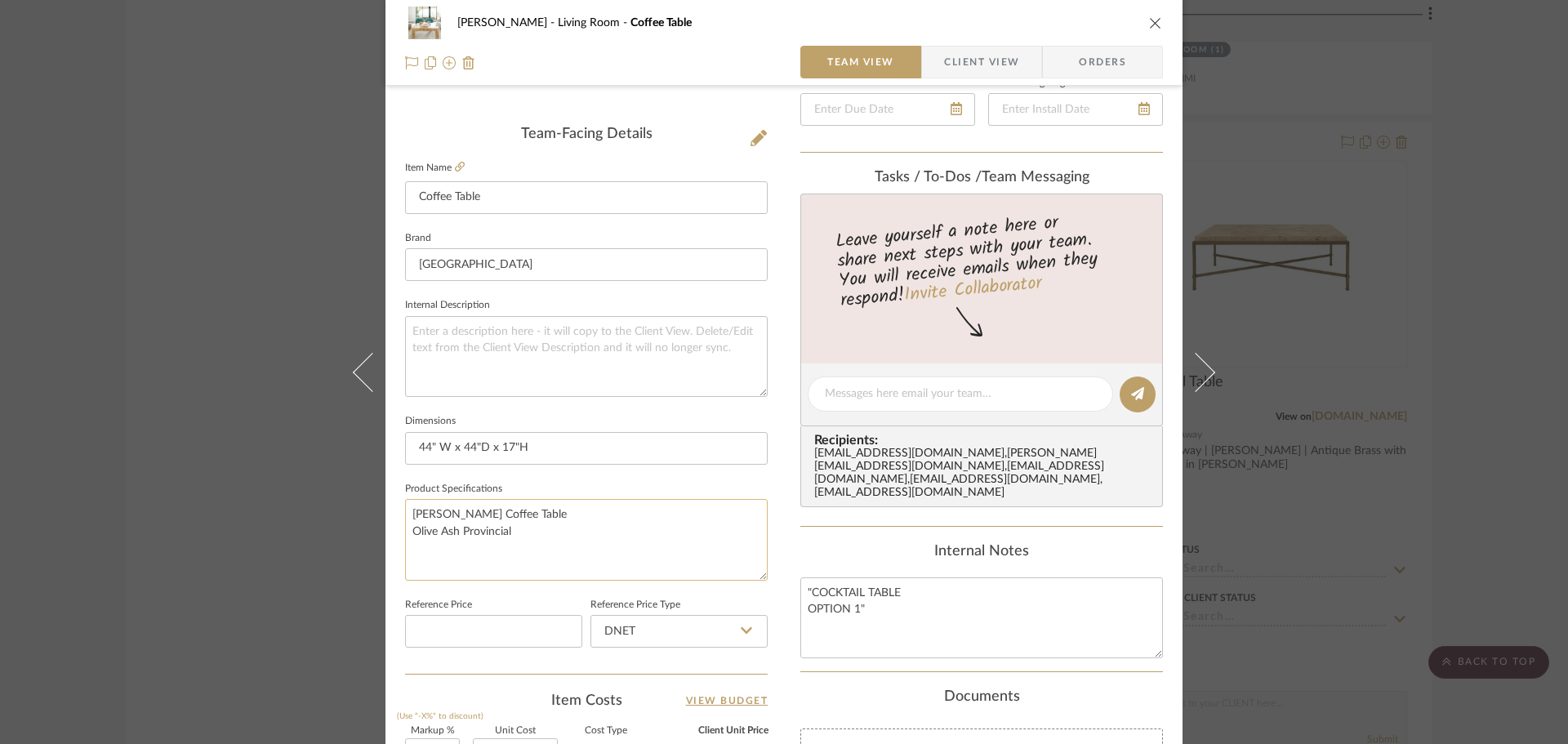
scroll to position [408, 0]
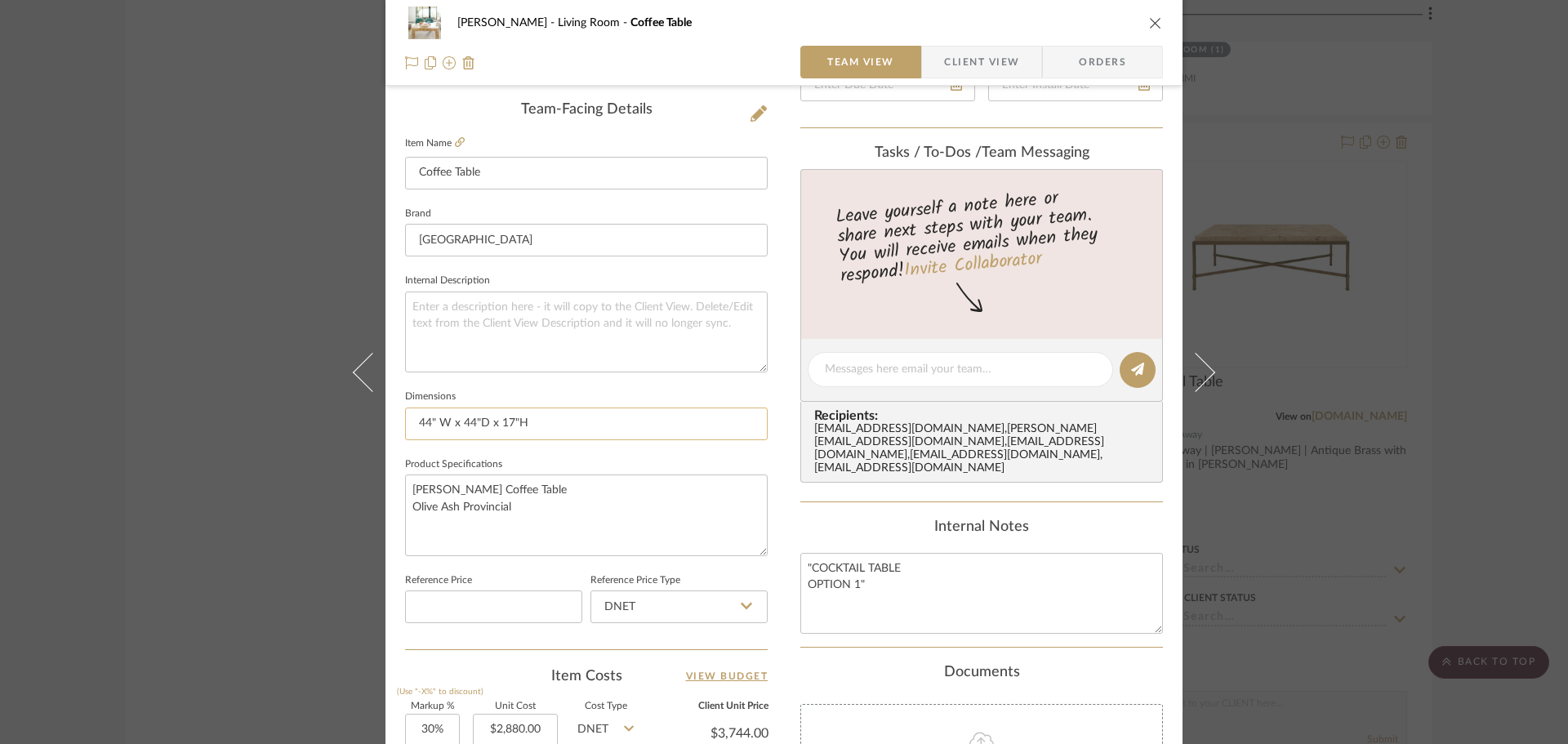
click at [469, 422] on input "44" W x 44"D x 17"H" at bounding box center [586, 423] width 363 height 33
type input "44" W x 24"D x 17"H"
click at [545, 517] on textarea "Denise Coffee Table Olive Ash Provincial" at bounding box center [586, 514] width 363 height 81
drag, startPoint x: 988, startPoint y: 62, endPoint x: 1236, endPoint y: -99, distance: 295.7
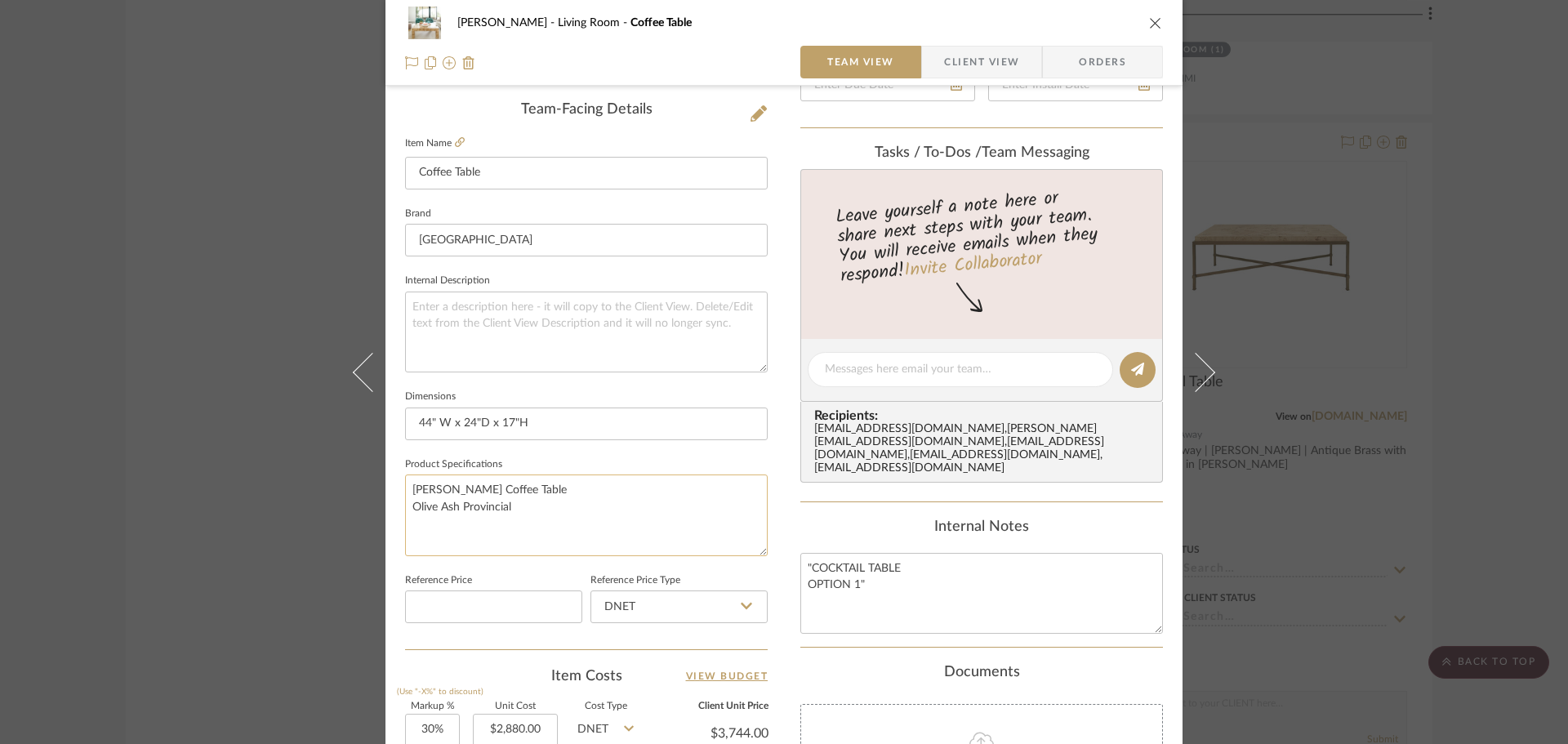
drag, startPoint x: 409, startPoint y: 506, endPoint x: 516, endPoint y: 514, distance: 107.3
click at [516, 514] on textarea "Denise Coffee Table Olive Ash Provincial" at bounding box center [586, 514] width 363 height 81
drag, startPoint x: 521, startPoint y: 488, endPoint x: 405, endPoint y: 491, distance: 116.0
click at [405, 491] on textarea "Denise Coffee Table Various Burl Wood Finishes" at bounding box center [586, 514] width 363 height 81
type textarea "Various Burl Wood Finishes"
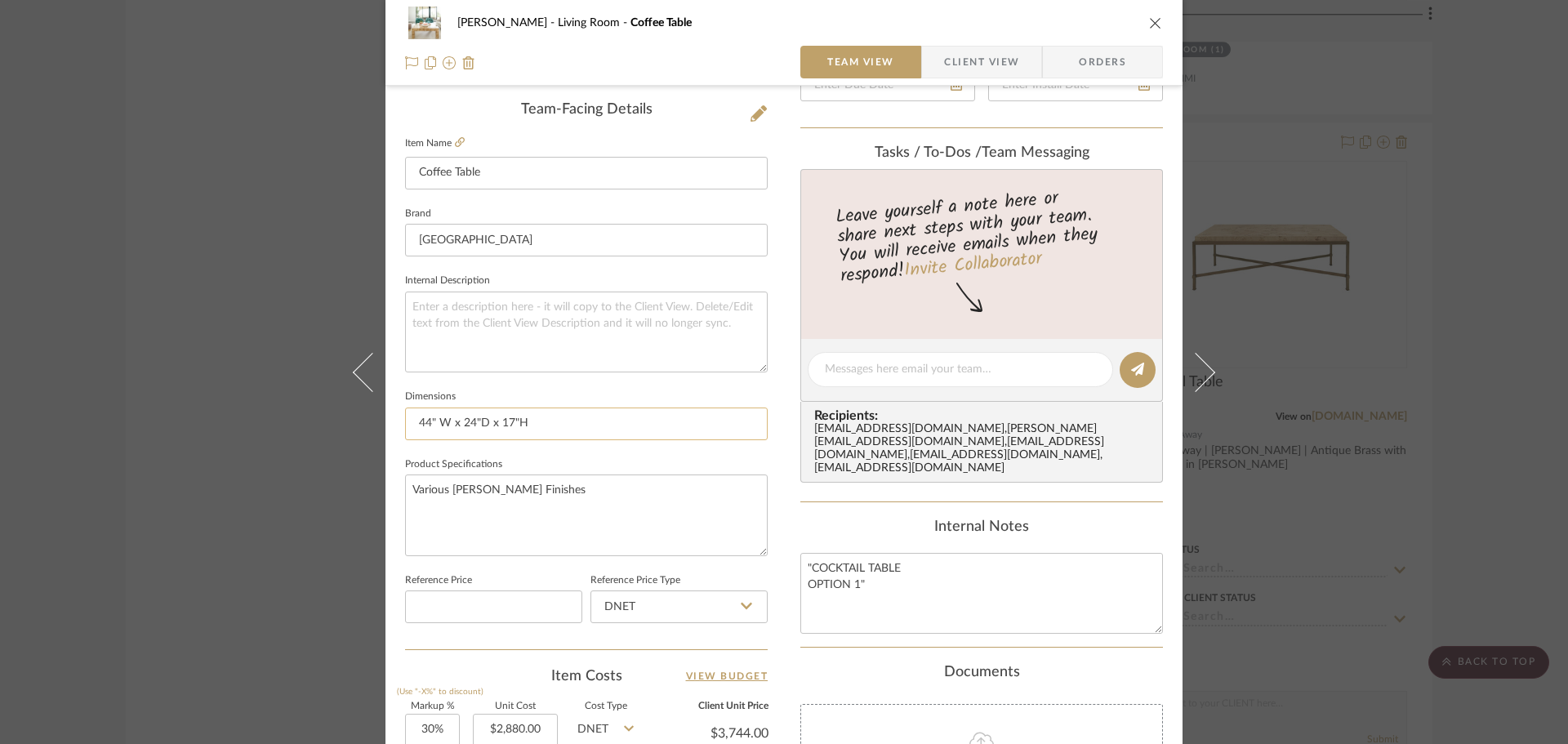
click at [574, 415] on input "44" W x 24"D x 17"H" at bounding box center [586, 423] width 363 height 33
click at [1019, 55] on span "Client View" at bounding box center [981, 62] width 119 height 33
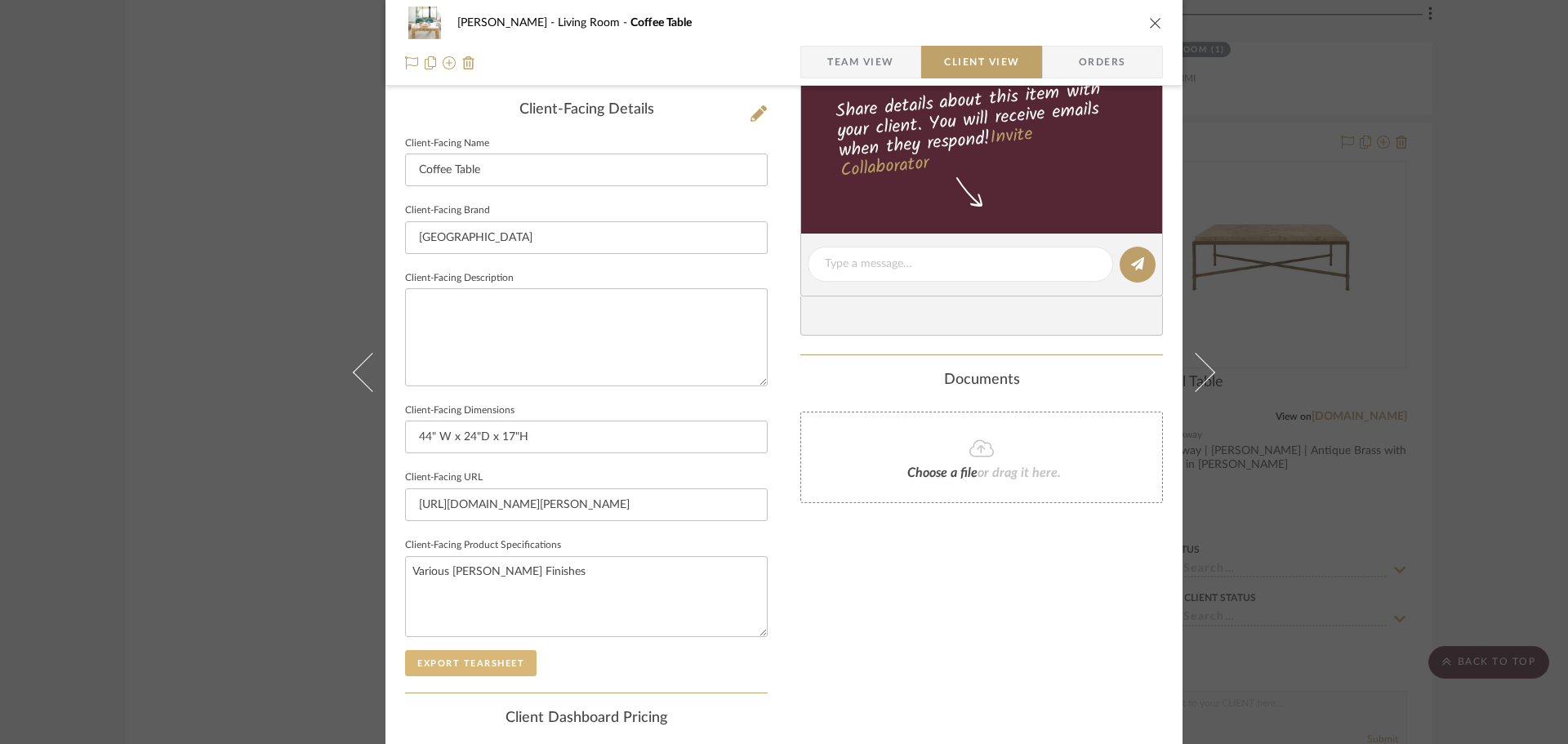
click at [438, 657] on button "Export Tearsheet" at bounding box center [470, 663] width 131 height 26
click at [1396, 260] on div "DOOLEY Living Room Coffee Table Team View Client View Orders Client-Facing Deta…" at bounding box center [784, 372] width 1568 height 744
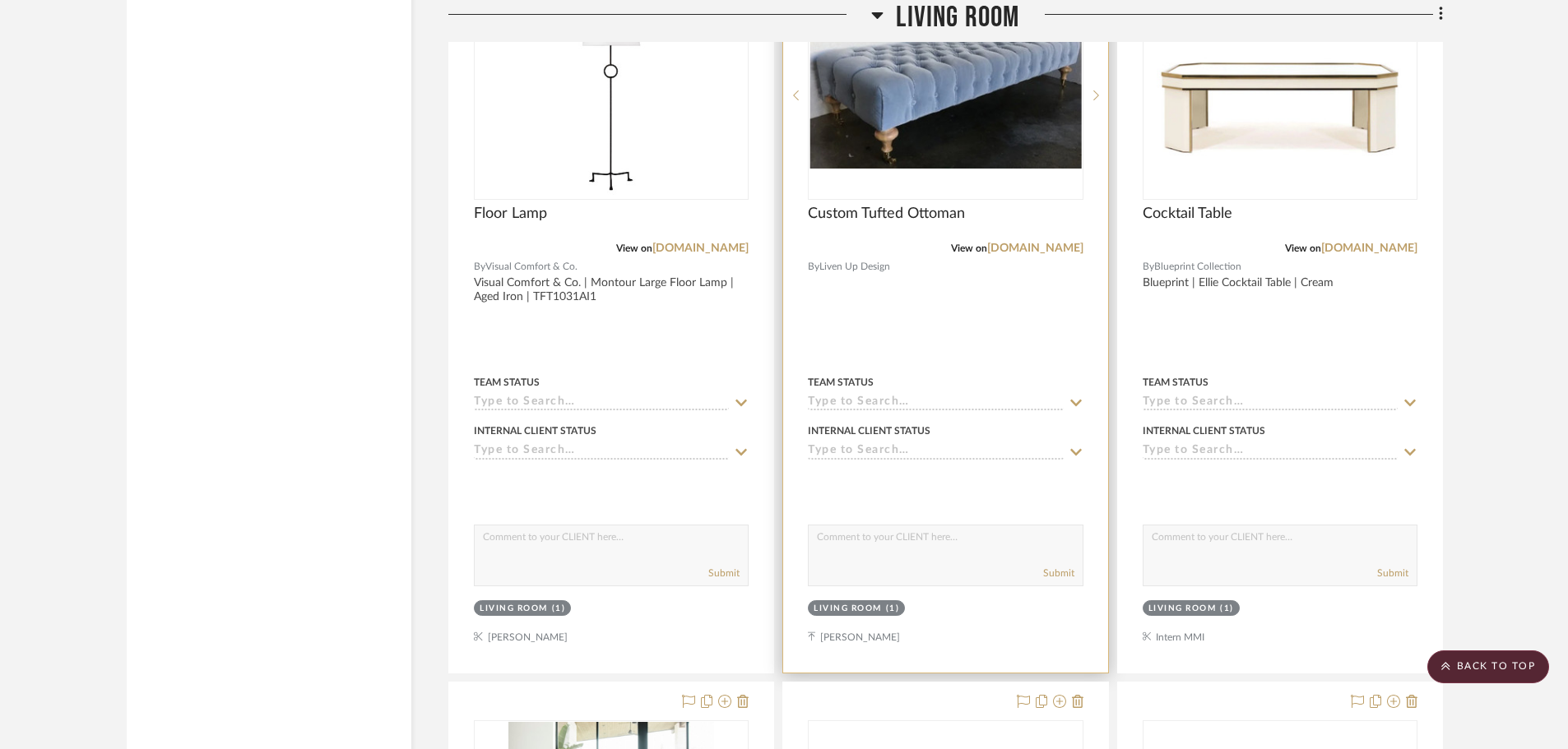
scroll to position [9775, 0]
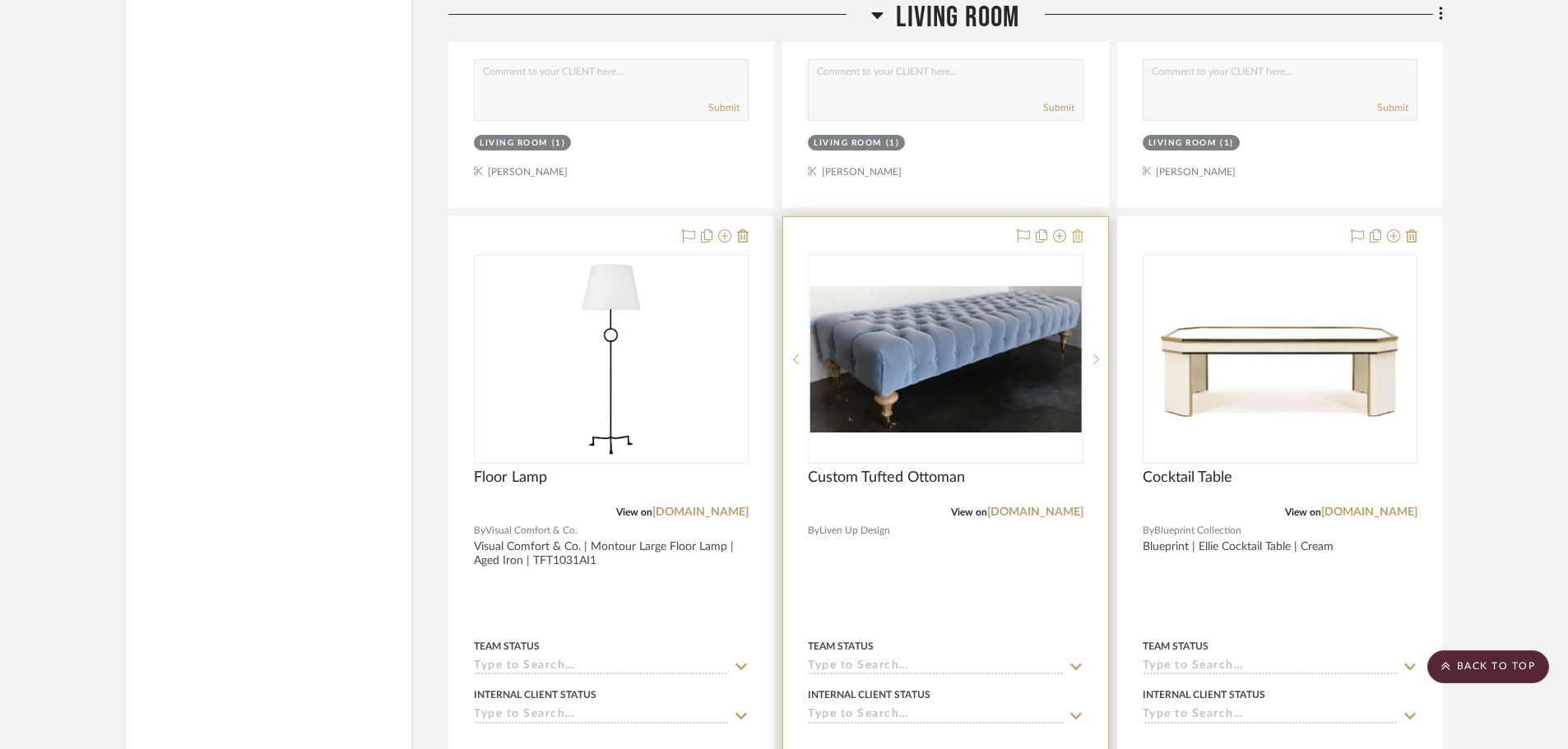
click at [1081, 235] on icon at bounding box center [1077, 236] width 12 height 13
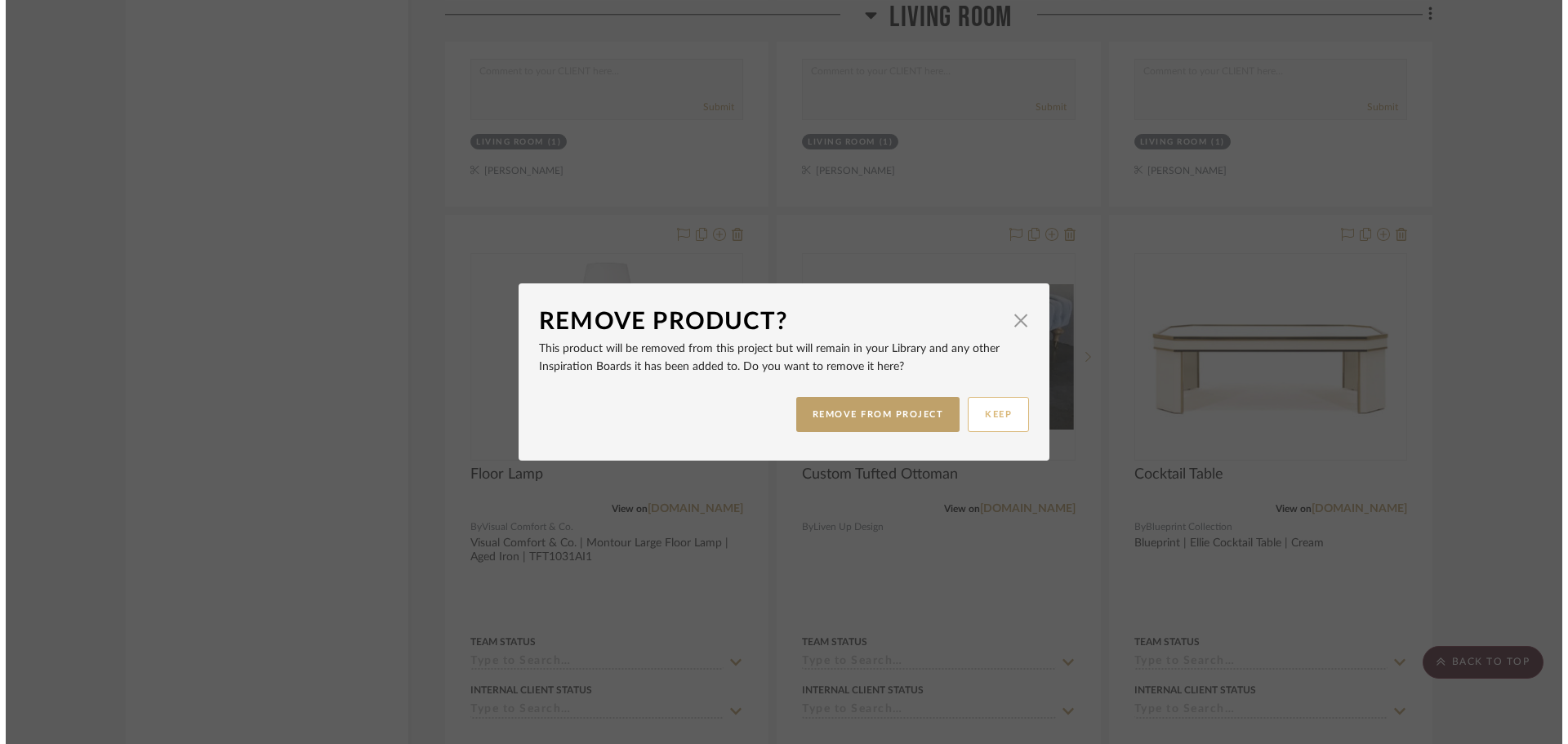
scroll to position [0, 0]
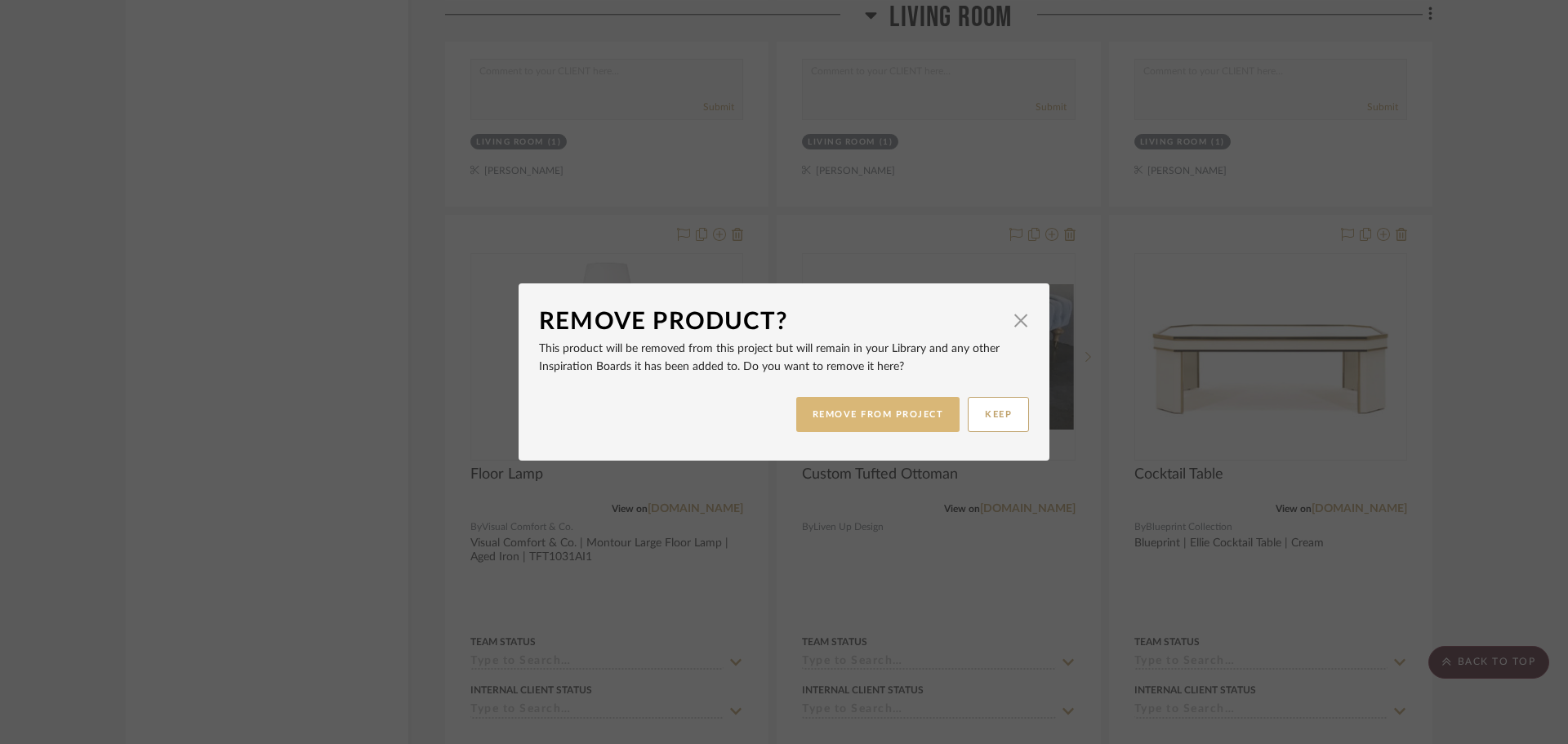
click at [917, 414] on button "REMOVE FROM PROJECT" at bounding box center [878, 414] width 164 height 35
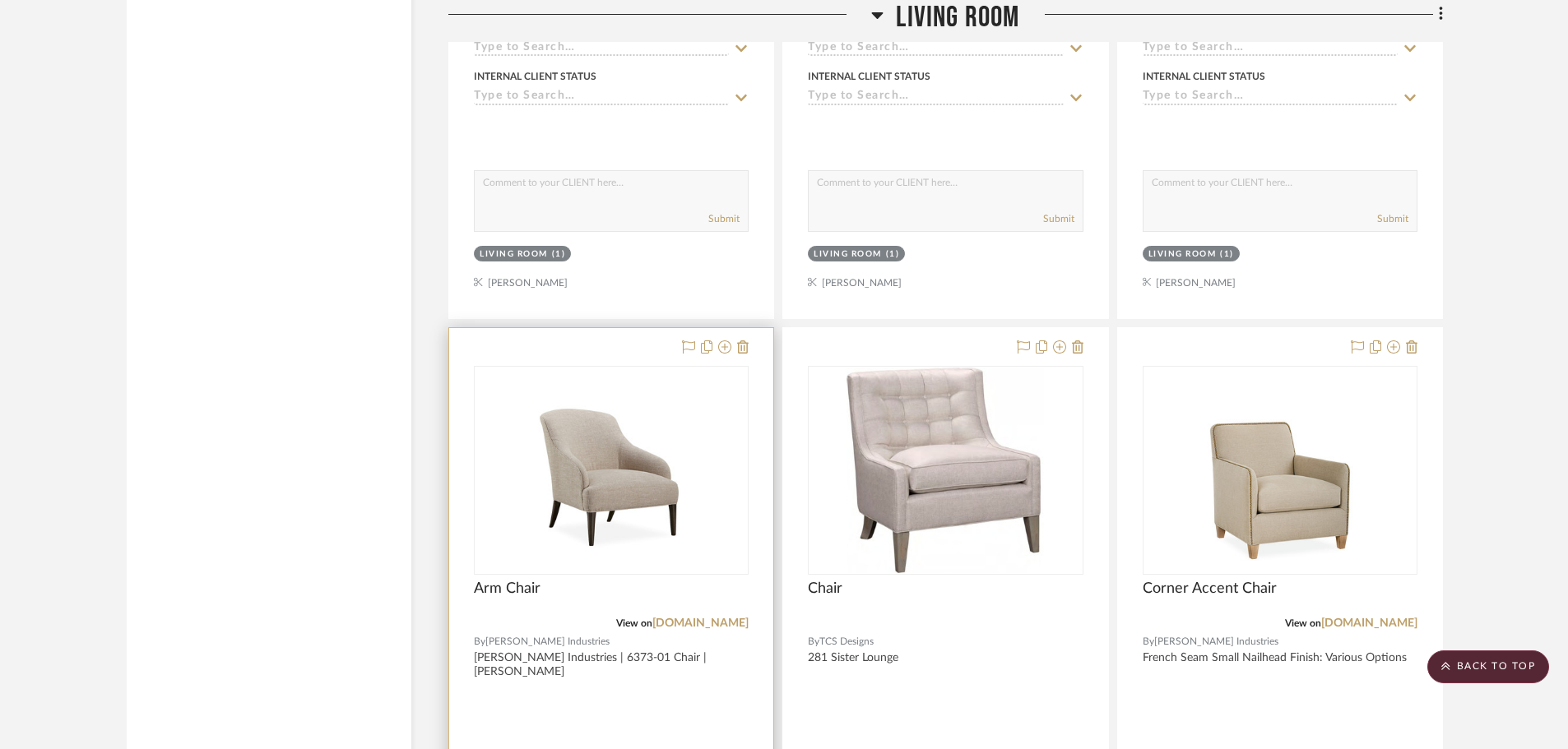
scroll to position [13557, 0]
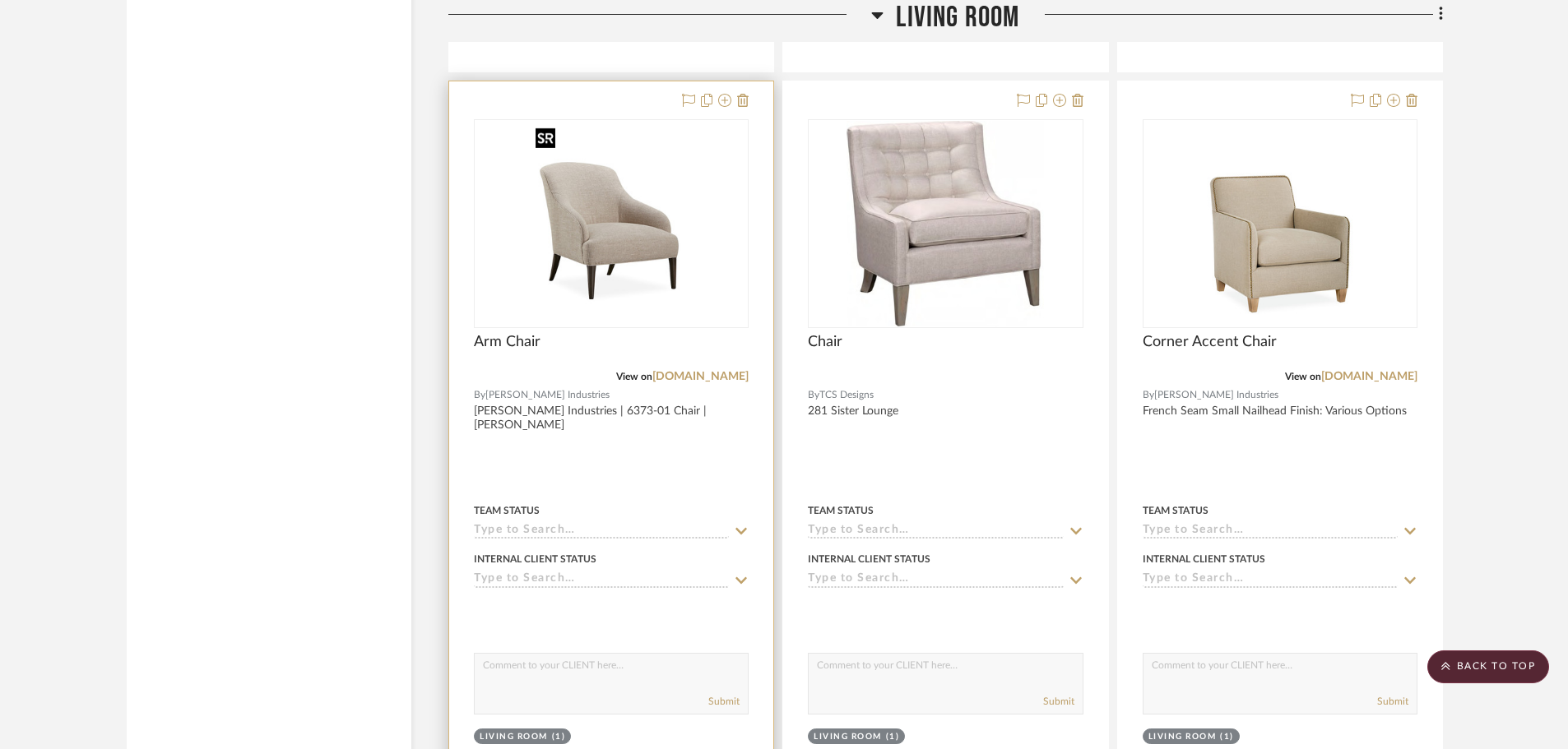
click at [667, 205] on img "0" at bounding box center [611, 223] width 165 height 206
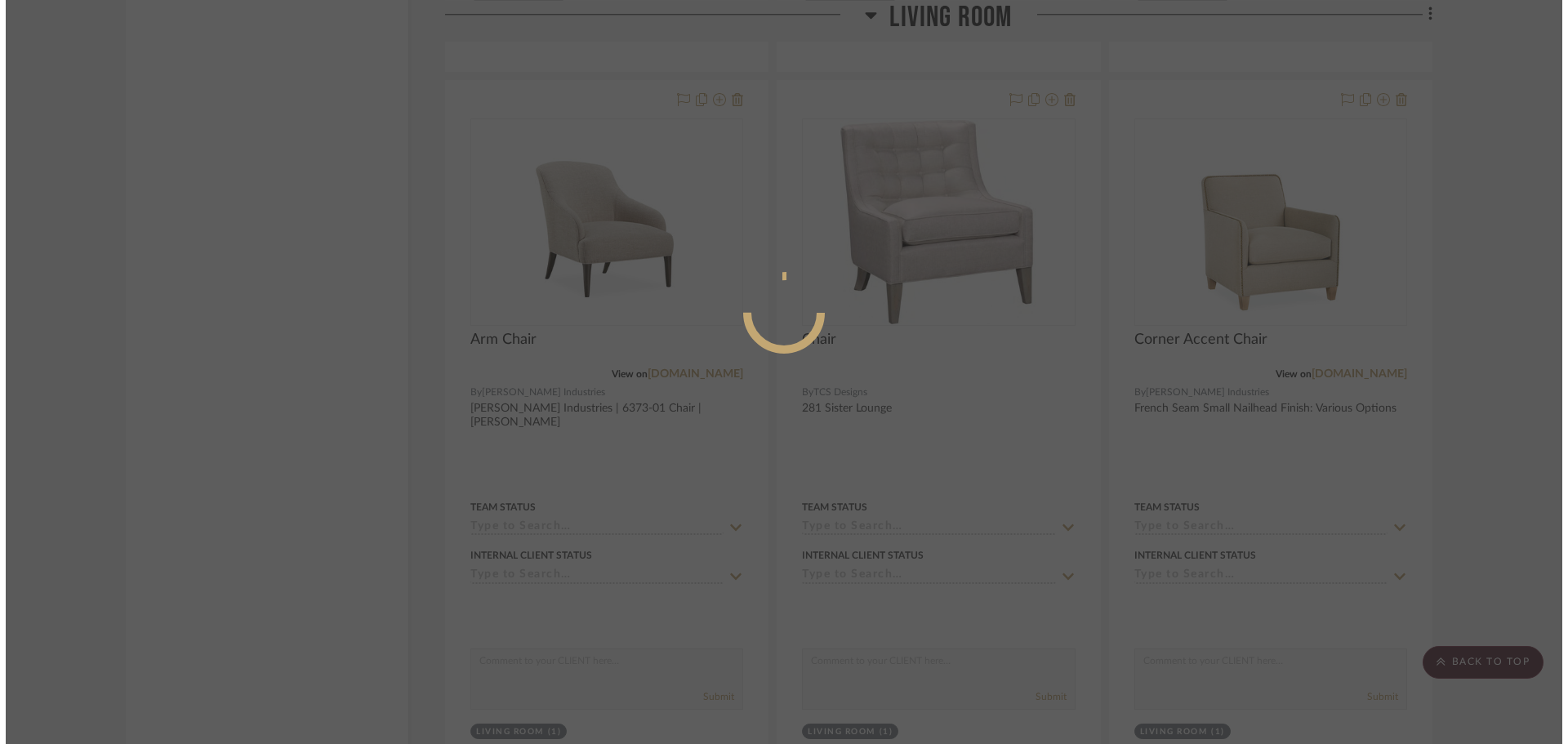
scroll to position [0, 0]
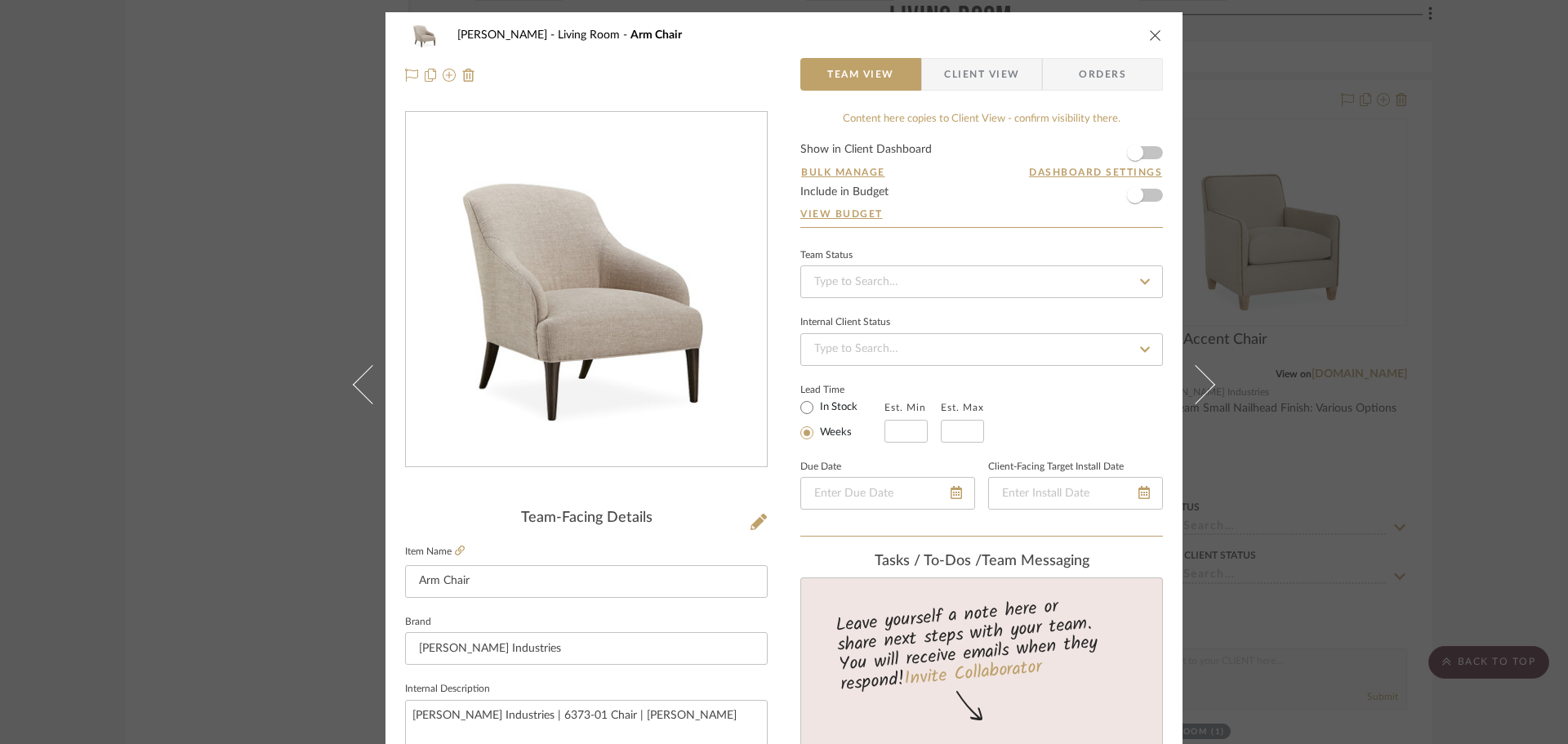
click at [975, 63] on span "Client View" at bounding box center [982, 74] width 75 height 33
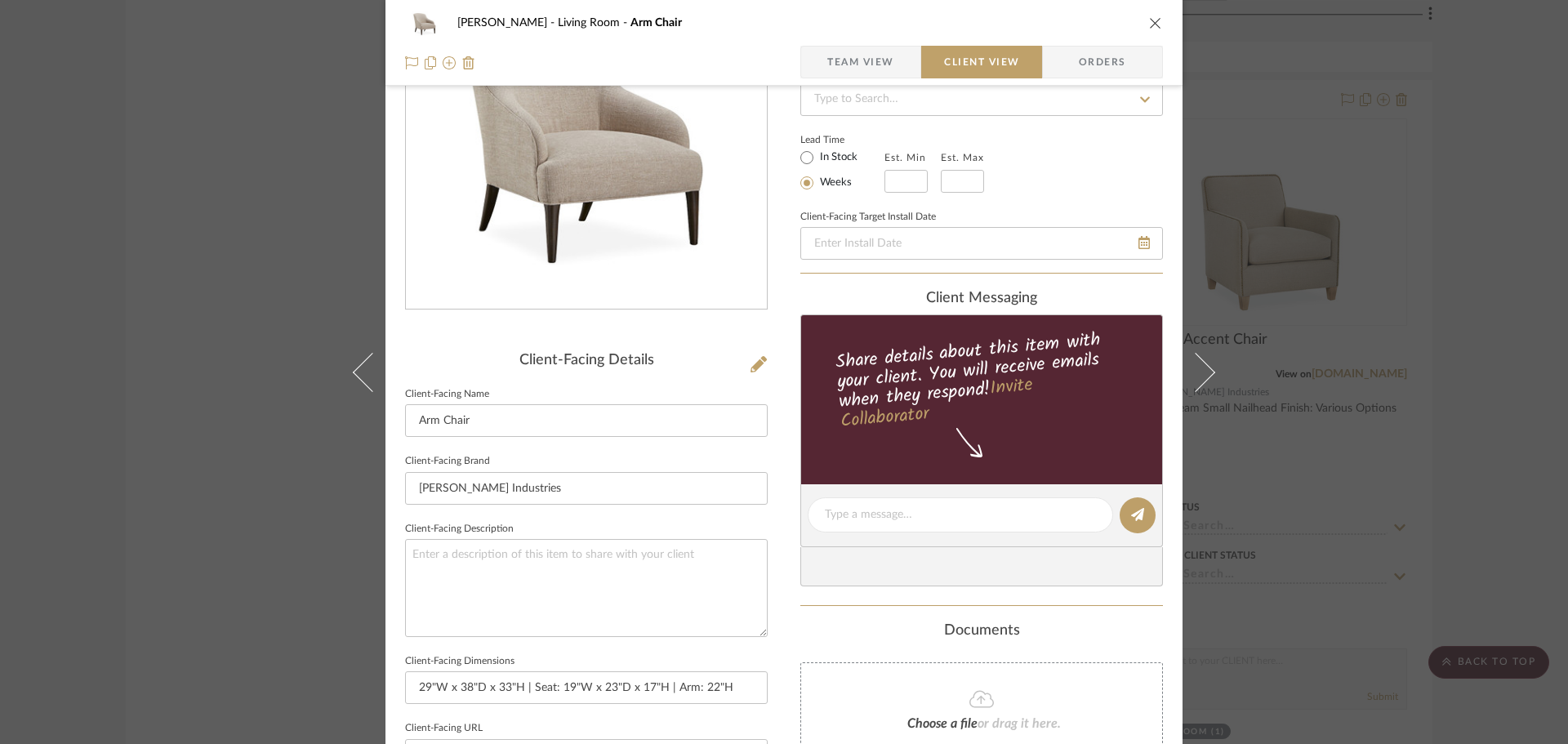
scroll to position [408, 0]
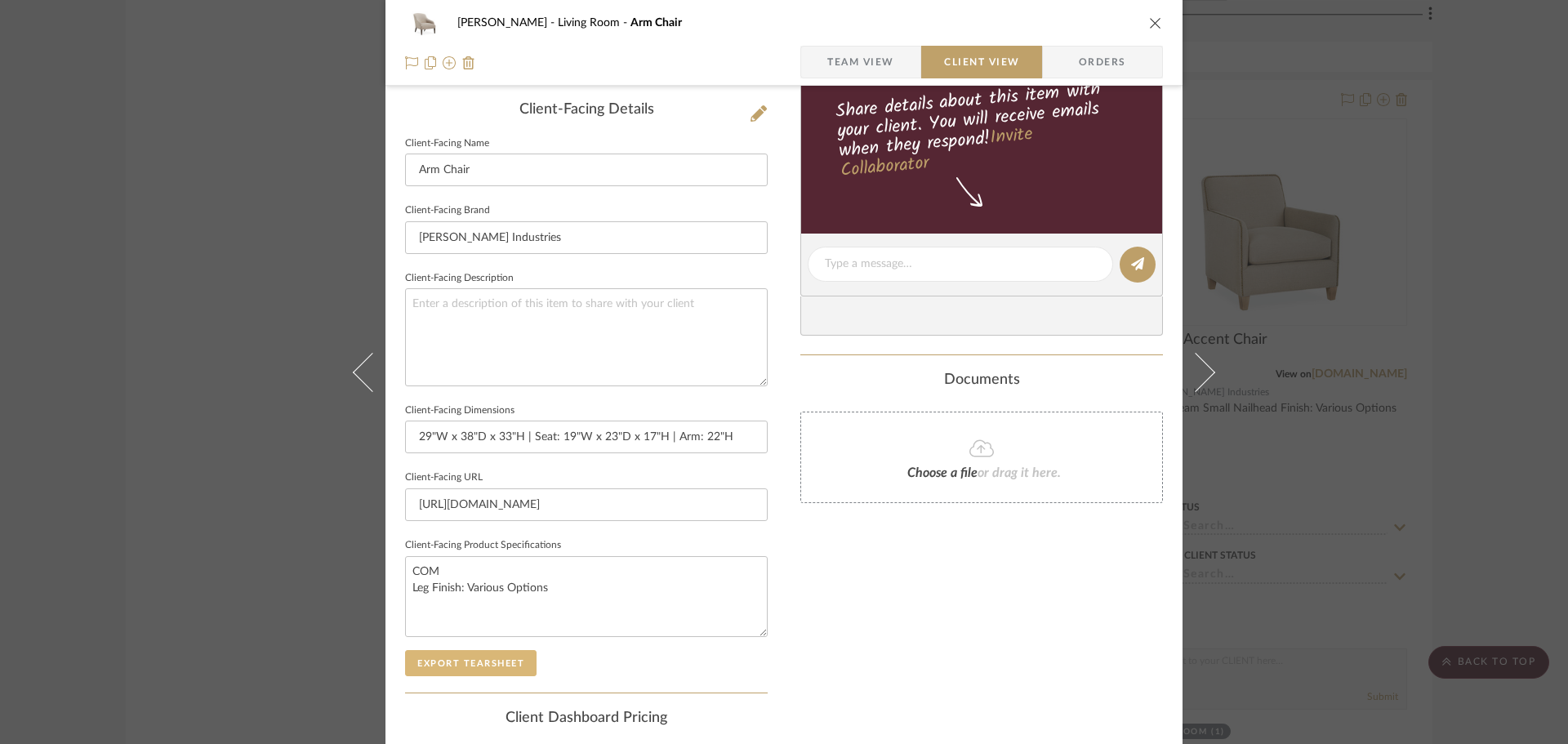
click at [491, 662] on button "Export Tearsheet" at bounding box center [470, 663] width 131 height 26
click at [1282, 215] on div "DOOLEY Living Room Arm Chair Team View Client View Orders Client-Facing Details…" at bounding box center [784, 372] width 1568 height 744
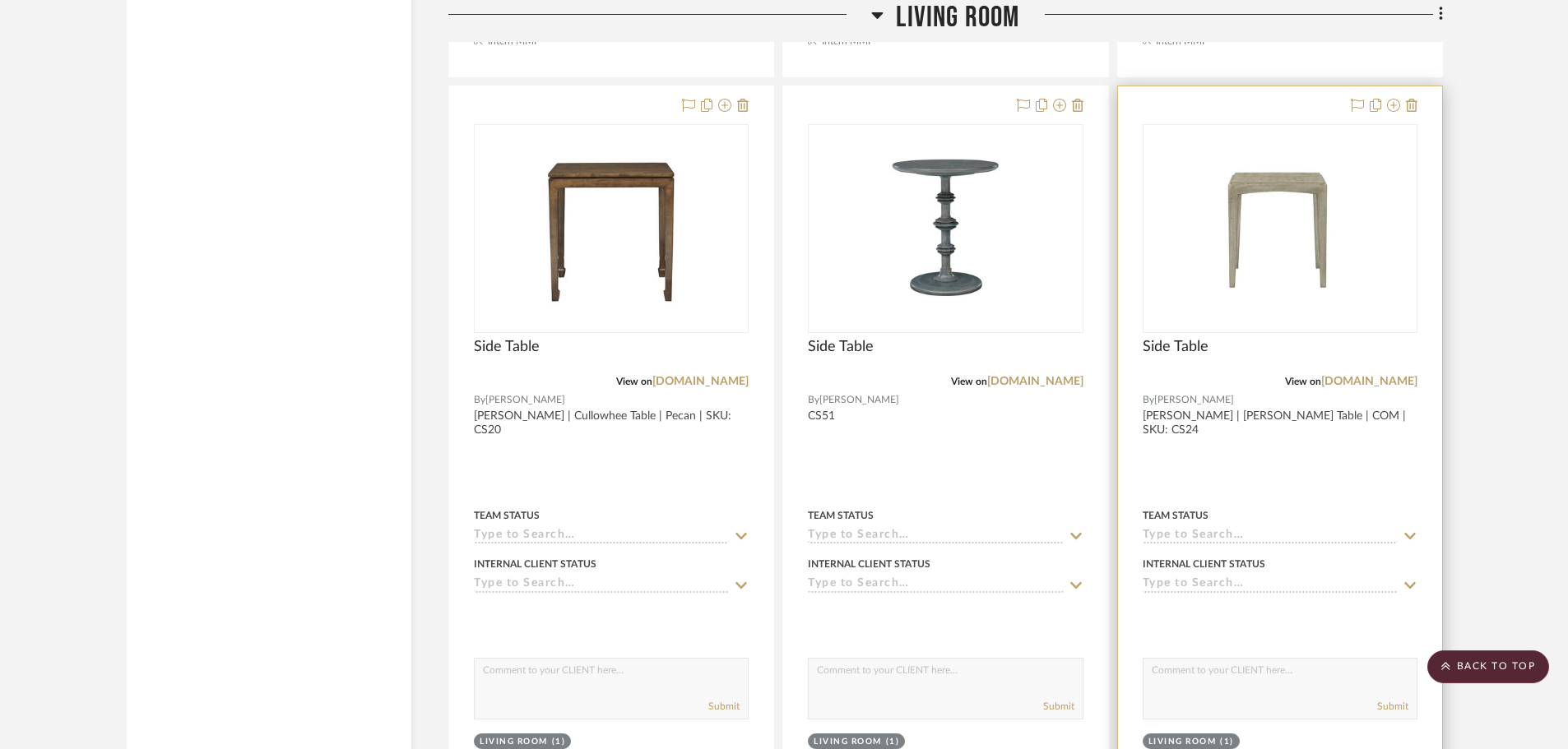
scroll to position [3362, 0]
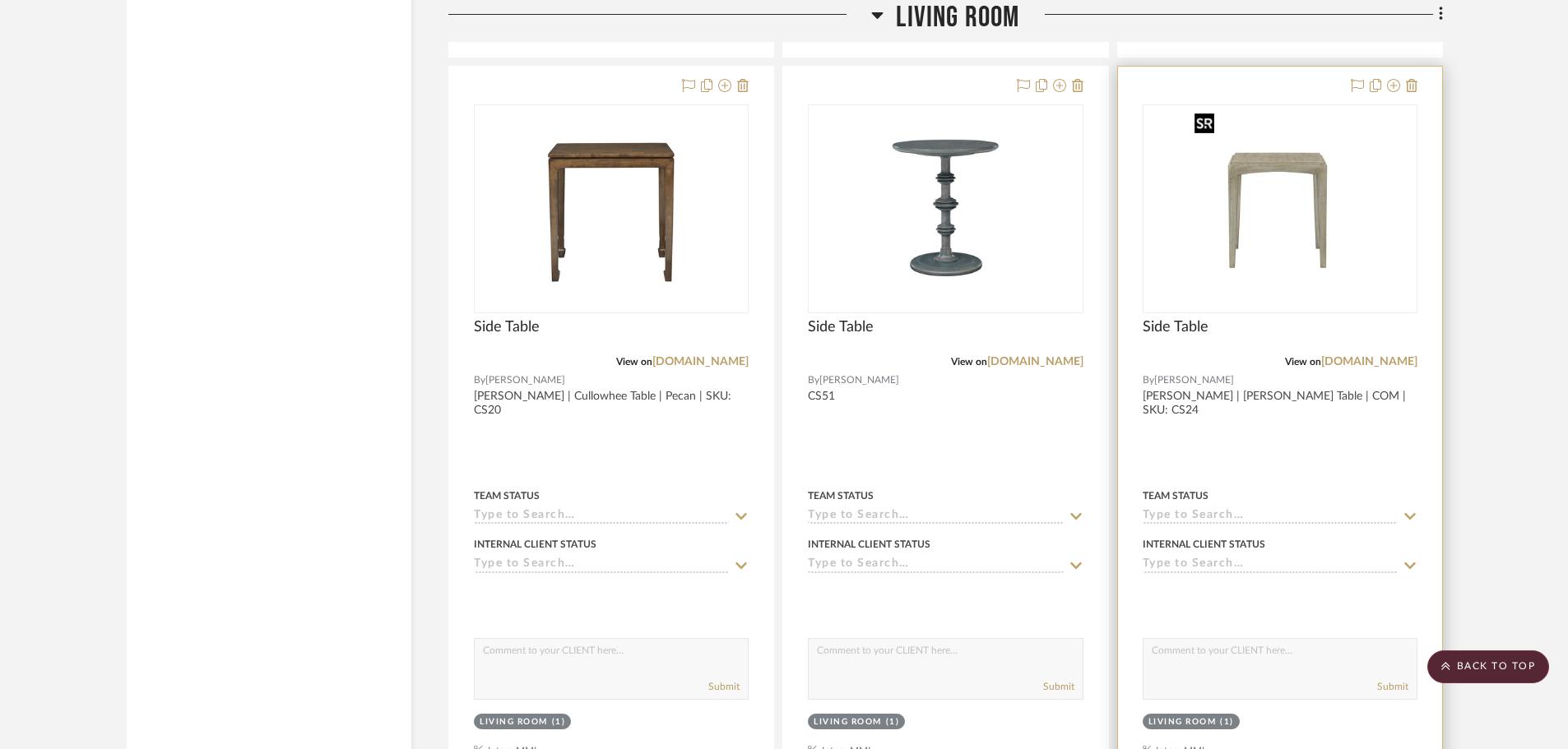
click at [1255, 270] on img "0" at bounding box center [1279, 209] width 184 height 206
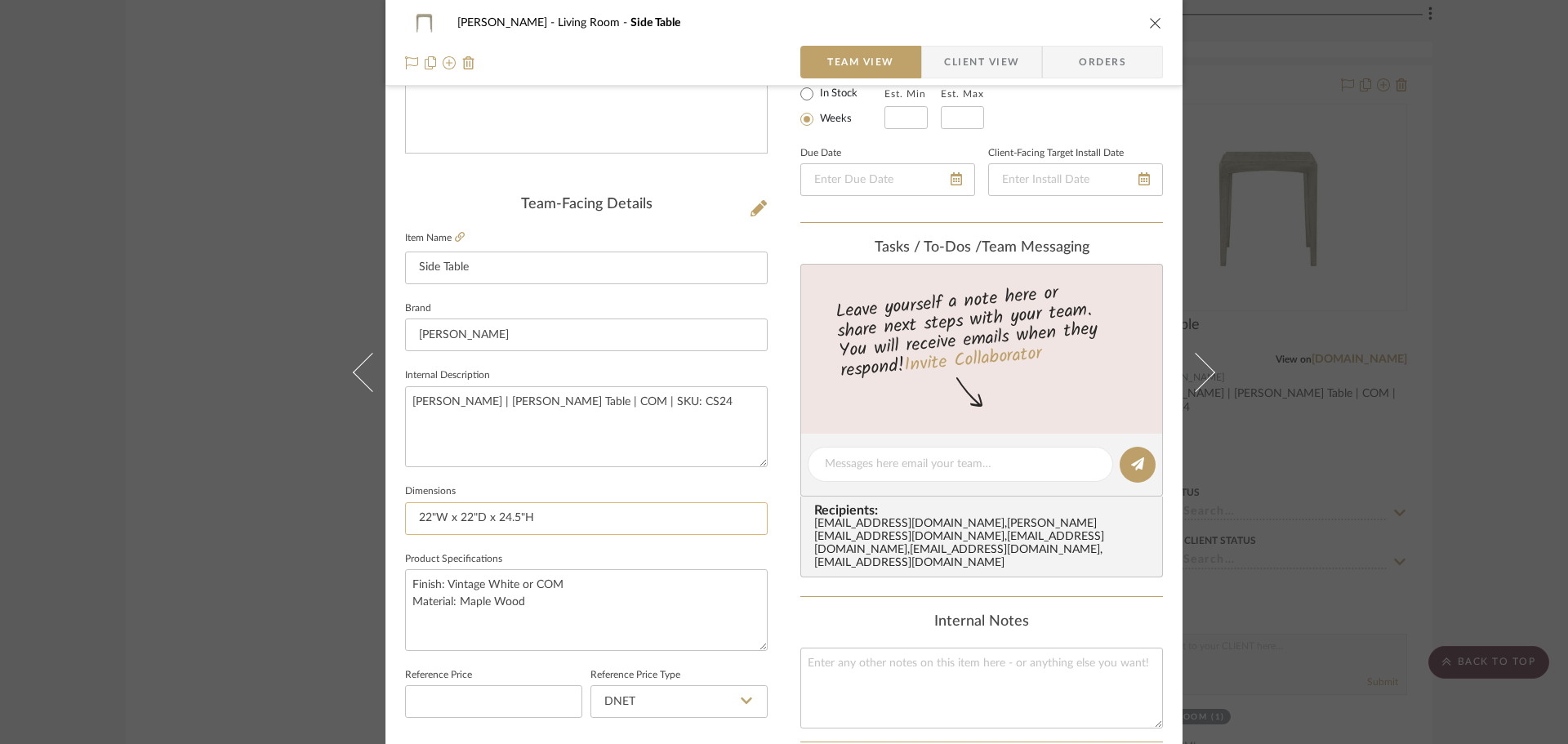
scroll to position [408, 0]
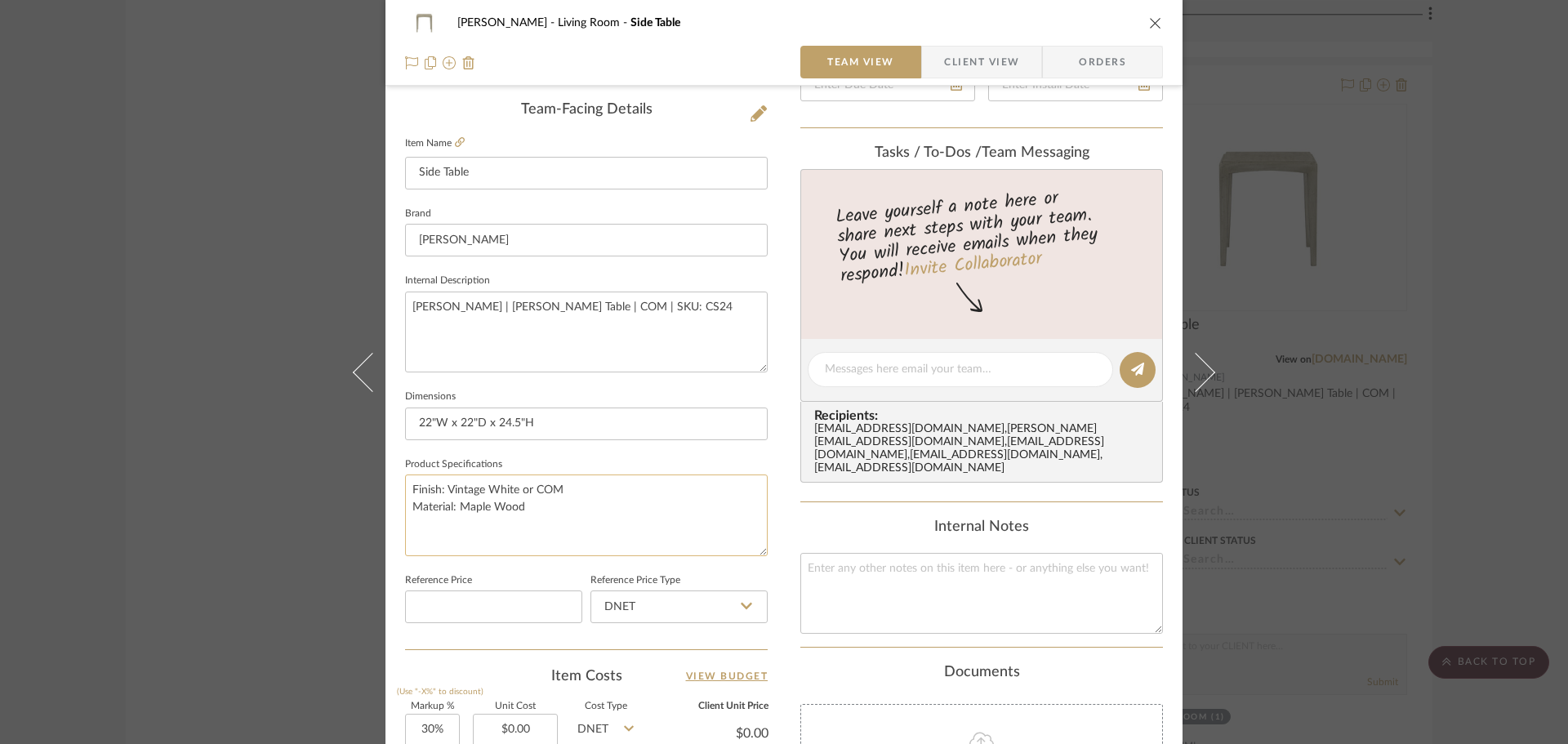
click at [530, 506] on textarea "Finish: Vintage White or COM Material: Maple Wood" at bounding box center [586, 514] width 363 height 81
click at [948, 67] on span "Client View" at bounding box center [982, 62] width 75 height 33
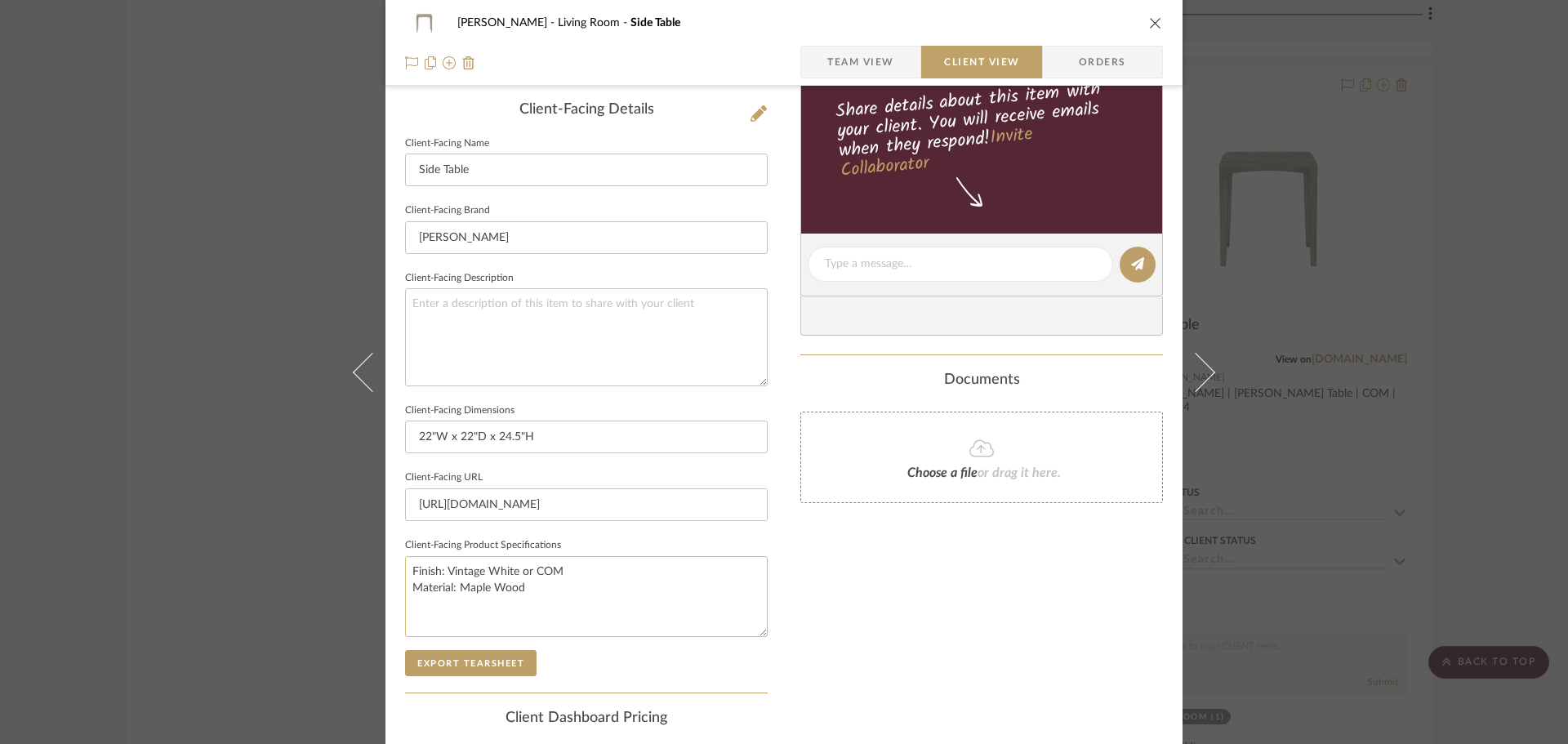
drag, startPoint x: 545, startPoint y: 589, endPoint x: 399, endPoint y: 566, distance: 147.8
click at [405, 566] on textarea "Finish: Vintage White or COM Material: Maple Wood" at bounding box center [586, 597] width 363 height 81
click at [548, 586] on textarea "Finish: Vintage White or COM Material: Maple Wood" at bounding box center [586, 597] width 363 height 81
drag, startPoint x: 557, startPoint y: 570, endPoint x: 530, endPoint y: 572, distance: 27.1
click at [530, 572] on textarea "Finish: Vintage White or COM Material: Maple Wood" at bounding box center [586, 597] width 363 height 81
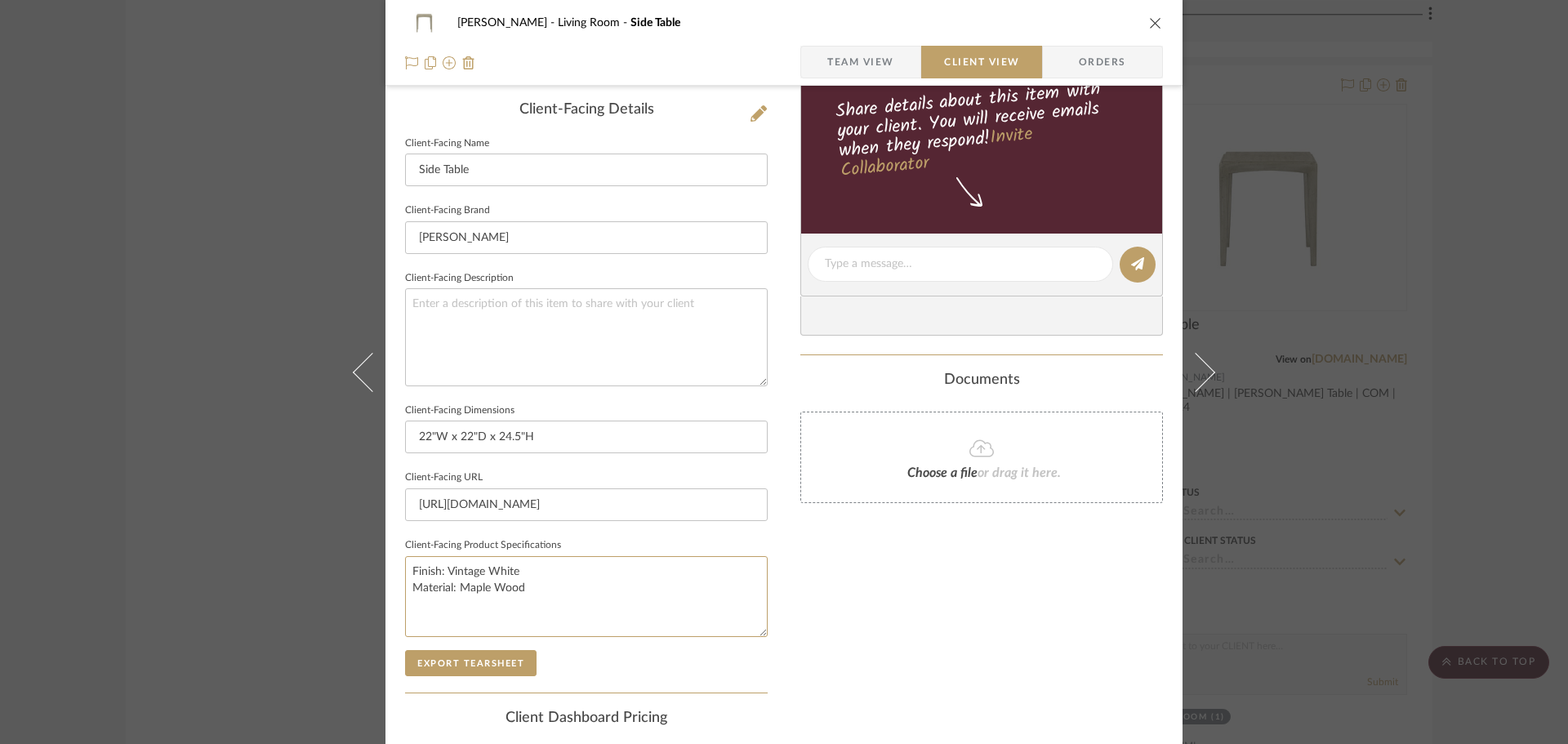
drag, startPoint x: 526, startPoint y: 589, endPoint x: 391, endPoint y: 589, distance: 135.0
click at [391, 589] on div "DOOLEY Living Room Side Table Team View Client View Orders Client-Facing Detail…" at bounding box center [784, 271] width 797 height 1333
drag, startPoint x: 443, startPoint y: 573, endPoint x: 594, endPoint y: 573, distance: 151.0
click at [594, 573] on textarea "Finish: Vintage White" at bounding box center [586, 597] width 363 height 81
type textarea "Finish: Various Options"
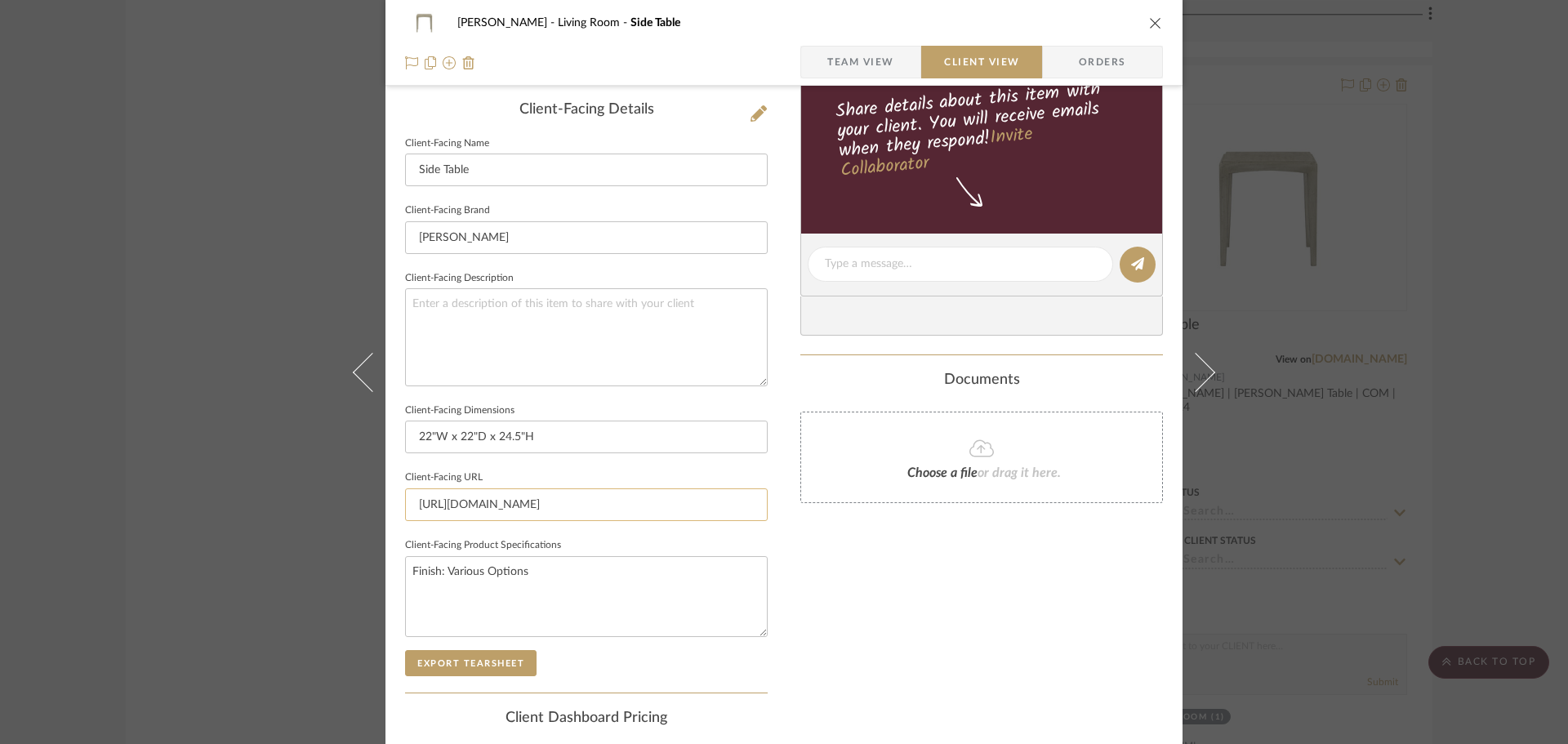
click at [659, 521] on input "https://charlesstewartcompany.com/product/ashford-table/" at bounding box center [586, 505] width 363 height 33
click at [458, 660] on button "Export Tearsheet" at bounding box center [470, 663] width 131 height 26
click at [1324, 307] on div "DOOLEY Living Room Side Table Team View Client View Orders Client-Facing Detail…" at bounding box center [784, 372] width 1568 height 744
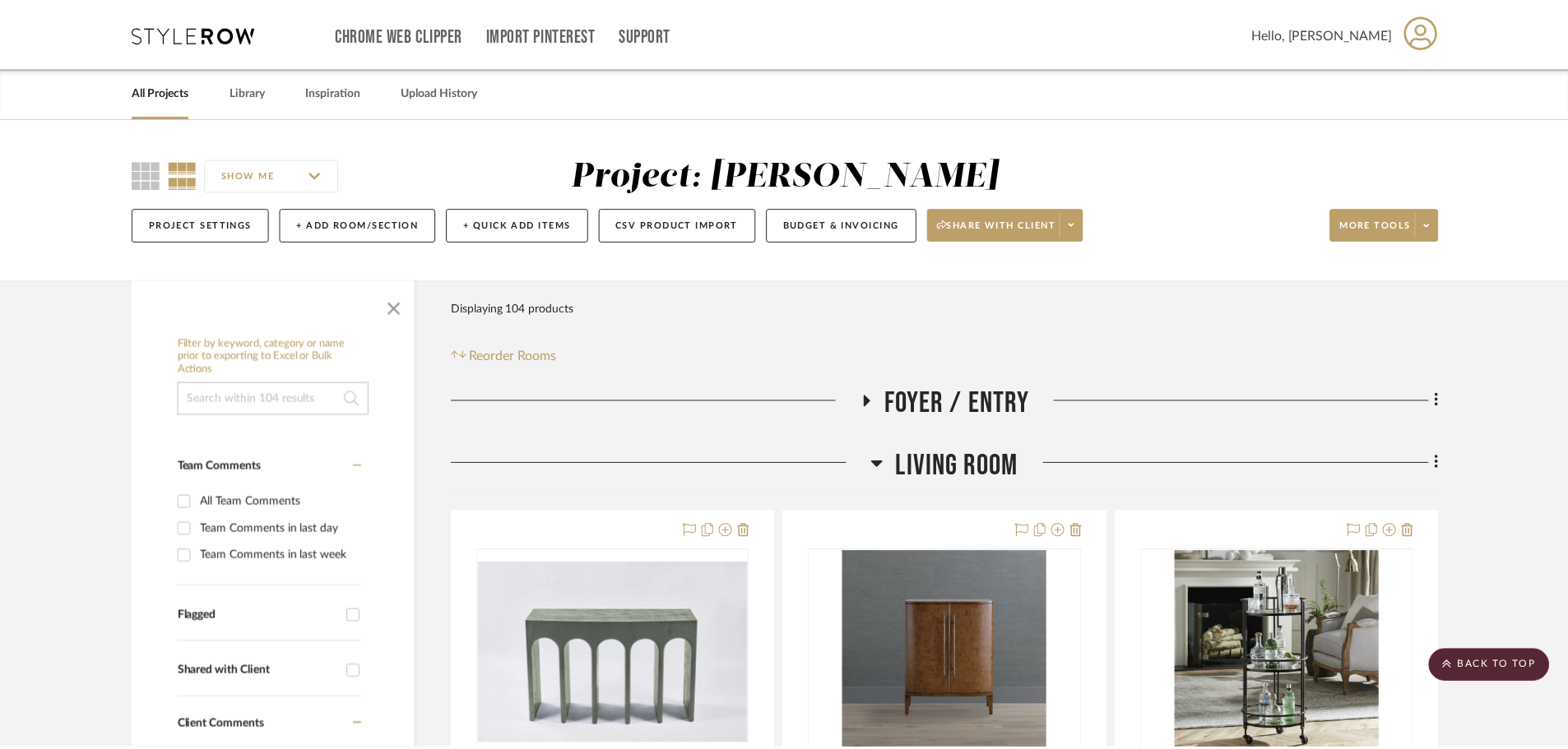
scroll to position [3362, 0]
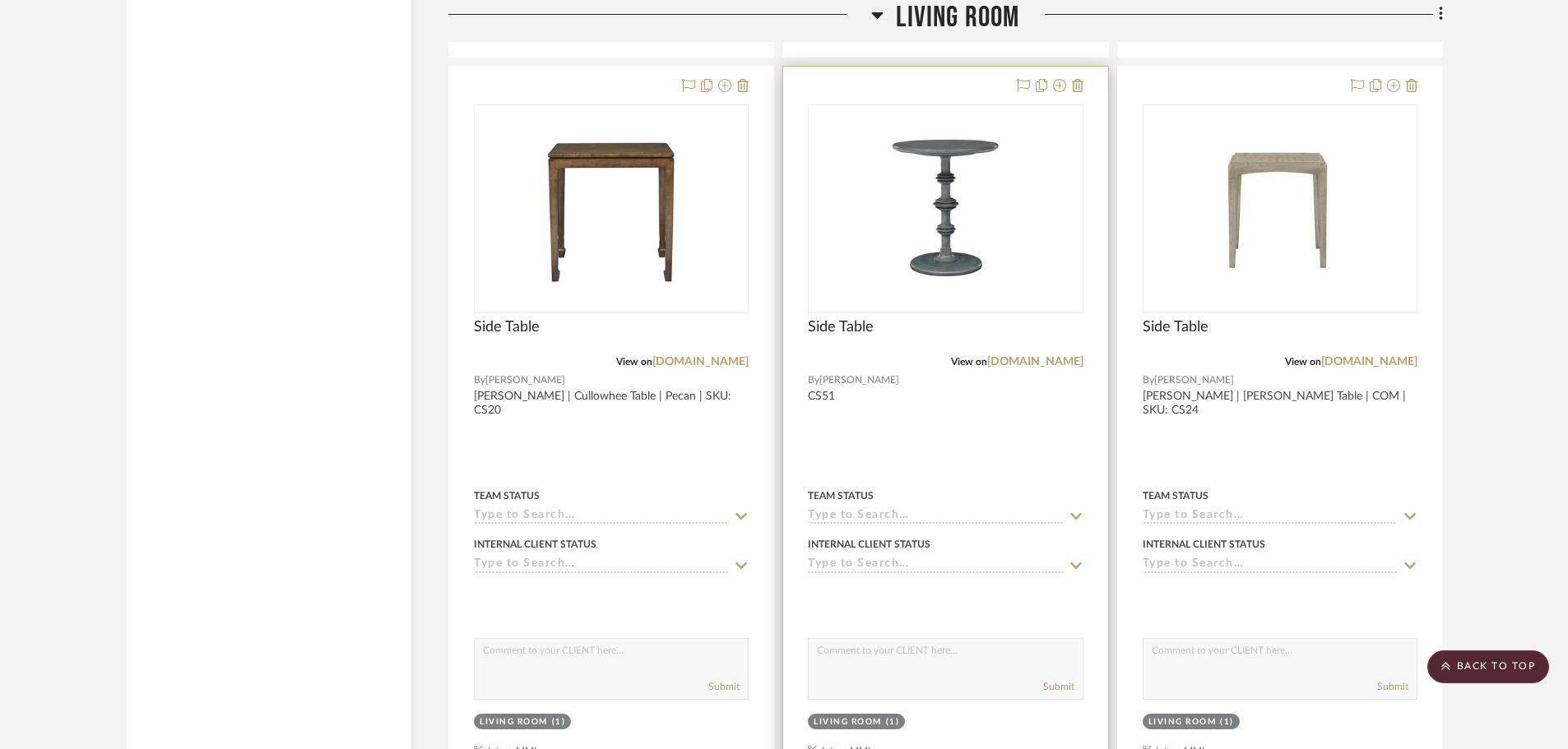
click at [913, 443] on div at bounding box center [945, 426] width 324 height 719
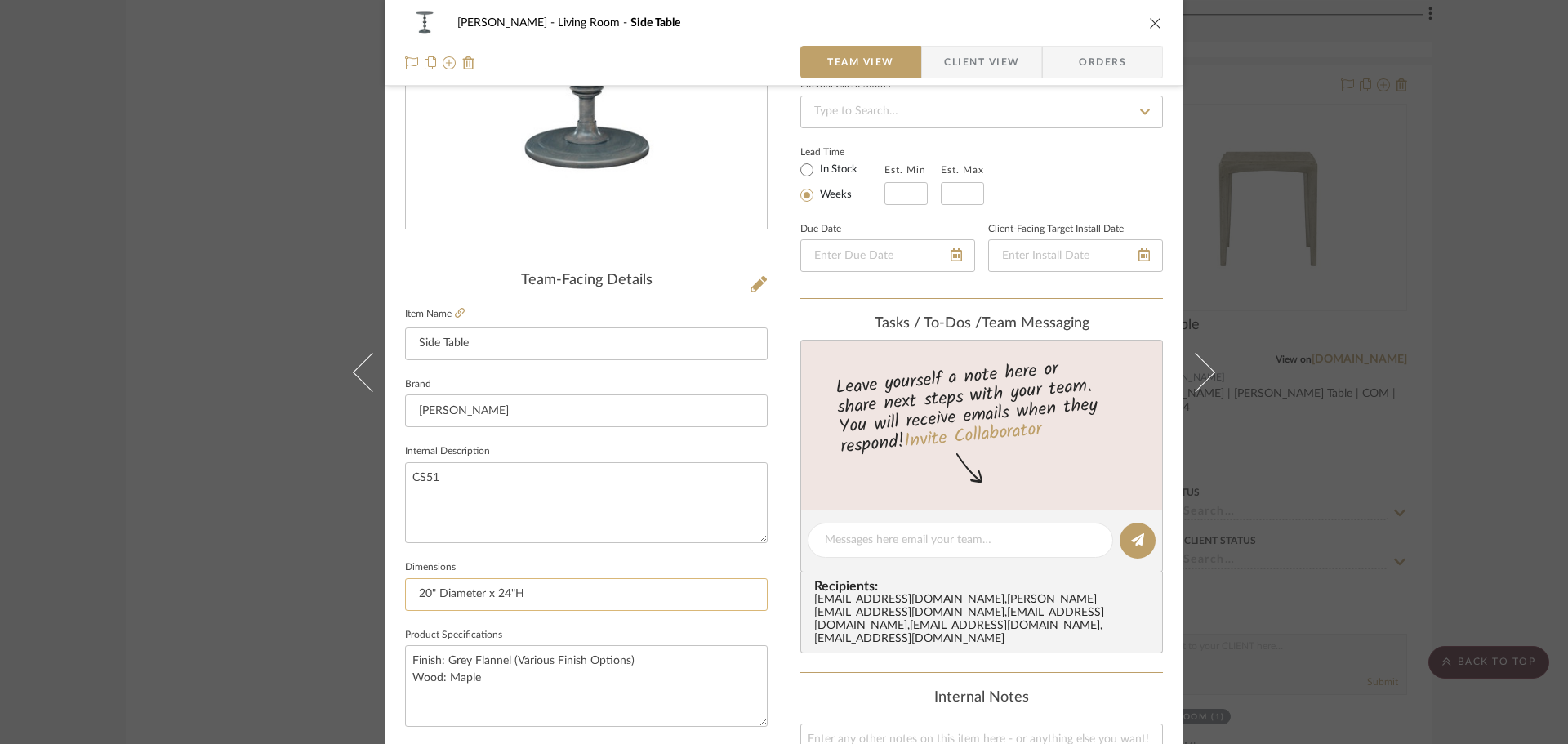
scroll to position [245, 0]
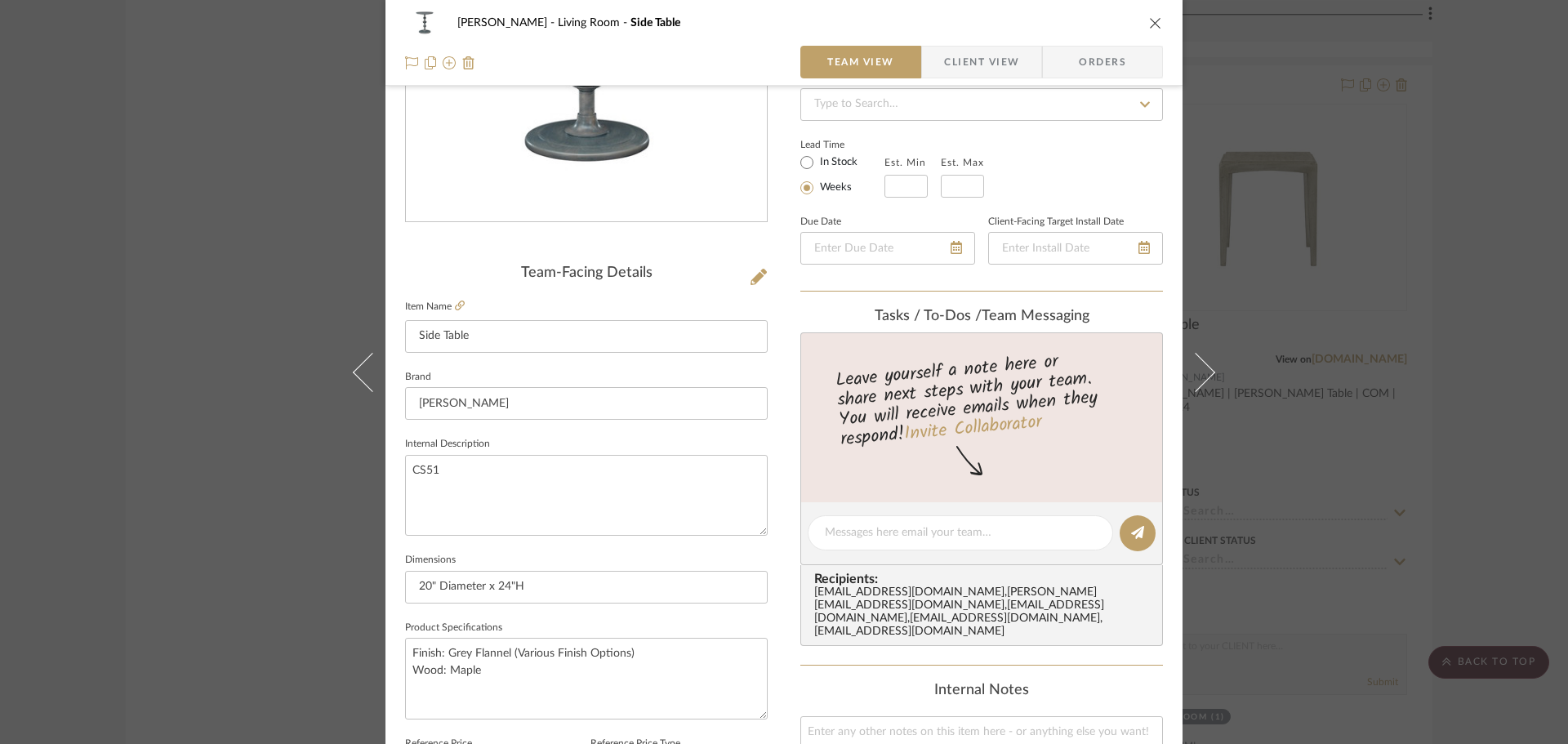
click at [950, 71] on span "Client View" at bounding box center [982, 62] width 75 height 33
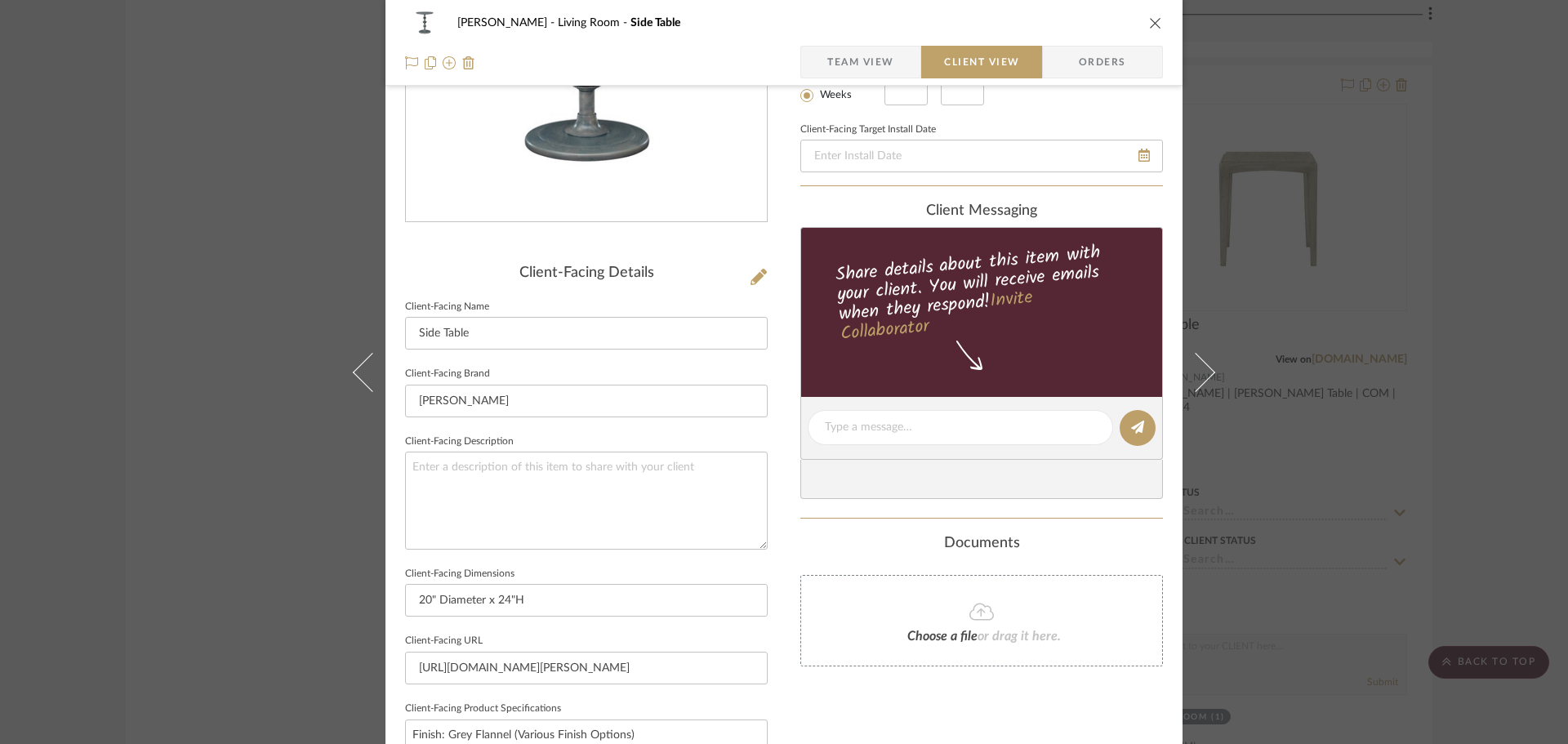
scroll to position [327, 0]
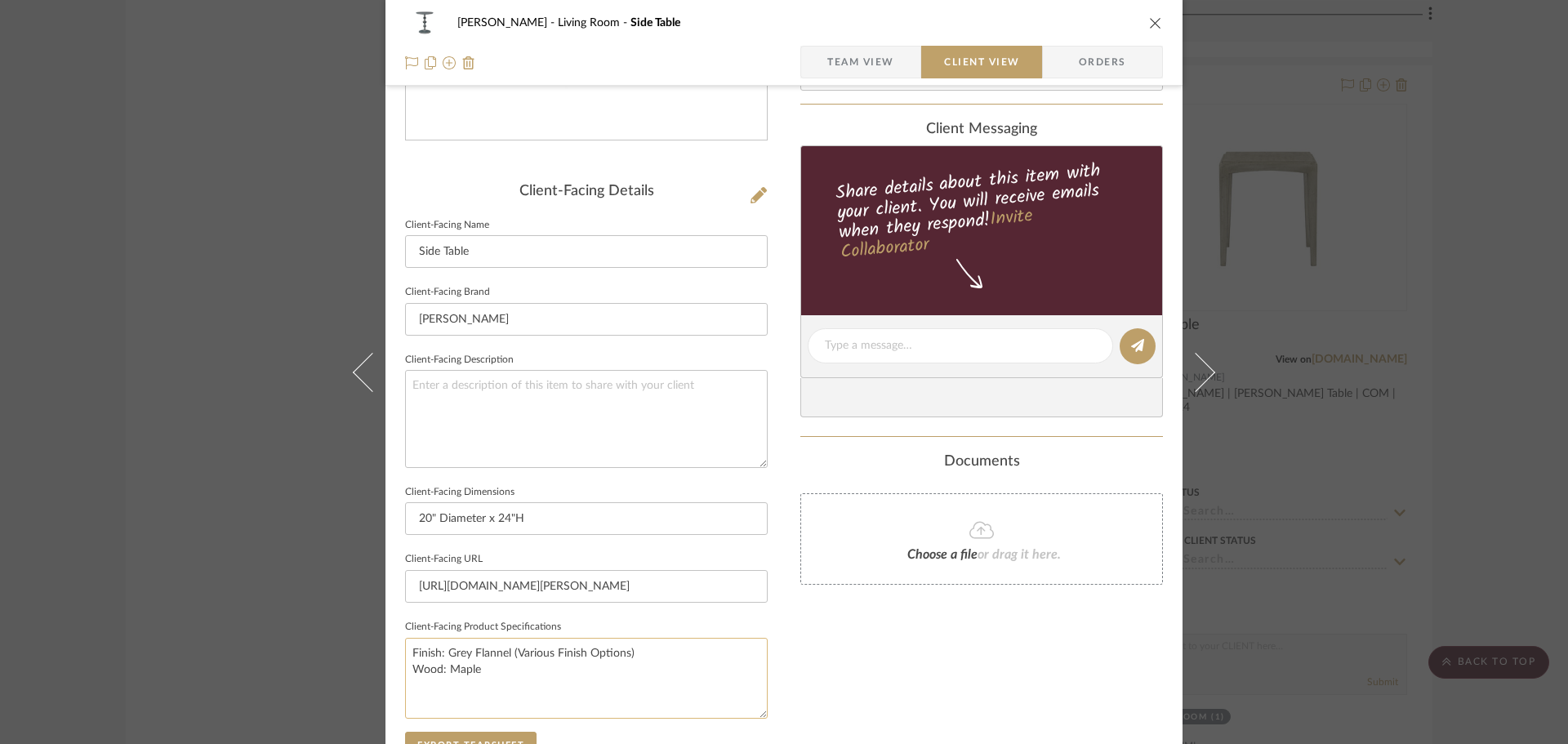
click at [632, 649] on textarea "Finish: Grey Flannel (Various Finish Options) Wood: Maple" at bounding box center [586, 678] width 363 height 81
click at [627, 655] on textarea "Finish: Grey Flannel (Various Finish Options) Wood: Maple" at bounding box center [586, 678] width 363 height 81
click at [555, 654] on textarea "Finish: Grey Flannel (Various Finish Options) Wood: Maple" at bounding box center [586, 678] width 363 height 81
click at [451, 653] on textarea "Finish: Grey Flannel (Various Finish Options) Wood: Maple" at bounding box center [586, 678] width 363 height 81
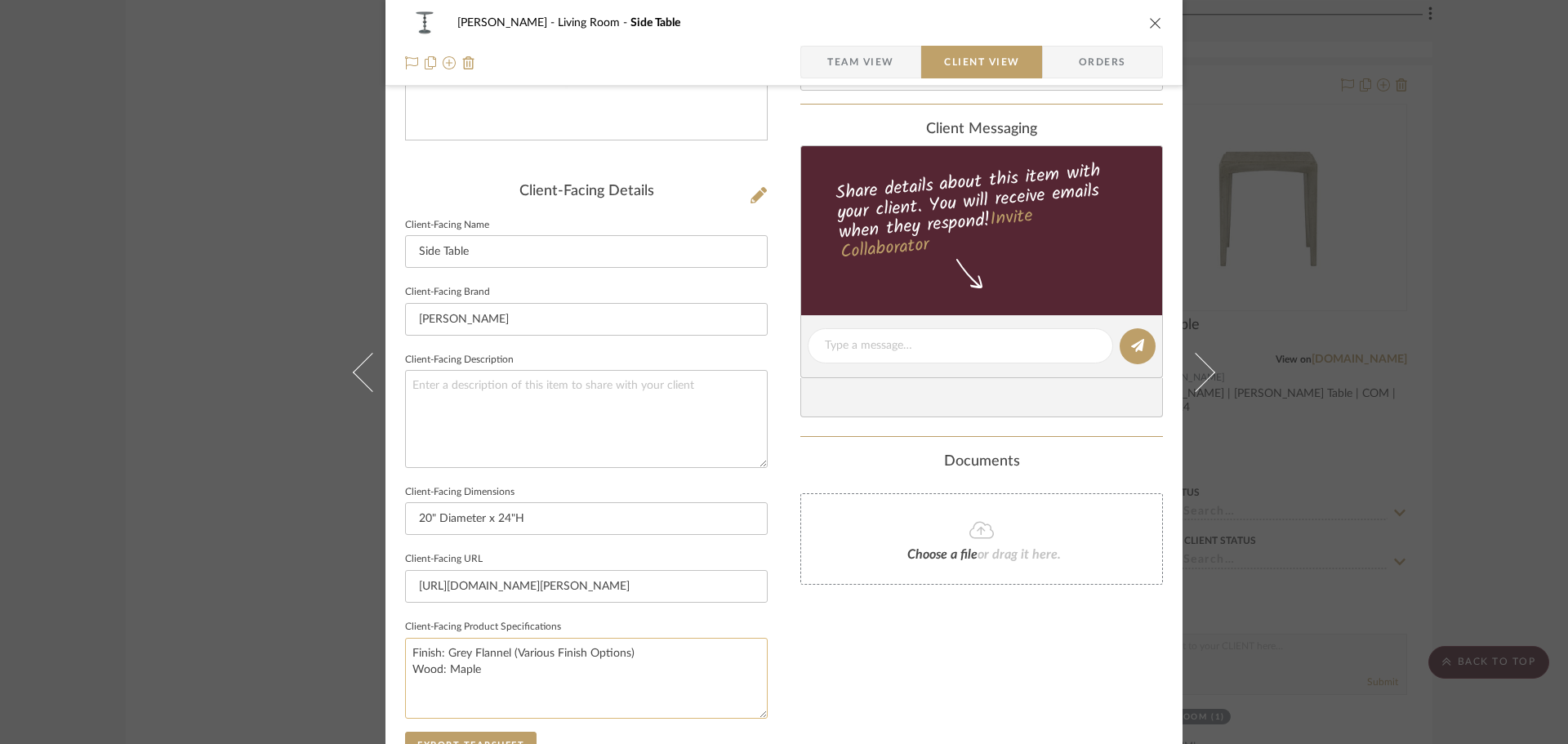
drag, startPoint x: 451, startPoint y: 653, endPoint x: 507, endPoint y: 655, distance: 56.0
click at [507, 655] on textarea "Finish: Grey Flannel (Various Finish Options) Wood: Maple" at bounding box center [586, 678] width 363 height 81
click at [491, 656] on textarea "Finish: Various Finish Options) Wood: Maple" at bounding box center [586, 678] width 363 height 81
click at [562, 656] on textarea "Finish: Various Options) Wood: Maple" at bounding box center [586, 678] width 363 height 81
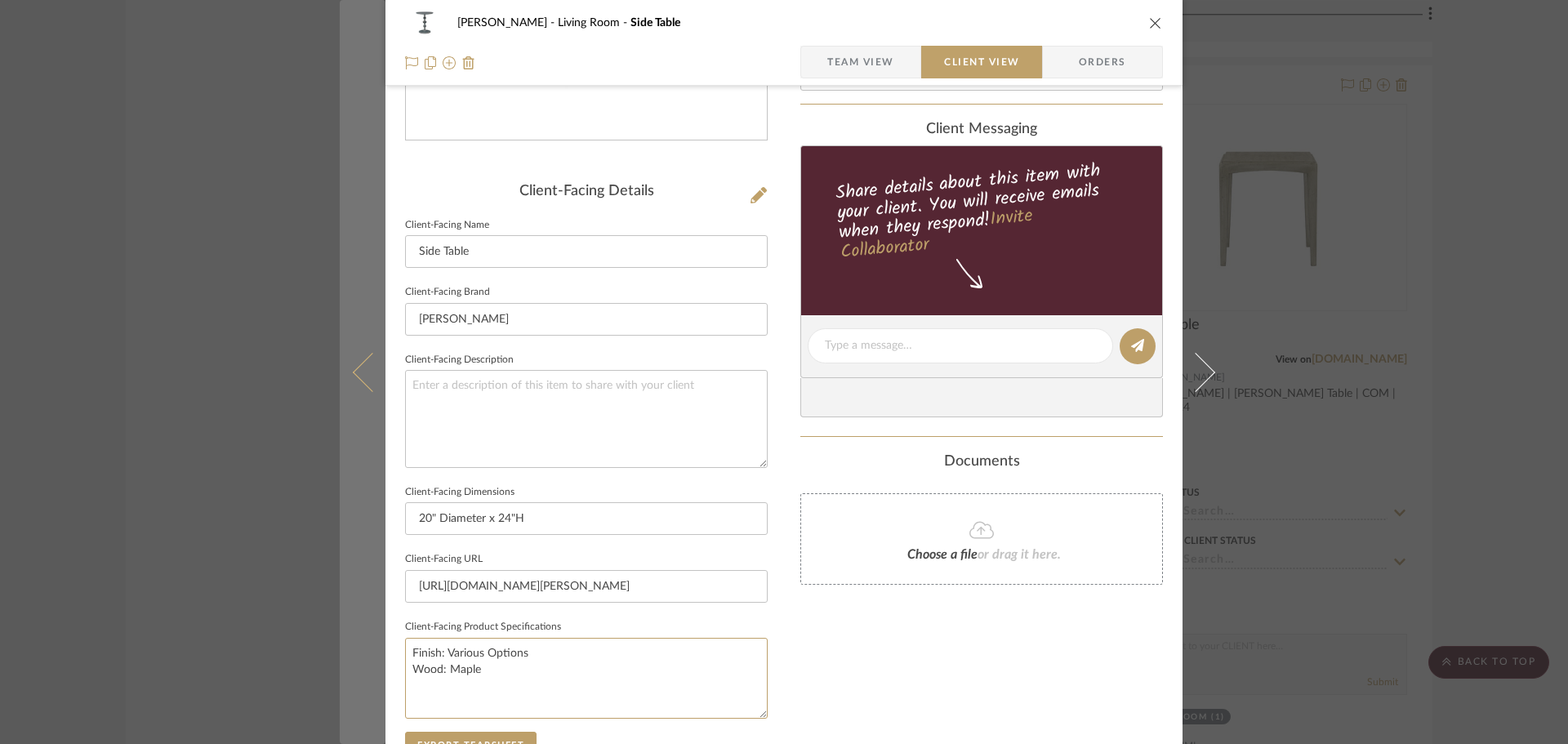
drag, startPoint x: 505, startPoint y: 673, endPoint x: 364, endPoint y: 676, distance: 141.0
click at [364, 676] on mat-dialog-content "DOOLEY Living Room Side Table Team View Client View Orders Client-Facing Detail…" at bounding box center [784, 352] width 889 height 1333
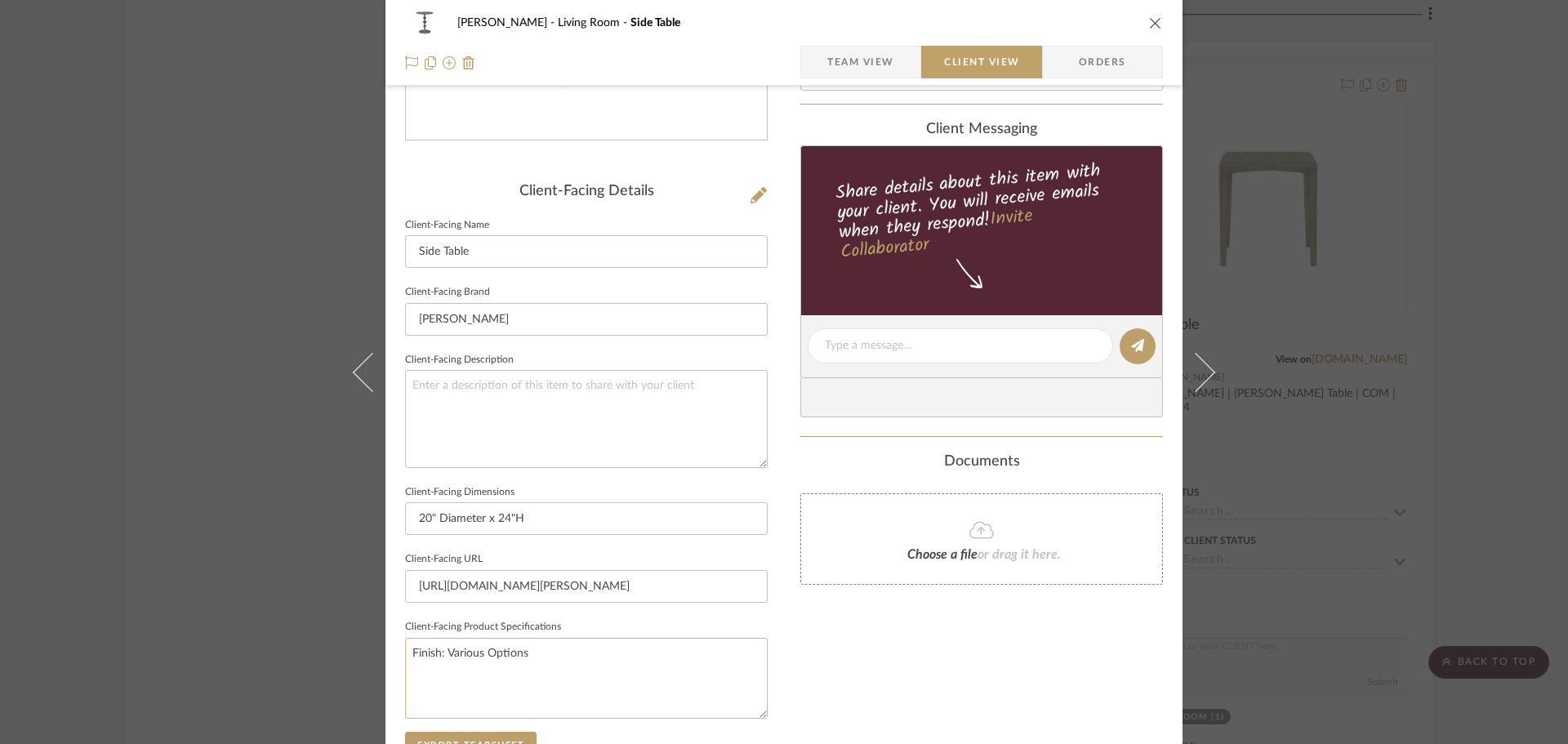
click at [624, 673] on textarea "Finish: Various Options" at bounding box center [586, 678] width 363 height 81
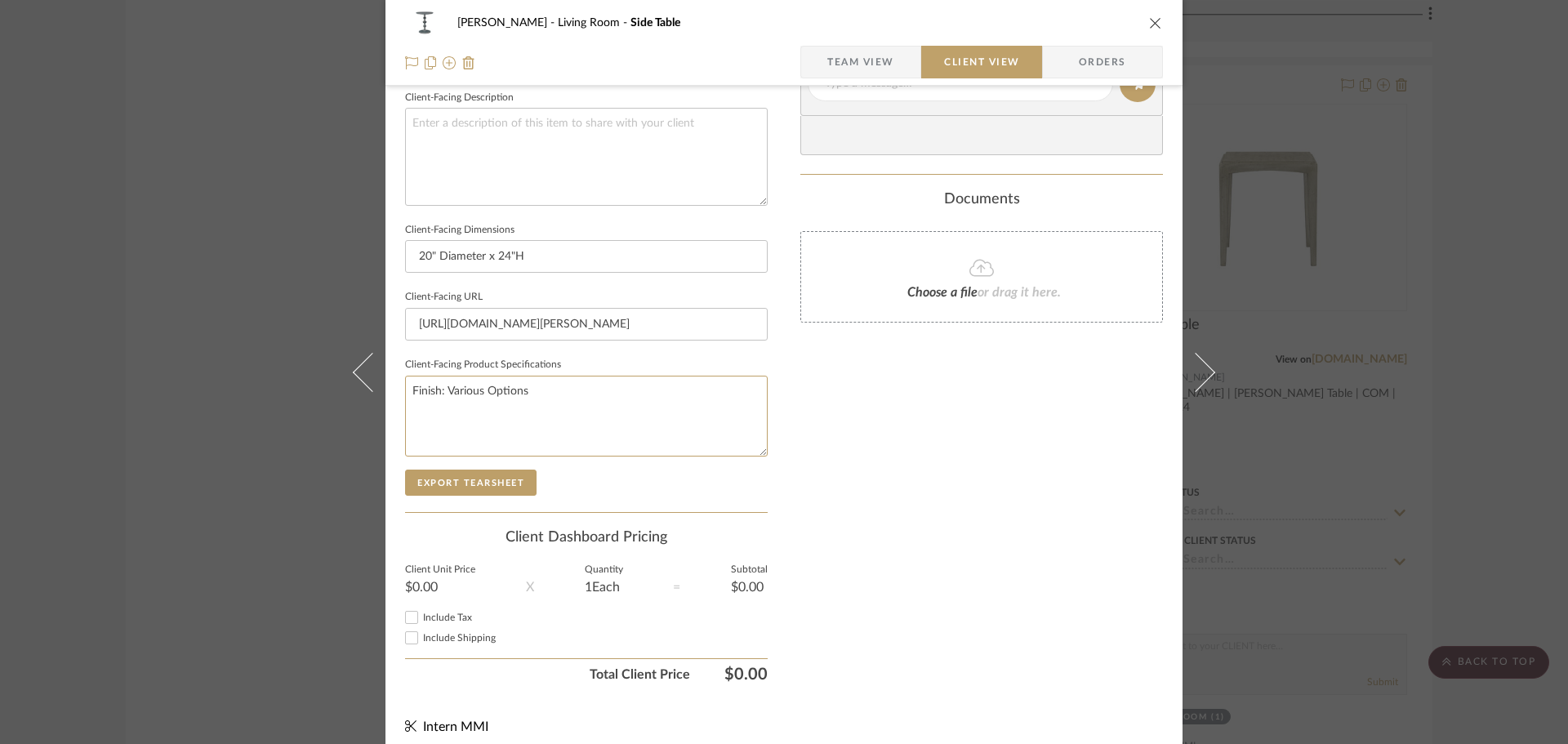
scroll to position [601, 0]
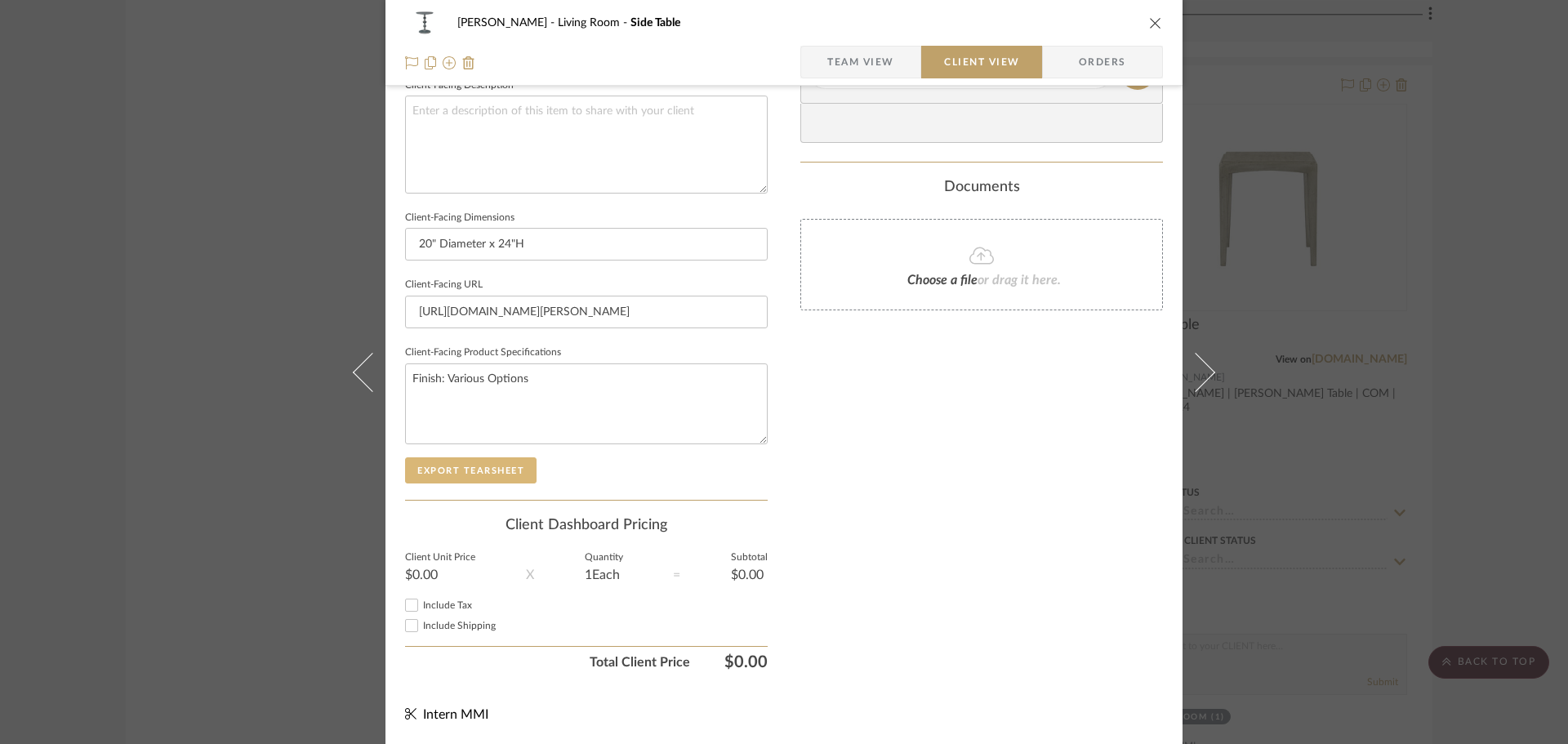
type textarea "Finish: Various Options"
click at [471, 474] on button "Export Tearsheet" at bounding box center [470, 470] width 131 height 26
click at [1430, 405] on div "DOOLEY Living Room Side Table Team View Client View Orders Client-Facing Detail…" at bounding box center [784, 372] width 1568 height 744
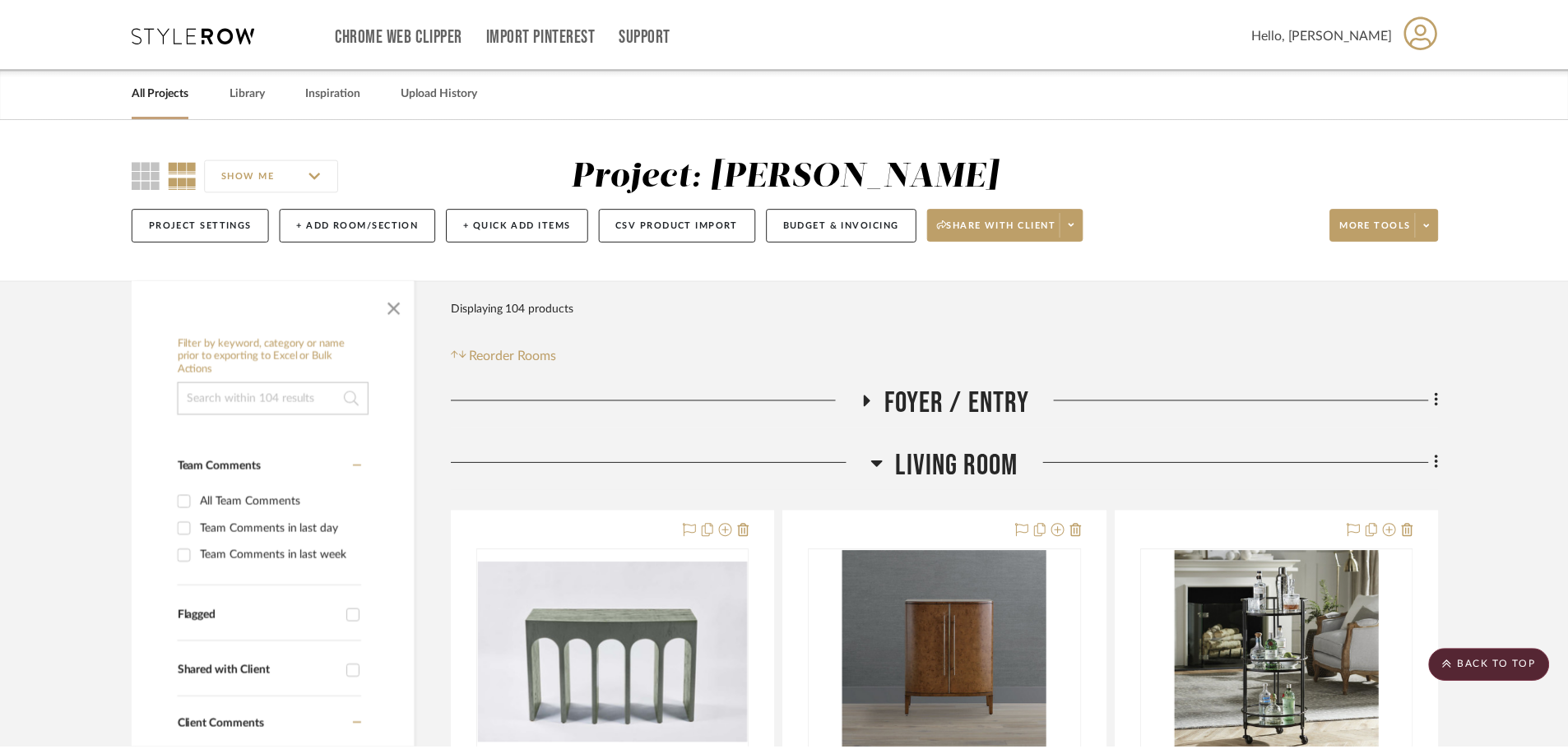
scroll to position [3362, 0]
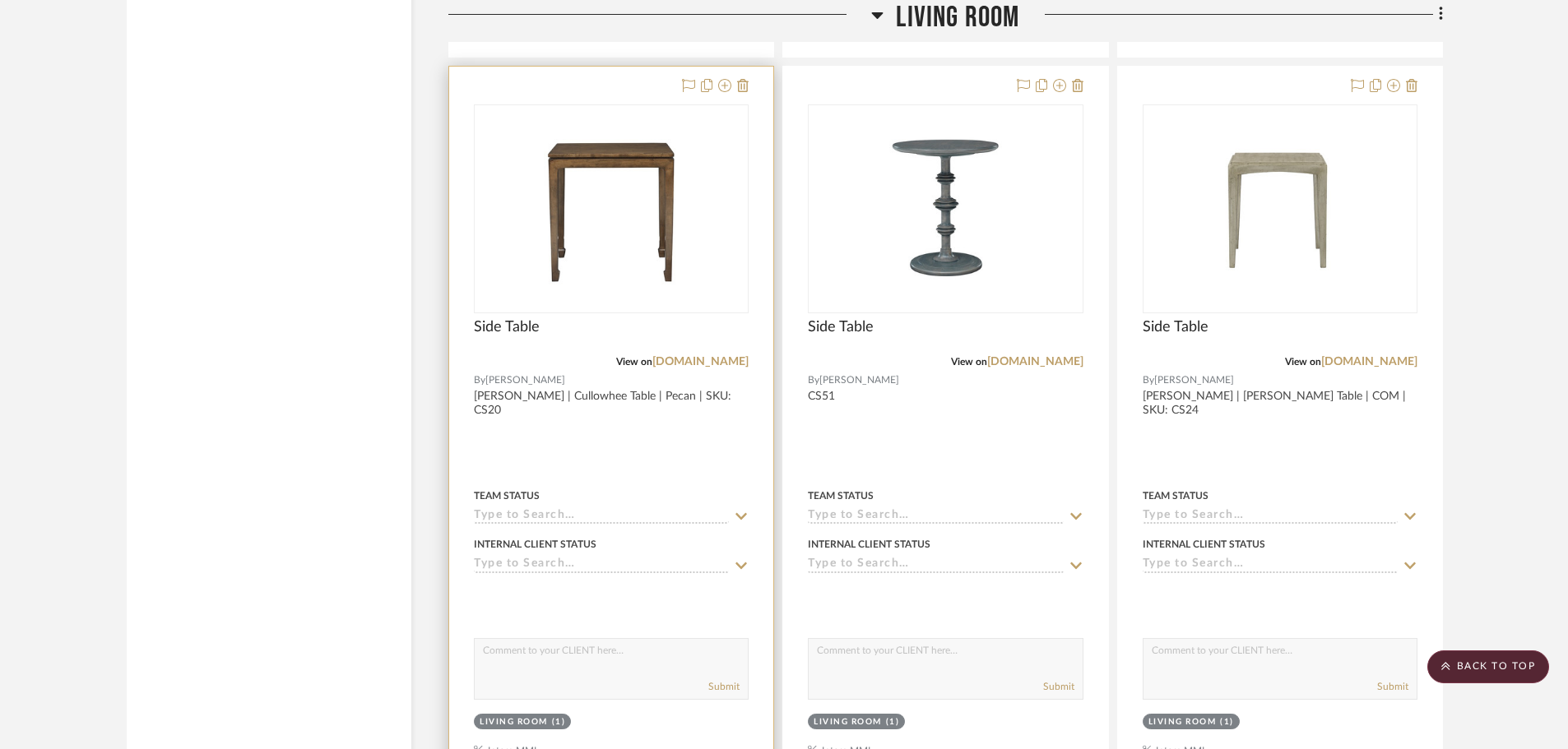
click at [603, 262] on img "0" at bounding box center [611, 209] width 201 height 206
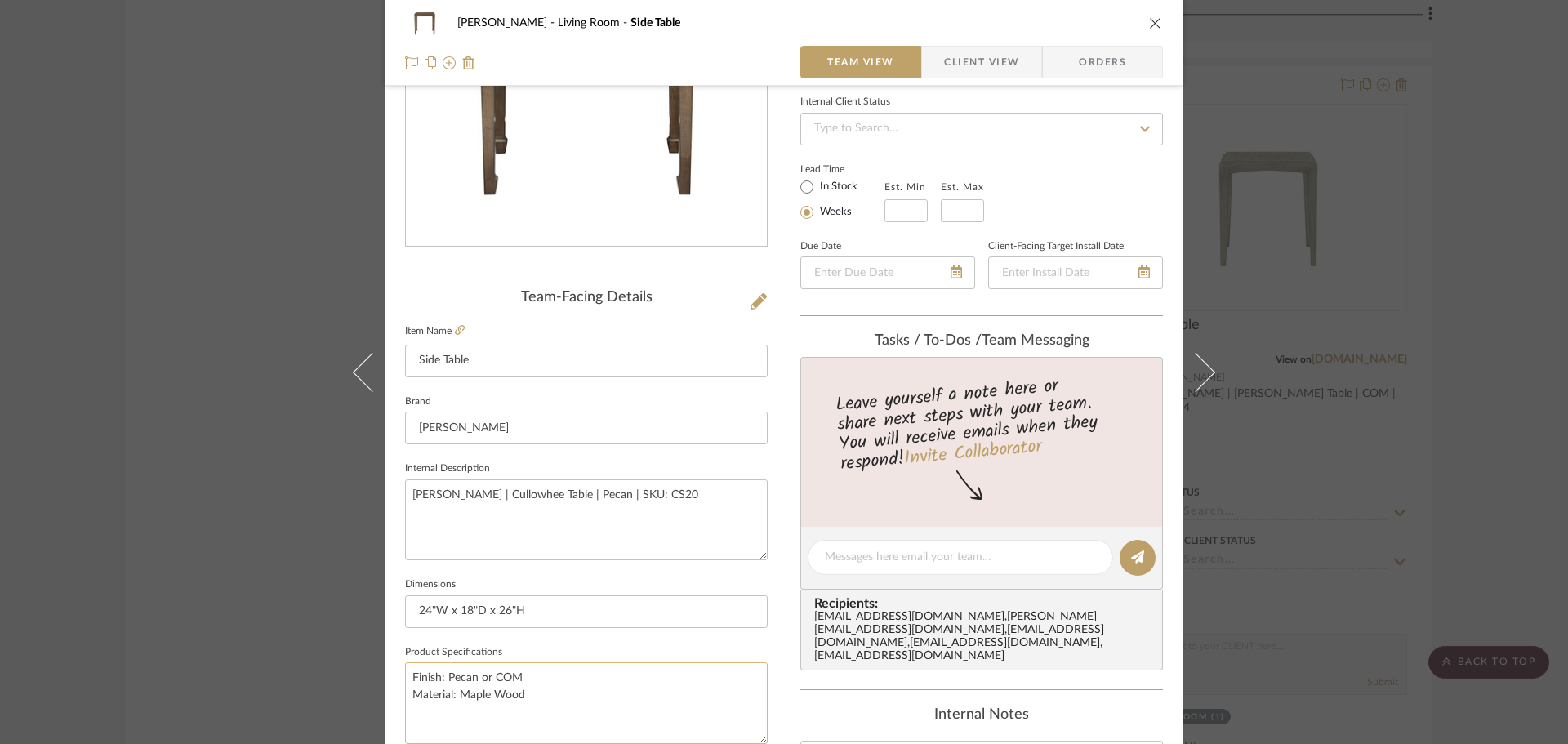
scroll to position [245, 0]
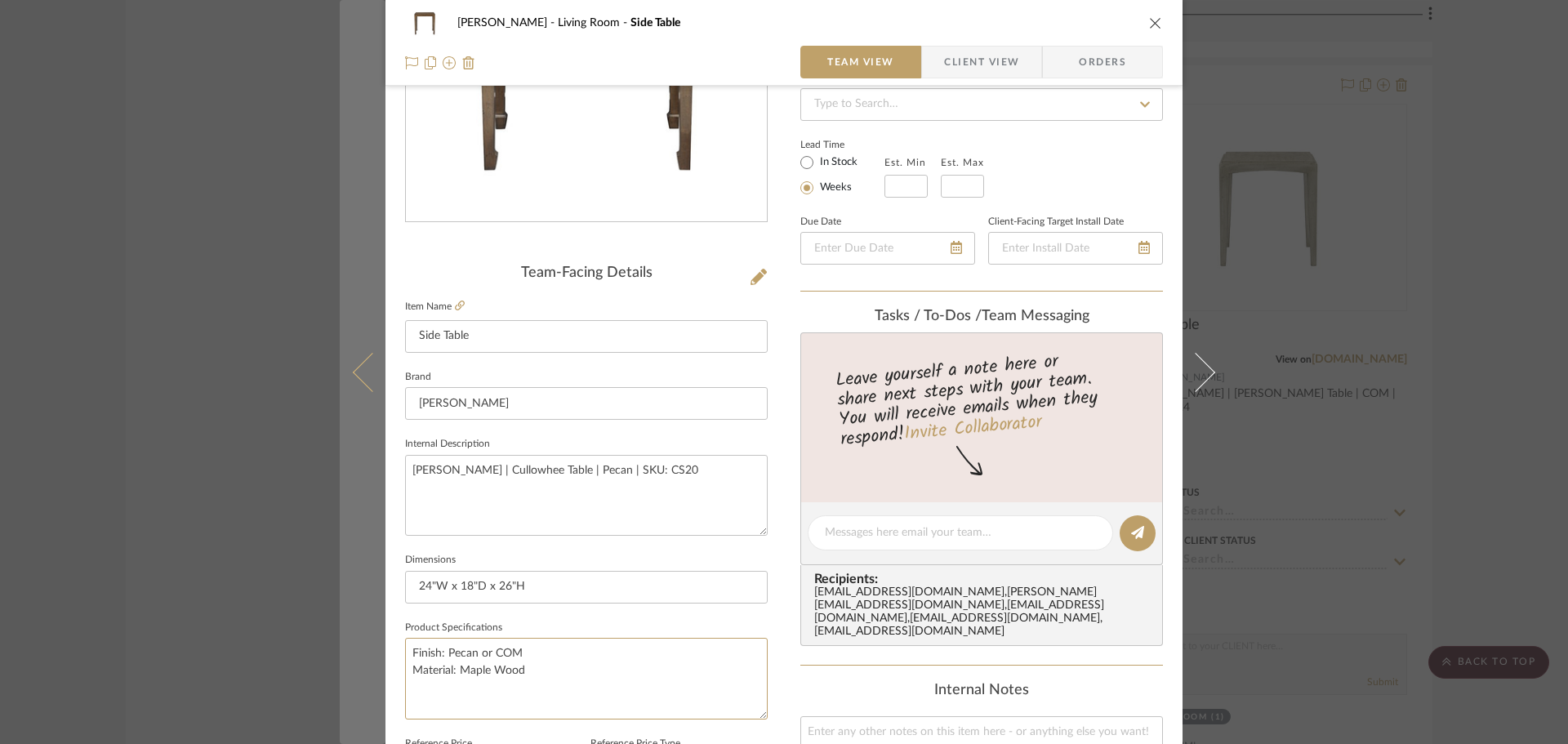
drag, startPoint x: 523, startPoint y: 672, endPoint x: 348, endPoint y: 681, distance: 175.2
click at [347, 676] on mat-dialog-content "DOOLEY Living Room Side Table Team View Client View Orders Team-Facing Details …" at bounding box center [784, 521] width 889 height 1509
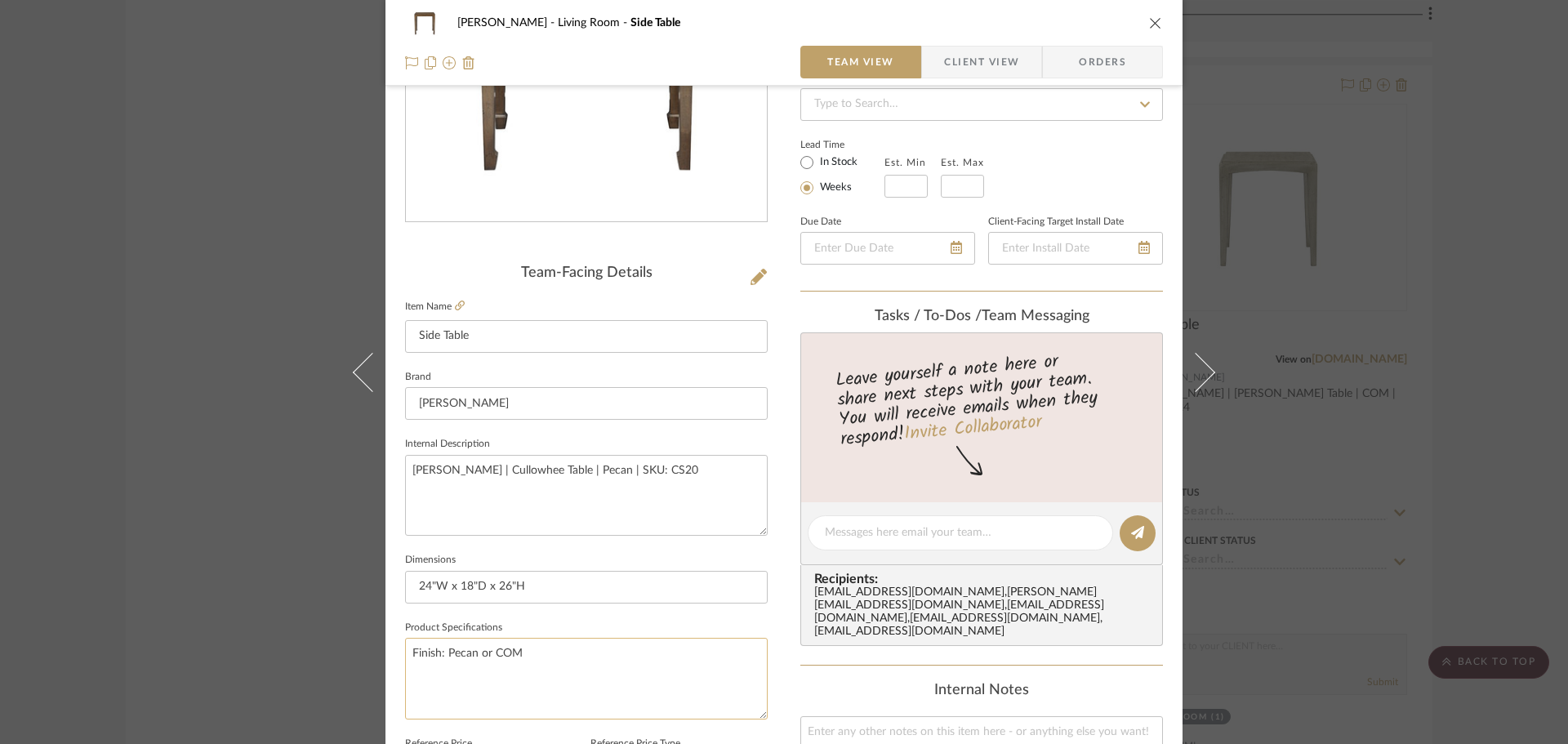
drag, startPoint x: 527, startPoint y: 654, endPoint x: 448, endPoint y: 656, distance: 79.0
click at [443, 656] on textarea "Finish: Pecan or COM" at bounding box center [586, 678] width 363 height 81
type textarea "Finish: Various Options"
click at [988, 62] on span "Client View" at bounding box center [982, 62] width 75 height 33
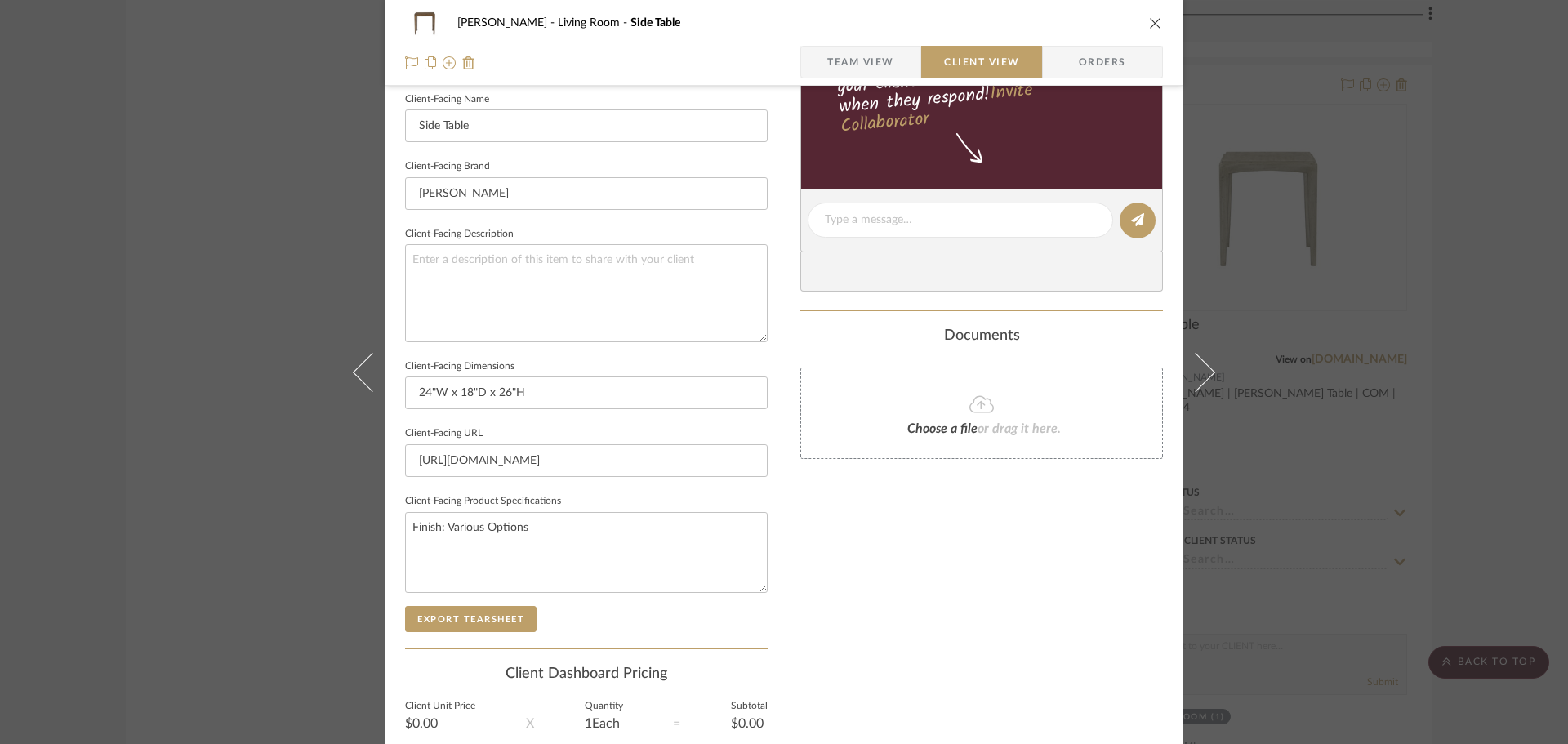
scroll to position [490, 0]
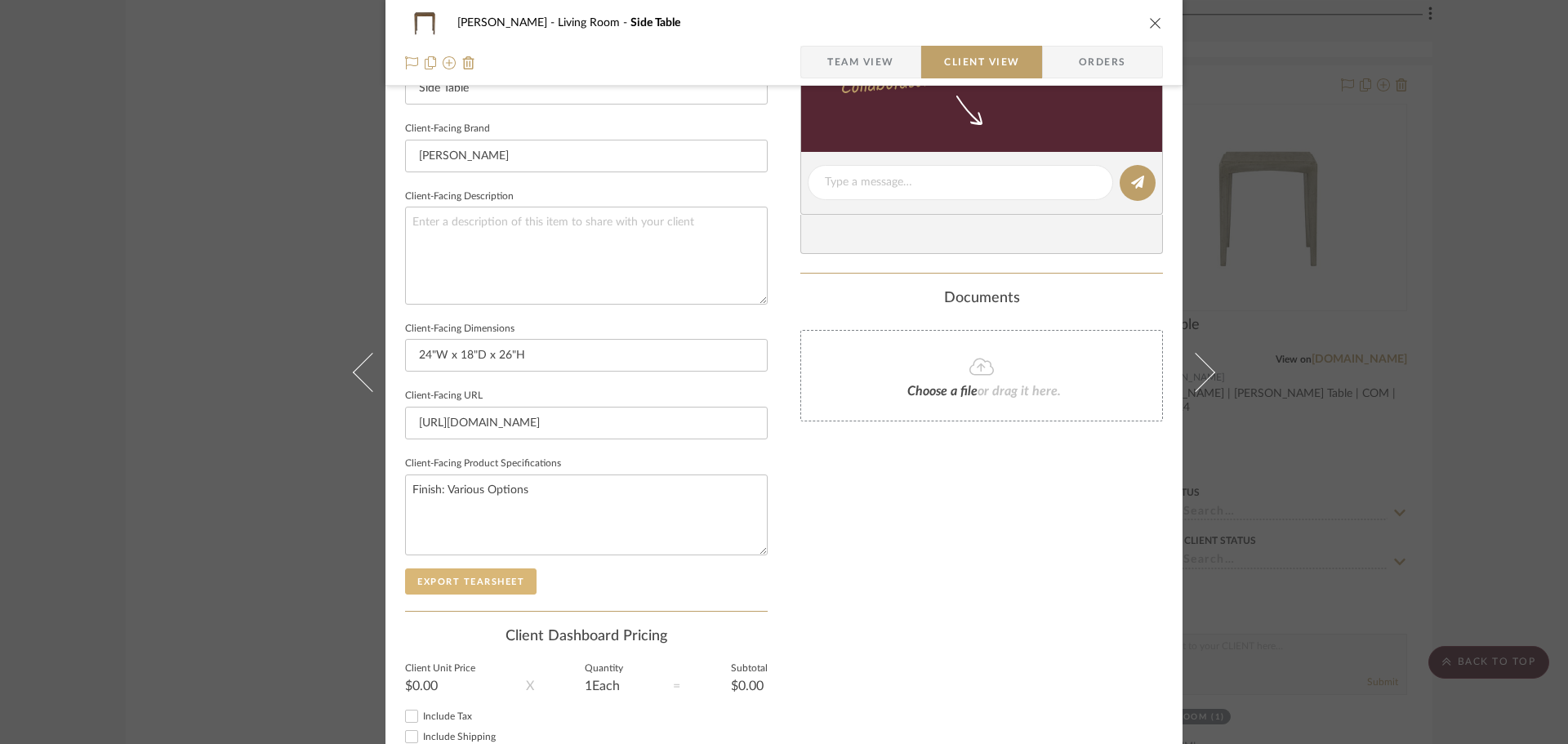
click at [483, 586] on button "Export Tearsheet" at bounding box center [470, 581] width 131 height 26
click at [1463, 196] on div "DOOLEY Living Room Side Table Team View Client View Orders Client-Facing Detail…" at bounding box center [784, 372] width 1568 height 744
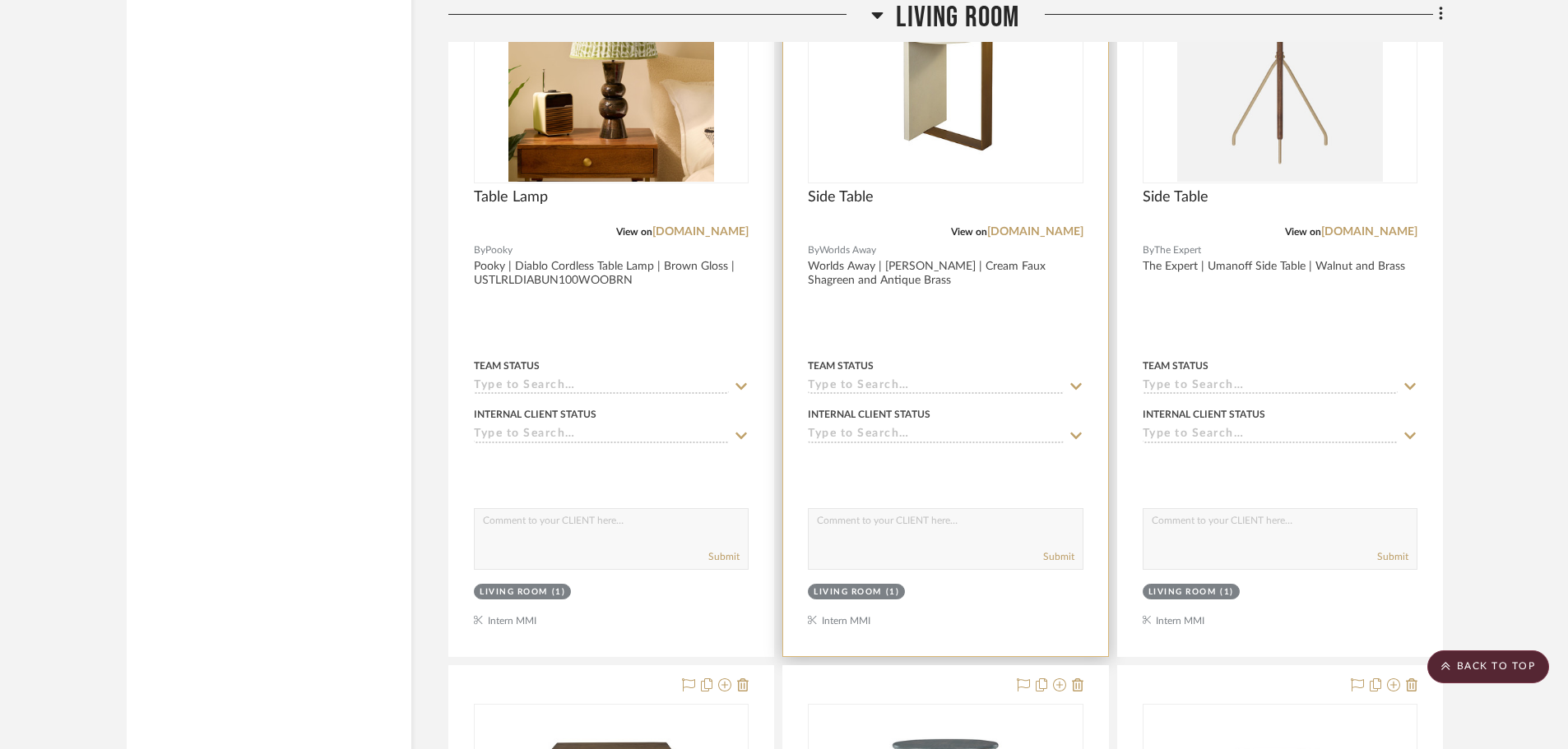
scroll to position [2623, 0]
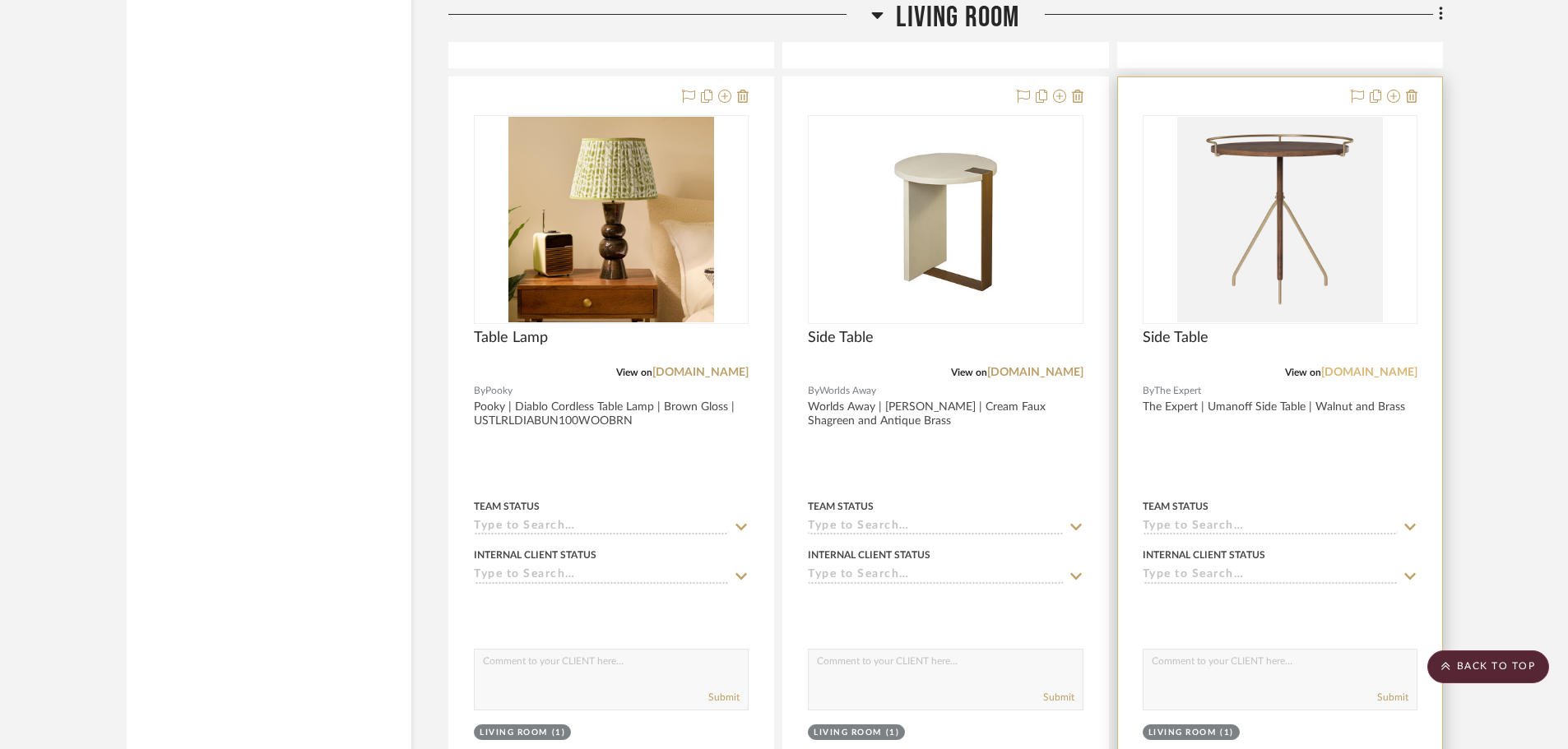
click at [1369, 369] on link "[DOMAIN_NAME]" at bounding box center [1368, 372] width 96 height 12
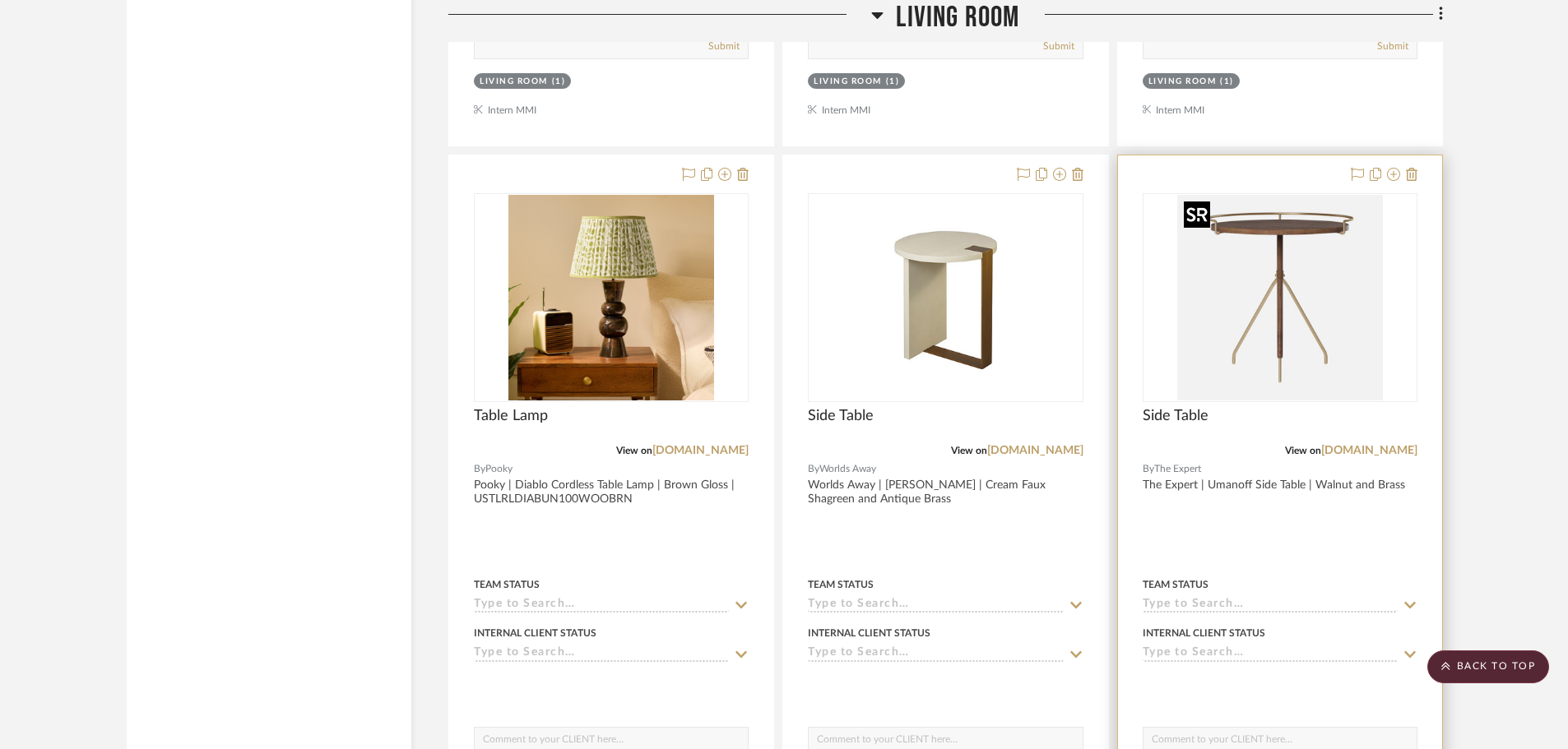
scroll to position [2540, 0]
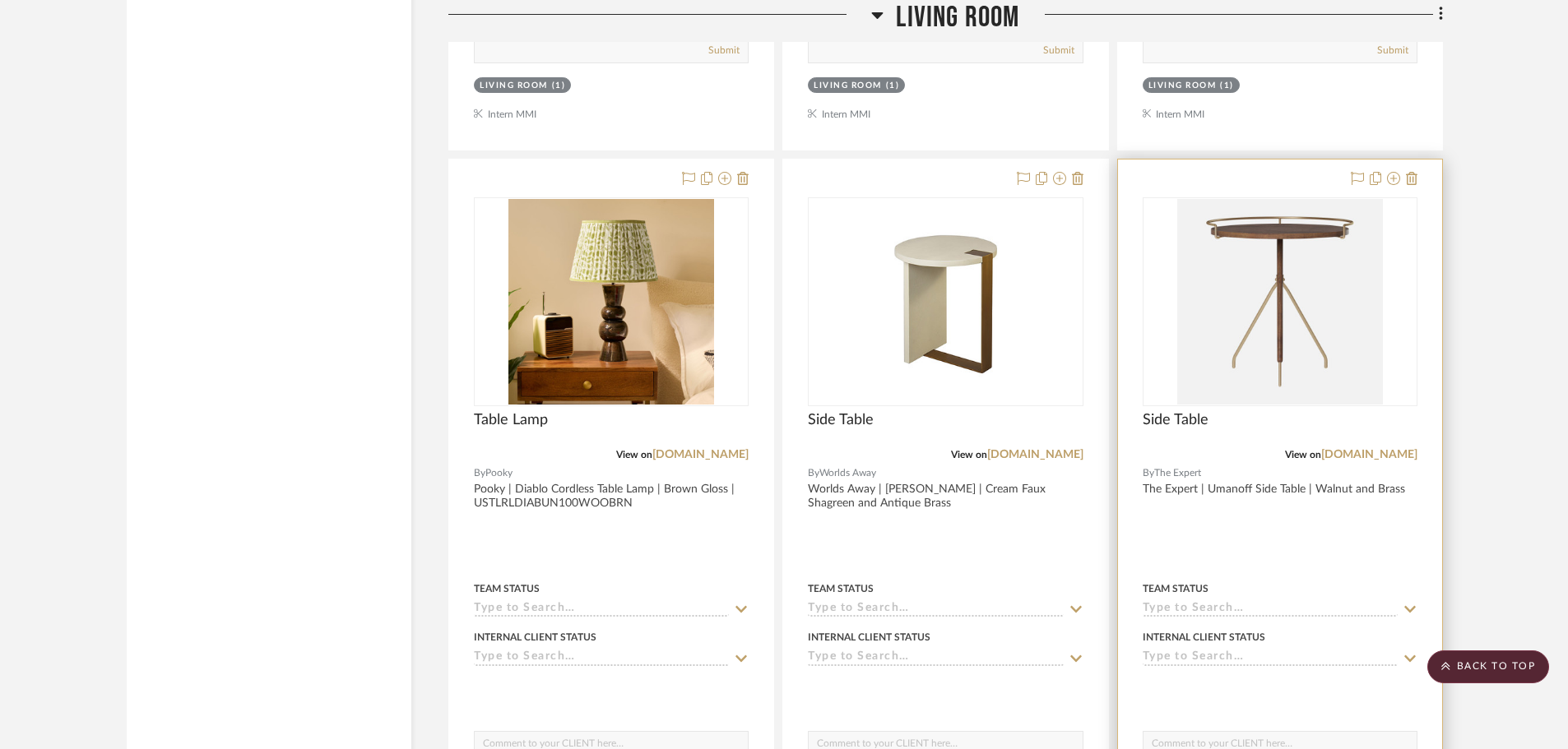
click at [1420, 275] on div at bounding box center [1280, 519] width 324 height 719
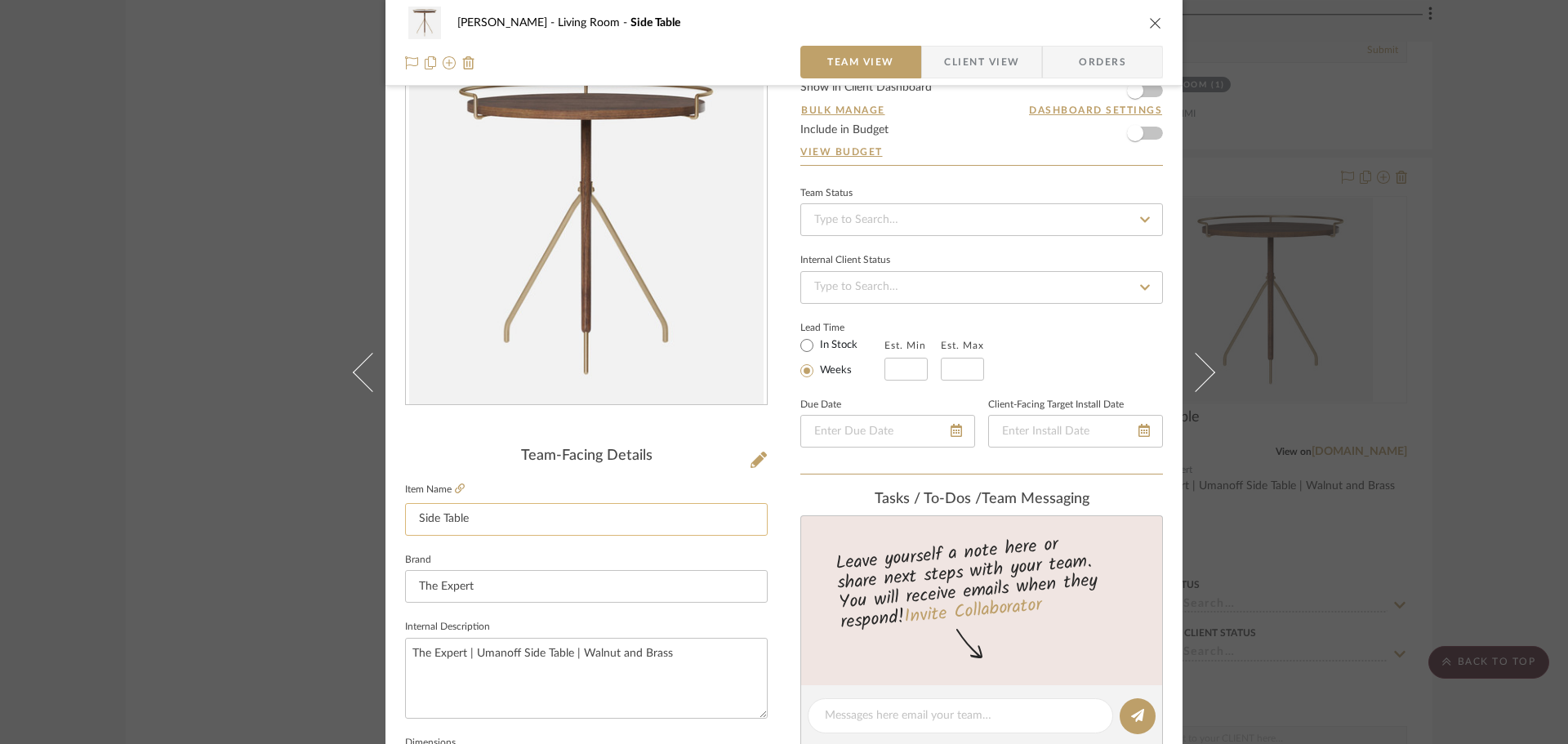
scroll to position [245, 0]
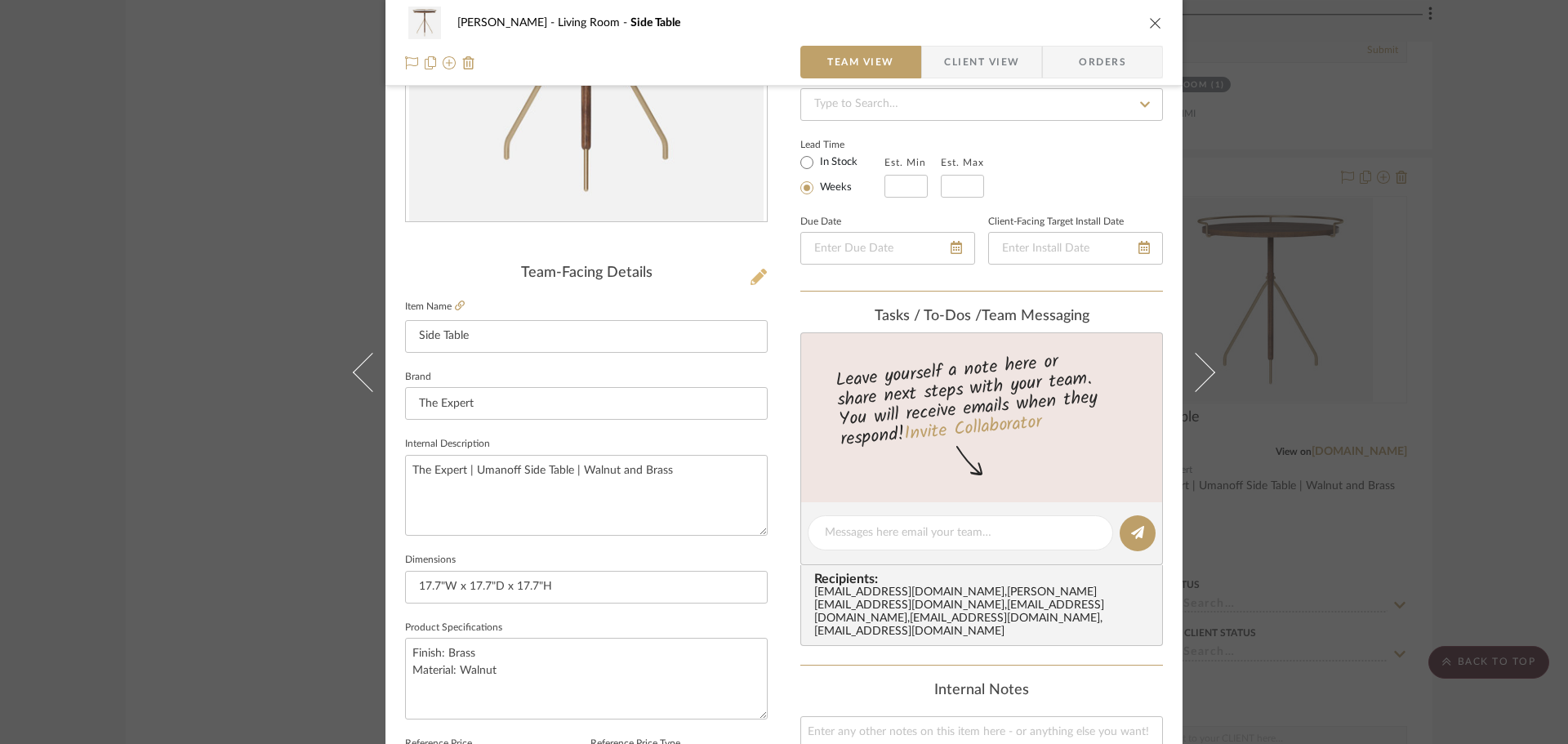
click at [752, 277] on icon at bounding box center [759, 277] width 16 height 16
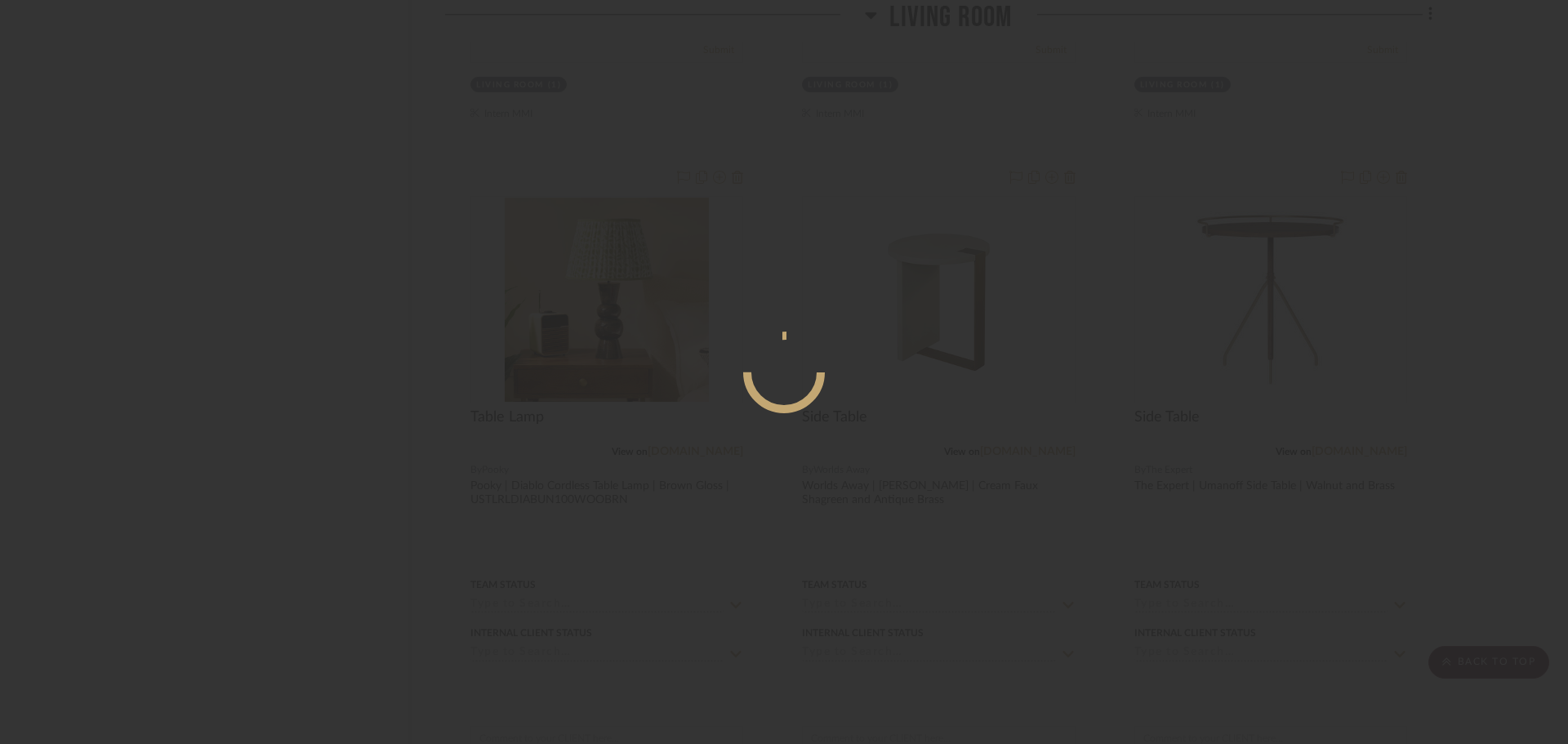
scroll to position [0, 0]
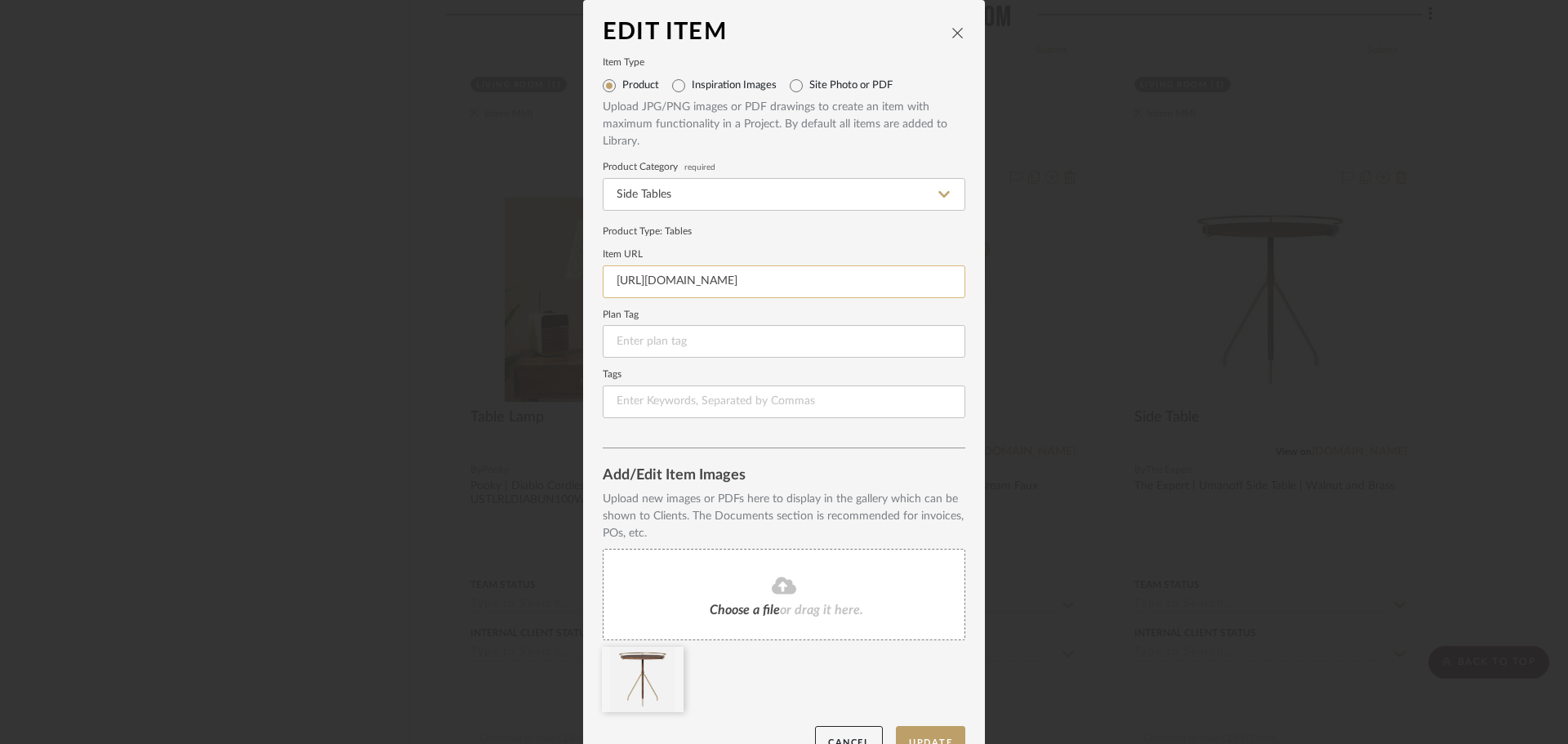
click at [676, 267] on input "https://www.theexpert.com/shop/products/umanoff-side-table-p7149/umanoff-side-t…" at bounding box center [784, 281] width 363 height 33
click at [683, 285] on input "https://www.theexpert.com/shop/products/umanoff-side-table-p7149/umanoff-side-t…" at bounding box center [784, 281] width 363 height 33
click at [683, 286] on input "https://www.theexpert.com/shop/products/umanoff-side-table-p7149/umanoff-side-t…" at bounding box center [784, 281] width 363 height 33
paste input "hivemodern.com/pages/product16138/umanoff-side-end-table-arthur-umanoff-audo?va…"
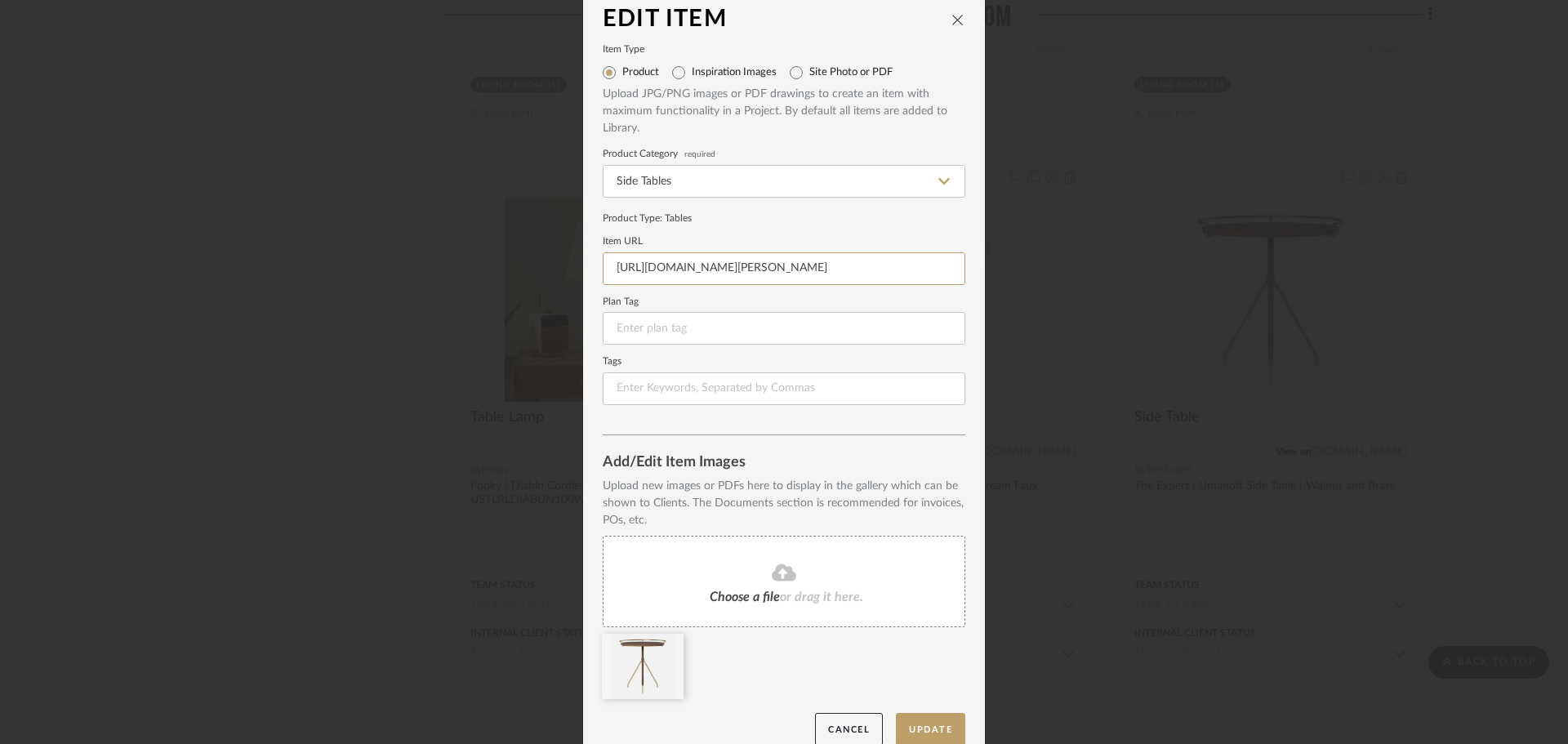
scroll to position [34, 0]
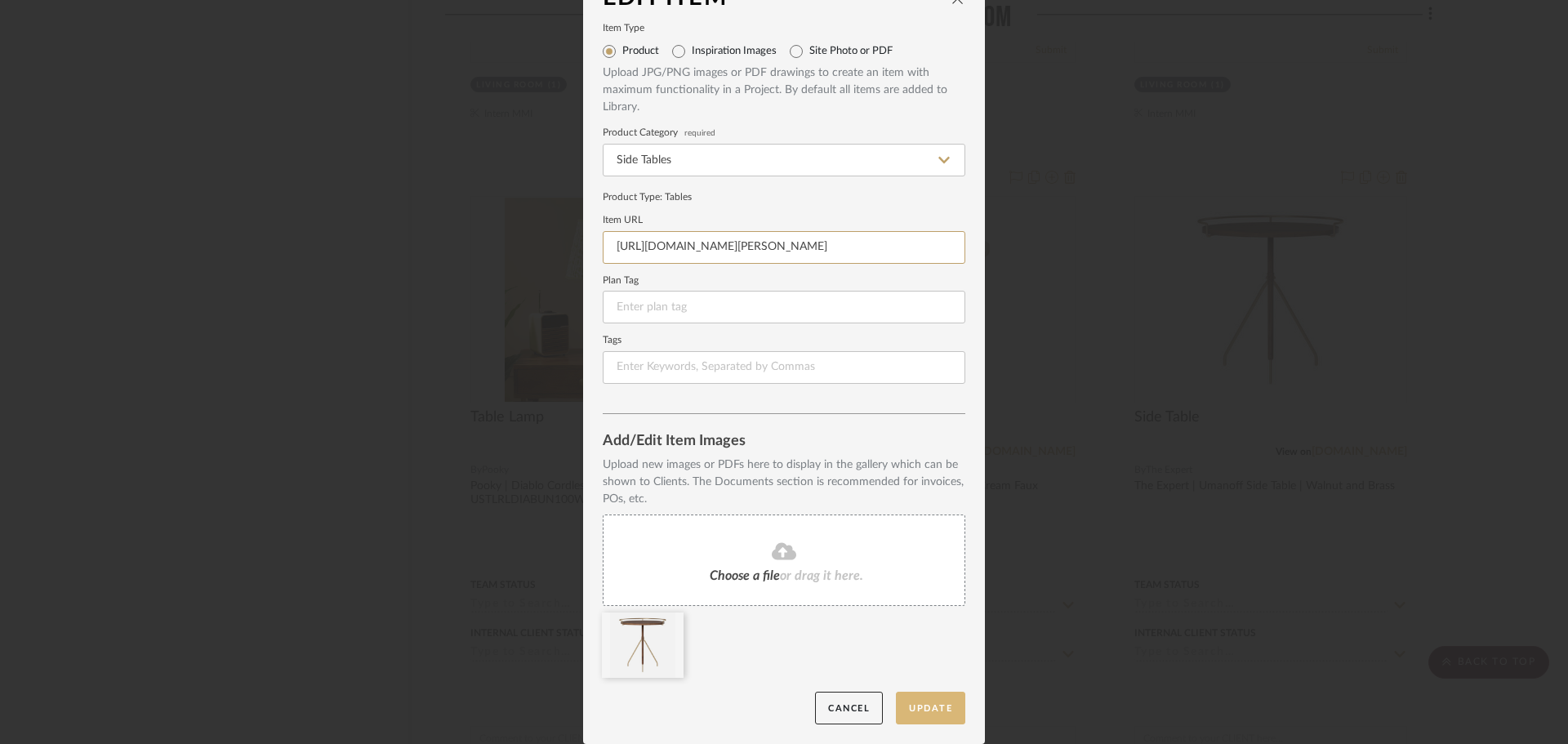
type input "https://hivemodern.com/pages/product16138/umanoff-side-end-table-arthur-umanoff…"
click at [932, 698] on button "Update" at bounding box center [931, 707] width 70 height 33
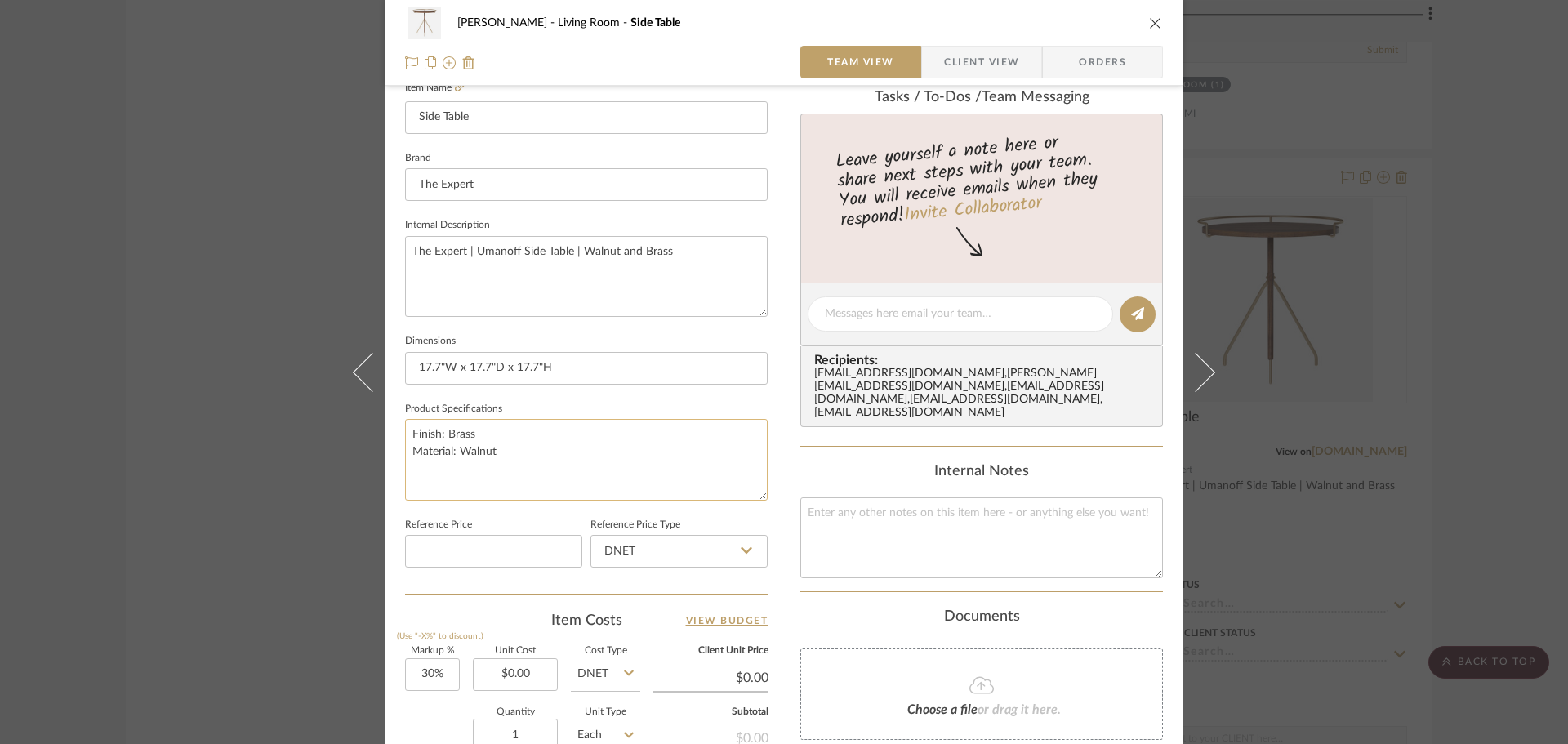
scroll to position [490, 0]
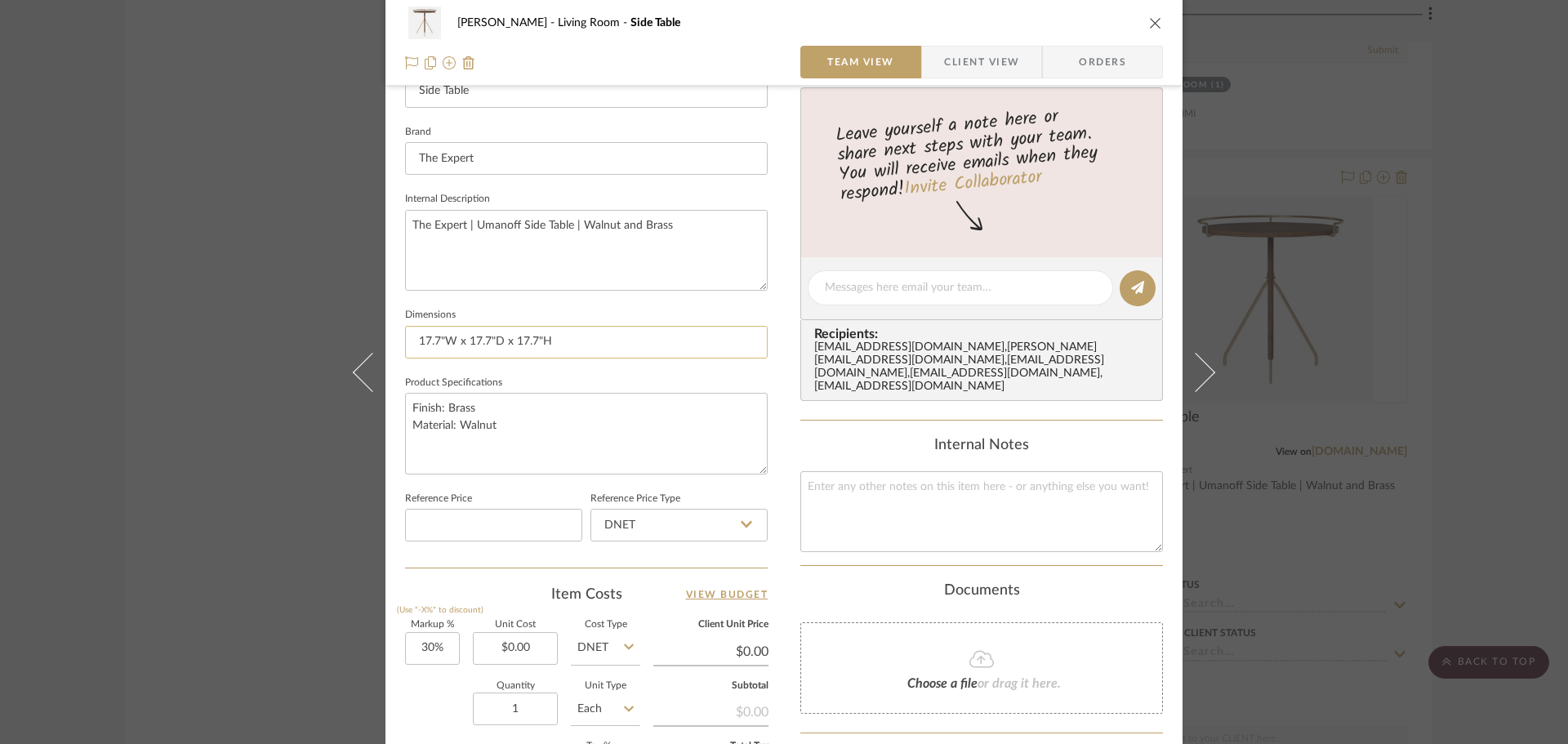
click at [483, 339] on input "17.7"W x 17.7"D x 17.7"H" at bounding box center [586, 342] width 363 height 33
type input "17.7"W x 16.3"D x 17.7"H"
click at [432, 342] on input "17.7"W x 16.3"D x 17.7"H" at bounding box center [586, 342] width 363 height 33
type input "17"W x 16.3"D x 17.7"H"
click at [568, 411] on textarea "Finish: Brass Material: Walnut" at bounding box center [586, 433] width 363 height 81
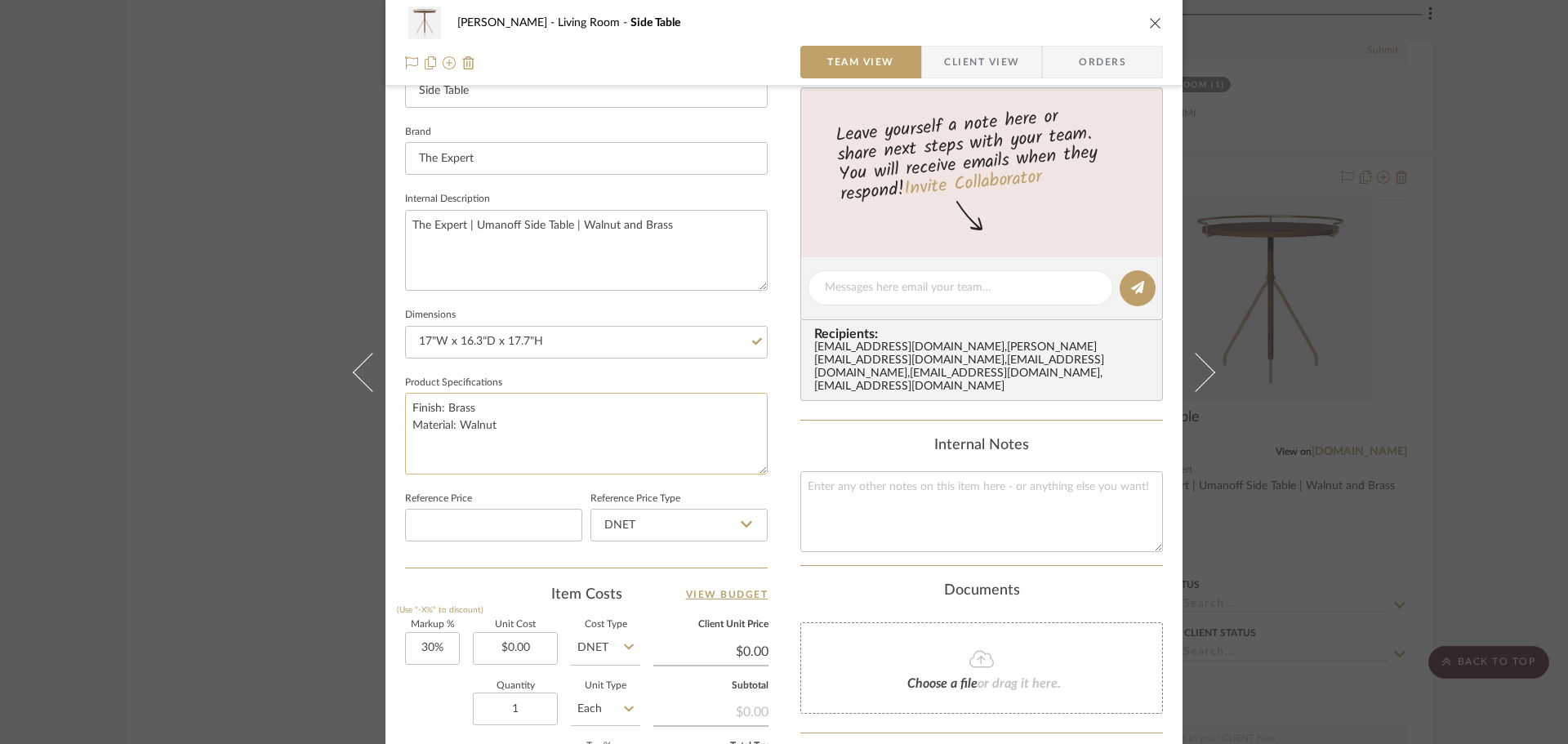
click at [572, 438] on textarea "Finish: Brass Material: Walnut" at bounding box center [586, 433] width 363 height 81
click at [1006, 73] on span "Client View" at bounding box center [982, 62] width 75 height 33
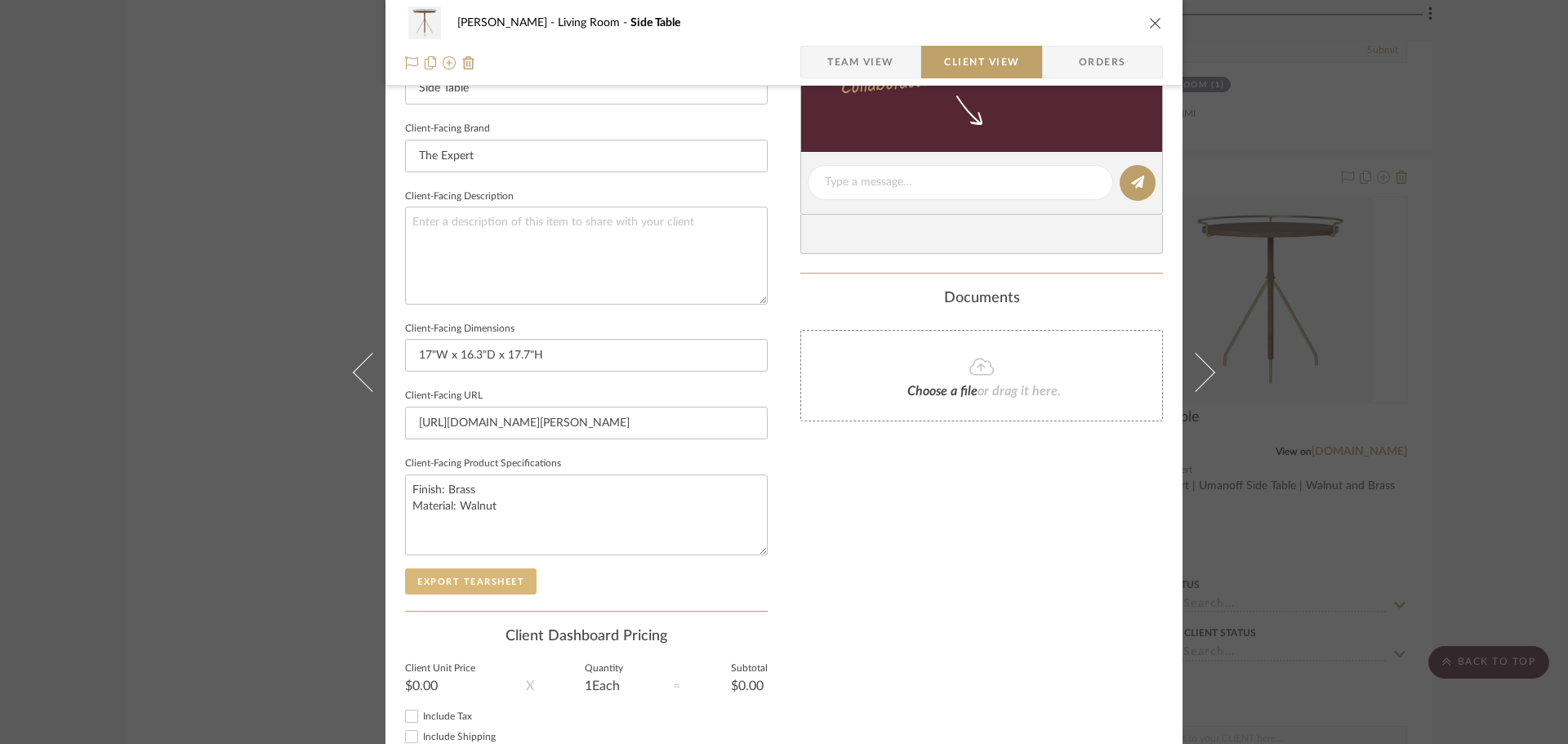
click at [498, 573] on button "Export Tearsheet" at bounding box center [470, 581] width 131 height 26
click at [1363, 268] on div "DOOLEY Living Room Side Table Team View Client View Orders Client-Facing Detail…" at bounding box center [784, 372] width 1568 height 744
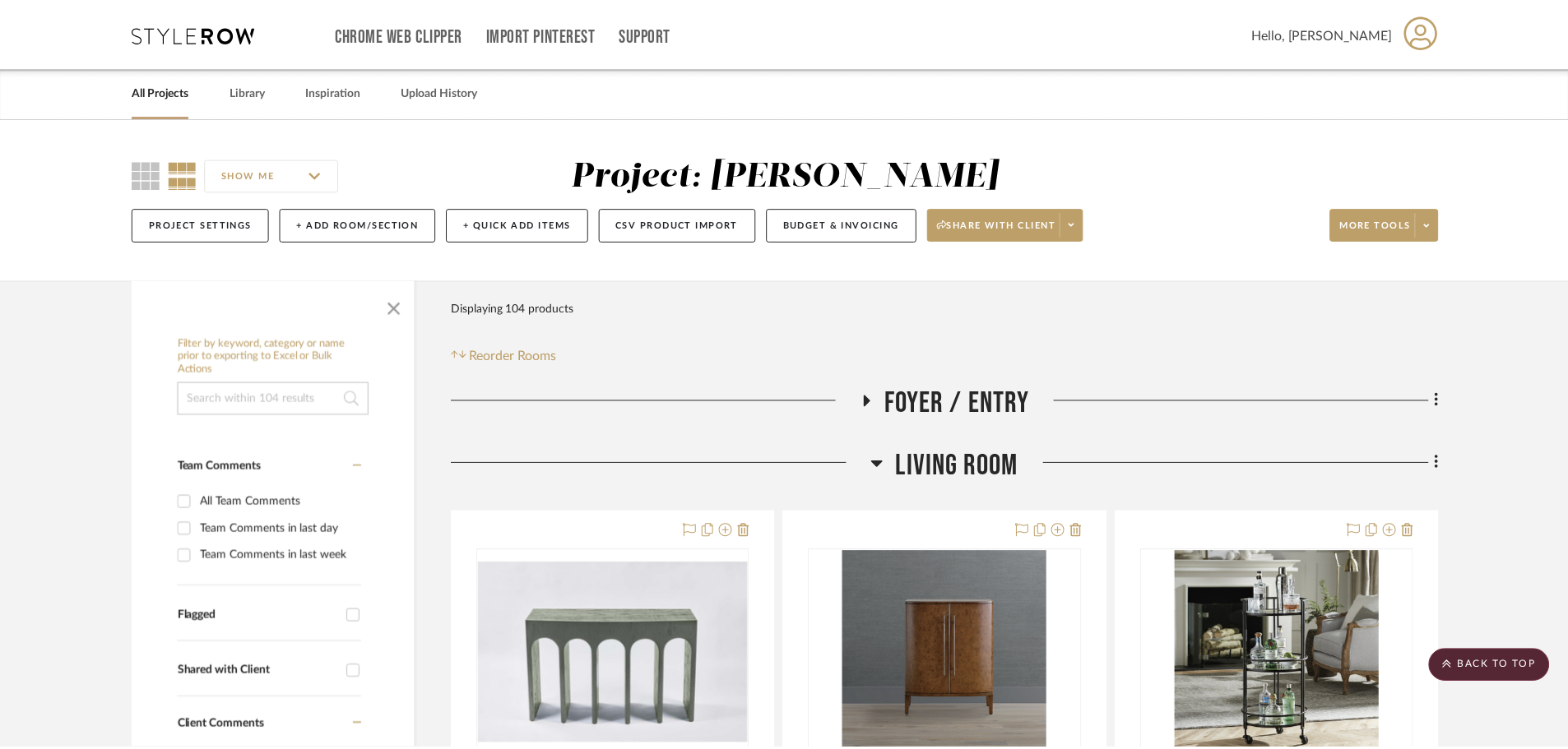
scroll to position [2540, 0]
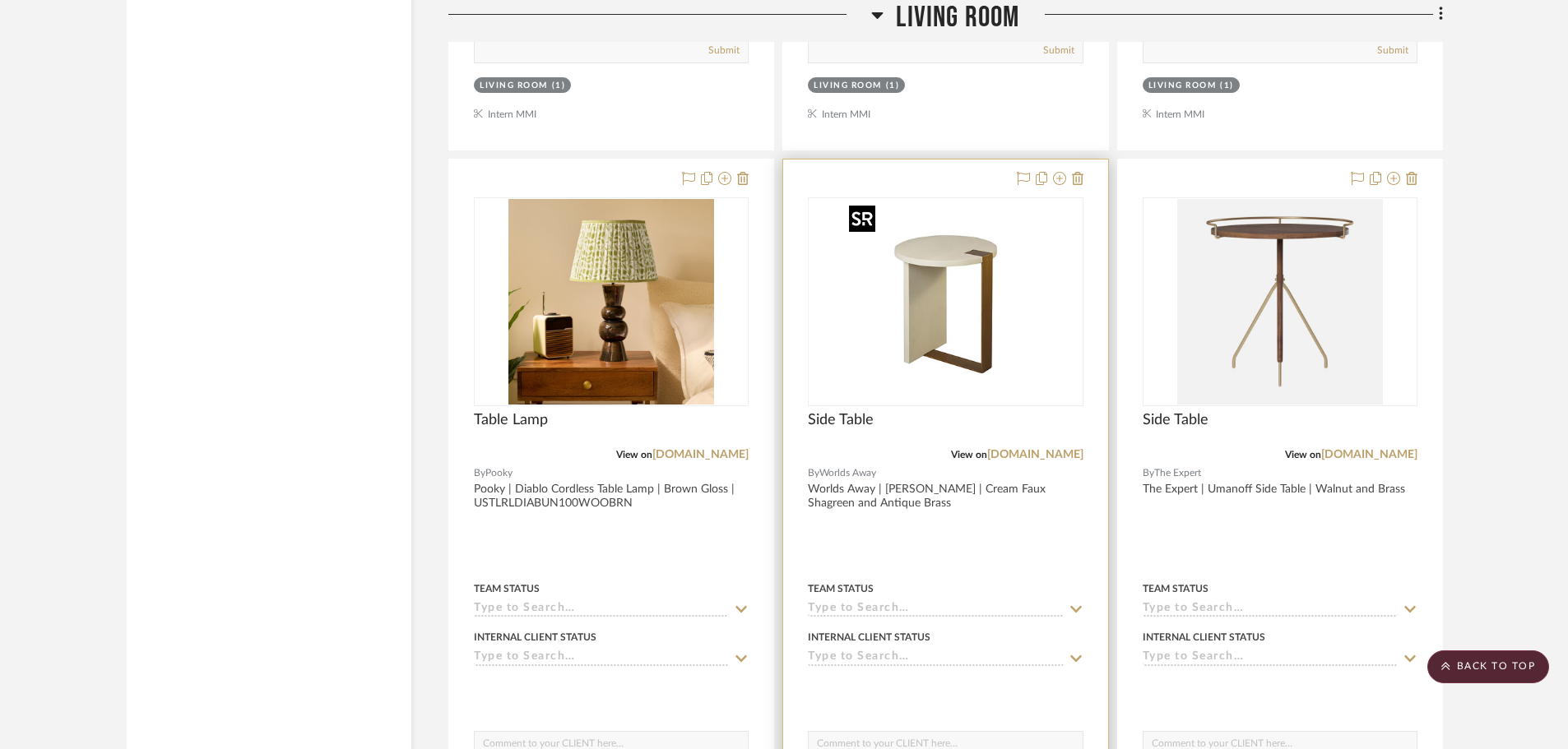
click at [1010, 291] on img "0" at bounding box center [945, 301] width 206 height 206
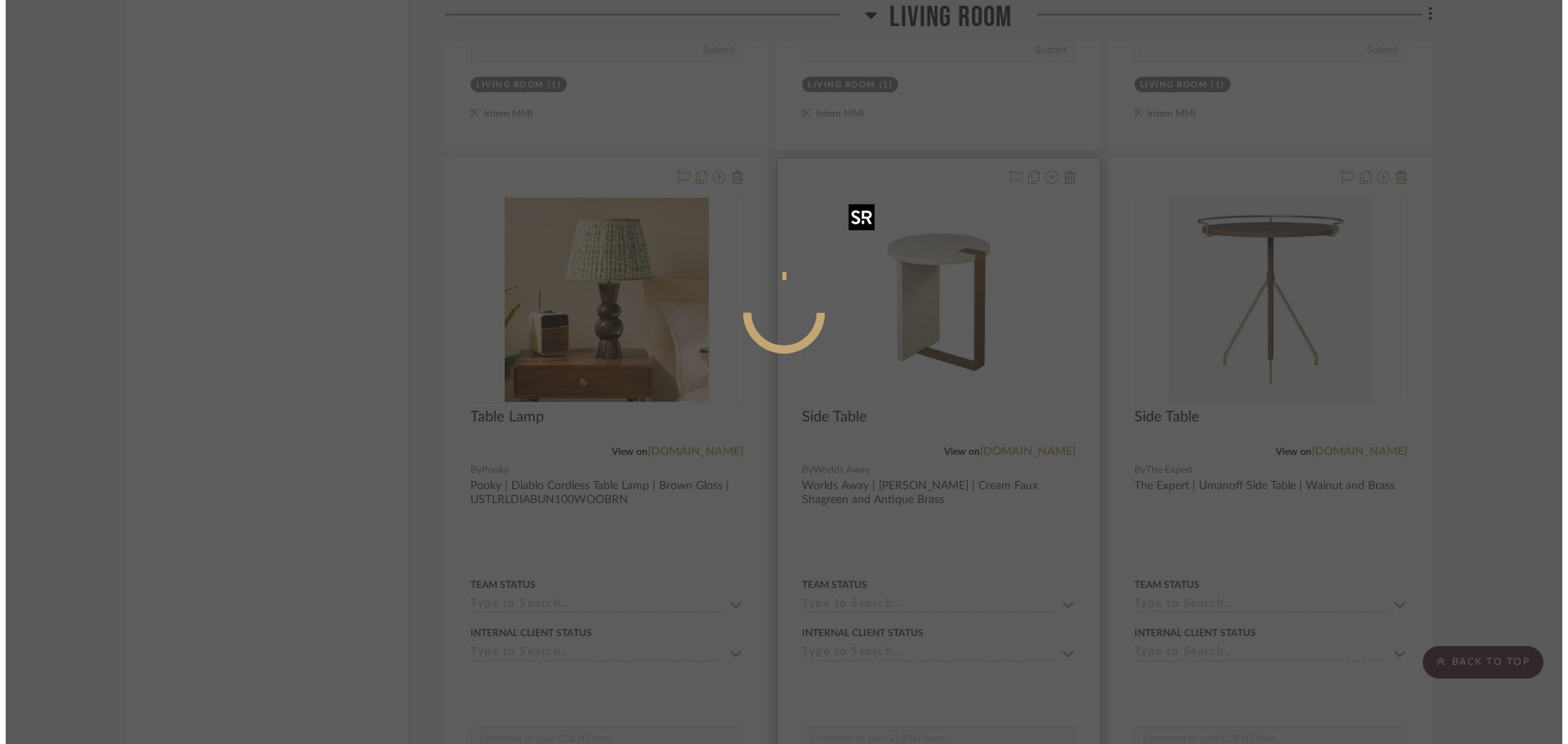
scroll to position [0, 0]
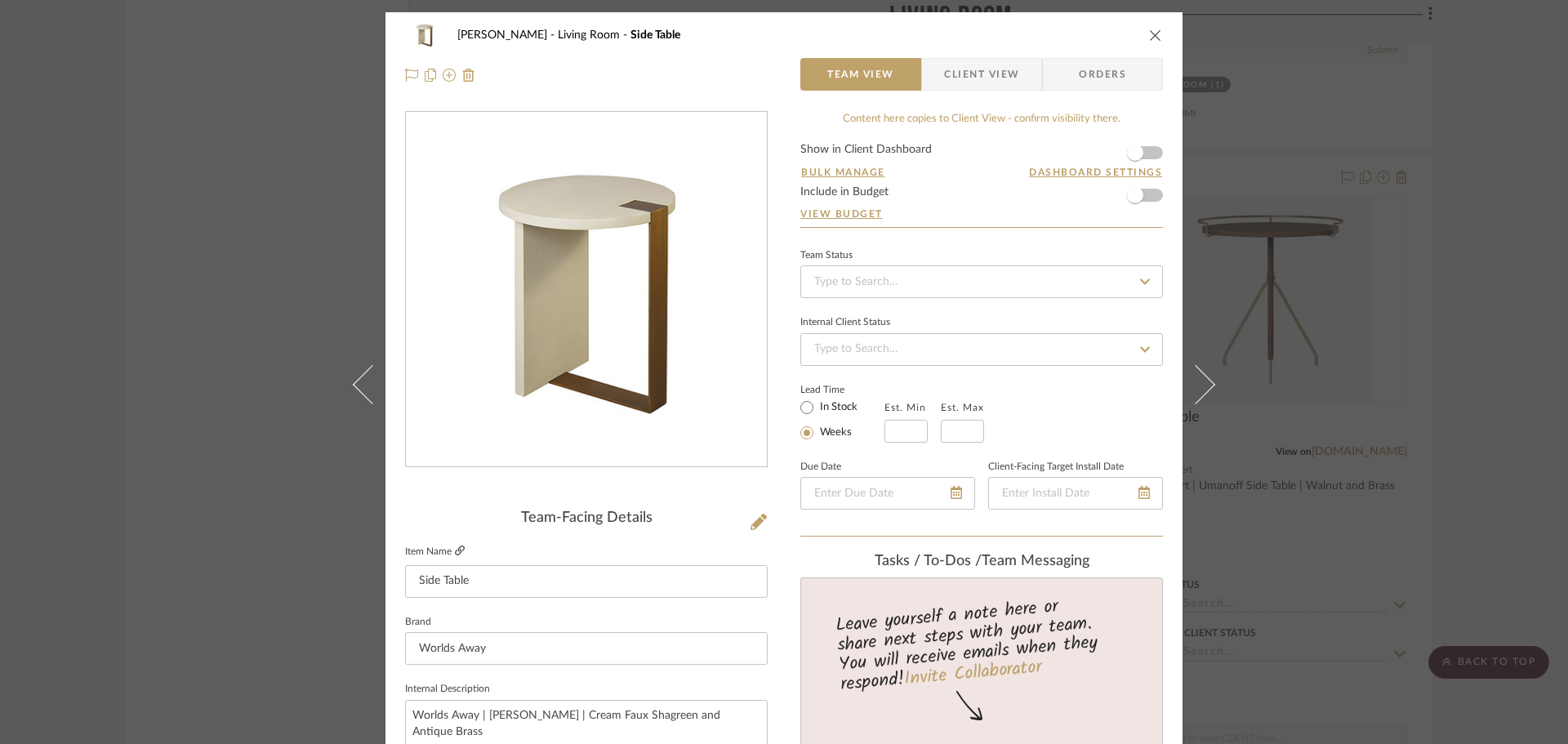
click at [458, 548] on icon at bounding box center [459, 550] width 10 height 10
drag, startPoint x: 1469, startPoint y: 177, endPoint x: 1461, endPoint y: 185, distance: 11.3
click at [1470, 176] on div "DOOLEY Living Room Side Table Team View Client View Orders Team-Facing Details …" at bounding box center [784, 372] width 1568 height 744
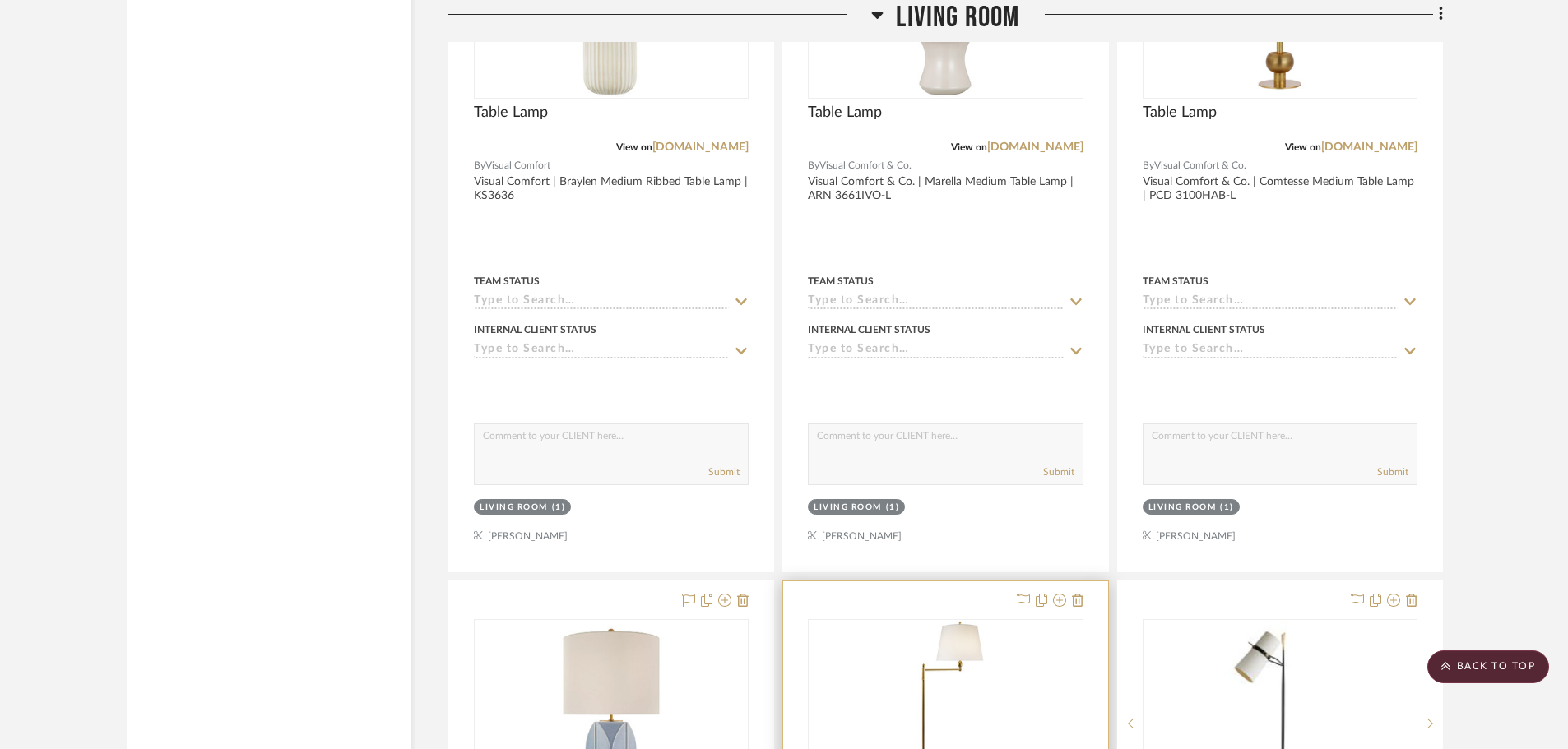
scroll to position [8129, 0]
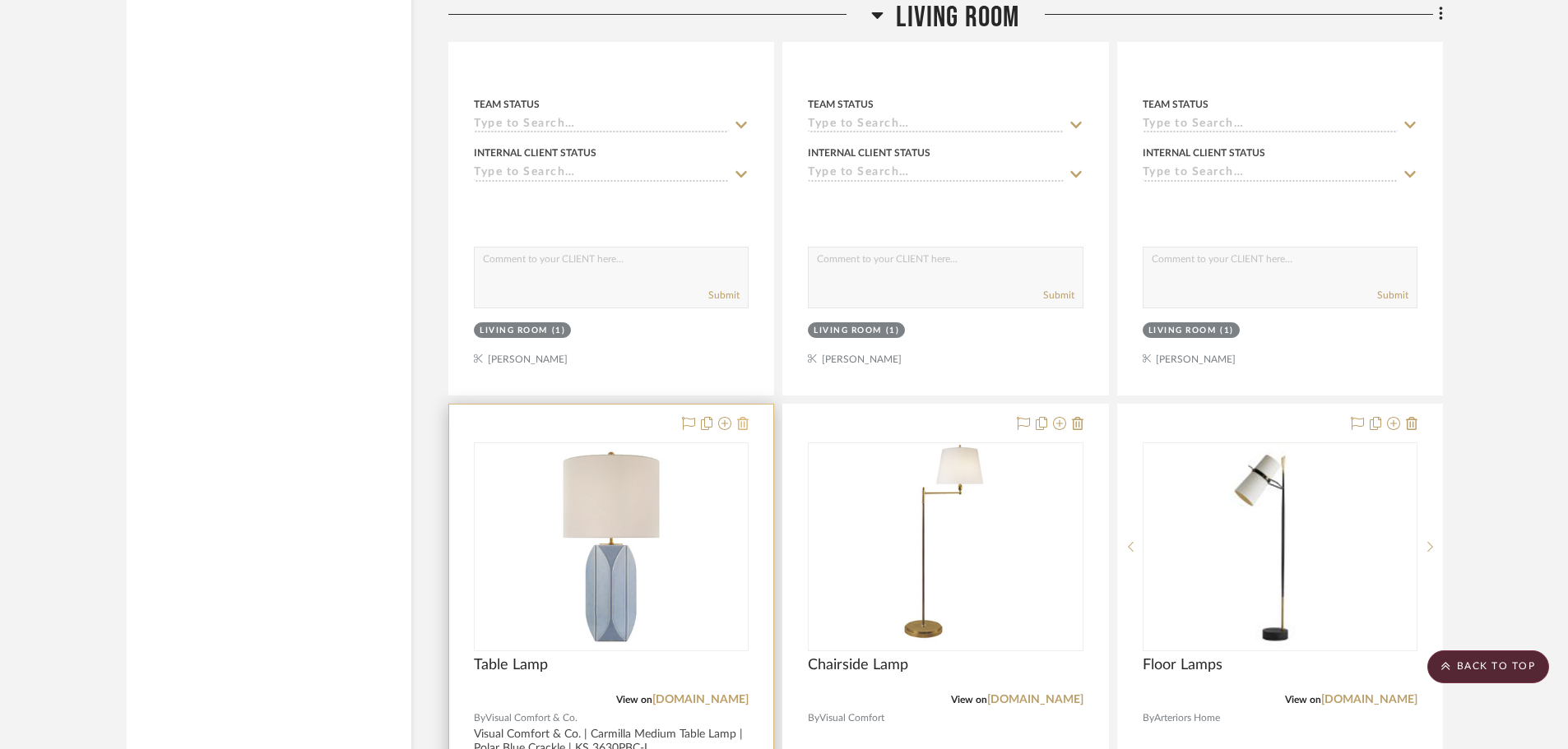
click at [740, 422] on icon at bounding box center [742, 424] width 12 height 13
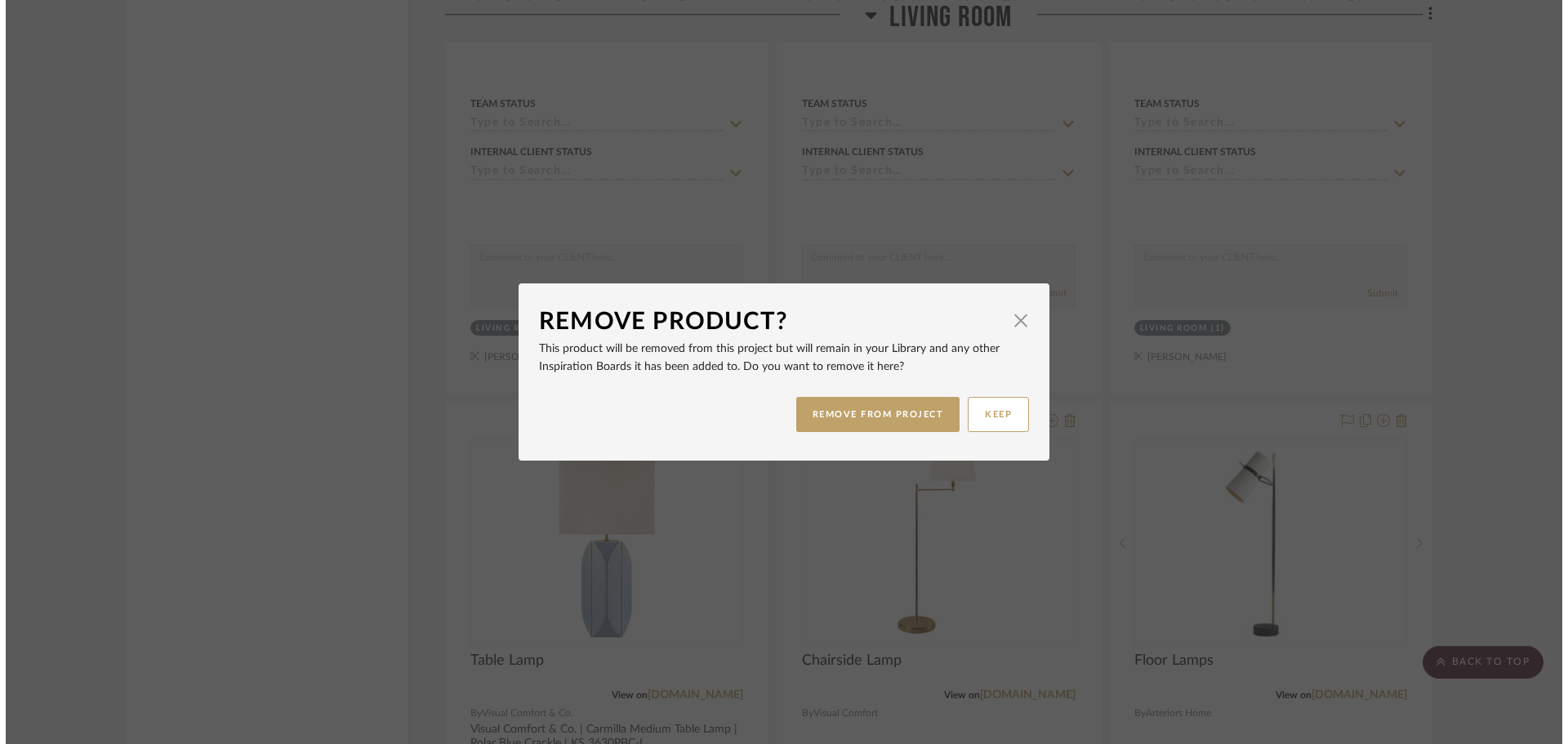
scroll to position [0, 0]
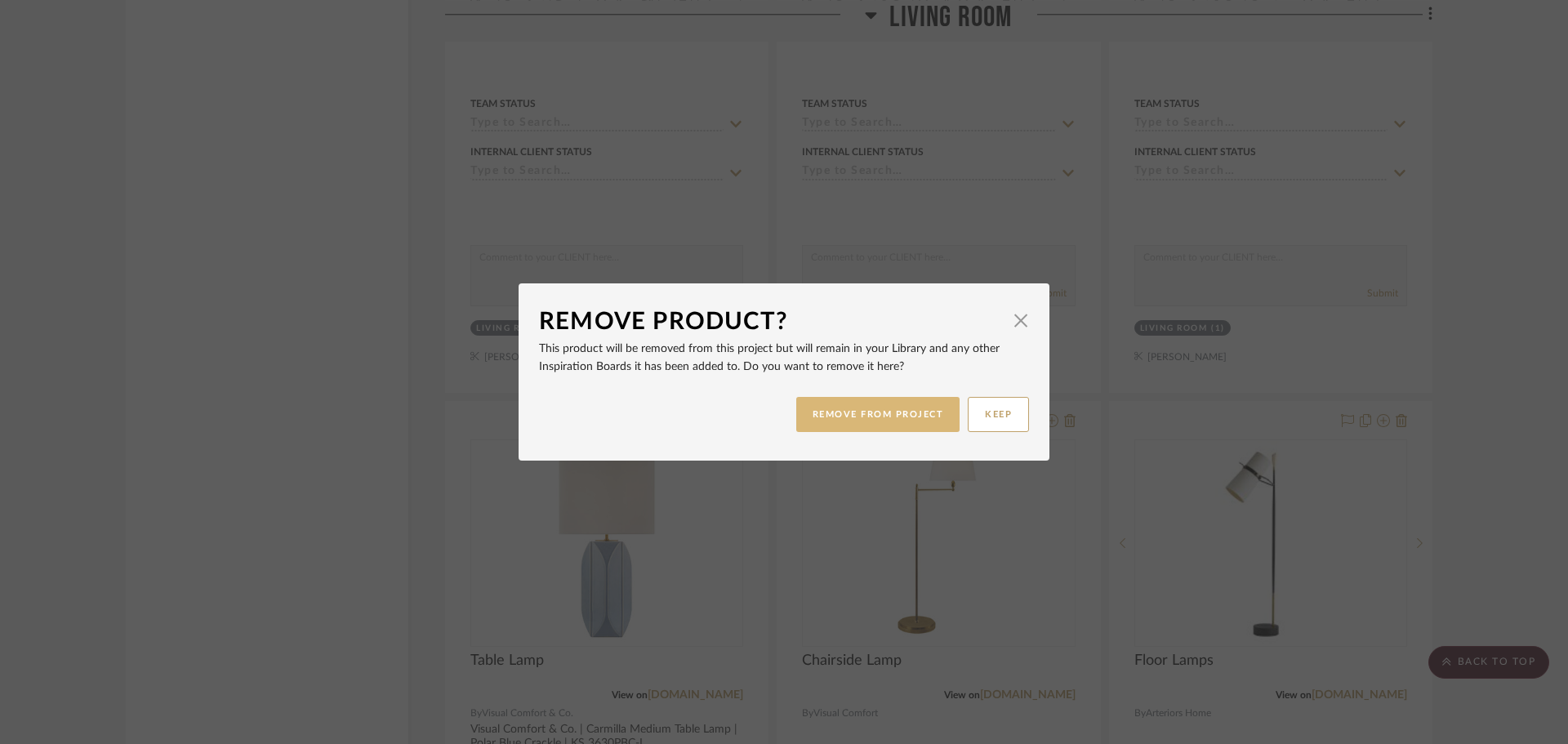
click at [867, 412] on button "REMOVE FROM PROJECT" at bounding box center [878, 414] width 164 height 35
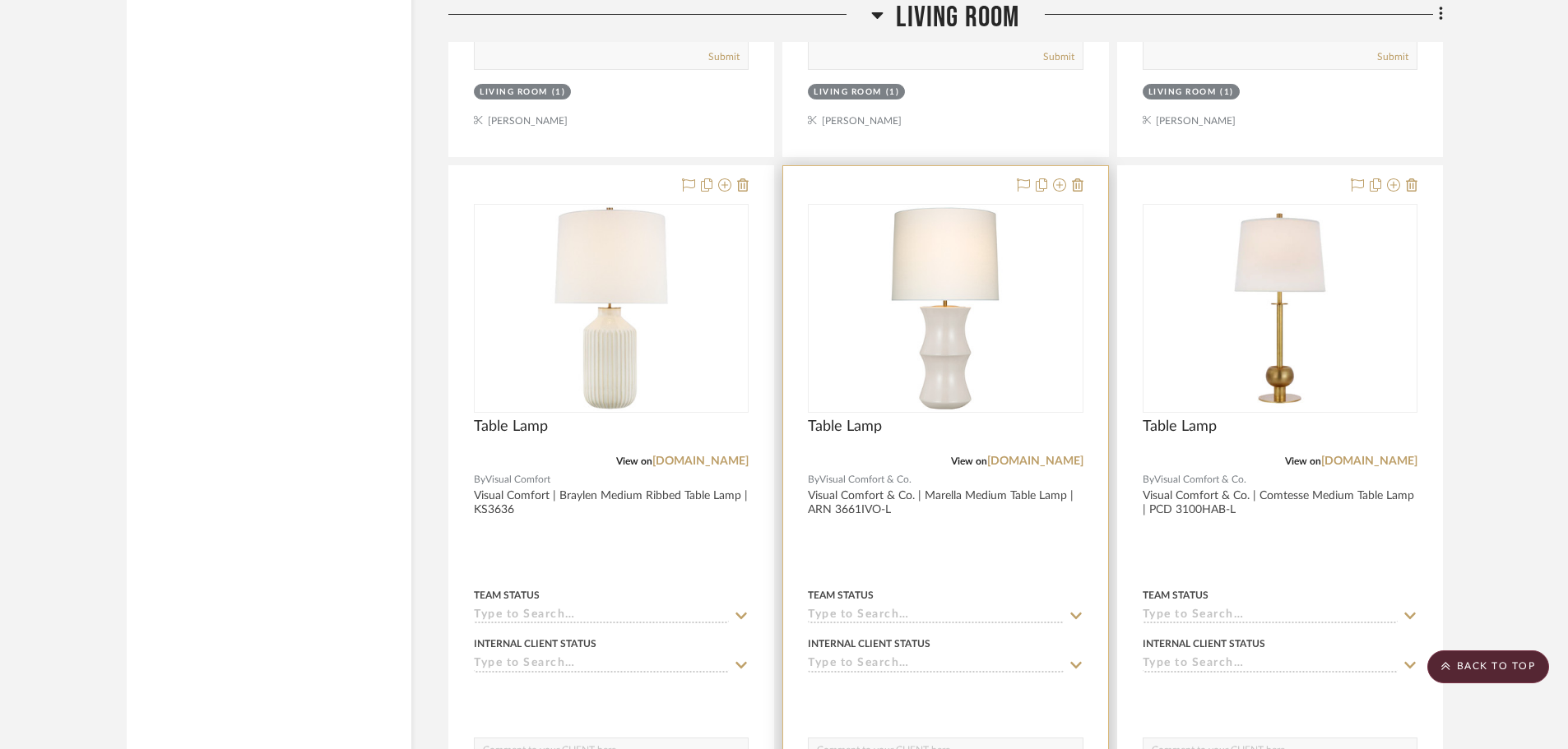
scroll to position [7307, 0]
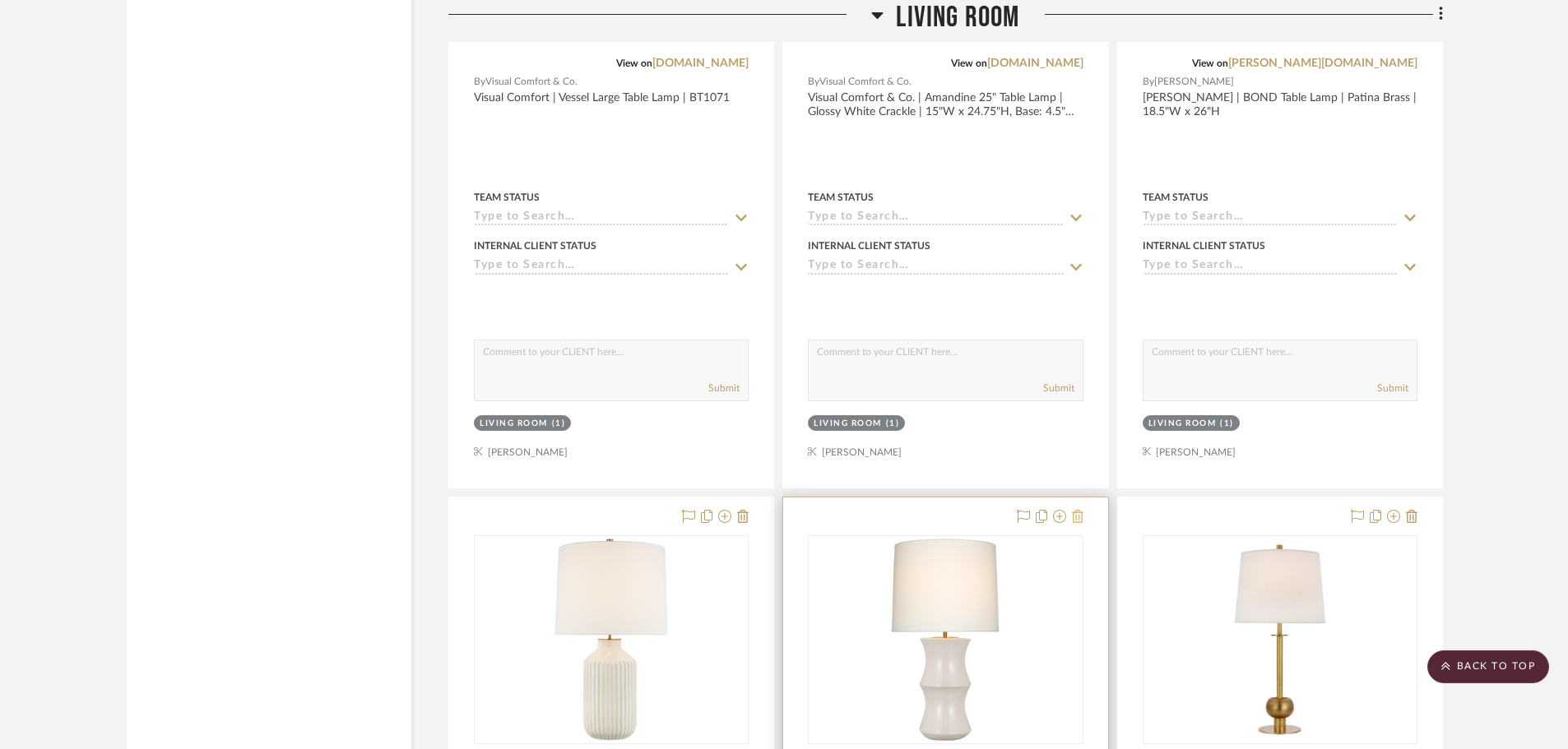
click at [1082, 522] on icon at bounding box center [1077, 516] width 12 height 13
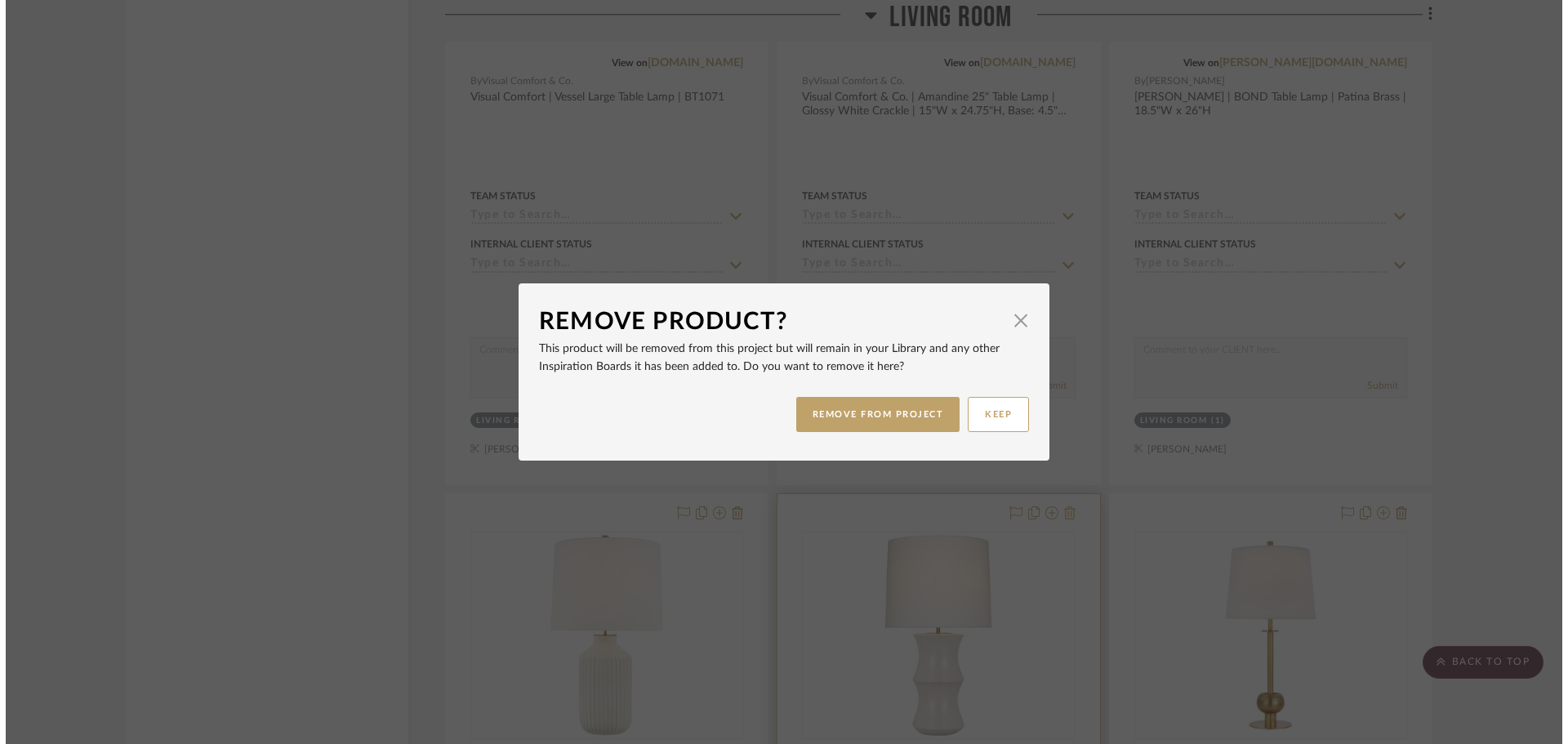
scroll to position [0, 0]
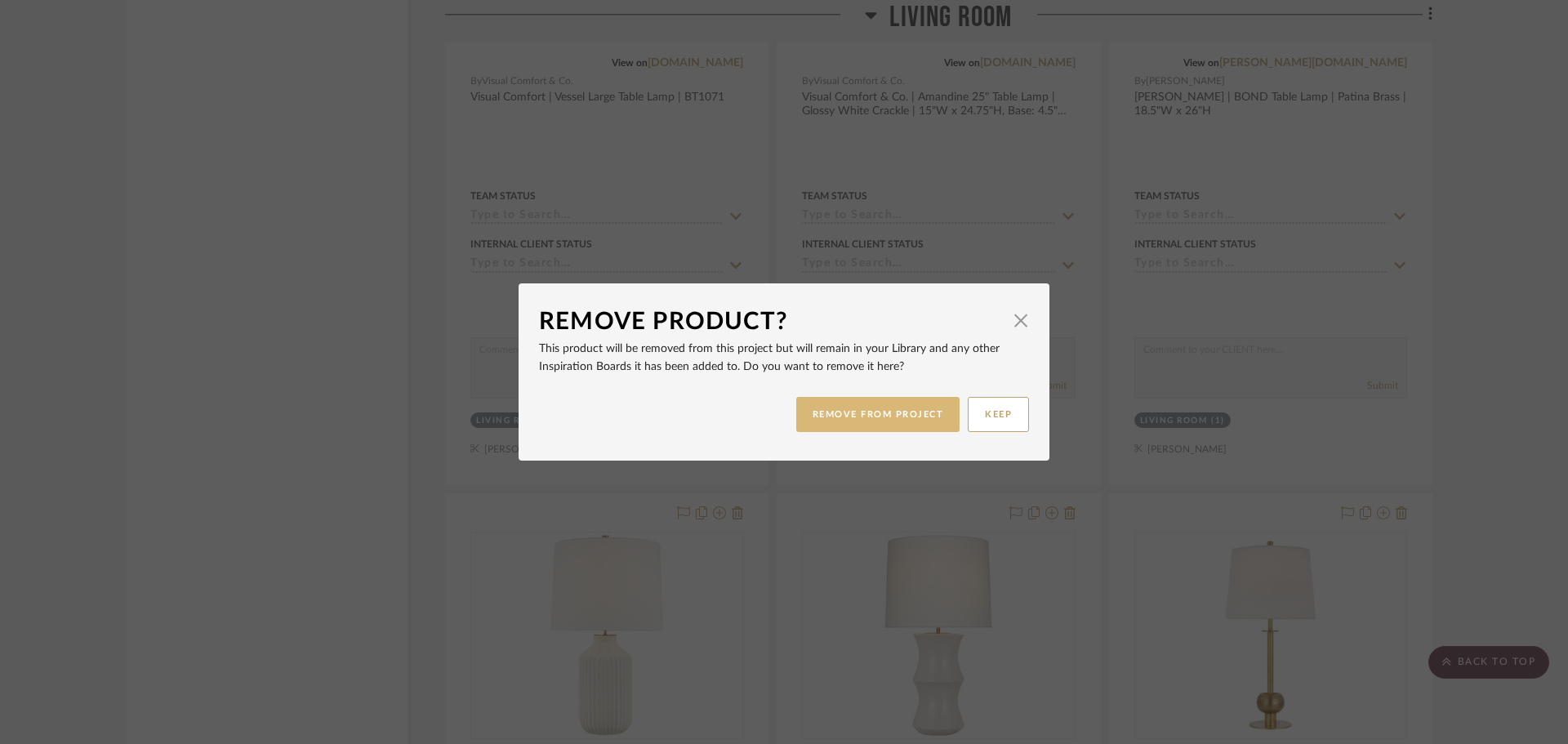
click at [882, 410] on button "REMOVE FROM PROJECT" at bounding box center [878, 414] width 164 height 35
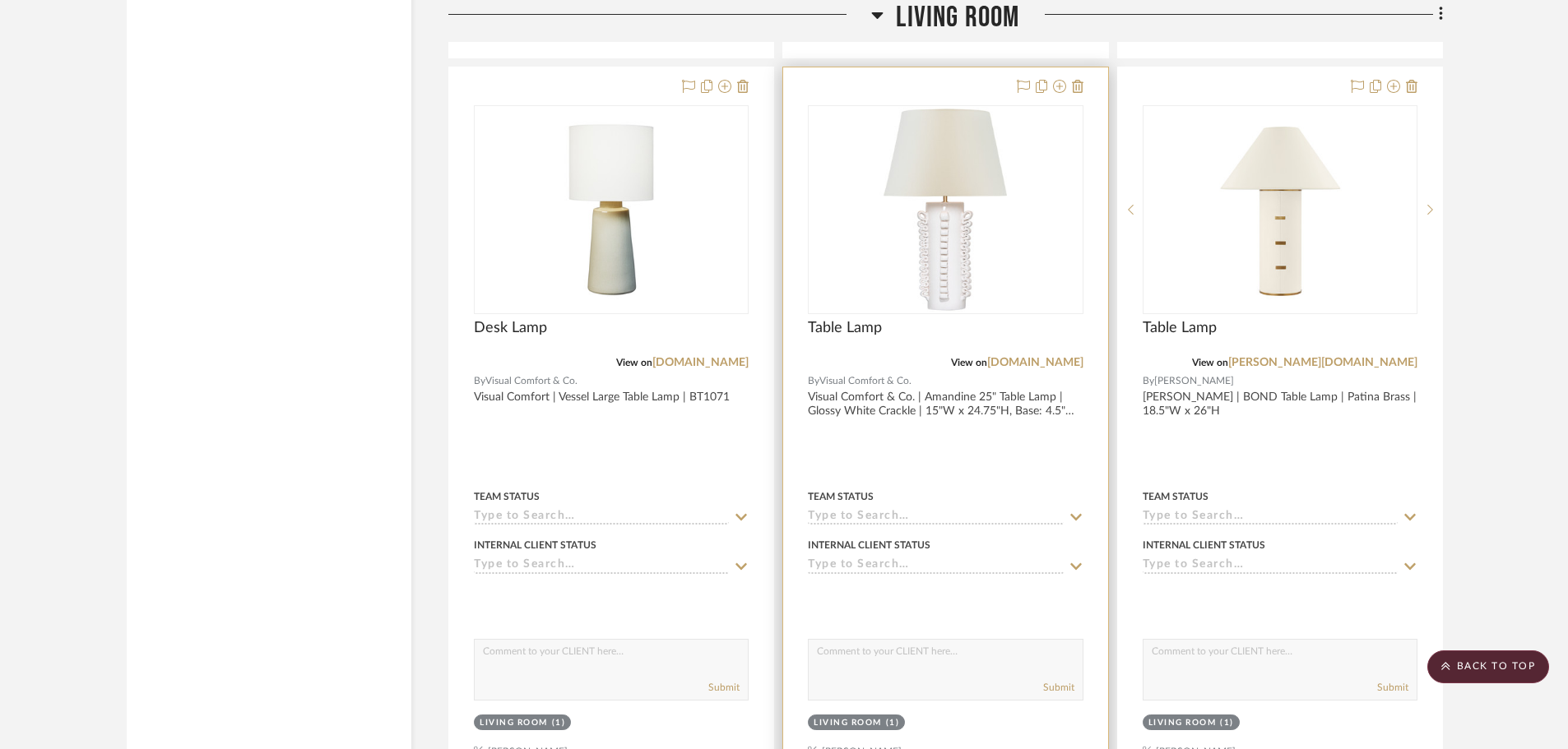
scroll to position [6978, 0]
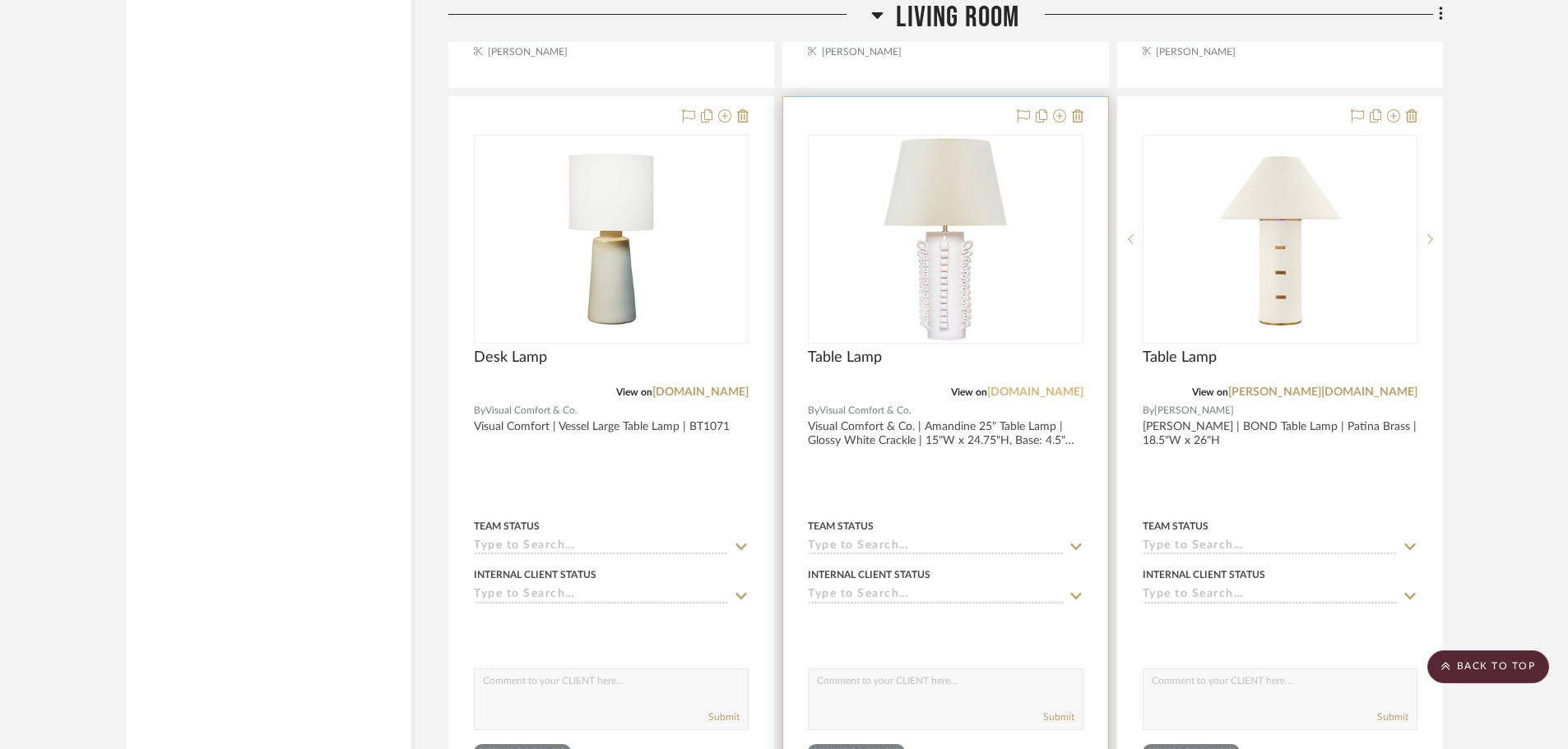
click at [1032, 388] on link "[DOMAIN_NAME]" at bounding box center [1035, 392] width 96 height 12
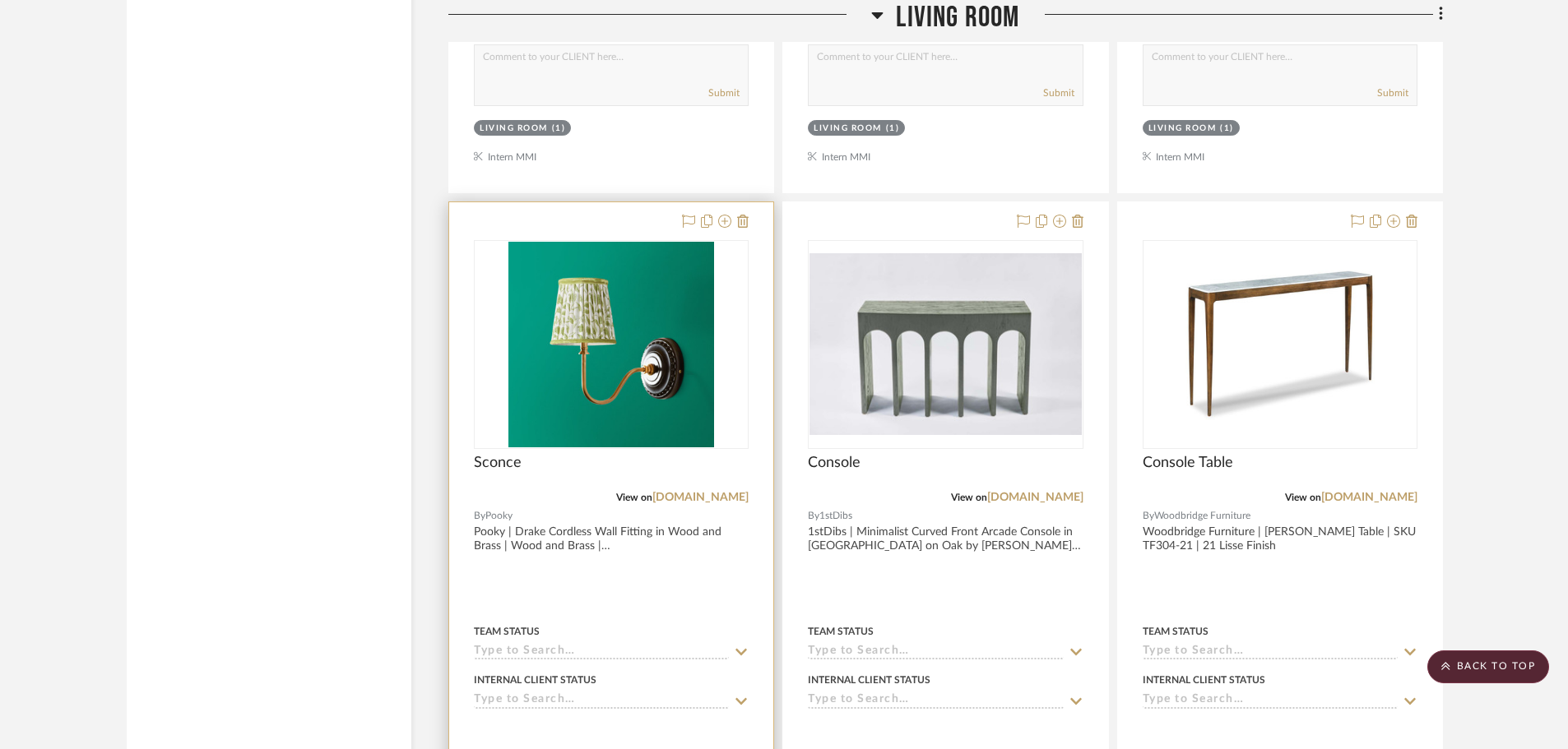
scroll to position [4750, 0]
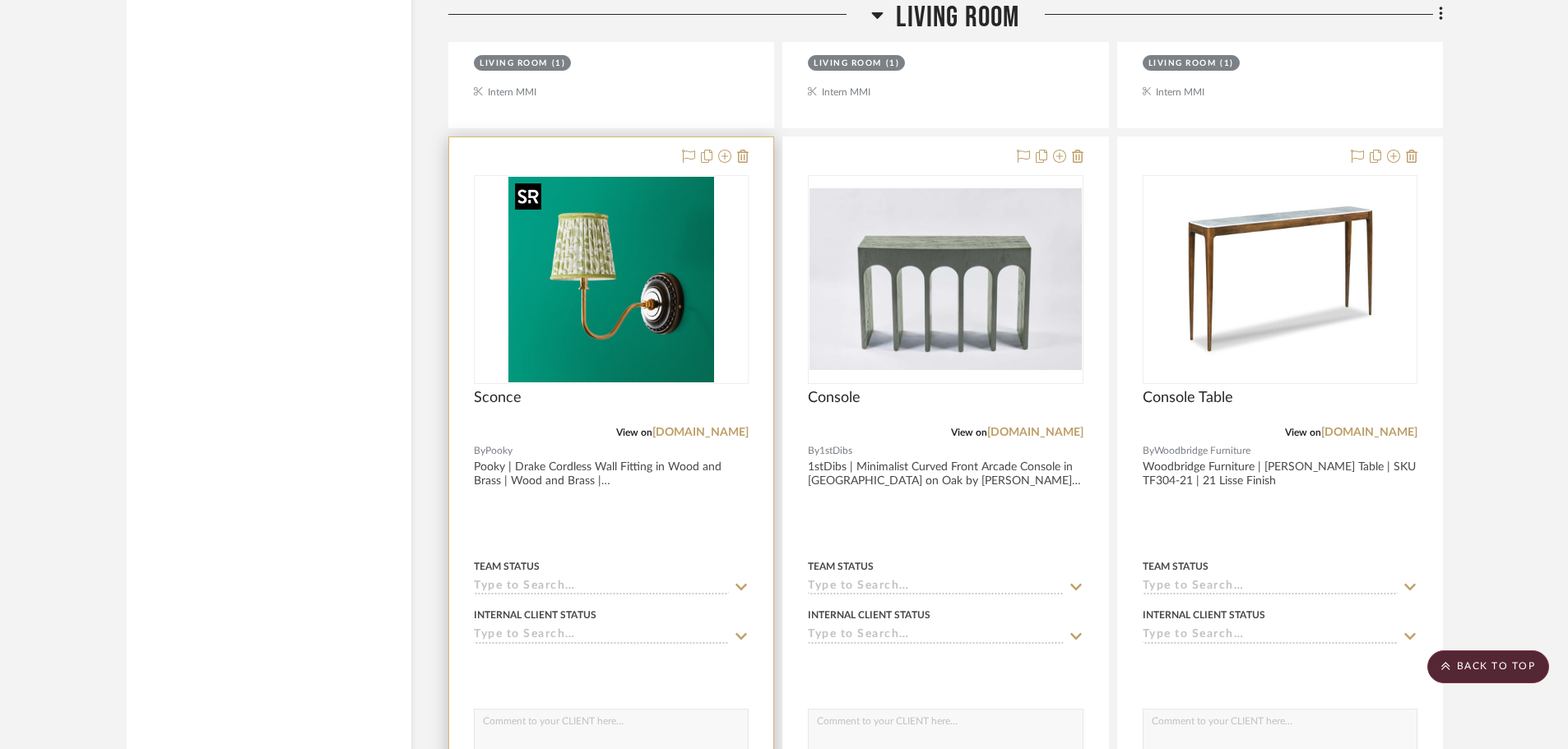
click at [565, 352] on img "0" at bounding box center [611, 280] width 206 height 206
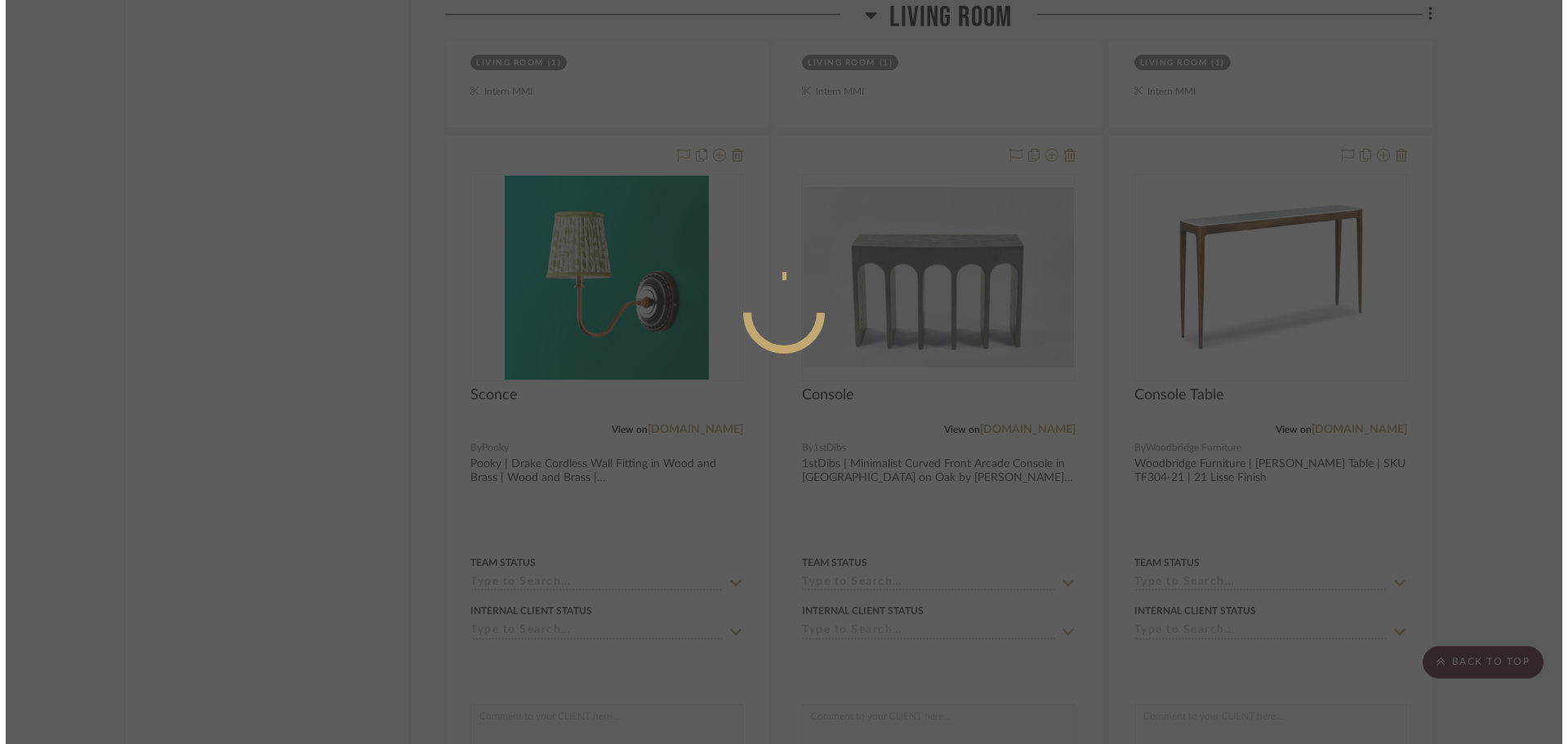
scroll to position [0, 0]
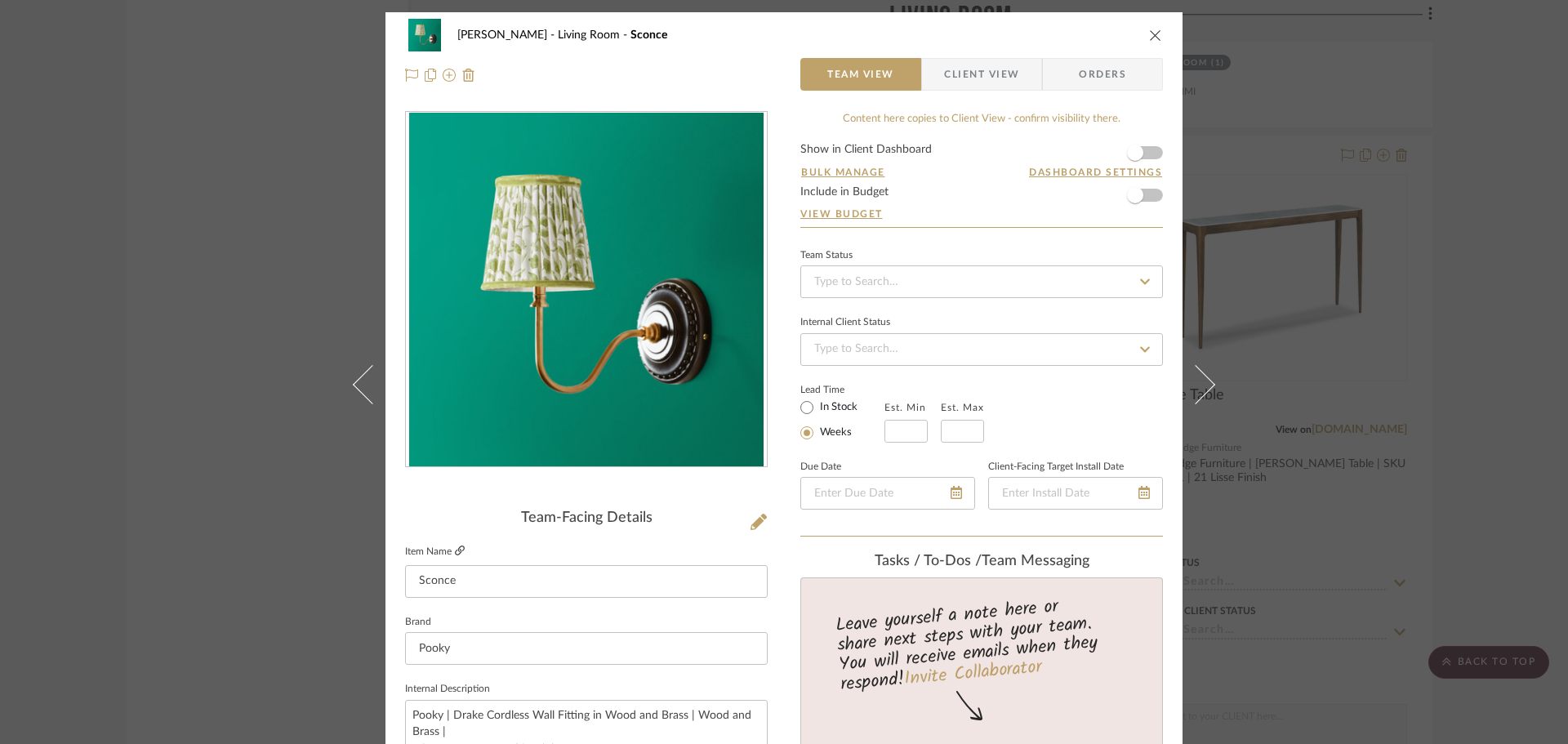
click at [457, 549] on icon at bounding box center [459, 550] width 10 height 10
click at [753, 525] on icon at bounding box center [759, 522] width 16 height 16
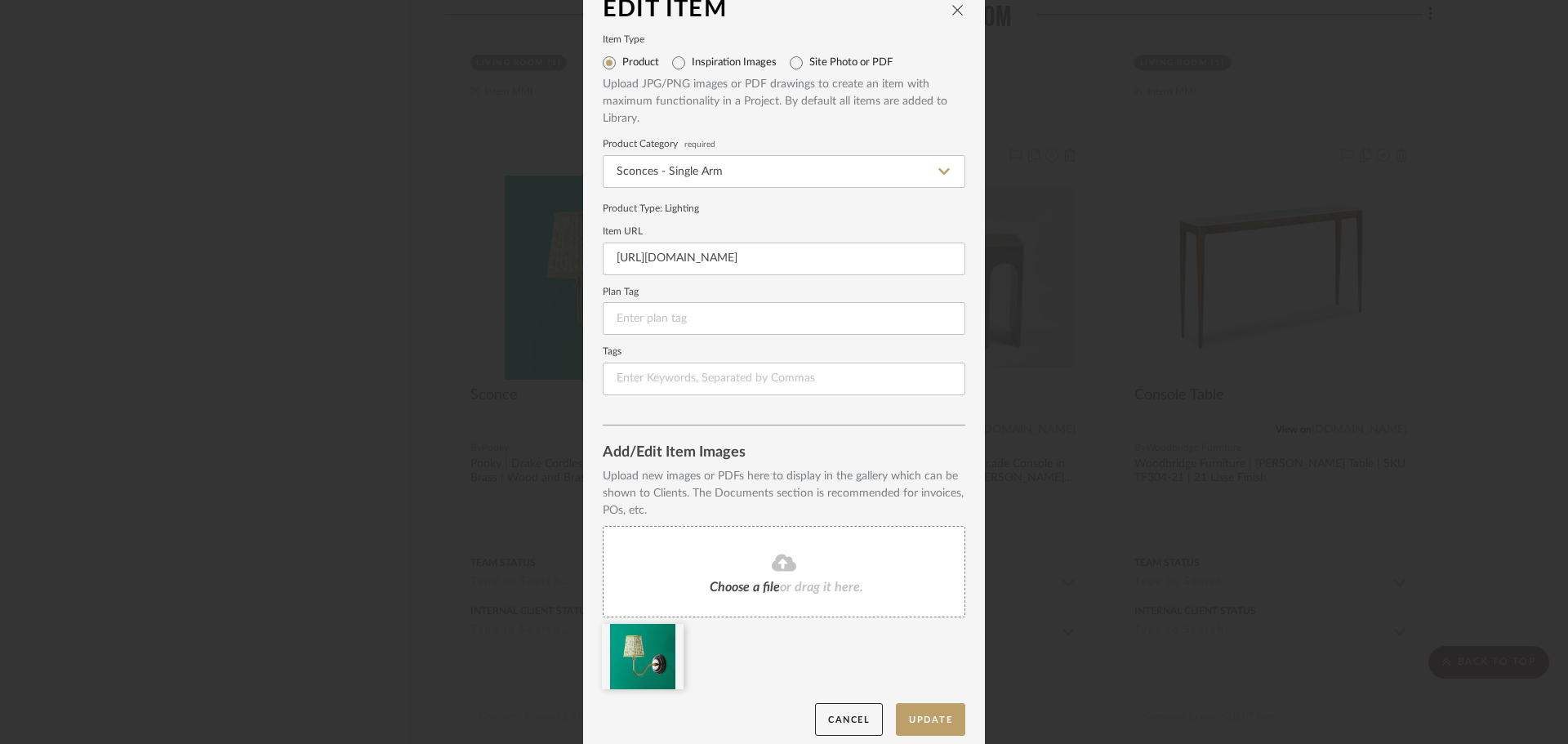
scroll to position [34, 0]
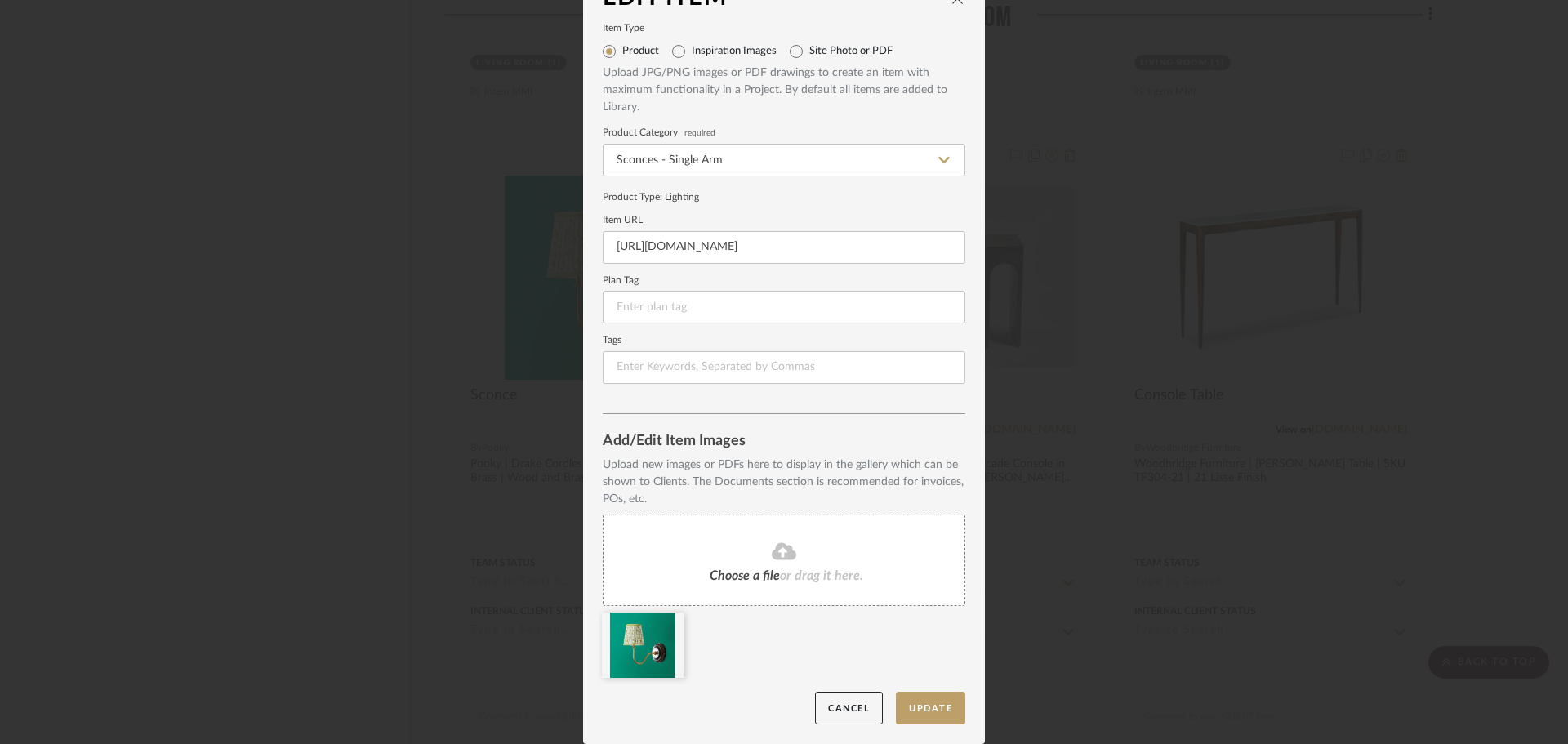
click at [771, 529] on div "Choose a file or drag it here." at bounding box center [784, 560] width 363 height 91
click at [759, 624] on icon at bounding box center [764, 623] width 12 height 13
click at [734, 573] on span "Choose a file" at bounding box center [745, 575] width 71 height 13
click at [667, 628] on icon at bounding box center [671, 623] width 12 height 13
click at [921, 710] on button "Update" at bounding box center [931, 707] width 70 height 33
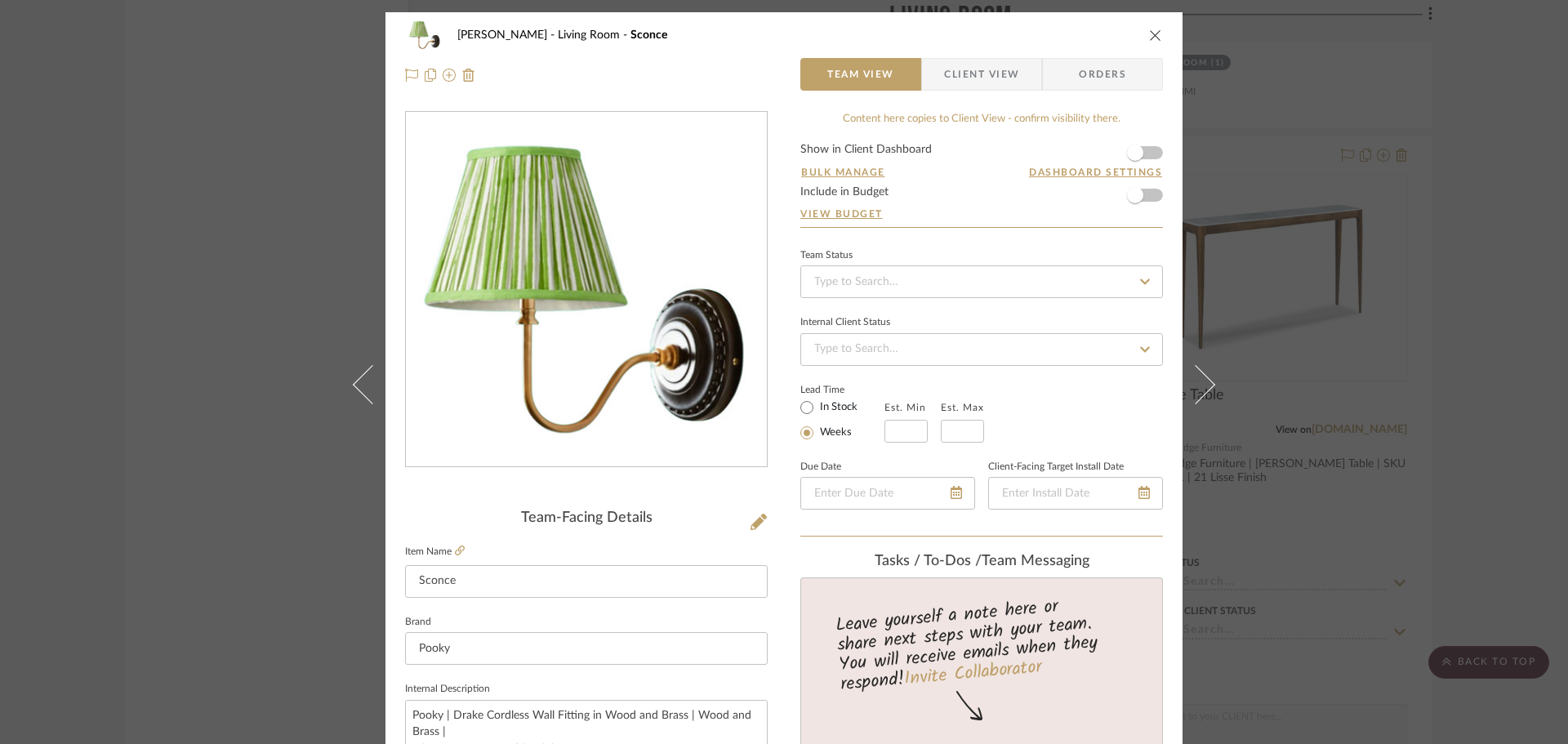
click at [1448, 453] on div "DOOLEY Living Room Sconce Team View Client View Orders Team-Facing Details Item…" at bounding box center [784, 372] width 1568 height 744
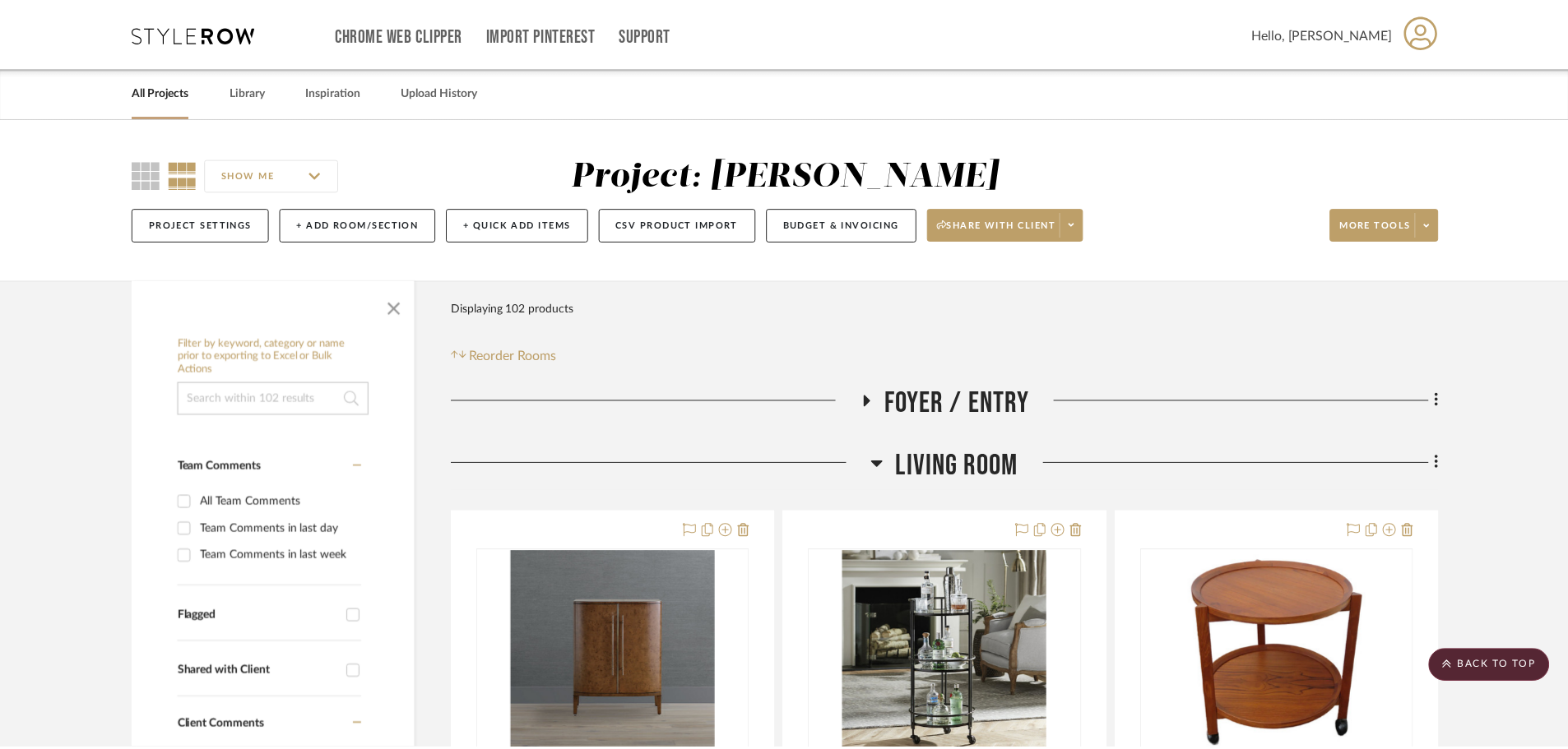
scroll to position [4750, 0]
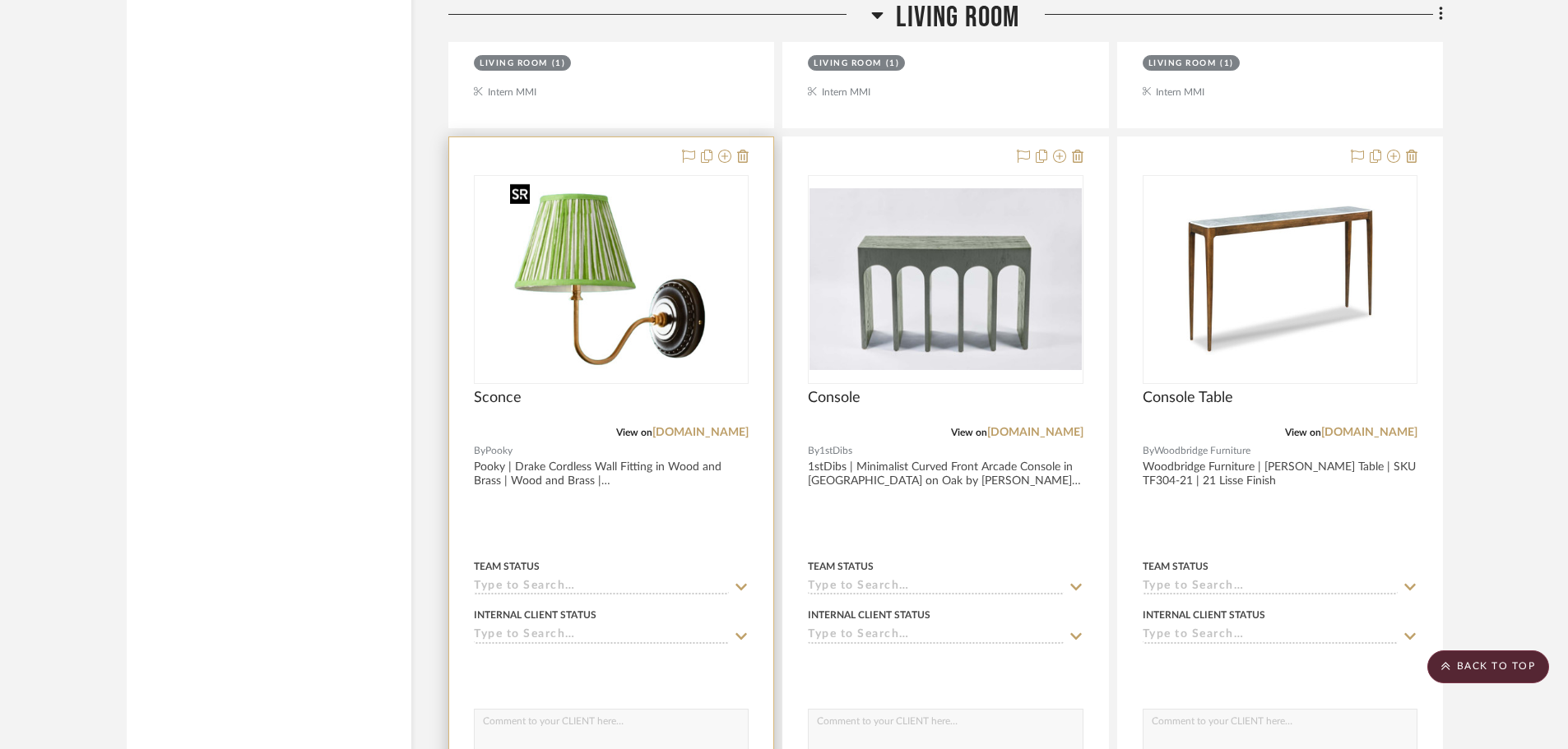
click at [668, 350] on img "0" at bounding box center [612, 280] width 216 height 206
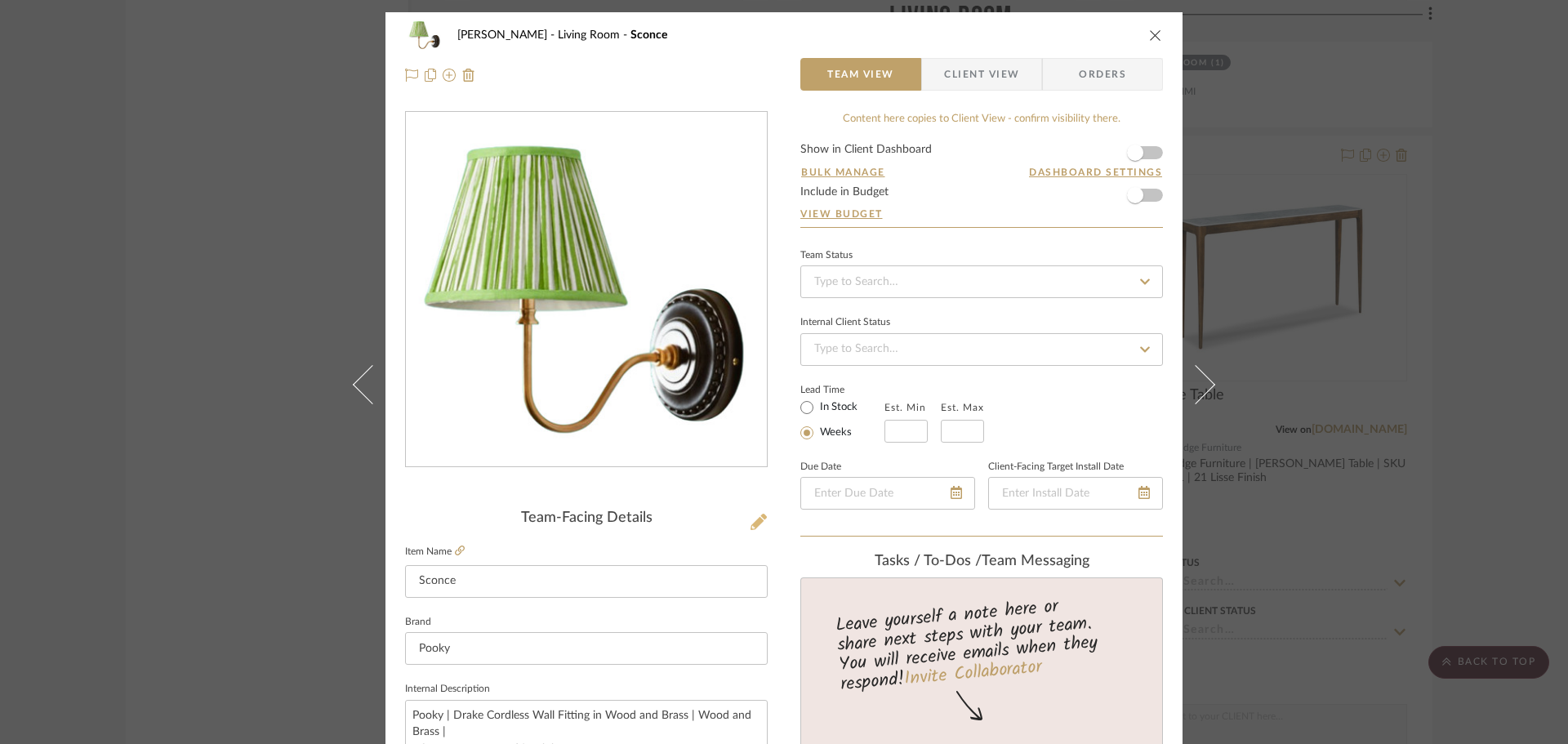
click at [750, 524] on icon at bounding box center [759, 522] width 16 height 16
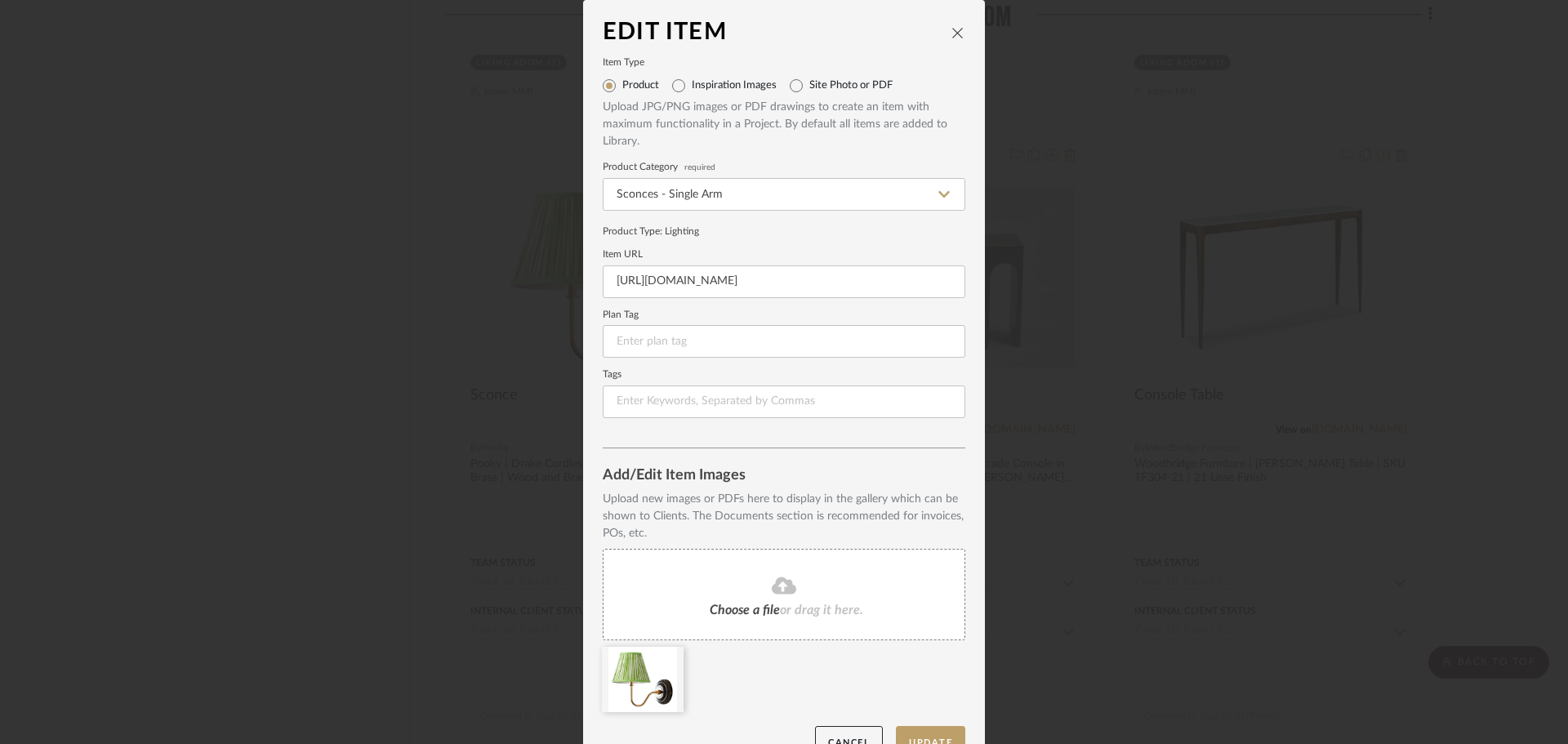
click at [780, 590] on icon at bounding box center [784, 584] width 24 height 17
click at [668, 659] on icon at bounding box center [671, 657] width 12 height 13
click at [930, 733] on button "Update" at bounding box center [931, 742] width 70 height 33
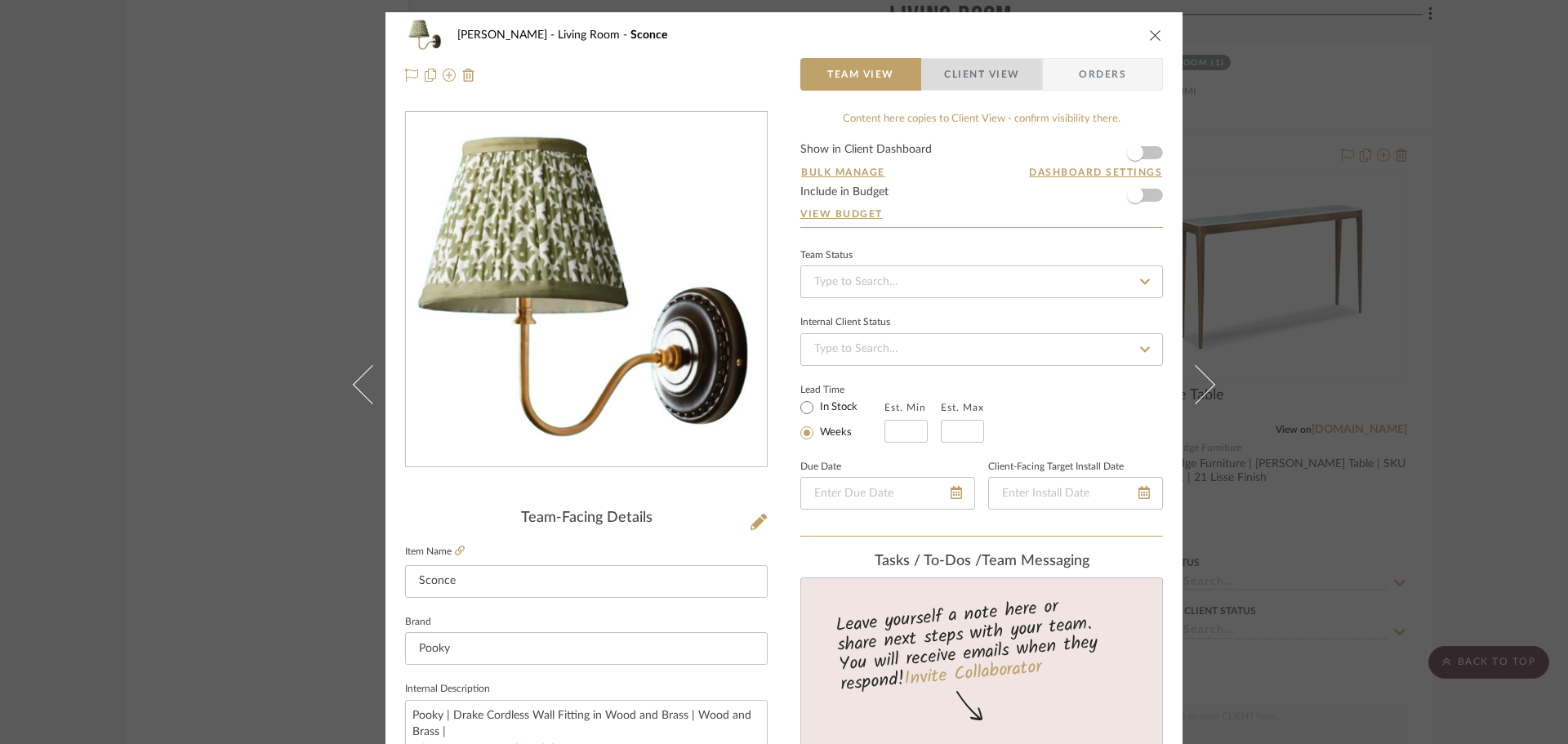
click at [983, 79] on span "Client View" at bounding box center [982, 74] width 75 height 33
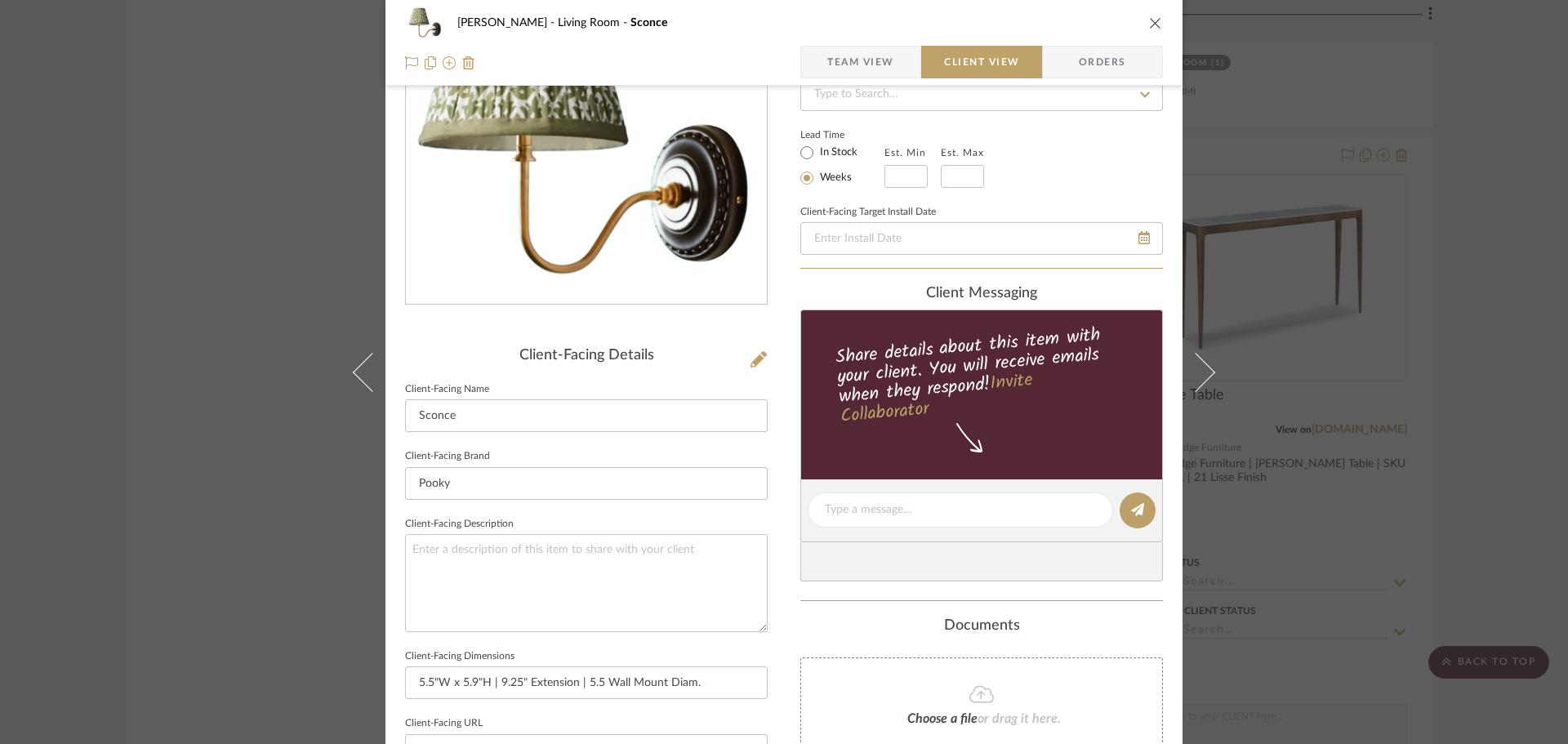
scroll to position [490, 0]
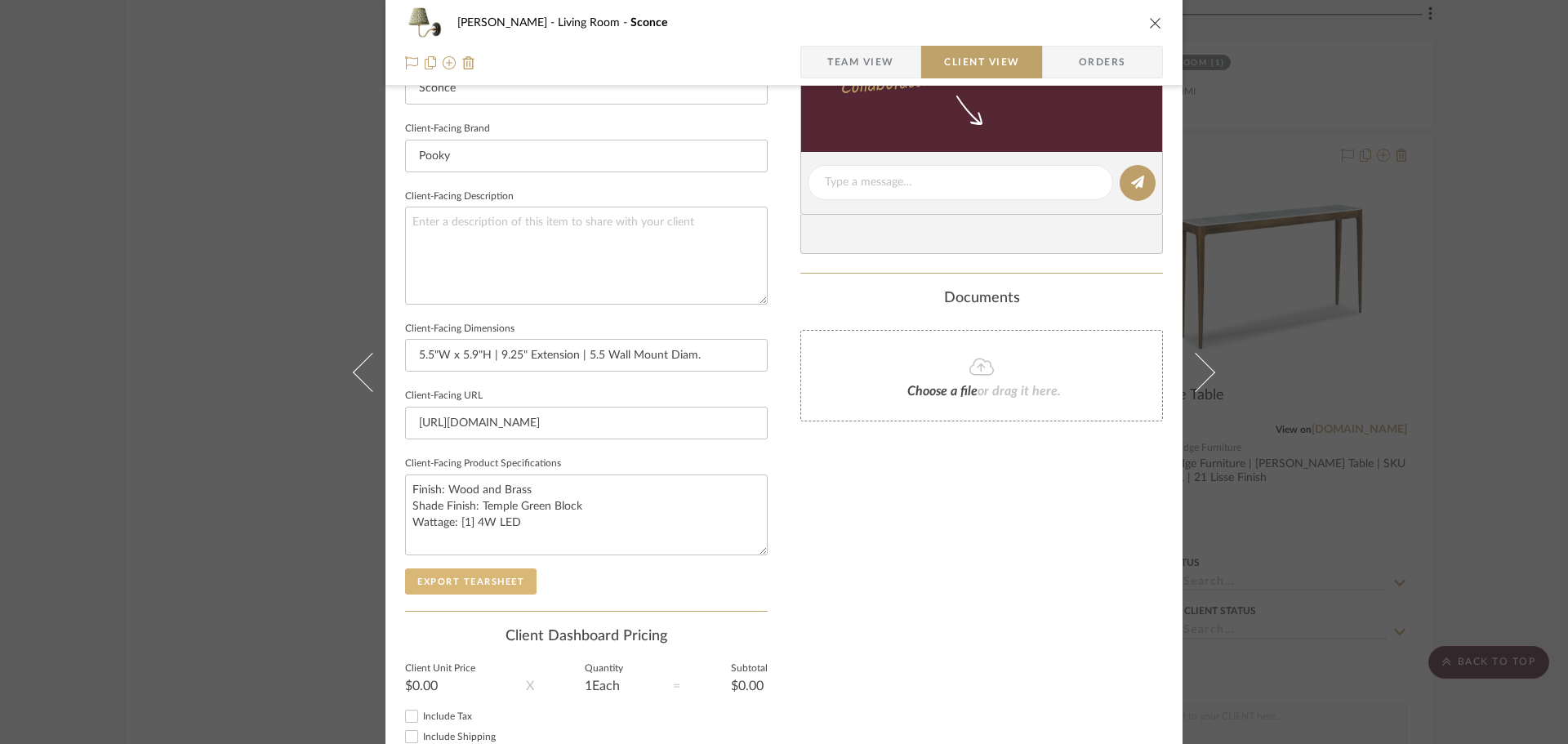
click at [467, 590] on button "Export Tearsheet" at bounding box center [470, 581] width 131 height 26
click at [1430, 247] on div "DOOLEY Living Room Sconce Team View Client View Orders Client-Facing Details Cl…" at bounding box center [784, 372] width 1568 height 744
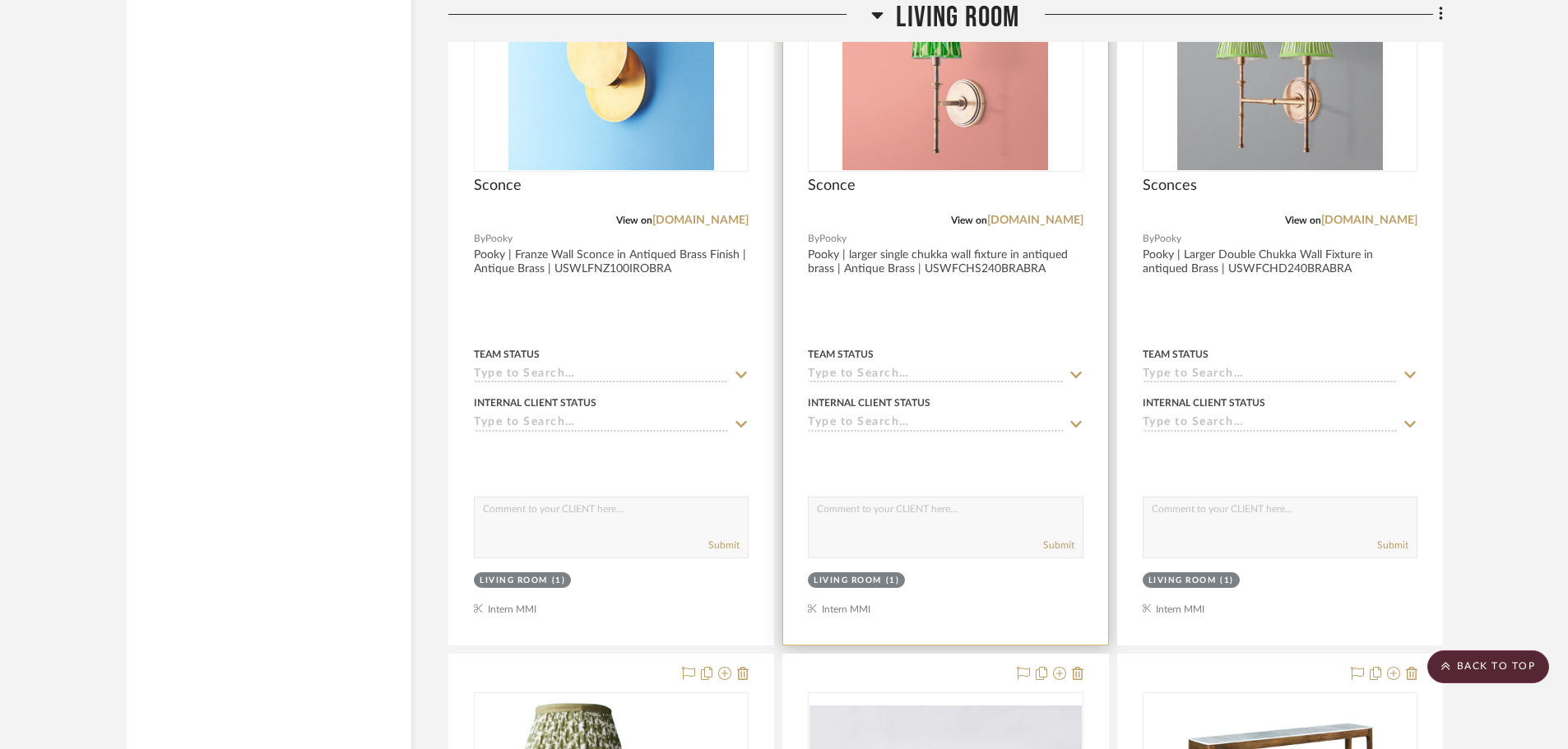
scroll to position [4092, 0]
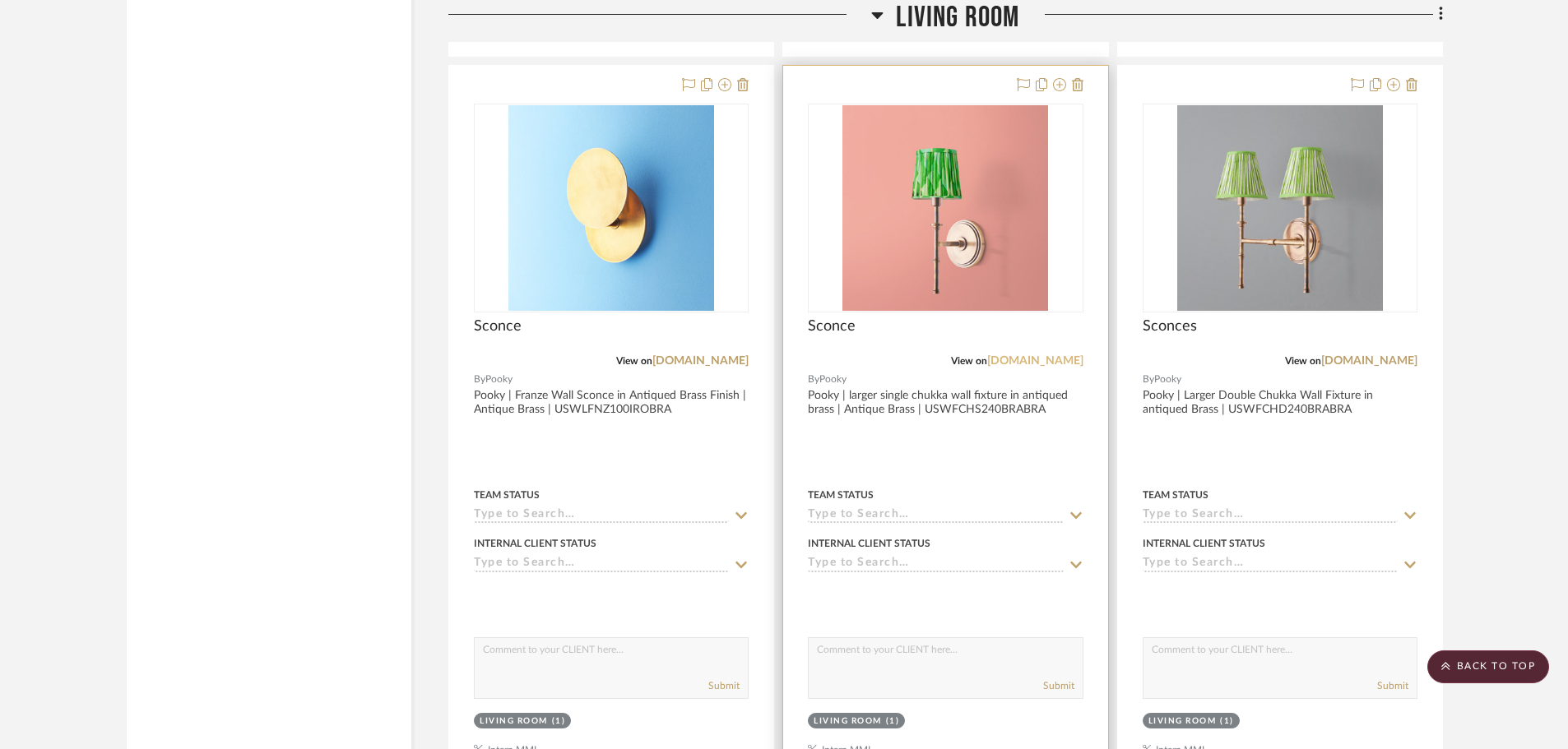
click at [1044, 360] on link "[DOMAIN_NAME]" at bounding box center [1035, 361] width 96 height 12
click at [952, 332] on div "Sconce" at bounding box center [945, 335] width 274 height 36
click at [955, 272] on img "0" at bounding box center [945, 208] width 206 height 206
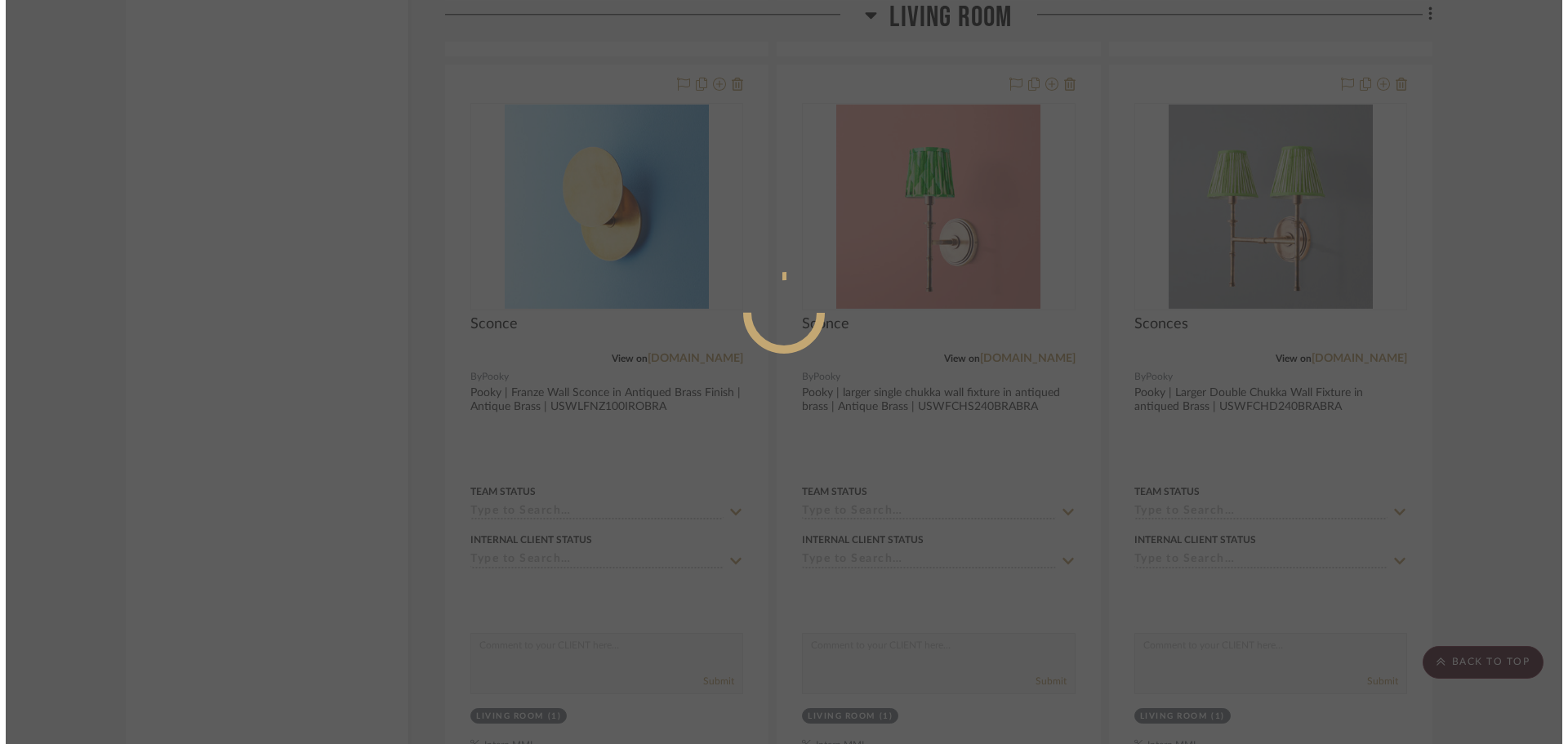
scroll to position [0, 0]
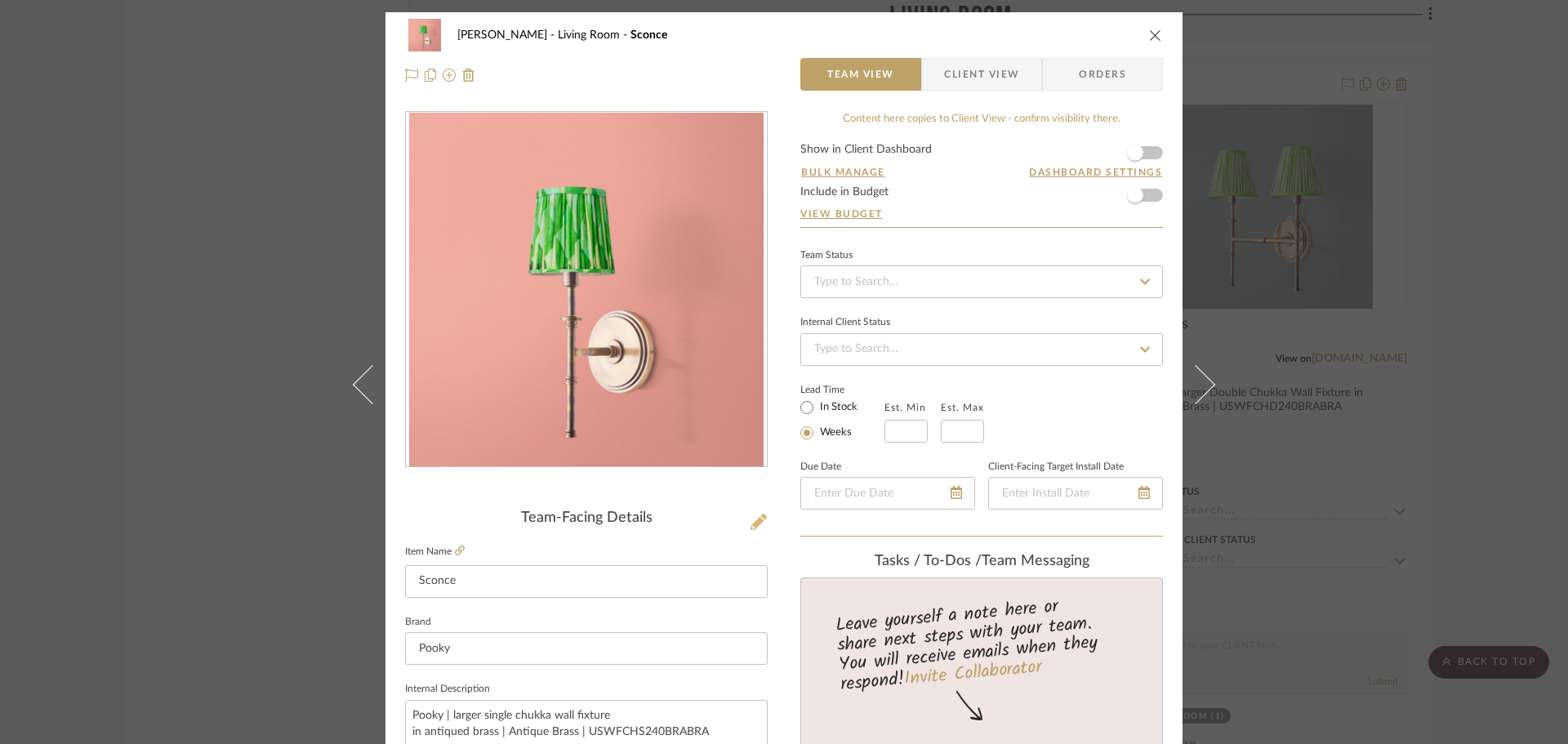
click at [757, 529] on icon at bounding box center [759, 522] width 16 height 16
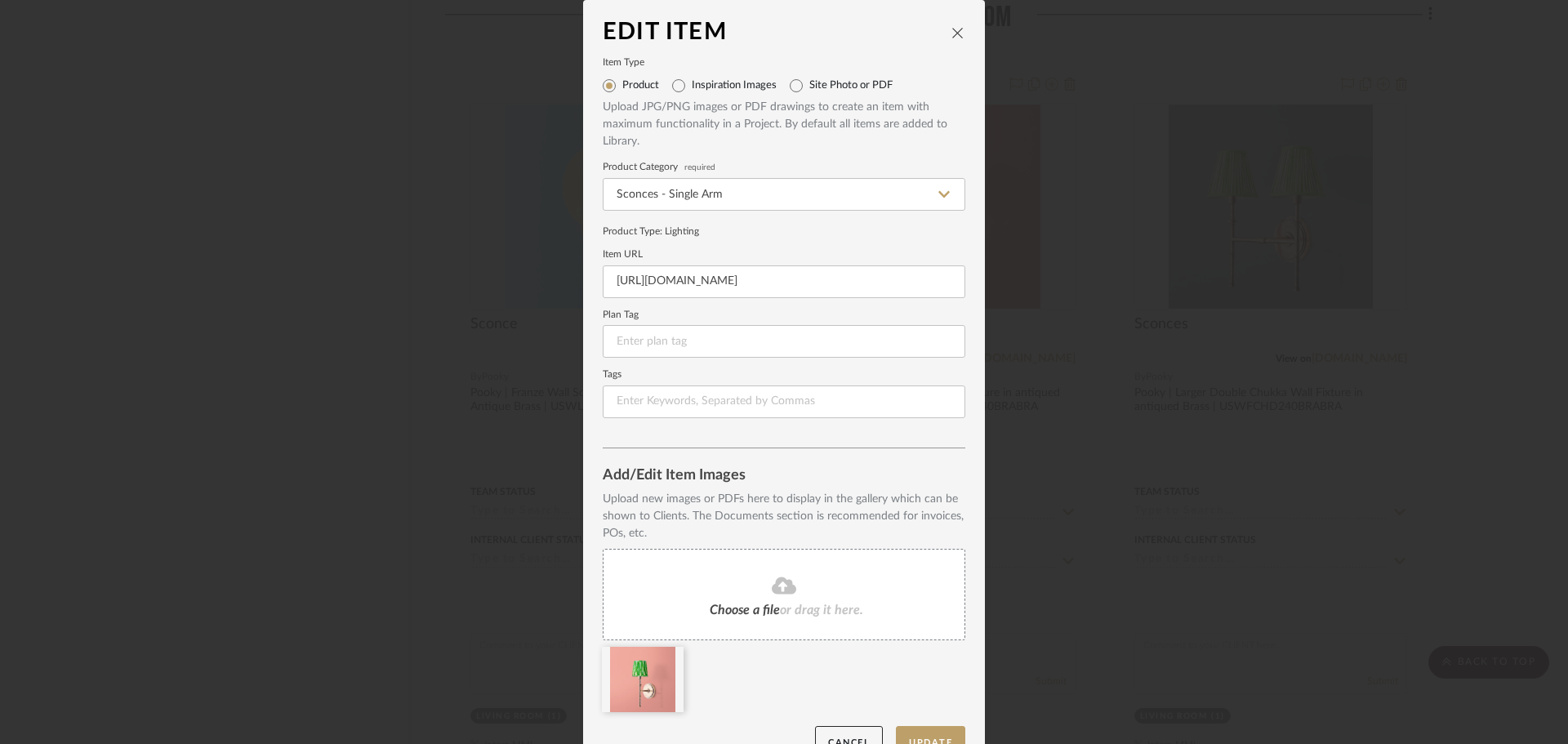
click at [758, 596] on fa-icon at bounding box center [784, 587] width 148 height 21
click at [668, 661] on icon at bounding box center [671, 657] width 12 height 13
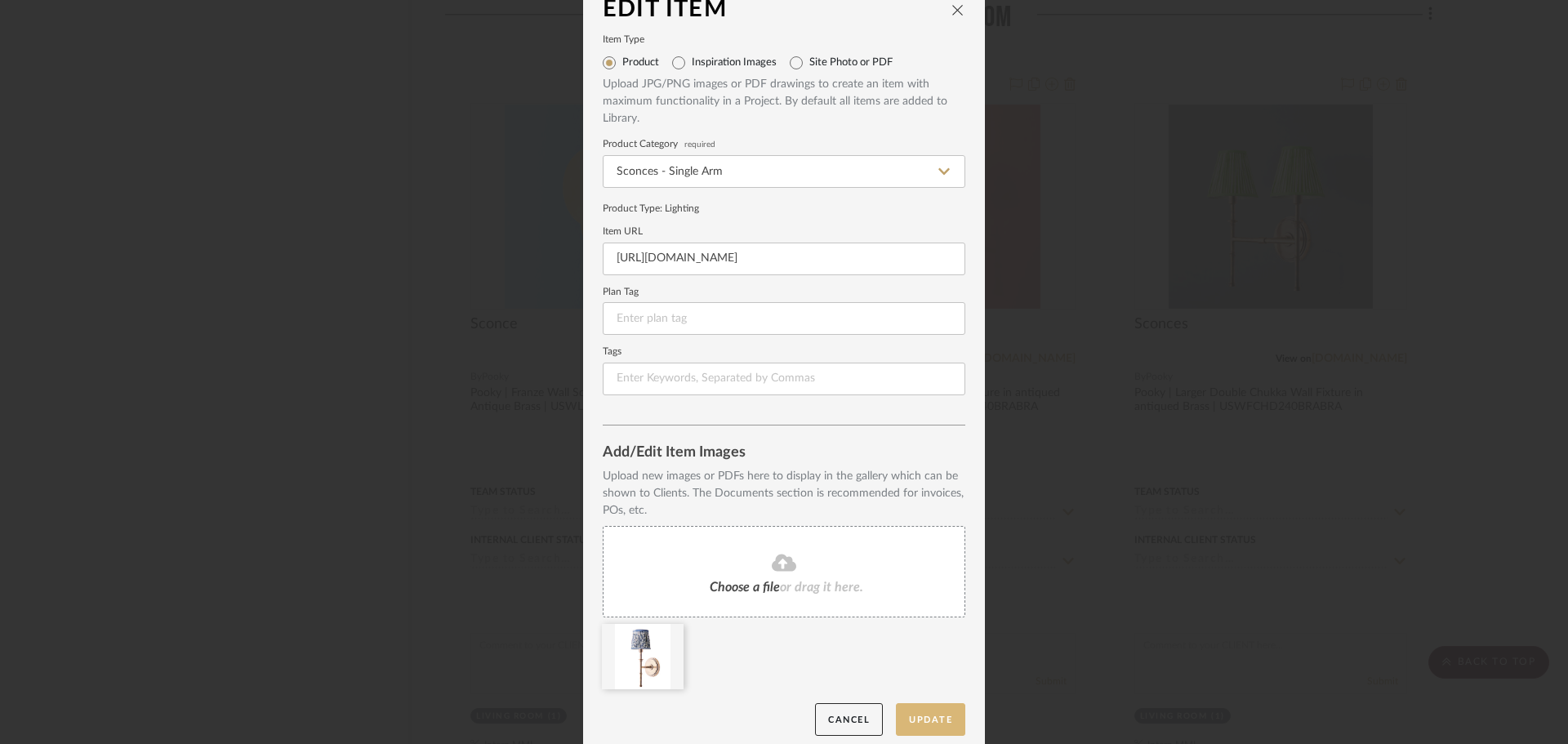
scroll to position [34, 0]
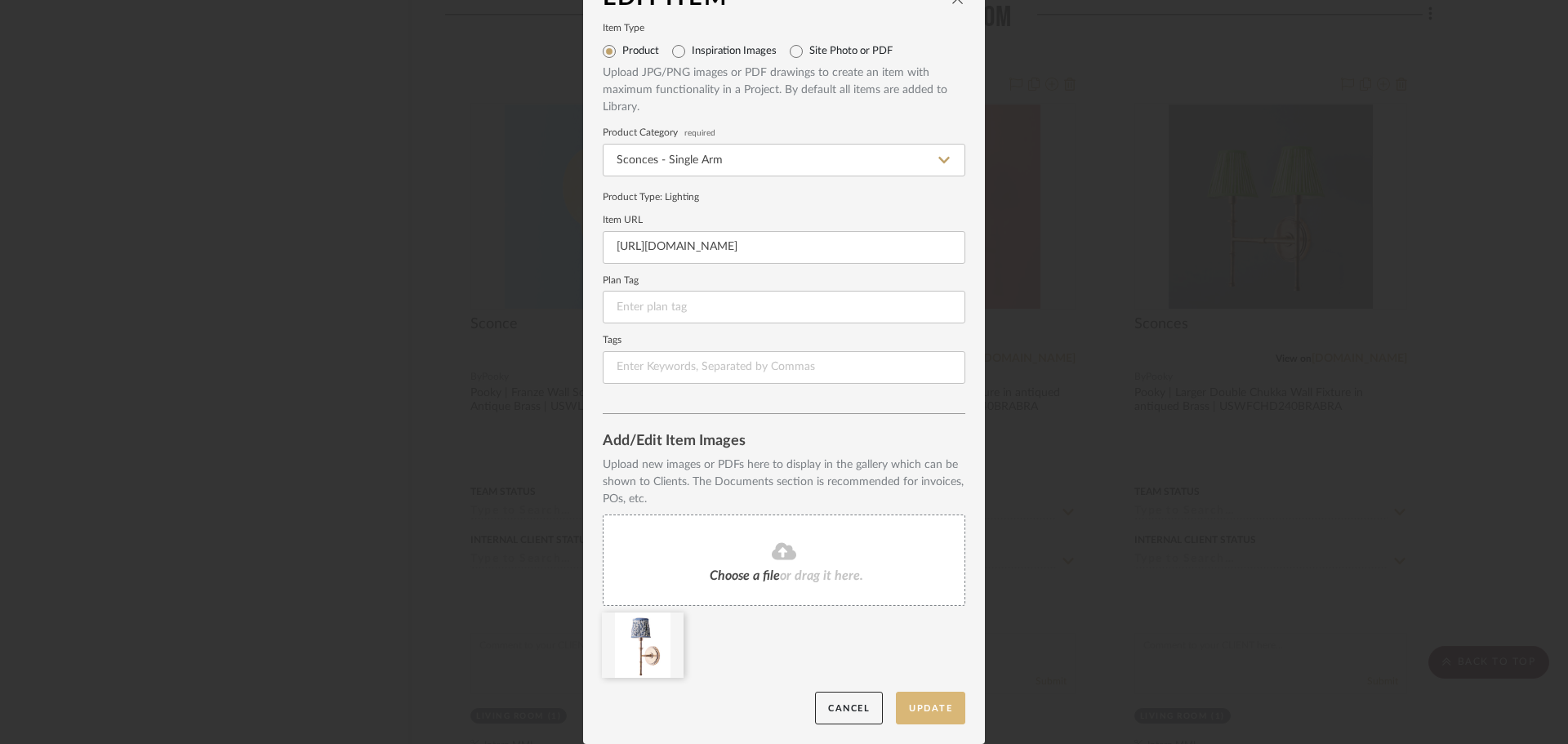
click at [914, 709] on button "Update" at bounding box center [931, 707] width 70 height 33
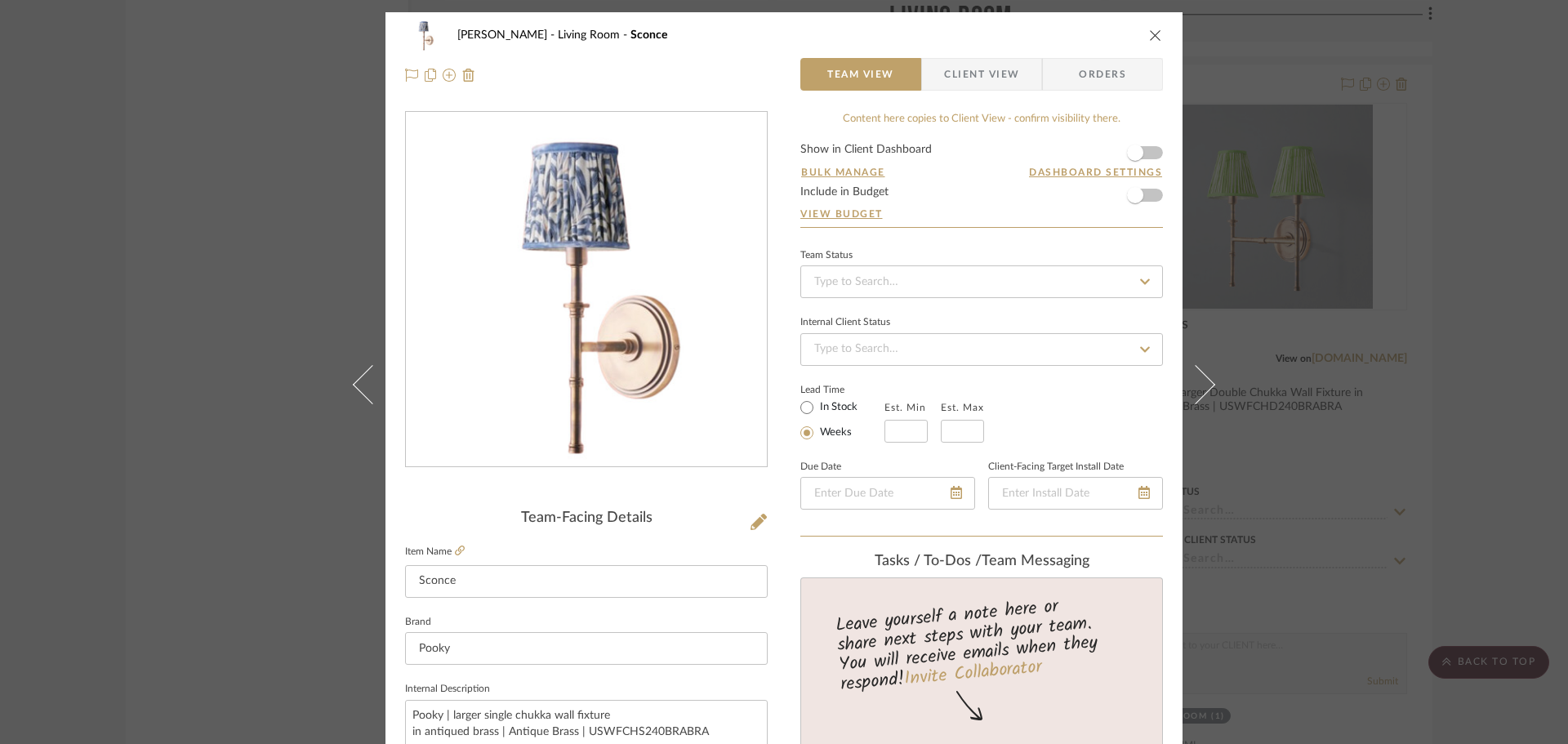
click at [1473, 299] on div "DOOLEY Living Room Sconce Team View Client View Orders Team-Facing Details Item…" at bounding box center [784, 372] width 1568 height 744
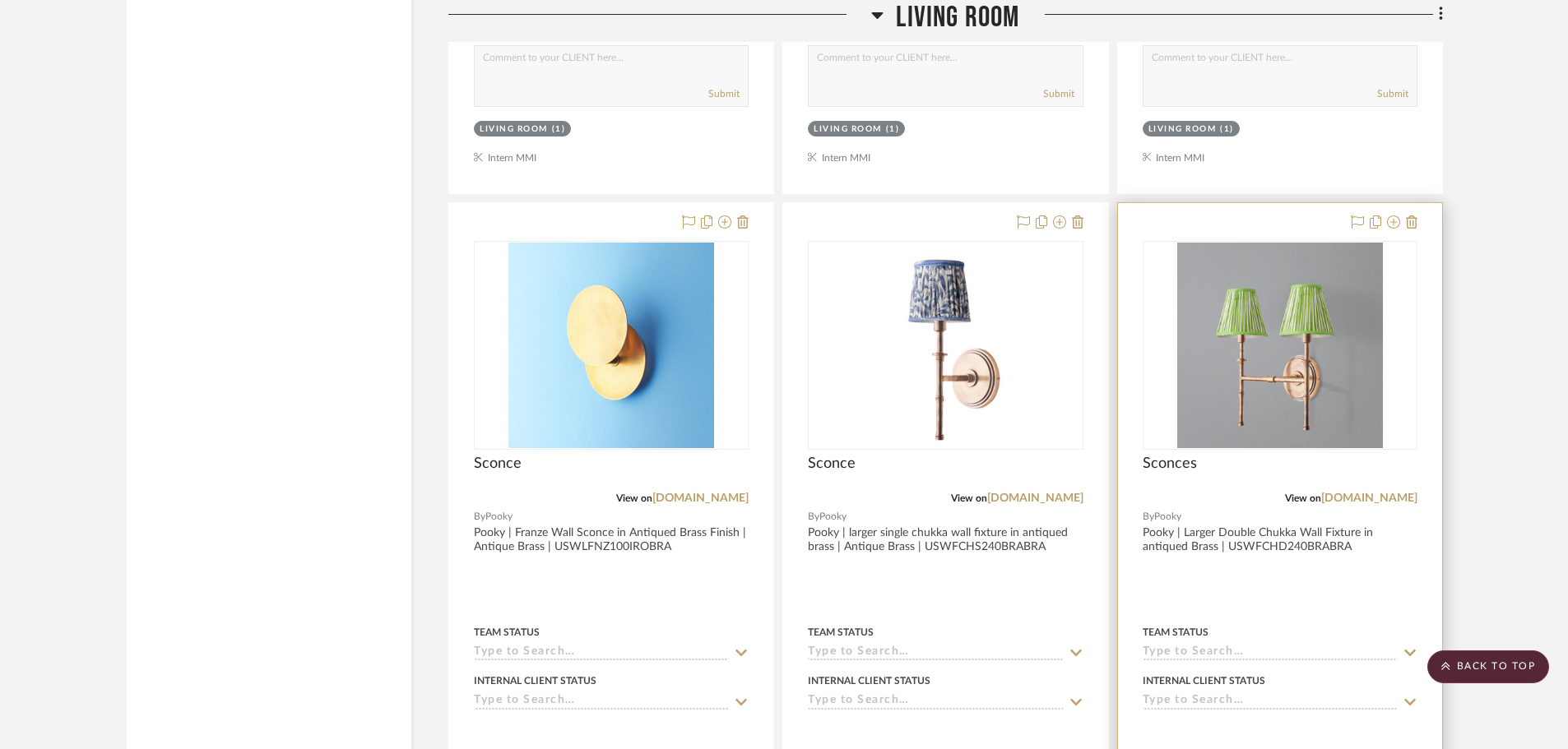
scroll to position [3846, 0]
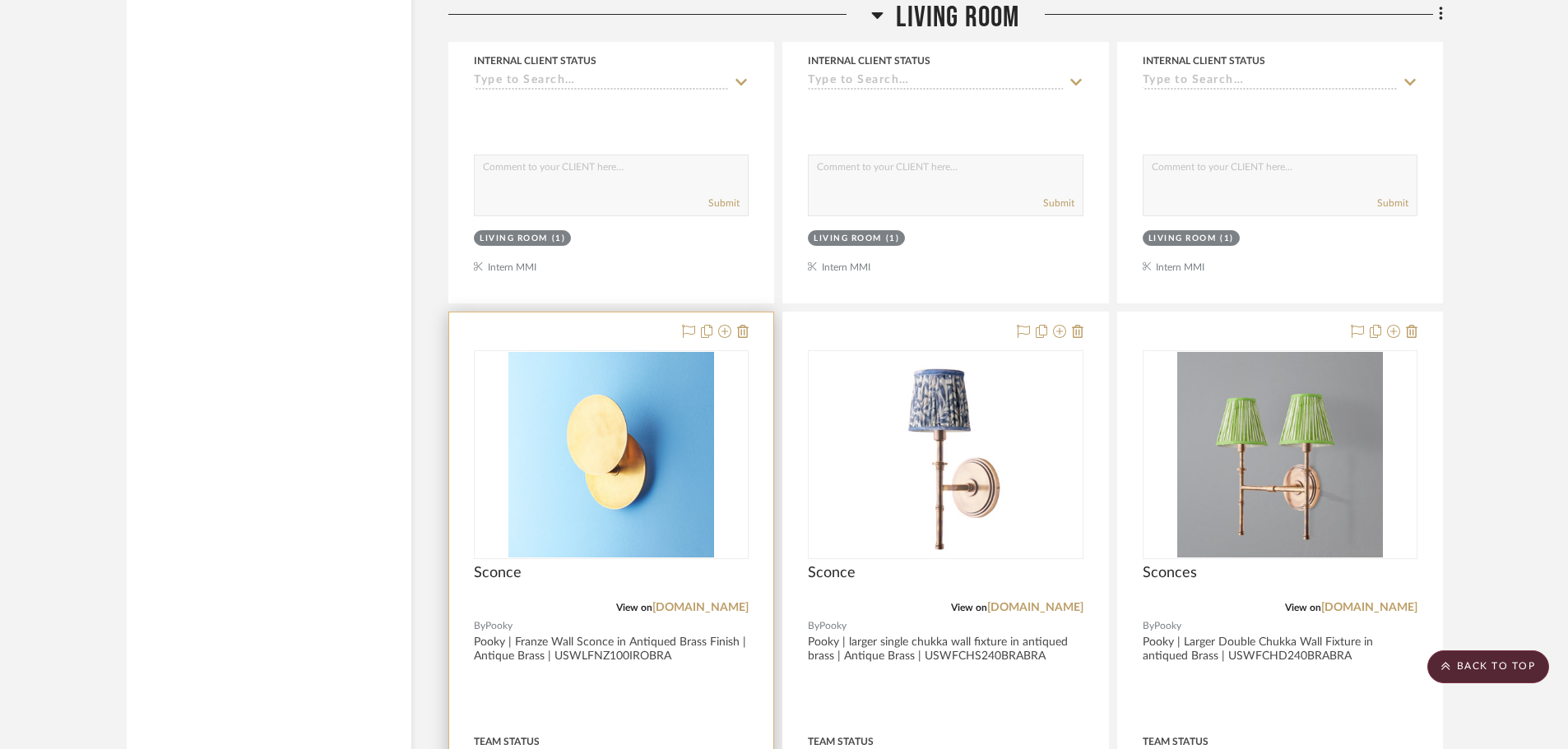
click at [656, 473] on img "0" at bounding box center [611, 454] width 206 height 206
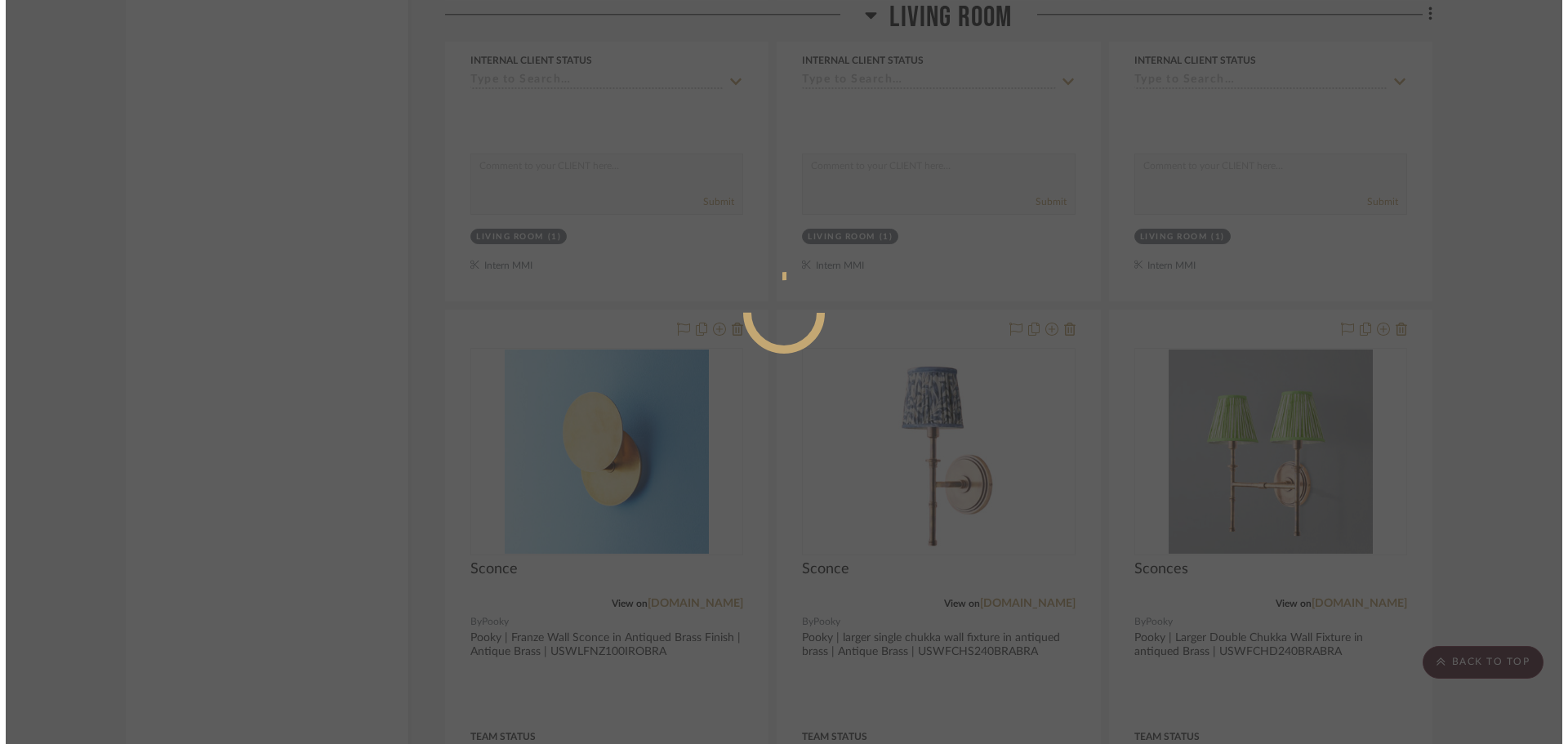
scroll to position [0, 0]
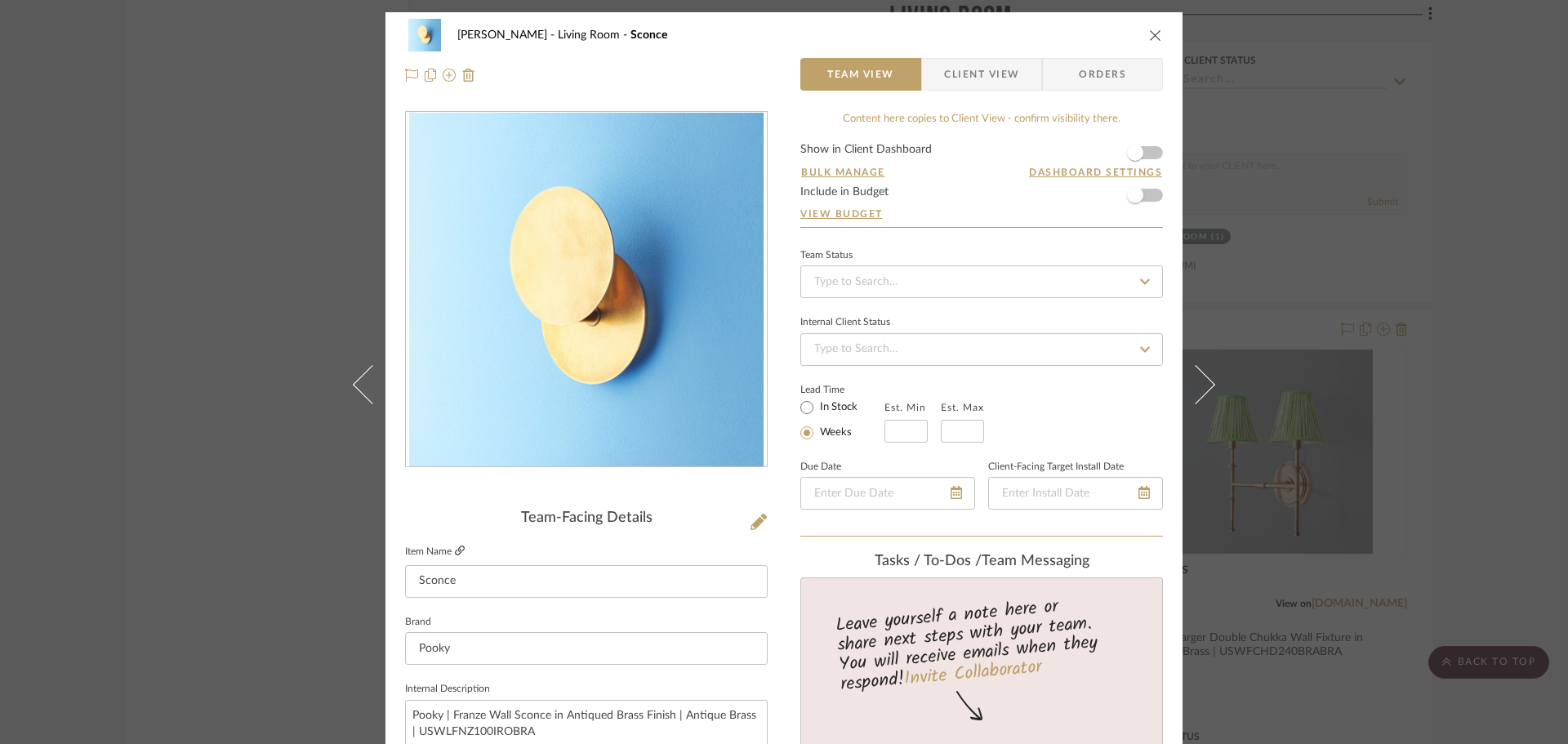
click at [455, 549] on icon at bounding box center [459, 550] width 10 height 10
